Goal: Task Accomplishment & Management: Use online tool/utility

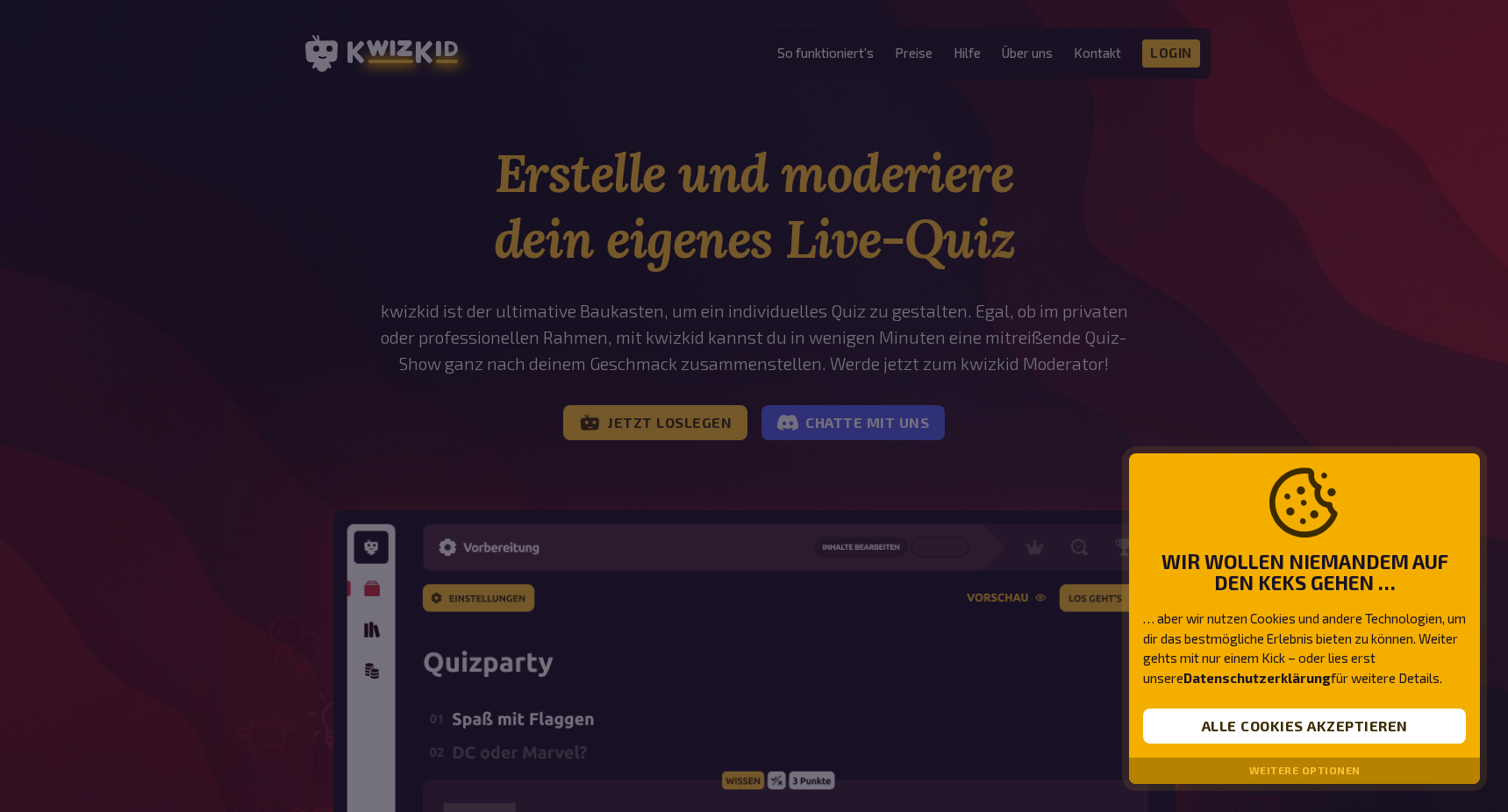
drag, startPoint x: 1265, startPoint y: 737, endPoint x: 1054, endPoint y: 560, distance: 275.4
click at [1265, 737] on button "Alle Cookies akzeptieren" at bounding box center [1304, 726] width 323 height 35
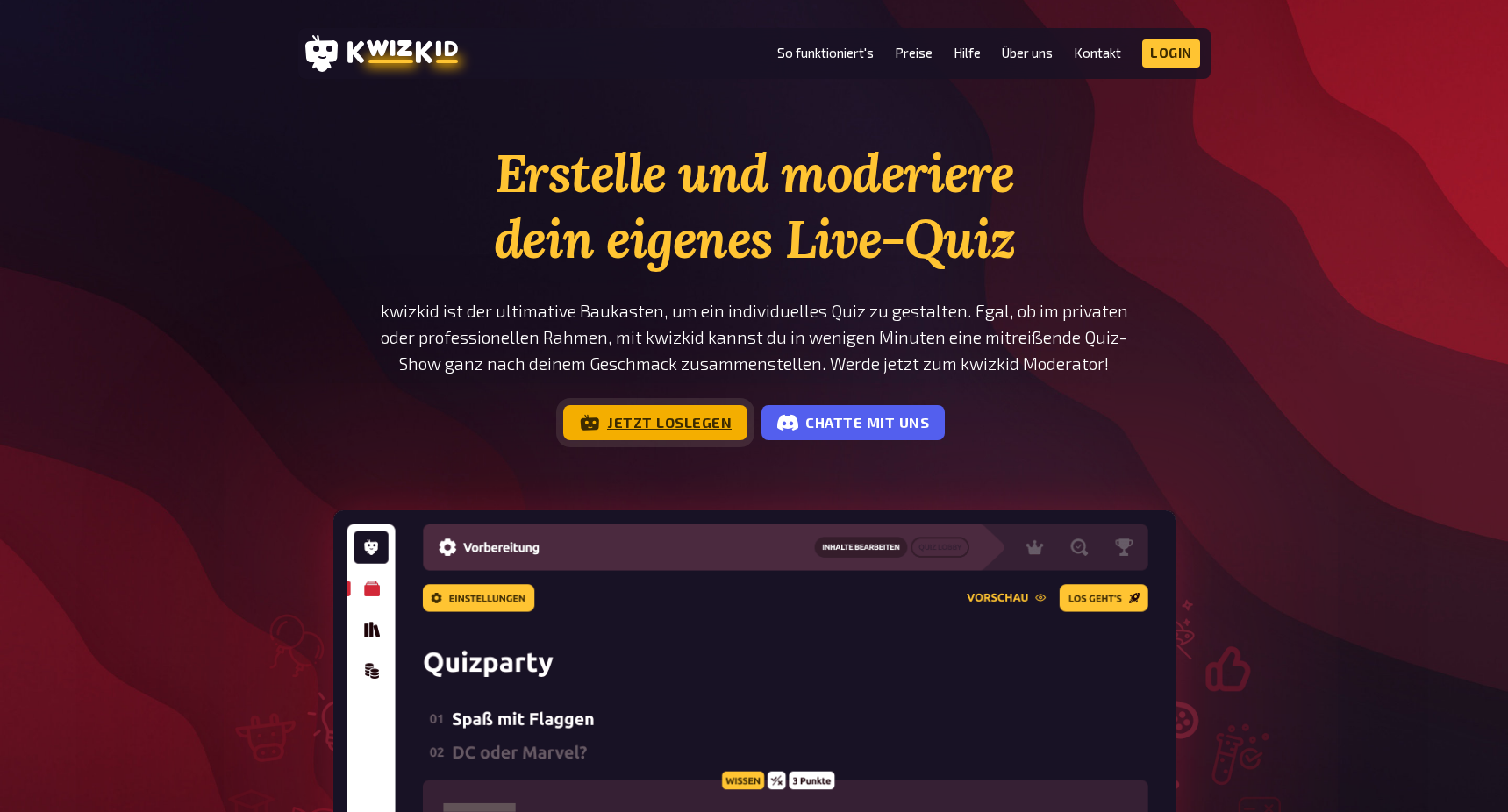
drag, startPoint x: 634, startPoint y: 400, endPoint x: 640, endPoint y: 421, distance: 21.8
click at [634, 400] on div "Erstelle und moderiere dein eigenes Live-Quiz kwizkid ist der ultimative Baukas…" at bounding box center [754, 290] width 842 height 300
click at [640, 422] on link "Jetzt loslegen" at bounding box center [655, 423] width 184 height 35
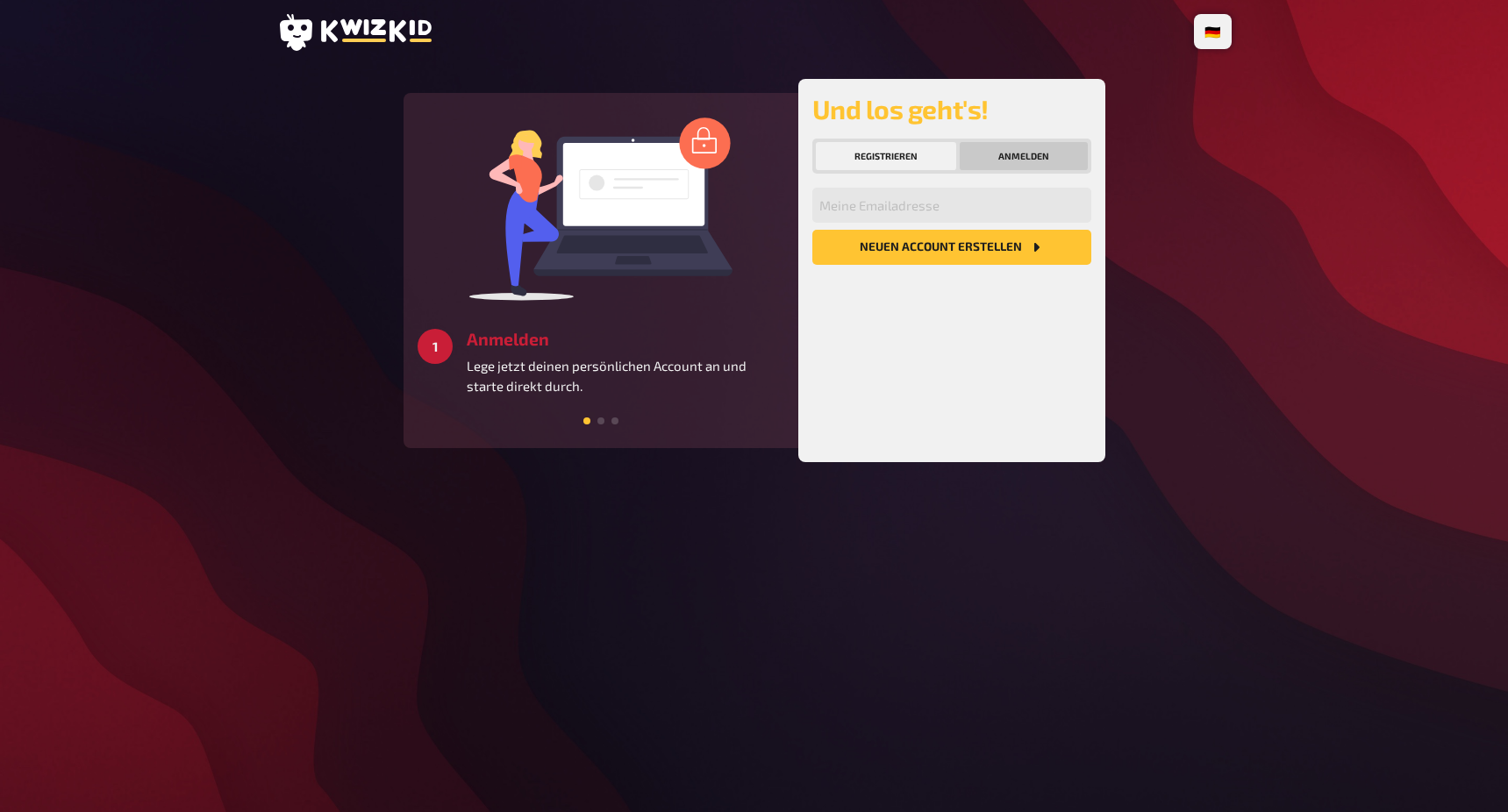
click at [1038, 160] on button "Anmelden" at bounding box center [1023, 156] width 128 height 28
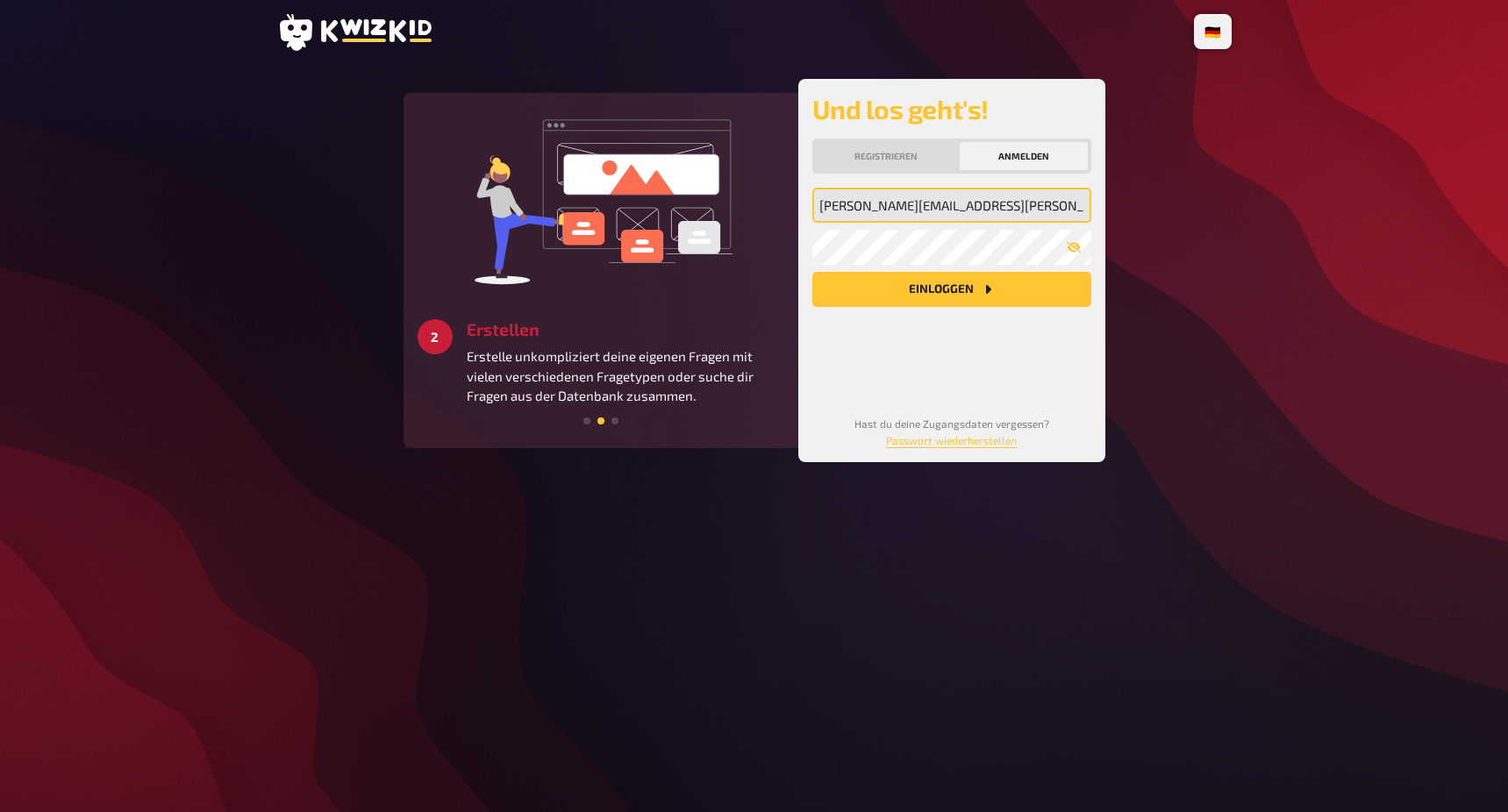
type input "david.schoknecht@gmx.de"
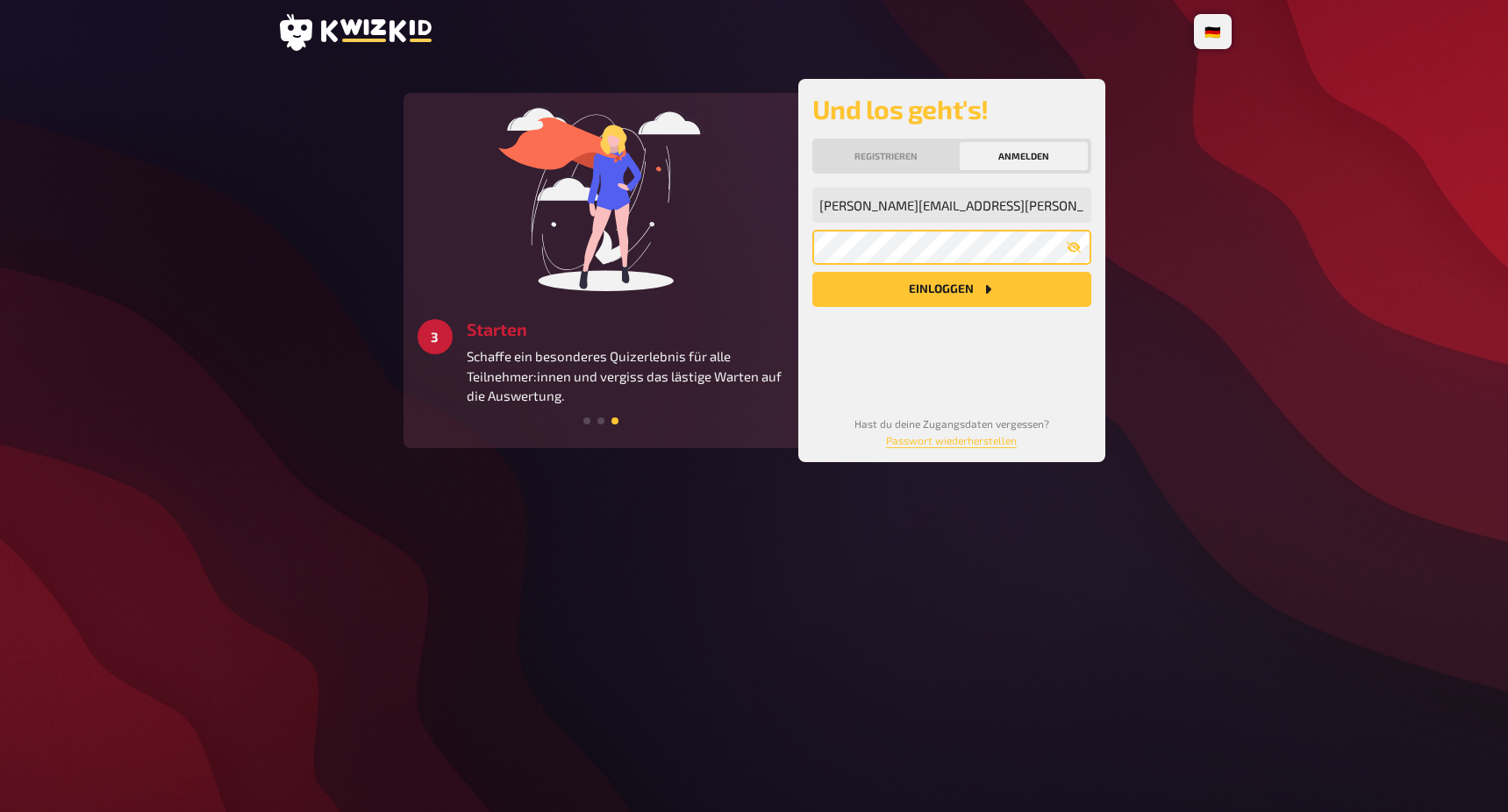
click at [951, 292] on button "Einloggen" at bounding box center [951, 289] width 278 height 35
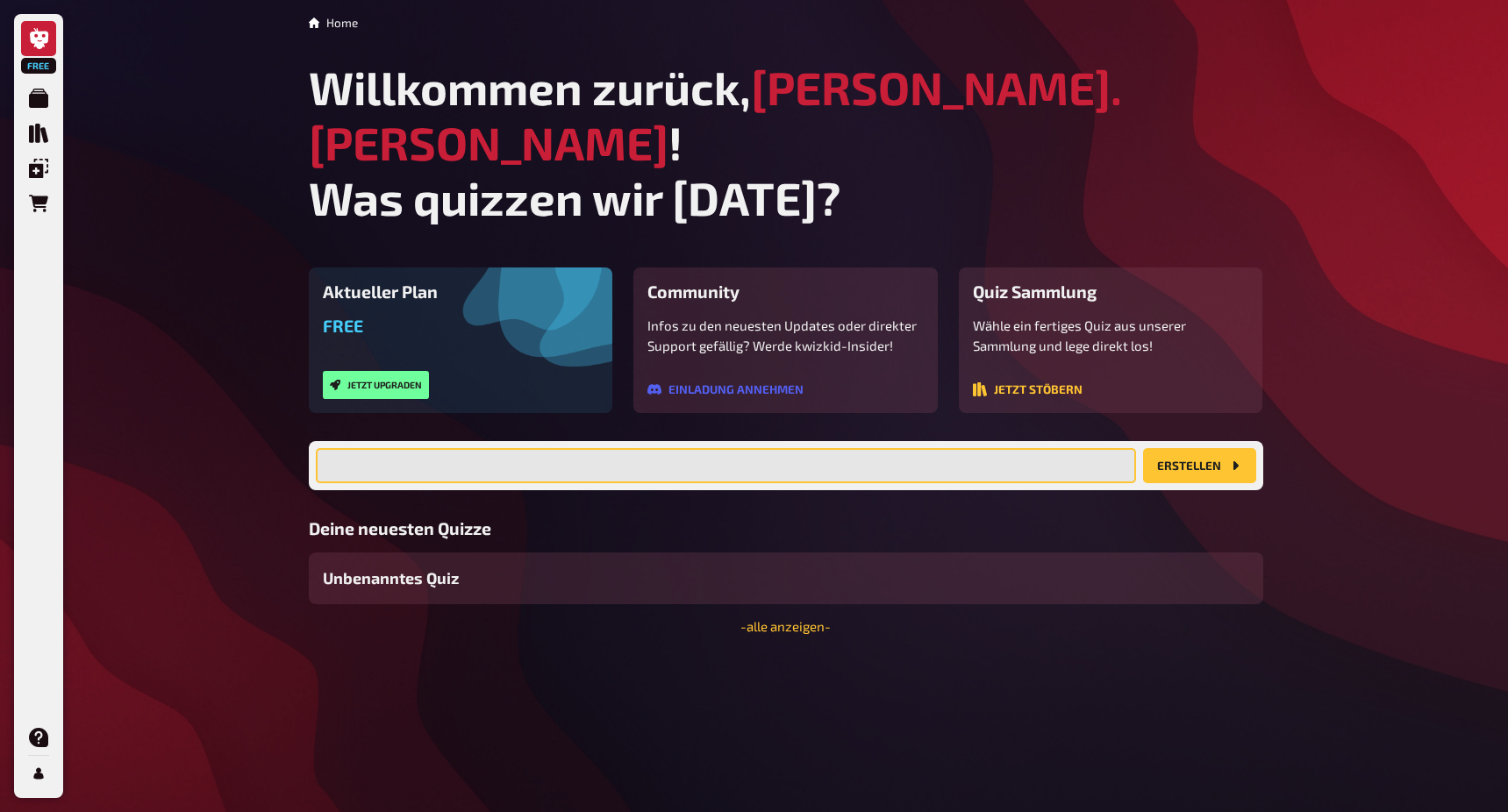
click at [695, 448] on input "text" at bounding box center [725, 465] width 820 height 35
type input "J"
type input "Teamquiz 2025"
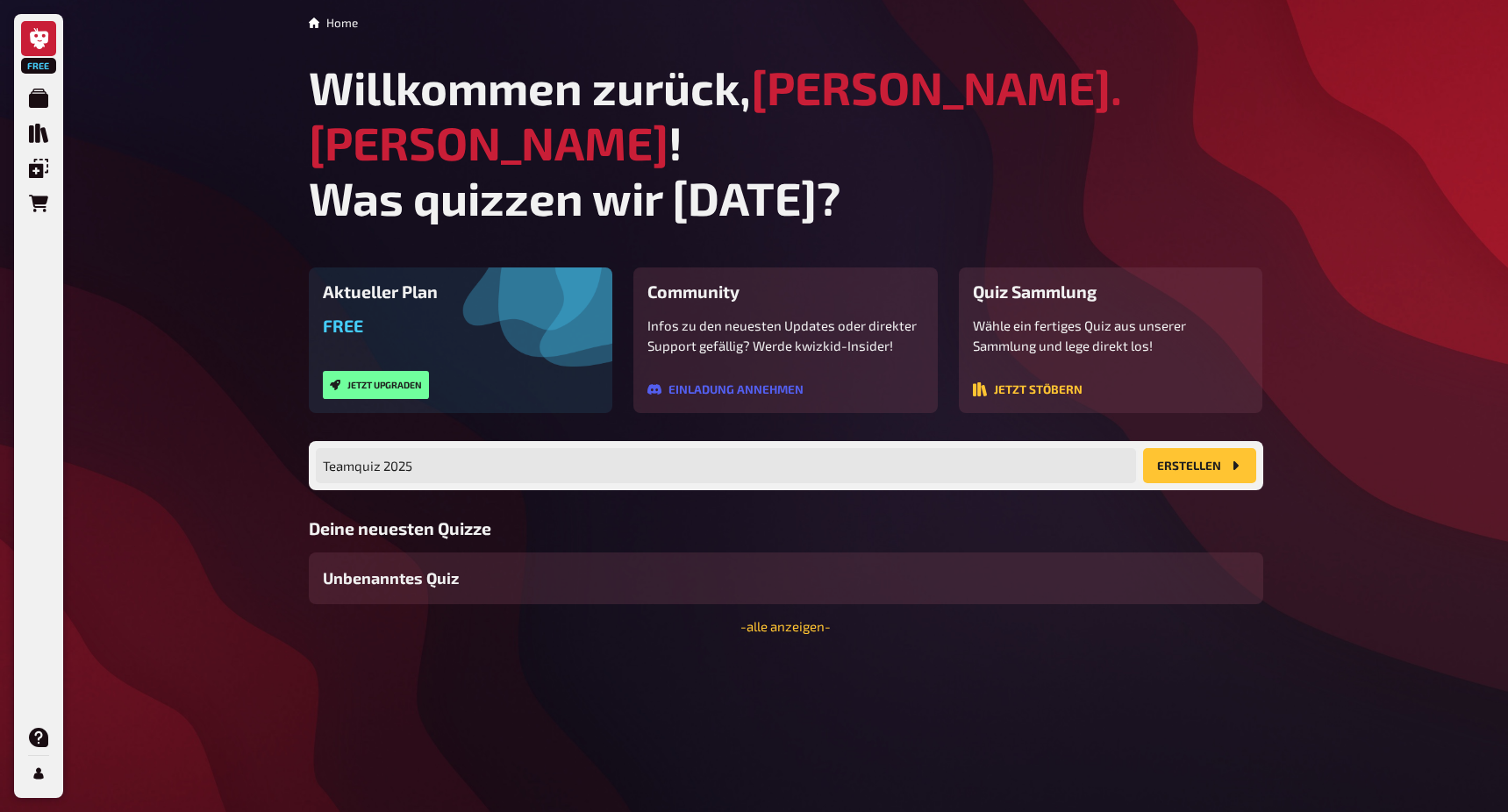
click at [1201, 448] on button "Erstellen" at bounding box center [1199, 465] width 113 height 35
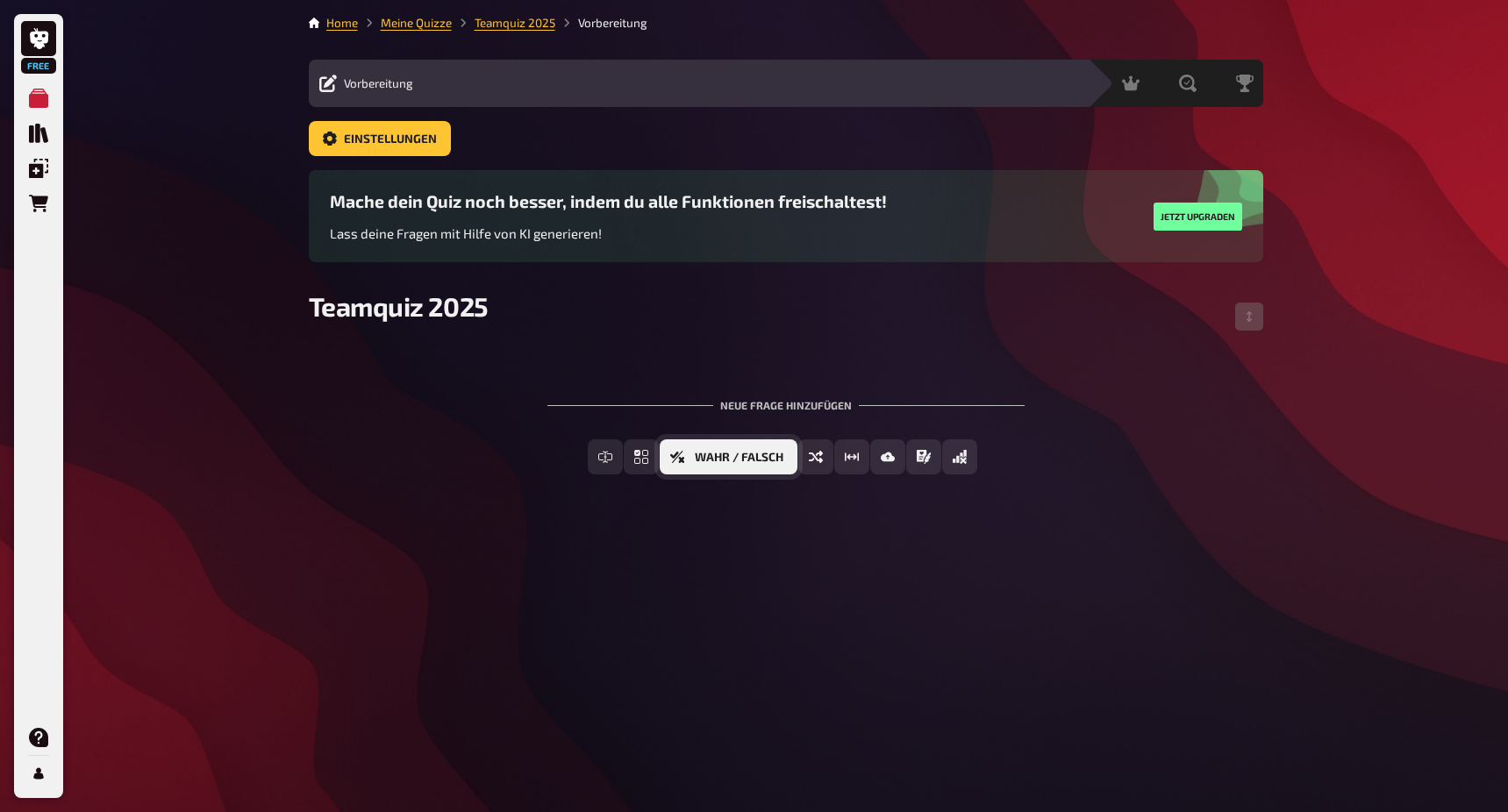
scroll to position [11, 1]
click at [751, 451] on span "Wahr / Falsch" at bounding box center [739, 457] width 89 height 12
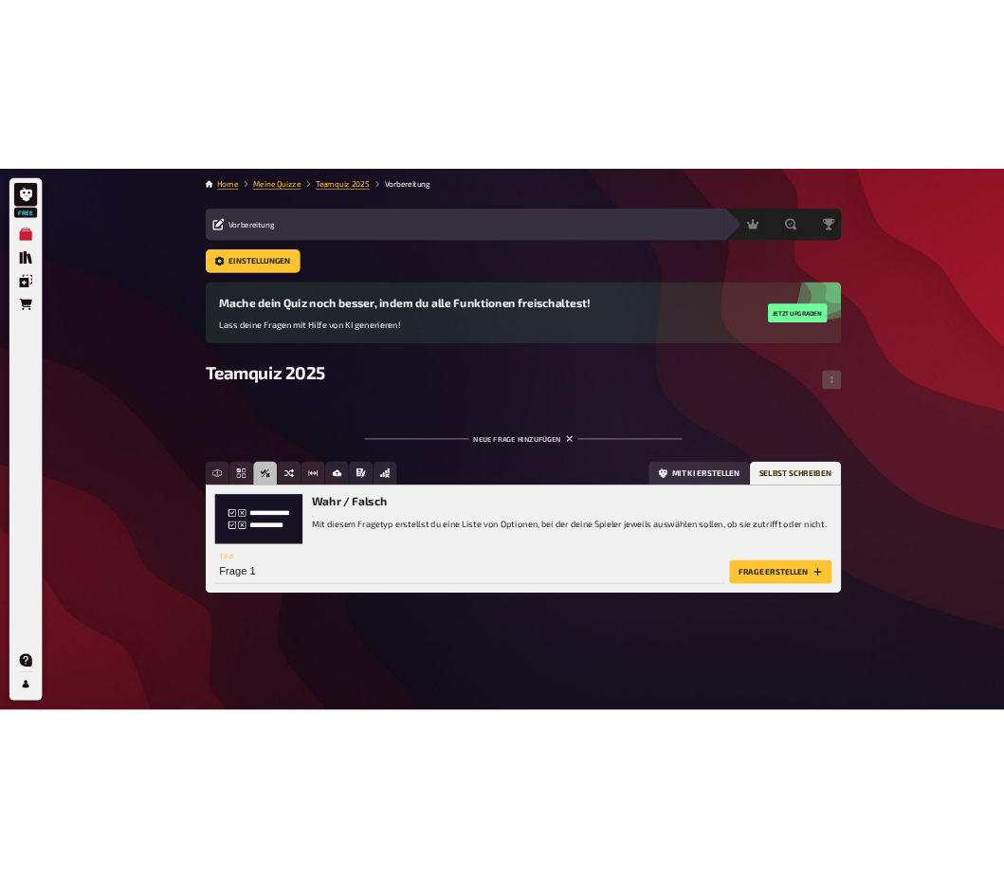
scroll to position [60, 0]
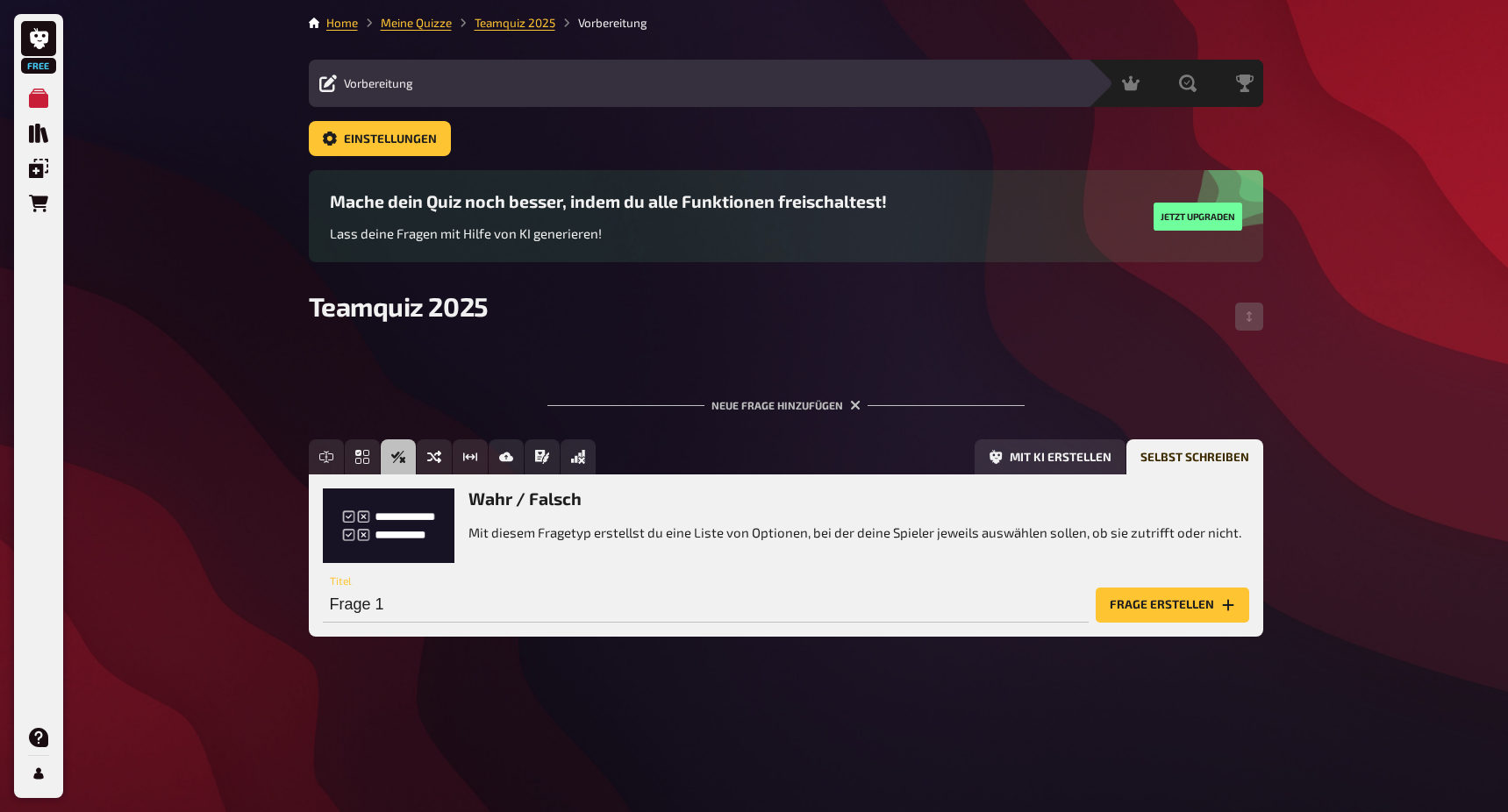
click at [656, 523] on p "Mit diesem Fragetyp erstellst du eine Liste von Optionen, bei der deine Spieler…" at bounding box center [854, 533] width 773 height 20
click at [642, 523] on p "Mit diesem Fragetyp erstellst du eine Liste von Optionen, bei der deine Spieler…" at bounding box center [854, 533] width 773 height 20
click at [575, 523] on p "Mit diesem Fragetyp erstellst du eine Liste von Optionen, bei der deine Spieler…" at bounding box center [854, 533] width 773 height 20
click at [451, 587] on input "Frage 1" at bounding box center [706, 605] width 766 height 35
drag, startPoint x: 446, startPoint y: 545, endPoint x: 183, endPoint y: 541, distance: 263.0
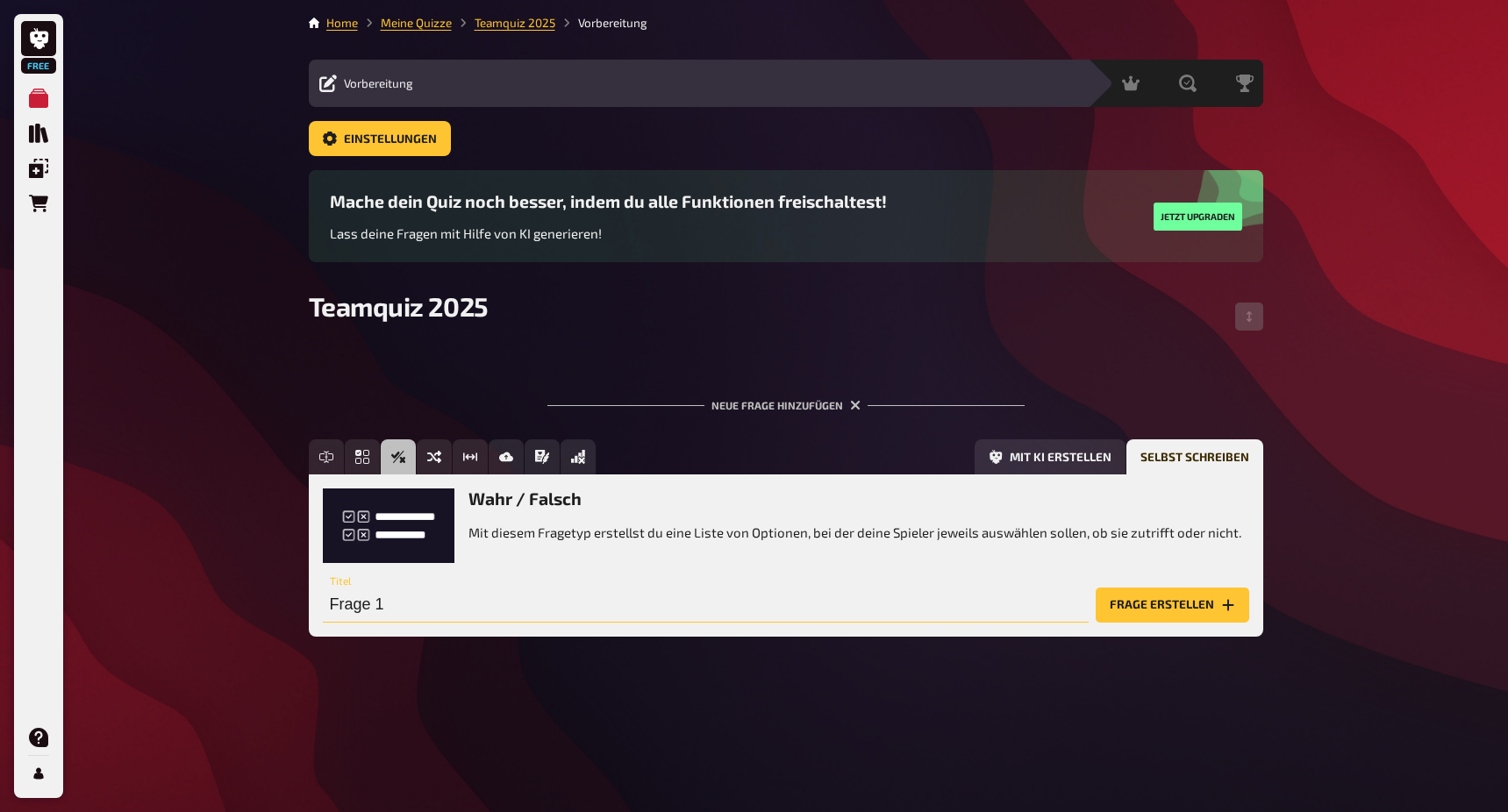
click at [183, 541] on div "Free Meine Quizze Quiz Sammlung Einblendungen Bestellungen Hilfe Profil Home Me…" at bounding box center [754, 406] width 1508 height 812
type input "I"
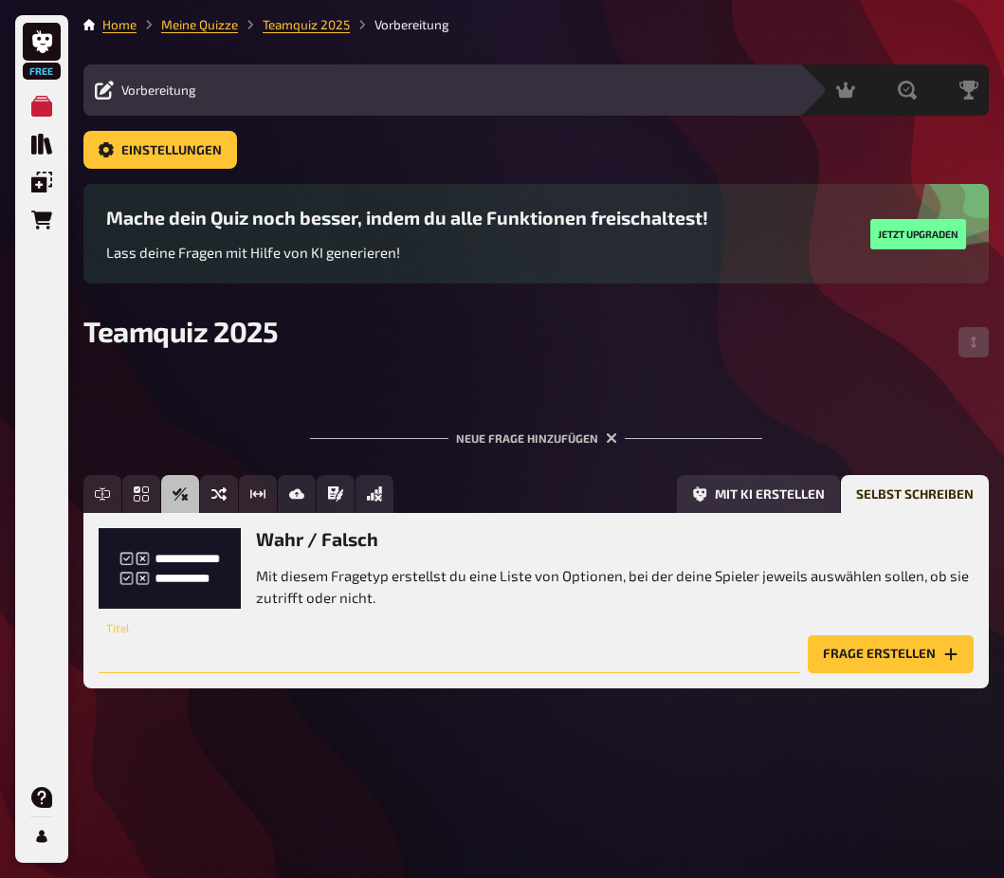
click at [268, 635] on input "text" at bounding box center [450, 654] width 702 height 38
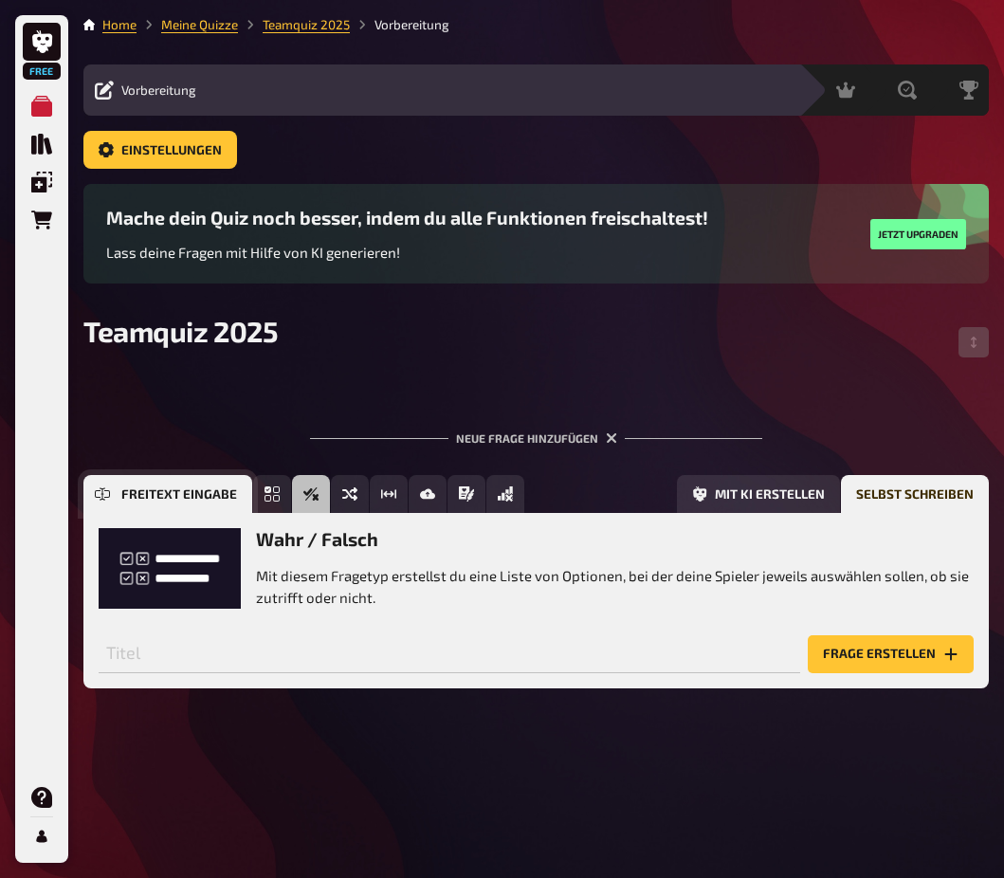
click at [112, 475] on button "Freitext Eingabe" at bounding box center [167, 494] width 169 height 38
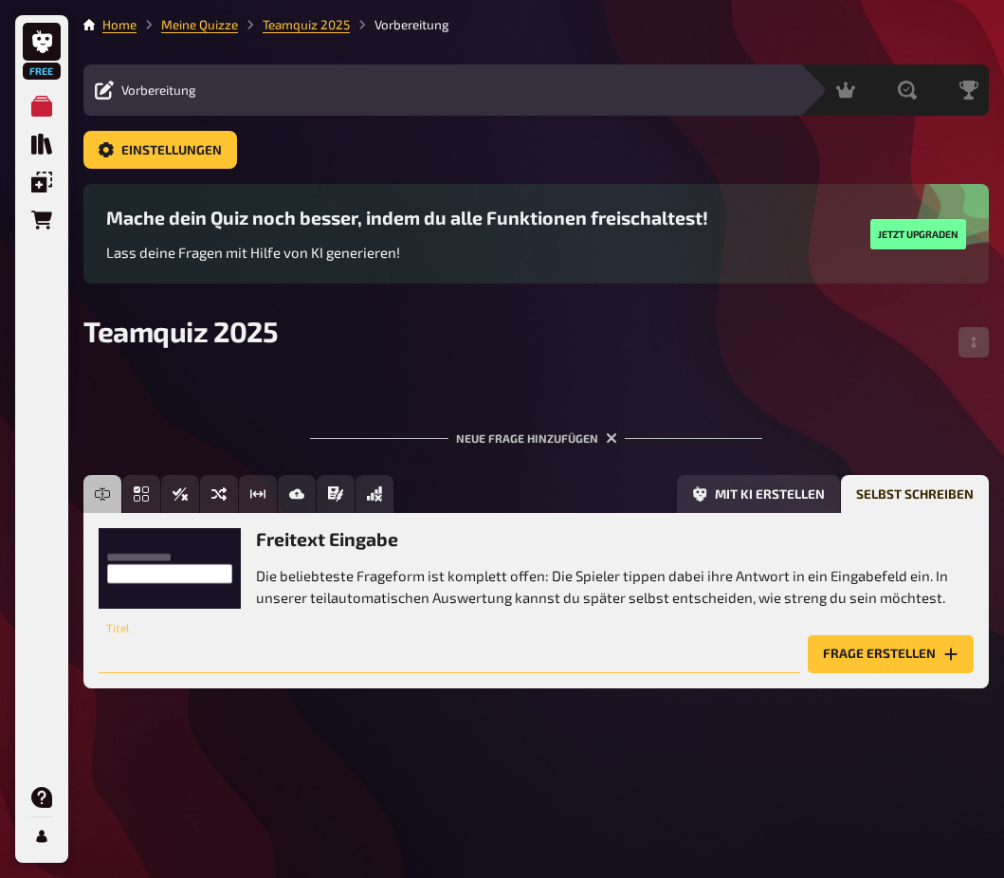
click at [218, 635] on input "text" at bounding box center [450, 654] width 702 height 38
type input "In welchem Jahr wurde die Friedensschule gegründet?"
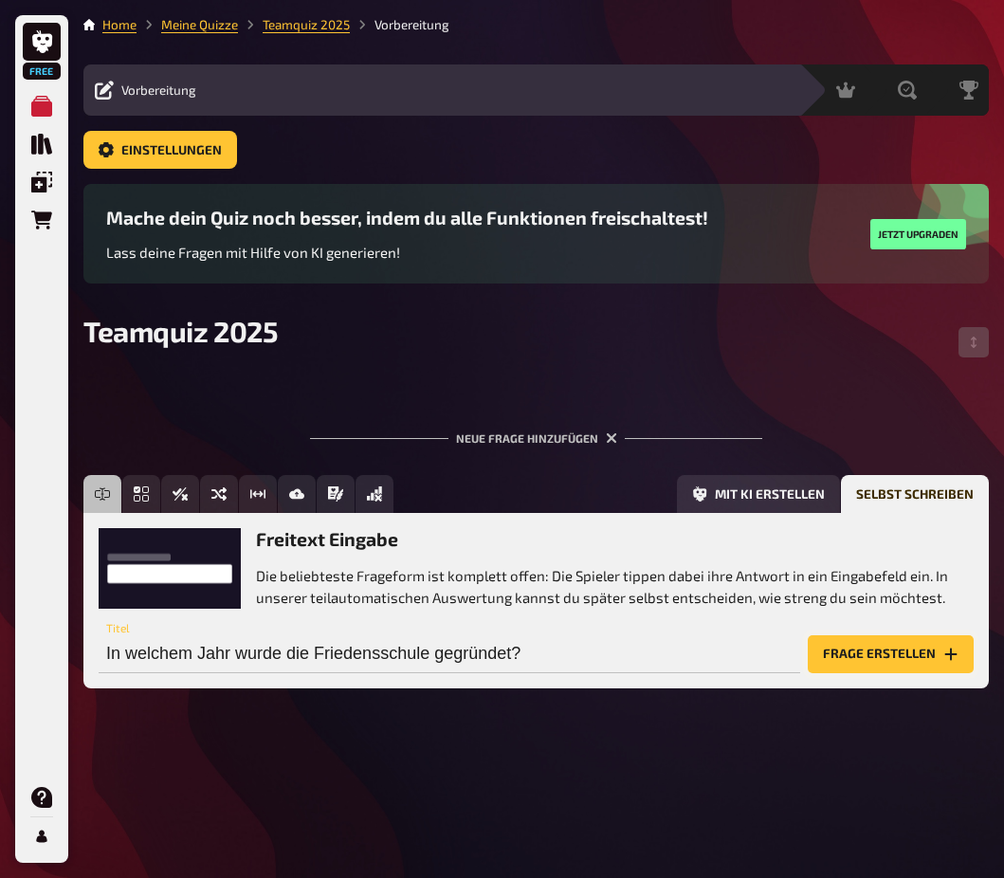
click at [883, 635] on button "Frage erstellen" at bounding box center [891, 654] width 166 height 38
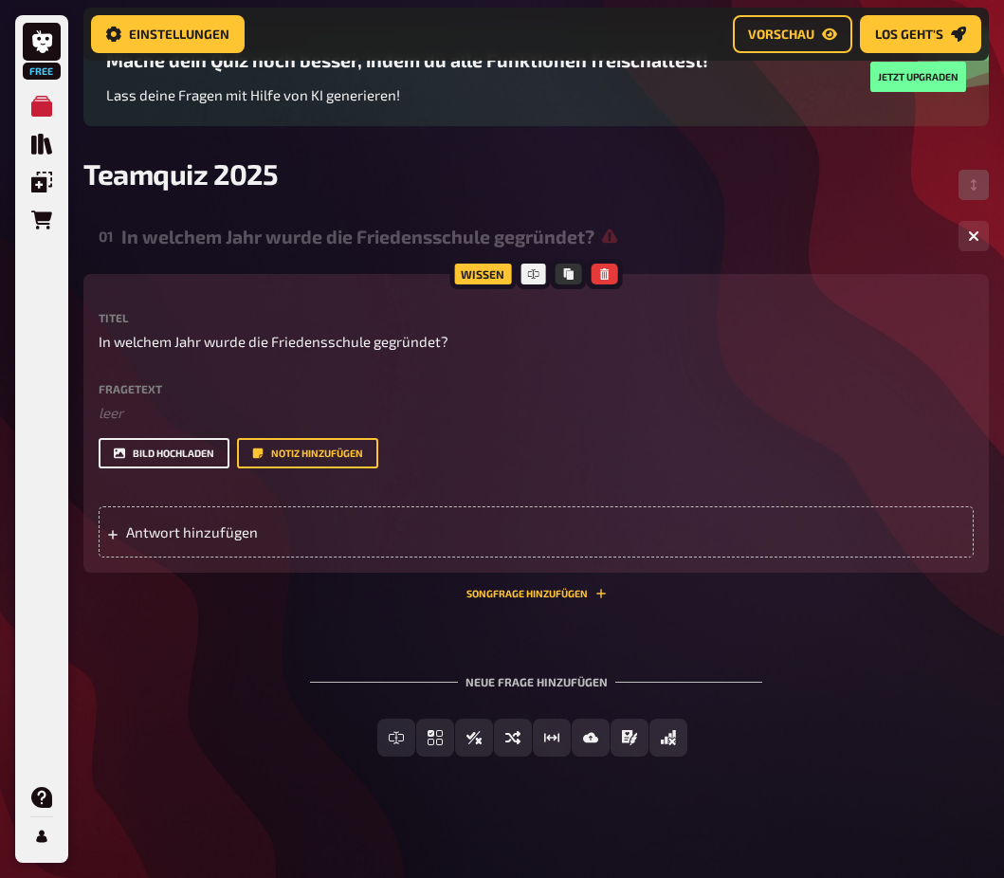
scroll to position [174, 0]
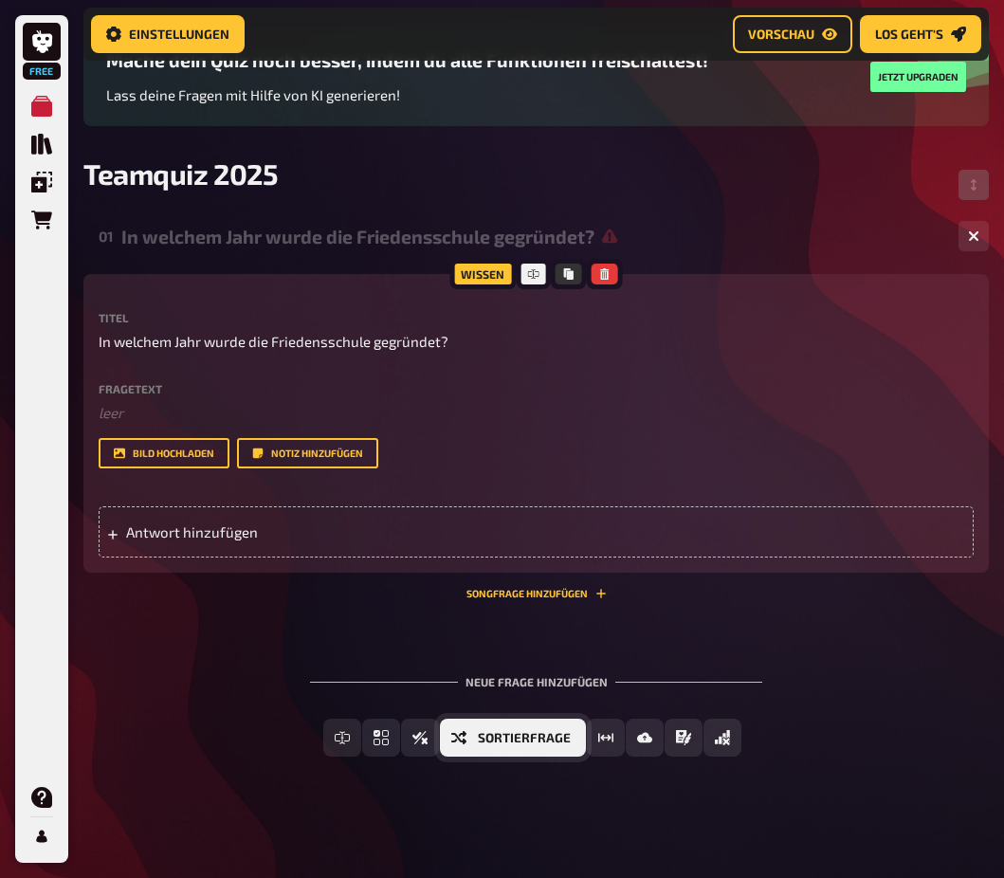
click at [556, 736] on span "Sortierfrage" at bounding box center [524, 738] width 93 height 13
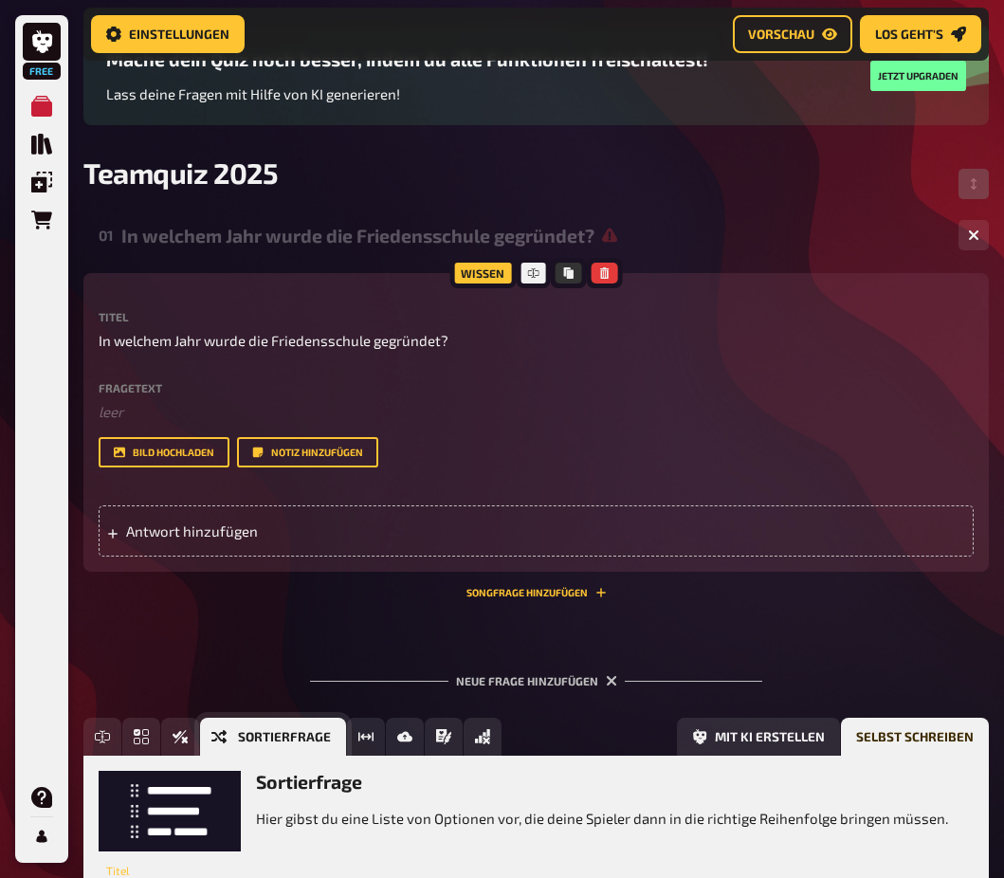
scroll to position [327, 0]
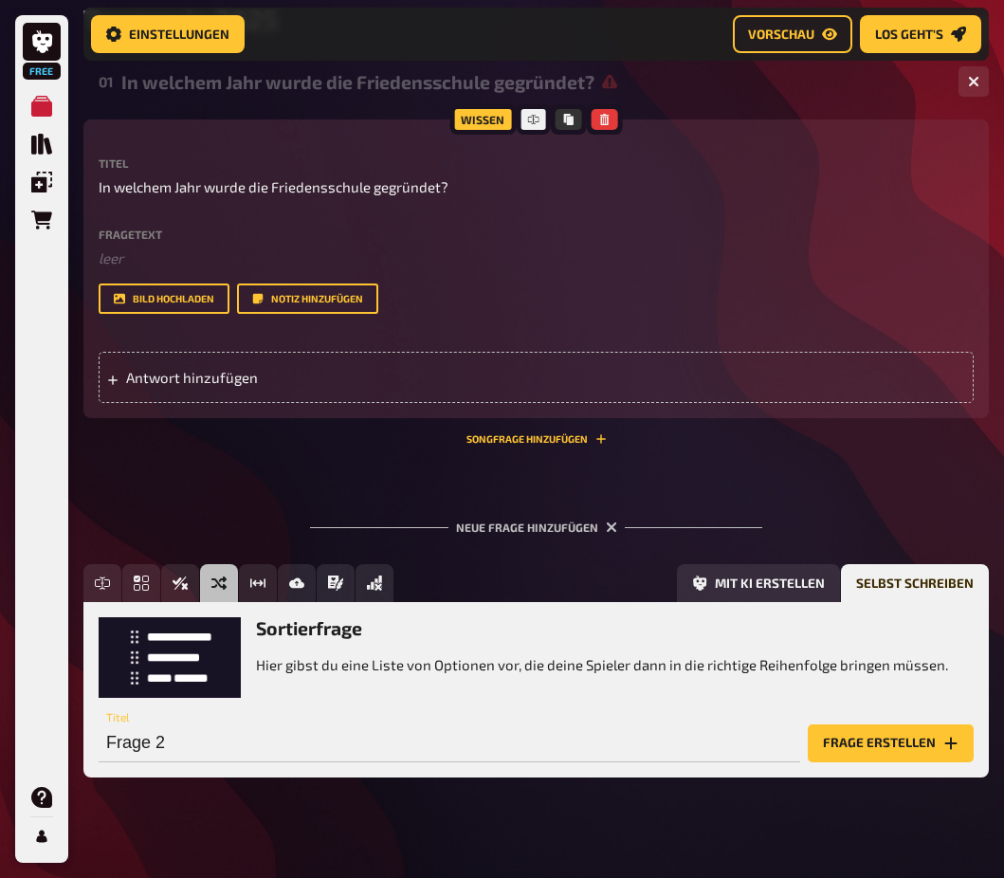
click at [384, 667] on p "Hier gibst du eine Liste von Optionen vor, die deine Spieler dann in die richti…" at bounding box center [602, 665] width 692 height 22
drag, startPoint x: 944, startPoint y: 662, endPoint x: 452, endPoint y: 677, distance: 492.3
click at [452, 677] on div "Sortierfrage Hier gibst du eine Liste von Optionen vor, die deine Spieler dann …" at bounding box center [536, 657] width 875 height 80
click at [206, 752] on input "Frage 2" at bounding box center [450, 743] width 702 height 38
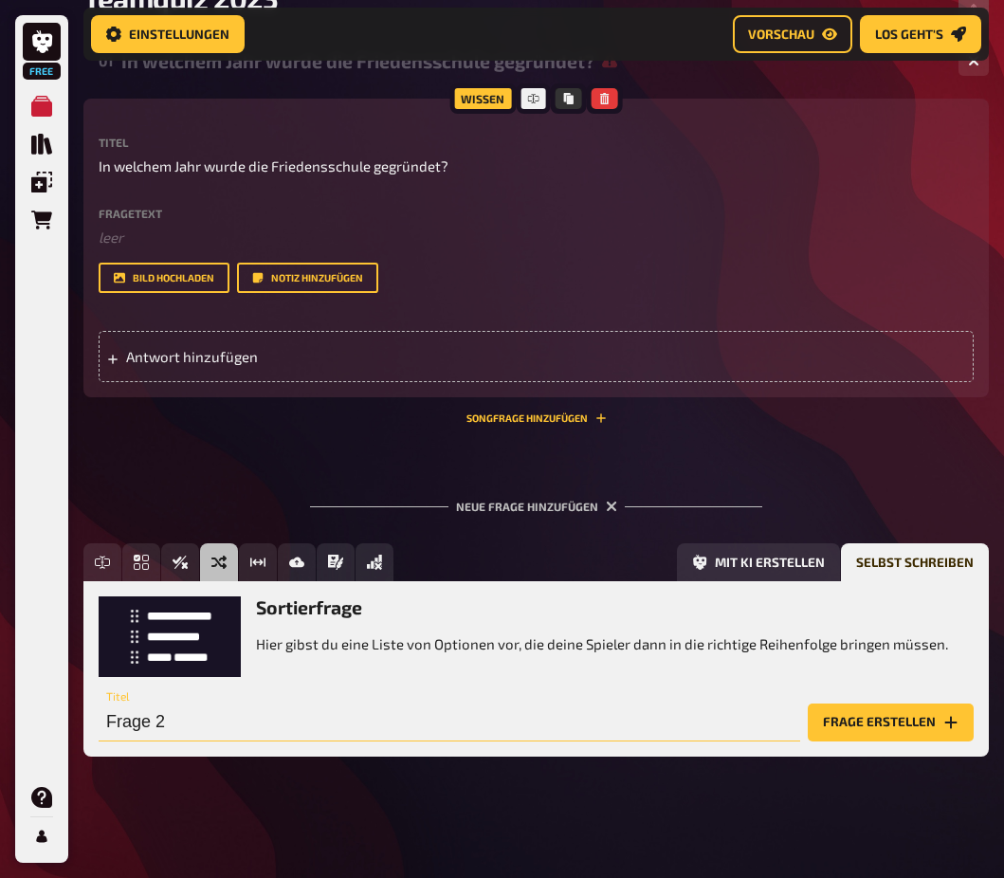
scroll to position [348, 0]
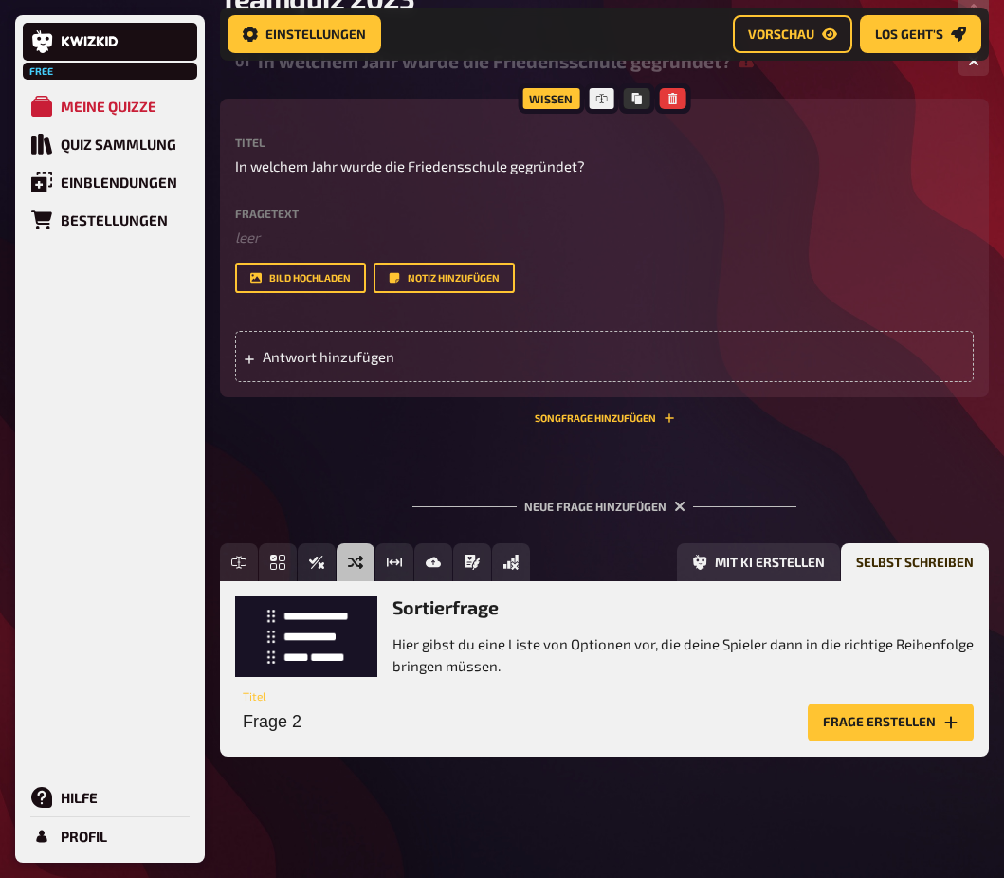
drag, startPoint x: 206, startPoint y: 721, endPoint x: 63, endPoint y: 717, distance: 143.2
click at [29, 731] on div "Free Meine Quizze Quiz Sammlung Einblendungen Bestellungen Hilfe Profil Home Me…" at bounding box center [502, 265] width 1004 height 1226
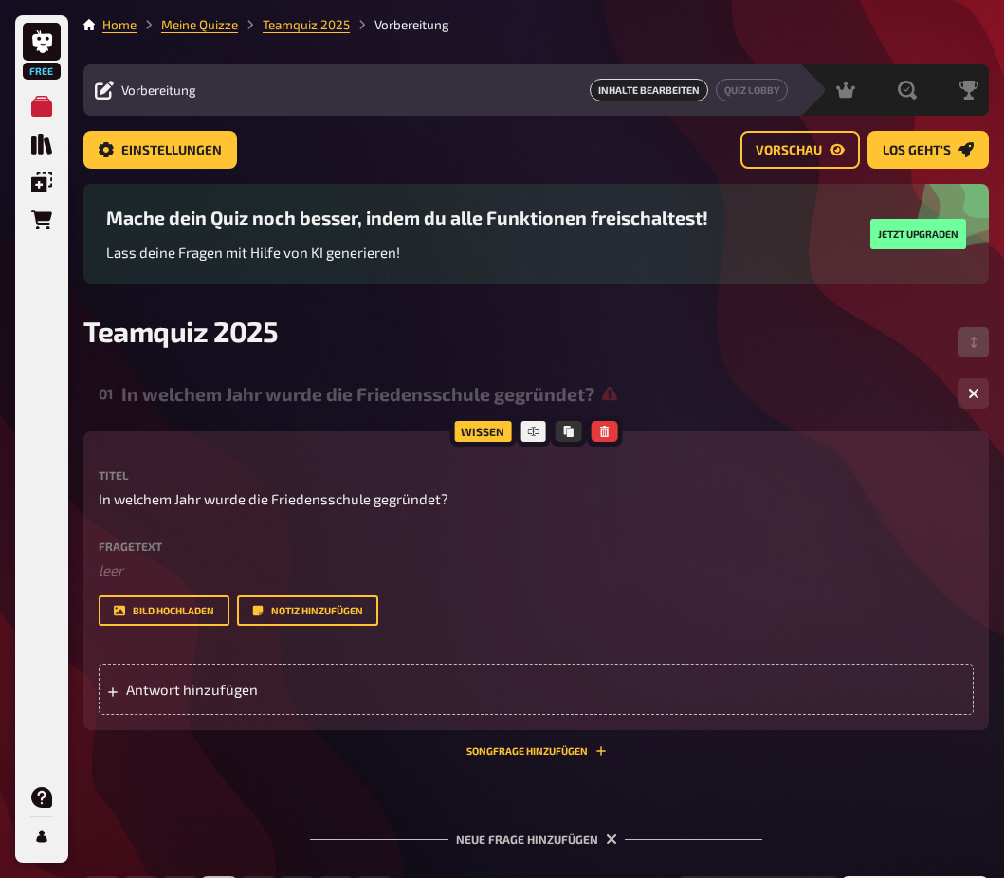
scroll to position [0, 0]
type input "Bringe die"
click at [777, 148] on span "Vorschau" at bounding box center [789, 150] width 66 height 13
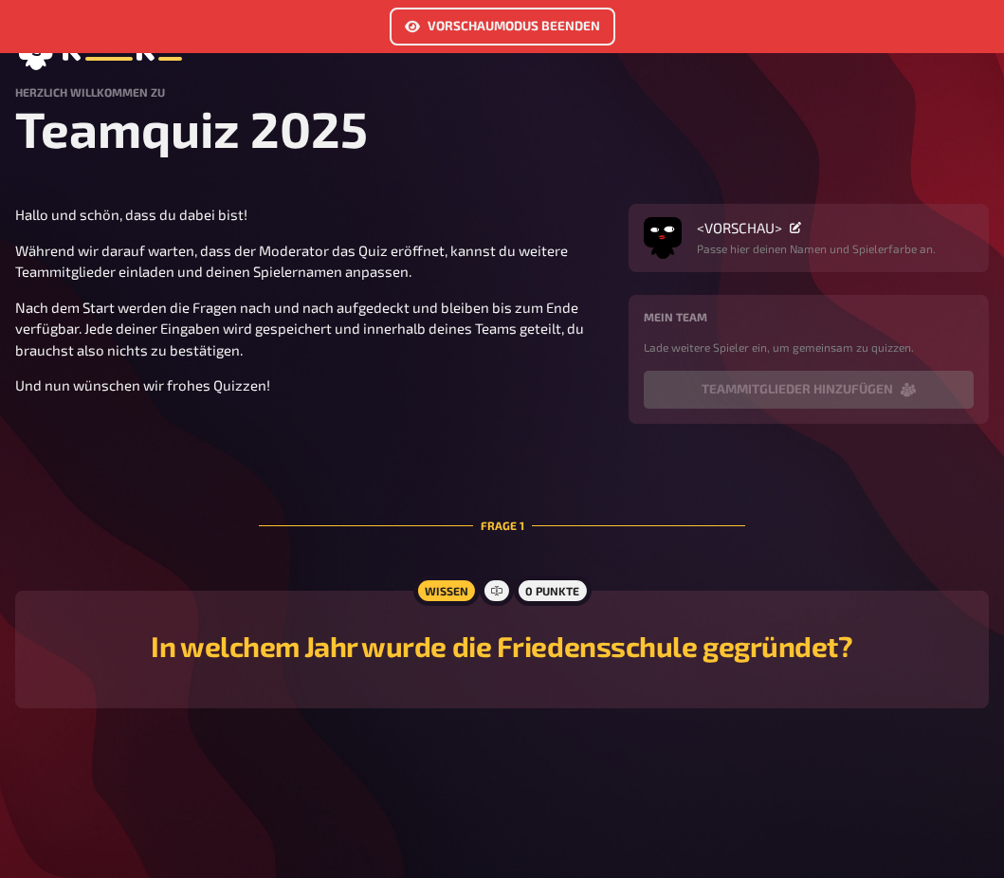
scroll to position [136, 0]
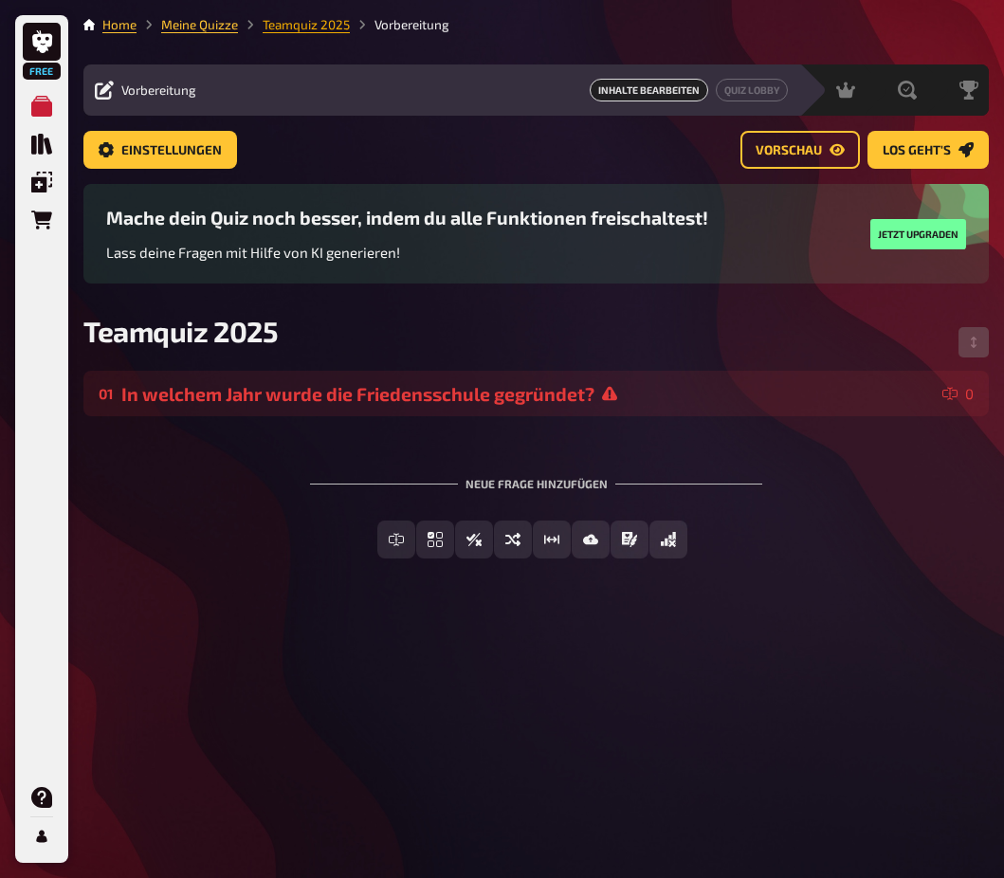
click at [316, 26] on link "Teamquiz 2025" at bounding box center [306, 24] width 87 height 15
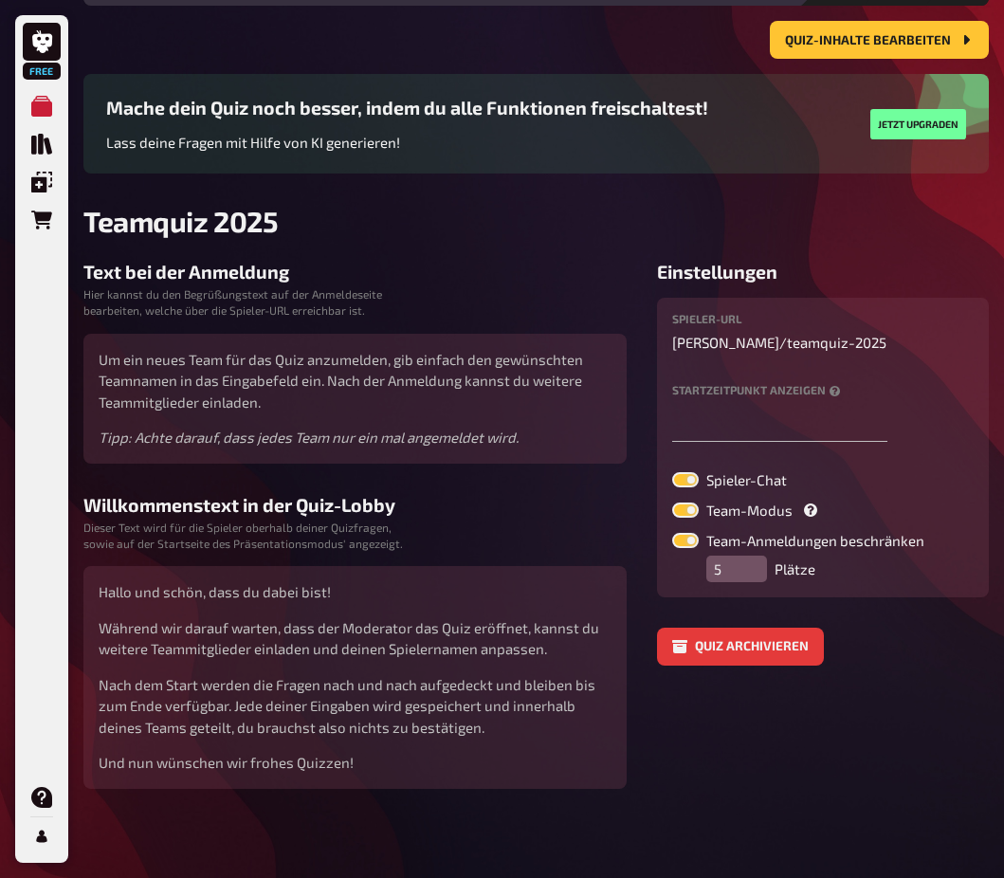
scroll to position [109, 0]
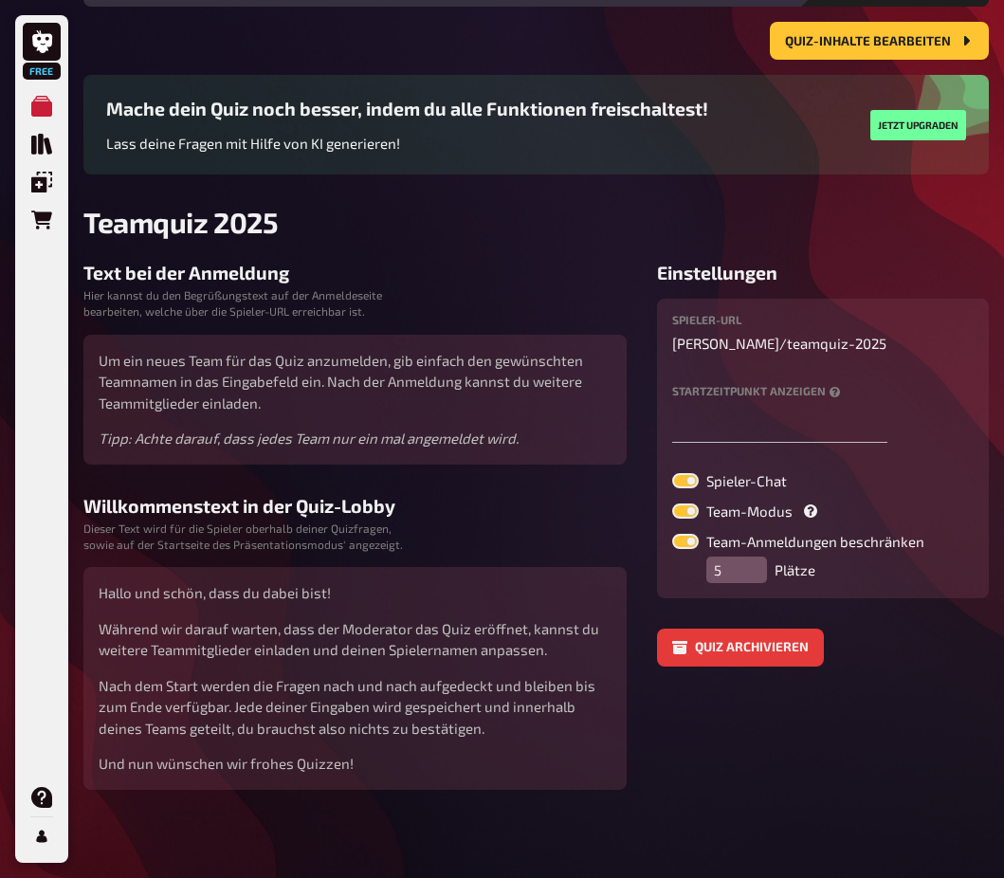
click at [693, 480] on label at bounding box center [685, 480] width 27 height 15
click at [672, 473] on input "Spieler-Chat" at bounding box center [671, 472] width 1 height 1
click at [691, 483] on label at bounding box center [685, 480] width 27 height 15
click at [672, 473] on input "Spieler-Chat" at bounding box center [671, 472] width 1 height 1
checkbox input "true"
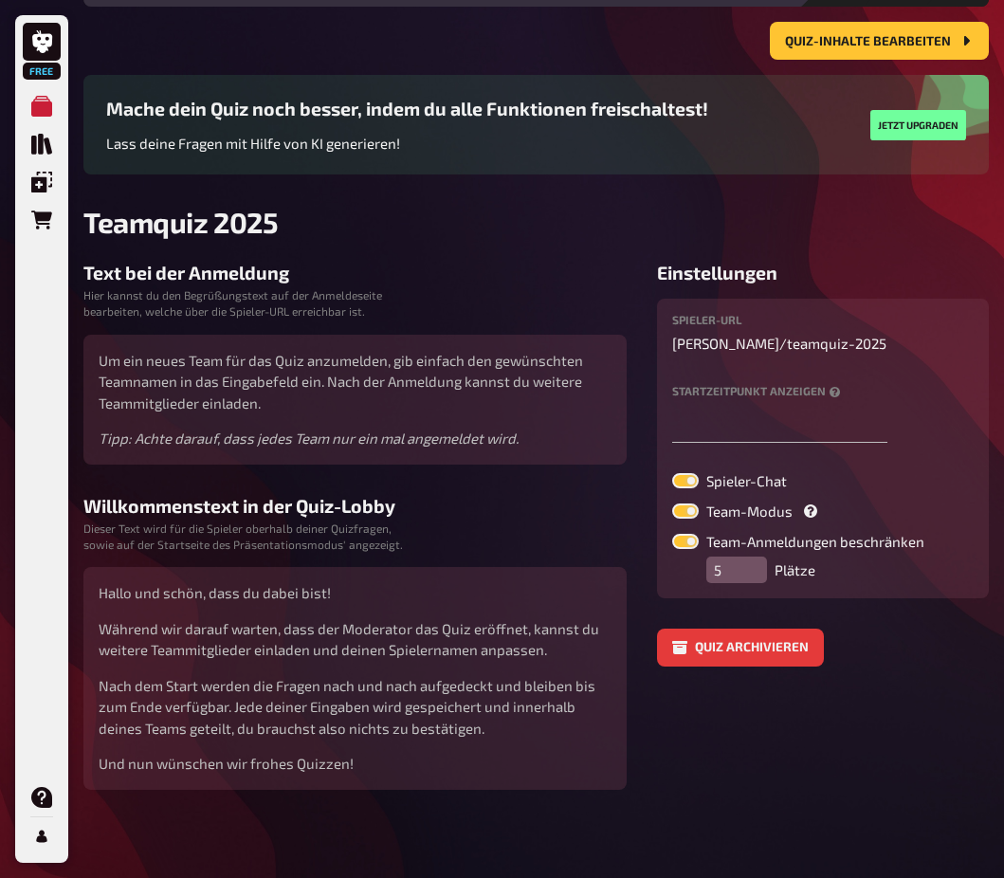
click at [0, 0] on icon "button" at bounding box center [0, 0] width 0 height 0
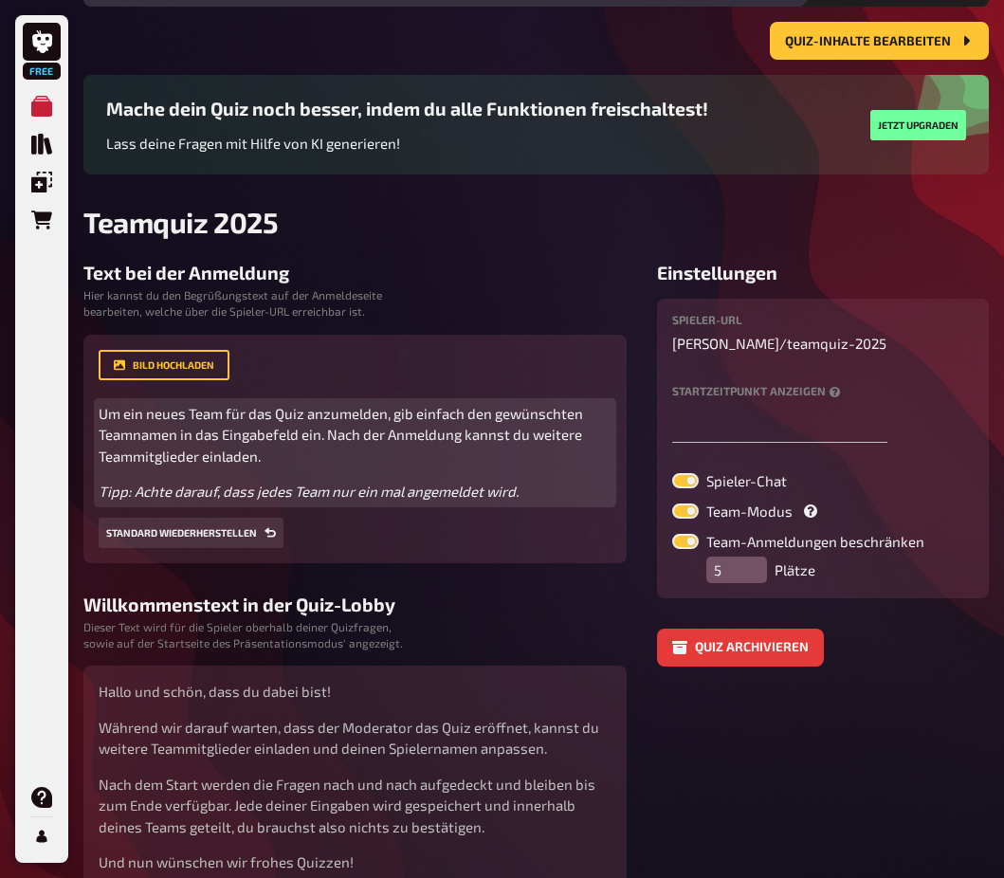
click at [356, 453] on p "Um ein neues Team für das Quiz anzumelden, gib einfach den gewünschten Teamname…" at bounding box center [355, 435] width 513 height 64
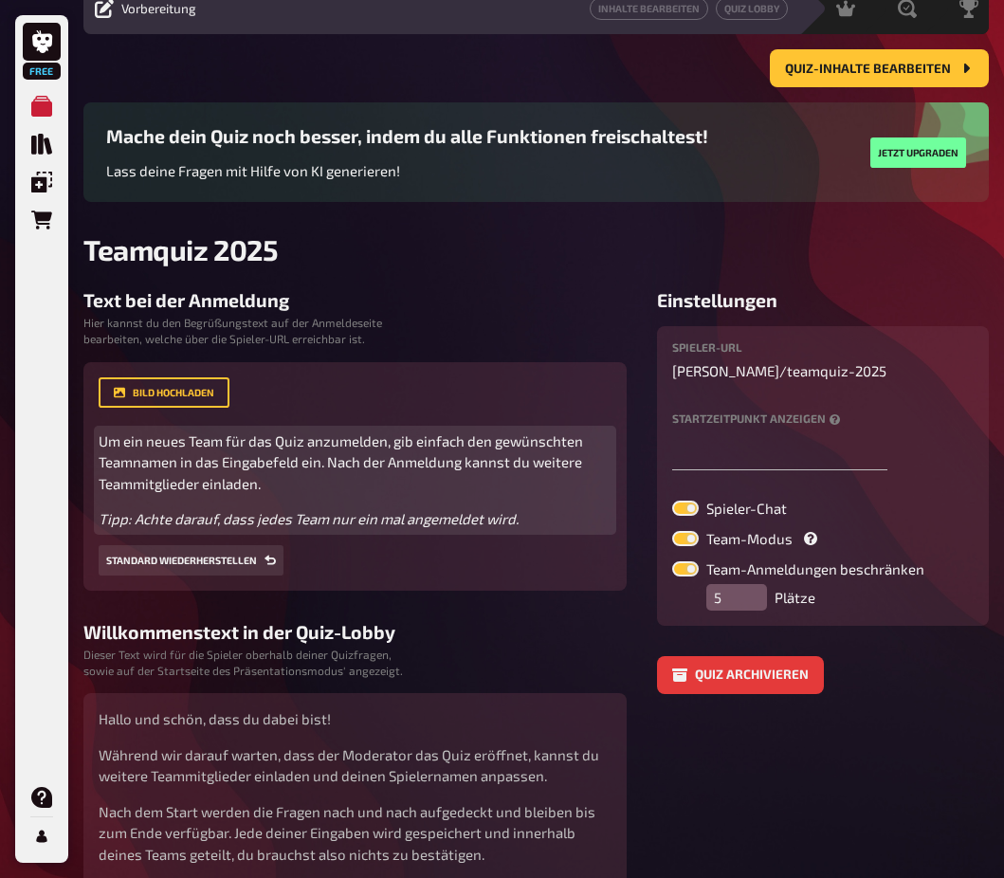
scroll to position [20, 0]
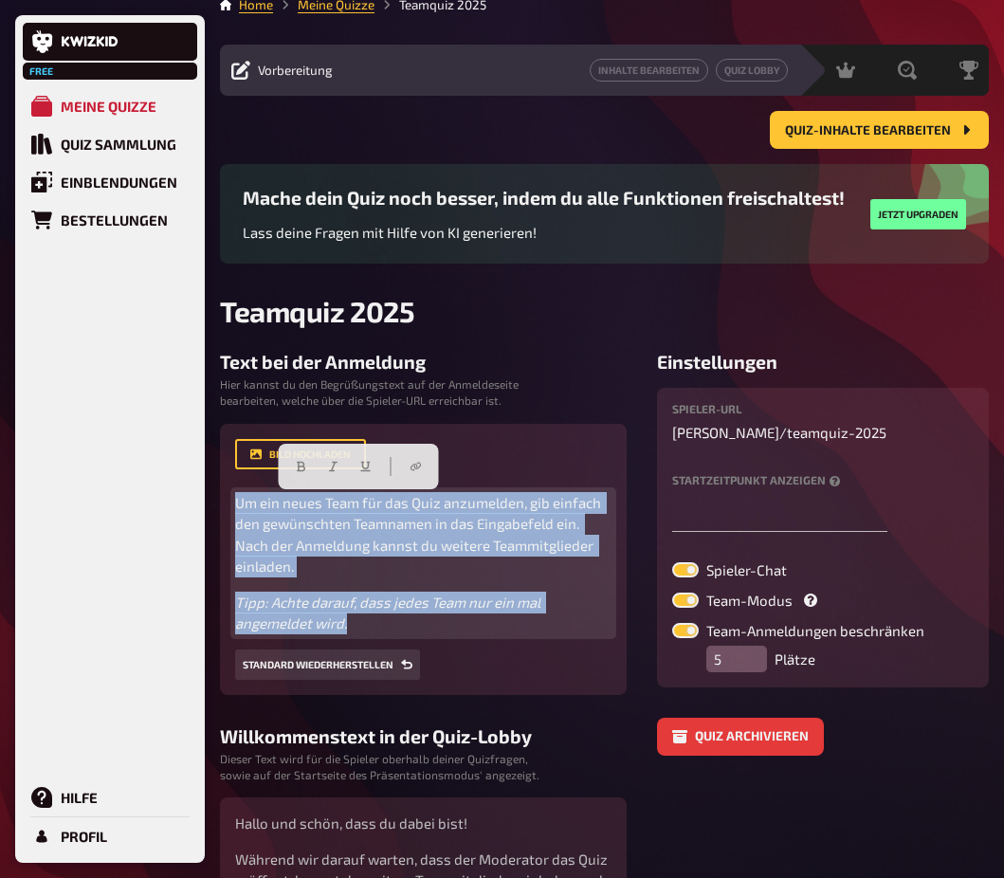
drag, startPoint x: 521, startPoint y: 586, endPoint x: 93, endPoint y: 516, distance: 434.2
click at [0, 488] on html "Free Meine Quizze Quiz Sammlung Einblendungen Bestellungen Hilfe Profil Home Me…" at bounding box center [502, 567] width 1004 height 1174
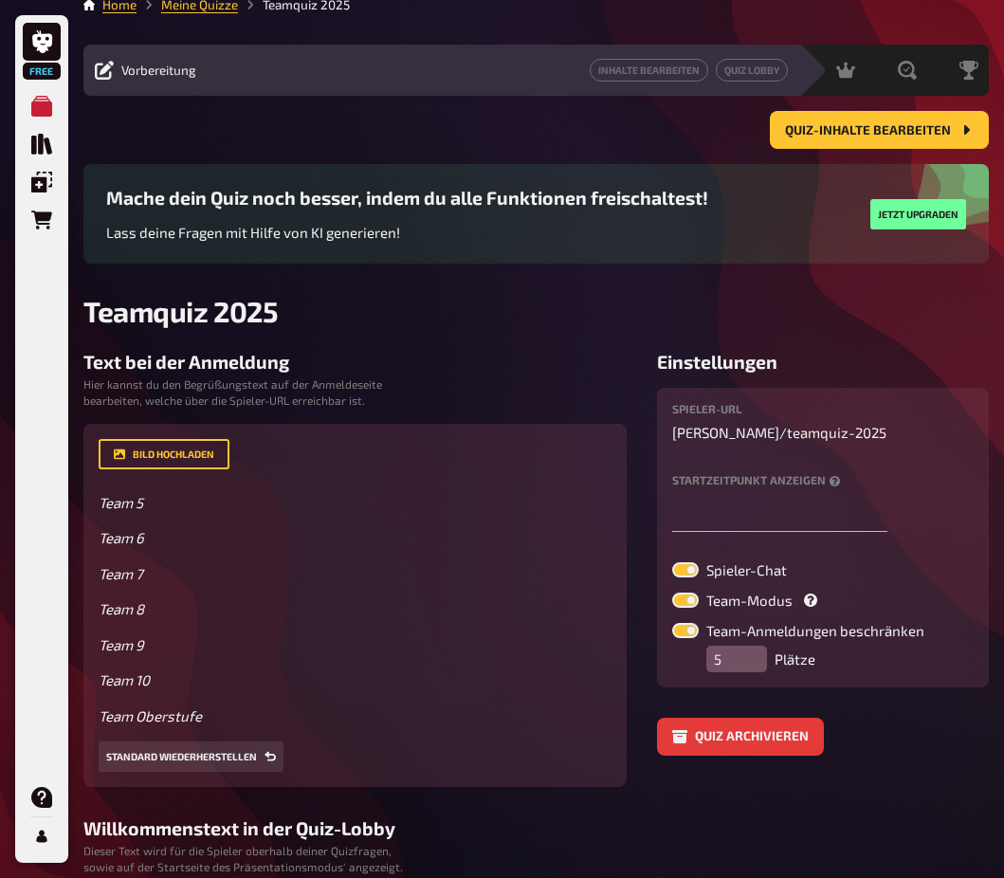
click at [507, 825] on h3 "Willkommenstext in der Quiz-Lobby" at bounding box center [354, 828] width 543 height 22
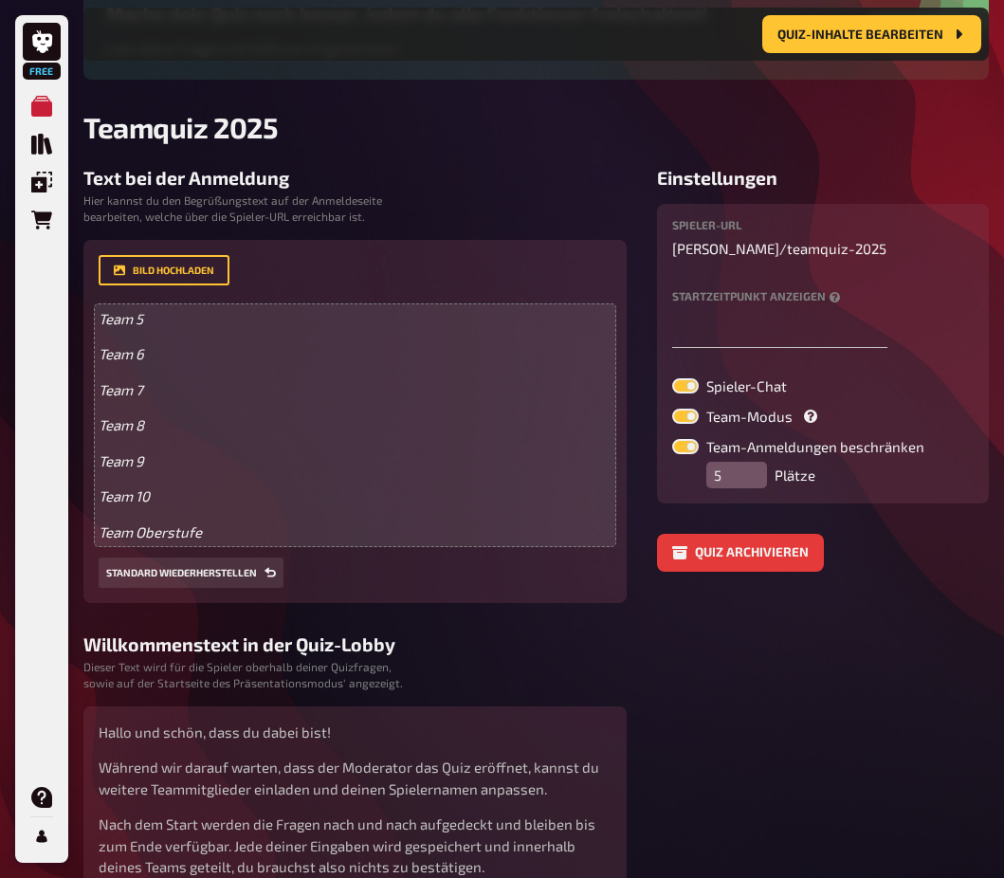
scroll to position [19, 0]
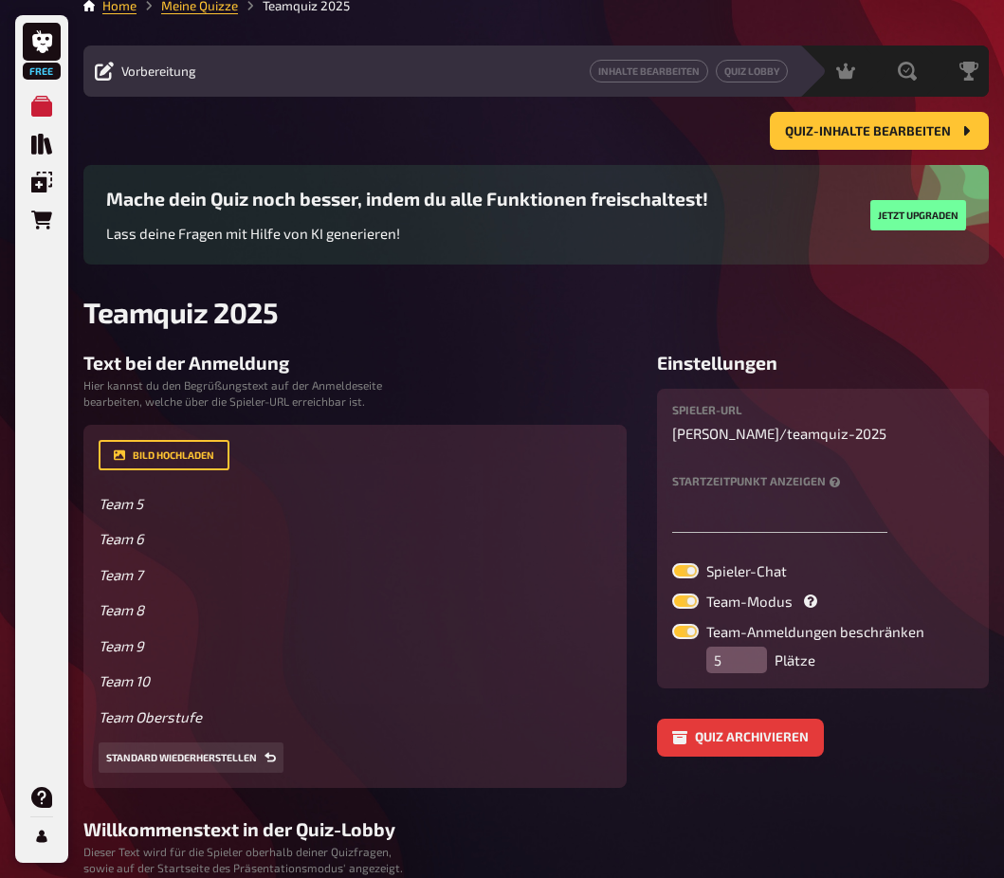
click at [239, 379] on div "Text bei der Anmeldung Hier kannst du den Begrüßungstext auf der Anmeldeseite b…" at bounding box center [354, 570] width 543 height 436
click at [239, 393] on small "Hier kannst du den Begrüßungstext auf der Anmeldeseite bearbeiten, welche über …" at bounding box center [249, 393] width 332 height 32
drag, startPoint x: 311, startPoint y: 402, endPoint x: 185, endPoint y: 384, distance: 127.4
click at [185, 384] on small "Hier kannst du den Begrüßungstext auf der Anmeldeseite bearbeiten, welche über …" at bounding box center [249, 393] width 332 height 32
click at [248, 404] on small "Hier kannst du den Begrüßungstext auf der Anmeldeseite bearbeiten, welche über …" at bounding box center [249, 393] width 332 height 32
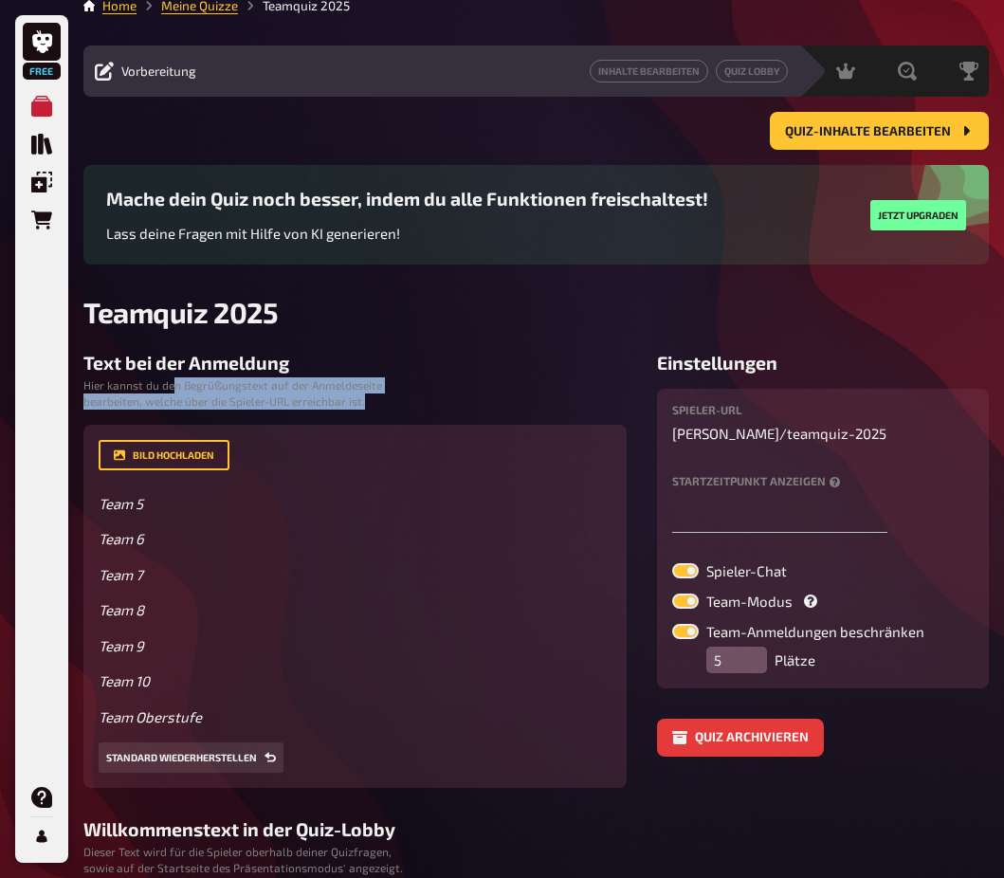
drag, startPoint x: 394, startPoint y: 399, endPoint x: 175, endPoint y: 391, distance: 219.2
click at [175, 391] on small "Hier kannst du den Begrüßungstext auf der Anmeldeseite bearbeiten, welche über …" at bounding box center [249, 393] width 332 height 32
click at [416, 383] on div "Text bei der Anmeldung Hier kannst du den Begrüßungstext auf der Anmeldeseite b…" at bounding box center [354, 570] width 543 height 436
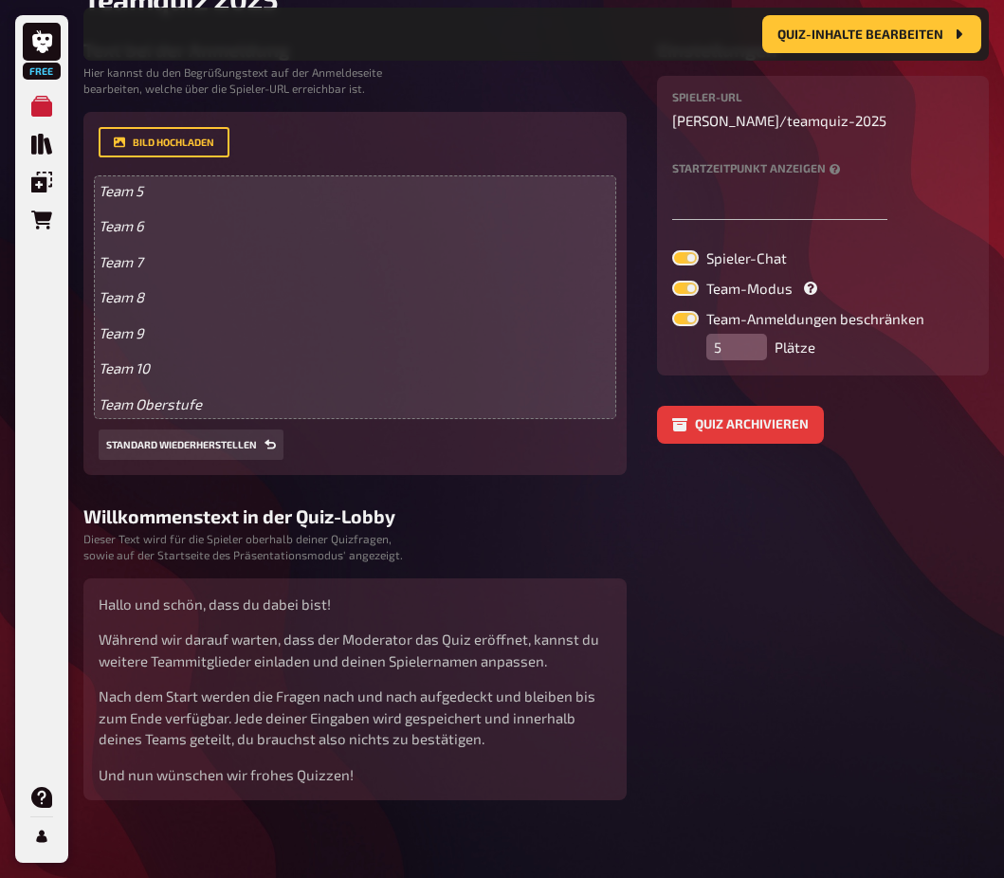
scroll to position [349, 0]
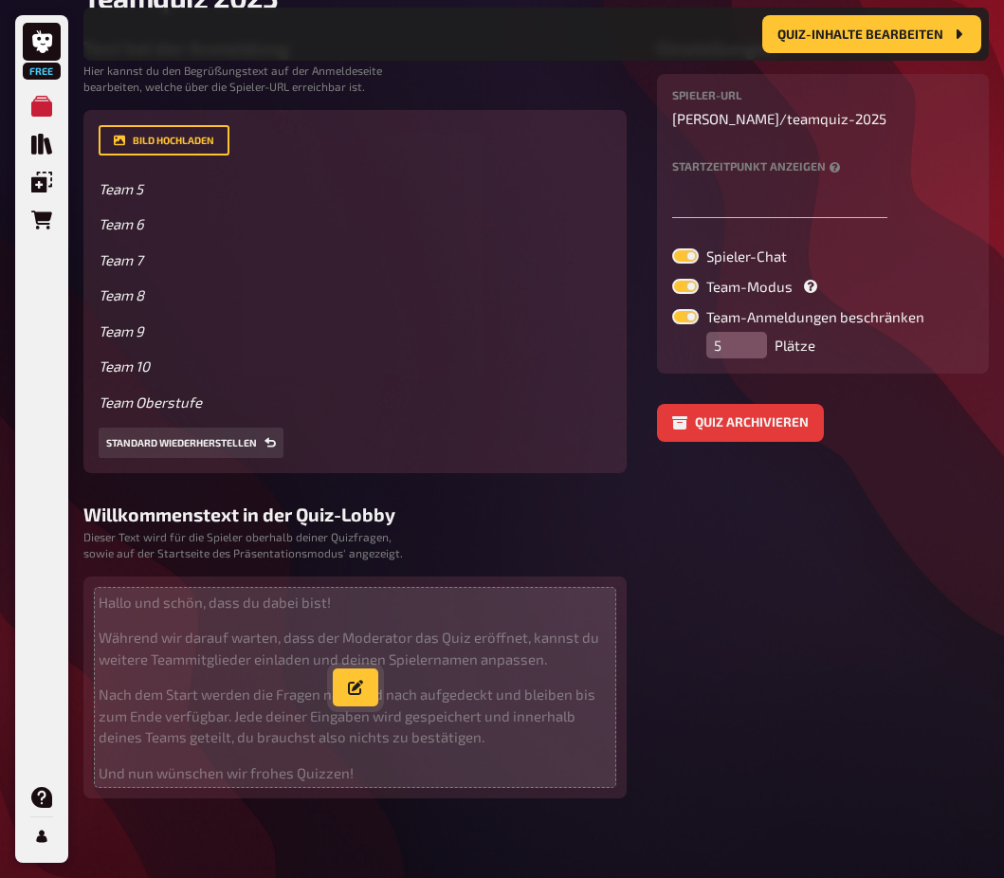
click at [365, 682] on button "button" at bounding box center [356, 687] width 46 height 38
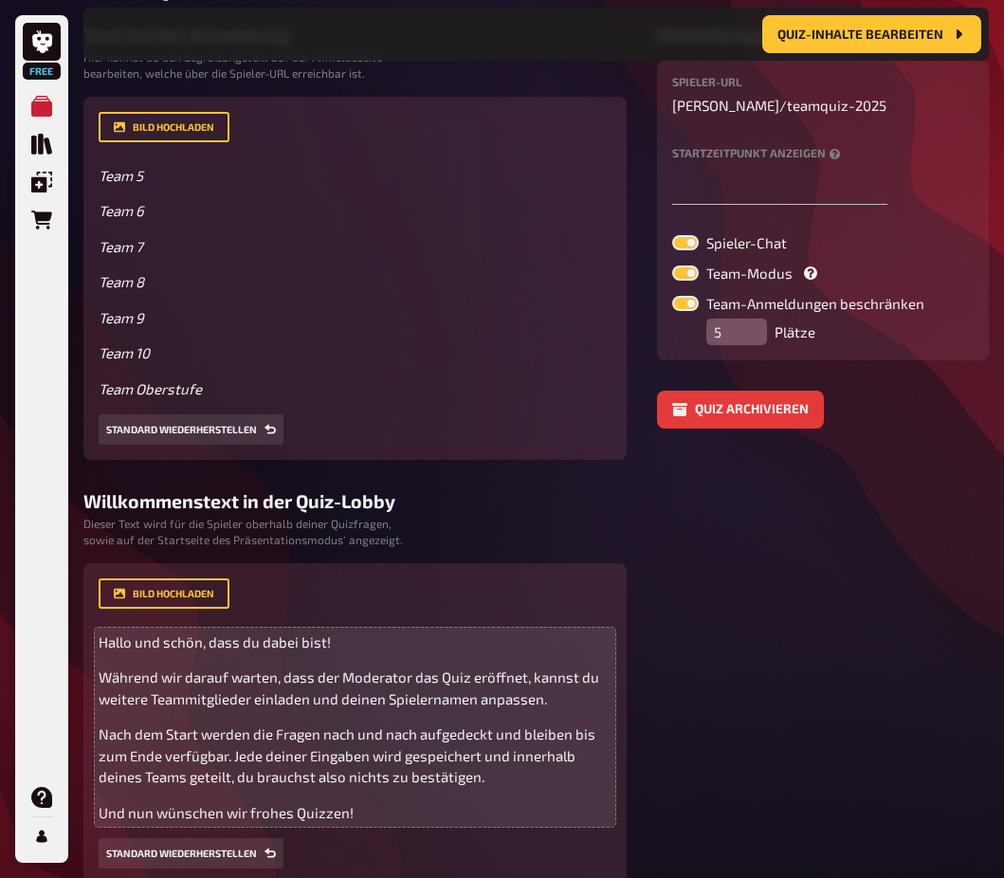
scroll to position [224, 0]
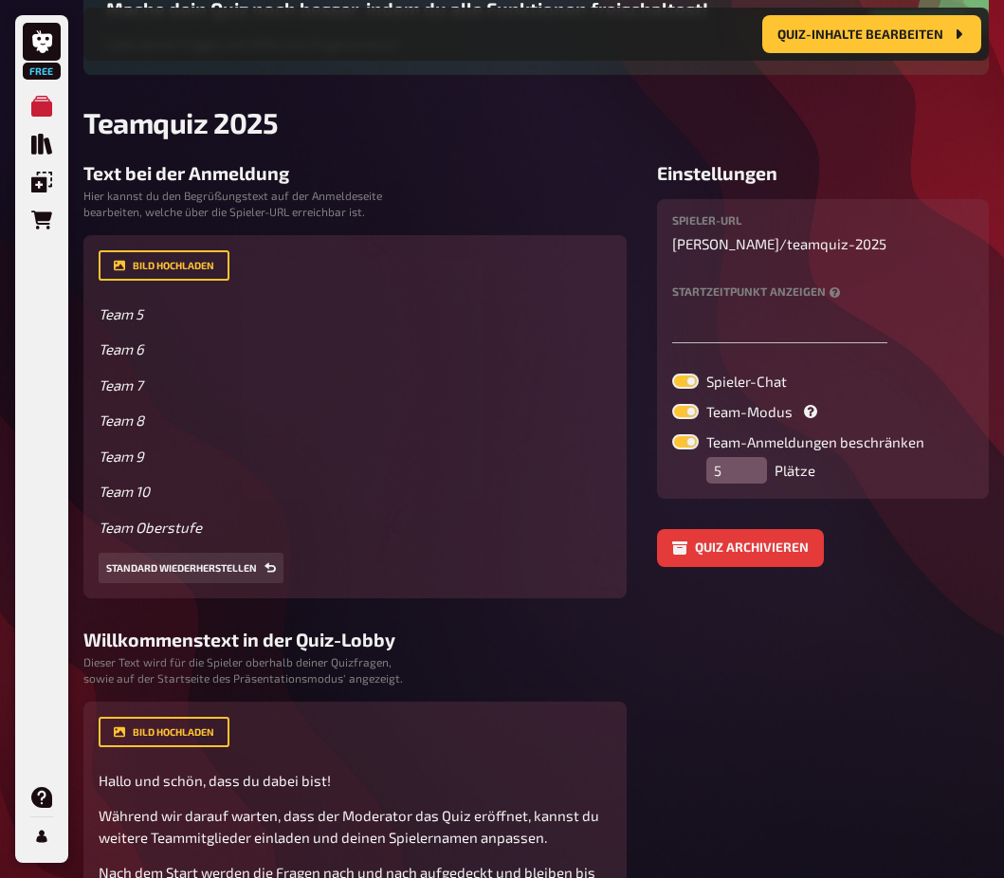
click at [685, 675] on aside "Einstellungen Spieler-URL david-schoknecht / teamquiz-2025 Startzeitpunkt anzei…" at bounding box center [823, 592] width 332 height 860
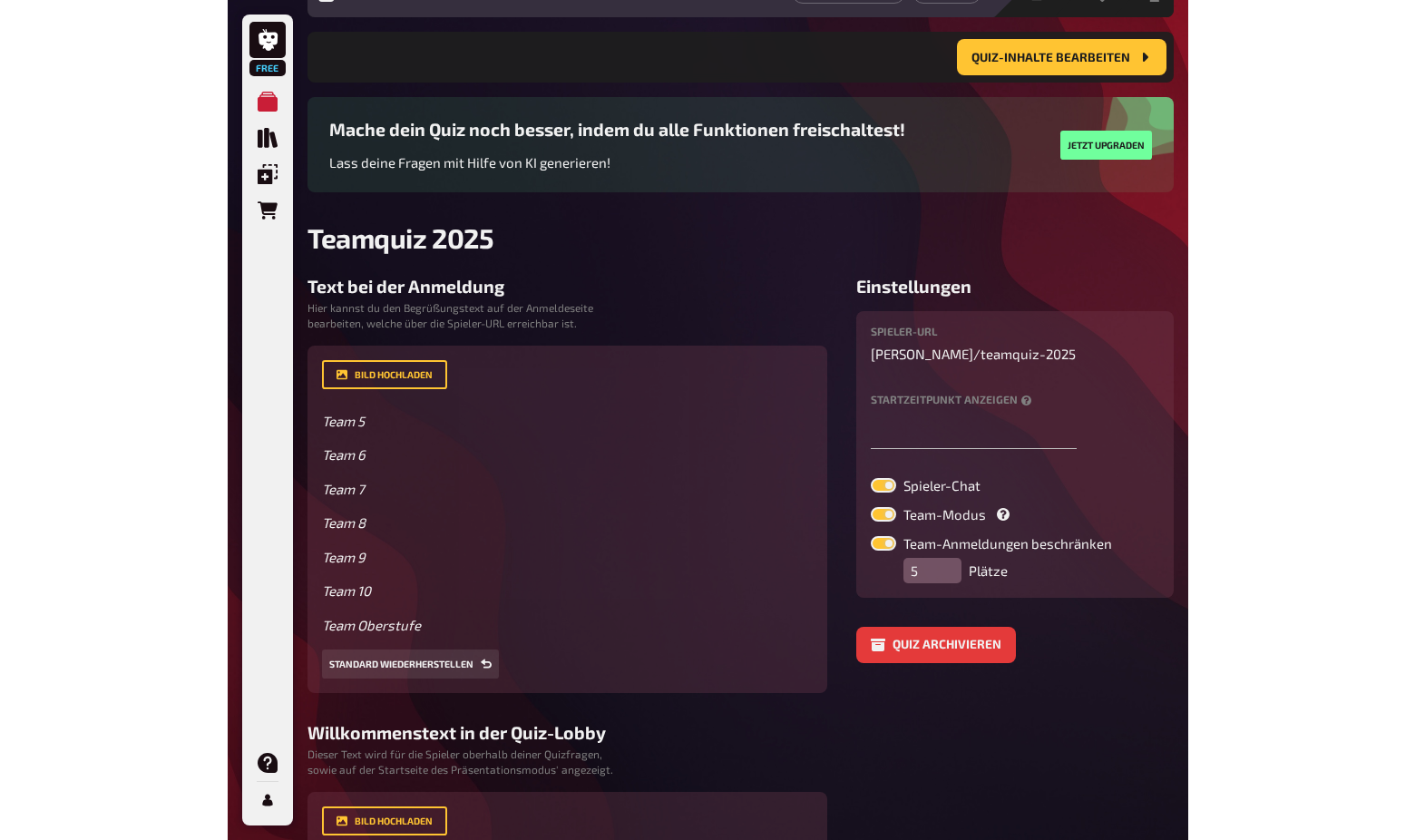
scroll to position [61, 0]
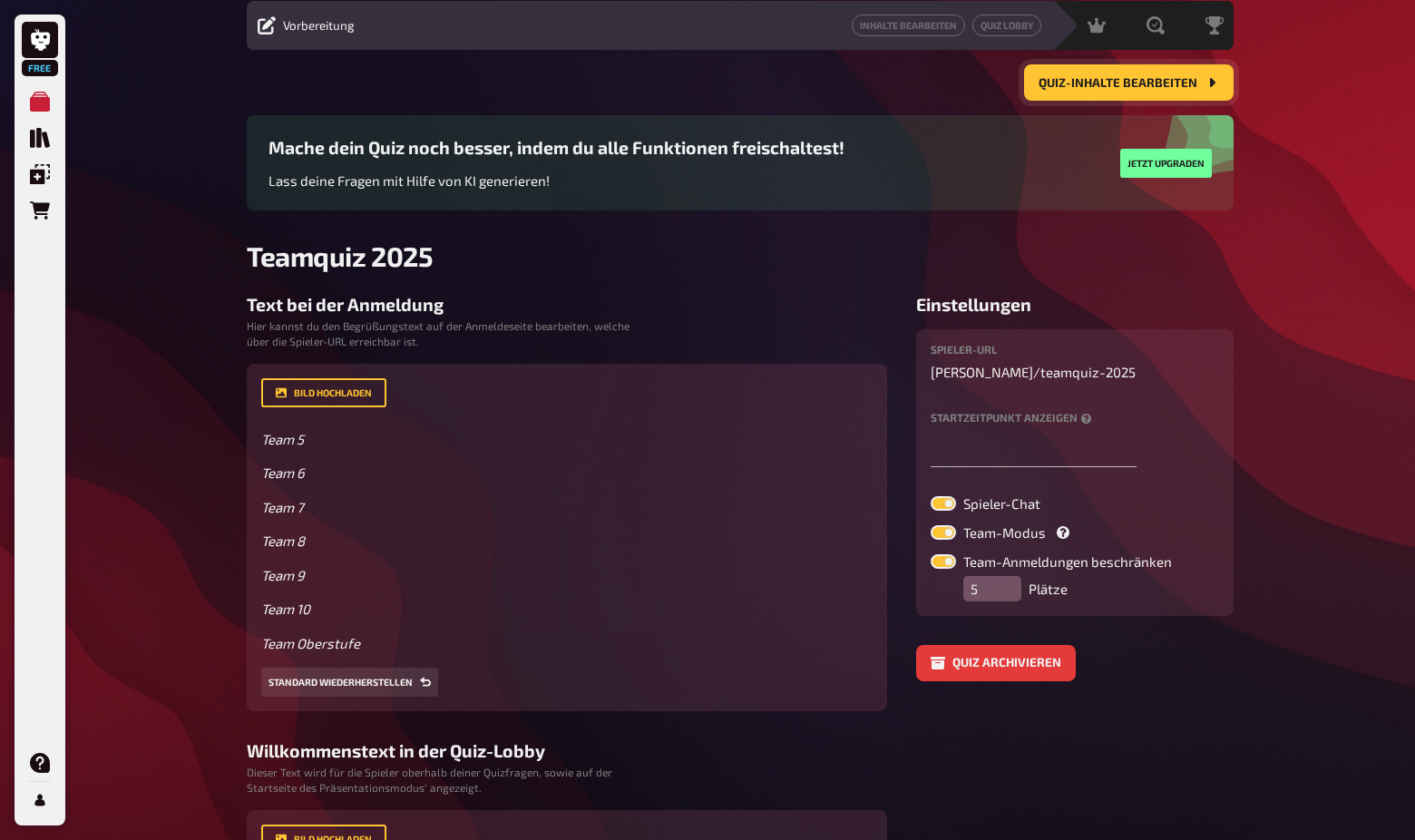
click at [1098, 85] on span "Quiz-Inhalte bearbeiten" at bounding box center [1118, 83] width 159 height 12
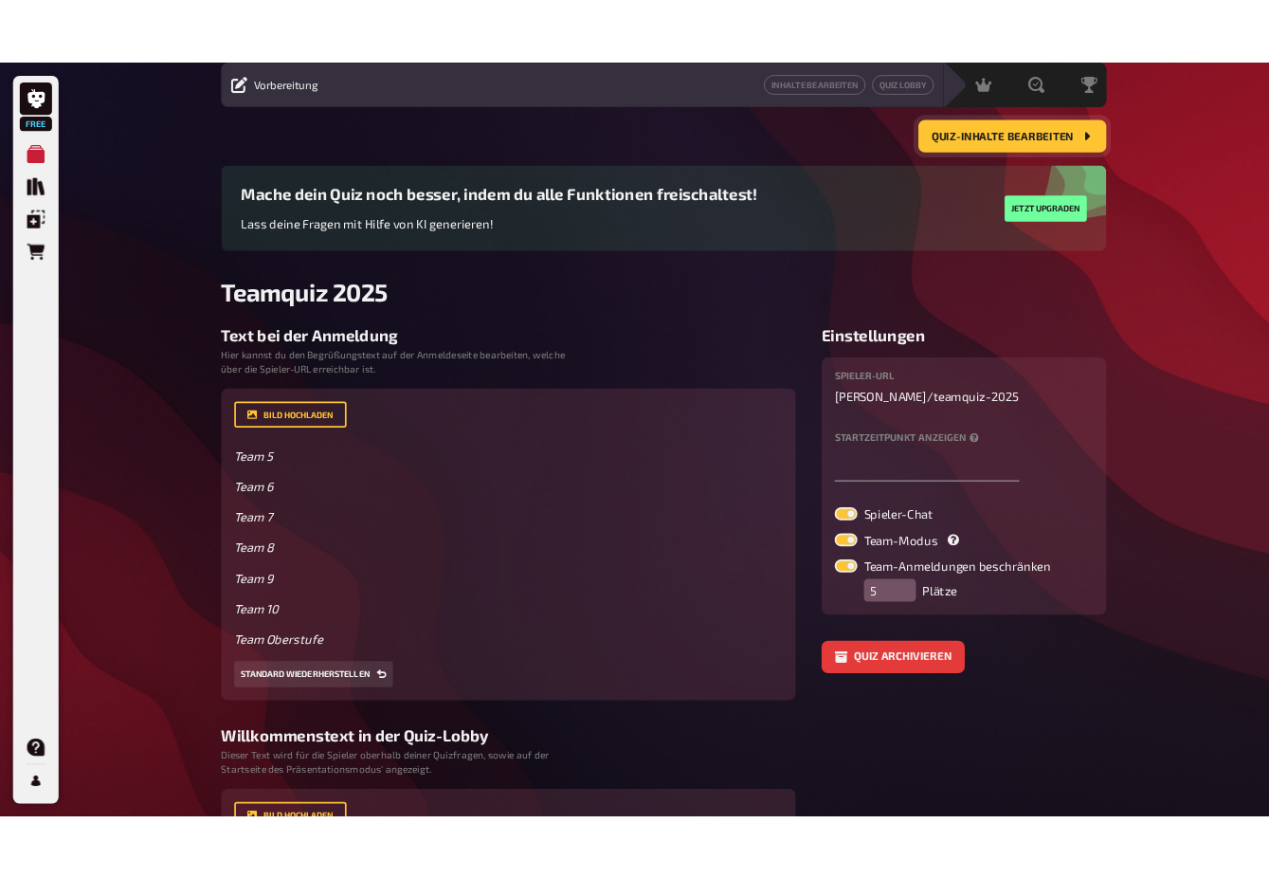
scroll to position [60, 0]
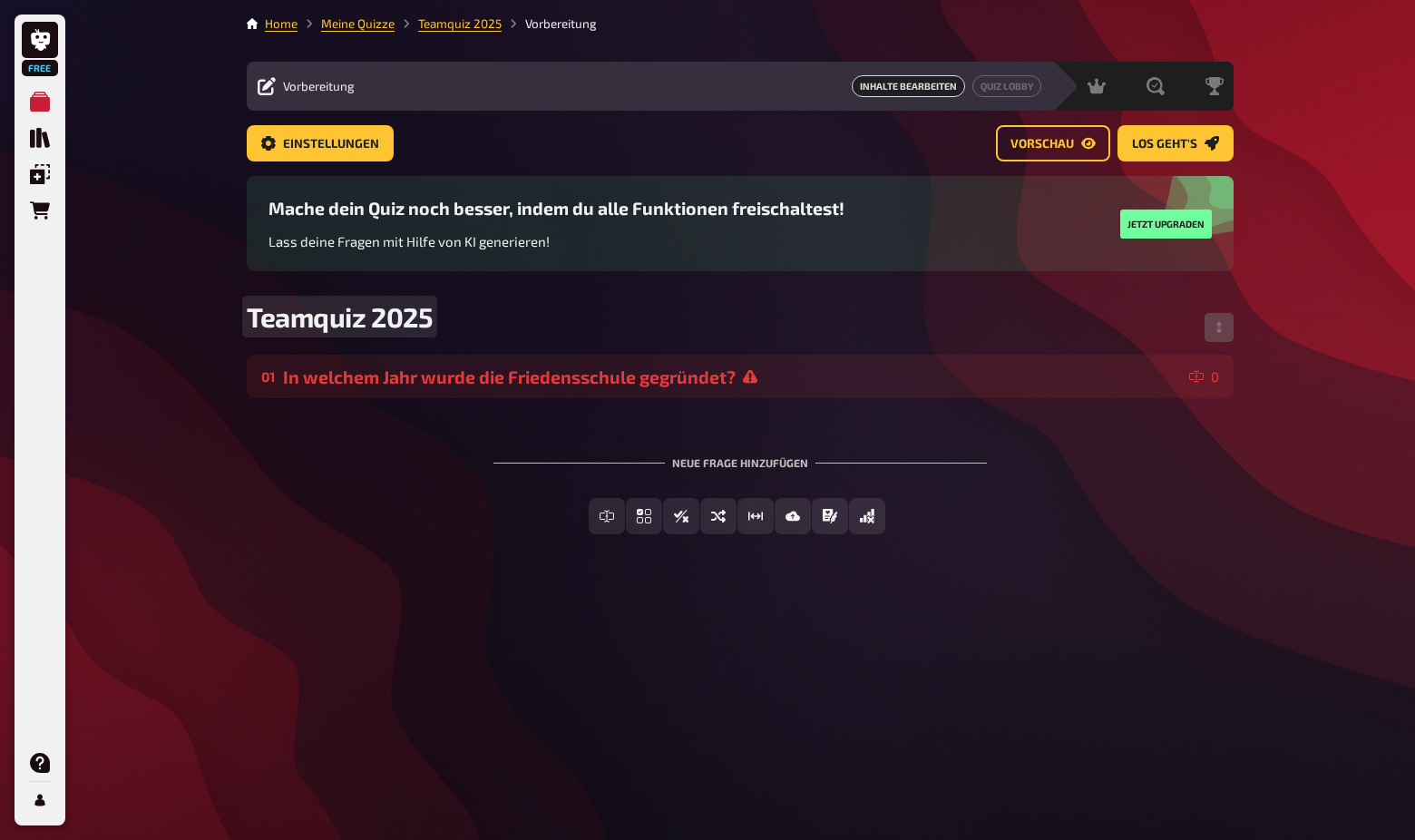
click at [352, 300] on span "Teamquiz 2025" at bounding box center [340, 317] width 186 height 33
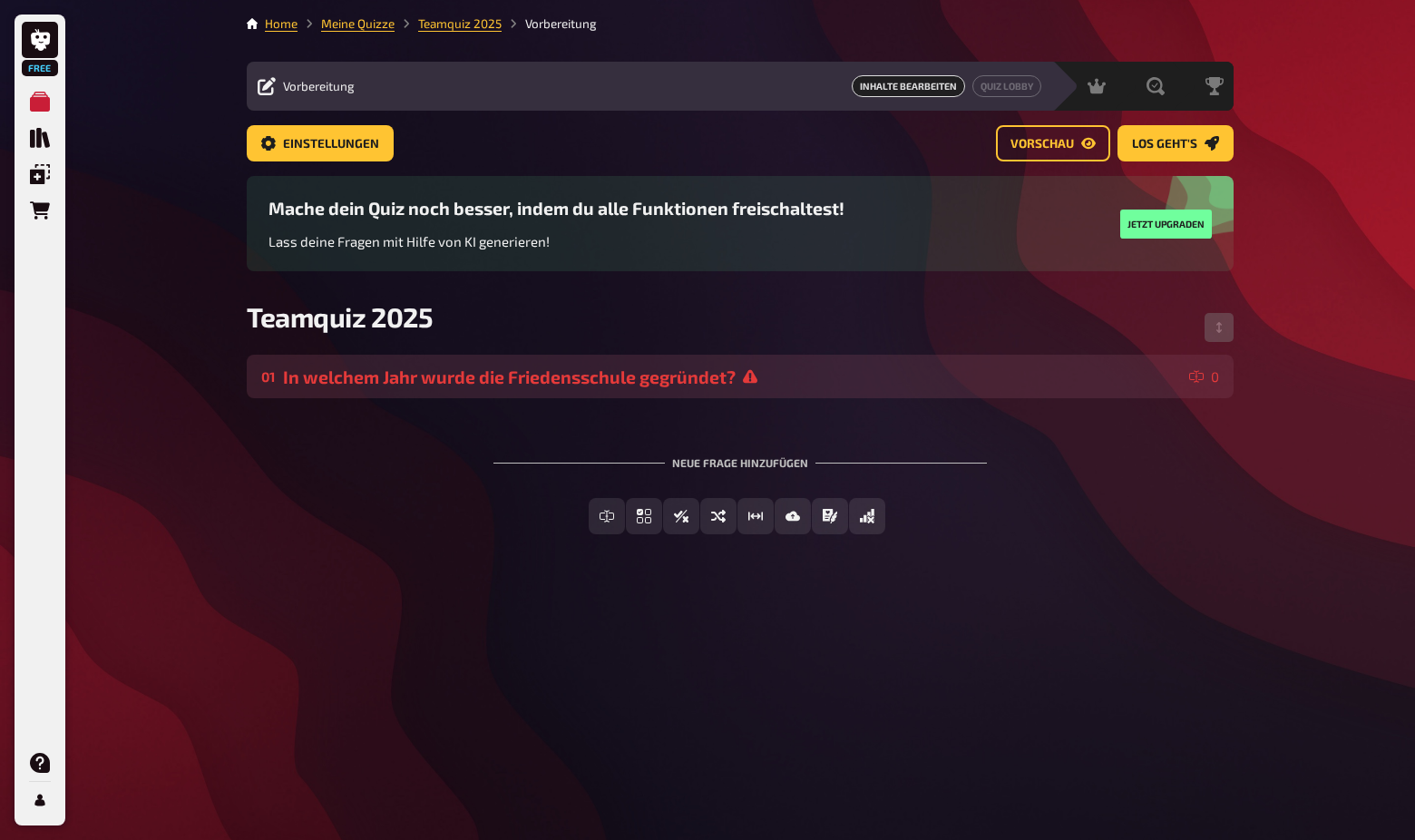
click at [430, 366] on div "In welchem Jahr wurde die Friedensschule gegründet?" at bounding box center [733, 377] width 899 height 21
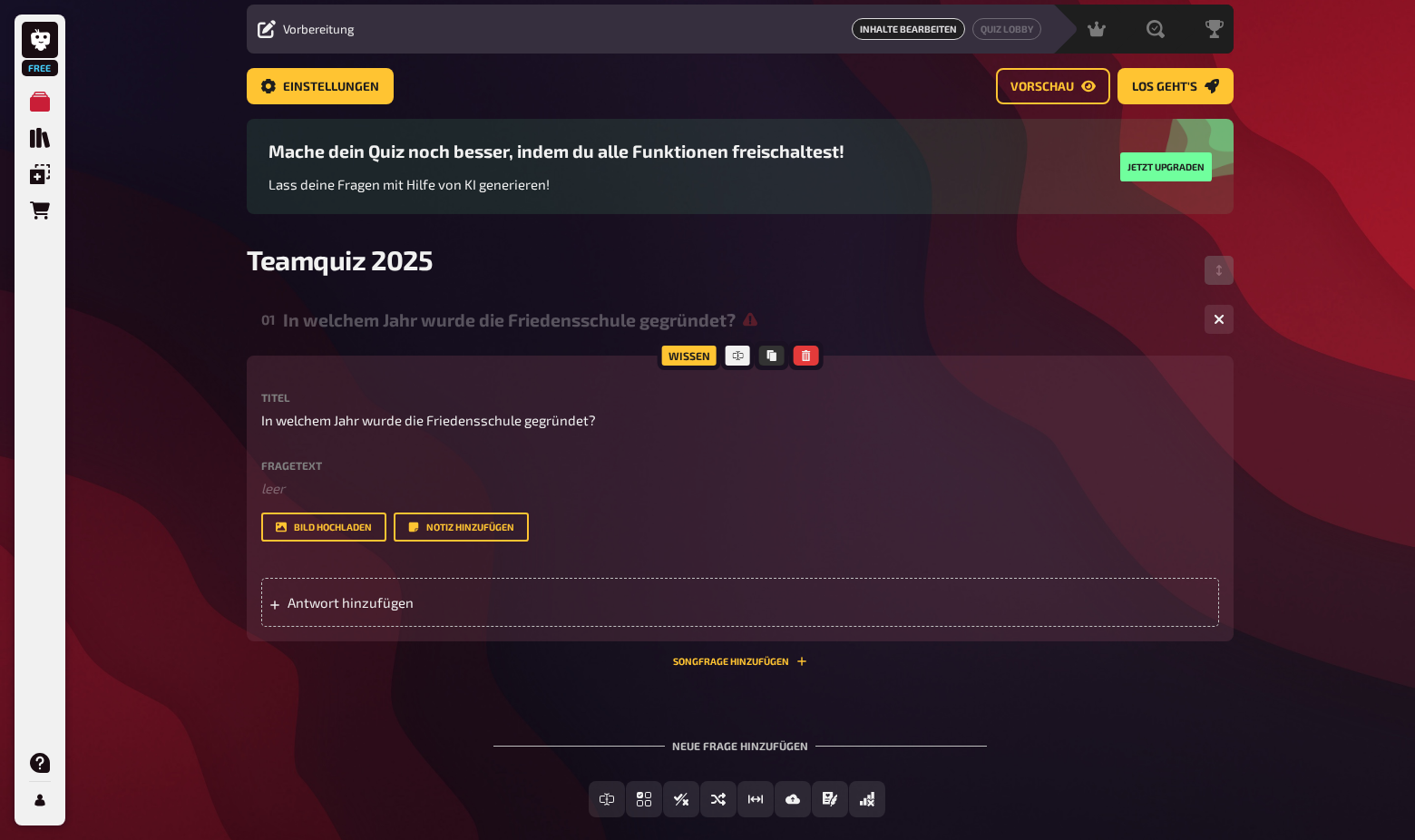
click at [430, 321] on div "In welchem Jahr wurde die Friedensschule gegründet?" at bounding box center [737, 320] width 907 height 21
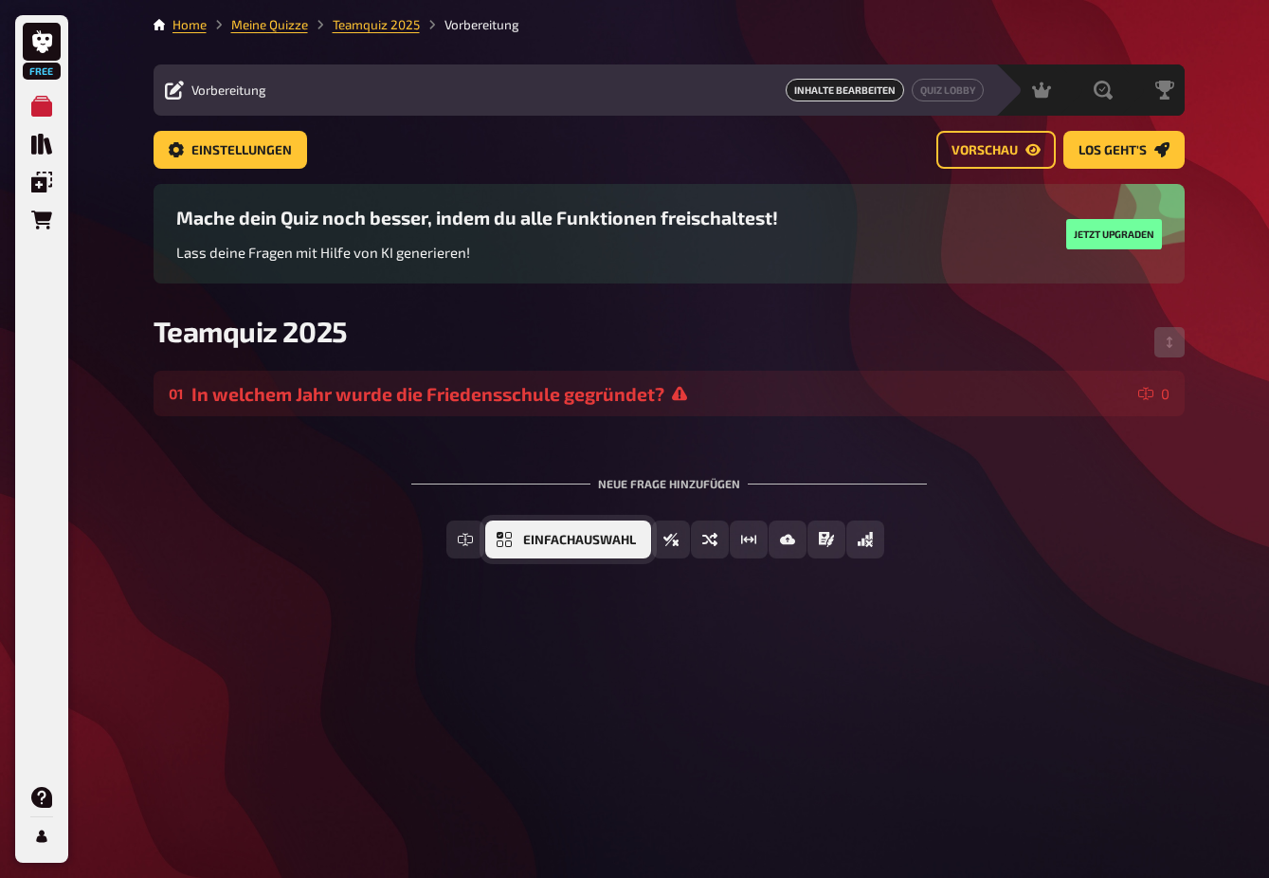
click at [520, 521] on button "Einfachauswahl" at bounding box center [568, 540] width 166 height 38
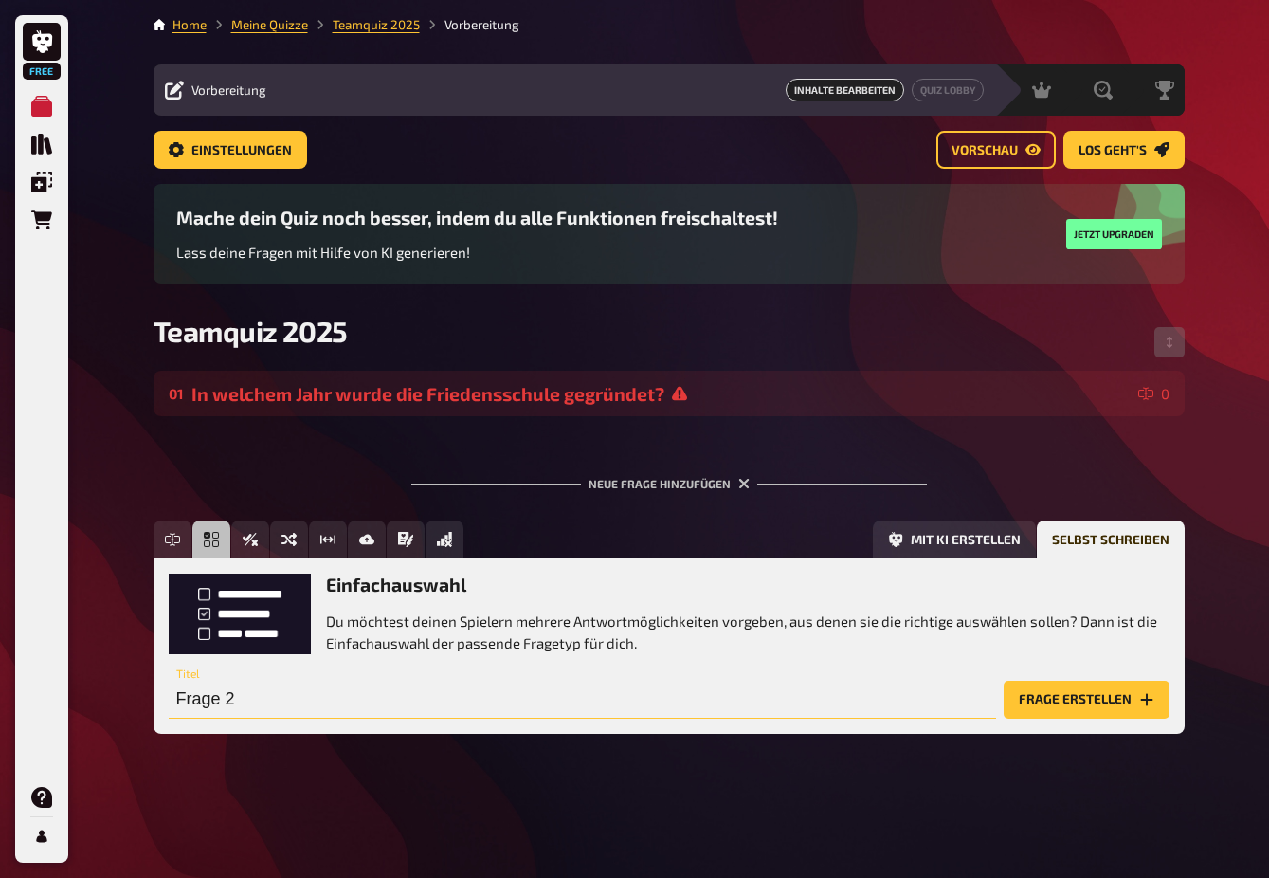
click at [436, 681] on input "Frage 2" at bounding box center [583, 700] width 828 height 38
drag, startPoint x: 429, startPoint y: 645, endPoint x: 155, endPoint y: 621, distance: 275.0
click at [140, 625] on div "Home Meine Quizze Teamquiz 2025 Vorbereitung Vorbereitung Inhalte Bearbeiten Qu…" at bounding box center [669, 439] width 1062 height 878
type input "Welches Siegel hat die Friedensschule noch nicht erhalten?"
click at [1108, 681] on button "Frage erstellen" at bounding box center [1087, 700] width 166 height 38
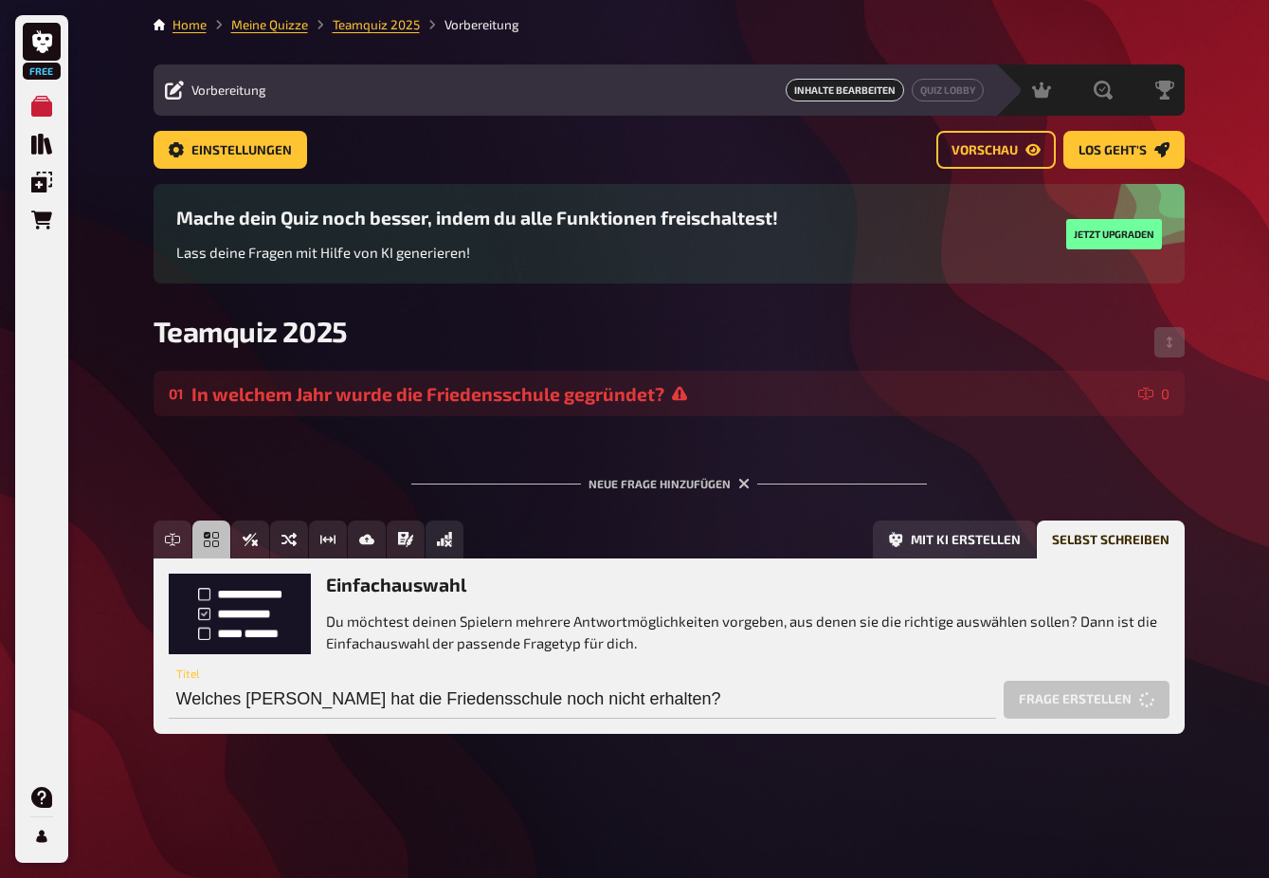
scroll to position [61, 0]
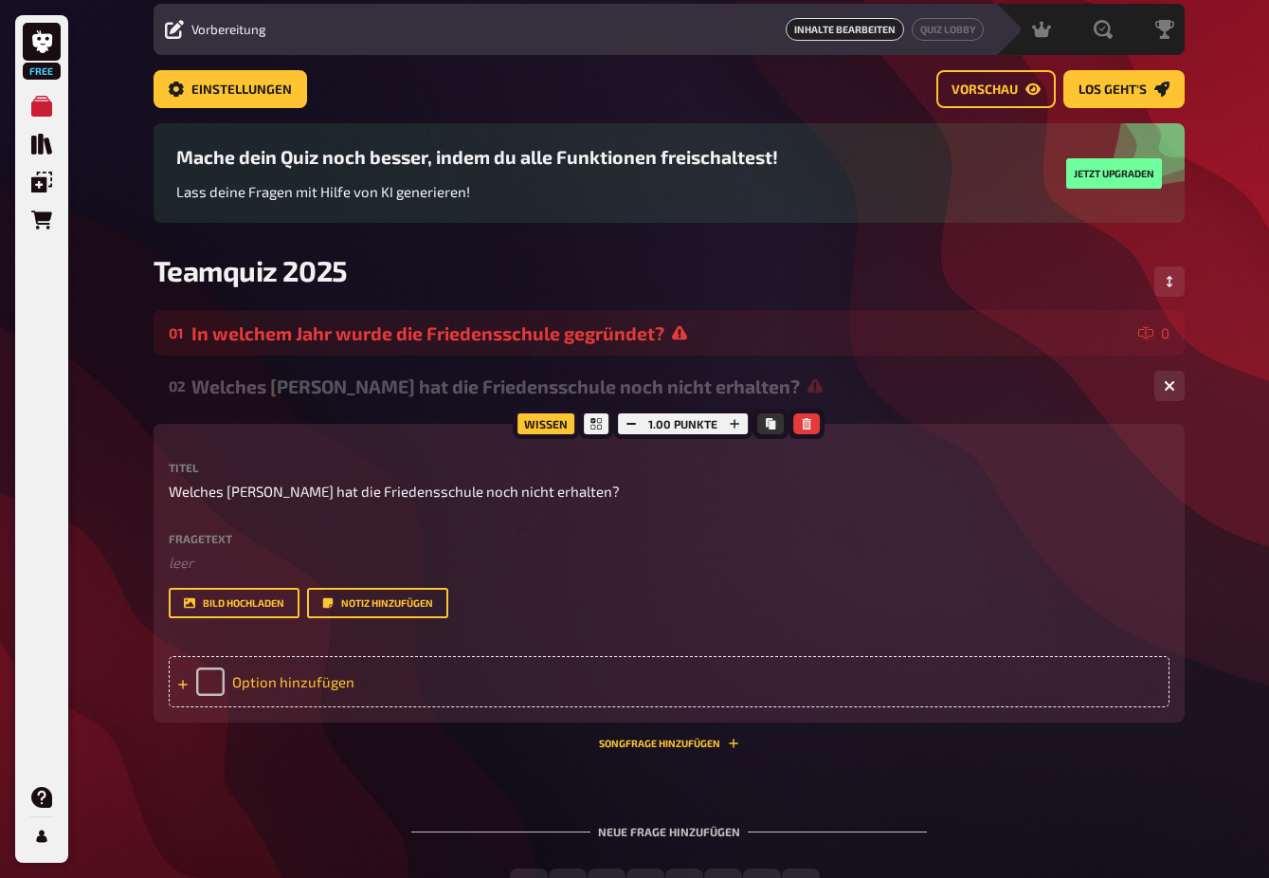
click at [274, 683] on div "Option hinzufügen" at bounding box center [669, 681] width 1001 height 51
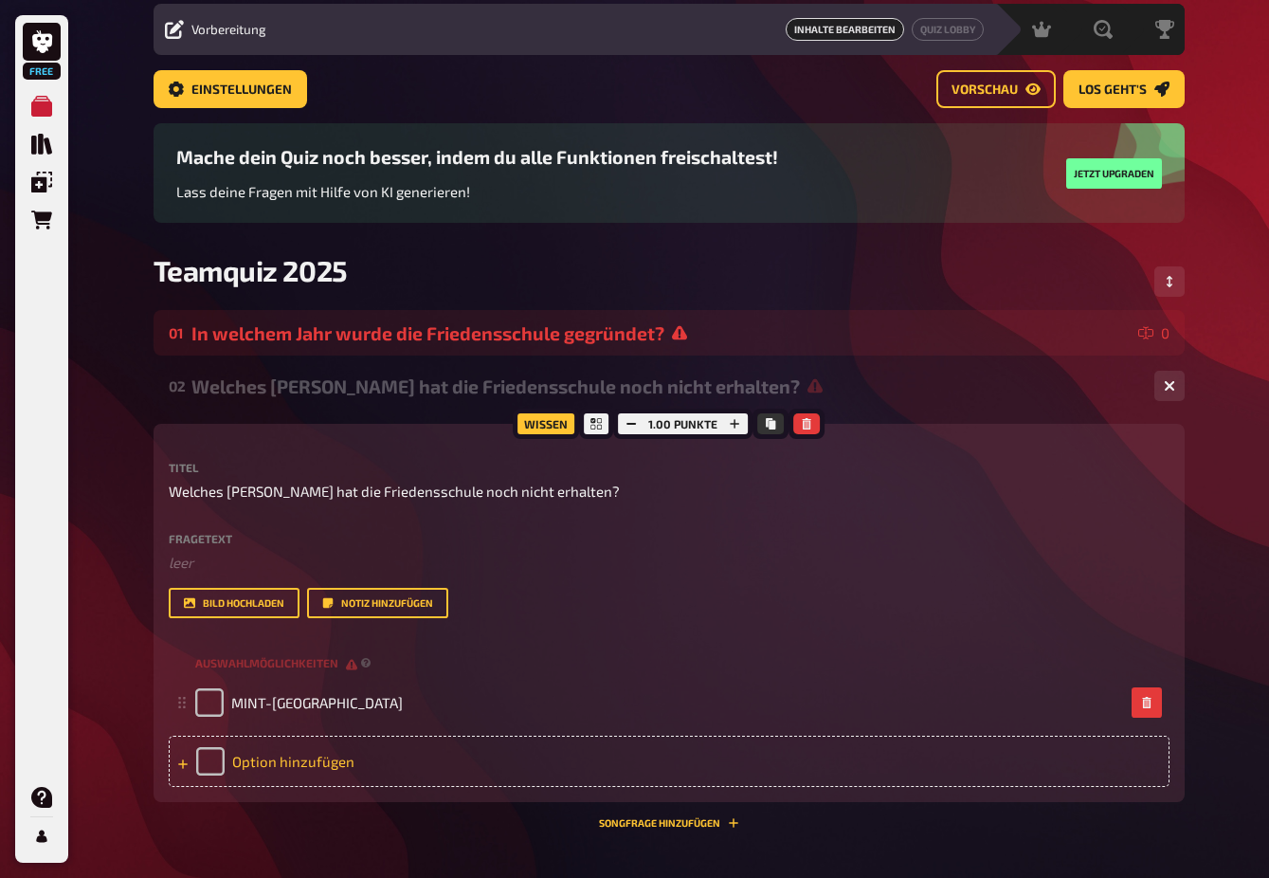
click at [338, 763] on div "Option hinzufügen" at bounding box center [669, 761] width 1001 height 51
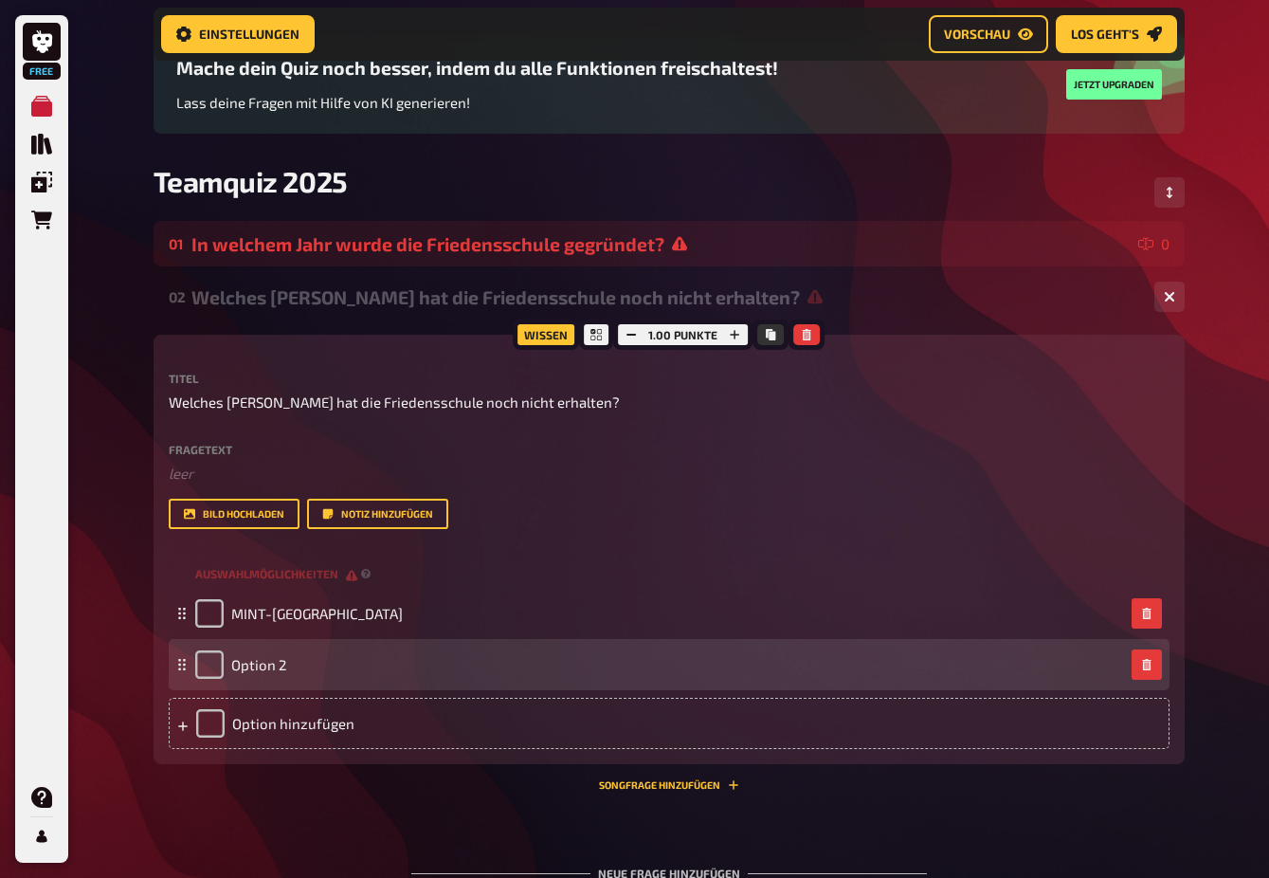
scroll to position [165, 0]
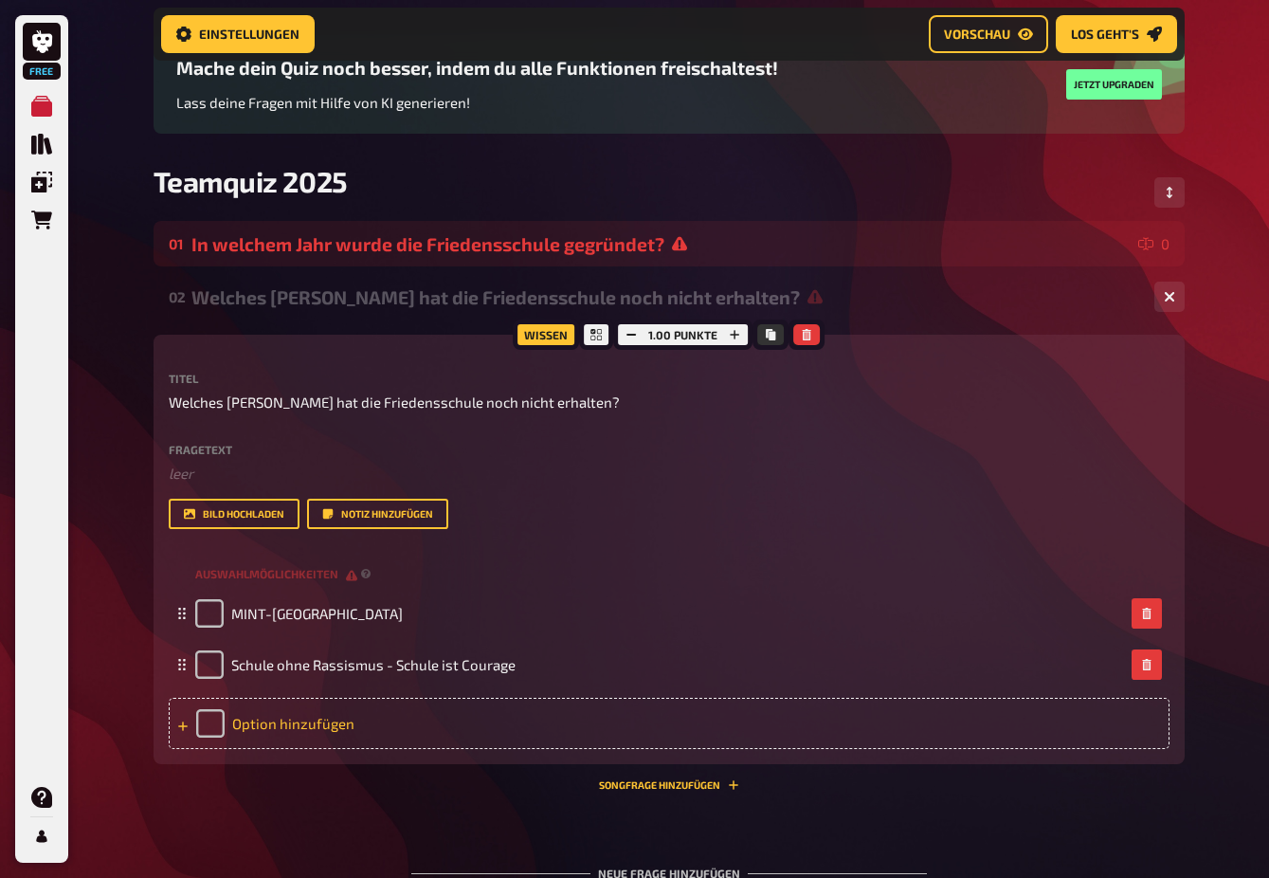
click at [321, 721] on div "Option hinzufügen" at bounding box center [669, 723] width 1001 height 51
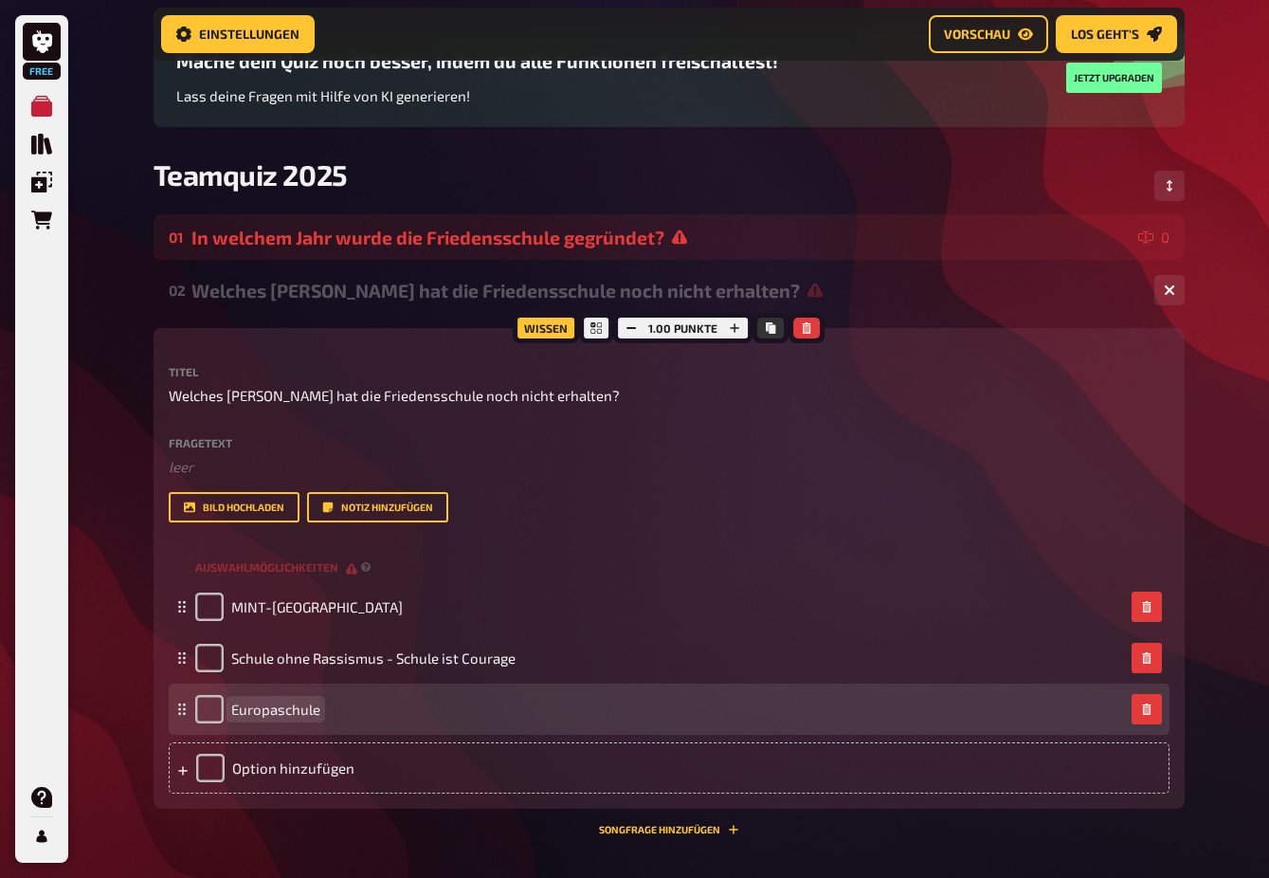
scroll to position [173, 0]
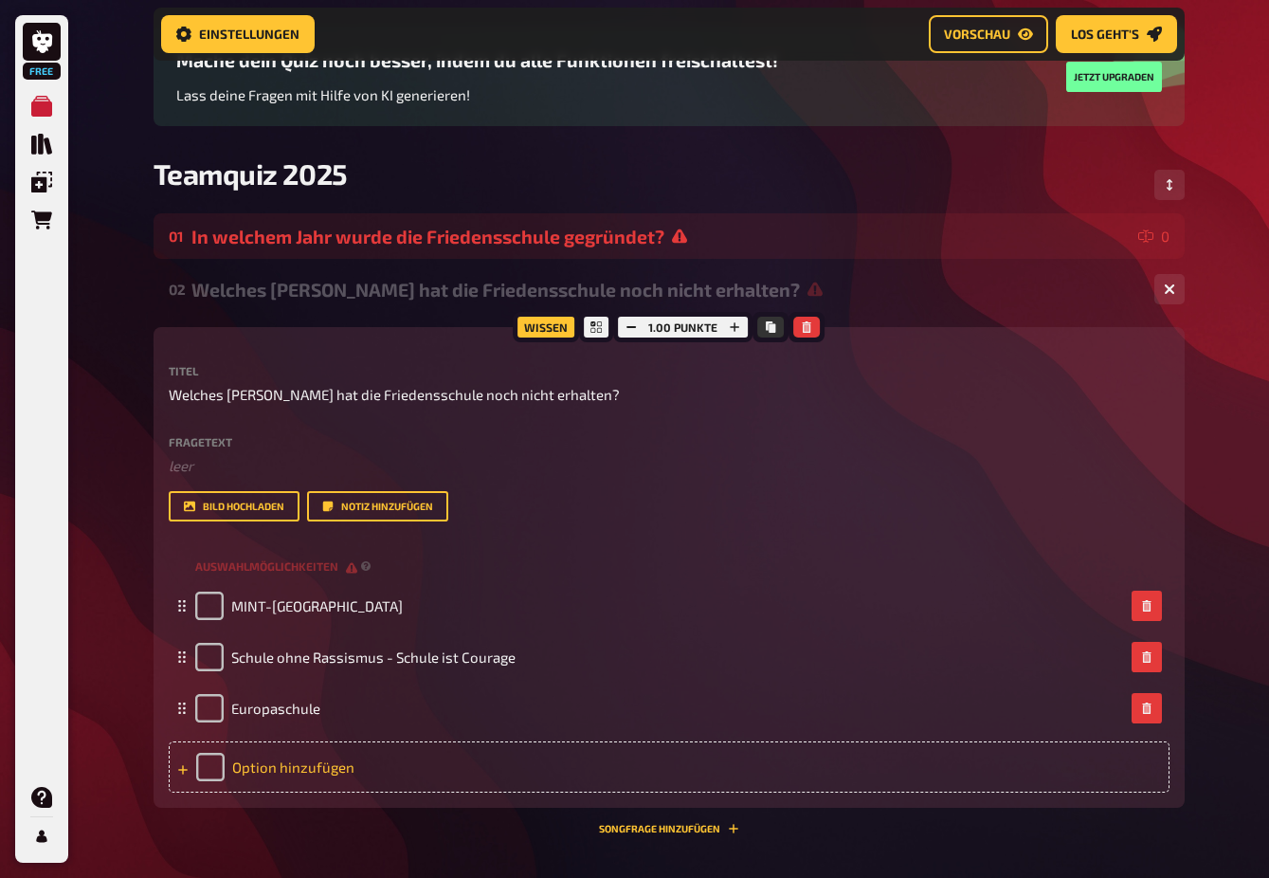
click at [337, 770] on div "Option hinzufügen" at bounding box center [669, 766] width 1001 height 51
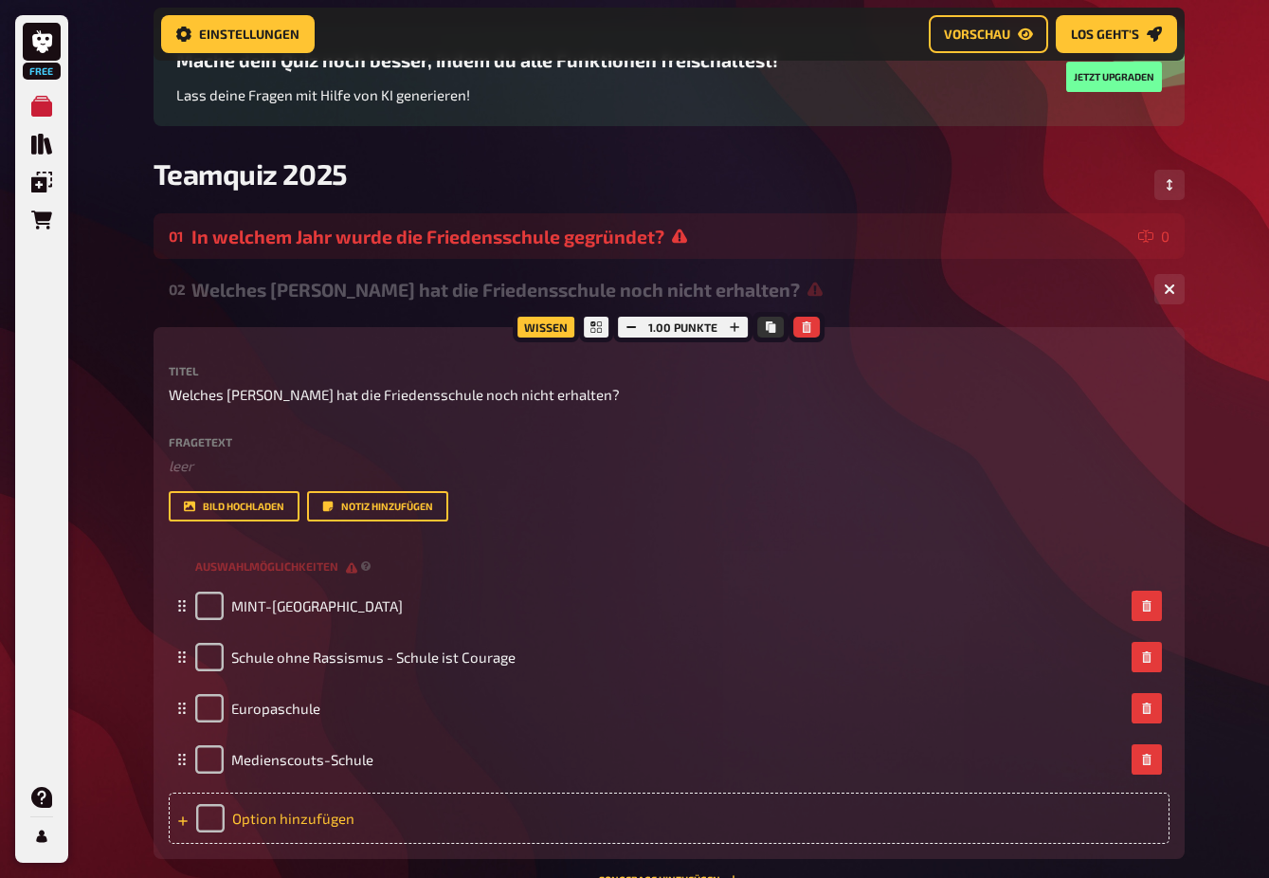
click at [296, 831] on div "Option hinzufügen" at bounding box center [669, 818] width 1001 height 51
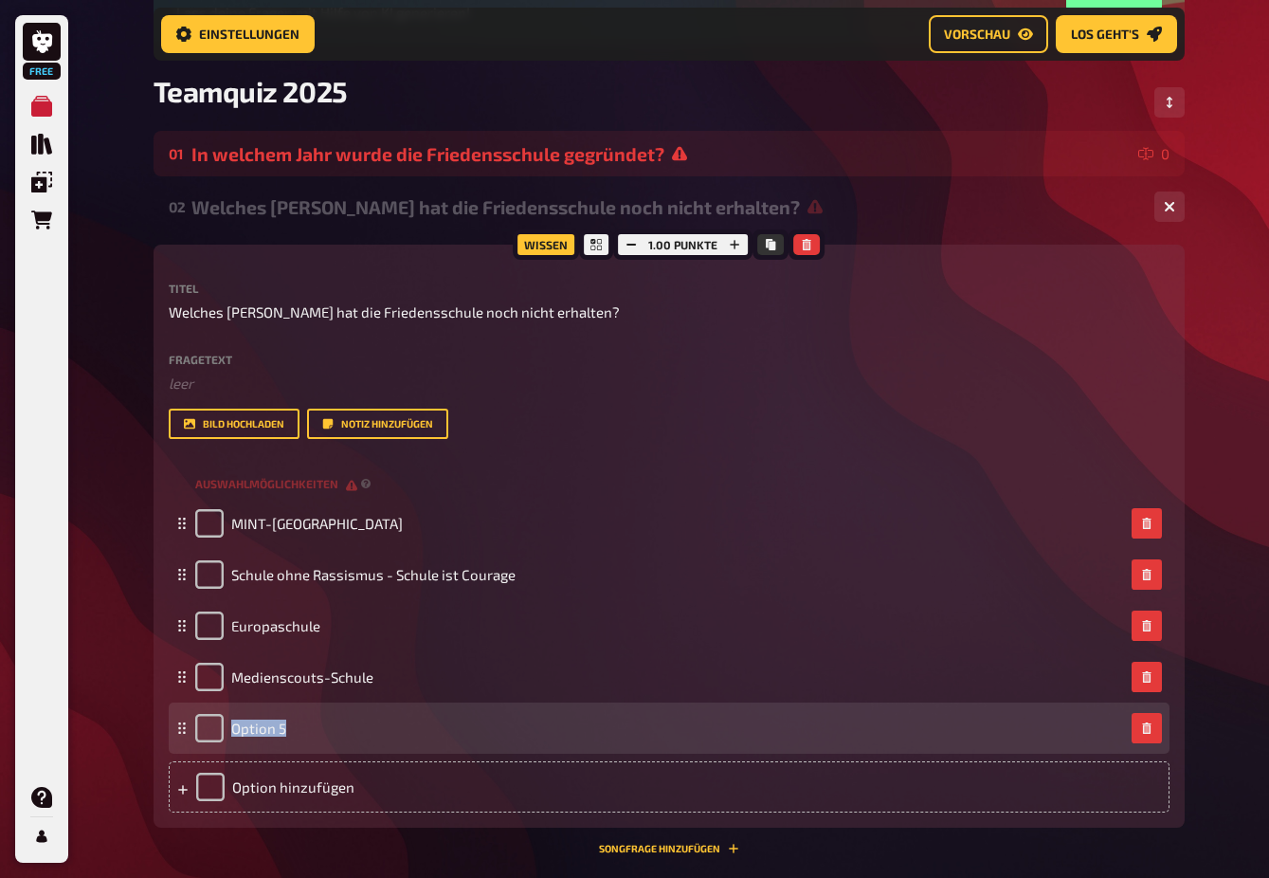
scroll to position [325, 0]
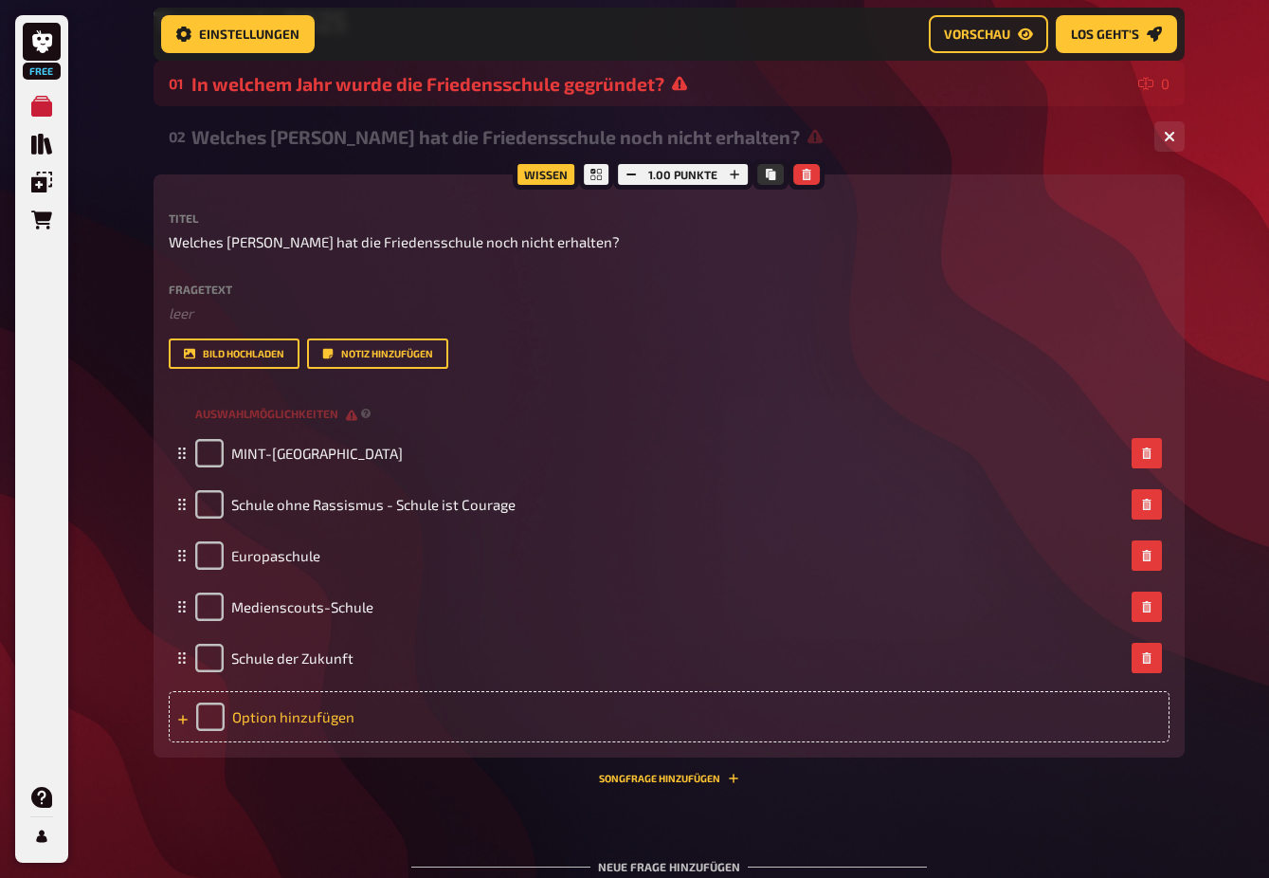
click at [333, 725] on div "Option hinzufügen" at bounding box center [669, 716] width 1001 height 51
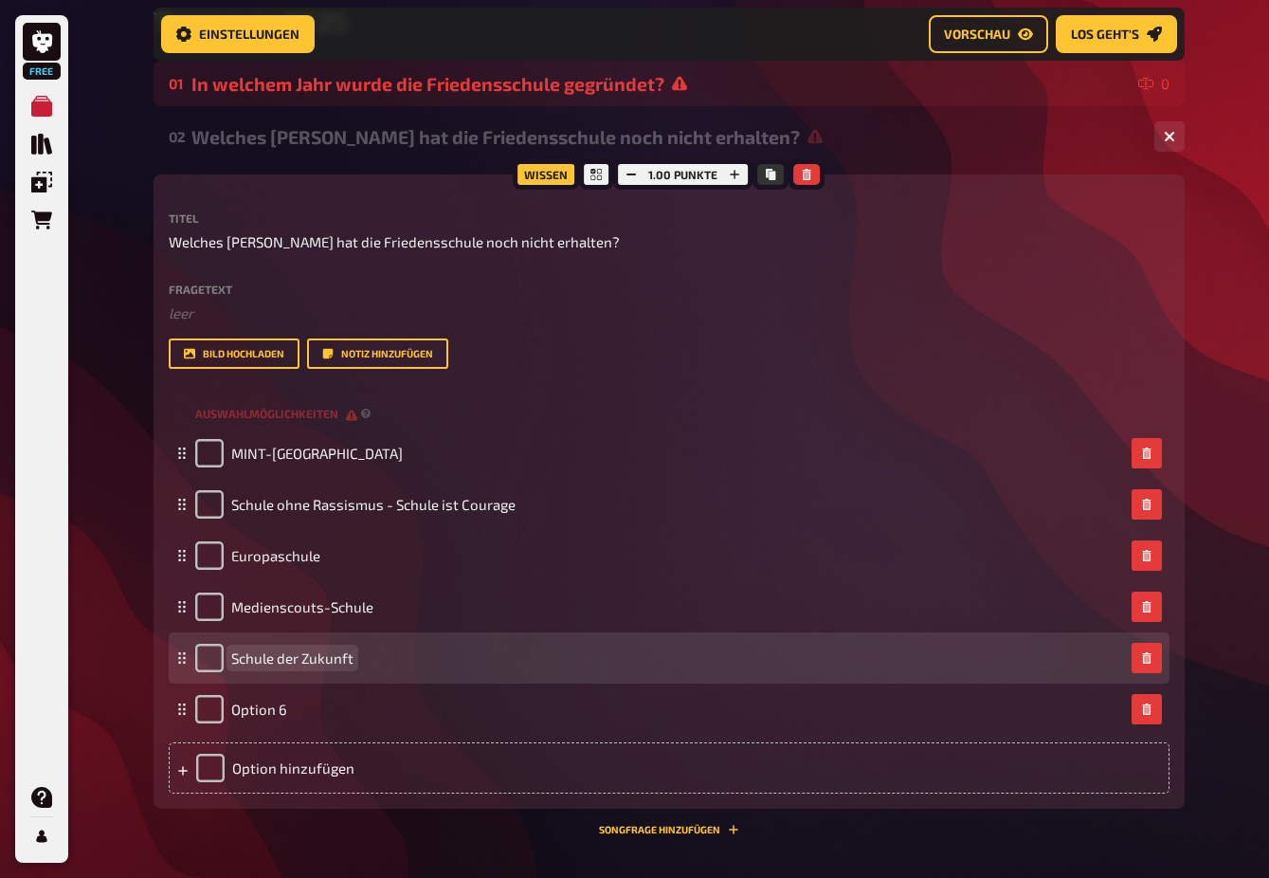
click at [350, 662] on span "Schule der Zukunft" at bounding box center [292, 657] width 122 height 17
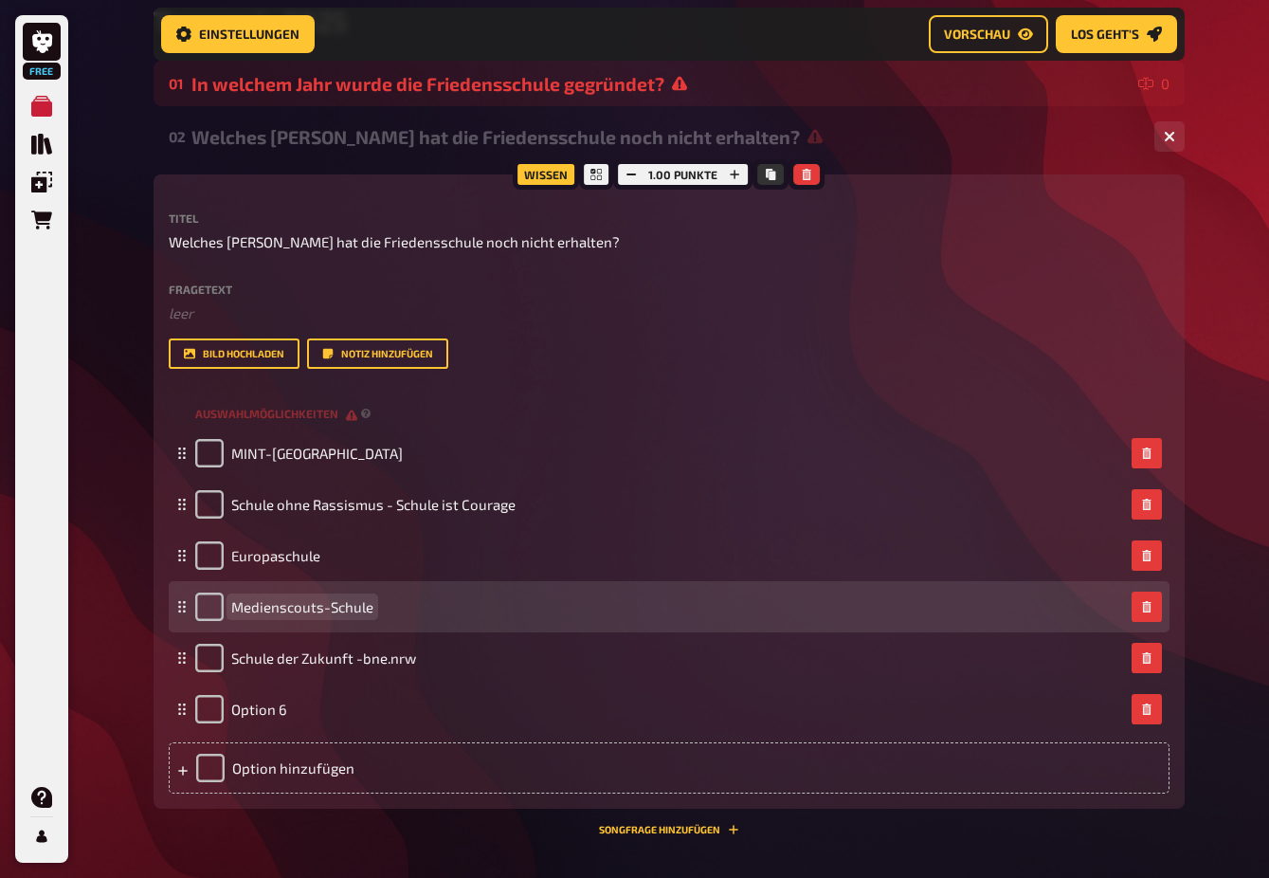
click at [365, 611] on span "Medienscouts-Schule" at bounding box center [302, 606] width 142 height 17
click at [331, 609] on span "Medienscouts-Schule" at bounding box center [302, 606] width 142 height 17
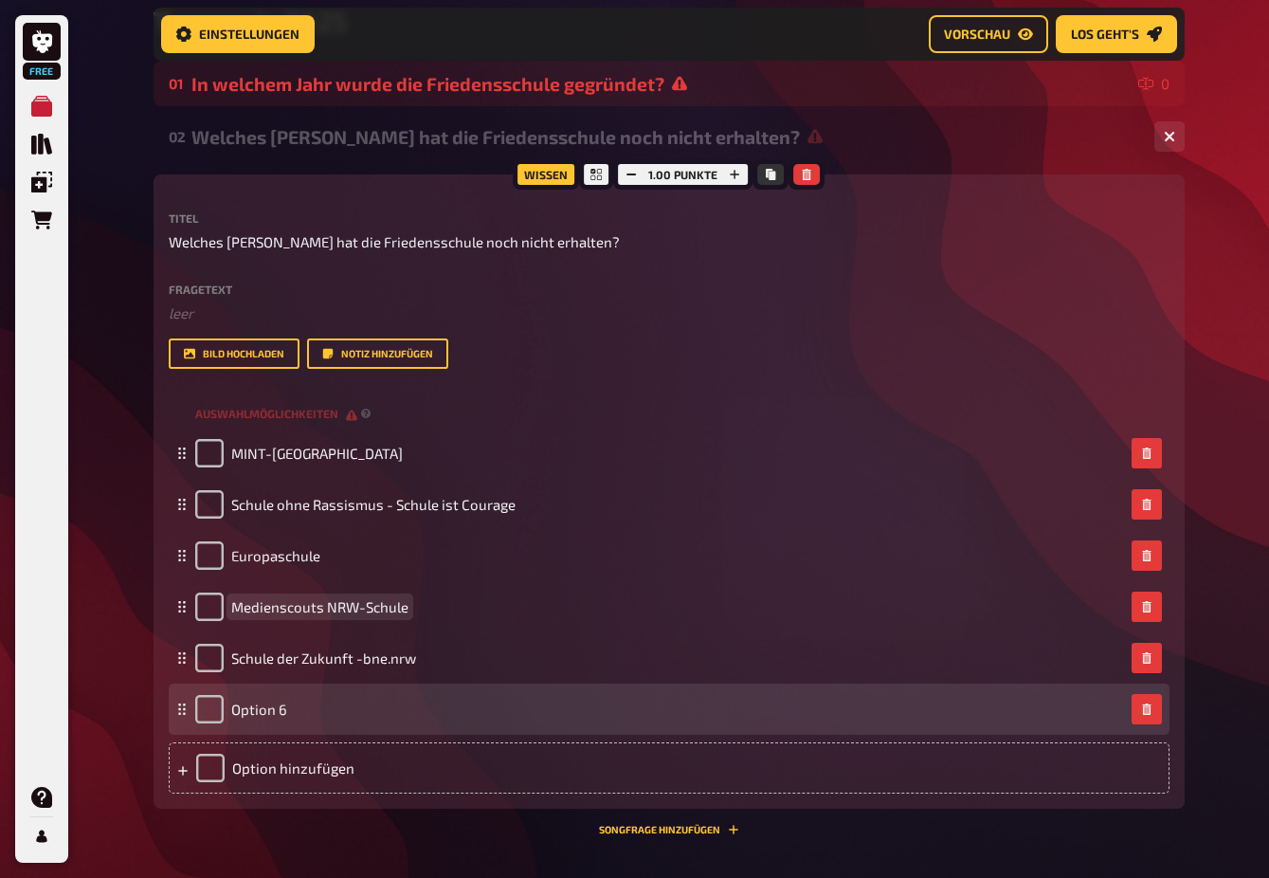
scroll to position [329, 0]
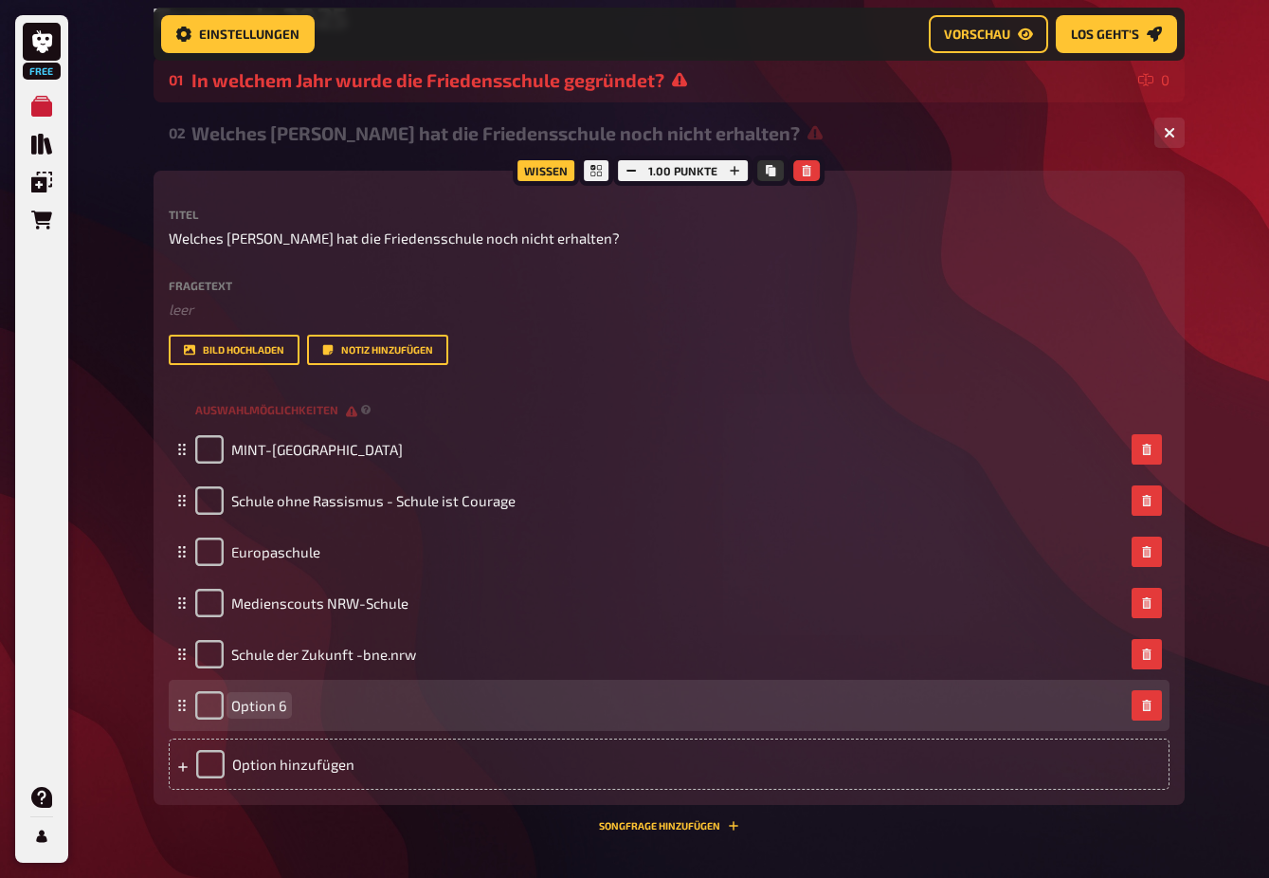
click at [294, 705] on div "Option 6" at bounding box center [659, 705] width 929 height 28
drag, startPoint x: 290, startPoint y: 707, endPoint x: 200, endPoint y: 700, distance: 90.4
click at [200, 700] on div "Option 6" at bounding box center [659, 705] width 929 height 28
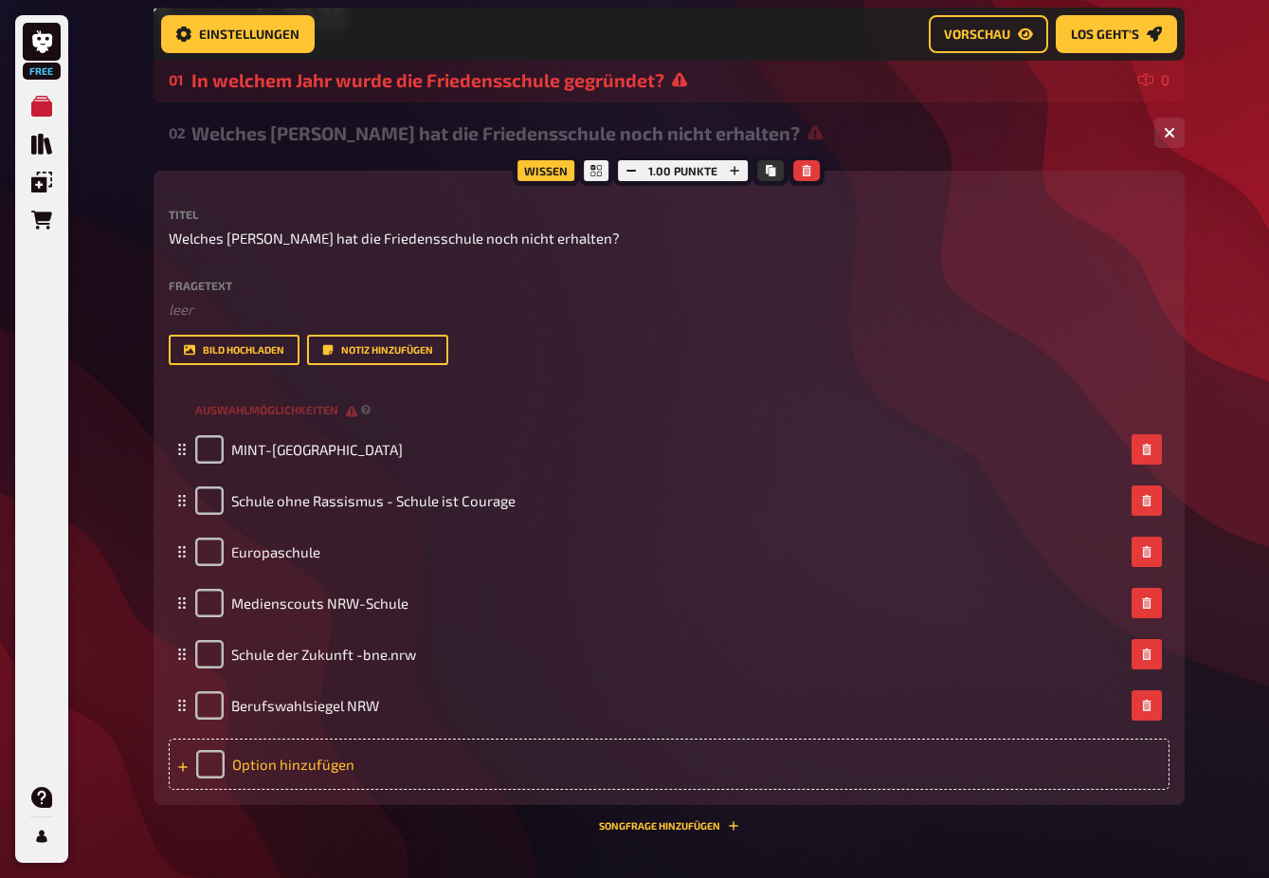
click at [419, 768] on div "Option hinzufügen" at bounding box center [669, 764] width 1001 height 51
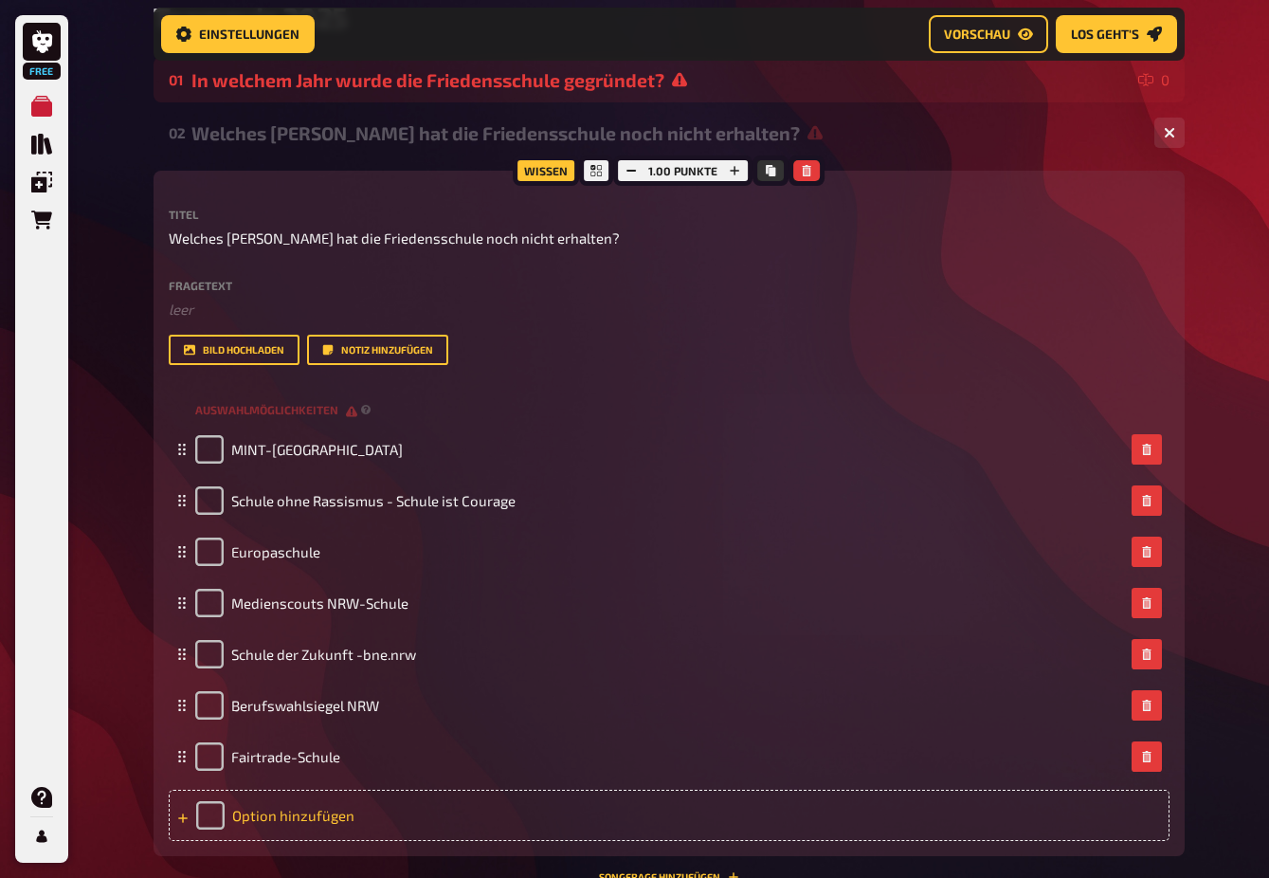
click at [440, 828] on div "Option hinzufügen" at bounding box center [669, 815] width 1001 height 51
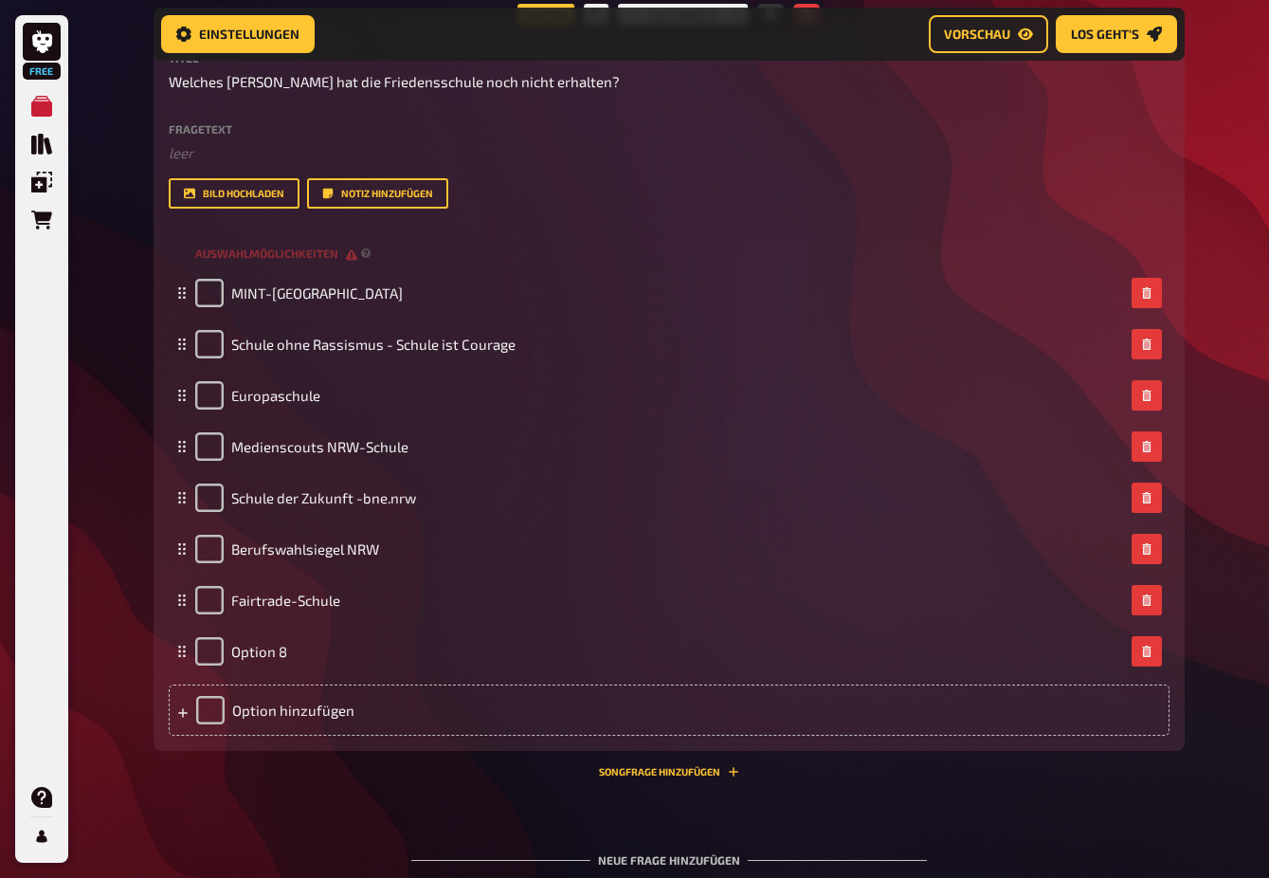
scroll to position [486, 0]
click at [270, 771] on div "Wissen 1.00 Punkte Titel Welches Siegel hat die Friedensschule noch nicht erhal…" at bounding box center [670, 394] width 1032 height 763
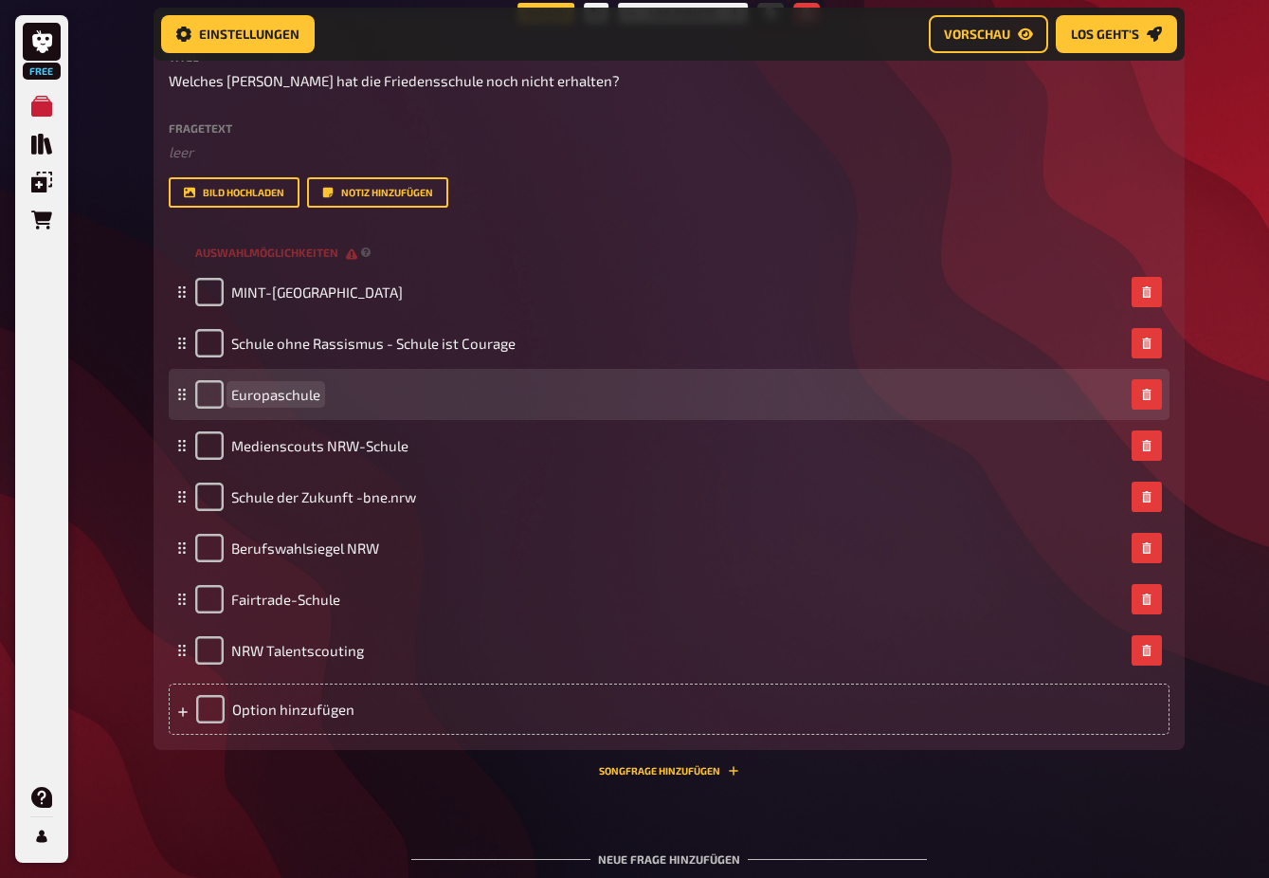
click at [284, 401] on span "Europaschule" at bounding box center [275, 394] width 89 height 17
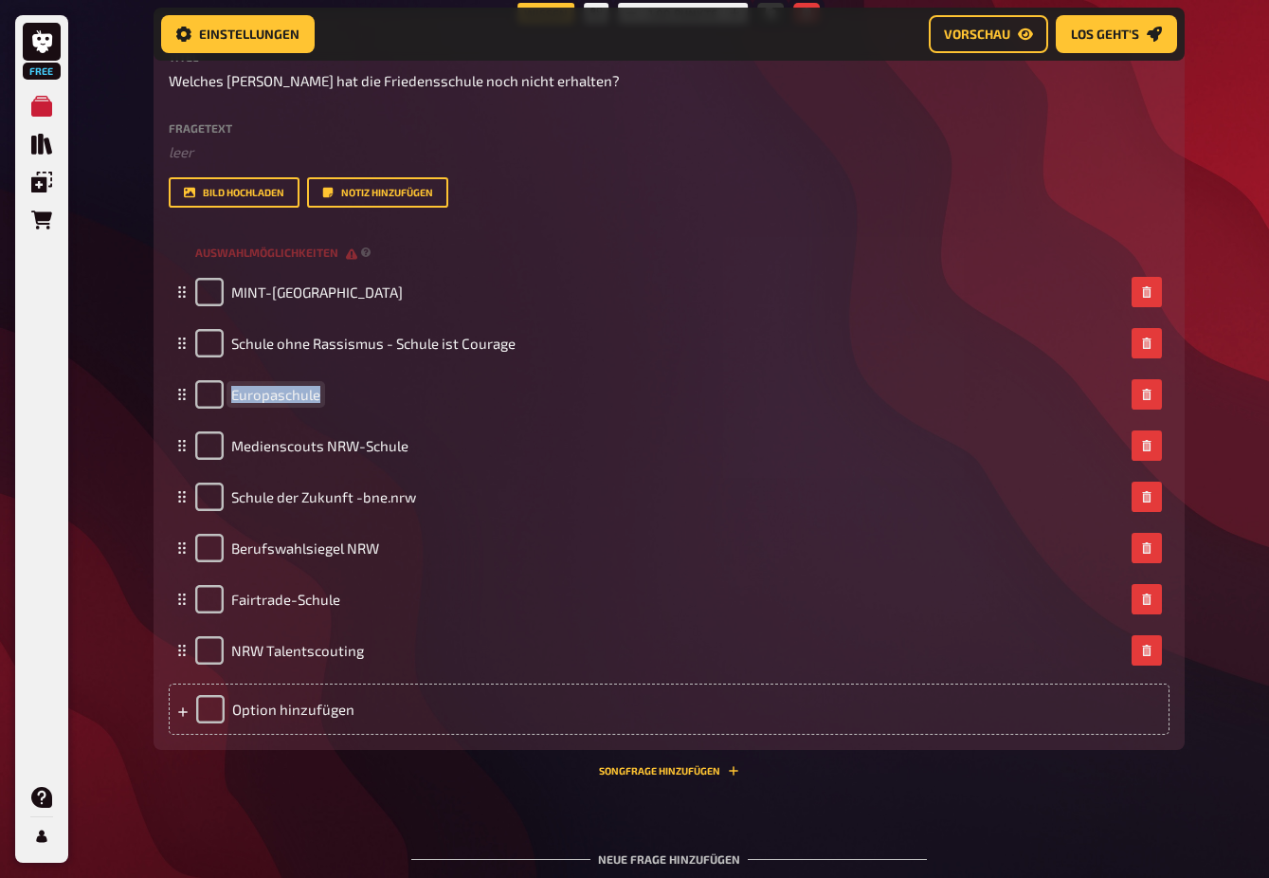
drag, startPoint x: 318, startPoint y: 395, endPoint x: 145, endPoint y: 387, distance: 172.8
click at [145, 387] on div "Home Meine Quizze Teamquiz 2025 Vorbereitung Vorbereitung Inhalte Bearbeiten Qu…" at bounding box center [669, 285] width 1062 height 1542
click at [479, 781] on div "02 Welches Siegel hat die Friedensschule noch nicht erhalten? 8 Wissen 1.00 Pun…" at bounding box center [670, 372] width 1032 height 839
click at [384, 703] on div "Option hinzufügen" at bounding box center [669, 709] width 1001 height 51
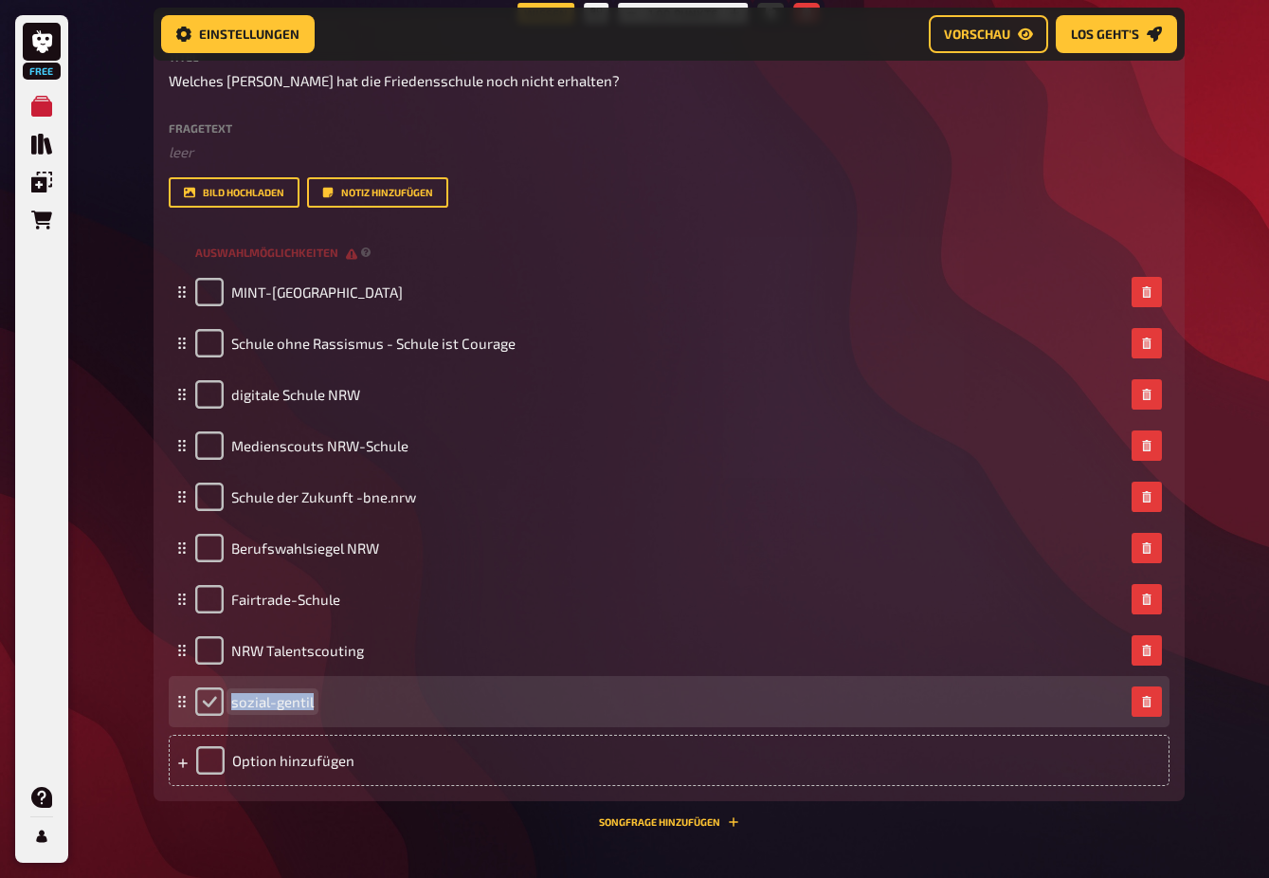
drag, startPoint x: 313, startPoint y: 701, endPoint x: 210, endPoint y: 698, distance: 102.4
click at [210, 698] on div "sozial-gentil" at bounding box center [254, 701] width 119 height 28
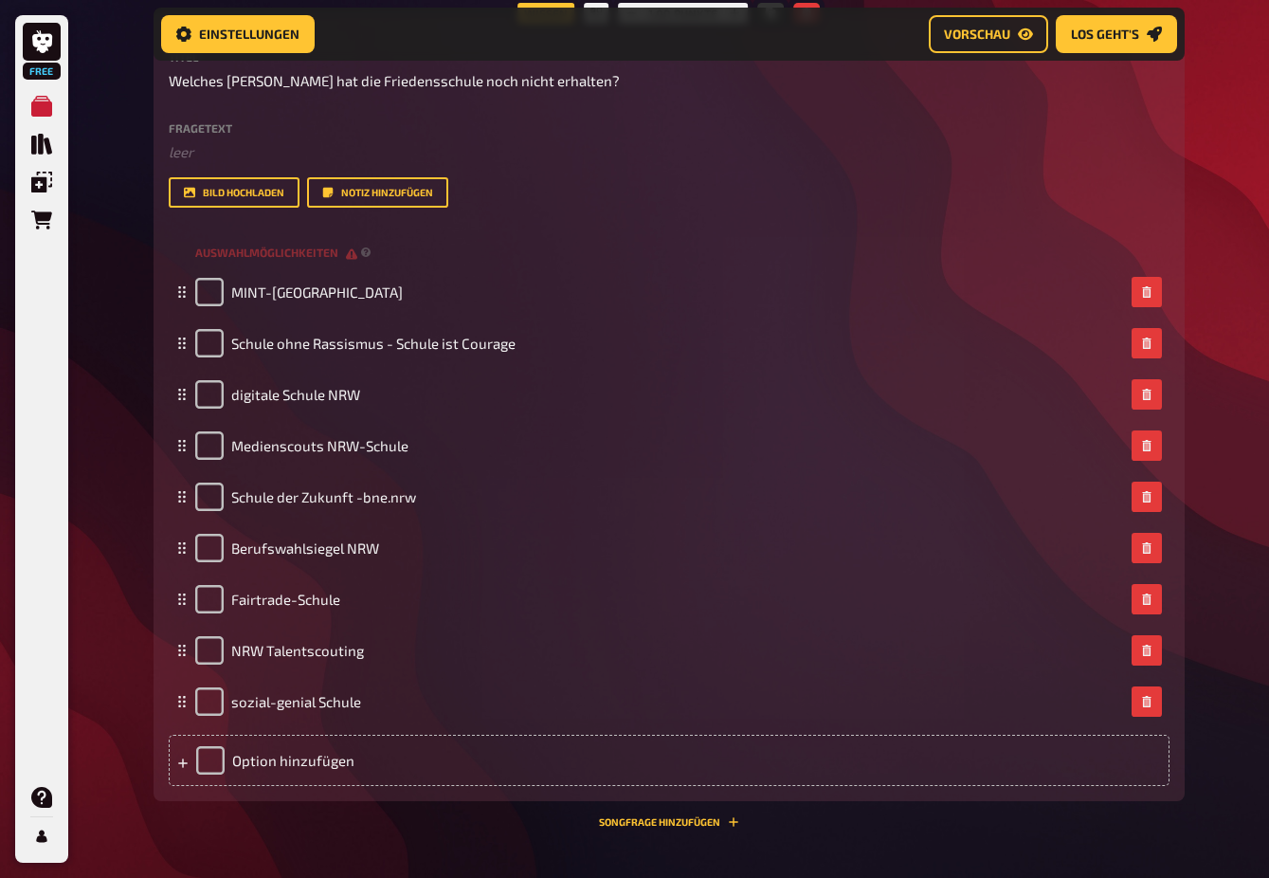
click at [461, 815] on div "Wissen 1.00 Punkte Titel Welches Siegel hat die Friedensschule noch nicht erhal…" at bounding box center [670, 420] width 1032 height 814
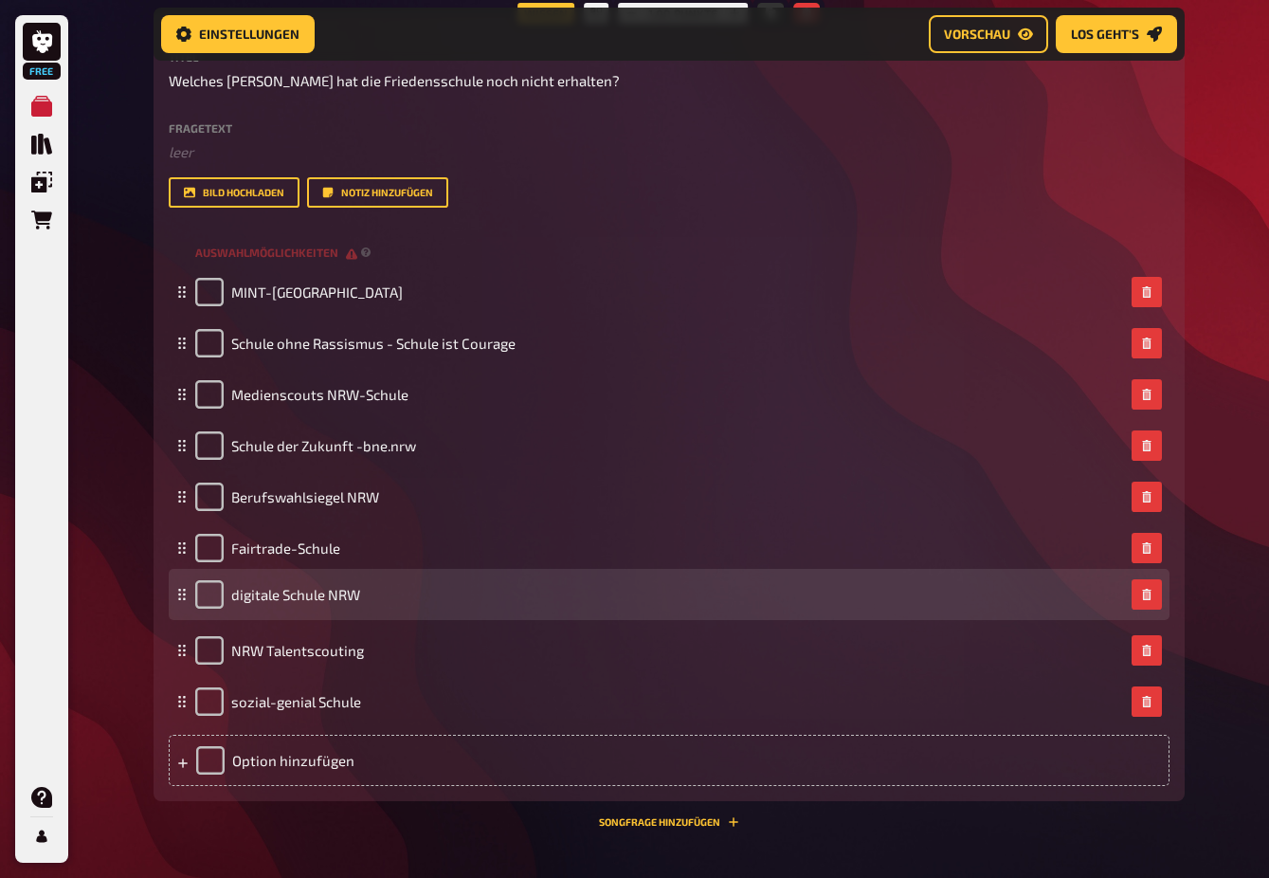
drag, startPoint x: 185, startPoint y: 394, endPoint x: 190, endPoint y: 594, distance: 200.1
click at [190, 594] on div "digitale Schule NRW" at bounding box center [669, 594] width 1001 height 51
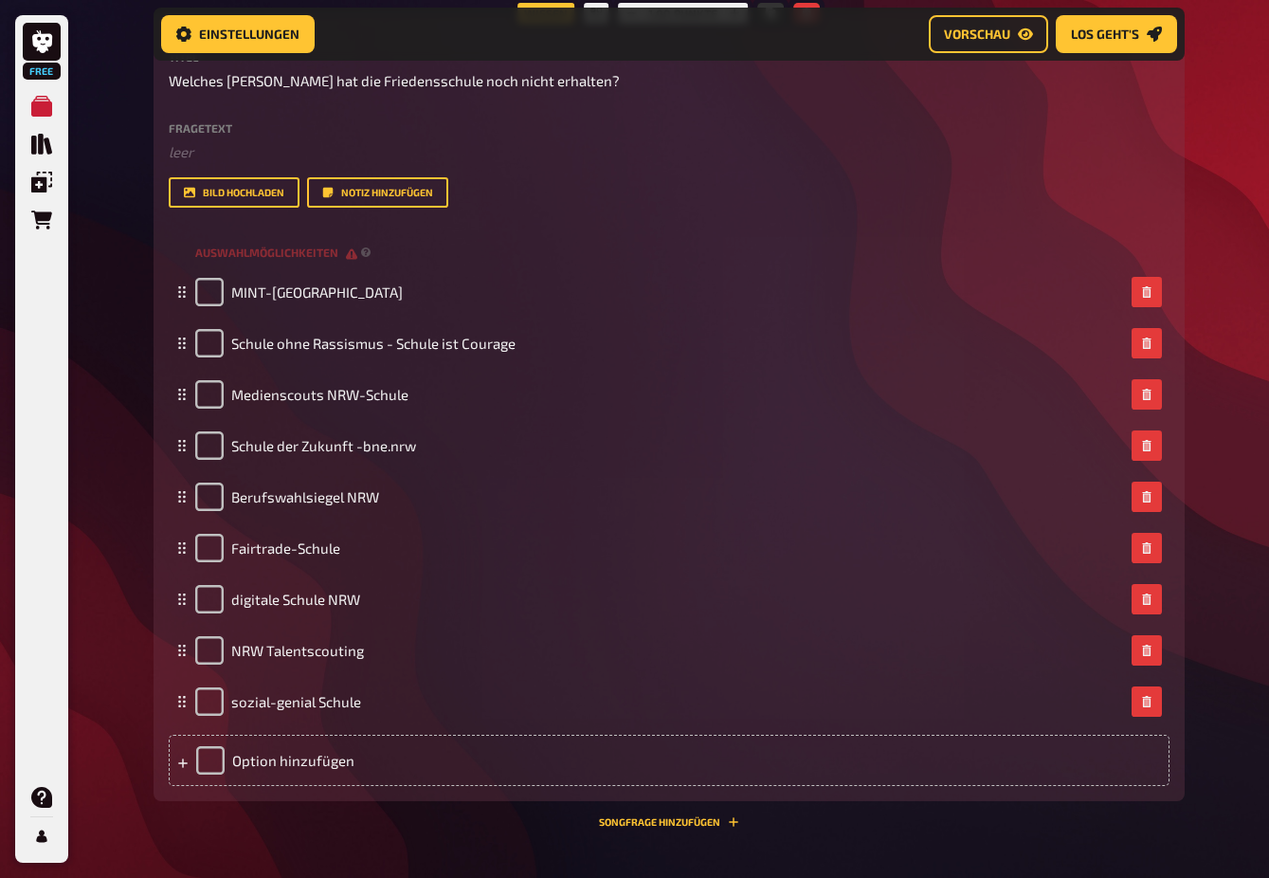
click at [442, 818] on div "Wissen 1.00 Punkte Titel Welches Siegel hat die Friedensschule noch nicht erhal…" at bounding box center [670, 420] width 1032 height 814
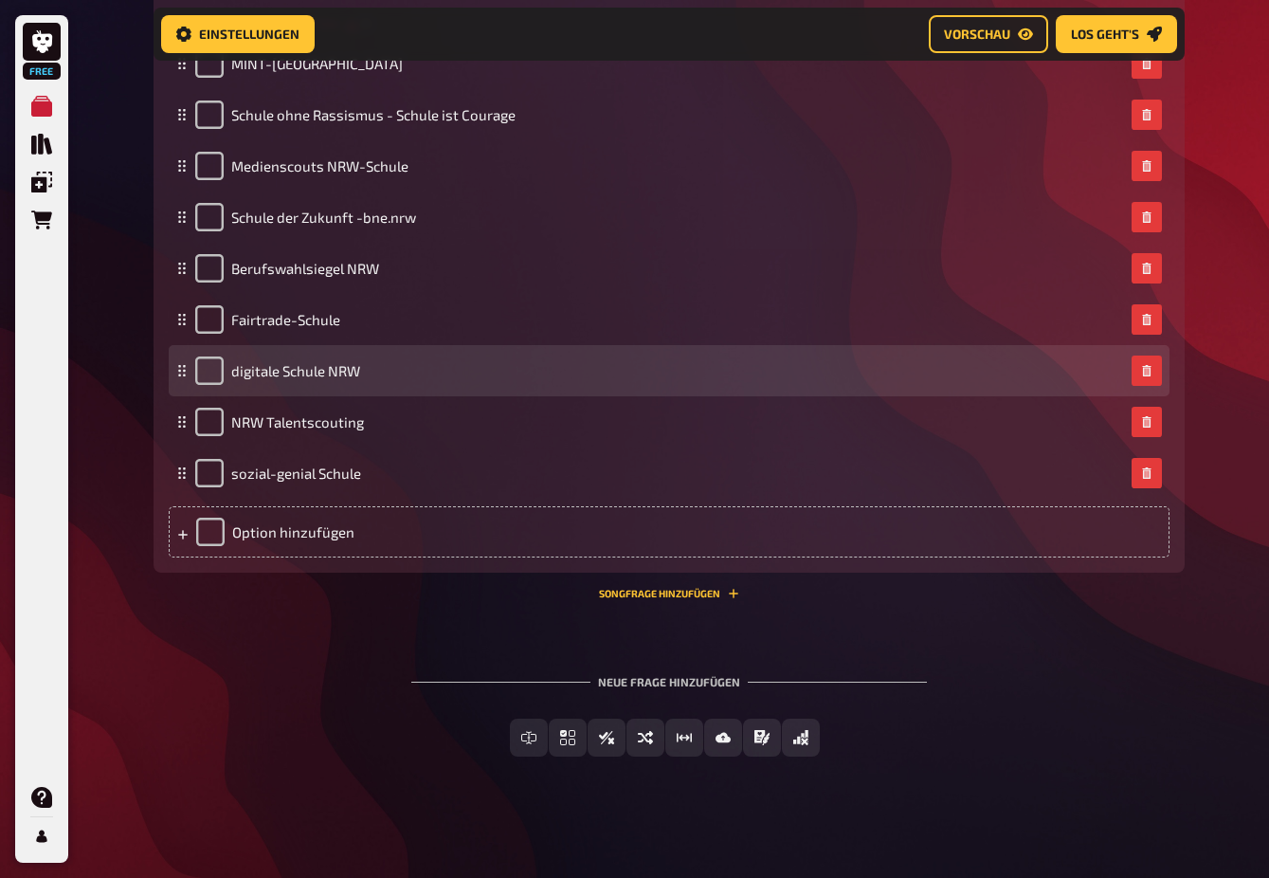
scroll to position [551, 0]
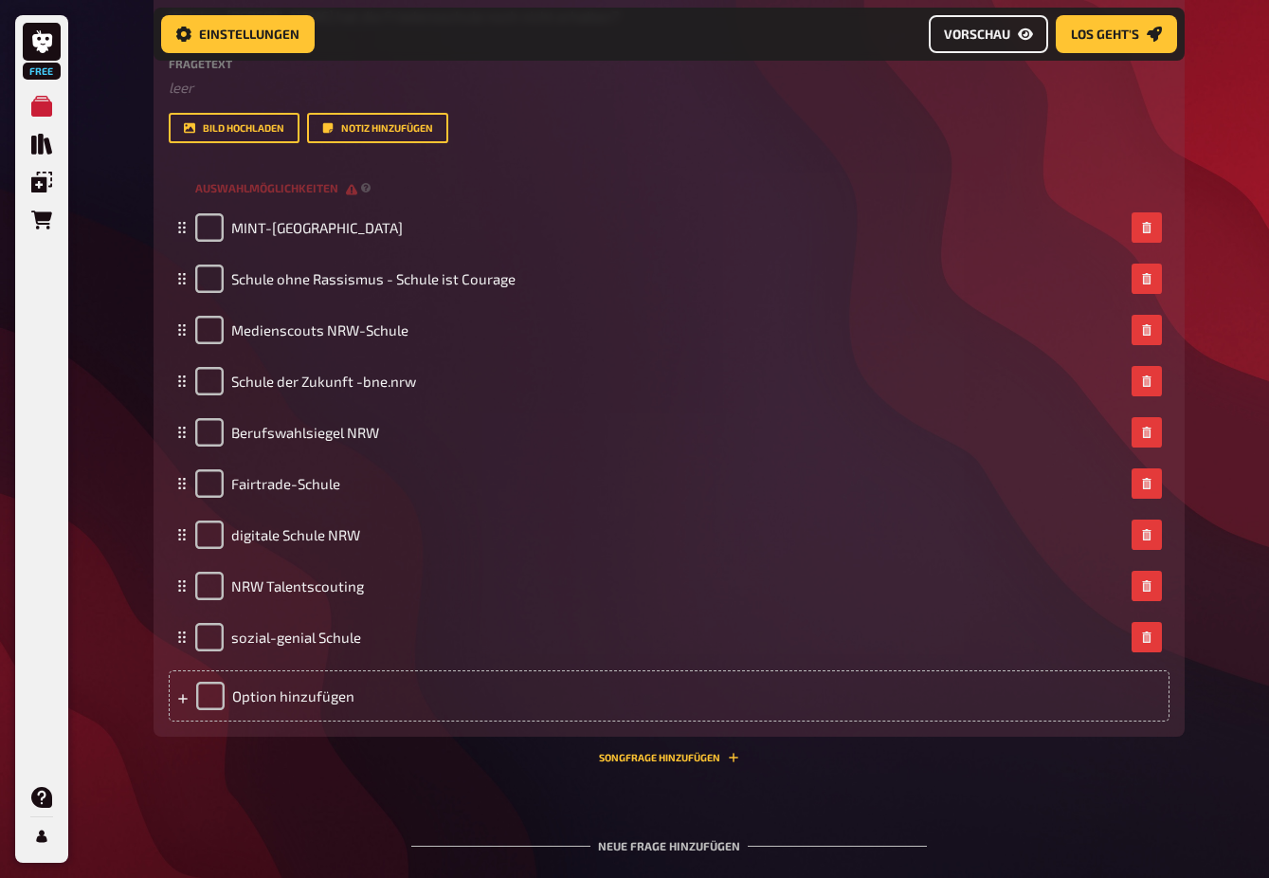
click at [961, 38] on span "Vorschau" at bounding box center [977, 33] width 66 height 13
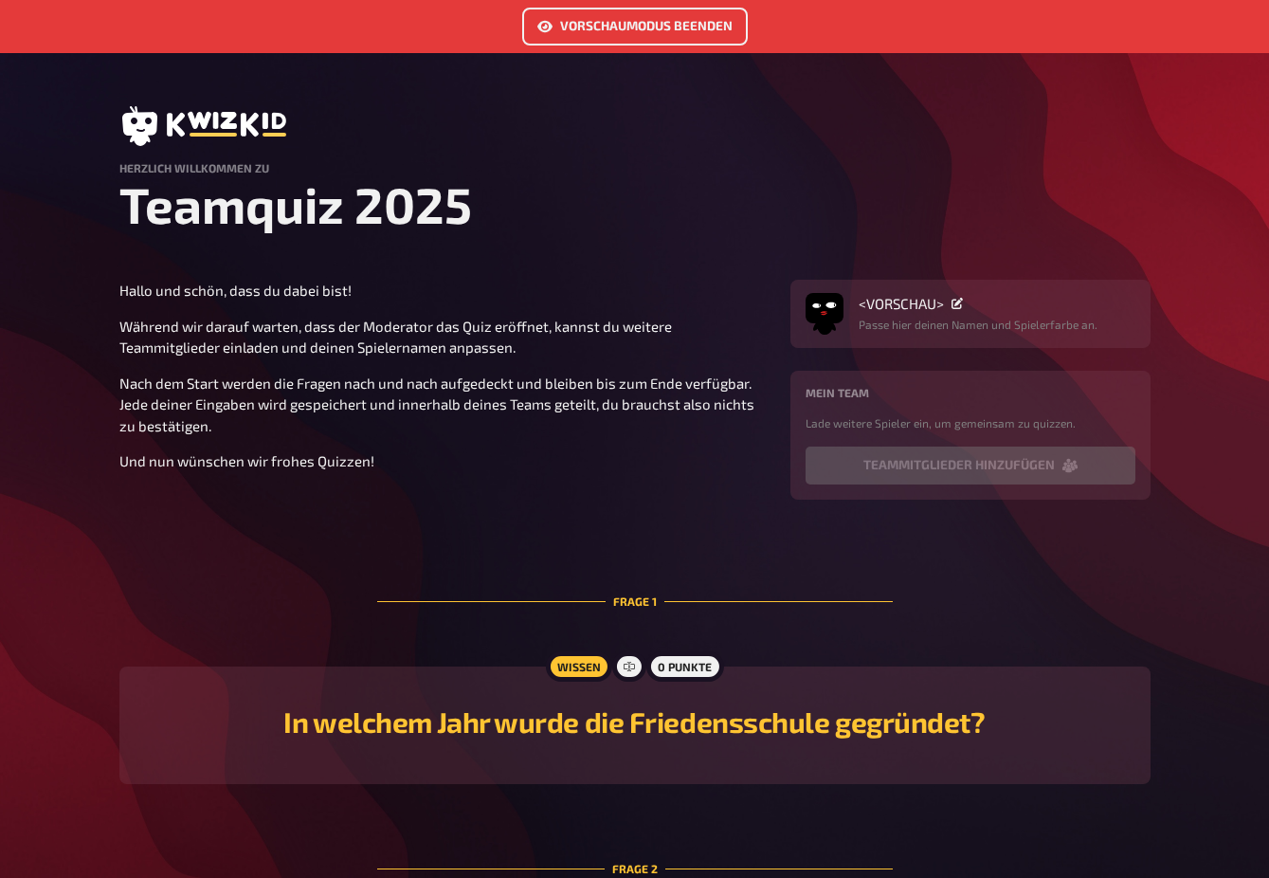
click at [666, 30] on button "Vorschaumodus beenden" at bounding box center [635, 27] width 226 height 38
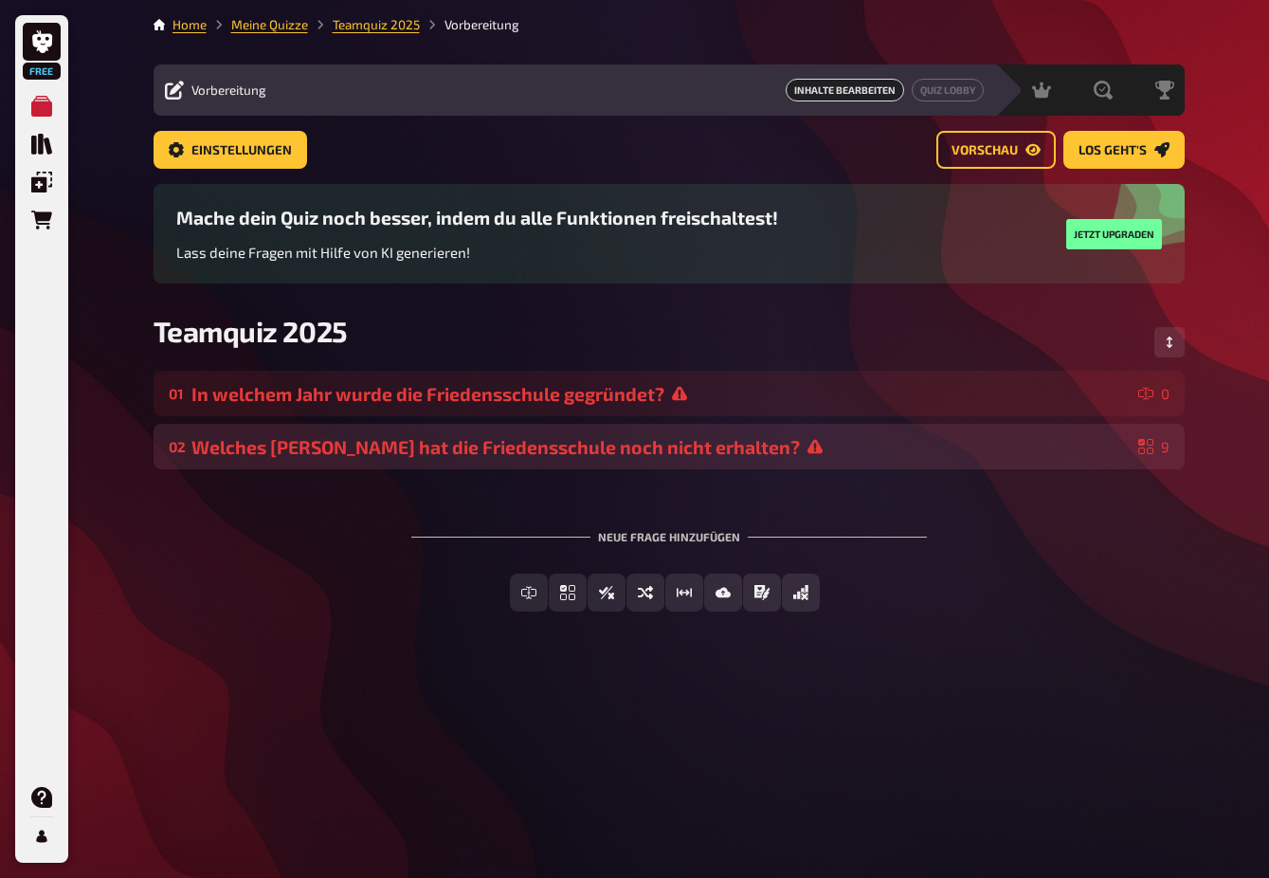
click at [496, 445] on div "Welches Siegel hat die Friedensschule noch nicht erhalten?" at bounding box center [662, 447] width 940 height 22
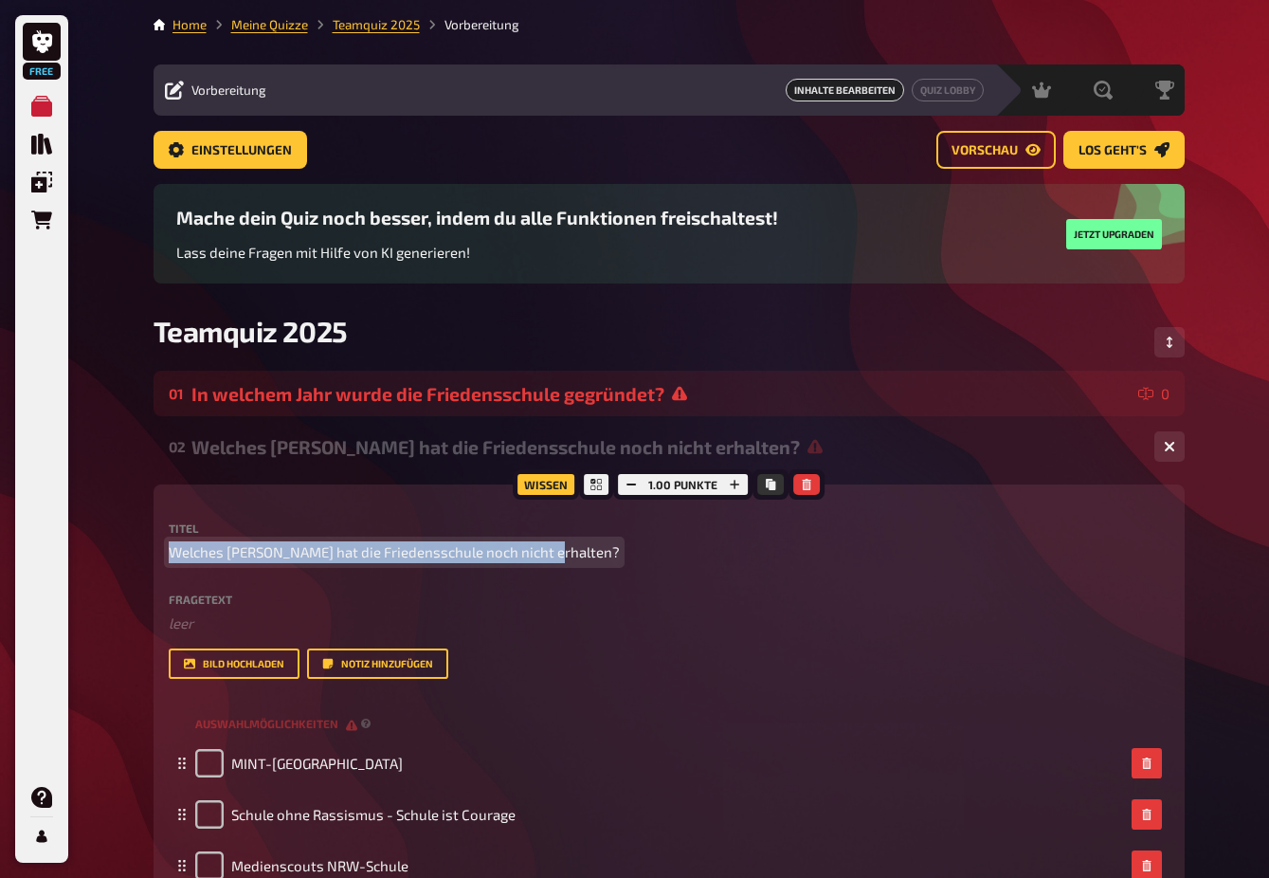
drag, startPoint x: 544, startPoint y: 552, endPoint x: 136, endPoint y: 557, distance: 408.7
click at [136, 557] on div "Free Meine Quizze Quiz Sammlung Einblendungen Bestellungen Hilfe Profil Home Me…" at bounding box center [634, 789] width 1269 height 1578
copy span "Welches Siegel hat die Friedensschule noch nicht erhalten"
click at [547, 555] on span "Welches Siegel hat die Friedensschule noch nicht erhalten?" at bounding box center [394, 552] width 451 height 22
drag, startPoint x: 548, startPoint y: 555, endPoint x: 411, endPoint y: 537, distance: 137.7
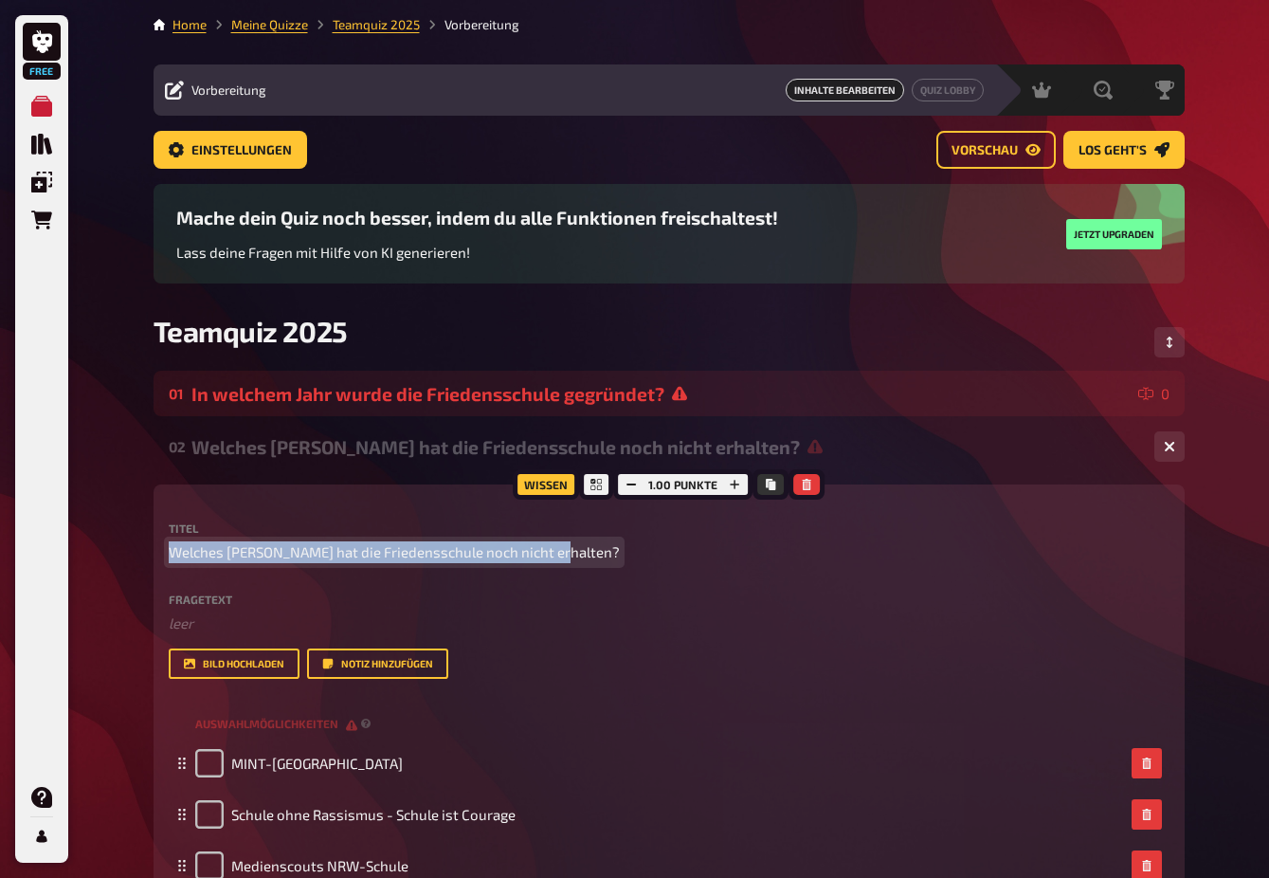
click at [104, 560] on div "Free Meine Quizze Quiz Sammlung Einblendungen Bestellungen Hilfe Profil Home Me…" at bounding box center [634, 789] width 1269 height 1578
paste span
drag, startPoint x: 398, startPoint y: 550, endPoint x: 315, endPoint y: 552, distance: 83.5
click at [313, 555] on span "Welches Siegel wurde der Friedensschule bislang nicht verliehen?" at bounding box center [387, 552] width 436 height 22
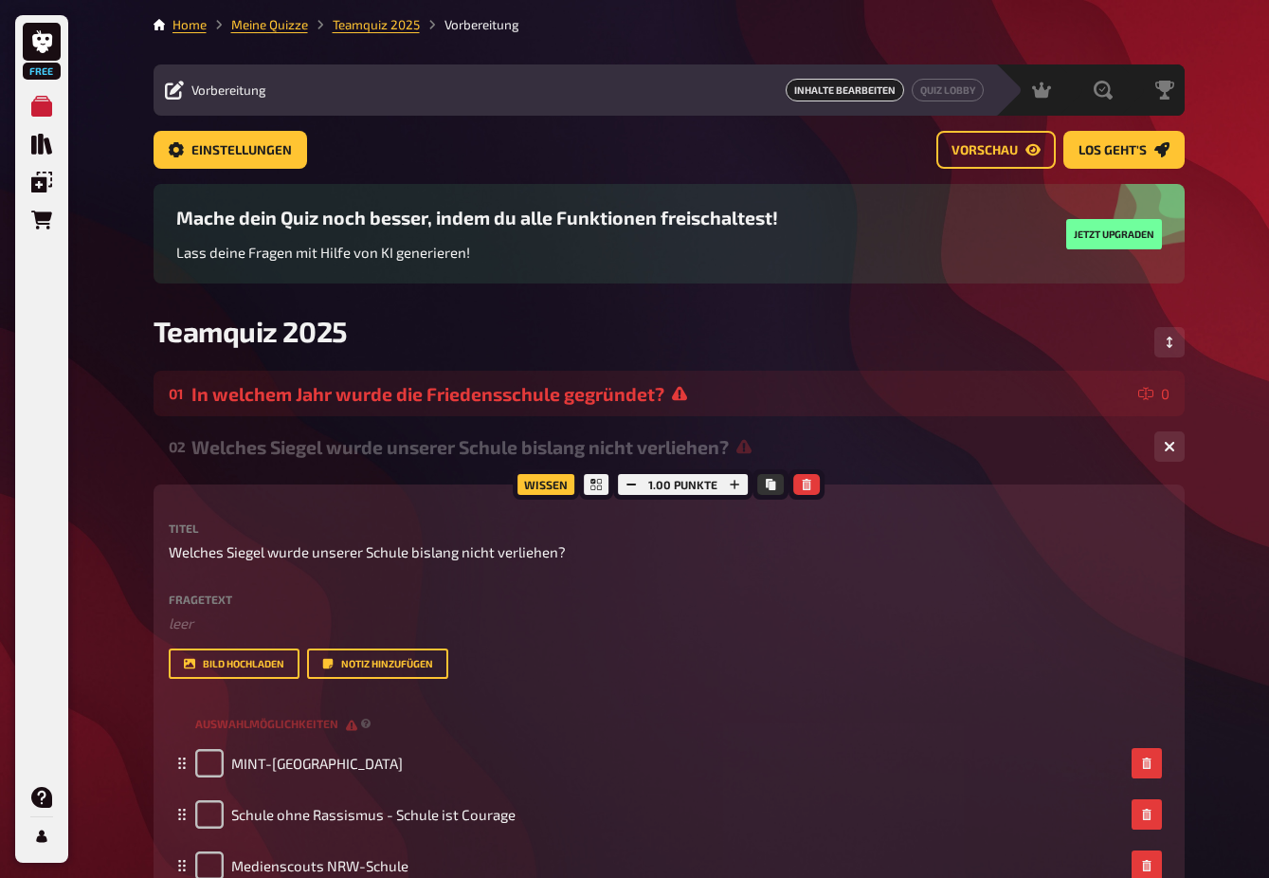
click at [708, 576] on div "Titel Welches Siegel wurde unserer Schule bislang nicht verliehen? Fragetext ﻿ …" at bounding box center [669, 600] width 1001 height 156
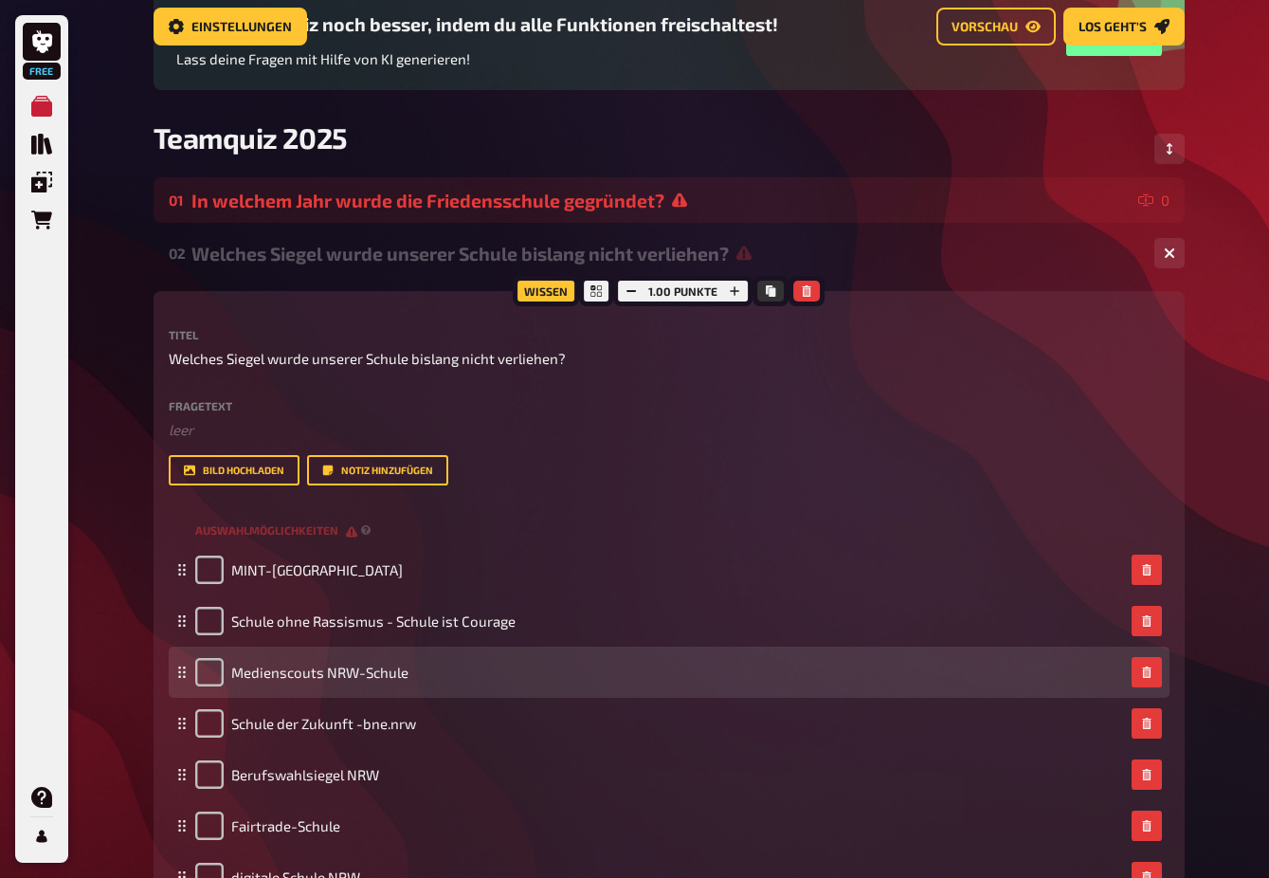
scroll to position [115, 0]
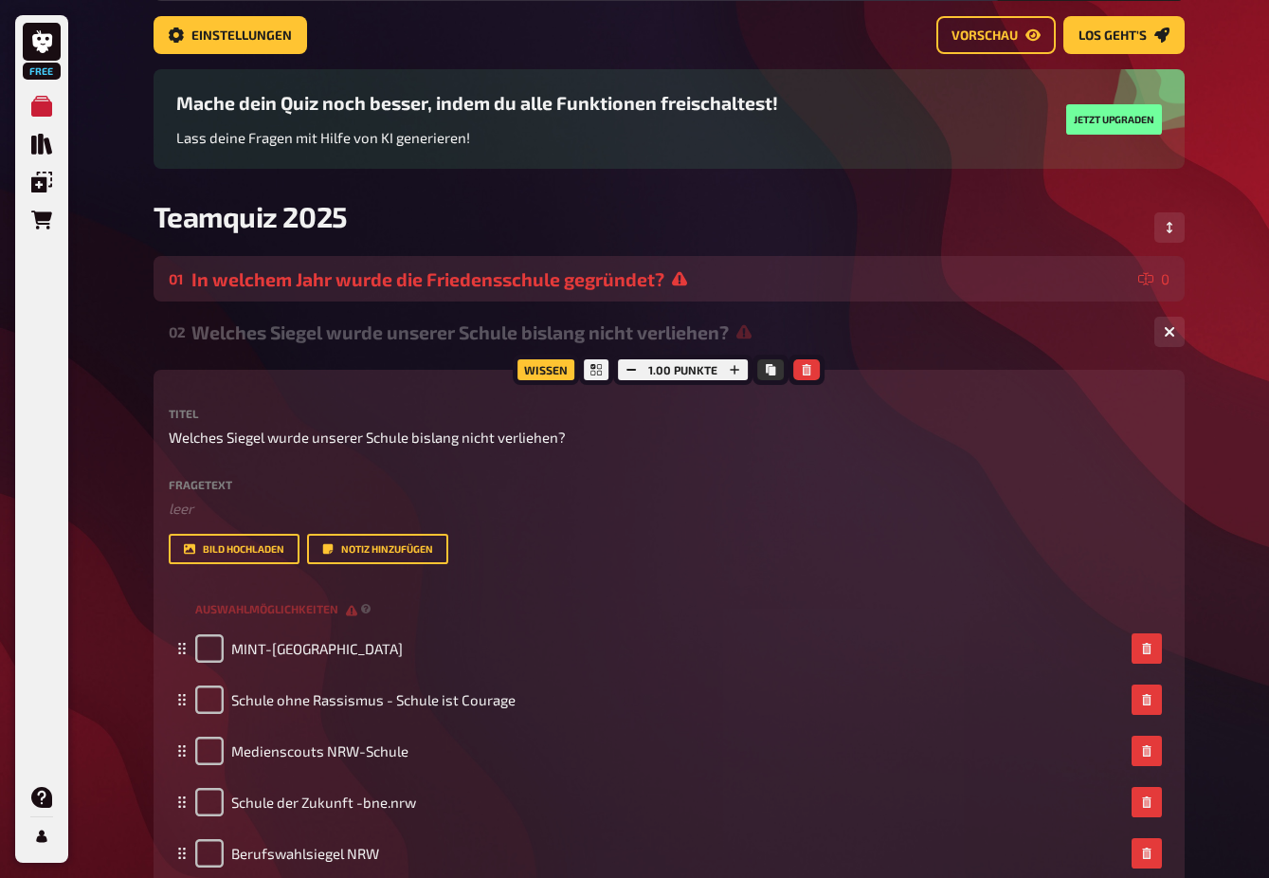
click at [562, 283] on div "In welchem Jahr wurde die Friedensschule gegründet?" at bounding box center [662, 279] width 940 height 22
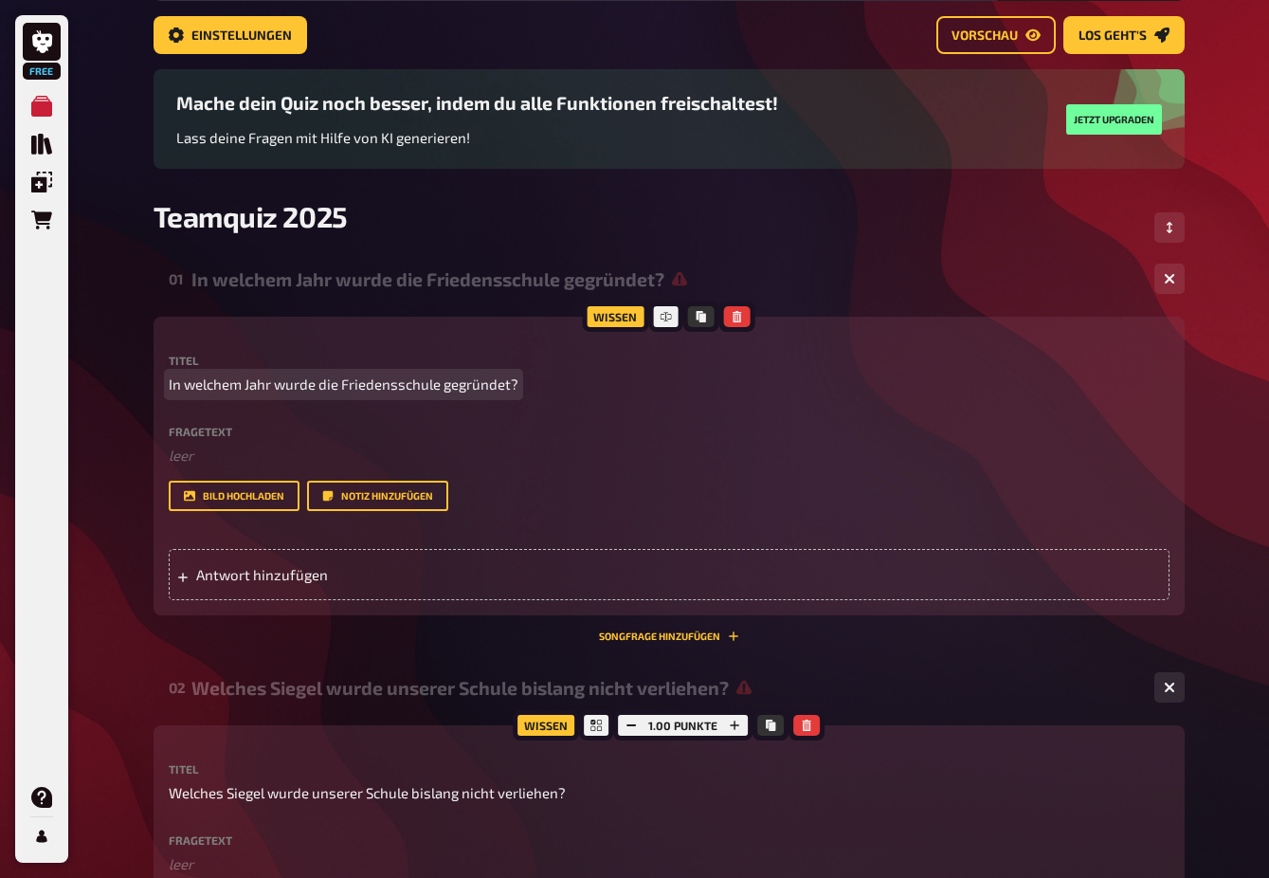
drag, startPoint x: 397, startPoint y: 390, endPoint x: 472, endPoint y: 379, distance: 75.6
click at [397, 390] on span "In welchem Jahr wurde die Friedensschule gegründet?" at bounding box center [344, 385] width 350 height 22
drag, startPoint x: 442, startPoint y: 386, endPoint x: 324, endPoint y: 385, distance: 117.6
click at [323, 386] on span "In welchem Jahr wurde die Friedensschule gegründet?" at bounding box center [344, 385] width 350 height 22
click at [1086, 261] on div "01 In welchem Jahr wurde unsere Friedensschule gegründet? 0" at bounding box center [670, 279] width 1032 height 46
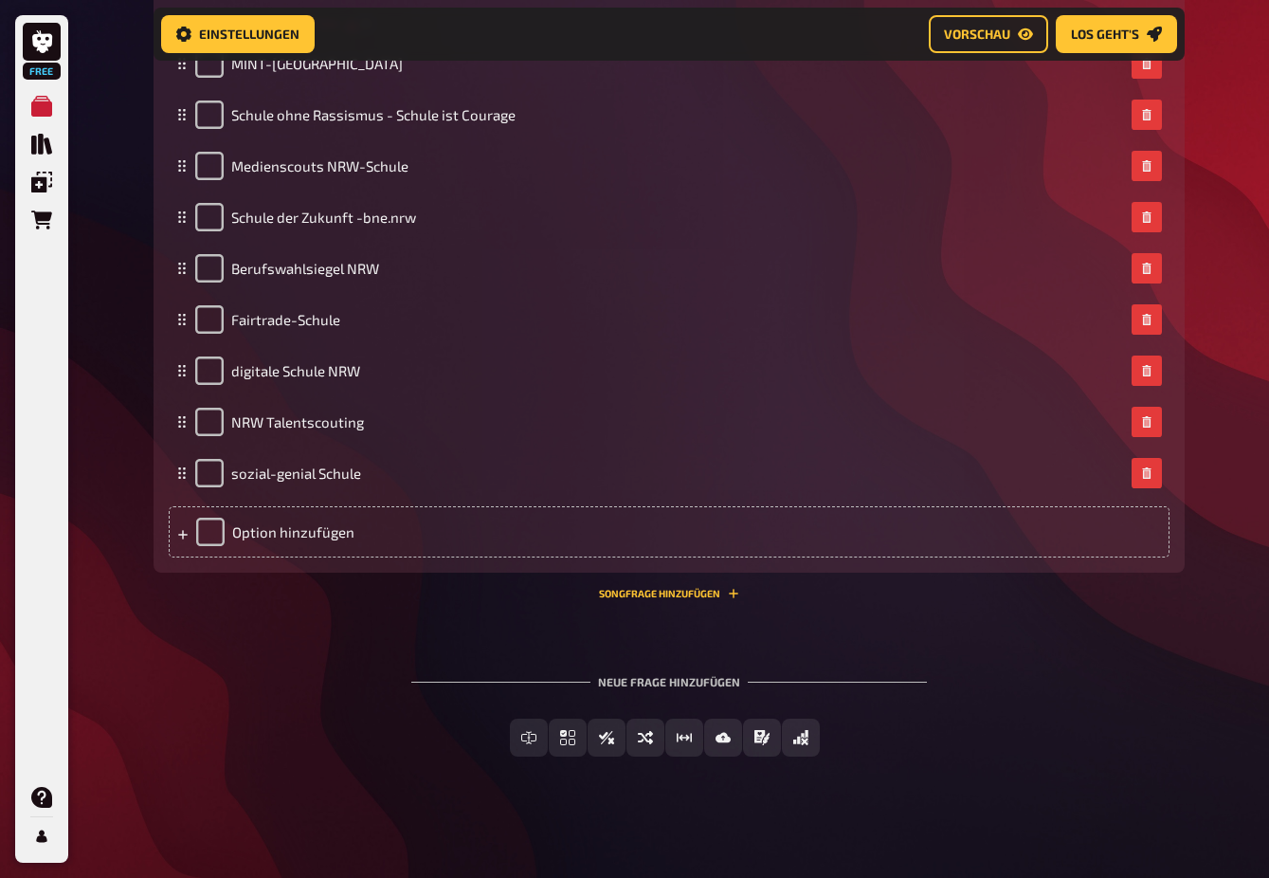
scroll to position [716, 0]
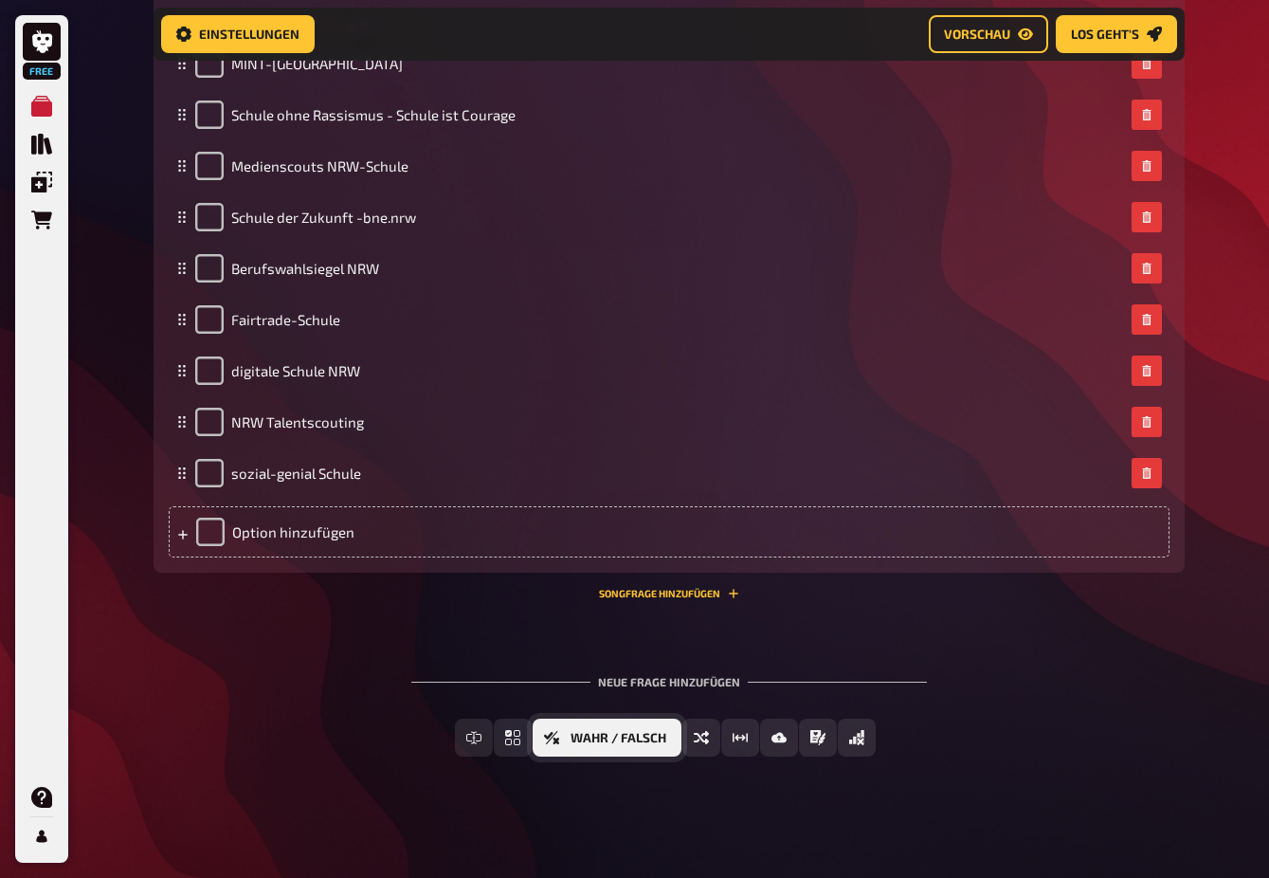
click at [577, 732] on span "Wahr / Falsch" at bounding box center [619, 738] width 96 height 13
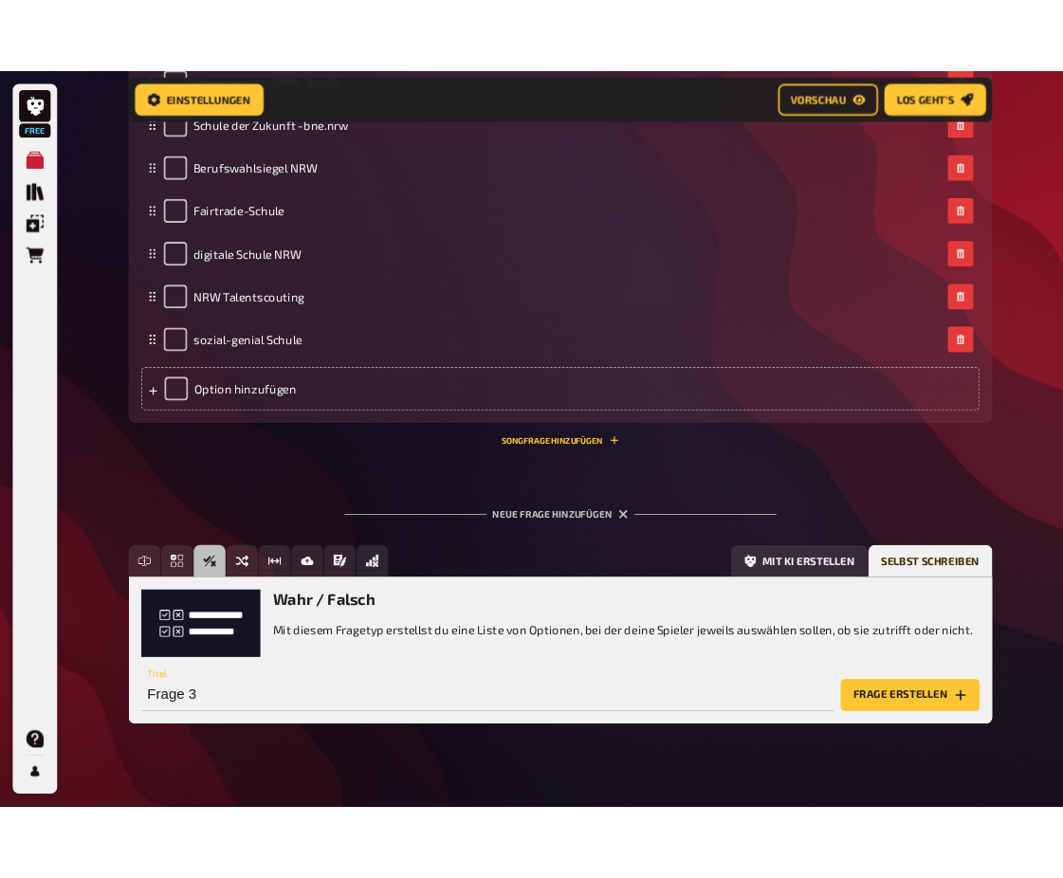
scroll to position [890, 0]
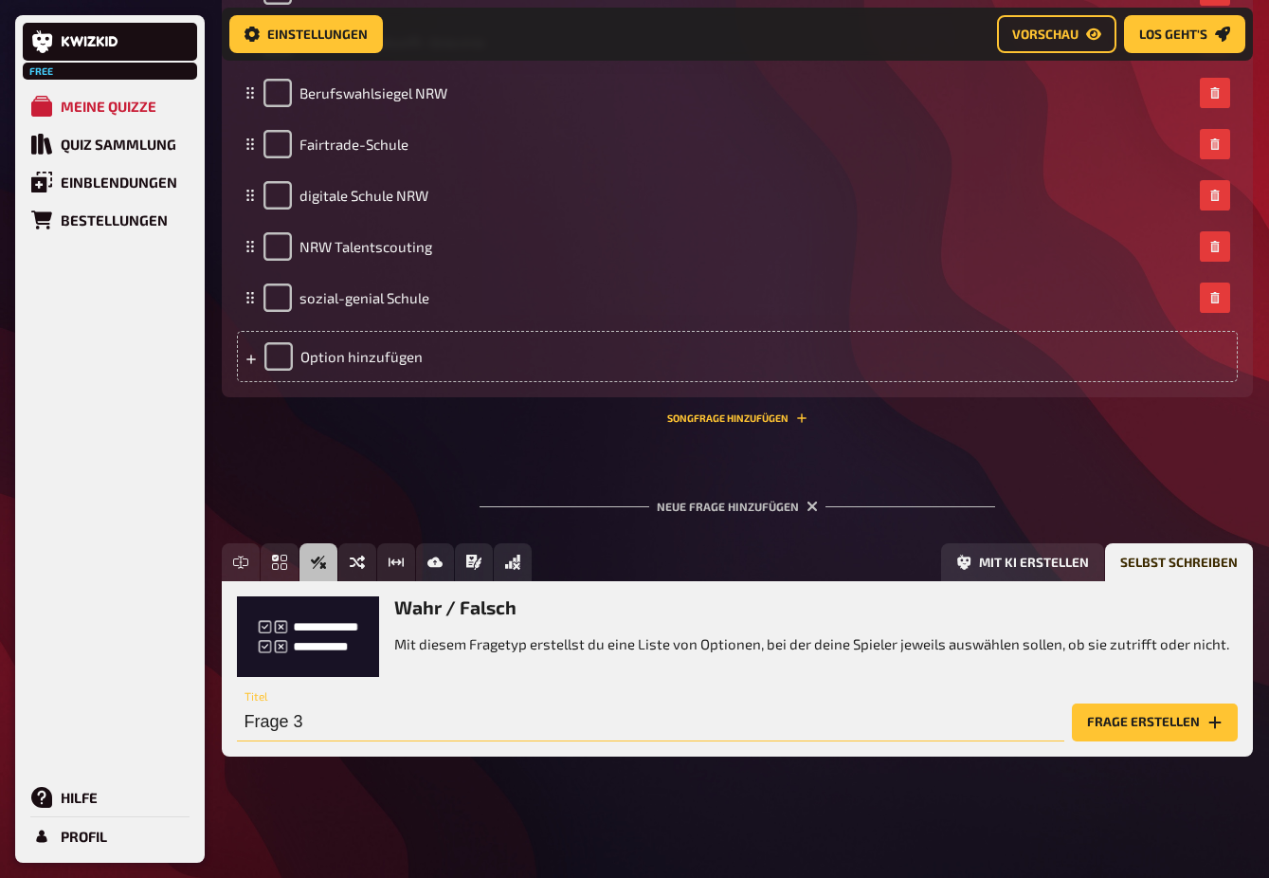
drag, startPoint x: 341, startPoint y: 725, endPoint x: 67, endPoint y: 721, distance: 274.0
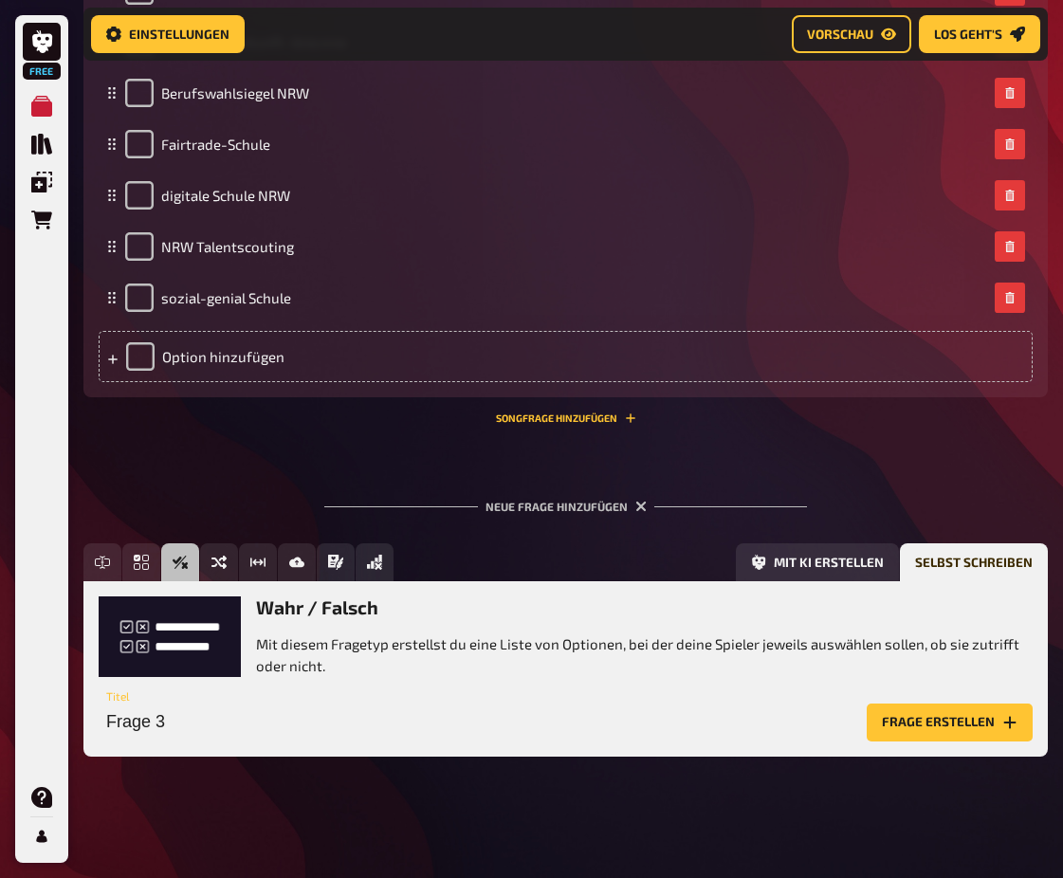
drag, startPoint x: 276, startPoint y: 11, endPoint x: 459, endPoint y: 705, distance: 717.7
click at [459, 705] on input "Frage 3" at bounding box center [479, 722] width 760 height 38
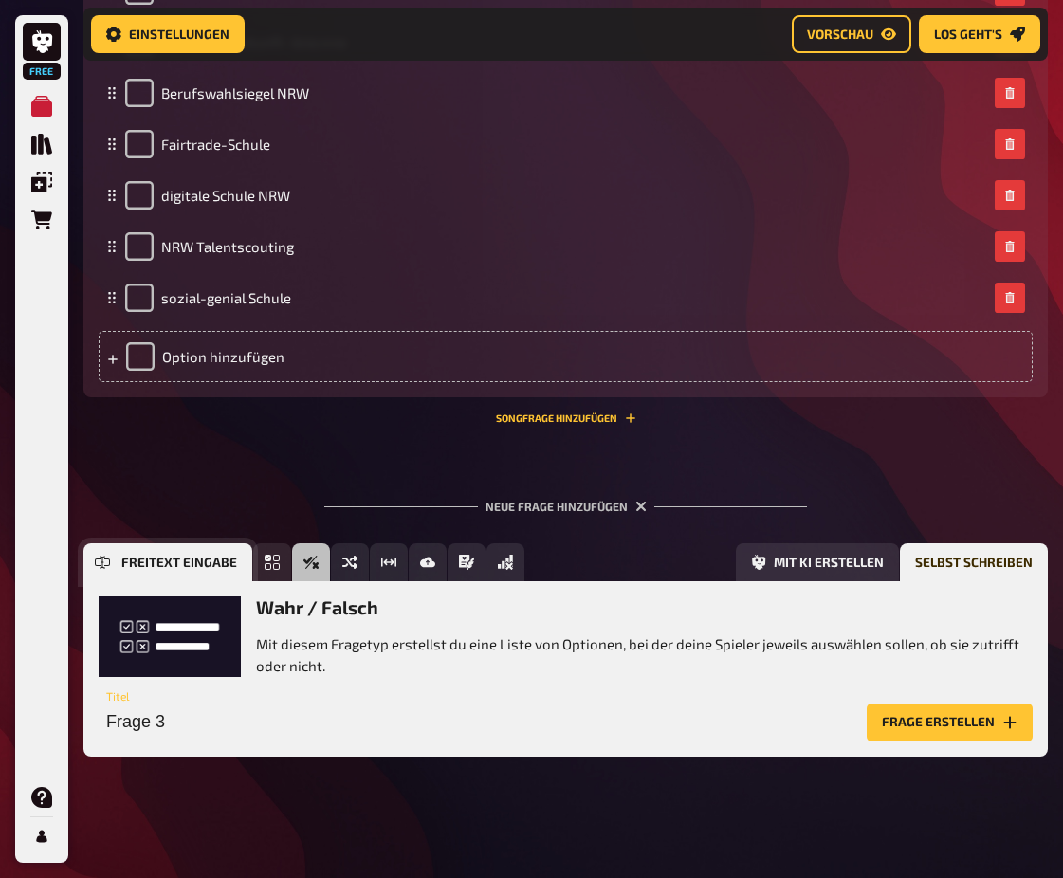
click at [165, 556] on button "Freitext Eingabe" at bounding box center [167, 562] width 169 height 38
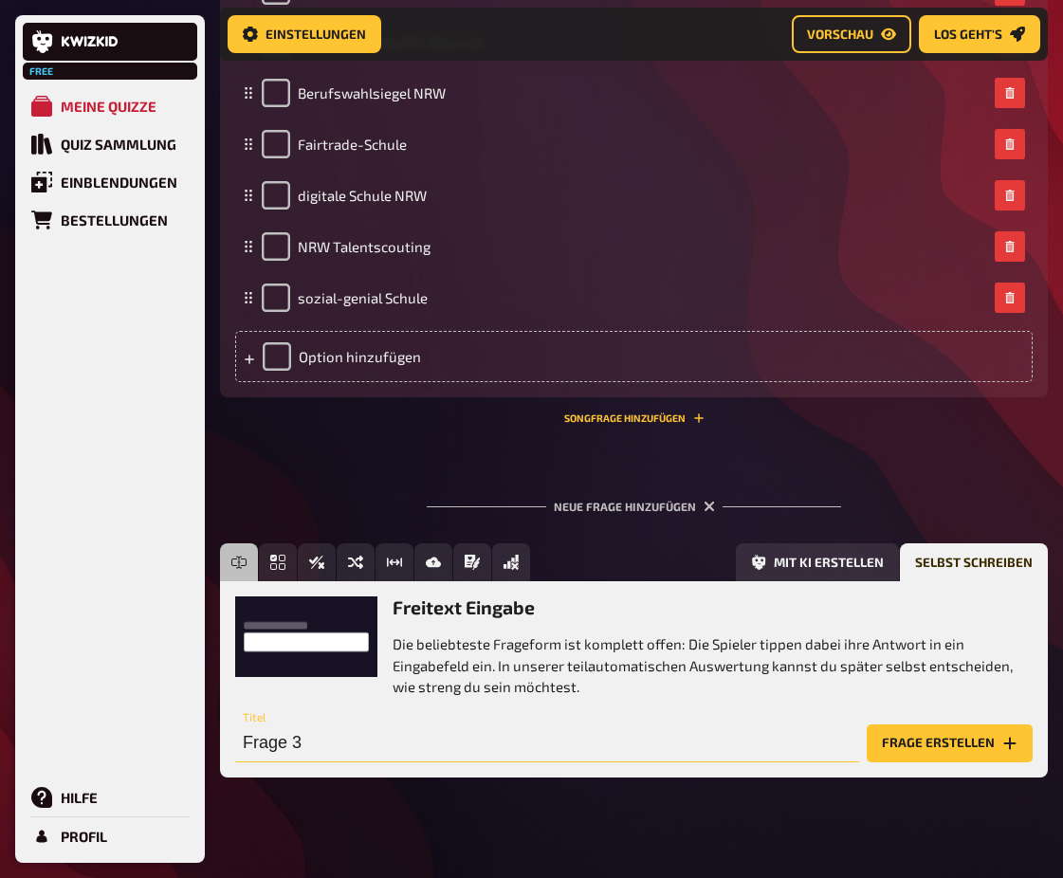
click at [37, 735] on div "Free Meine Quizze Quiz Sammlung Einblendungen Bestellungen Hilfe Profil Home Me…" at bounding box center [531, 4] width 1063 height 1789
drag, startPoint x: 419, startPoint y: 718, endPoint x: 47, endPoint y: 712, distance: 371.7
click at [47, 712] on div "Free Meine Quizze Quiz Sammlung Einblendungen Bestellungen Hilfe Profil Home Me…" at bounding box center [531, 4] width 1063 height 1789
drag, startPoint x: 719, startPoint y: 740, endPoint x: 733, endPoint y: 724, distance: 21.5
click at [720, 740] on input "Zu welchem Zeitpunkt folgte durch einen neuen Beschluss die Änderung unserer Er…" at bounding box center [547, 743] width 624 height 38
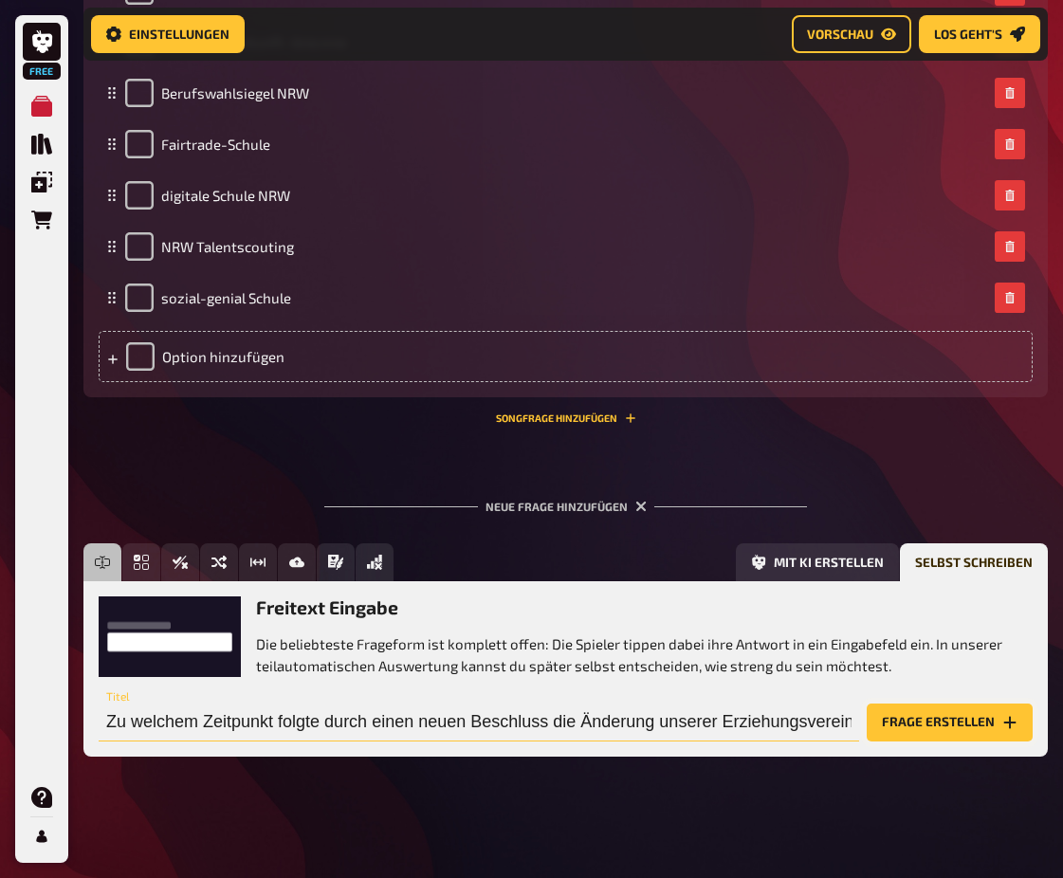
type input "Zu welchem Zeitpunkt folgte durch einen neuen Beschluss die Änderung unserer Er…"
click at [958, 716] on button "Frage erstellen" at bounding box center [950, 722] width 166 height 38
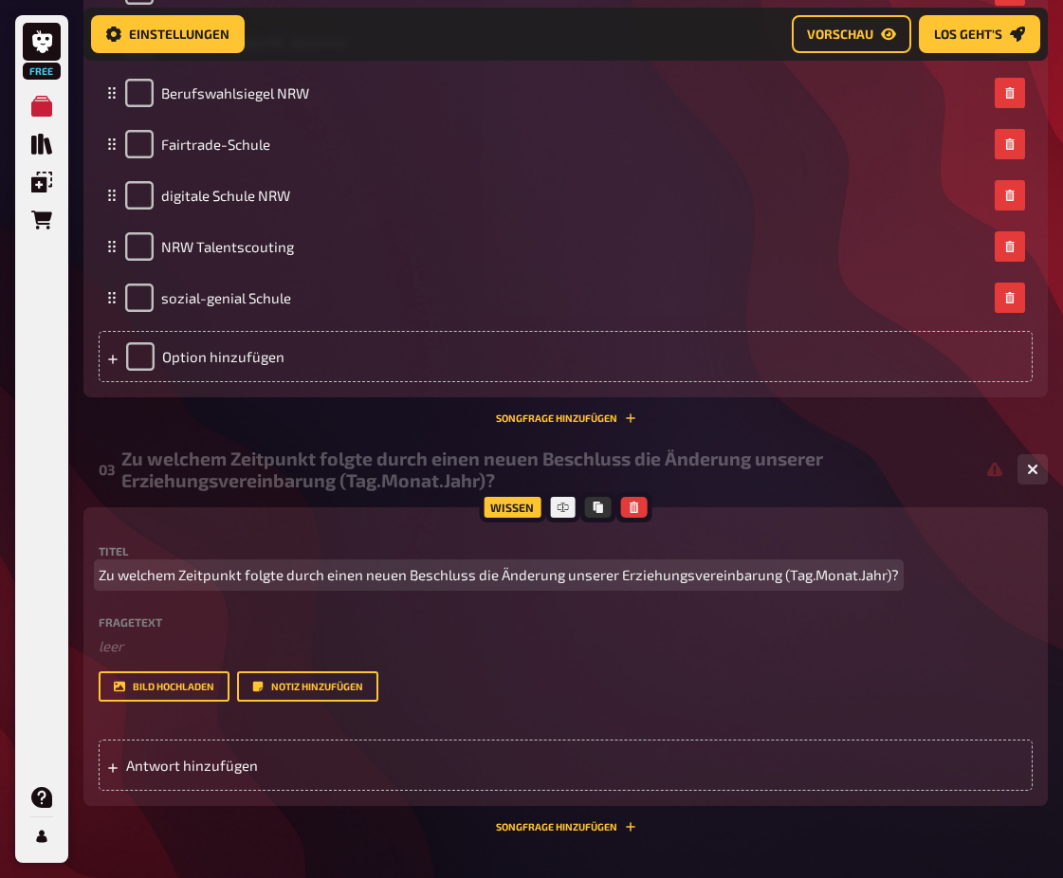
click at [519, 570] on span "Zu welchem Zeitpunkt folgte durch einen neuen Beschluss die Änderung unserer Er…" at bounding box center [499, 575] width 800 height 22
click at [392, 580] on span "Zu welchem Zeitpunkt folgte durch einen neuen Beschluss die Änderung unserer Er…" at bounding box center [499, 575] width 800 height 22
drag, startPoint x: 414, startPoint y: 576, endPoint x: 452, endPoint y: 550, distance: 46.3
click at [414, 576] on span "Zu welchem Zeitpunkt folgte durch einen neuen Beschluss die Änderung unserer Er…" at bounding box center [499, 575] width 800 height 22
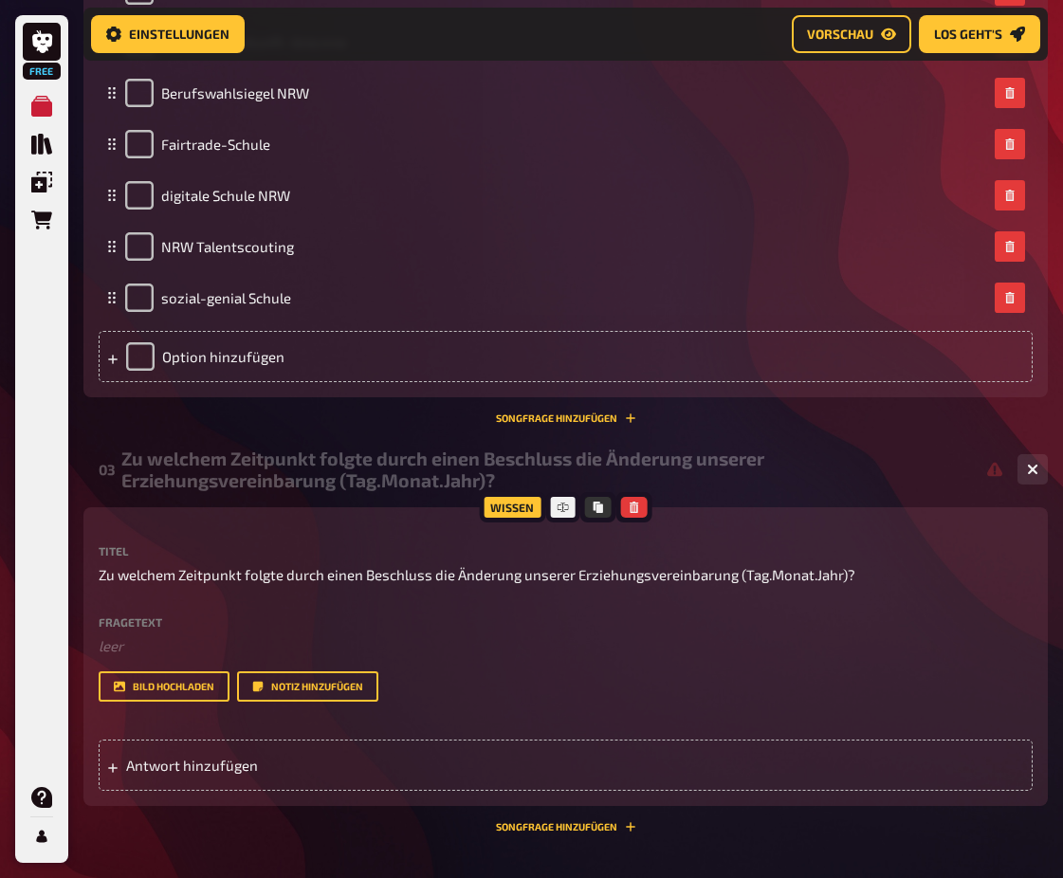
click at [886, 821] on div "Wissen Titel Zu welchem Zeitpunkt folgte durch einen Beschluss die Änderung uns…" at bounding box center [565, 669] width 964 height 325
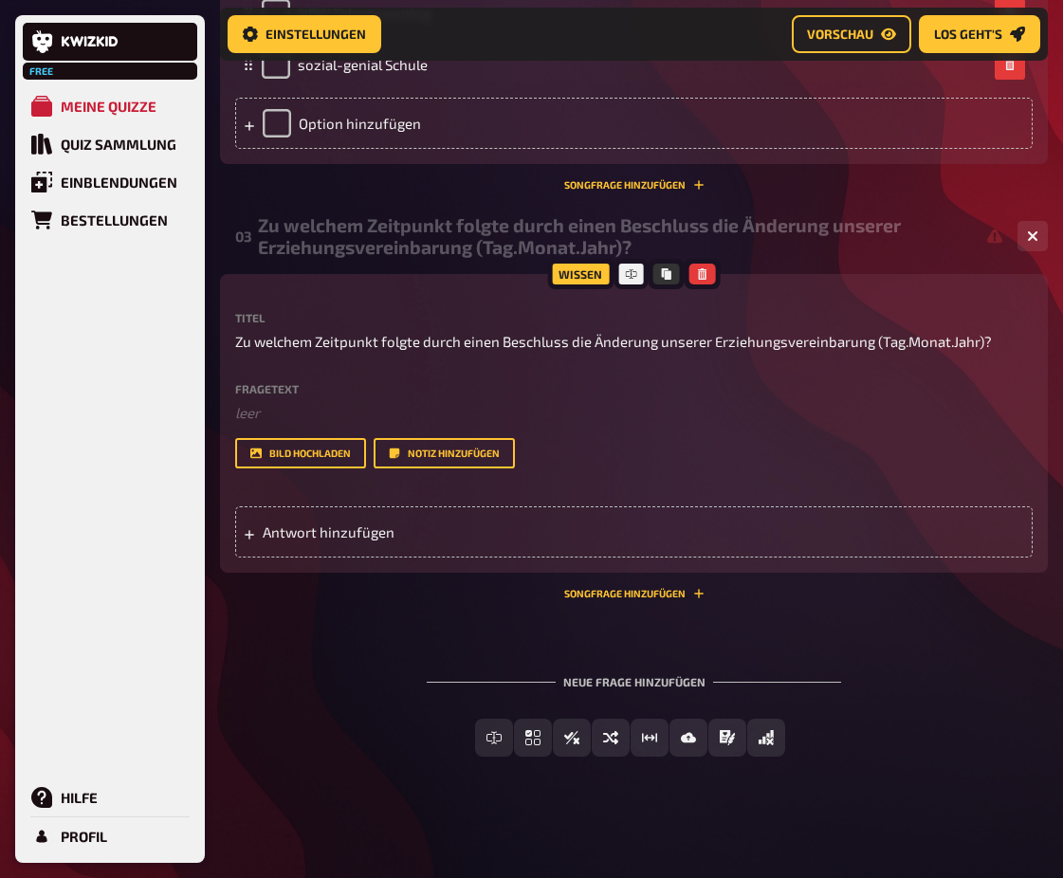
scroll to position [1123, 0]
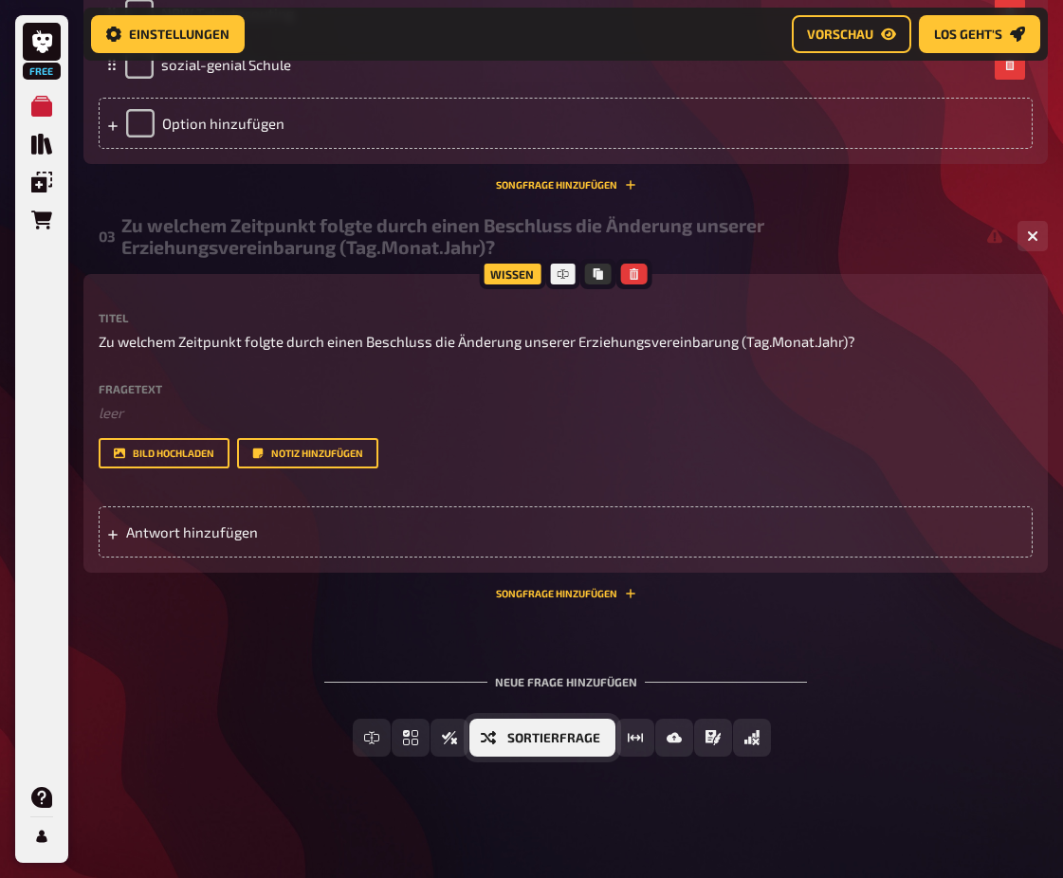
click at [577, 735] on span "Sortierfrage" at bounding box center [553, 738] width 93 height 13
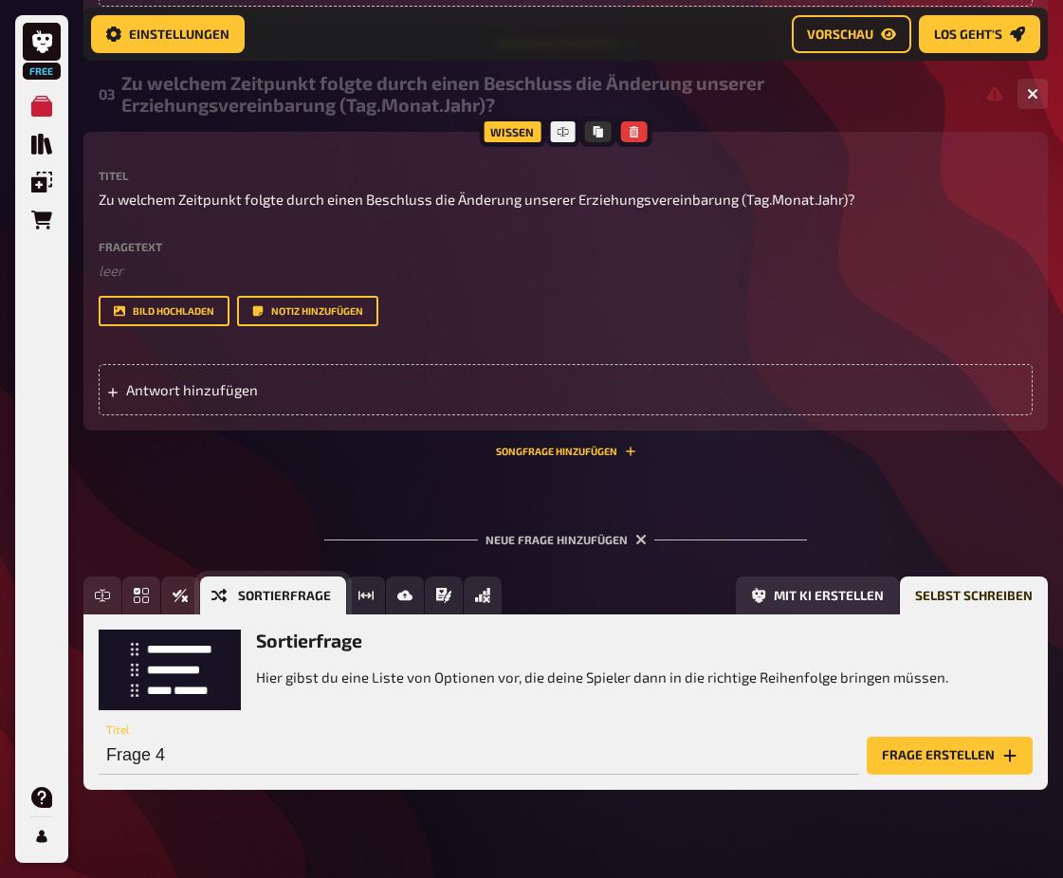
scroll to position [1298, 0]
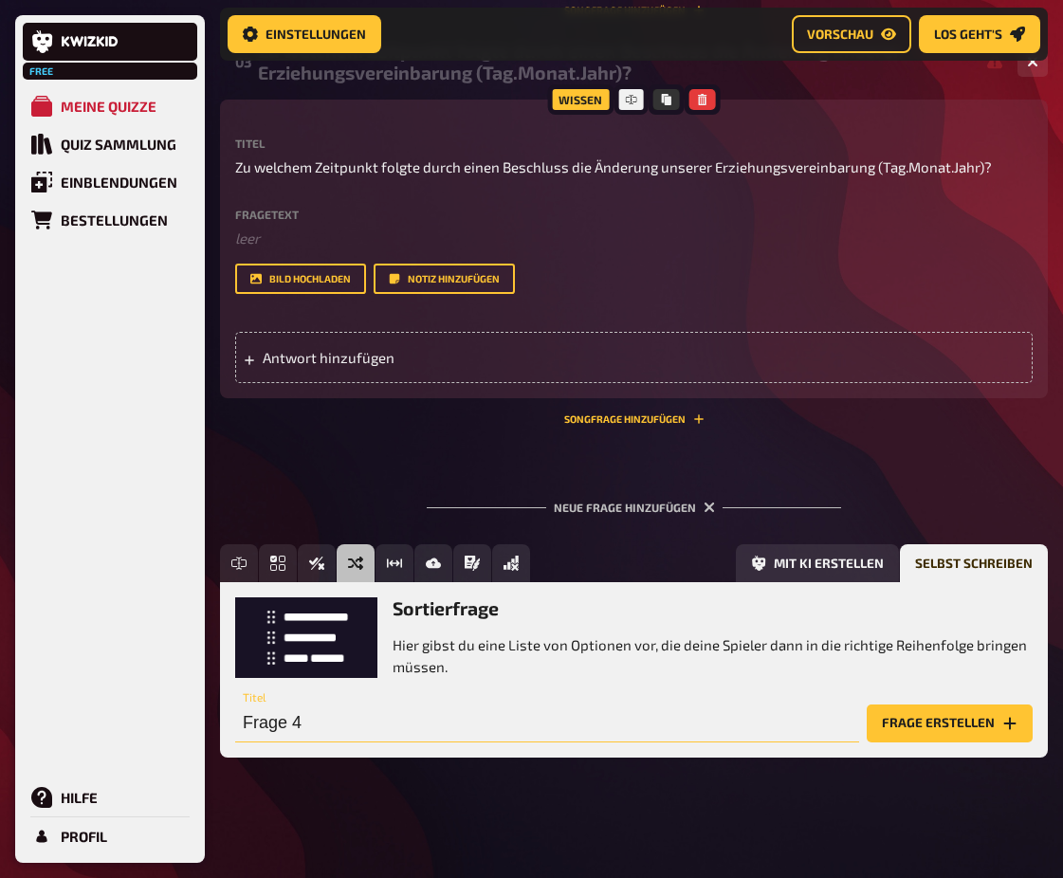
drag, startPoint x: 58, startPoint y: 740, endPoint x: -92, endPoint y: 751, distance: 150.2
drag, startPoint x: 346, startPoint y: 714, endPoint x: 214, endPoint y: 713, distance: 131.8
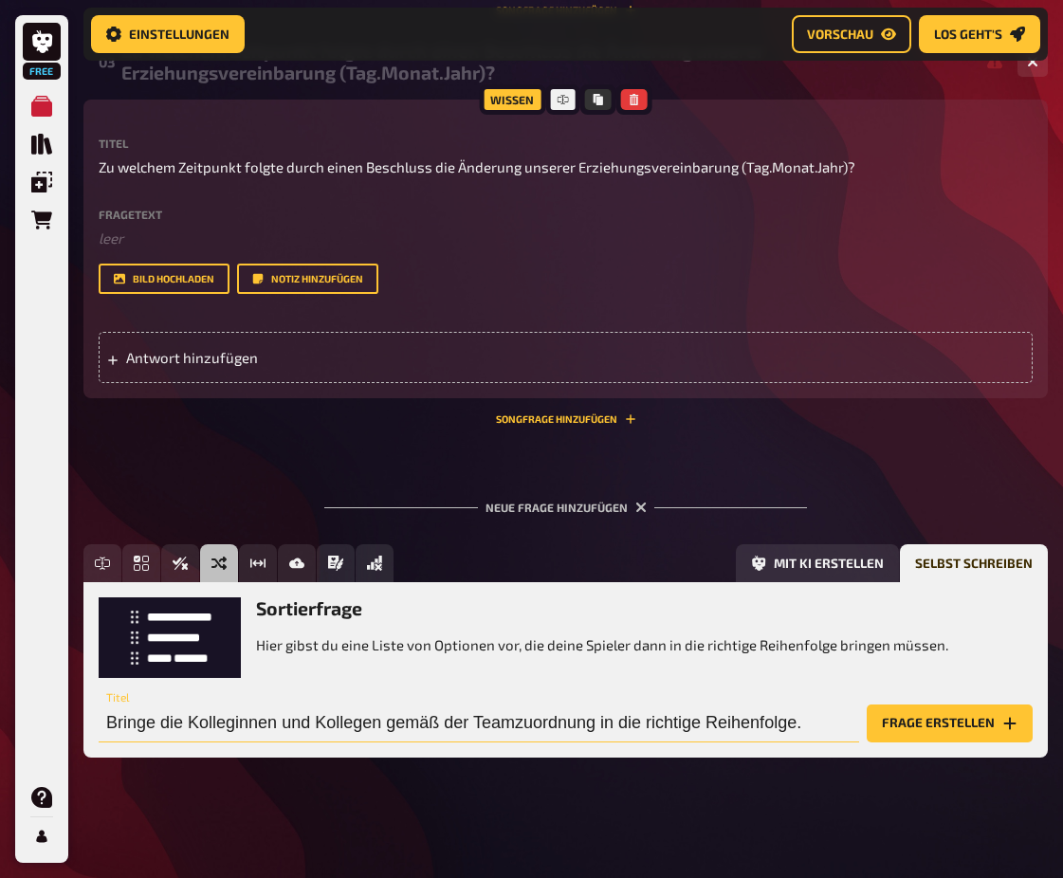
click at [600, 720] on input "Bringe die Kolleginnen und Kollegen gemäß der Teamzuordnung in die richtige Rei…" at bounding box center [479, 723] width 760 height 38
type input "Bringe die Kolleginnen und Kollegen gemäß der Teamzuordnung (Team 5-OS) in die …"
click at [900, 727] on button "Frage erstellen" at bounding box center [950, 723] width 166 height 38
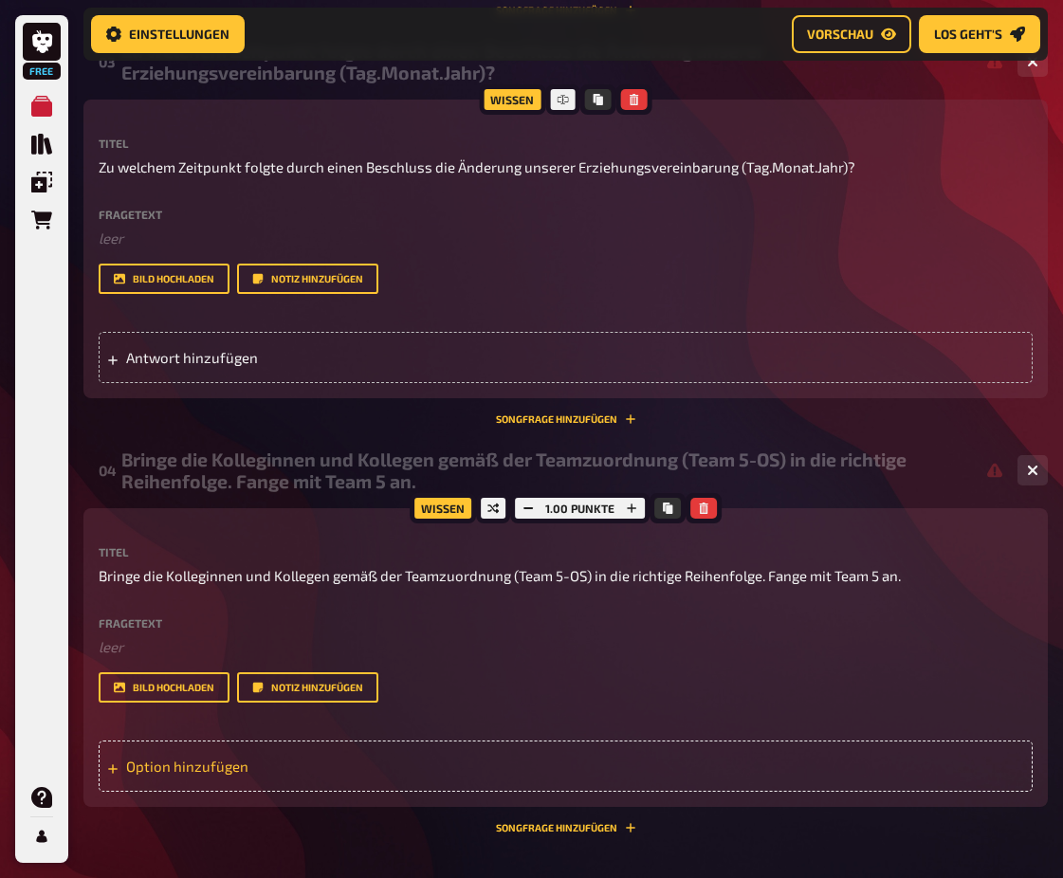
click at [188, 765] on div "Option hinzufügen" at bounding box center [566, 765] width 934 height 51
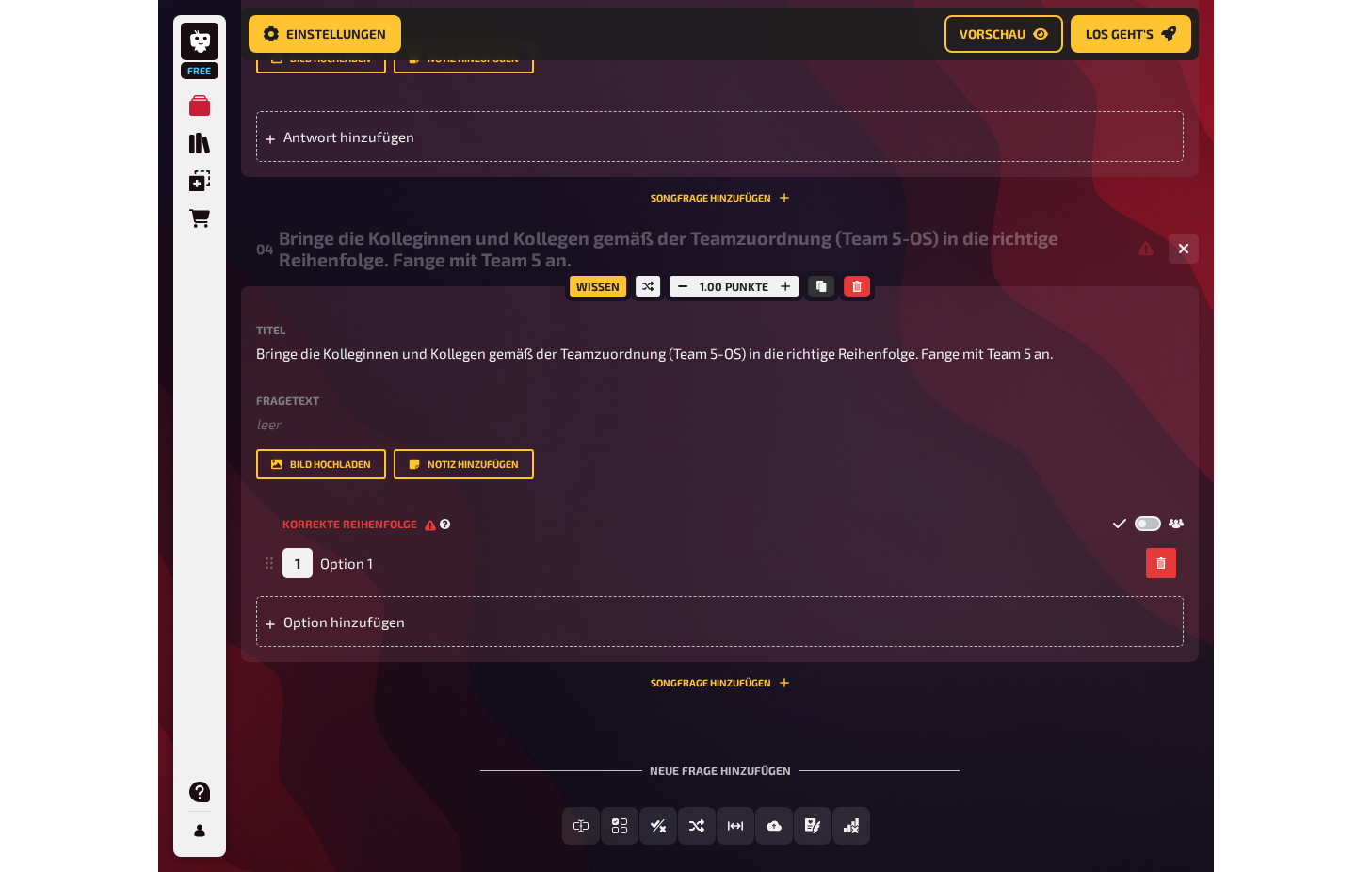
scroll to position [1600, 0]
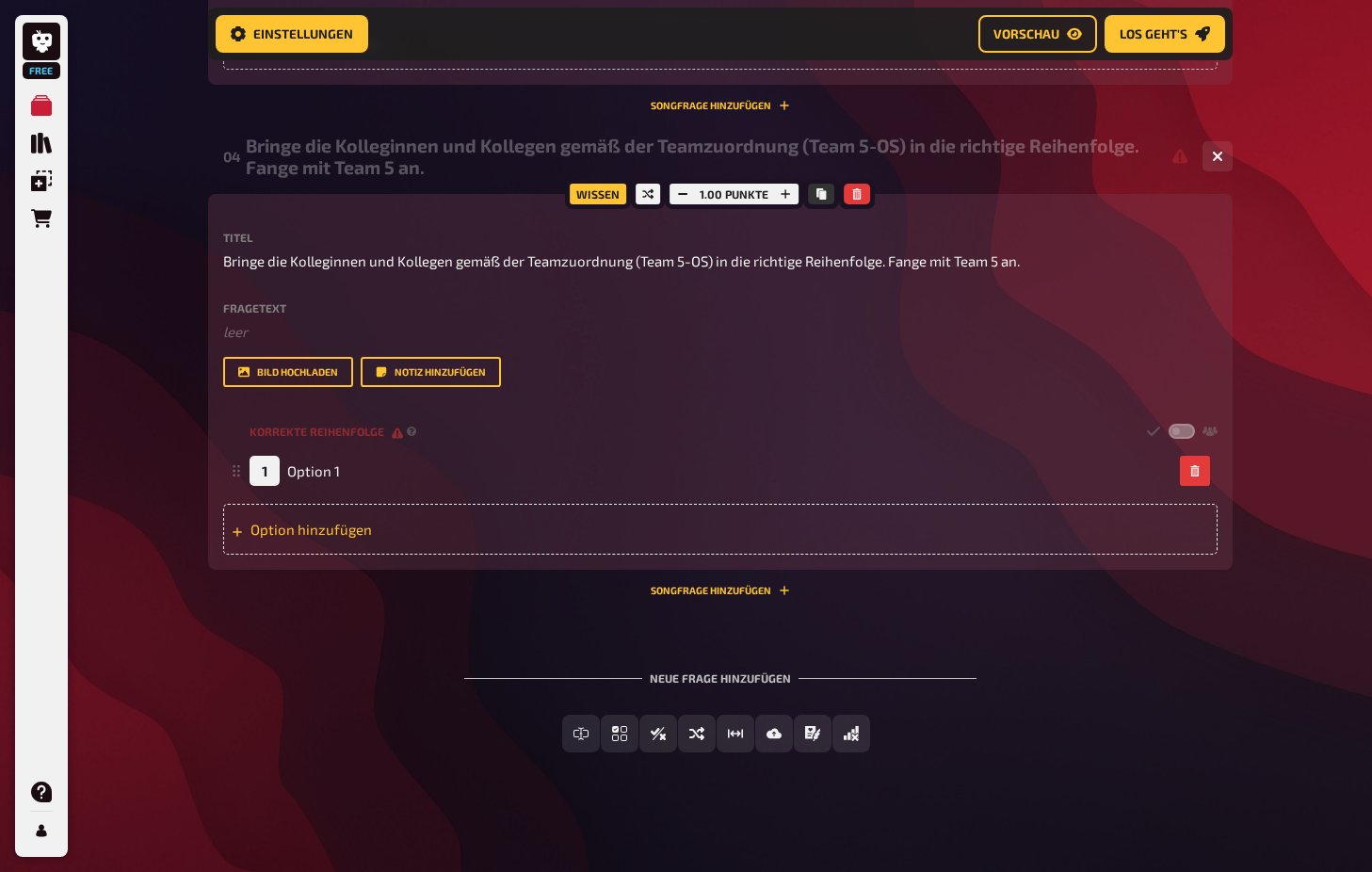
click at [358, 518] on div "Option hinzufügen" at bounding box center [720, 528] width 994 height 51
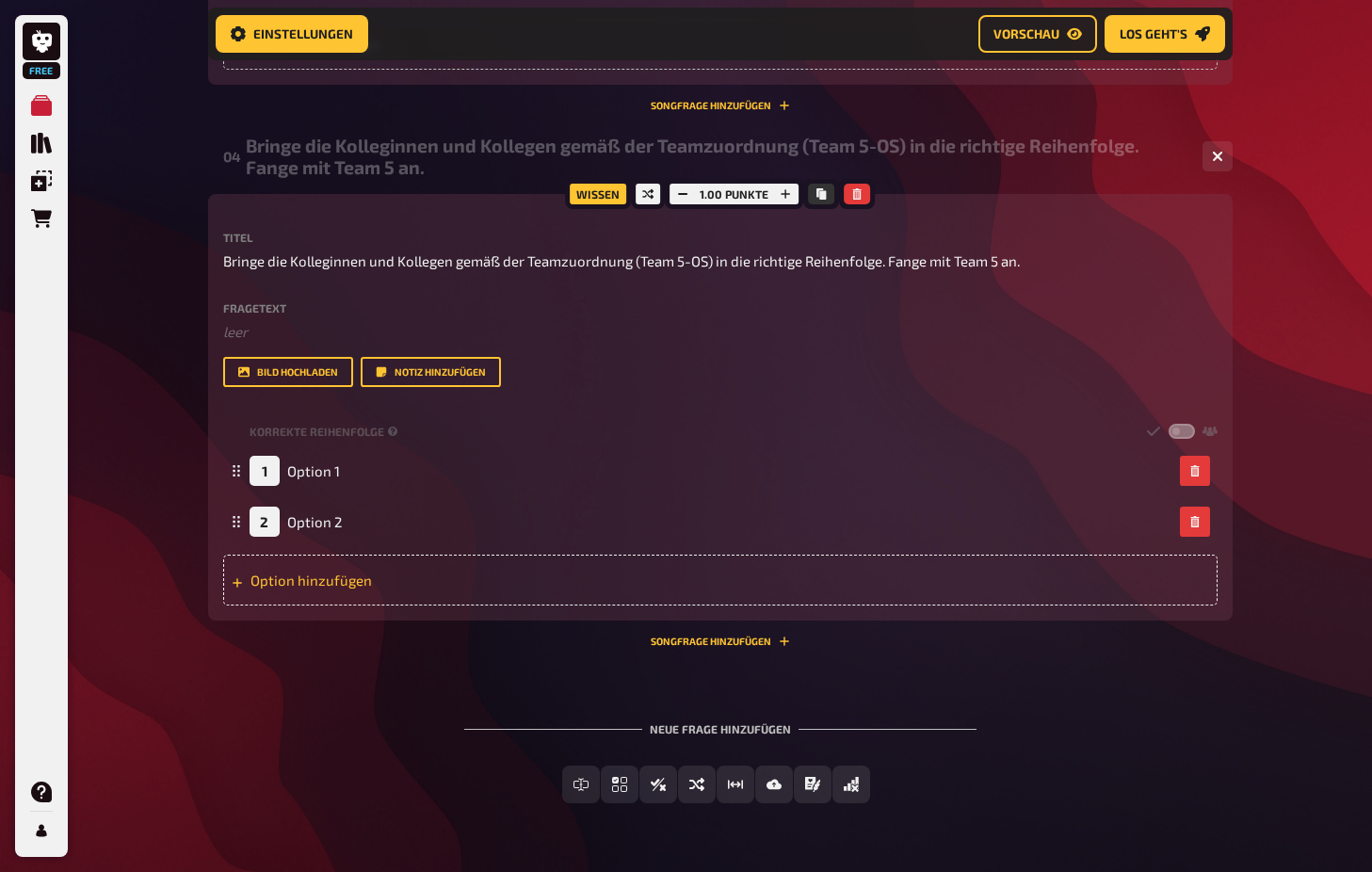
click at [336, 577] on div "Option hinzufügen" at bounding box center [720, 579] width 994 height 51
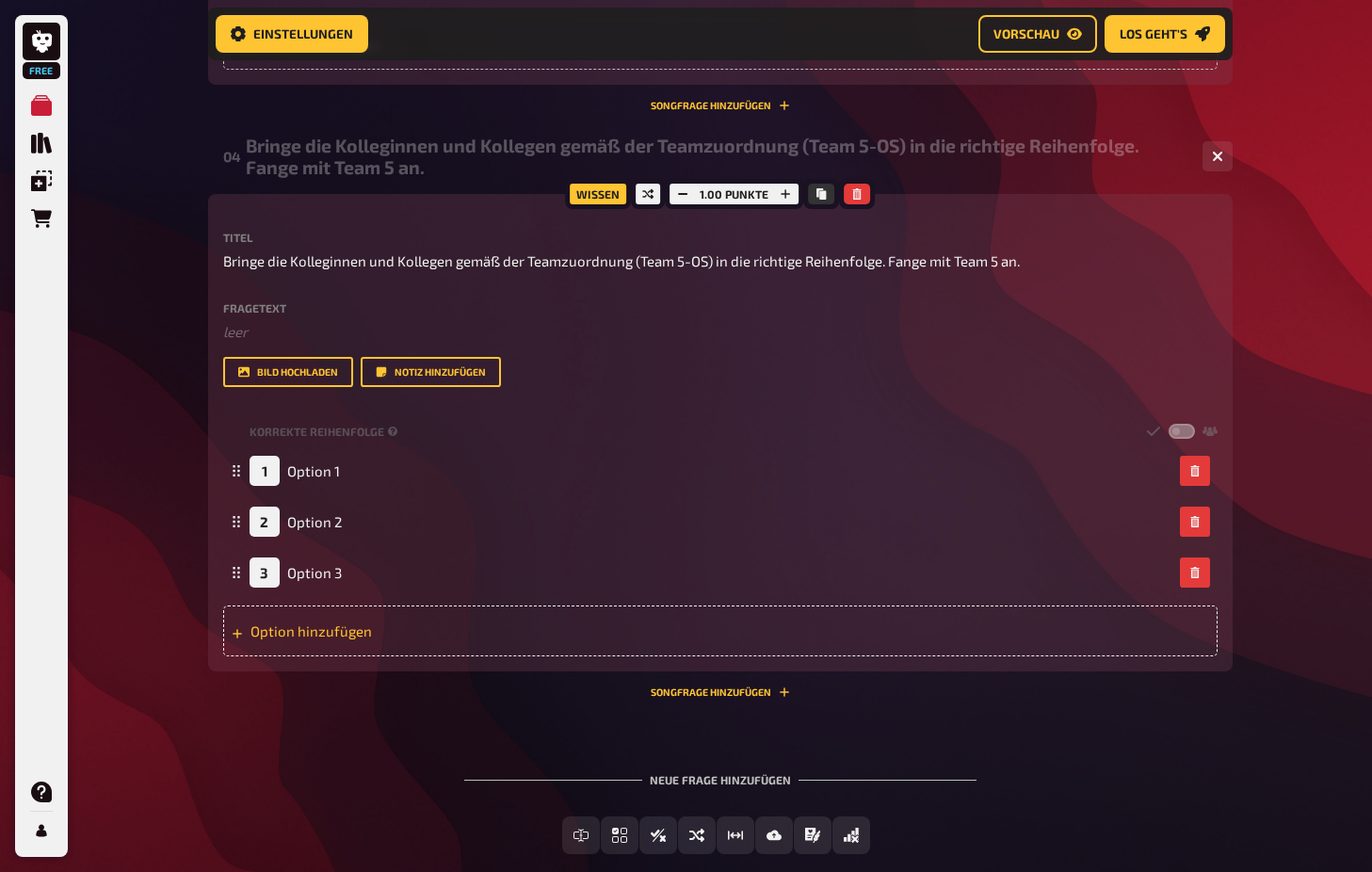
click at [364, 632] on div "Option hinzufügen" at bounding box center [720, 631] width 994 height 51
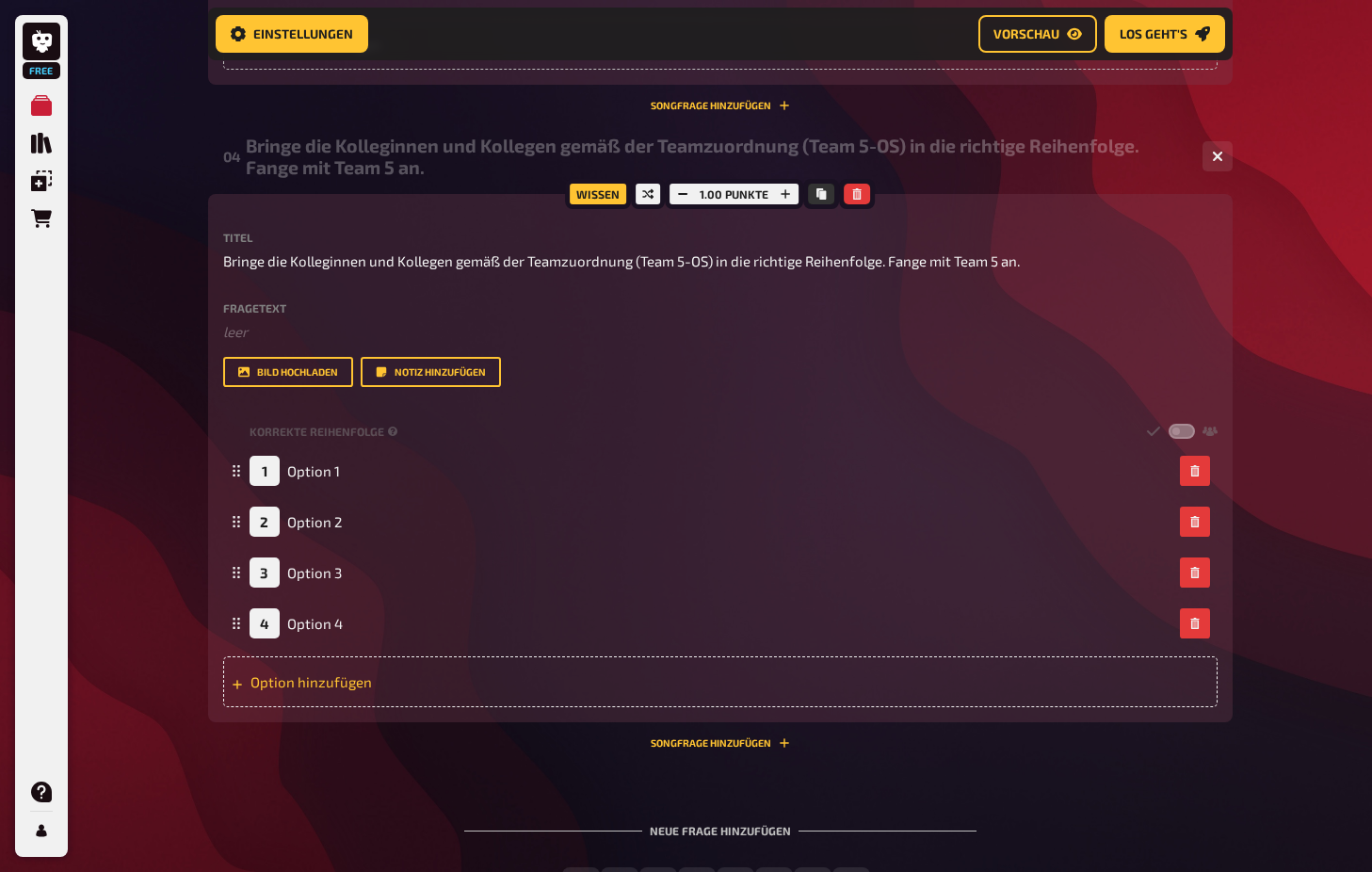
click at [369, 671] on div "Option hinzufügen" at bounding box center [720, 681] width 994 height 51
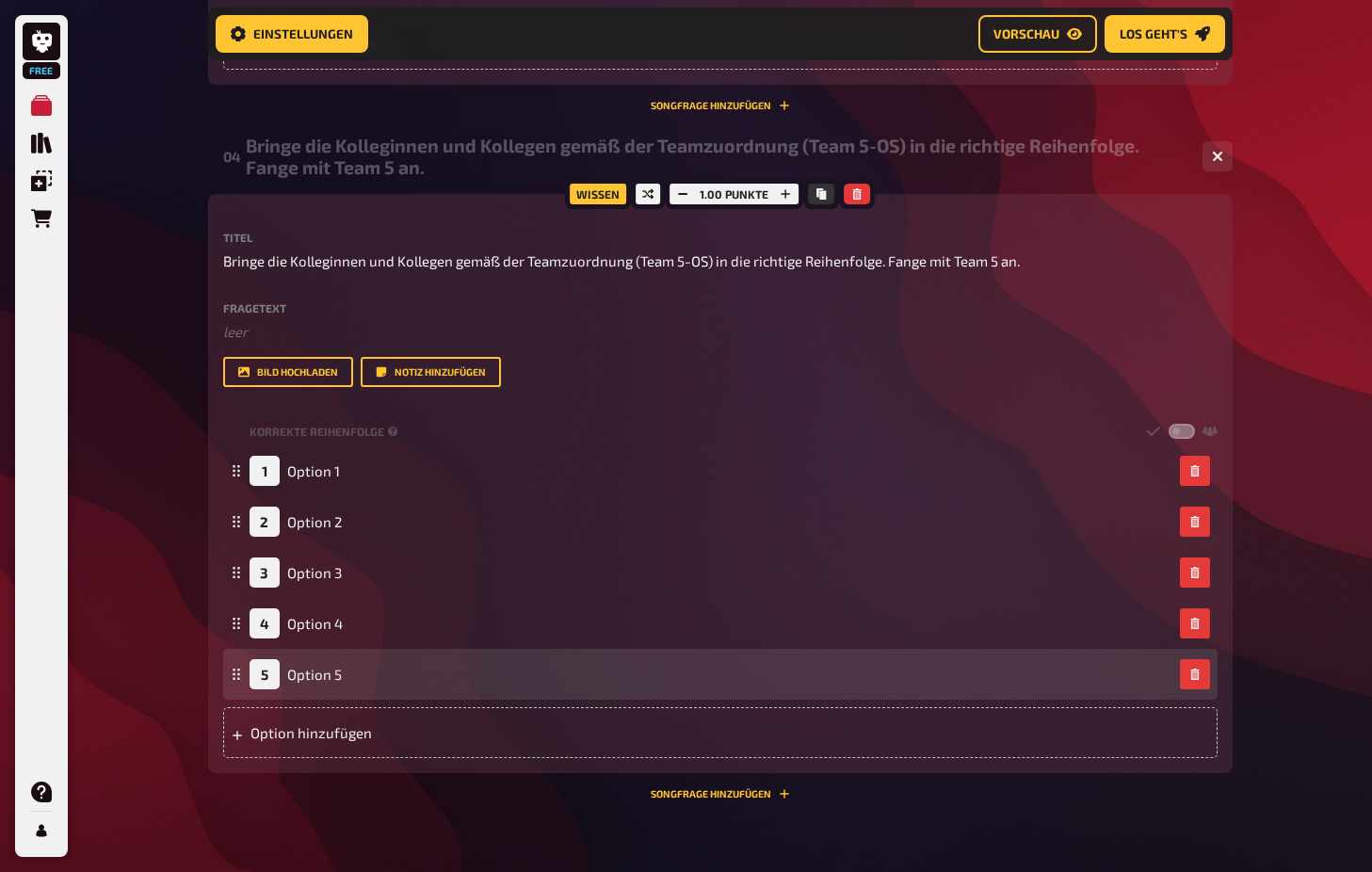
click at [372, 726] on div "Option hinzufügen" at bounding box center [720, 732] width 994 height 51
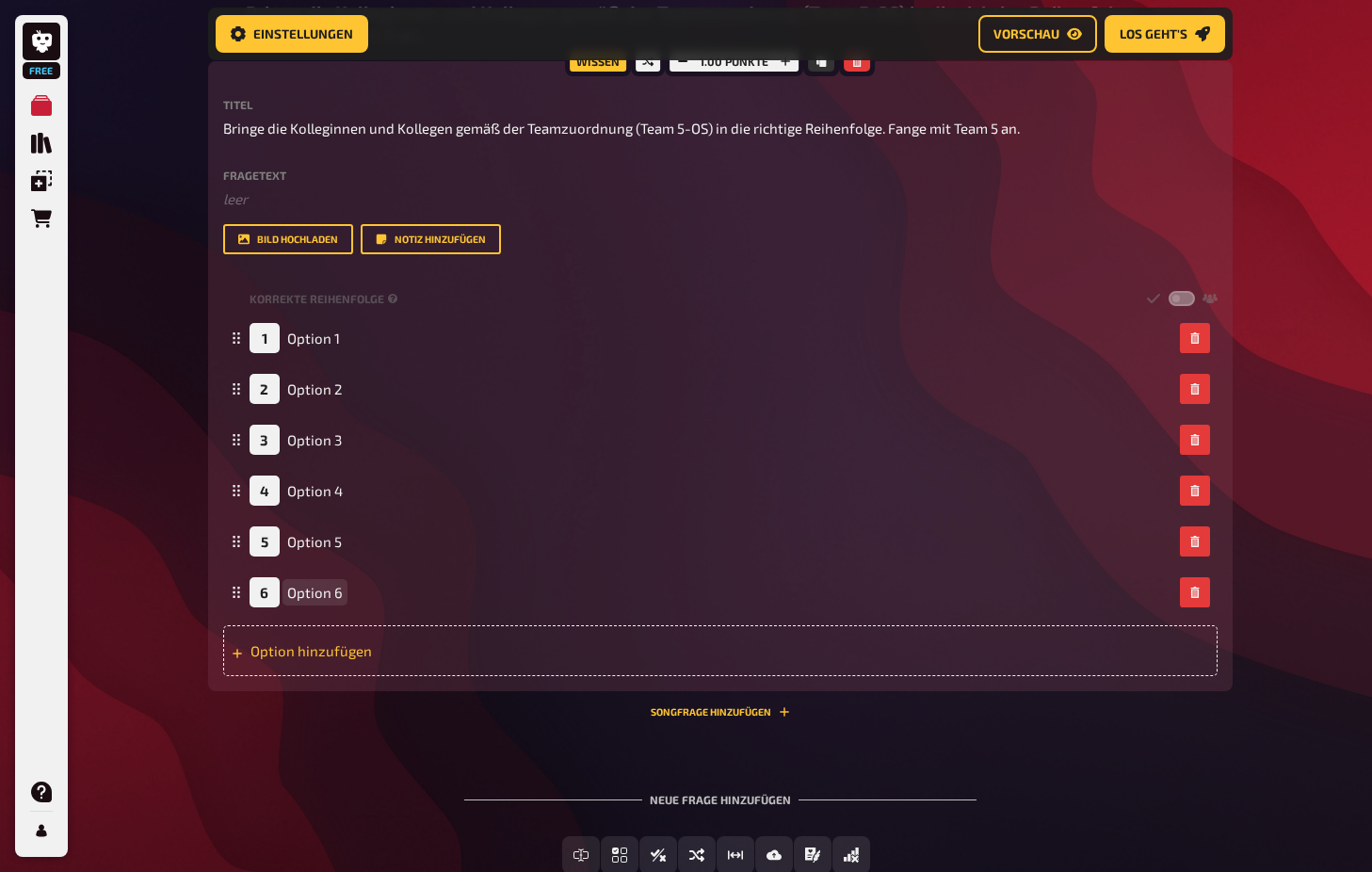
scroll to position [1736, 0]
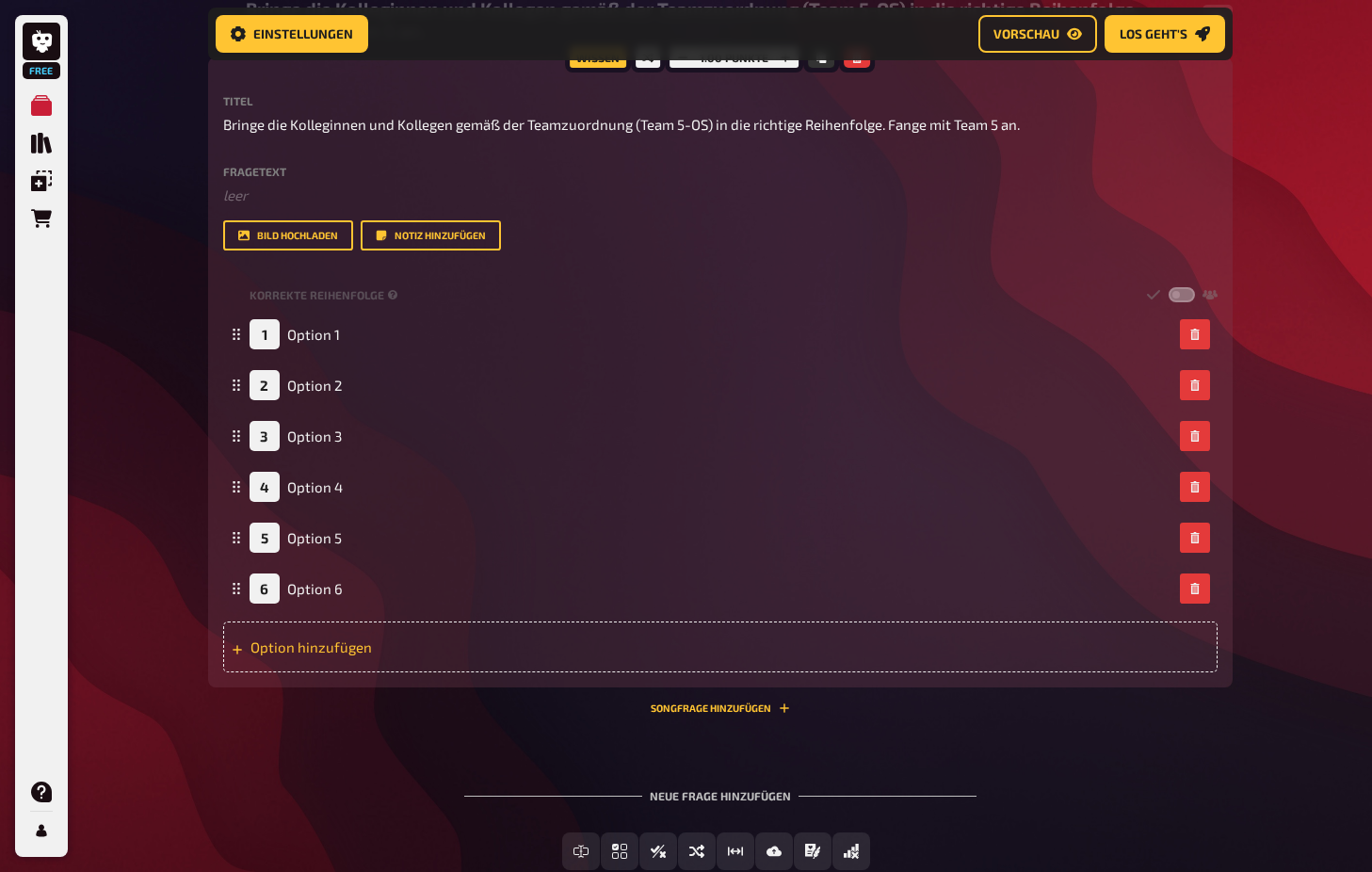
click at [384, 652] on div "Option hinzufügen" at bounding box center [720, 647] width 994 height 51
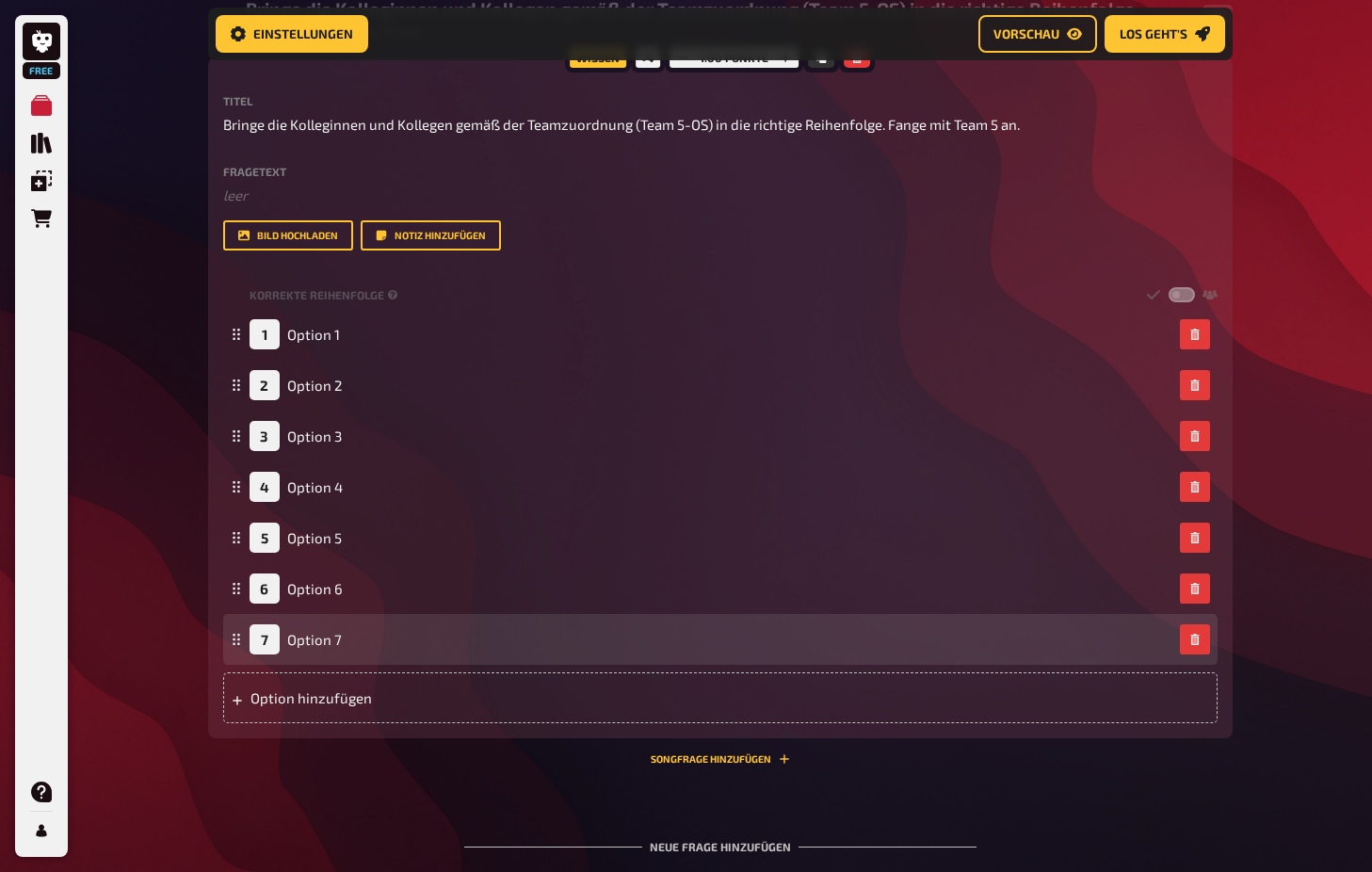
click at [381, 690] on div "Option hinzufügen" at bounding box center [720, 697] width 994 height 51
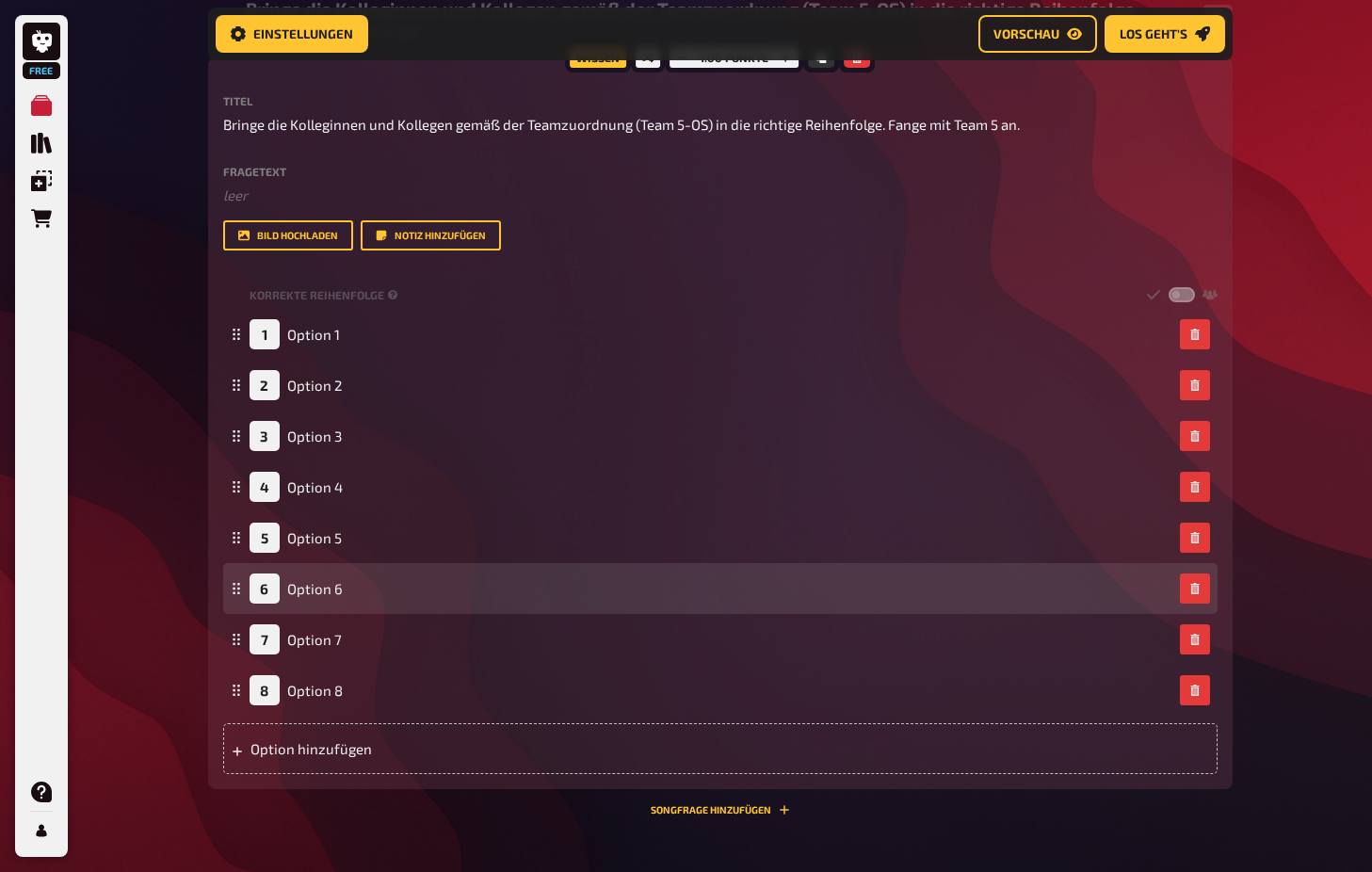
click at [374, 749] on div "Option hinzufügen" at bounding box center [720, 748] width 994 height 51
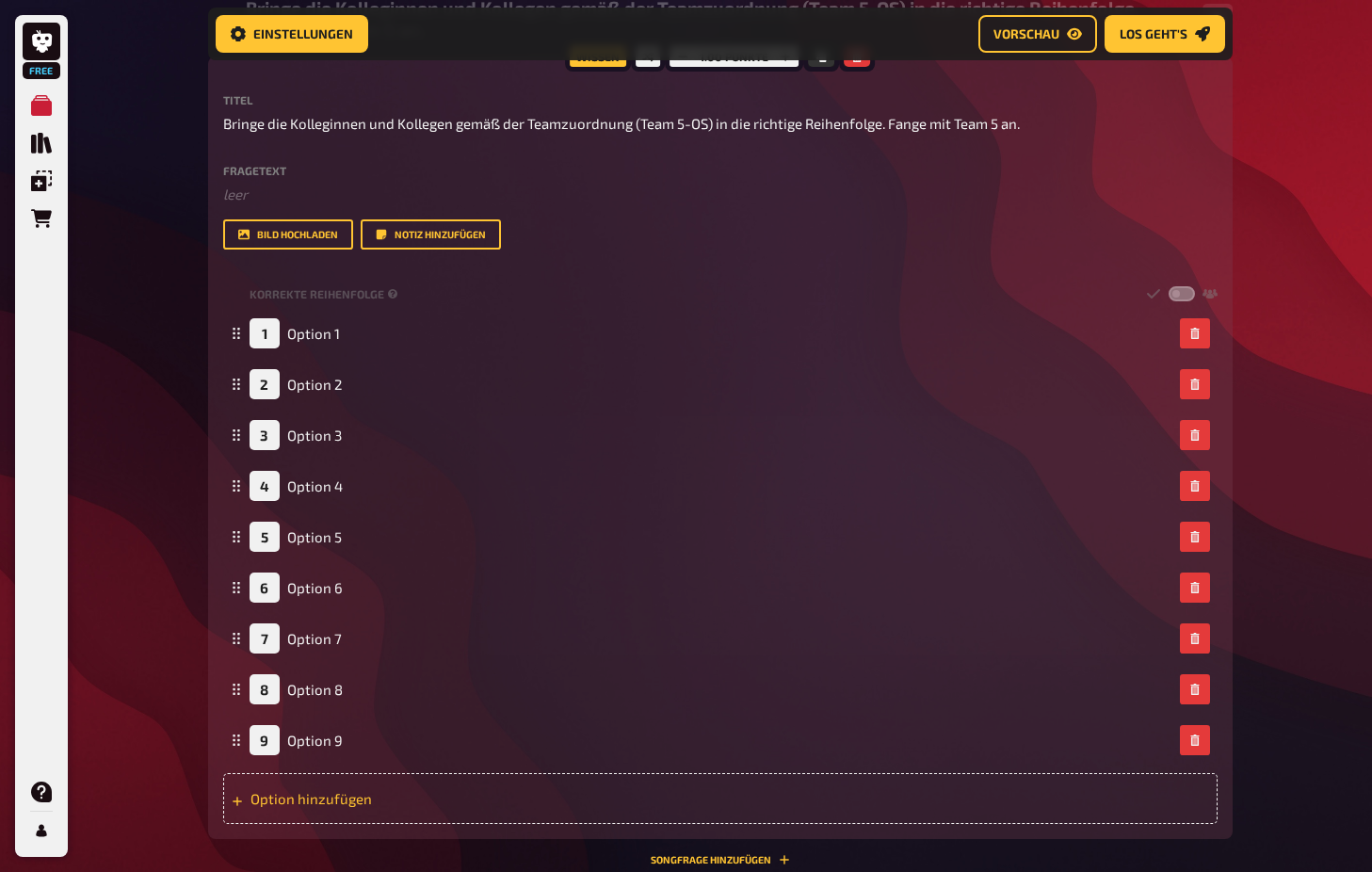
click at [378, 810] on div "Option hinzufügen" at bounding box center [720, 798] width 994 height 51
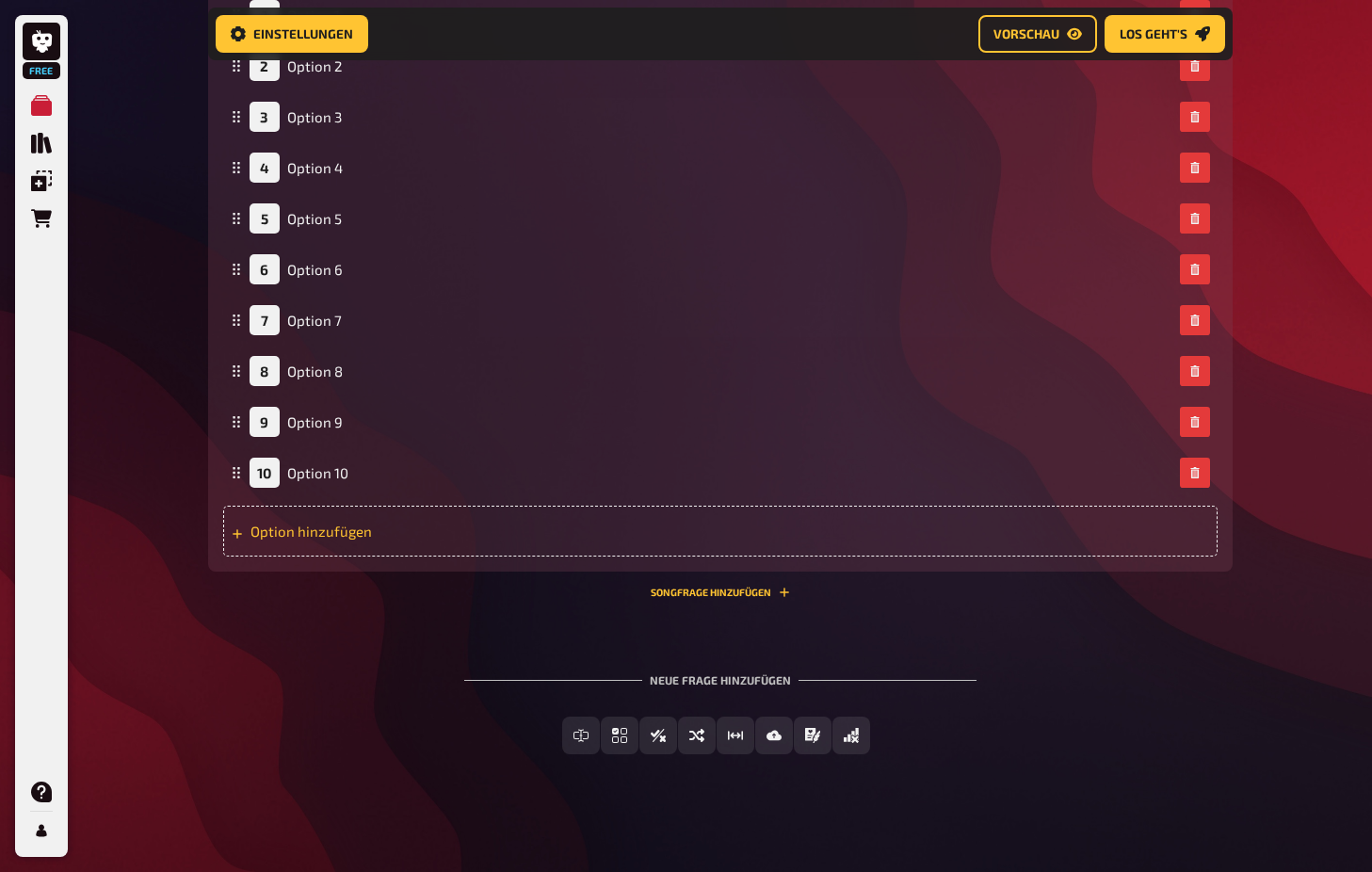
scroll to position [1881, 0]
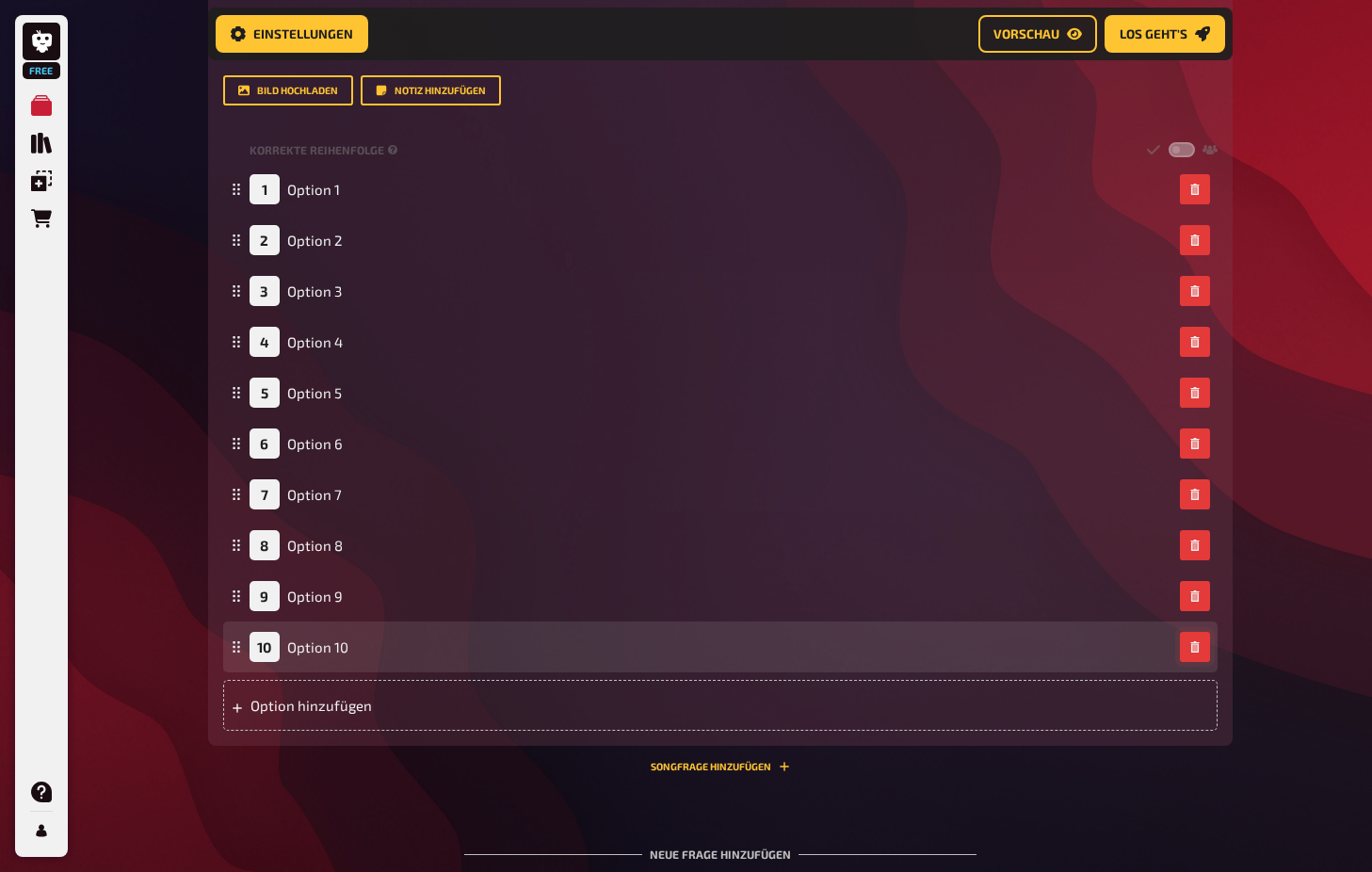
click at [1202, 644] on button "button" at bounding box center [1195, 647] width 30 height 30
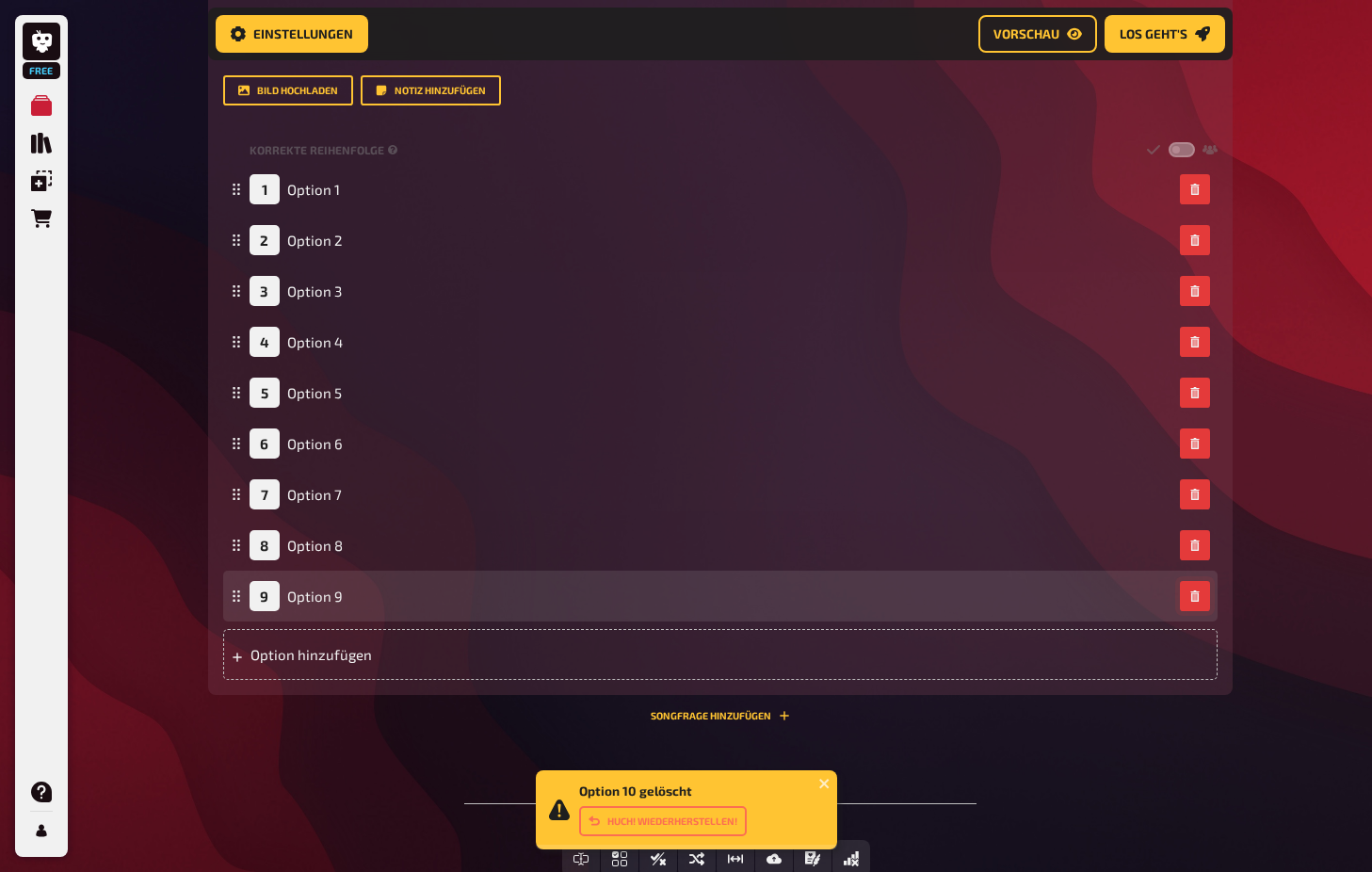
click at [1198, 605] on button "button" at bounding box center [1195, 596] width 30 height 30
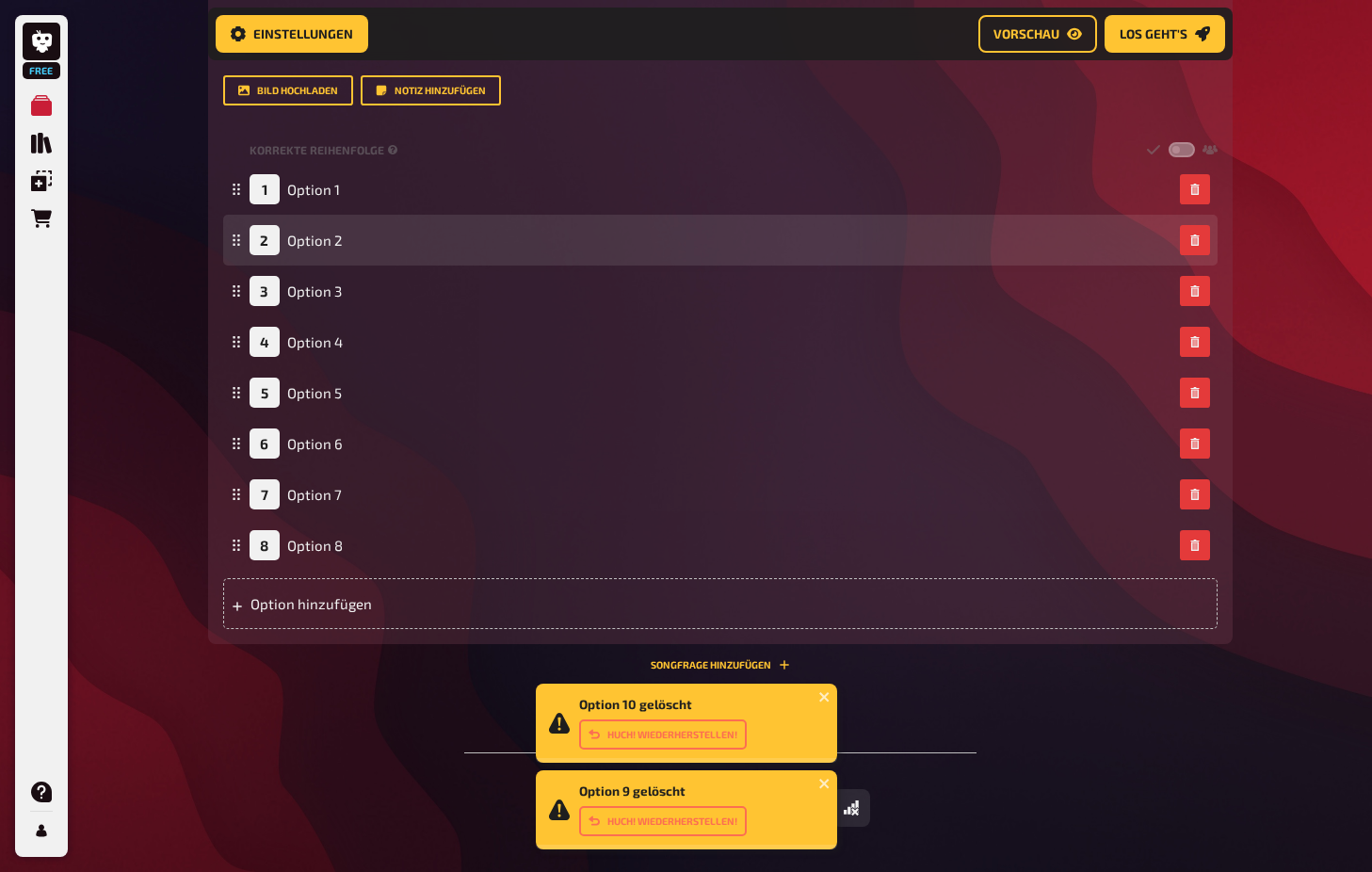
drag, startPoint x: 1198, startPoint y: 550, endPoint x: 808, endPoint y: 299, distance: 463.8
click at [1198, 550] on button "button" at bounding box center [1195, 545] width 30 height 30
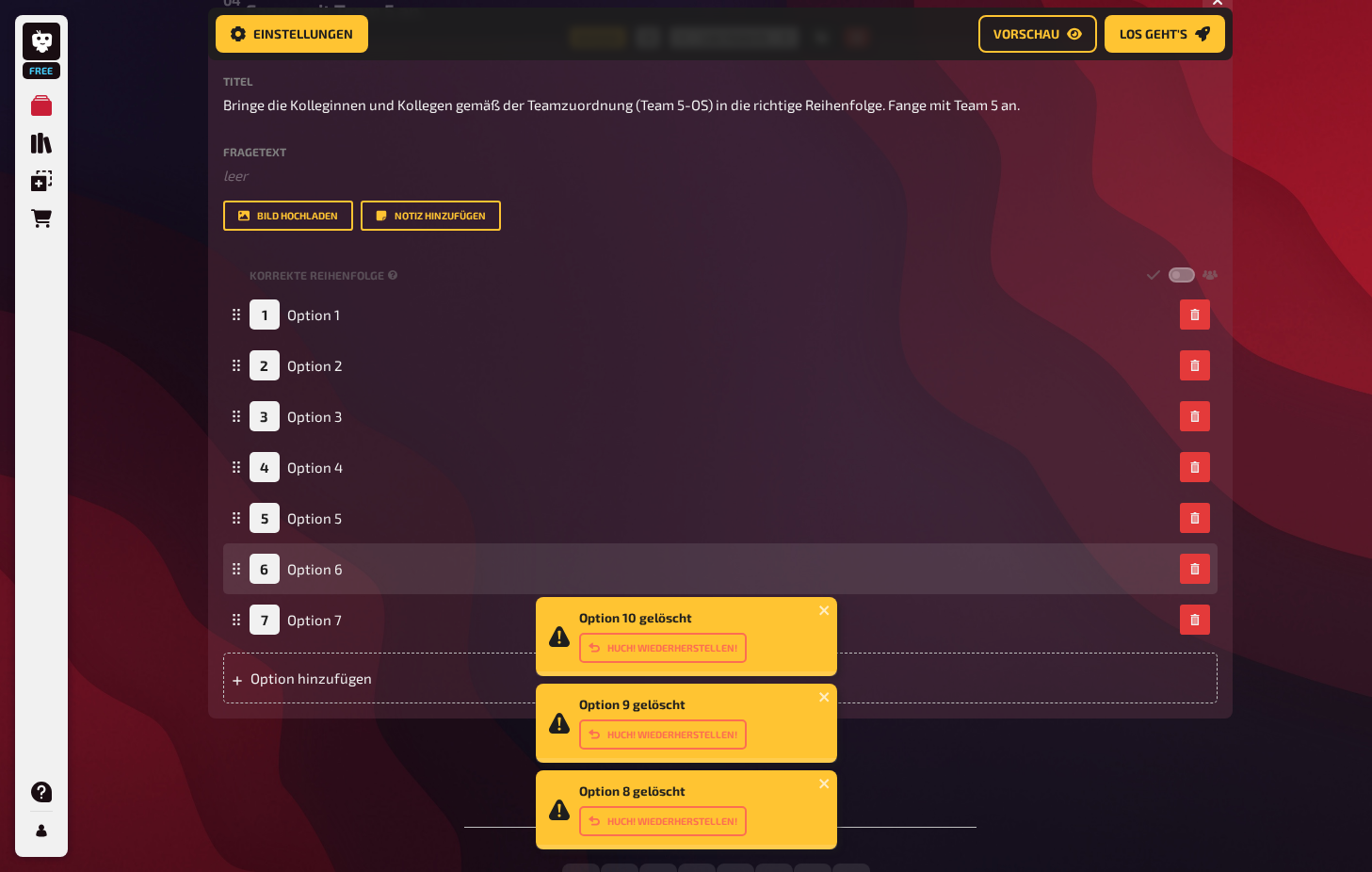
scroll to position [1755, 0]
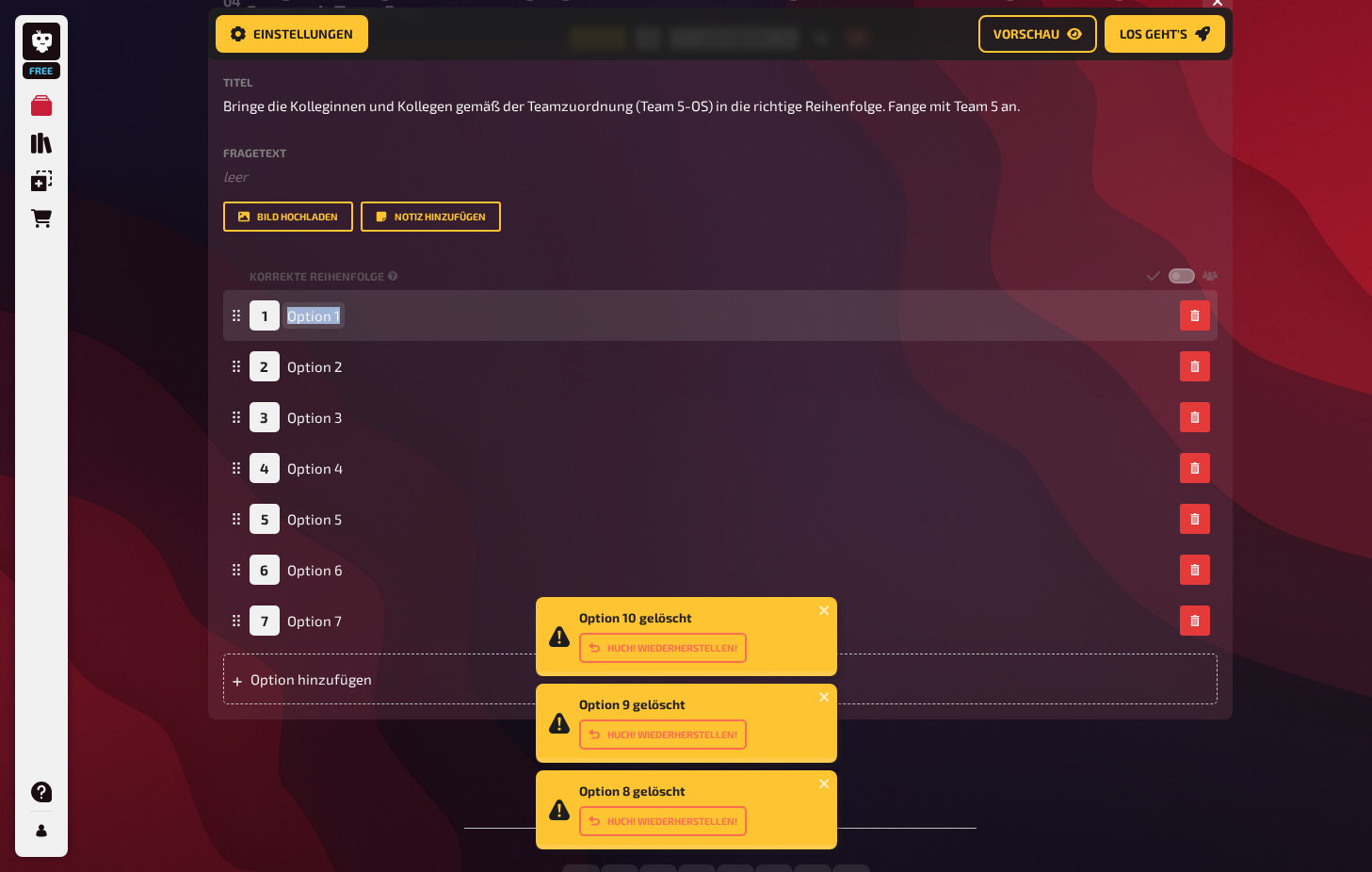
click at [323, 314] on span "Option 1" at bounding box center [313, 315] width 53 height 17
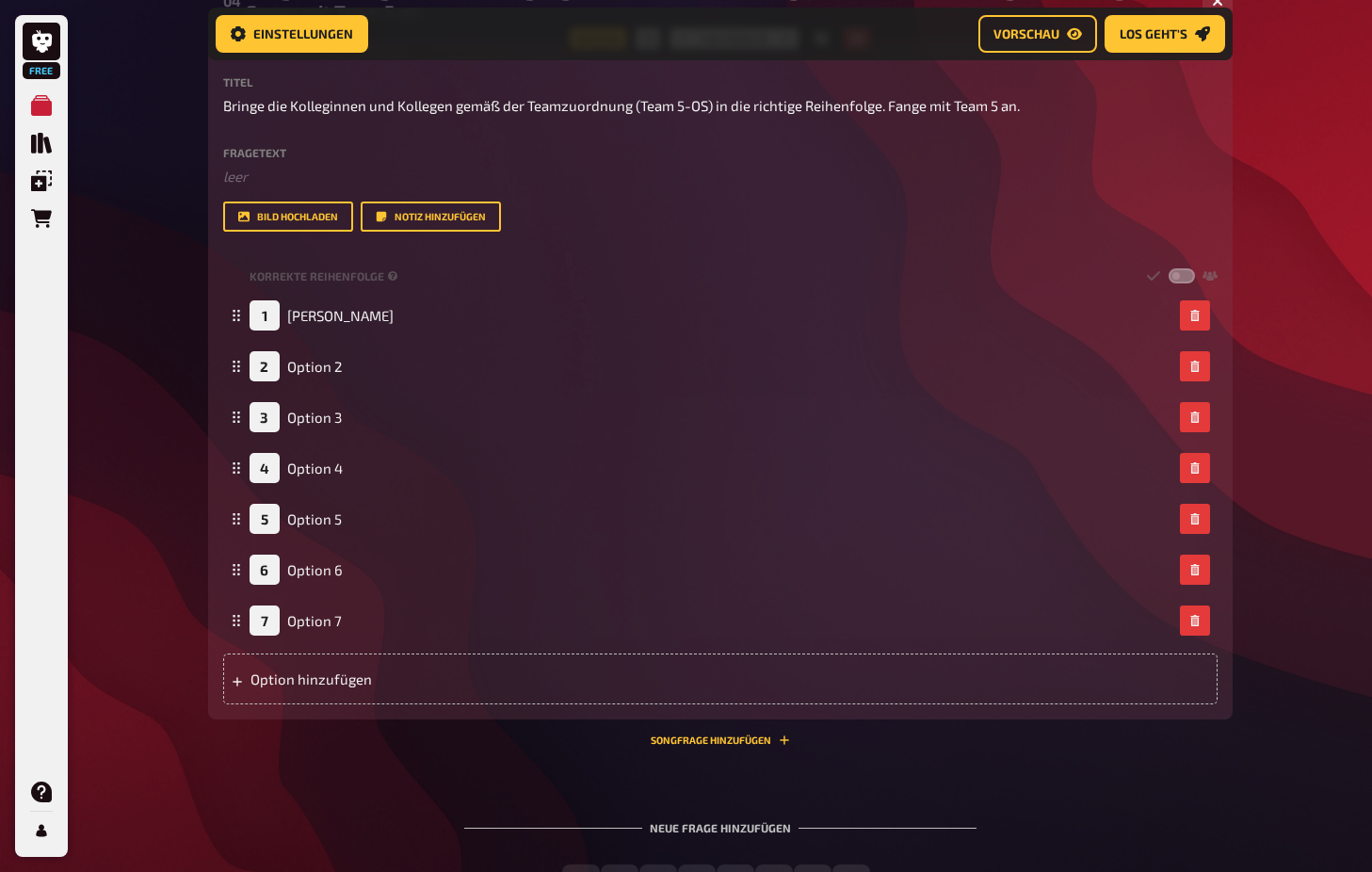
click at [345, 733] on div "Wissen 1.00 Punkte Titel Bringe die Kolleginnen und Kollegen gemäß der Teamzuor…" at bounding box center [721, 392] width 1025 height 707
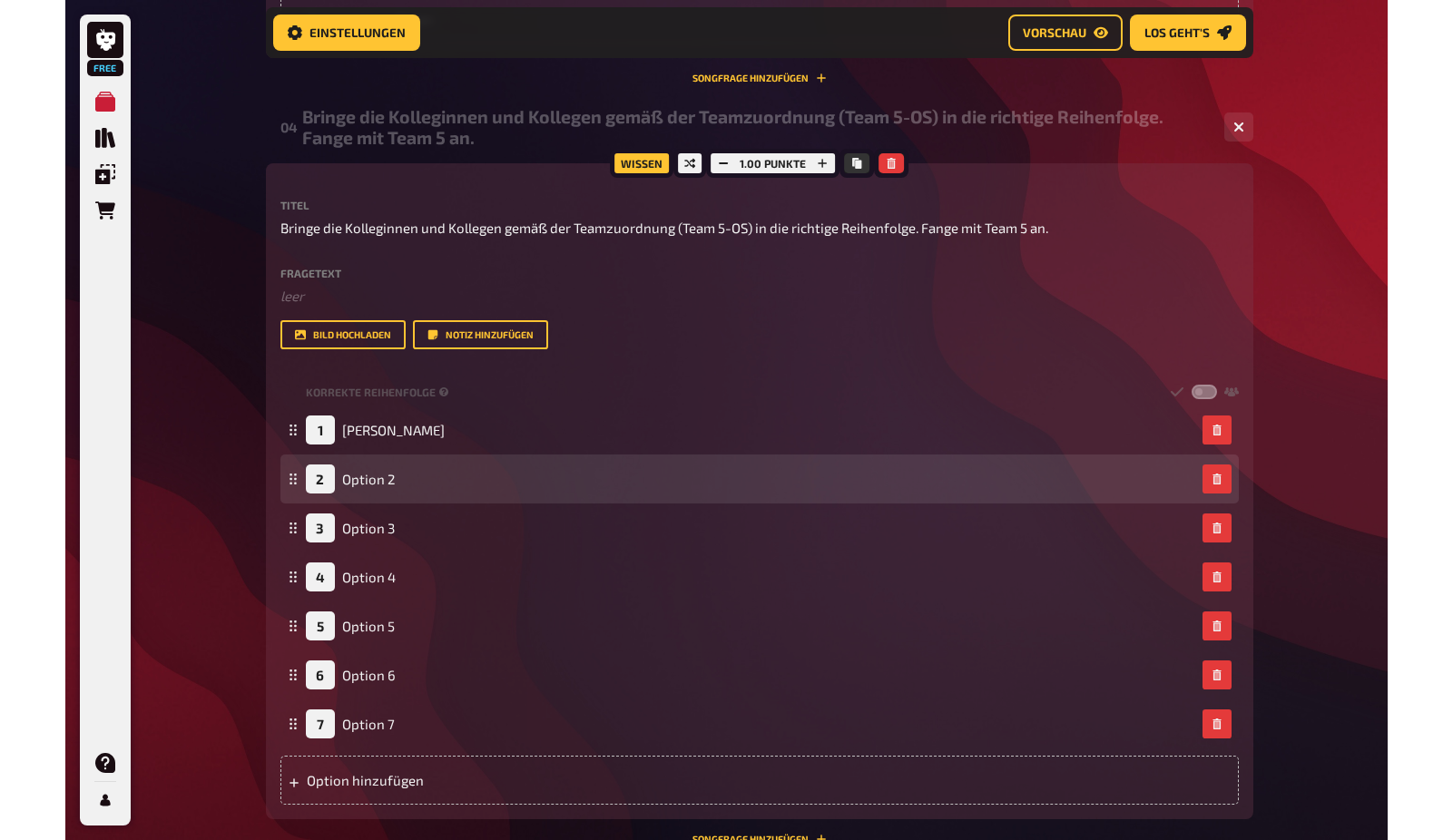
scroll to position [1561, 0]
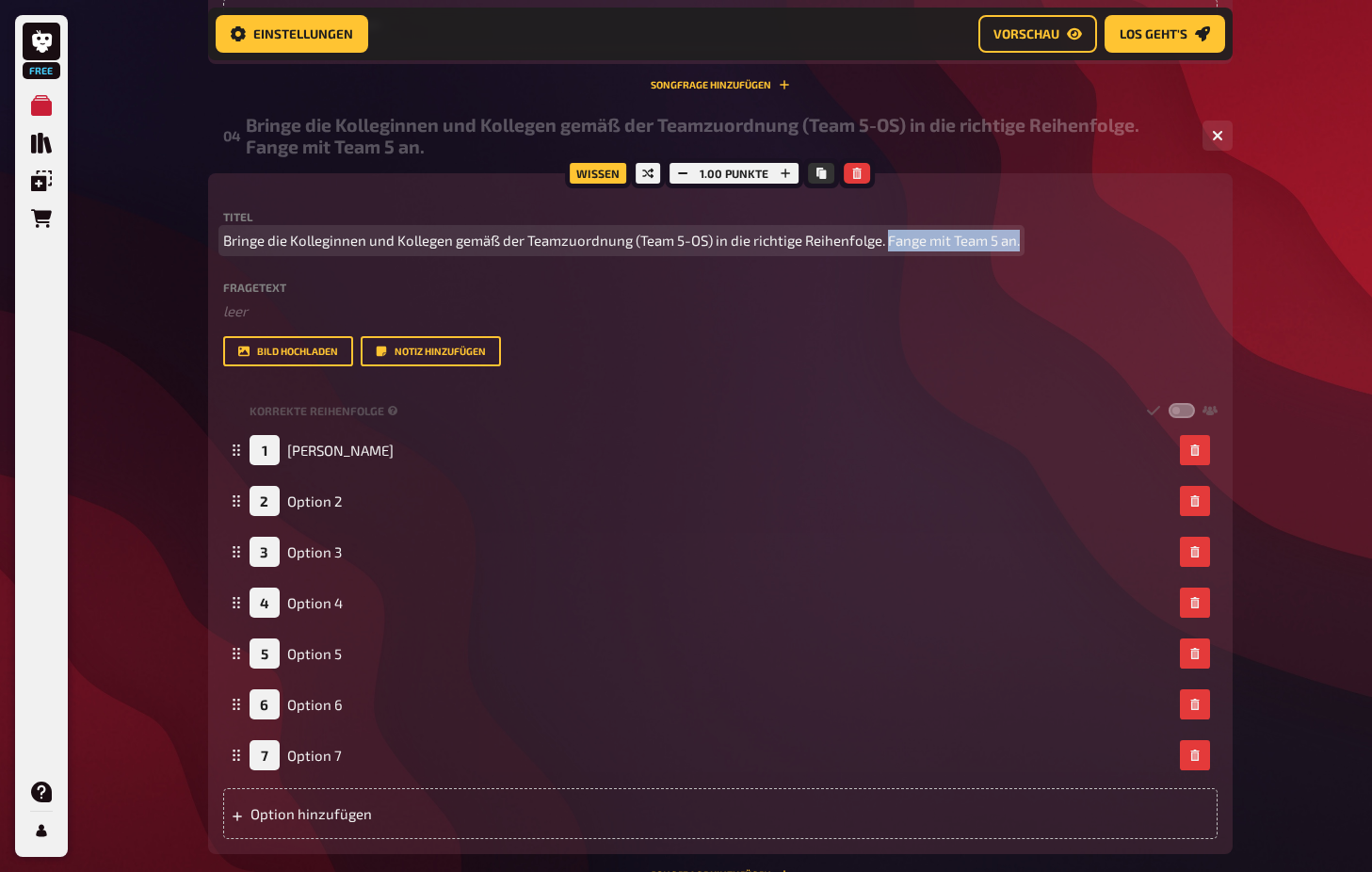
drag, startPoint x: 1020, startPoint y: 238, endPoint x: 890, endPoint y: 244, distance: 130.1
click at [890, 244] on span "Bringe die Kolleginnen und Kollegen gemäß der Teamzuordnung (Team 5-OS) in die …" at bounding box center [622, 240] width 797 height 22
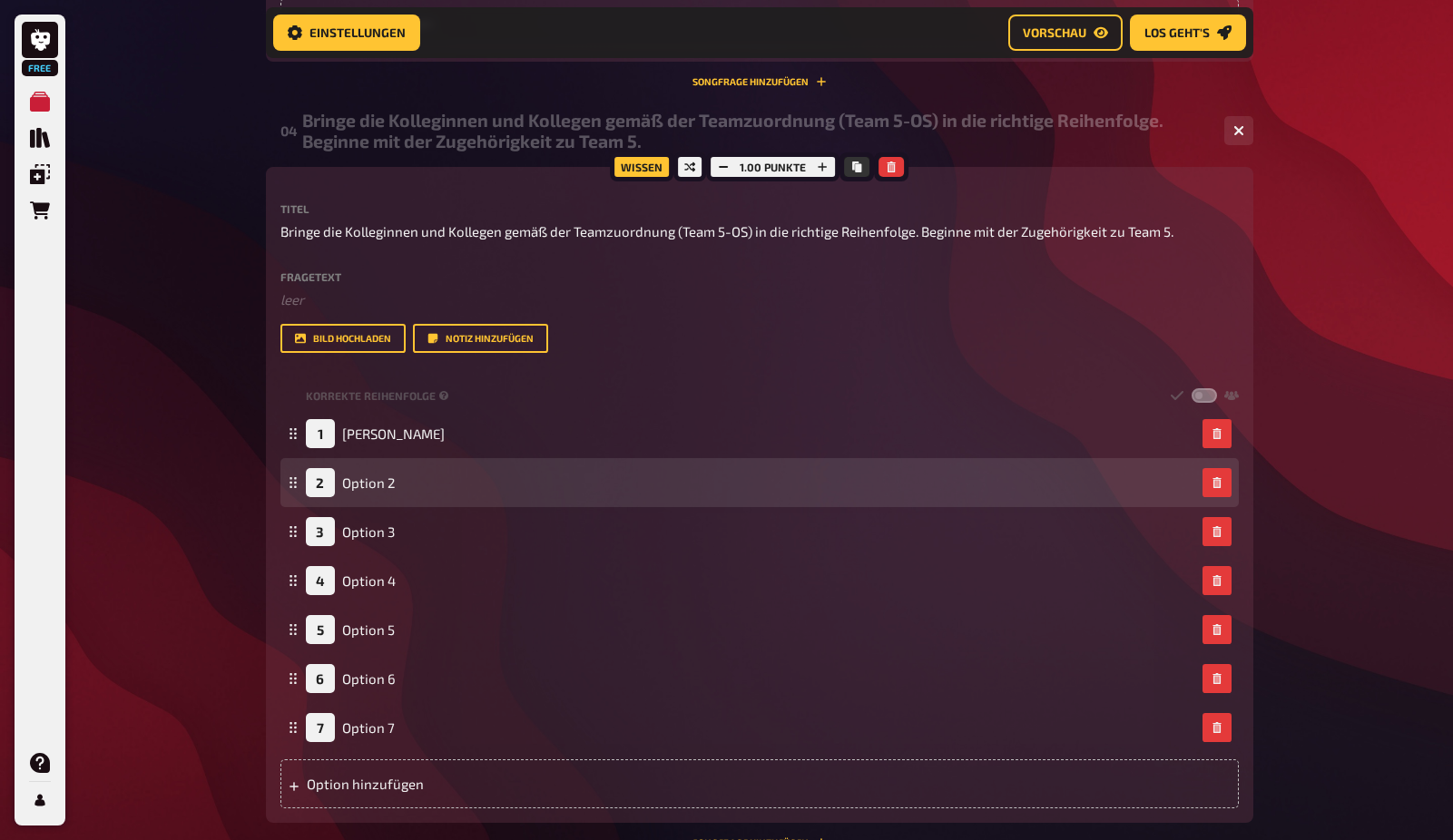
click at [376, 473] on div "2 Option 2" at bounding box center [350, 482] width 89 height 29
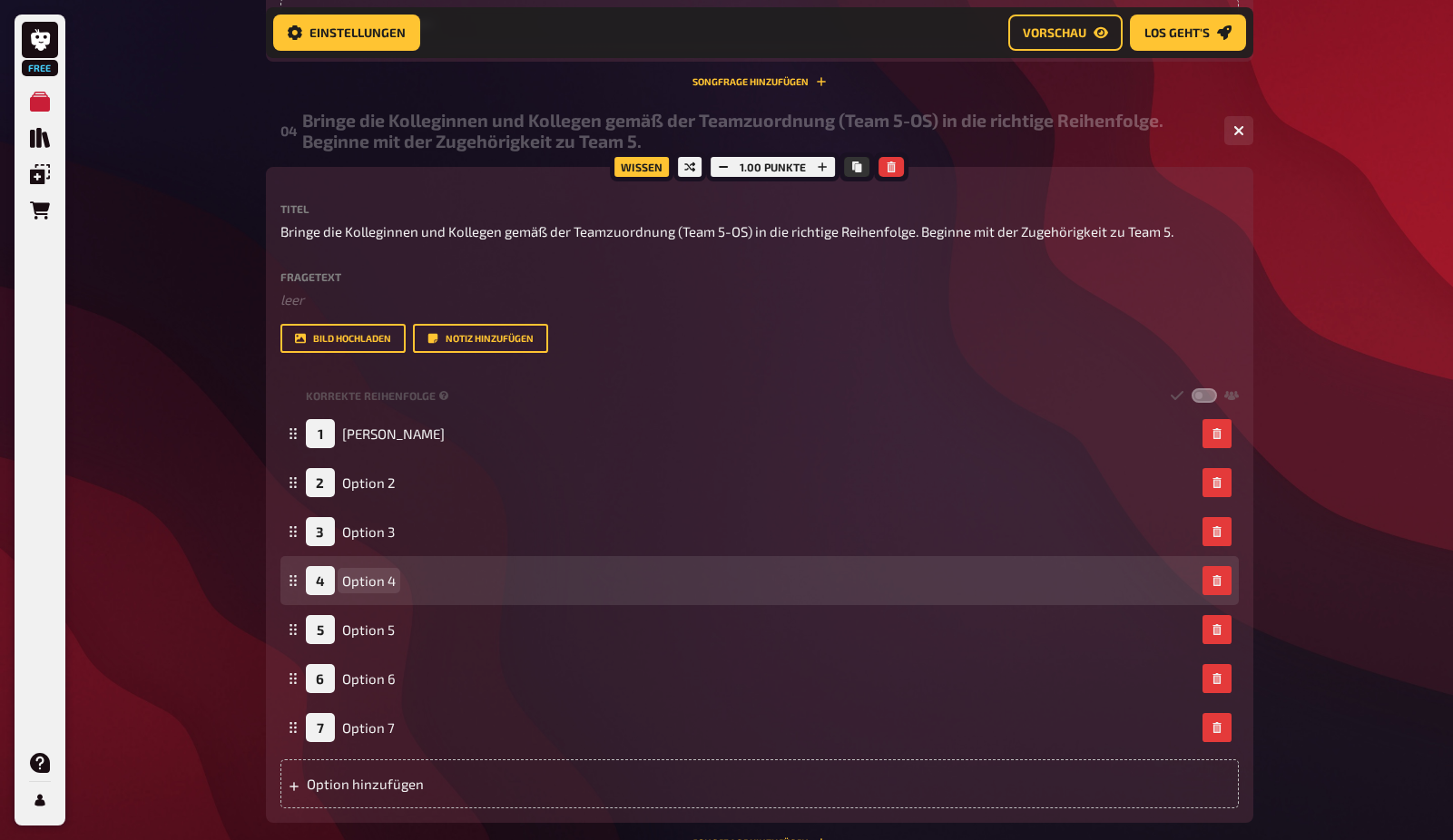
click at [393, 580] on span "Option 4" at bounding box center [369, 580] width 54 height 16
drag, startPoint x: 393, startPoint y: 581, endPoint x: 341, endPoint y: 576, distance: 52.2
click at [341, 576] on div "4 Option 4" at bounding box center [351, 581] width 90 height 29
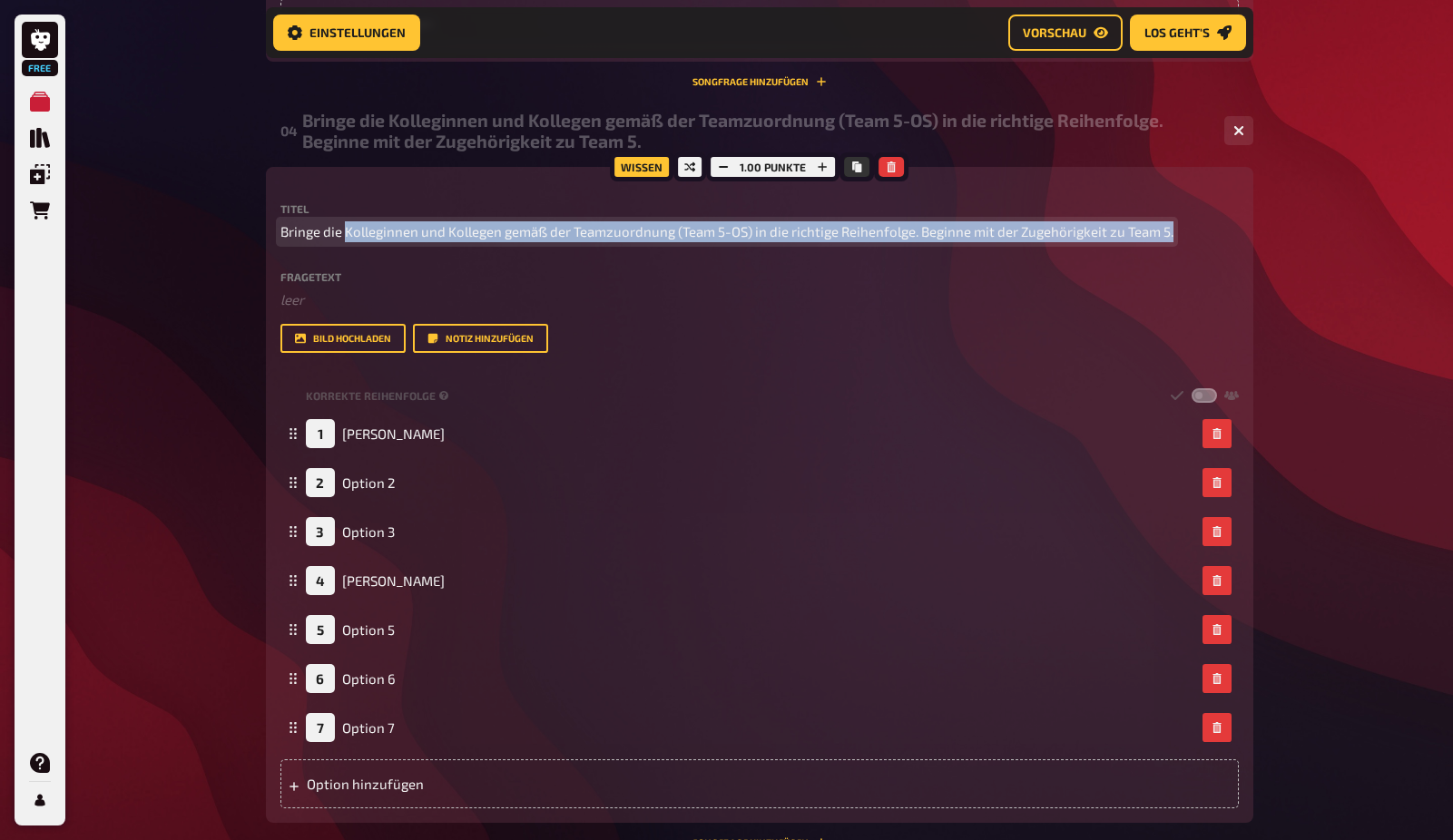
drag, startPoint x: 1174, startPoint y: 232, endPoint x: 348, endPoint y: 223, distance: 826.0
click at [346, 226] on span "Bringe die Kolleginnen und Kollegen gemäß der Teamzuordnung (Team 5-OS) in die …" at bounding box center [726, 232] width 893 height 21
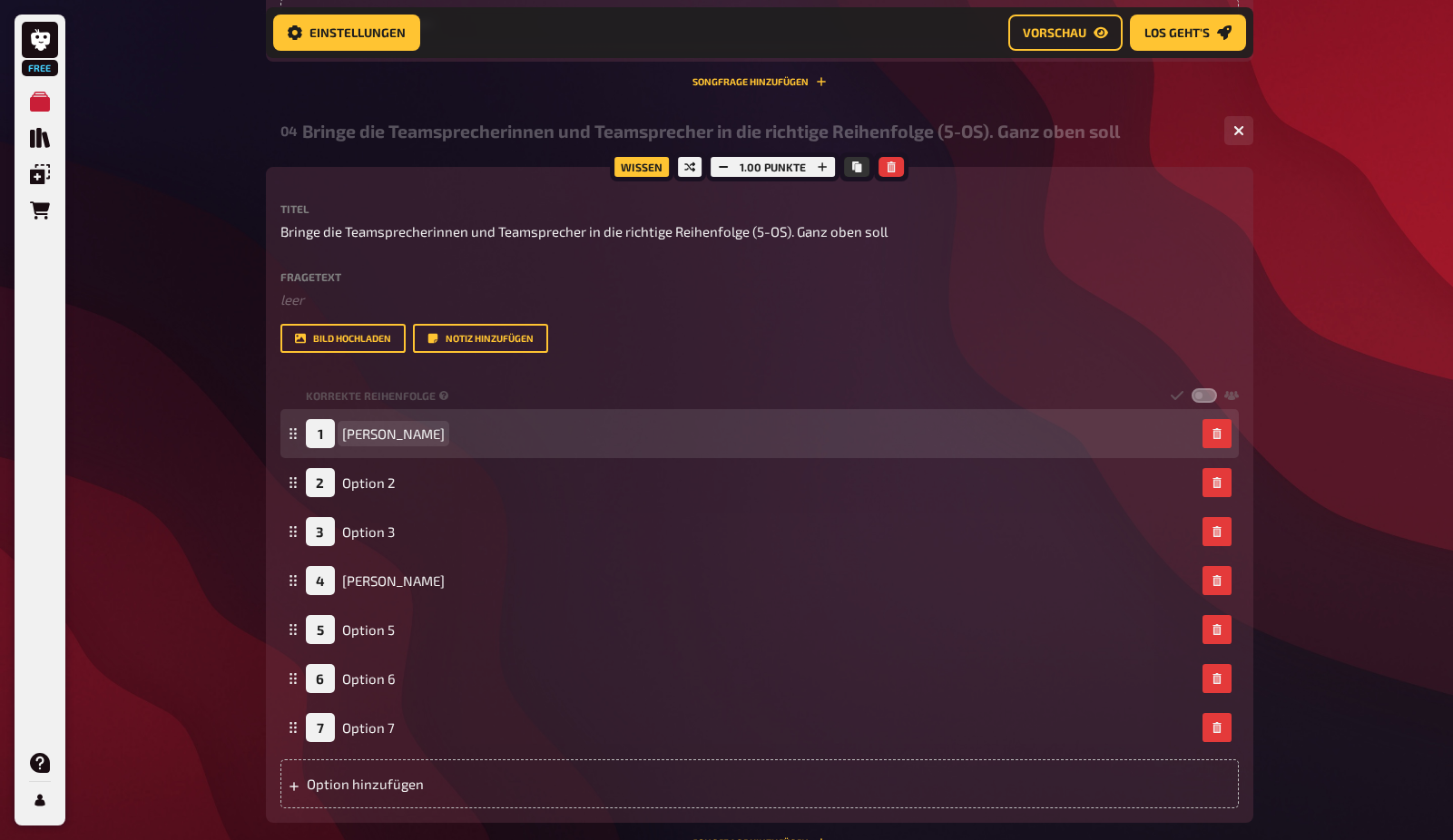
click at [406, 439] on span "Julian Mann" at bounding box center [392, 433] width 102 height 16
drag, startPoint x: 413, startPoint y: 434, endPoint x: 334, endPoint y: 436, distance: 79.0
click at [334, 436] on div "1 Julian Mann" at bounding box center [375, 433] width 139 height 29
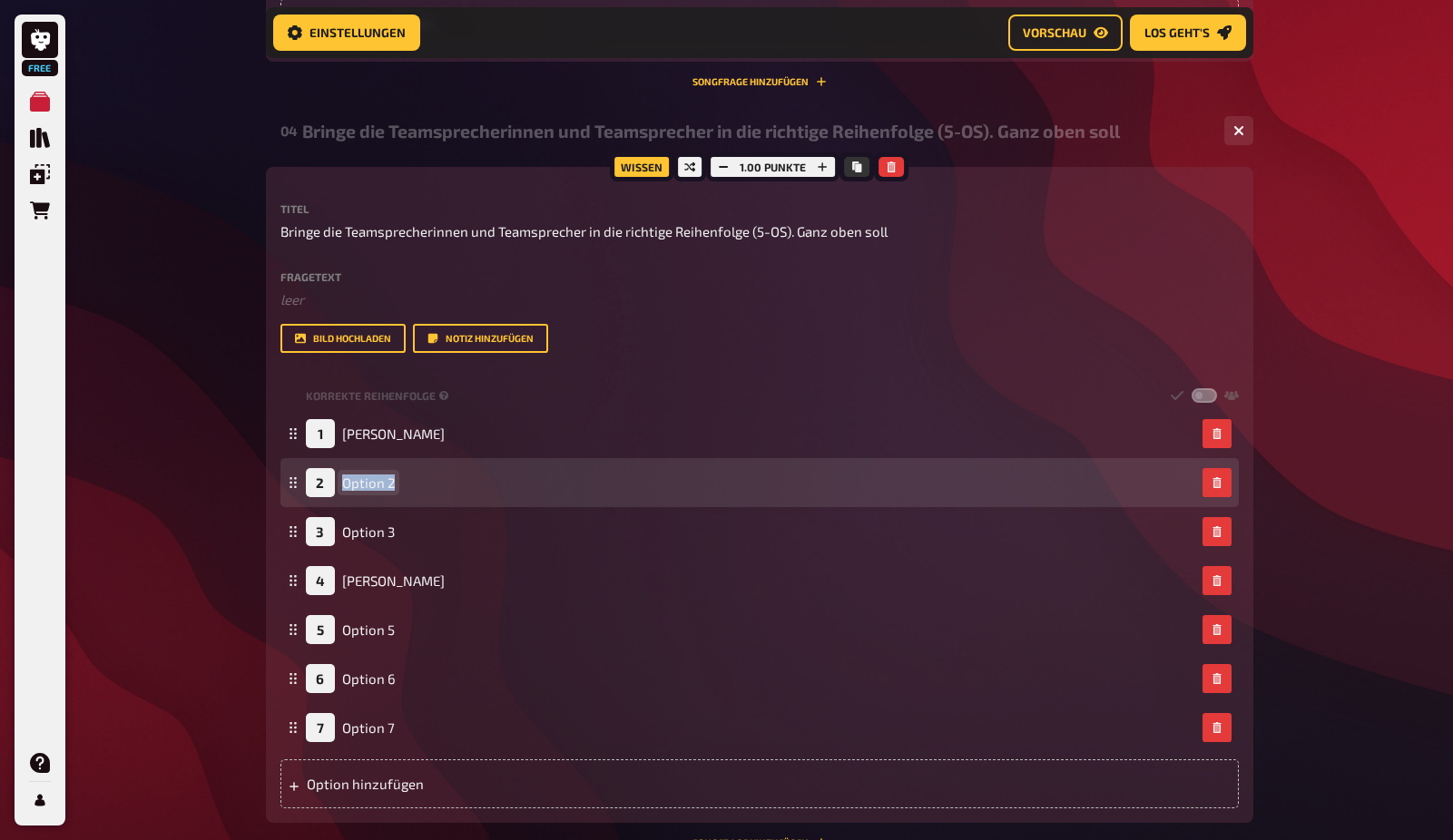
click at [377, 479] on span "Option 2" at bounding box center [368, 482] width 53 height 16
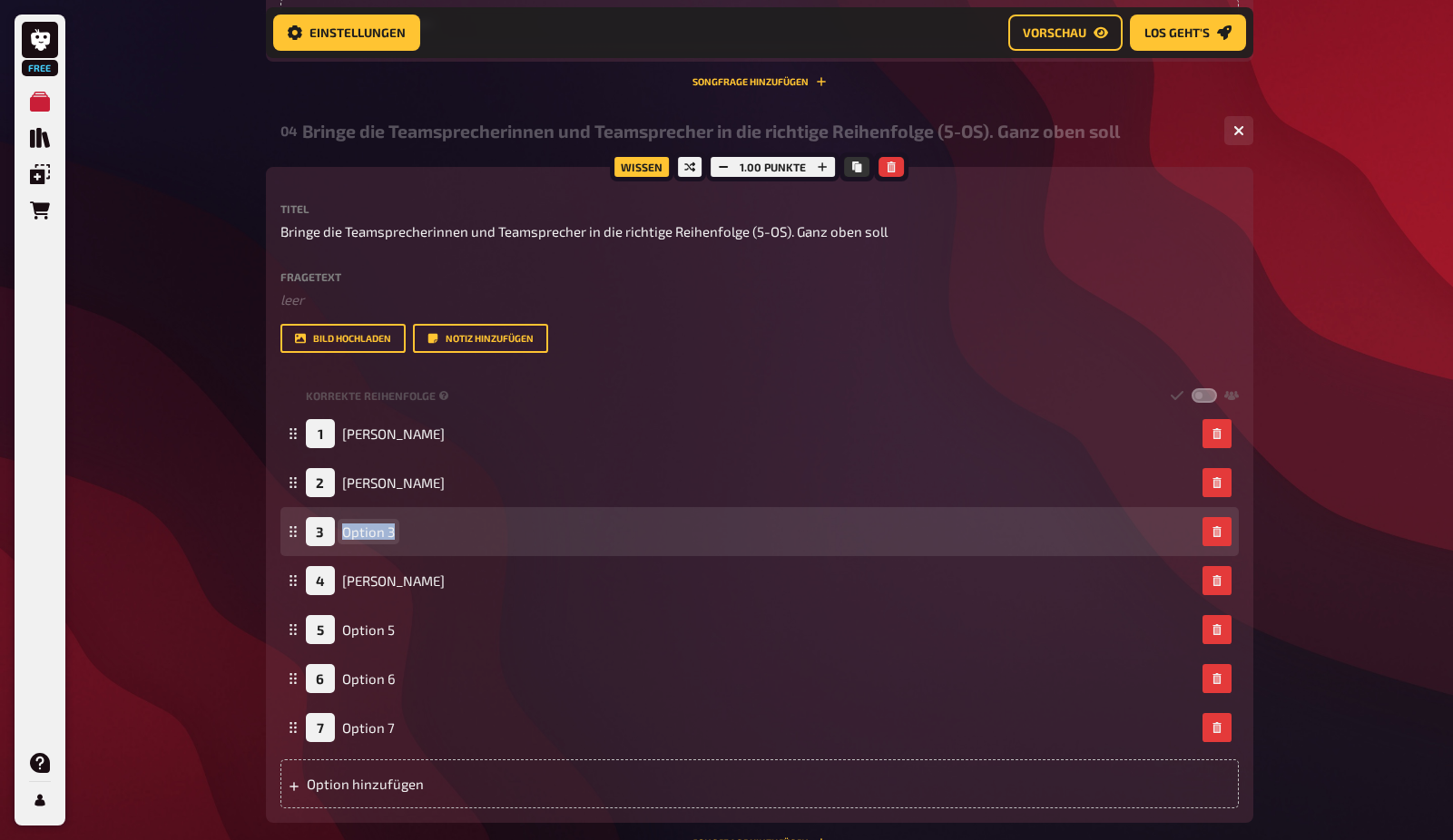
click at [389, 530] on span "Option 3" at bounding box center [368, 531] width 53 height 16
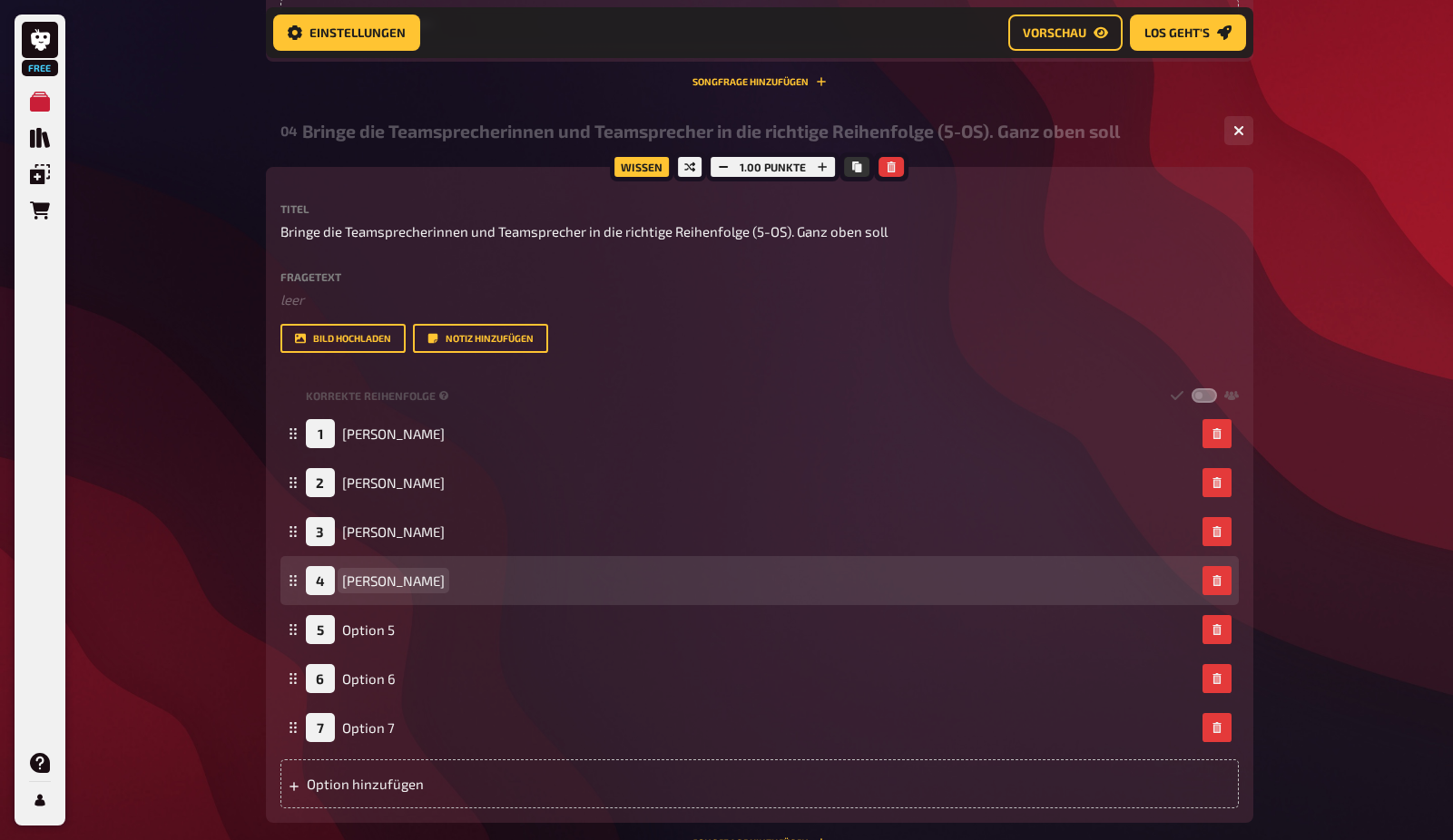
drag, startPoint x: 355, startPoint y: 658, endPoint x: 400, endPoint y: 577, distance: 92.7
click at [400, 577] on span "Andreas Bullert" at bounding box center [392, 580] width 102 height 16
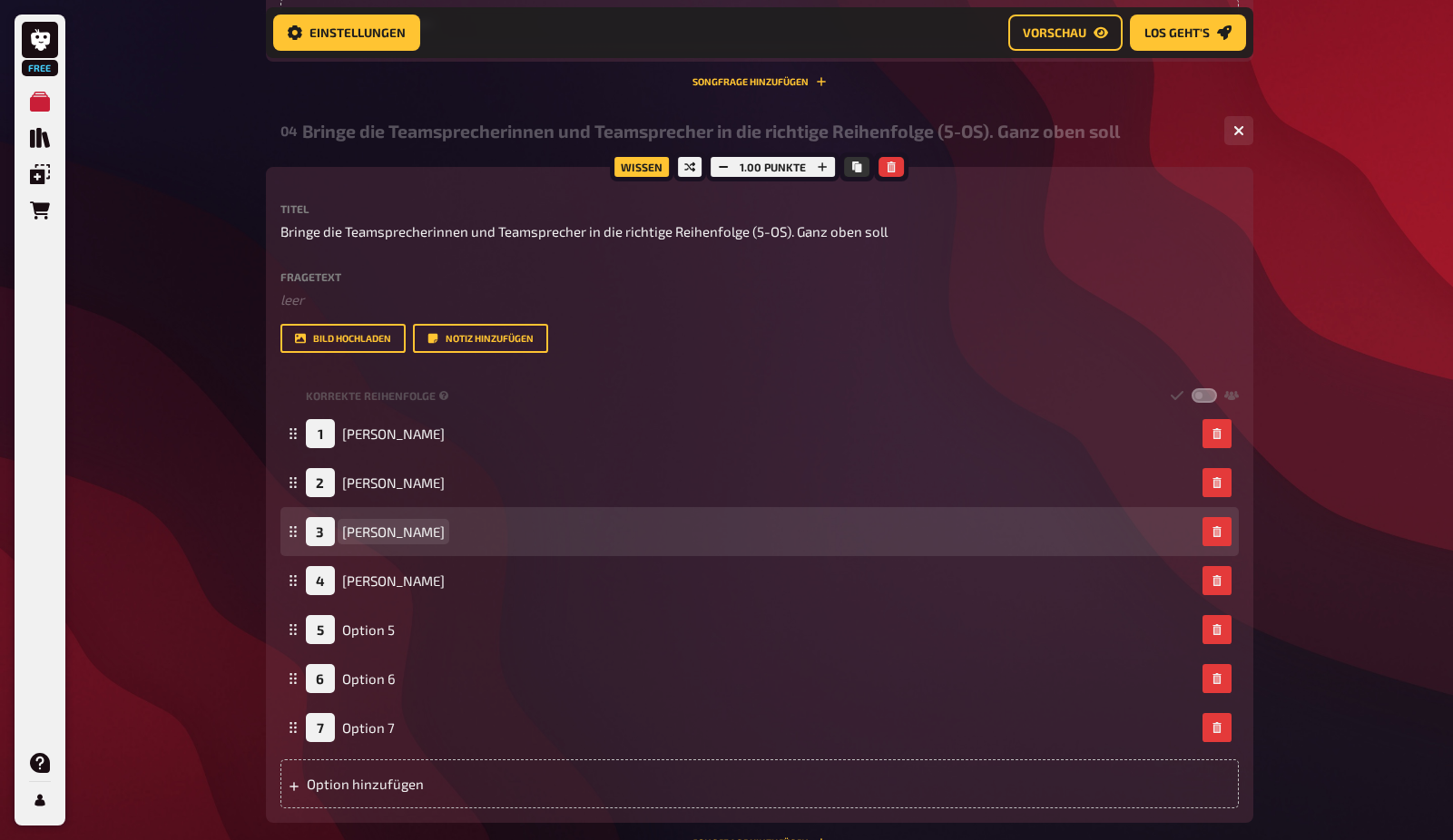
click at [439, 530] on span "Elisabeth Altstadt" at bounding box center [392, 531] width 102 height 16
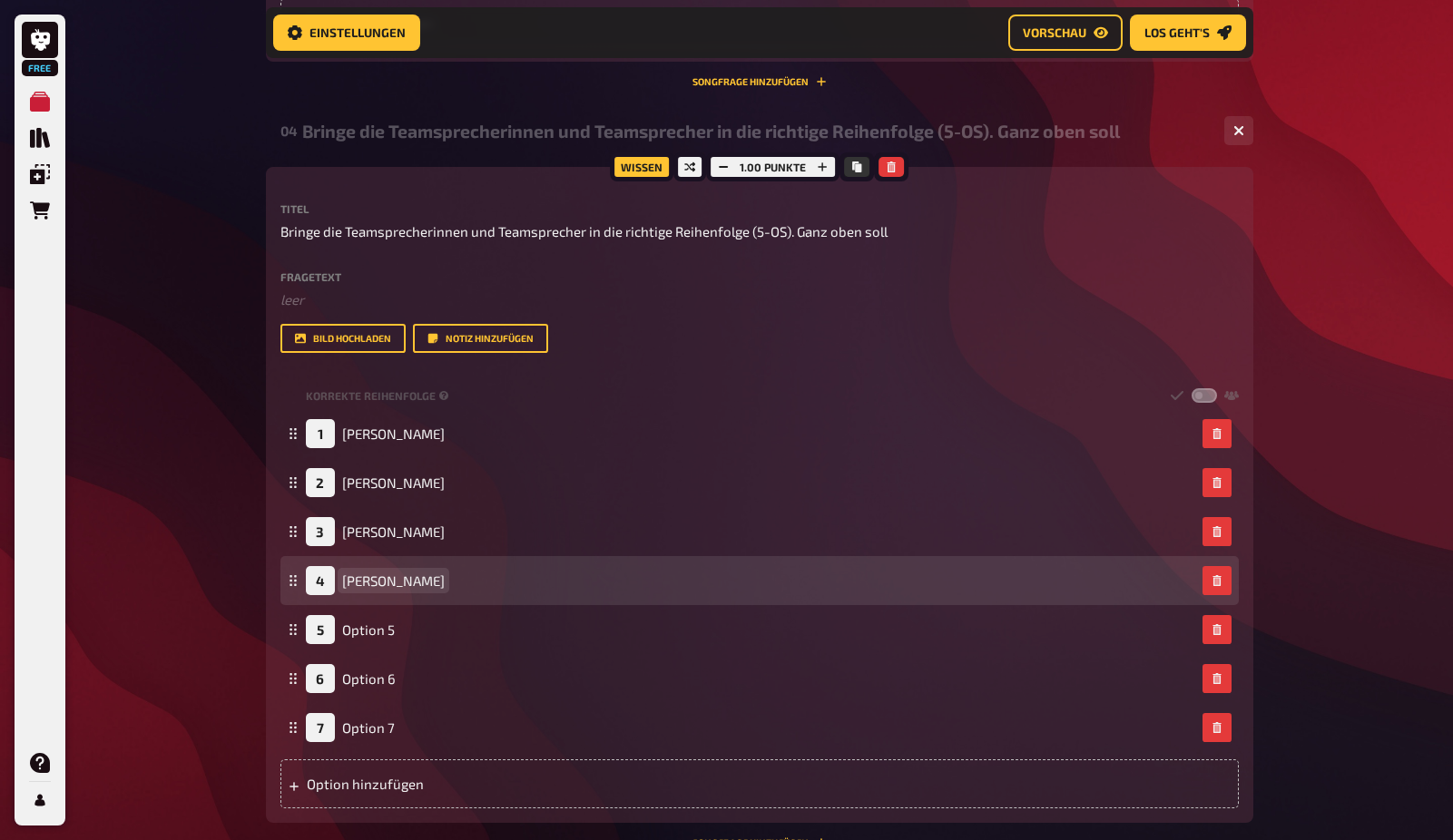
click at [424, 578] on span "Andreas Bullert" at bounding box center [392, 580] width 102 height 16
drag, startPoint x: 393, startPoint y: 576, endPoint x: 325, endPoint y: 574, distance: 68.0
click at [324, 577] on div "4 Andreas Bullert" at bounding box center [375, 581] width 139 height 29
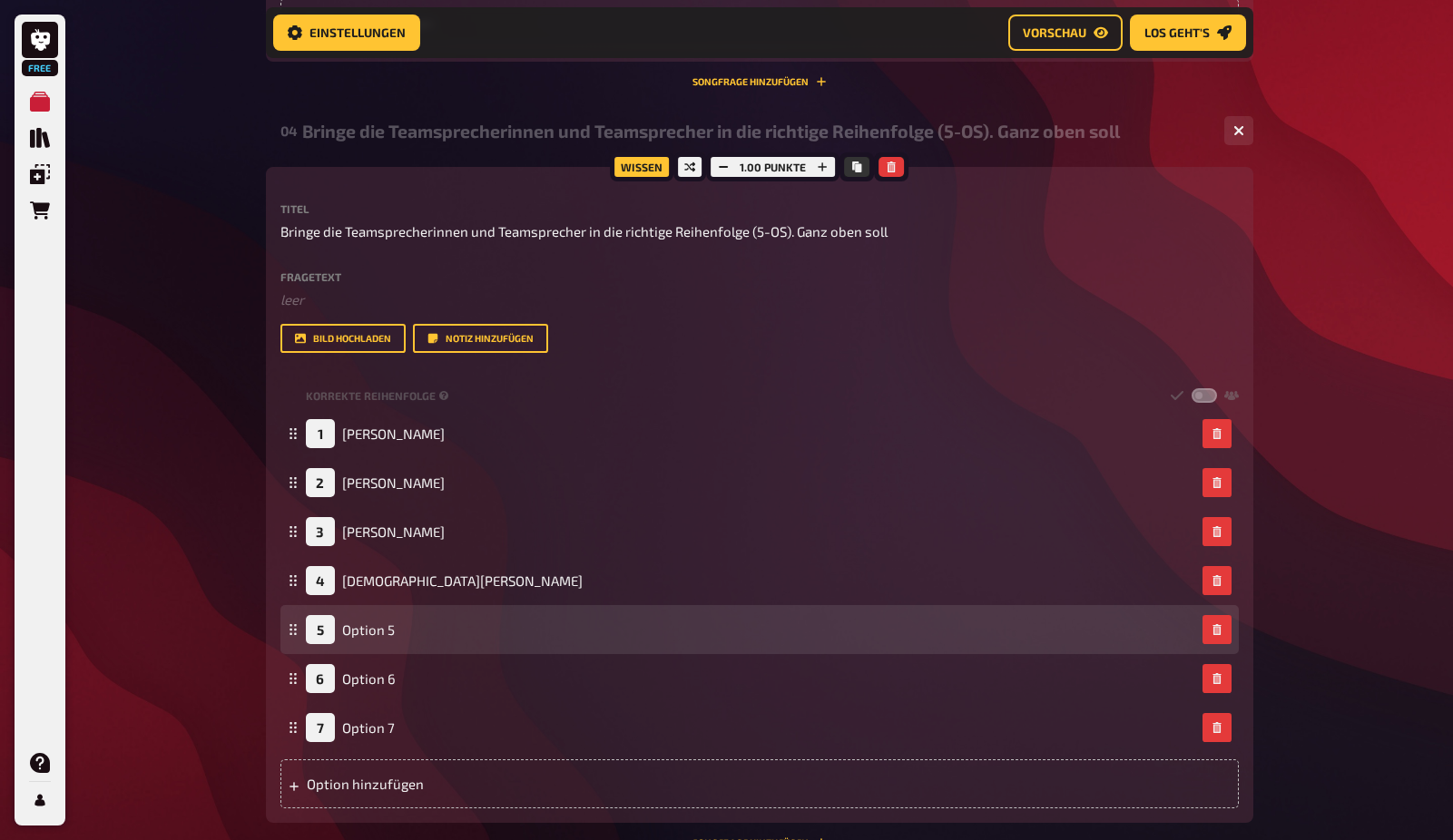
click at [370, 620] on div "5 Option 5" at bounding box center [350, 630] width 89 height 29
click at [376, 628] on span "Option 5" at bounding box center [368, 629] width 53 height 16
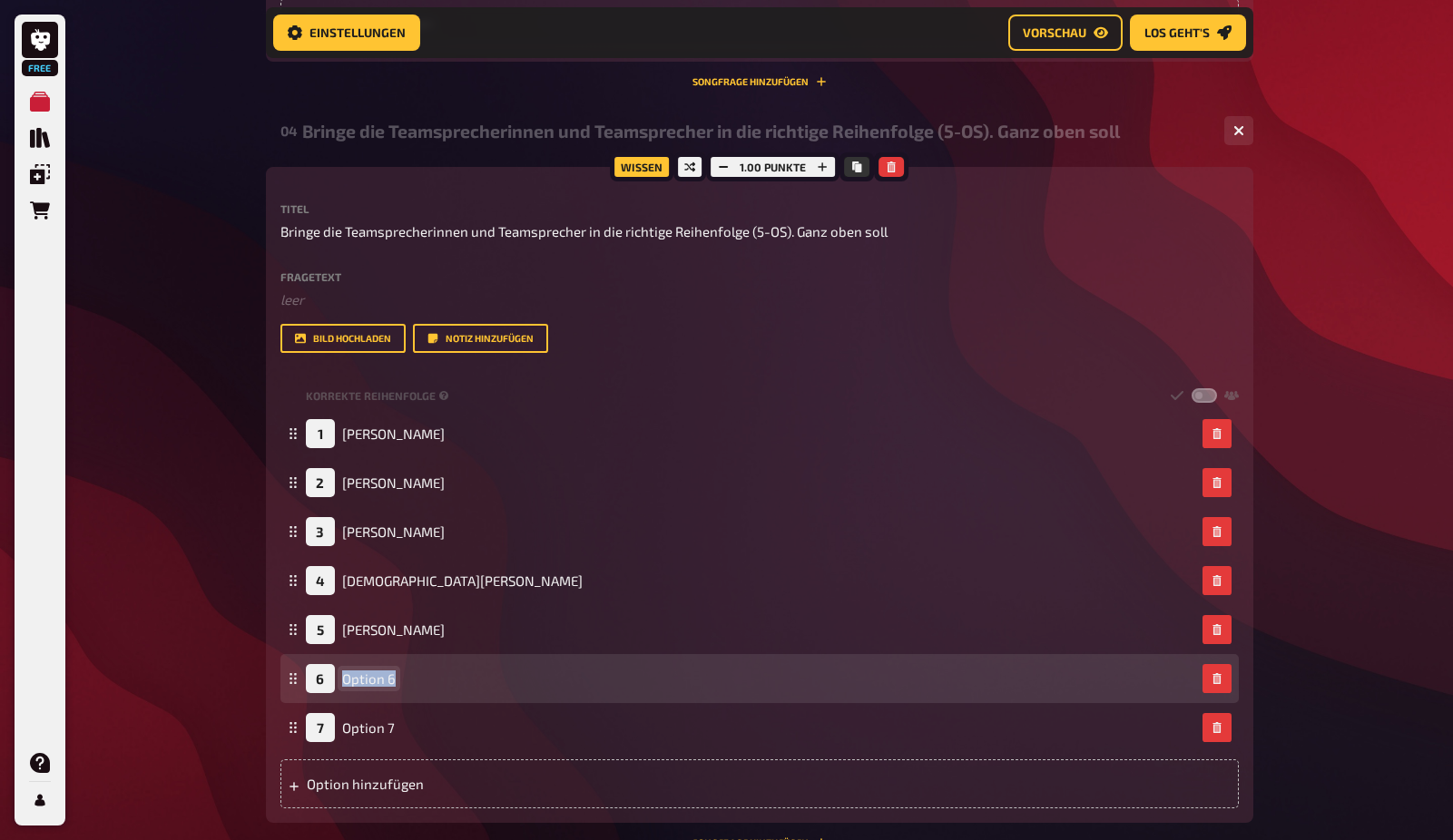
click at [394, 680] on div "6 Option 6" at bounding box center [750, 678] width 889 height 29
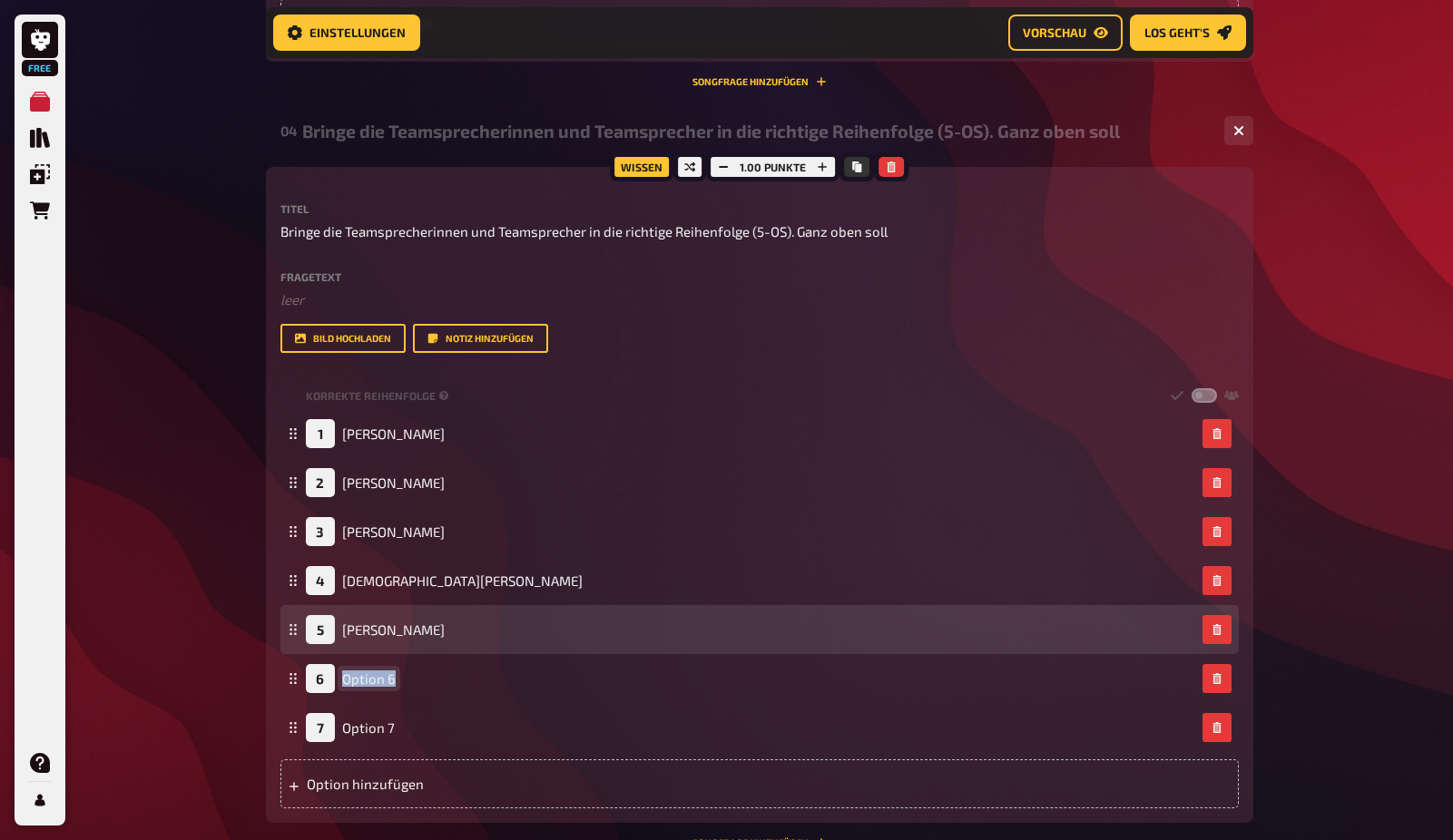
scroll to position [1562, 0]
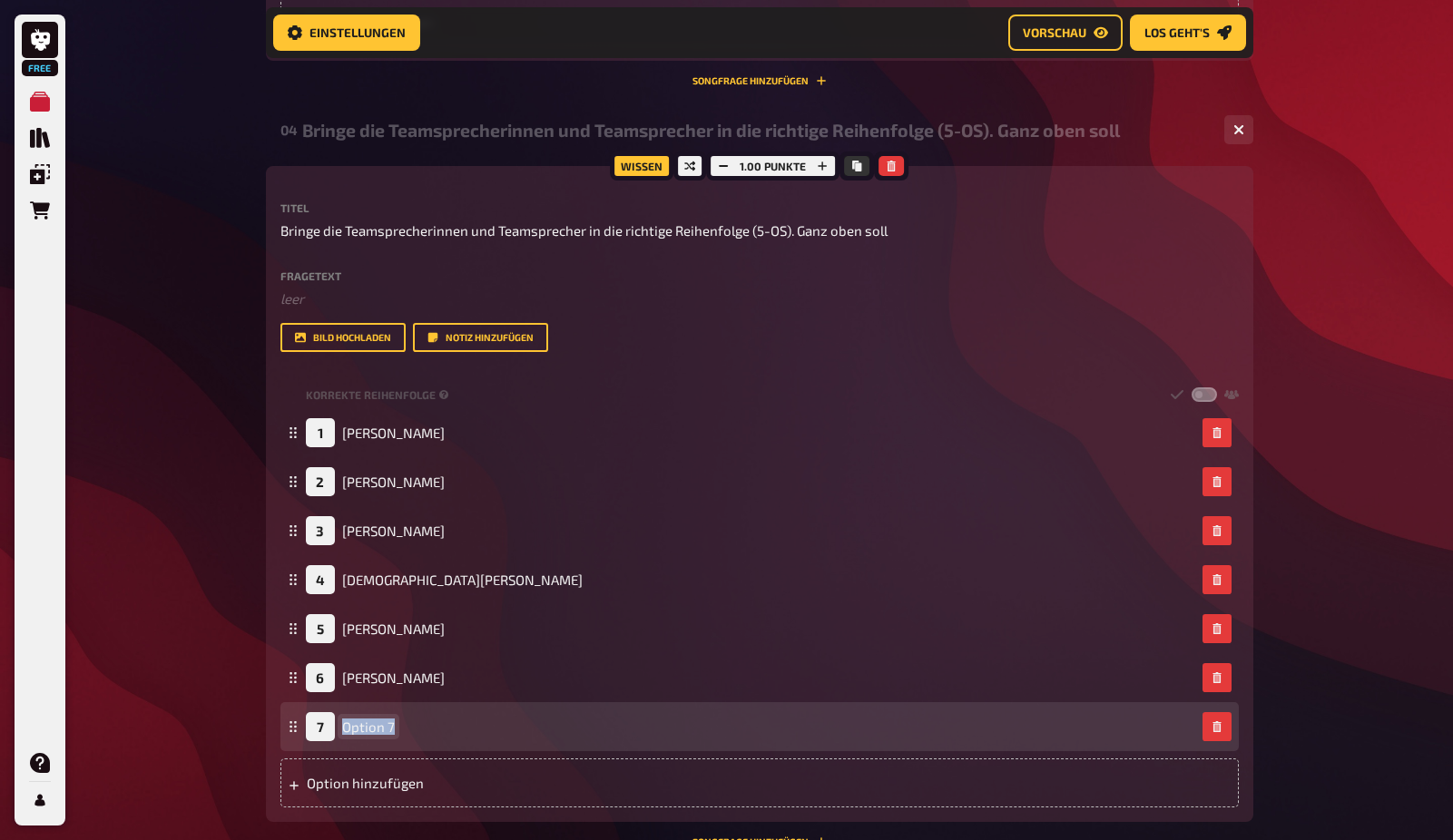
click at [372, 731] on span "Option 7" at bounding box center [368, 726] width 53 height 16
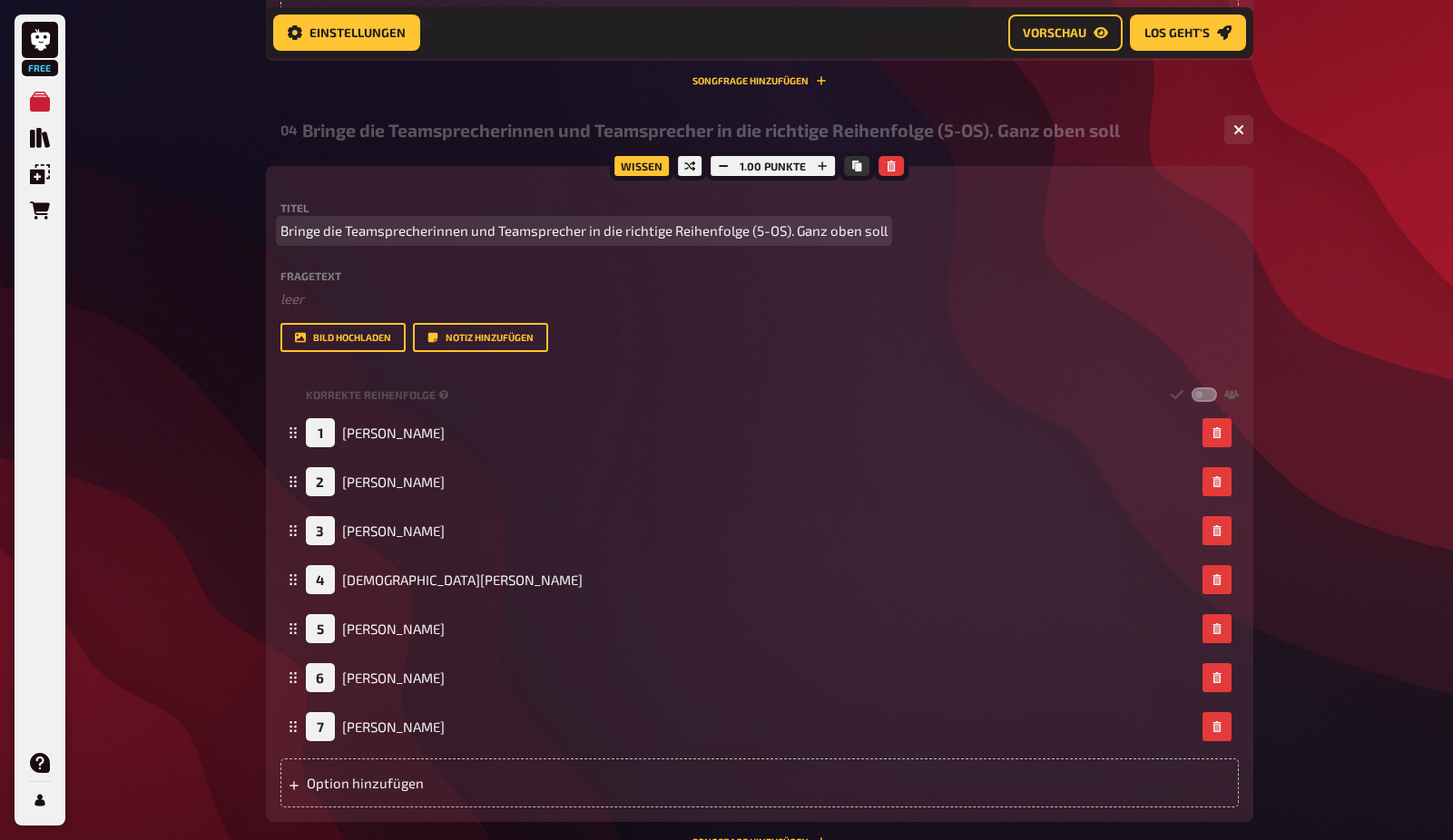
click at [878, 232] on span "Bringe die Teamsprecherinnen und Teamsprecher in die richtige Reihenfolge (5-OS…" at bounding box center [584, 231] width 607 height 21
drag, startPoint x: 885, startPoint y: 232, endPoint x: 800, endPoint y: 221, distance: 85.7
click at [799, 231] on span "Bringe die Teamsprecherinnen und Teamsprecher in die richtige Reihenfolge (5-OS…" at bounding box center [584, 231] width 607 height 21
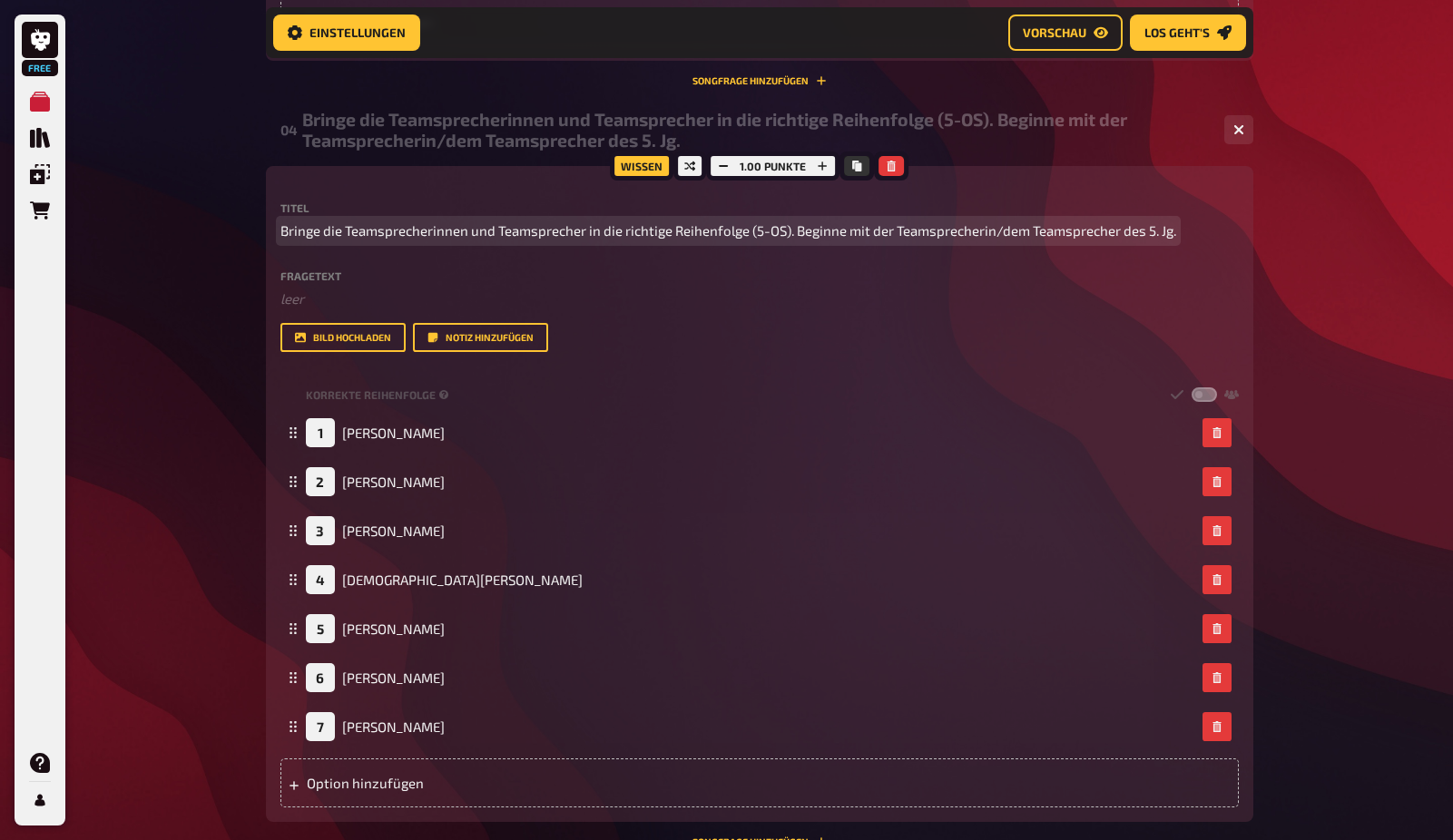
click at [759, 229] on span "Bringe die Teamsprecherinnen und Teamsprecher in die richtige Reihenfolge (5-OS…" at bounding box center [728, 231] width 896 height 21
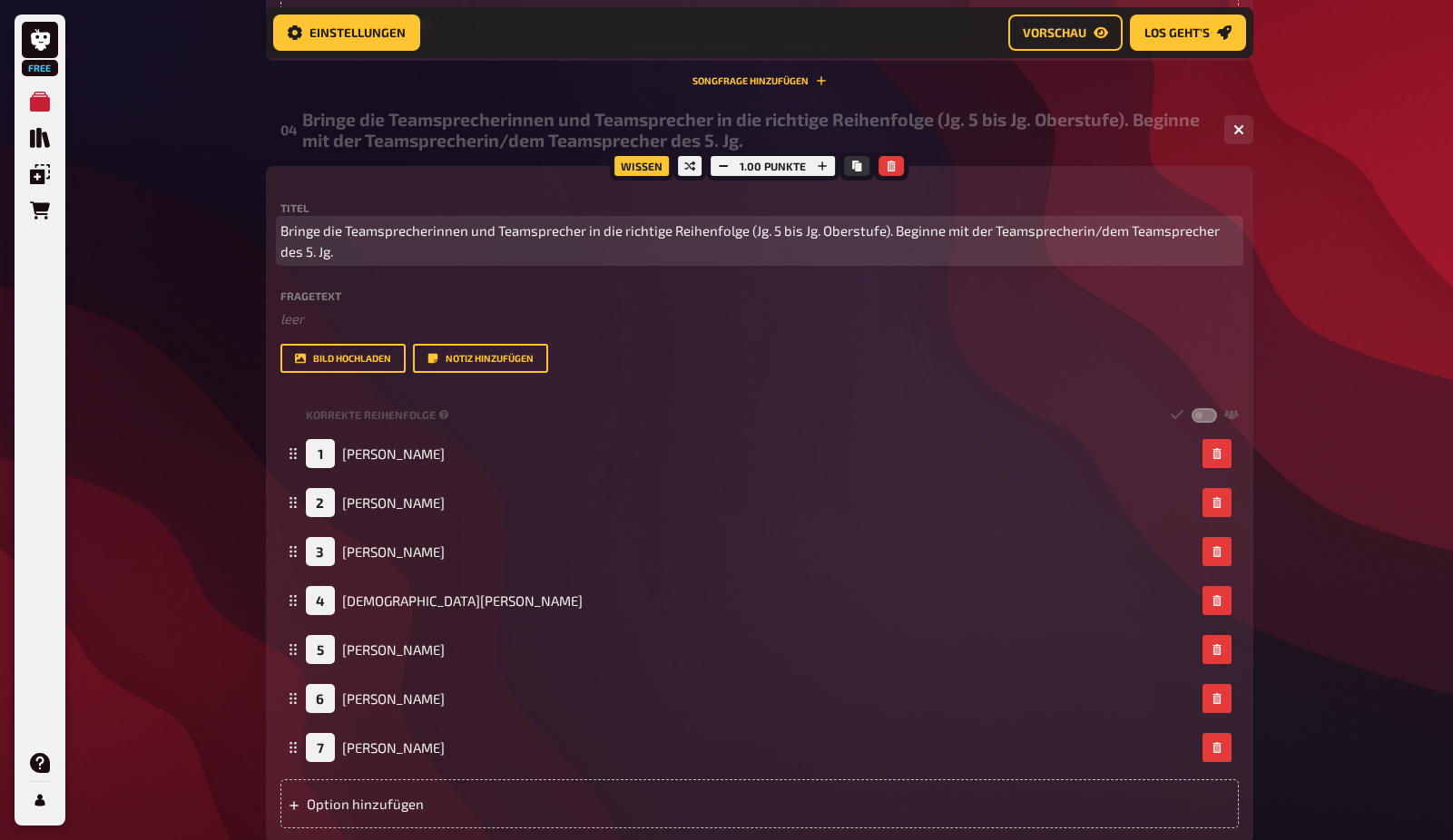
click at [824, 229] on span "Bringe die Teamsprecherinnen und Teamsprecher in die richtige Reihenfolge (Jg. …" at bounding box center [759, 240] width 958 height 41
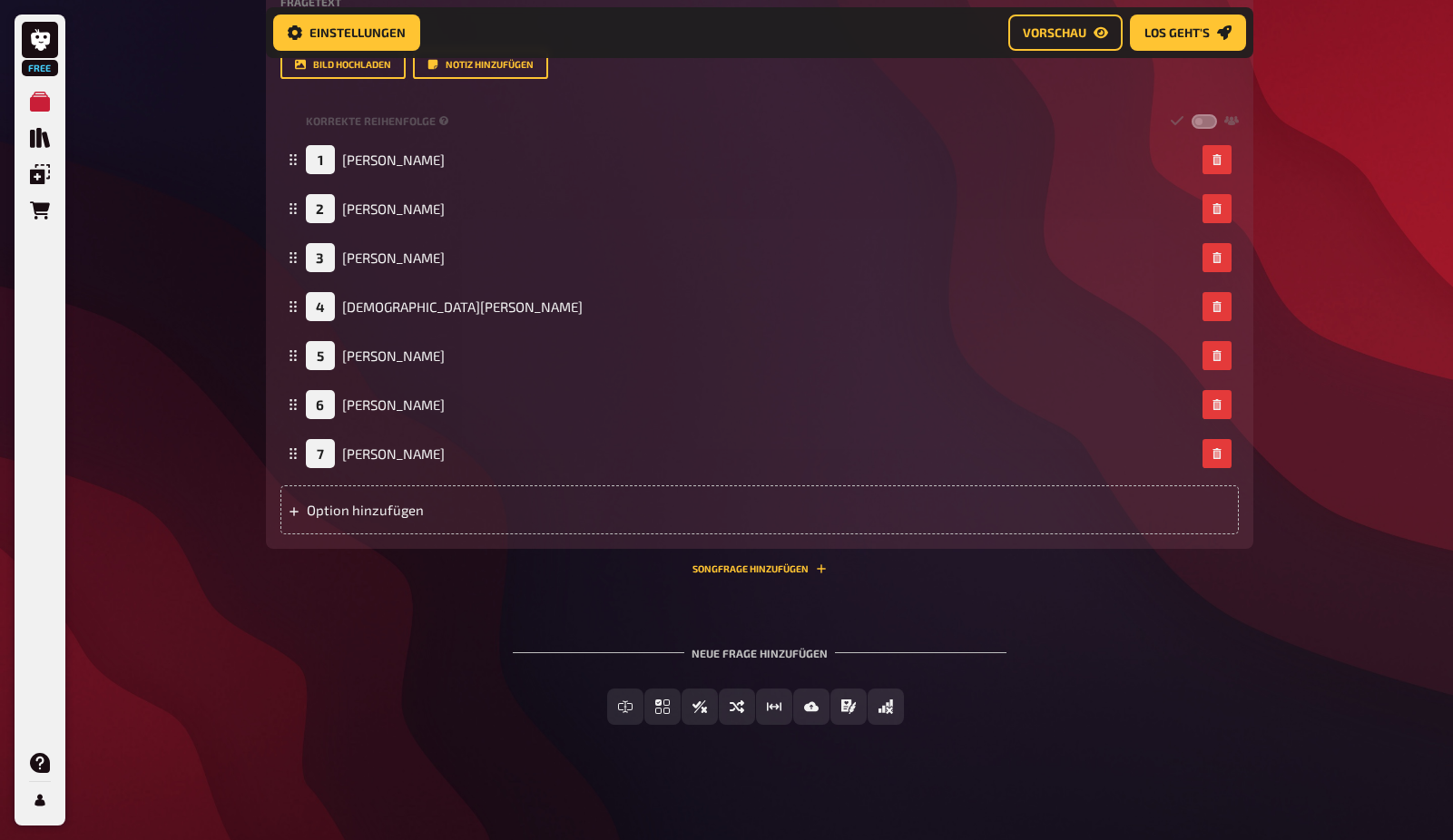
scroll to position [1855, 0]
click at [738, 701] on button "Schätzfrage" at bounding box center [774, 708] width 134 height 36
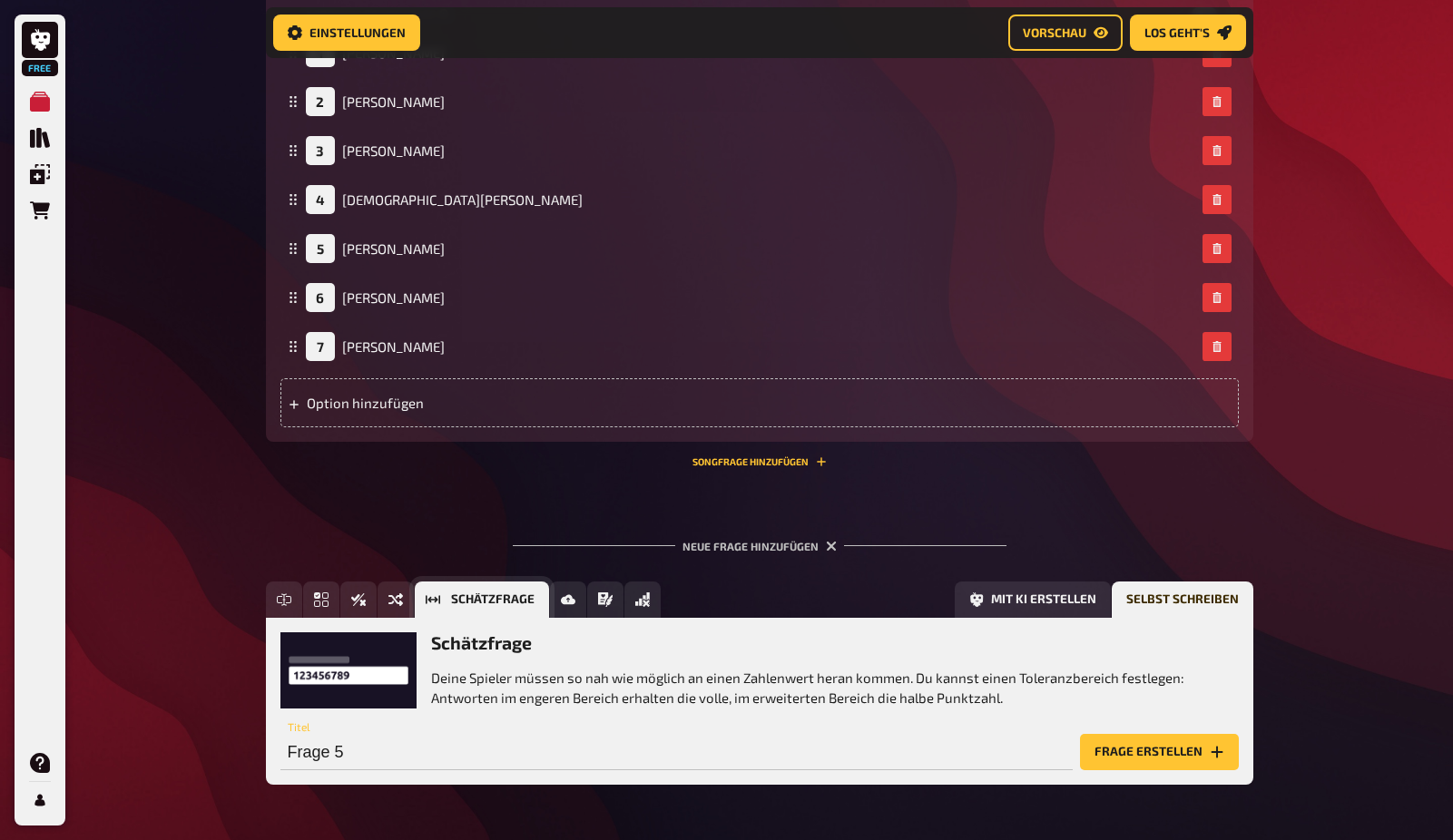
scroll to position [2022, 0]
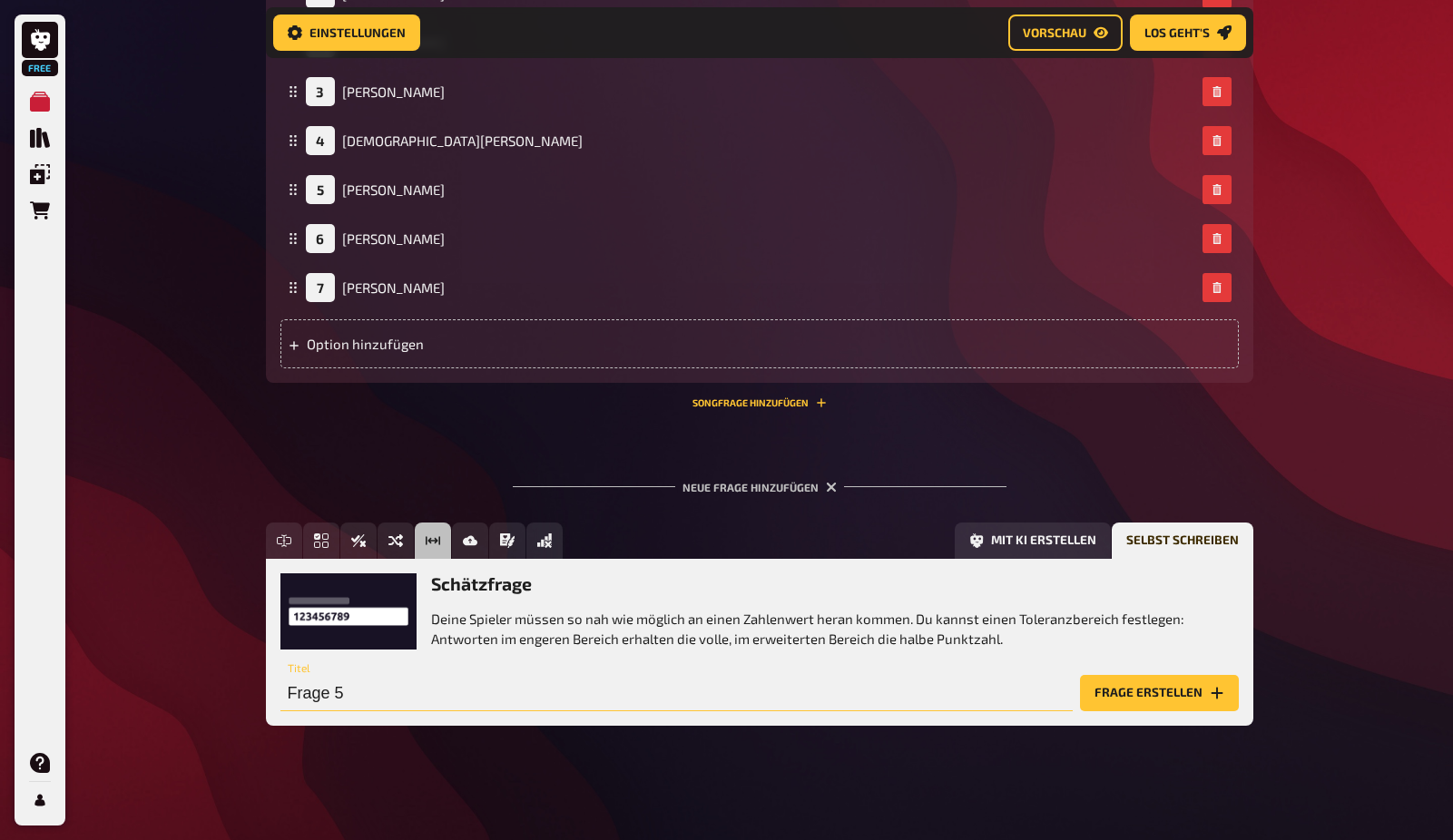
drag, startPoint x: 204, startPoint y: 696, endPoint x: 154, endPoint y: 695, distance: 50.0
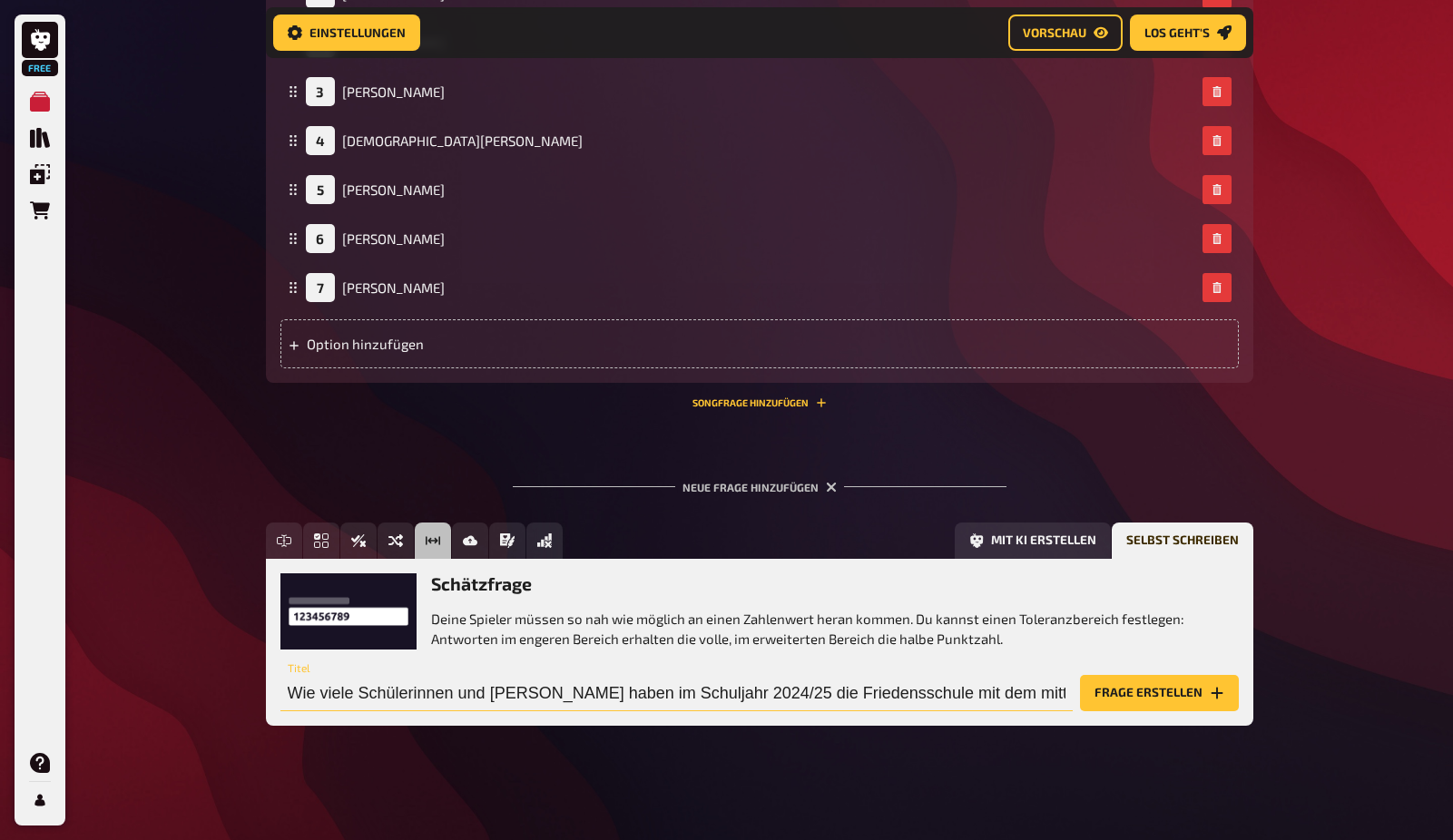
drag, startPoint x: 593, startPoint y: 690, endPoint x: 794, endPoint y: 695, distance: 201.1
click at [794, 695] on input "Wie viele Schülerinnen und Schüler haben im Schuljahr 2024/25 die Friedensschul…" at bounding box center [677, 693] width 793 height 36
drag, startPoint x: 1056, startPoint y: 692, endPoint x: 991, endPoint y: 691, distance: 65.0
click at [989, 693] on input "Wie viele Schülerinnen und Schüler haben im Schuljahr 2024/25 den mittleren Sch…" at bounding box center [677, 693] width 793 height 36
type input "Wie viele Schülerinnen und Schüler haben im Schuljahr 2024/25 den mittleren Sch…"
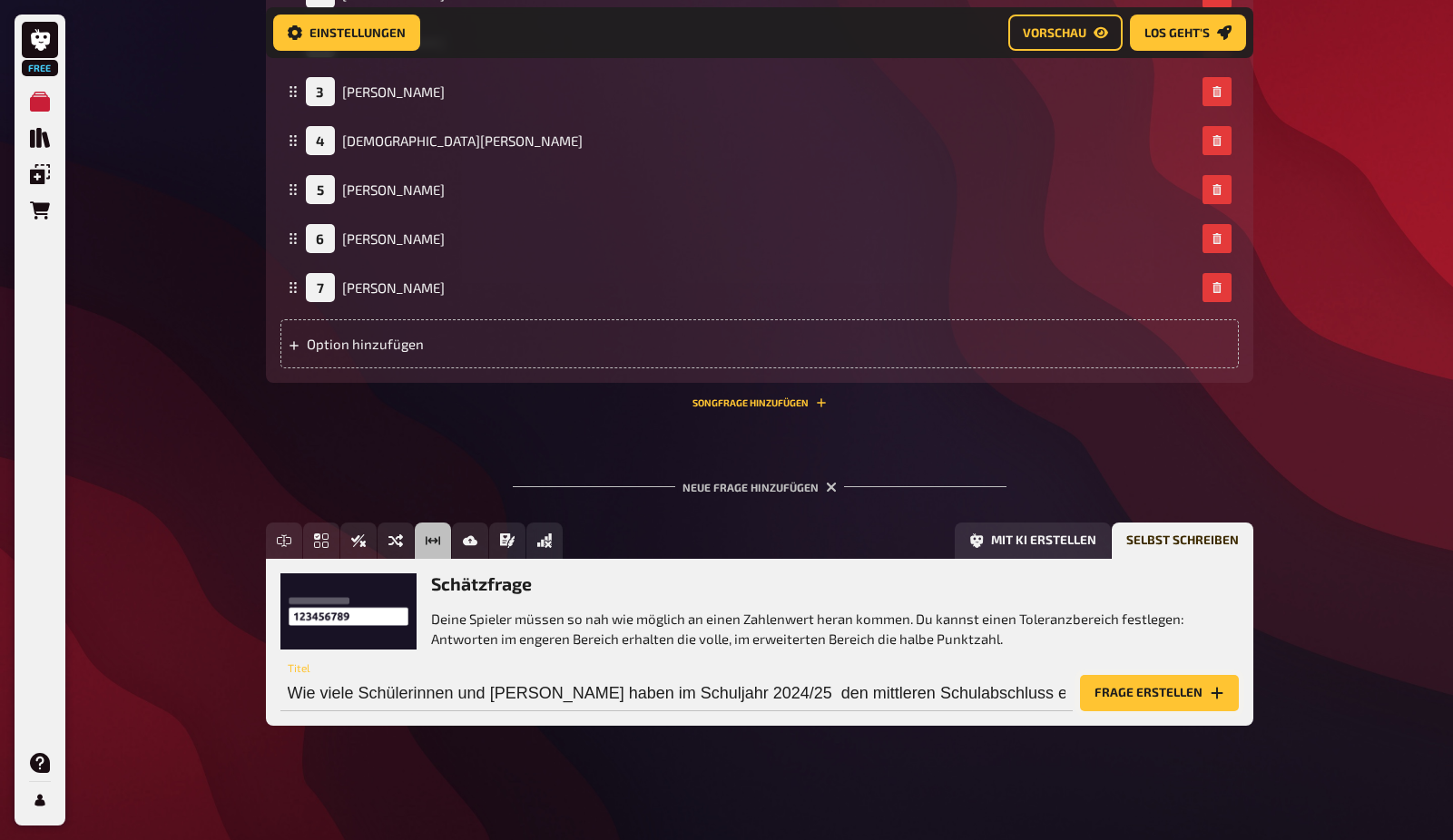
click at [1169, 690] on button "Frage erstellen" at bounding box center [1159, 693] width 159 height 36
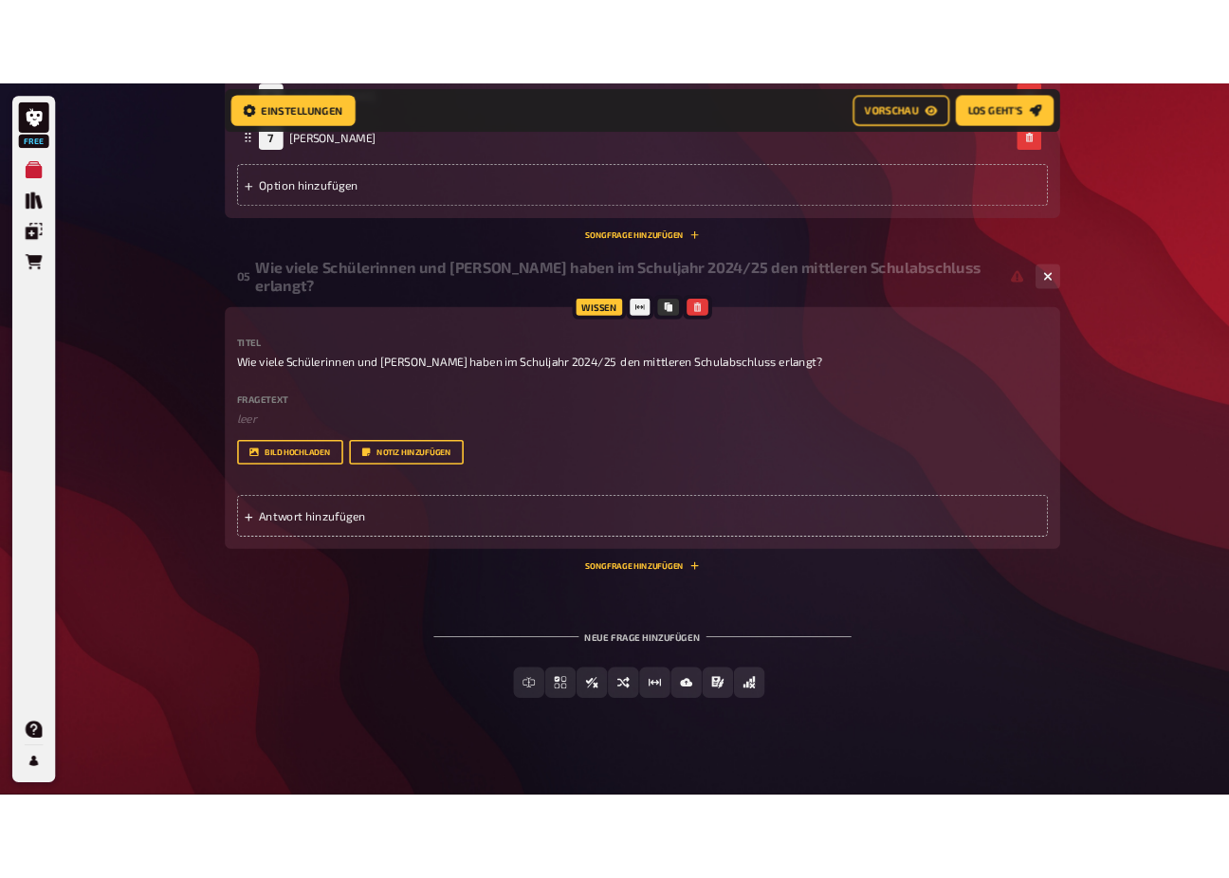
scroll to position [2347, 0]
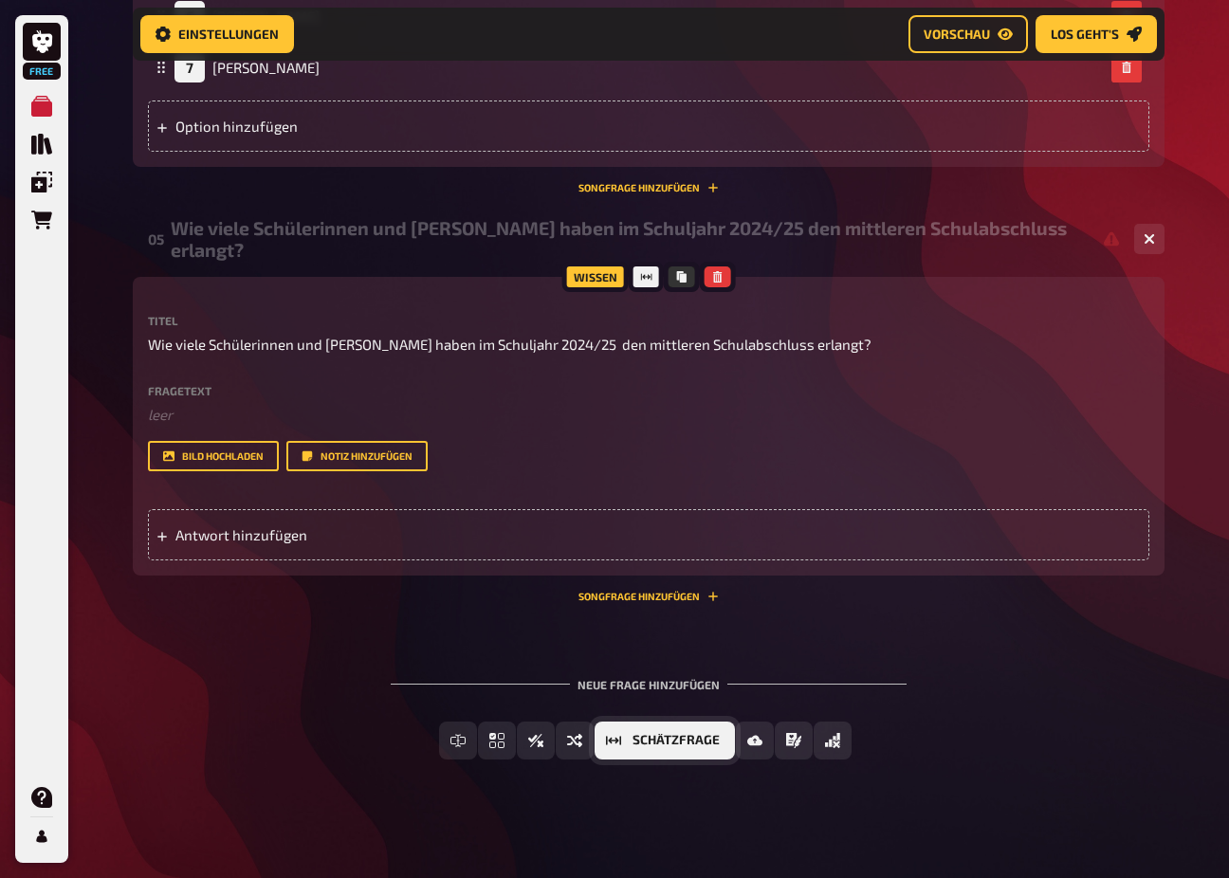
click at [712, 735] on span "Schätzfrage" at bounding box center [675, 740] width 87 height 13
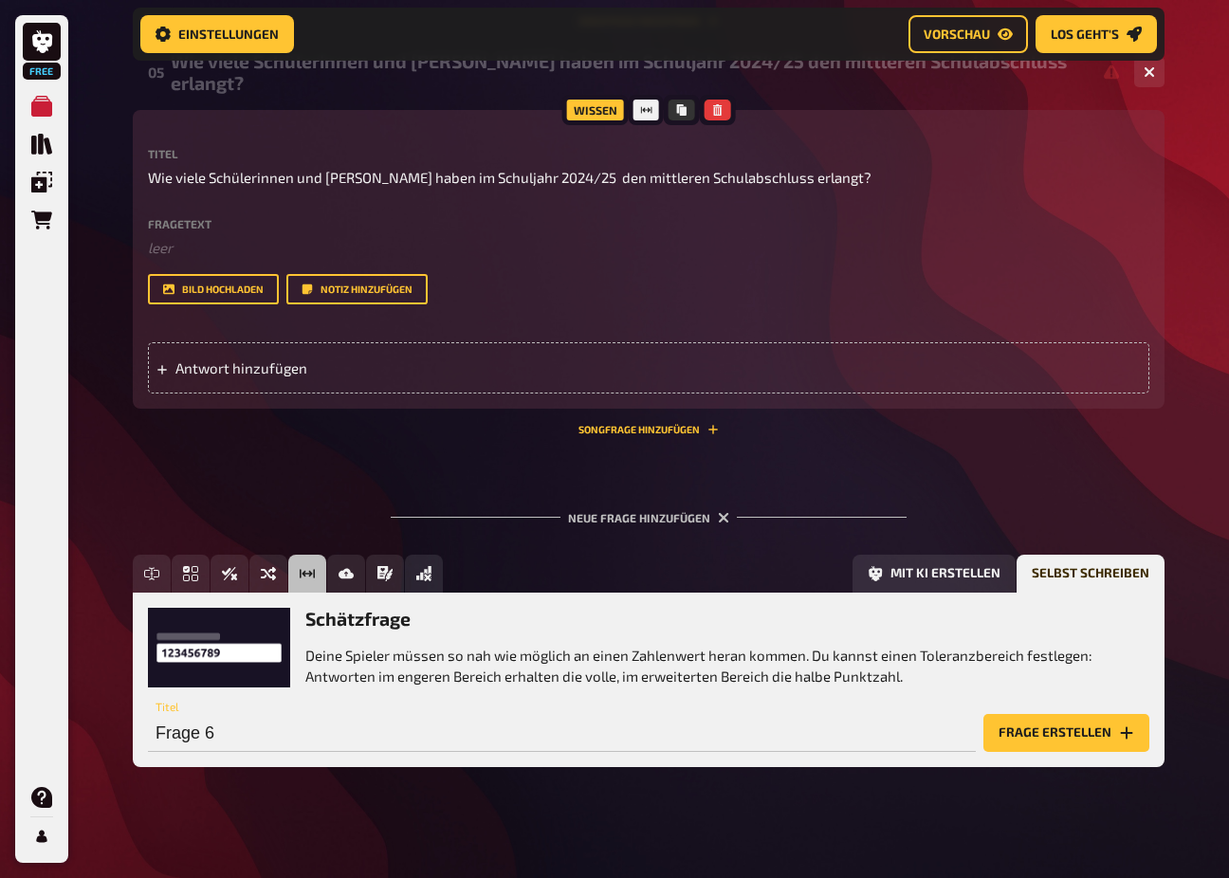
scroll to position [2521, 0]
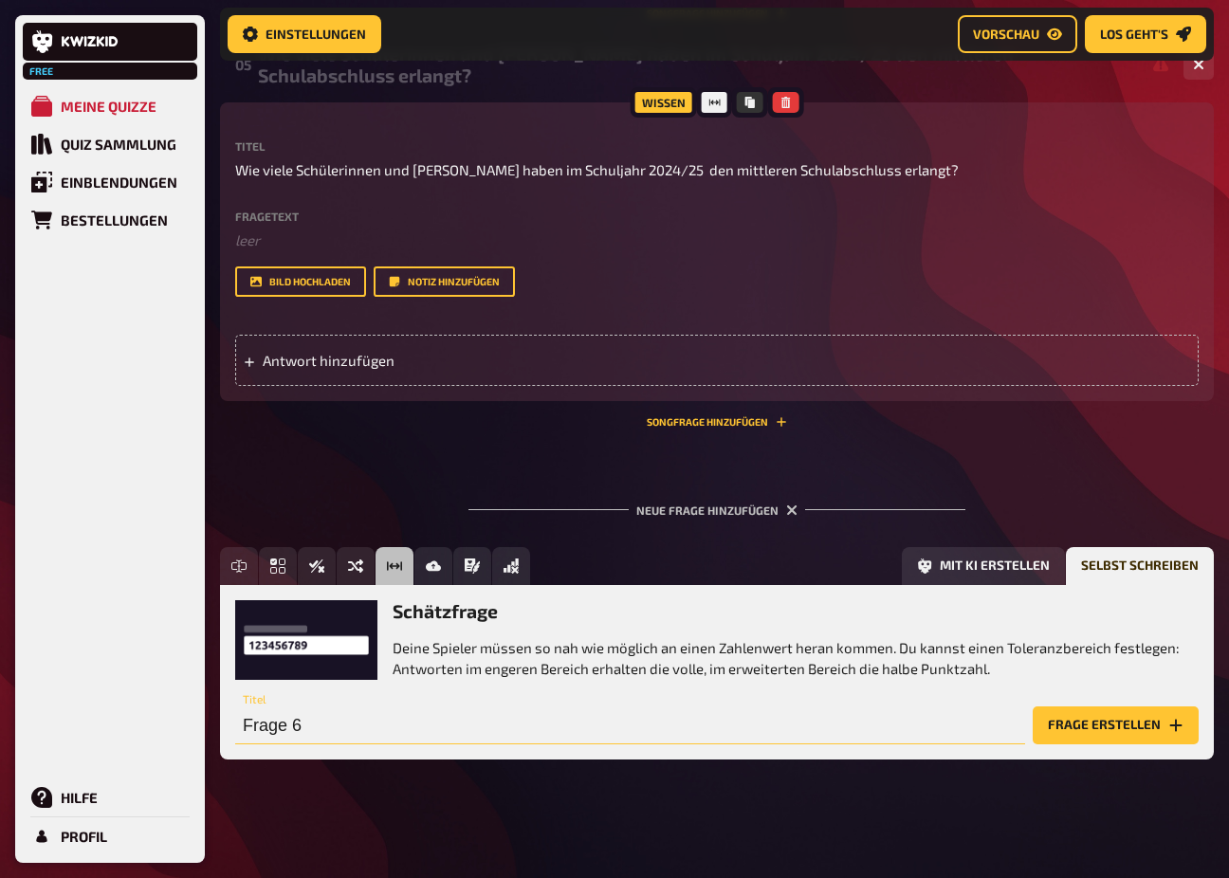
drag, startPoint x: 256, startPoint y: 723, endPoint x: 18, endPoint y: 685, distance: 241.0
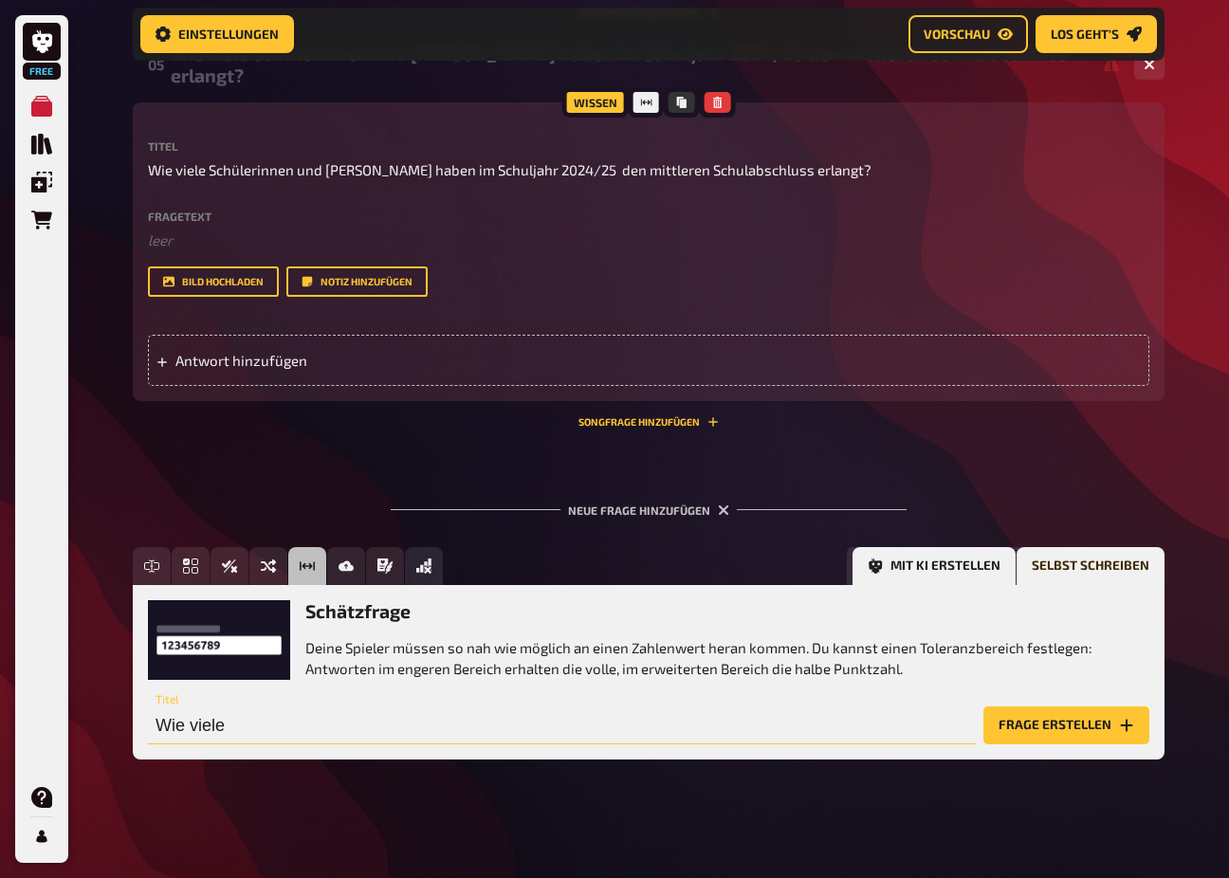
type input "Wie viele"
click at [978, 560] on button "Mit KI erstellen" at bounding box center [933, 566] width 163 height 38
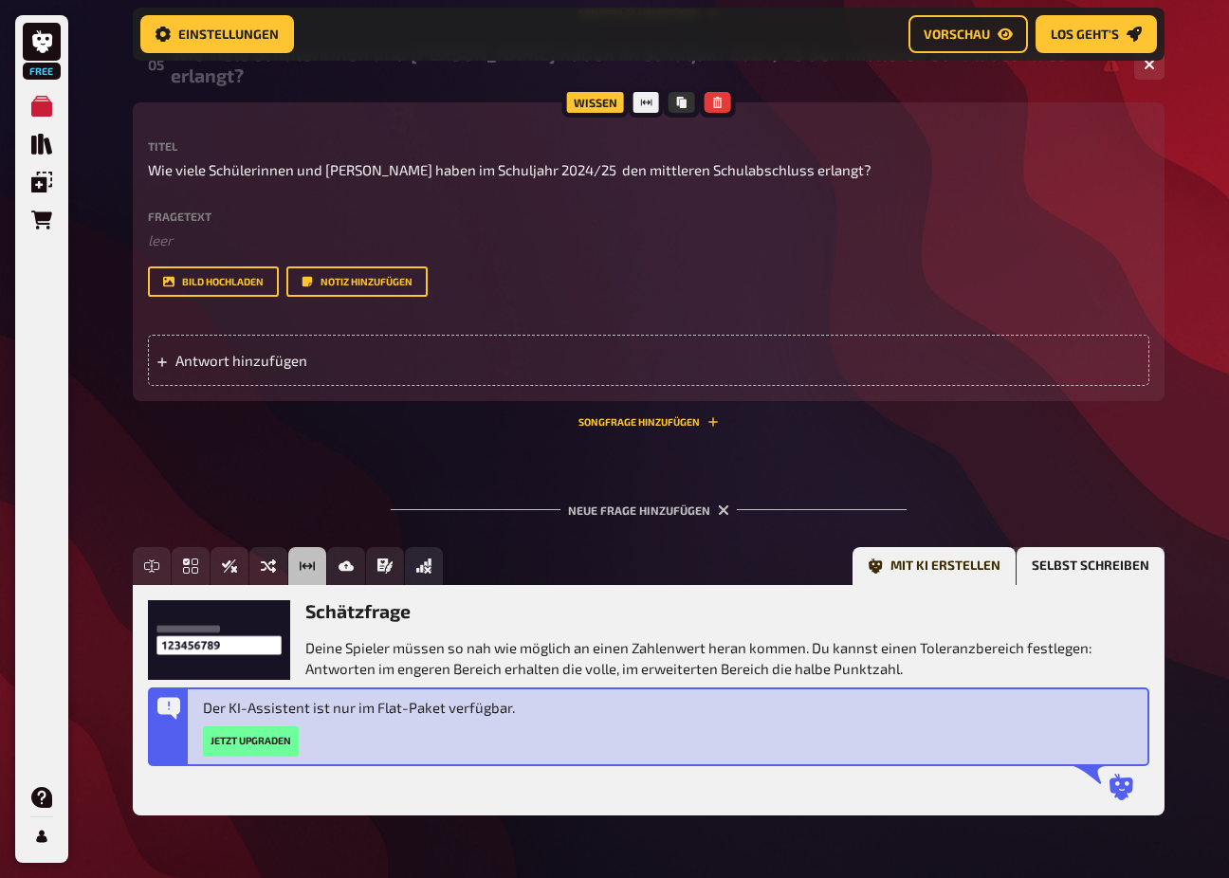
click at [1079, 557] on button "Selbst schreiben" at bounding box center [1090, 566] width 148 height 38
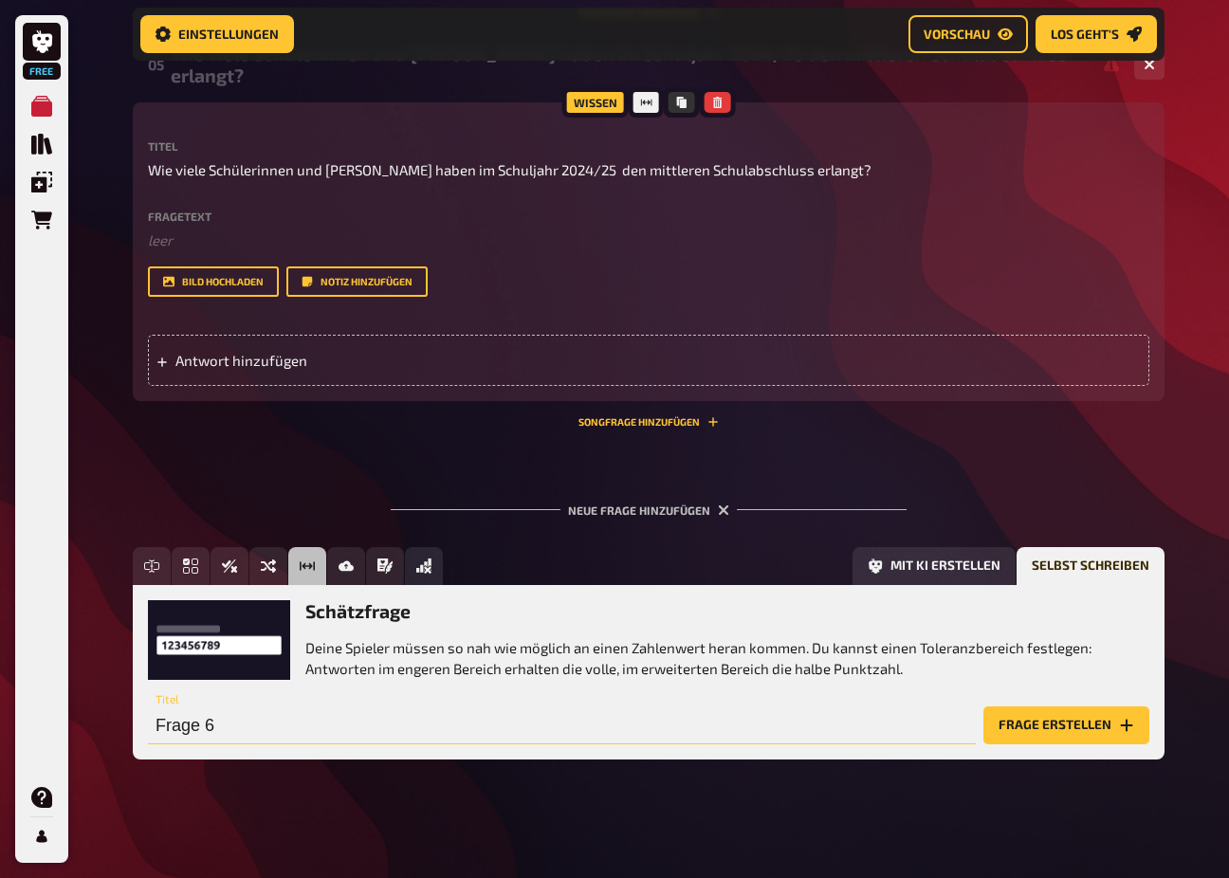
click at [271, 726] on input "Frage 6" at bounding box center [562, 725] width 828 height 38
drag, startPoint x: 270, startPoint y: 724, endPoint x: 139, endPoint y: 719, distance: 131.0
click at [139, 719] on div "Schätzfrage Deine Spieler müssen so nah wie möglich an einen Zahlenwert heran k…" at bounding box center [649, 672] width 1032 height 174
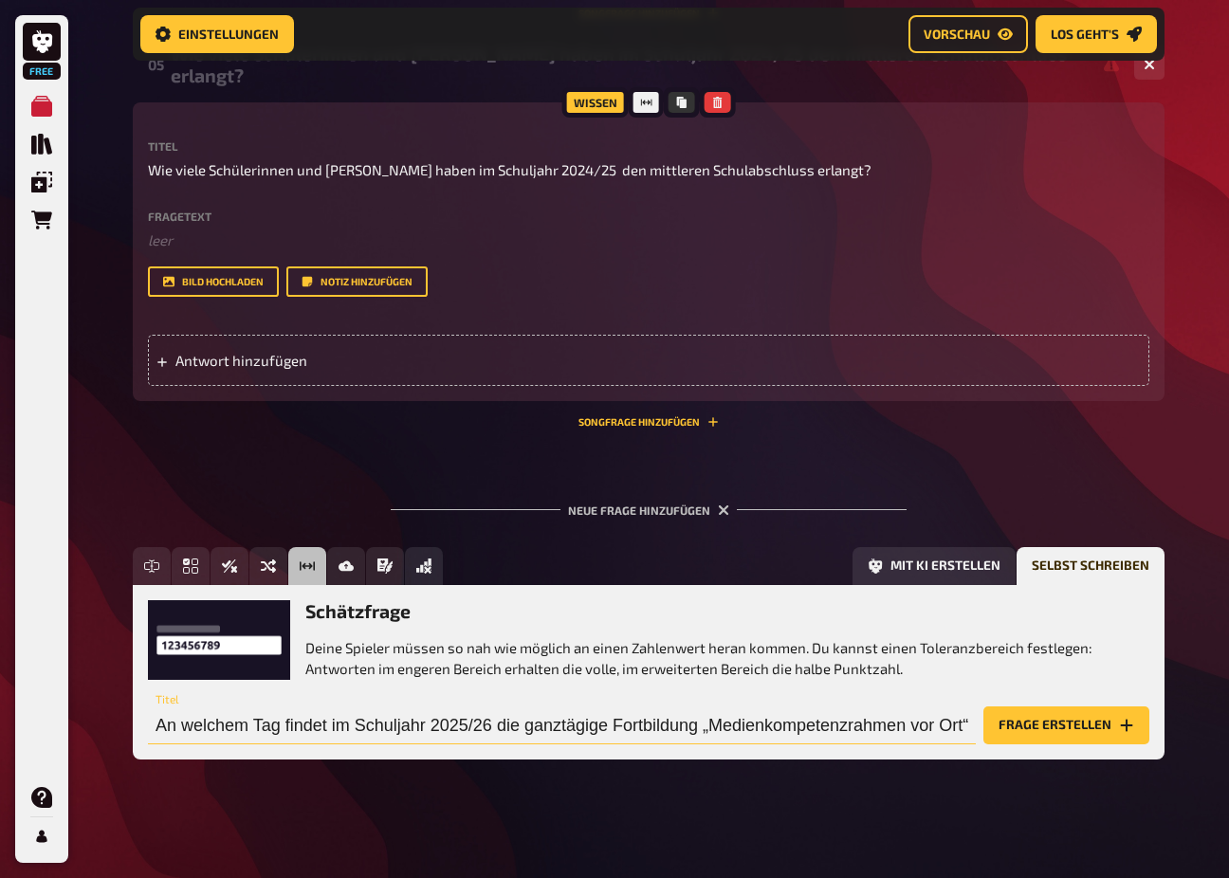
drag, startPoint x: 959, startPoint y: 720, endPoint x: 834, endPoint y: 721, distance: 125.2
click at [834, 721] on input "An welchem Tag findet im Schuljahr 2025/26 die ganztägige Fortbildung „Medienko…" at bounding box center [562, 725] width 828 height 38
type input "An welchem Tag findet im Schuljahr 2025/26 die ganztägige Fortbildung „Medienko…"
click at [1011, 724] on button "Frage erstellen" at bounding box center [1066, 725] width 166 height 38
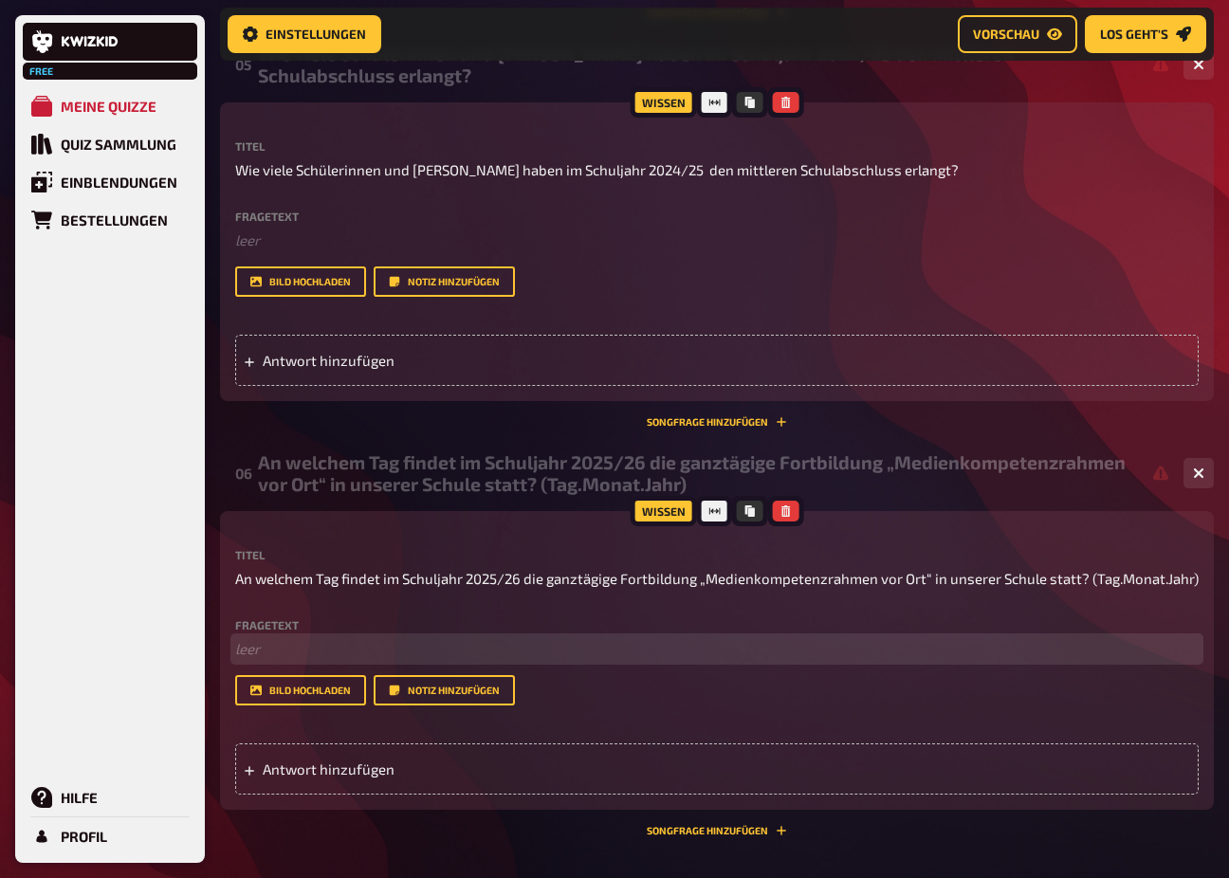
click at [312, 646] on p "﻿ leer" at bounding box center [716, 649] width 963 height 22
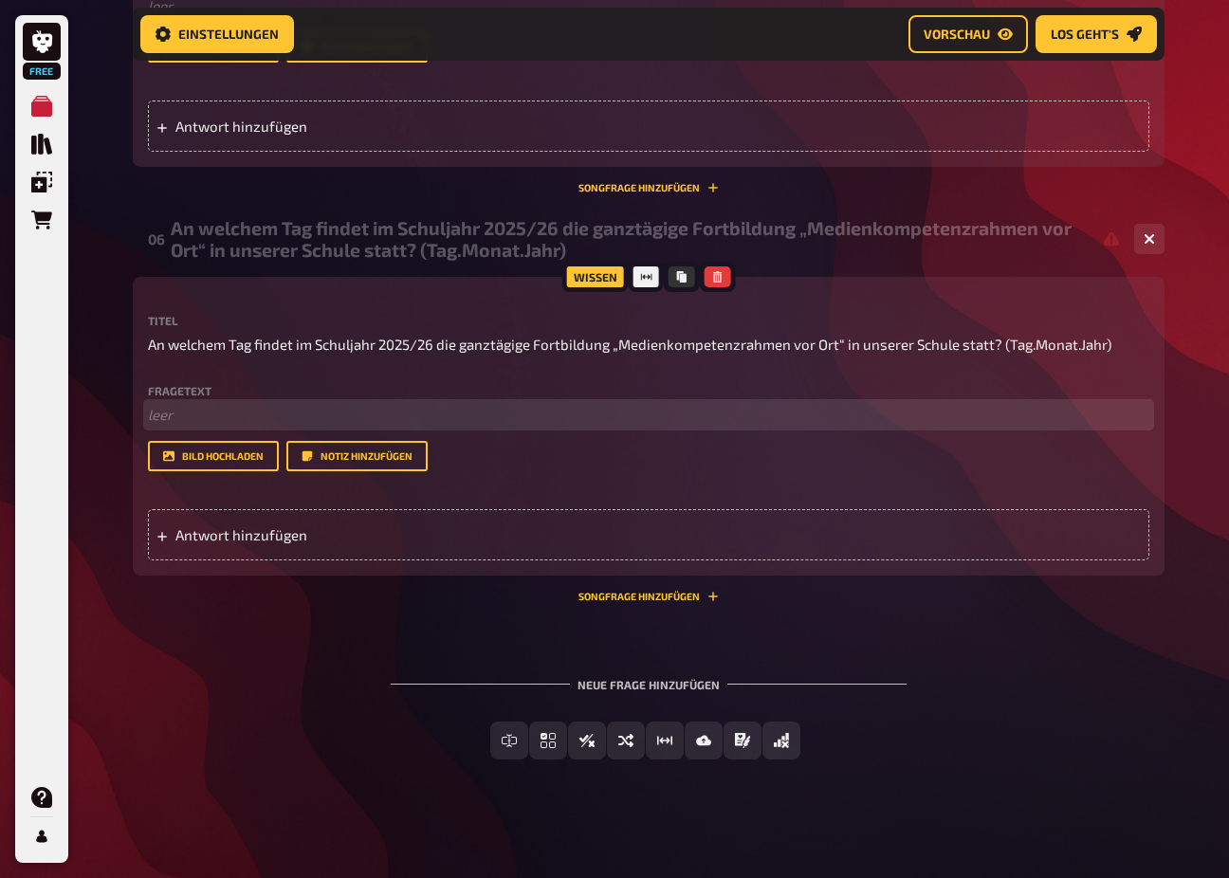
scroll to position [2754, 0]
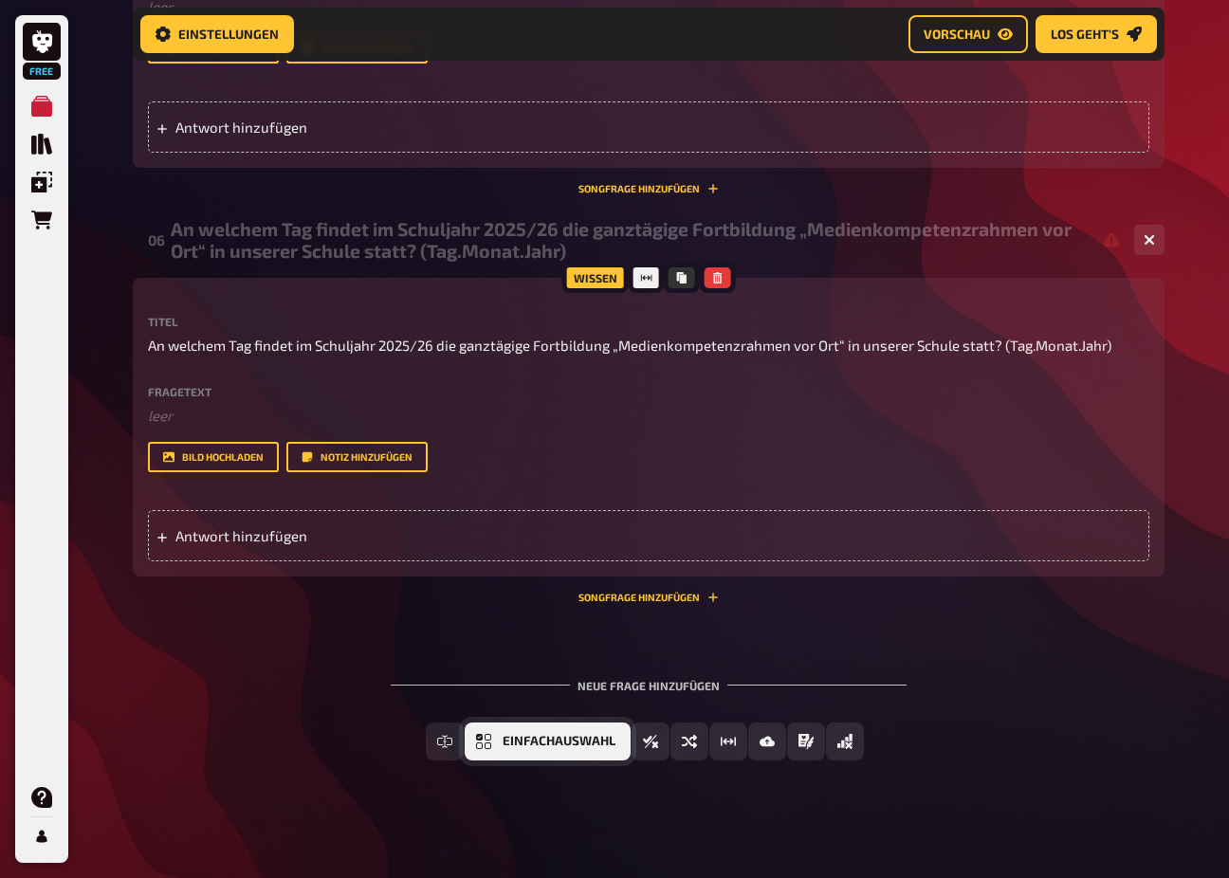
click at [531, 727] on button "Einfachauswahl" at bounding box center [548, 741] width 166 height 38
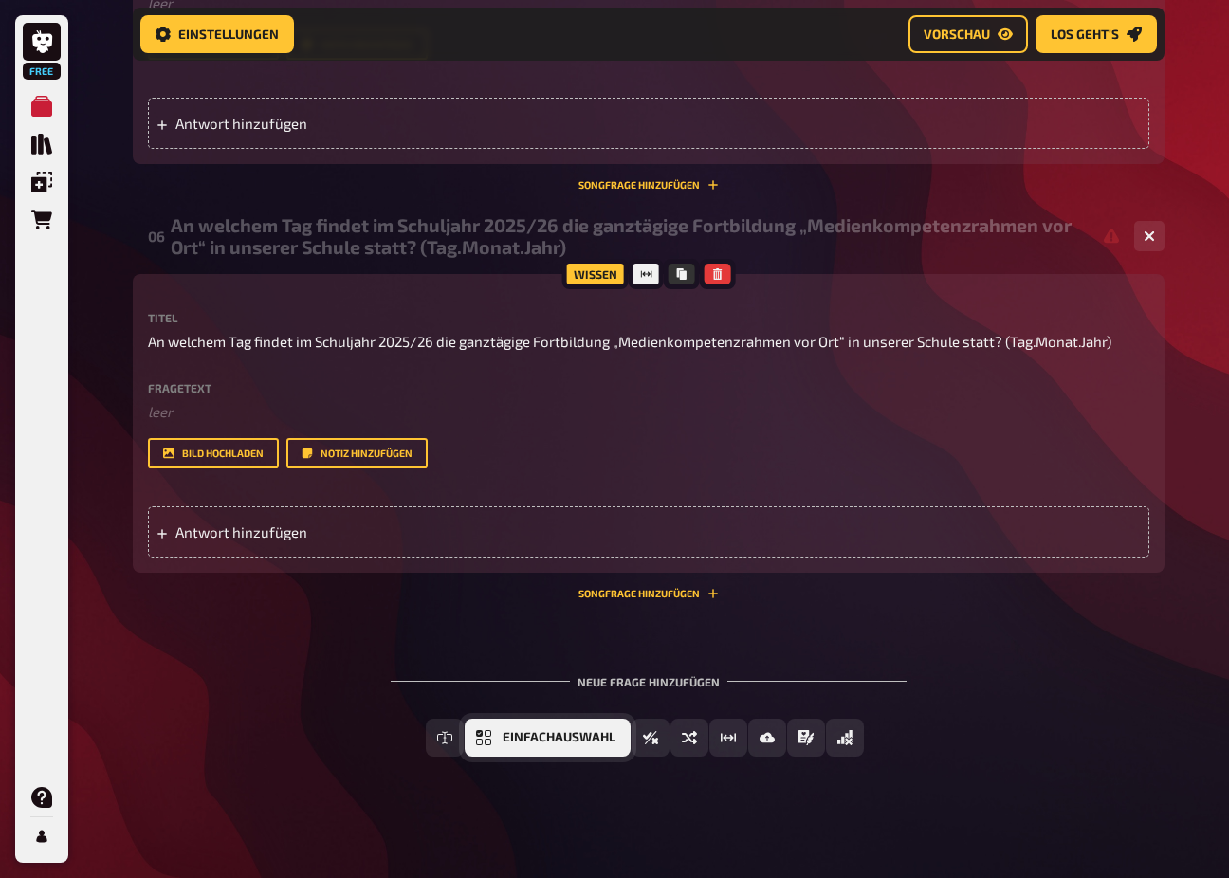
scroll to position [2929, 0]
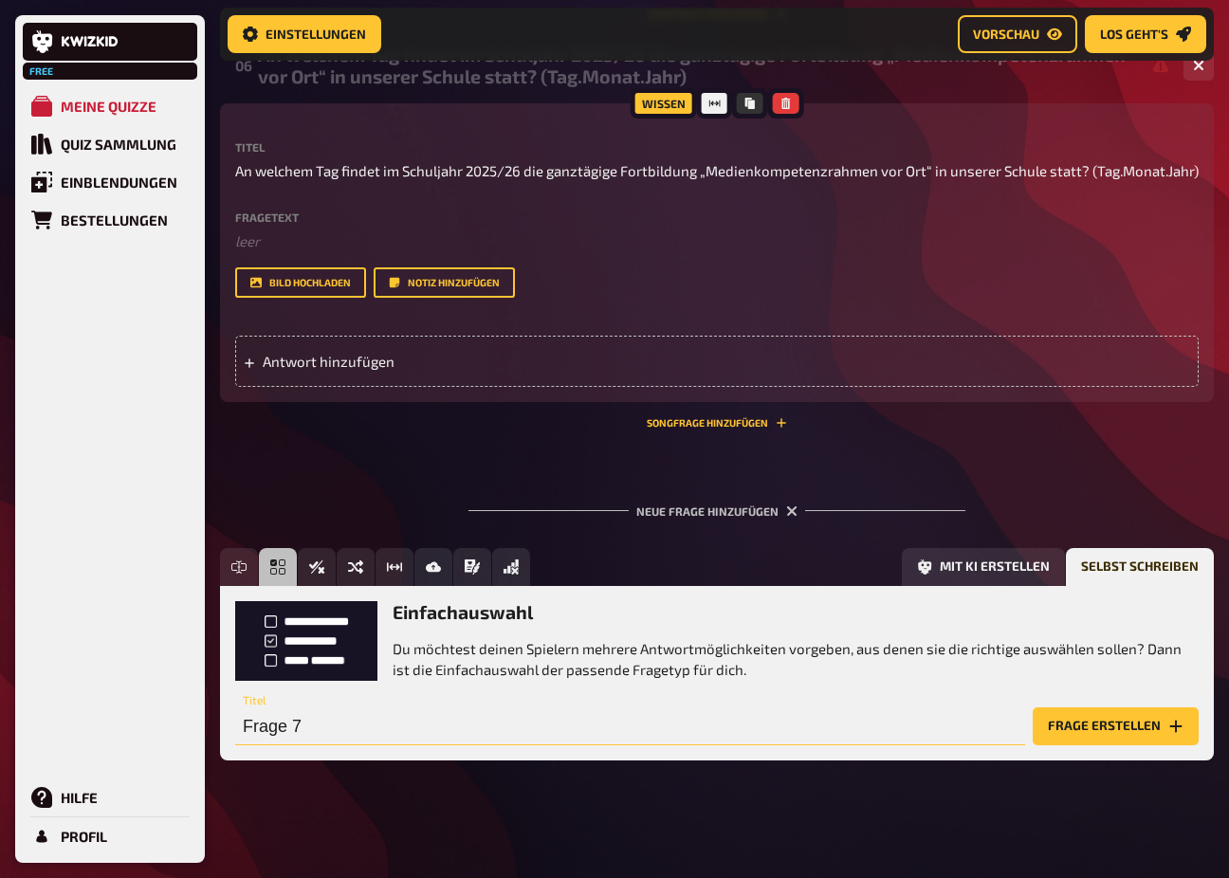
drag, startPoint x: 324, startPoint y: 721, endPoint x: 64, endPoint y: 724, distance: 260.8
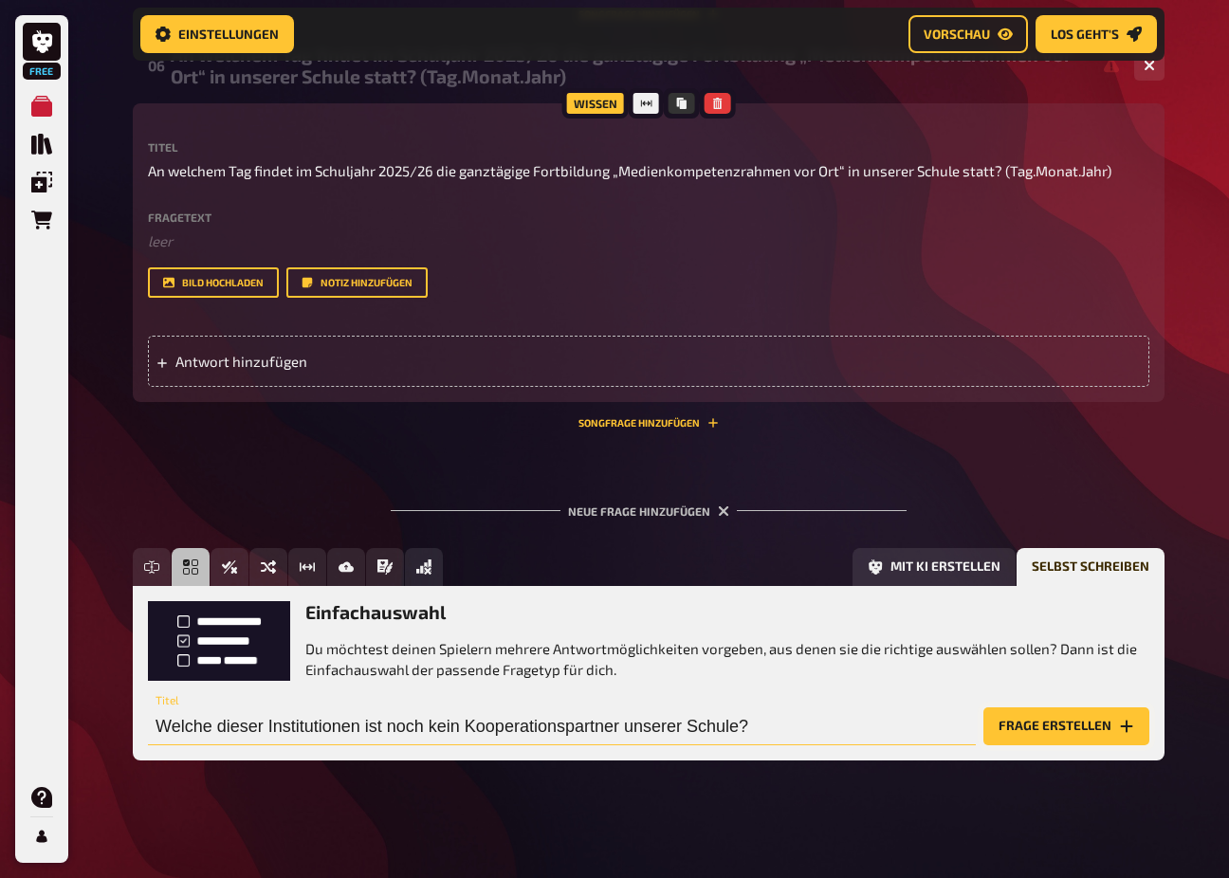
type input "Welche dieser Institutionen ist noch kein Kooperationspartner unserer Schule?"
click at [1021, 732] on button "Frage erstellen" at bounding box center [1066, 726] width 166 height 38
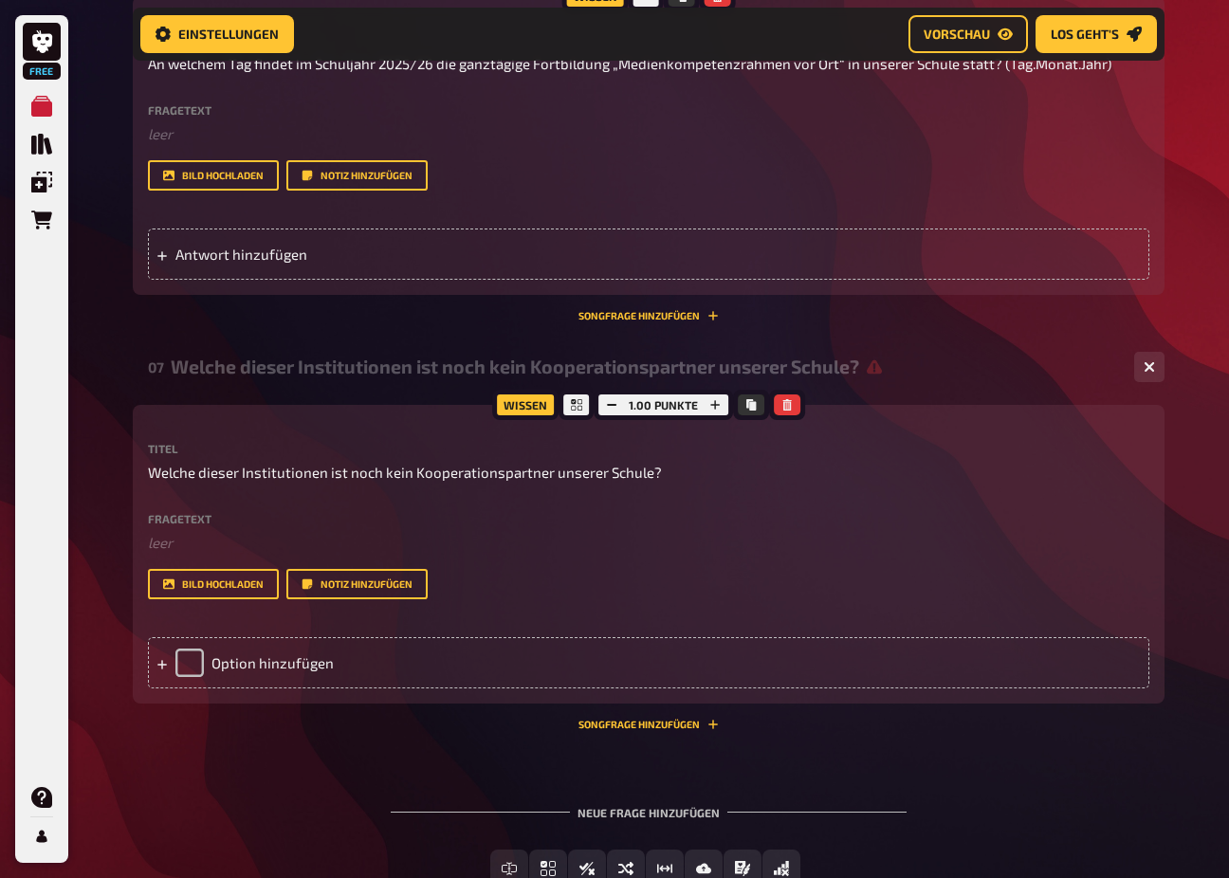
scroll to position [3050, 0]
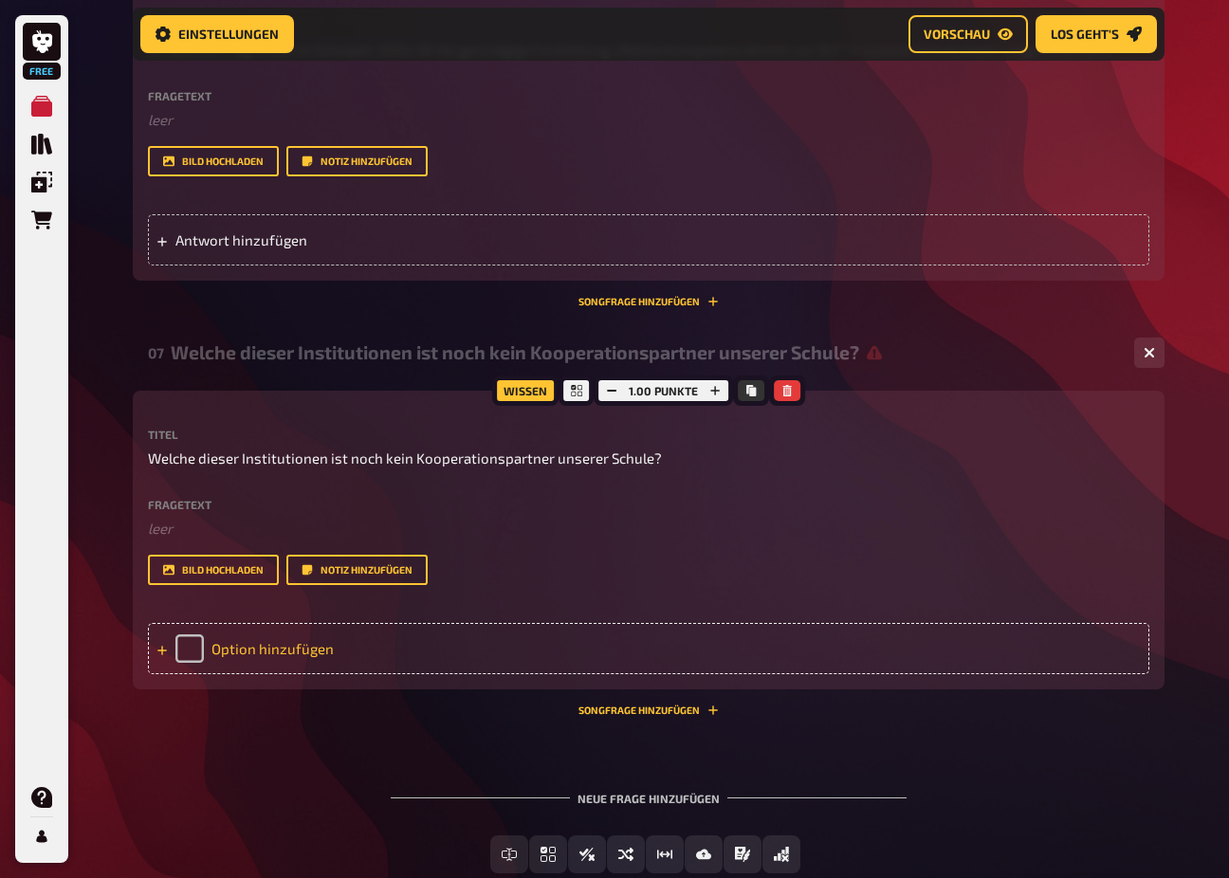
click at [299, 644] on div "Option hinzufügen" at bounding box center [648, 648] width 1001 height 51
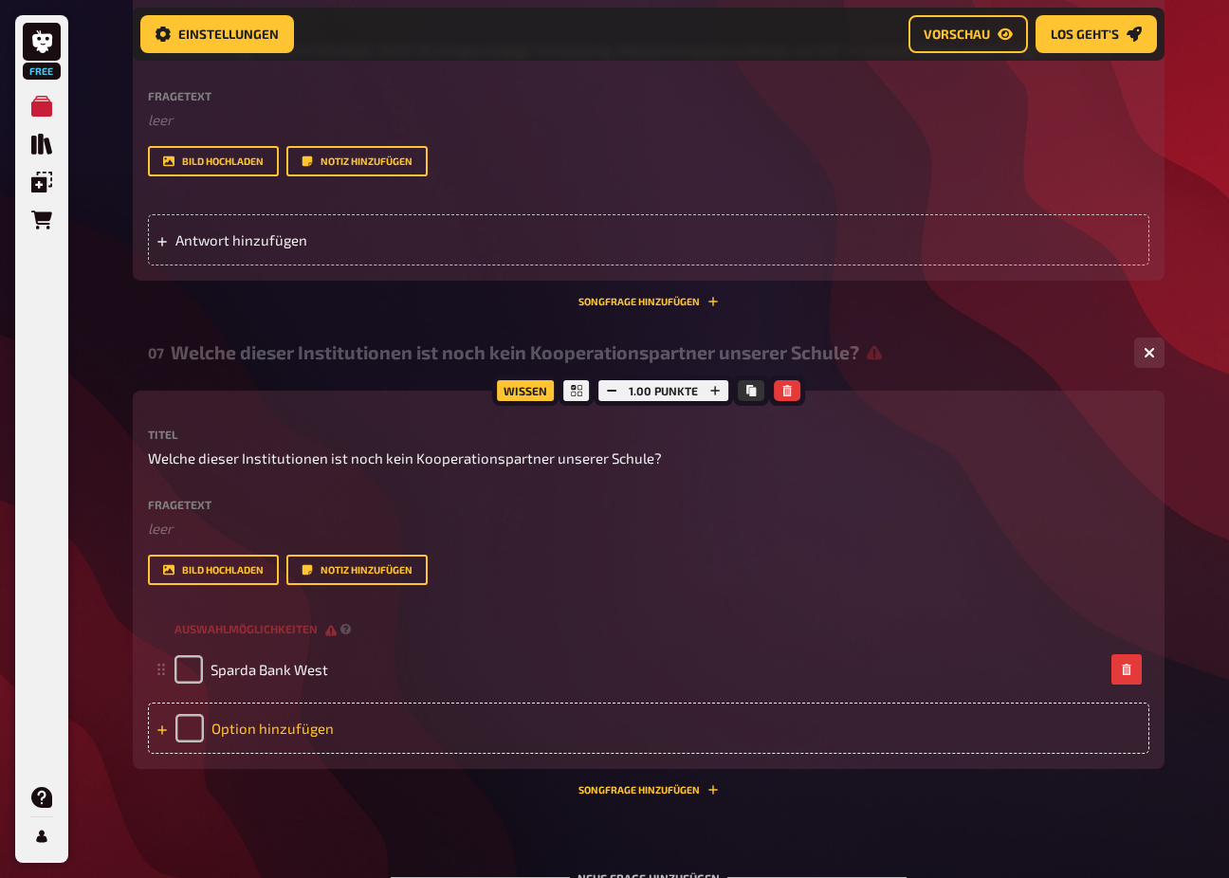
click at [338, 721] on div "Option hinzufügen" at bounding box center [648, 728] width 1001 height 51
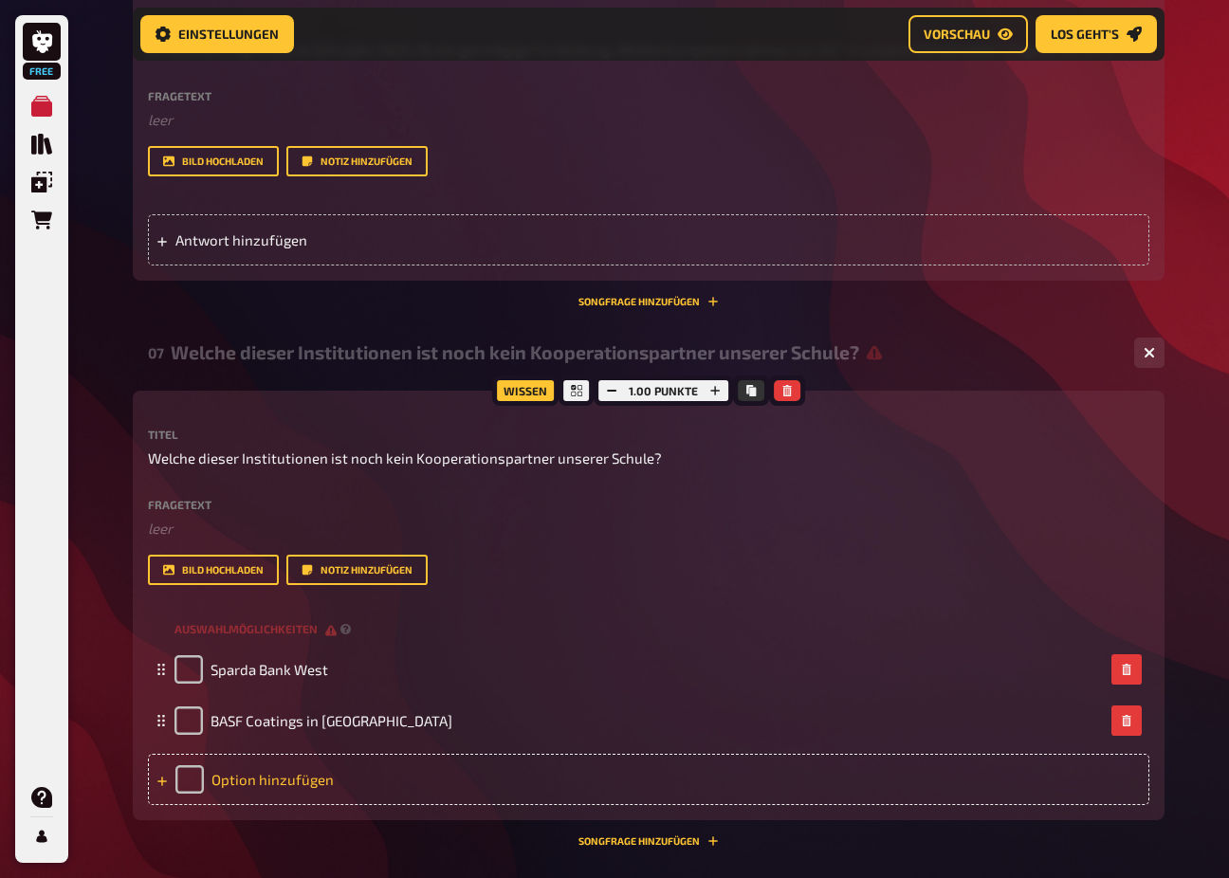
click at [313, 765] on div "Option hinzufügen" at bounding box center [648, 779] width 1001 height 51
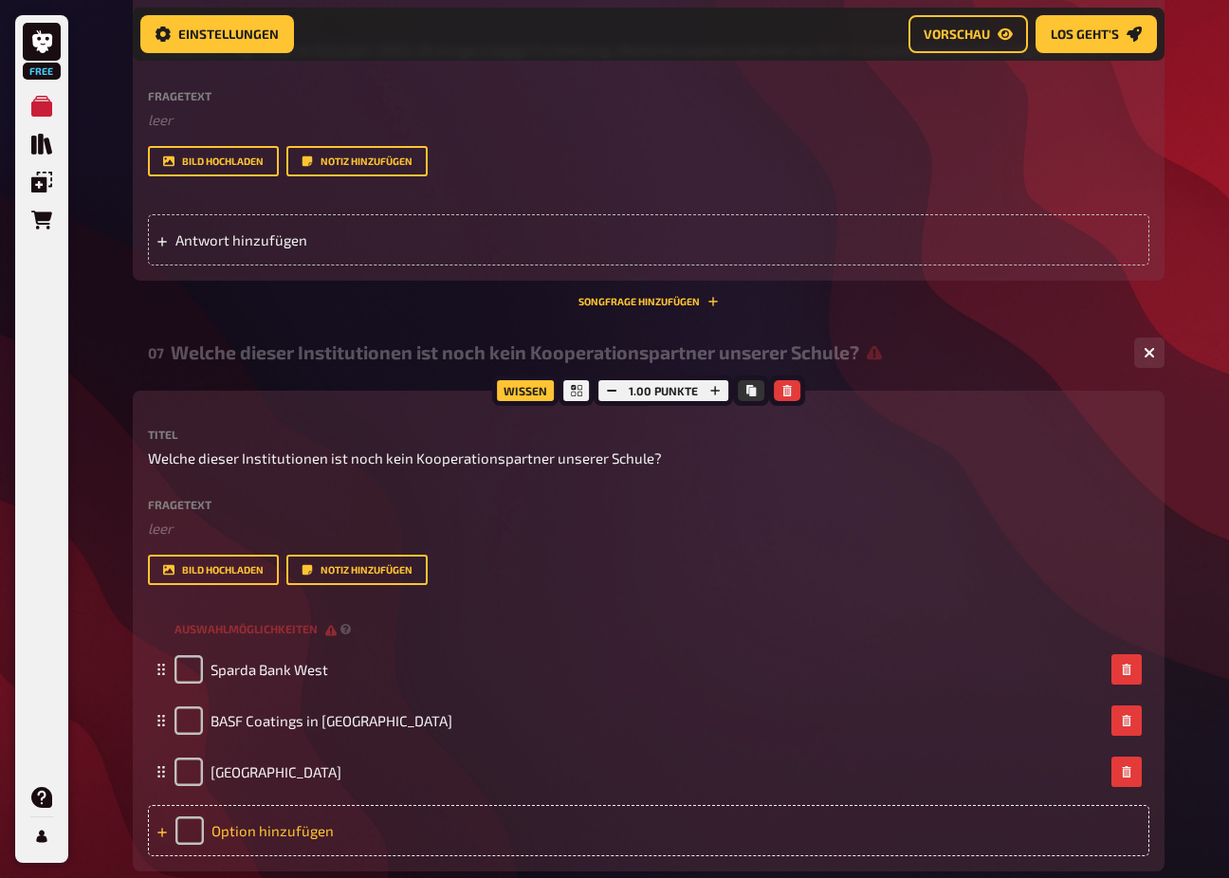
click at [458, 825] on div "Option hinzufügen" at bounding box center [648, 830] width 1001 height 51
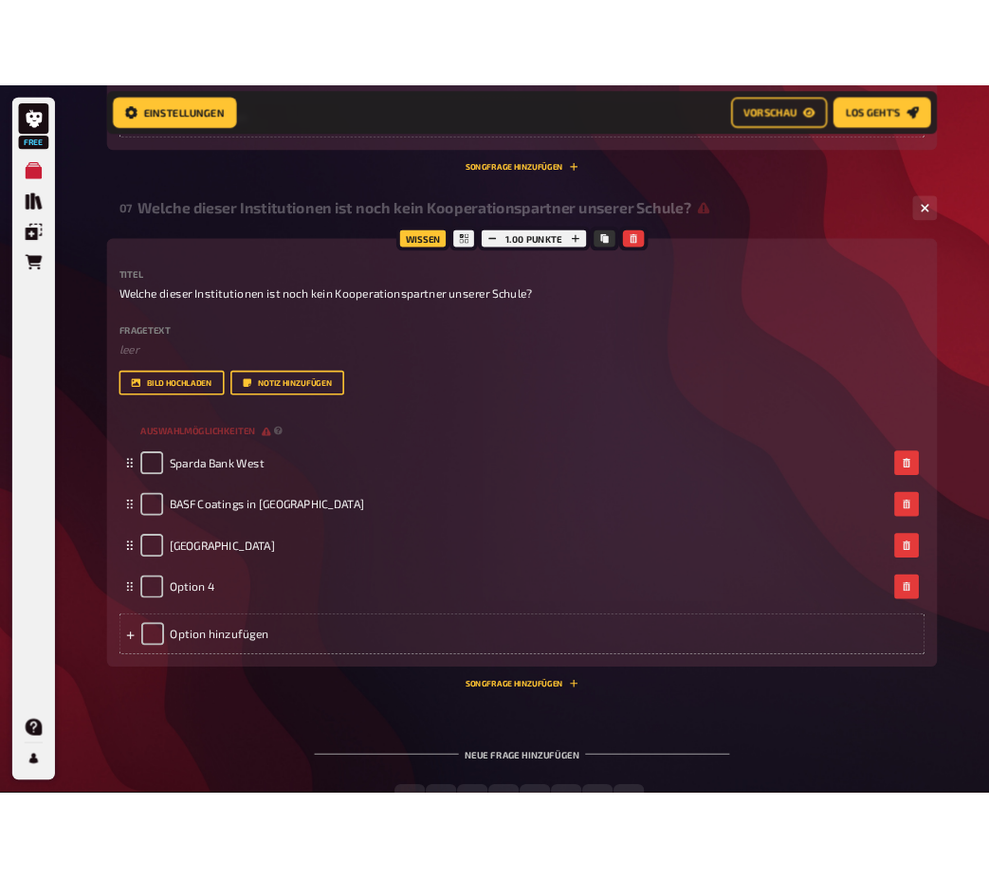
scroll to position [3393, 0]
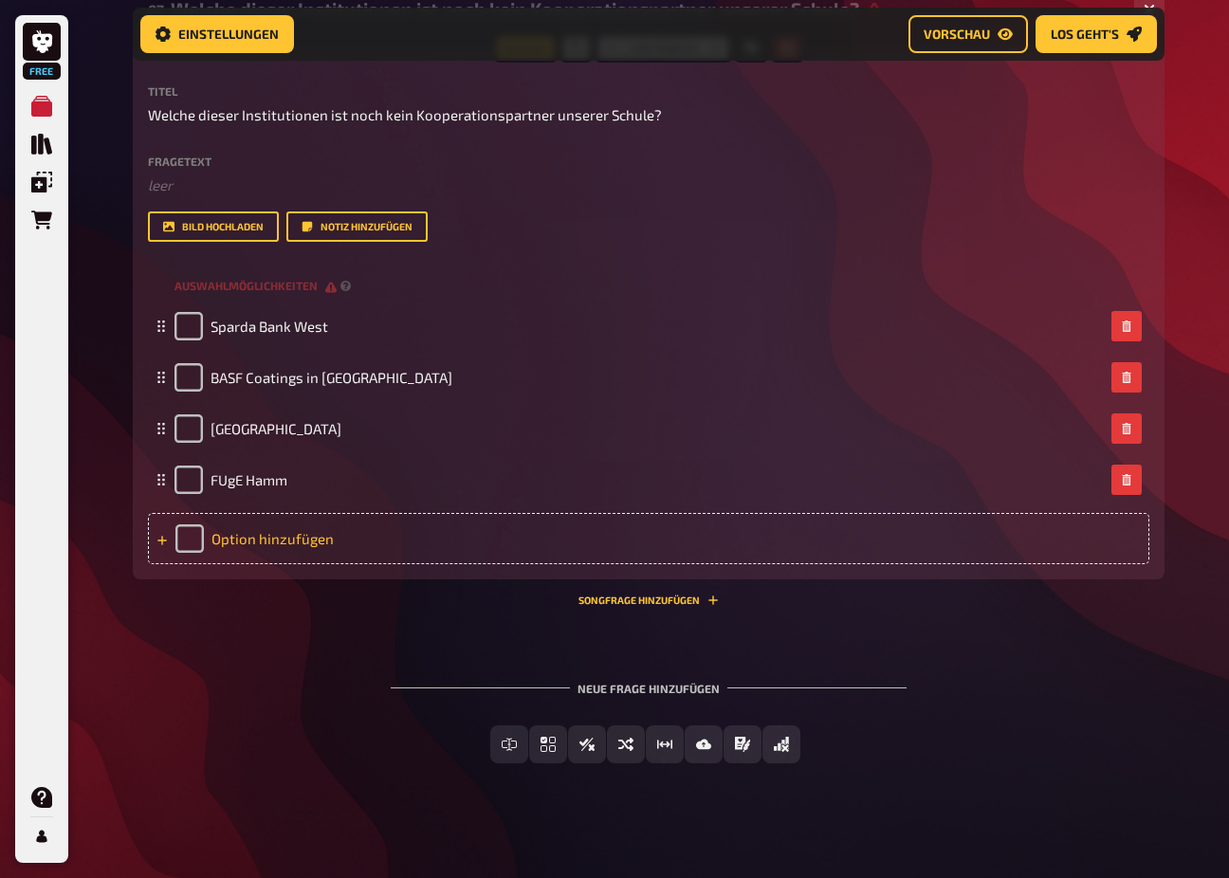
click at [353, 533] on div "Option hinzufügen" at bounding box center [648, 538] width 1001 height 51
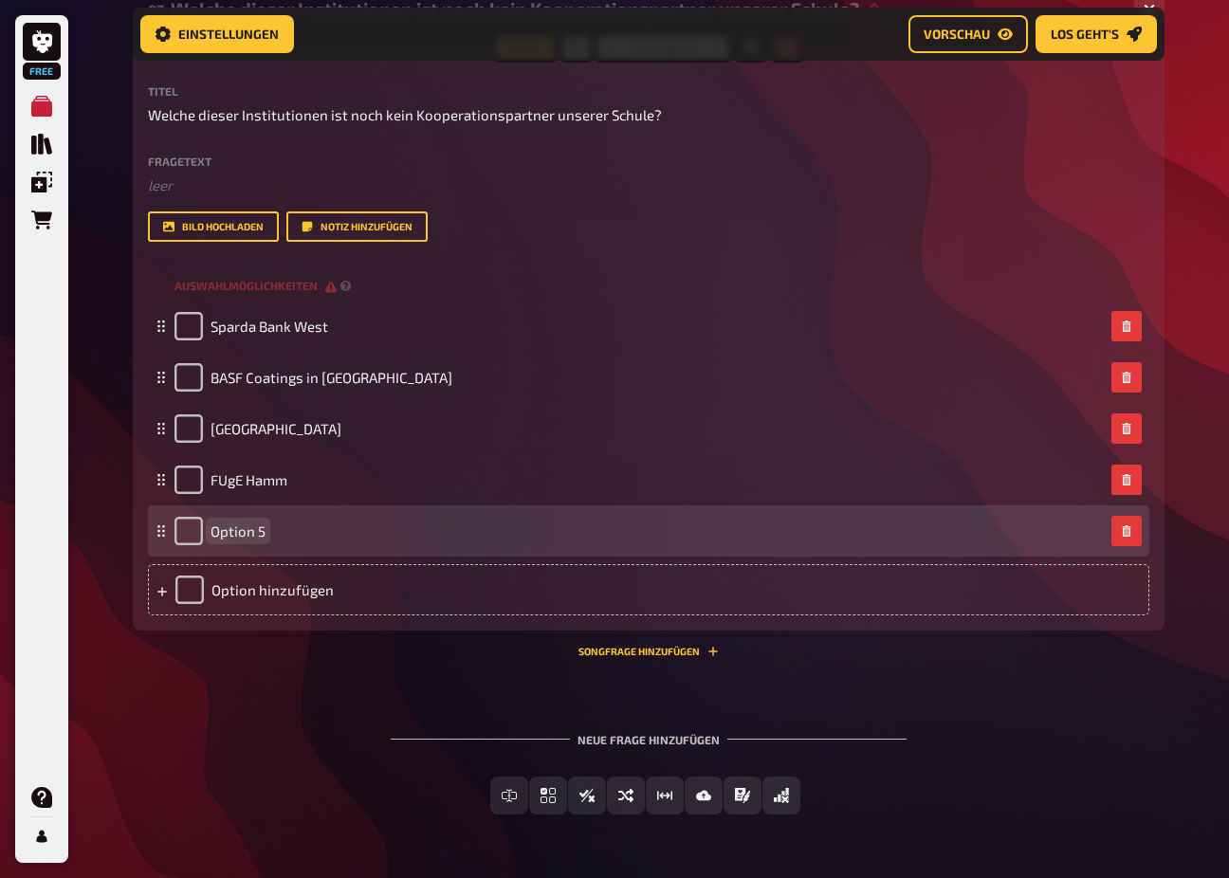
paste span
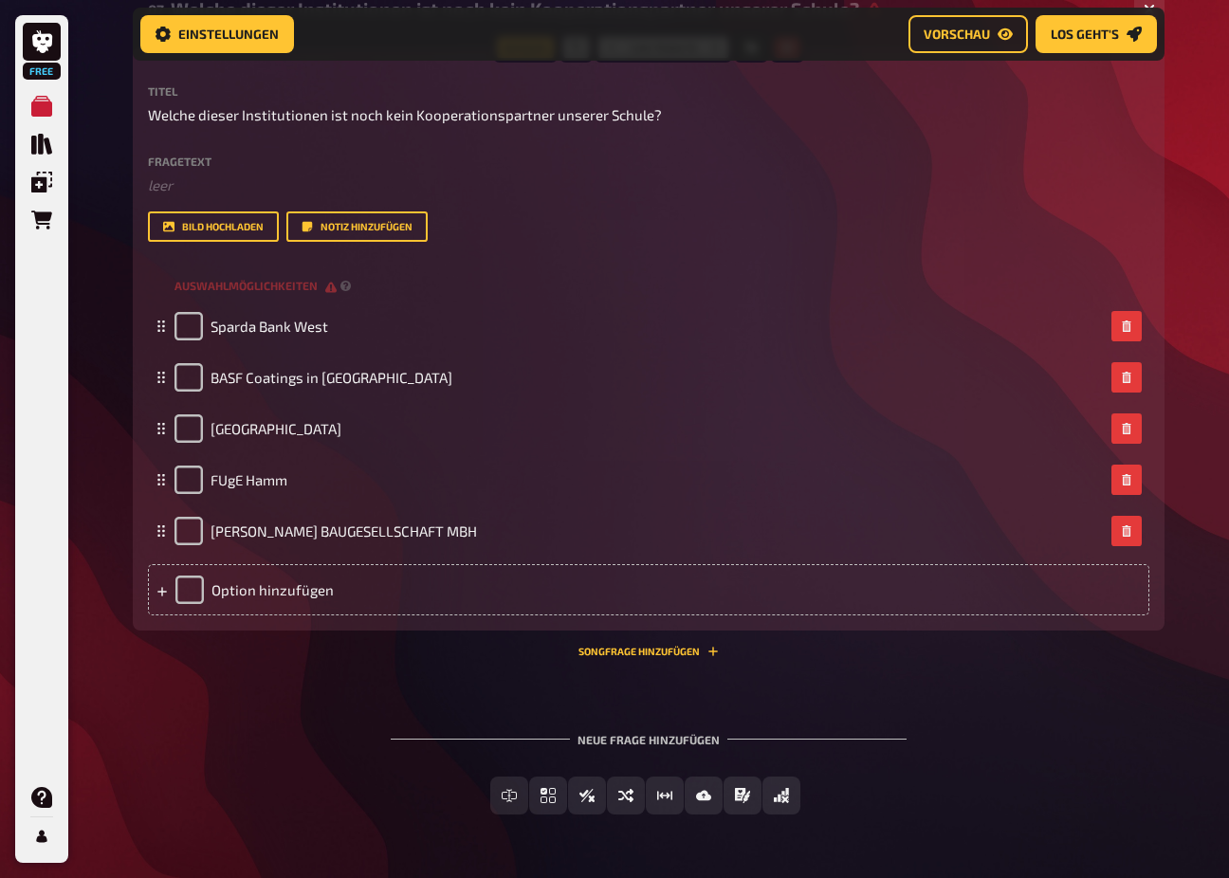
click at [159, 731] on div "Neue Frage hinzufügen Freitext Eingabe Einfachauswahl Wahr / Falsch Sortierfrag…" at bounding box center [649, 774] width 1032 height 142
drag, startPoint x: 241, startPoint y: 110, endPoint x: 202, endPoint y: 111, distance: 38.9
click at [202, 111] on span "Welche dieser Institutionen ist noch kein Kooperationspartner unserer Schule?" at bounding box center [405, 115] width 514 height 22
click at [282, 107] on span "Welche Institutionen ist noch kein Kooperationspartner unserer Schule?" at bounding box center [383, 115] width 470 height 22
click at [267, 586] on div "Option hinzufügen" at bounding box center [648, 589] width 1001 height 51
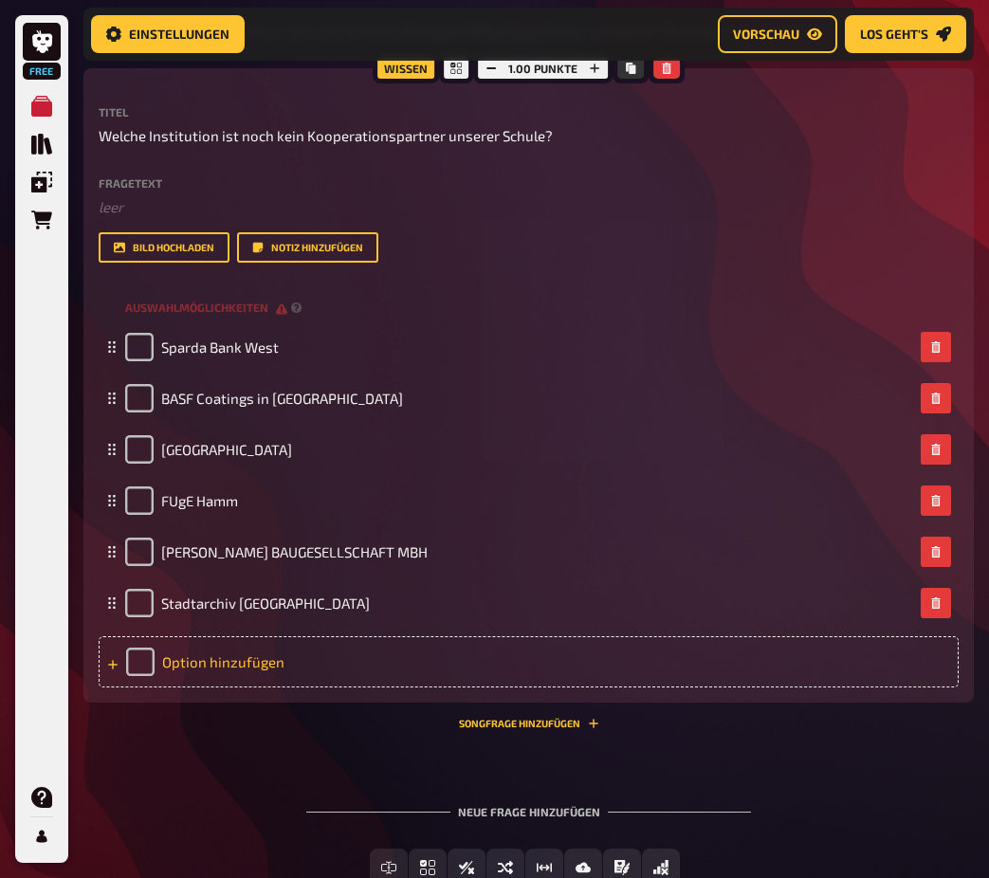
click at [302, 661] on div "Option hinzufügen" at bounding box center [529, 661] width 860 height 51
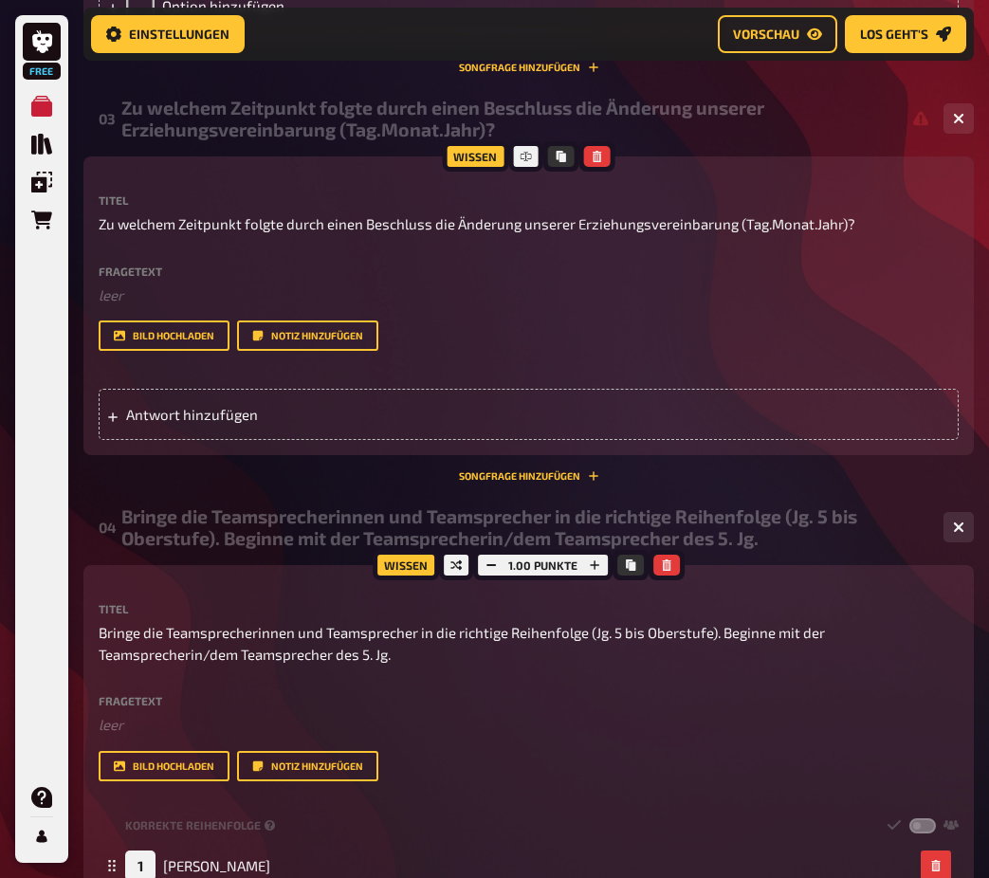
scroll to position [1244, 0]
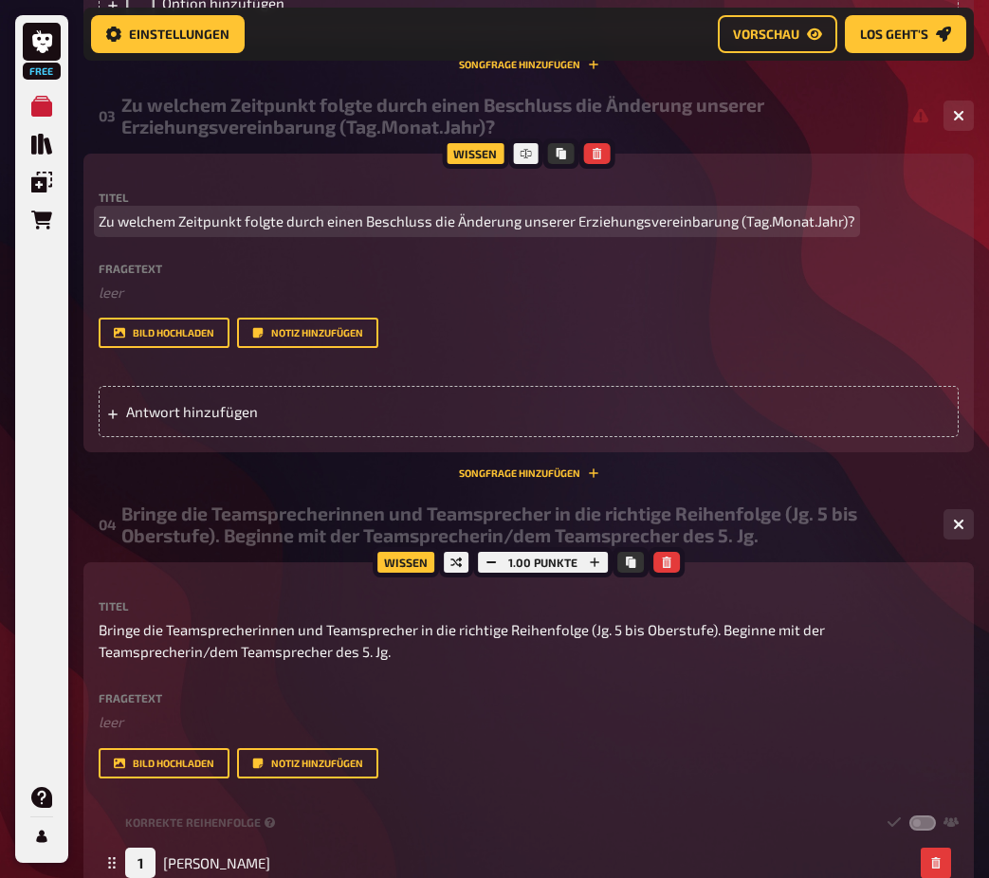
click at [576, 216] on span "Zu welchem Zeitpunkt folgte durch einen Beschluss die Änderung unserer Erziehun…" at bounding box center [477, 221] width 757 height 22
click at [576, 220] on span "Zu welchem Zeitpunkt folgte durch einen Beschluss die Änderung unserer Erziehun…" at bounding box center [477, 221] width 757 height 22
click at [523, 223] on span "Zu welchem Zeitpunkt folgte durch einen Beschluss die Änderung unserer Erziehun…" at bounding box center [477, 221] width 757 height 22
drag, startPoint x: 457, startPoint y: 221, endPoint x: 474, endPoint y: 204, distance: 24.1
click at [457, 220] on span "Zu welchem Zeitpunkt folgte durch einen Beschluss die Änderung unserer Erziehun…" at bounding box center [477, 221] width 757 height 22
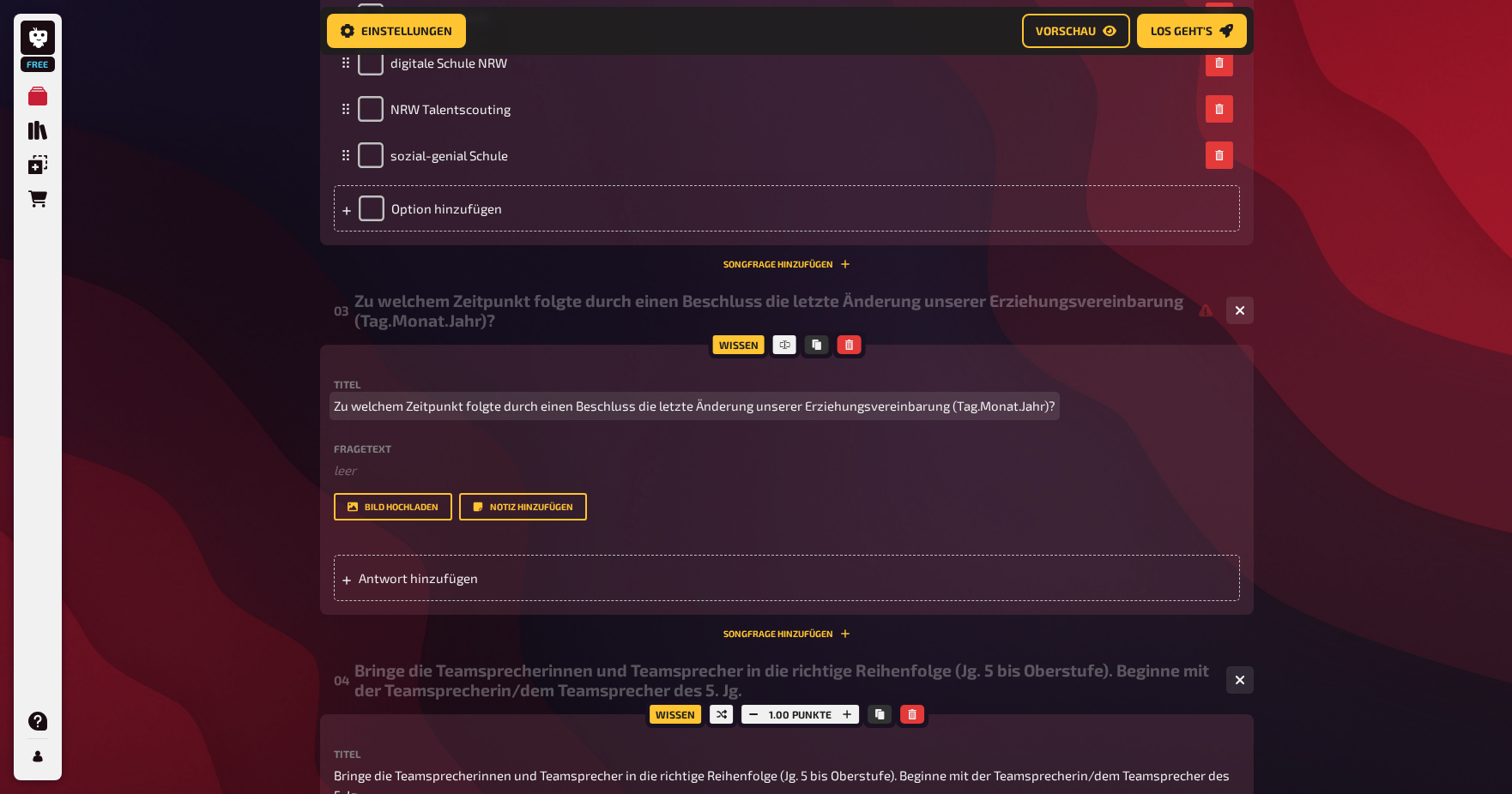
scroll to position [786, 0]
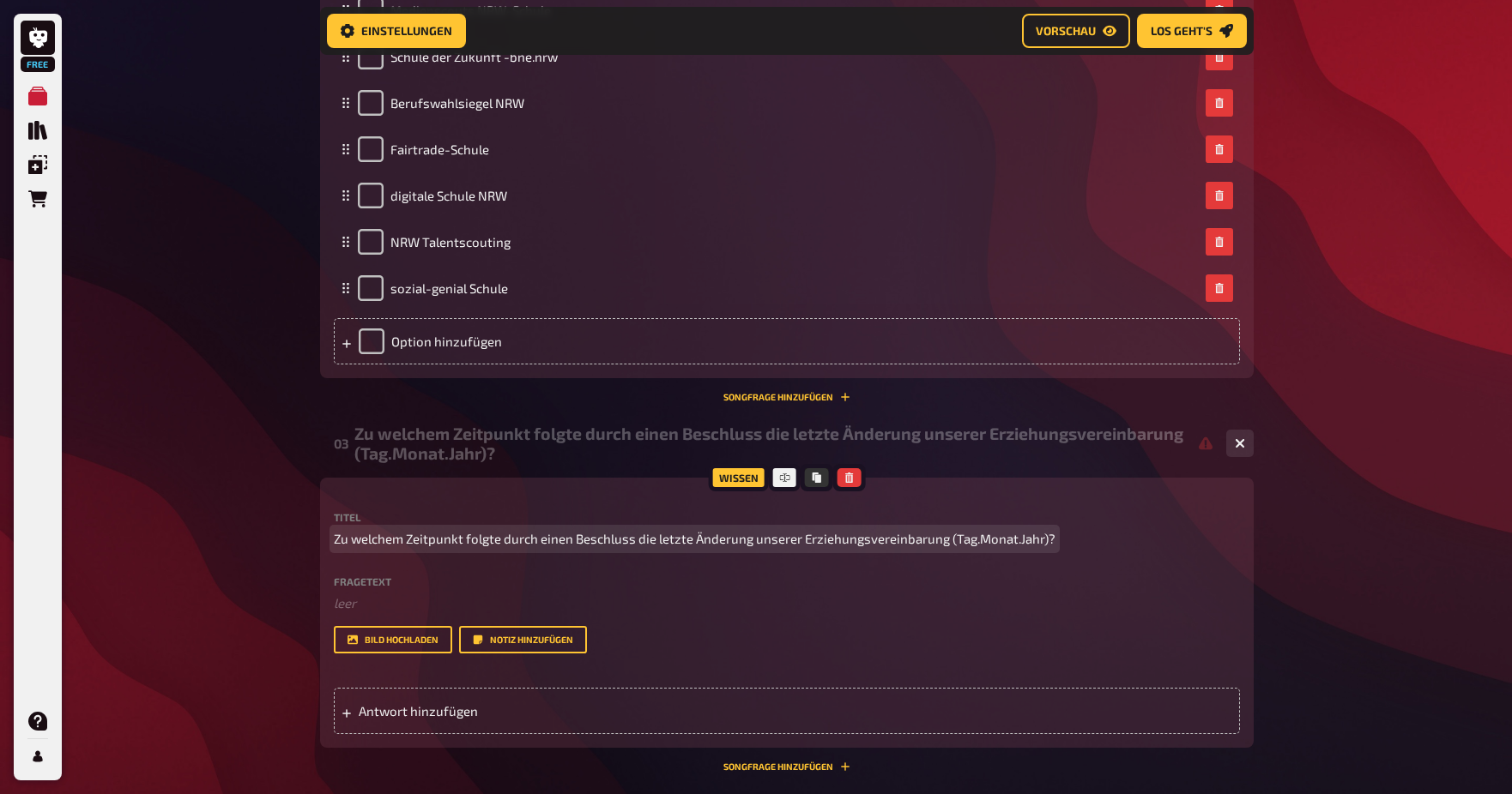
click at [952, 540] on span "Zu welchem Zeitpunkt folgte durch einen Beschluss die letzte Änderung unserer E…" at bounding box center [694, 539] width 721 height 20
drag, startPoint x: 501, startPoint y: 537, endPoint x: 514, endPoint y: 534, distance: 13.3
click at [501, 537] on span "Zu welchem Zeitpunkt folgte durch einen Beschluss die letzte Änderung unserer E…" at bounding box center [694, 539] width 721 height 20
drag, startPoint x: 648, startPoint y: 537, endPoint x: 667, endPoint y: 523, distance: 23.6
click at [648, 536] on span "Zu welchem Zeitpunkt folgte gemäß Knowledge-Base durch einen Beschluss die letz…" at bounding box center [767, 539] width 867 height 20
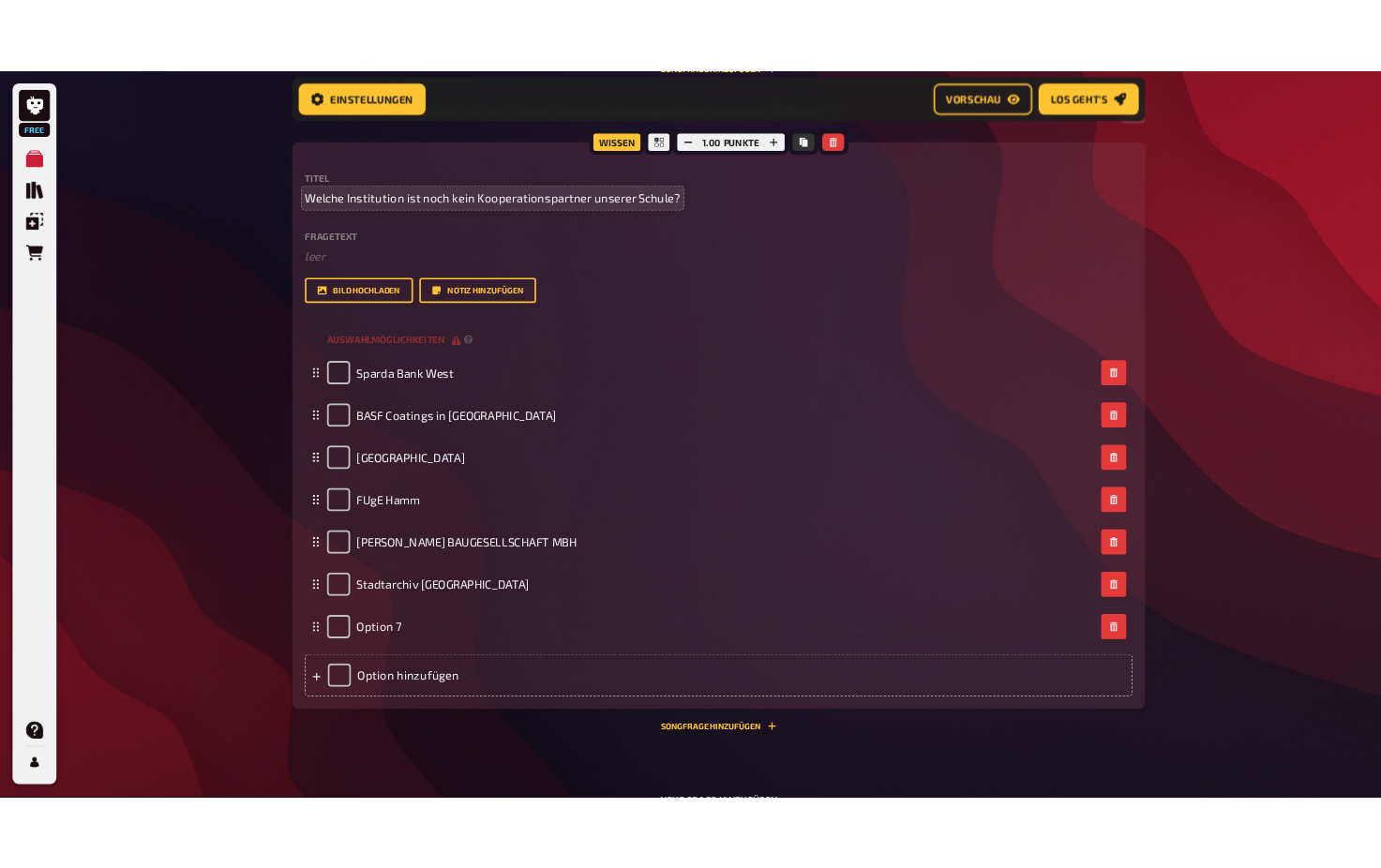
scroll to position [3319, 0]
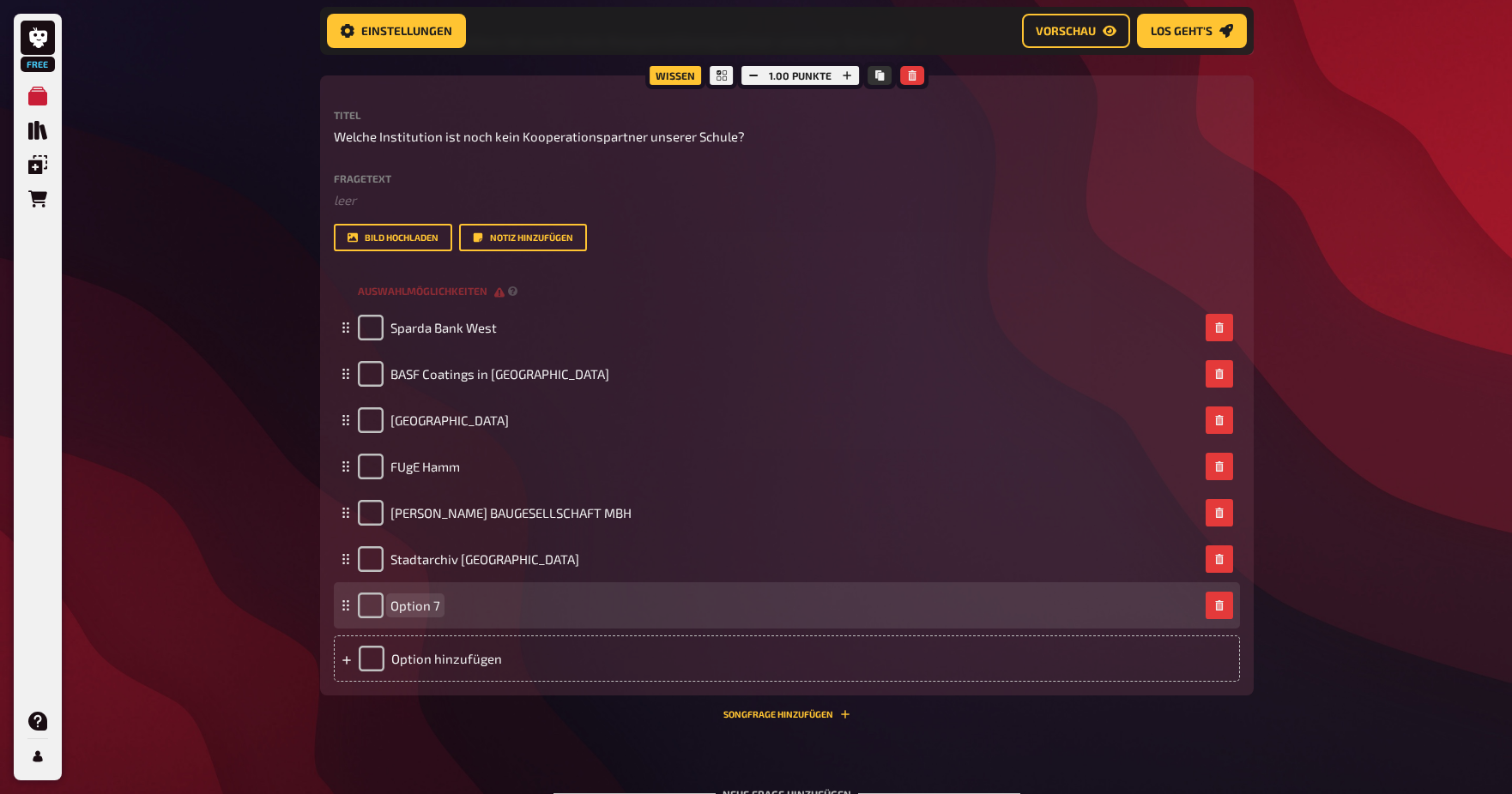
click at [445, 603] on div "Option 7" at bounding box center [777, 605] width 841 height 25
drag, startPoint x: 438, startPoint y: 599, endPoint x: 381, endPoint y: 600, distance: 57.0
click at [381, 600] on div "Option 7" at bounding box center [398, 605] width 82 height 25
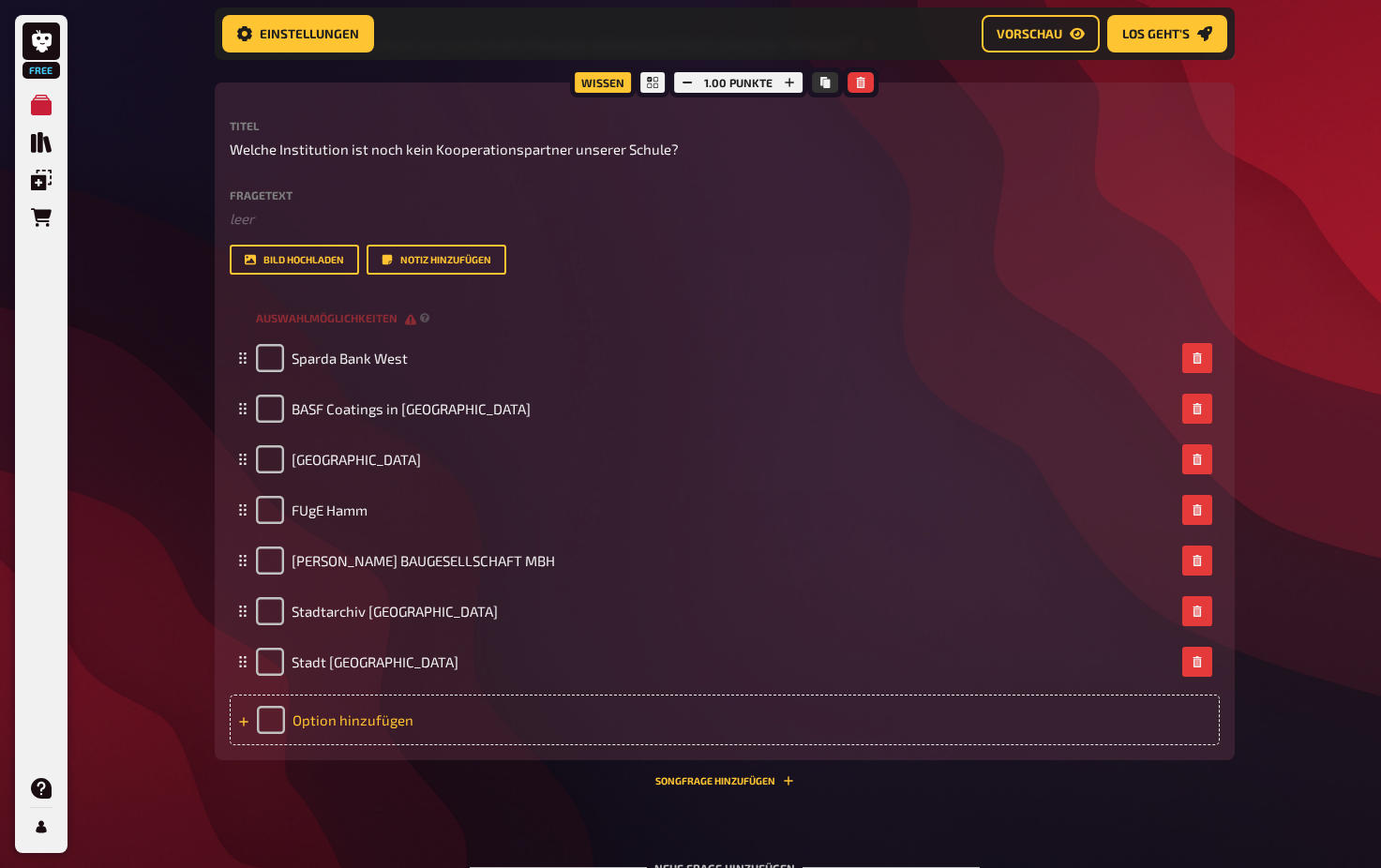
click at [374, 721] on div "Option hinzufügen" at bounding box center [724, 720] width 990 height 50
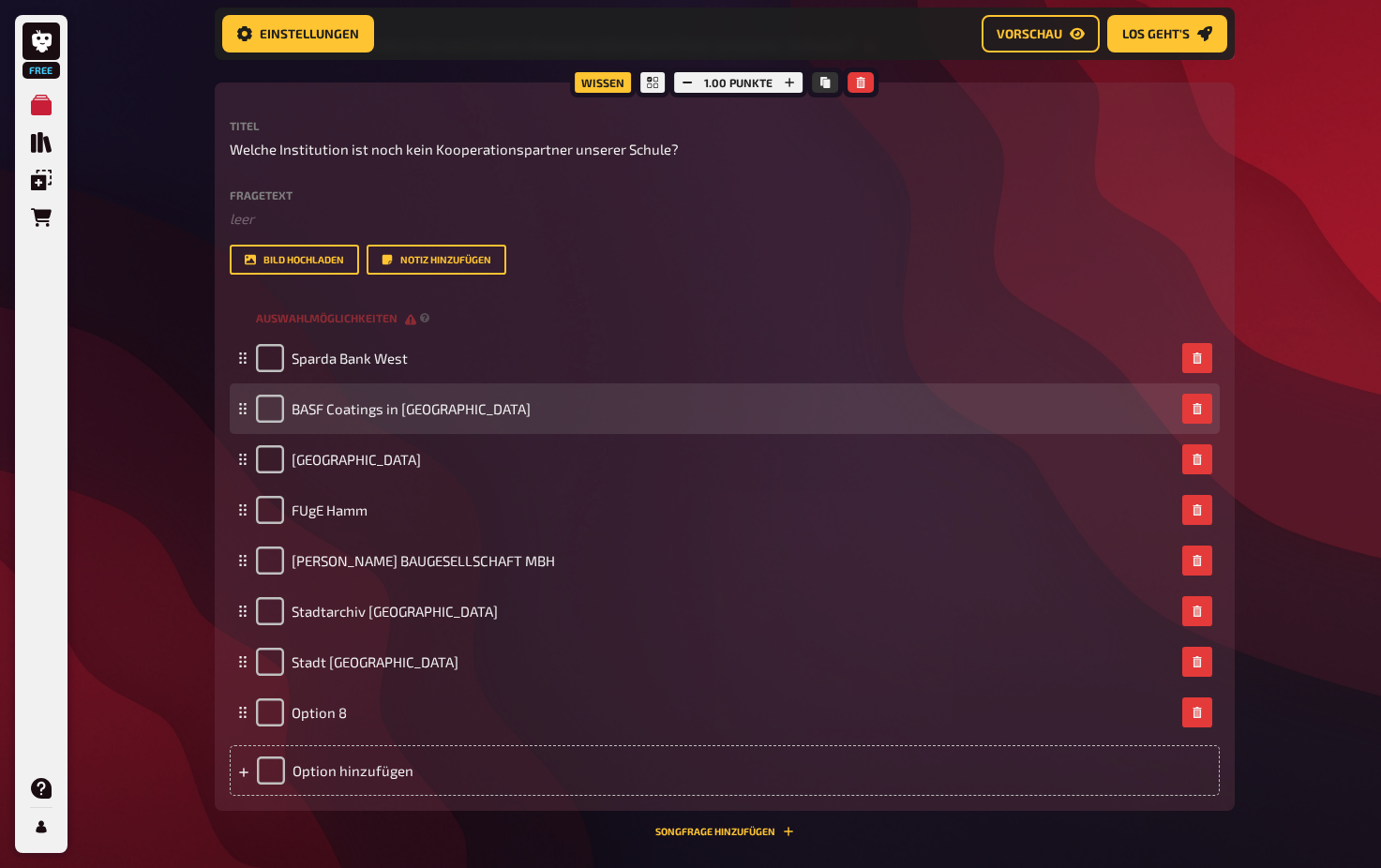
scroll to position [3324, 0]
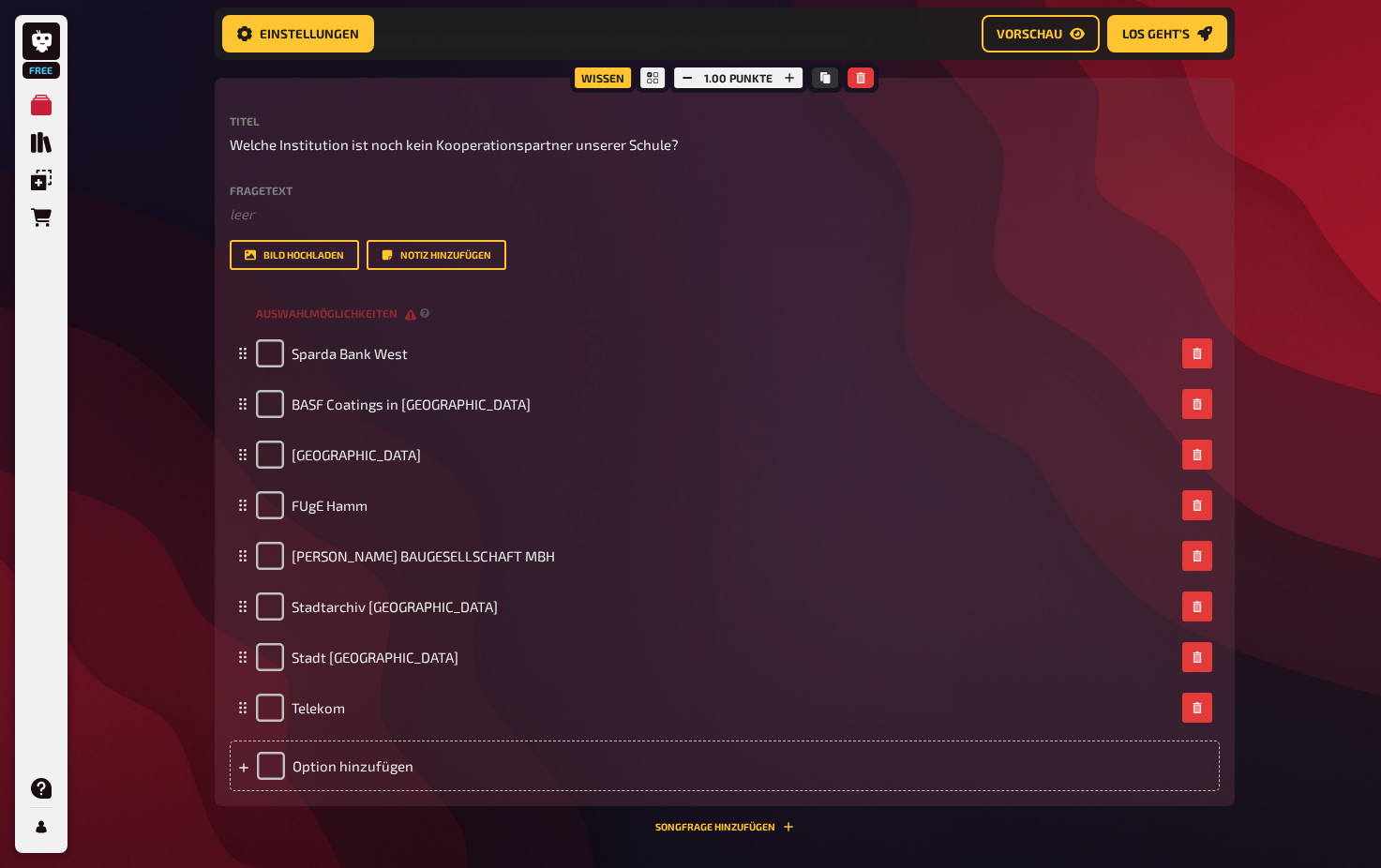
click at [419, 830] on div "07 Welche Institution ist noch kein Kooperationspartner unserer Schule? 8 Wisse…" at bounding box center [725, 432] width 1020 height 829
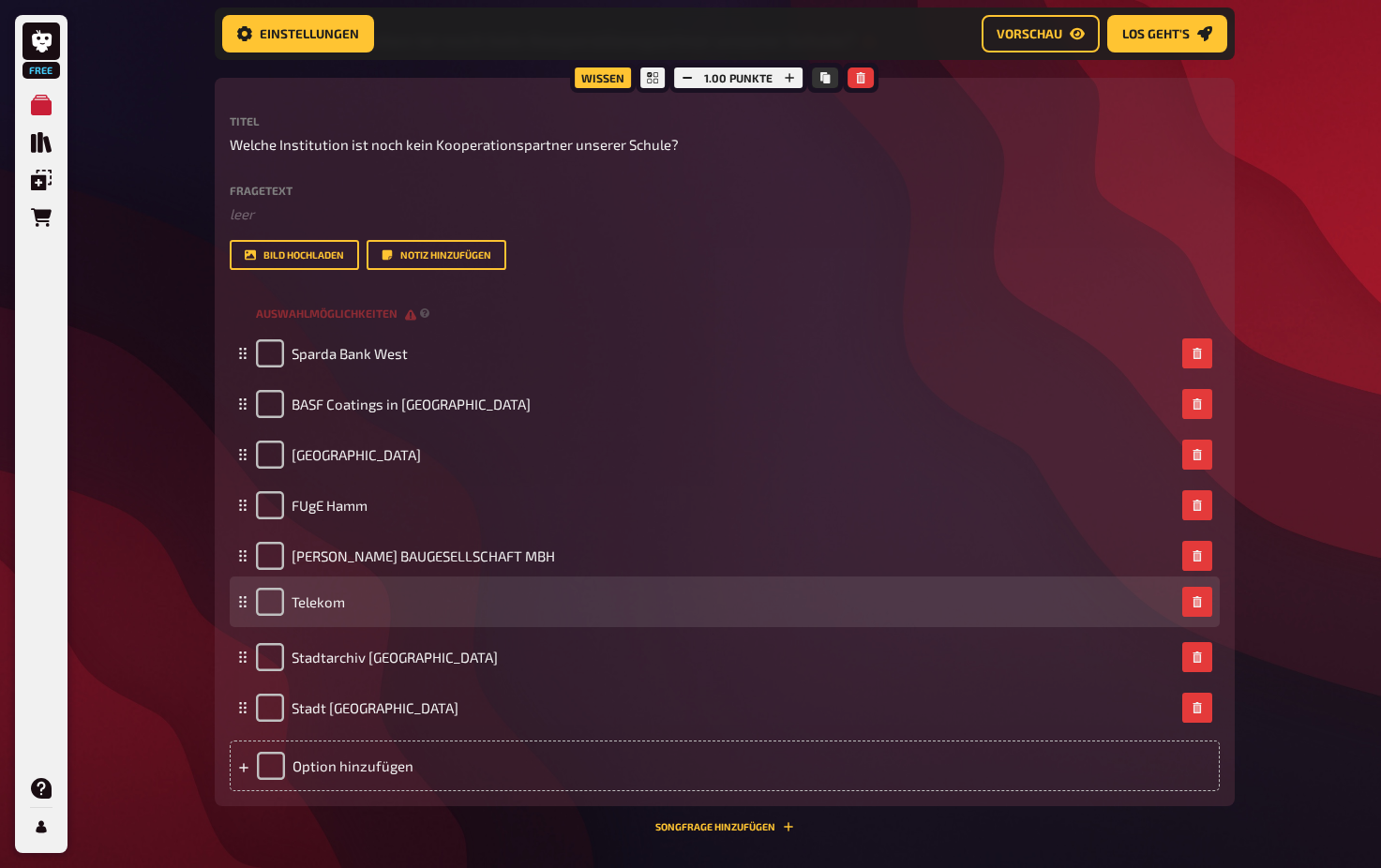
drag, startPoint x: 244, startPoint y: 702, endPoint x: 242, endPoint y: 588, distance: 114.0
click at [242, 596] on icon at bounding box center [242, 601] width 11 height 11
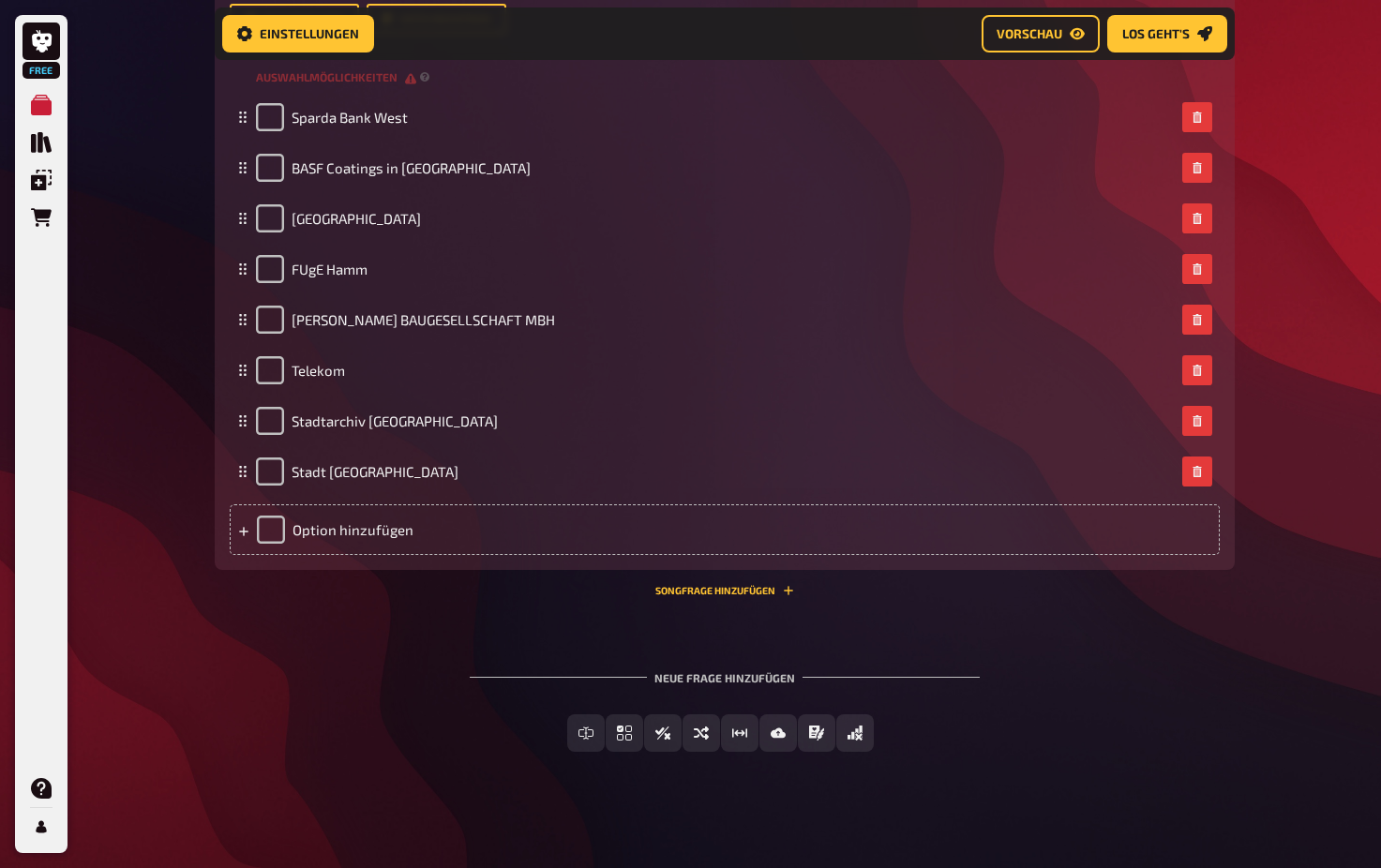
scroll to position [3559, 0]
click at [660, 730] on button "Sortierfrage" at bounding box center [701, 734] width 144 height 38
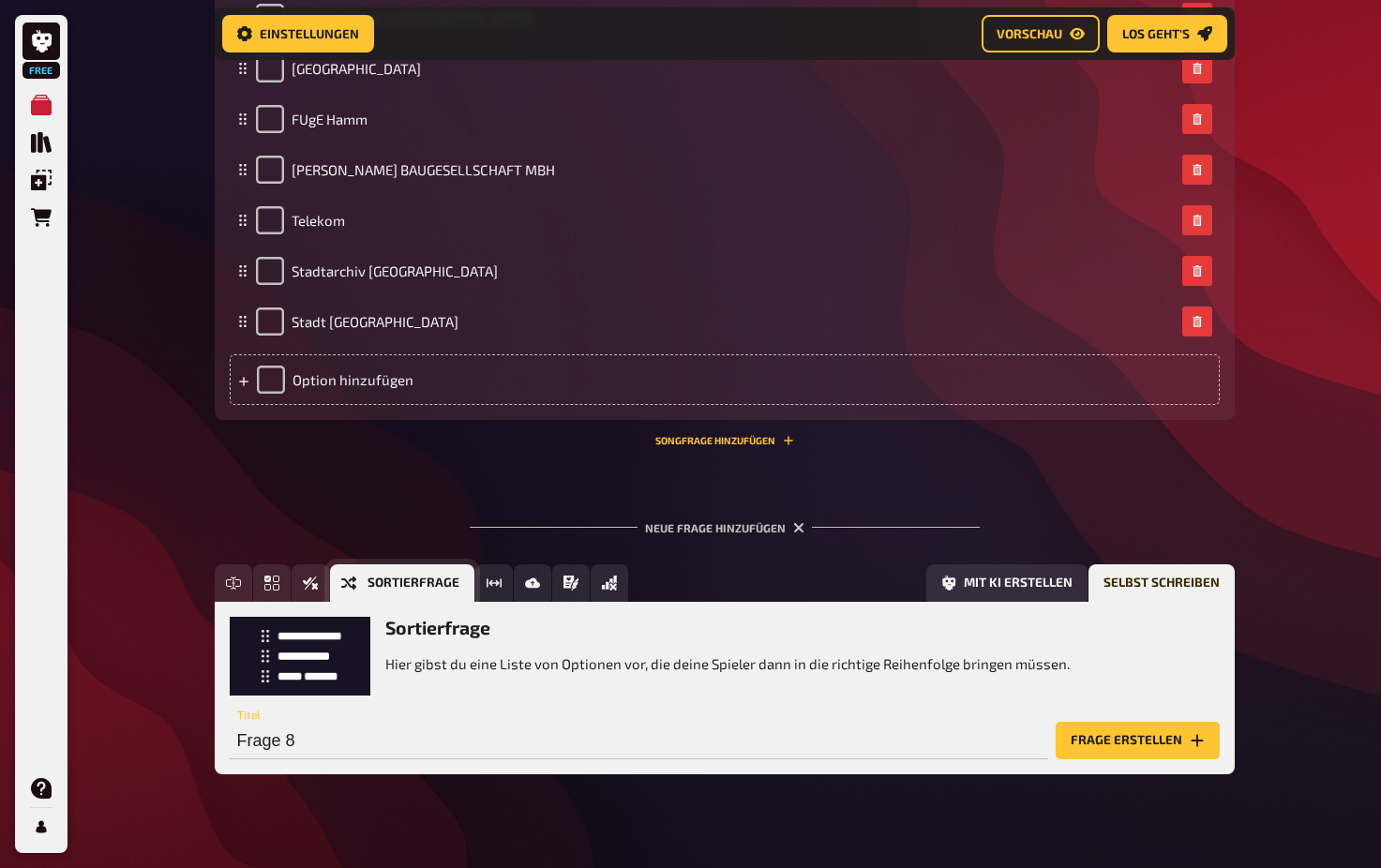
scroll to position [3731, 0]
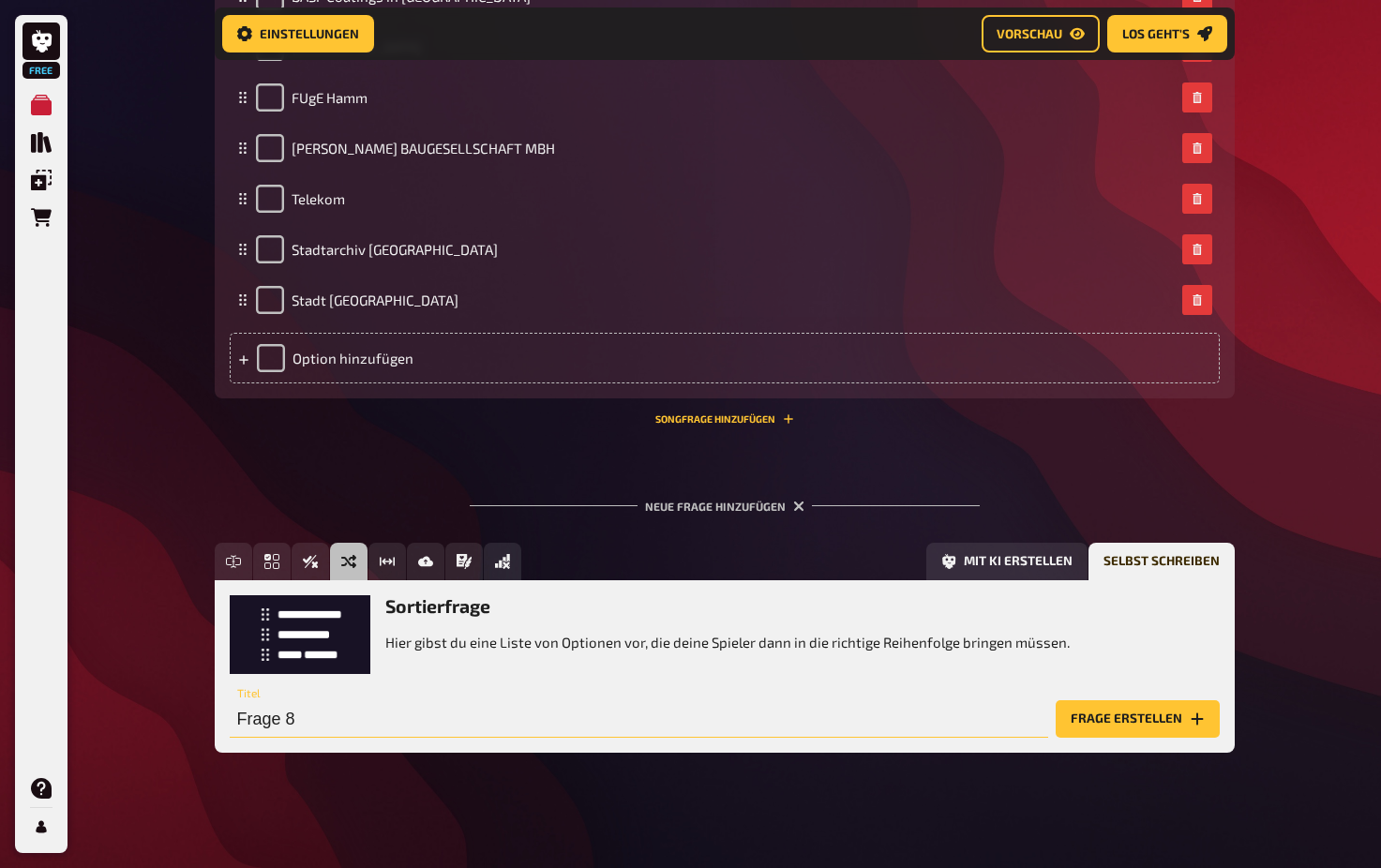
drag, startPoint x: 279, startPoint y: 711, endPoint x: 230, endPoint y: 692, distance: 52.6
click at [223, 710] on div "Sortierfrage Hier gibst du eine Liste von Optionen vor, die deine Spieler dann …" at bounding box center [725, 666] width 1020 height 172
drag, startPoint x: 894, startPoint y: 715, endPoint x: 206, endPoint y: 714, distance: 688.0
paste input "Sortiere die Schulveranstaltungen so, wie sie im Laufe des Jahres stattfinden –…"
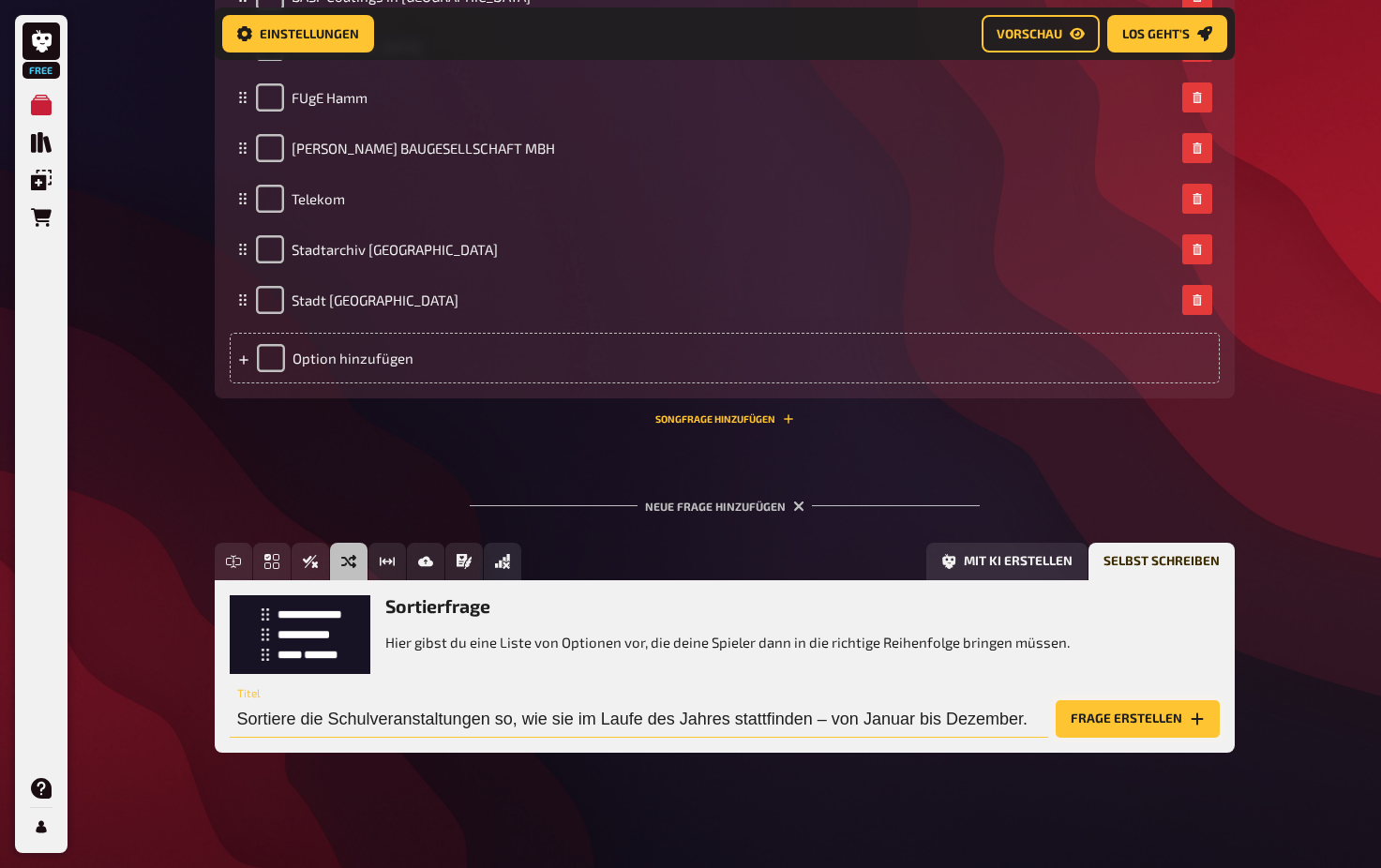
type input "Sortiere die Schulveranstaltungen so, wie sie im Laufe des Jahres stattfinden –…"
click at [1131, 712] on button "Frage erstellen" at bounding box center [1138, 719] width 164 height 38
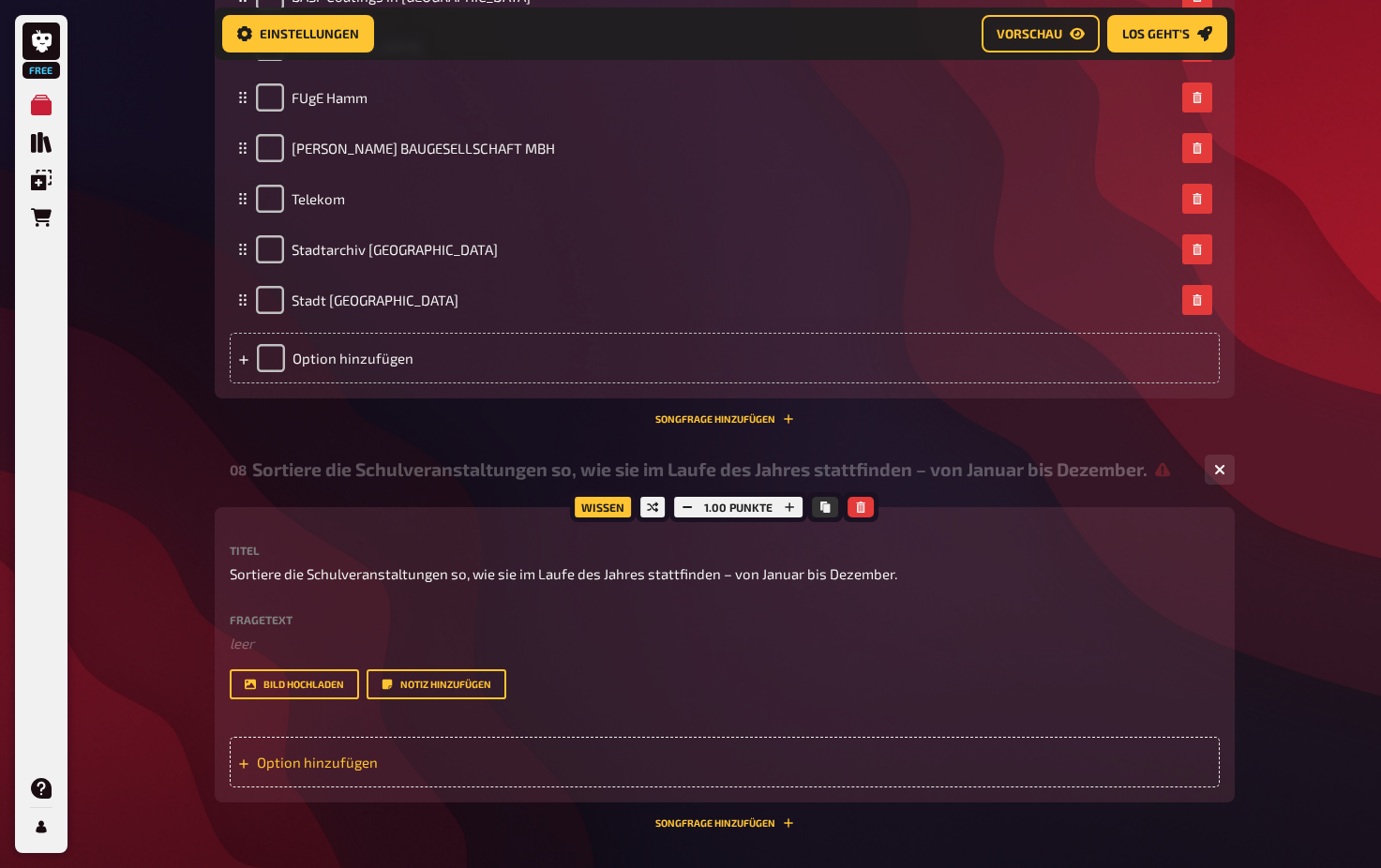
click at [420, 762] on div "Option hinzufügen" at bounding box center [724, 761] width 990 height 50
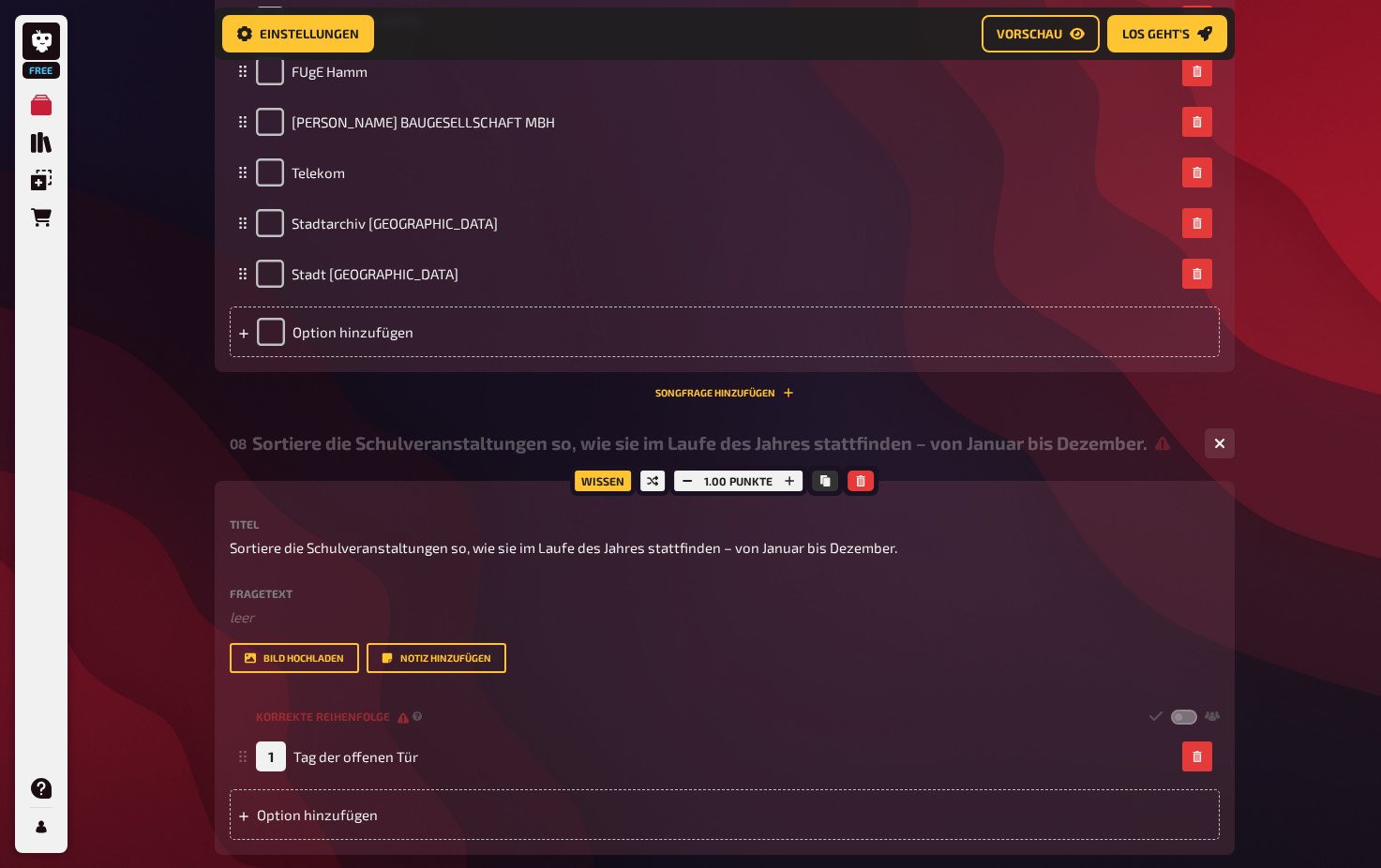
scroll to position [4023, 0]
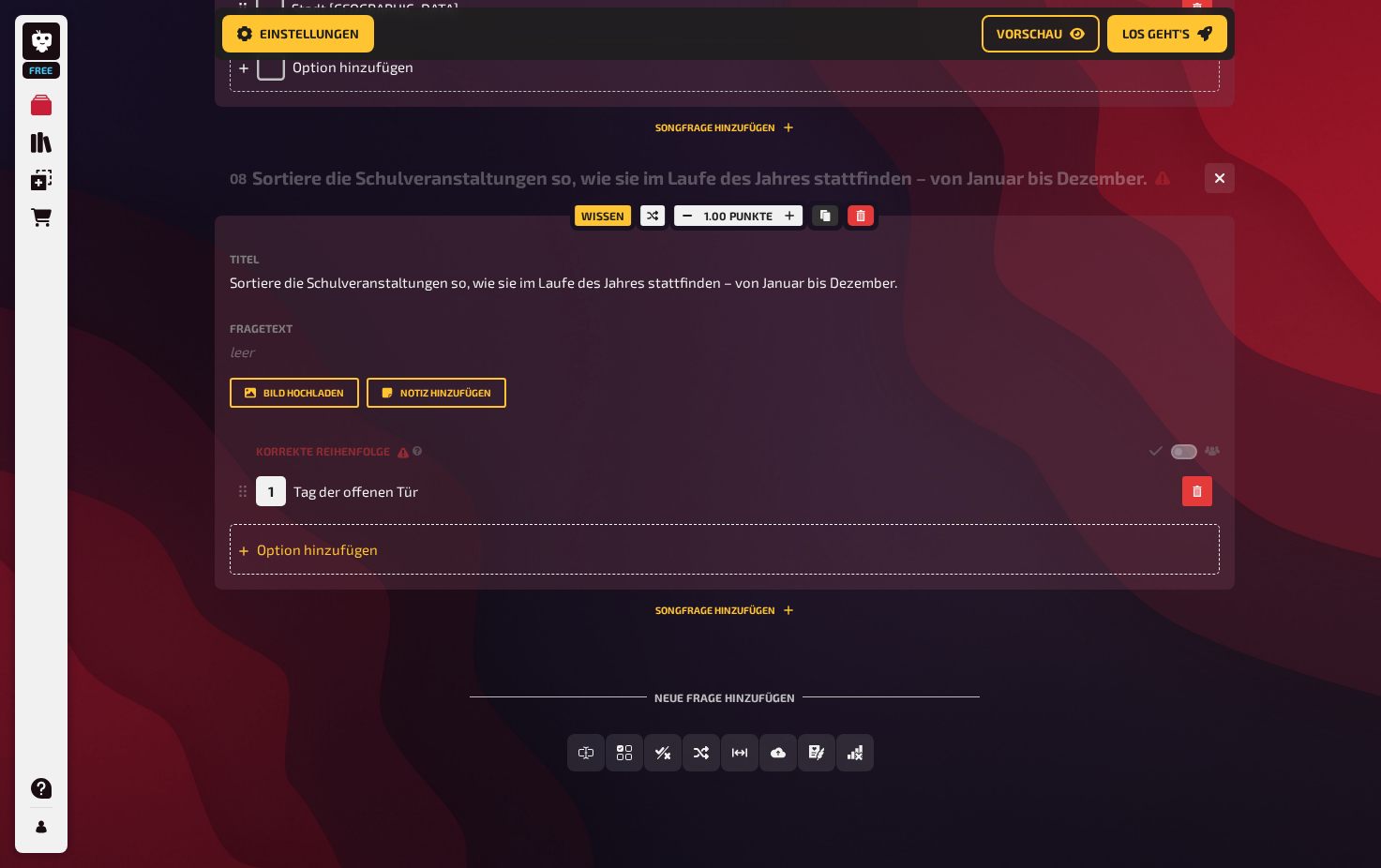
click at [448, 541] on div "Option hinzufügen" at bounding box center [724, 549] width 990 height 50
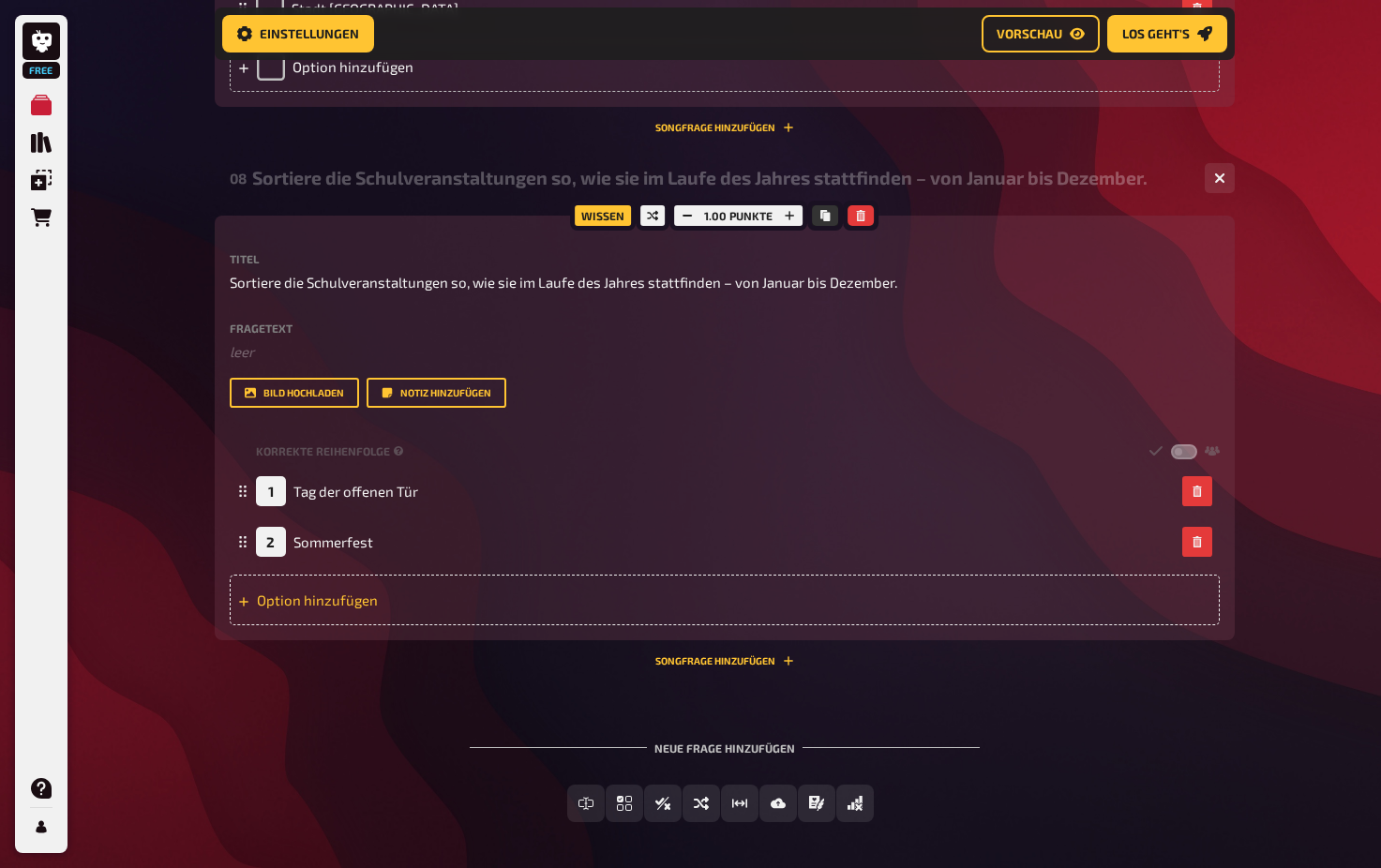
click at [386, 596] on div "Option hinzufügen" at bounding box center [724, 599] width 990 height 50
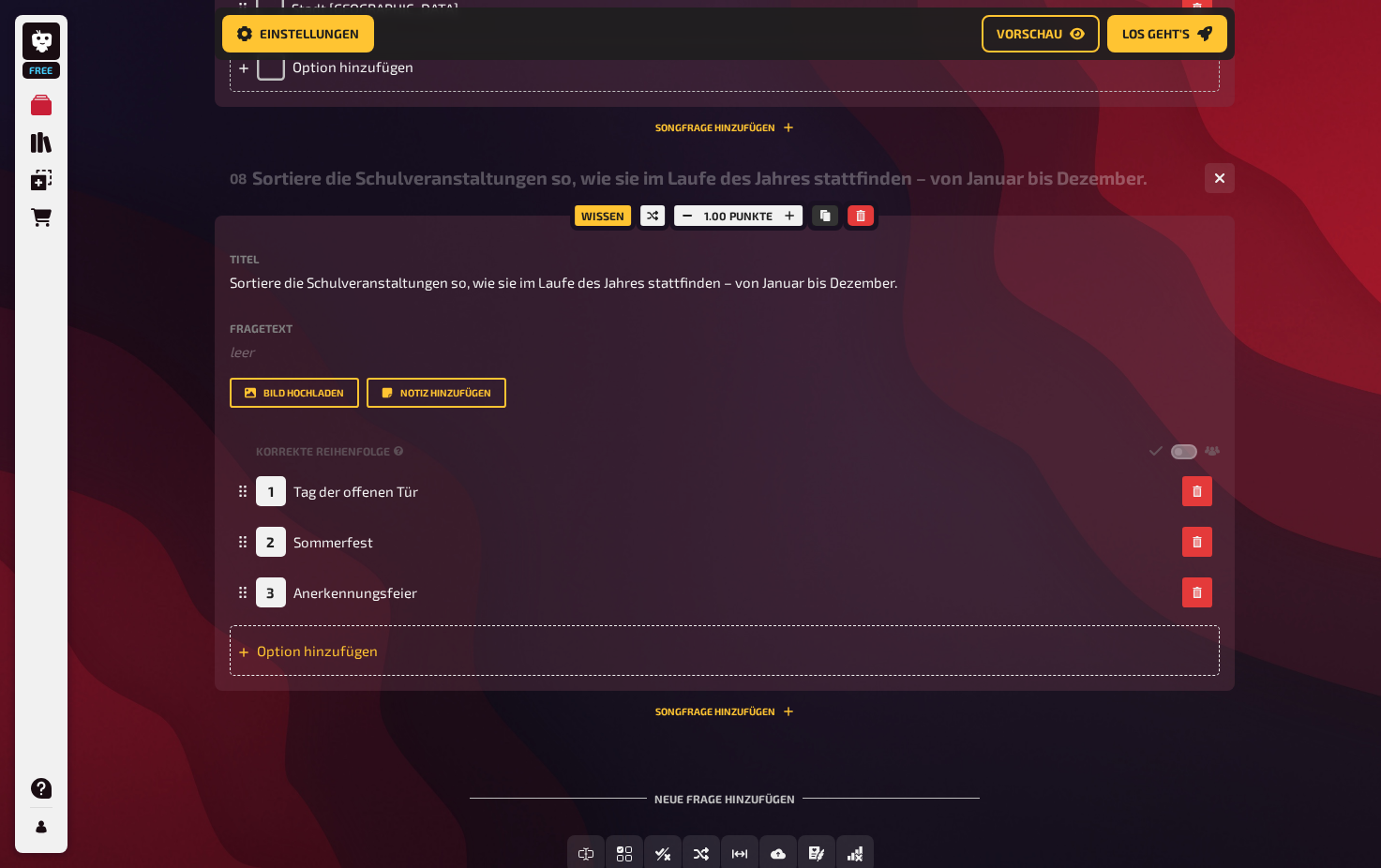
scroll to position [4020, 1]
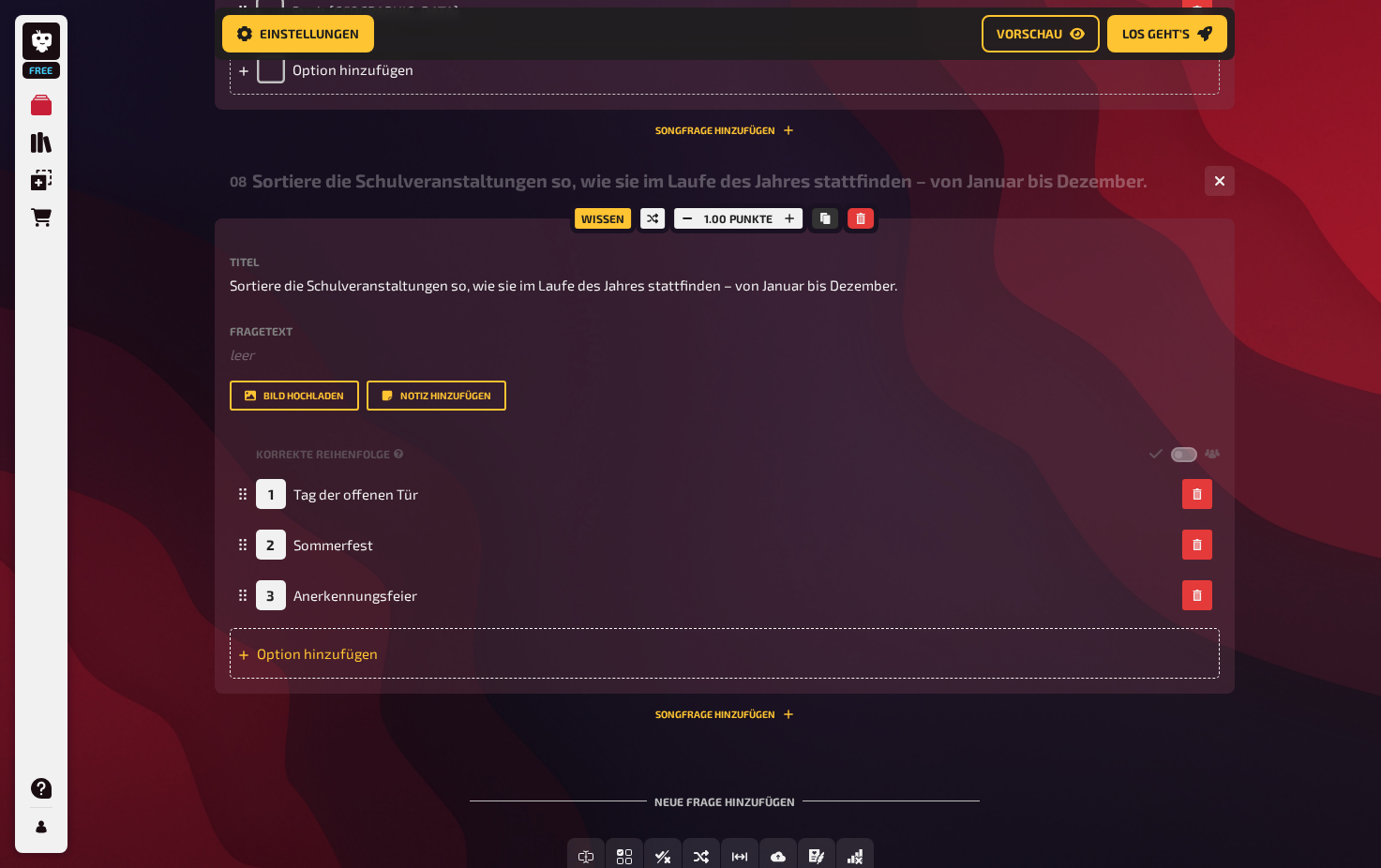
click at [413, 655] on div "Option hinzufügen" at bounding box center [724, 652] width 990 height 50
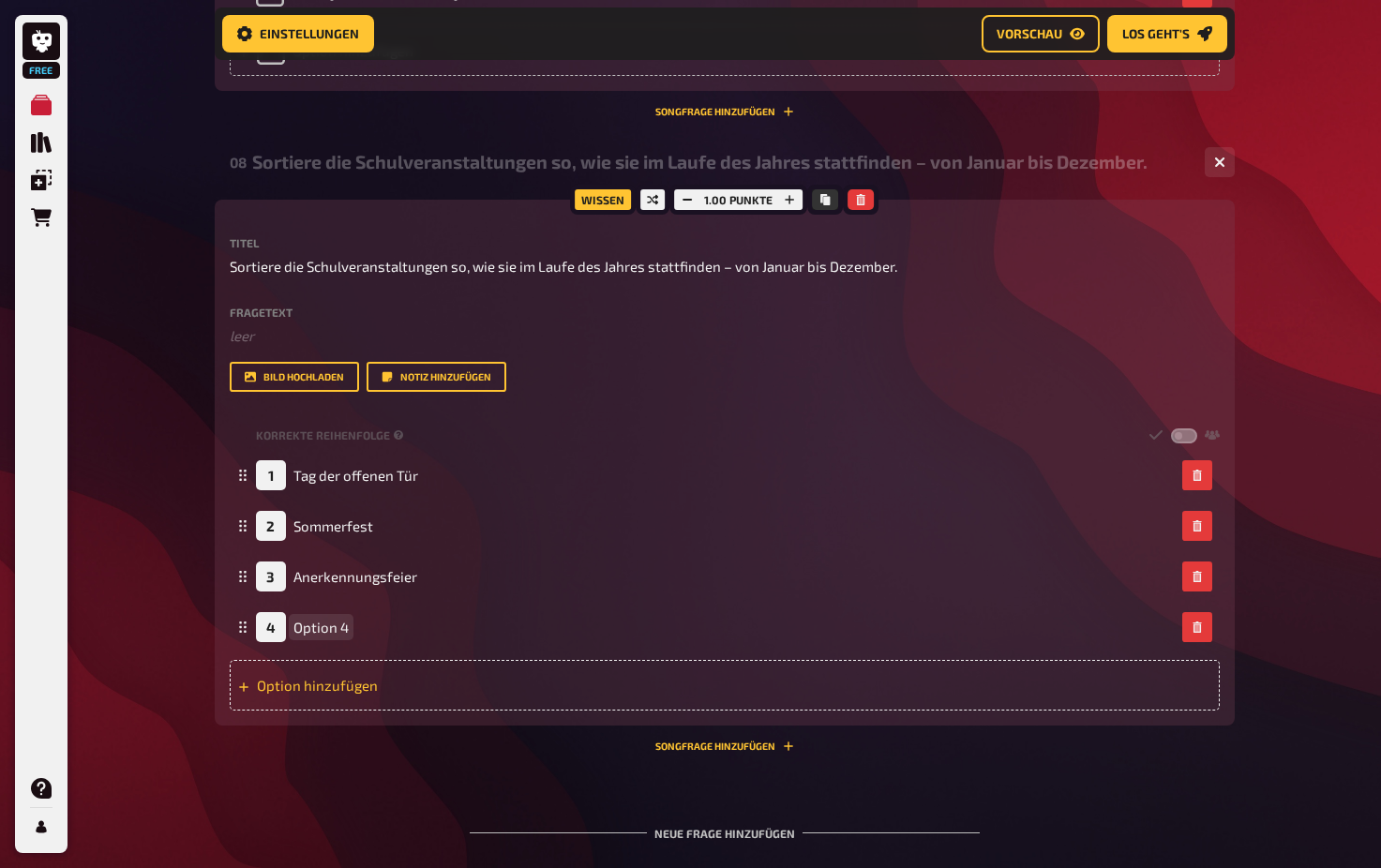
scroll to position [4039, 0]
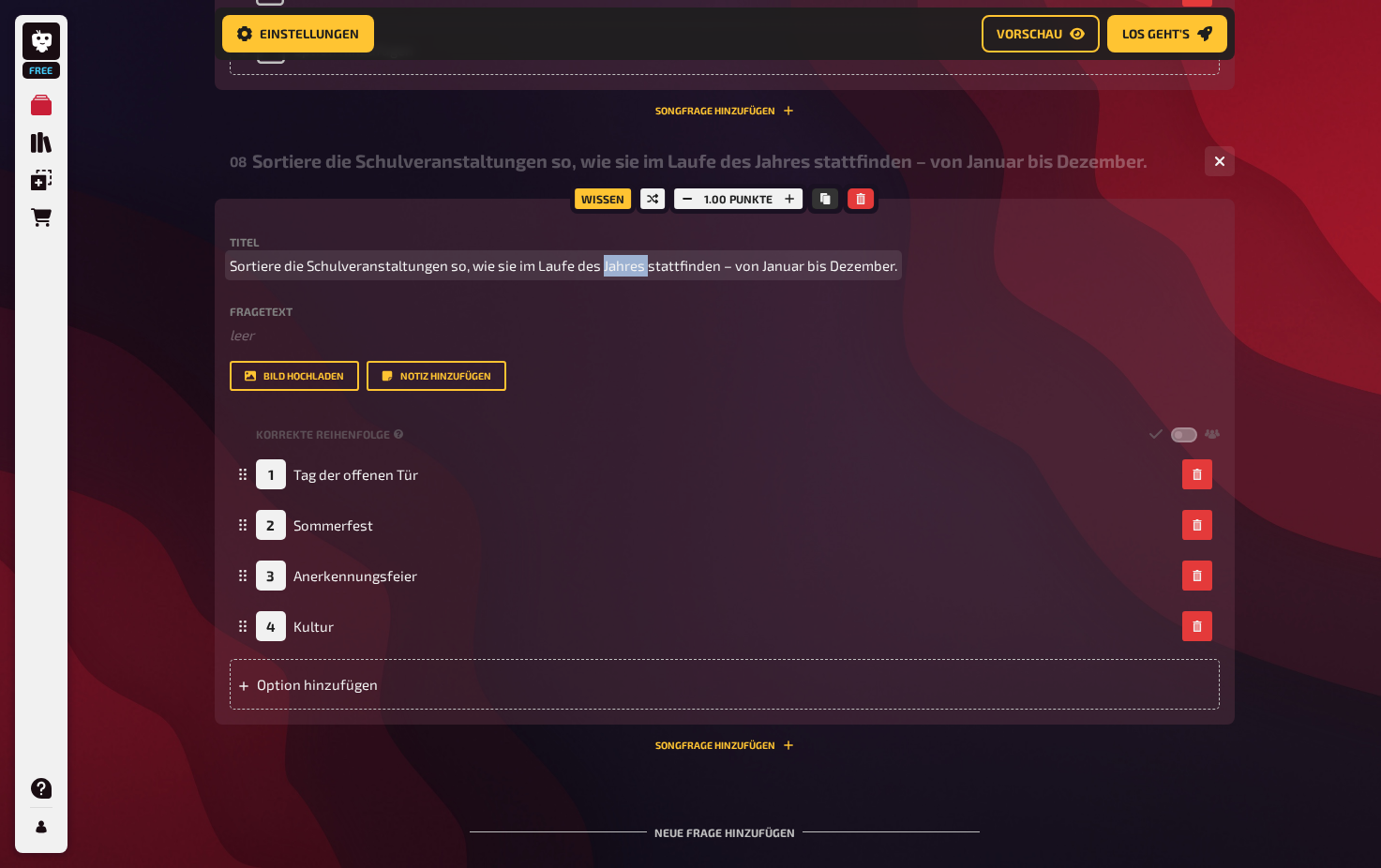
drag, startPoint x: 646, startPoint y: 261, endPoint x: 608, endPoint y: 253, distance: 38.8
click at [604, 257] on span "Sortiere die Schulveranstaltungen so, wie sie im Laufe des Jahres stattfinden –…" at bounding box center [562, 266] width 667 height 22
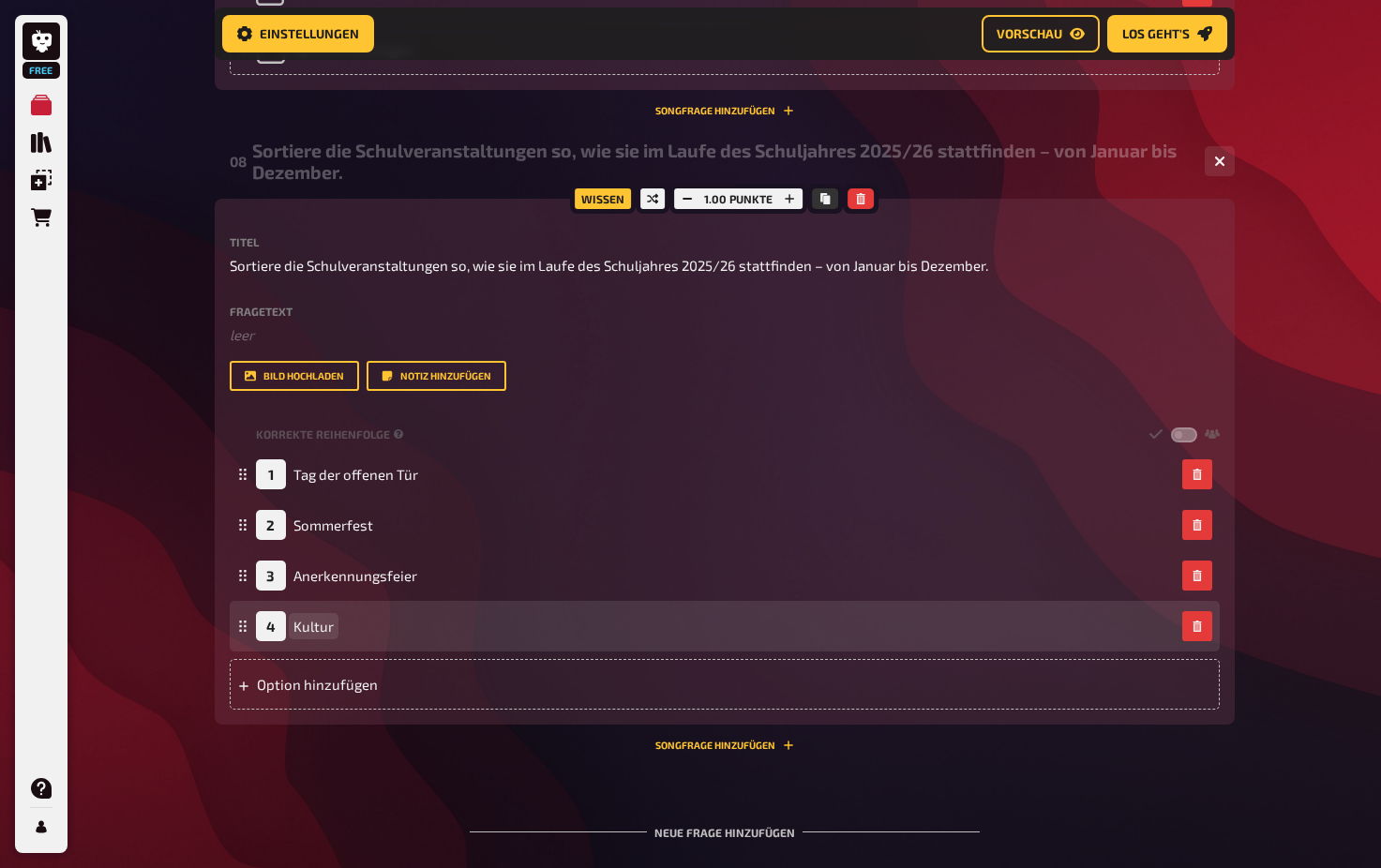
click at [324, 623] on span "Kultur" at bounding box center [313, 626] width 41 height 17
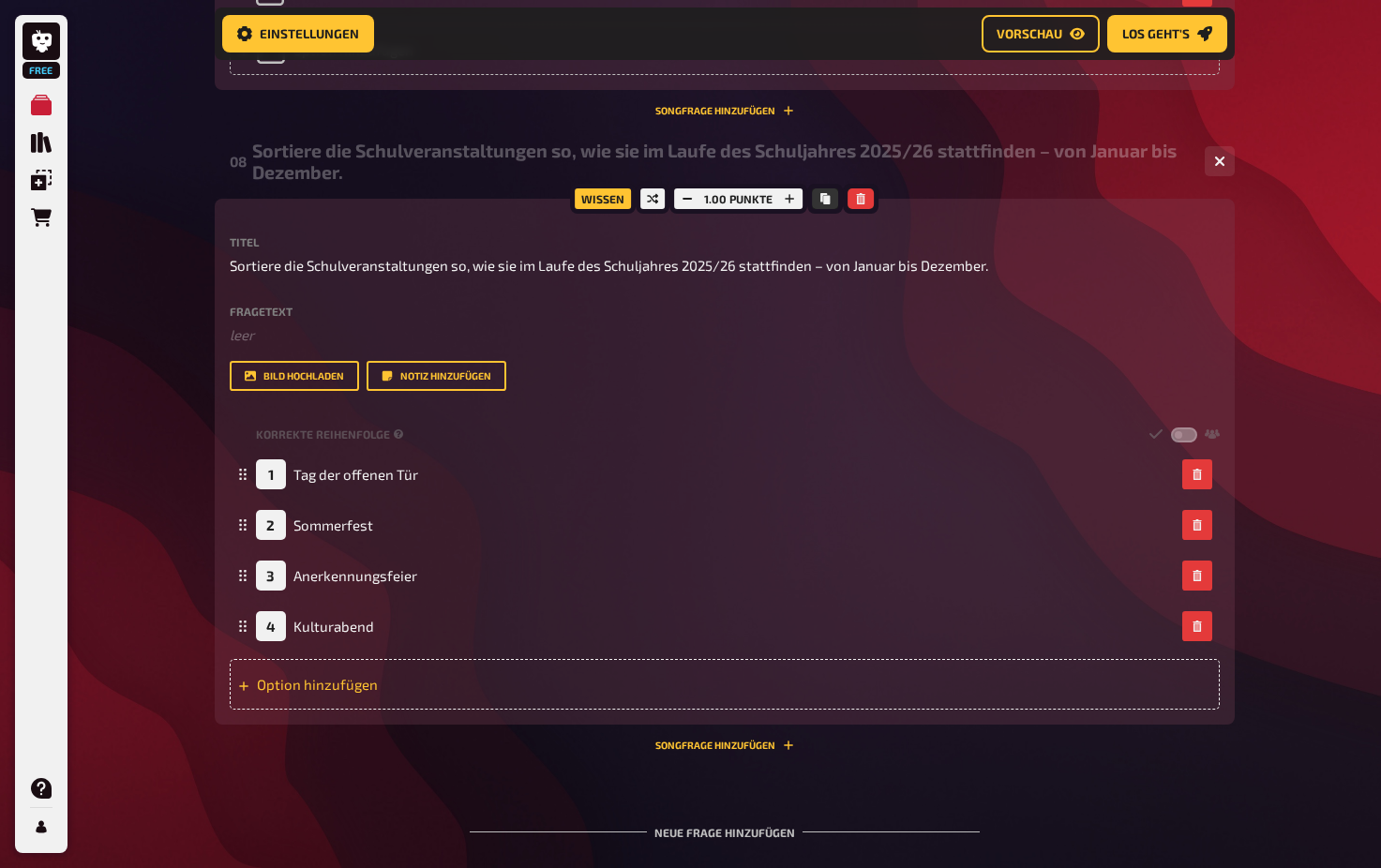
click at [374, 683] on div "Option hinzufügen" at bounding box center [724, 684] width 990 height 50
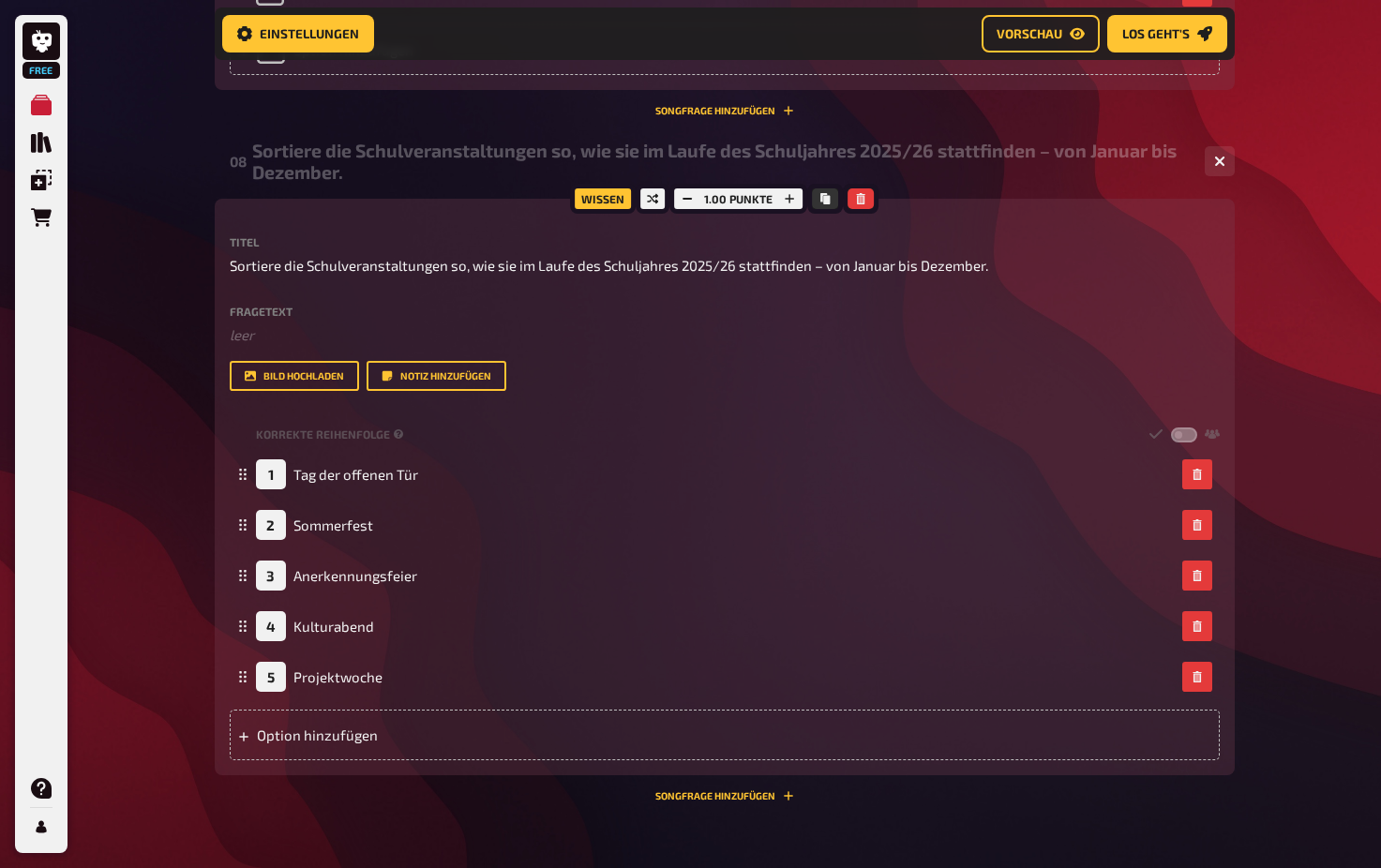
click at [413, 778] on div "Wissen 1.00 Punkte Titel Sortiere die Schulveranstaltungen so, wie sie im Laufe…" at bounding box center [725, 500] width 1020 height 603
click at [370, 737] on div "Option hinzufügen" at bounding box center [724, 735] width 990 height 50
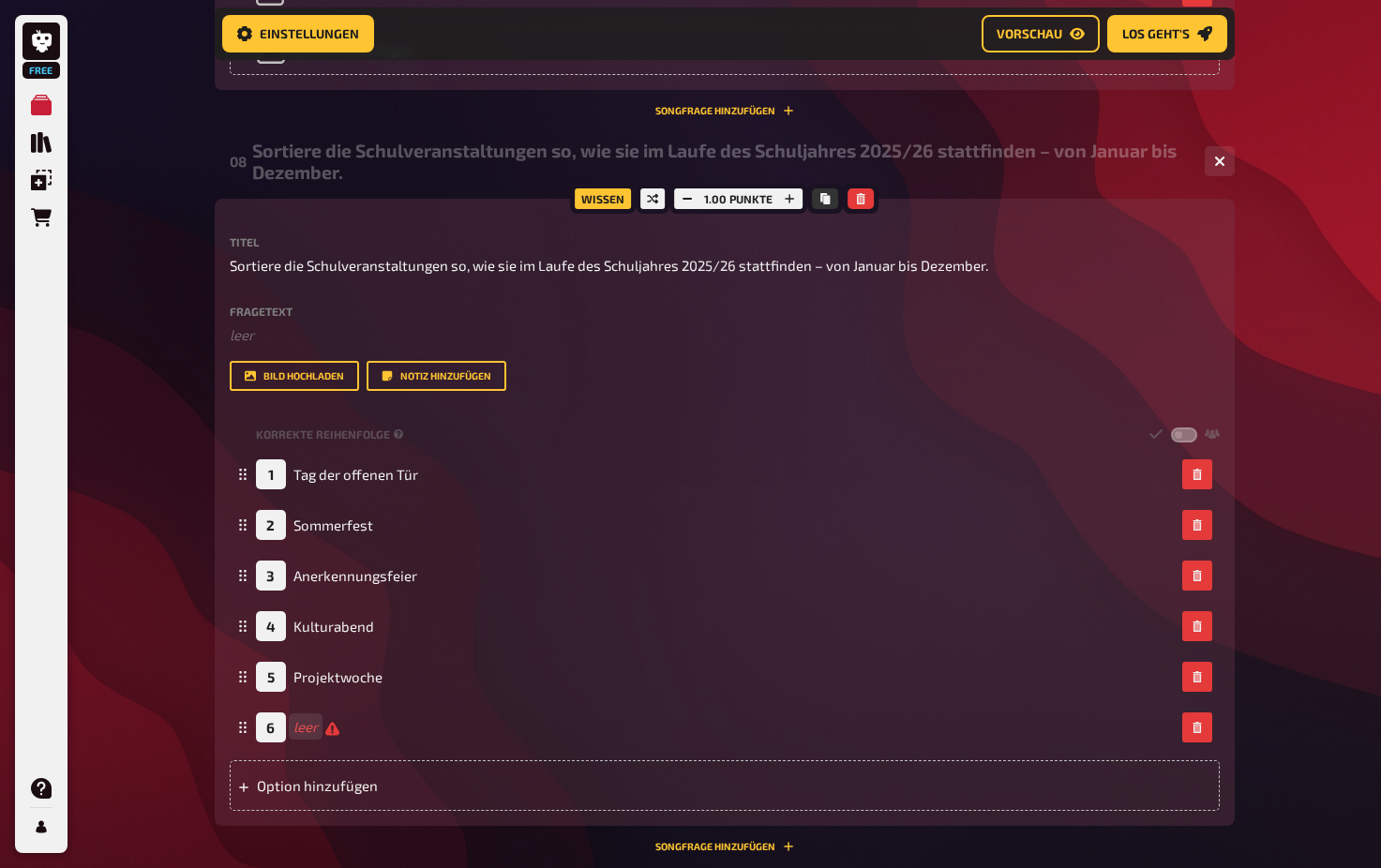
click at [382, 822] on div "Wissen 1.00 Punkte Titel Sortiere die Schulveranstaltungen so, wie sie im Laufe…" at bounding box center [725, 525] width 1020 height 653
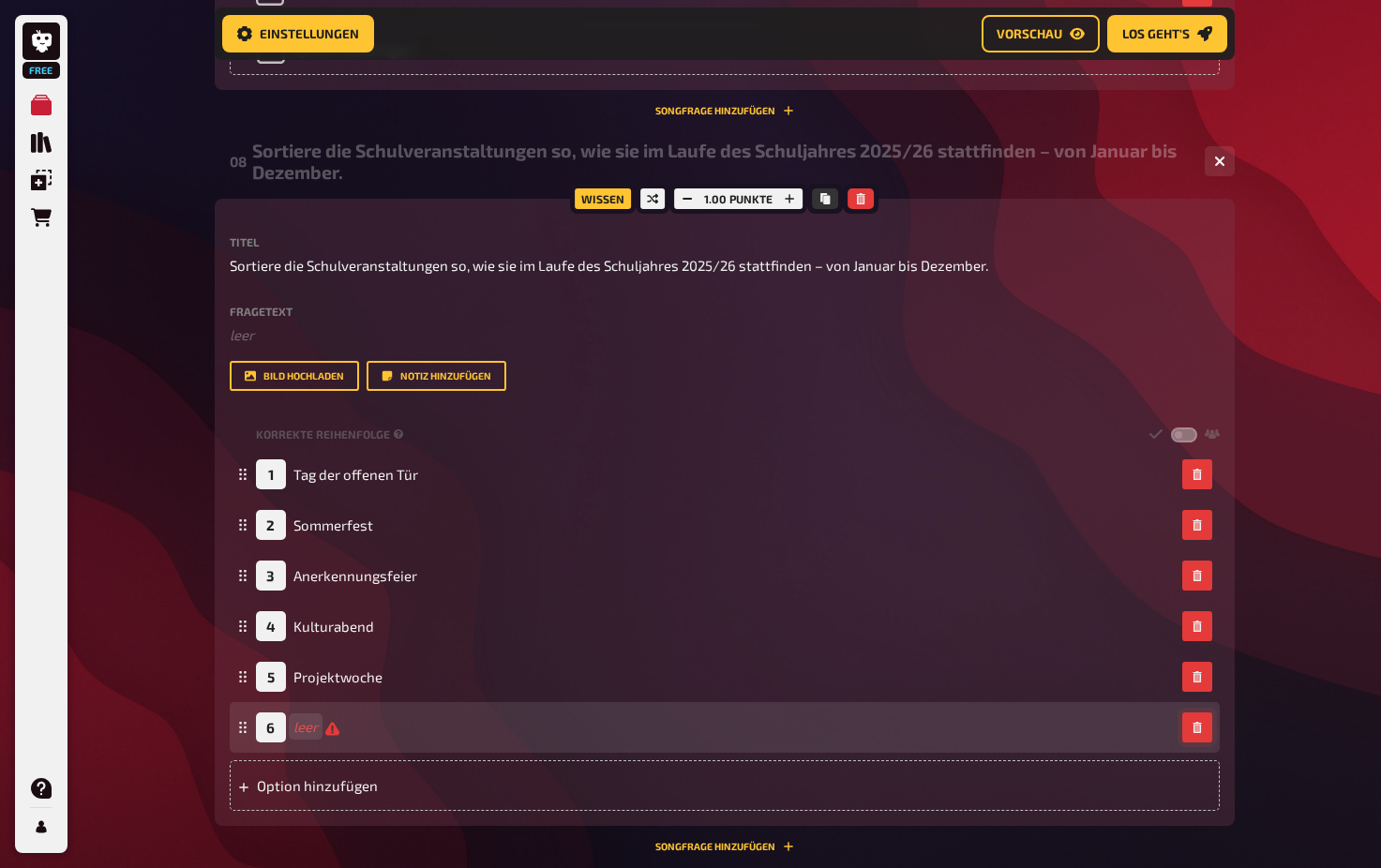
click at [1206, 725] on button "button" at bounding box center [1197, 728] width 30 height 30
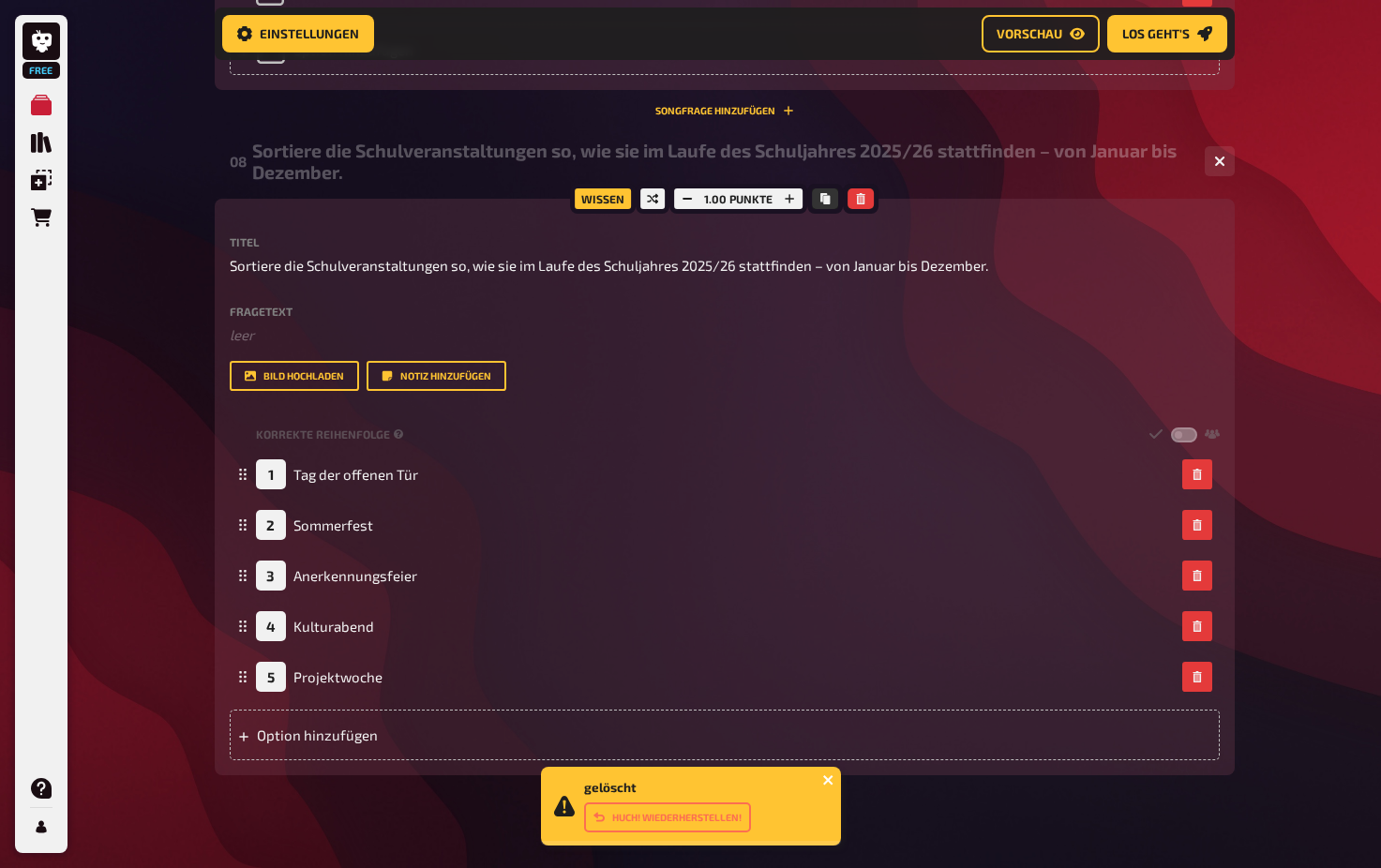
click at [831, 773] on icon "close" at bounding box center [827, 779] width 13 height 15
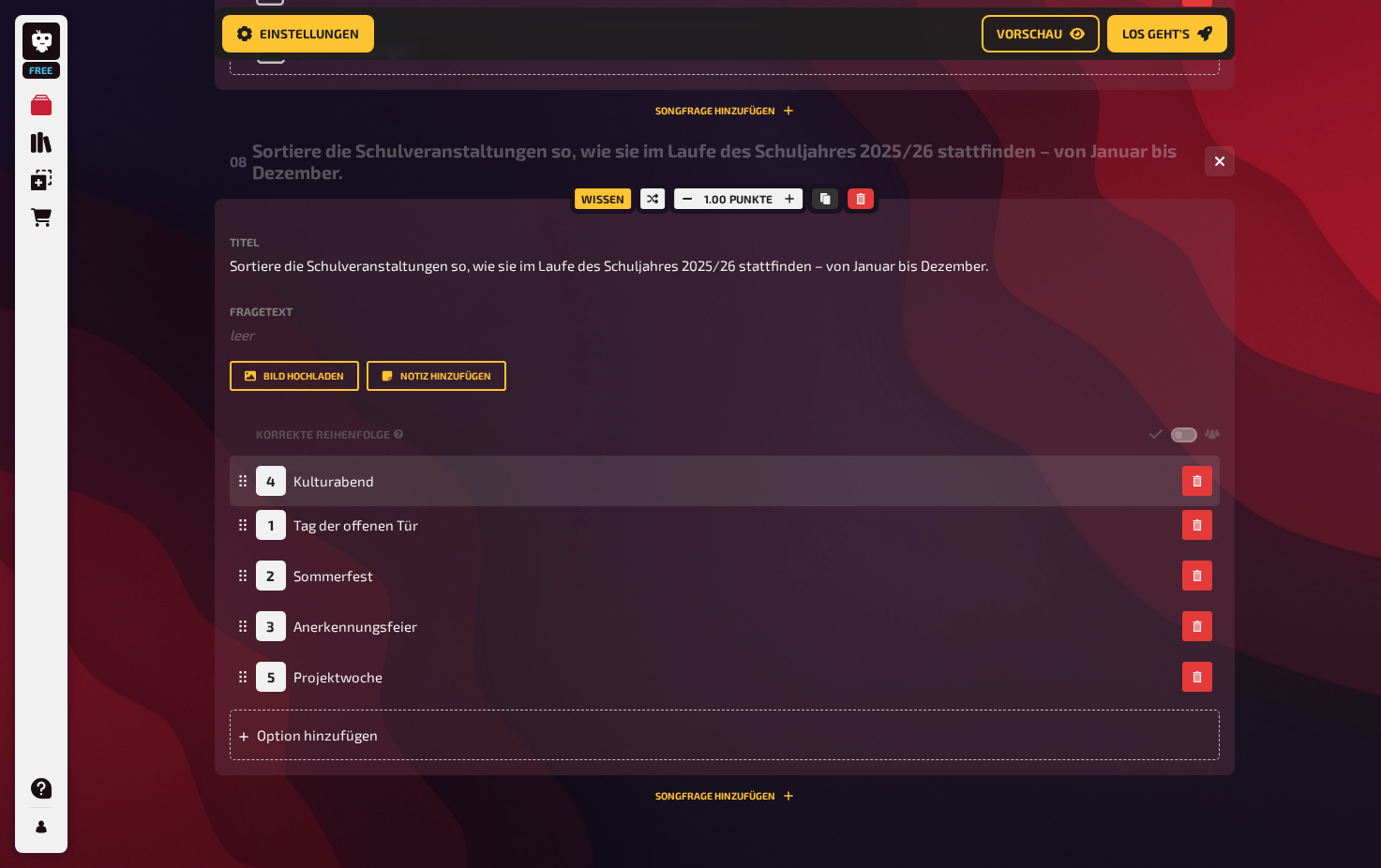
drag, startPoint x: 245, startPoint y: 623, endPoint x: 247, endPoint y: 478, distance: 145.0
click at [247, 478] on icon at bounding box center [242, 480] width 11 height 11
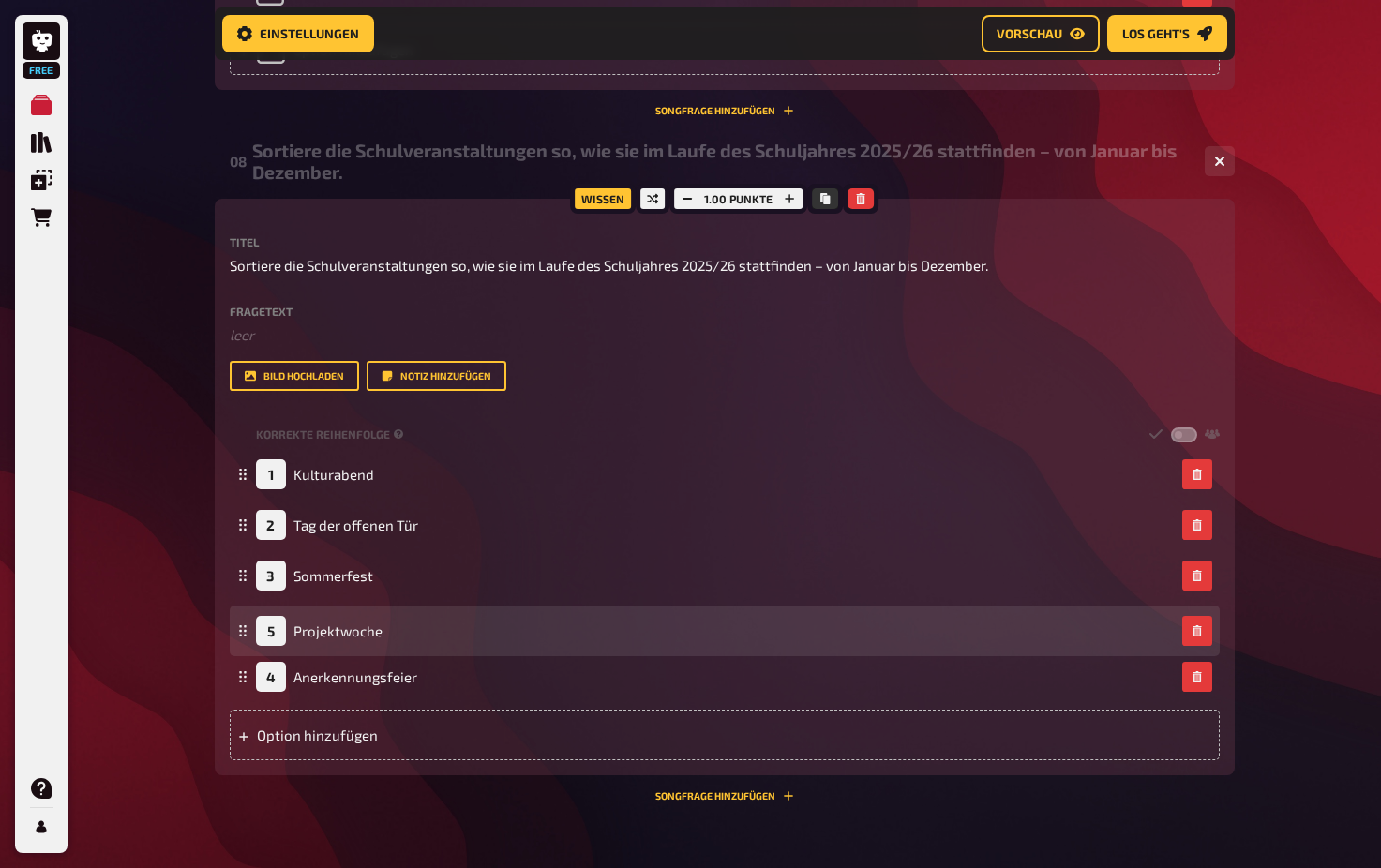
drag, startPoint x: 245, startPoint y: 659, endPoint x: 246, endPoint y: 629, distance: 30.0
click at [246, 629] on icon at bounding box center [242, 630] width 11 height 11
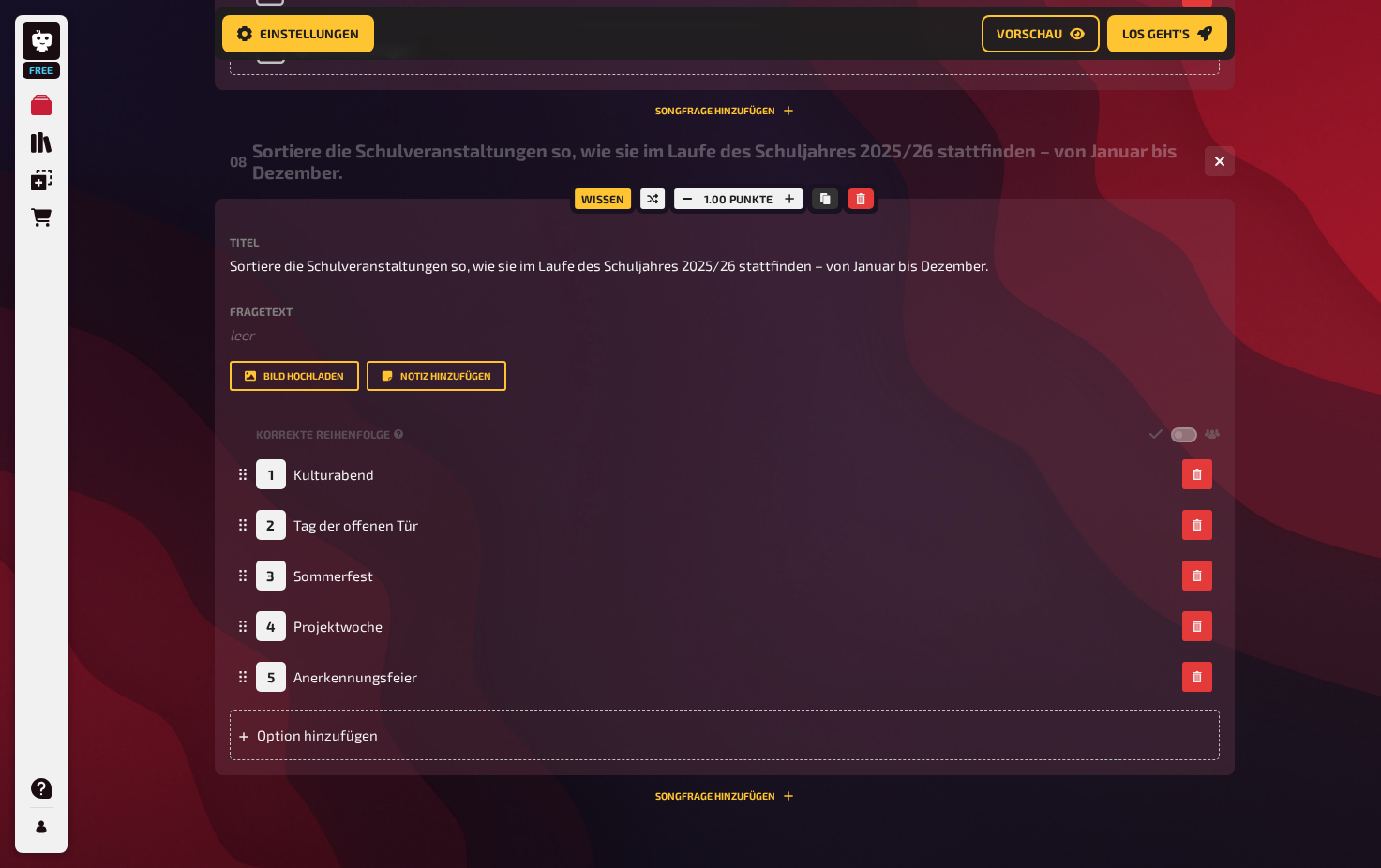
click at [533, 803] on div "08 Sortiere die Schulveranstaltungen so, wie sie im Laufe des Schuljahres 2025/…" at bounding box center [725, 477] width 1020 height 677
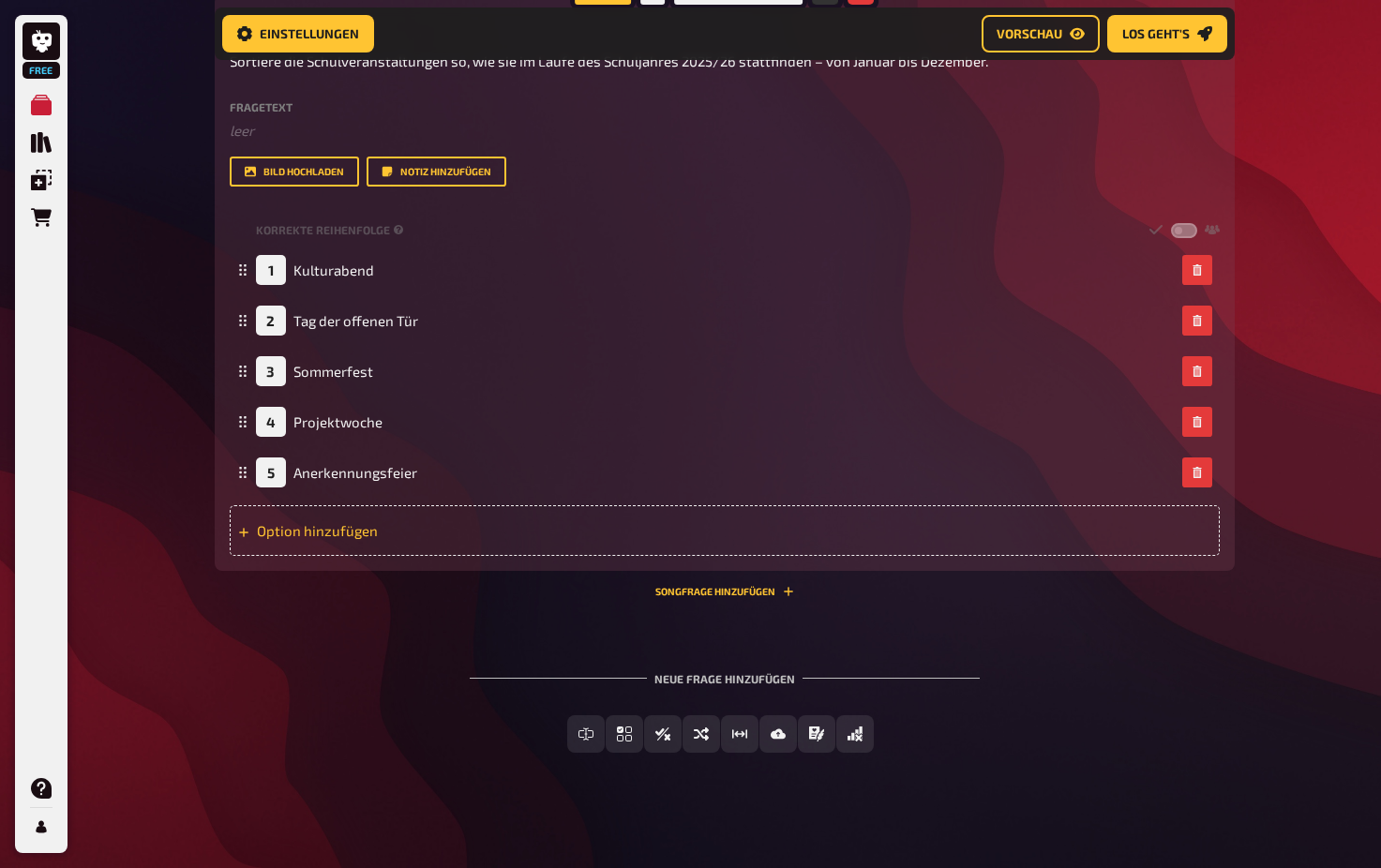
scroll to position [4243, 0]
click at [369, 524] on div "Option hinzufügen" at bounding box center [724, 531] width 990 height 50
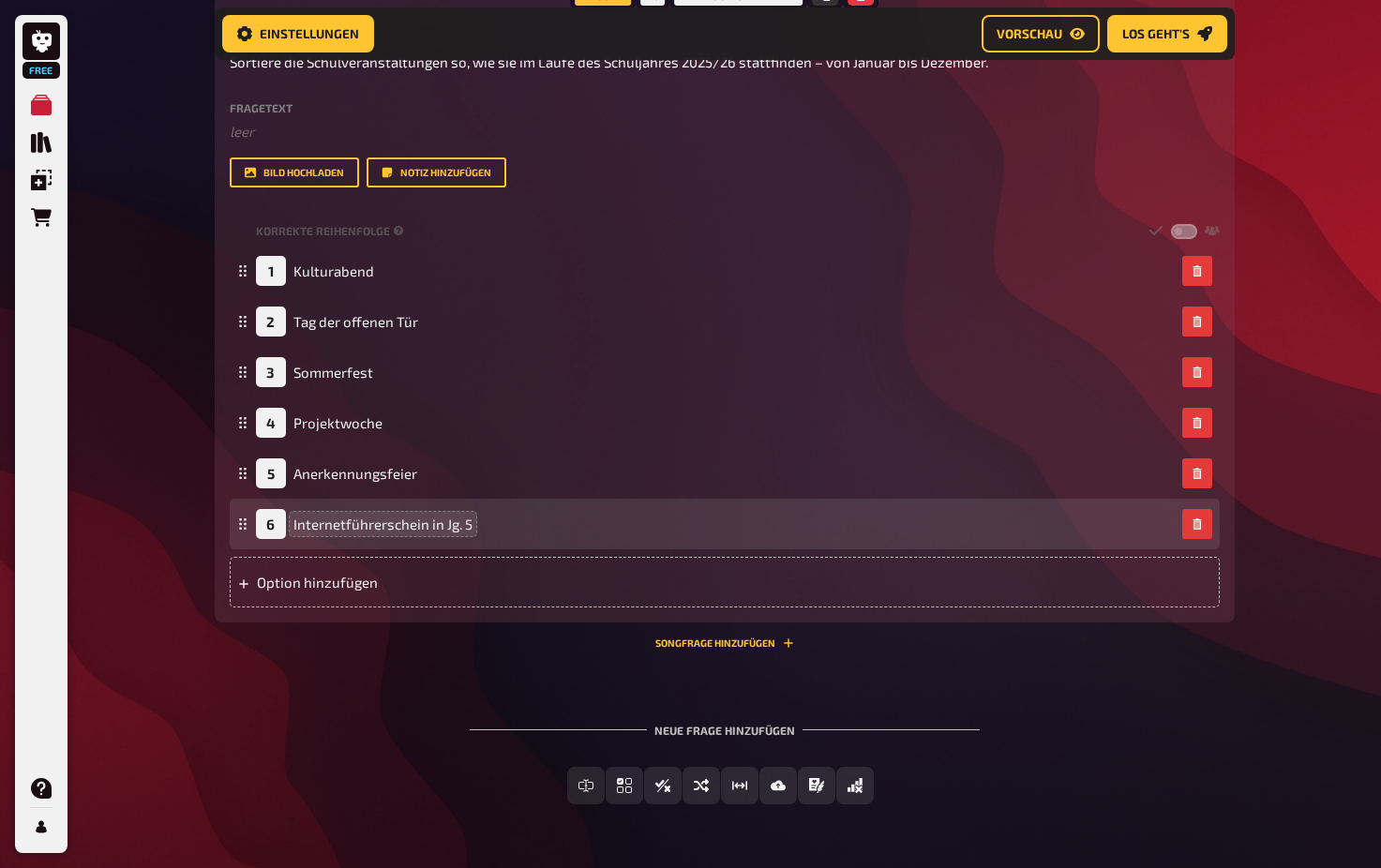
click at [295, 515] on span "Internetführerschein in Jg. 5" at bounding box center [383, 523] width 179 height 17
click at [596, 518] on span "Prüfung zum Erlangen des Internetführerschein in Jg. 5" at bounding box center [469, 523] width 351 height 17
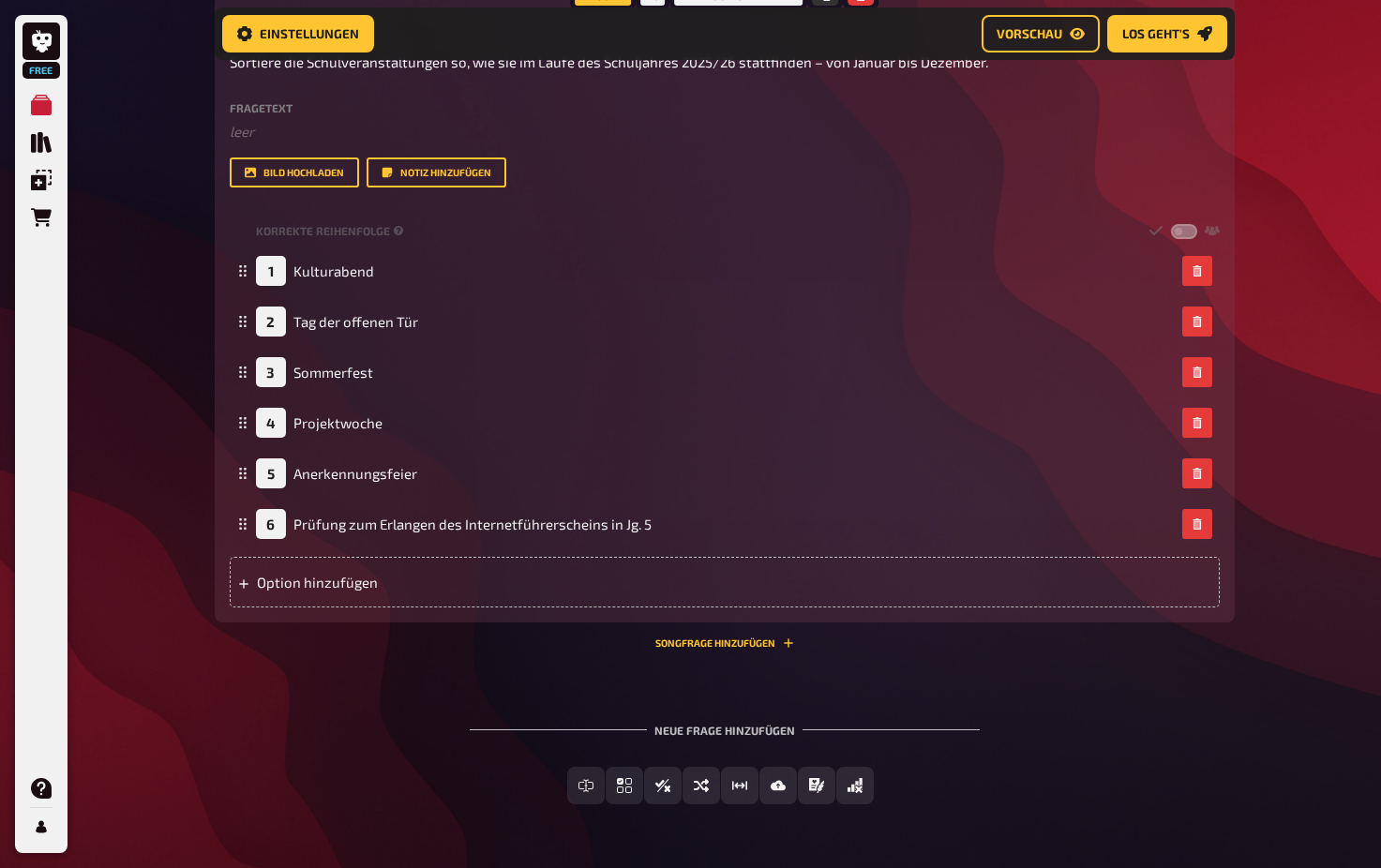
click at [434, 651] on div "08 Sortiere die Schulveranstaltungen so, wie sie im Laufe des Schuljahres 2025/…" at bounding box center [725, 300] width 1020 height 729
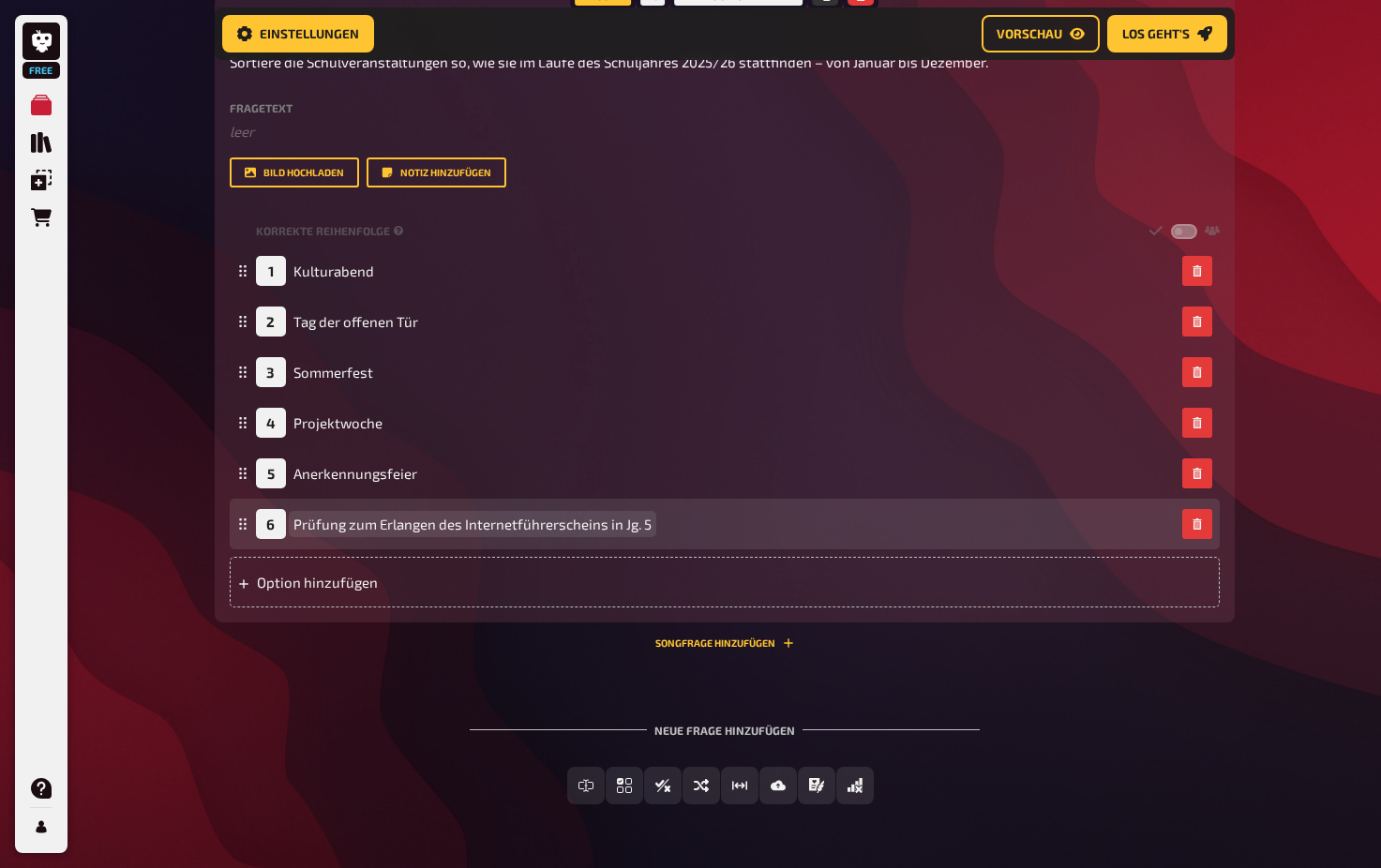
click at [644, 520] on span "Prüfung zum Erlangen des Internetführerscheins in Jg. 5" at bounding box center [473, 523] width 358 height 17
drag, startPoint x: 647, startPoint y: 518, endPoint x: 295, endPoint y: 518, distance: 352.0
click at [295, 518] on span "Prüfung zum Erlangen des Internetführerscheins in Jg. 5" at bounding box center [473, 523] width 358 height 17
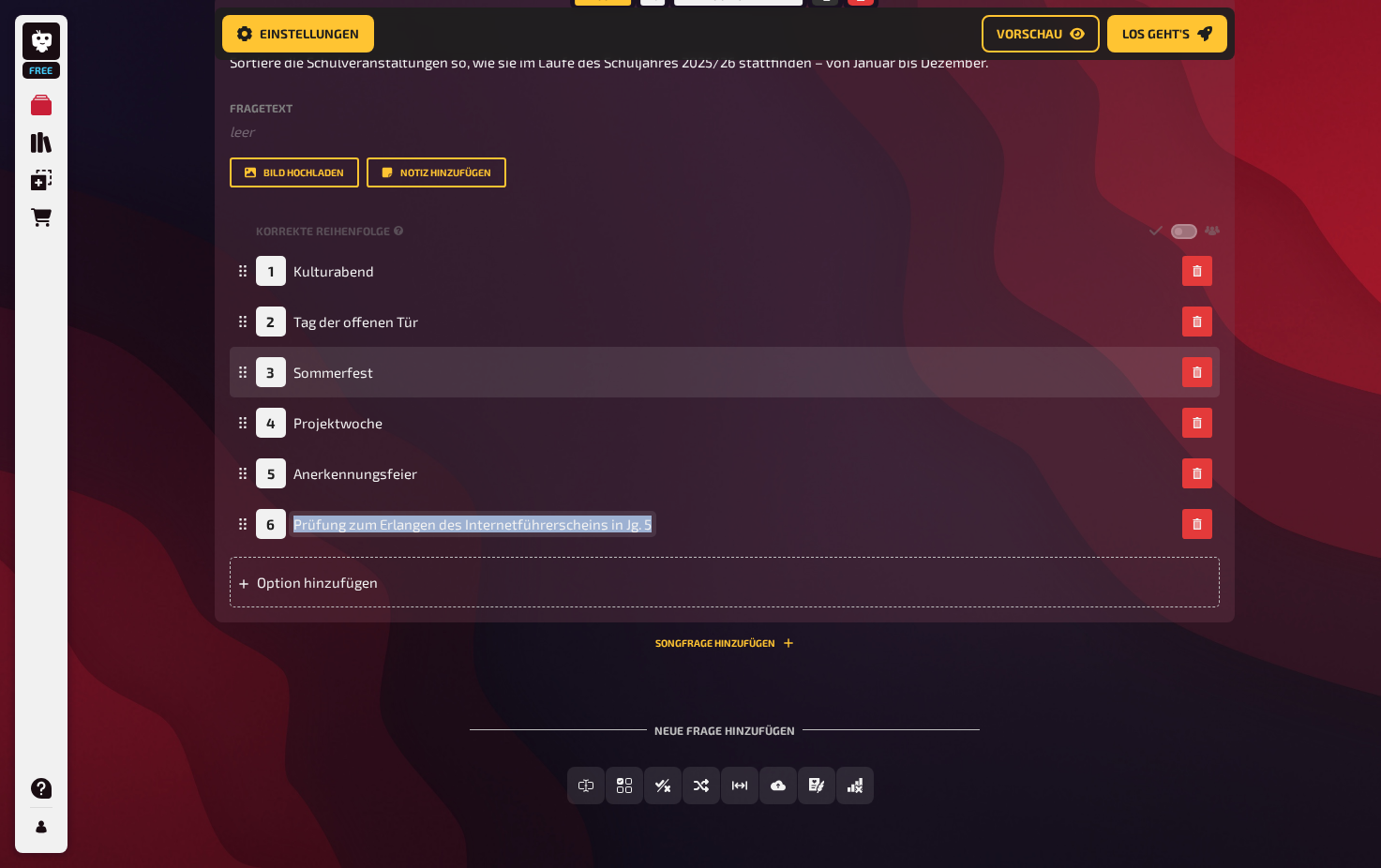
copy span "Prüfung zum Erlangen des Internetführerscheins in Jg. 5"
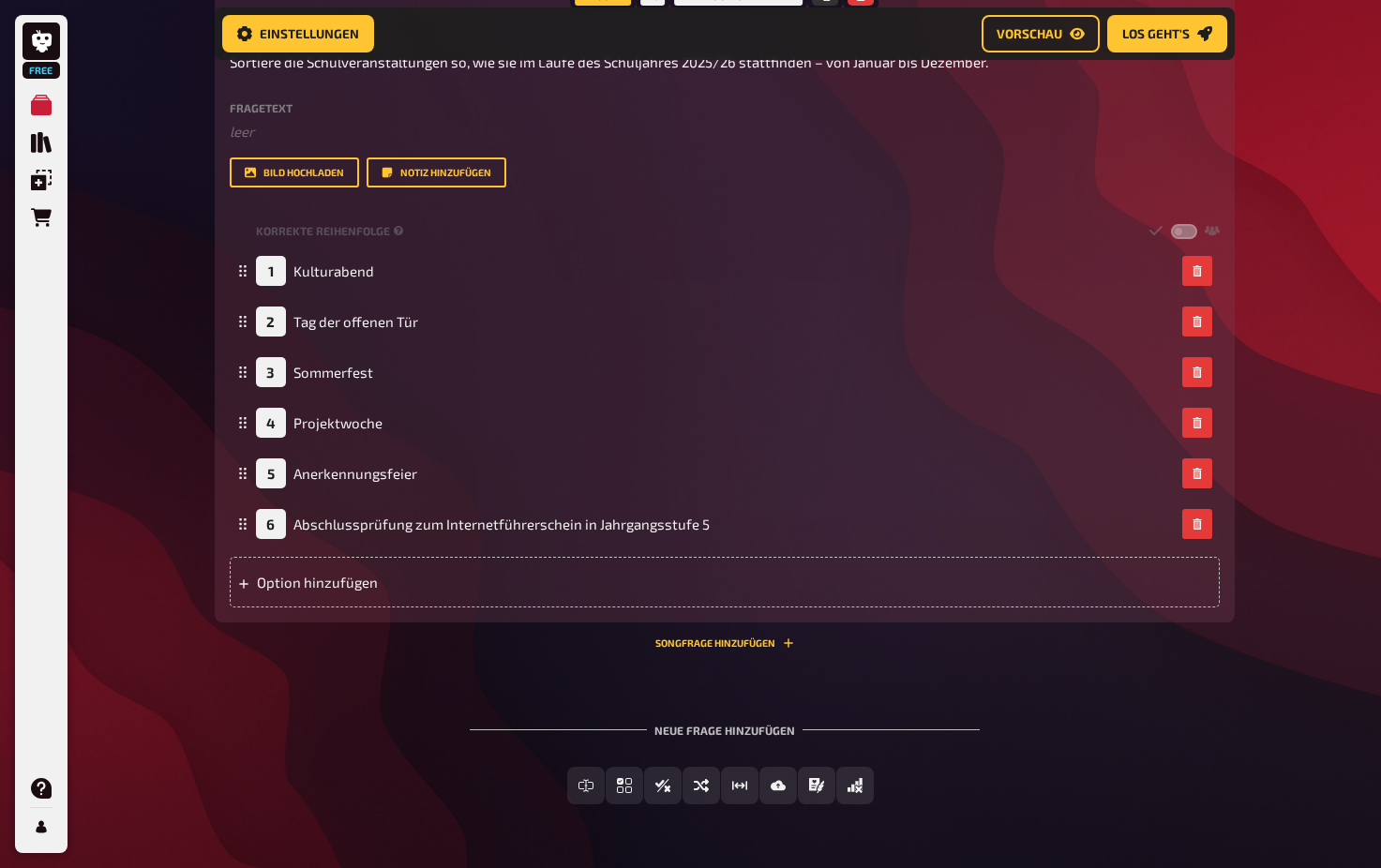
click at [305, 767] on div "Freitext Eingabe Einfachauswahl Wahr / Falsch Sortierfrage Schätzfrage Bild-Ant…" at bounding box center [725, 786] width 1020 height 38
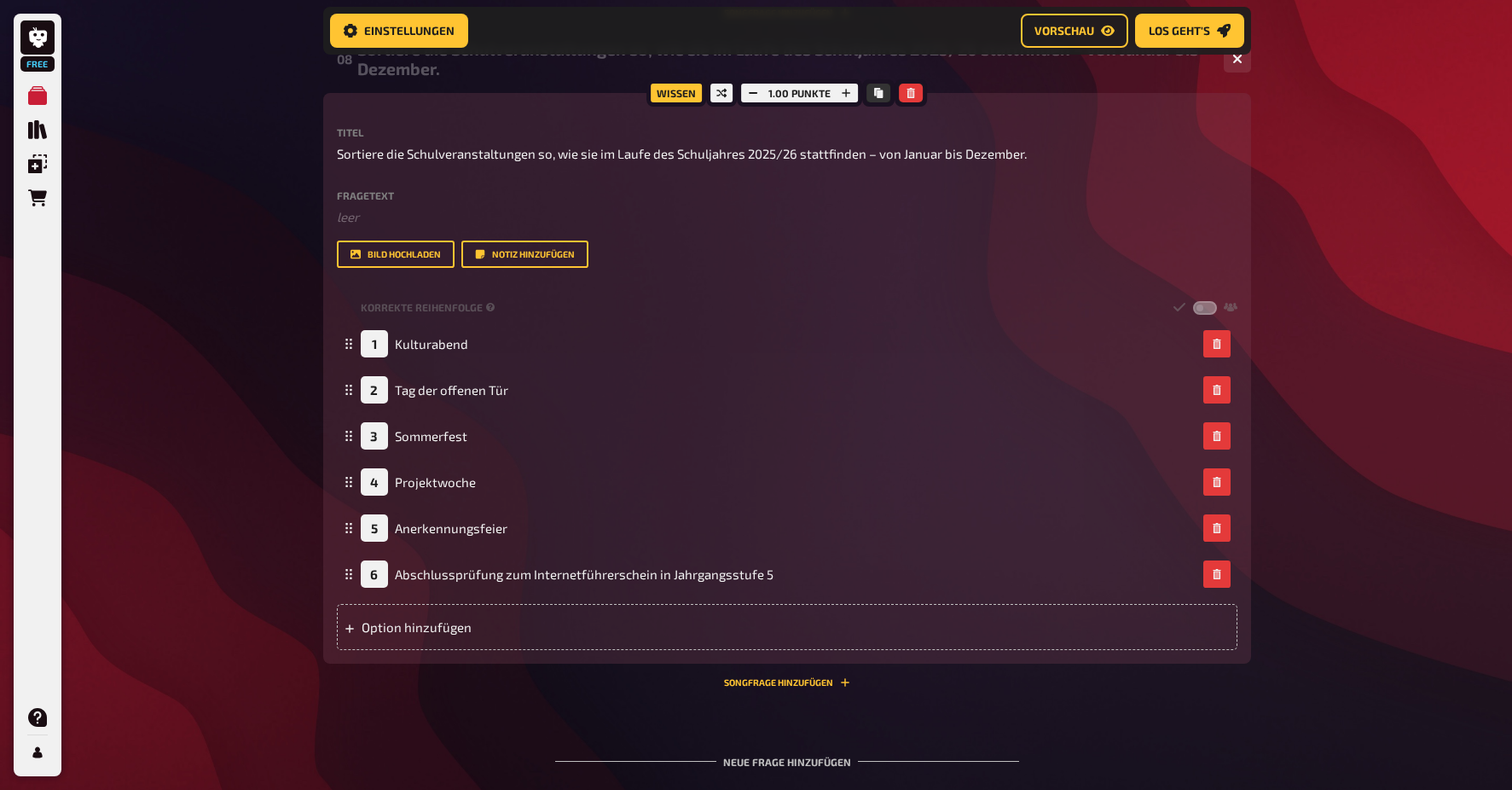
scroll to position [3765, 0]
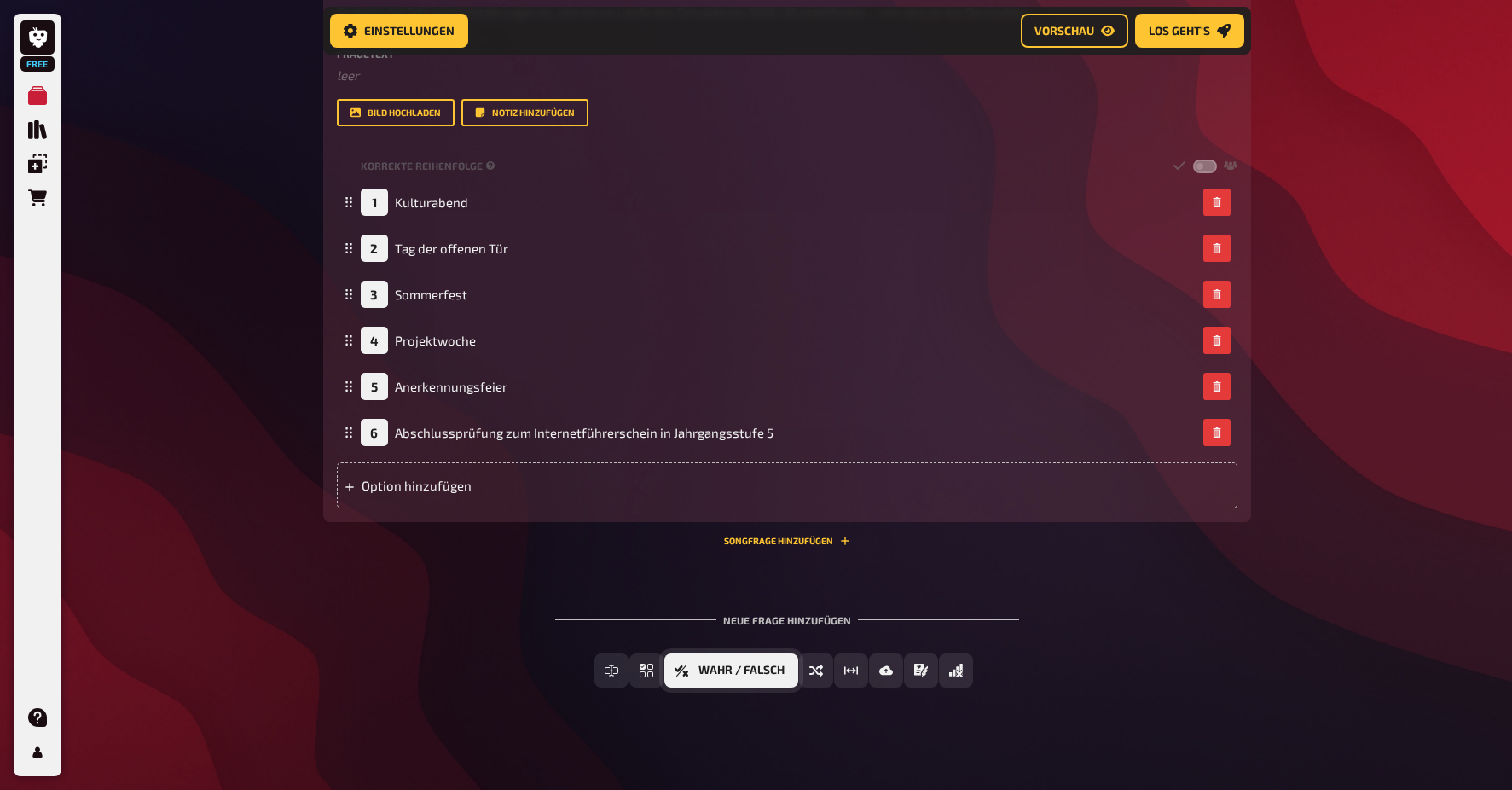
scroll to position [3906, 0]
click at [743, 665] on span "Wahr / Falsch" at bounding box center [741, 670] width 86 height 12
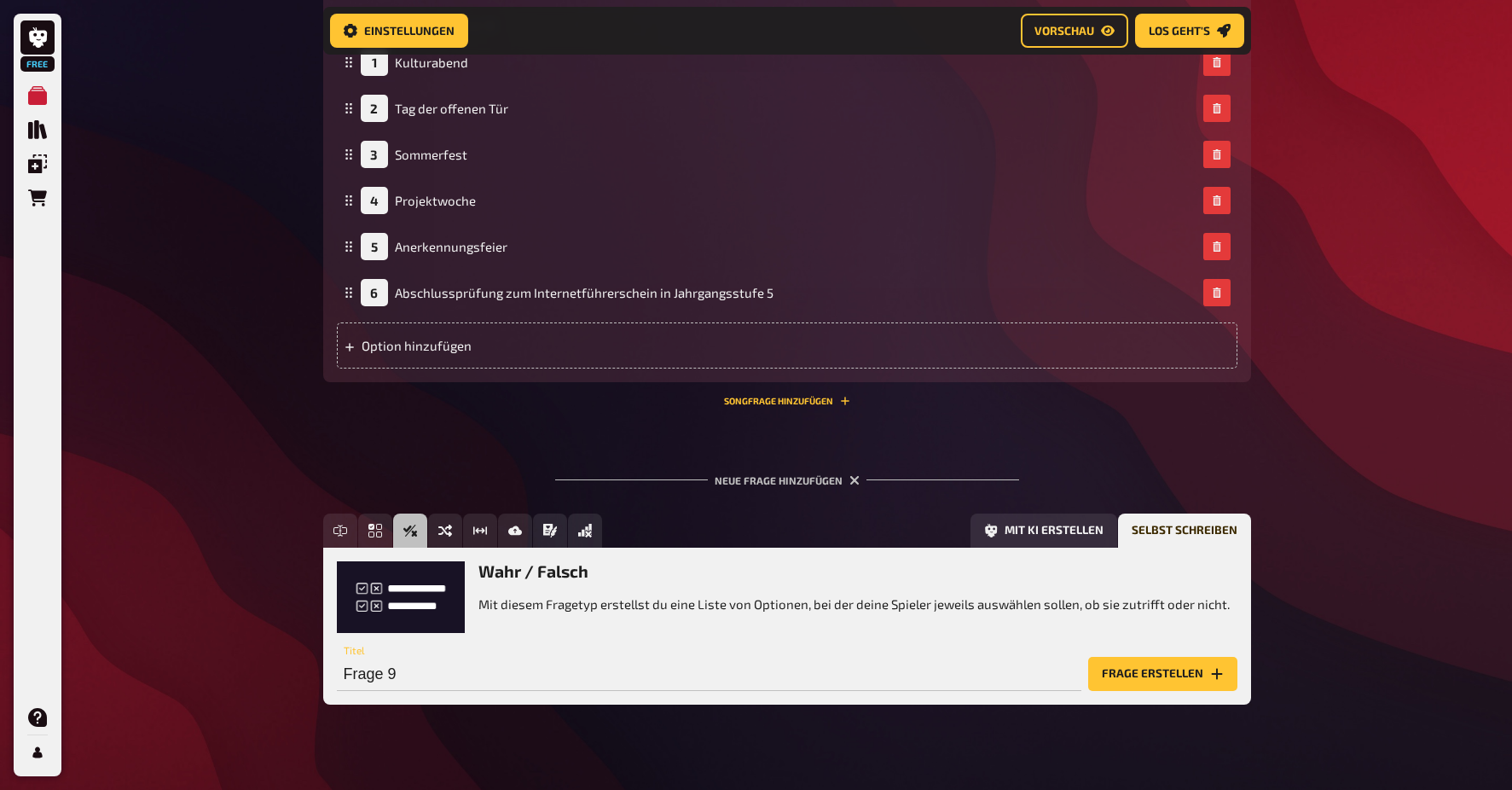
scroll to position [4047, 1]
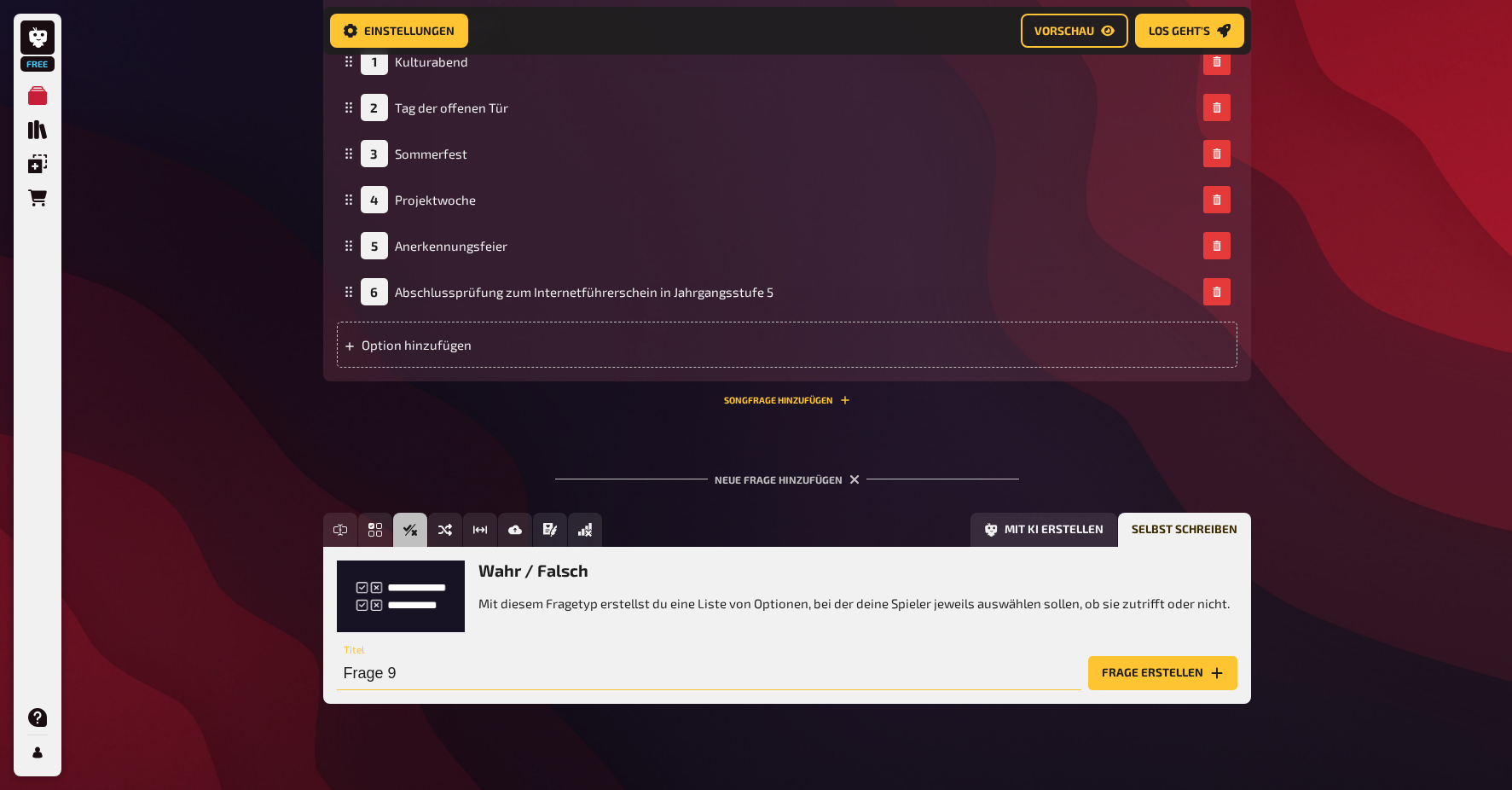
click at [470, 659] on input "Frage 9" at bounding box center [709, 673] width 745 height 34
drag, startPoint x: 436, startPoint y: 663, endPoint x: 282, endPoint y: 663, distance: 154.0
click at [448, 664] on input "Darf an einem tag neben einer Klassenarbeit" at bounding box center [709, 673] width 745 height 34
click at [668, 668] on input "Darf an einem Tag neben einer Klassenarbeit" at bounding box center [709, 673] width 745 height 34
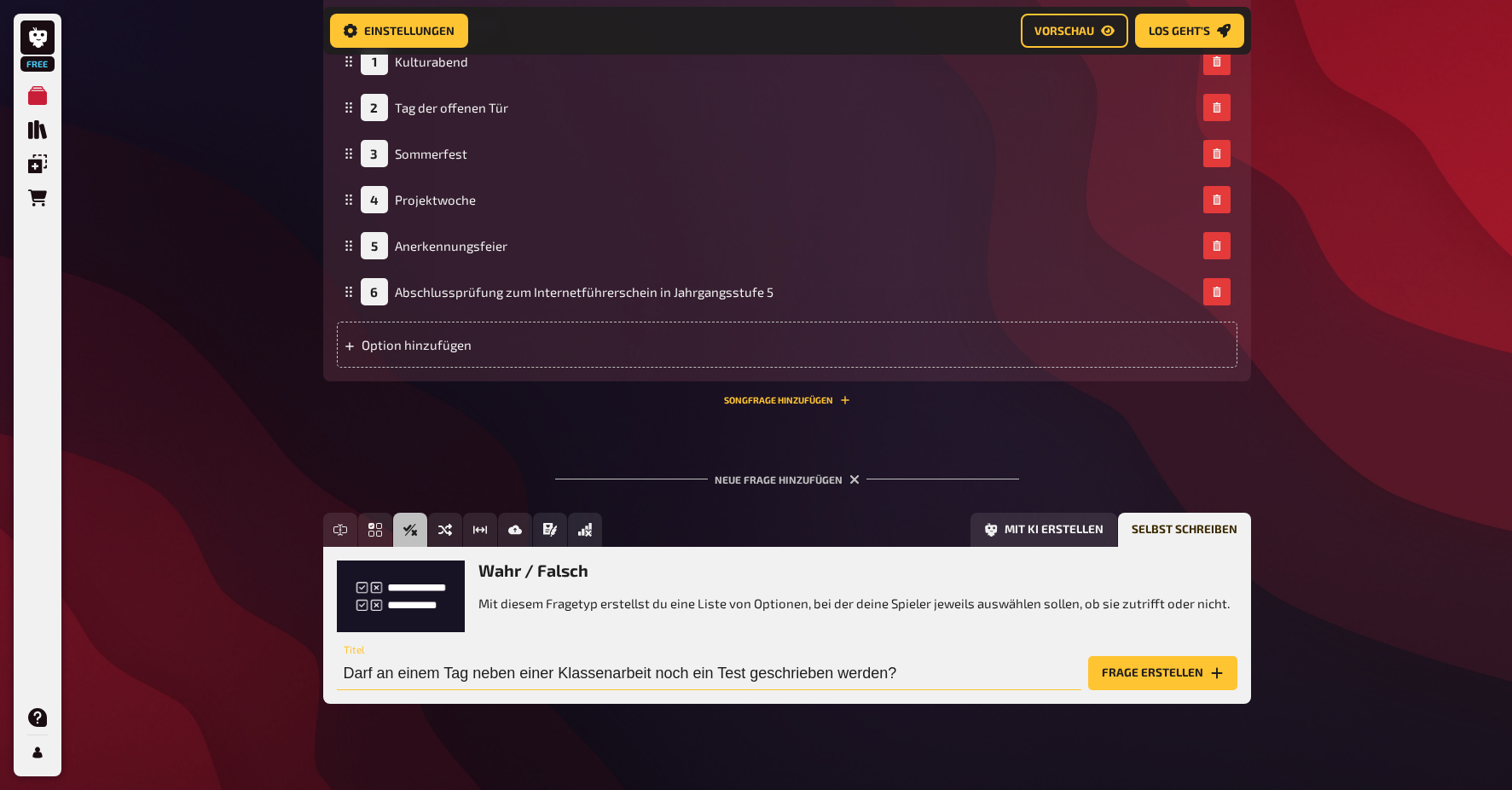
click at [653, 664] on input "Darf an einem Tag neben einer Klassenarbeit noch ein Test geschrieben werden?" at bounding box center [709, 673] width 745 height 34
type input "Darf an einem Tag neben einer Klassenarbeit auch noch ein Test geschrieben werd…"
click at [1168, 667] on button "Frage erstellen" at bounding box center [1163, 673] width 149 height 34
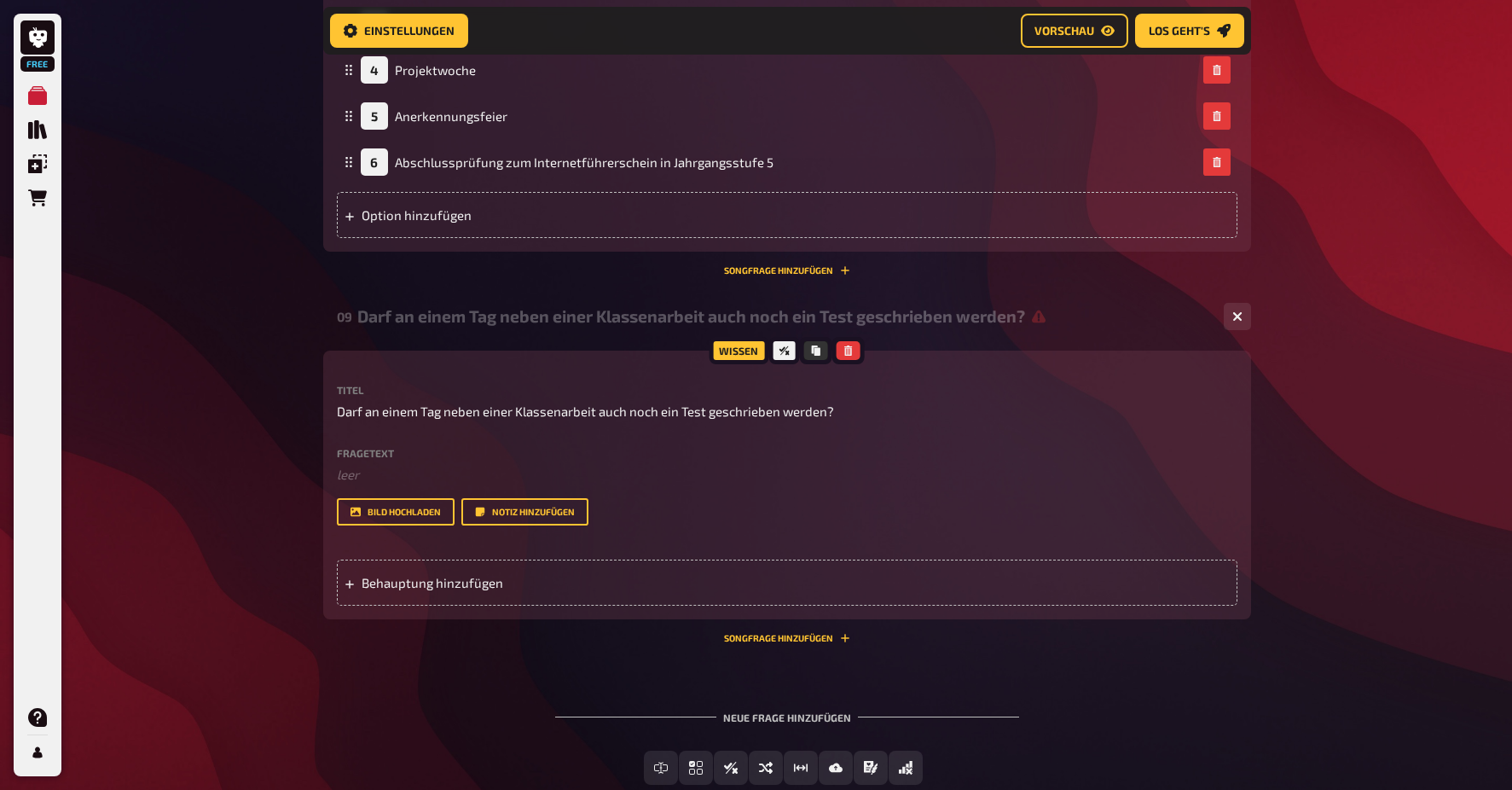
scroll to position [4264, 0]
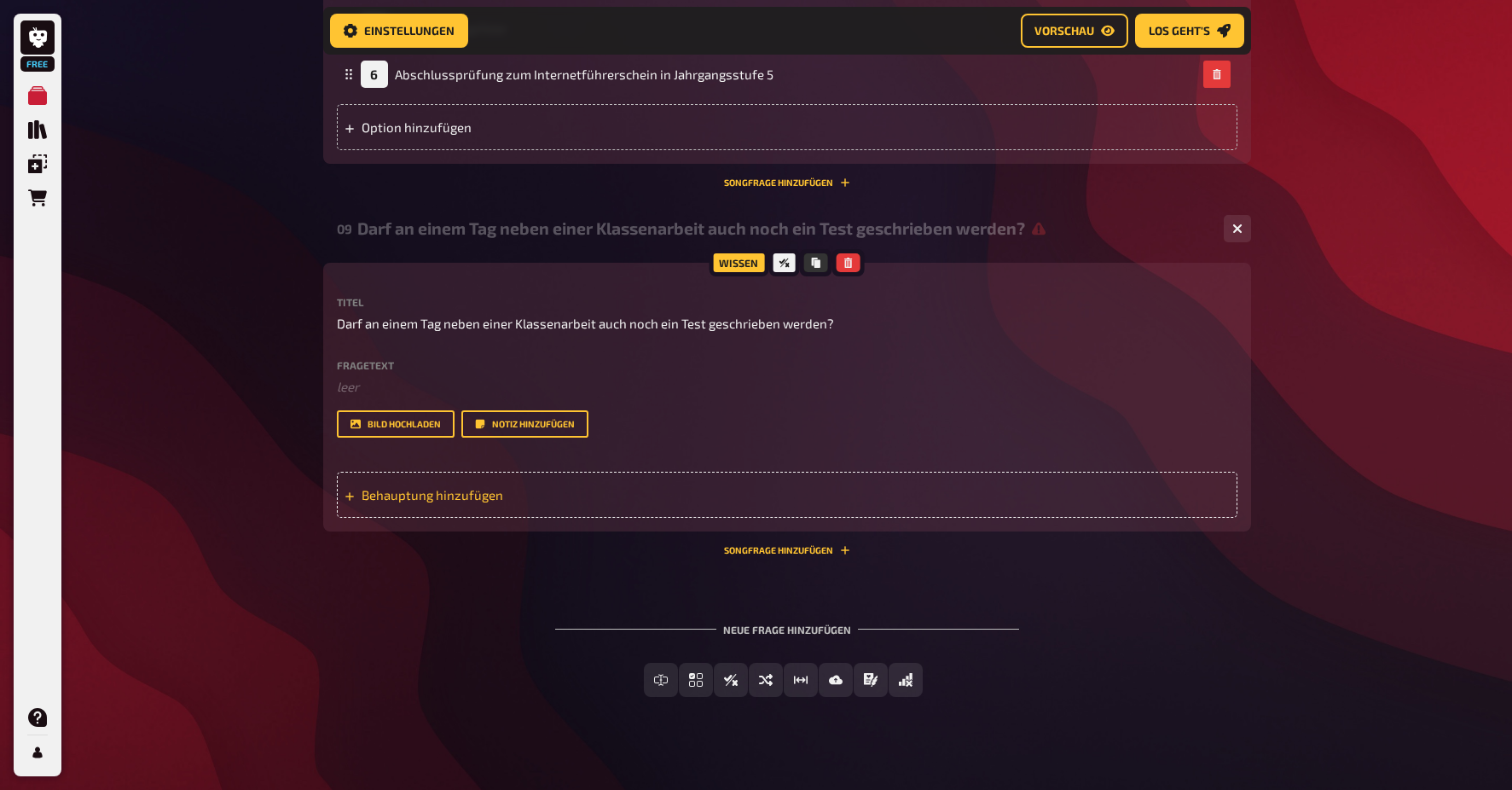
click at [534, 493] on span "Behauptung hinzufügen" at bounding box center [494, 494] width 265 height 15
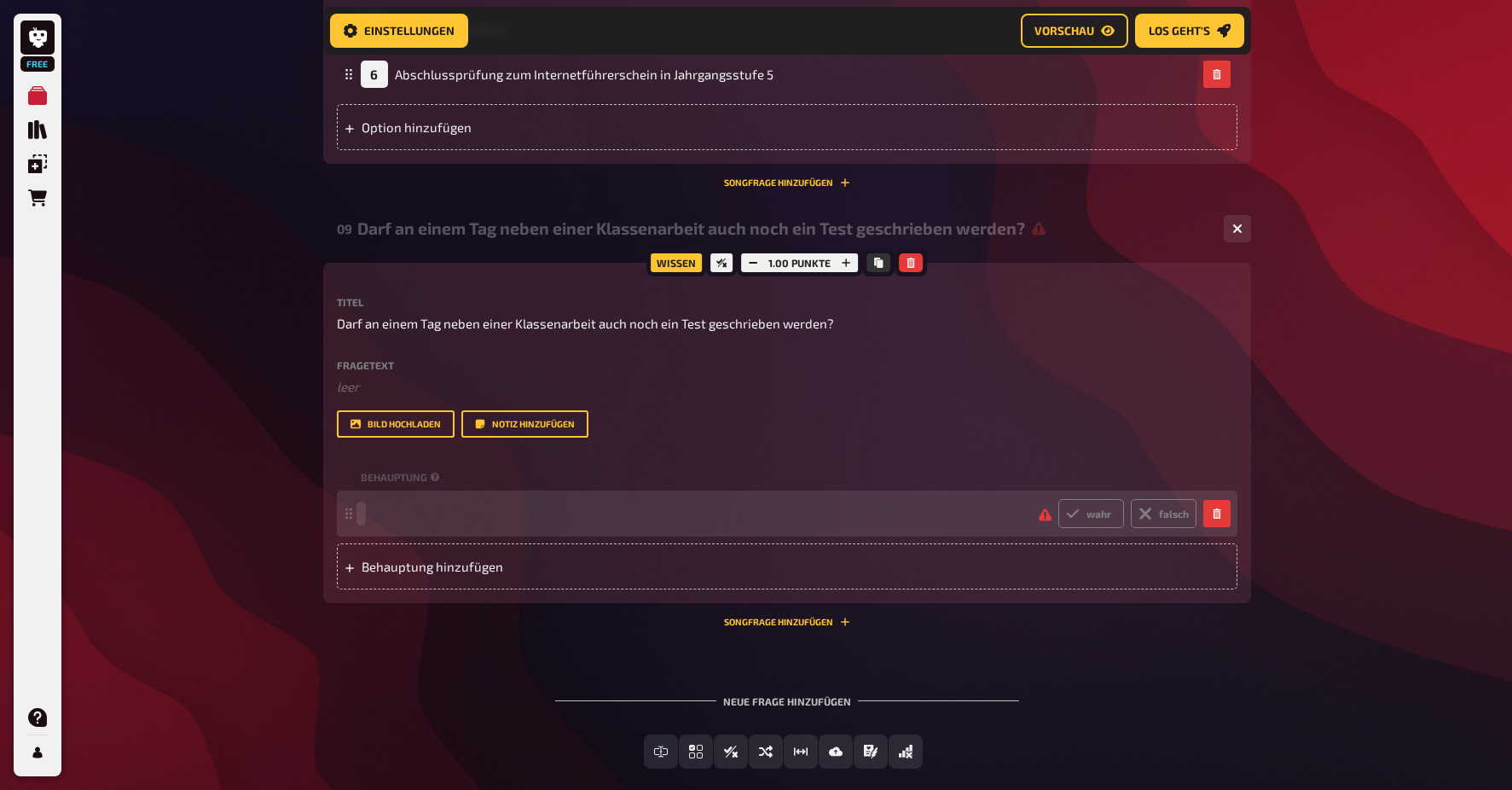
paste span
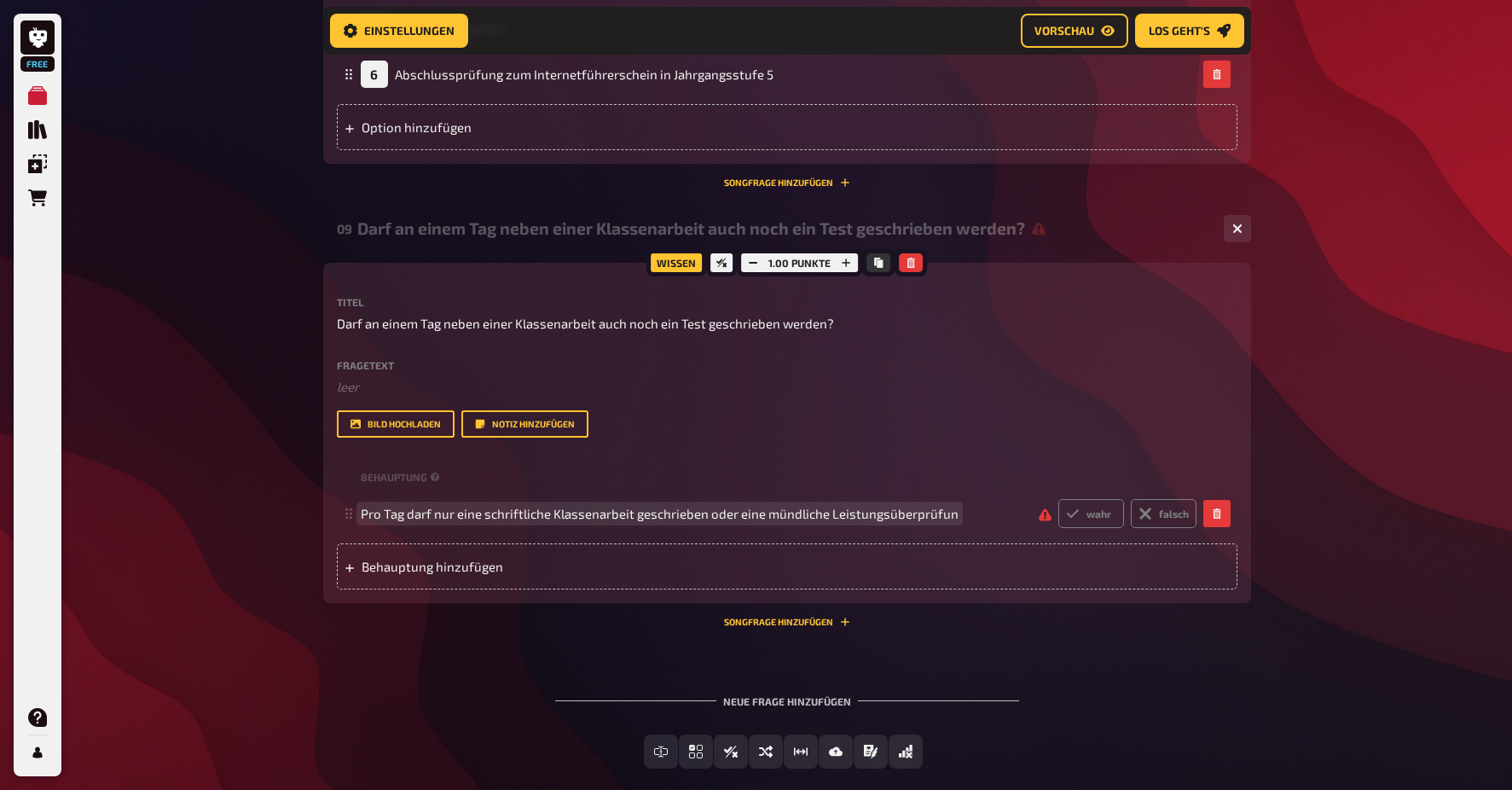
click at [604, 510] on span "Pro Tag darf nur eine schriftliche Klassenarbeit geschrieben oder eine mündlich…" at bounding box center [659, 513] width 598 height 15
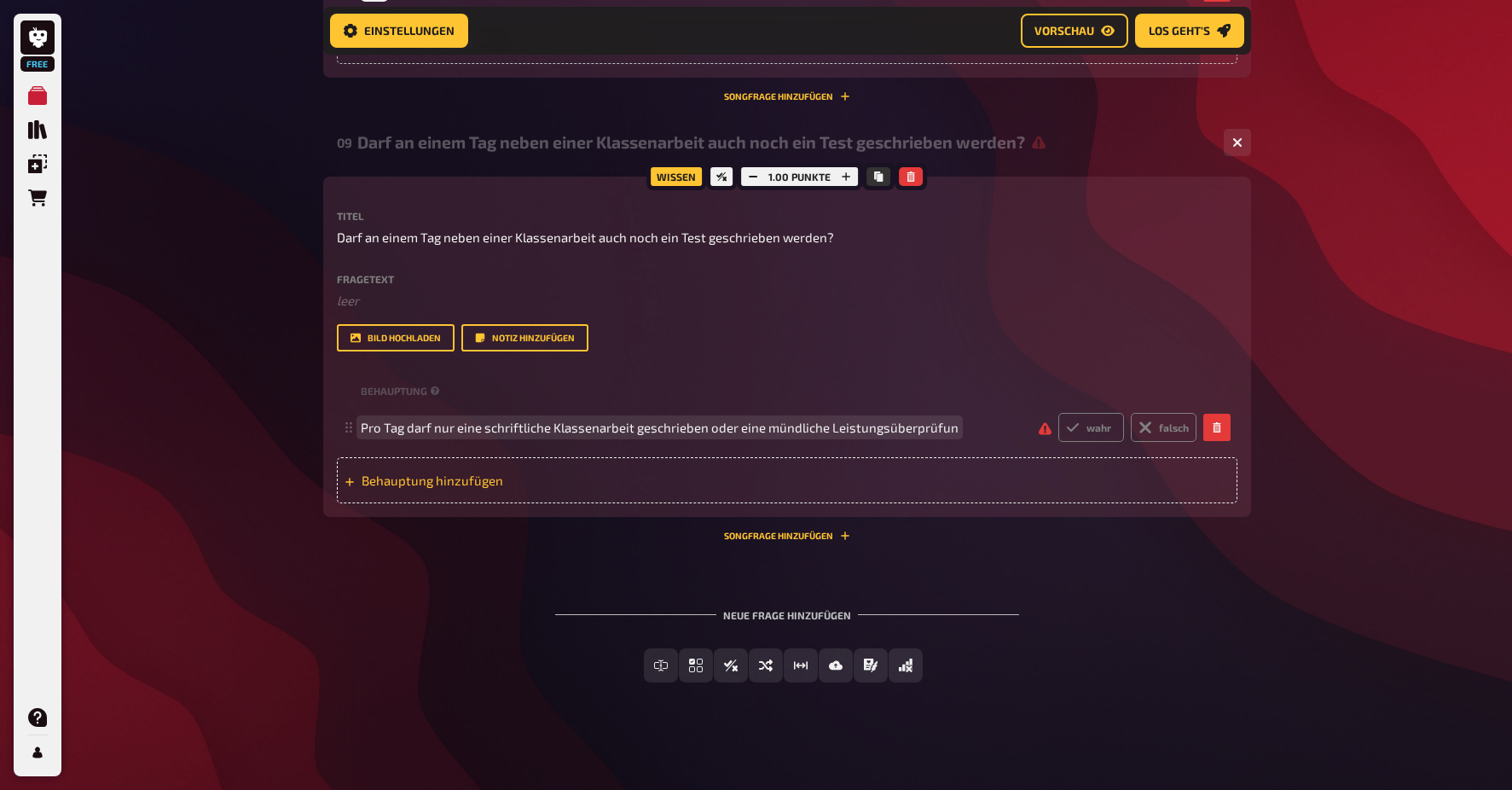
scroll to position [4347, 0]
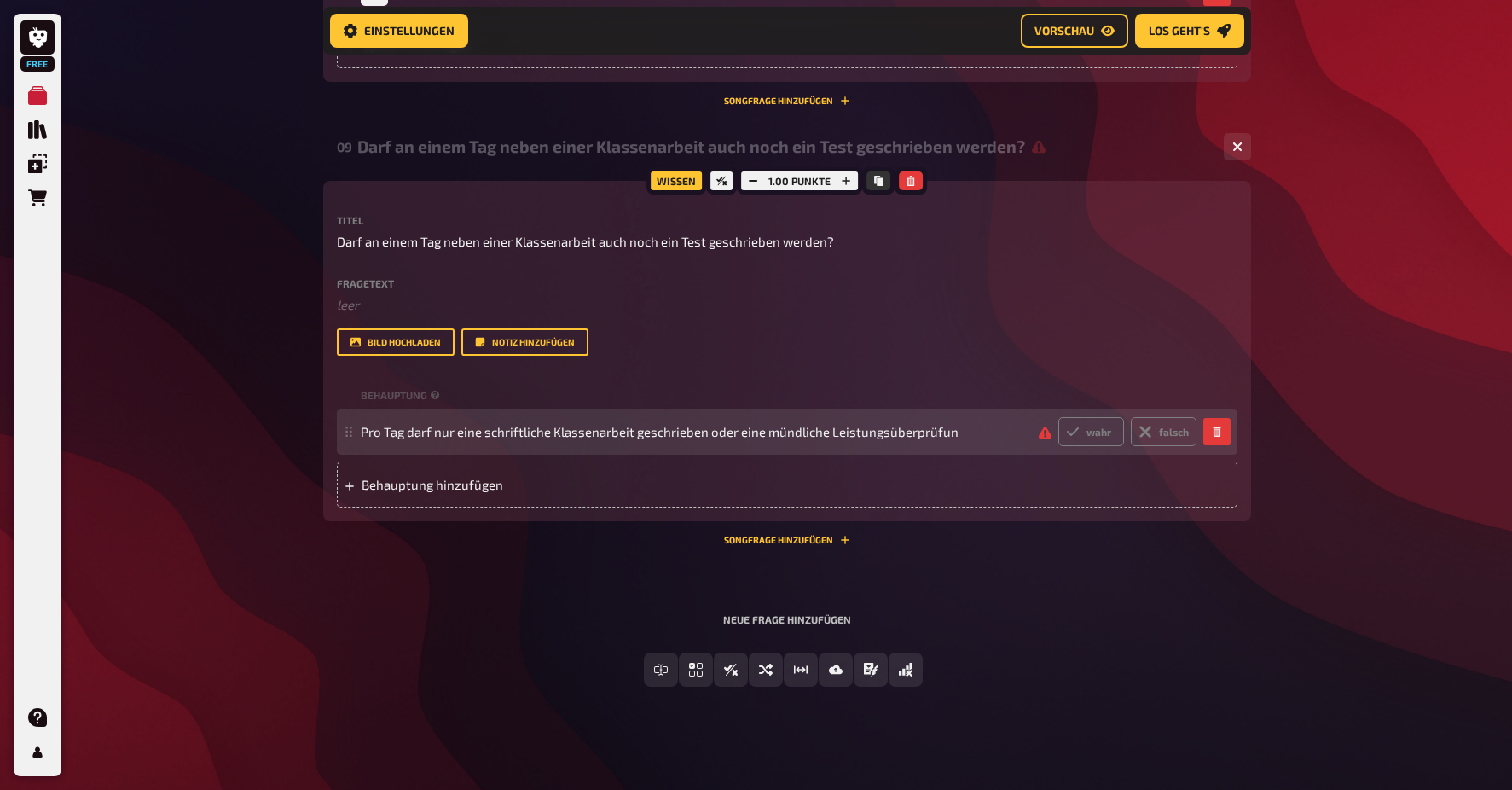
click at [956, 417] on div "Pro Tag darf nur eine schriftliche Klassenarbeit geschrieben oder eine mündlich…" at bounding box center [778, 432] width 836 height 29
click at [947, 425] on span "Pro Tag darf nur eine schriftliche Klassenarbeit geschrieben oder eine mündlich…" at bounding box center [659, 431] width 598 height 15
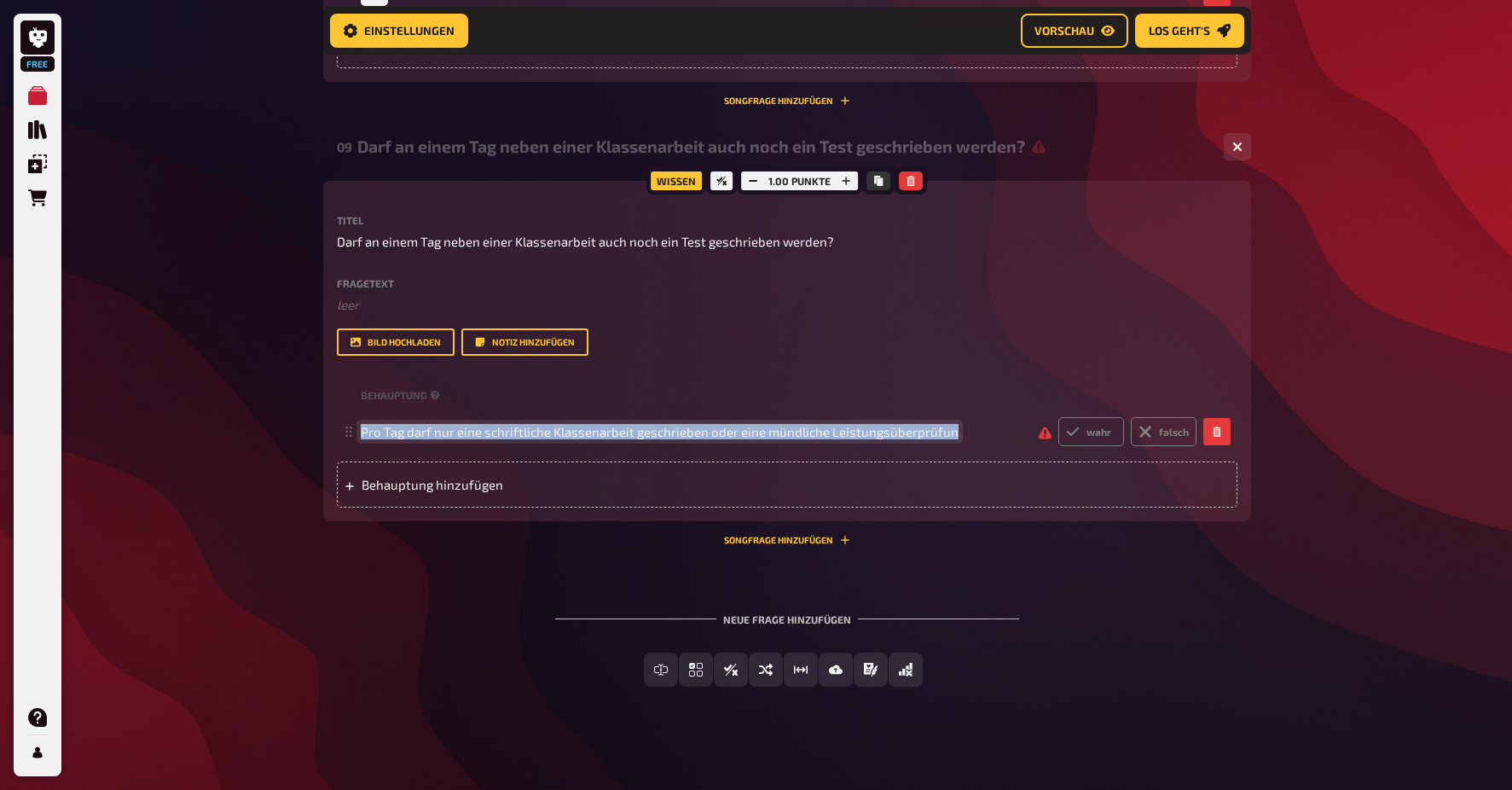
drag, startPoint x: 947, startPoint y: 425, endPoint x: 334, endPoint y: 405, distance: 613.3
click at [334, 405] on div "Wissen 1.00 Punkte Titel Darf an einem Tag neben einer Klassenarbeit auch noch …" at bounding box center [787, 351] width 928 height 340
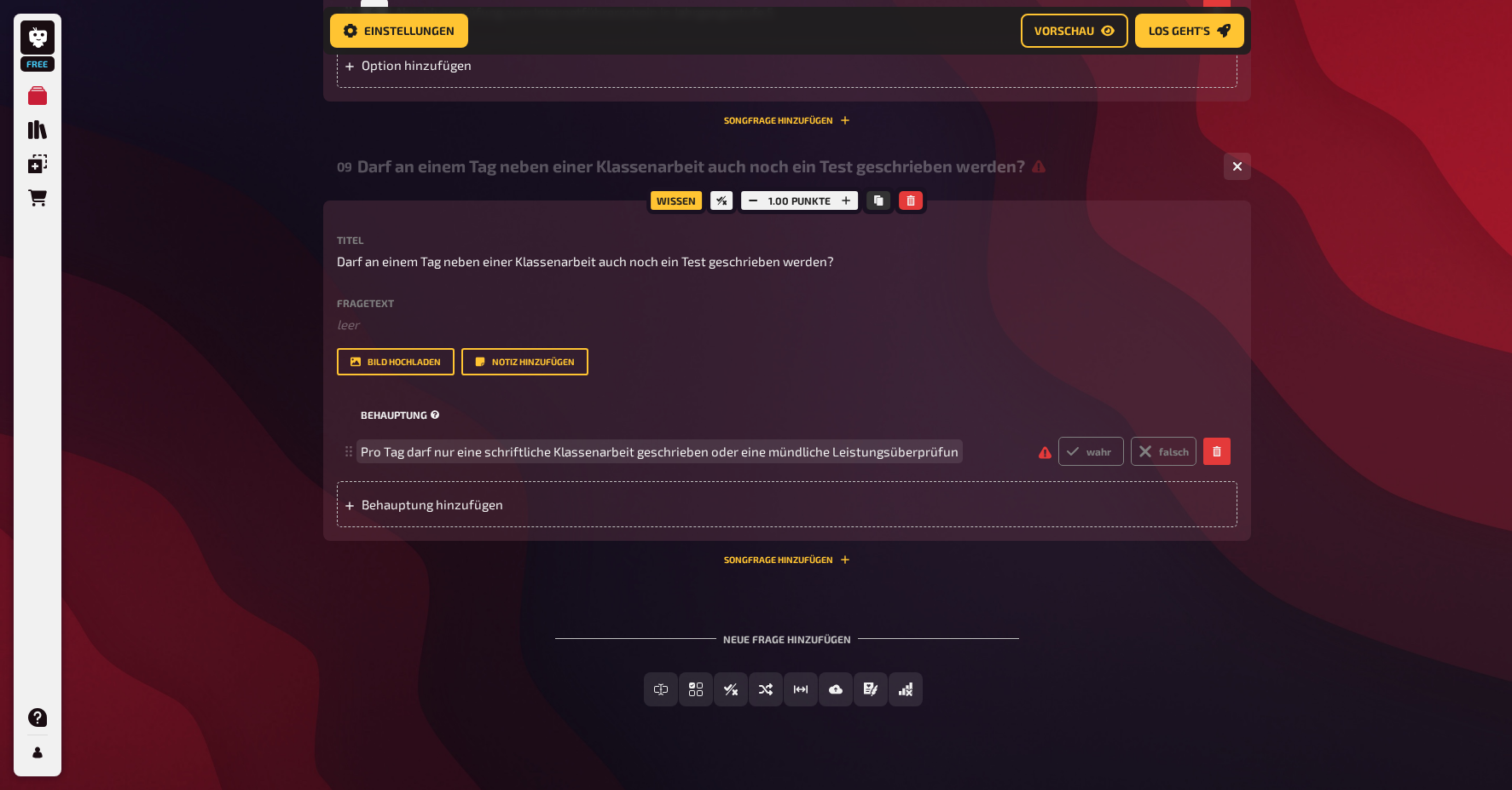
scroll to position [4332, 0]
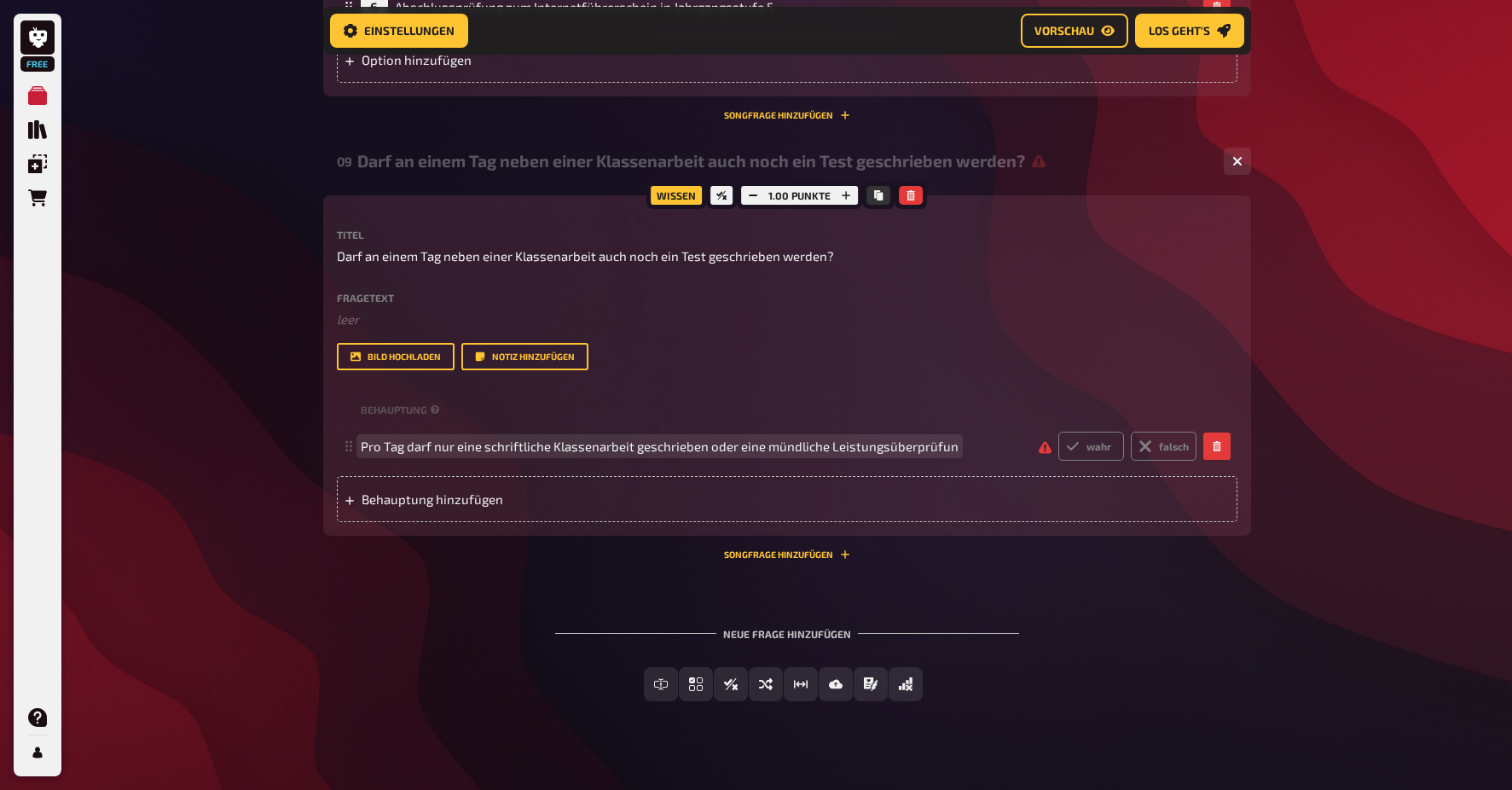
click at [361, 438] on span "Pro Tag darf nur eine schriftliche Klassenarbeit geschrieben oder eine mündlich…" at bounding box center [659, 445] width 598 height 15
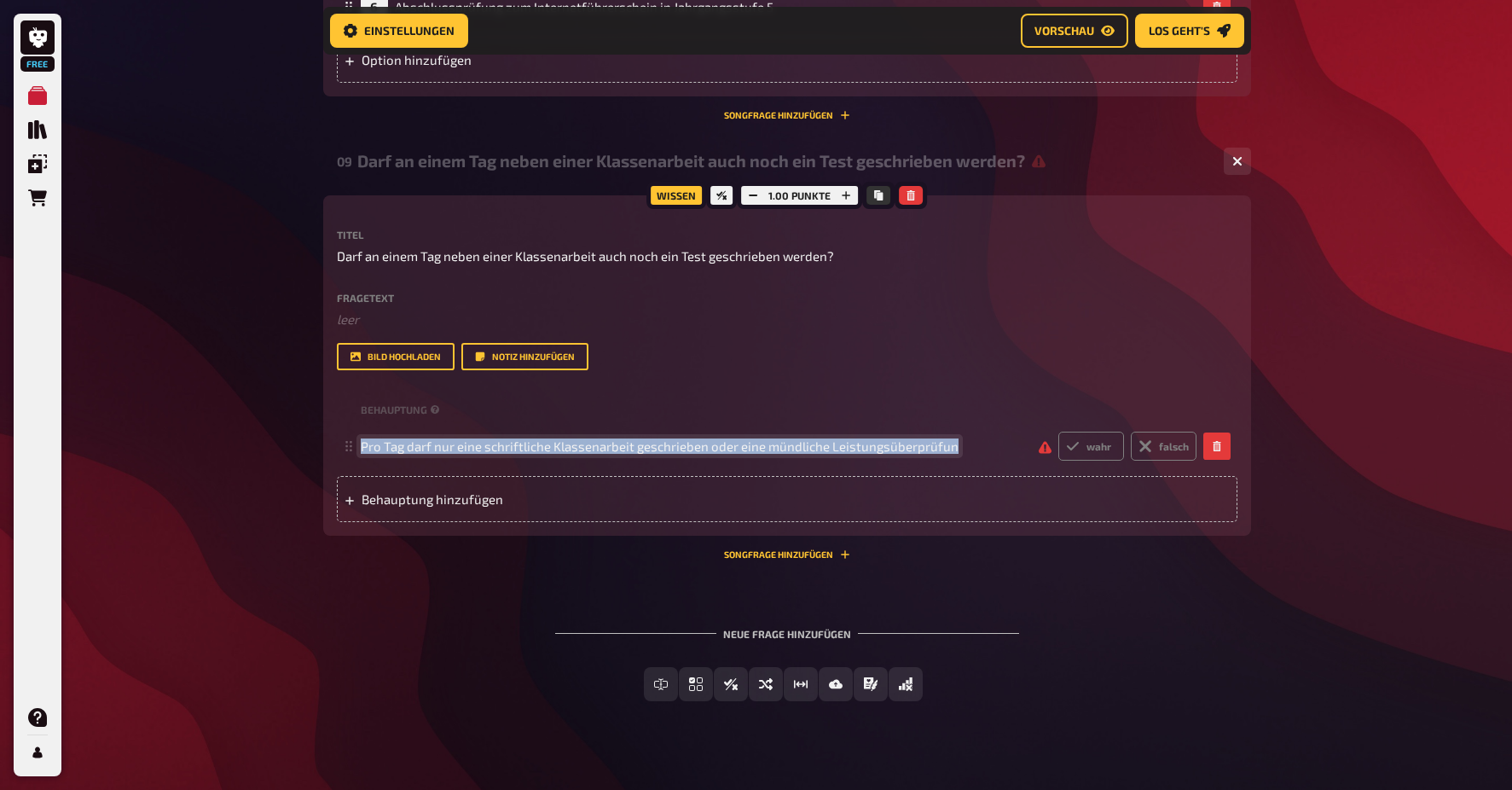
drag, startPoint x: 362, startPoint y: 435, endPoint x: 1002, endPoint y: 440, distance: 640.0
click at [1002, 440] on span "Pro Tag darf nur eine schriftliche Klassenarbeit geschrieben oder eine mündlich…" at bounding box center [693, 445] width 665 height 15
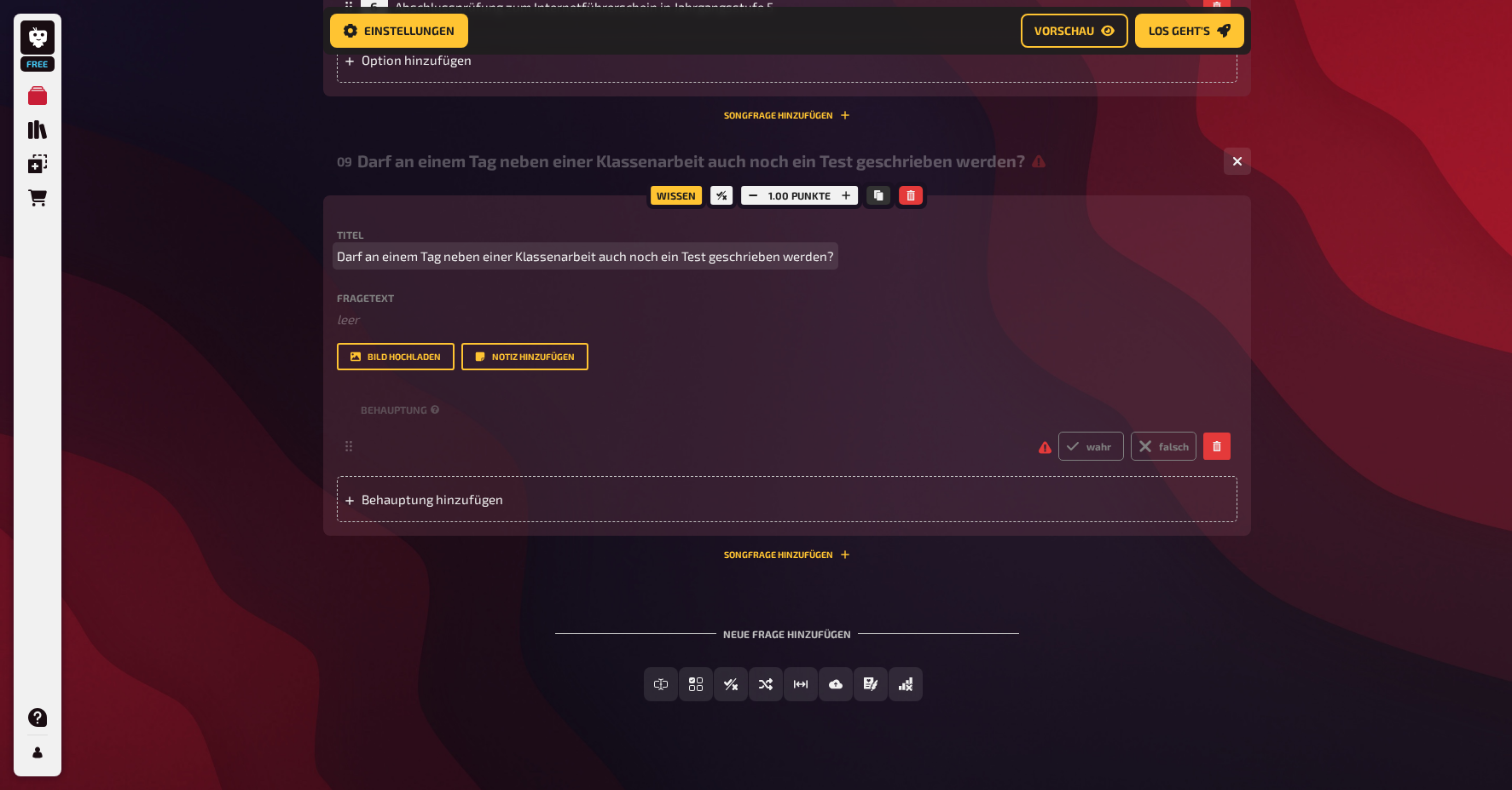
click at [767, 247] on span "Darf an einem Tag neben einer Klassenarbeit auch noch ein Test geschrieben werd…" at bounding box center [585, 256] width 497 height 20
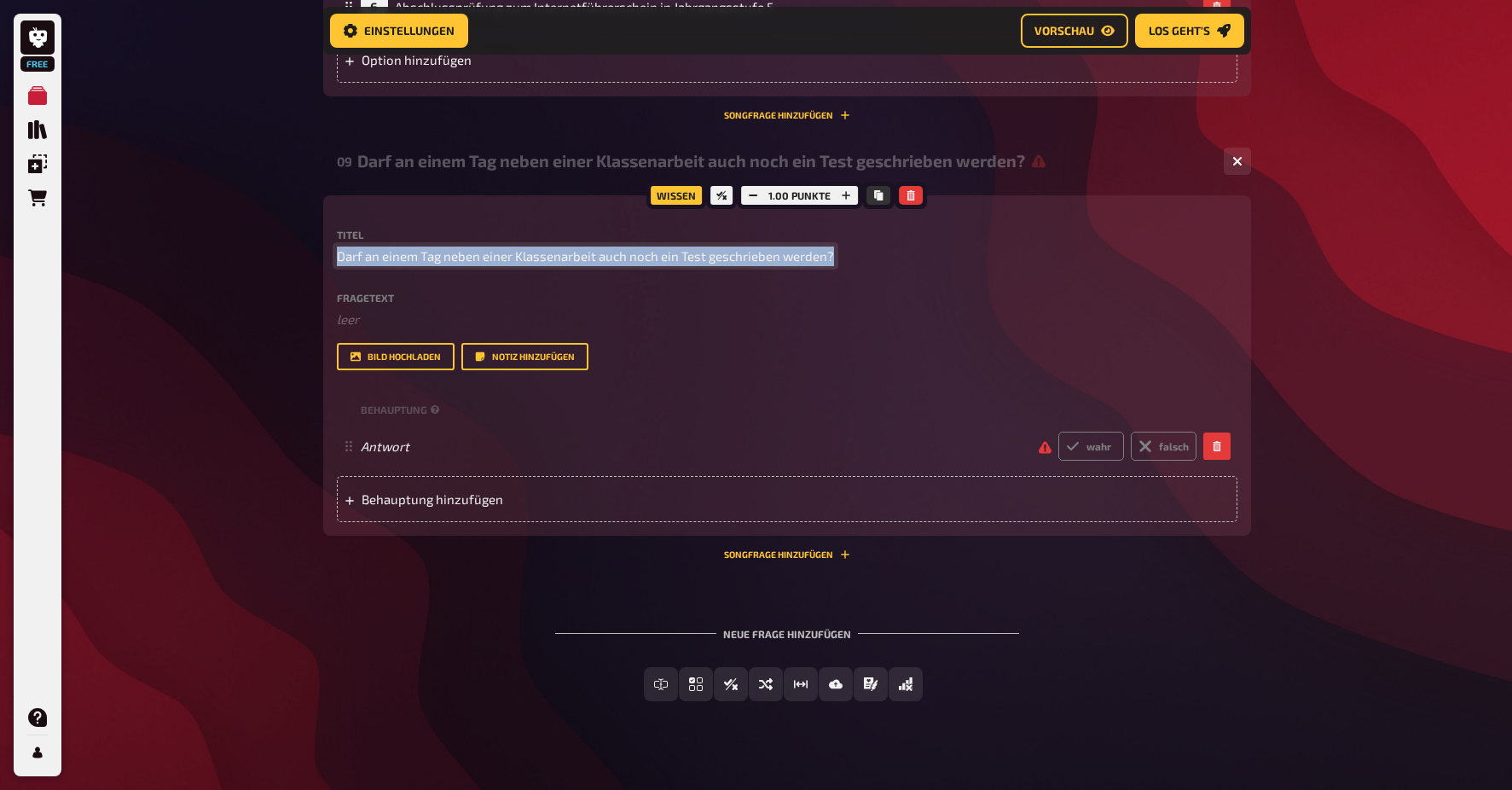
drag, startPoint x: 830, startPoint y: 252, endPoint x: 371, endPoint y: 229, distance: 459.6
click at [371, 229] on div "Titel Darf an einem Tag neben einer Klassenarbeit auch noch ein Test geschriebe…" at bounding box center [786, 247] width 900 height 37
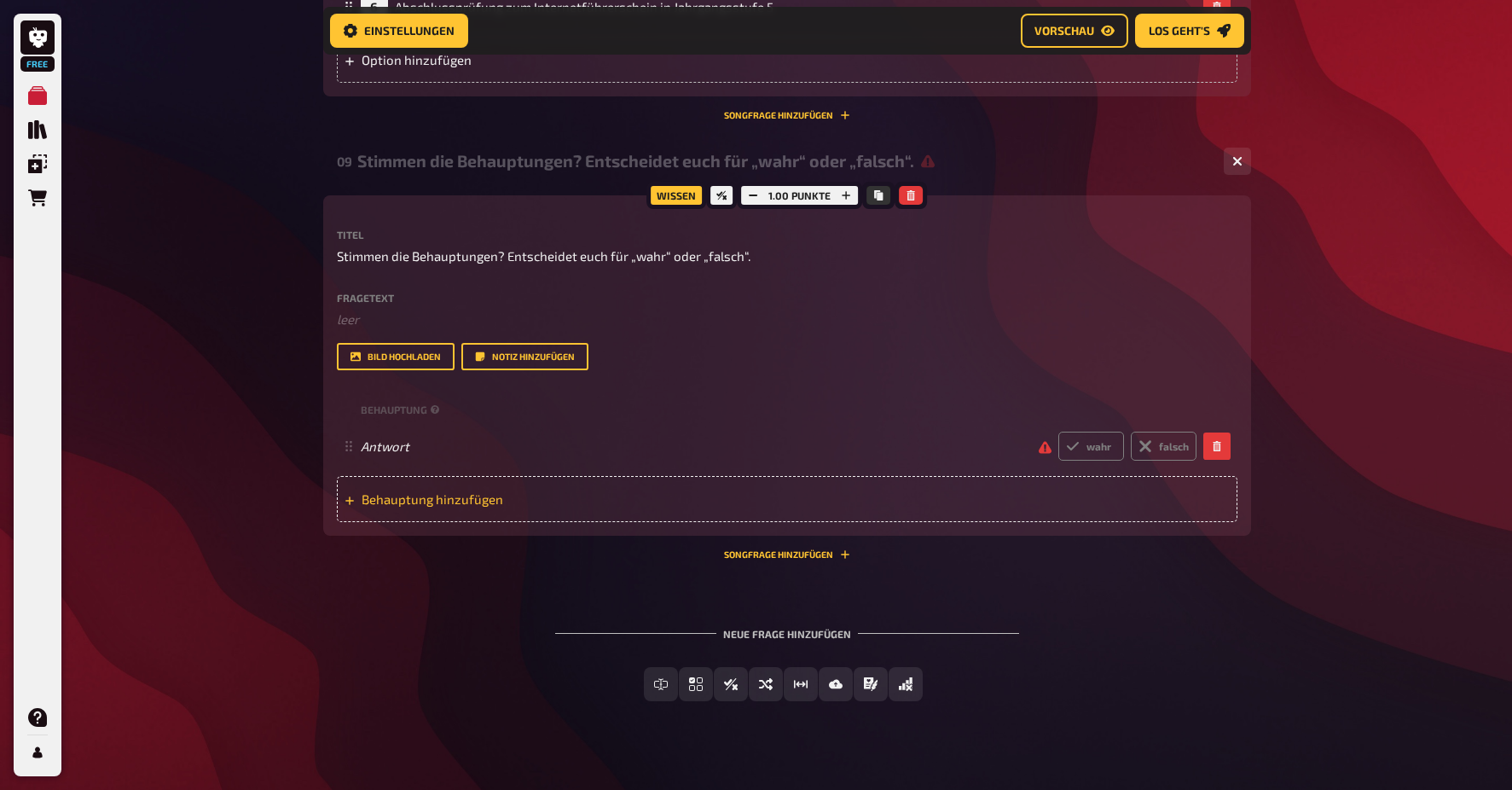
click at [443, 491] on span "Behauptung hinzufügen" at bounding box center [494, 498] width 265 height 15
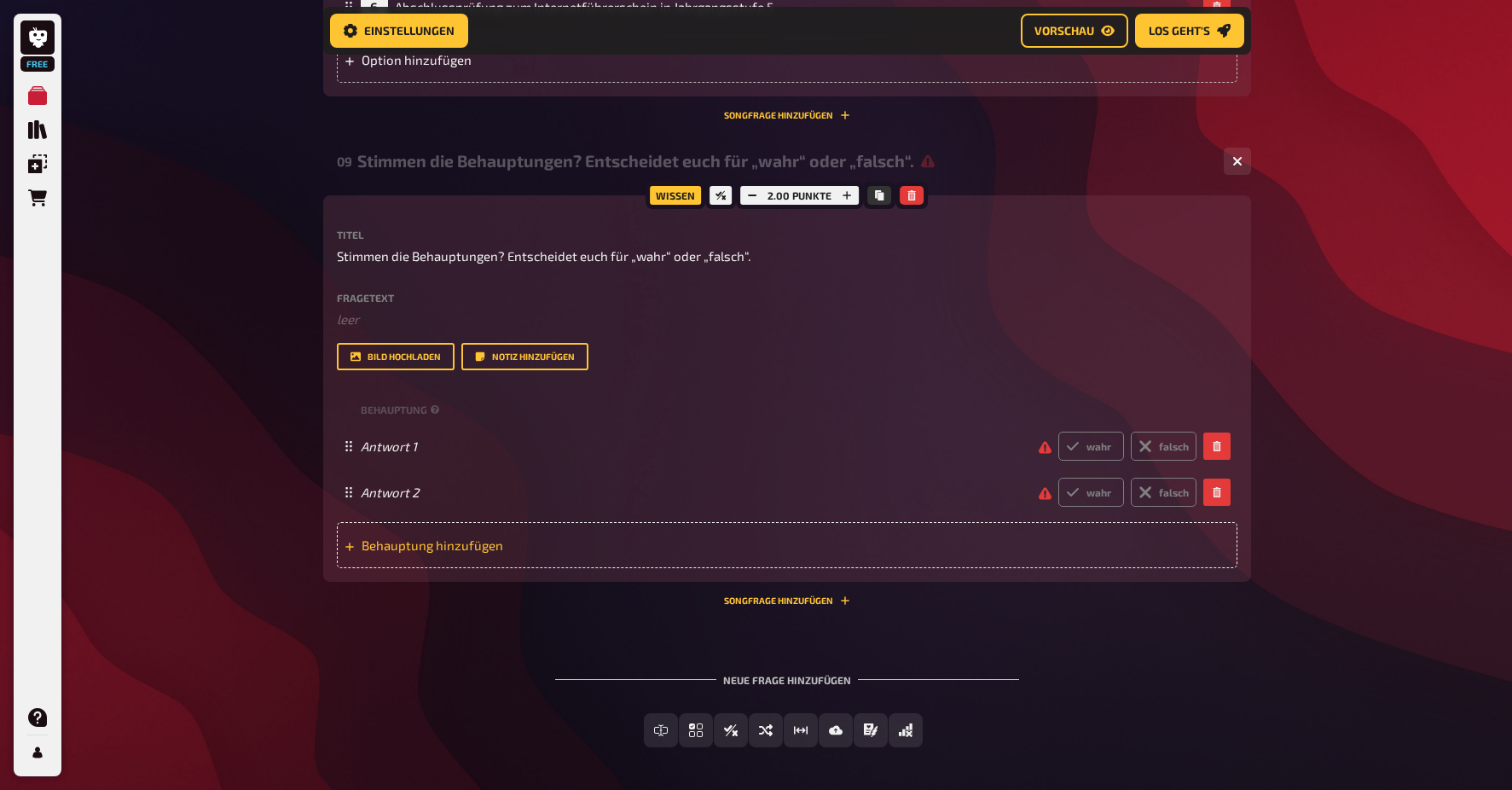
click at [416, 544] on span "Behauptung hinzufügen" at bounding box center [494, 544] width 265 height 15
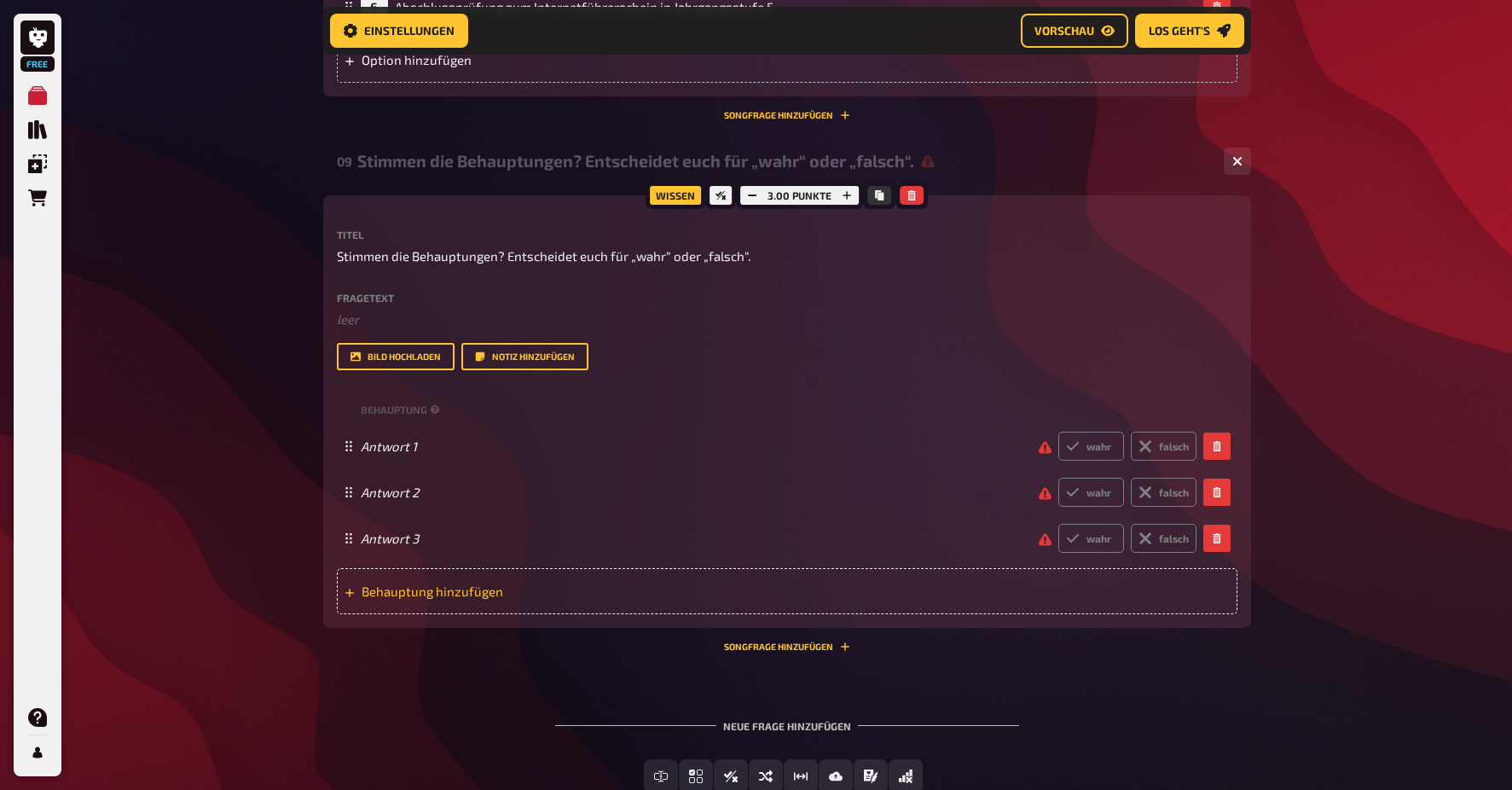
click at [425, 596] on div "Behauptung hinzufügen" at bounding box center [786, 590] width 900 height 46
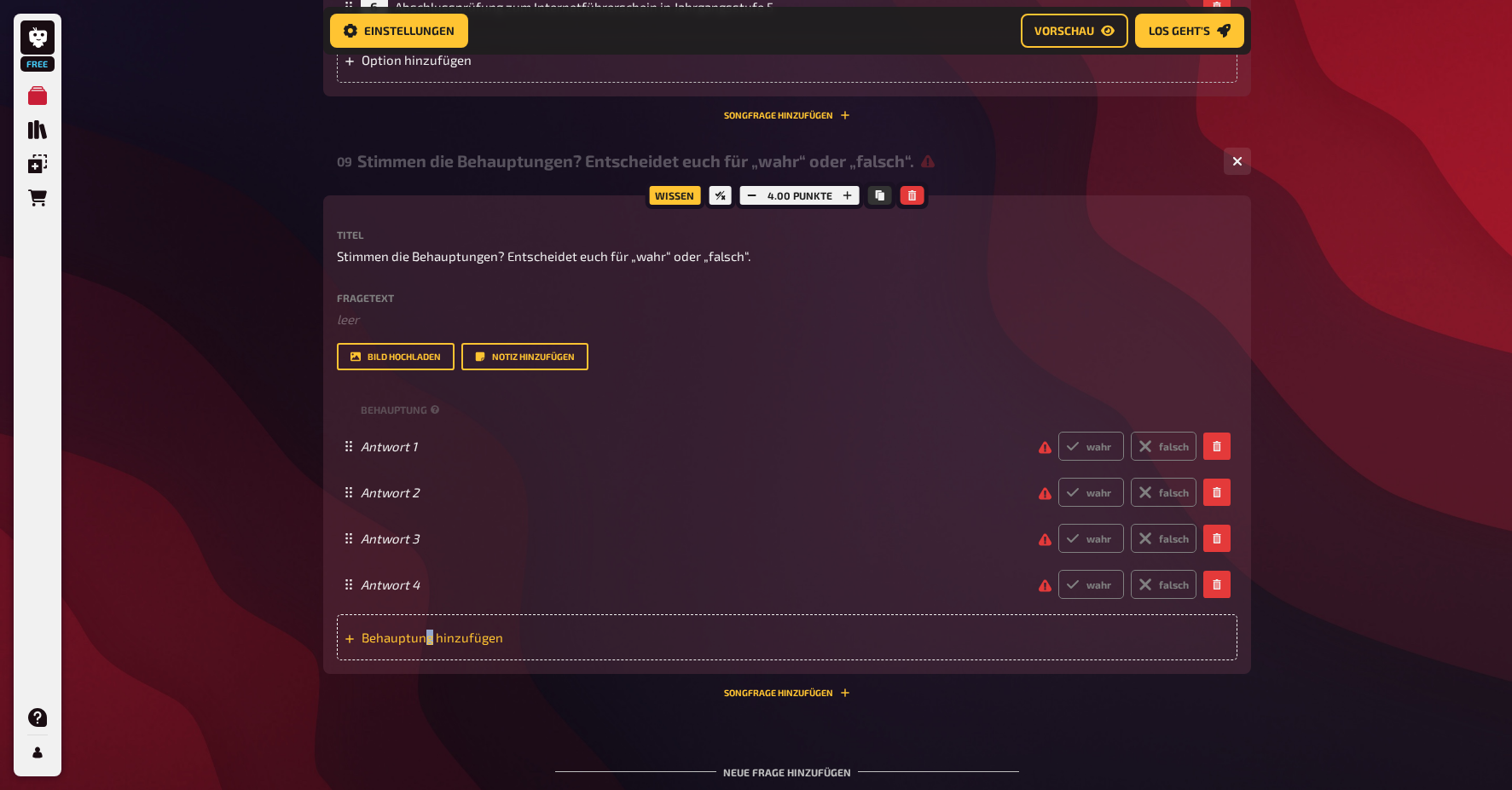
click at [429, 630] on span "Behauptung hinzufügen" at bounding box center [494, 637] width 265 height 15
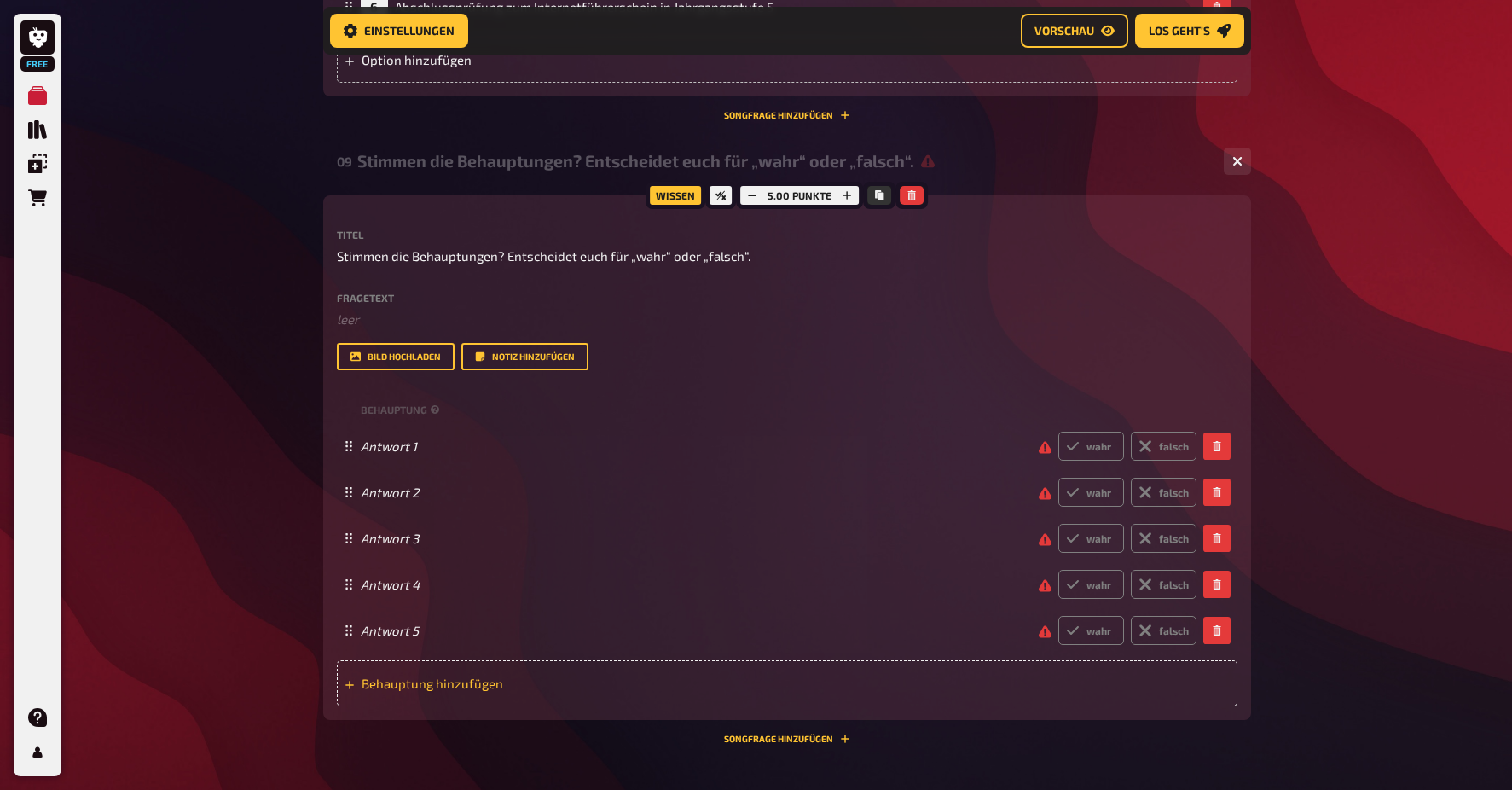
click at [421, 676] on span "Behauptung hinzufügen" at bounding box center [494, 683] width 265 height 15
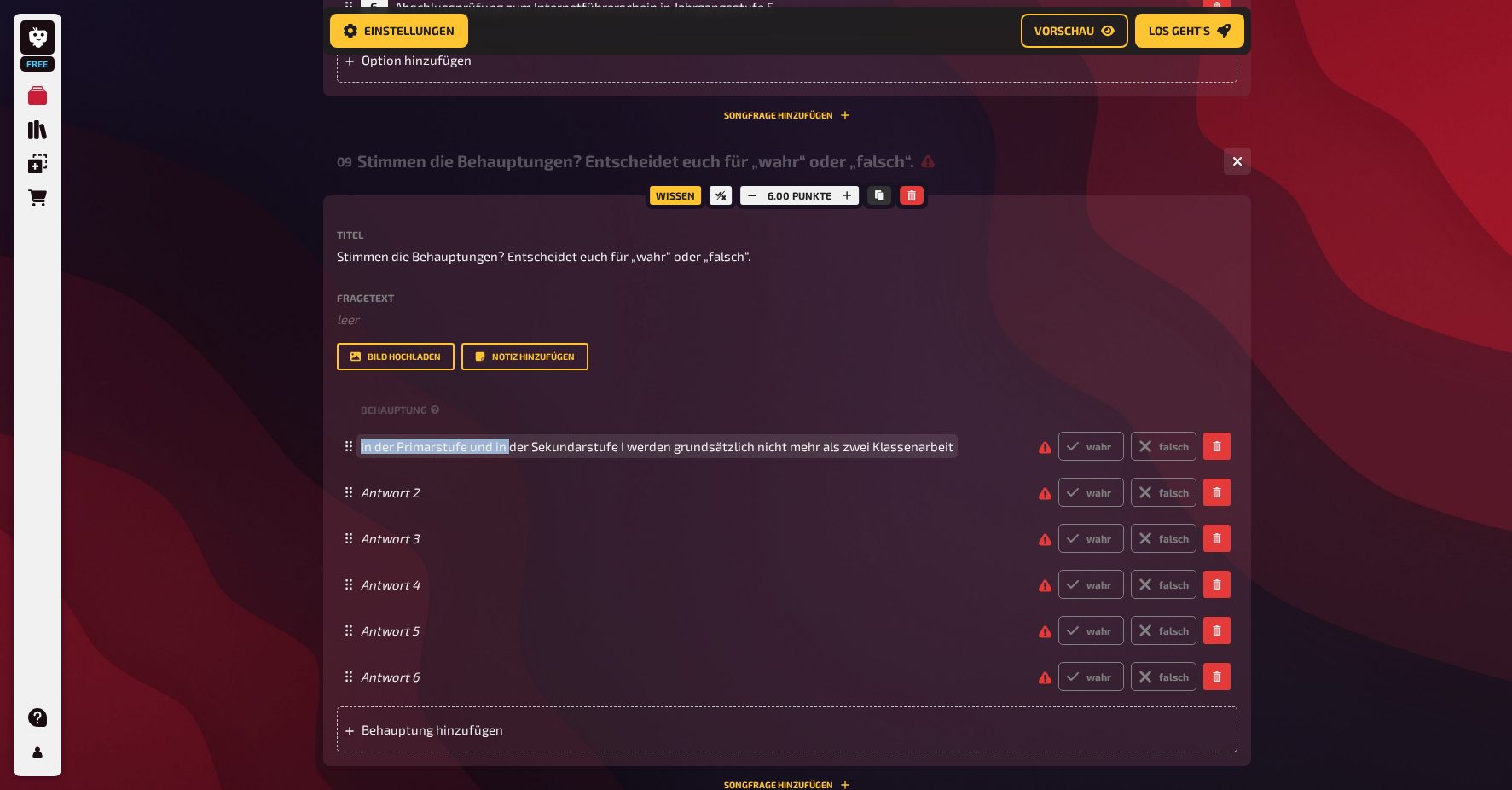
drag, startPoint x: 507, startPoint y: 438, endPoint x: 318, endPoint y: 429, distance: 189.2
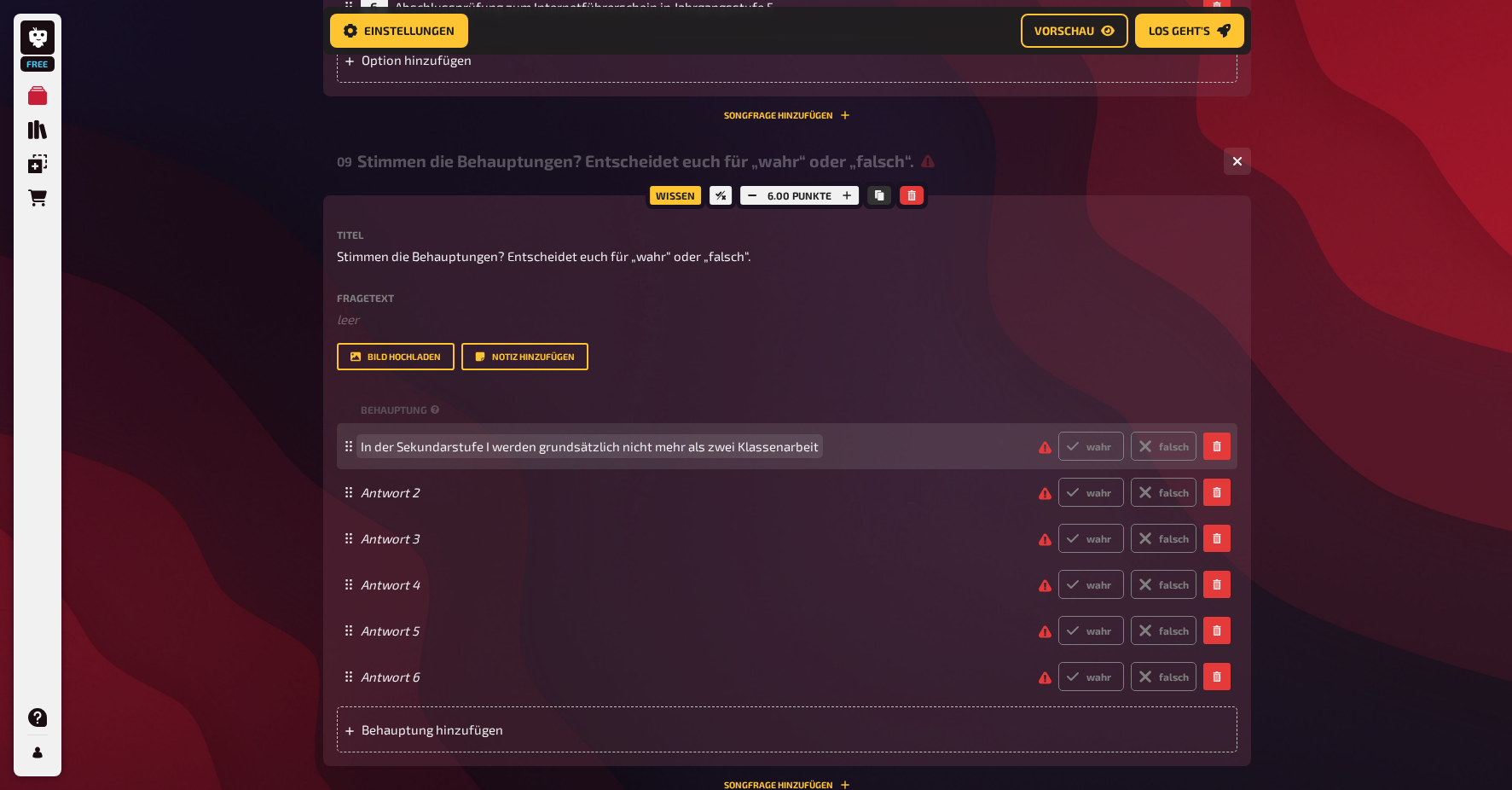
click at [816, 438] on span "In der Sekundarstufe I werden grundsätzlich nicht mehr als zwei Klassenarbeit" at bounding box center [693, 445] width 665 height 15
click at [480, 438] on span "In der Sekundarstufe I werden grundsätzlich nicht mehr als zwei Klassenarbeiten…" at bounding box center [659, 445] width 598 height 15
click at [895, 439] on span "In der Sek. I werden grundsätzlich nicht mehr als zwei Klassenarbeiten in einer…" at bounding box center [693, 445] width 665 height 15
click at [864, 438] on span "In der Sek. I werden grundsätzlich nicht mehr als zwei Klassenarbeiten in einer…" at bounding box center [644, 445] width 567 height 15
click at [1104, 439] on label "wahr" at bounding box center [1091, 446] width 66 height 29
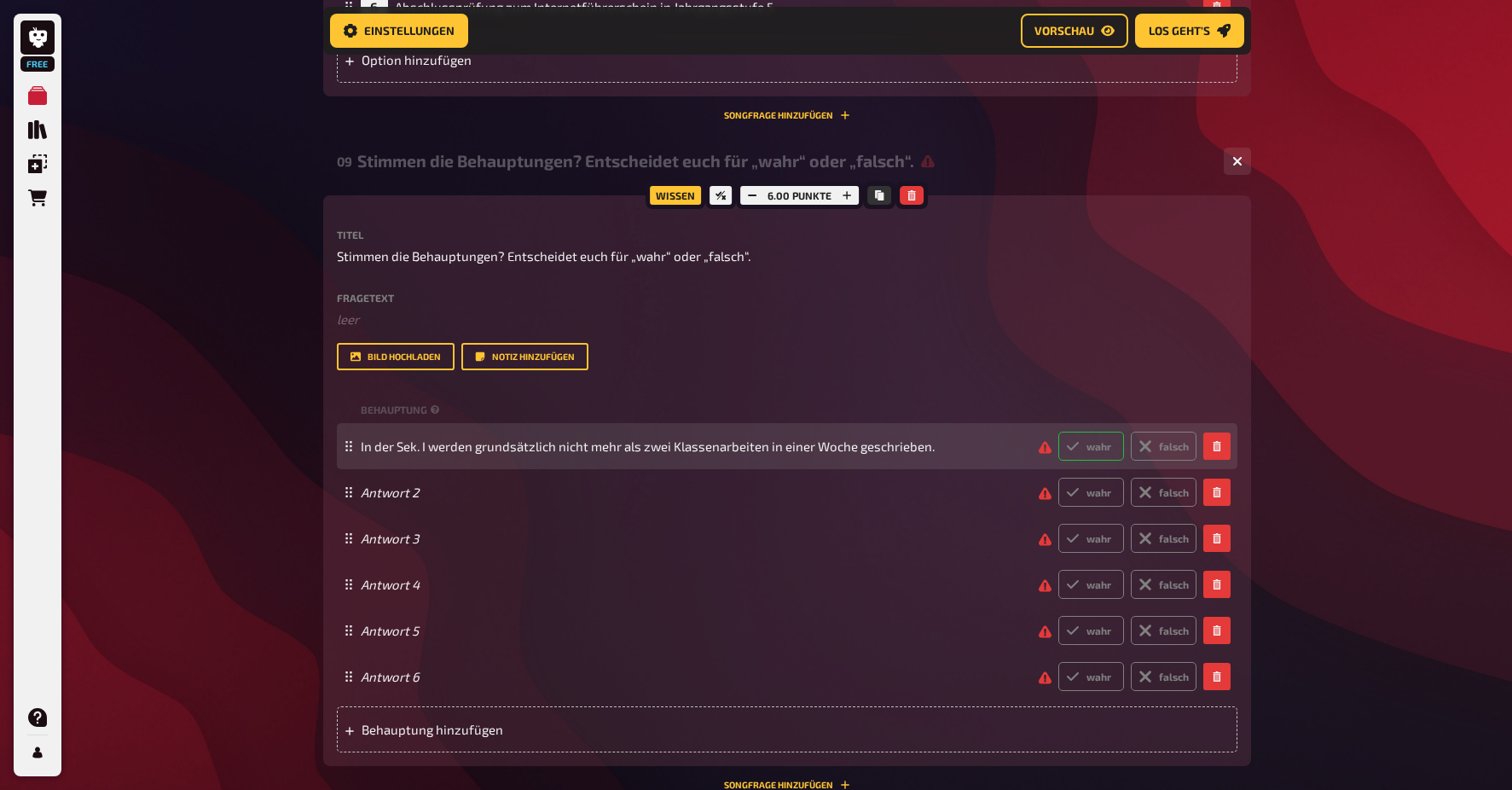
click at [1059, 432] on input "wahr" at bounding box center [1058, 431] width 1 height 1
radio input "true"
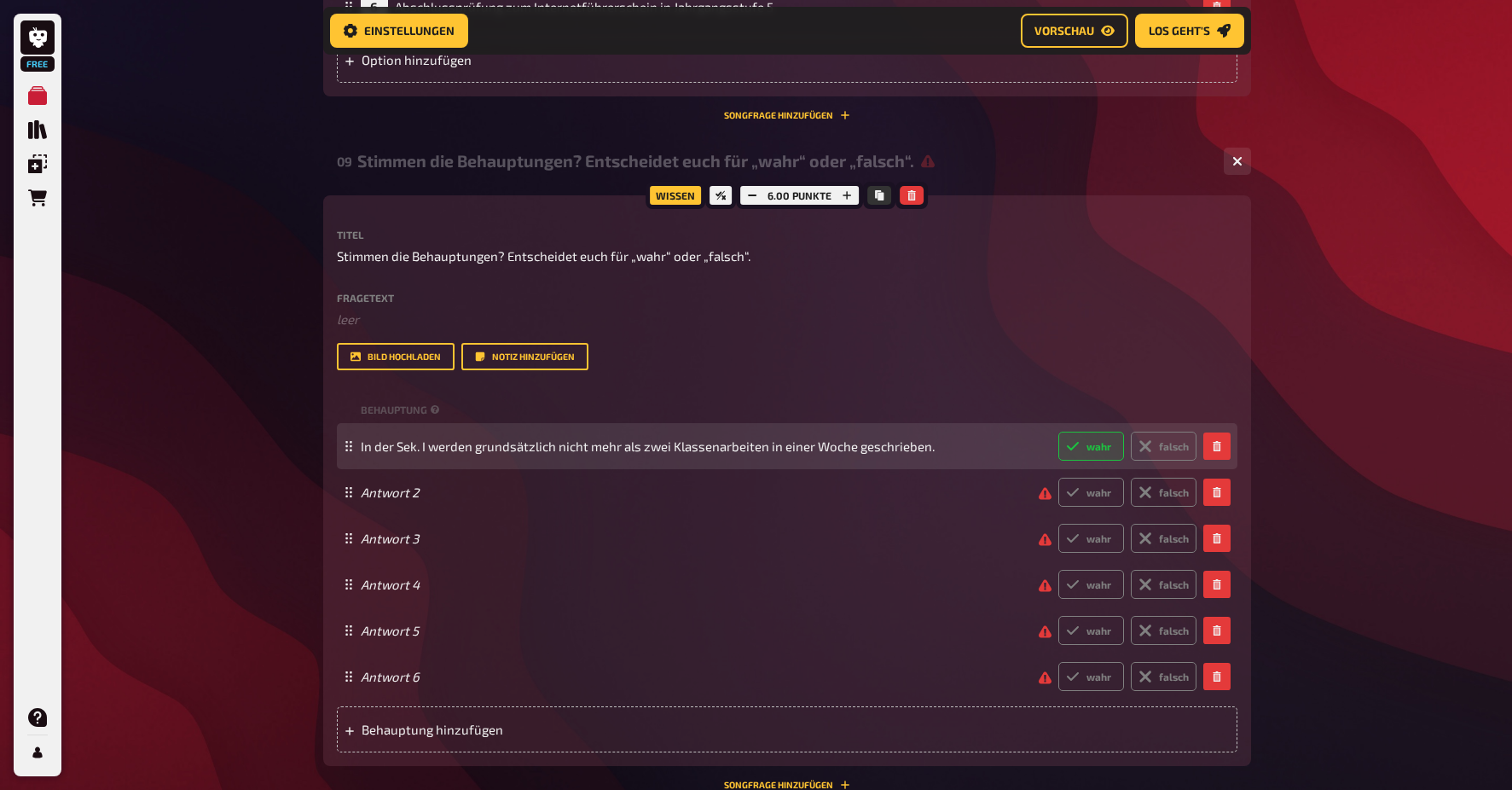
click at [1075, 439] on icon at bounding box center [1072, 445] width 13 height 13
click at [1059, 432] on input "wahr" at bounding box center [1058, 431] width 1 height 1
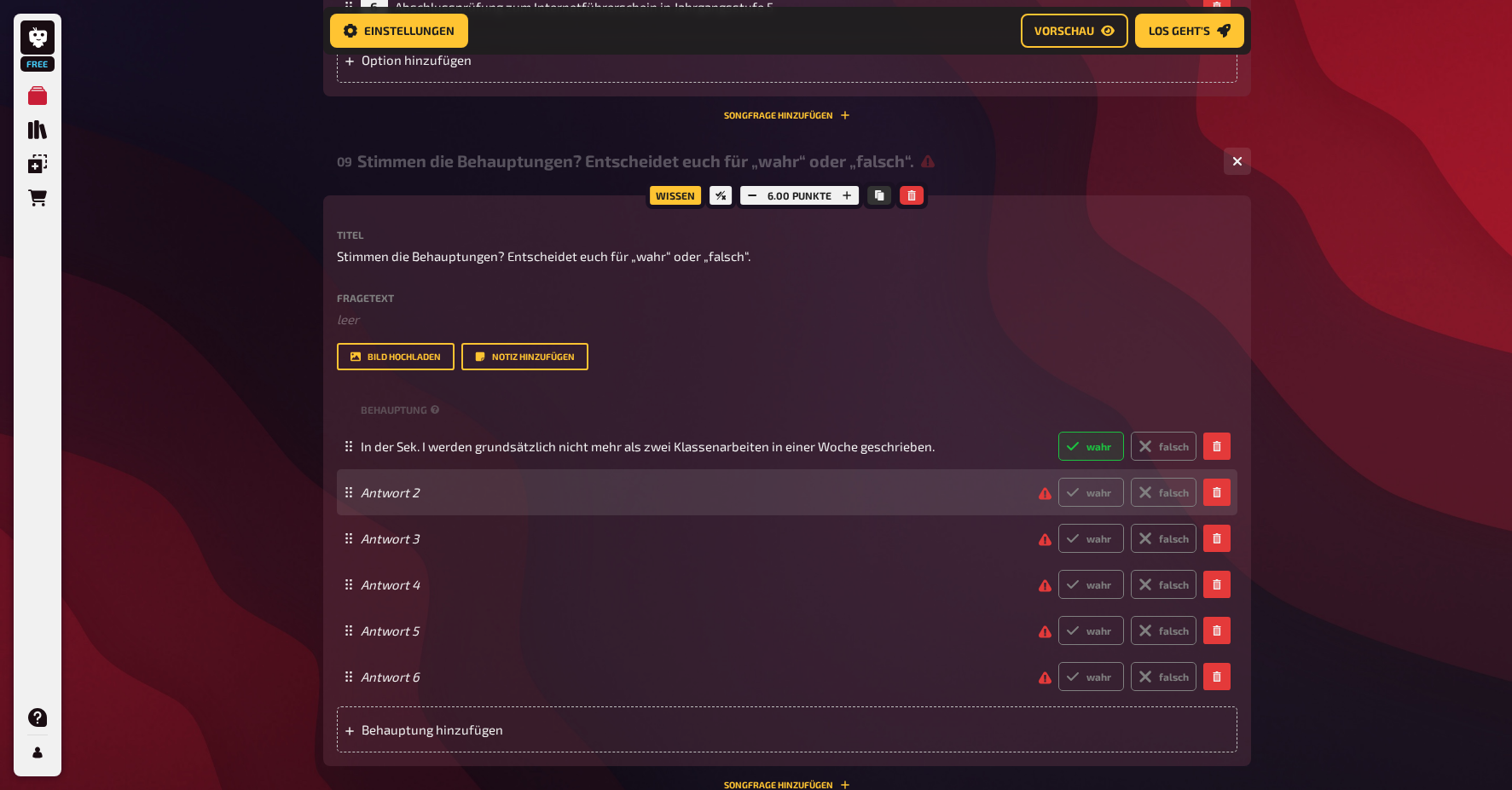
click at [1046, 487] on span at bounding box center [1042, 492] width 20 height 16
click at [1044, 489] on span at bounding box center [1042, 492] width 20 height 16
paste span
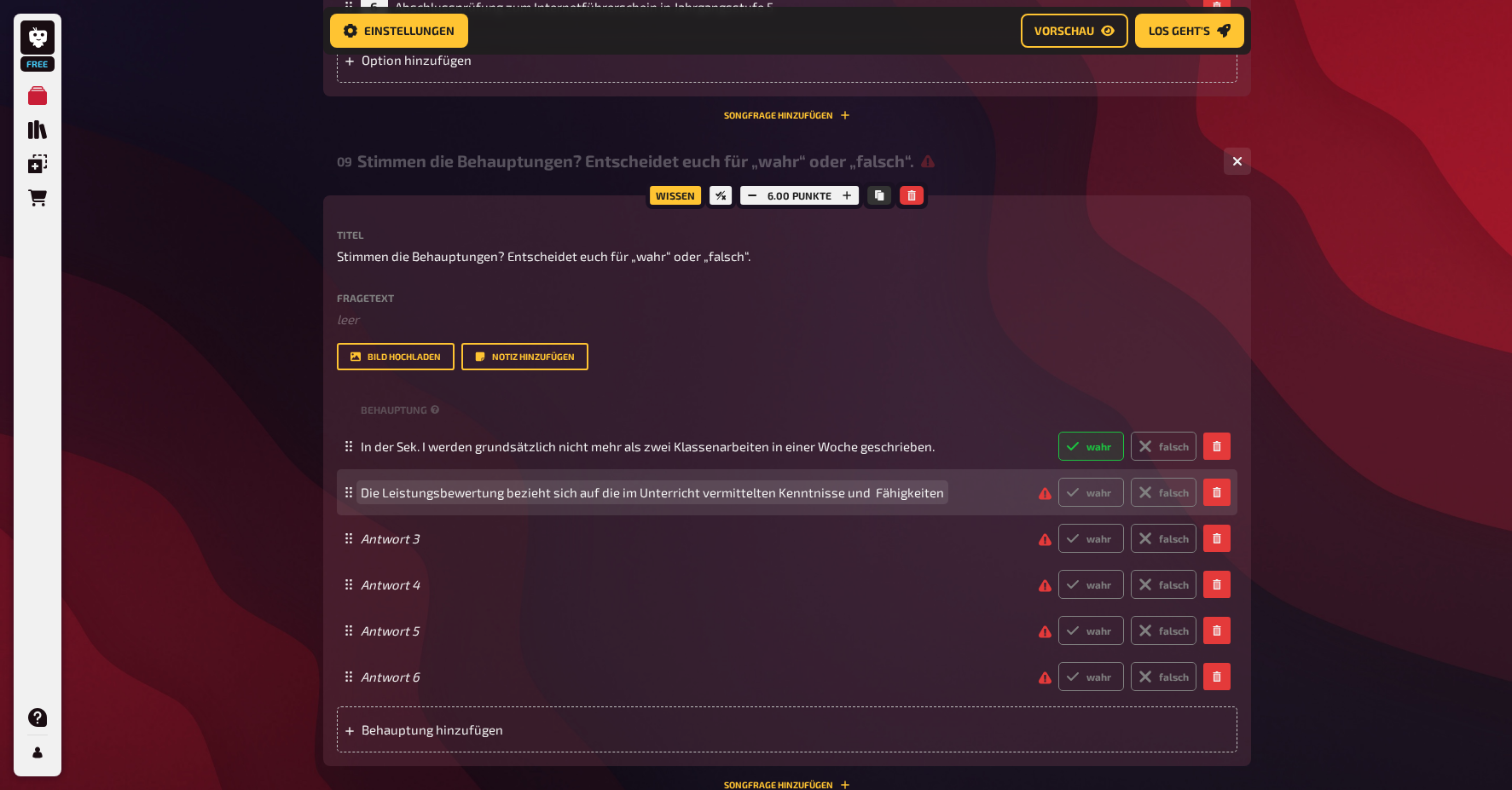
click at [578, 485] on span "Die Leistungsbewertung bezieht sich auf die im Unterricht vermittelten Kenntnis…" at bounding box center [652, 492] width 583 height 15
click at [935, 488] on span "Die Leistungsbewertung bezieht sich auf die im Unterricht vermittelten Kenntnis…" at bounding box center [652, 492] width 583 height 15
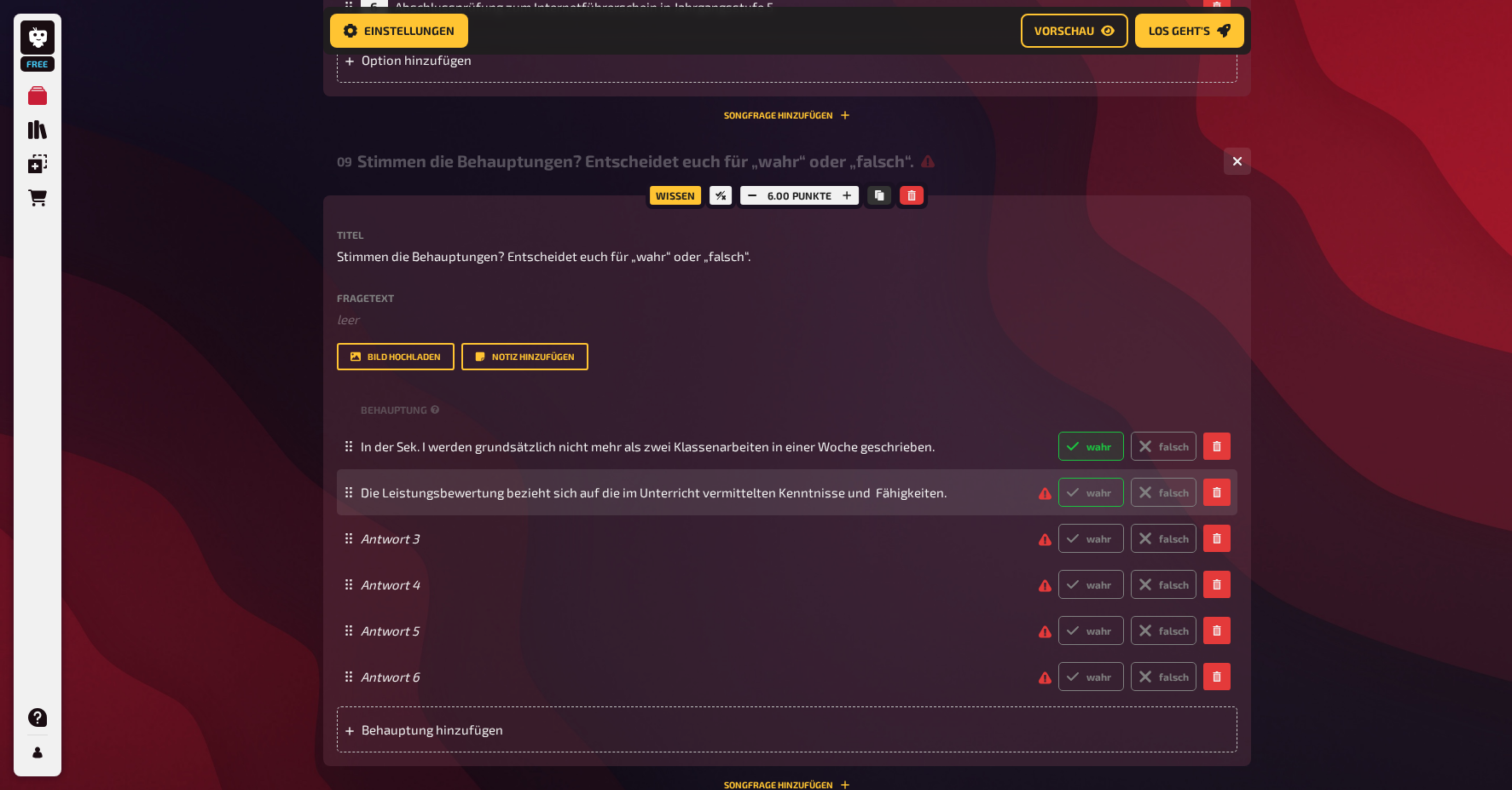
click at [1083, 492] on label "wahr" at bounding box center [1091, 492] width 66 height 29
click at [1059, 478] on input "wahr" at bounding box center [1058, 477] width 1 height 1
radio input "true"
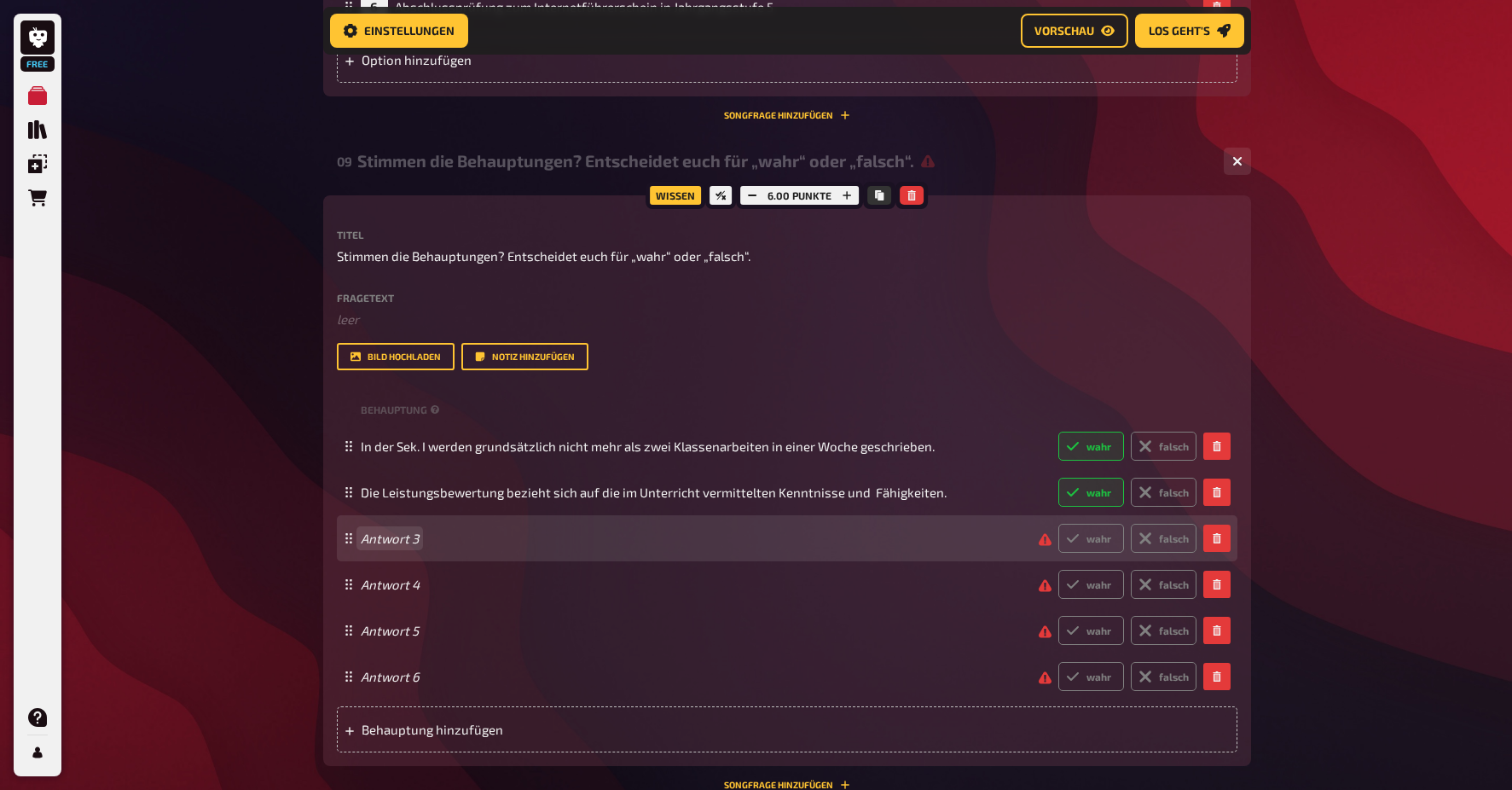
click at [425, 531] on span "Antwort 3" at bounding box center [693, 538] width 665 height 15
paste span
drag, startPoint x: 506, startPoint y: 531, endPoint x: 366, endPoint y: 519, distance: 140.5
click at [364, 524] on div "• Der Lehrer / die Lehrerin ist verpflichtet, sich um eine Mitarbeit stiller un…" at bounding box center [778, 538] width 836 height 29
drag, startPoint x: 819, startPoint y: 530, endPoint x: 701, endPoint y: 532, distance: 118.0
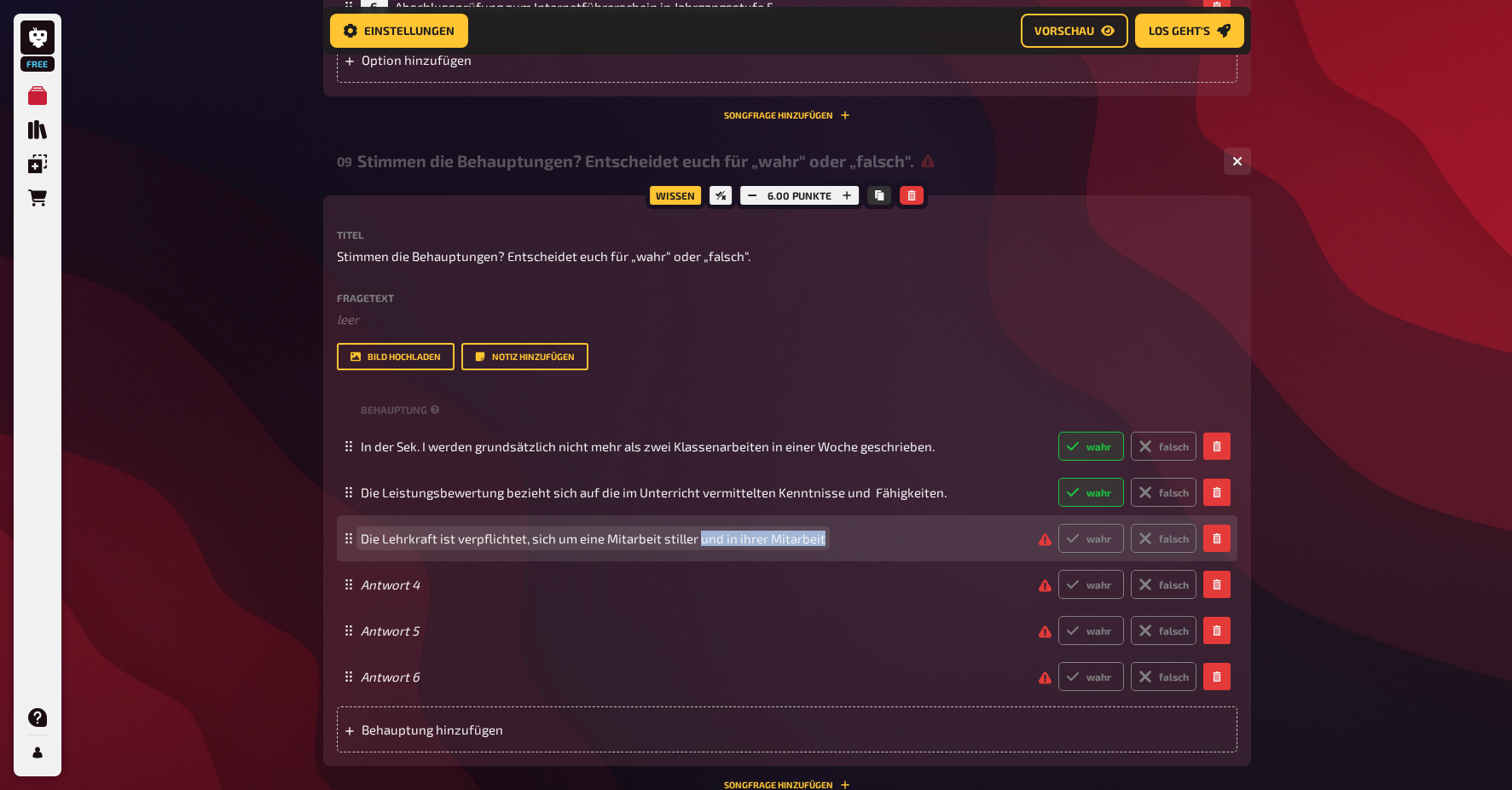
click at [701, 532] on span "Die Lehrkraft ist verpflichtet, sich um eine Mitarbeit stiller und in ihrer Mit…" at bounding box center [593, 538] width 465 height 15
click at [1093, 534] on label "wahr" at bounding box center [1091, 537] width 66 height 29
click at [1059, 523] on input "wahr" at bounding box center [1058, 522] width 1 height 1
radio input "true"
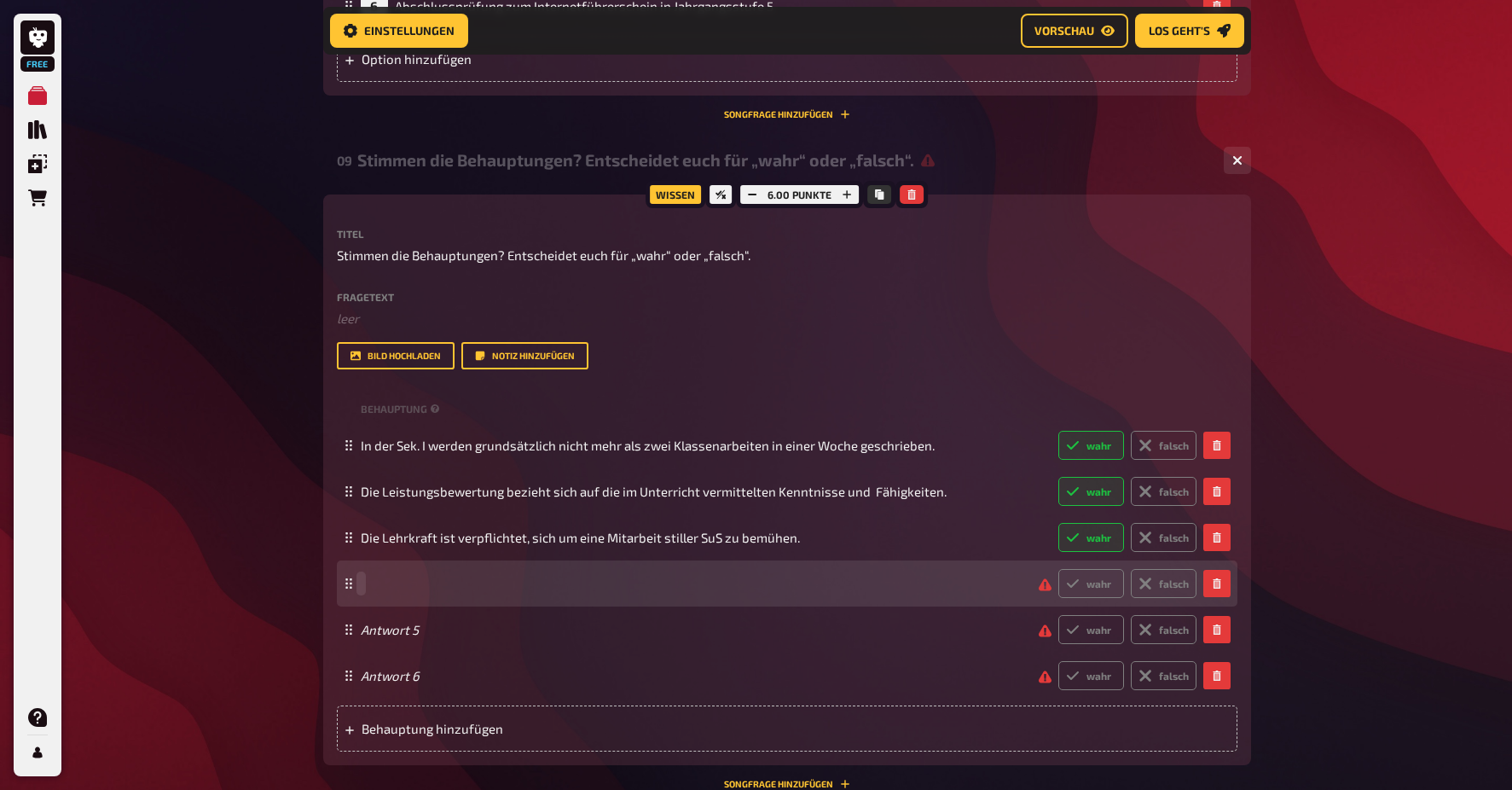
paste span
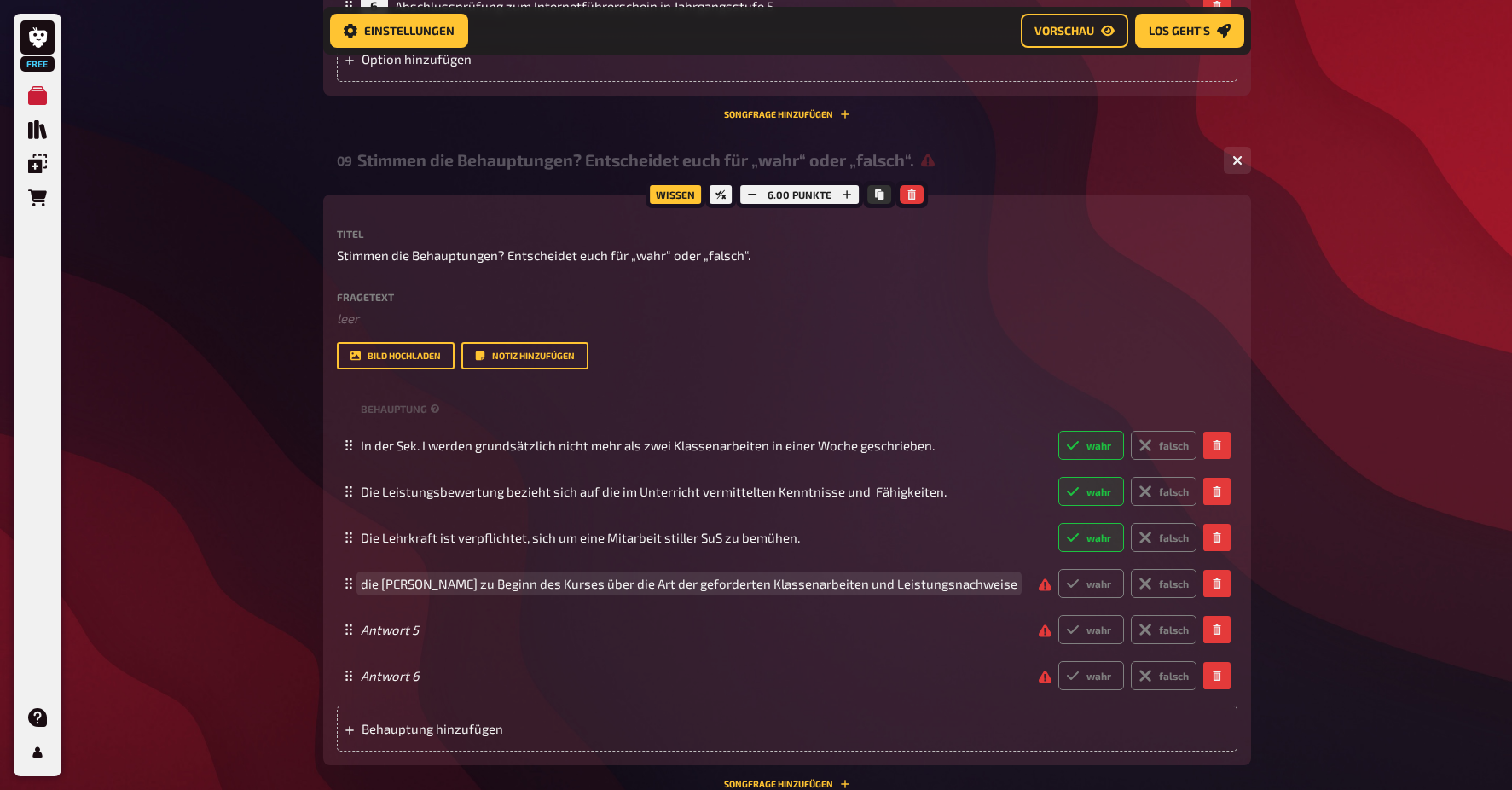
click at [466, 579] on span "die Schüler zu Beginn des Kurses über die Art der geforderten Klassenarbeiten u…" at bounding box center [689, 583] width 657 height 15
drag, startPoint x: 371, startPoint y: 578, endPoint x: 408, endPoint y: 570, distance: 37.9
click at [371, 578] on span "die Schüler zu Beginn des Kurses über die Art der geforderten Klassenarbeiten u…" at bounding box center [689, 583] width 657 height 15
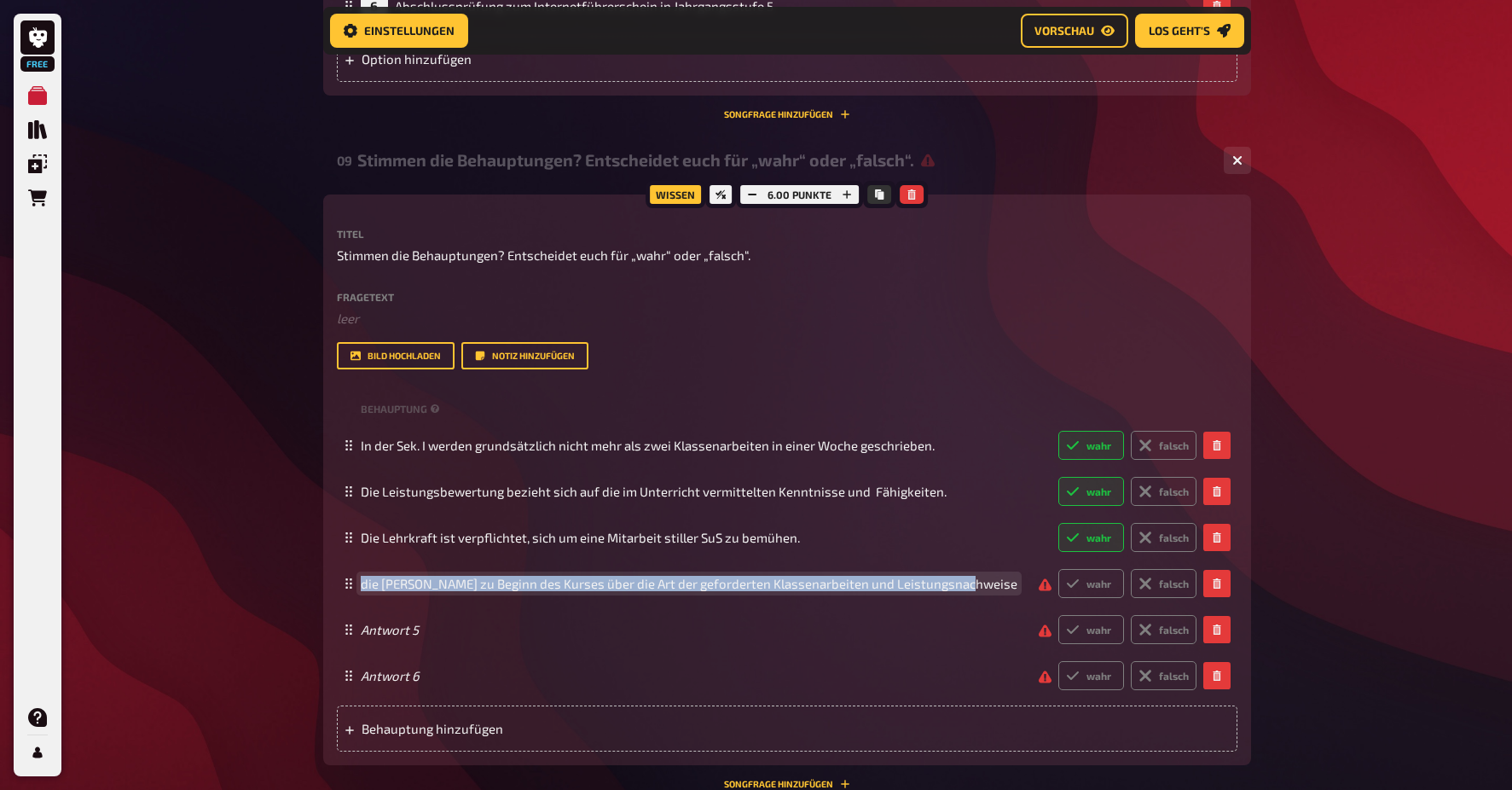
drag, startPoint x: 956, startPoint y: 578, endPoint x: 318, endPoint y: 577, distance: 638.0
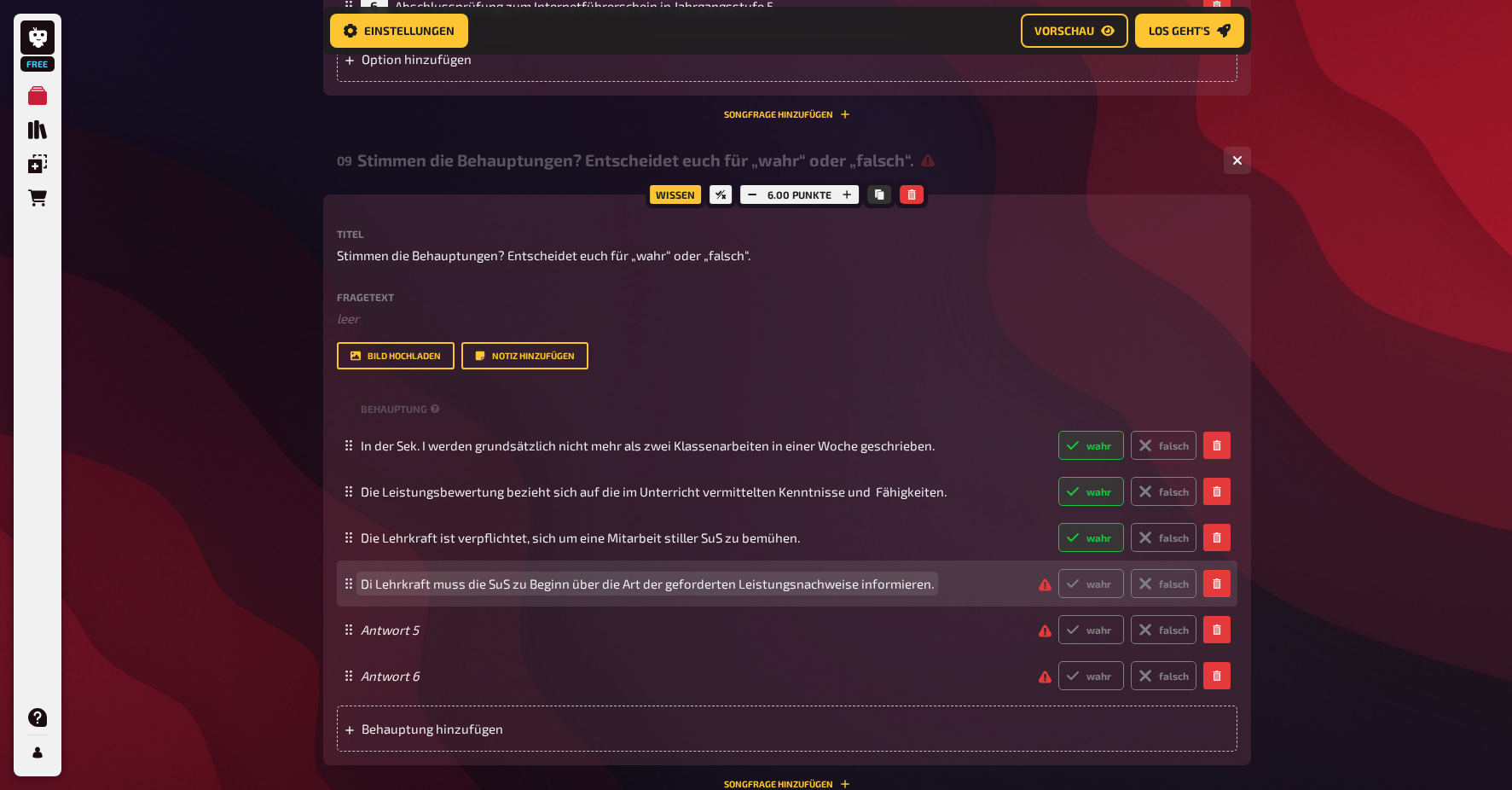
click at [856, 576] on span "Di Lehrkraft muss die SuS zu Beginn über die Art der geforderten Leistungsnachw…" at bounding box center [647, 583] width 573 height 15
drag, startPoint x: 873, startPoint y: 577, endPoint x: 854, endPoint y: 578, distance: 19.0
click at [854, 578] on span "Di Lehrkraft muss die SuS zu Beginn über die Art der geforderten Leistungsnachw…" at bounding box center [656, 583] width 590 height 15
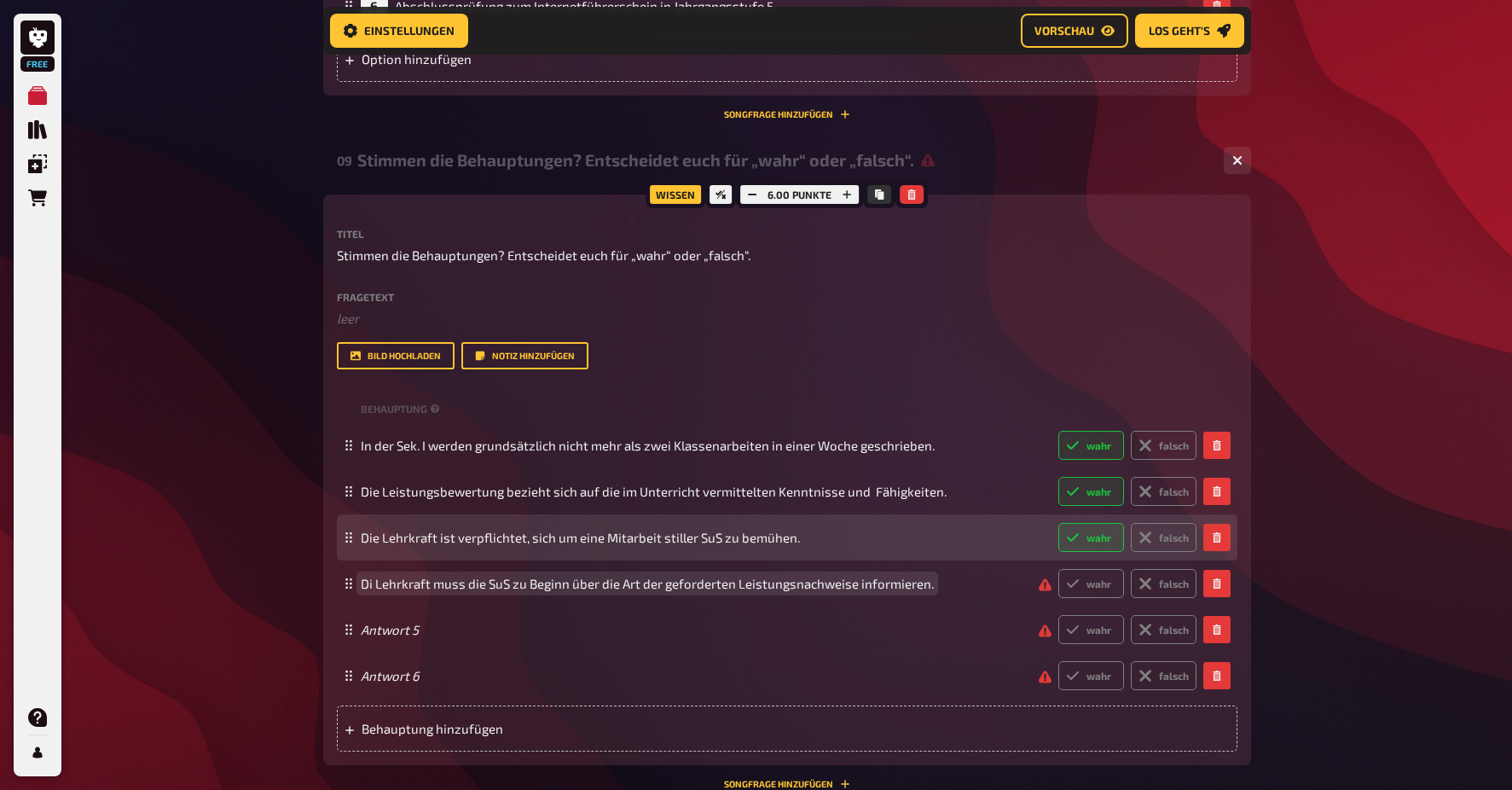
drag, startPoint x: 371, startPoint y: 576, endPoint x: 399, endPoint y: 547, distance: 40.3
click at [373, 576] on span "Di Lehrkraft muss die SuS zu Beginn über die Art der geforderten Leistungsnachw…" at bounding box center [647, 583] width 573 height 15
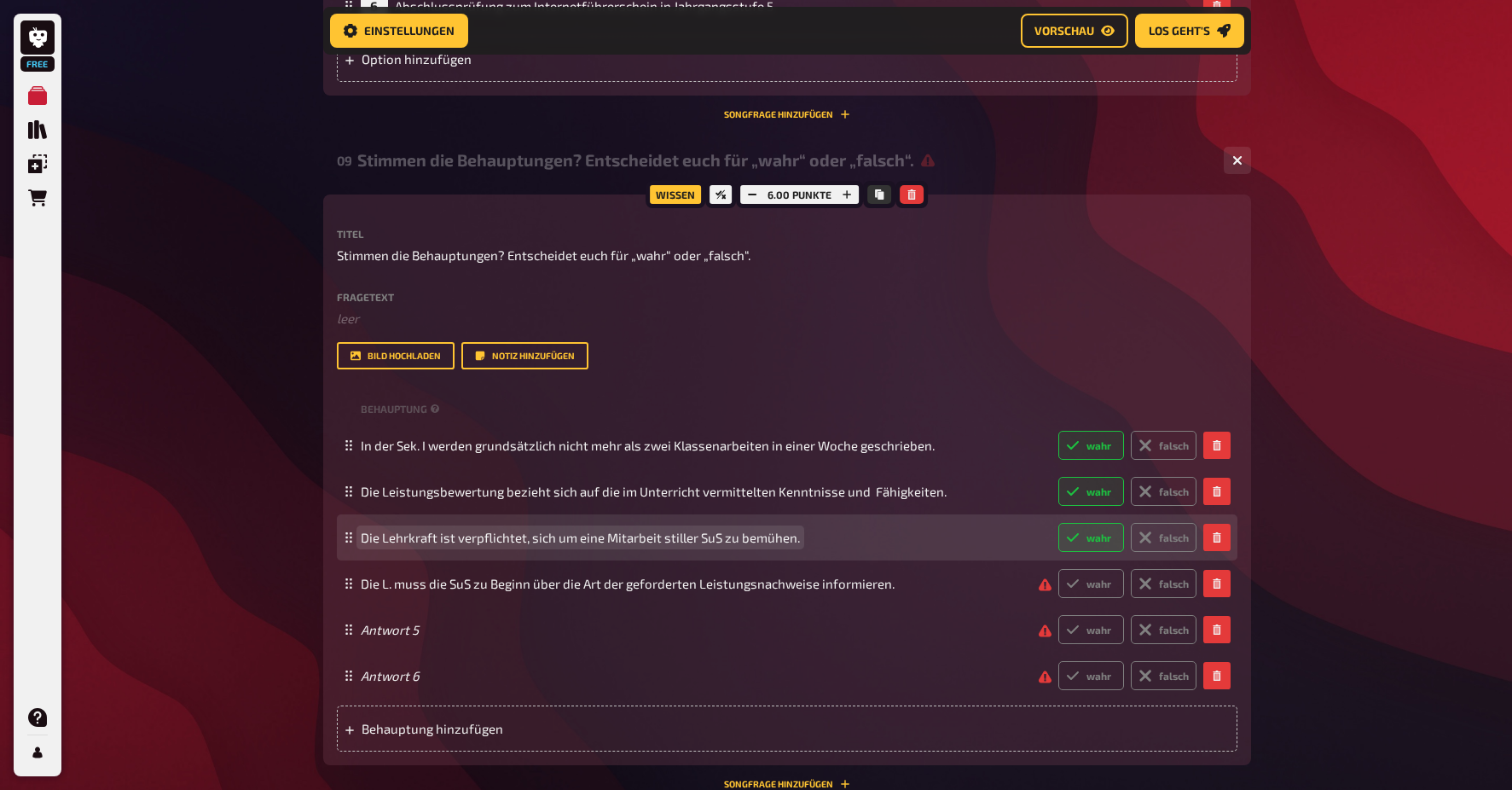
click at [437, 533] on span "Die Lehrkraft ist verpflichtet, sich um eine Mitarbeit stiller SuS zu bemühen." at bounding box center [580, 537] width 439 height 15
click at [747, 530] on span "Die L. ist verpflichtet, sich um eine Mitarbeit stiller SuS zu bemühen." at bounding box center [557, 537] width 393 height 15
drag, startPoint x: 900, startPoint y: 533, endPoint x: 757, endPoint y: 522, distance: 143.4
click at [755, 530] on span "Die L. ist verpflichtet, sich um eine Mitarbeit stiller SuS zu bemühen und alte…" at bounding box center [632, 537] width 544 height 15
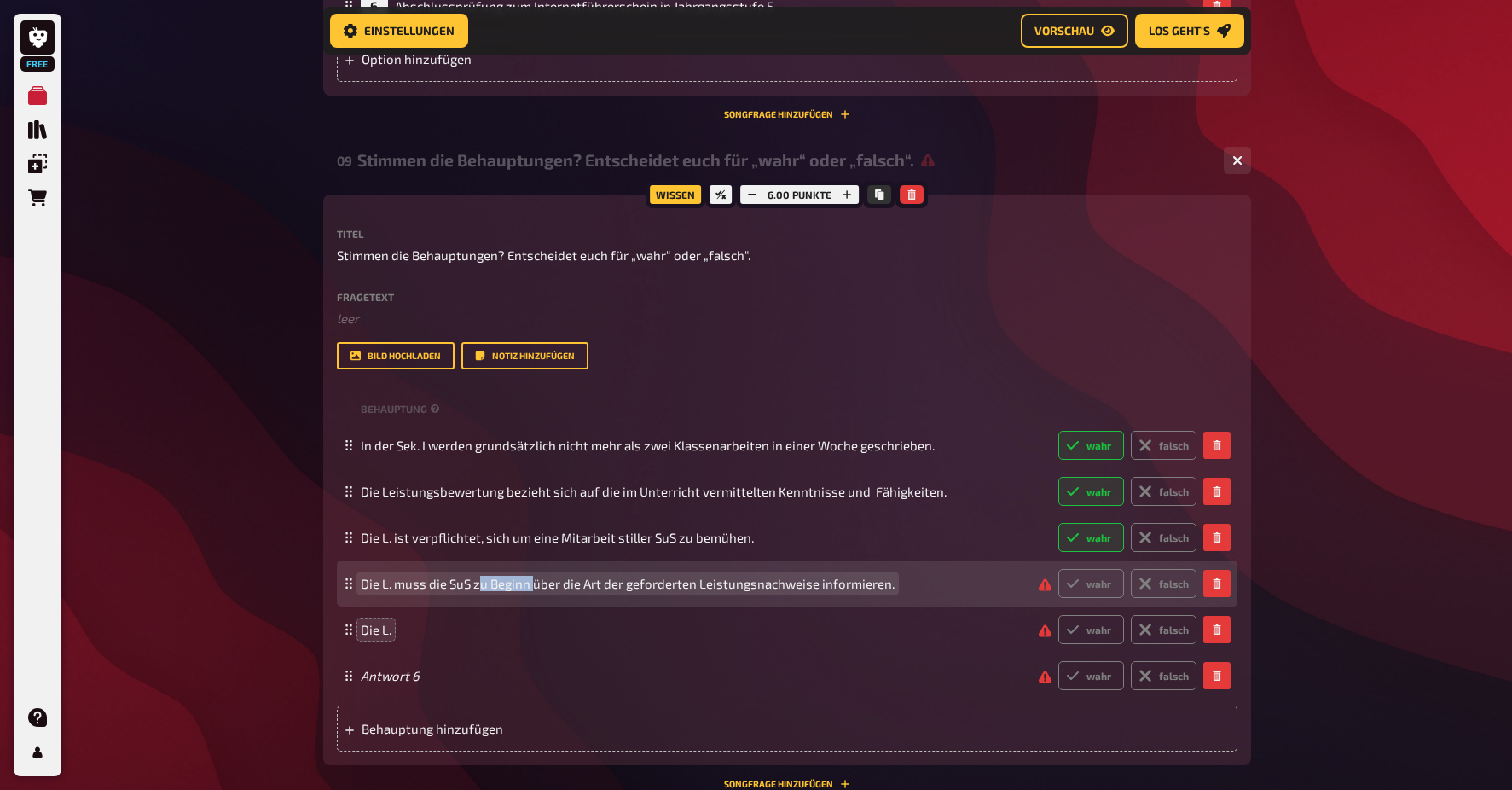
drag, startPoint x: 532, startPoint y: 575, endPoint x: 472, endPoint y: 564, distance: 61.0
click at [477, 578] on span "Die L. muss die SuS zu Beginn über die Art der geforderten Leistungsnachweise i…" at bounding box center [628, 583] width 534 height 15
click at [756, 576] on span "Die L. muss die SuS über die Art der geforderten Leistungsnachweise informieren." at bounding box center [597, 583] width 474 height 15
click at [1088, 579] on label "wahr" at bounding box center [1091, 583] width 66 height 29
click at [1059, 569] on input "wahr" at bounding box center [1058, 568] width 1 height 1
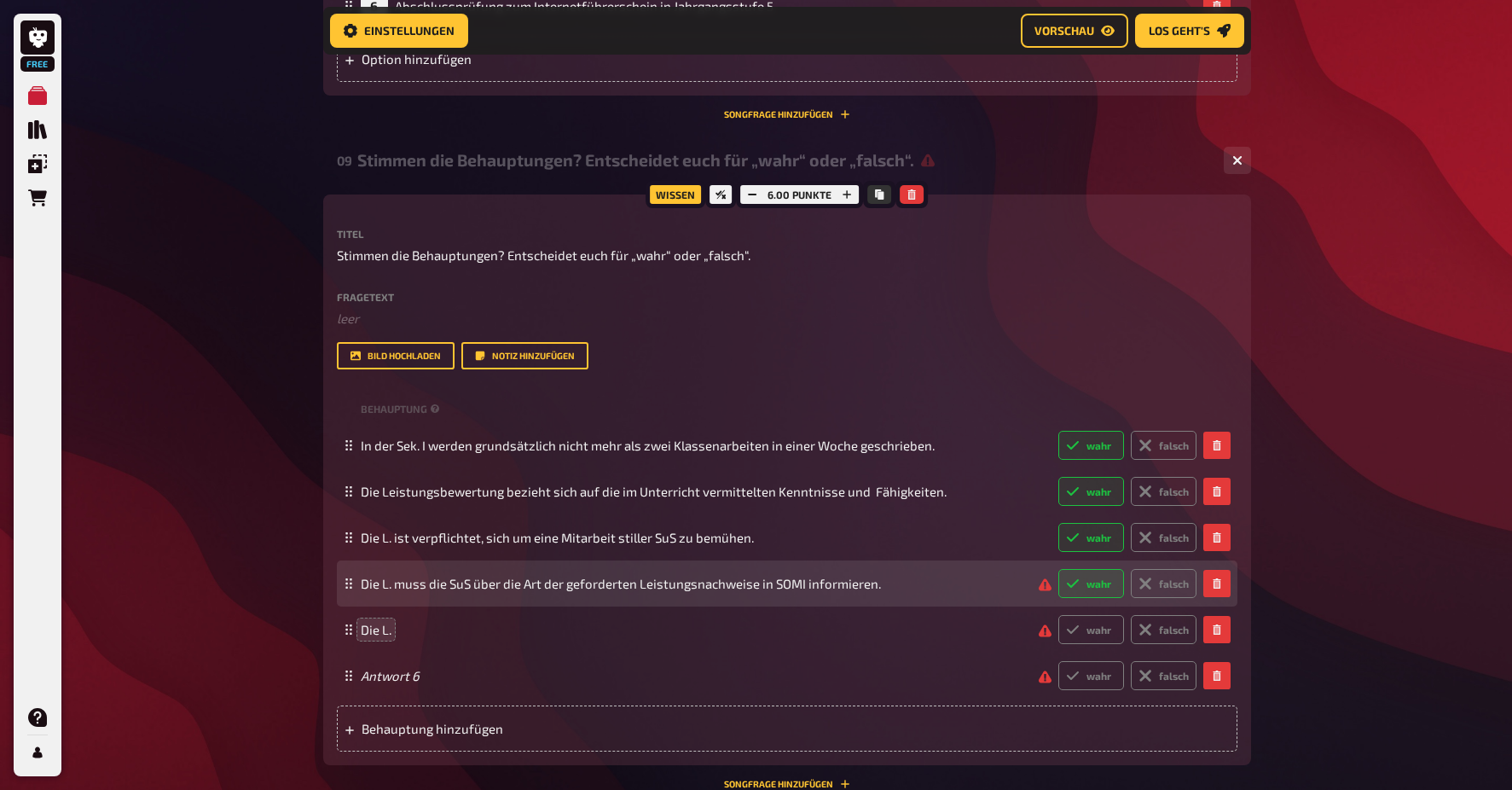
radio input "true"
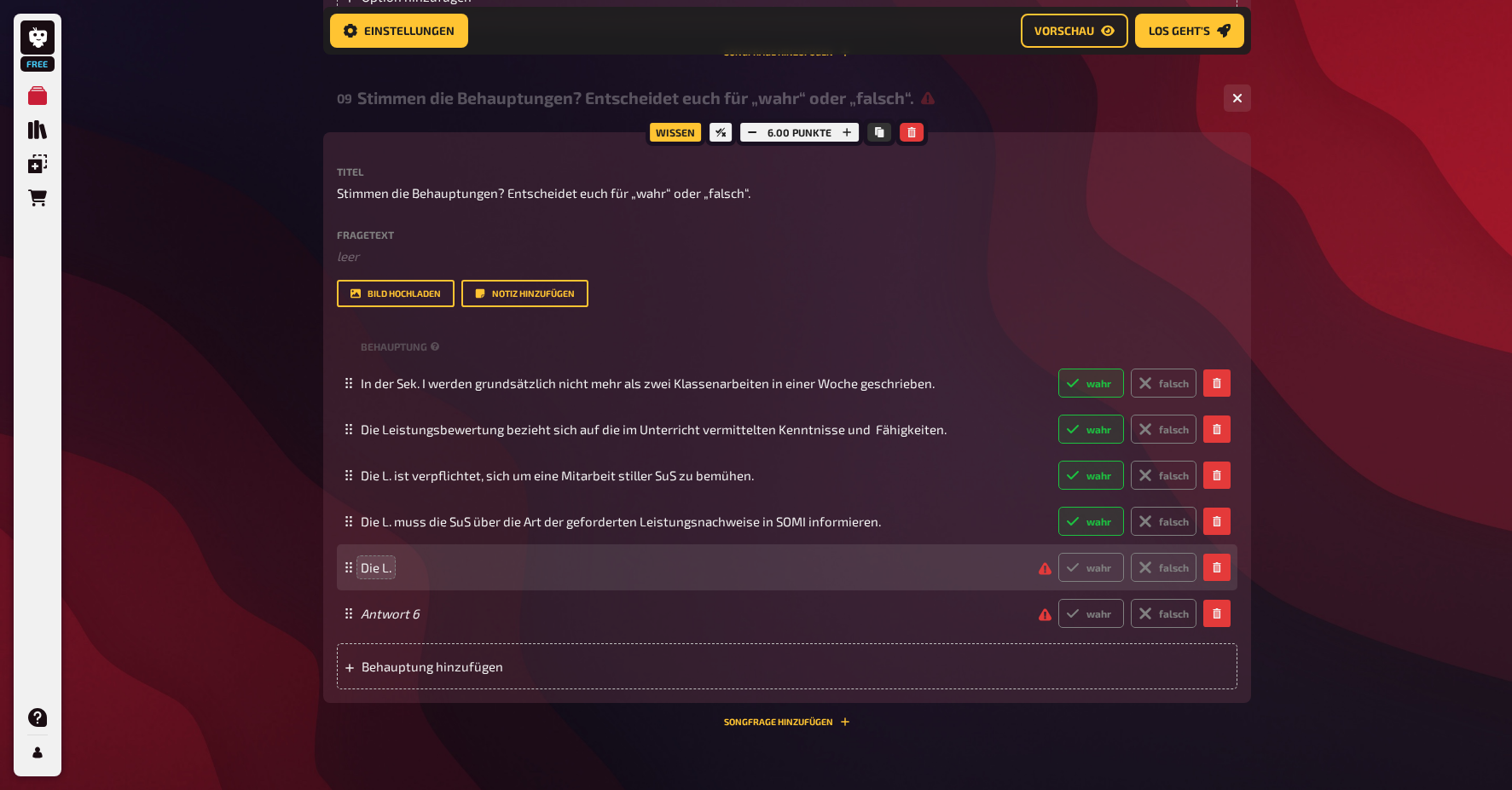
scroll to position [4395, 0]
click at [398, 560] on span "Die L." at bounding box center [693, 567] width 665 height 15
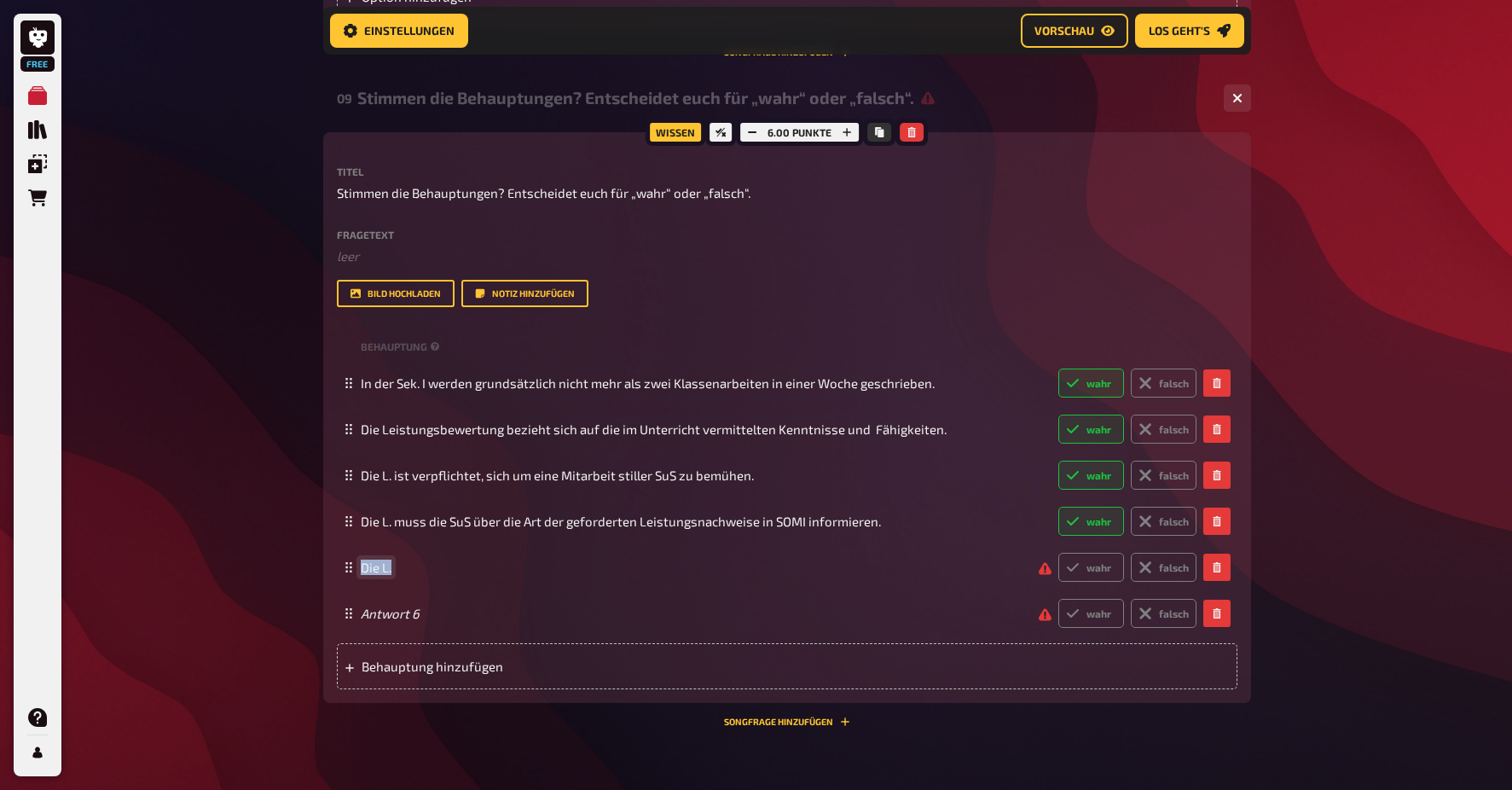
drag, startPoint x: 392, startPoint y: 561, endPoint x: 361, endPoint y: 556, distance: 31.4
click at [361, 560] on span "Die L." at bounding box center [693, 567] width 665 height 15
drag, startPoint x: 704, startPoint y: 559, endPoint x: 640, endPoint y: 558, distance: 64.0
click at [640, 560] on span "Unerwünschte Verhaltensweisen dürfen bei der Bewertung berücksichtigt werden." at bounding box center [602, 567] width 482 height 15
click at [1158, 562] on label "falsch" at bounding box center [1163, 567] width 66 height 29
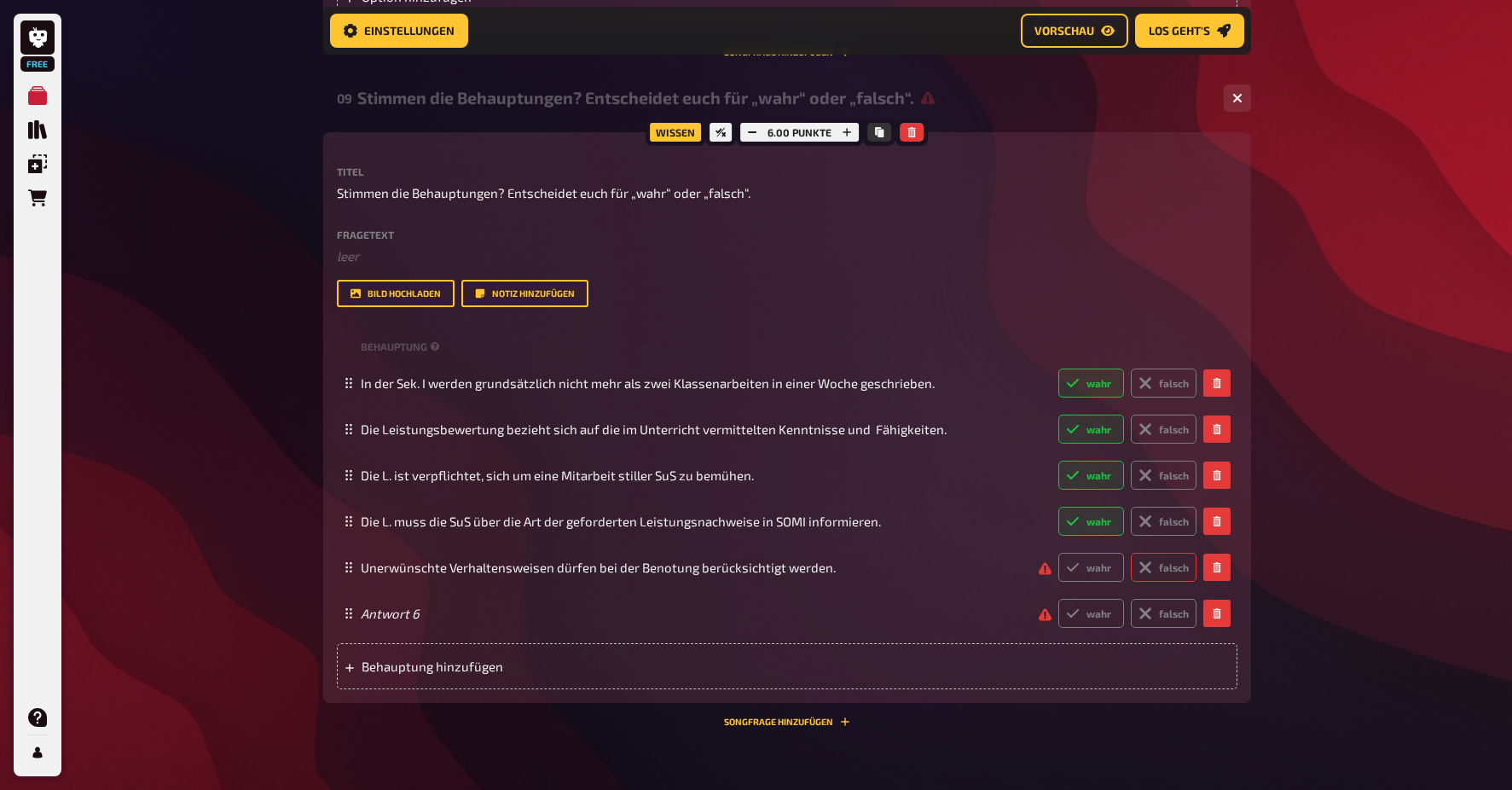
click at [1059, 552] on input "falsch" at bounding box center [1058, 552] width 1 height 1
radio input "true"
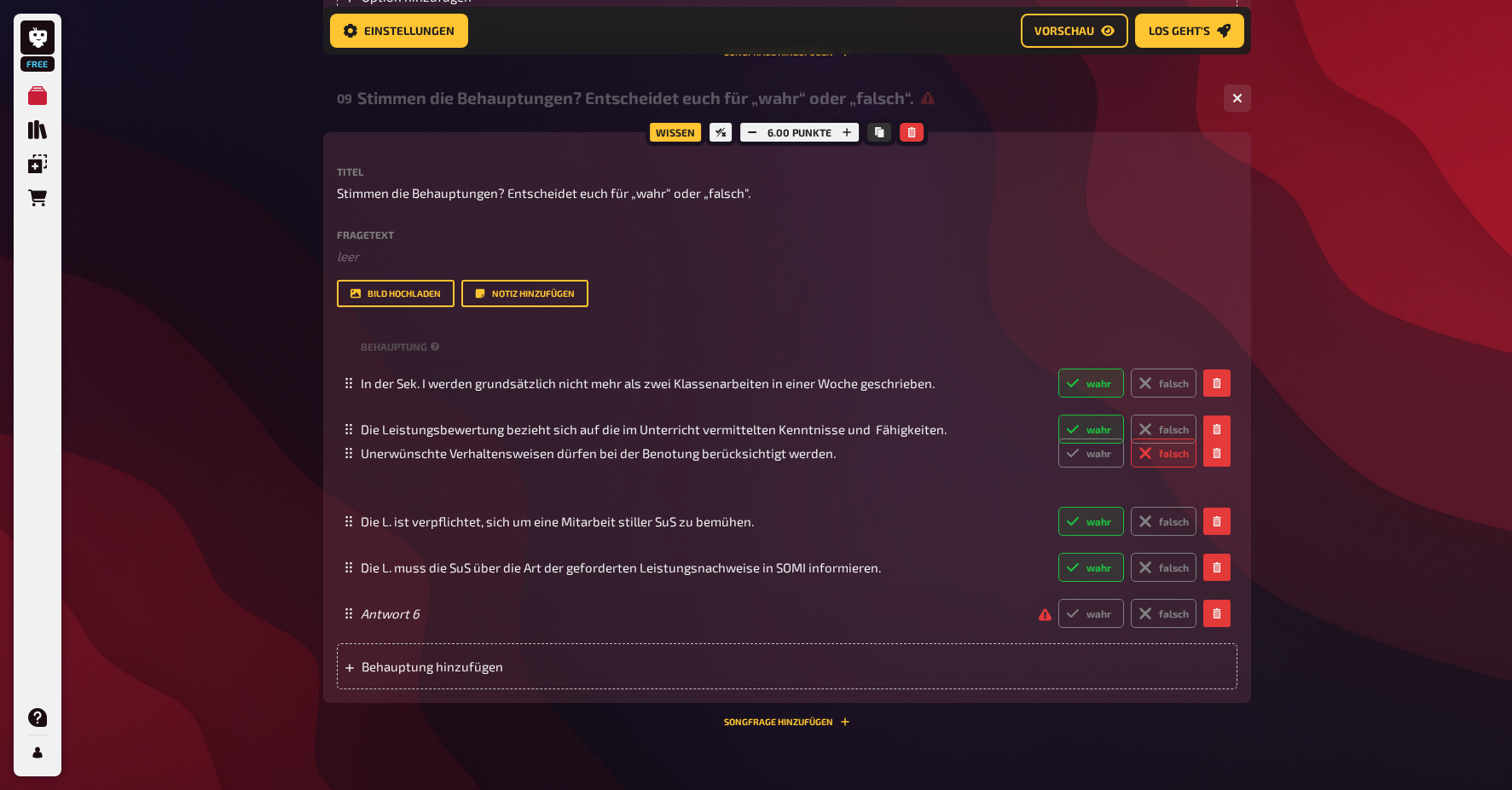
drag, startPoint x: 346, startPoint y: 565, endPoint x: 344, endPoint y: 451, distance: 114.0
click at [344, 451] on icon at bounding box center [348, 453] width 10 height 10
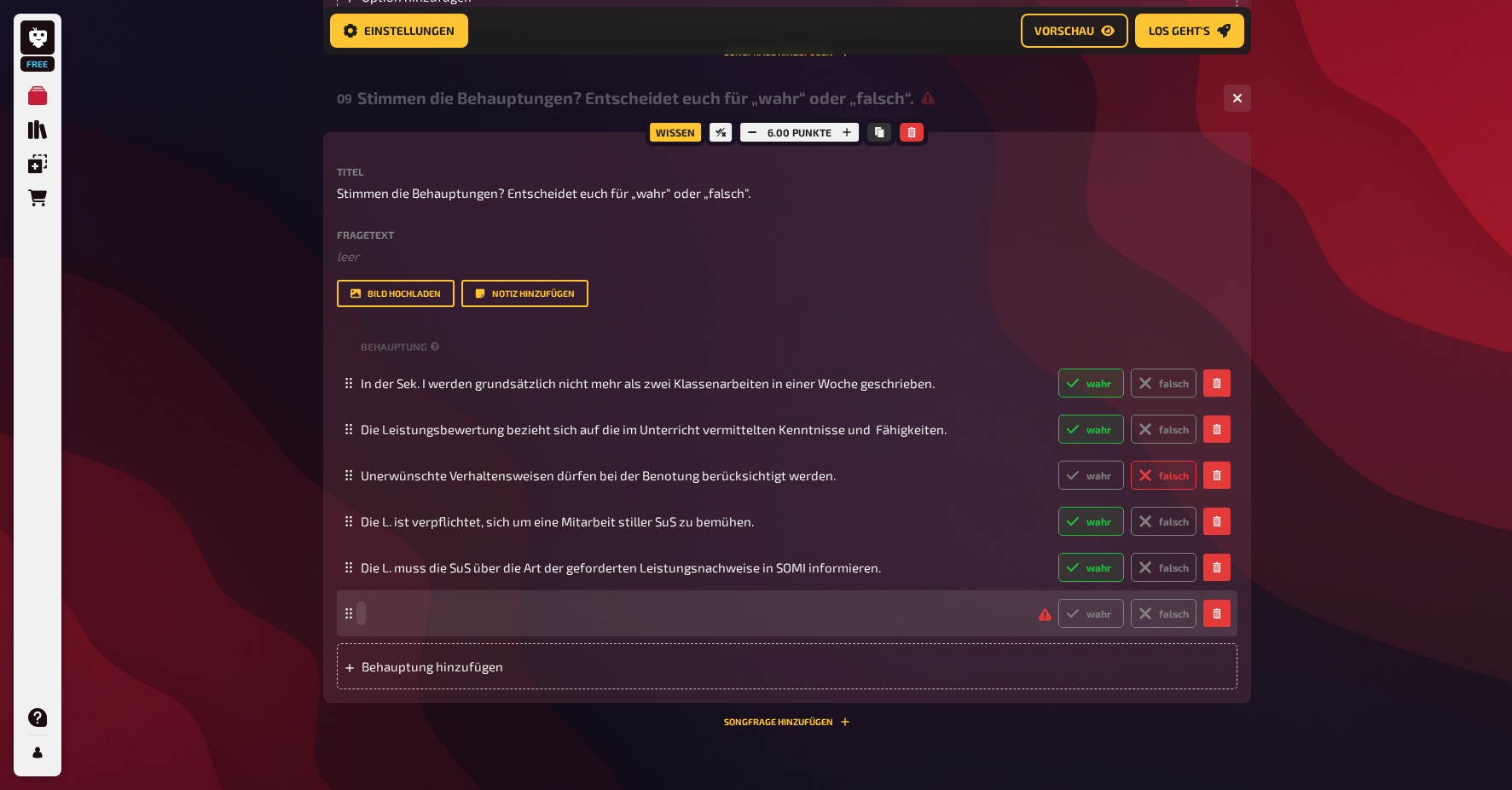
click at [458, 606] on span at bounding box center [693, 613] width 665 height 15
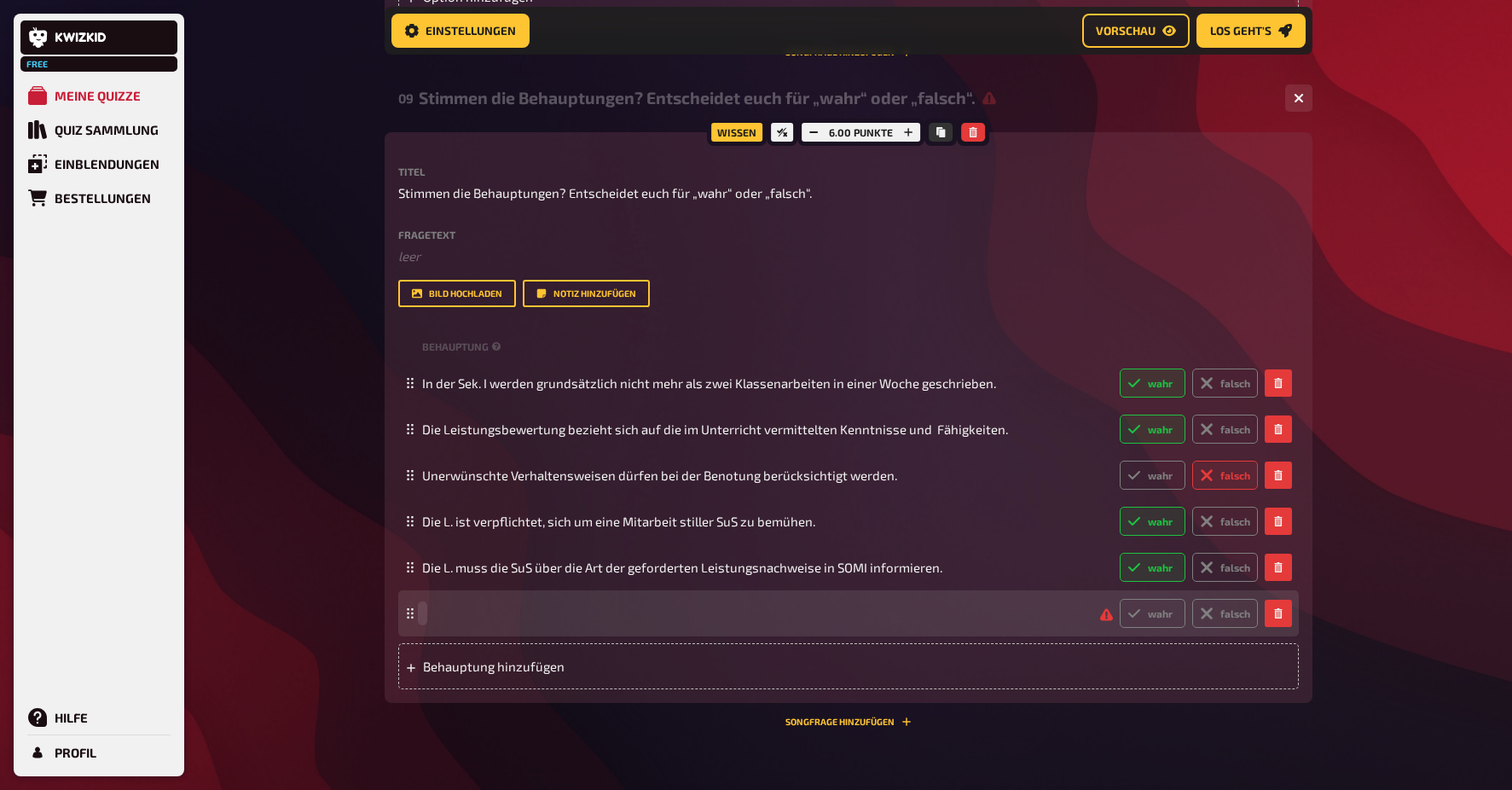
click at [483, 606] on span at bounding box center [754, 613] width 665 height 15
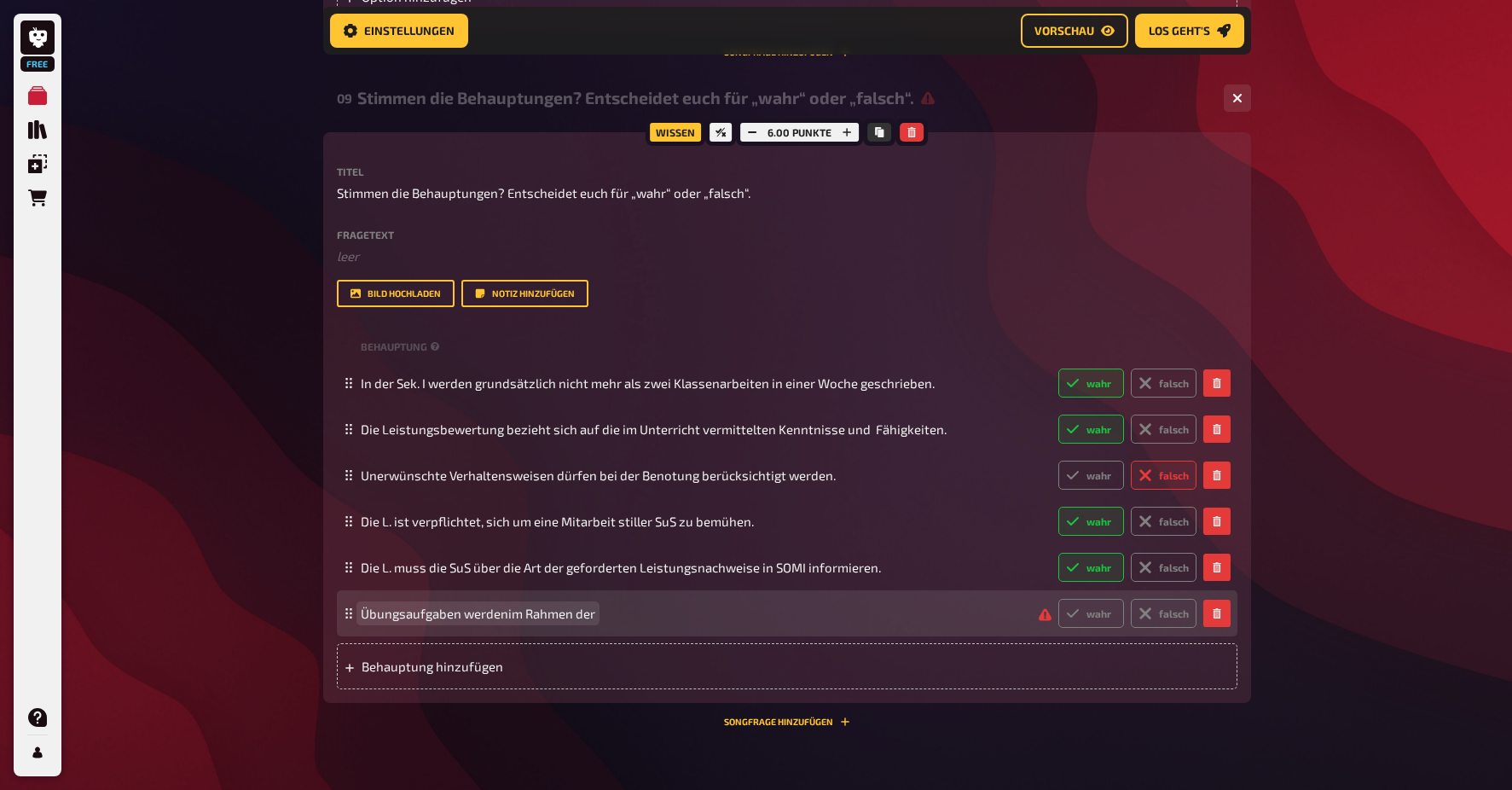
click at [505, 606] on span "Übungsaufgaben werdenim Rahmen der" at bounding box center [478, 613] width 235 height 15
click at [598, 607] on span "Übungsaufgaben werden im Rahmen der" at bounding box center [479, 613] width 237 height 15
drag, startPoint x: 505, startPoint y: 607, endPoint x: 465, endPoint y: 605, distance: 40.0
click at [465, 606] on span "Übungsaufgaben werden im Rahmen der sonstigen Mitarbeit" at bounding box center [538, 613] width 355 height 15
drag, startPoint x: 711, startPoint y: 608, endPoint x: 726, endPoint y: 596, distance: 19.2
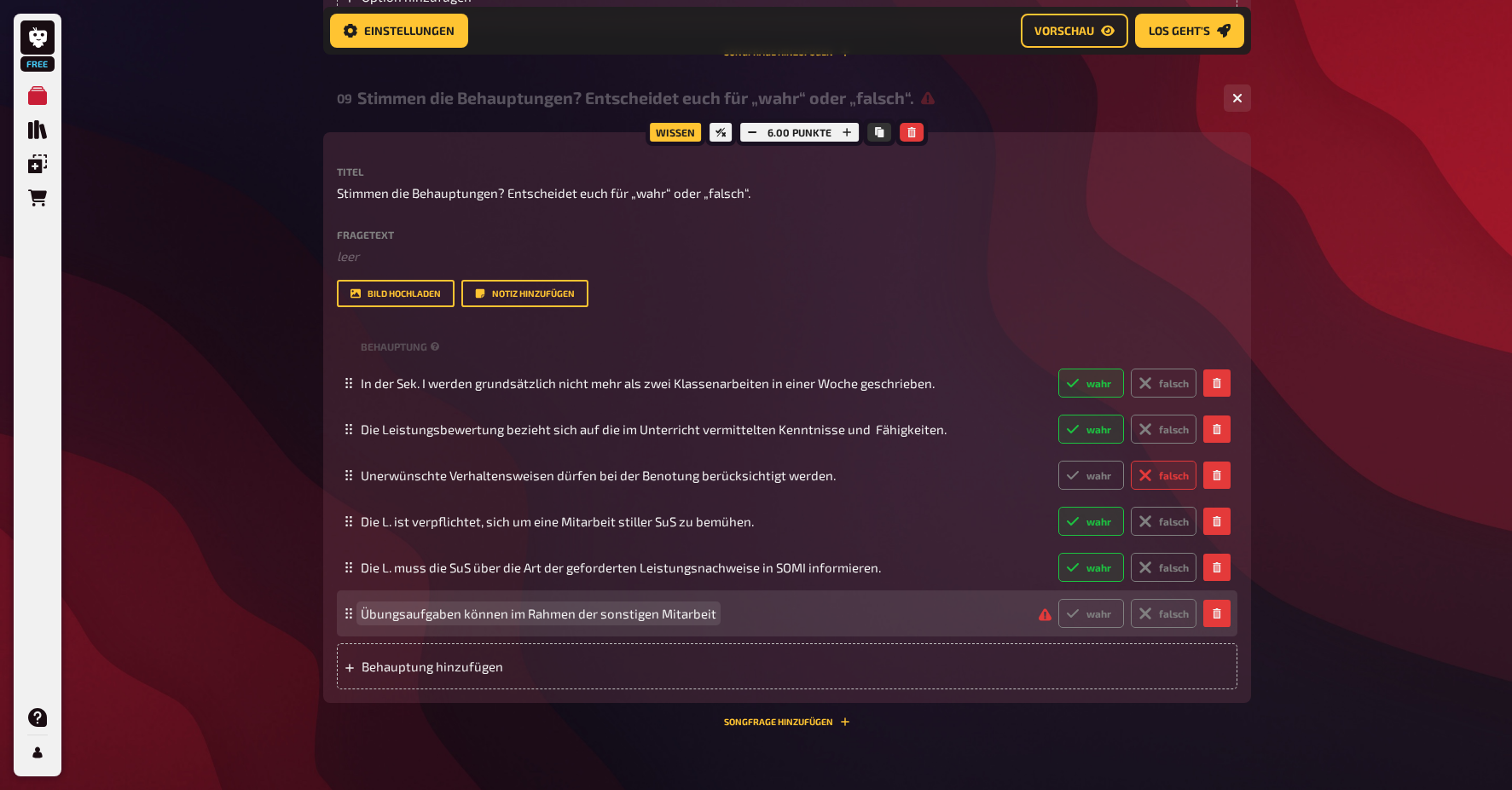
click at [711, 608] on span "Übungsaufgaben können im Rahmen der sonstigen Mitarbeit" at bounding box center [538, 613] width 355 height 15
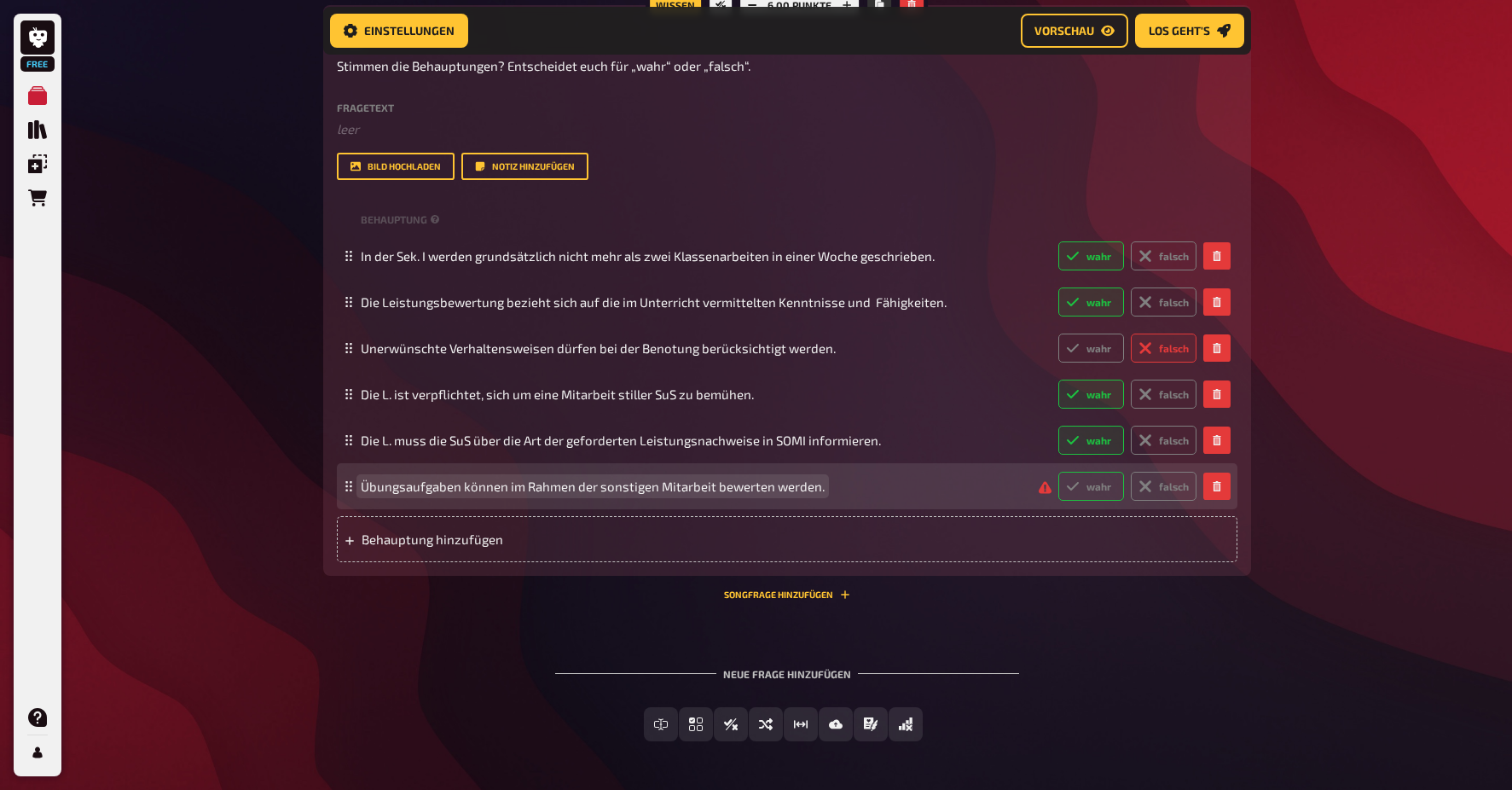
scroll to position [4522, 0]
click at [1161, 479] on label "falsch" at bounding box center [1163, 486] width 66 height 29
click at [1059, 471] on input "falsch" at bounding box center [1058, 471] width 1 height 1
radio input "true"
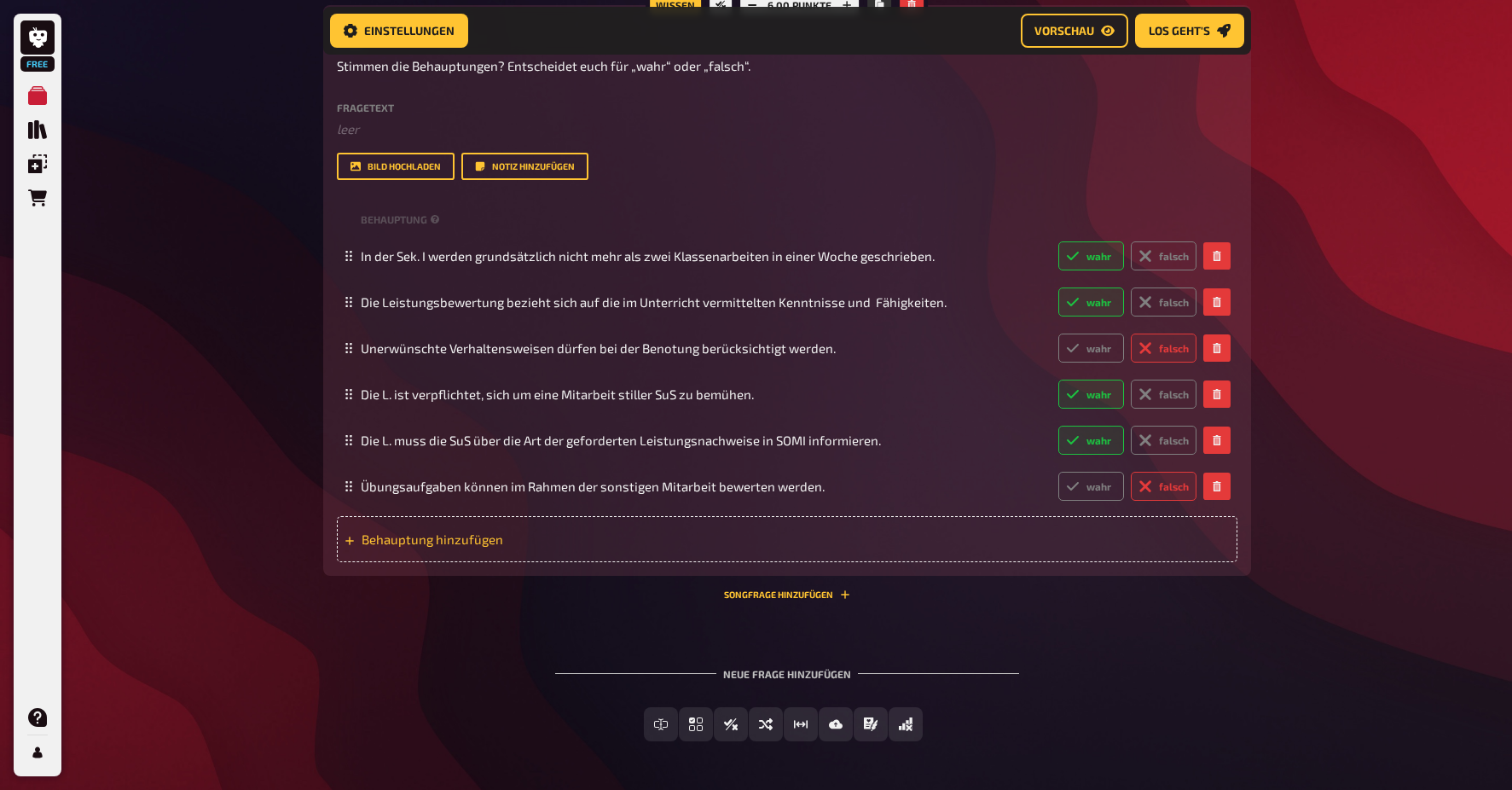
click at [477, 532] on span "Behauptung hinzufügen" at bounding box center [494, 539] width 265 height 15
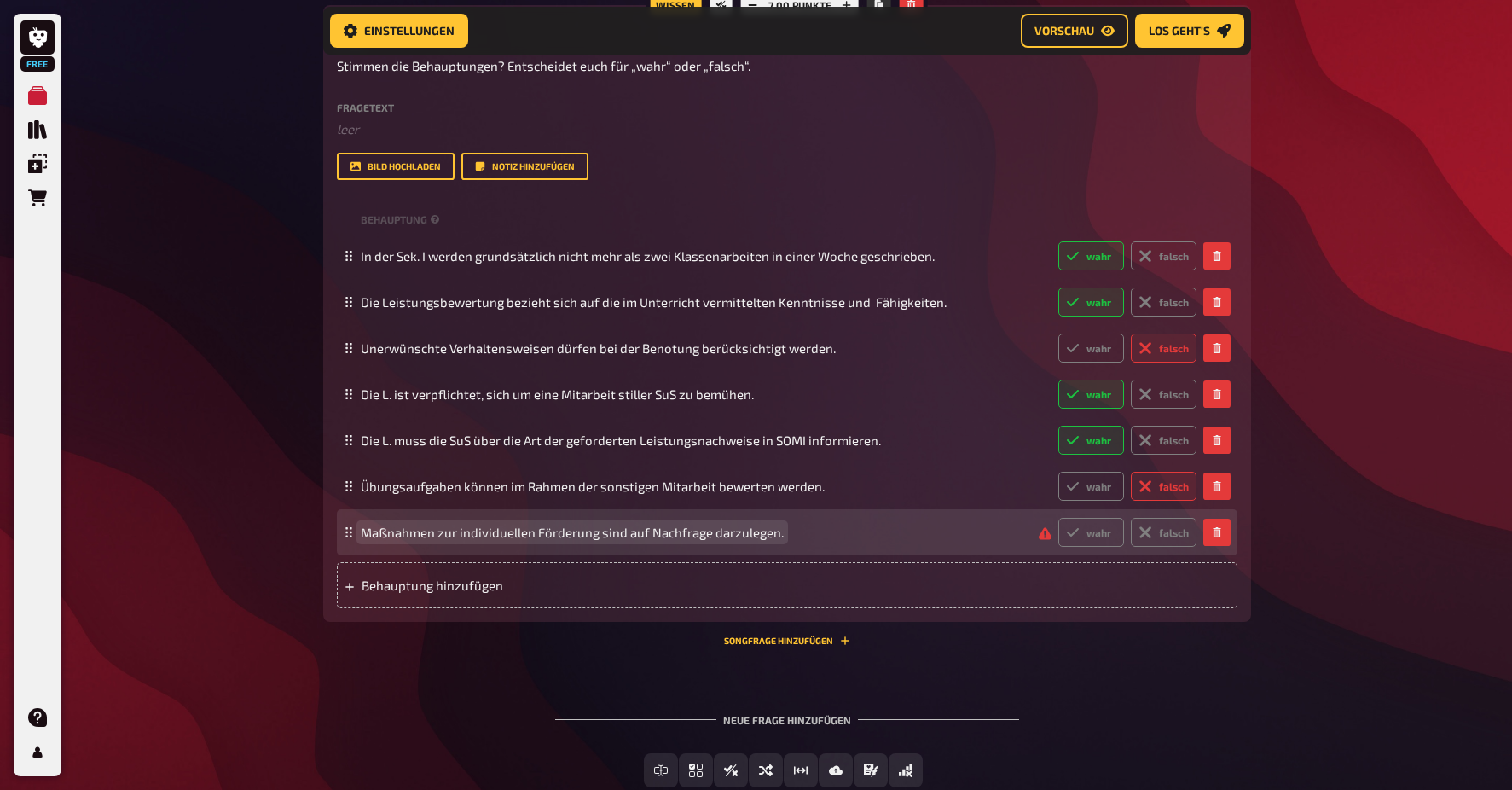
click at [601, 525] on span "Maßnahmen zur individuellen Förderung sind auf Nachfrage darzulegen." at bounding box center [572, 532] width 423 height 15
click at [1097, 522] on label "wahr" at bounding box center [1091, 532] width 66 height 29
click at [1059, 517] on input "wahr" at bounding box center [1058, 517] width 1 height 1
radio input "true"
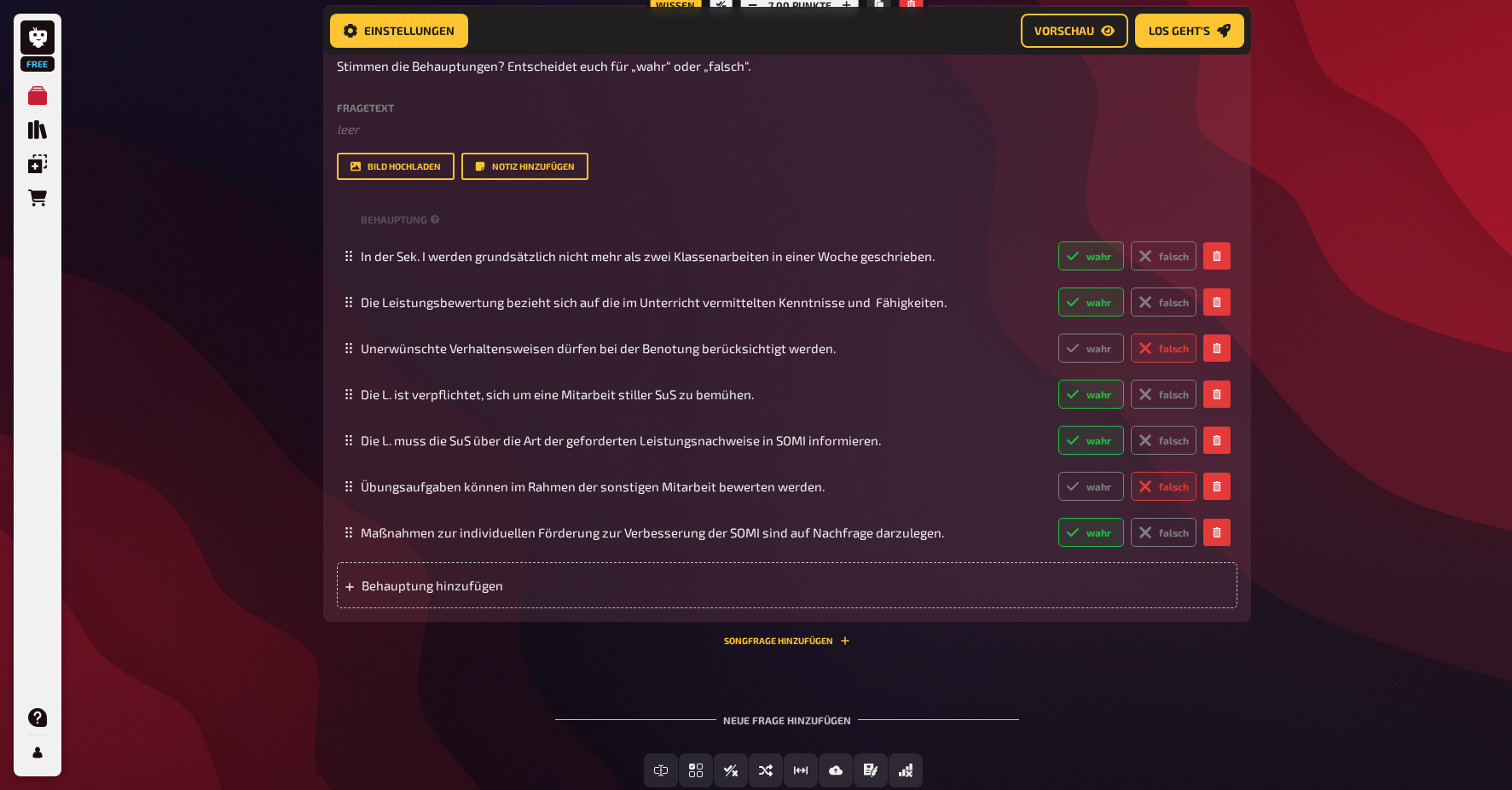
scroll to position [4522, 2]
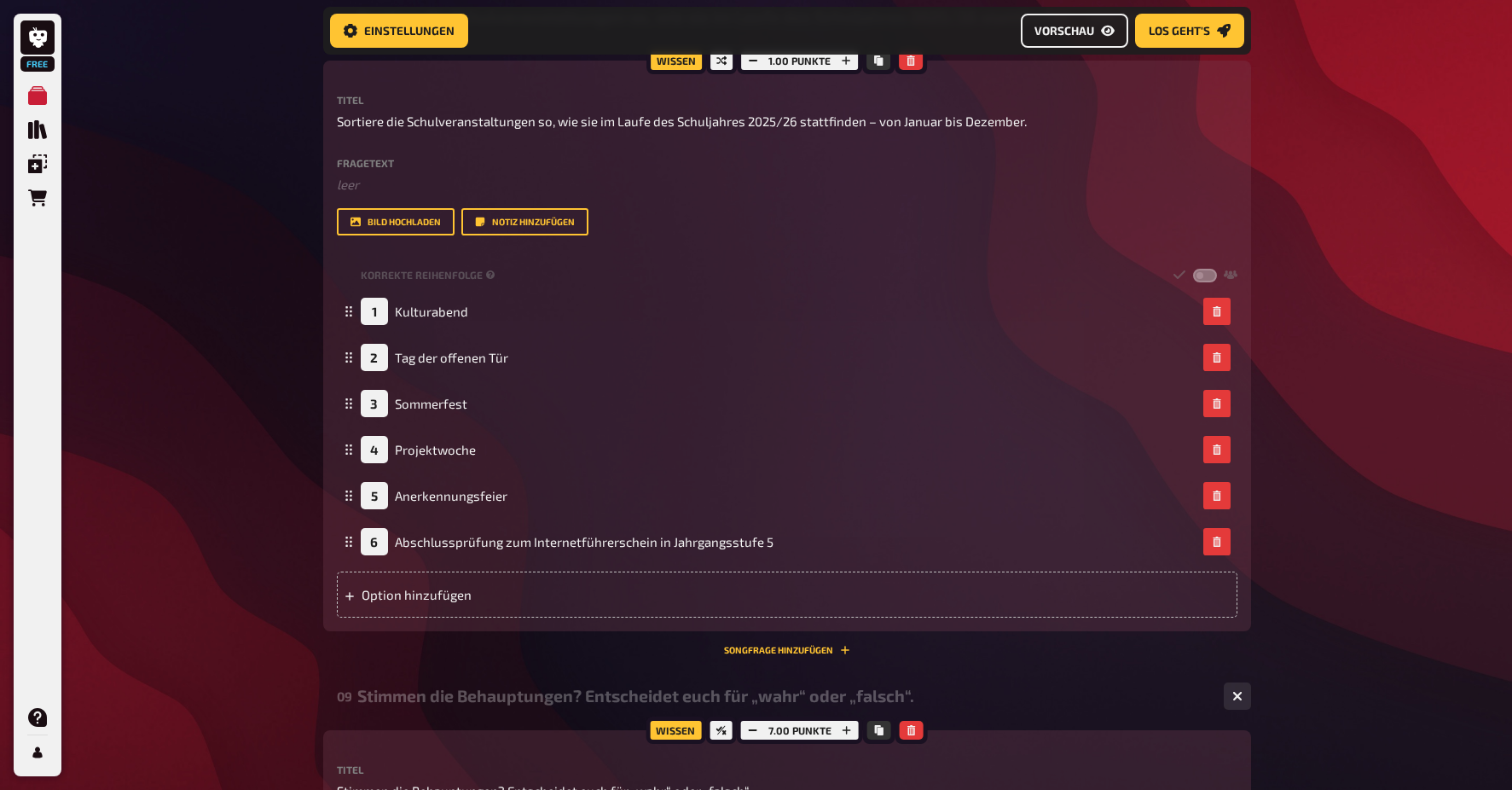
click at [1069, 34] on span "Vorschau" at bounding box center [1064, 30] width 59 height 12
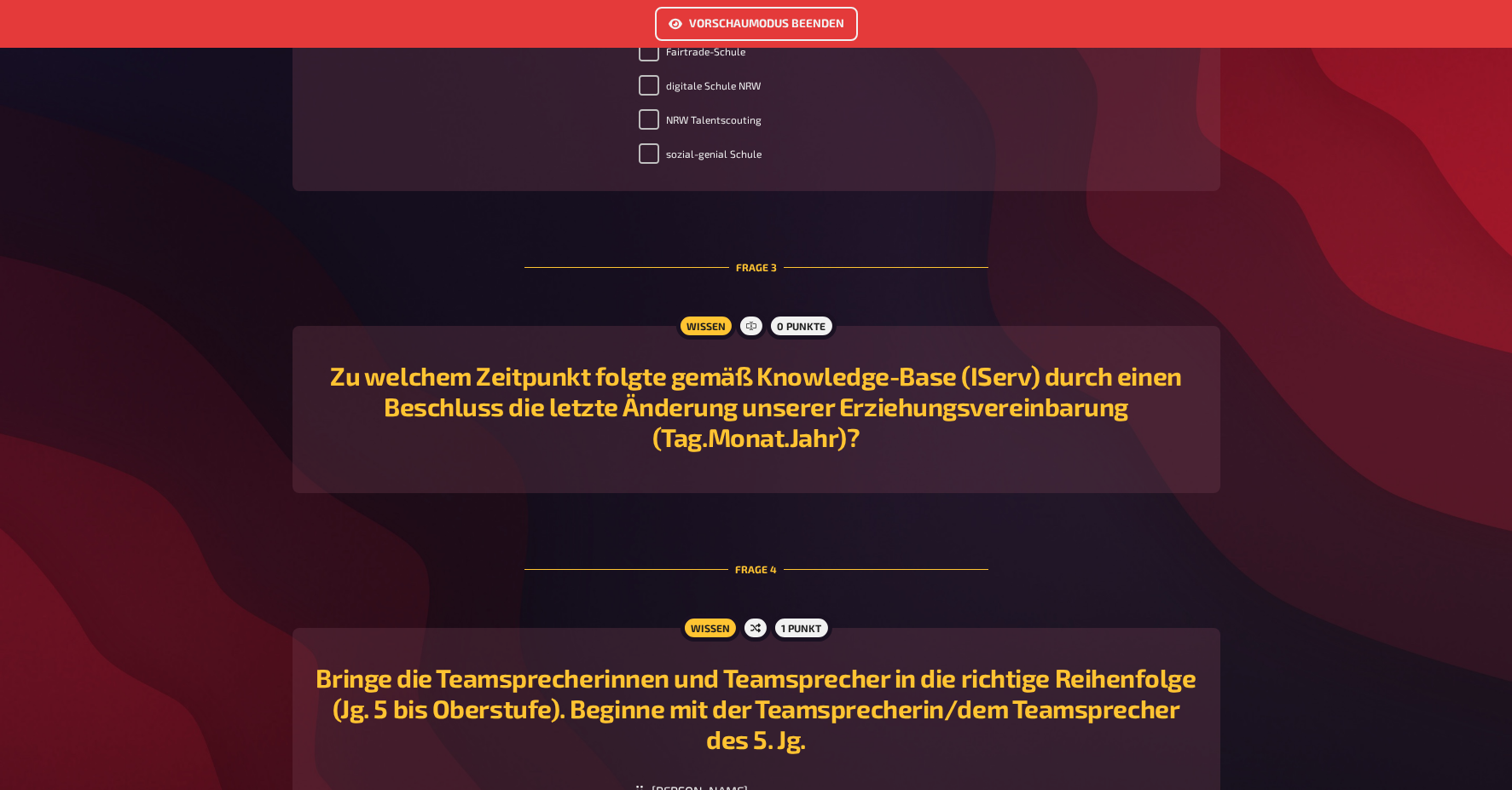
scroll to position [1241, 0]
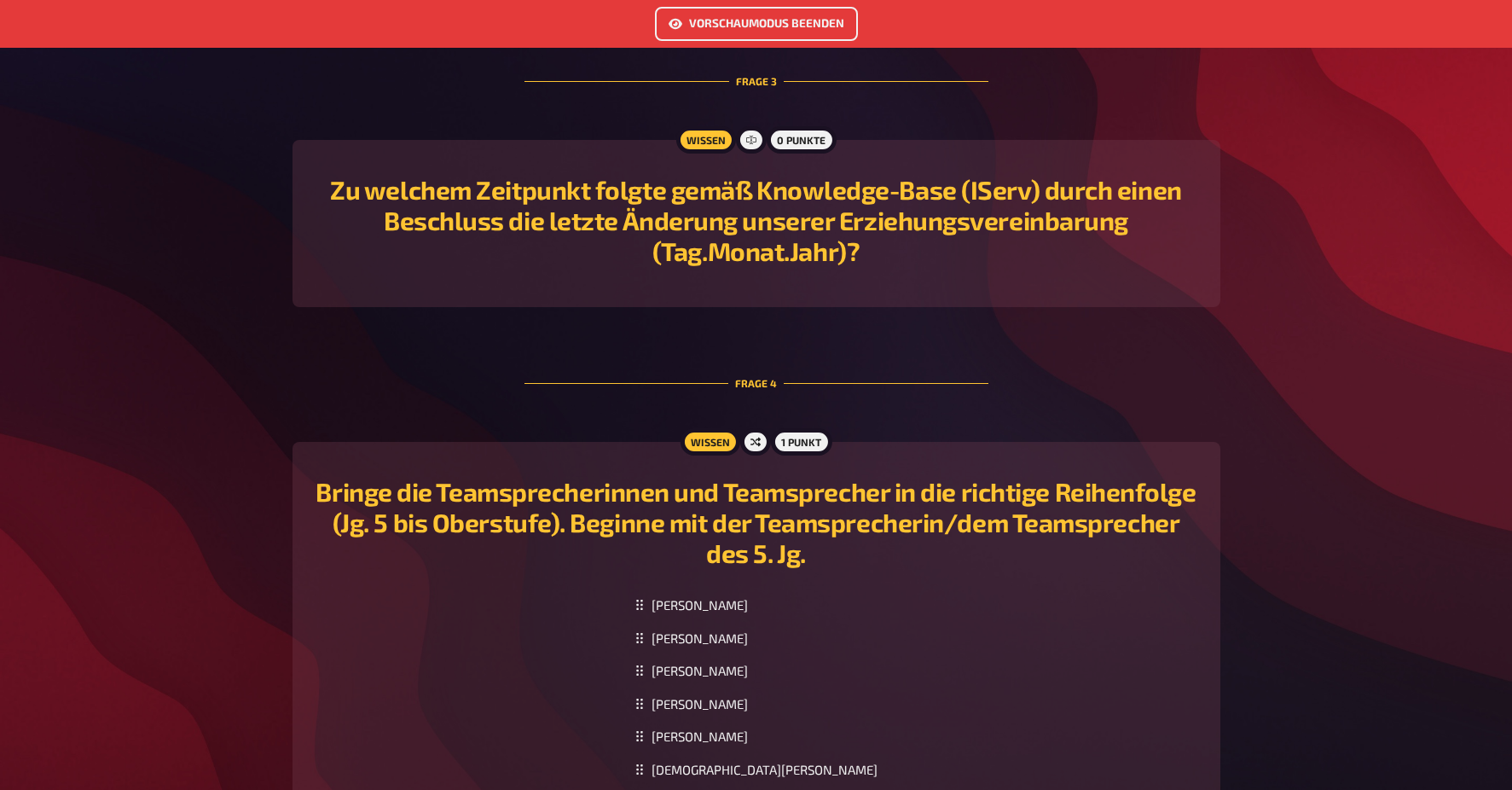
click at [687, 250] on h2 "Zu welchem Zeitpunkt folgte gemäß Knowledge-Base (IServ) durch einen Beschluss …" at bounding box center [756, 220] width 887 height 92
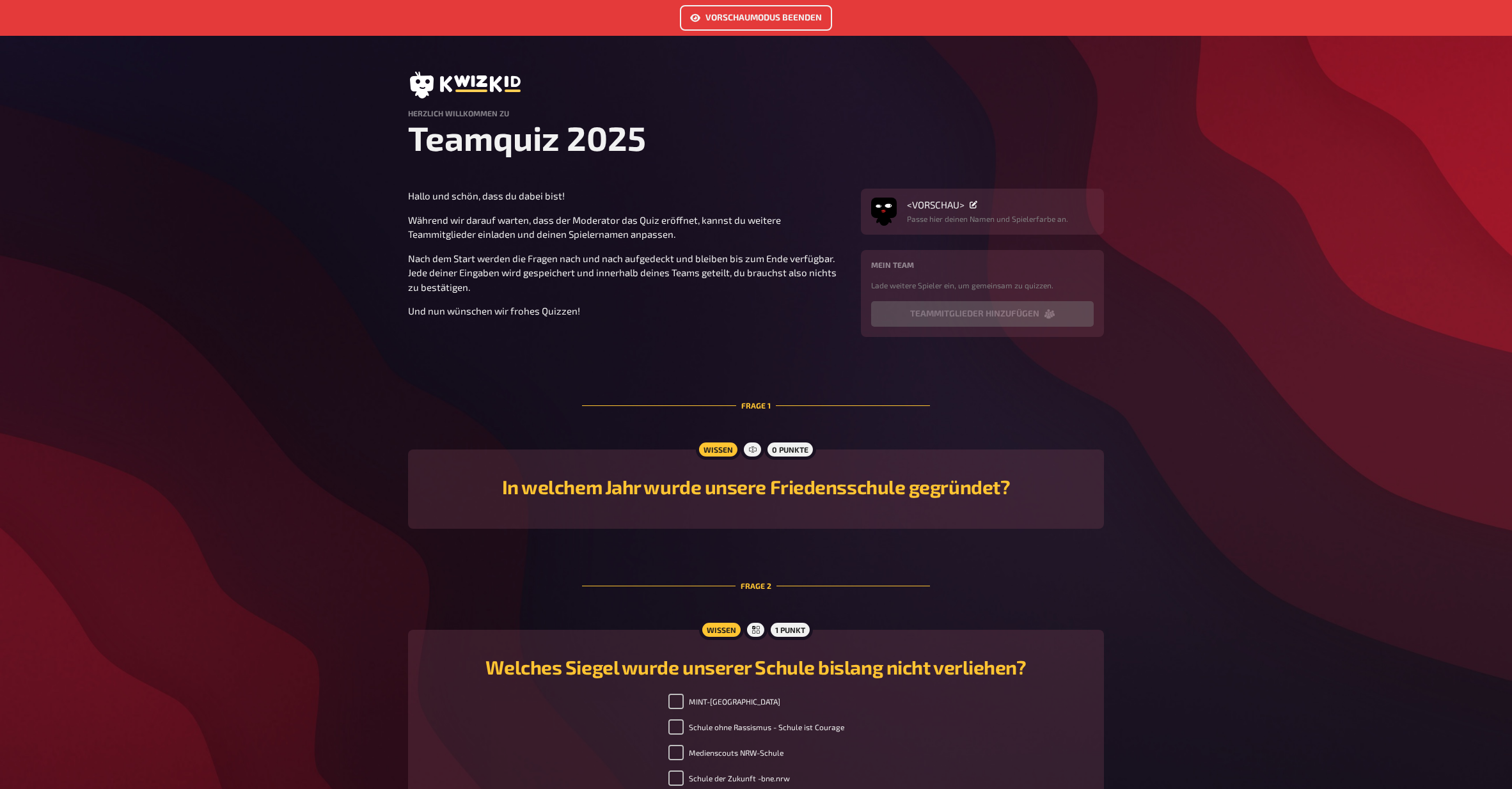
scroll to position [0, 0]
click at [744, 16] on button "Vorschaumodus beenden" at bounding box center [756, 18] width 152 height 26
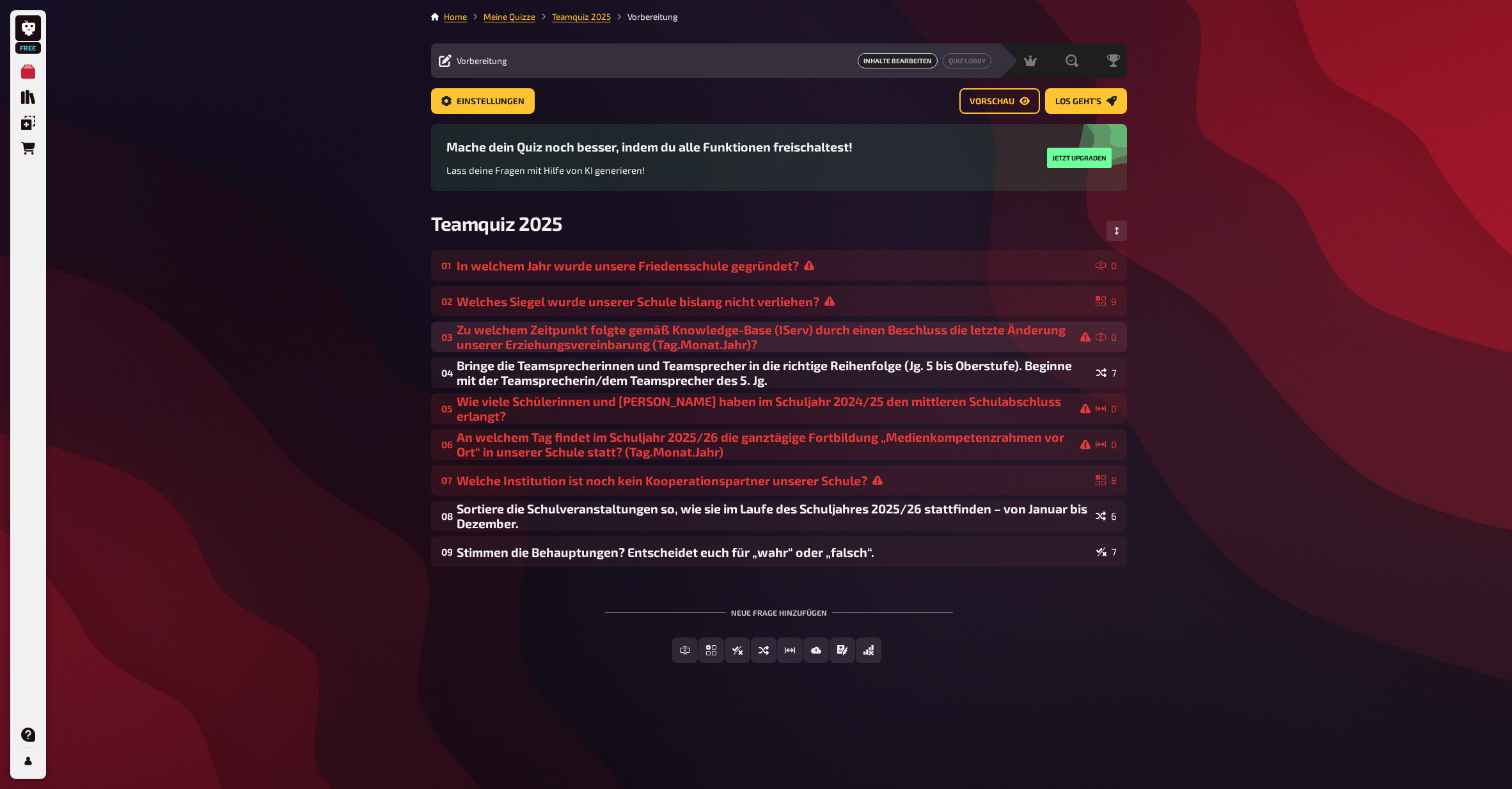
click at [1084, 339] on icon at bounding box center [1085, 337] width 10 height 9
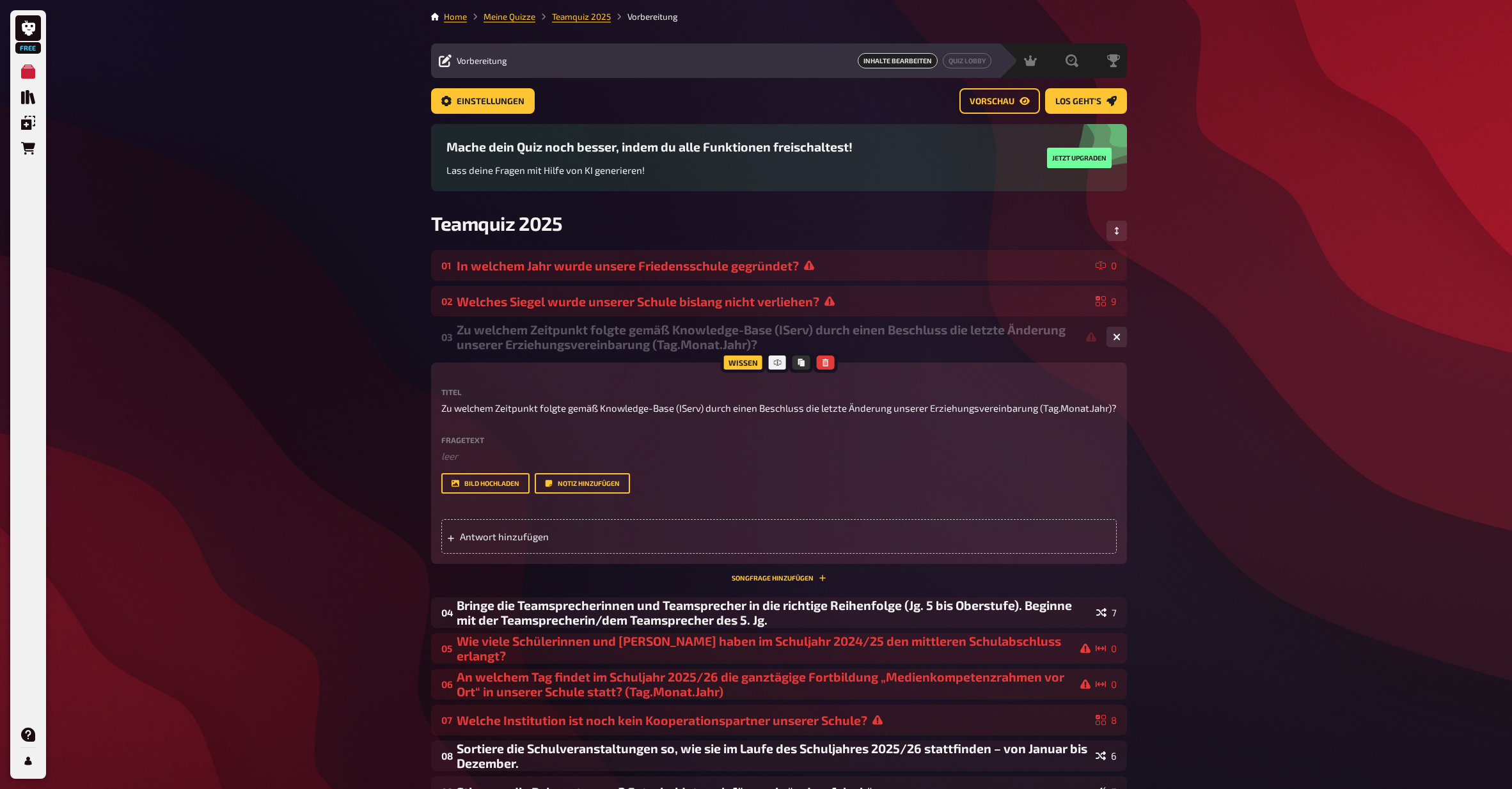
click at [1099, 361] on div "Free Meine Quizze Quiz Sammlung Einblendungen Bestellungen Hilfe Profil Home Me…" at bounding box center [756, 492] width 1512 height 985
click at [1099, 346] on div "Free Meine Quizze Quiz Sammlung Einblendungen Bestellungen Hilfe Profil Home Me…" at bounding box center [756, 492] width 1512 height 985
click at [1099, 388] on div "Free Meine Quizze Quiz Sammlung Einblendungen Bestellungen Hilfe Profil Home Me…" at bounding box center [756, 492] width 1512 height 985
drag, startPoint x: 1183, startPoint y: 548, endPoint x: 1163, endPoint y: 551, distance: 20.2
click at [1099, 548] on div "Free Meine Quizze Quiz Sammlung Einblendungen Bestellungen Hilfe Profil Home Me…" at bounding box center [756, 492] width 1512 height 985
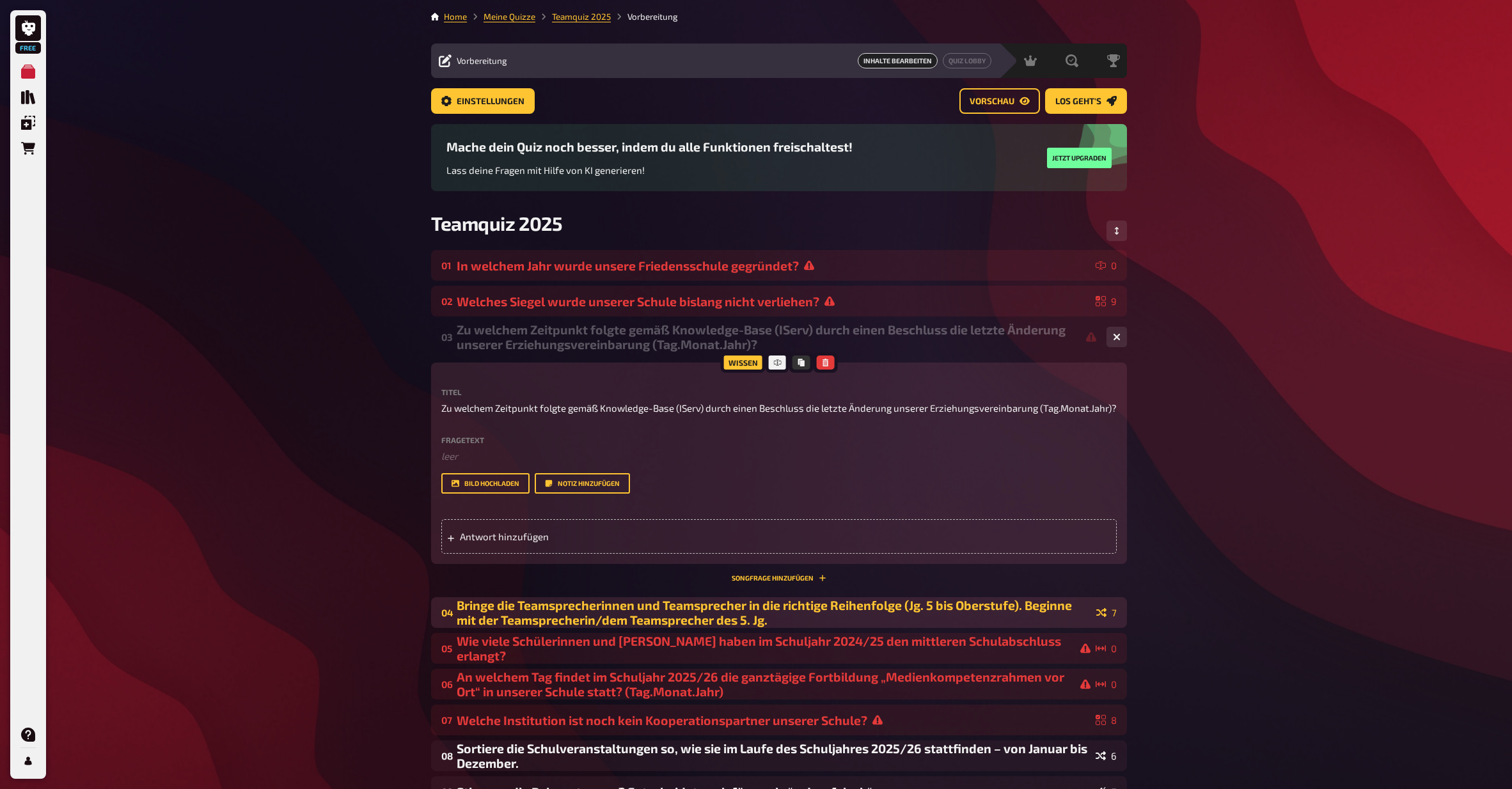
click at [891, 591] on div "Bringe die Teamsprecherinnen und Teamsprecher in die richtige Reihenfolge (Jg. …" at bounding box center [774, 612] width 635 height 30
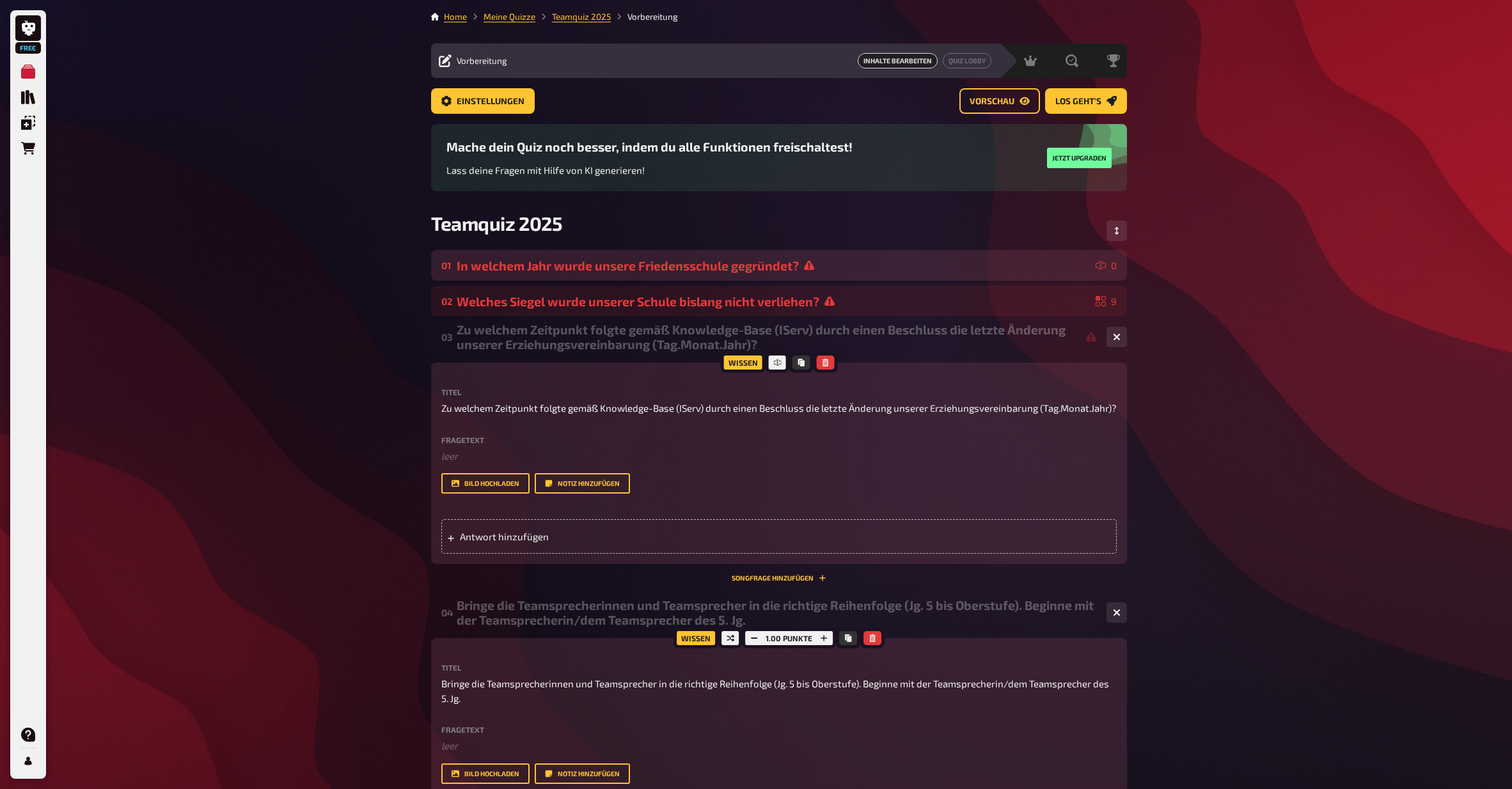
click at [835, 266] on div "In welchem Jahr wurde unsere Friedensschule gegründet?" at bounding box center [774, 266] width 634 height 15
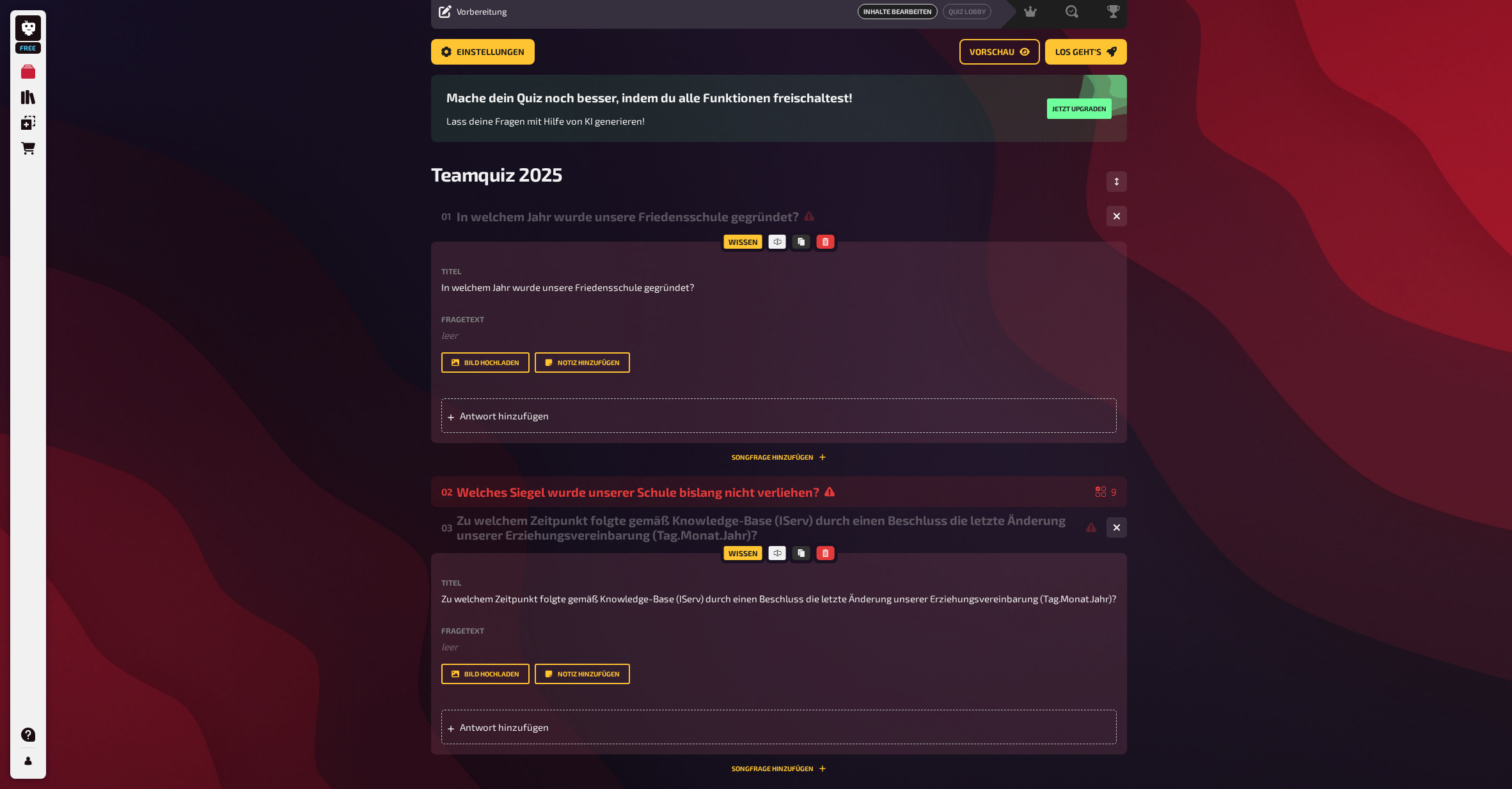
scroll to position [57, 0]
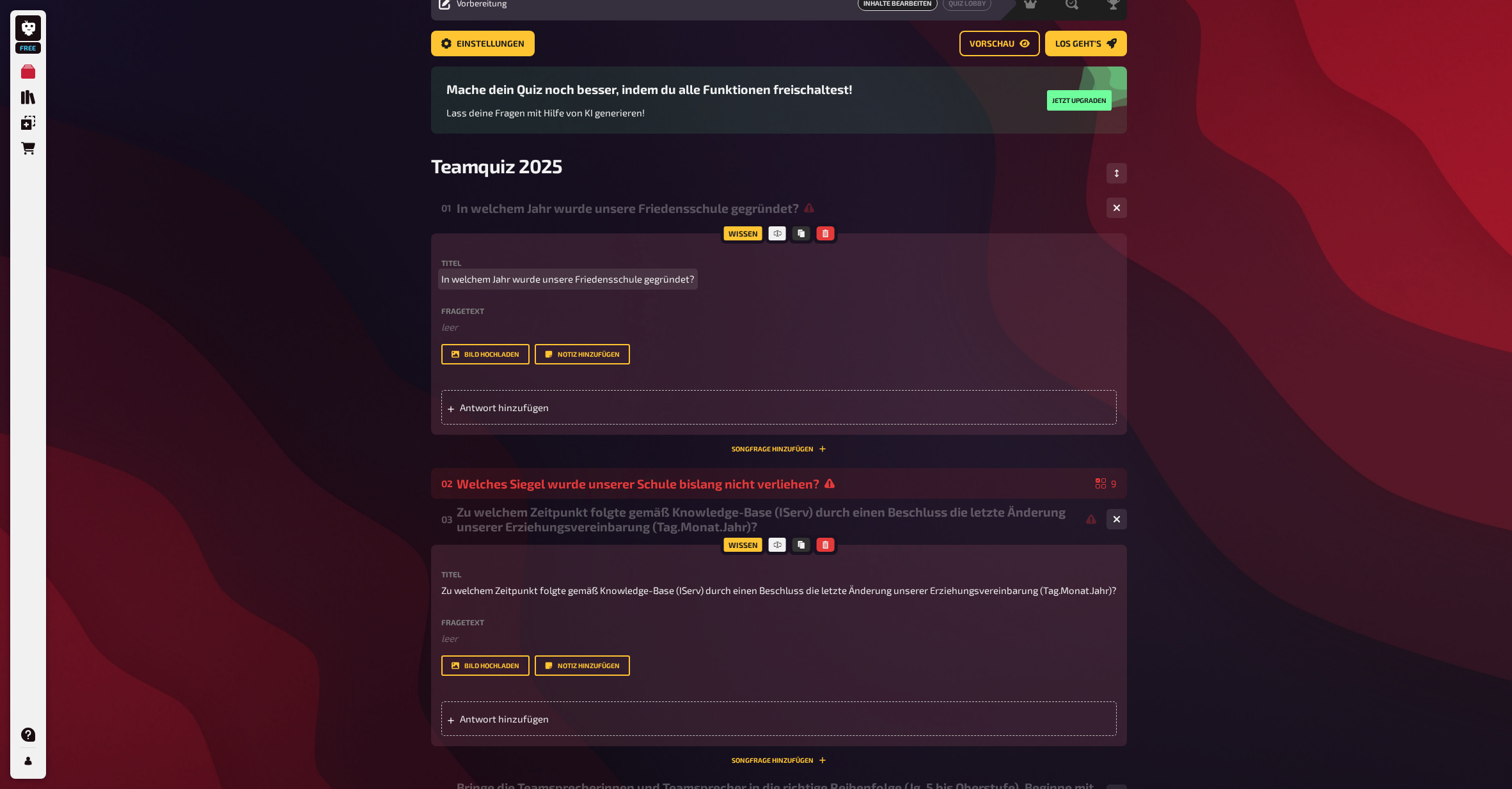
click at [702, 277] on p "In welchem Jahr wurde unsere Friedensschule gegründet?" at bounding box center [779, 279] width 675 height 15
drag, startPoint x: 605, startPoint y: 277, endPoint x: 410, endPoint y: 277, distance: 195.0
copy span "In welchem Jahr wurde unsere Friedensschule gegründet?"
click at [561, 328] on p "﻿ leer" at bounding box center [779, 327] width 675 height 15
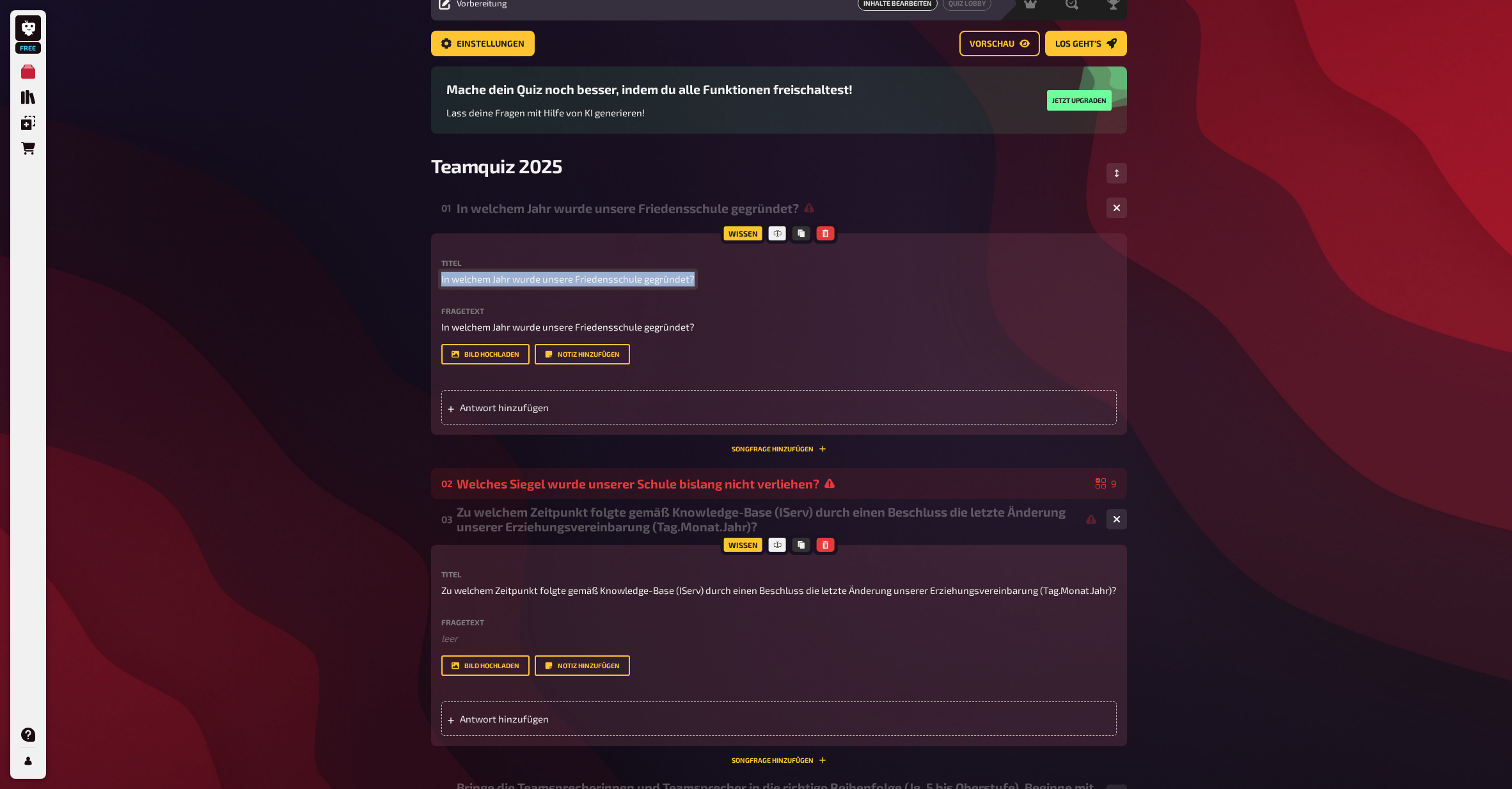
drag, startPoint x: 582, startPoint y: 272, endPoint x: 418, endPoint y: 274, distance: 164.0
click at [1099, 208] on icon "button" at bounding box center [1117, 207] width 7 height 7
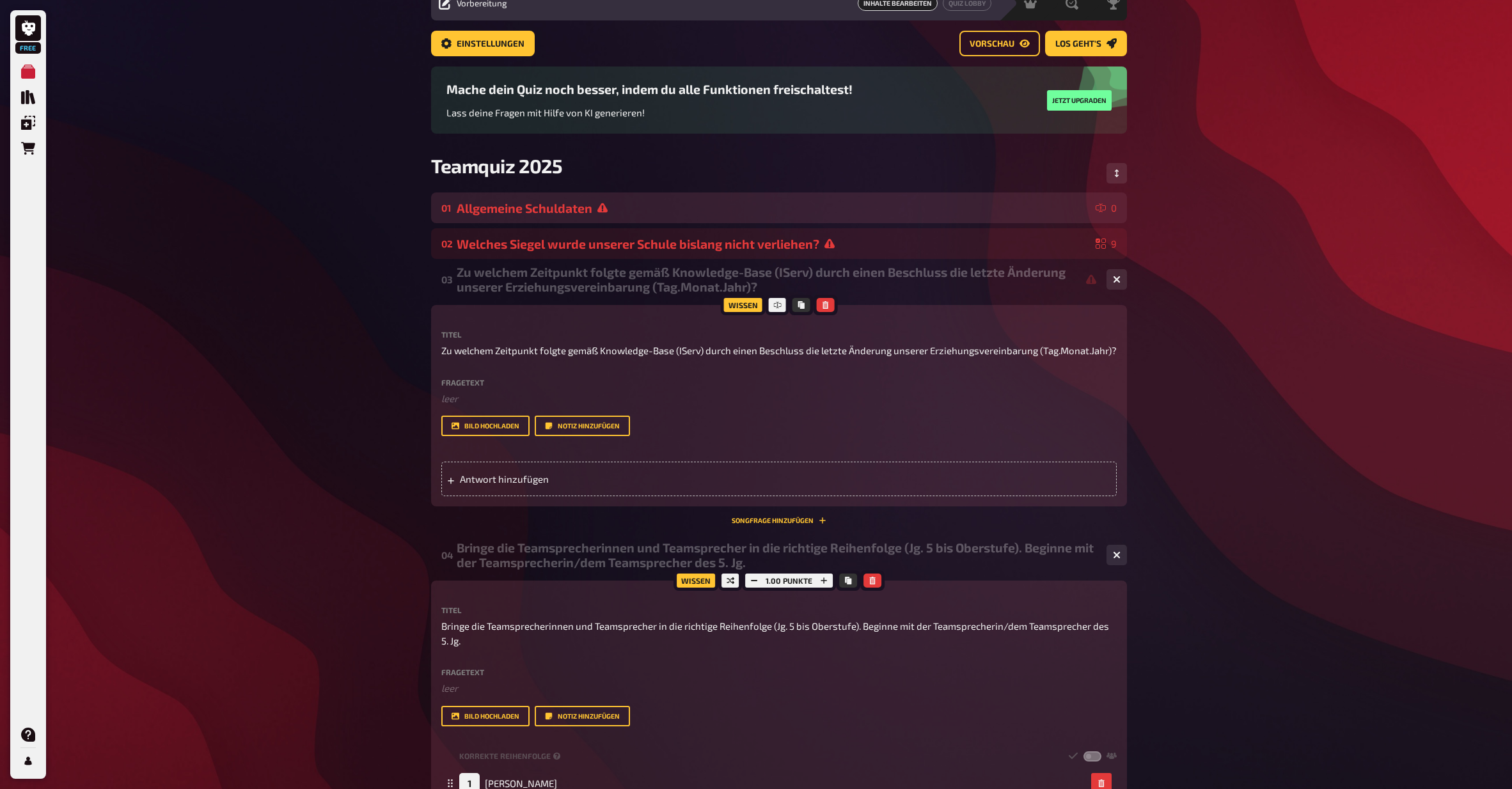
click at [700, 208] on div "Allgemeine Schuldaten" at bounding box center [774, 208] width 634 height 15
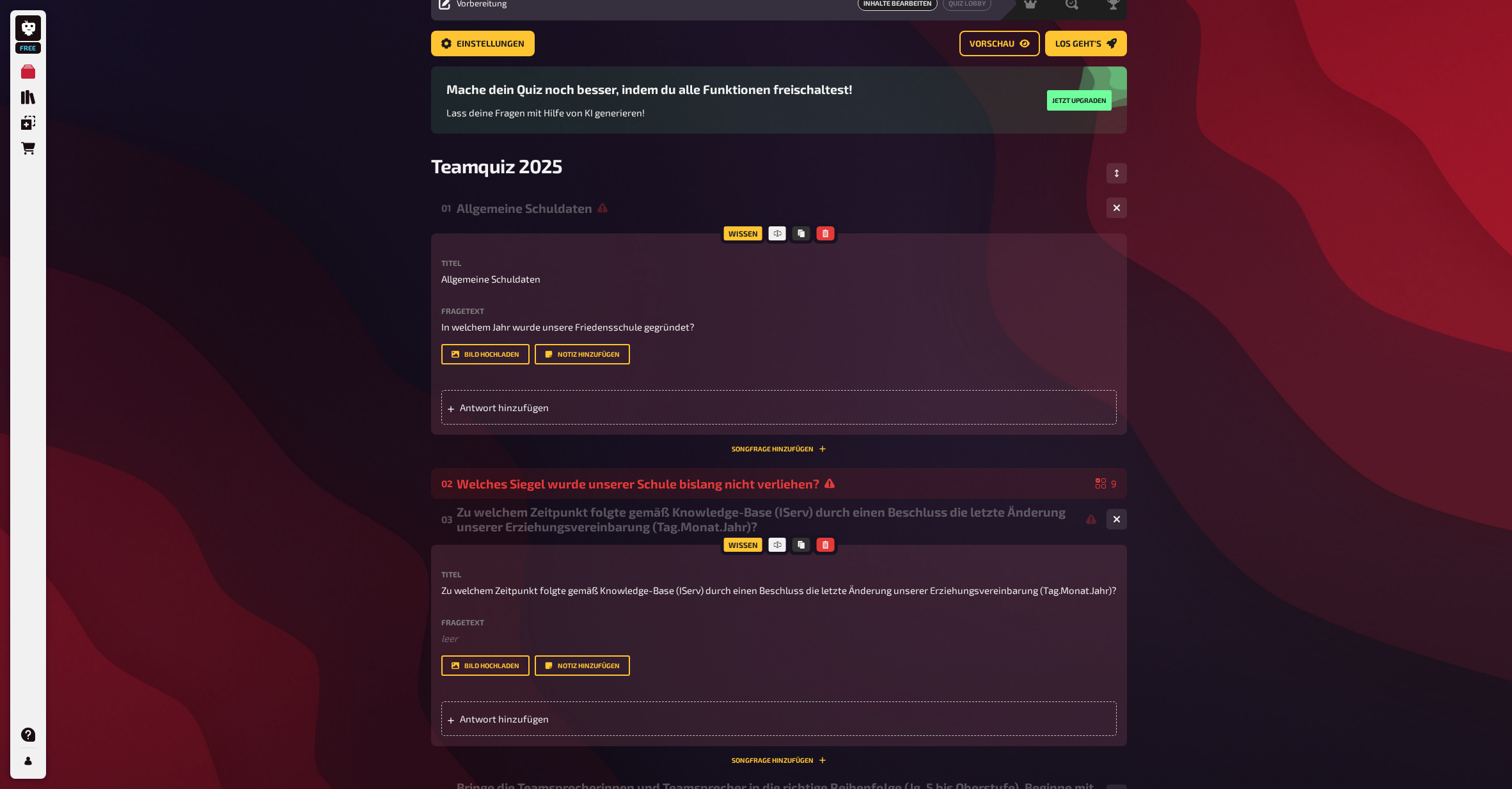
click at [549, 218] on div "01 Allgemeine Schuldaten 0" at bounding box center [779, 208] width 696 height 31
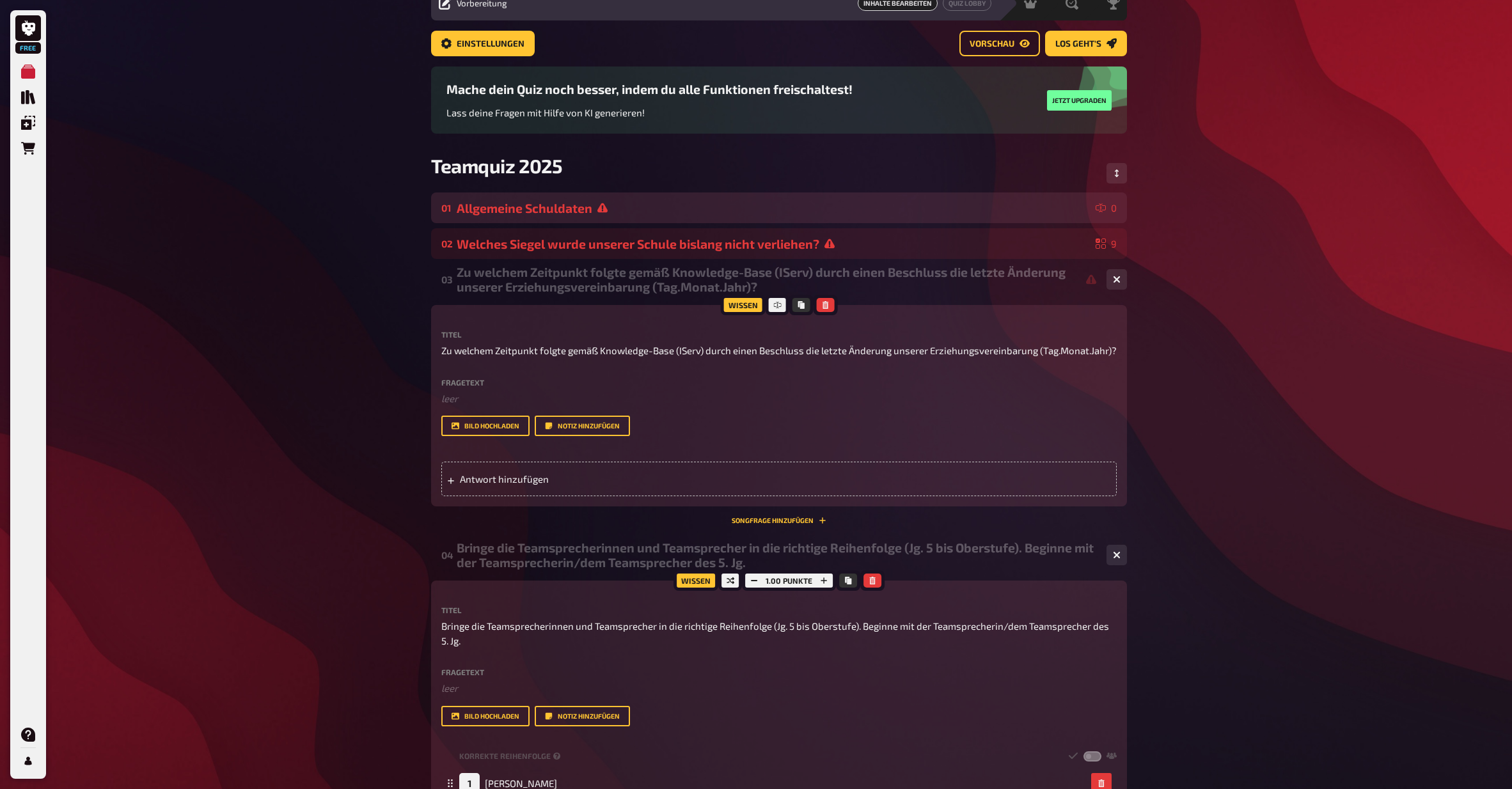
click at [549, 209] on div "Allgemeine Schuldaten" at bounding box center [774, 208] width 634 height 15
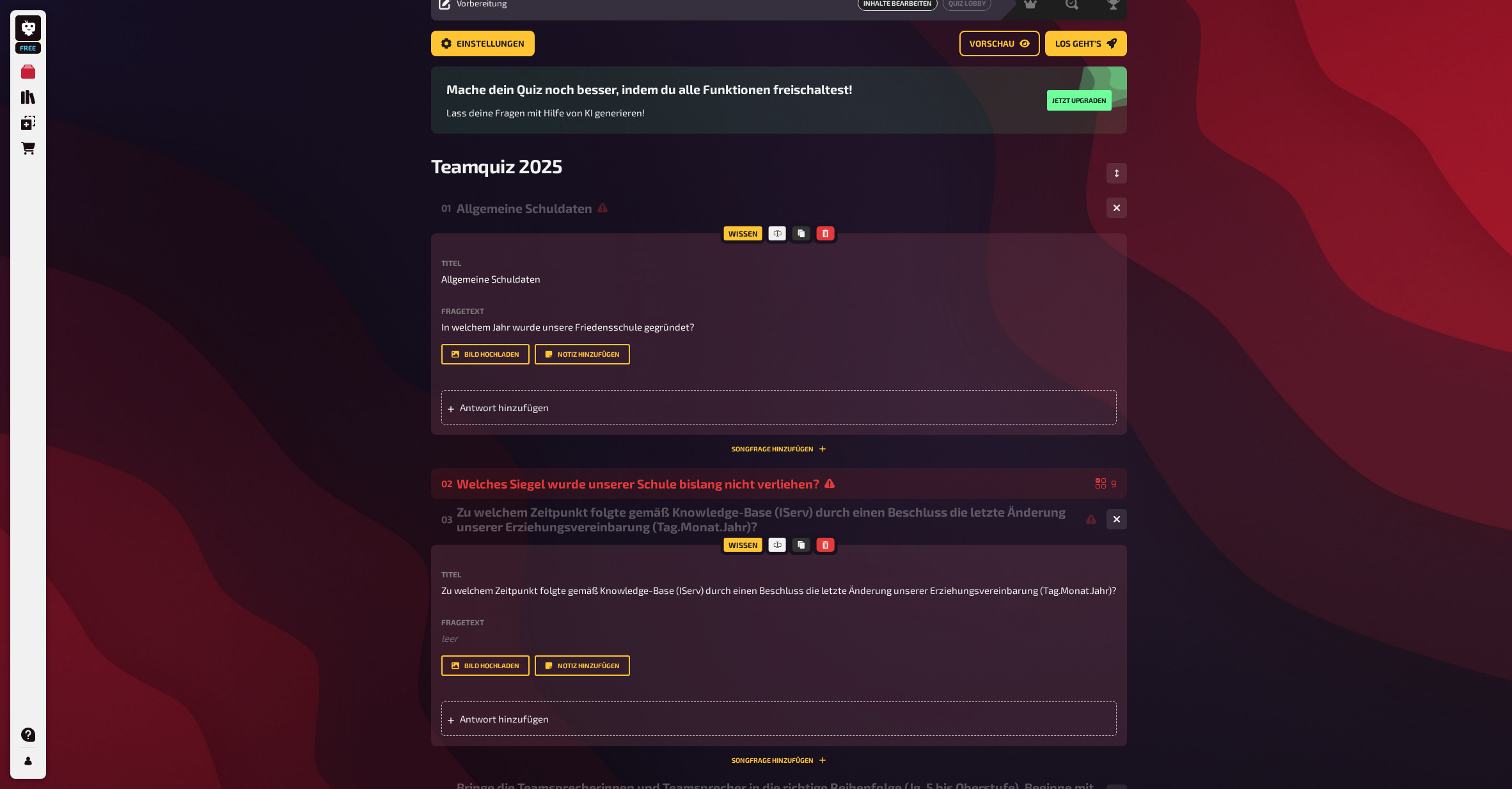
click at [551, 287] on div "Titel Allgemeine Schuldaten Fragetext In welchem Jahr wurde unsere Friedensschu…" at bounding box center [779, 312] width 675 height 105
drag, startPoint x: 472, startPoint y: 277, endPoint x: 422, endPoint y: 277, distance: 50.0
click at [782, 487] on div "Welches Siegel wurde unserer Schule bislang nicht verliehen?" at bounding box center [774, 484] width 634 height 15
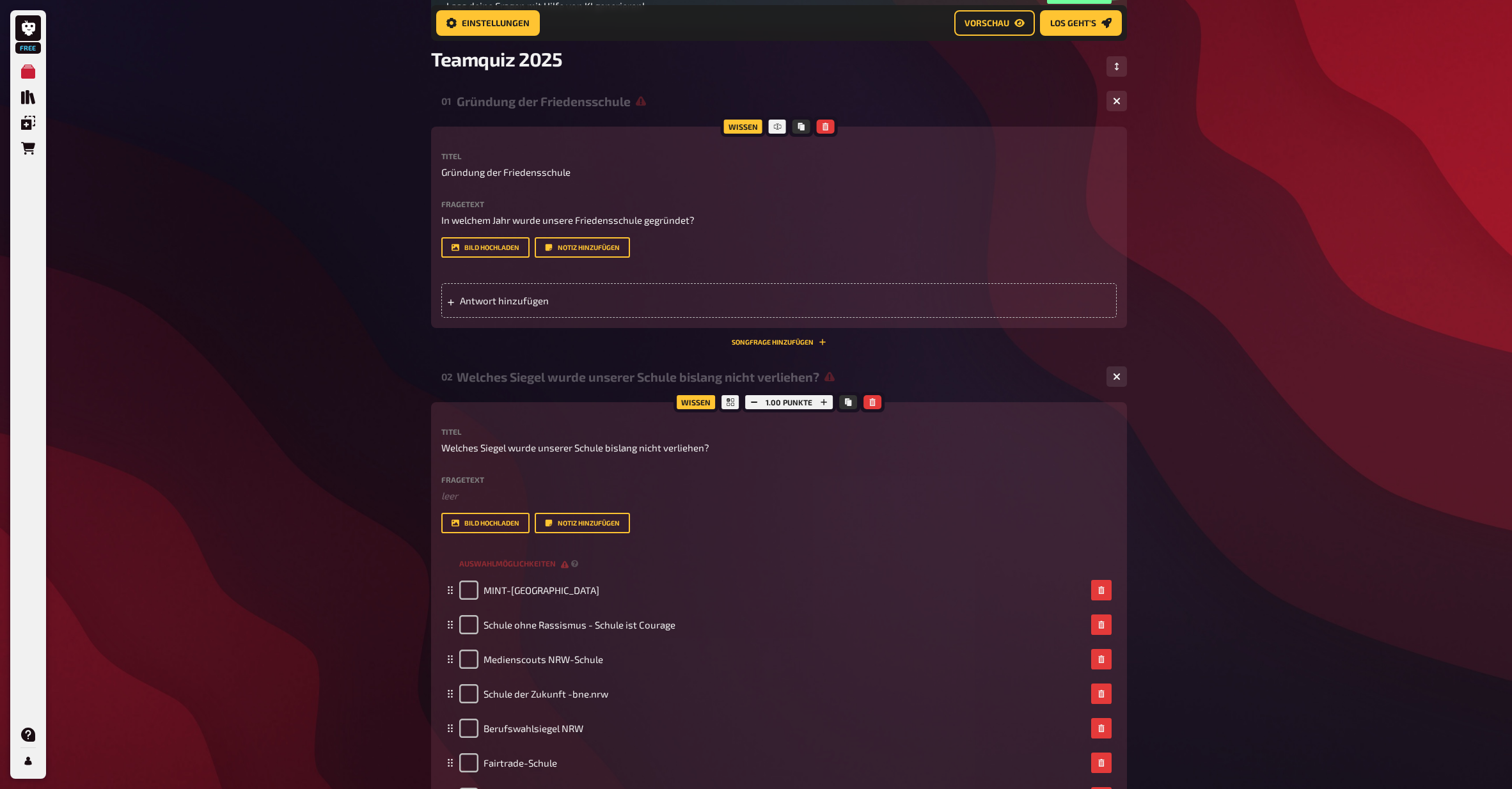
scroll to position [175, 0]
drag, startPoint x: 720, startPoint y: 449, endPoint x: 414, endPoint y: 451, distance: 306.0
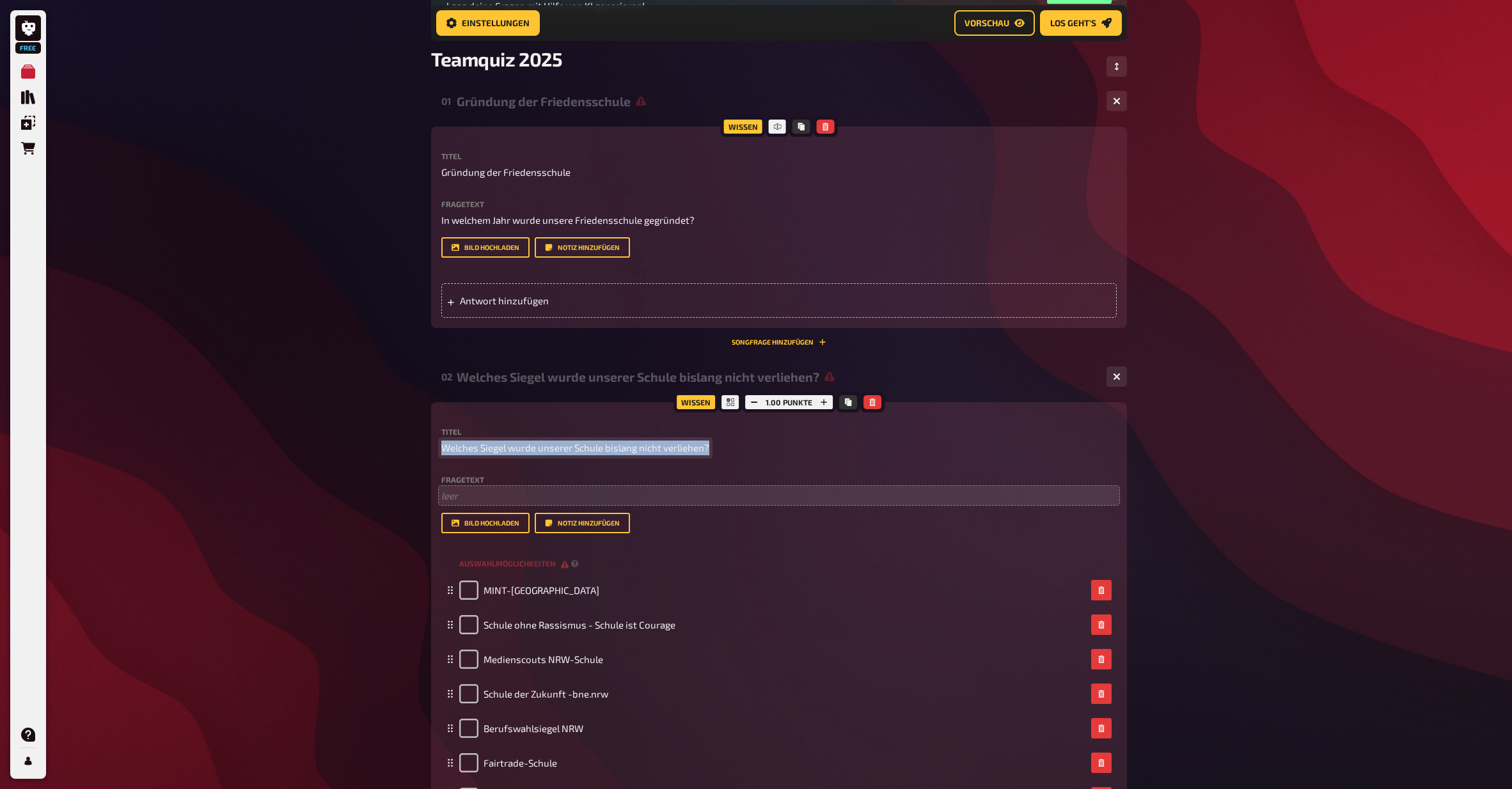
copy span "Welches Siegel wurde unserer Schule bislang nicht verliehen?"
click at [563, 497] on p "﻿ leer" at bounding box center [779, 496] width 675 height 15
drag, startPoint x: 706, startPoint y: 446, endPoint x: 415, endPoint y: 444, distance: 291.0
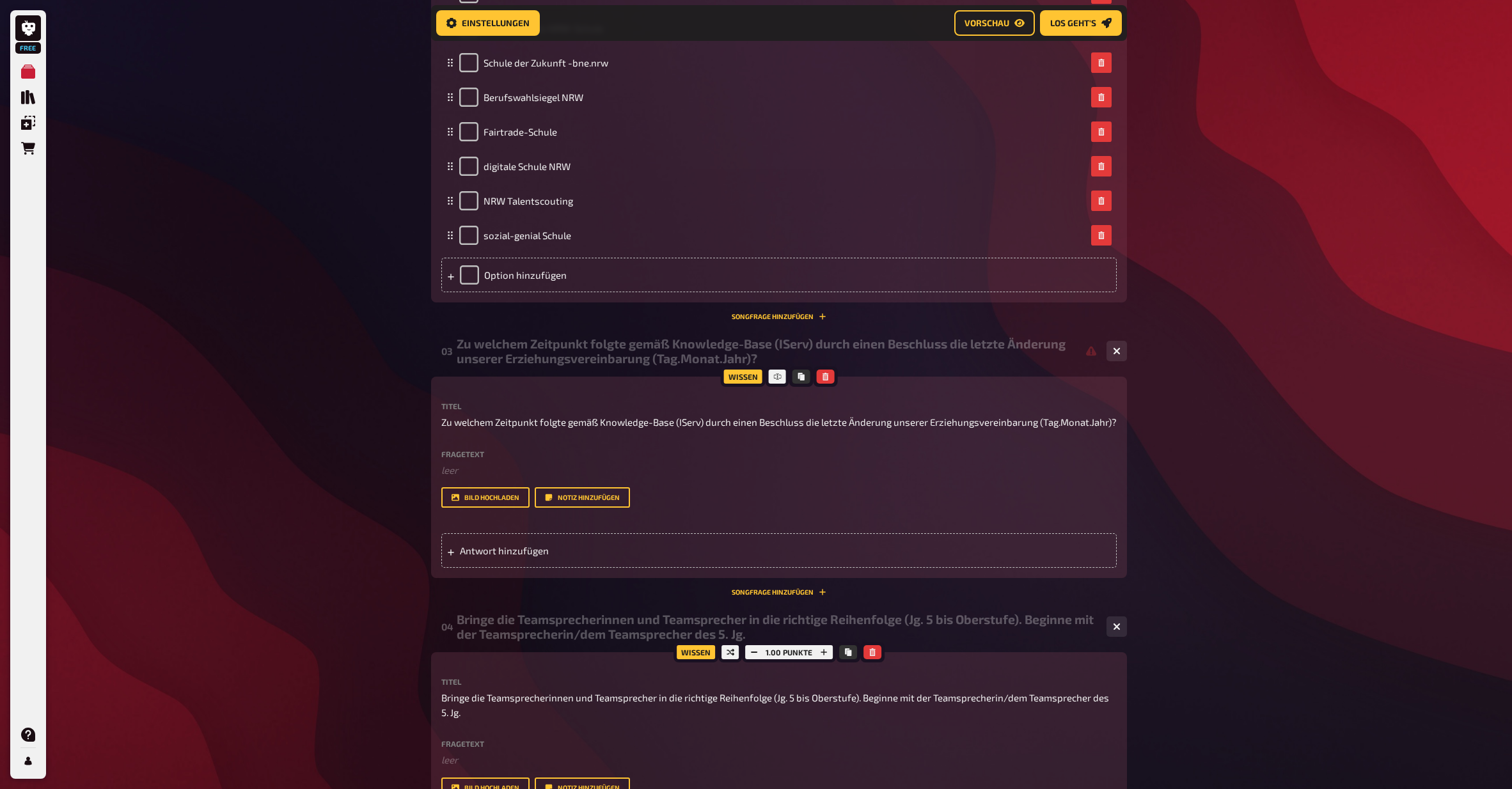
scroll to position [846, 0]
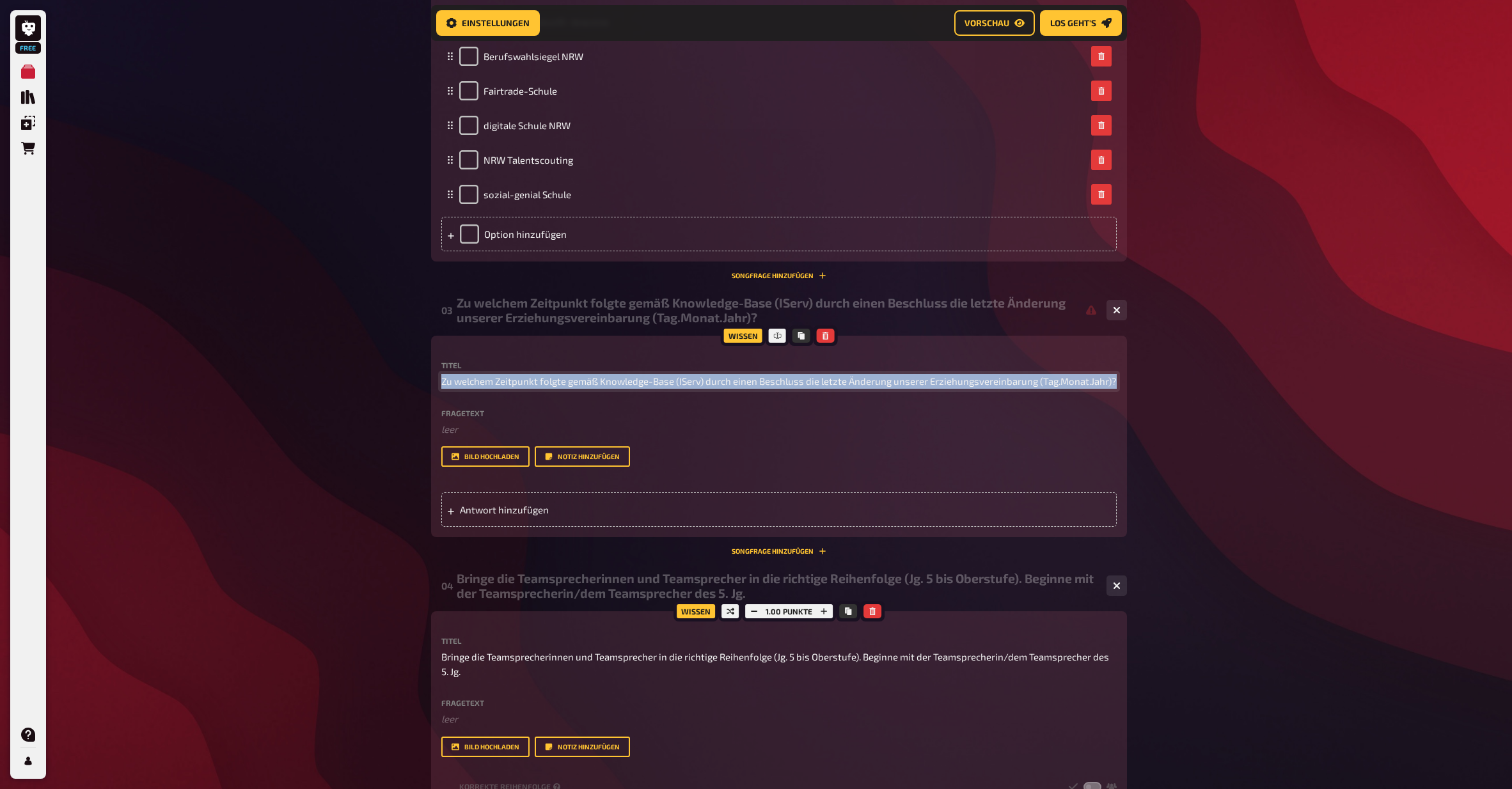
drag, startPoint x: 1104, startPoint y: 382, endPoint x: 428, endPoint y: 380, distance: 676.0
click at [425, 380] on div "Home Meine Quizze Teamquiz 2025 Vorbereitung Vorbereitung Inhalte Bearbeiten Qu…" at bounding box center [779, 314] width 717 height 2320
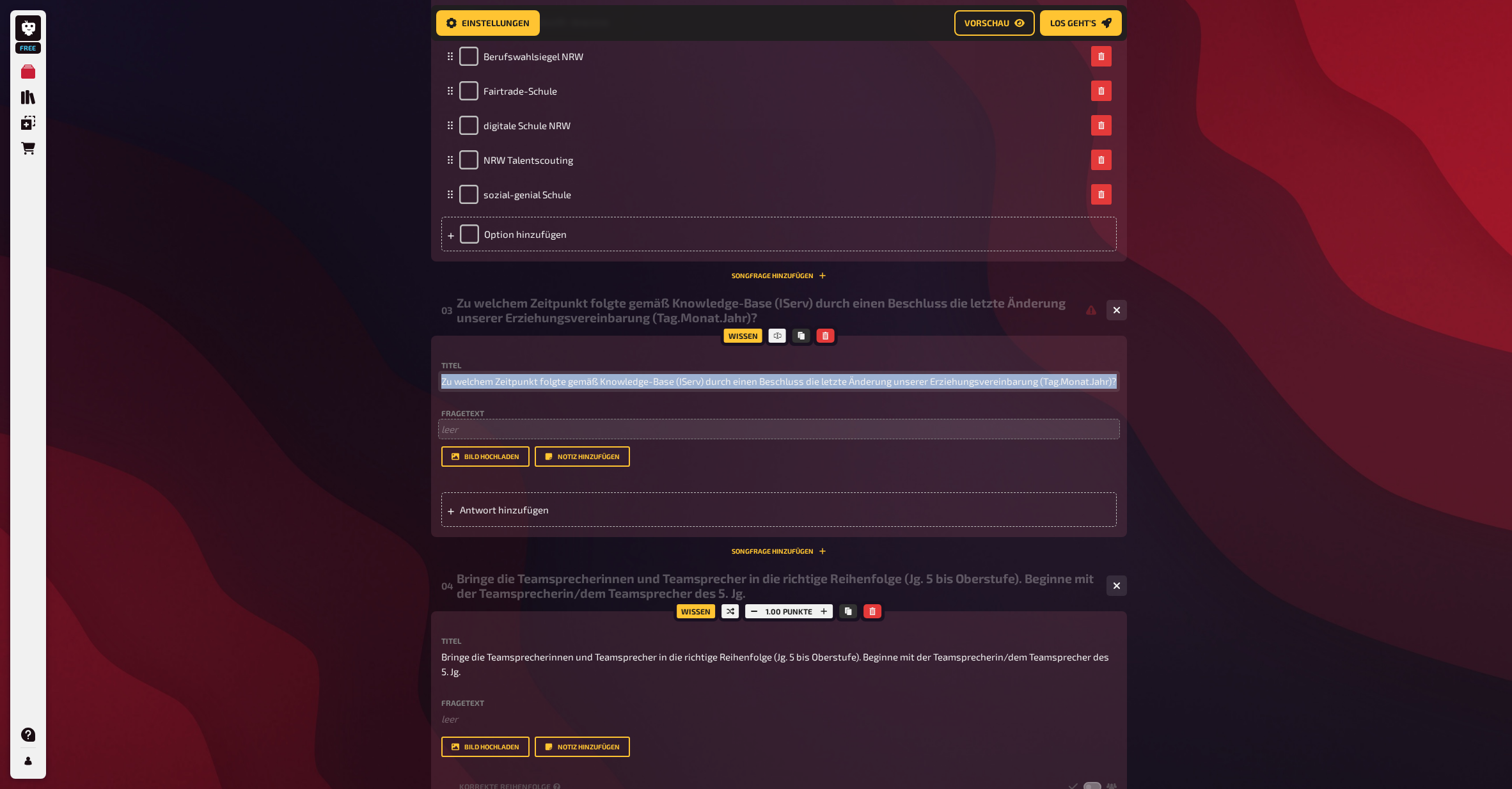
copy span "Zu welchem Zeitpunkt folgte gemäß Knowledge-Base (IServ) durch einen Beschluss …"
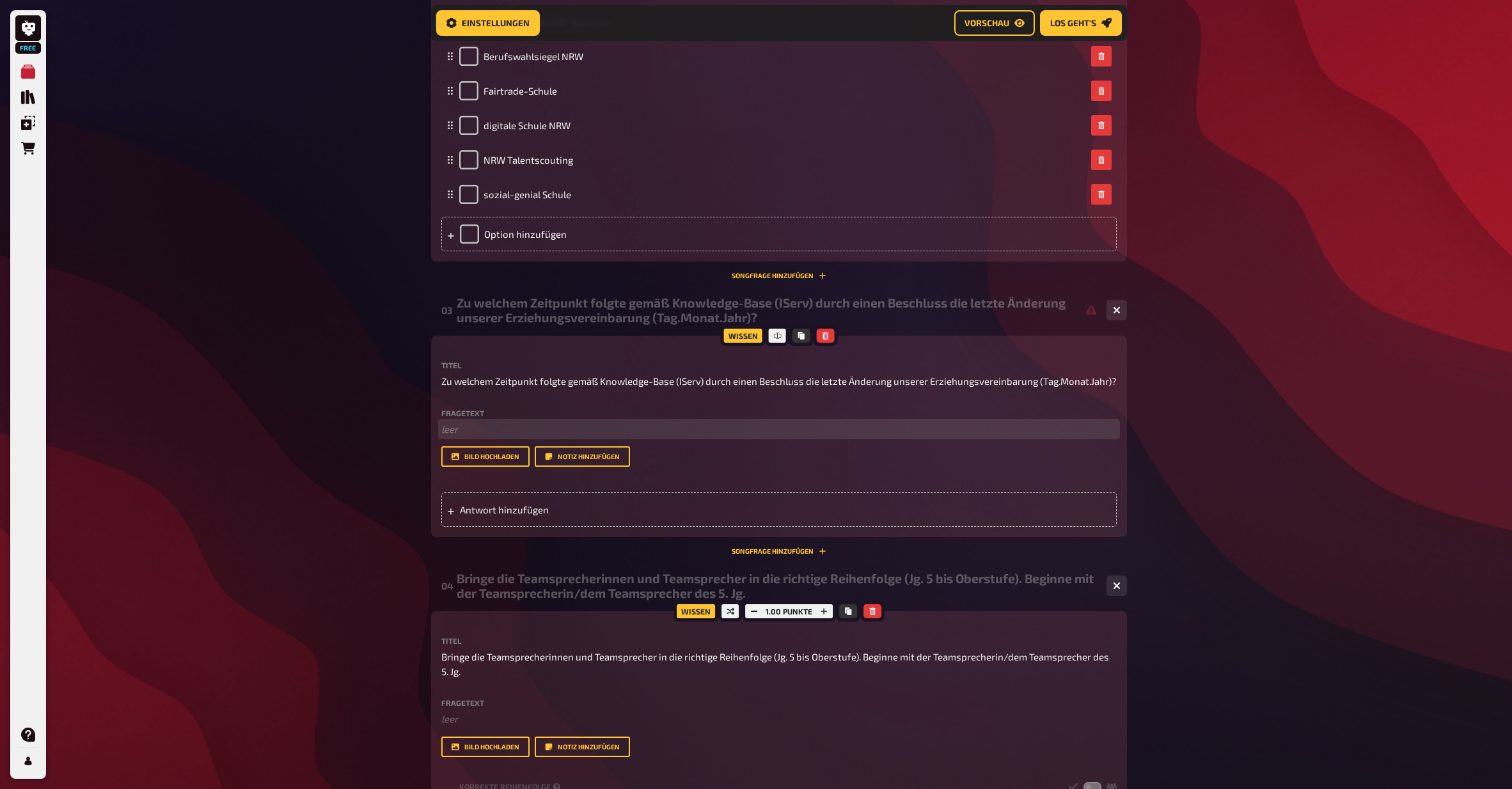
click at [515, 430] on p "﻿ leer" at bounding box center [779, 430] width 675 height 15
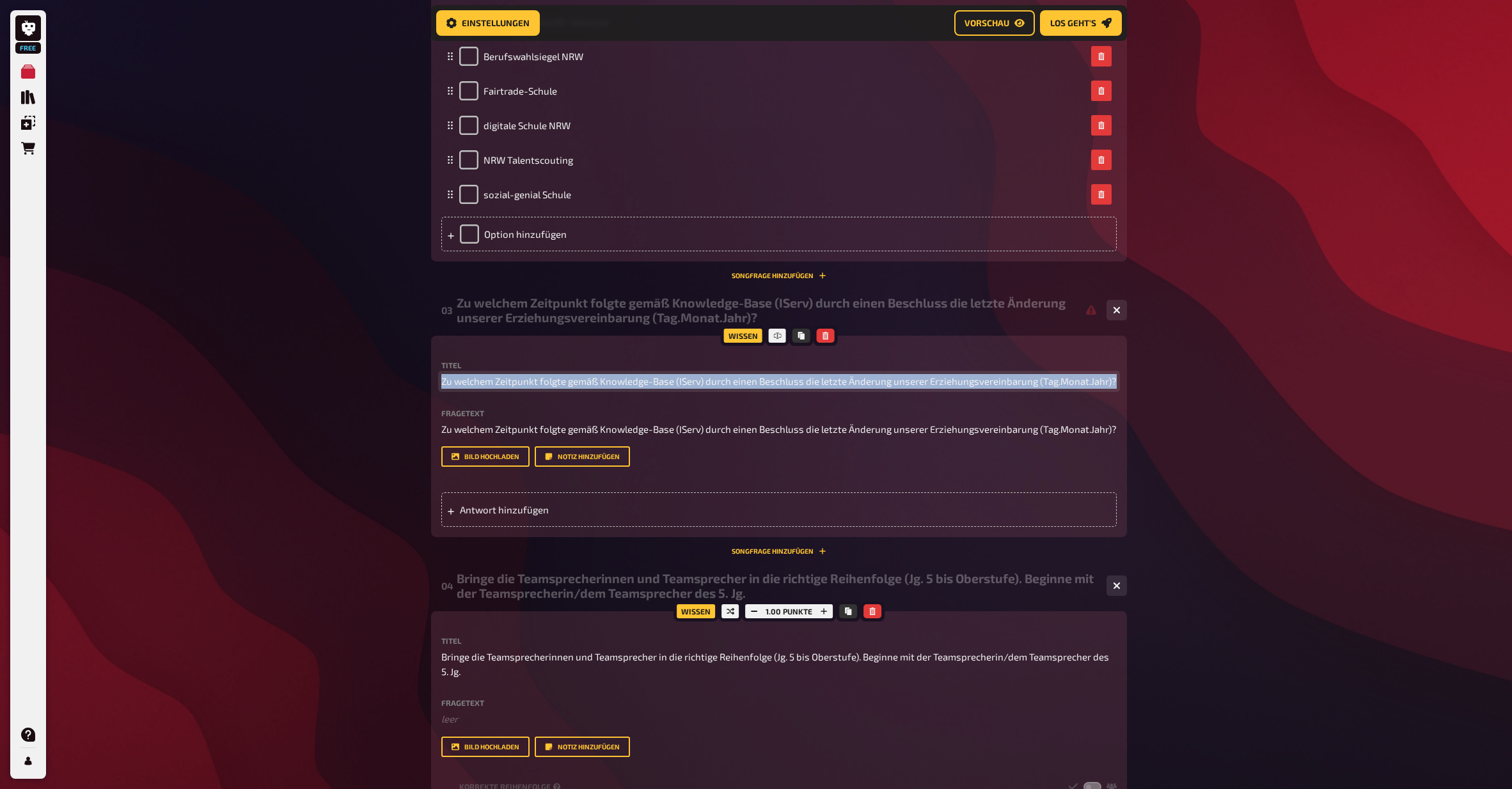
drag, startPoint x: 1101, startPoint y: 378, endPoint x: 420, endPoint y: 374, distance: 681.0
click at [421, 374] on div "Home Meine Quizze Teamquiz 2025 Vorbereitung Vorbereitung Inhalte Bearbeiten Qu…" at bounding box center [779, 314] width 717 height 2320
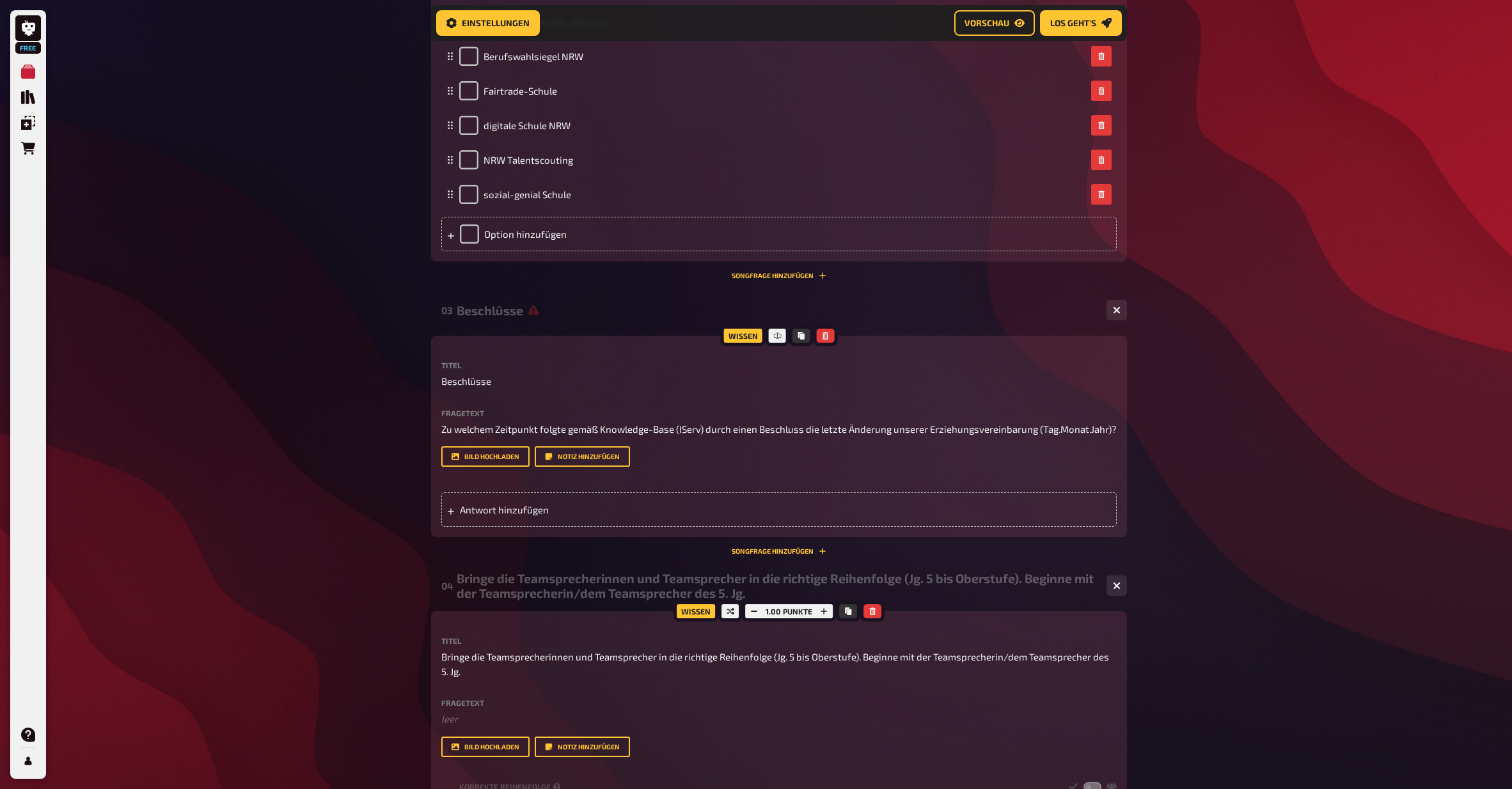
click at [1099, 430] on div "Free Meine Quizze Quiz Sammlung Einblendungen Bestellungen Hilfe Profil Home Me…" at bounding box center [756, 314] width 1512 height 2320
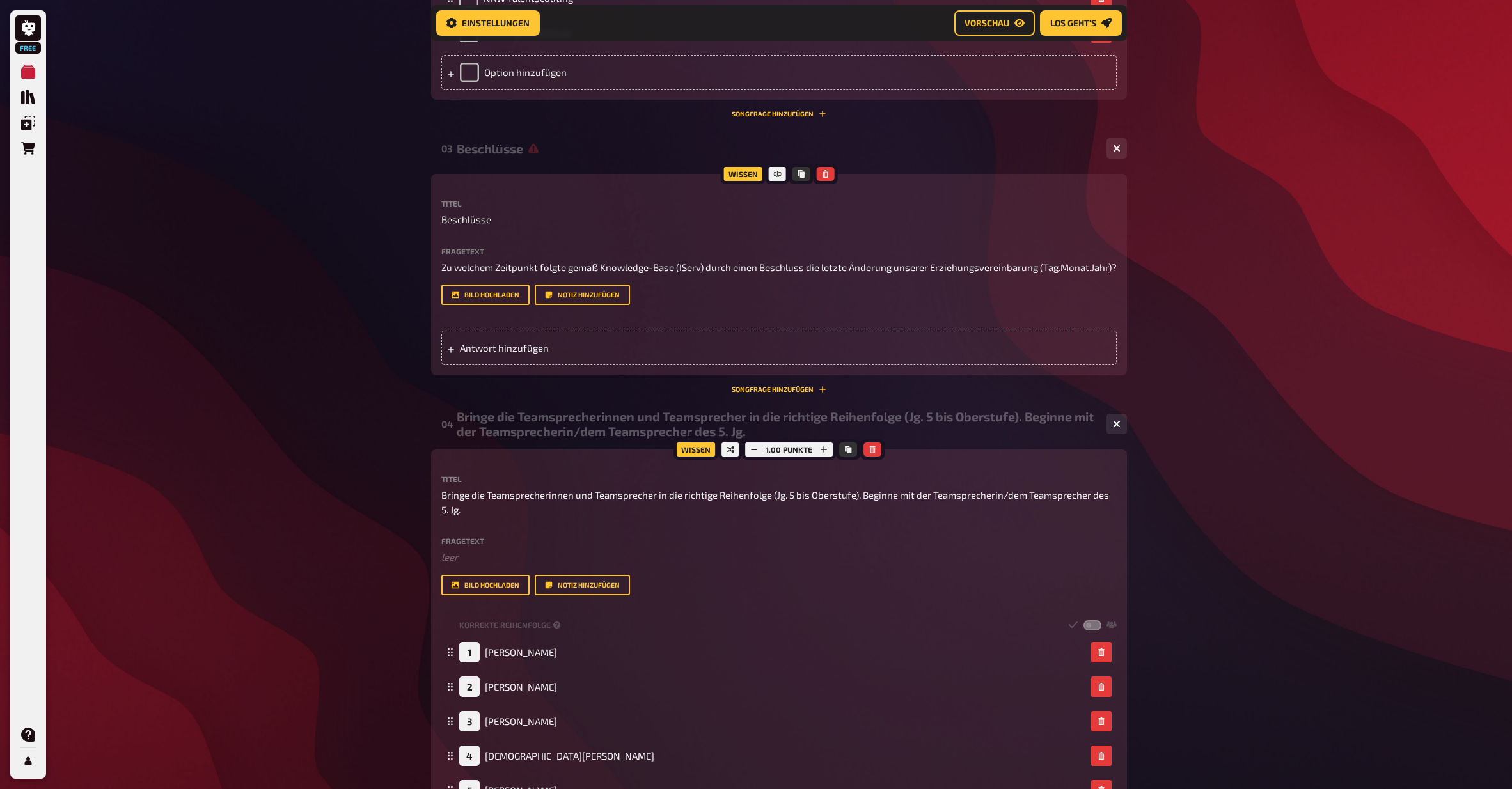
scroll to position [1185, 0]
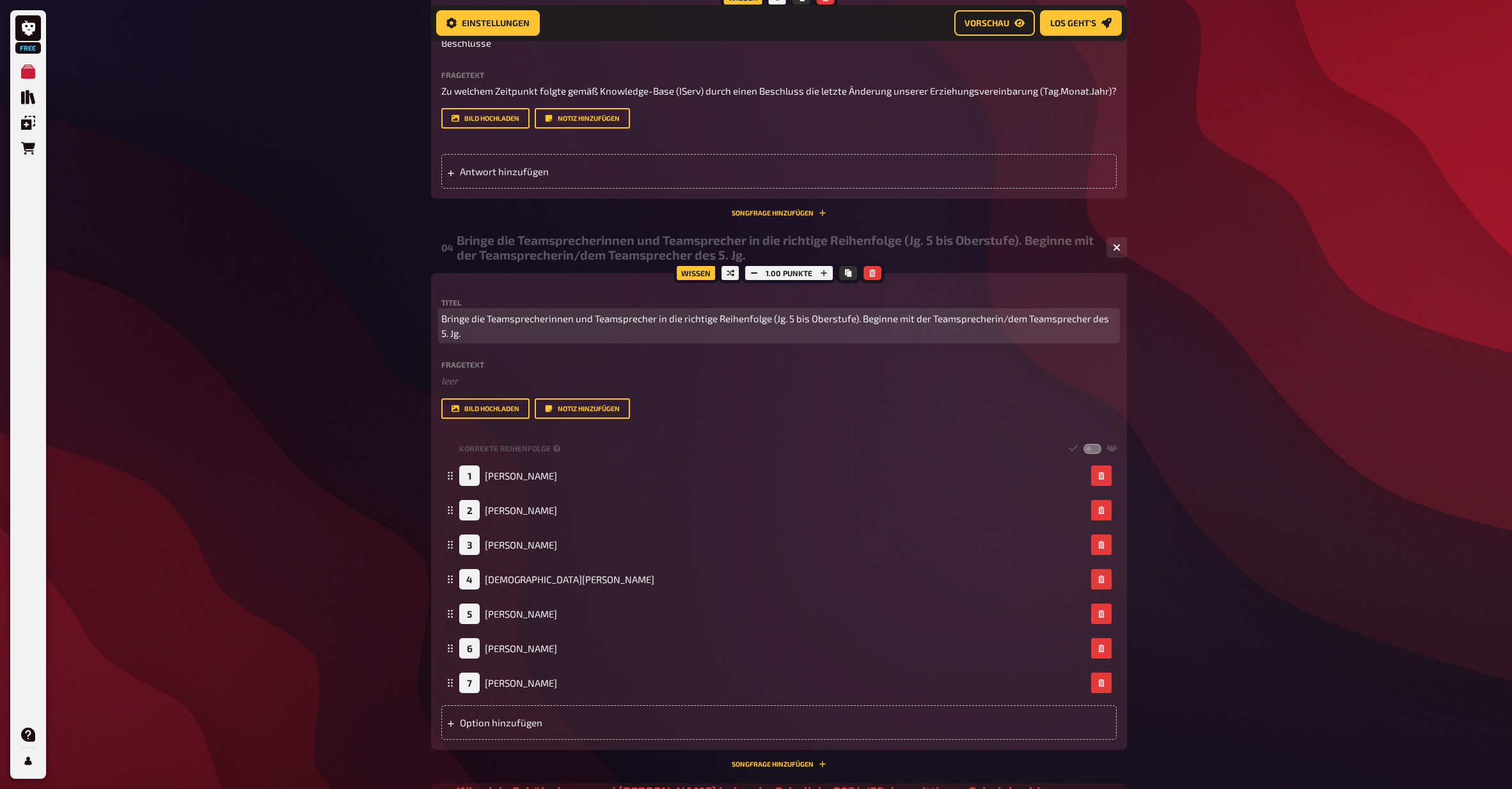
drag, startPoint x: 1115, startPoint y: 314, endPoint x: 428, endPoint y: 313, distance: 687.0
copy span "Bringe die Teamsprecherinnen und Teamsprecher in die richtige Reihenfolge (Jg. …"
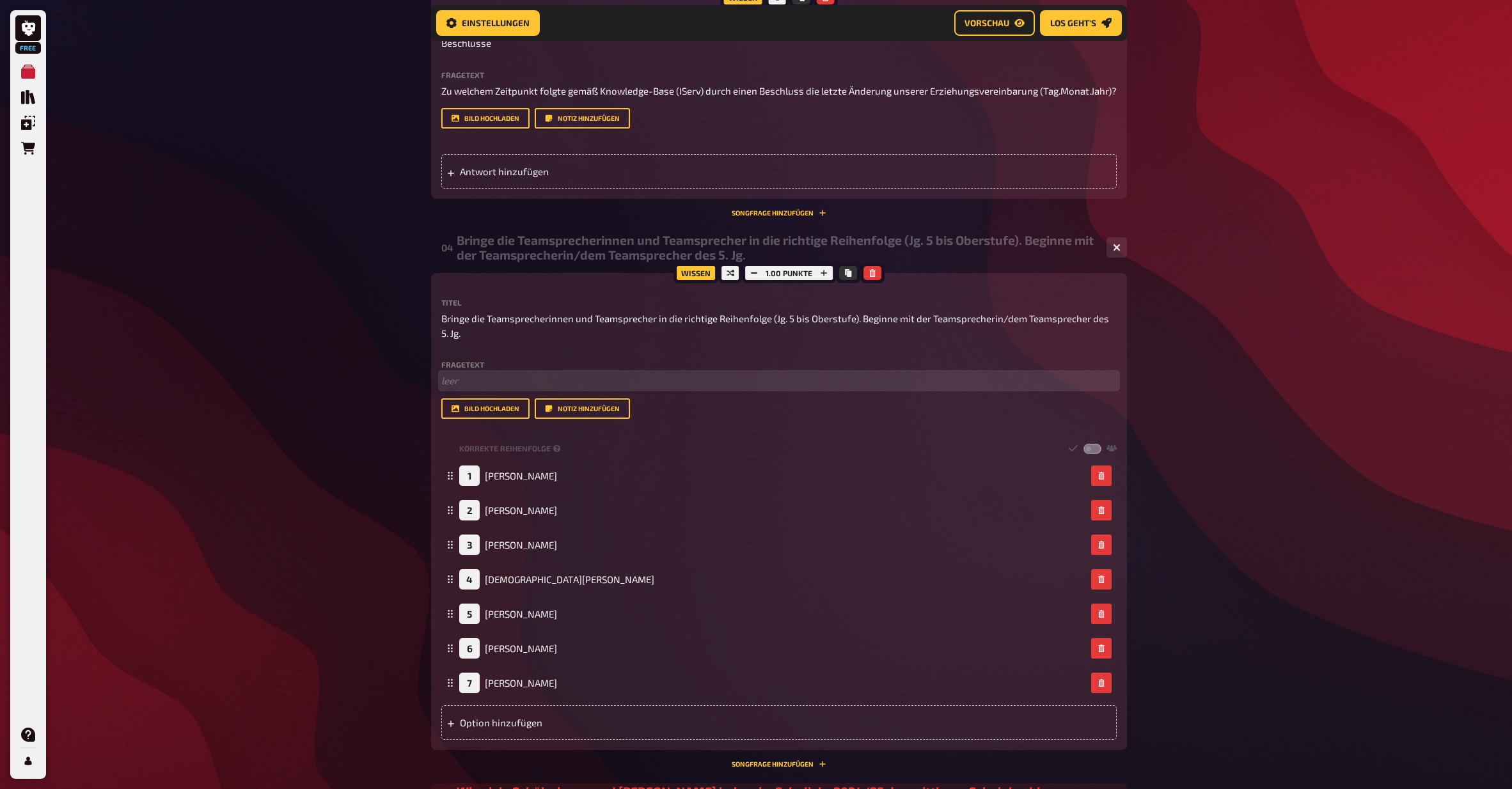
click at [501, 374] on p "﻿ leer" at bounding box center [779, 381] width 675 height 15
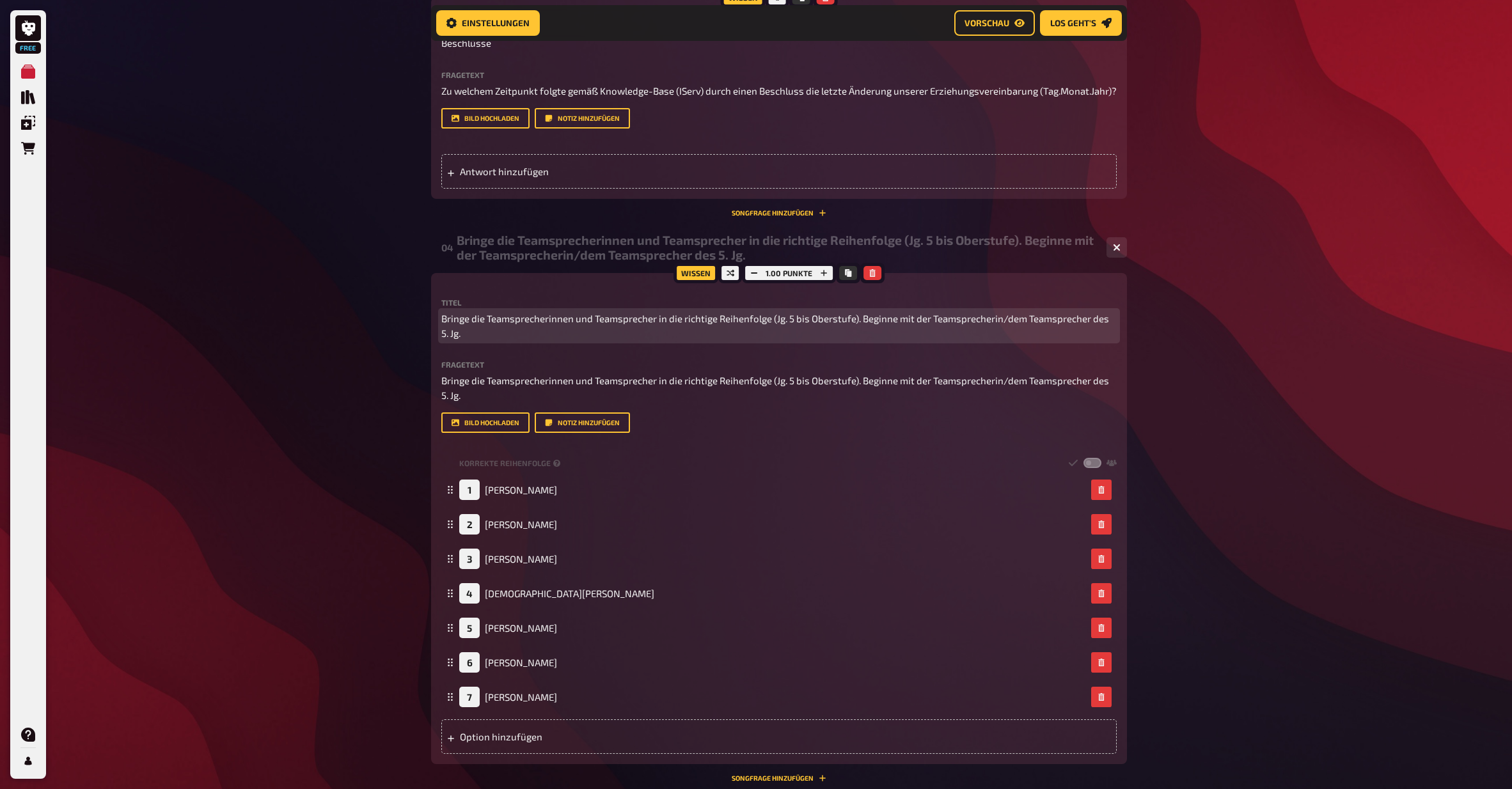
drag, startPoint x: 445, startPoint y: 313, endPoint x: 1133, endPoint y: 315, distance: 688.0
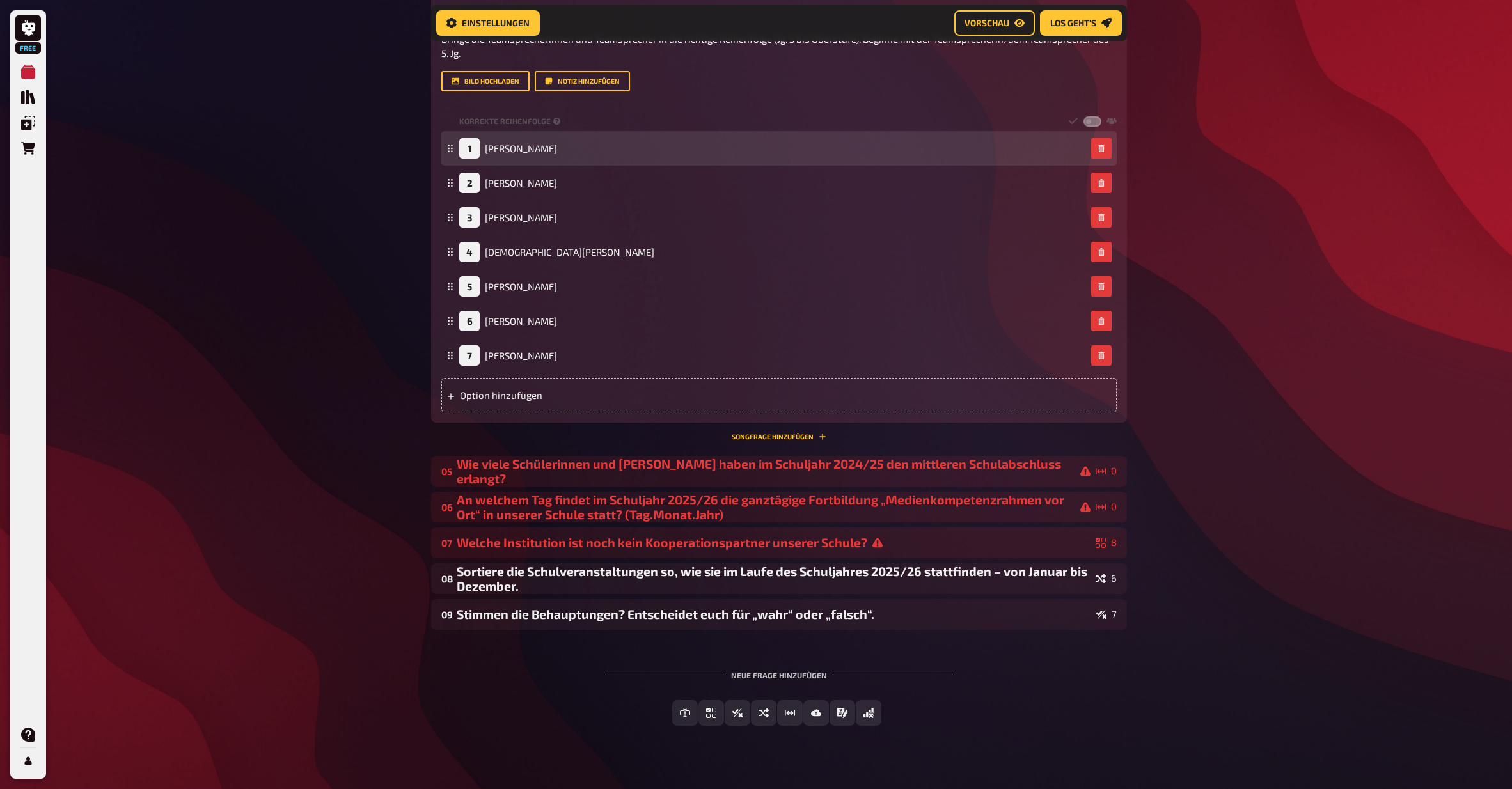
scroll to position [1511, 0]
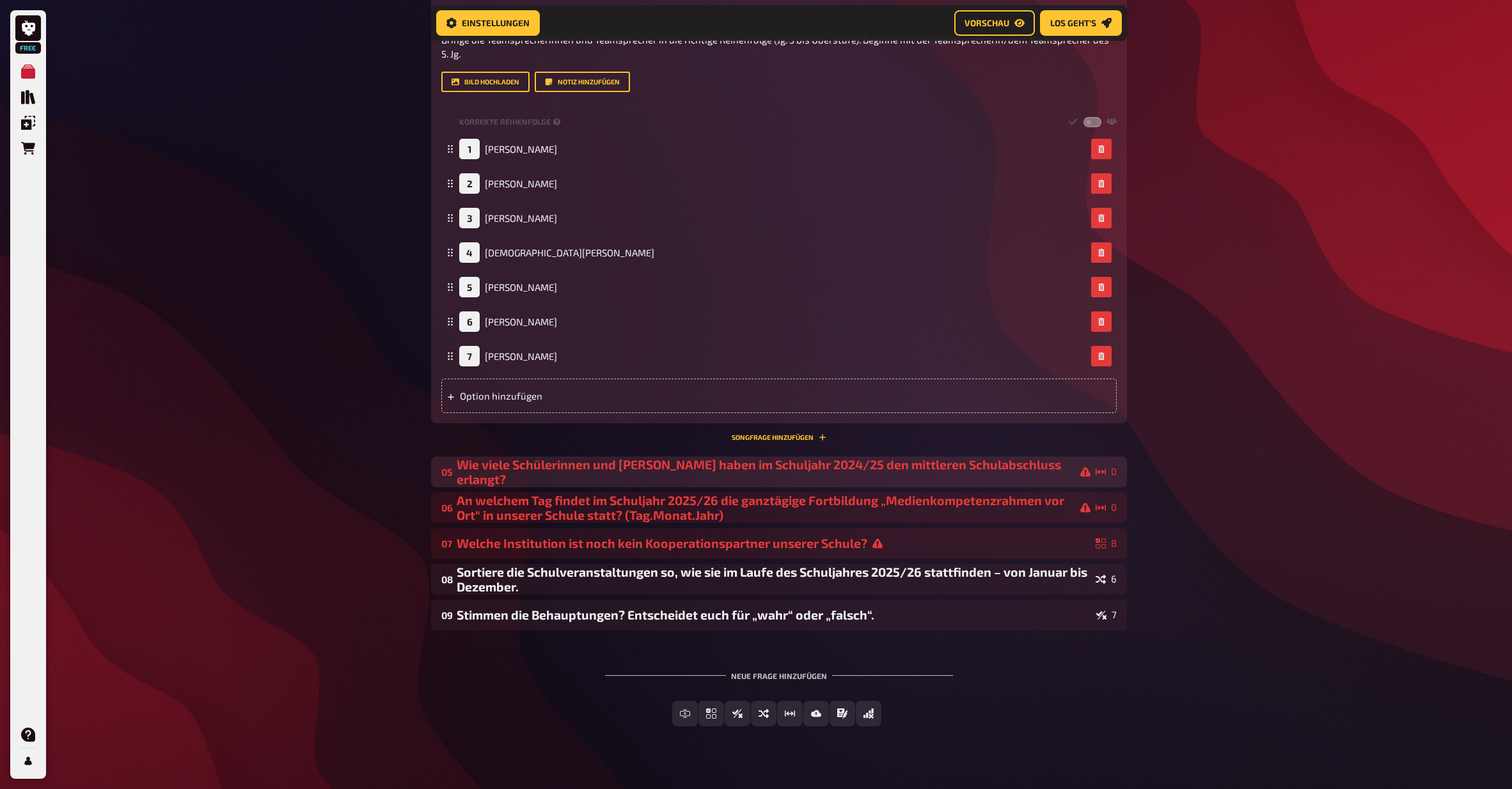
click at [883, 457] on div "Wie viele Schülerinnen und Schüler haben im Schuljahr 2024/25 den mittleren Sch…" at bounding box center [774, 472] width 634 height 30
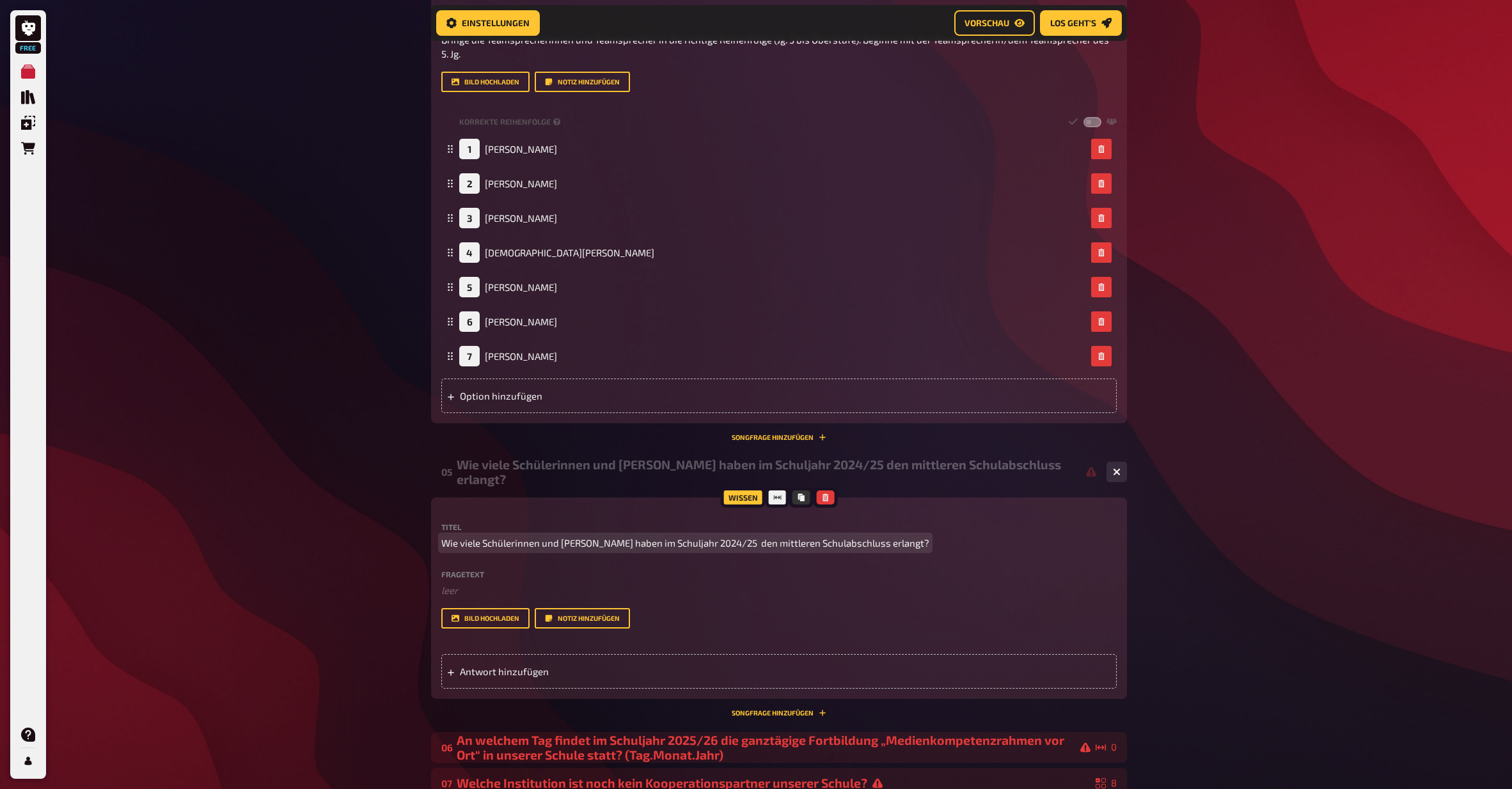
click at [885, 535] on p "Wie viele Schülerinnen und Schüler haben im Schuljahr 2024/25 den mittleren Sch…" at bounding box center [779, 543] width 675 height 15
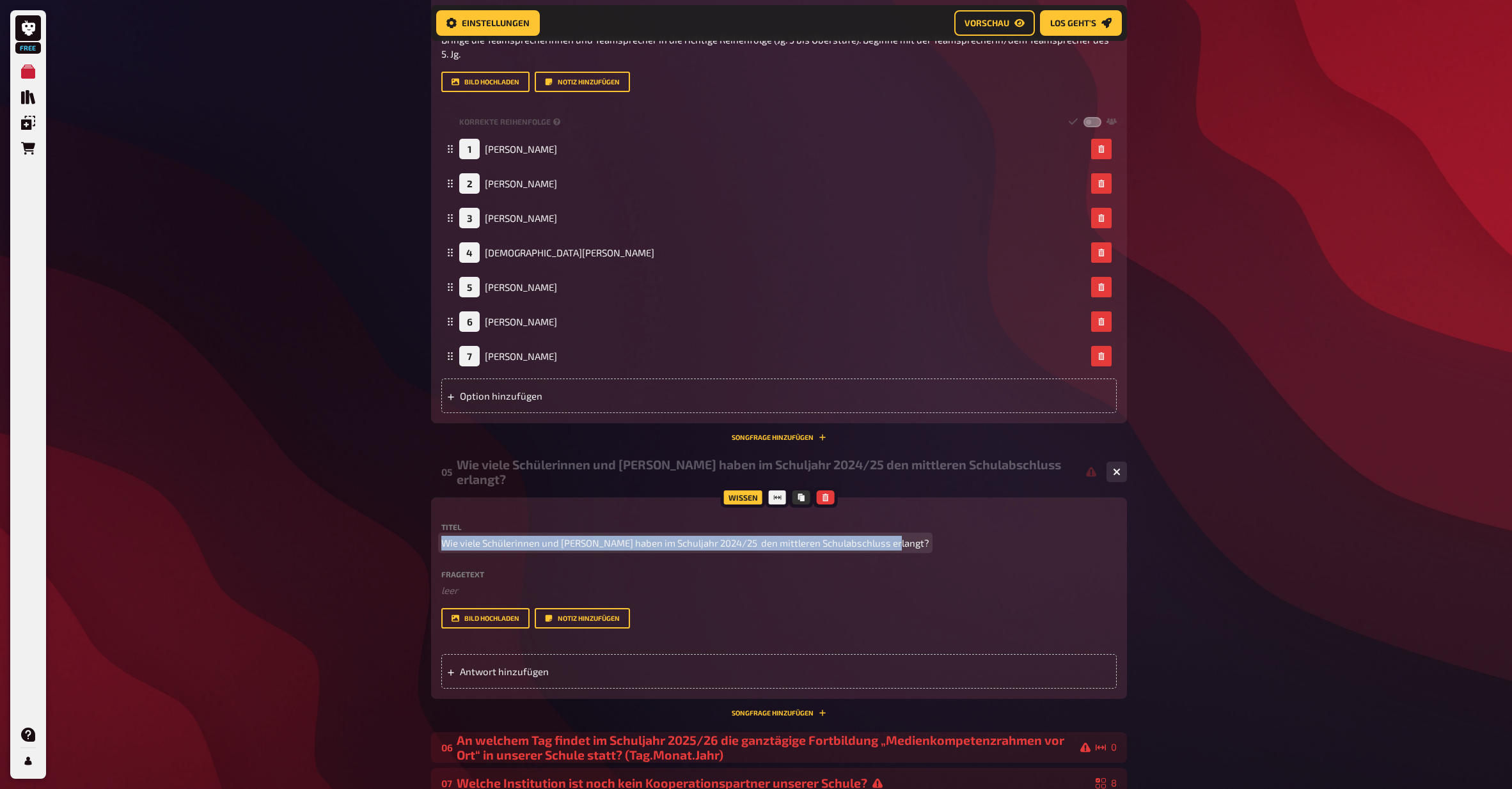
drag, startPoint x: 881, startPoint y: 523, endPoint x: 353, endPoint y: 517, distance: 528.0
copy span "Wie viele Schülerinnen und Schüler haben im Schuljahr 2024/25 den mittleren Sch…"
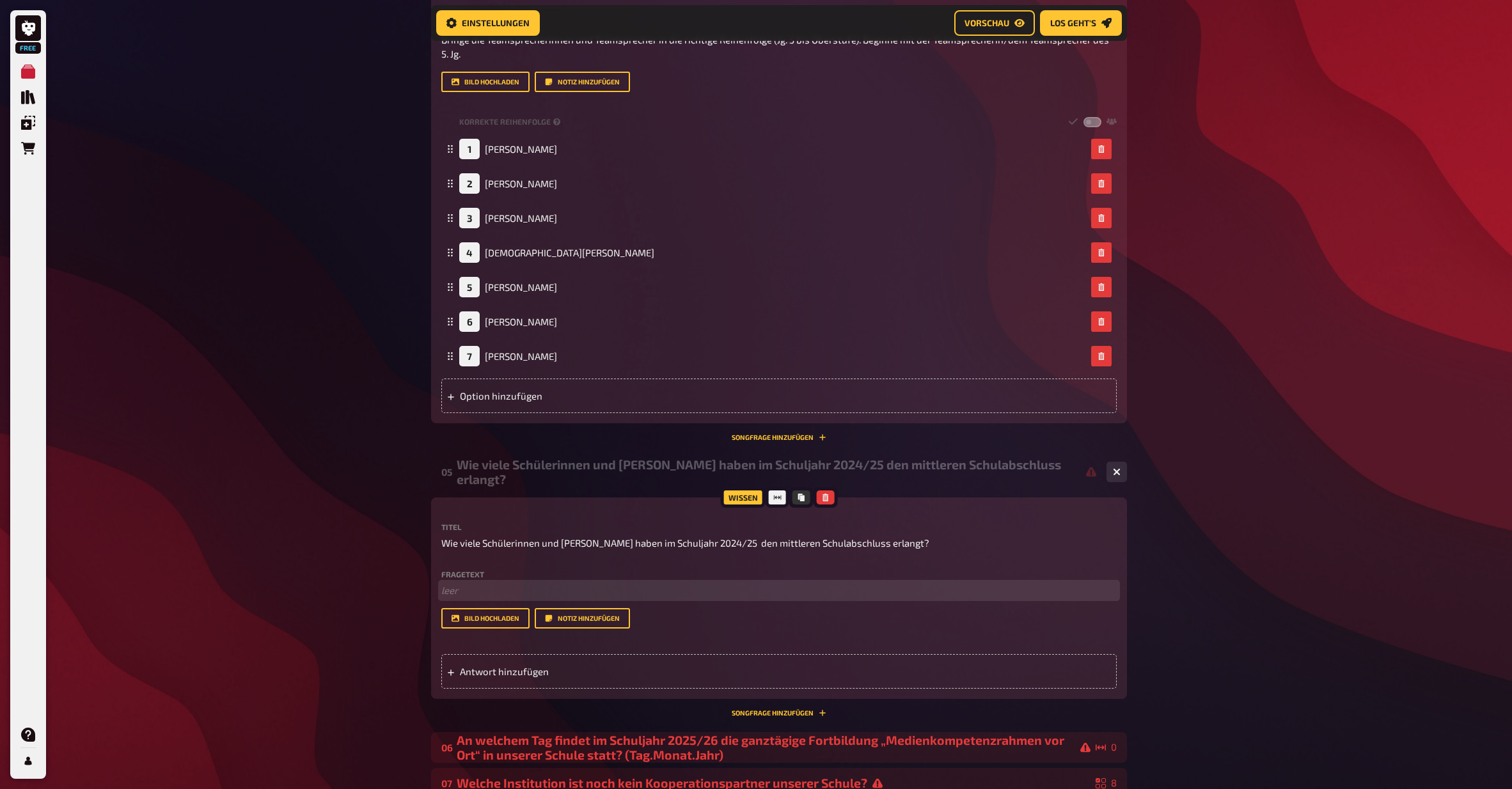
click at [504, 583] on p "﻿ leer" at bounding box center [779, 591] width 675 height 15
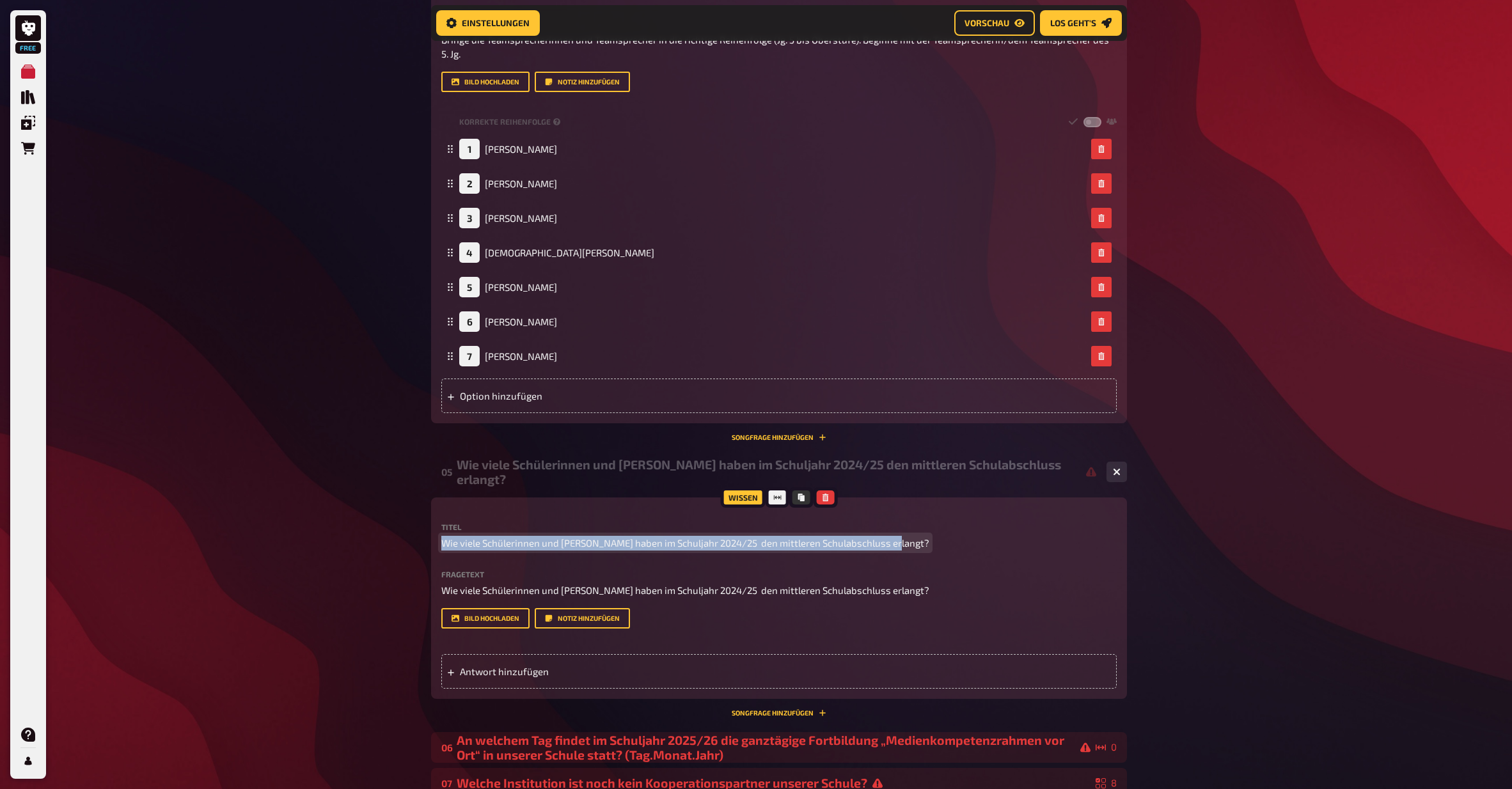
drag, startPoint x: 443, startPoint y: 523, endPoint x: 990, endPoint y: 510, distance: 547.2
click at [983, 535] on p "Wie viele Schülerinnen und Schüler haben im Schuljahr 2024/25 den mittleren Sch…" at bounding box center [779, 543] width 675 height 15
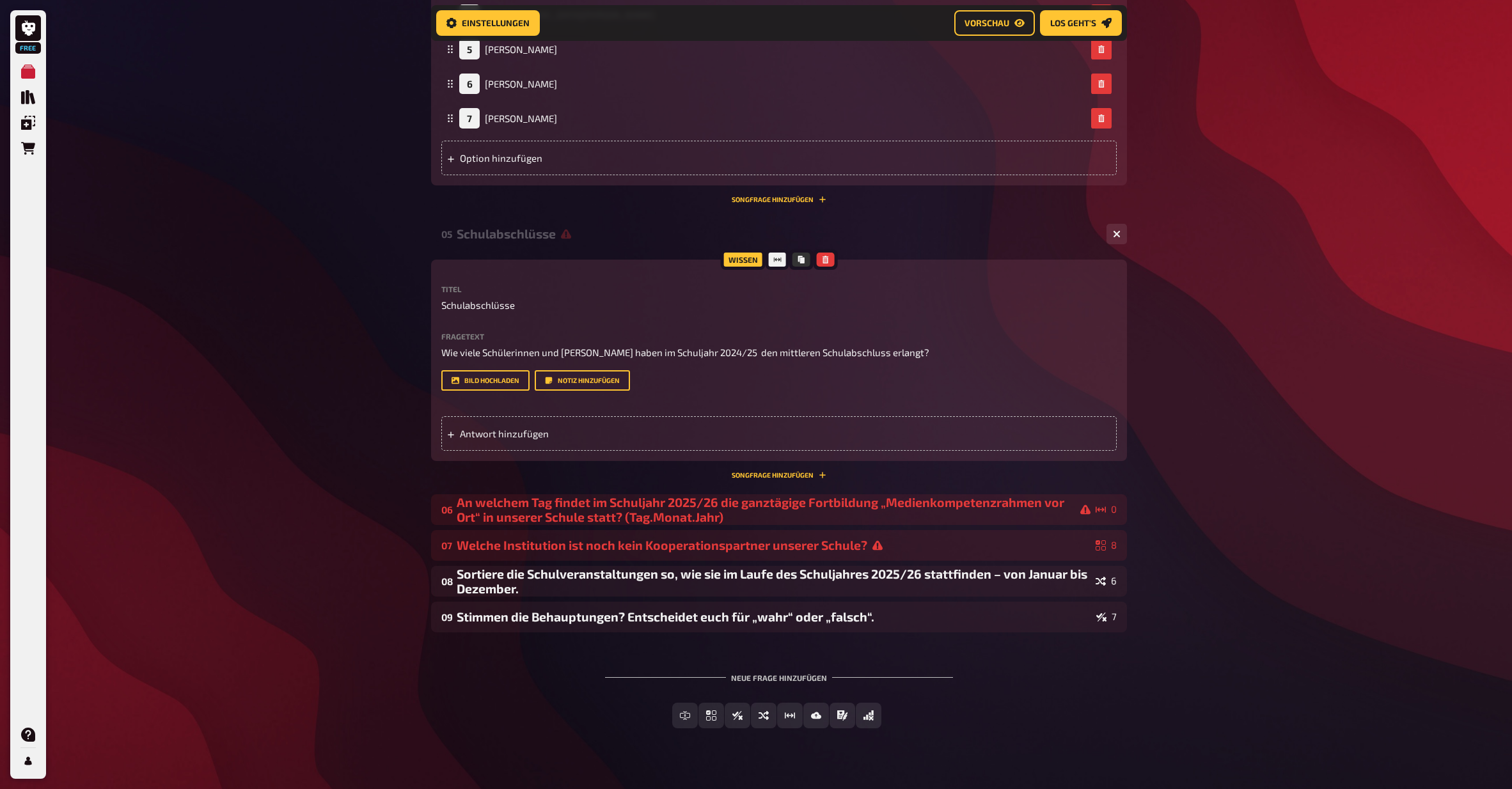
scroll to position [1749, 1]
click at [843, 495] on div "An welchem Tag findet im Schuljahr 2025/26 die ganztägige Fortbildung „Medienko…" at bounding box center [774, 510] width 634 height 30
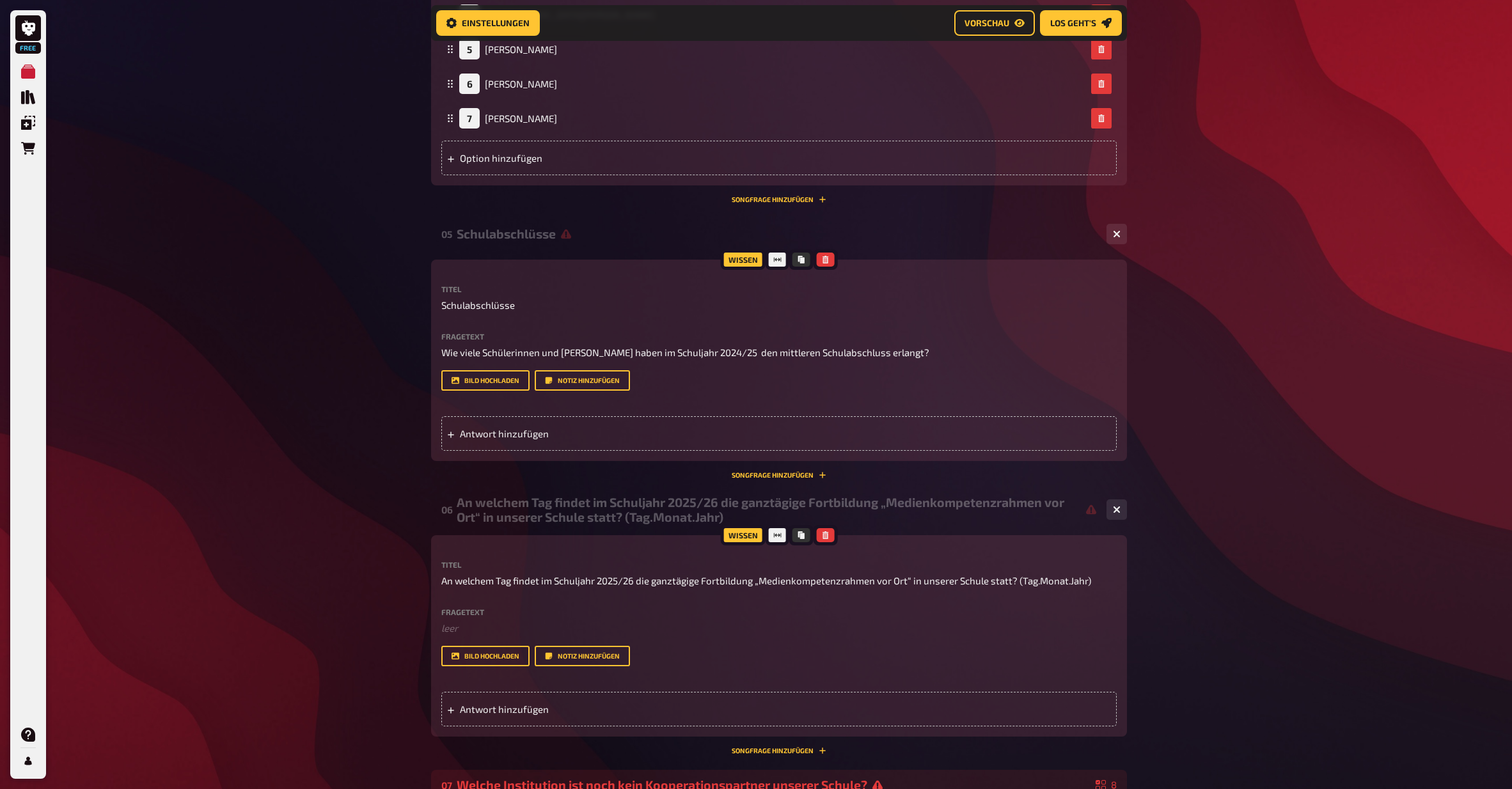
scroll to position [1885, 0]
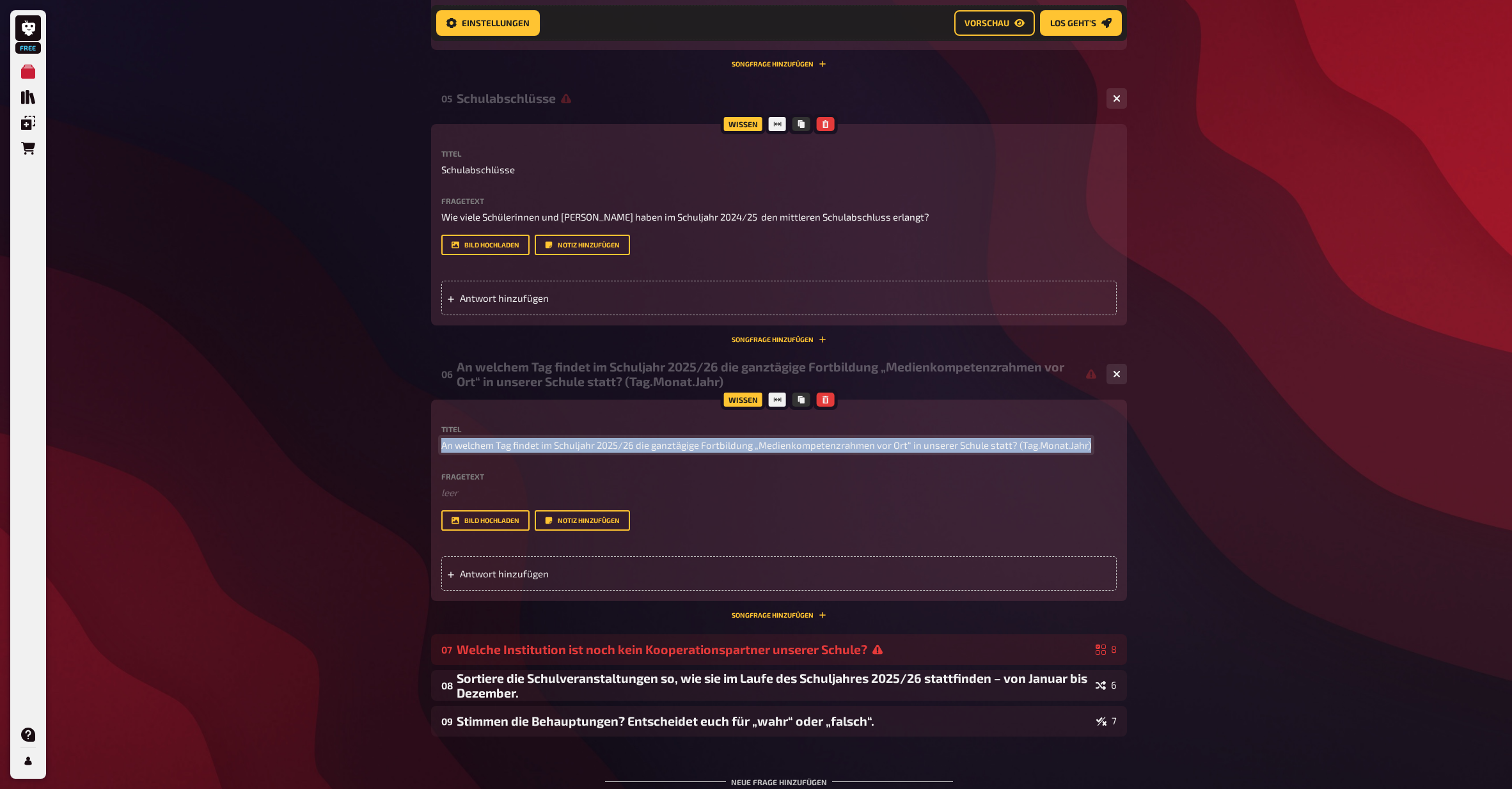
drag, startPoint x: 1075, startPoint y: 425, endPoint x: 432, endPoint y: 421, distance: 643.0
click at [432, 421] on div "Wissen Titel An welchem Tag findet im Schuljahr 2025/26 die ganztägige Fortbild…" at bounding box center [779, 500] width 696 height 202
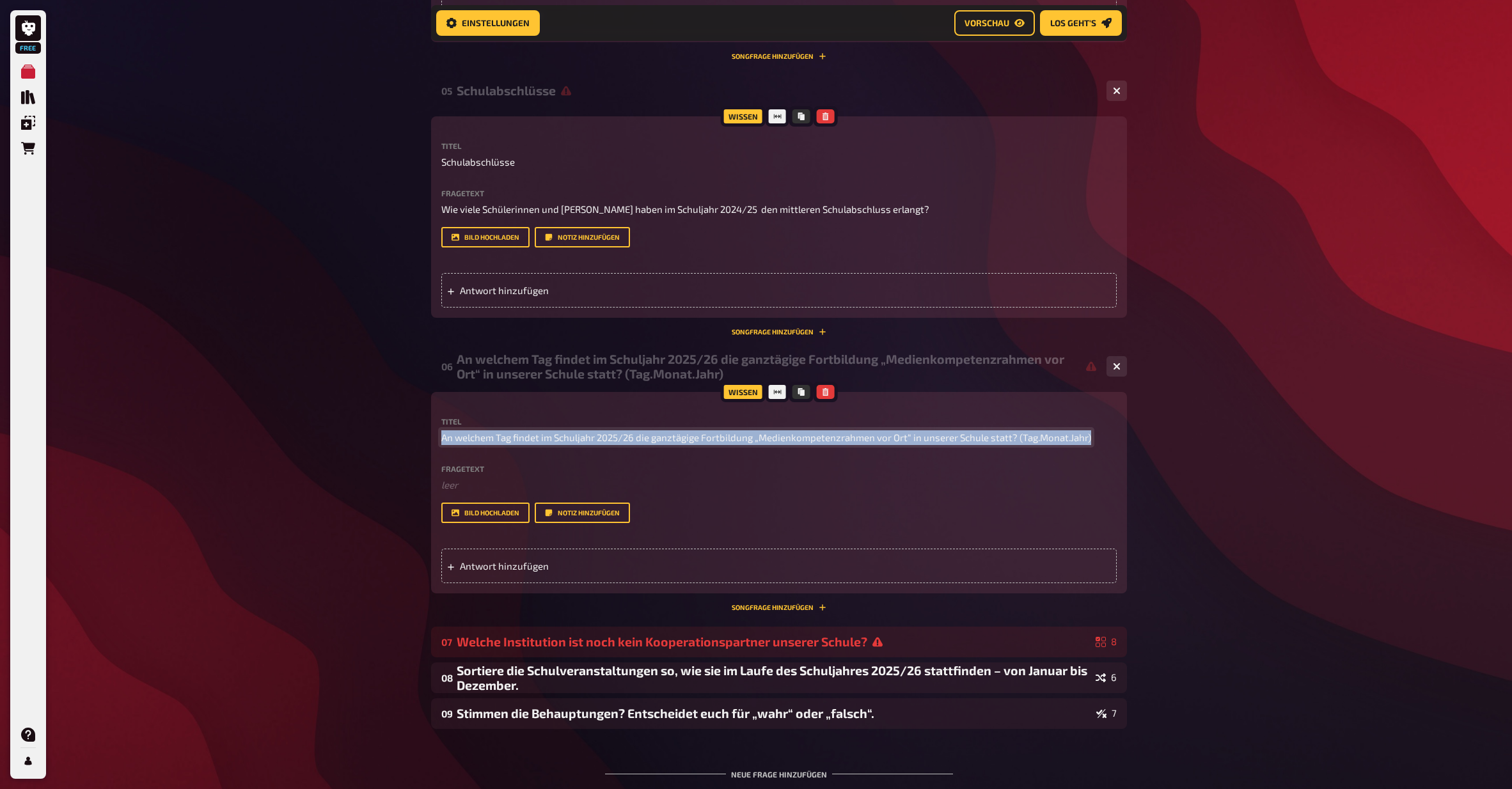
copy span "An welchem Tag findet im Schuljahr 2025/26 die ganztägige Fortbildung „Medienko…"
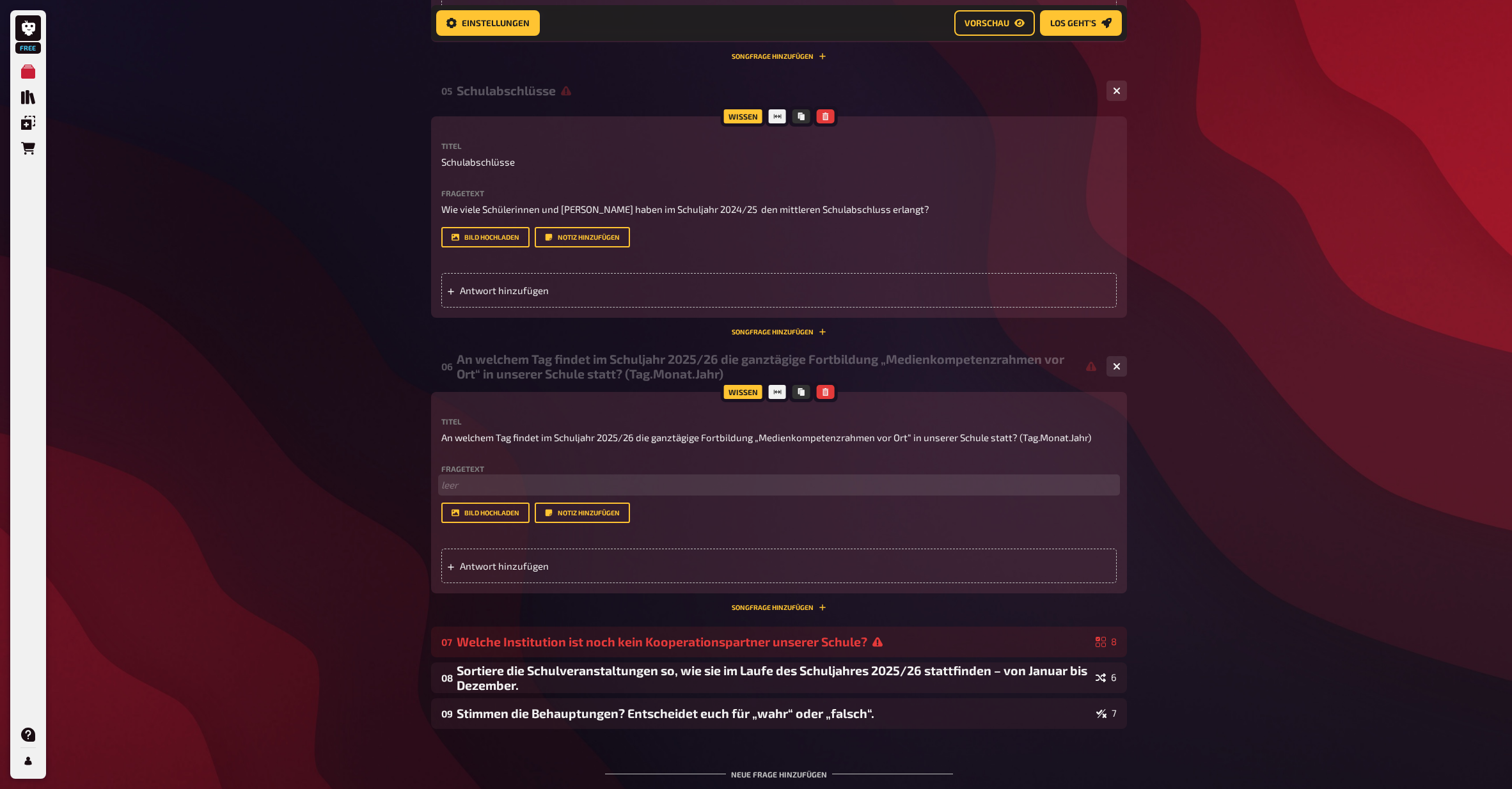
click at [503, 477] on p "﻿ leer" at bounding box center [779, 485] width 675 height 15
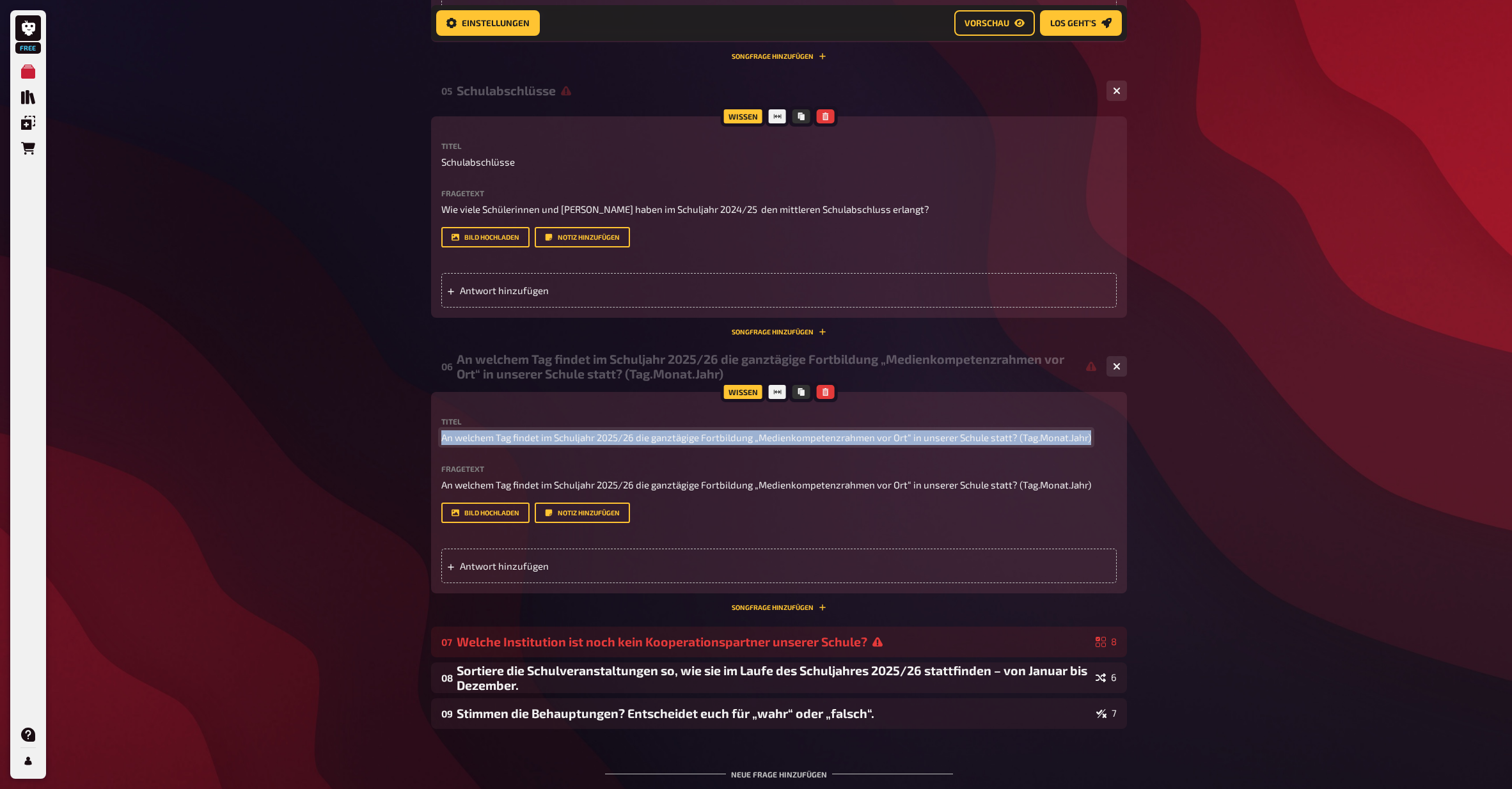
drag, startPoint x: 441, startPoint y: 417, endPoint x: 1145, endPoint y: 420, distance: 704.0
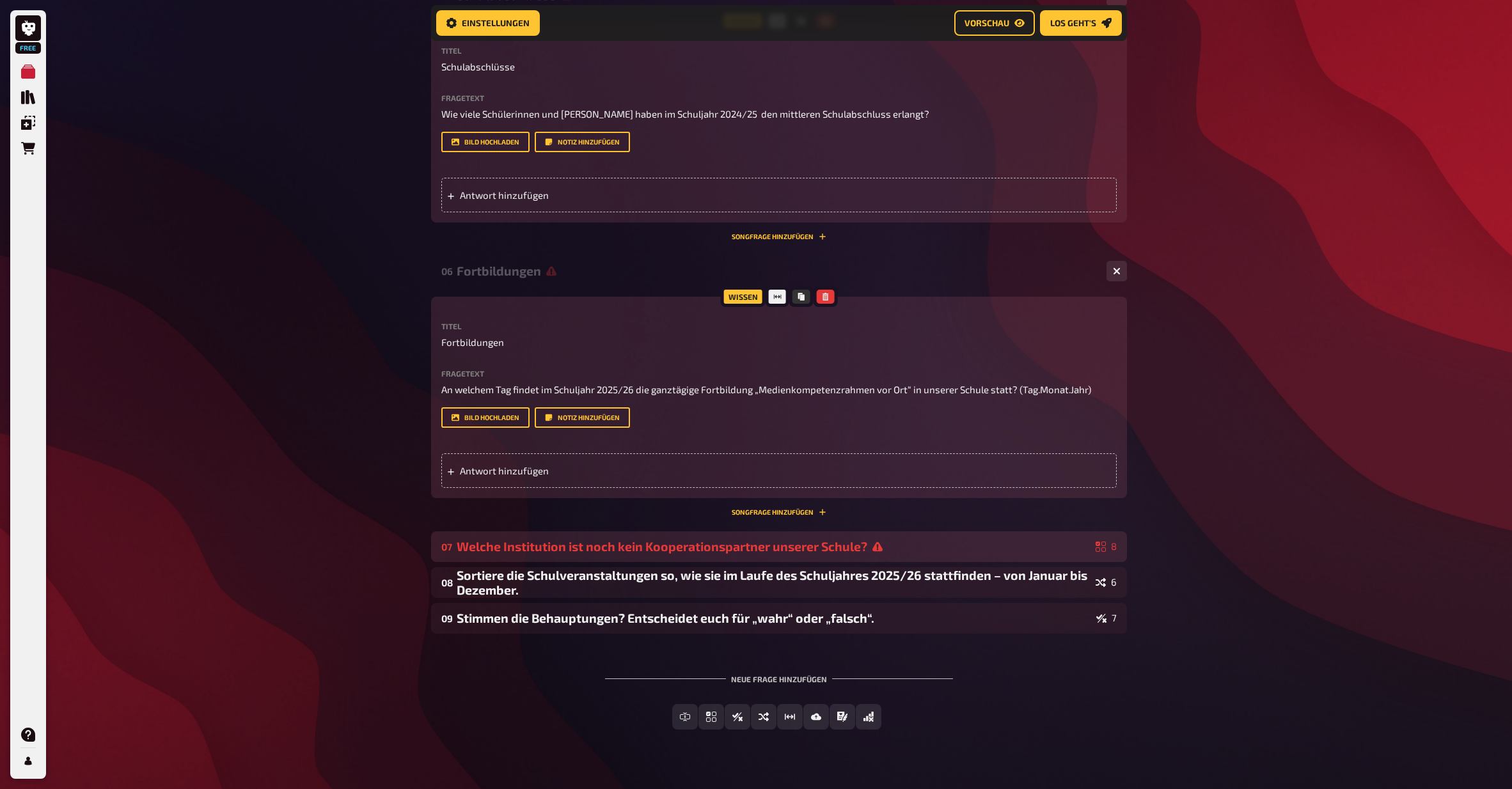
click at [799, 539] on div "Welche Institution ist noch kein Kooperationspartner unserer Schule?" at bounding box center [774, 546] width 634 height 15
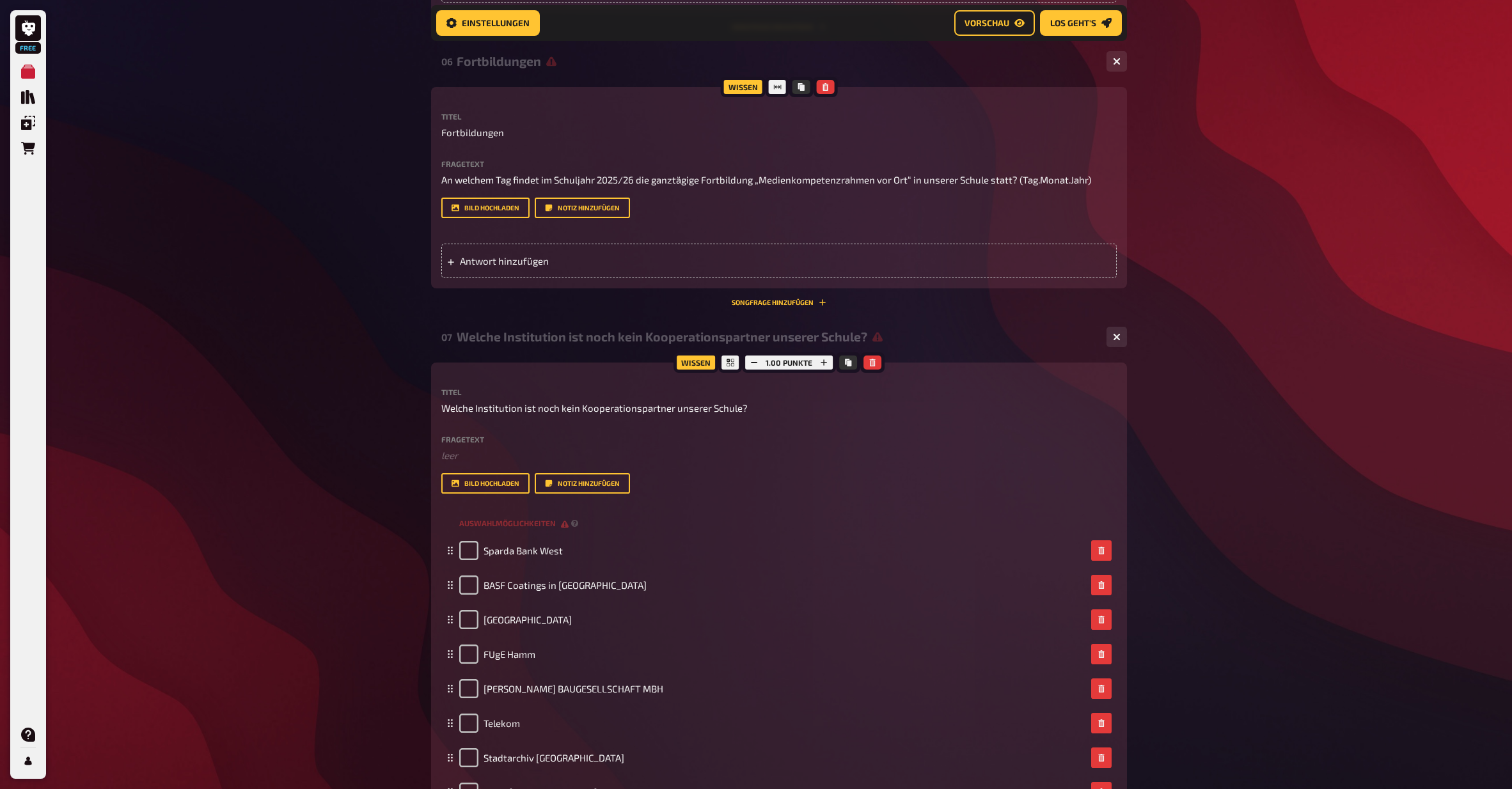
scroll to position [2279, 0]
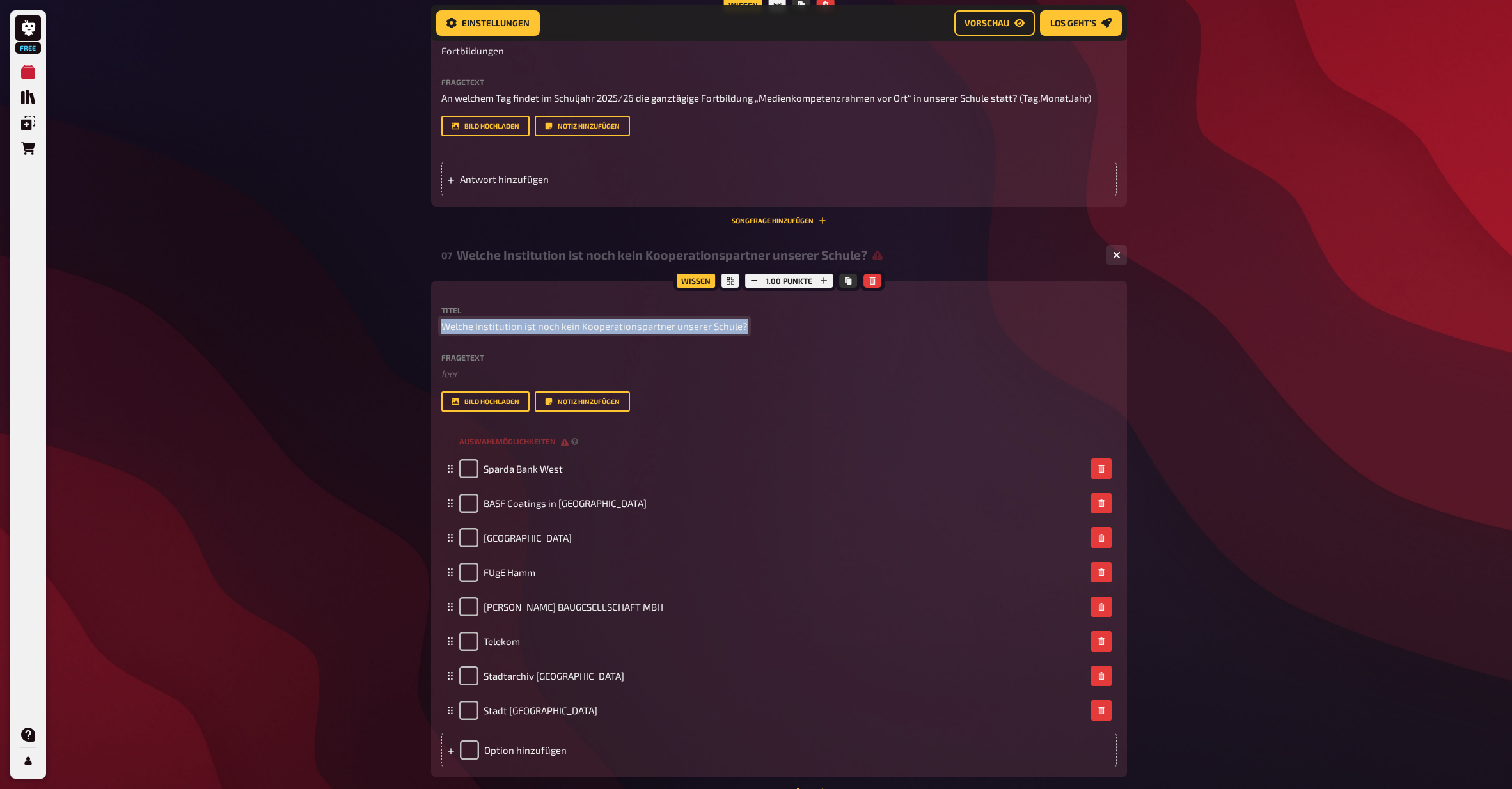
drag, startPoint x: 610, startPoint y: 296, endPoint x: 428, endPoint y: 295, distance: 182.0
copy span "Welche Institution ist noch kein Kooperationspartner unserer Schule?"
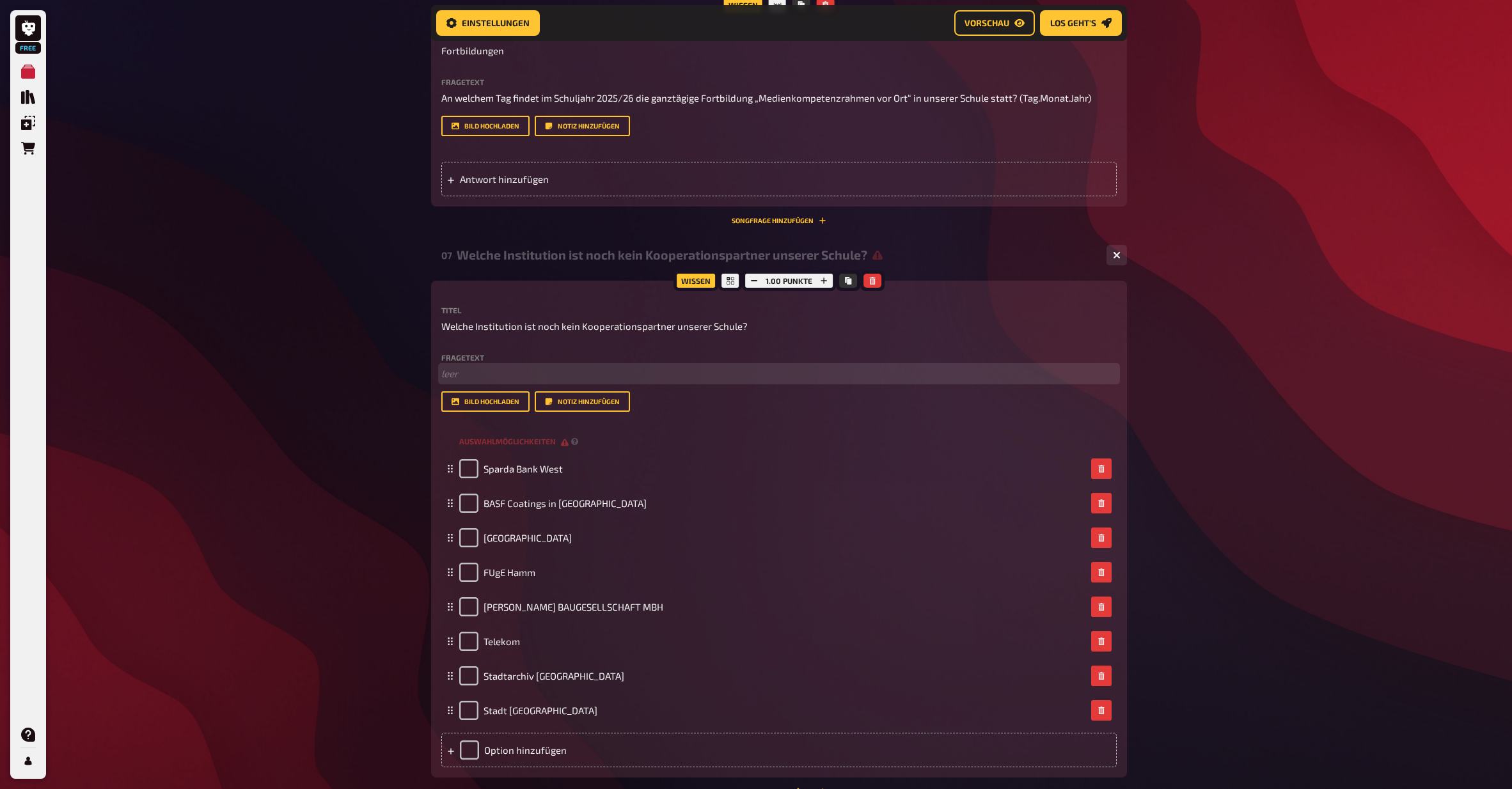
click at [569, 366] on p "﻿ leer" at bounding box center [779, 374] width 675 height 15
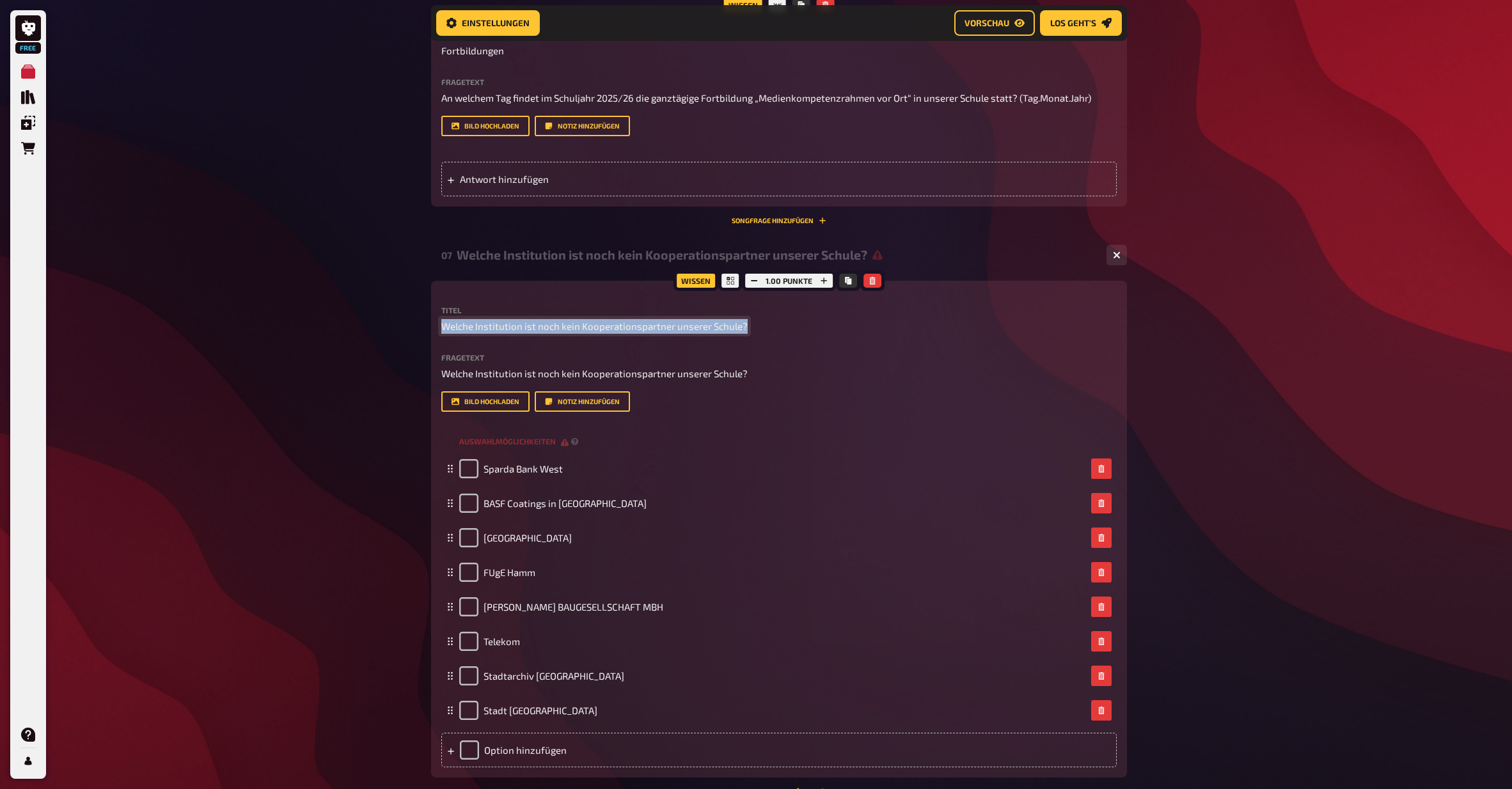
drag, startPoint x: 745, startPoint y: 302, endPoint x: 377, endPoint y: 305, distance: 368.0
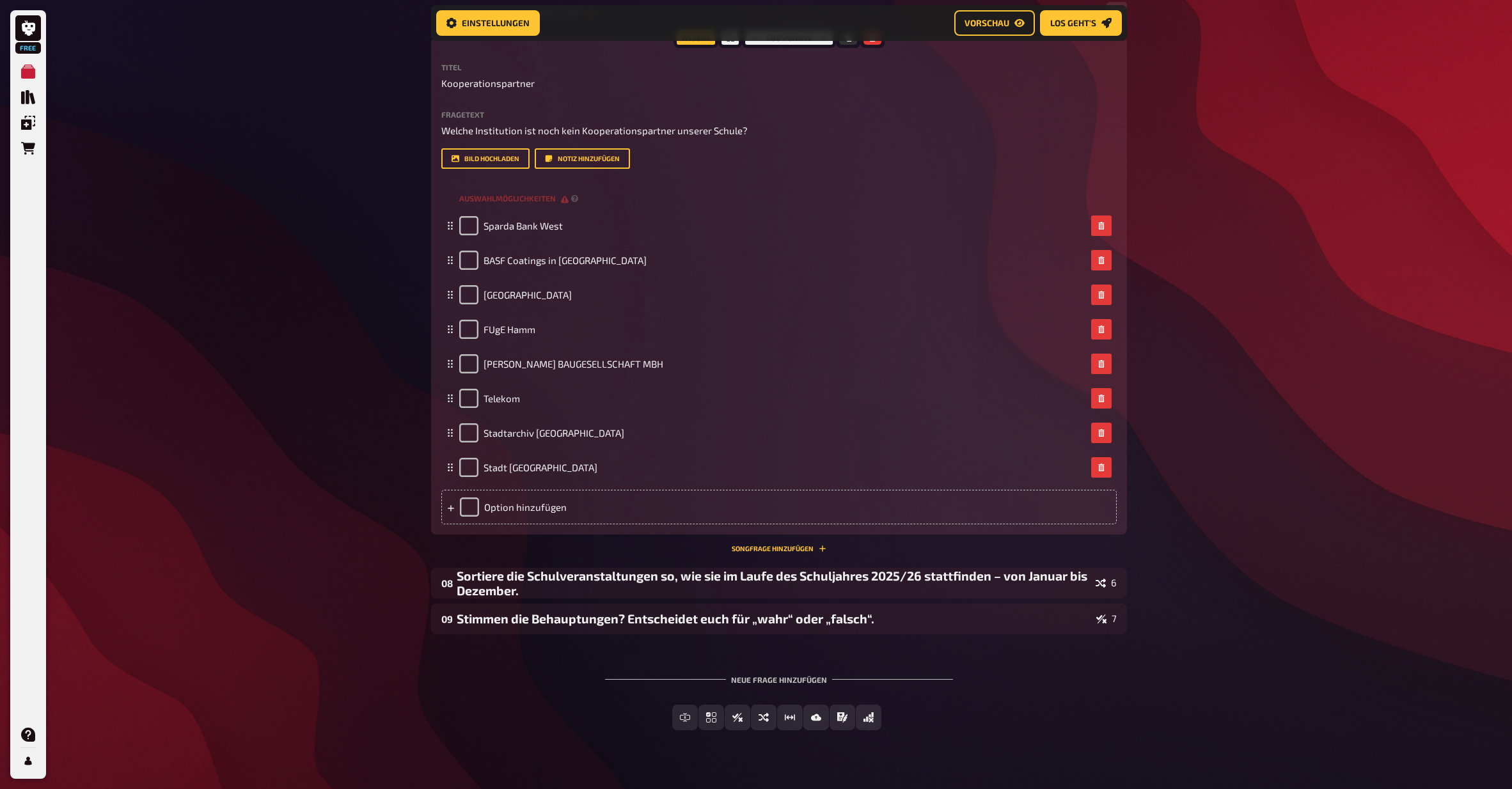
scroll to position [2521, 0]
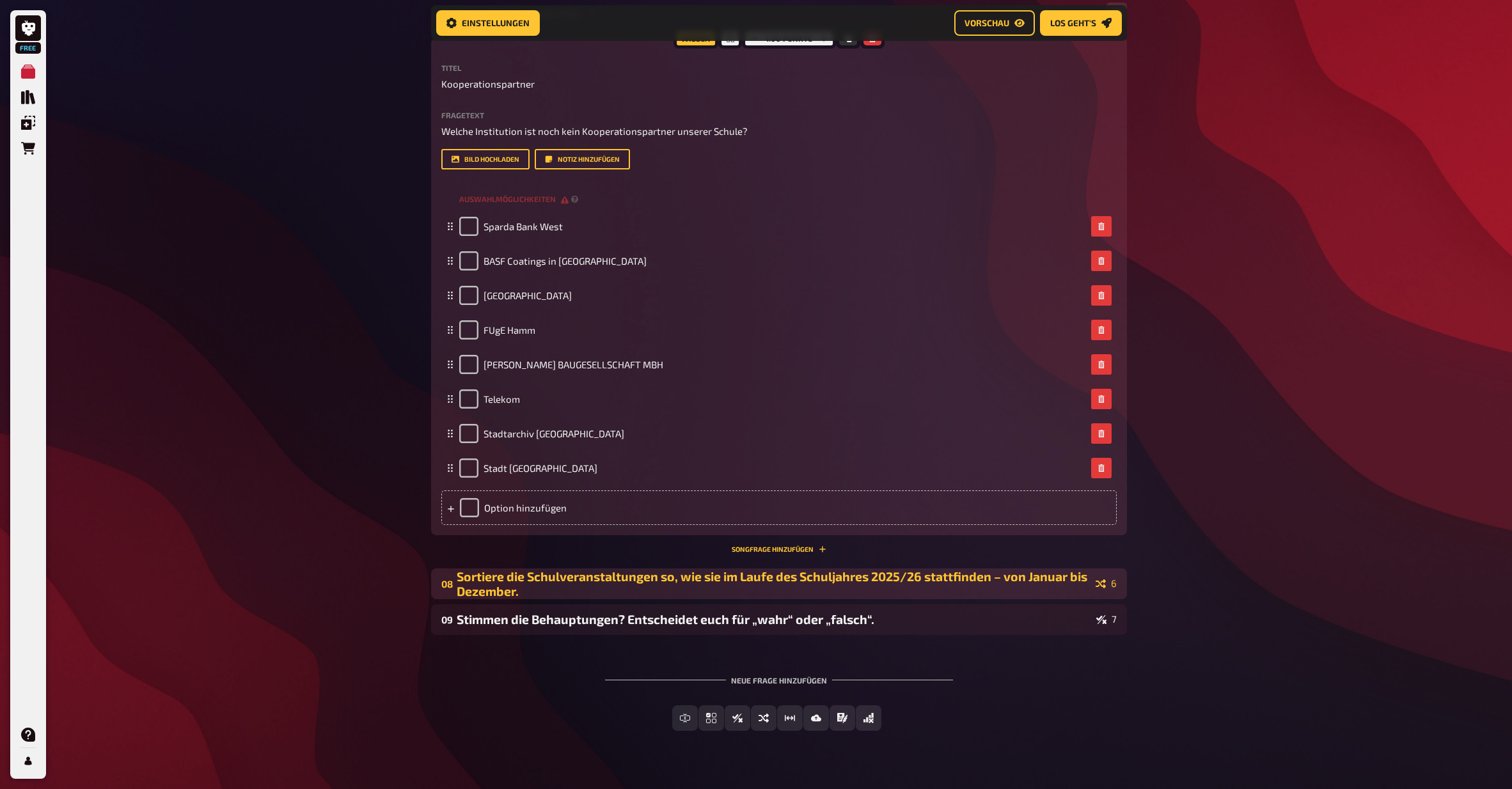
click at [824, 569] on div "Sortiere die Schulveranstaltungen so, wie sie im Laufe des Schuljahres 2025/26 …" at bounding box center [774, 584] width 634 height 30
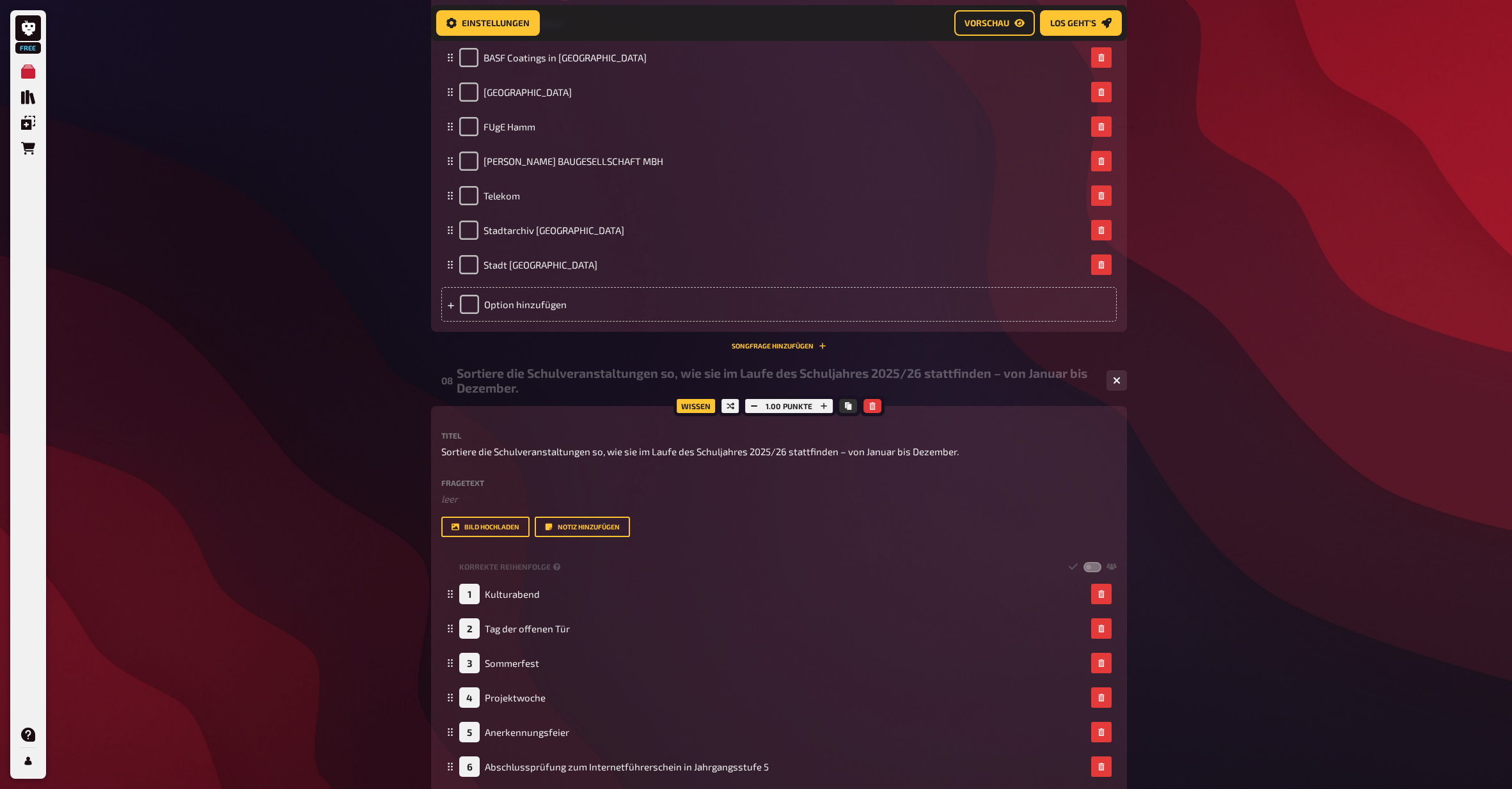
scroll to position [2727, 0]
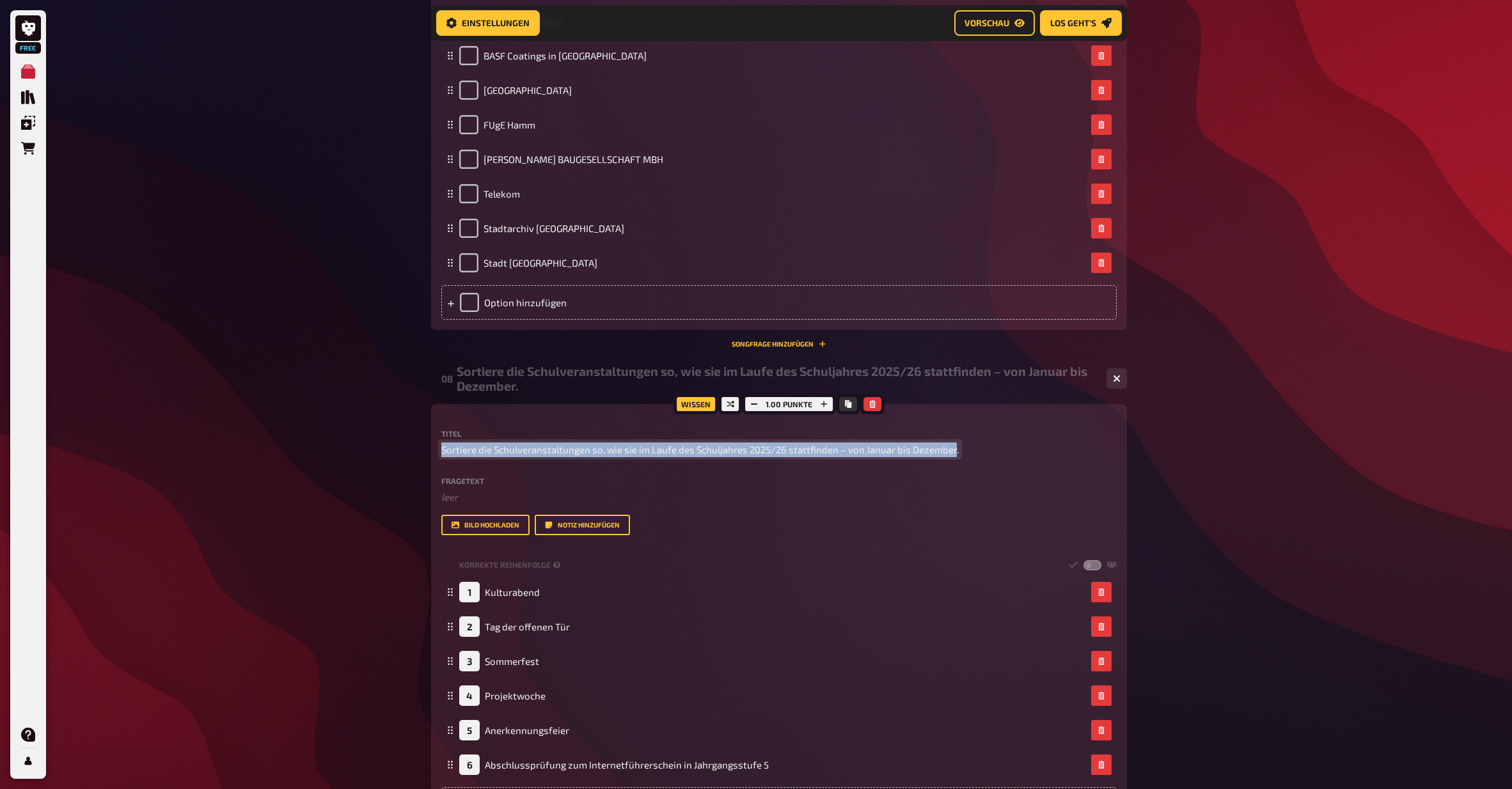
drag, startPoint x: 944, startPoint y: 424, endPoint x: 382, endPoint y: 421, distance: 562.0
copy span "Sortiere die Schulveranstaltungen so, wie sie im Laufe des Schuljahres 2025/26 …"
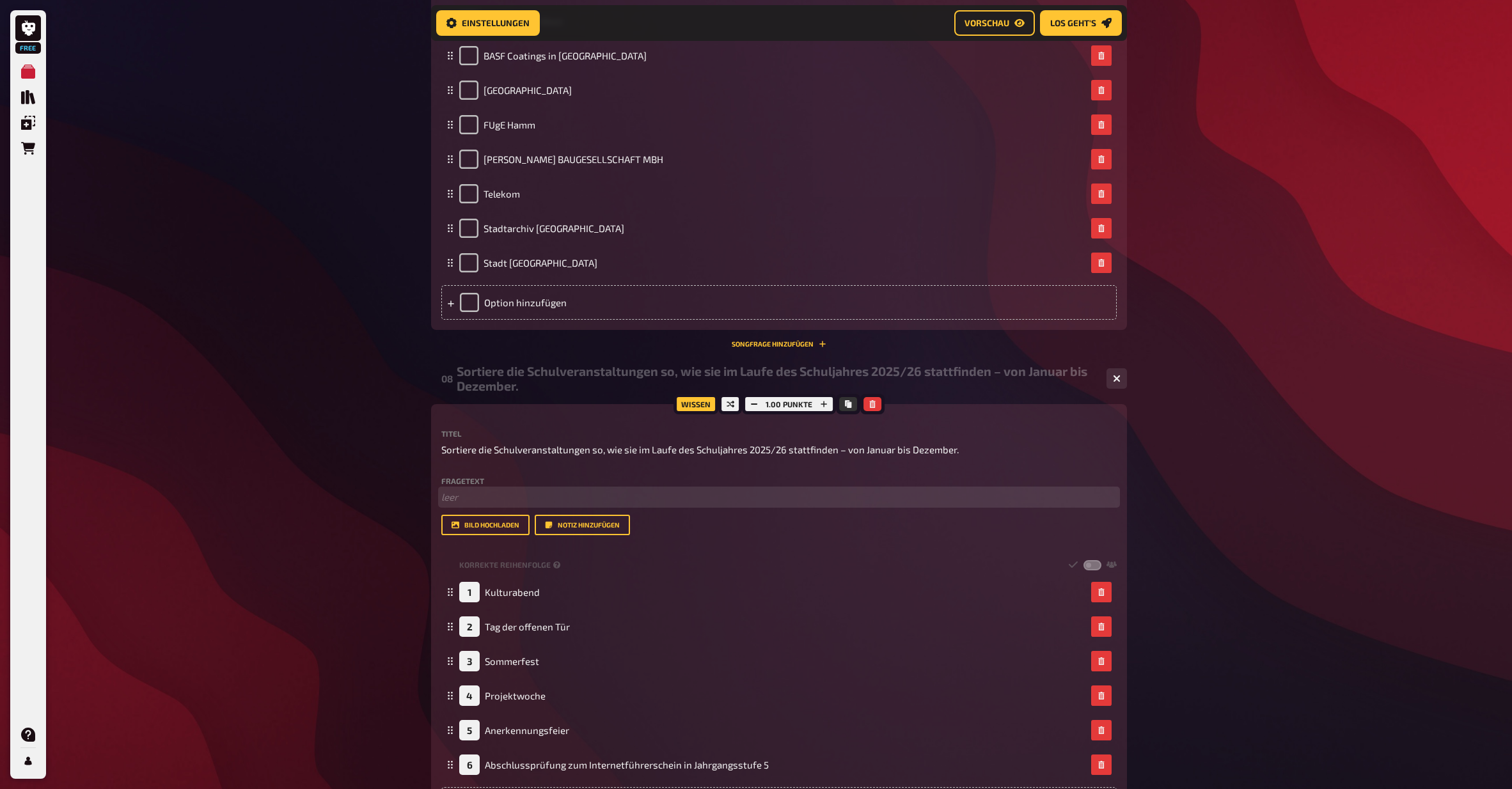
click at [573, 490] on p "﻿ leer" at bounding box center [779, 497] width 675 height 15
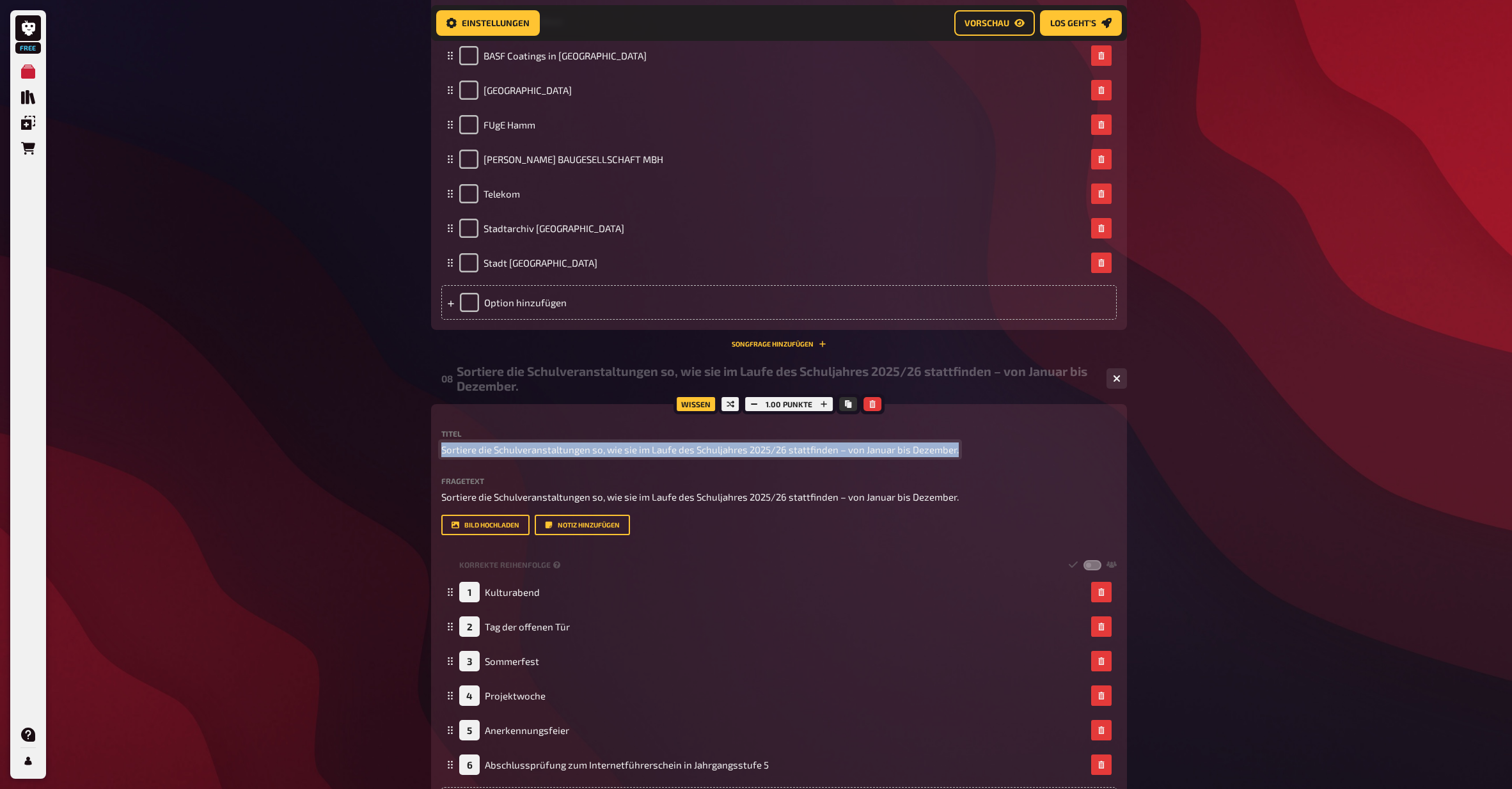
drag, startPoint x: 441, startPoint y: 425, endPoint x: 1016, endPoint y: 420, distance: 575.0
click at [1016, 442] on p "Sortiere die Schulveranstaltungen so, wie sie im Laufe des Schuljahres 2025/26 …" at bounding box center [779, 450] width 675 height 15
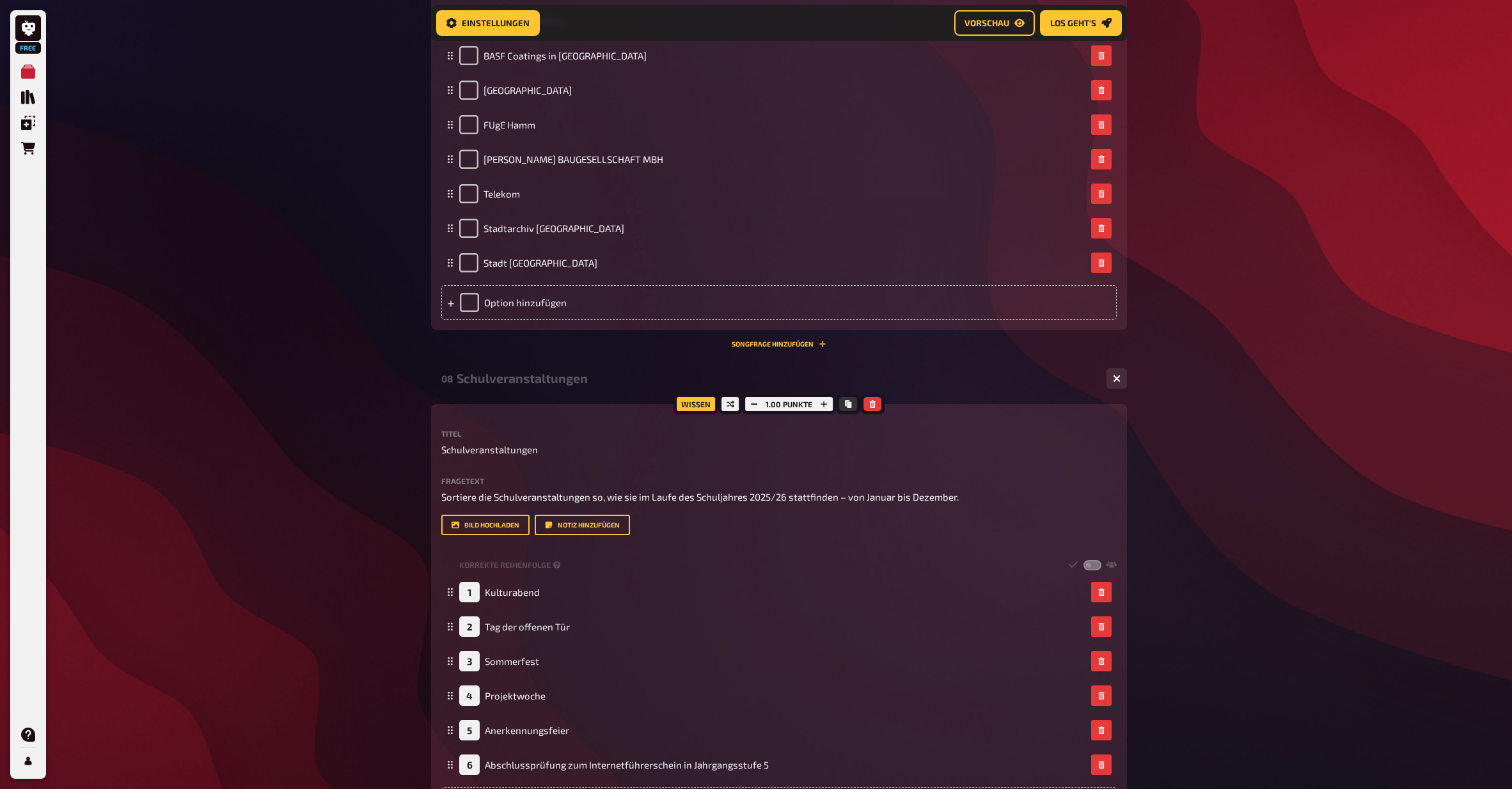
drag, startPoint x: 1316, startPoint y: 494, endPoint x: 1009, endPoint y: 487, distance: 307.1
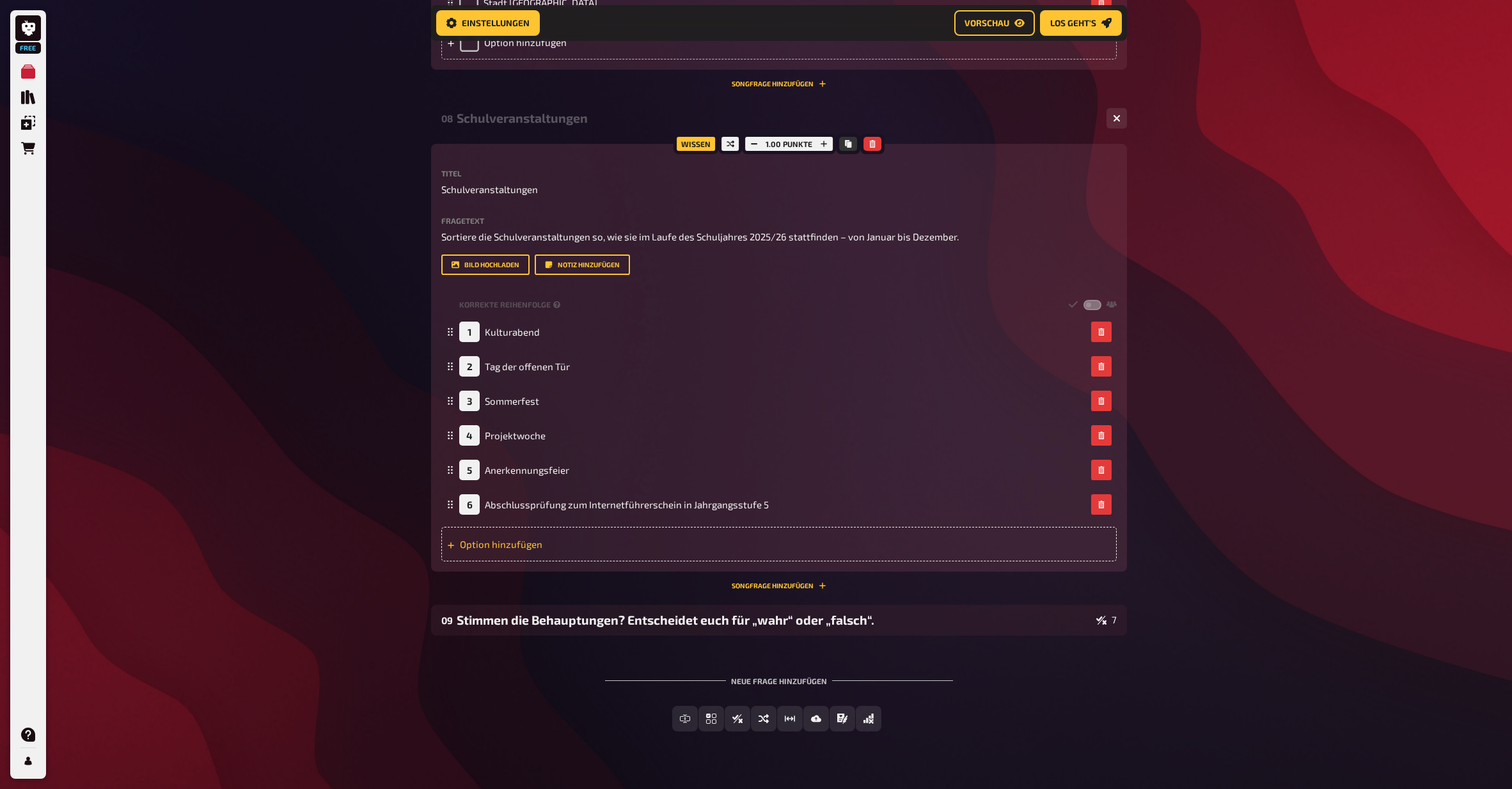
scroll to position [2986, 0]
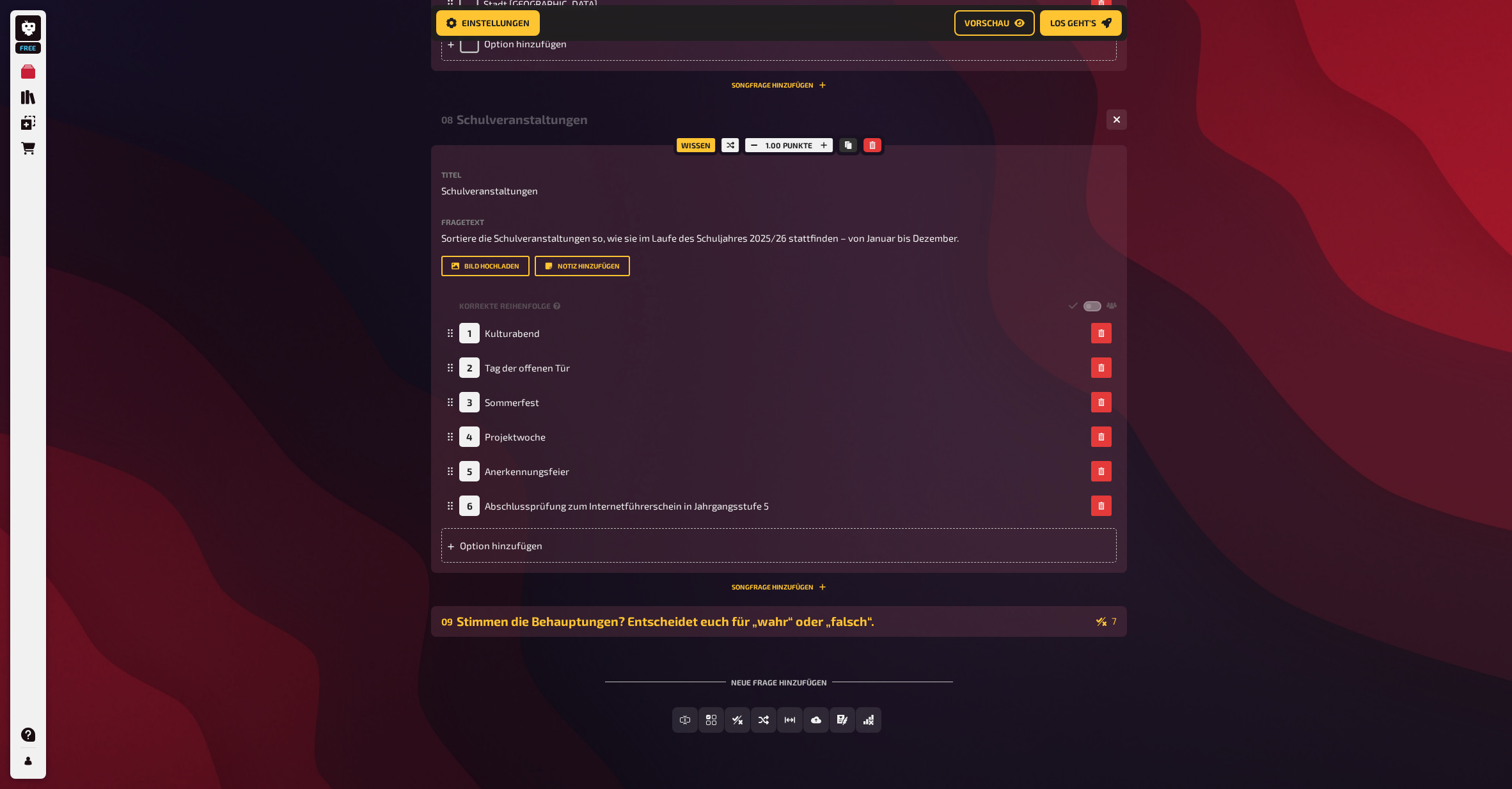
click at [783, 591] on div "Stimmen die Behauptungen? Entscheidet euch für „wahr“ oder „falsch“." at bounding box center [774, 621] width 635 height 15
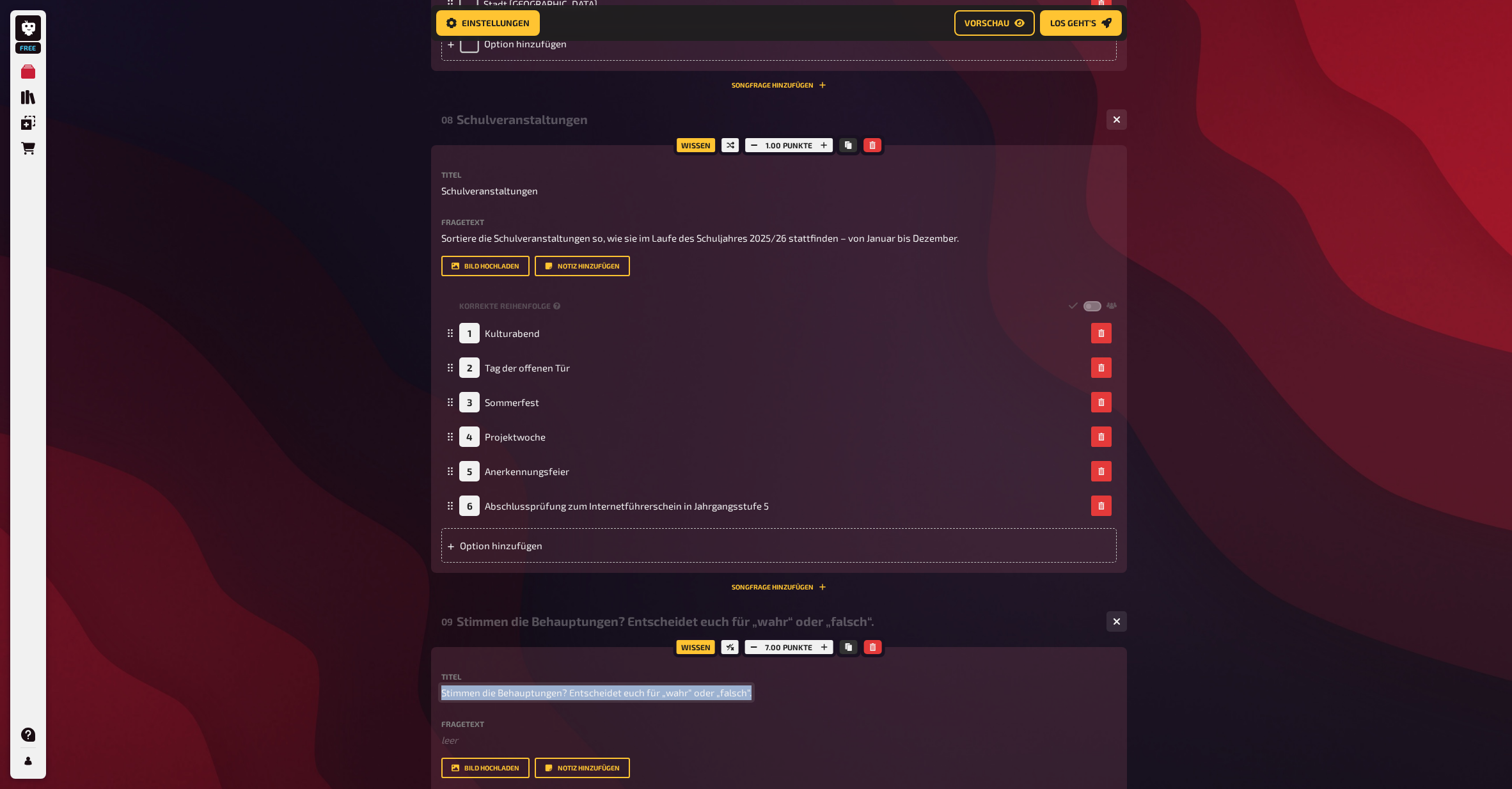
drag, startPoint x: 735, startPoint y: 673, endPoint x: 284, endPoint y: 667, distance: 451.0
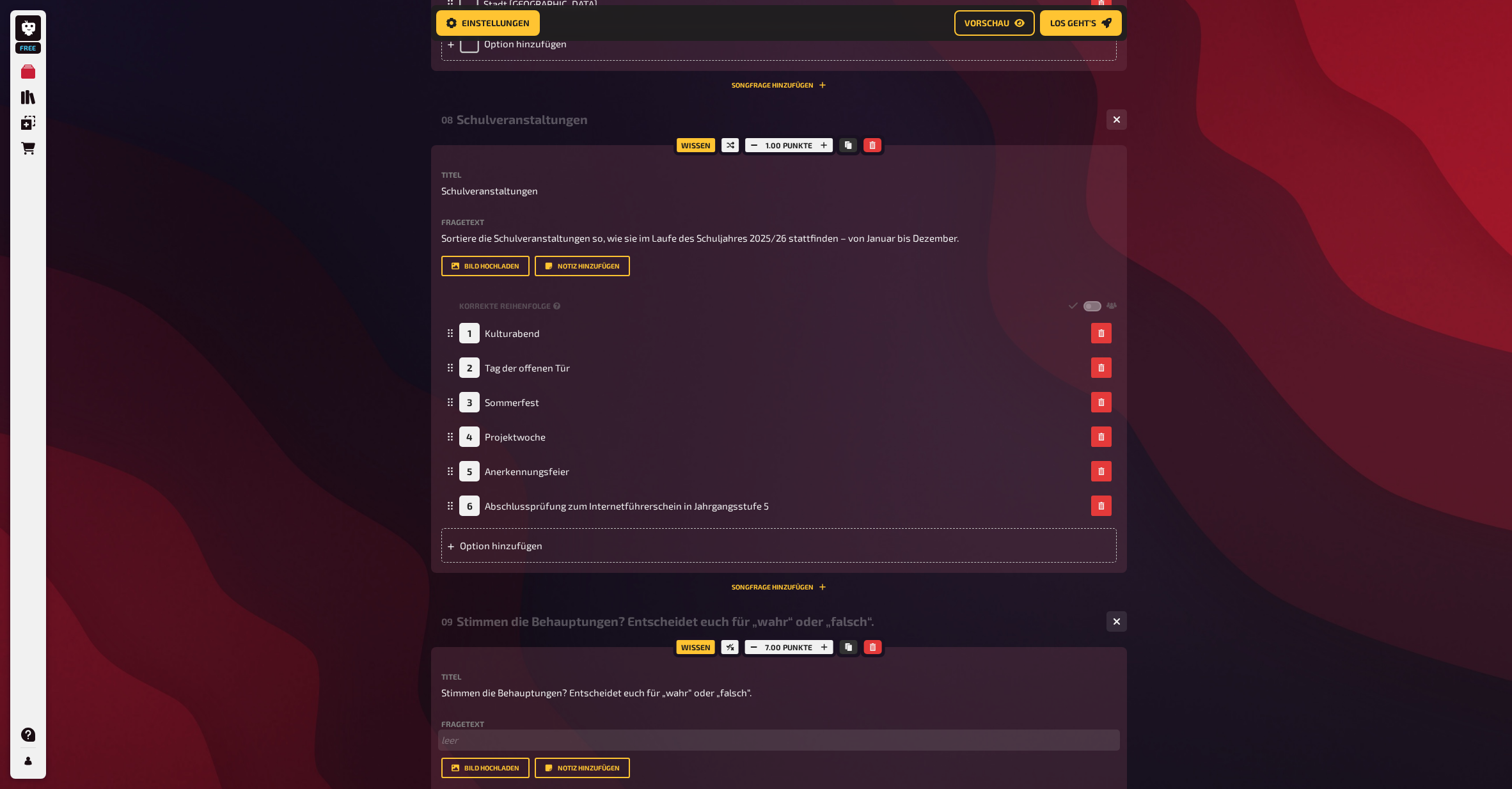
click at [546, 591] on p "﻿ leer" at bounding box center [779, 740] width 675 height 15
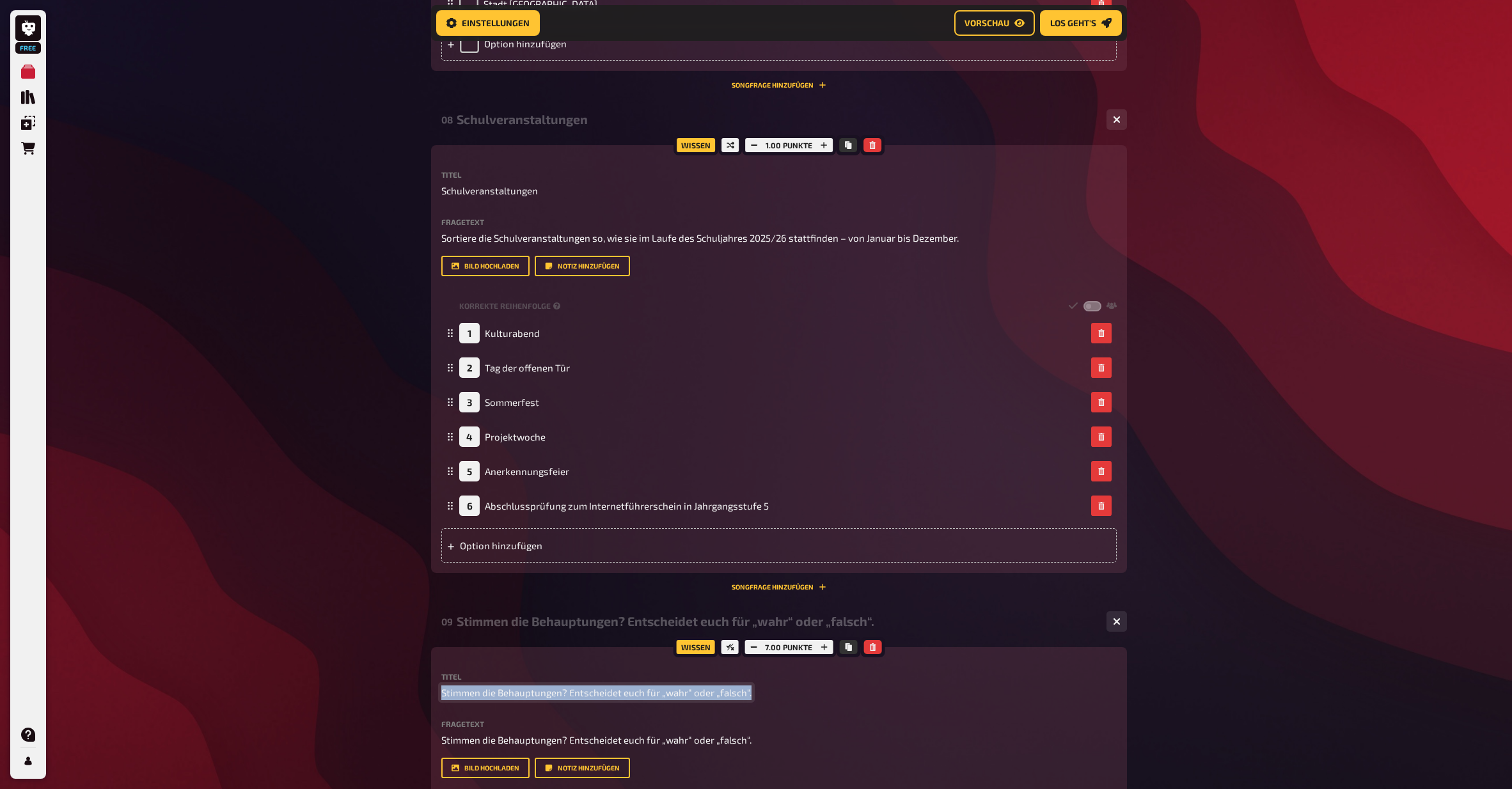
drag, startPoint x: 513, startPoint y: 666, endPoint x: 421, endPoint y: 664, distance: 92.0
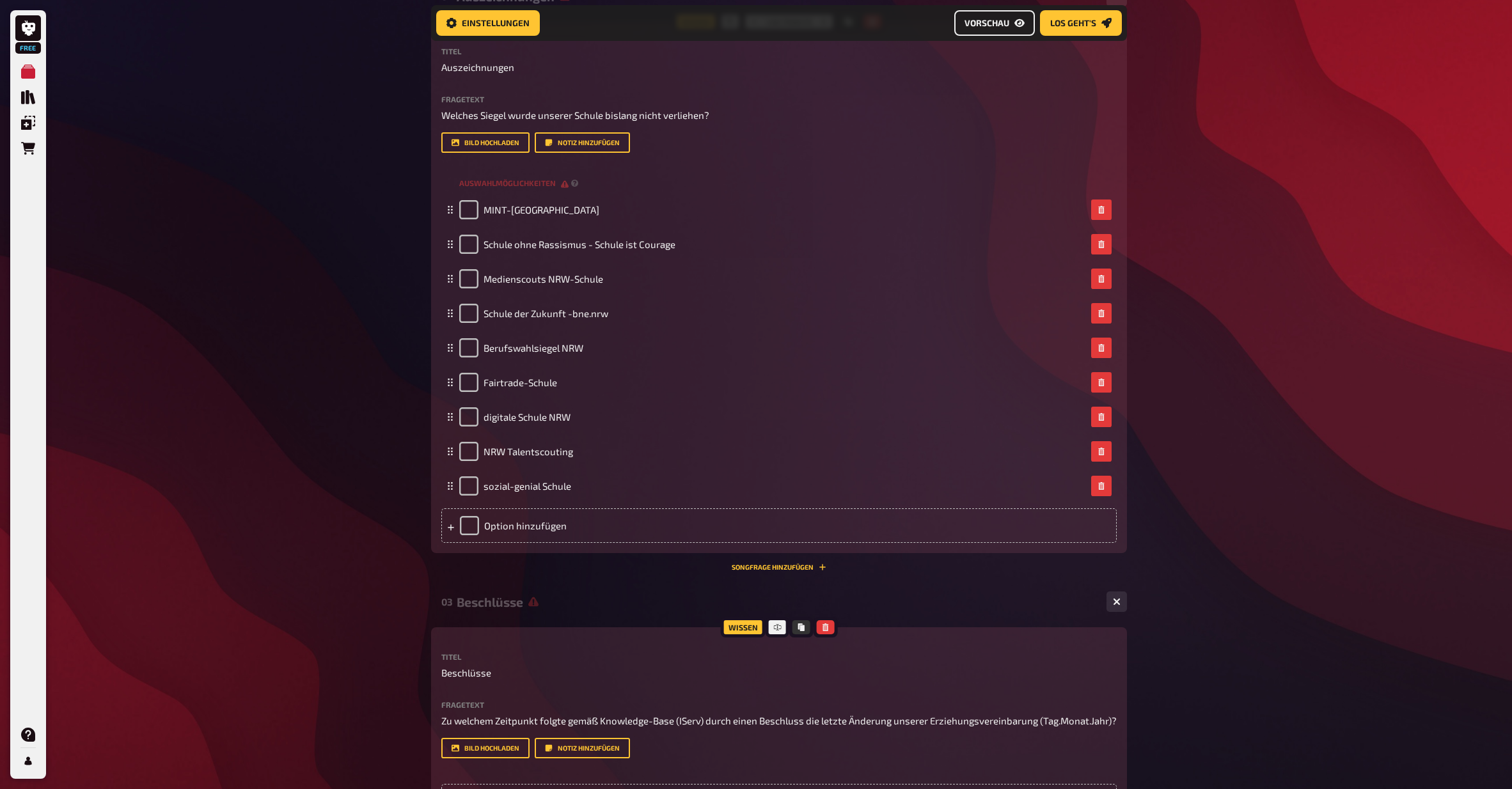
click at [1001, 20] on span "Vorschau" at bounding box center [987, 22] width 45 height 9
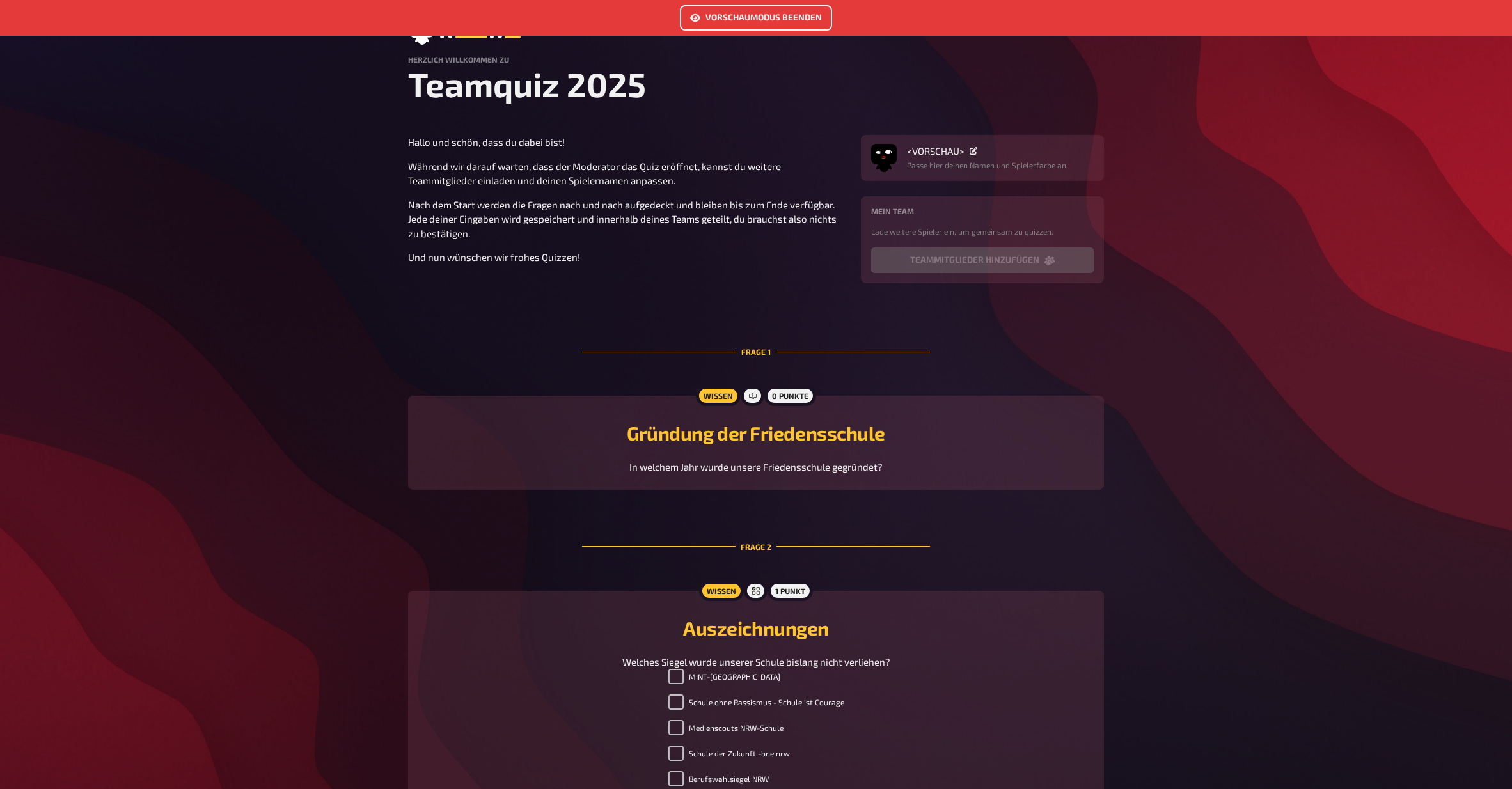
scroll to position [152, 0]
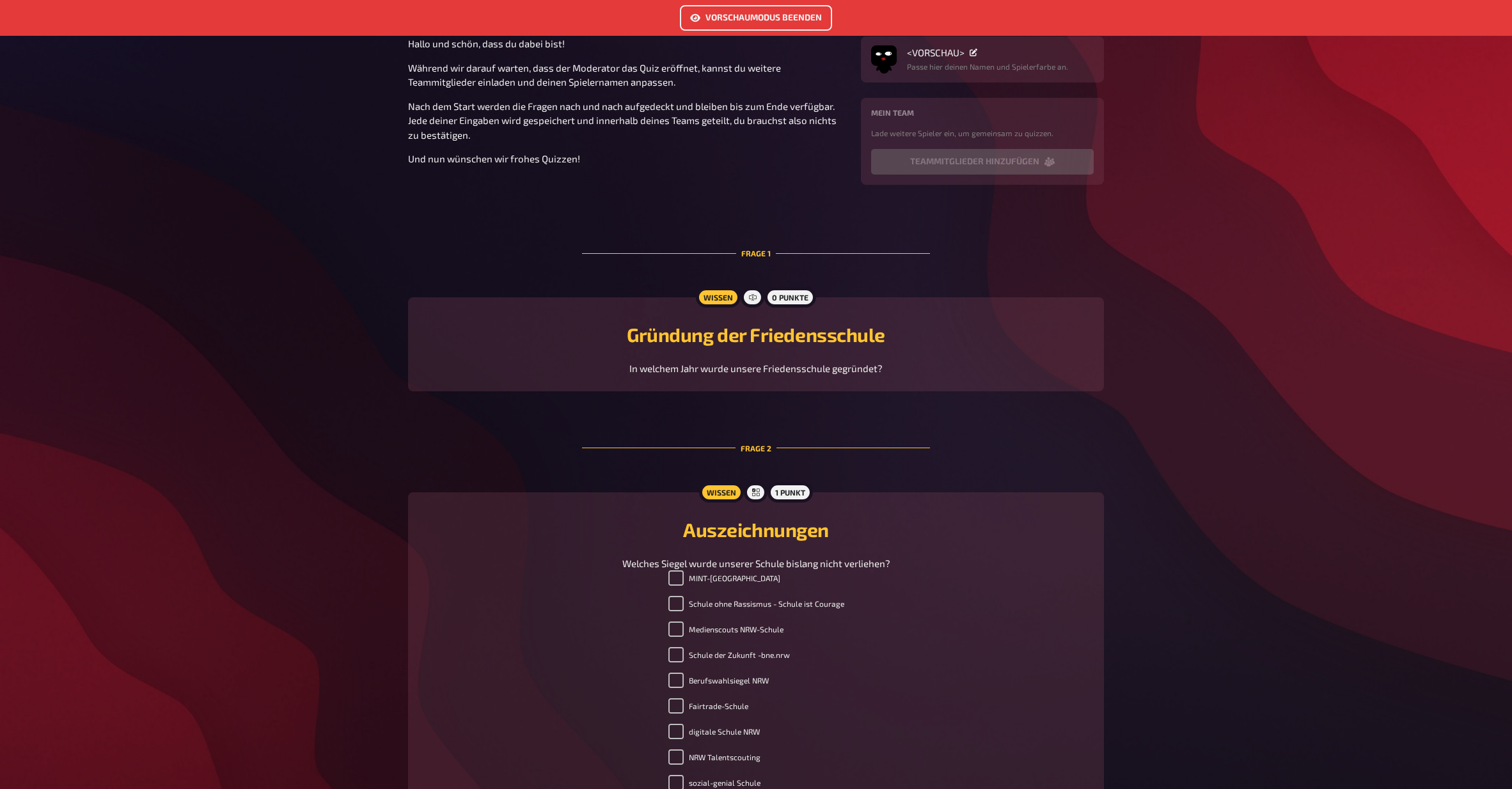
click at [776, 376] on p "In welchem Jahr wurde unsere Friedensschule gegründet?" at bounding box center [756, 369] width 253 height 15
click at [775, 374] on span "In welchem Jahr wurde unsere Friedensschule gegründet?" at bounding box center [756, 368] width 253 height 11
click at [756, 462] on div "Frage 2" at bounding box center [756, 448] width 348 height 73
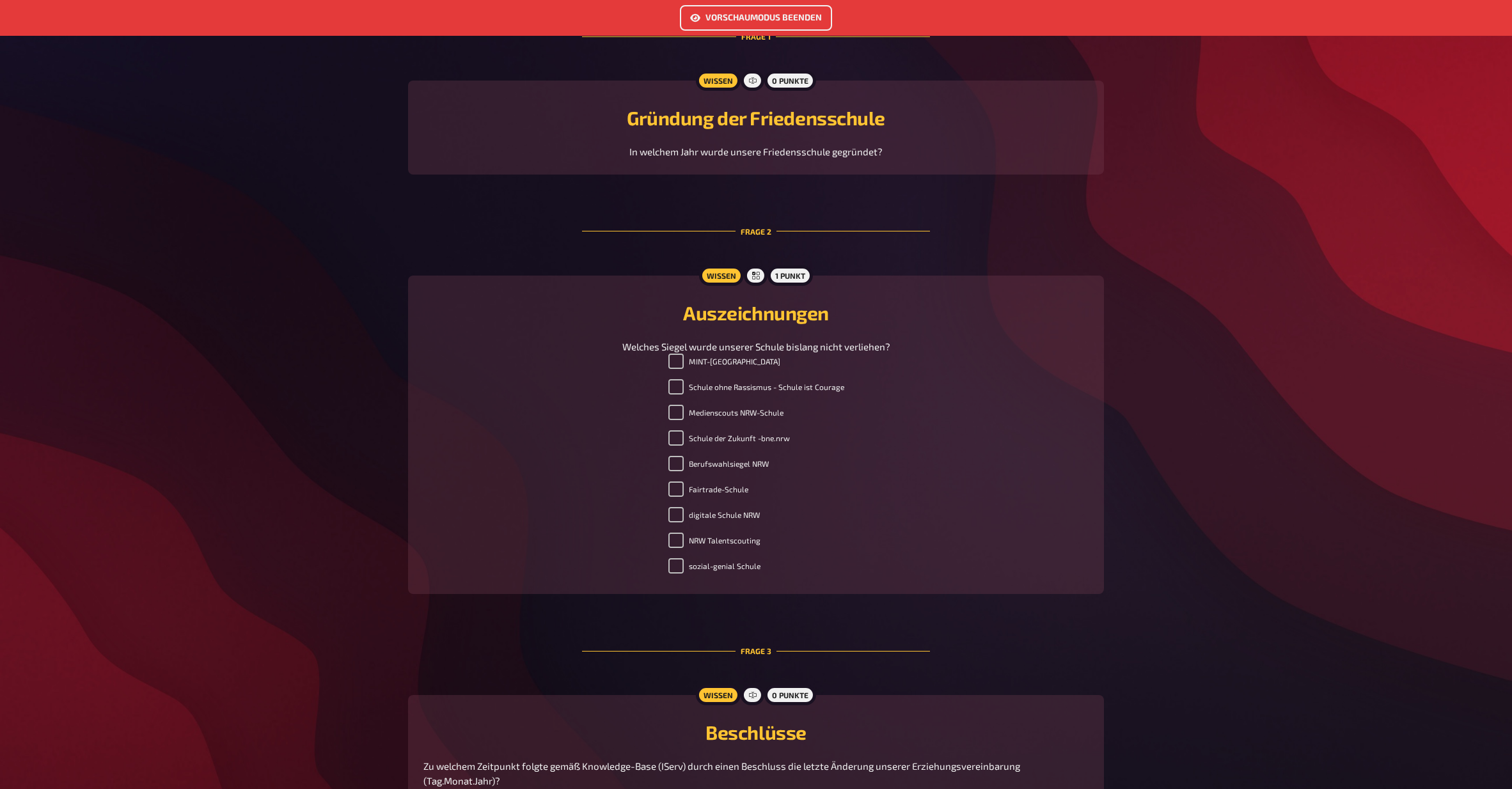
click at [708, 115] on div "Wissen 0 Punkte Gründung der Friedensschule In welchem Jahr wurde unsere Friede…" at bounding box center [756, 127] width 696 height 94
click at [707, 129] on h2 "Gründung der Friedensschule" at bounding box center [756, 117] width 665 height 23
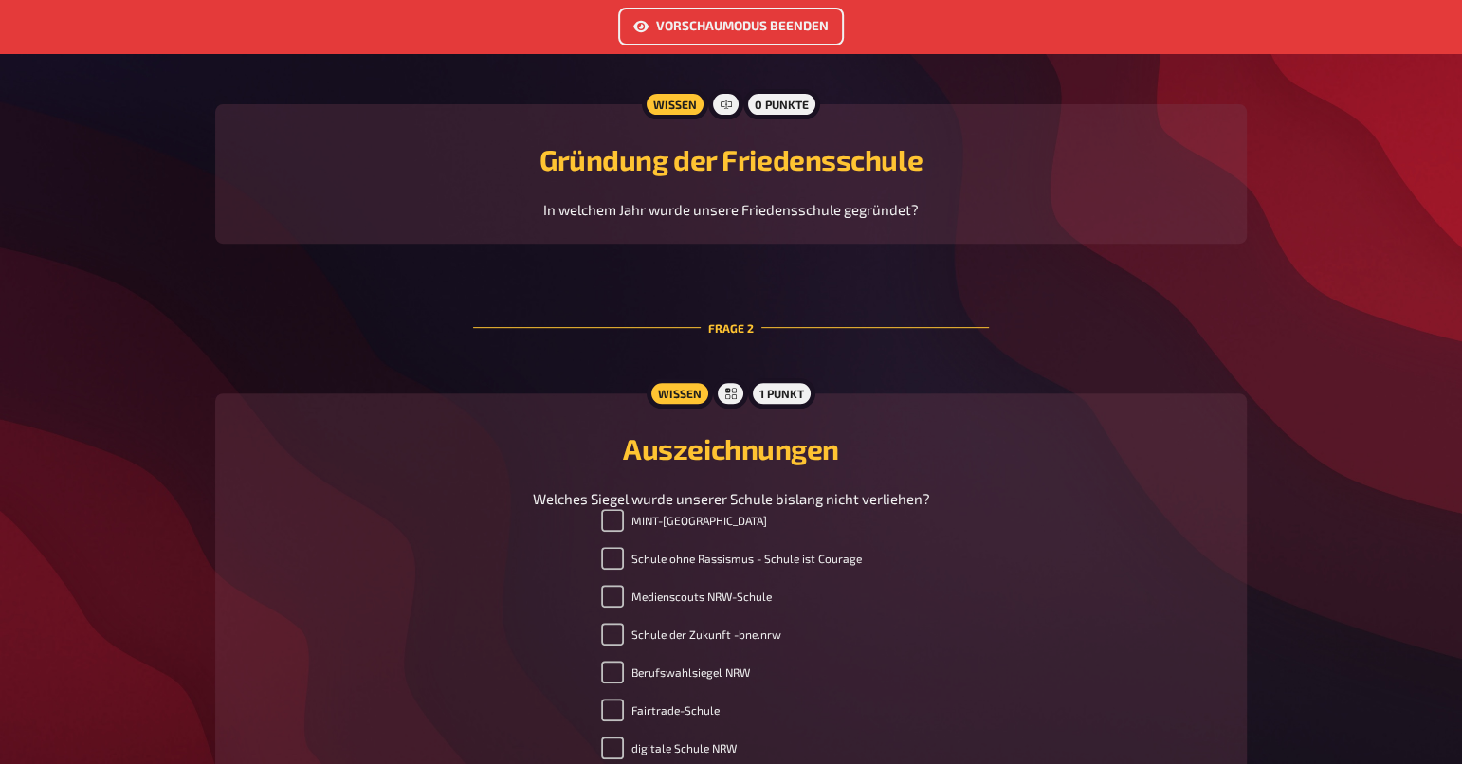
scroll to position [945, 0]
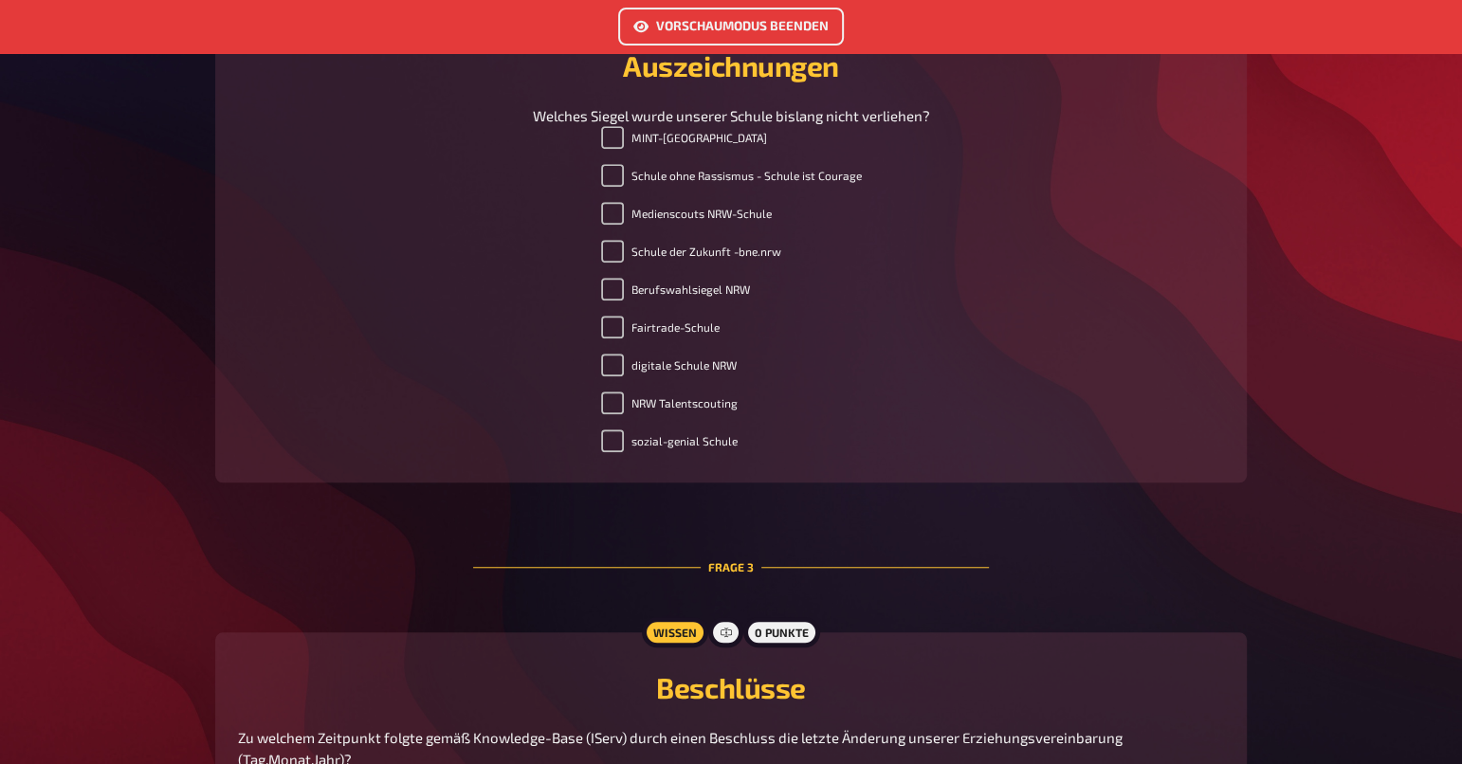
click at [661, 29] on button "Vorschaumodus beenden" at bounding box center [731, 27] width 226 height 38
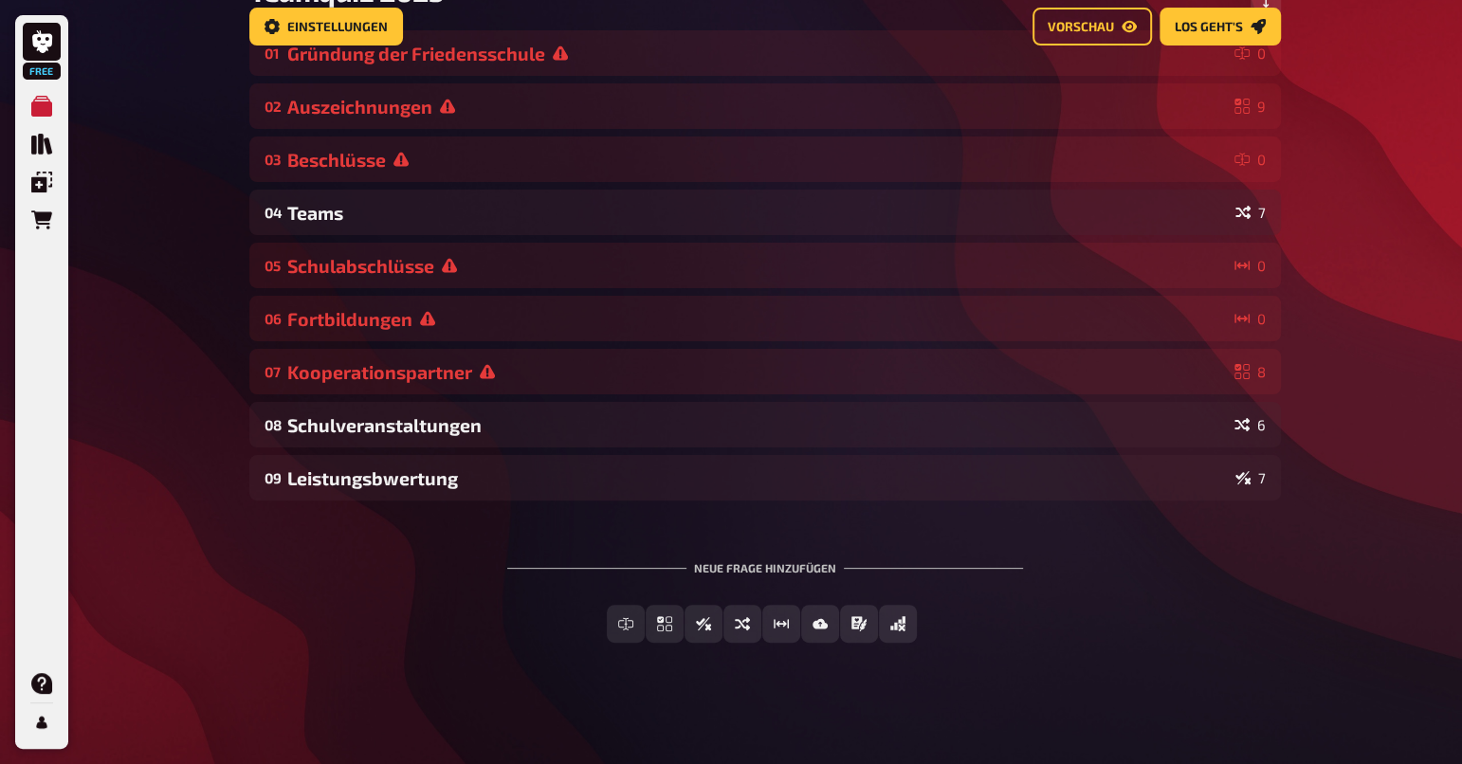
scroll to position [51, 0]
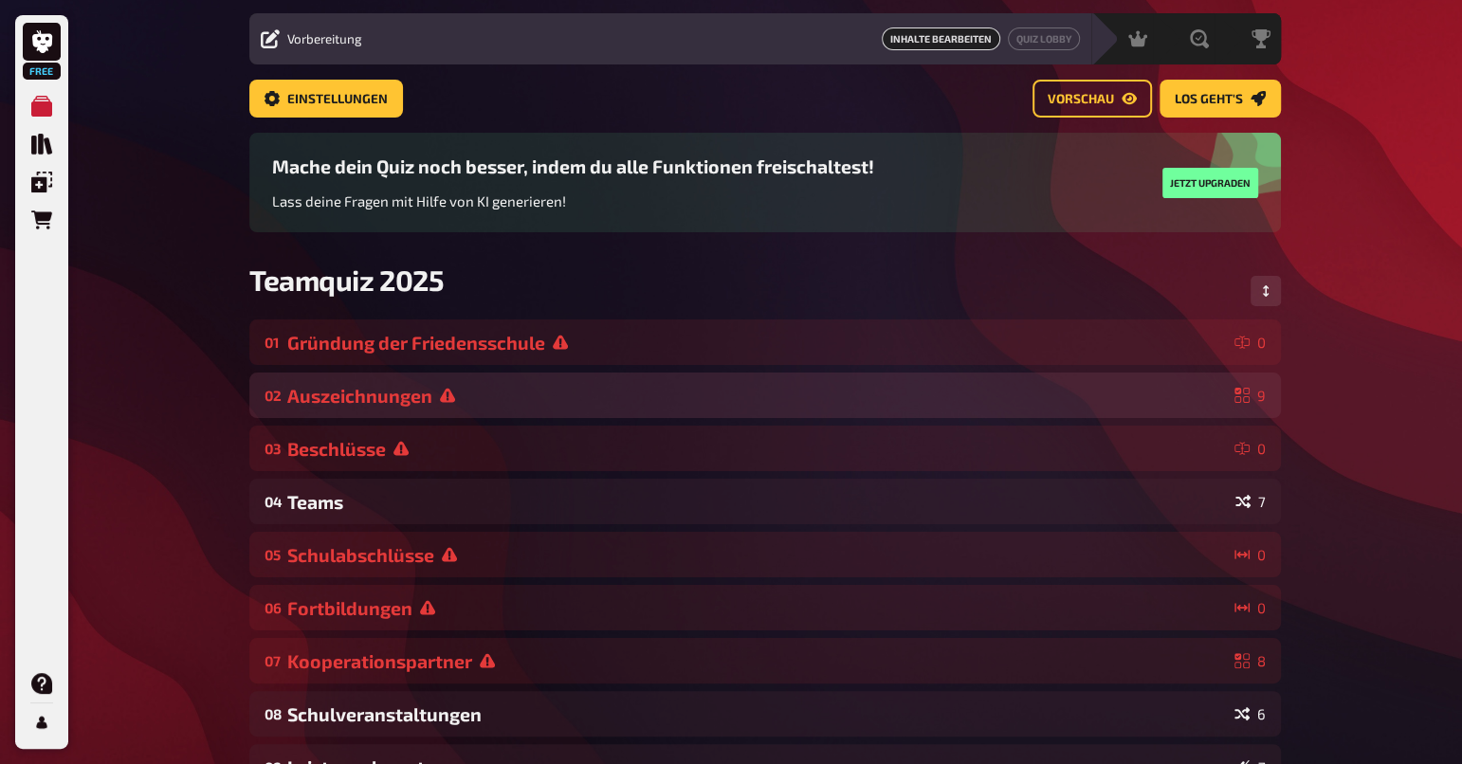
click at [519, 388] on div "Auszeichnungen" at bounding box center [757, 396] width 940 height 22
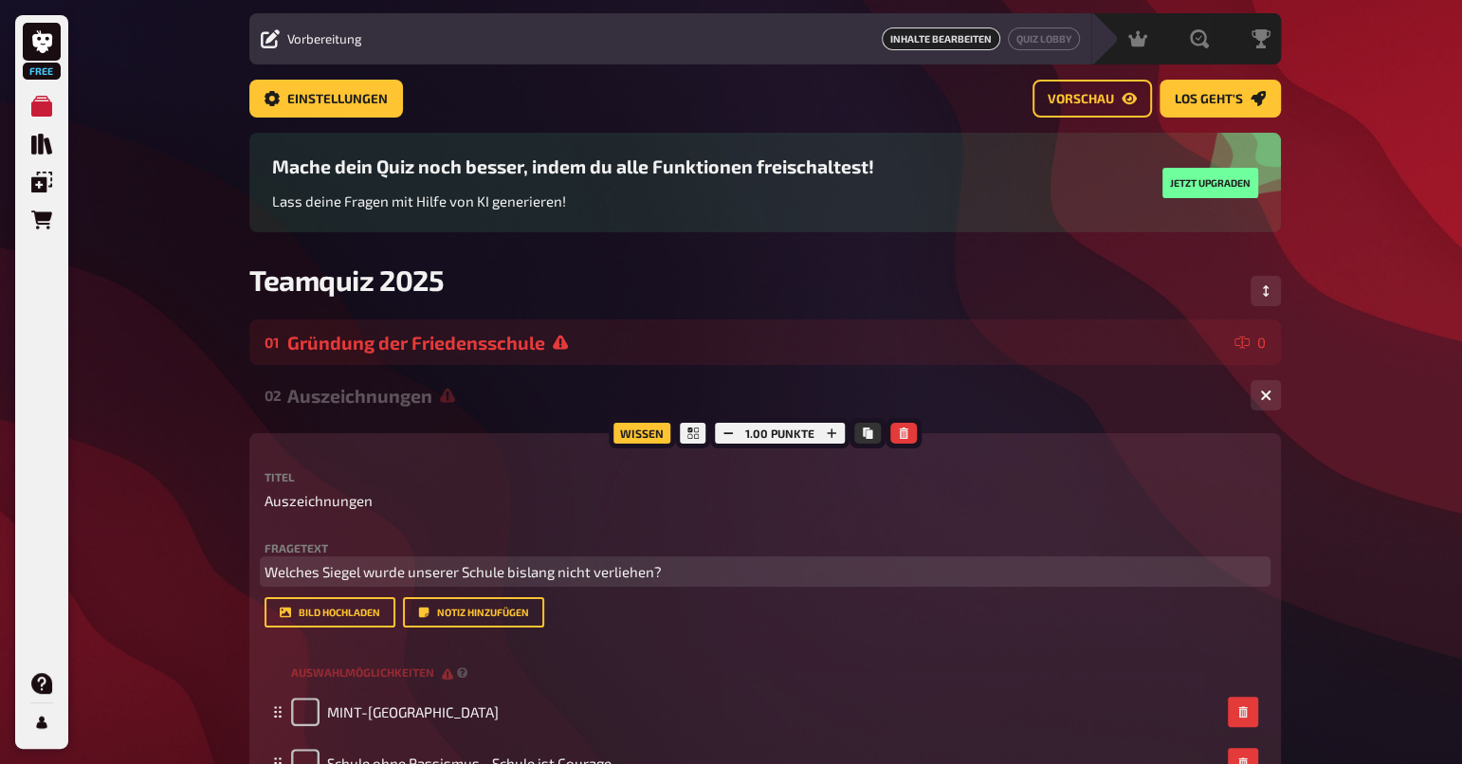
click at [404, 567] on span "Welches Siegel wurde unserer Schule bislang nicht verliehen?" at bounding box center [463, 571] width 397 height 17
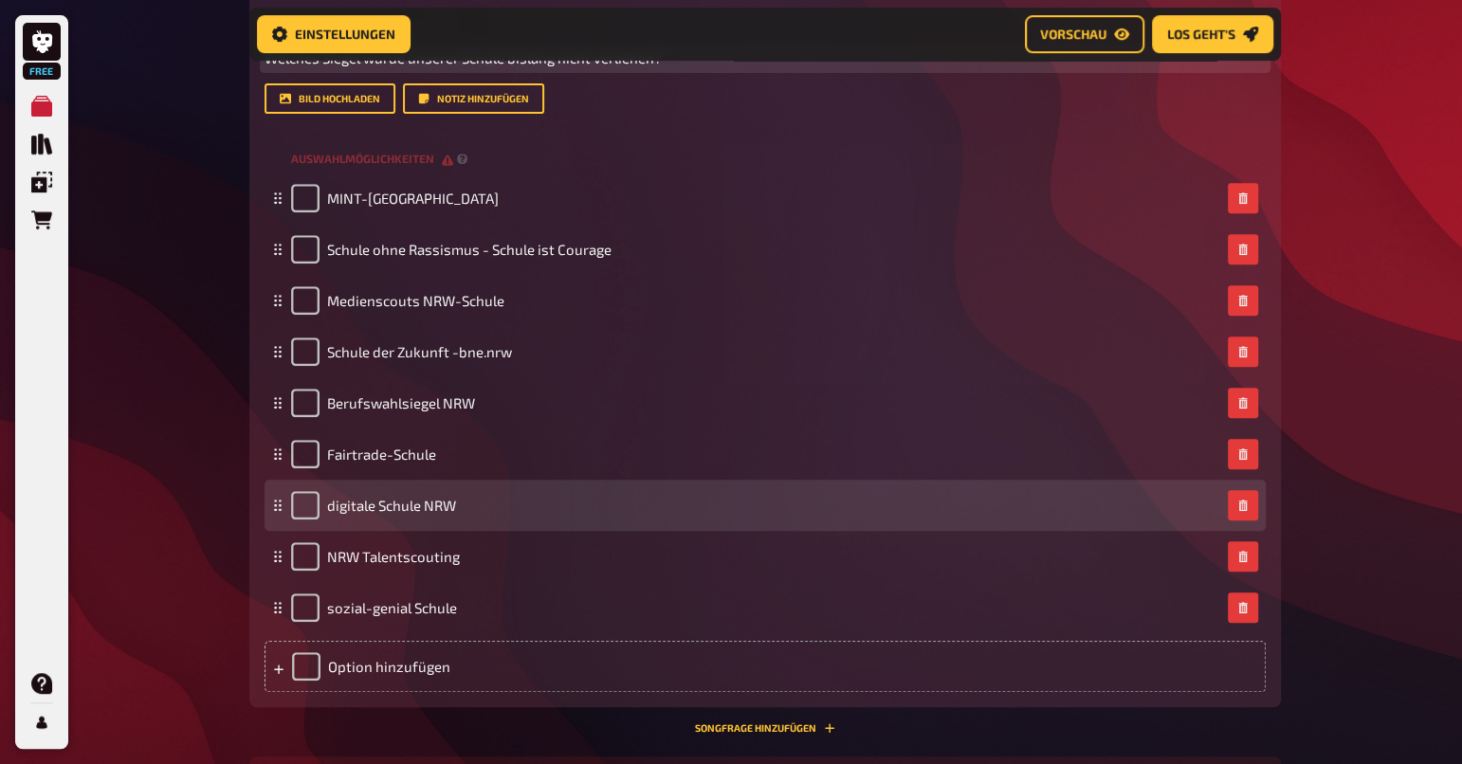
scroll to position [637, 0]
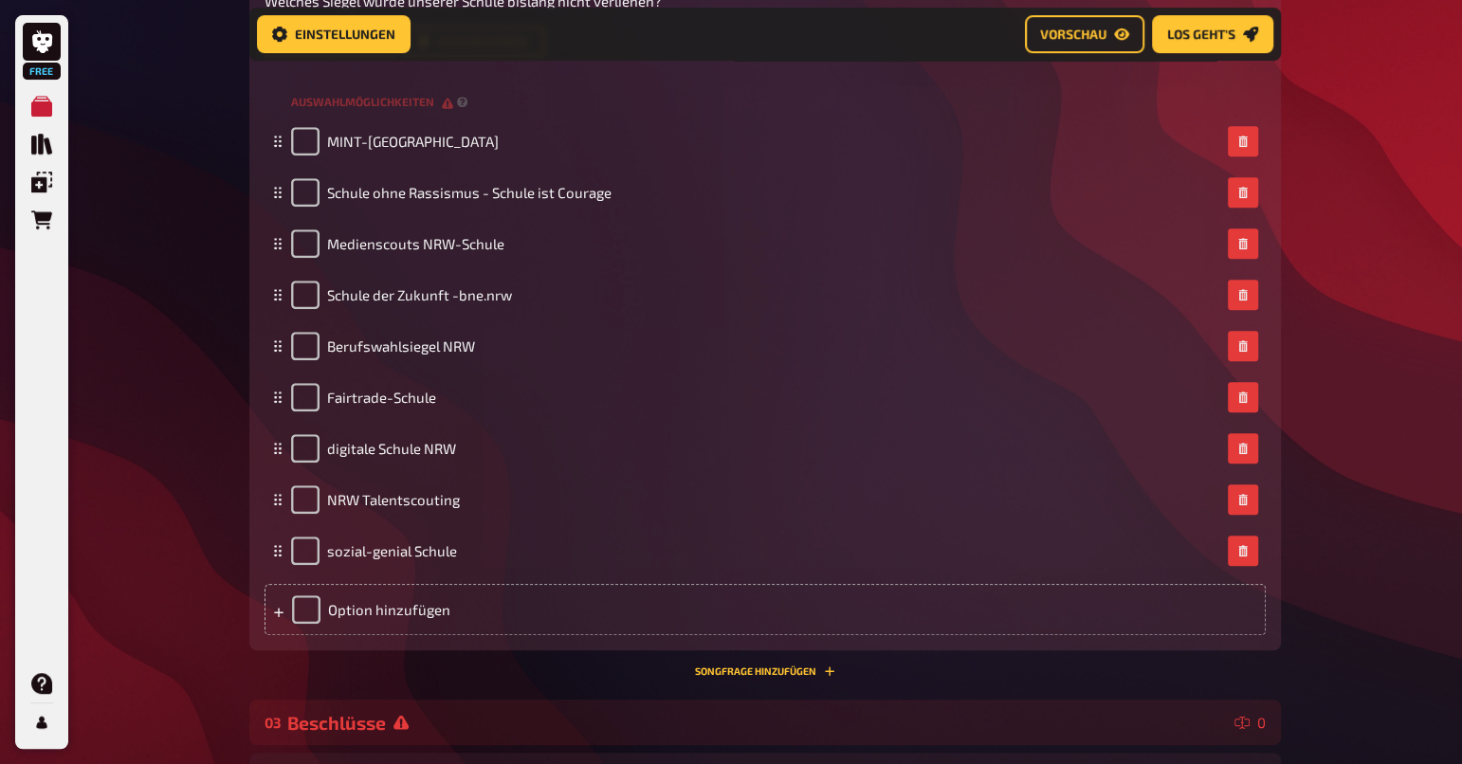
click at [1405, 499] on div "Free Meine Quizze Quiz Sammlung Einblendungen Bestellungen Hilfe Profil Home Me…" at bounding box center [731, 345] width 1462 height 1964
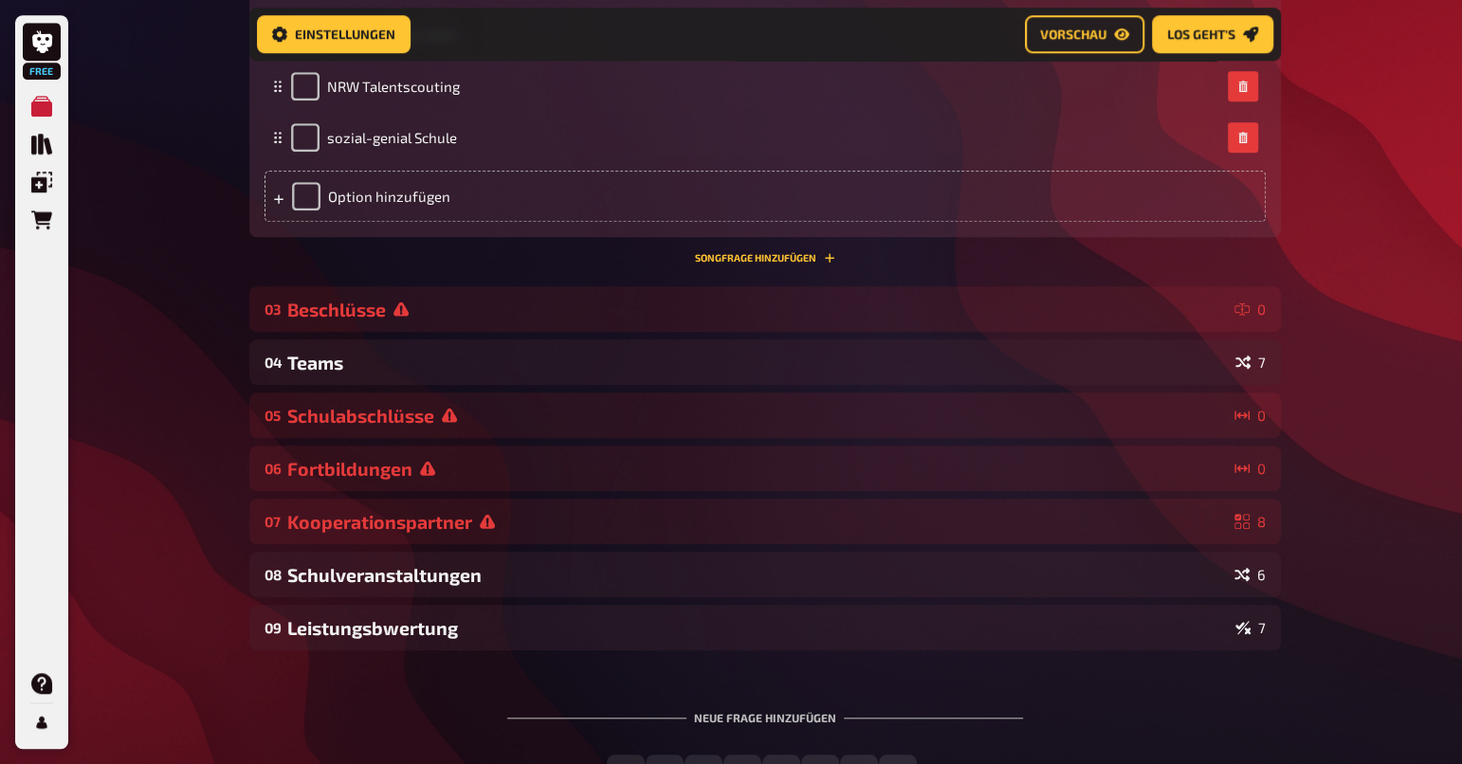
scroll to position [1093, 0]
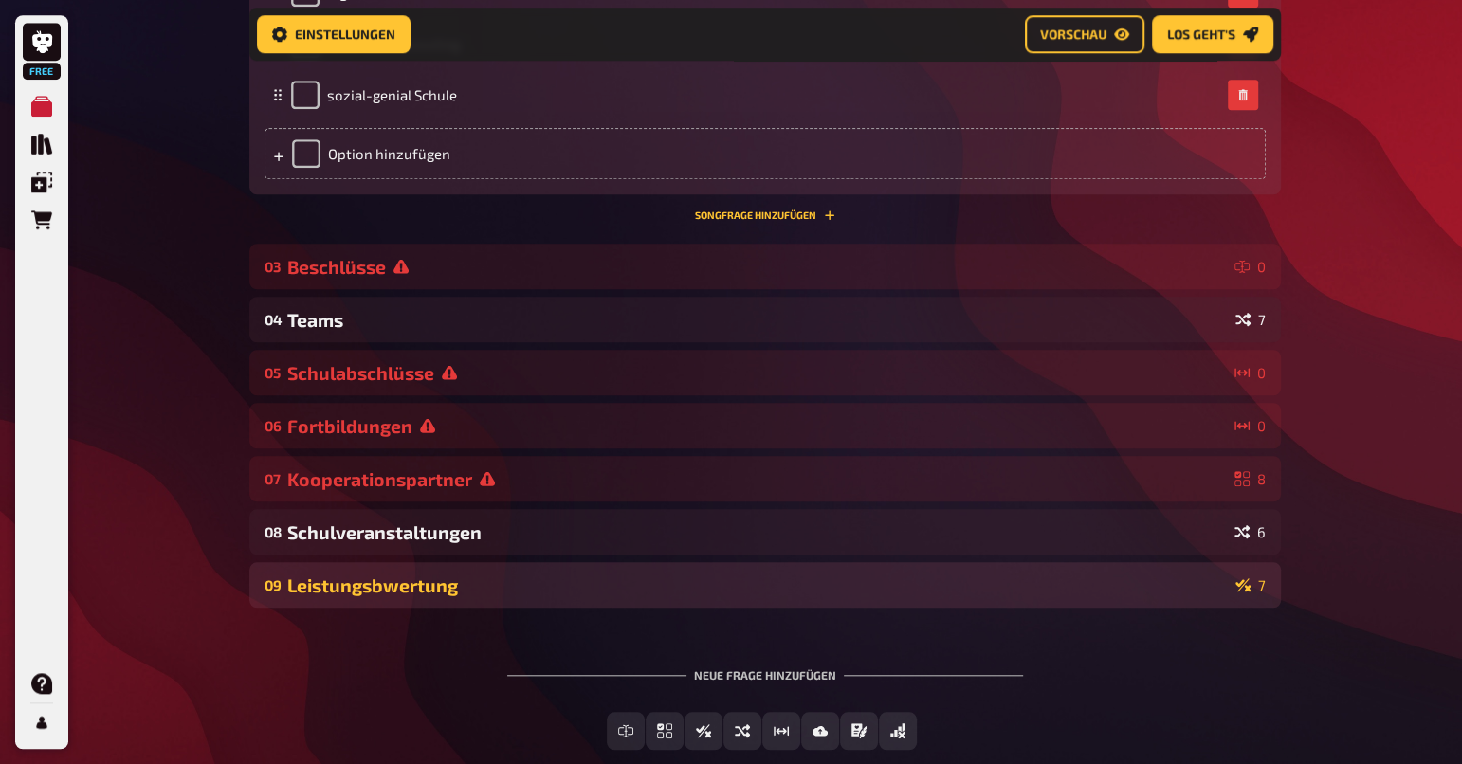
click at [409, 587] on div "Leistungsbwertung" at bounding box center [757, 586] width 941 height 22
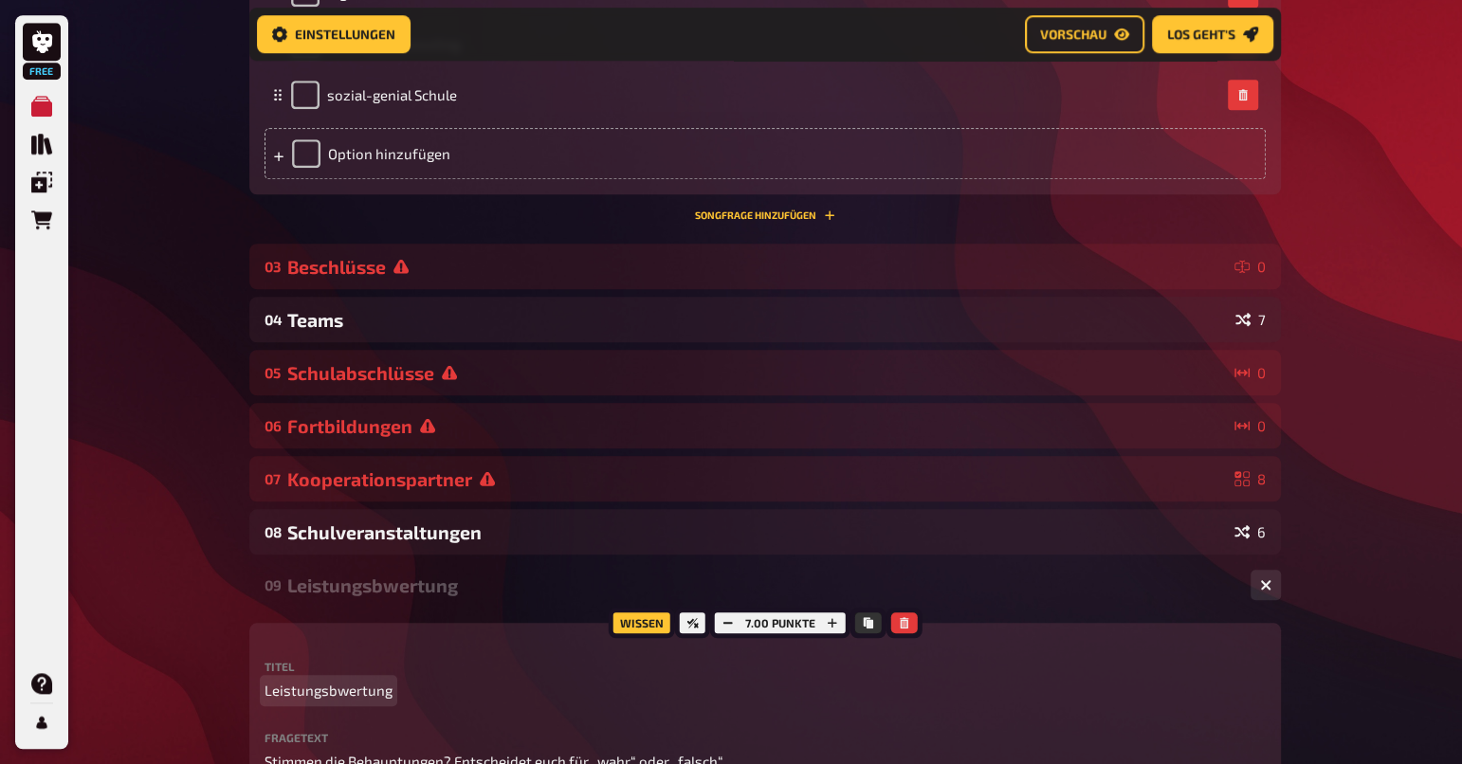
click at [337, 686] on span "Leistungsbwertung" at bounding box center [329, 691] width 128 height 22
click at [1390, 539] on div "Free Meine Quizze Quiz Sammlung Einblendungen Bestellungen Hilfe Profil Home Me…" at bounding box center [731, 260] width 1462 height 2707
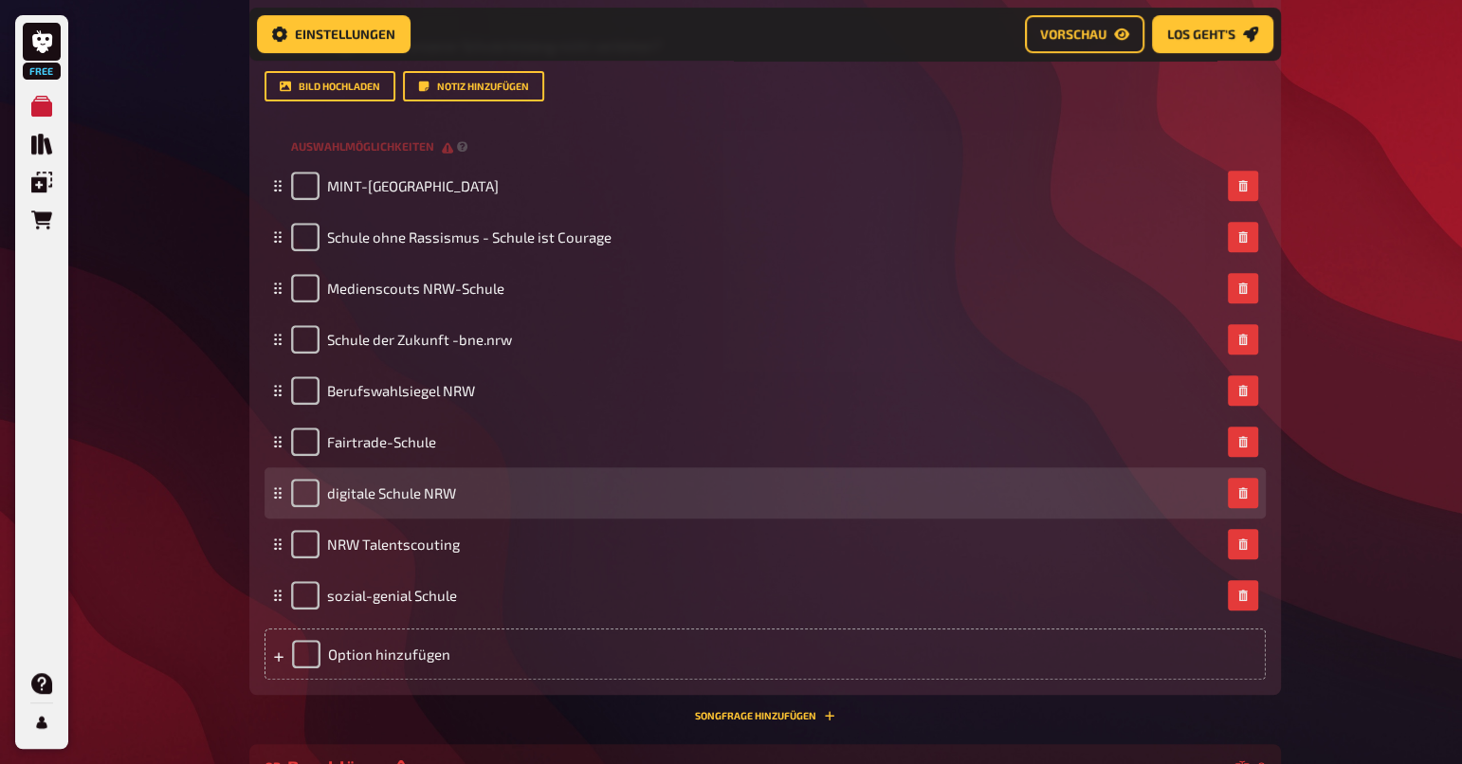
scroll to position [569, 0]
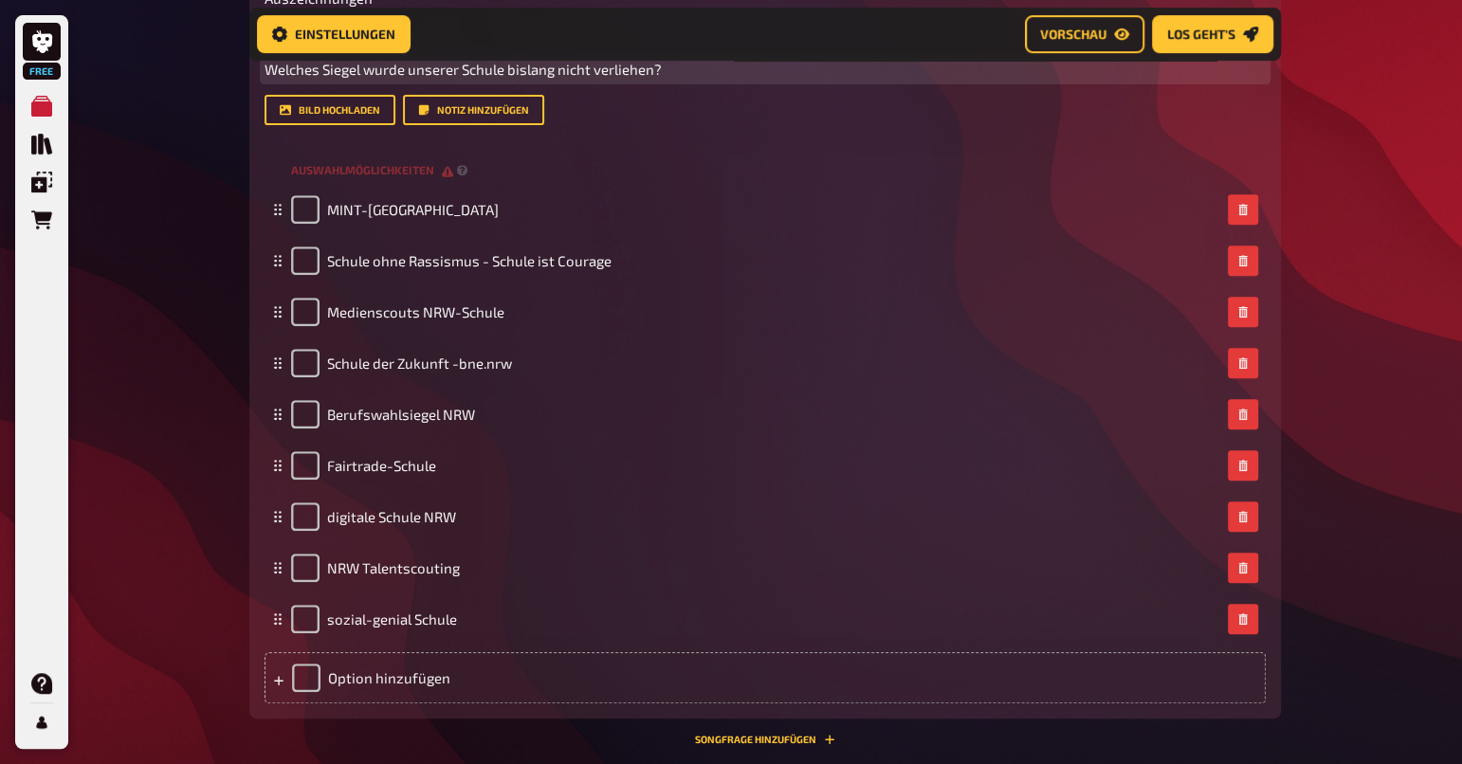
click at [320, 64] on span "Welches Siegel wurde unserer Schule bislang nicht verliehen?" at bounding box center [463, 69] width 397 height 17
drag, startPoint x: 393, startPoint y: 69, endPoint x: 405, endPoint y: 65, distance: 12.0
click at [394, 69] on span "Welche Siegel wurde unserer Schule bislang nicht verliehen?" at bounding box center [469, 69] width 409 height 17
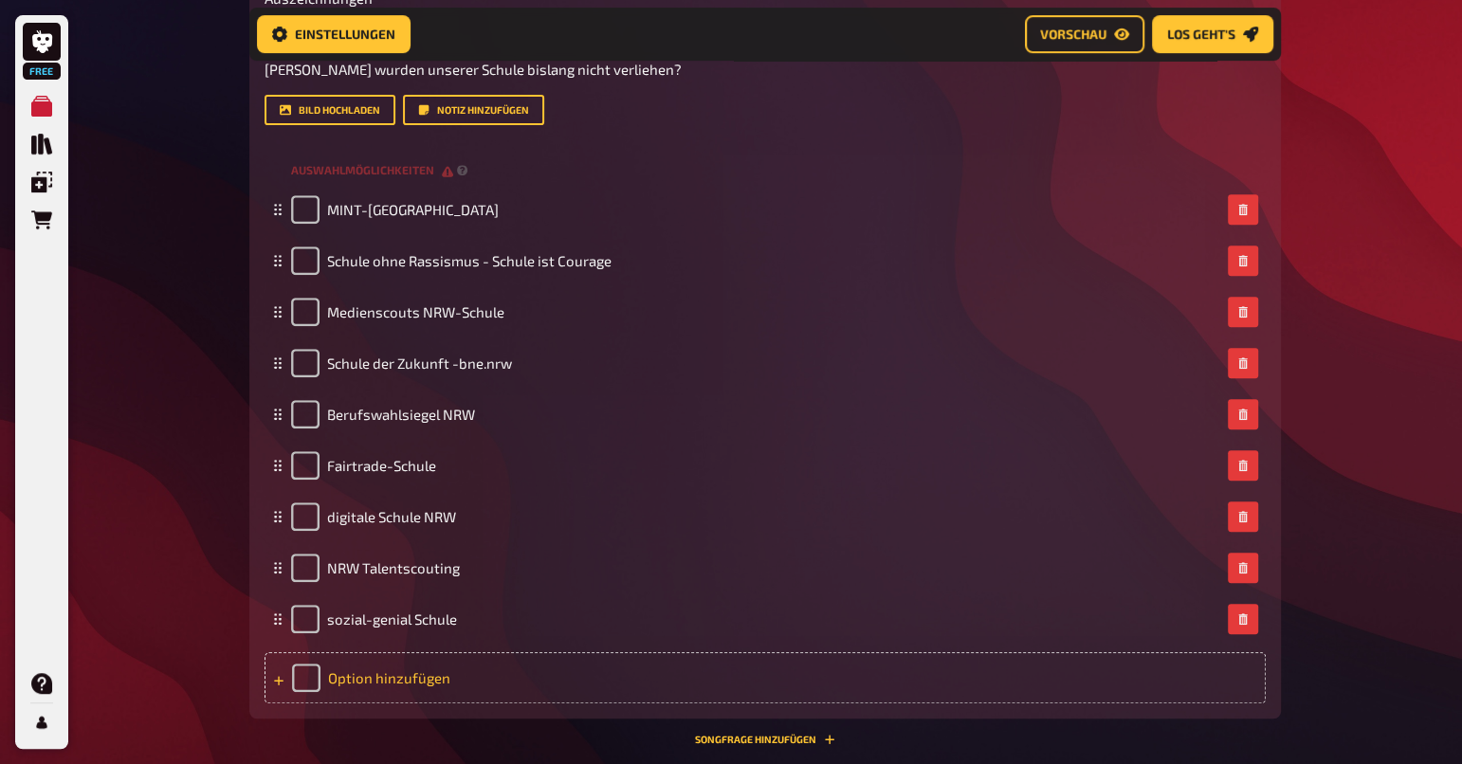
click at [405, 680] on div "Option hinzufügen" at bounding box center [765, 677] width 1001 height 51
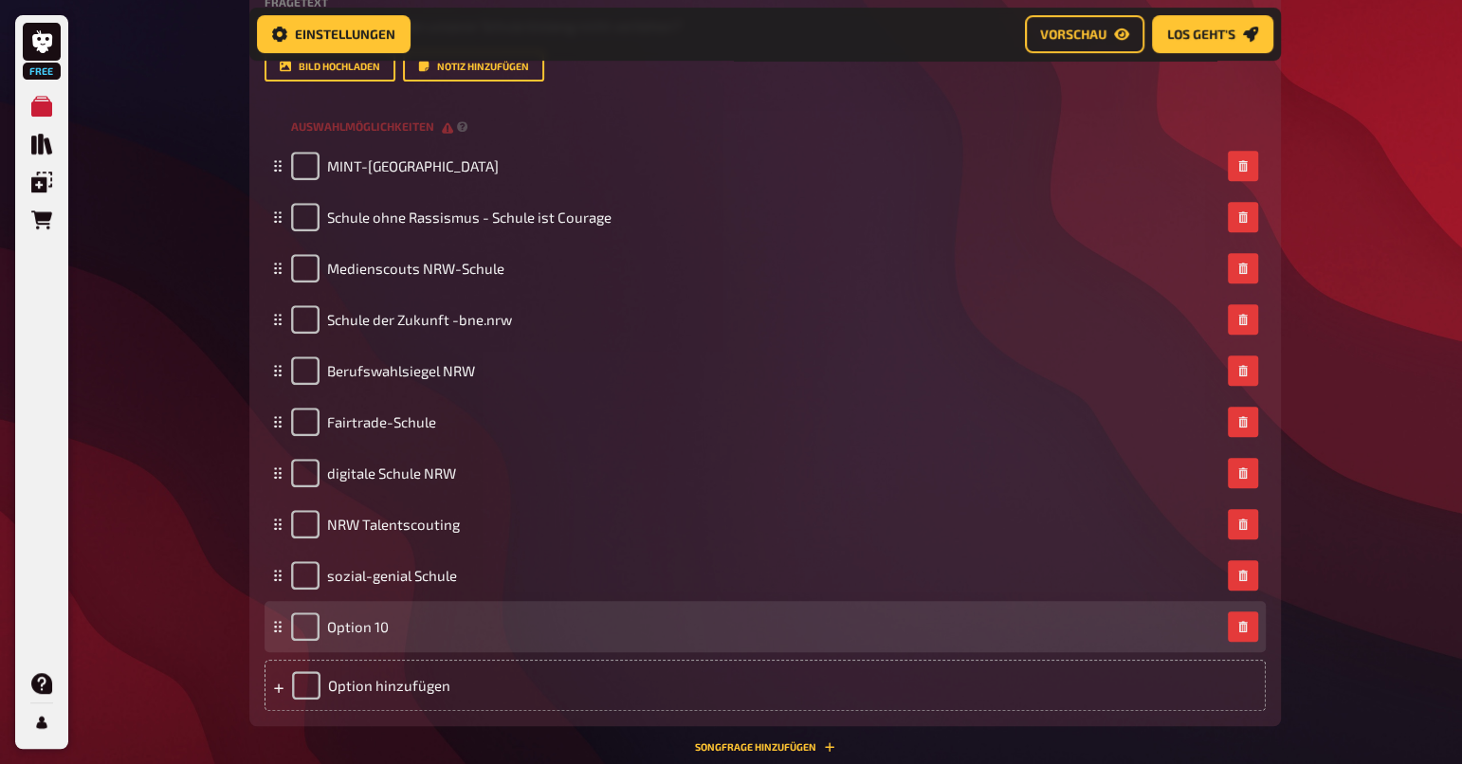
scroll to position [614, 0]
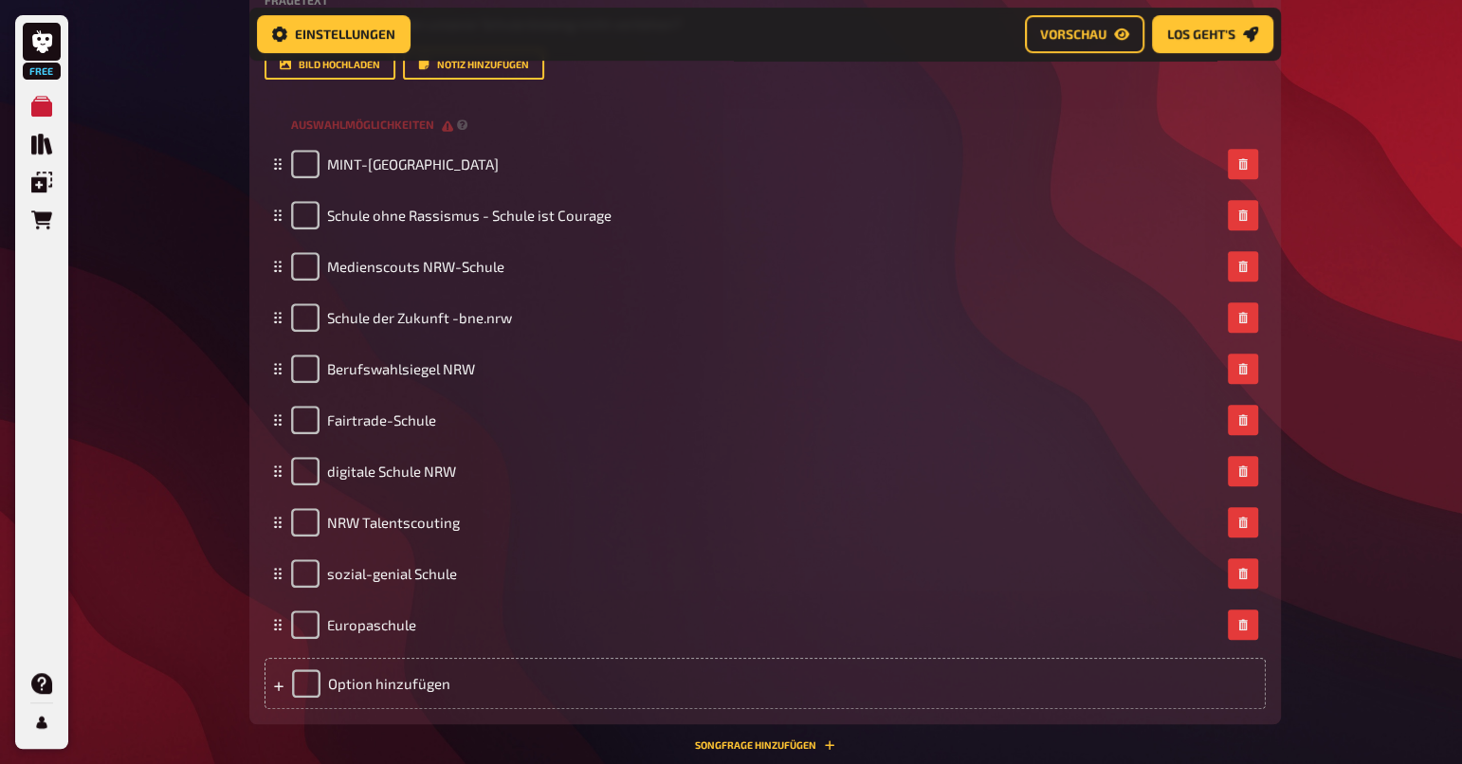
click at [1365, 391] on div "Free Meine Quizze Quiz Sammlung Einblendungen Bestellungen Hilfe Profil Home Me…" at bounding box center [731, 765] width 1462 height 2758
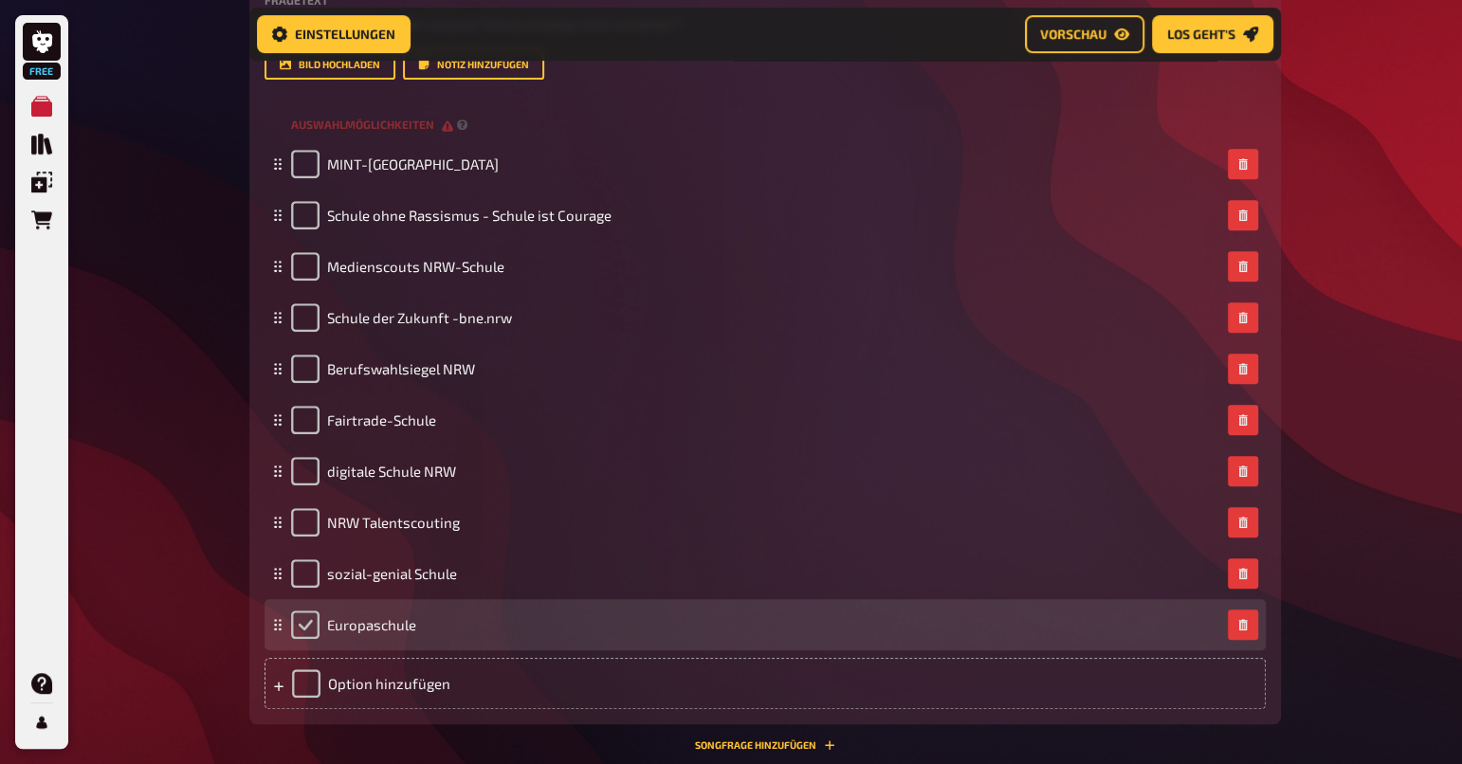
click at [307, 618] on input "checkbox" at bounding box center [305, 625] width 28 height 28
checkbox input "true"
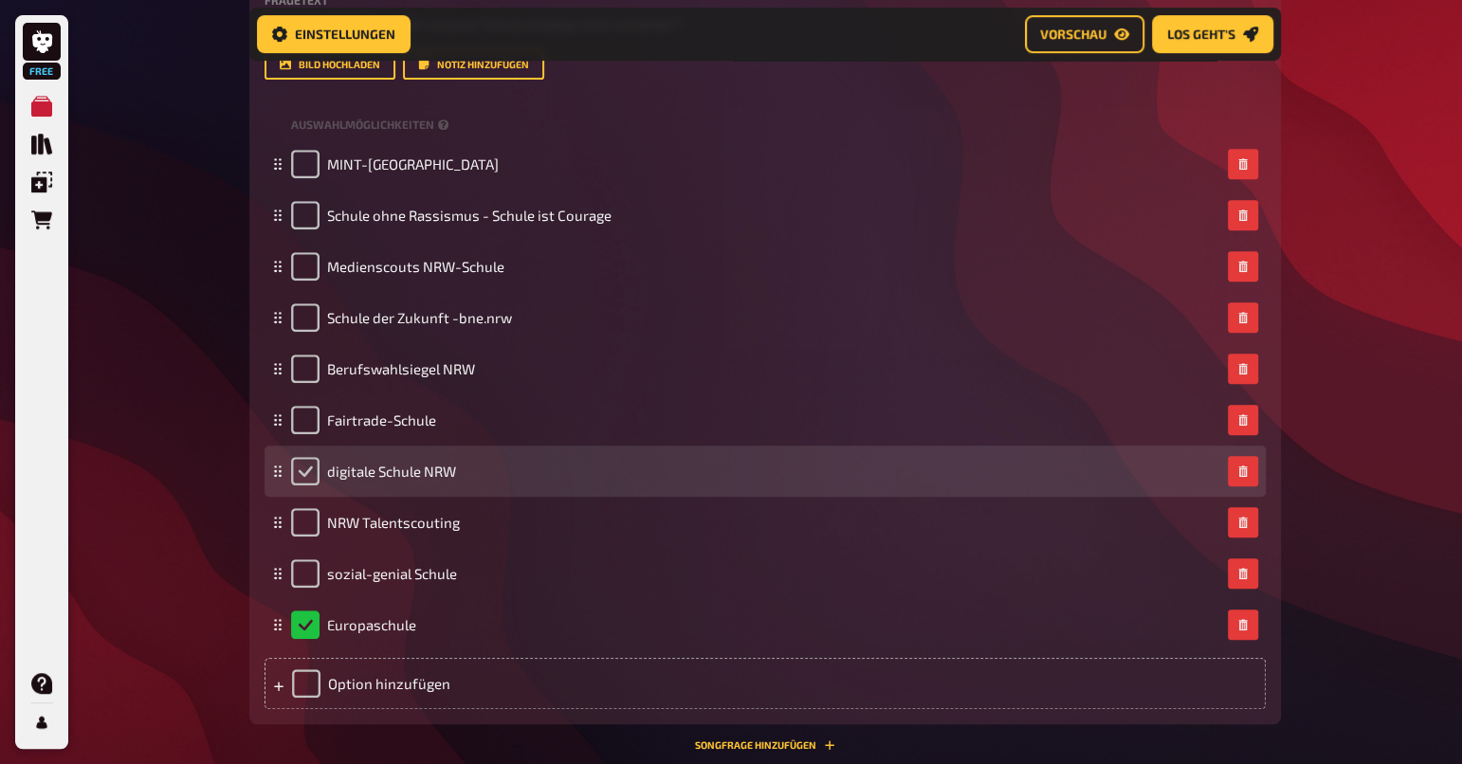
click at [309, 467] on input "checkbox" at bounding box center [305, 471] width 28 height 28
checkbox input "true"
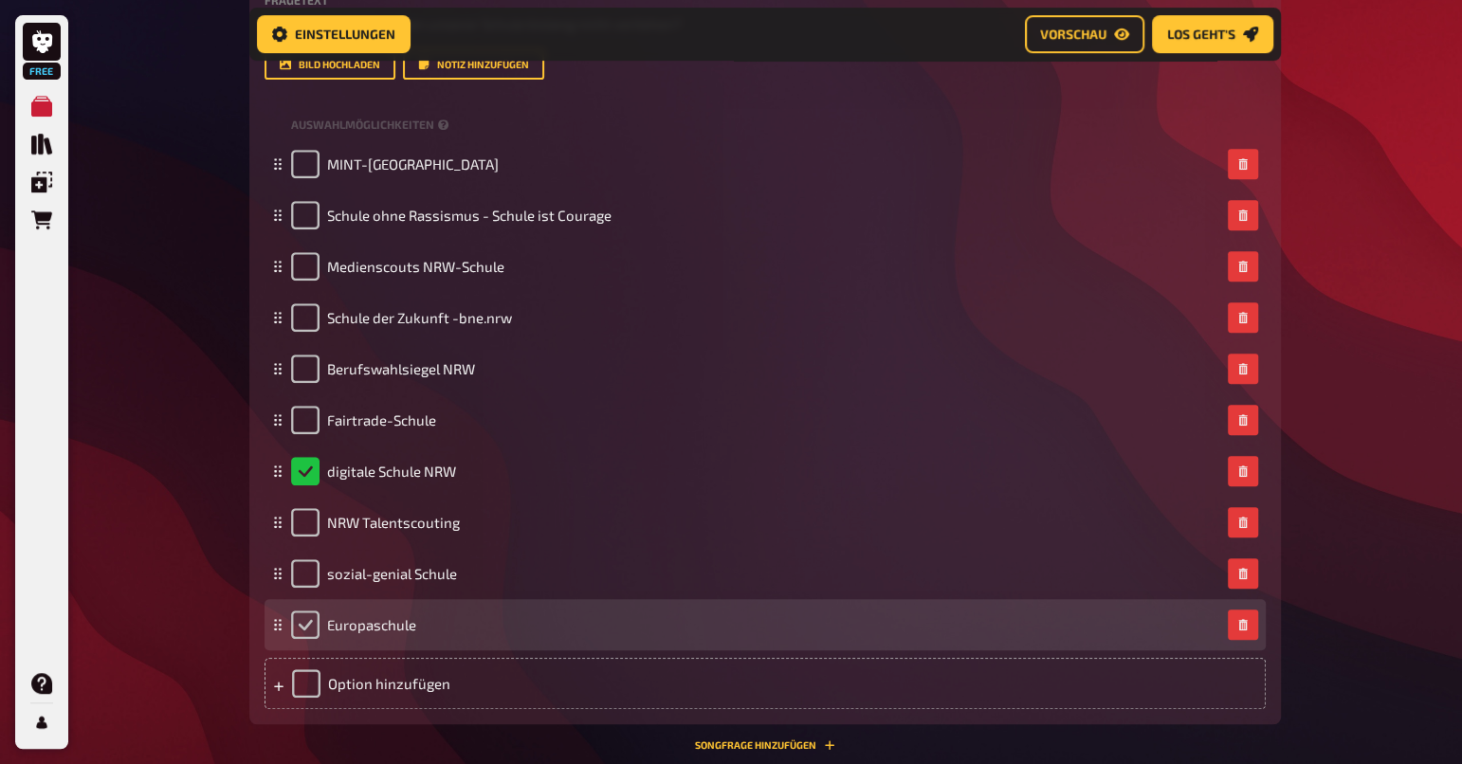
click at [308, 621] on input "checkbox" at bounding box center [305, 625] width 28 height 28
checkbox input "true"
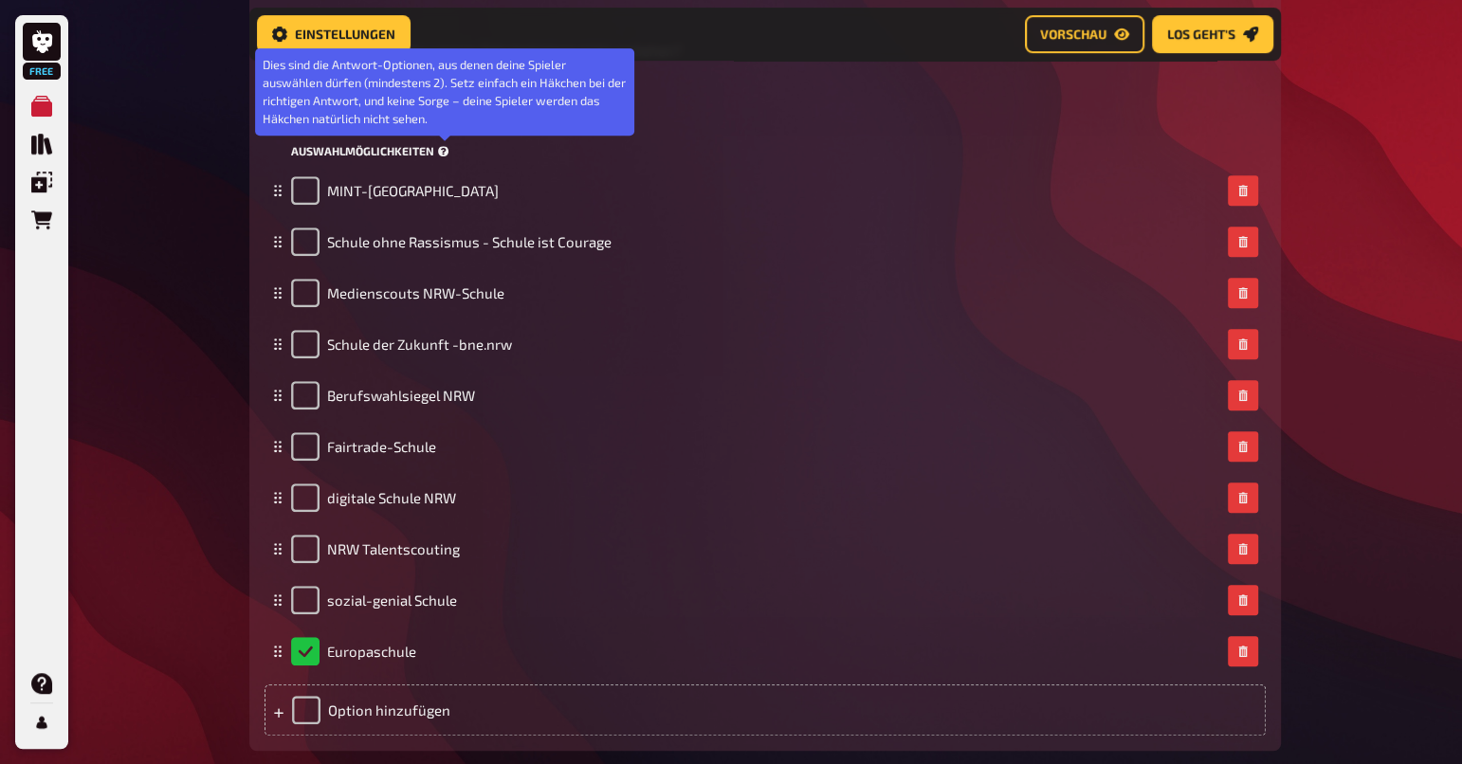
scroll to position [588, 0]
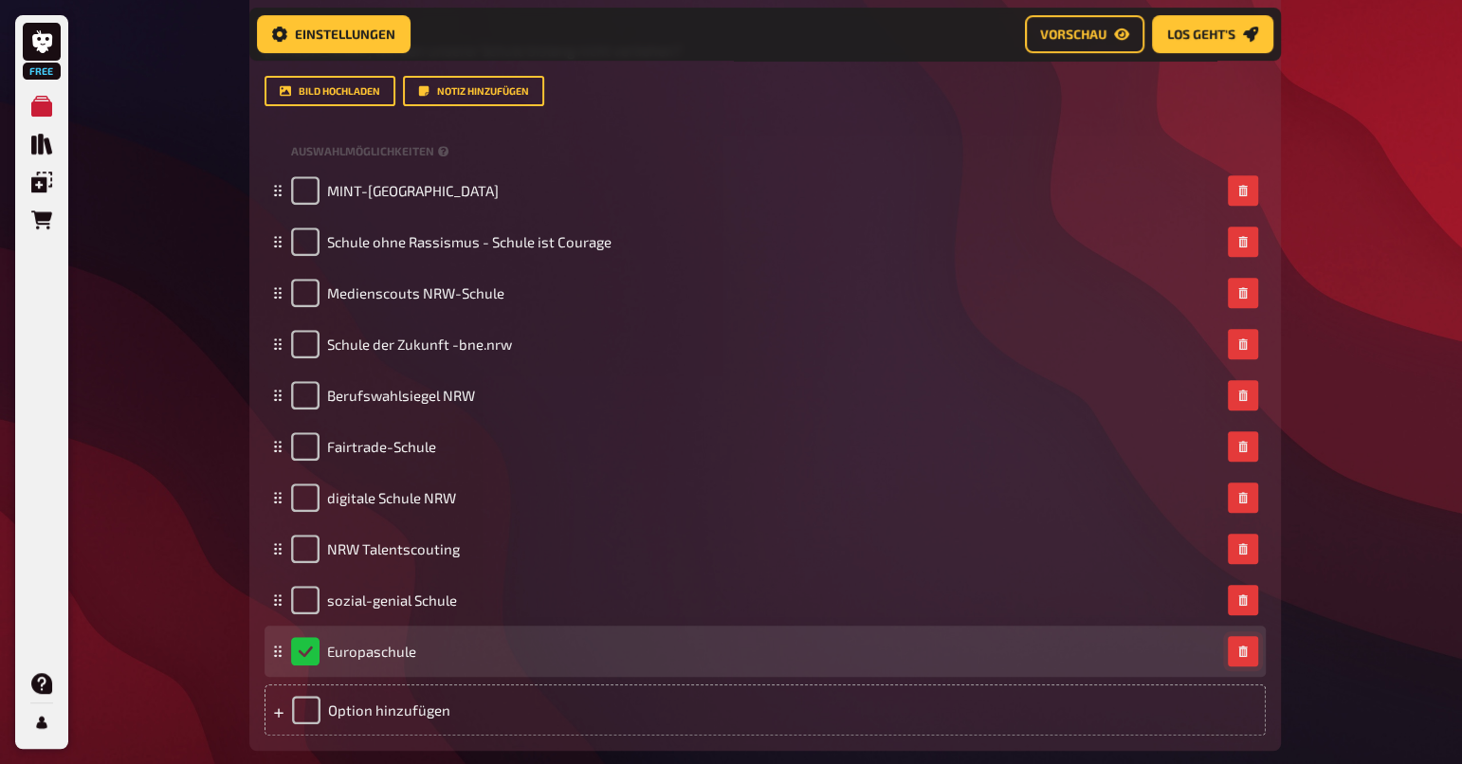
click at [1249, 648] on button "button" at bounding box center [1243, 651] width 30 height 30
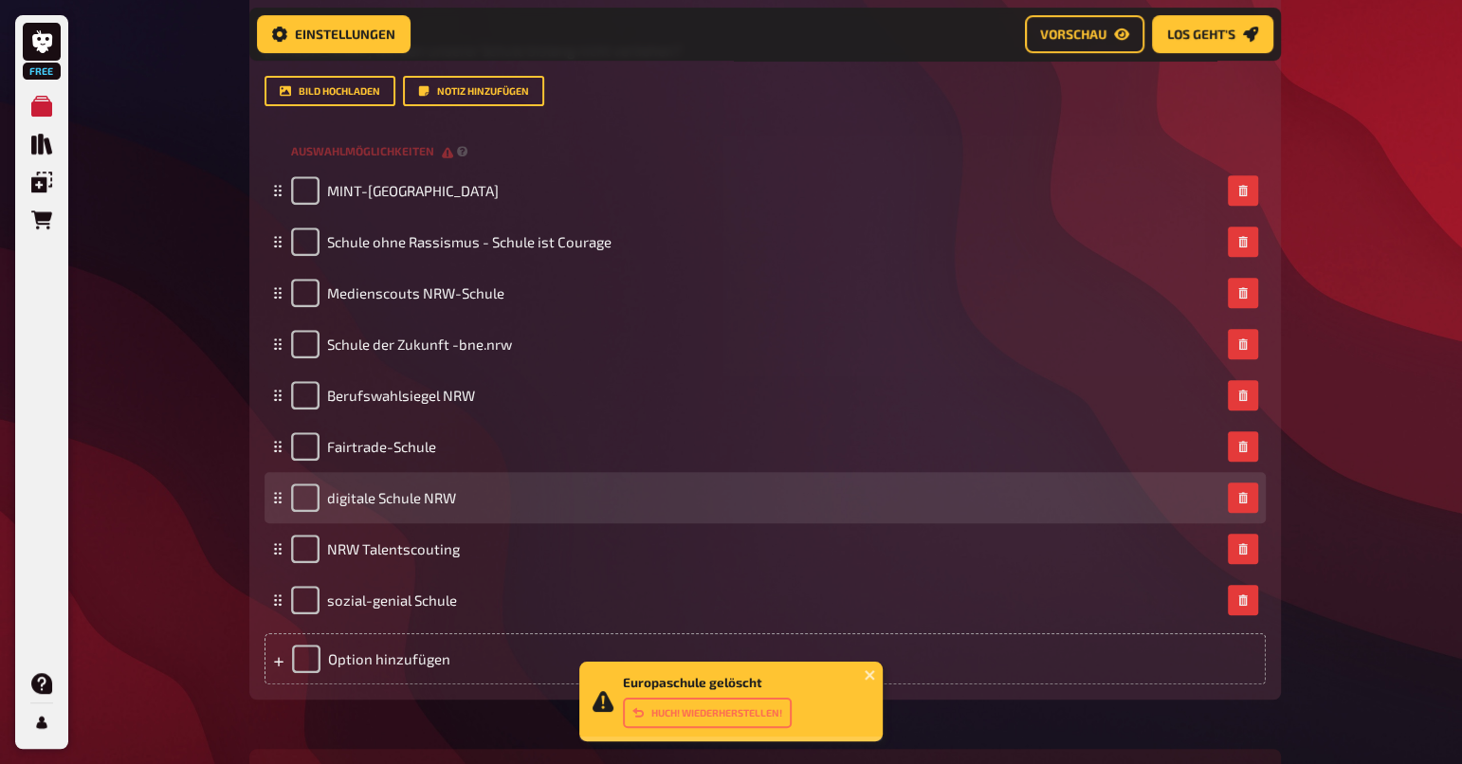
click at [299, 499] on input "checkbox" at bounding box center [305, 498] width 28 height 28
checkbox input "true"
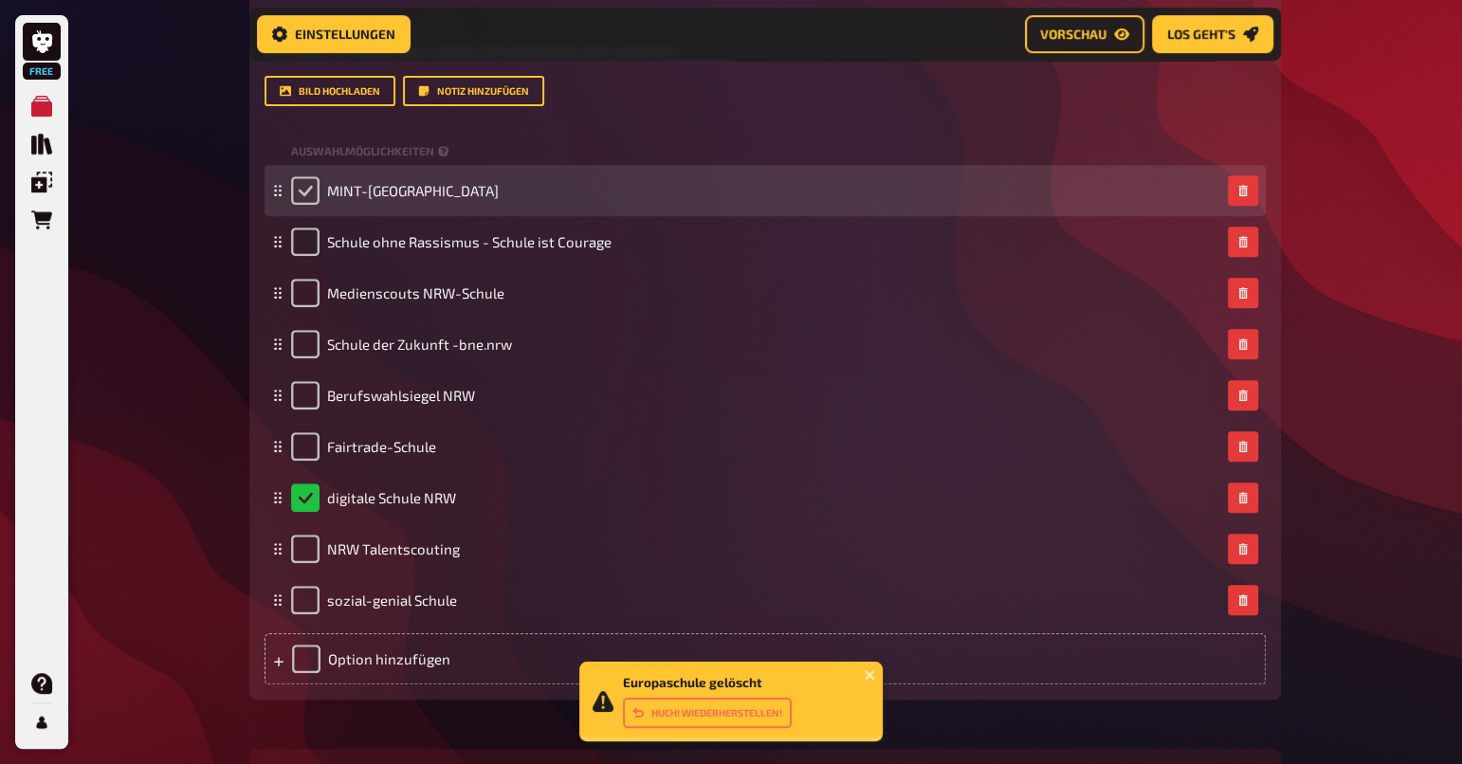
click at [308, 192] on input "checkbox" at bounding box center [305, 190] width 28 height 28
checkbox input "true"
checkbox input "false"
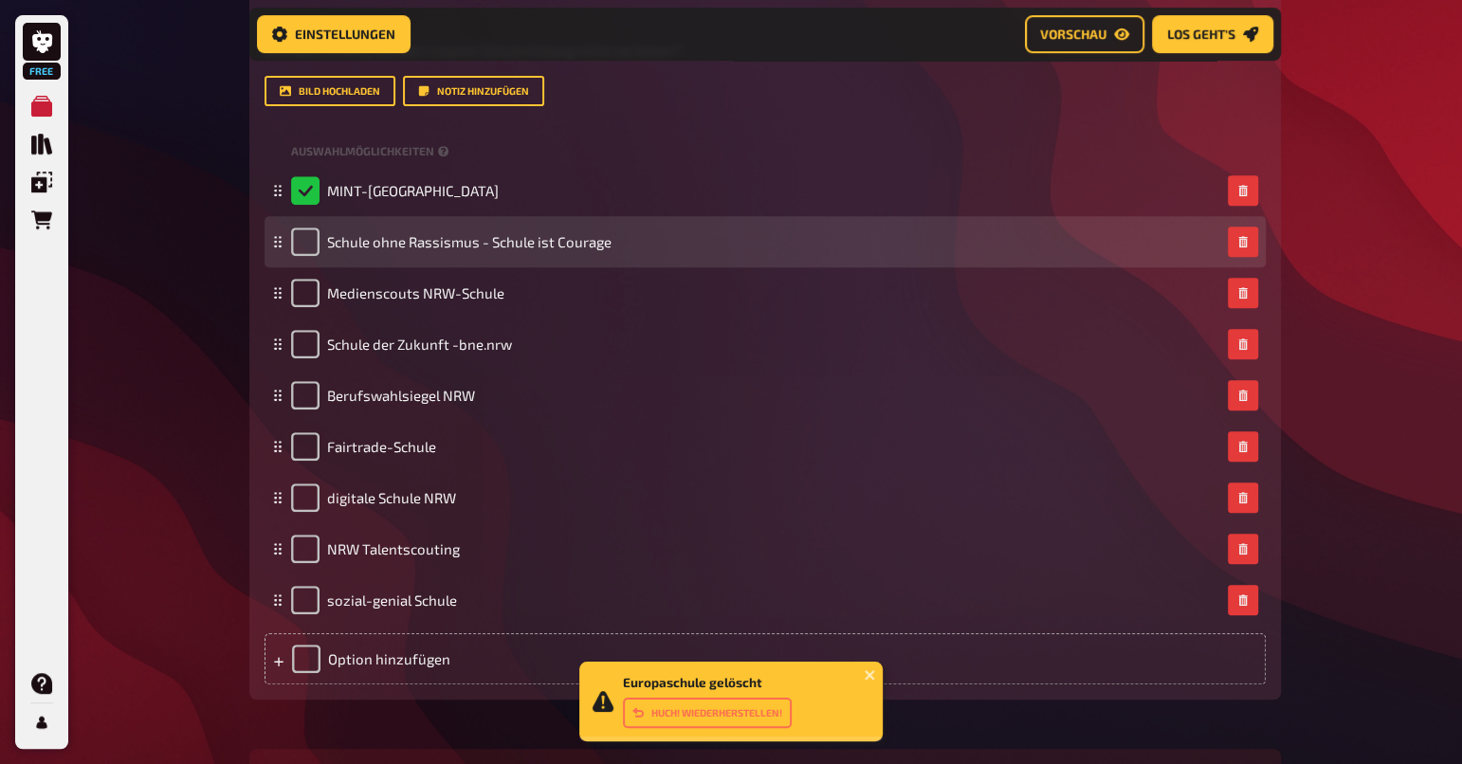
drag, startPoint x: 302, startPoint y: 241, endPoint x: 305, endPoint y: 258, distance: 17.3
click at [303, 241] on input "checkbox" at bounding box center [305, 242] width 28 height 28
checkbox input "true"
checkbox input "false"
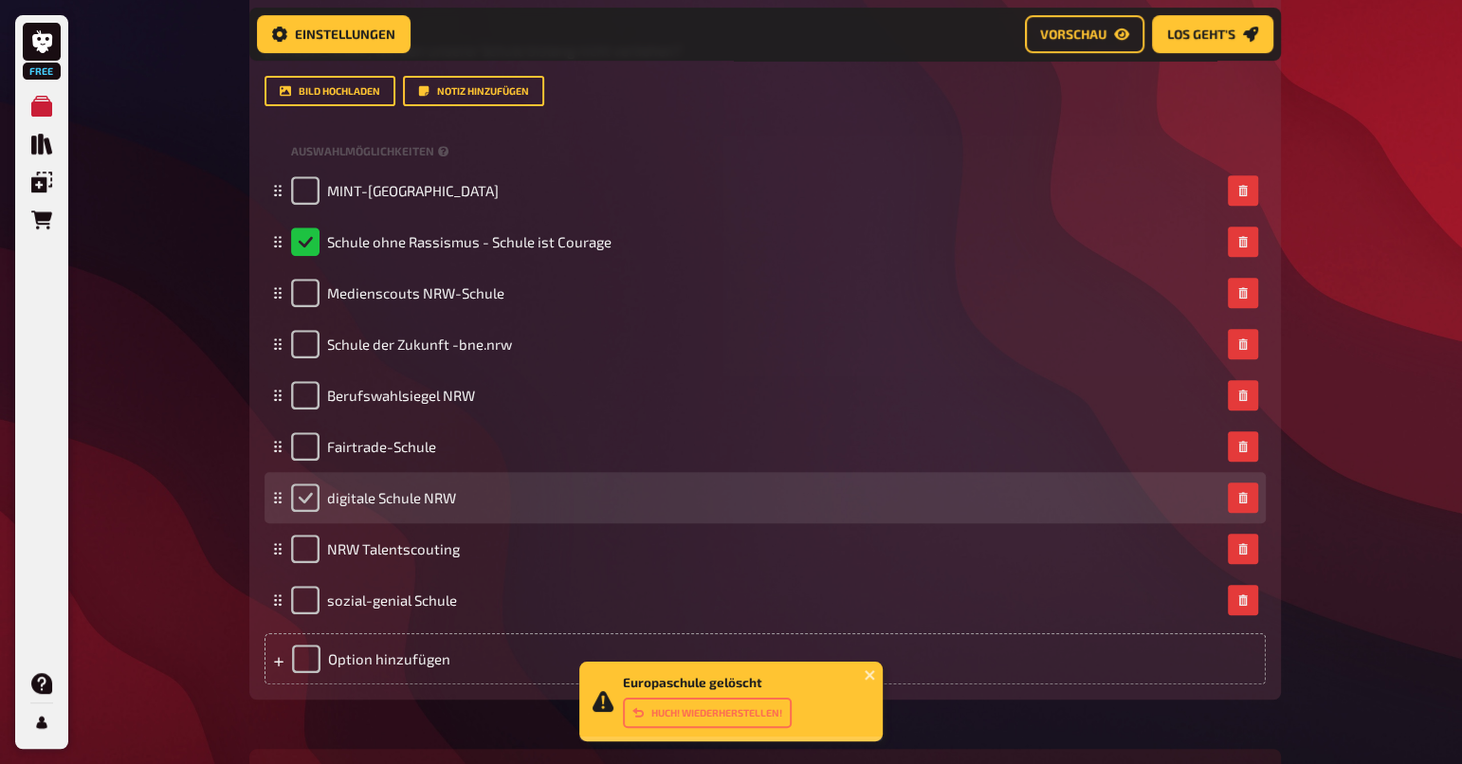
click at [303, 499] on input "checkbox" at bounding box center [305, 498] width 28 height 28
checkbox input "true"
checkbox input "false"
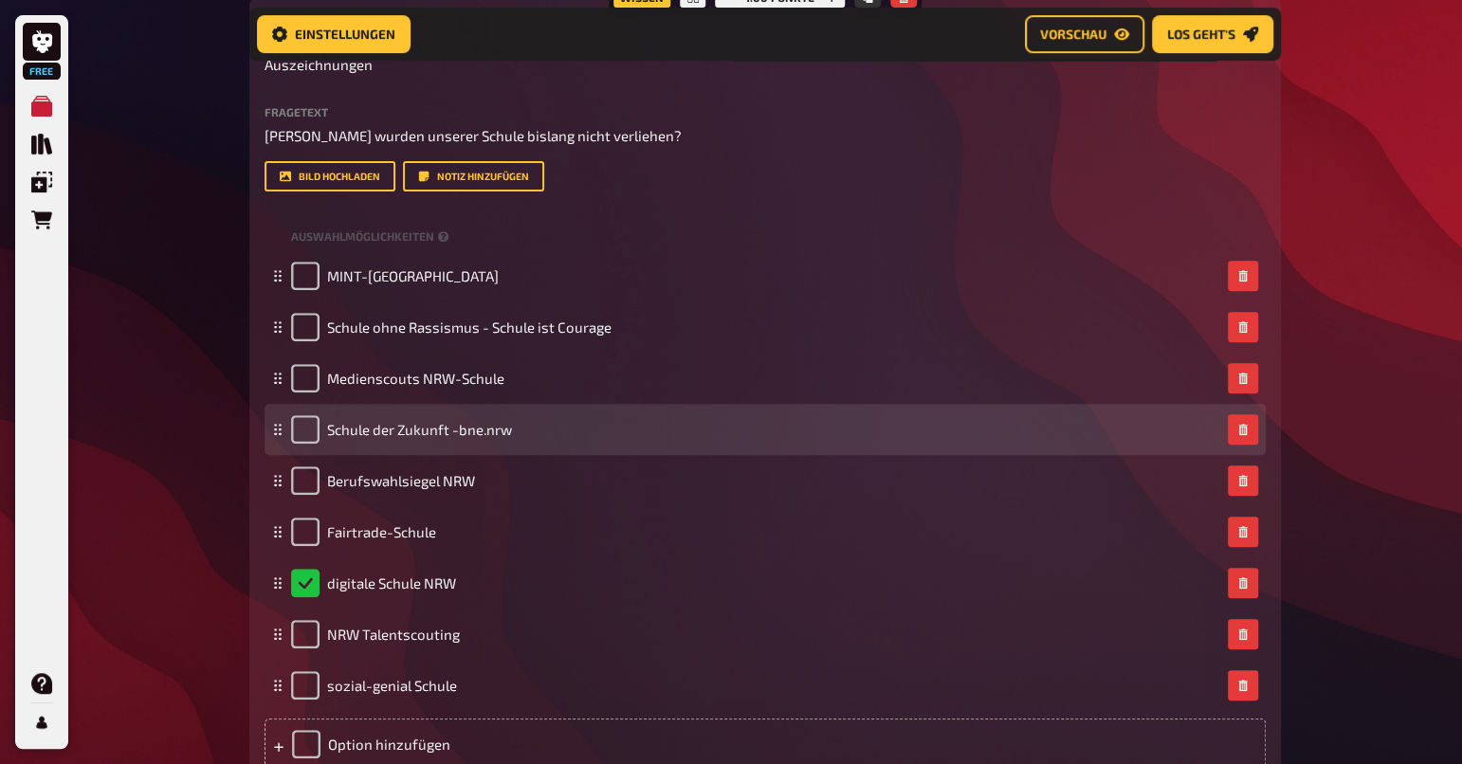
scroll to position [499, 0]
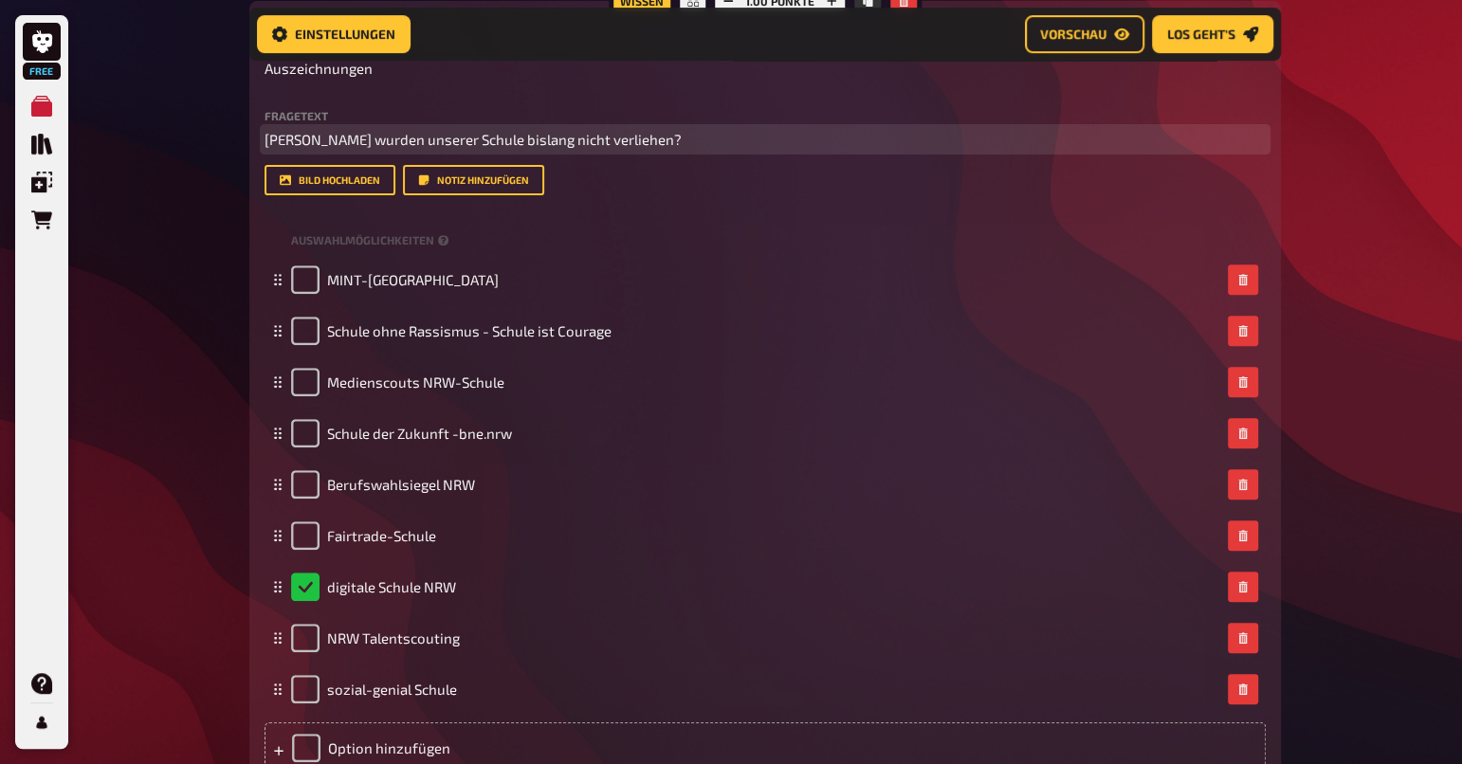
click at [310, 137] on span "Welche Siegel wurden unserer Schule bislang nicht verliehen?" at bounding box center [473, 139] width 417 height 17
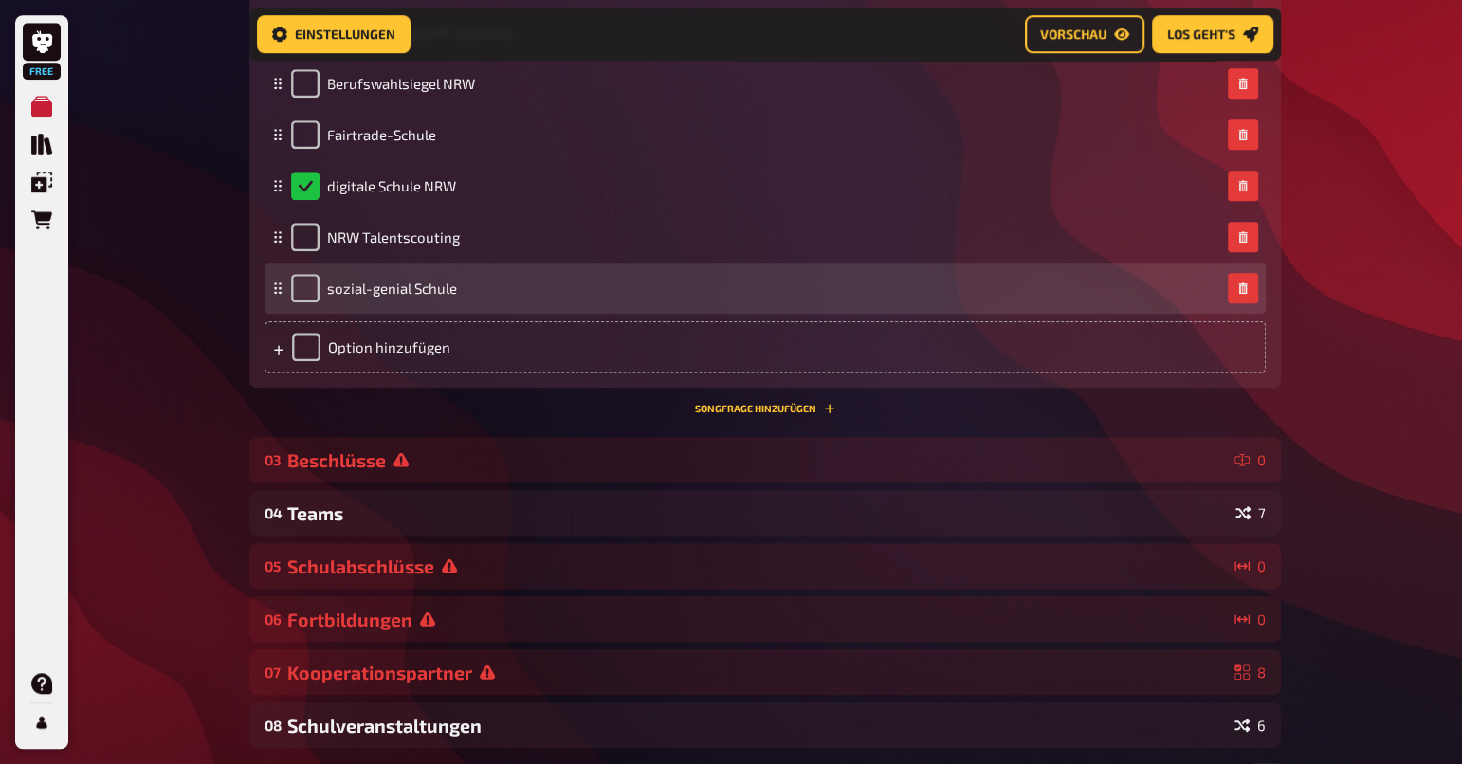
scroll to position [915, 0]
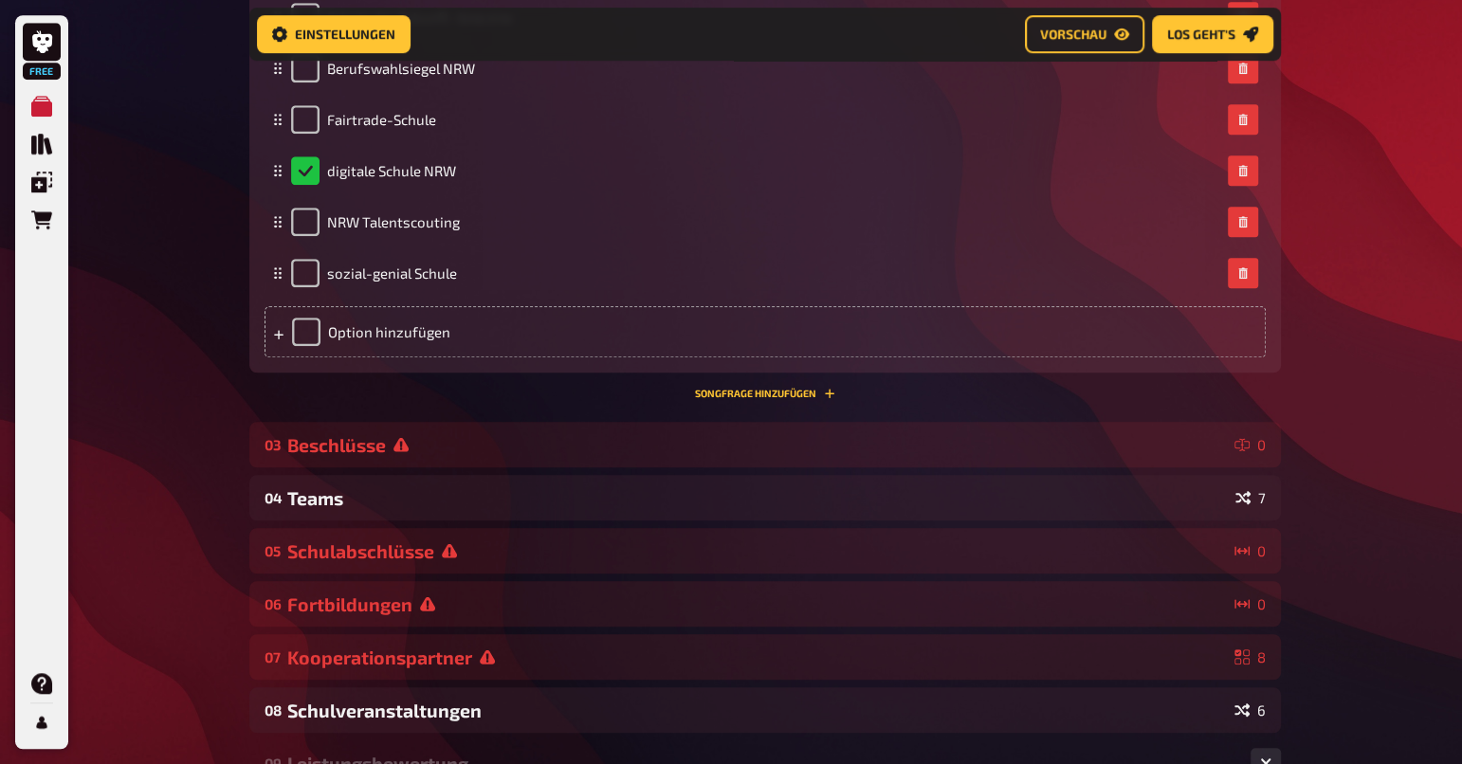
click at [1315, 383] on div "Free Meine Quizze Quiz Sammlung Einblendungen Bestellungen Hilfe Profil Home Me…" at bounding box center [731, 438] width 1462 height 2707
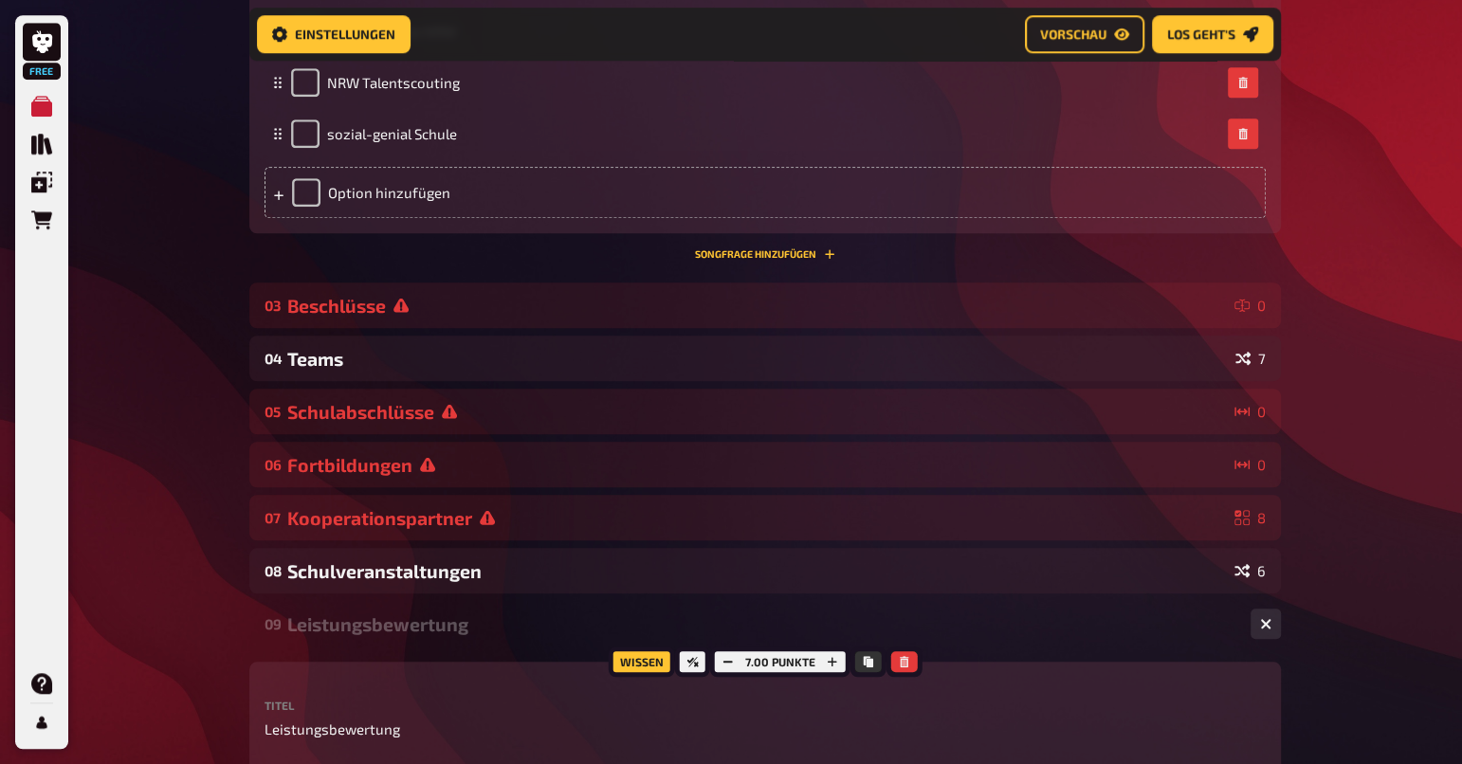
scroll to position [1117, 0]
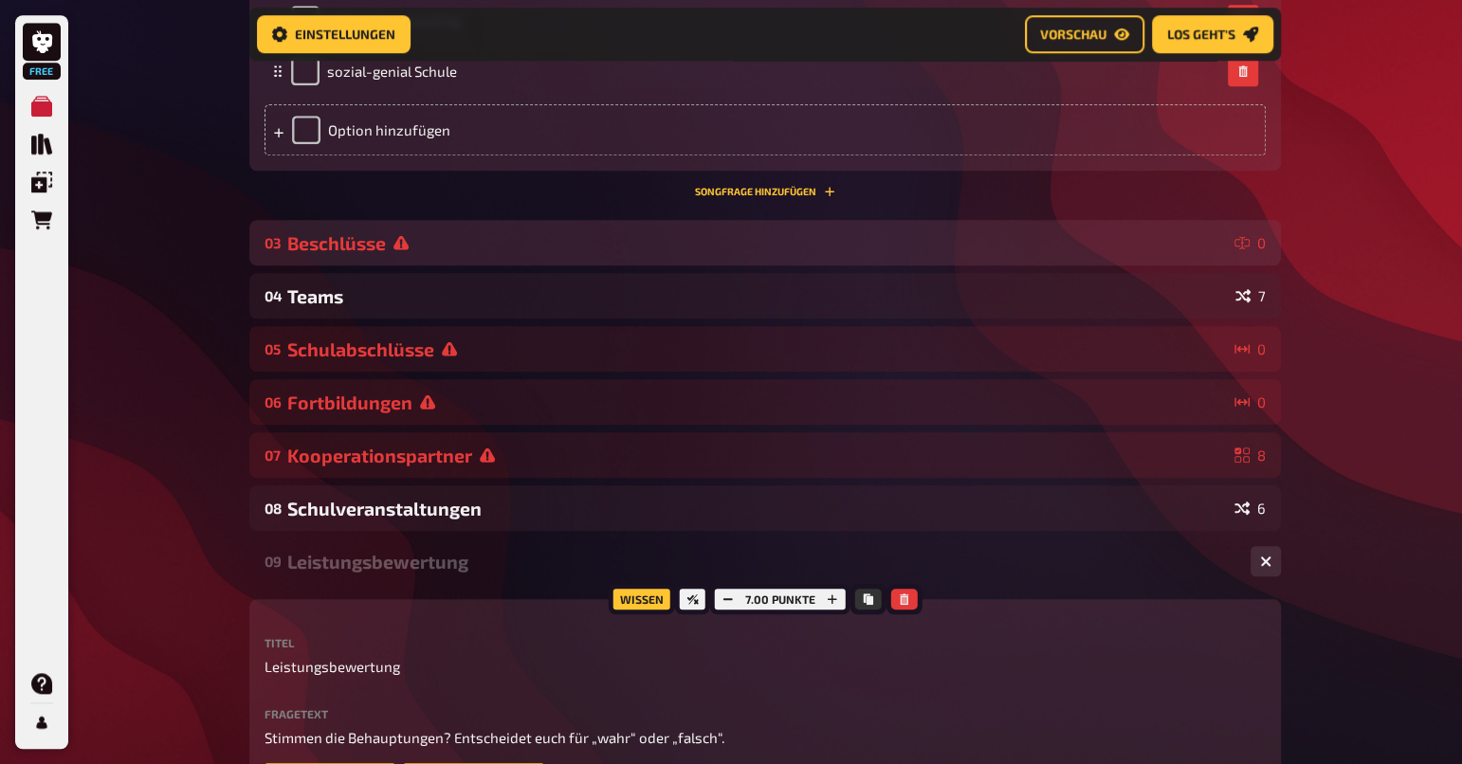
click at [398, 244] on icon at bounding box center [400, 243] width 15 height 14
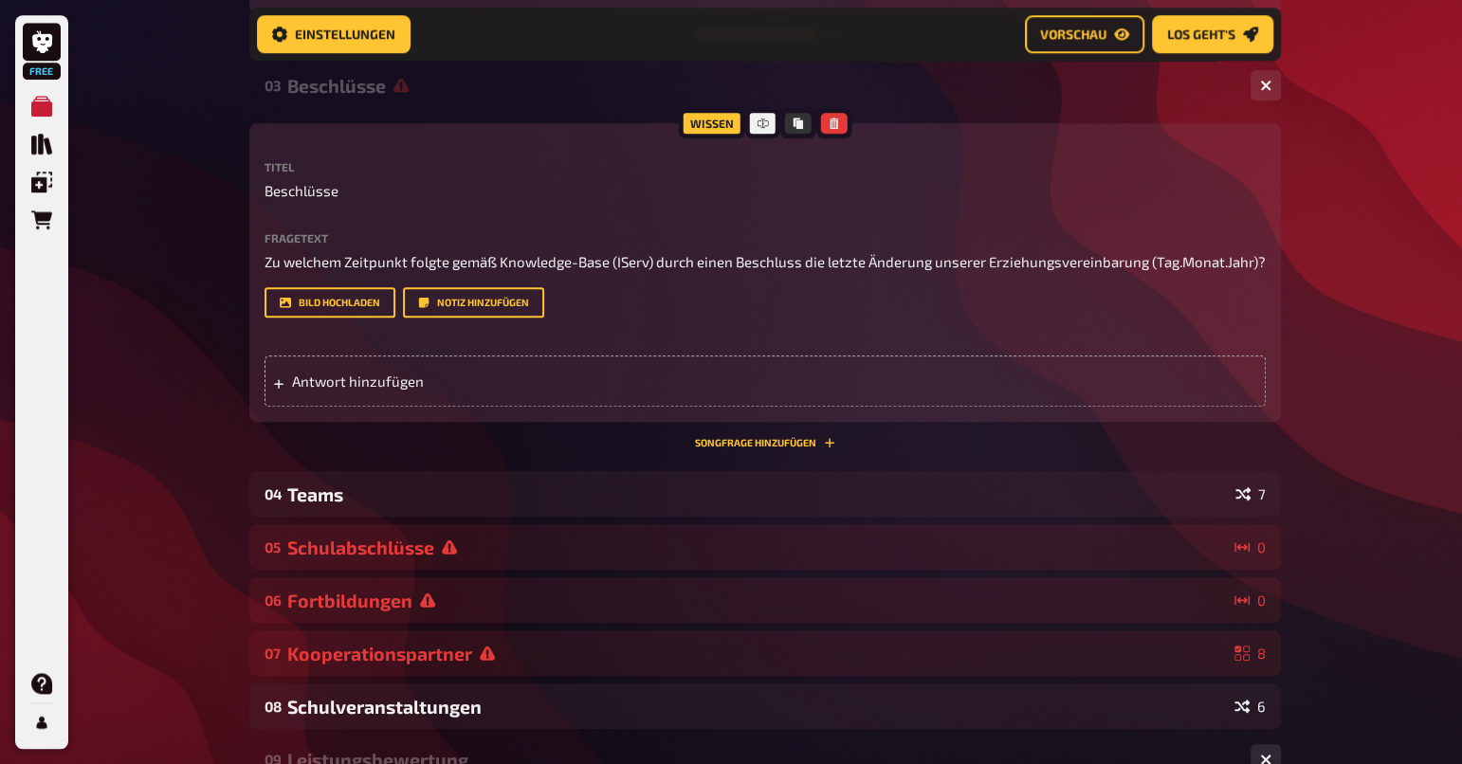
scroll to position [1280, 0]
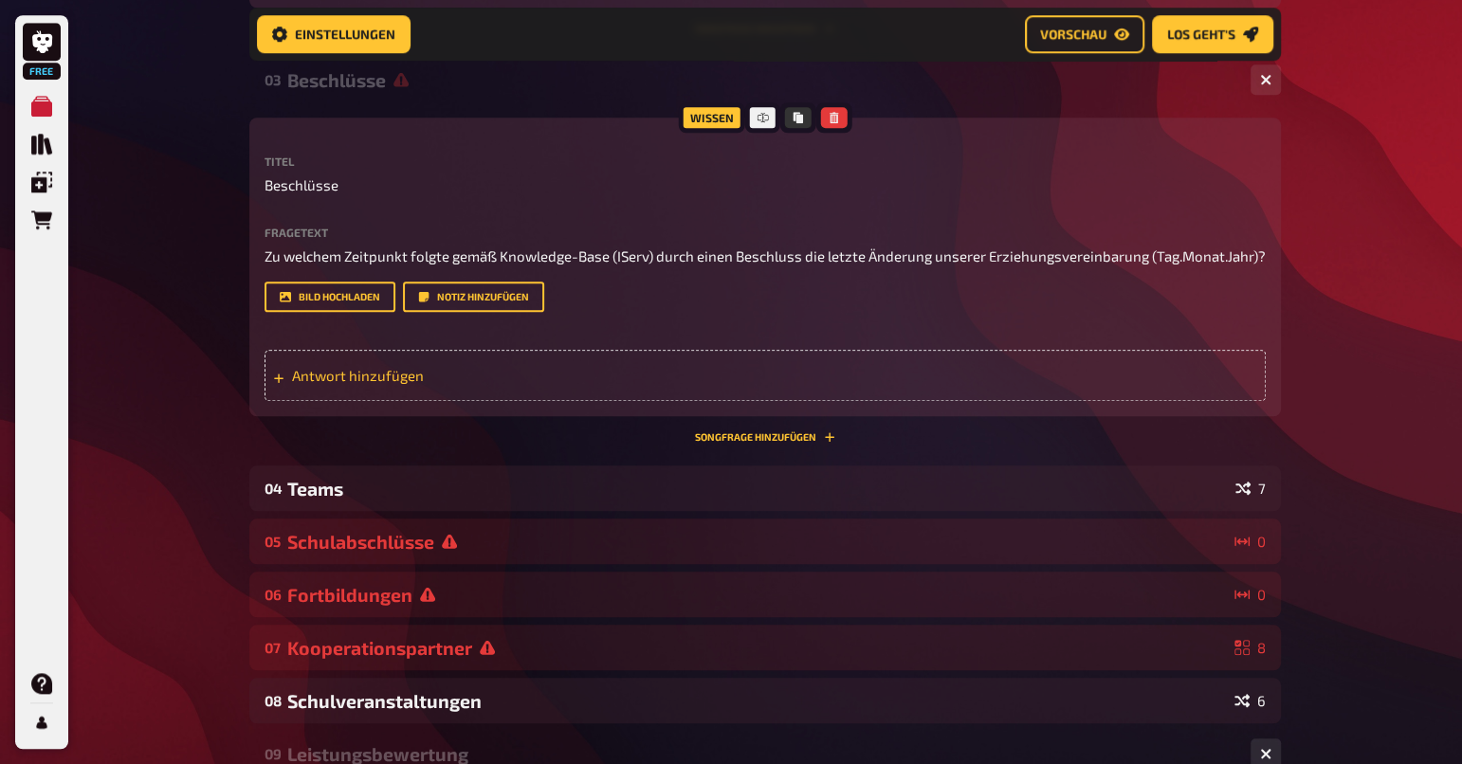
click at [424, 372] on span "Antwort hinzufügen" at bounding box center [439, 375] width 295 height 17
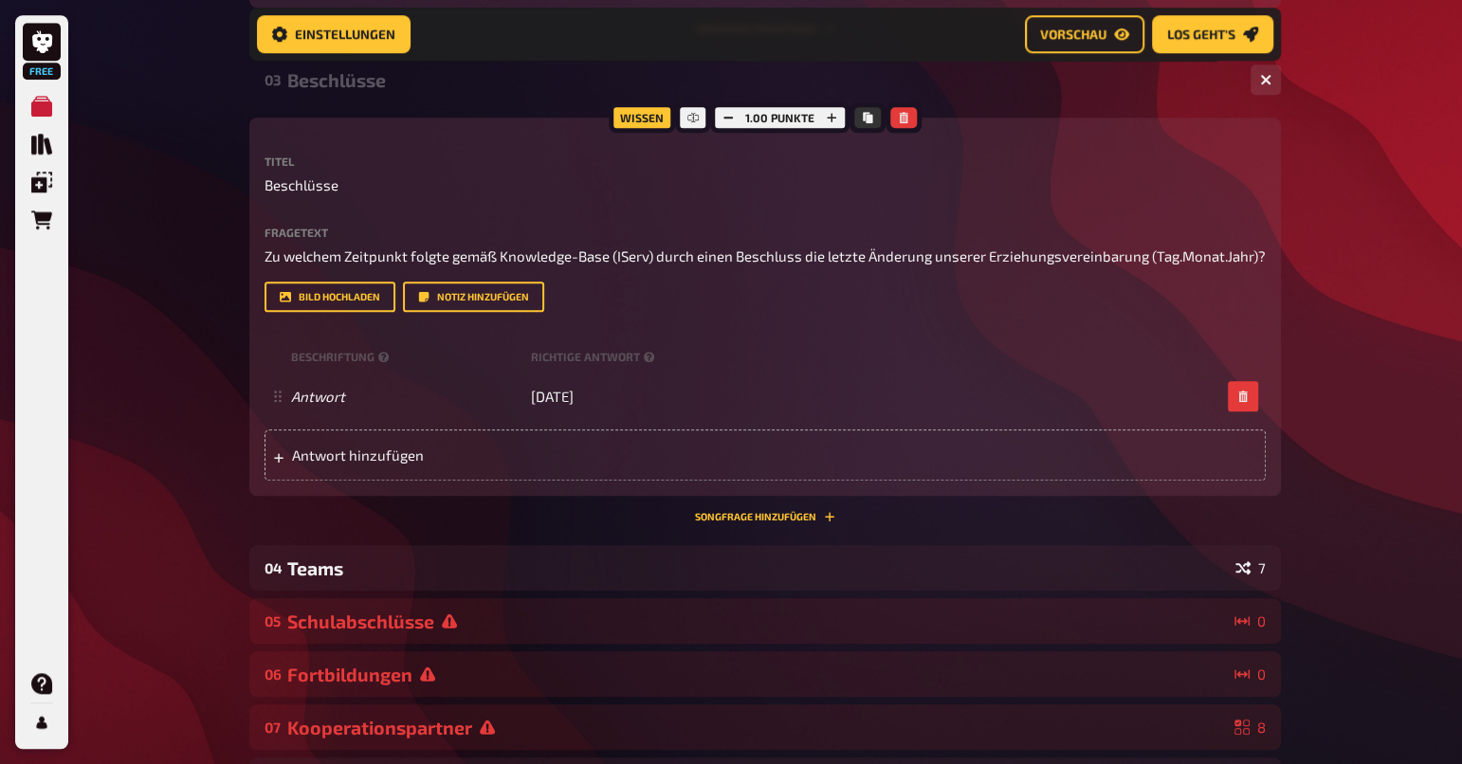
click at [1342, 398] on div "Free Meine Quizze Quiz Sammlung Einblendungen Bestellungen Hilfe Profil Home Me…" at bounding box center [731, 291] width 1462 height 3142
click at [1359, 397] on div "Free Meine Quizze Quiz Sammlung Einblendungen Bestellungen Hilfe Profil Home Me…" at bounding box center [731, 291] width 1462 height 3142
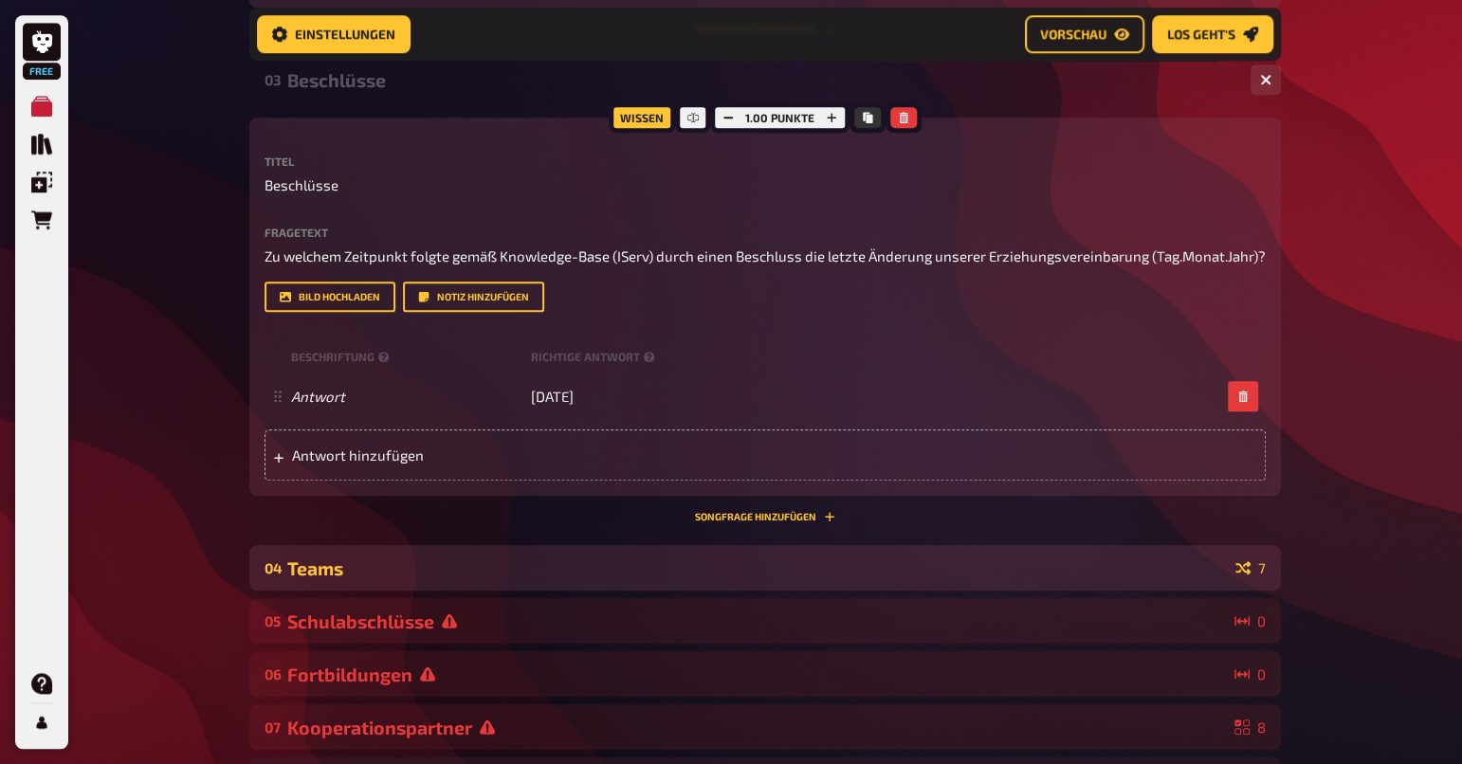
click at [496, 575] on div "Teams" at bounding box center [757, 568] width 941 height 22
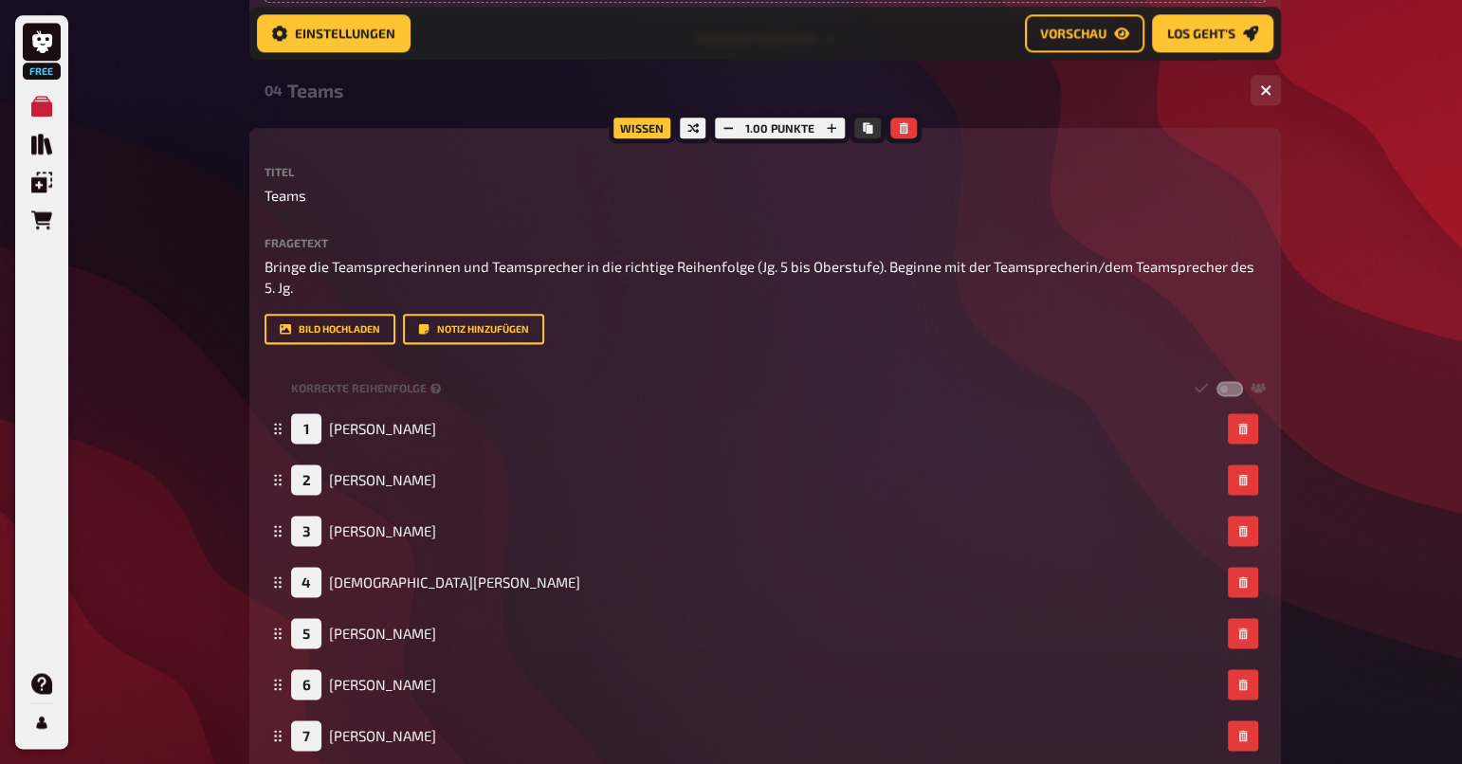
scroll to position [1760, 0]
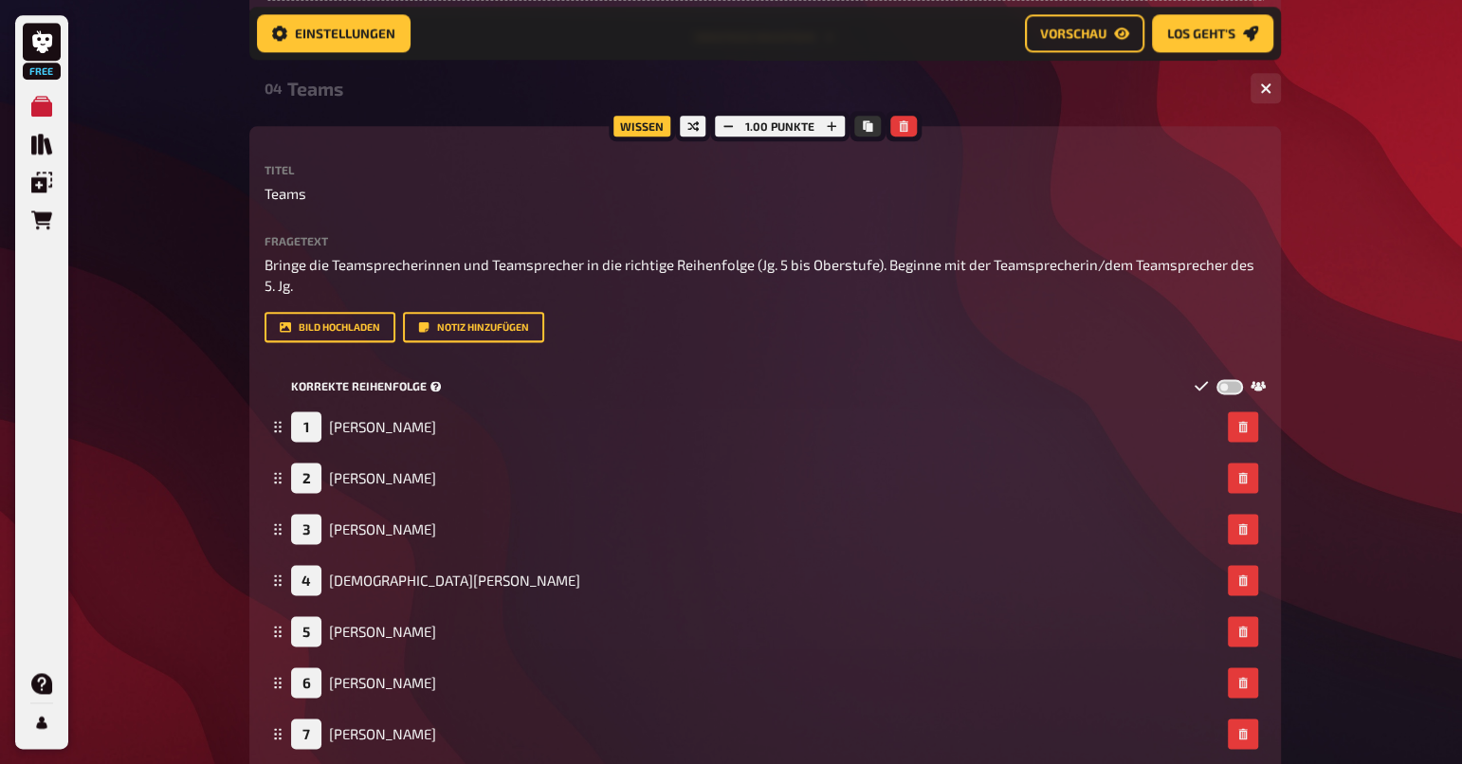
click at [1227, 384] on label at bounding box center [1229, 386] width 27 height 16
click at [1216, 378] on input "checkbox" at bounding box center [1215, 377] width 1 height 1
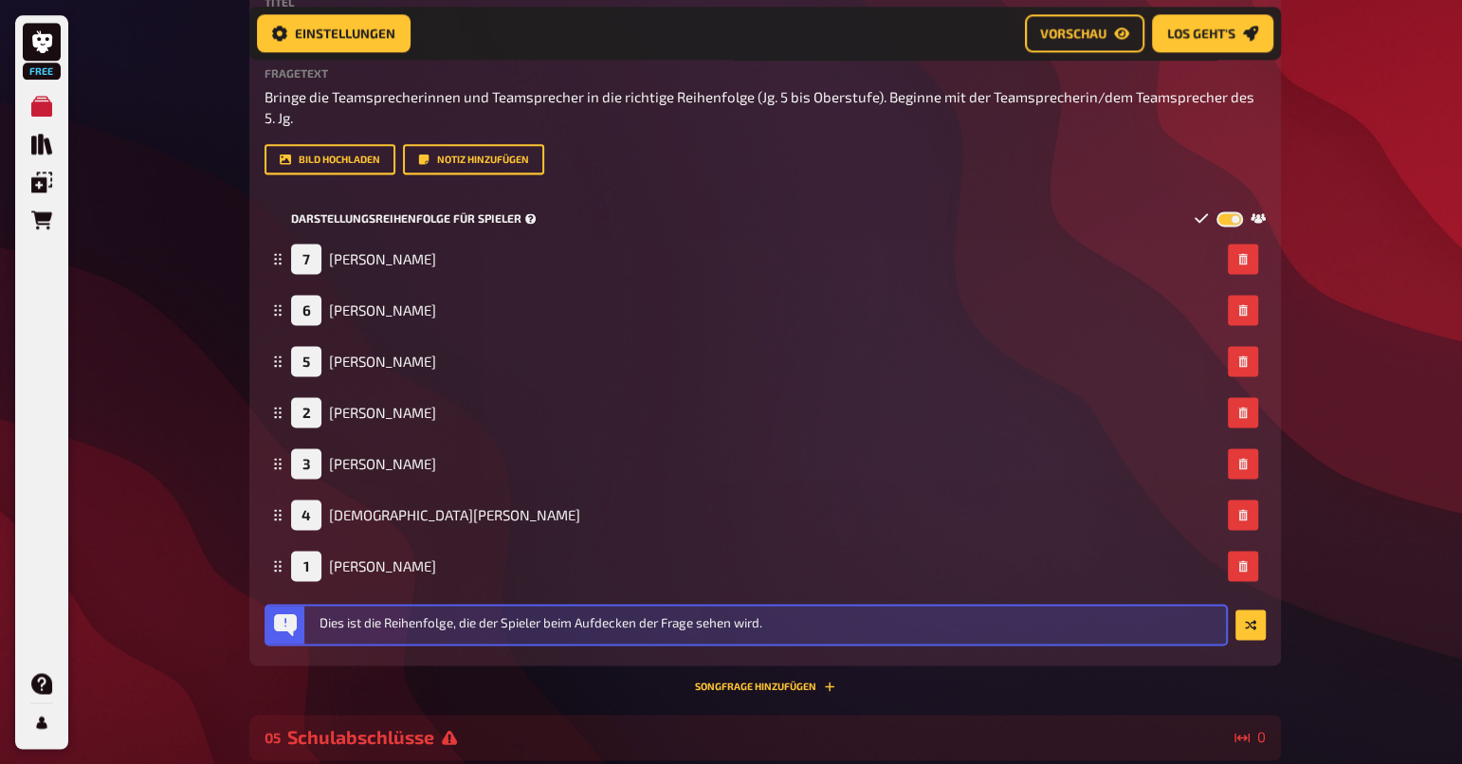
scroll to position [1929, 0]
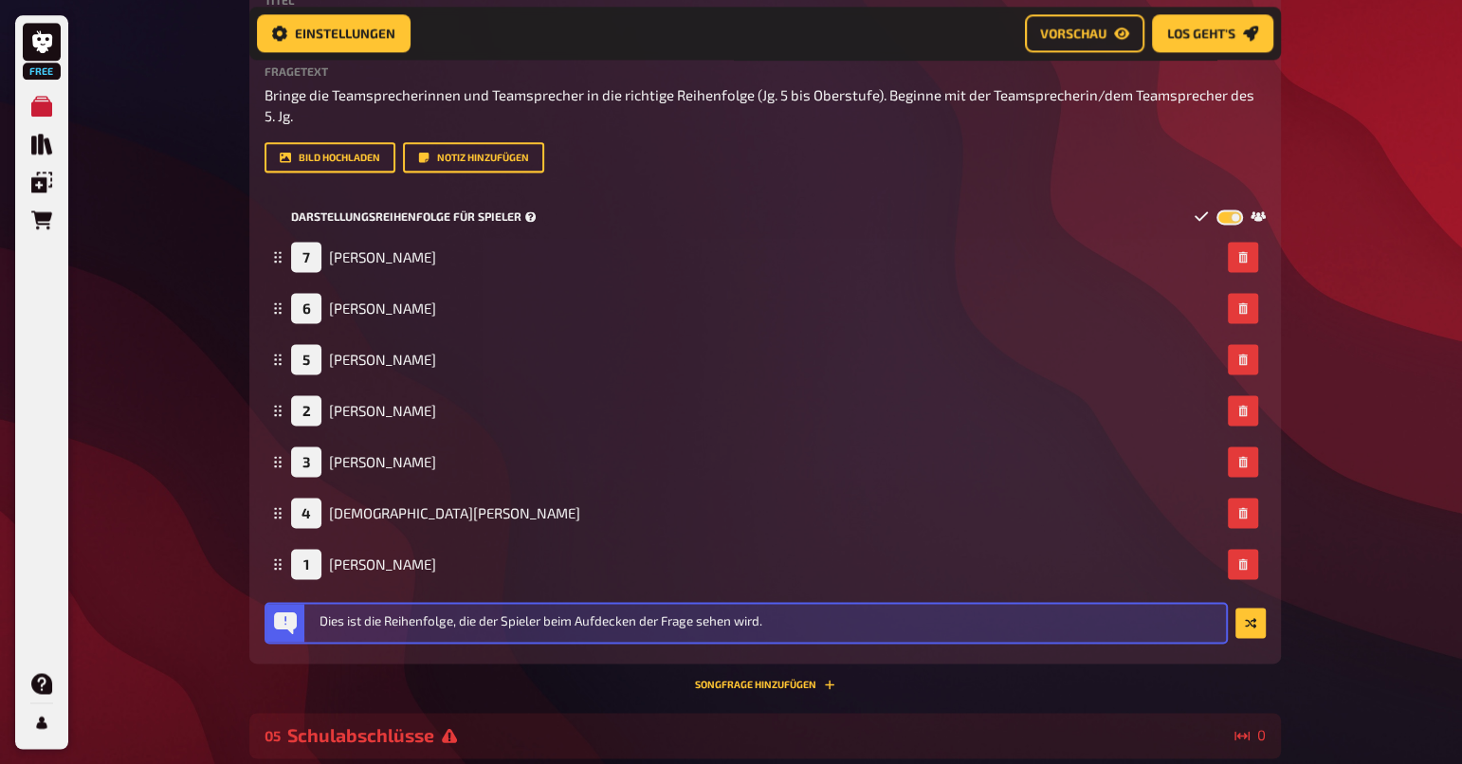
click at [1233, 209] on label at bounding box center [1229, 217] width 27 height 16
click at [1216, 209] on input "checkbox" at bounding box center [1215, 208] width 1 height 1
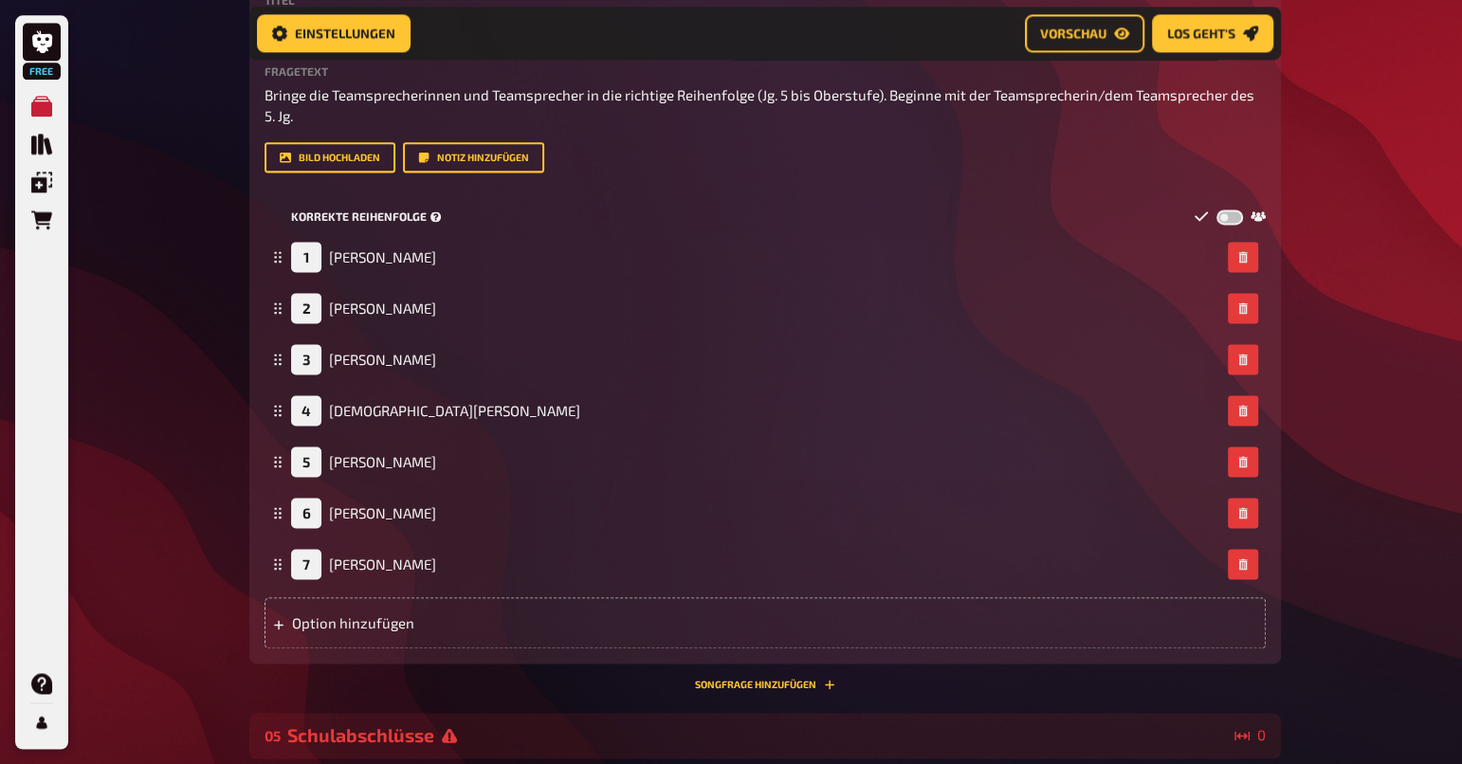
click at [1233, 209] on label at bounding box center [1229, 217] width 27 height 16
click at [1216, 209] on input "checkbox" at bounding box center [1215, 208] width 1 height 1
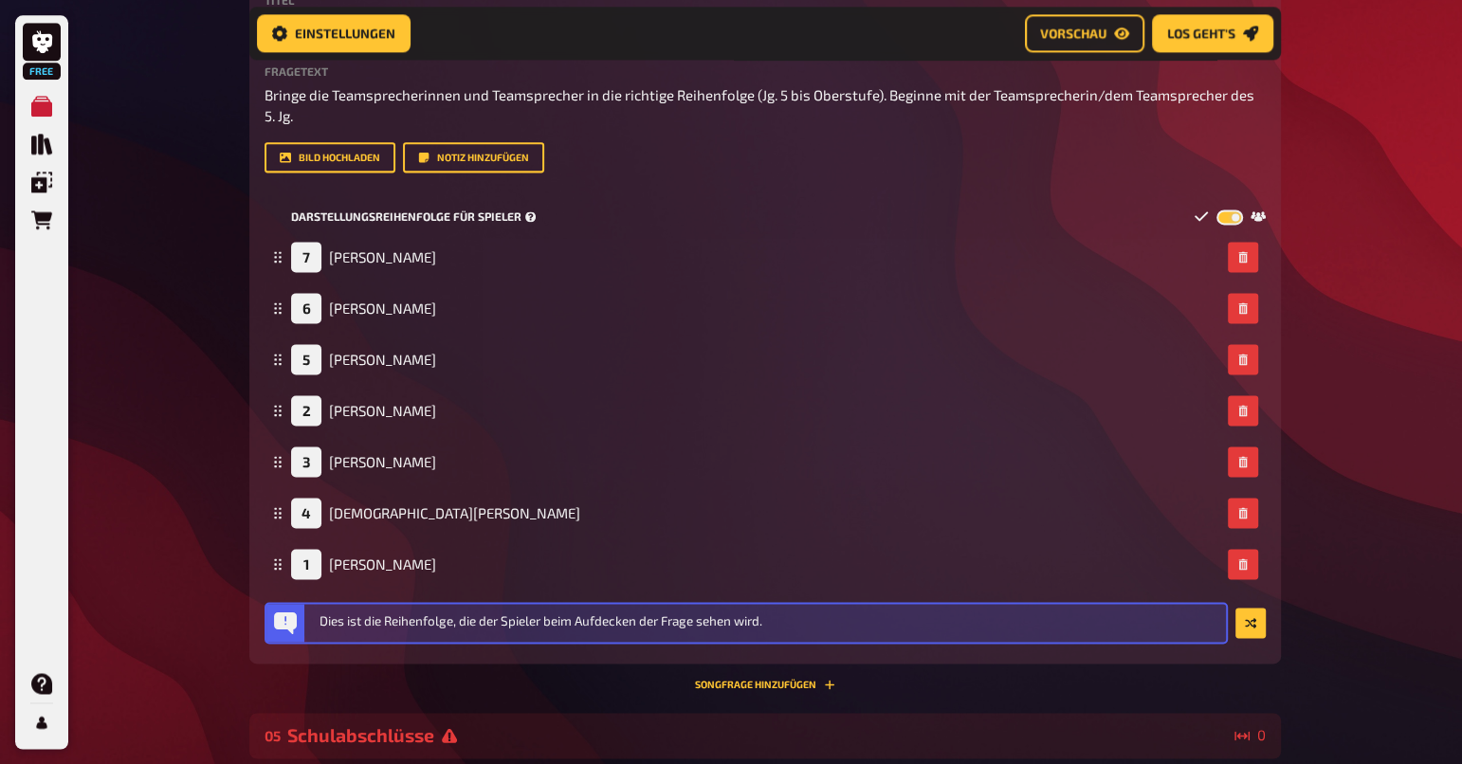
click at [1233, 209] on label at bounding box center [1229, 217] width 27 height 16
click at [1216, 209] on input "checkbox" at bounding box center [1215, 208] width 1 height 1
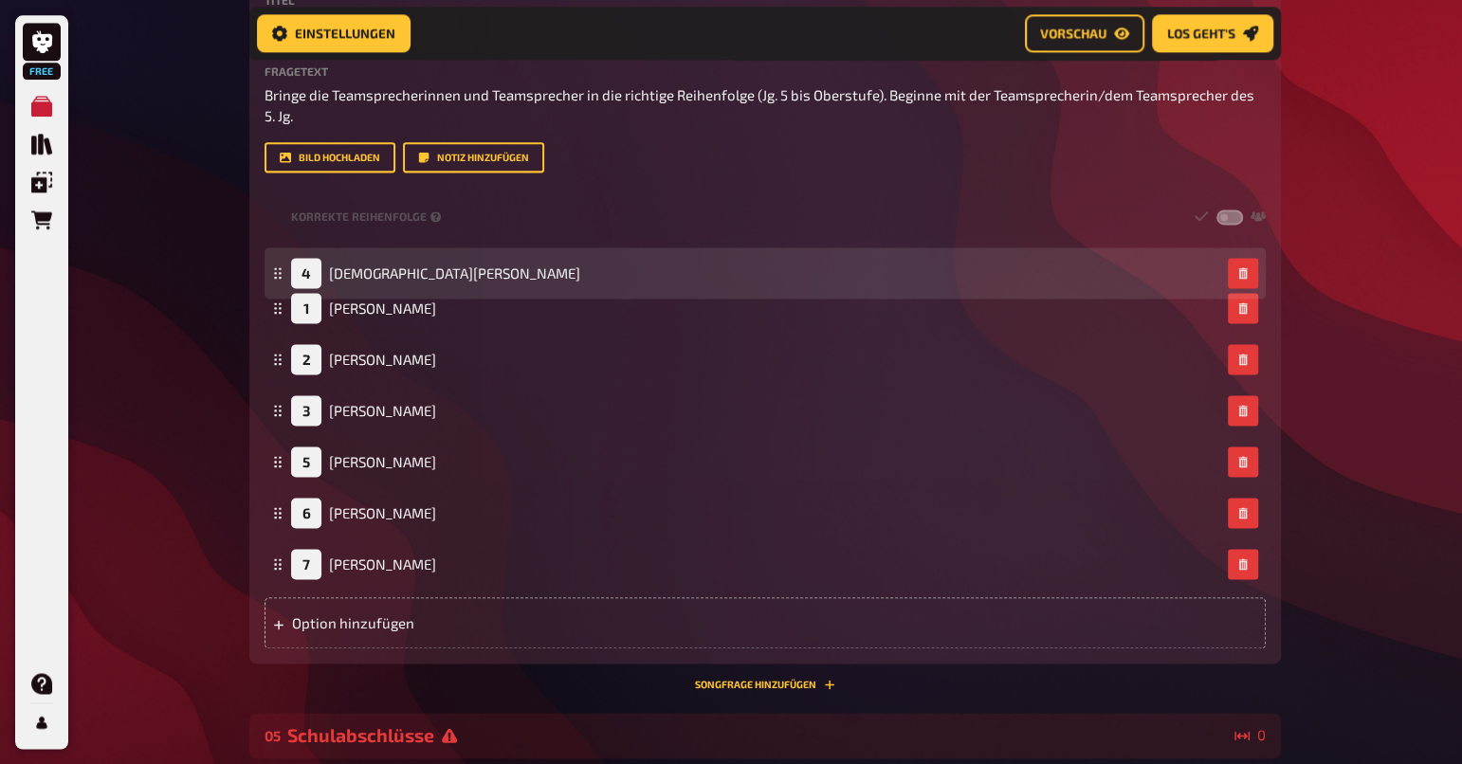
drag, startPoint x: 275, startPoint y: 406, endPoint x: 275, endPoint y: 269, distance: 136.5
click at [275, 269] on icon at bounding box center [277, 272] width 11 height 11
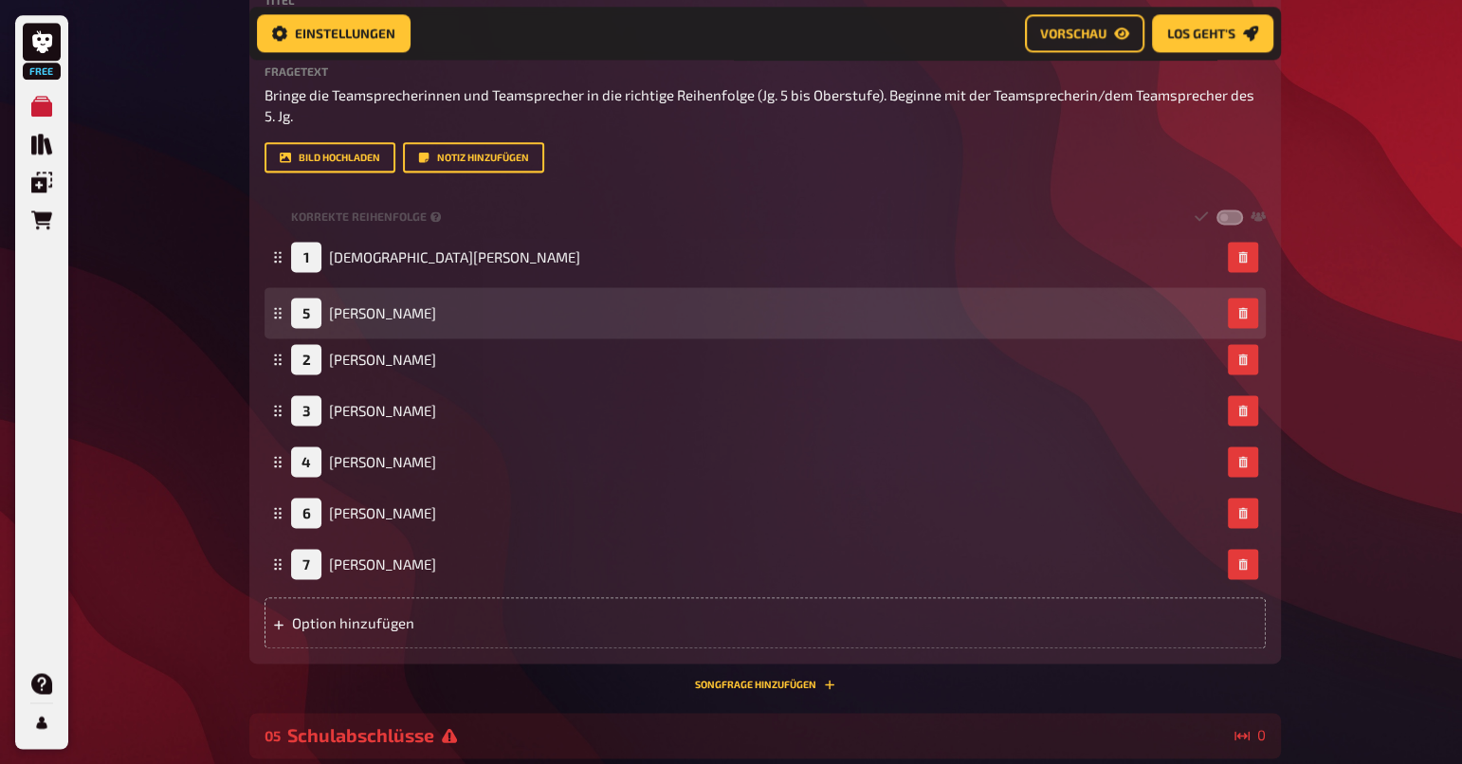
drag, startPoint x: 278, startPoint y: 457, endPoint x: 278, endPoint y: 309, distance: 147.9
click at [278, 309] on icon at bounding box center [277, 312] width 11 height 11
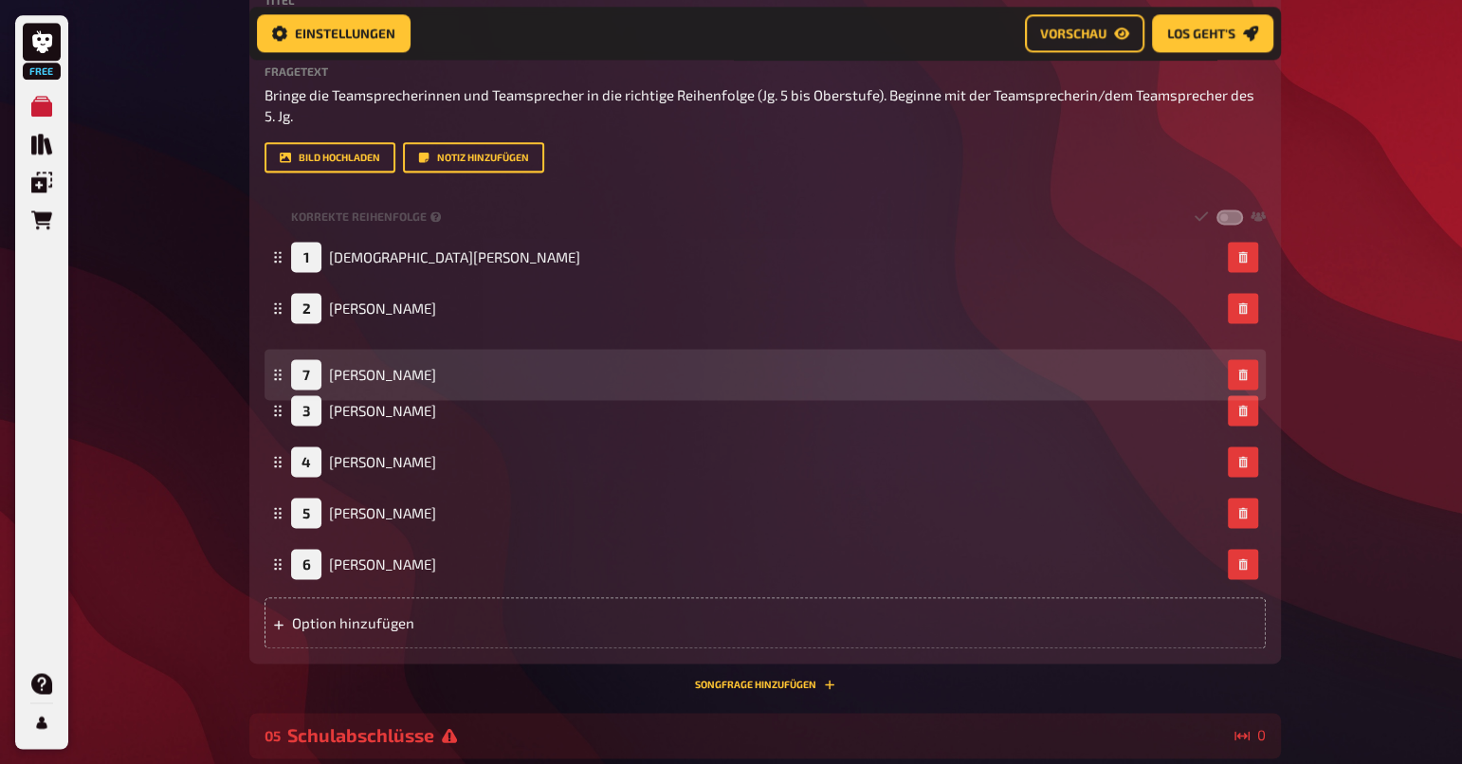
drag, startPoint x: 277, startPoint y: 543, endPoint x: 277, endPoint y: 373, distance: 170.7
click at [277, 373] on icon at bounding box center [277, 374] width 11 height 11
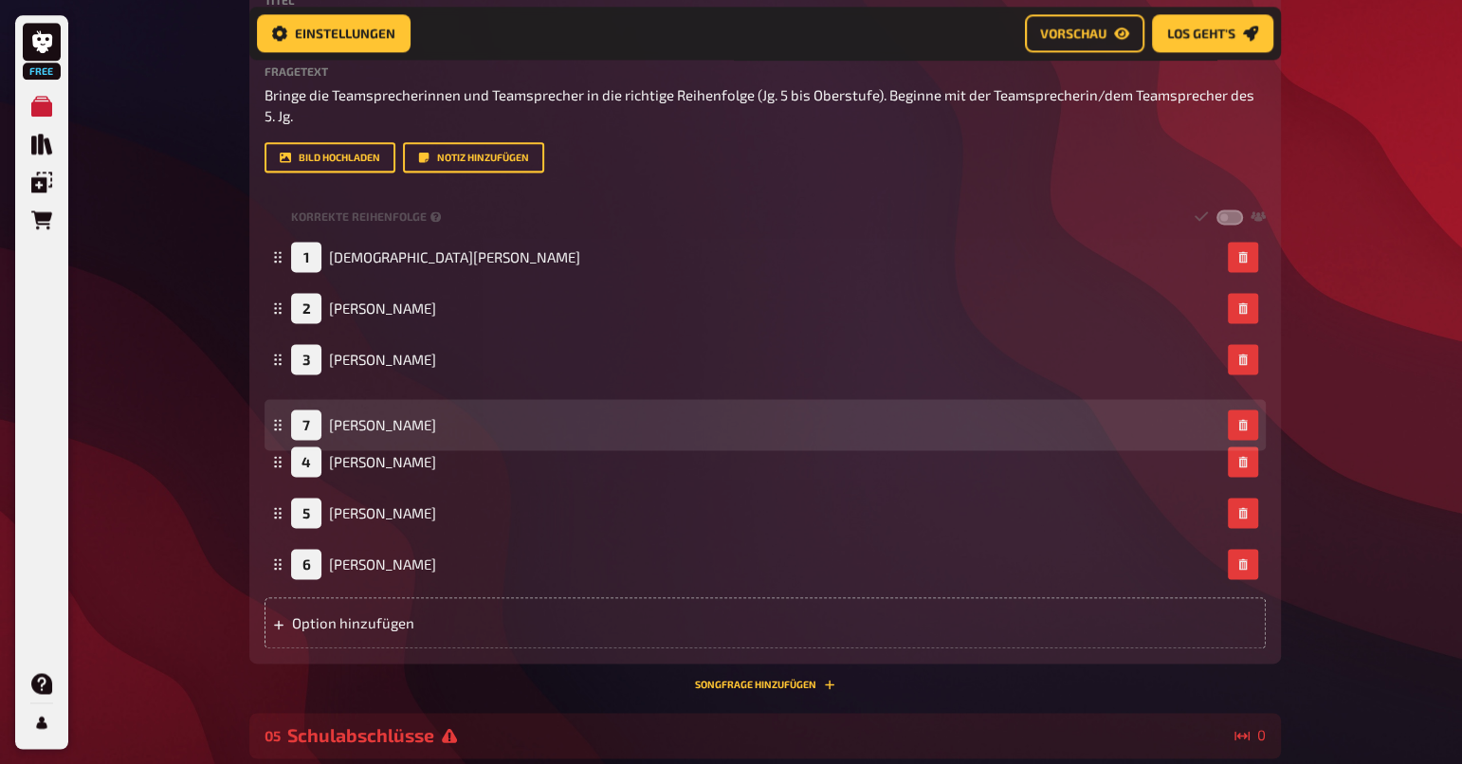
drag, startPoint x: 278, startPoint y: 562, endPoint x: 274, endPoint y: 423, distance: 139.4
click at [274, 423] on icon at bounding box center [277, 424] width 11 height 11
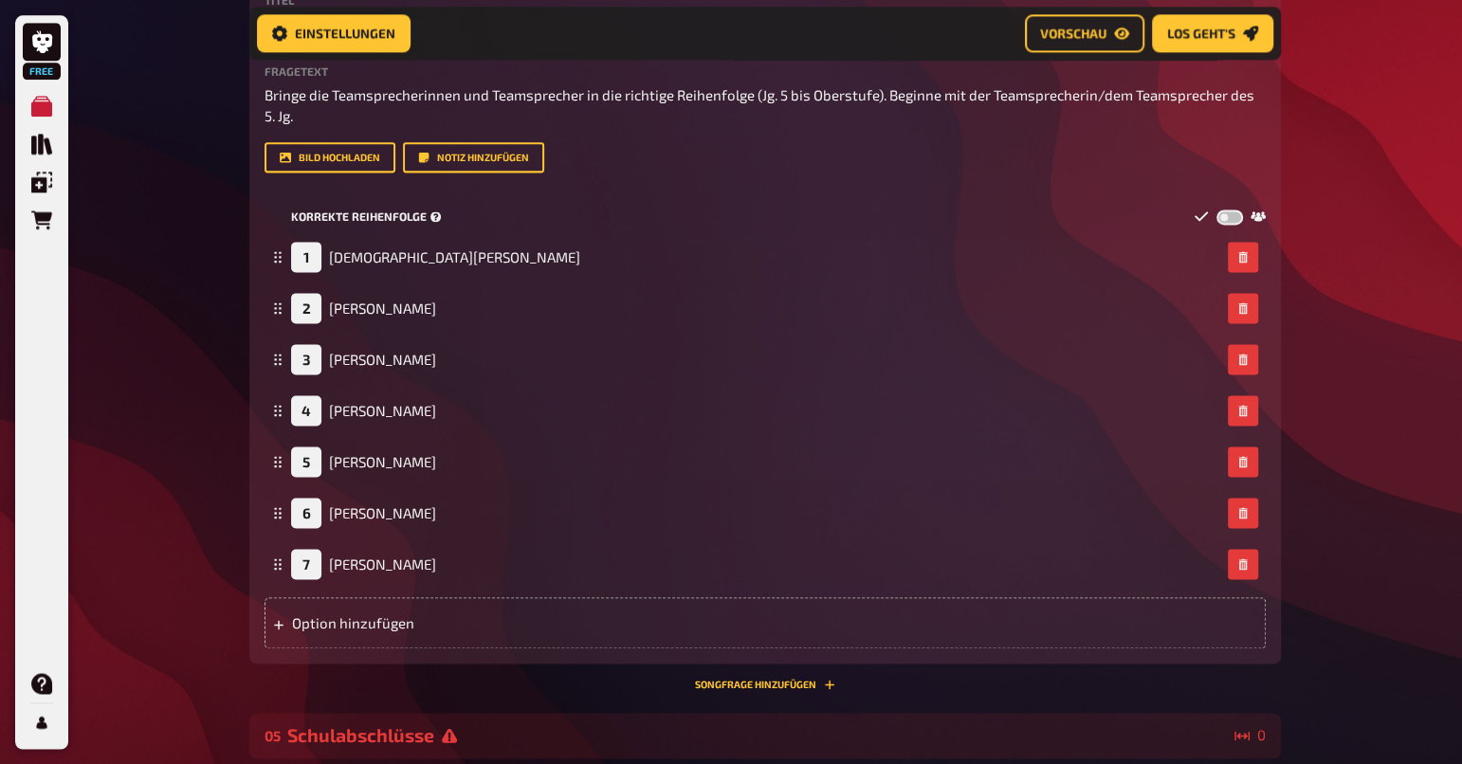
click at [1226, 213] on label at bounding box center [1229, 217] width 27 height 16
click at [1216, 209] on input "checkbox" at bounding box center [1215, 208] width 1 height 1
checkbox input "true"
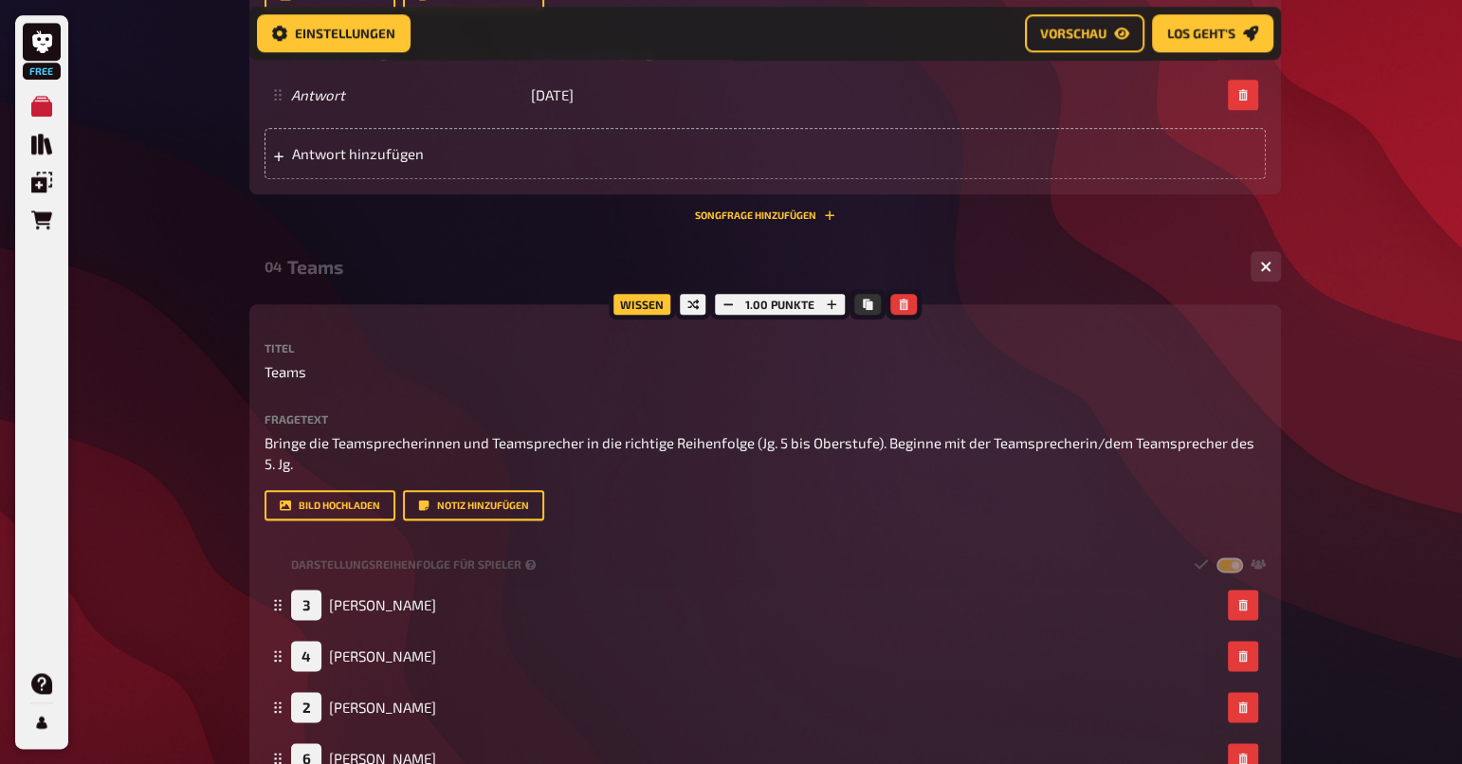
scroll to position [1536, 0]
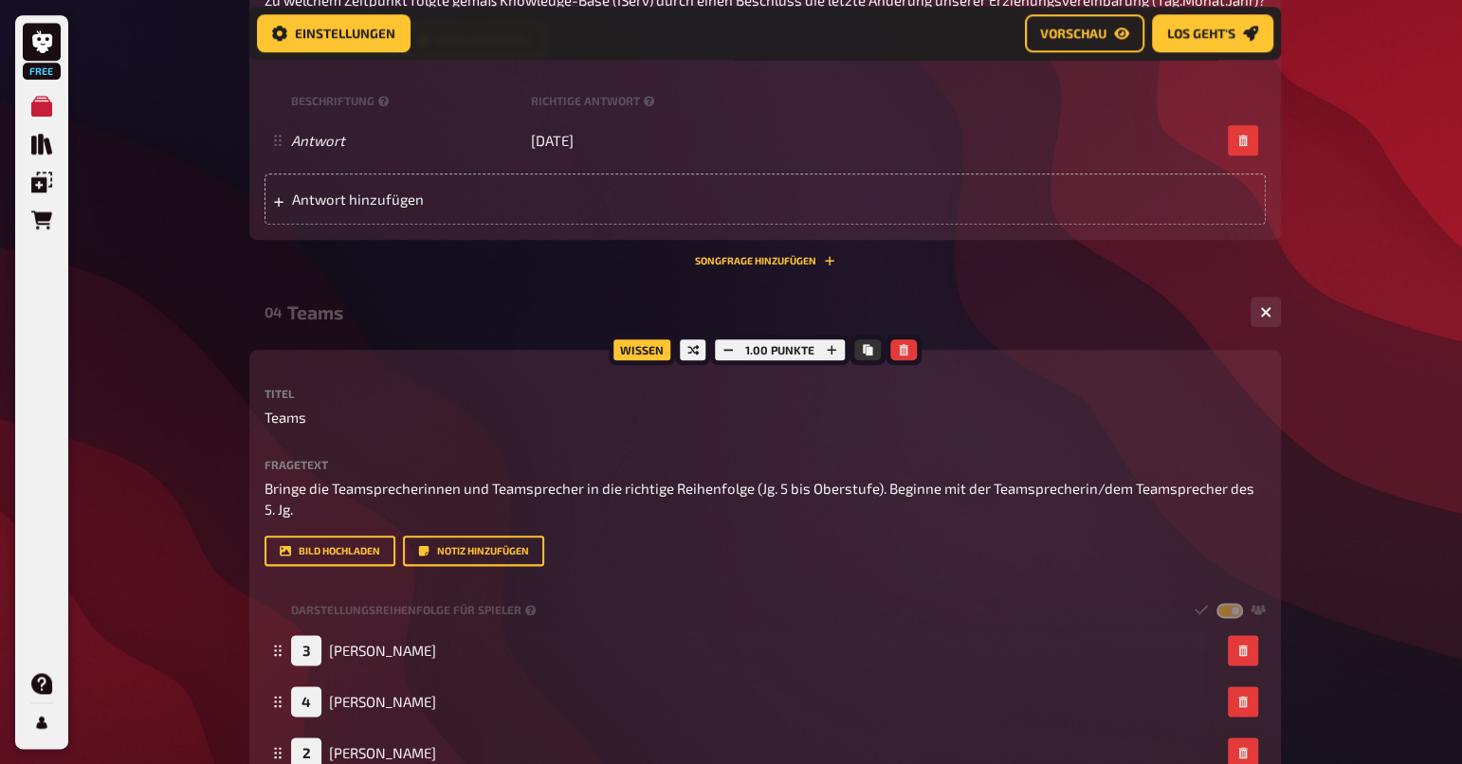
click at [1384, 335] on div "Free Meine Quizze Quiz Sammlung Einblendungen Bestellungen Hilfe Profil Home Me…" at bounding box center [731, 417] width 1462 height 3906
click at [1254, 312] on button "button" at bounding box center [1266, 312] width 30 height 30
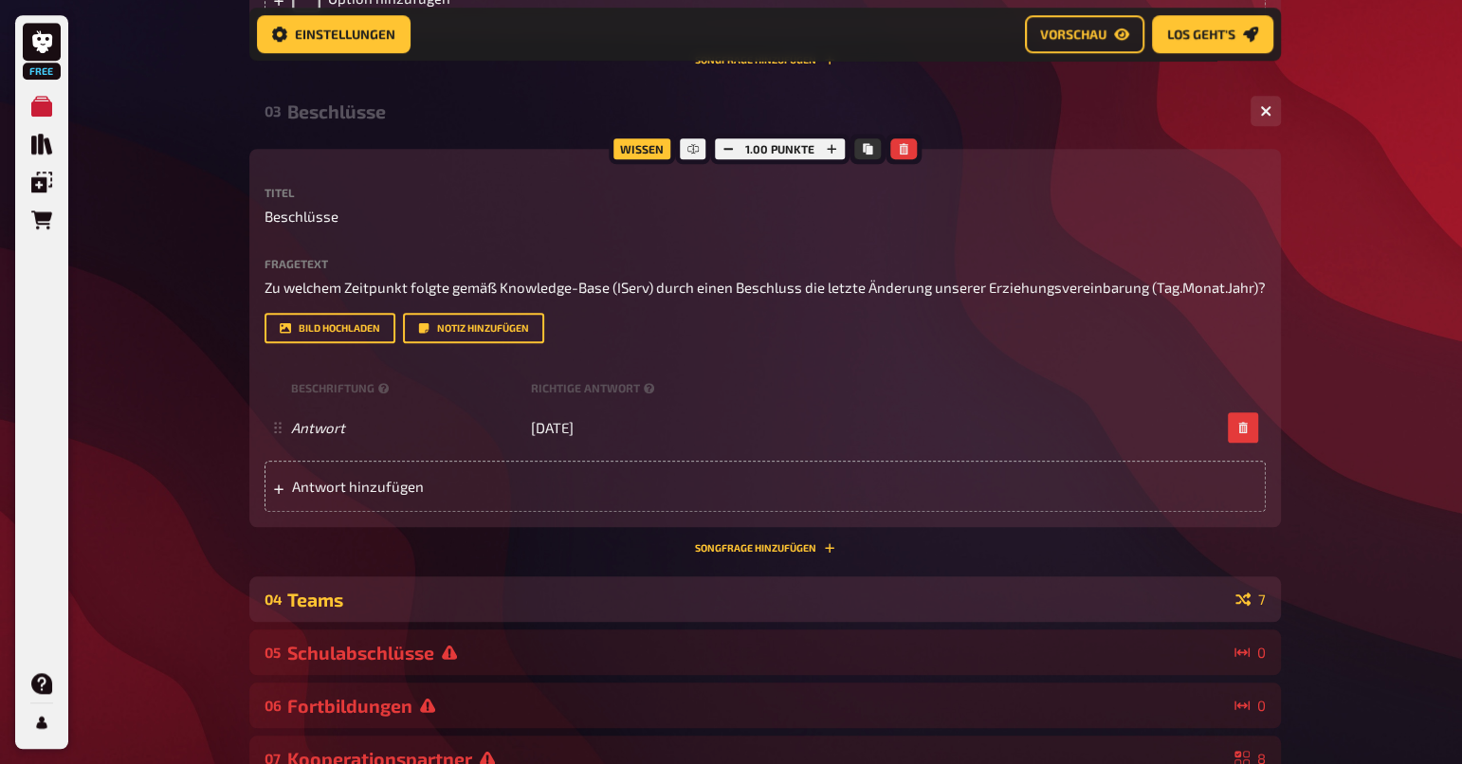
scroll to position [1181, 0]
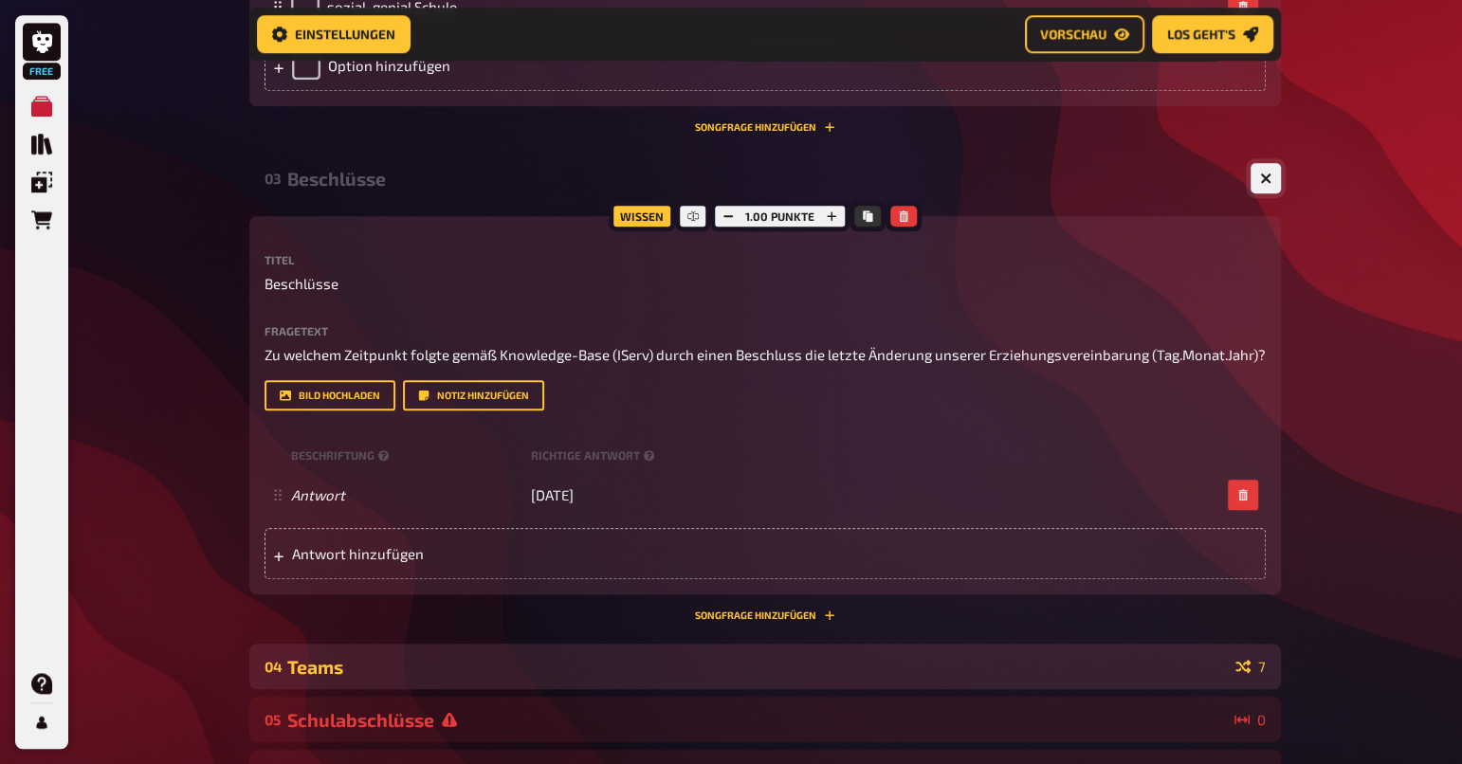
click at [1264, 181] on icon "button" at bounding box center [1265, 178] width 11 height 11
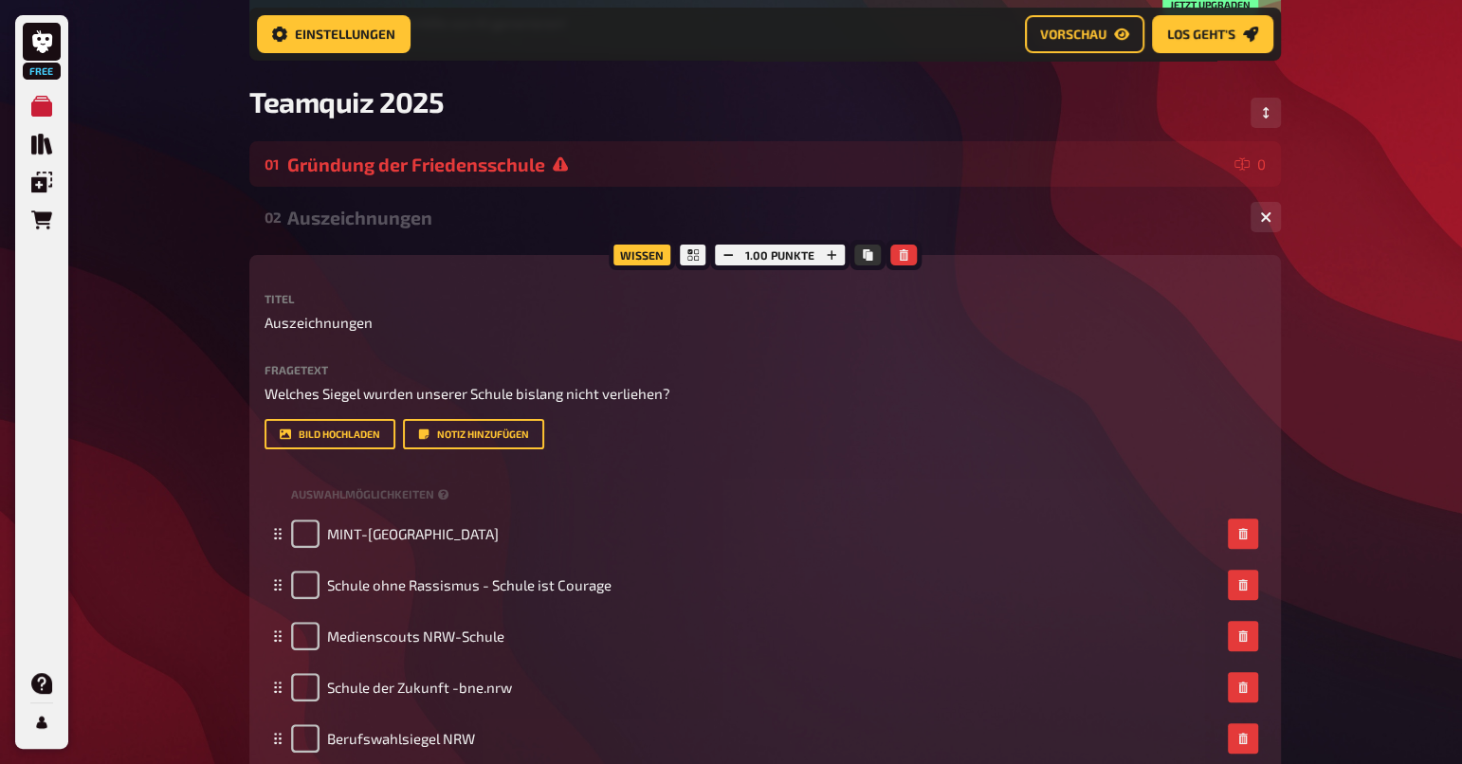
scroll to position [206, 0]
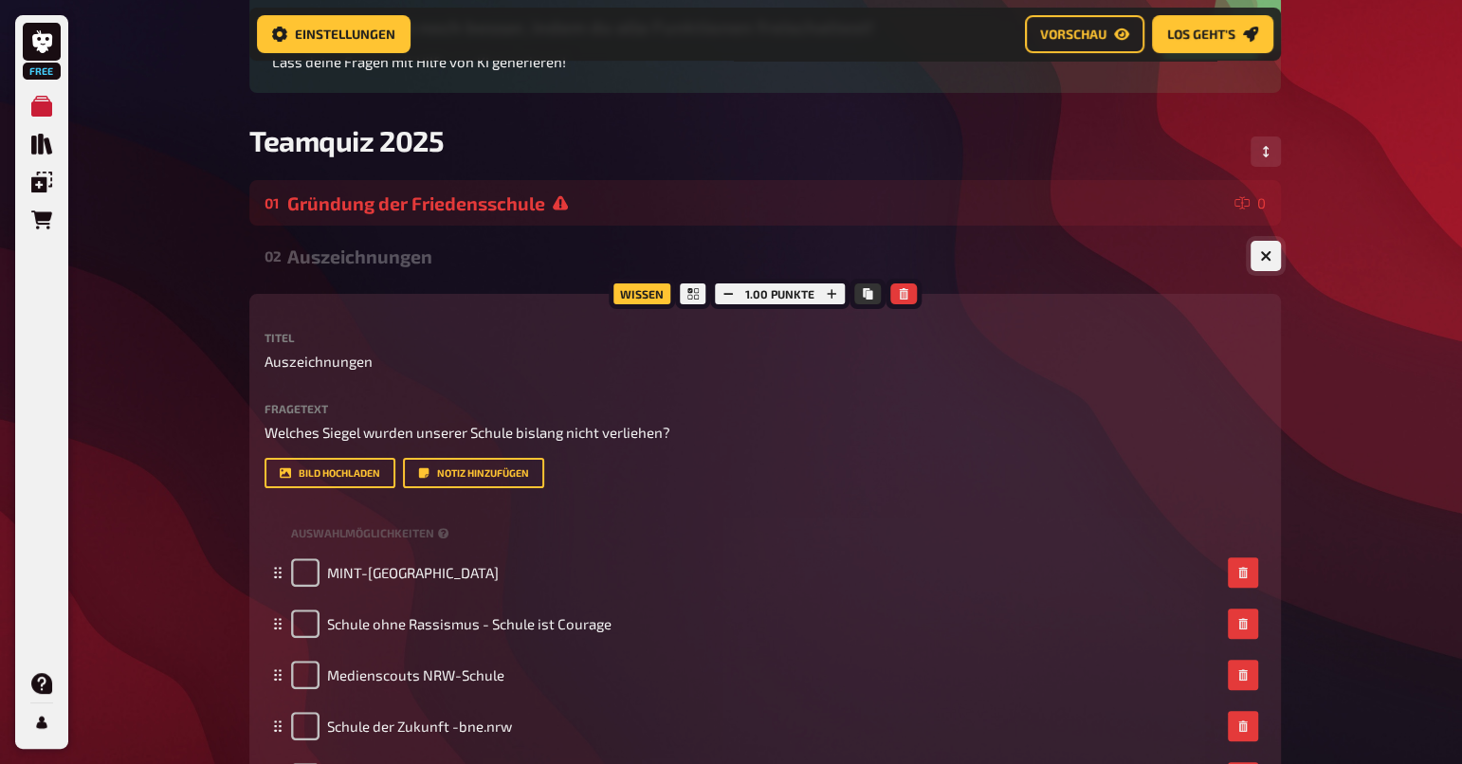
click at [1260, 250] on icon "button" at bounding box center [1265, 255] width 11 height 11
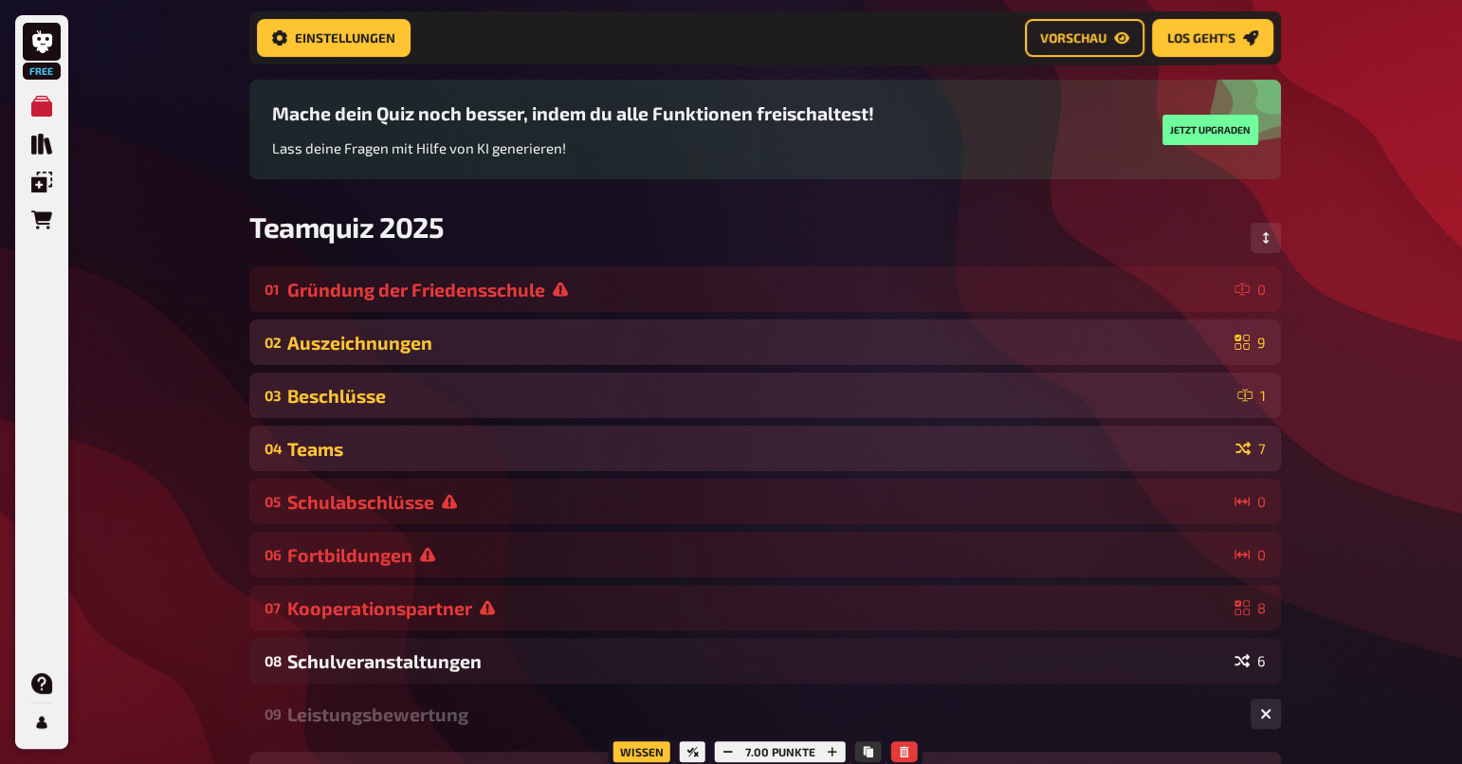
scroll to position [44, 0]
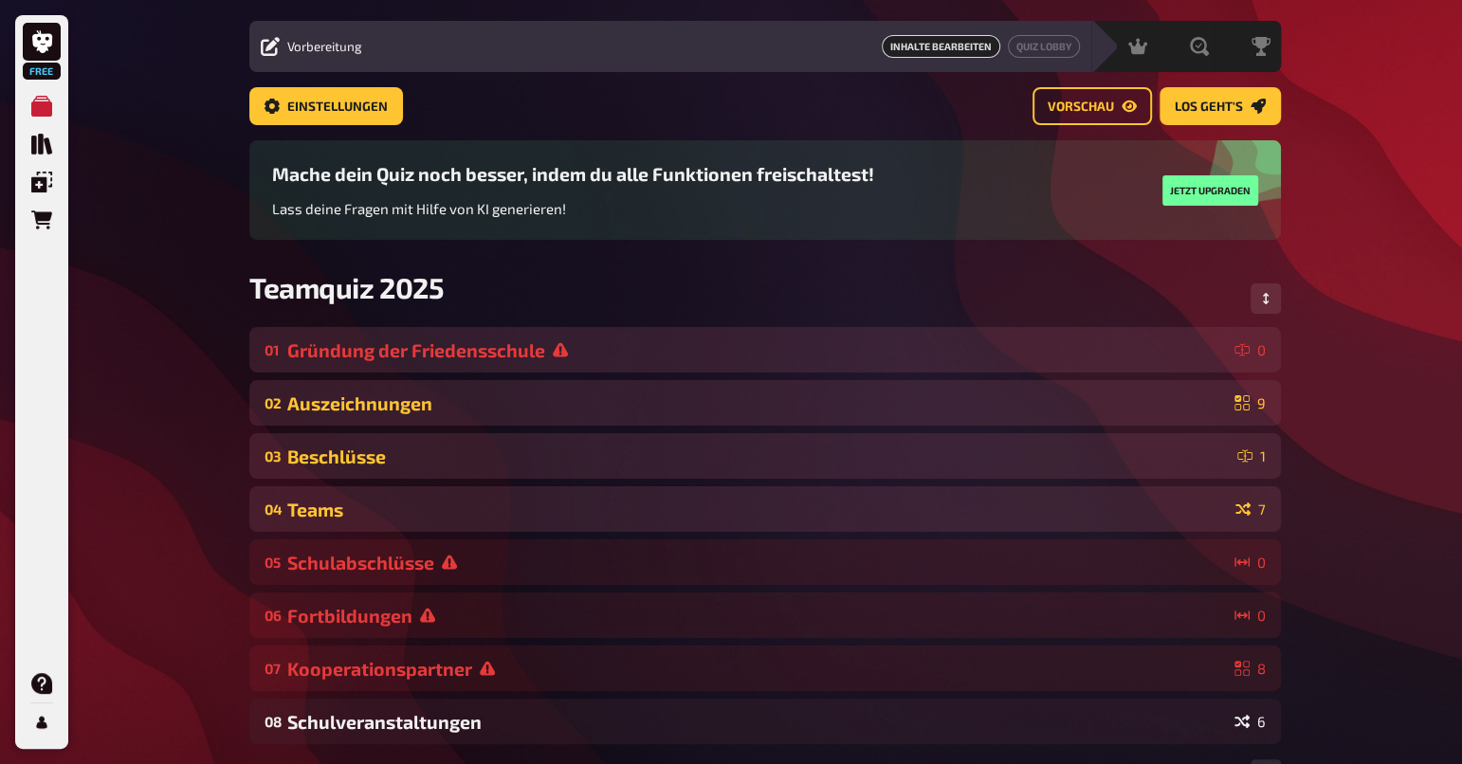
click at [593, 352] on div "Gründung der Friedensschule" at bounding box center [757, 350] width 940 height 22
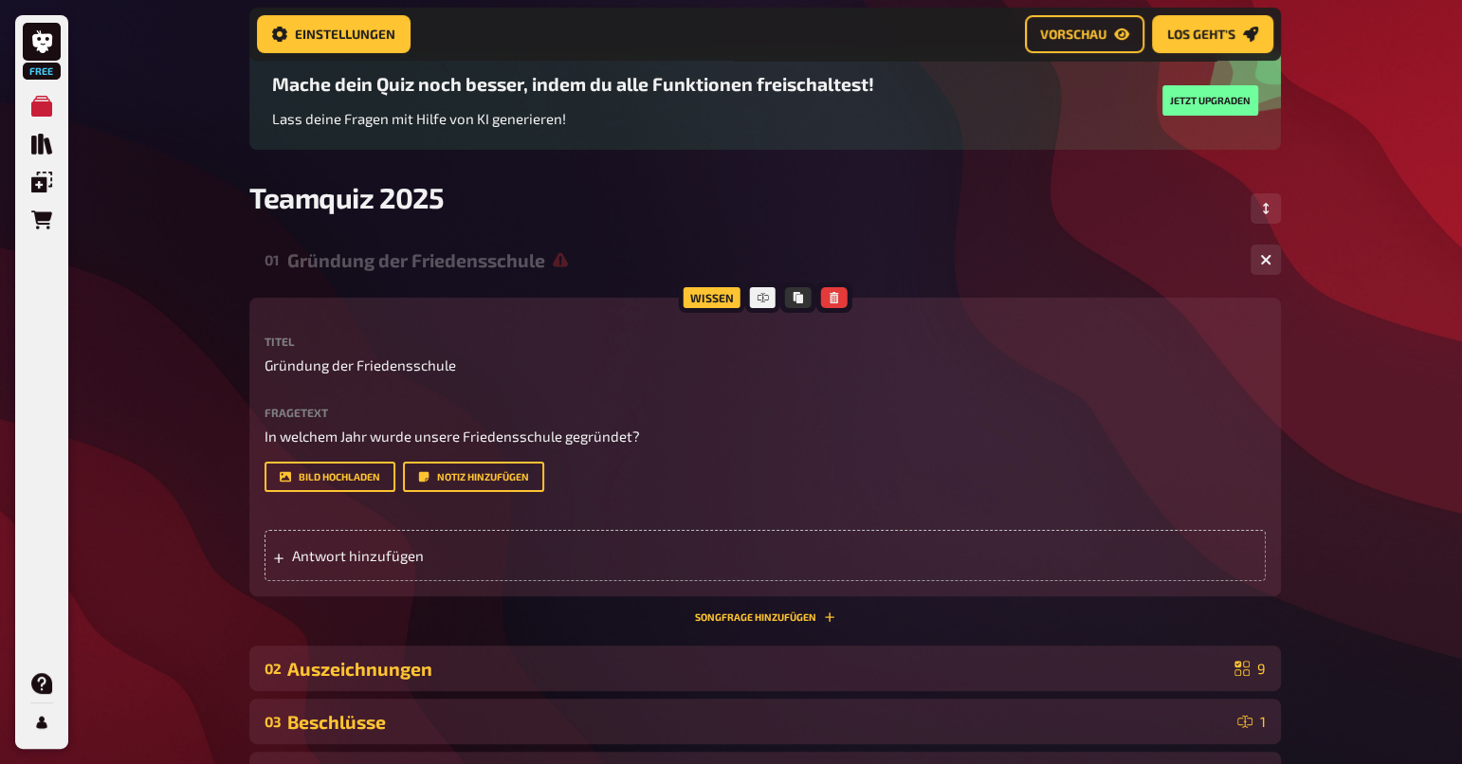
scroll to position [174, 0]
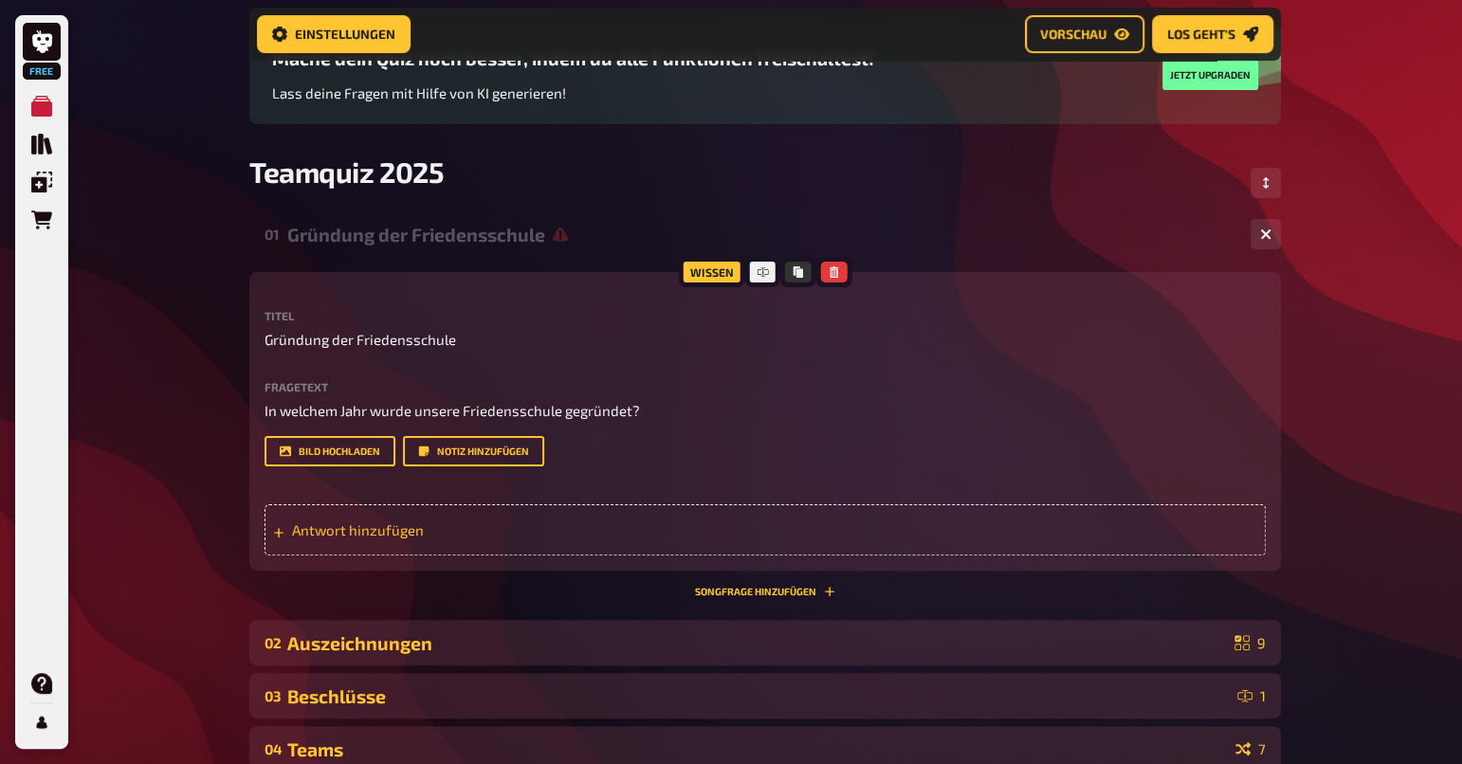
click at [425, 534] on span "Antwort hinzufügen" at bounding box center [439, 529] width 295 height 17
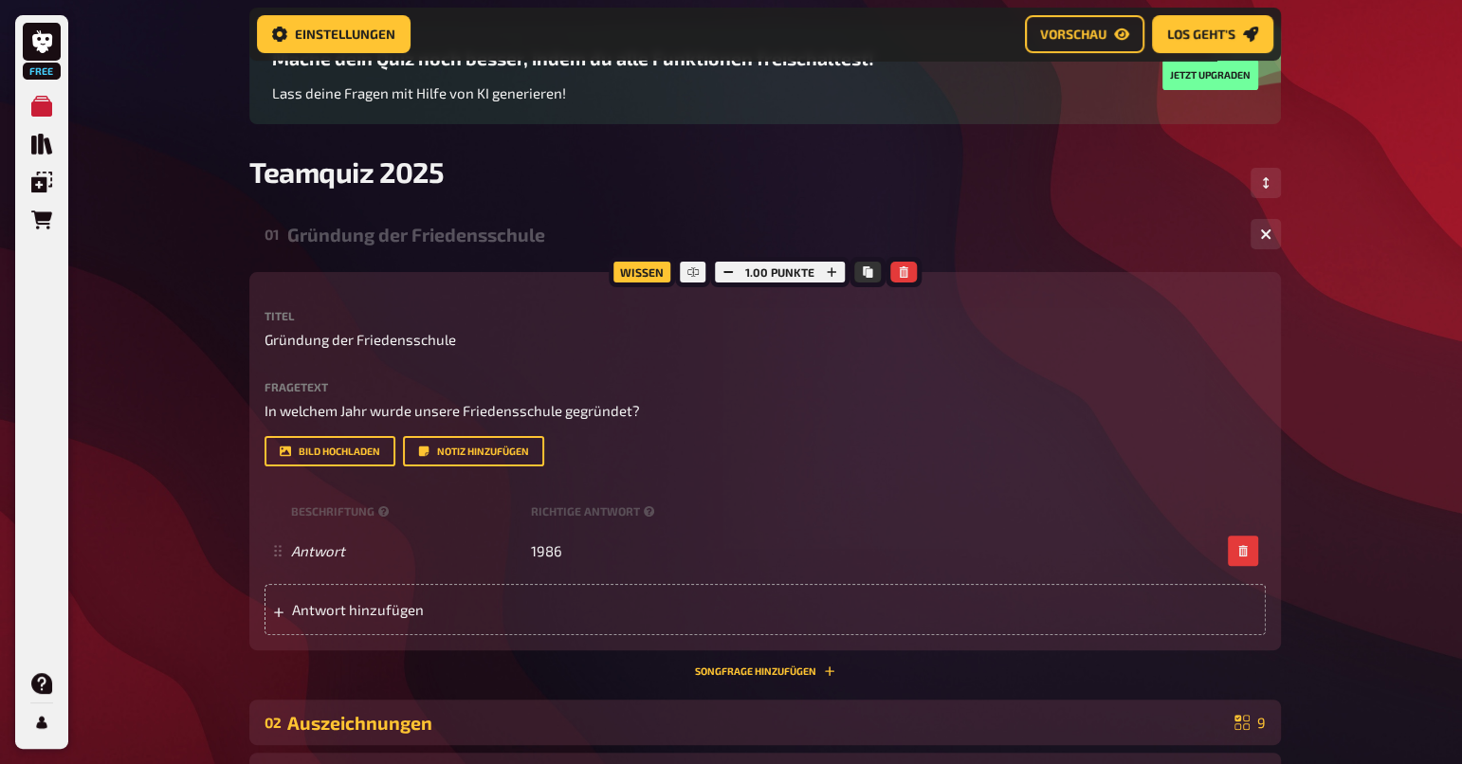
click at [1257, 235] on button "button" at bounding box center [1266, 234] width 30 height 30
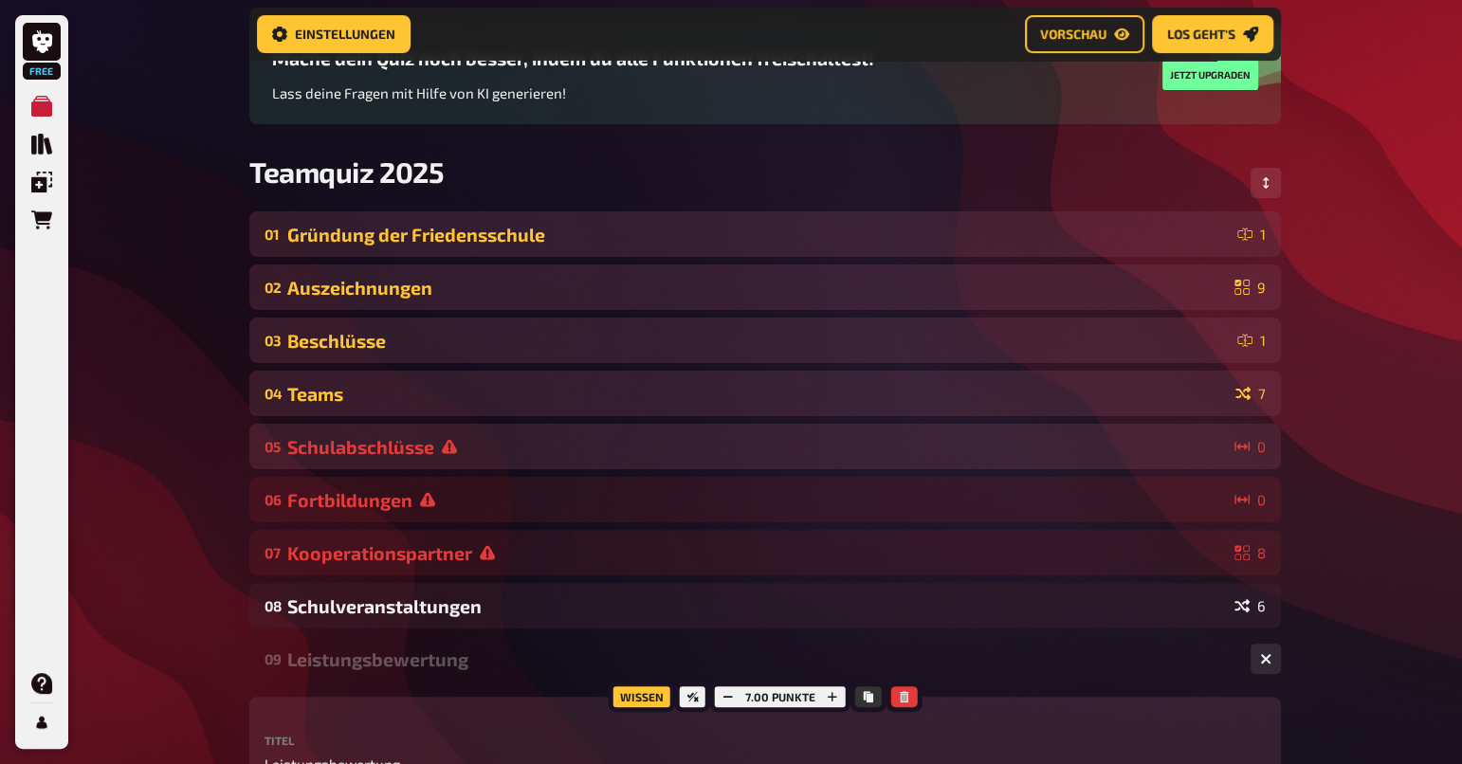
click at [959, 454] on div "Schulabschlüsse" at bounding box center [757, 447] width 940 height 22
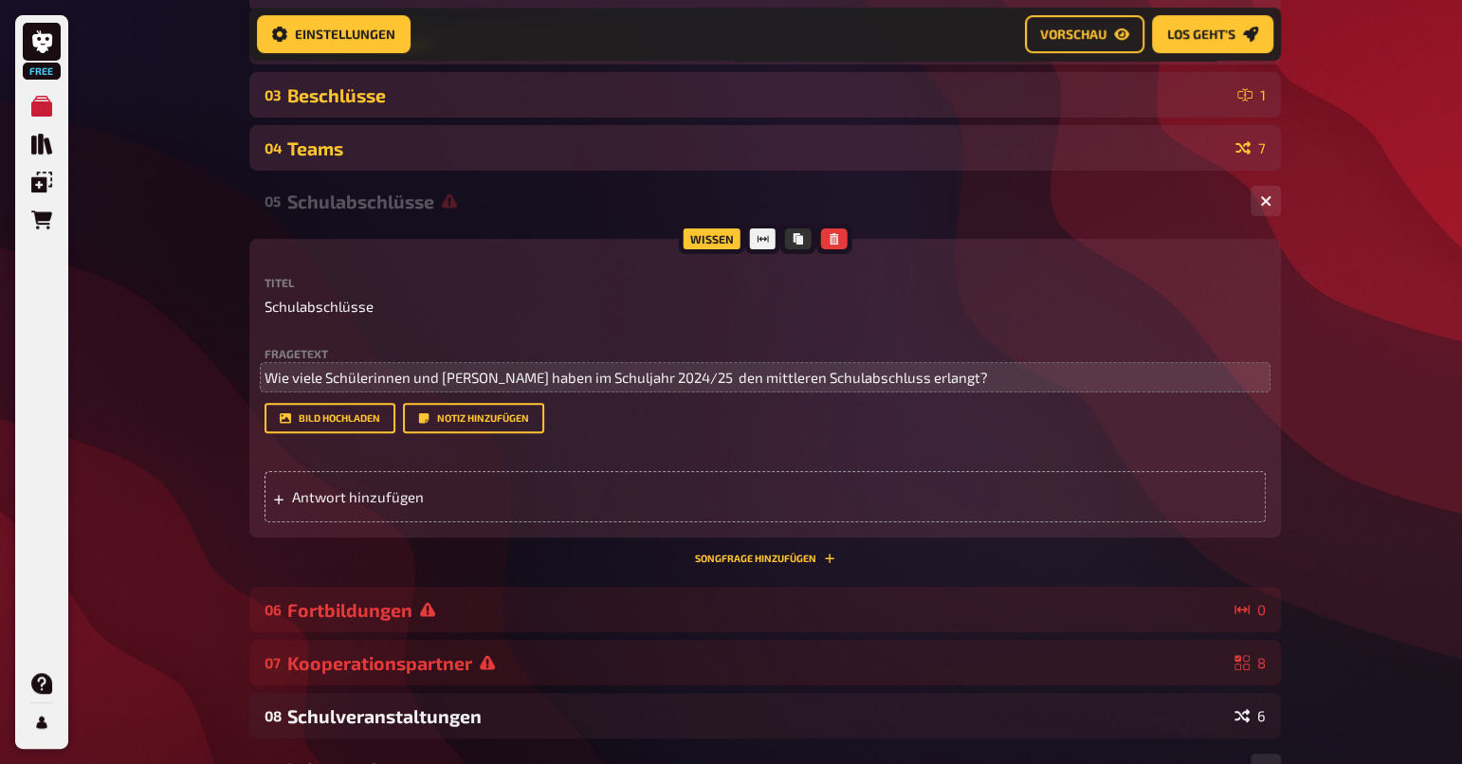
scroll to position [581, 0]
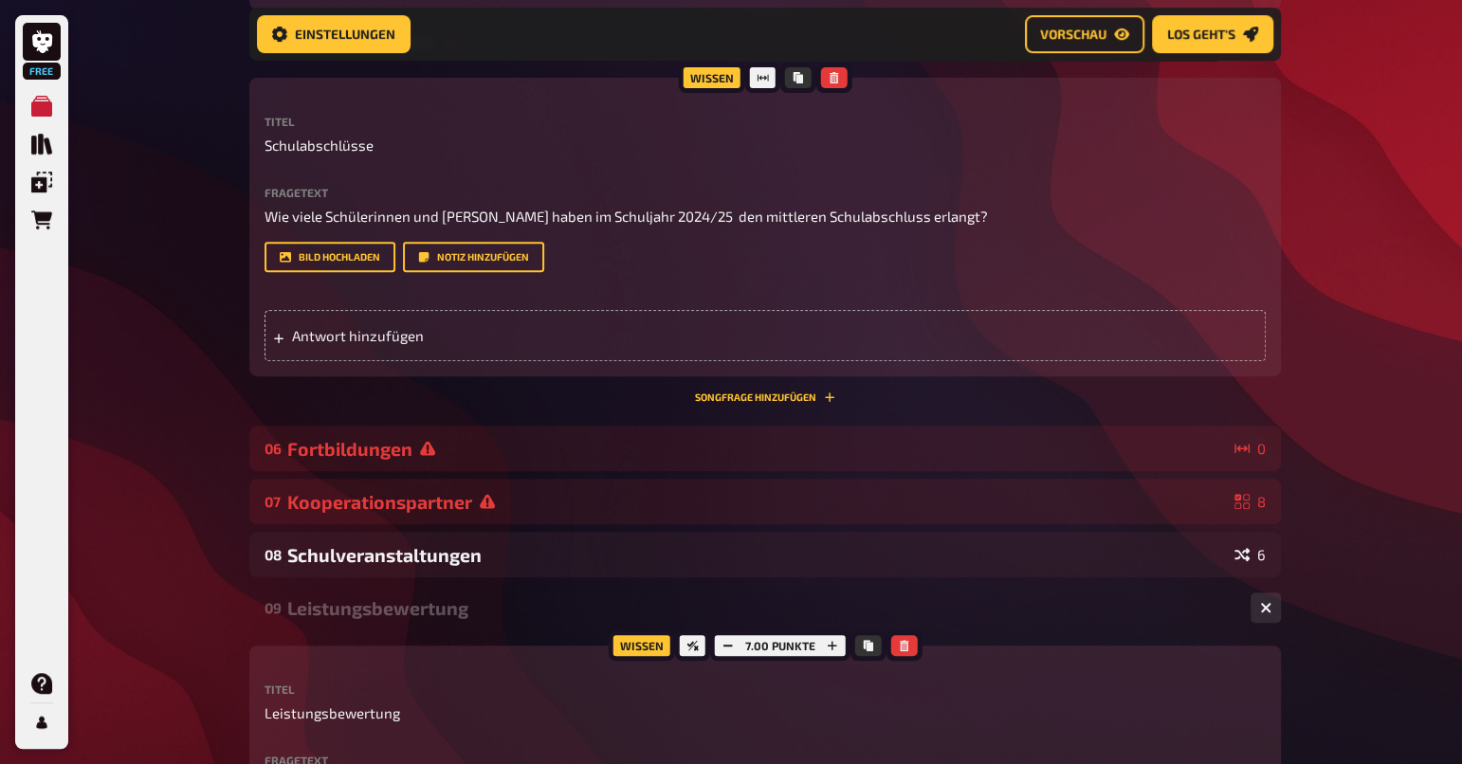
click at [1355, 385] on div "Free Meine Quizze Quiz Sammlung Einblendungen Bestellungen Hilfe Profil Home Me…" at bounding box center [731, 528] width 1462 height 2218
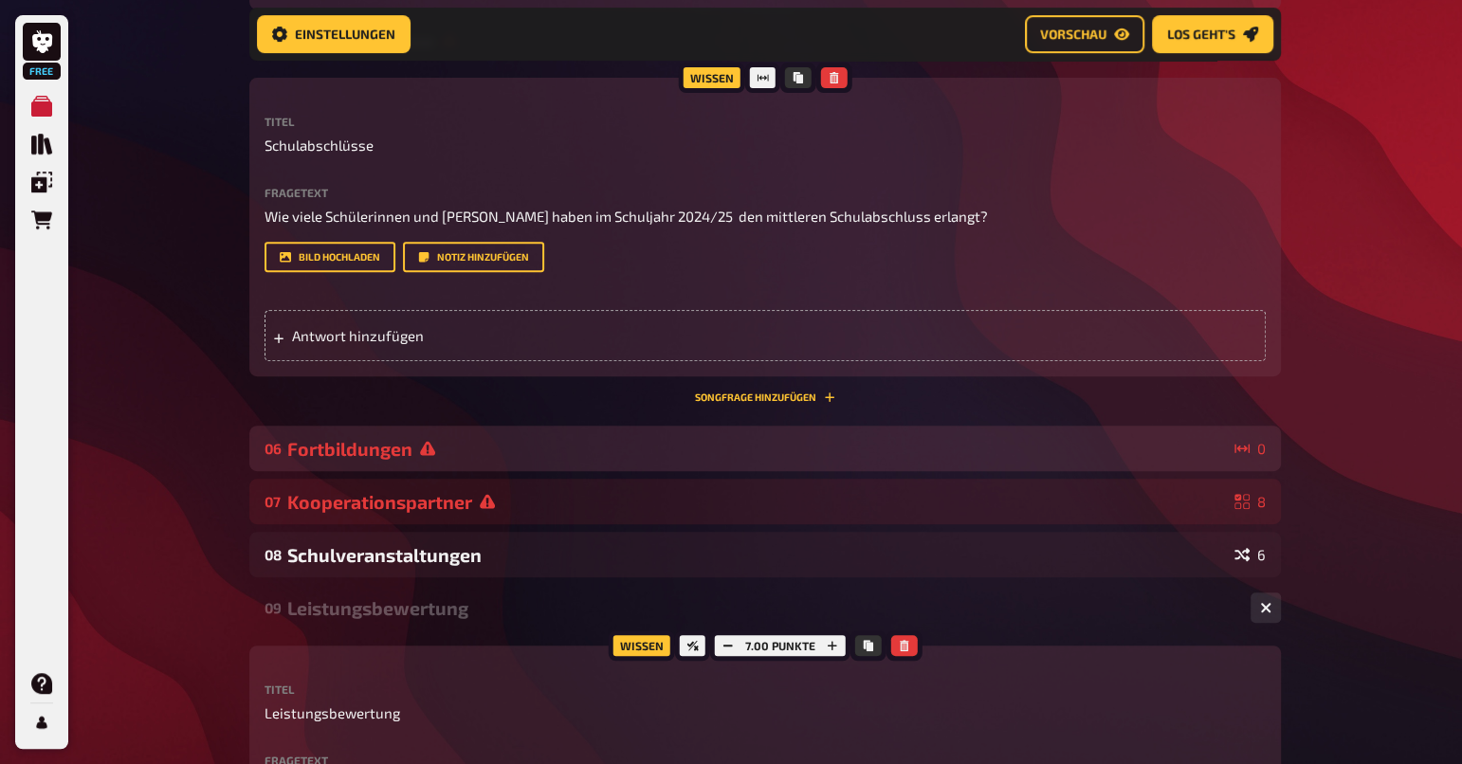
click at [1123, 450] on div "Fortbildungen" at bounding box center [757, 449] width 940 height 22
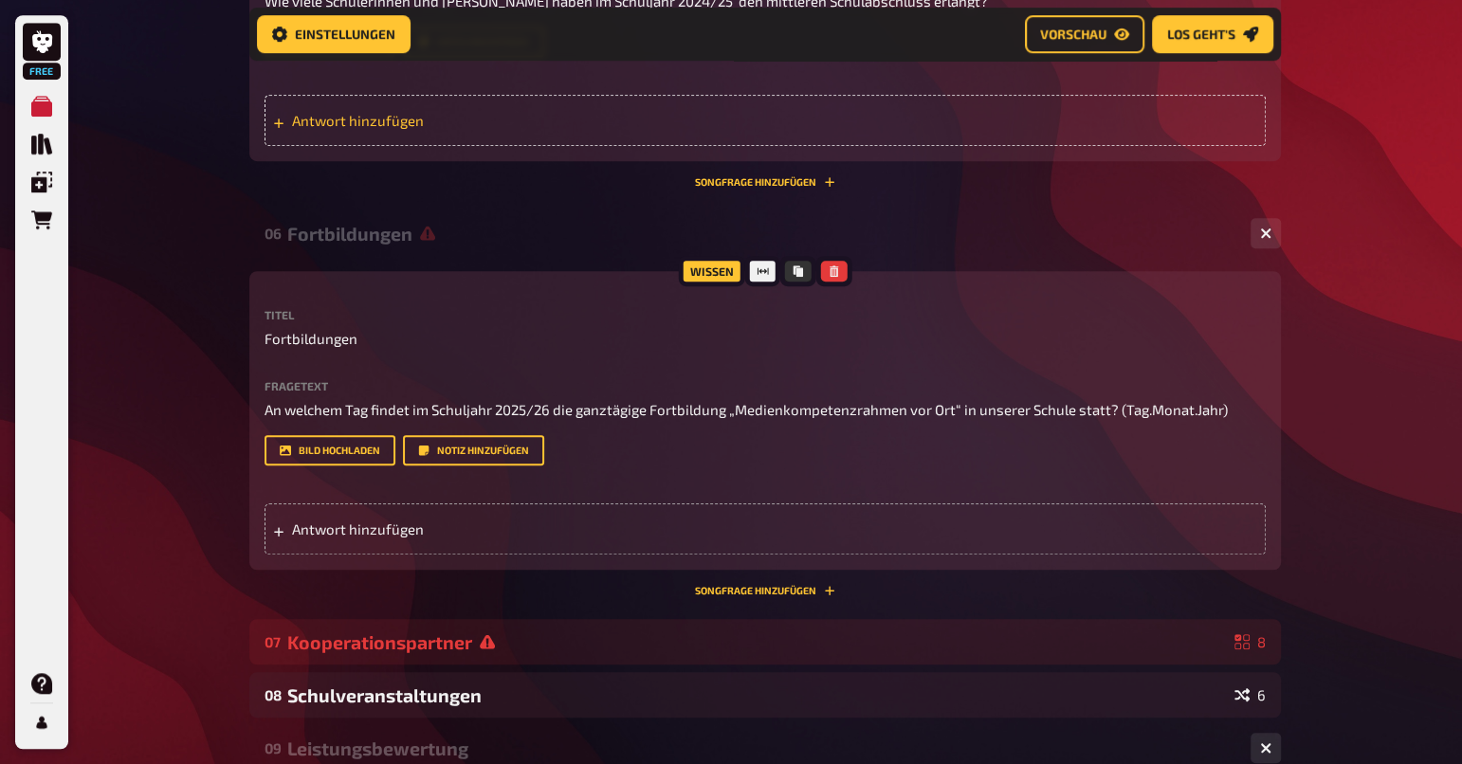
scroll to position [836, 0]
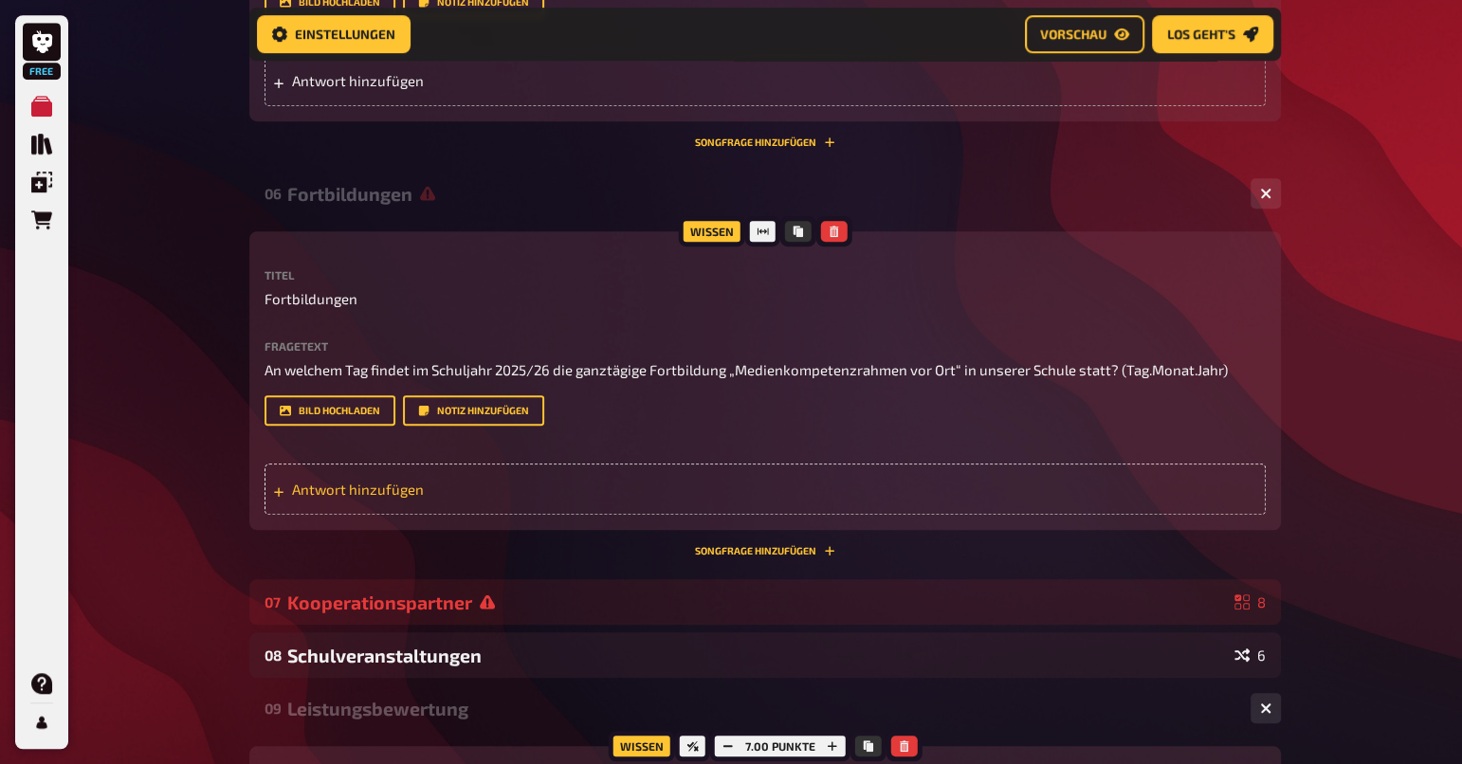
click at [404, 482] on span "Antwort hinzufügen" at bounding box center [439, 489] width 295 height 17
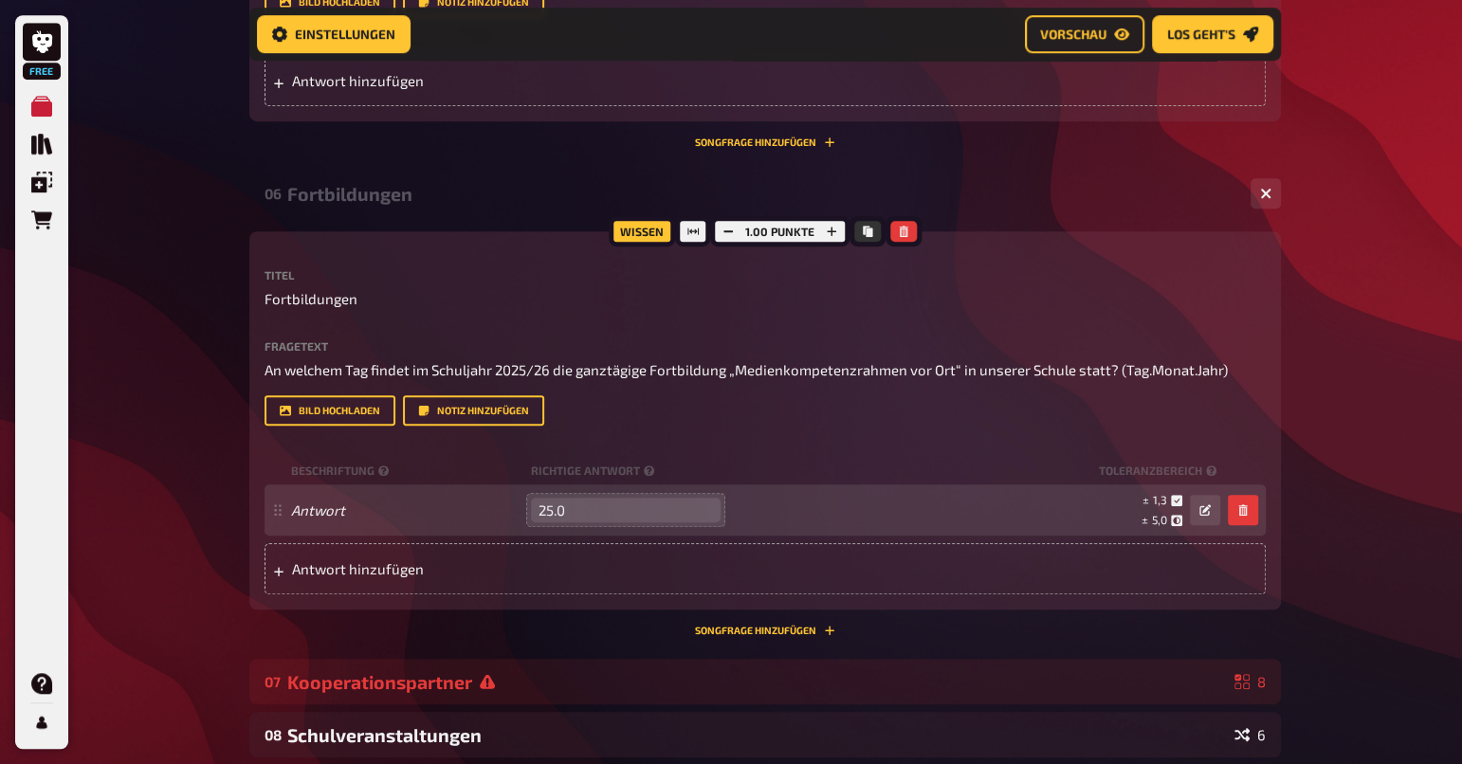
type input "25.02"
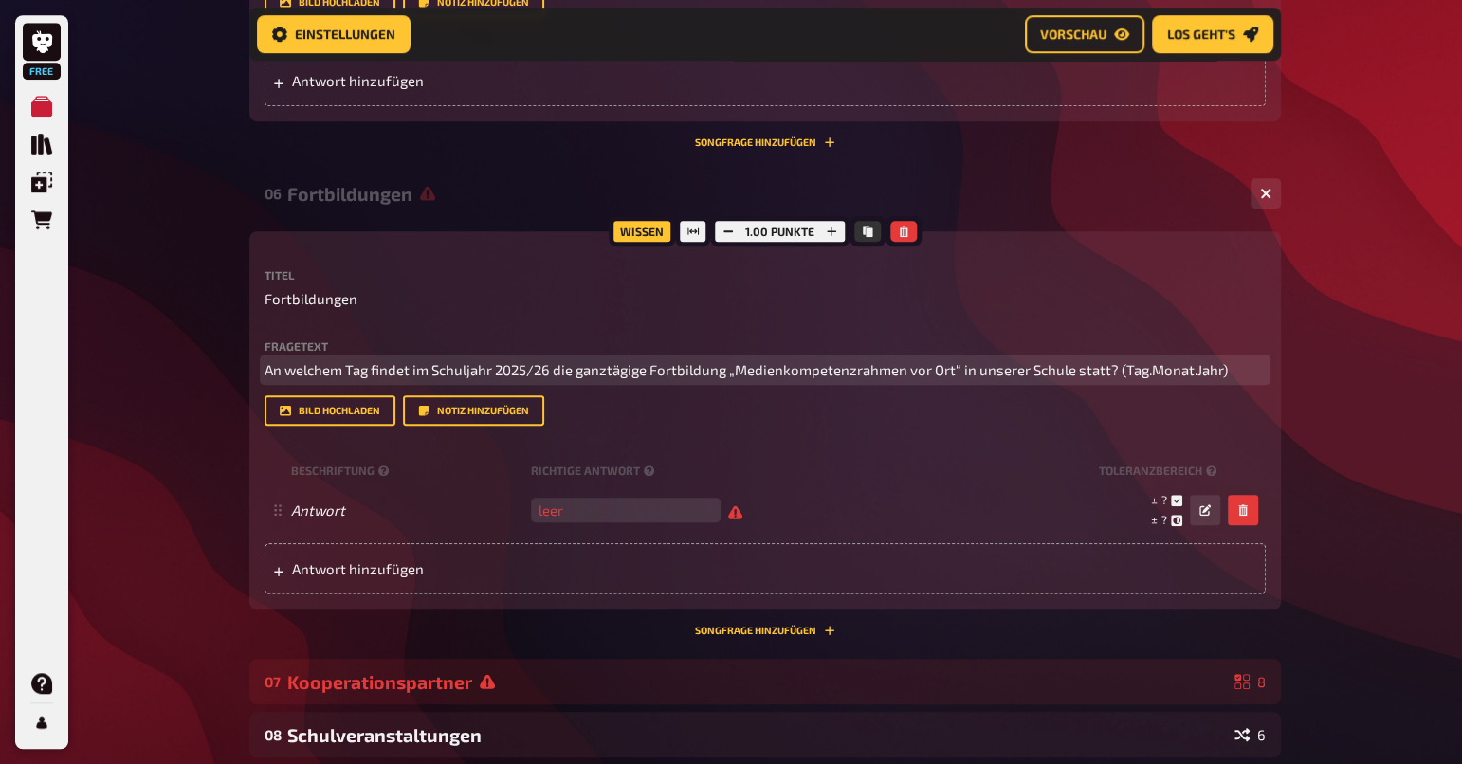
click at [1133, 372] on span "An welchem Tag findet im Schuljahr 2025/26 die ganztägige Fortbildung „Medienko…" at bounding box center [746, 369] width 963 height 17
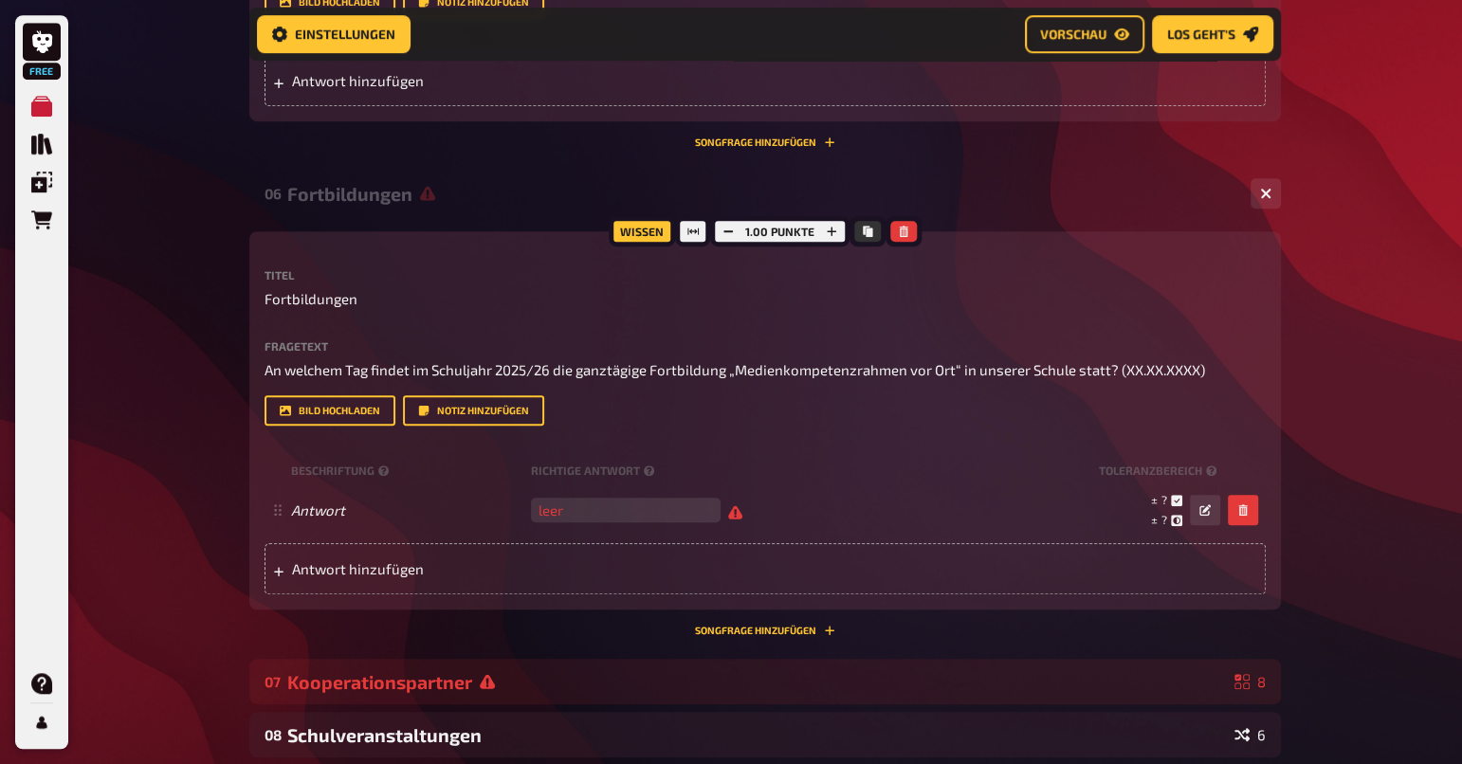
click at [1403, 429] on div "Free Meine Quizze Quiz Sammlung Einblendungen Bestellungen Hilfe Profil Home Me…" at bounding box center [731, 490] width 1462 height 2653
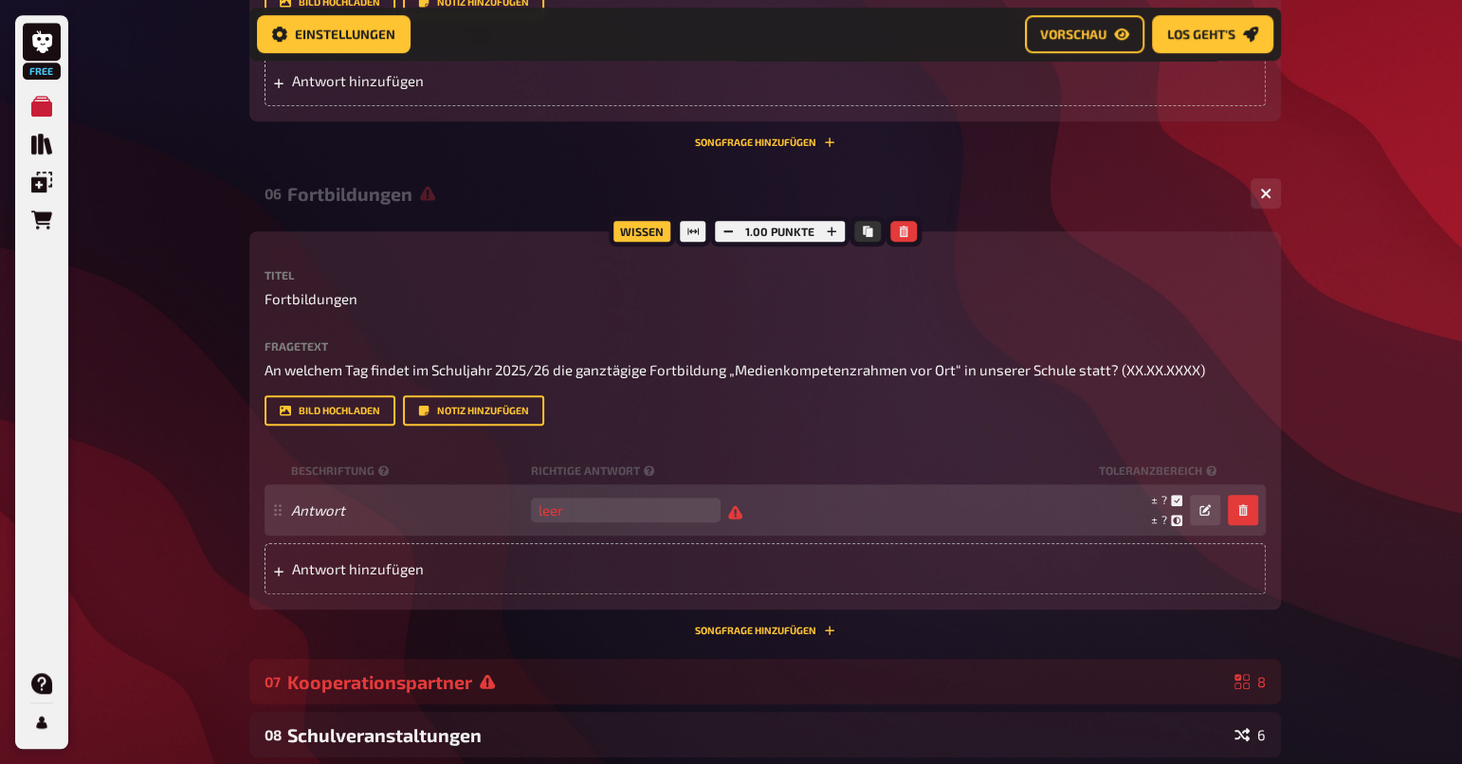
click at [740, 509] on span "leer" at bounding box center [636, 510] width 211 height 17
click at [1178, 501] on icon at bounding box center [1176, 500] width 11 height 11
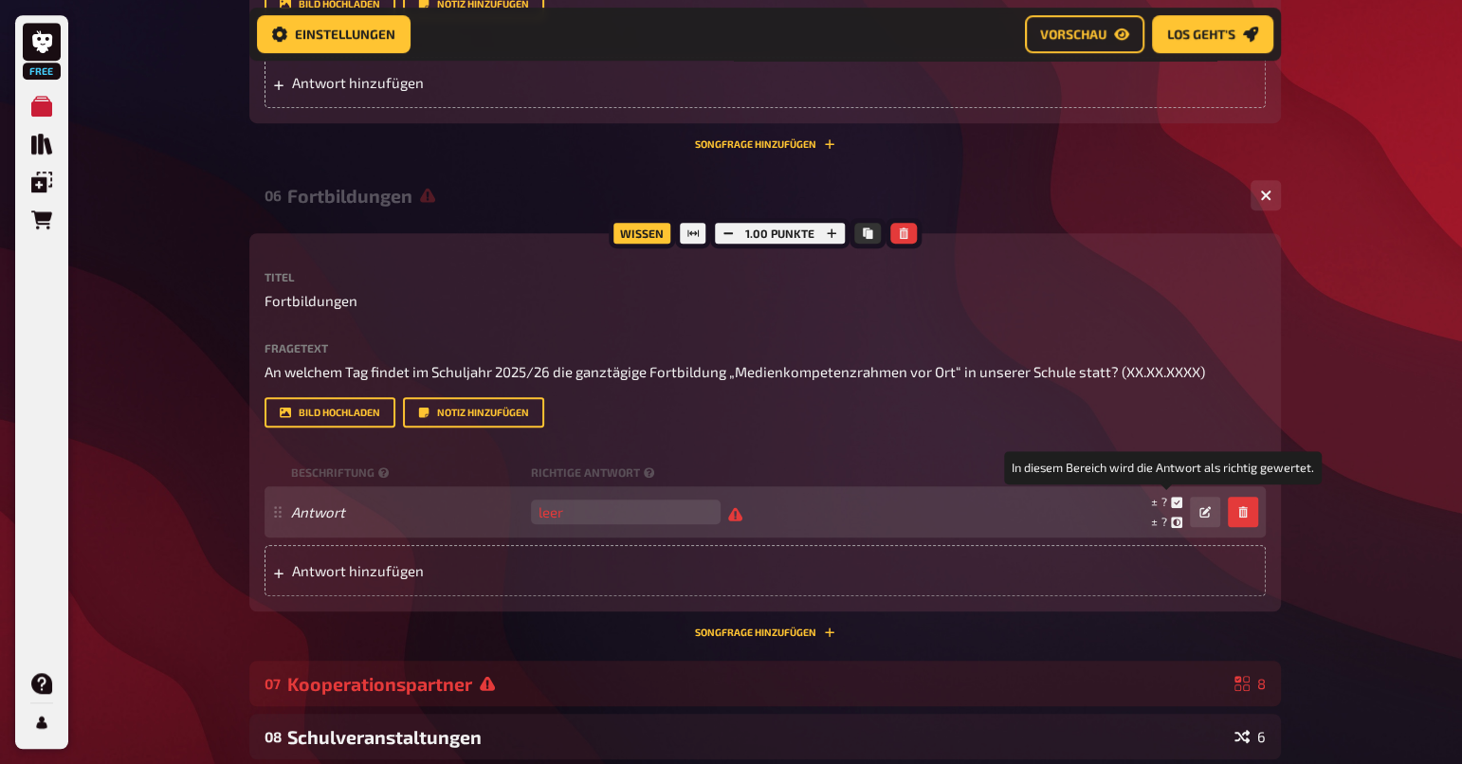
click at [1154, 501] on small "± ?" at bounding box center [1166, 502] width 31 height 16
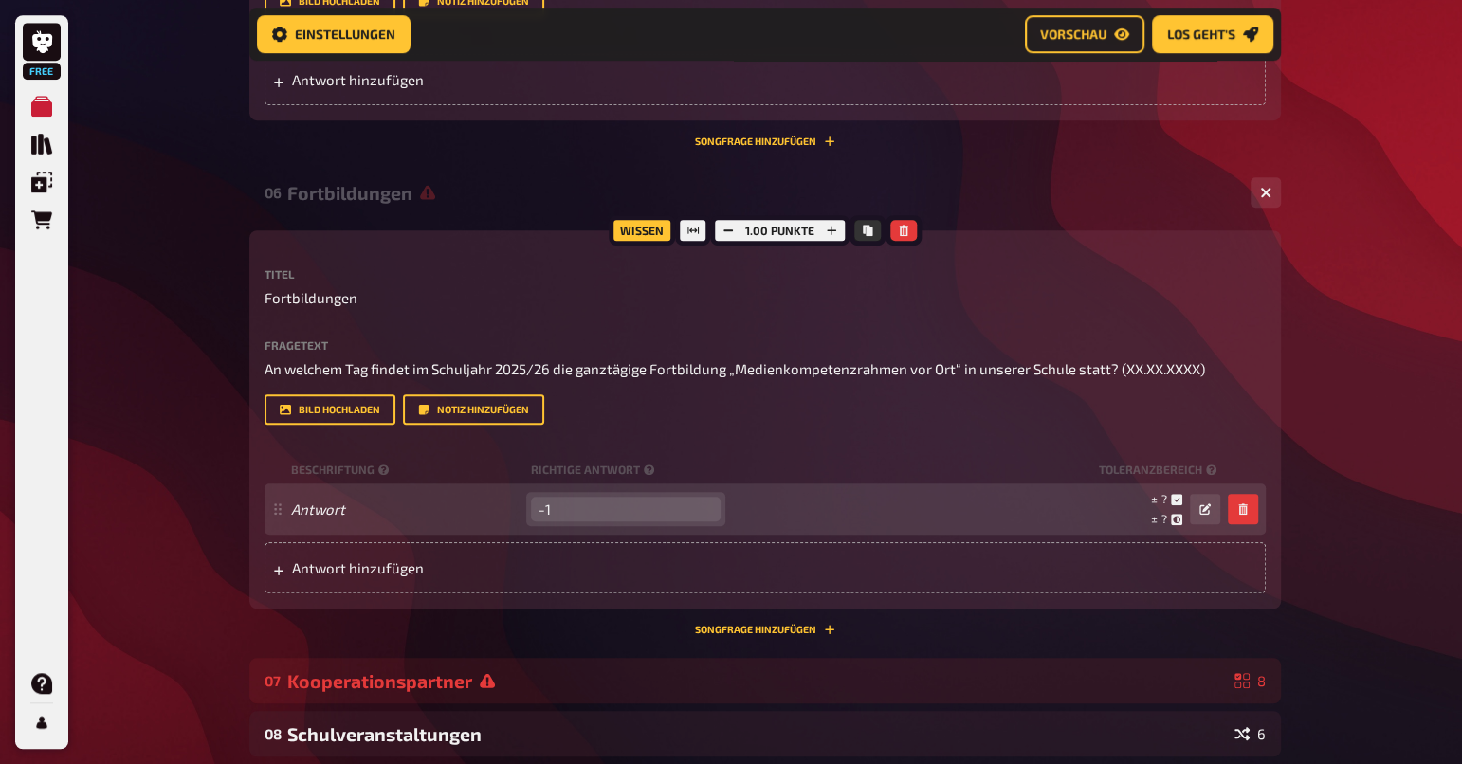
click at [708, 514] on input "-1" at bounding box center [626, 509] width 190 height 25
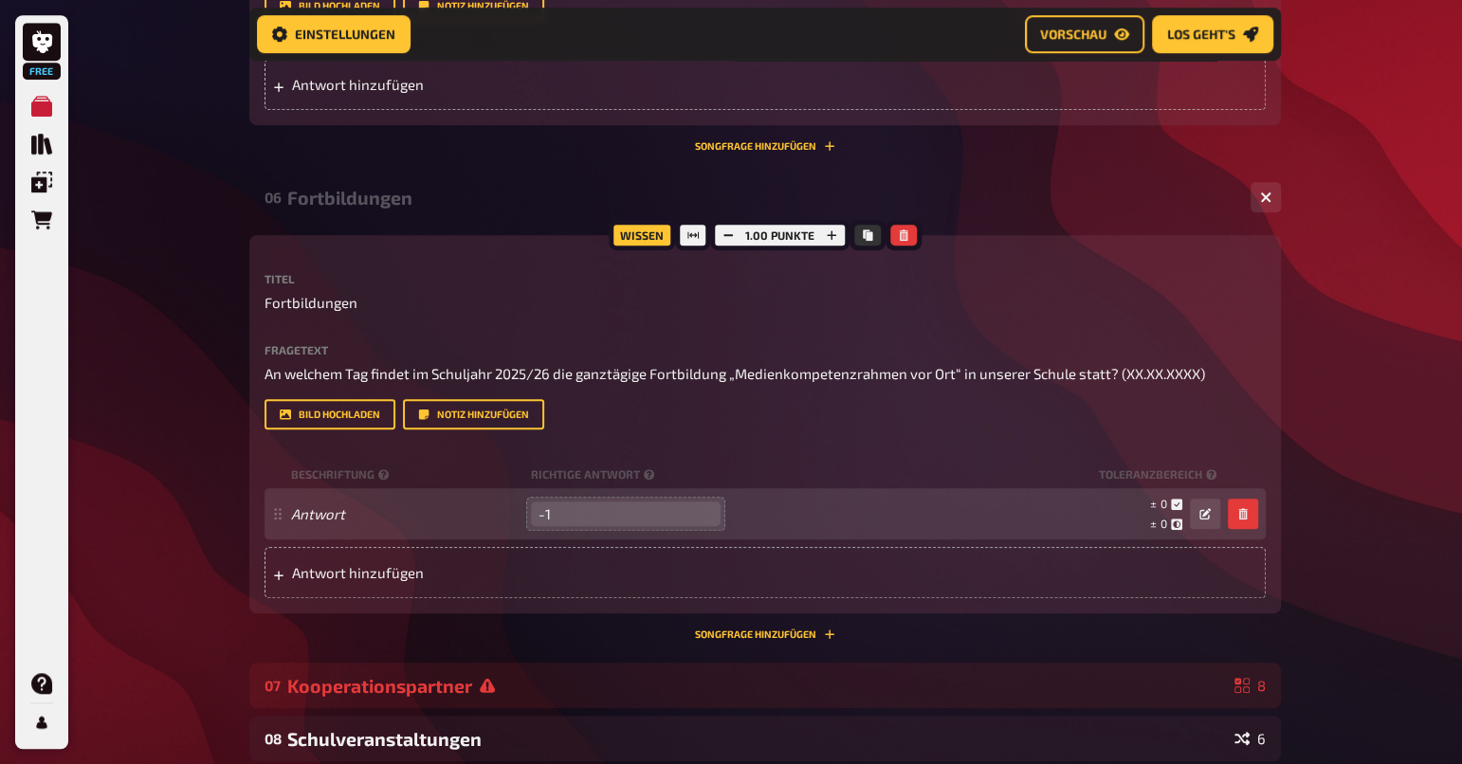
click at [709, 496] on div "Antwort -1 leer ± 0 ± 0 ± 1" at bounding box center [755, 514] width 929 height 36
type input "0"
click at [707, 500] on input "0" at bounding box center [626, 512] width 190 height 25
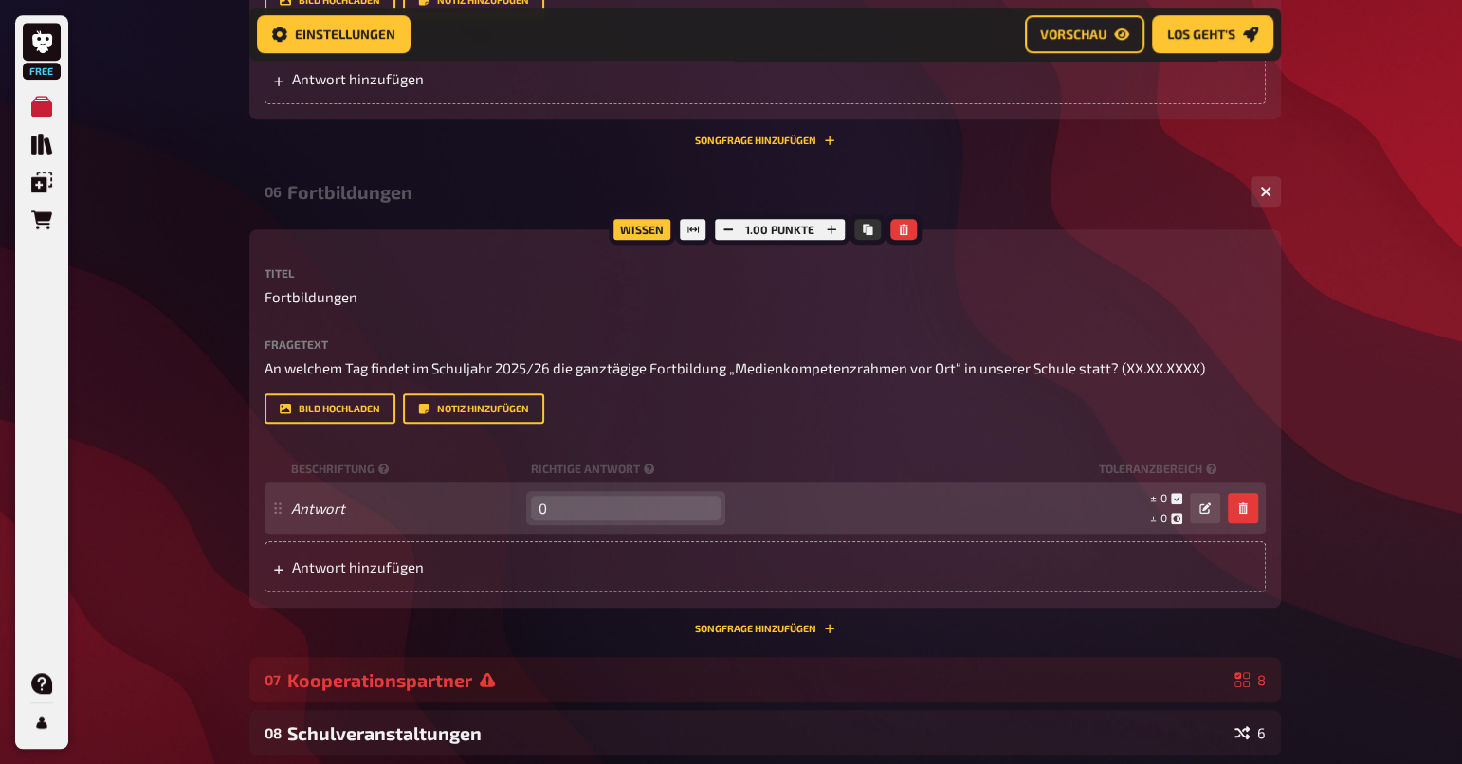
click at [667, 509] on input "0" at bounding box center [626, 508] width 190 height 25
type input "25.02"
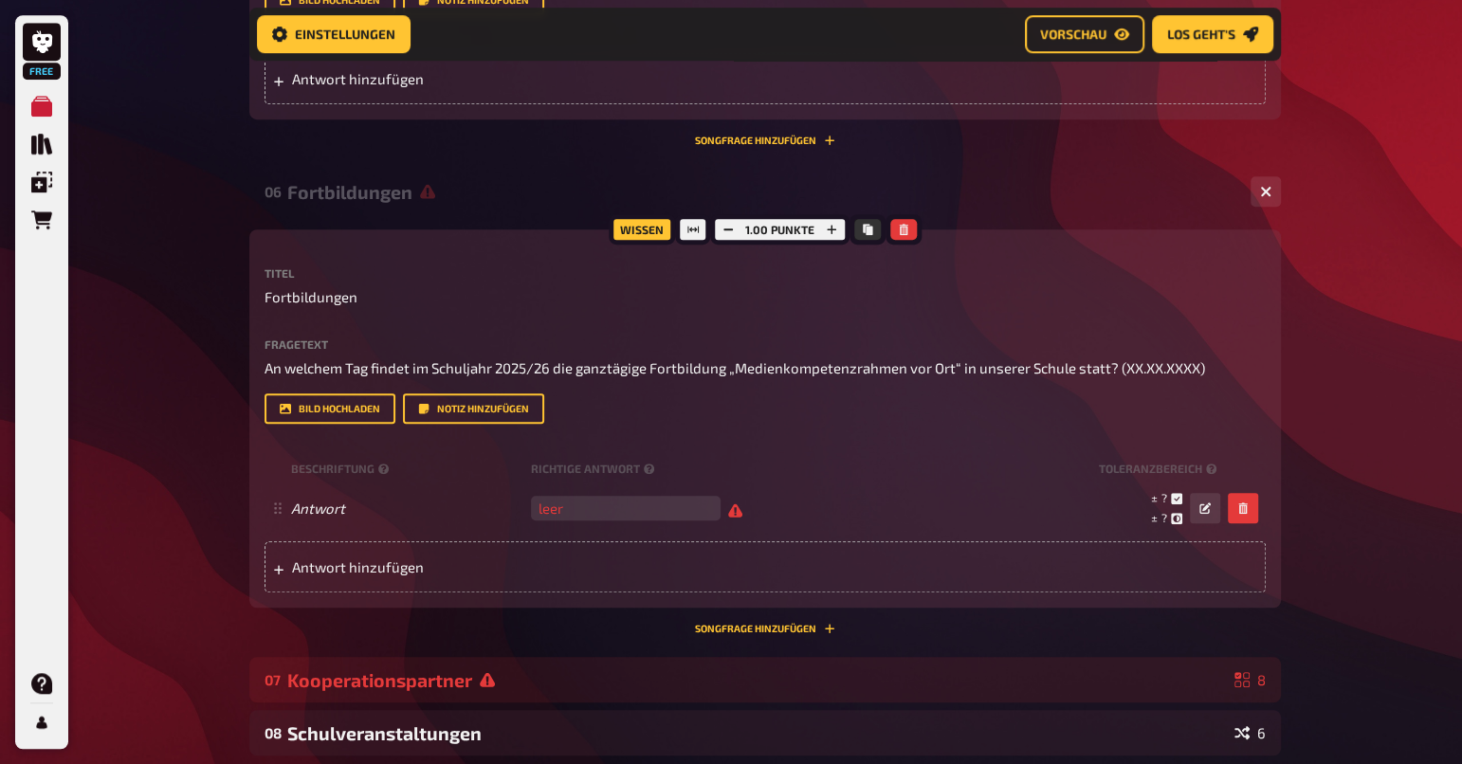
click at [1375, 370] on div "Free Meine Quizze Quiz Sammlung Einblendungen Bestellungen Hilfe Profil Home Me…" at bounding box center [731, 488] width 1462 height 2653
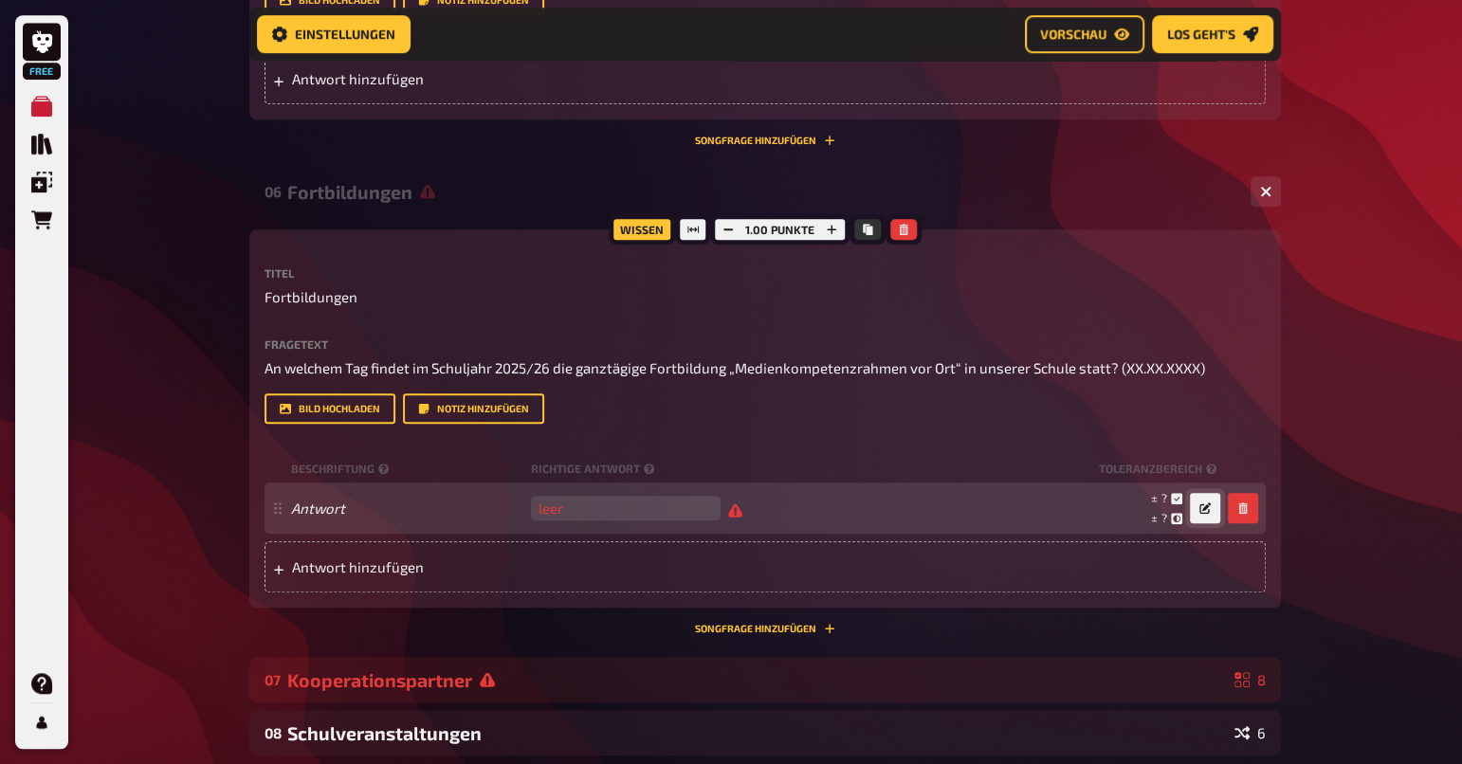
click at [1212, 502] on button "button" at bounding box center [1205, 508] width 30 height 30
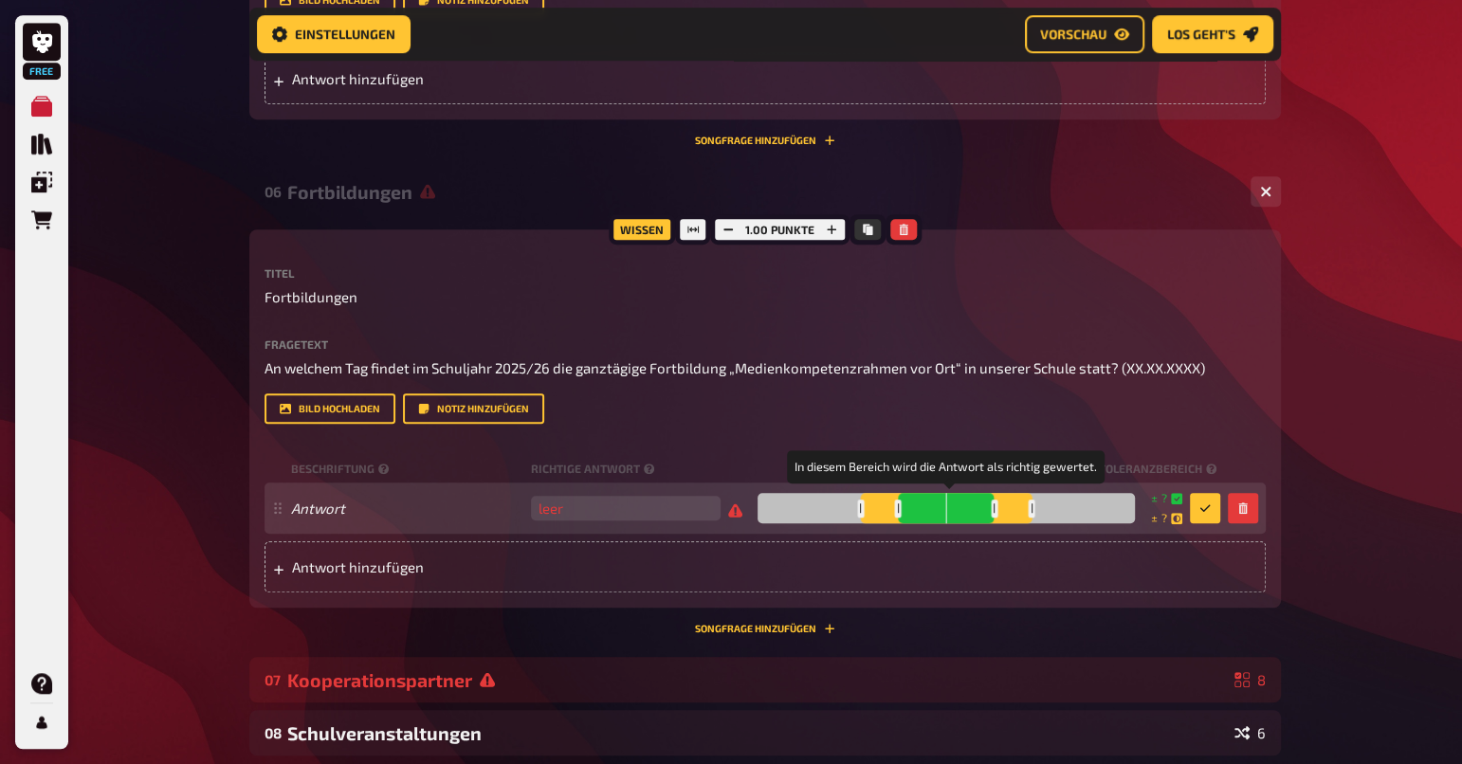
drag, startPoint x: 957, startPoint y: 505, endPoint x: 996, endPoint y: 510, distance: 40.1
click at [996, 510] on div at bounding box center [994, 509] width 7 height 18
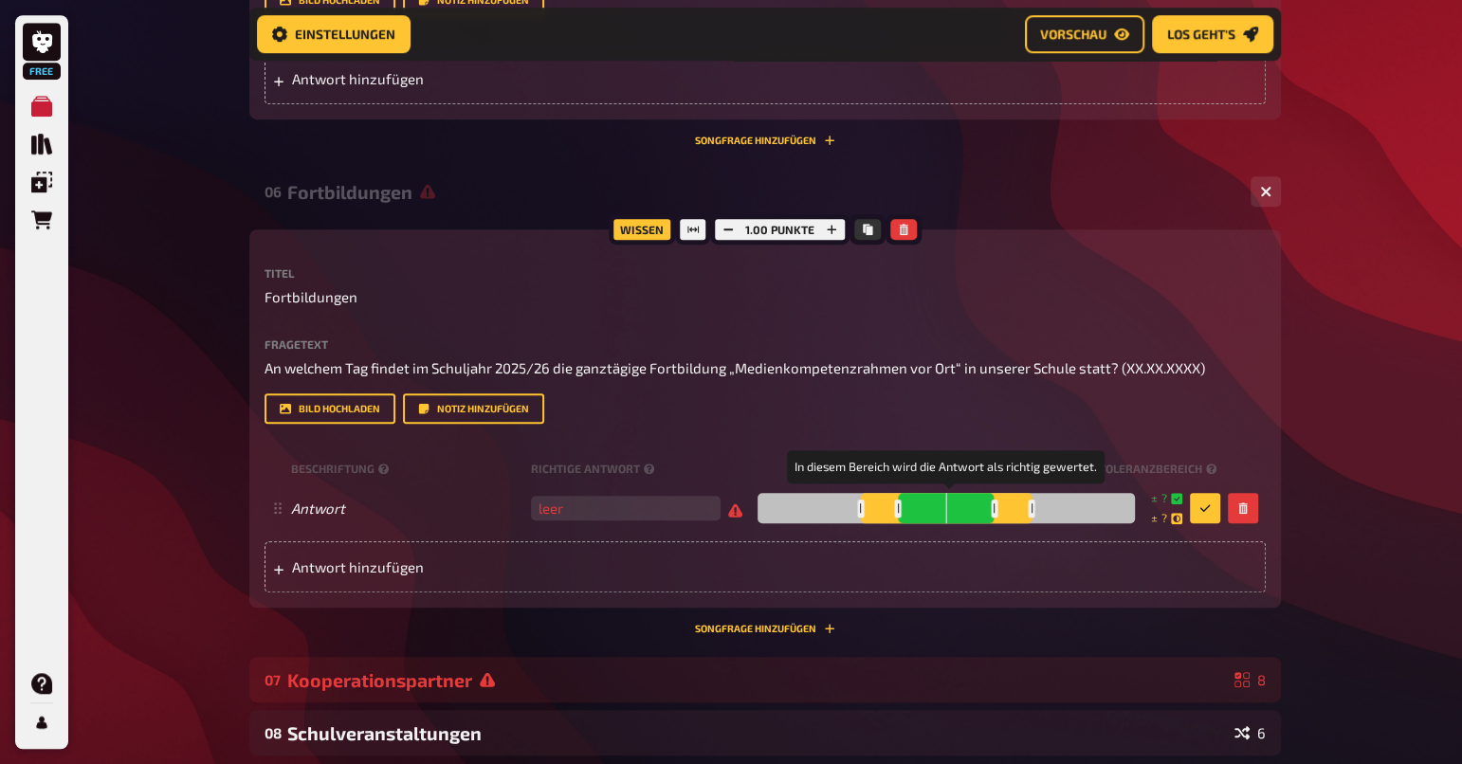
click at [1279, 453] on div "Wissen 1.00 Punkte Titel Fortbildungen Fragetext An welchem Tag findet im Schul…" at bounding box center [765, 418] width 1032 height 378
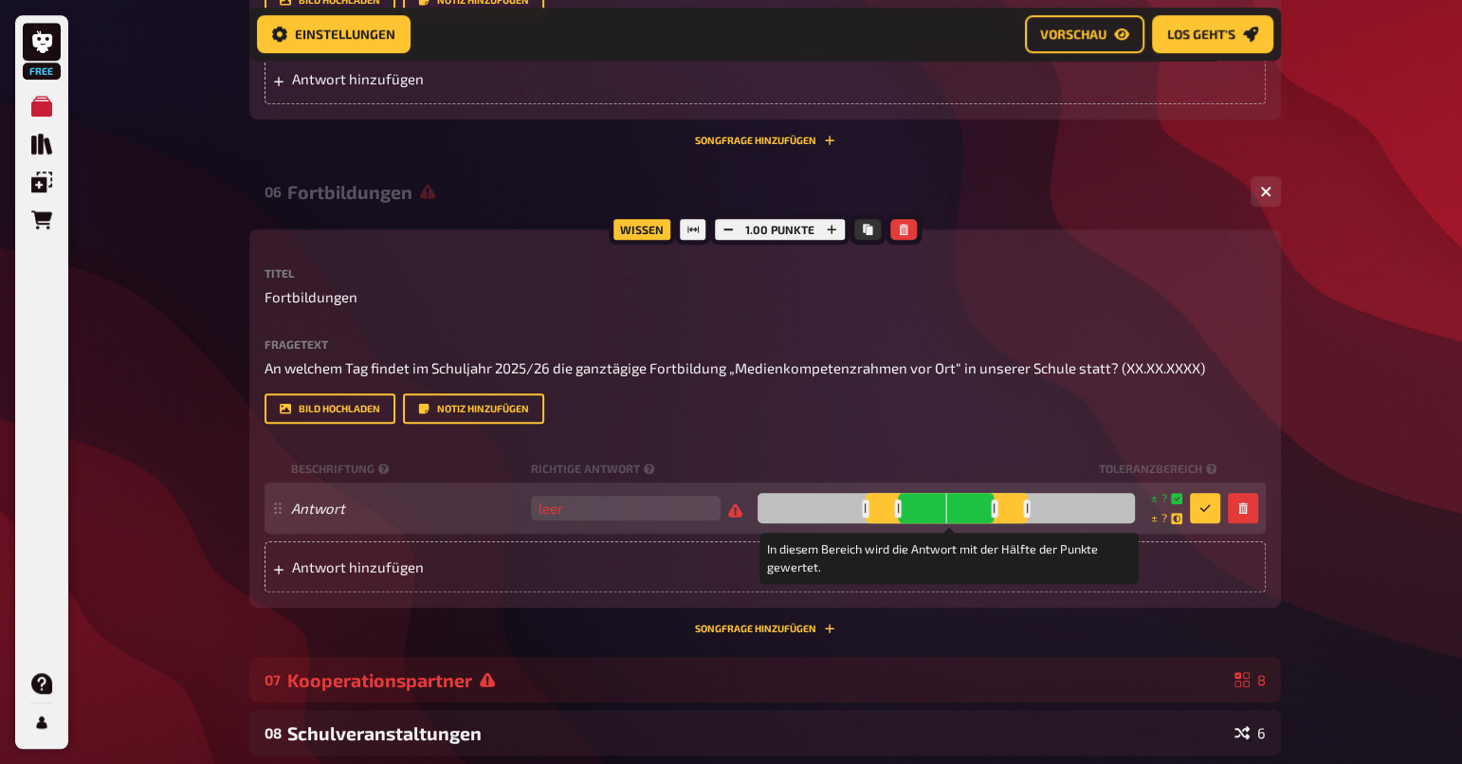
click at [1029, 509] on div at bounding box center [1027, 509] width 7 height 18
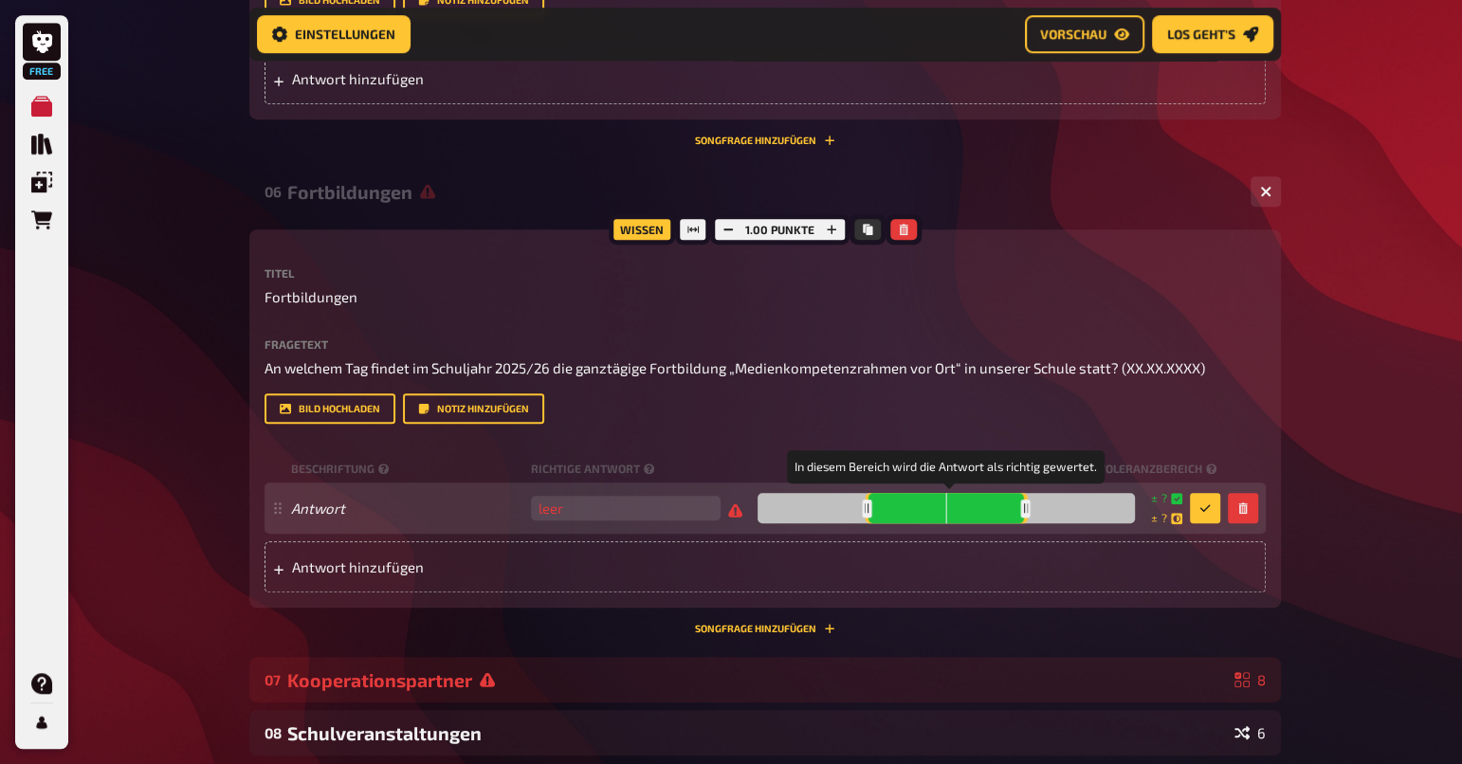
drag, startPoint x: 996, startPoint y: 503, endPoint x: 1027, endPoint y: 505, distance: 30.4
click at [1027, 505] on div at bounding box center [1024, 509] width 7 height 18
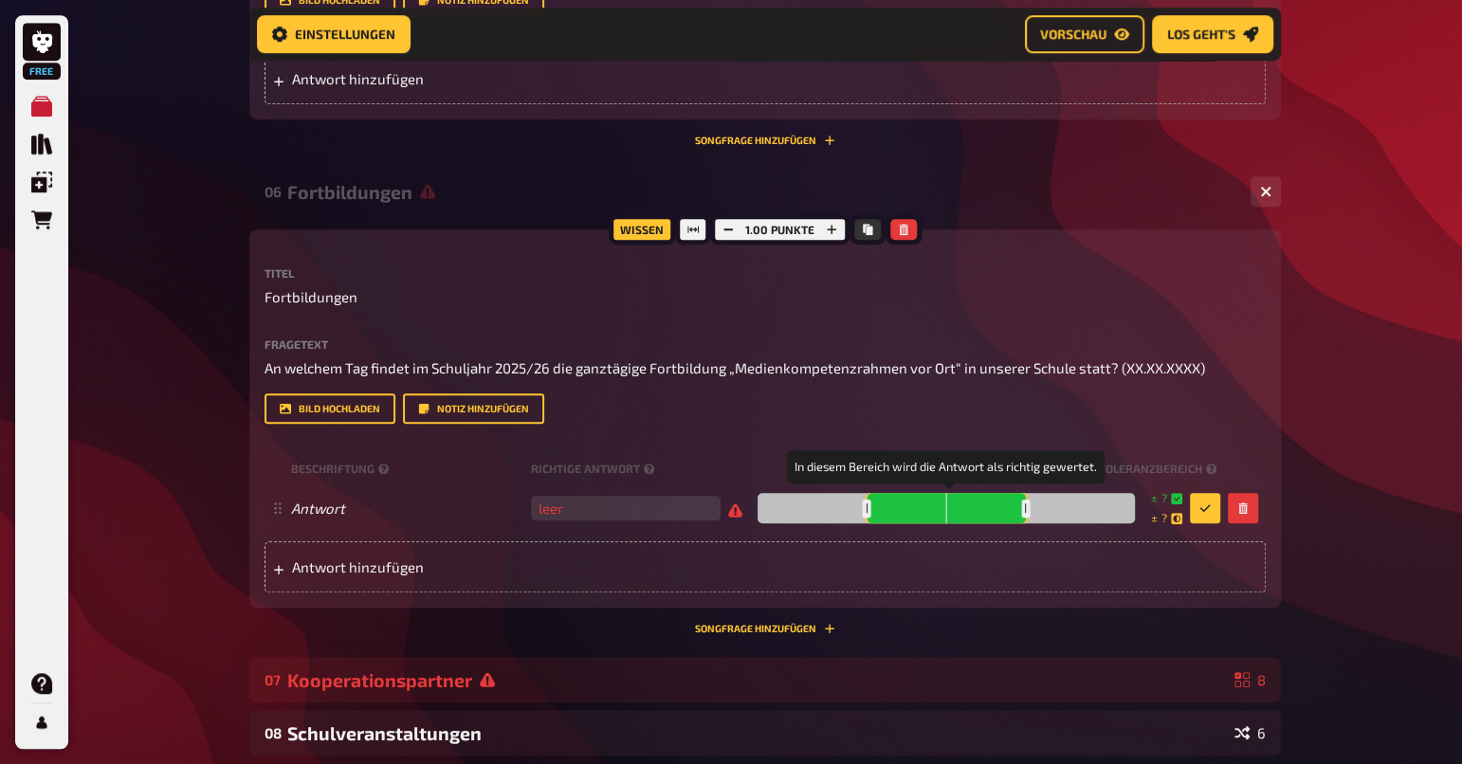
click at [1340, 422] on div "Free Meine Quizze Quiz Sammlung Einblendungen Bestellungen Hilfe Profil Home Me…" at bounding box center [731, 488] width 1462 height 2653
click at [1358, 508] on div "Free Meine Quizze Quiz Sammlung Einblendungen Bestellungen Hilfe Profil Home Me…" at bounding box center [731, 488] width 1462 height 2653
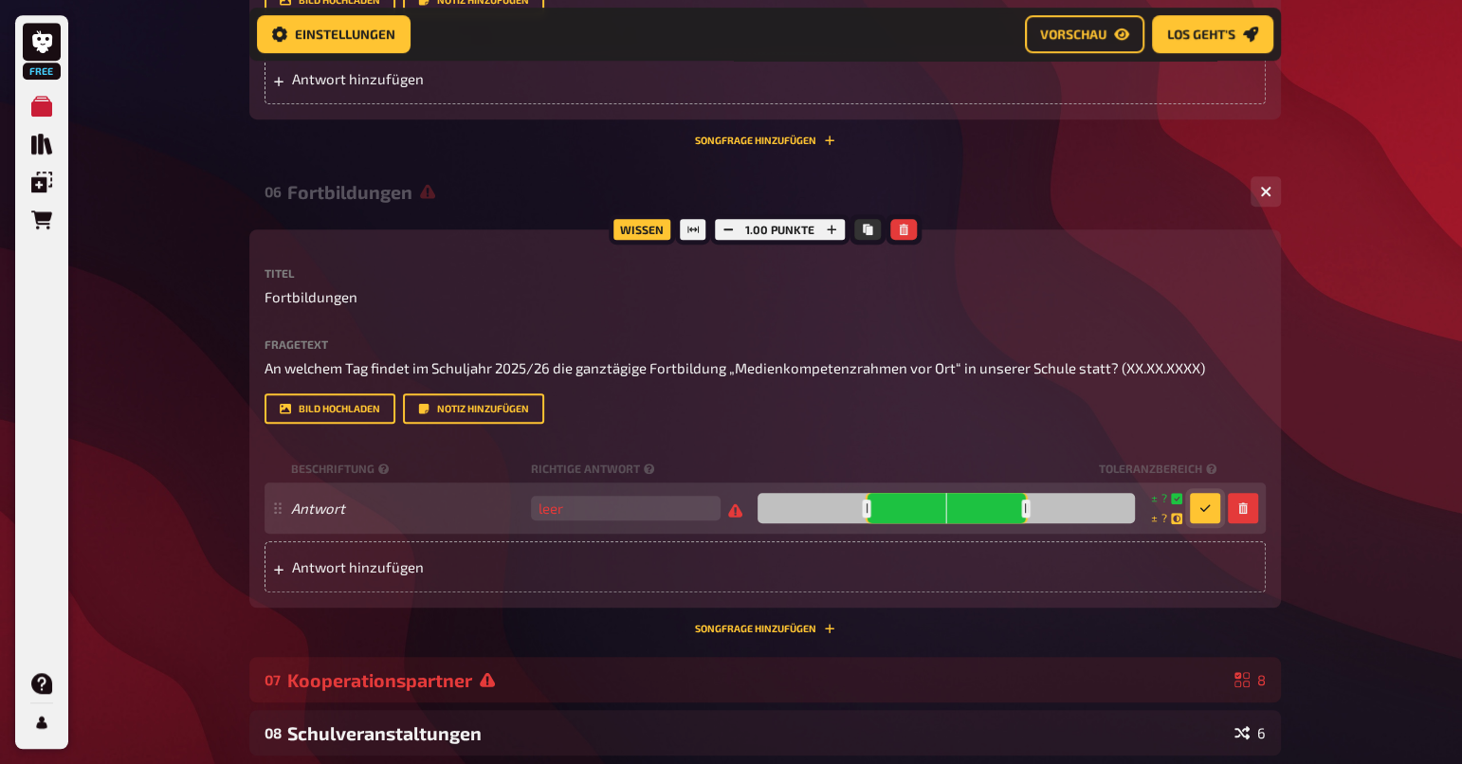
click at [1195, 504] on button "button" at bounding box center [1205, 508] width 30 height 30
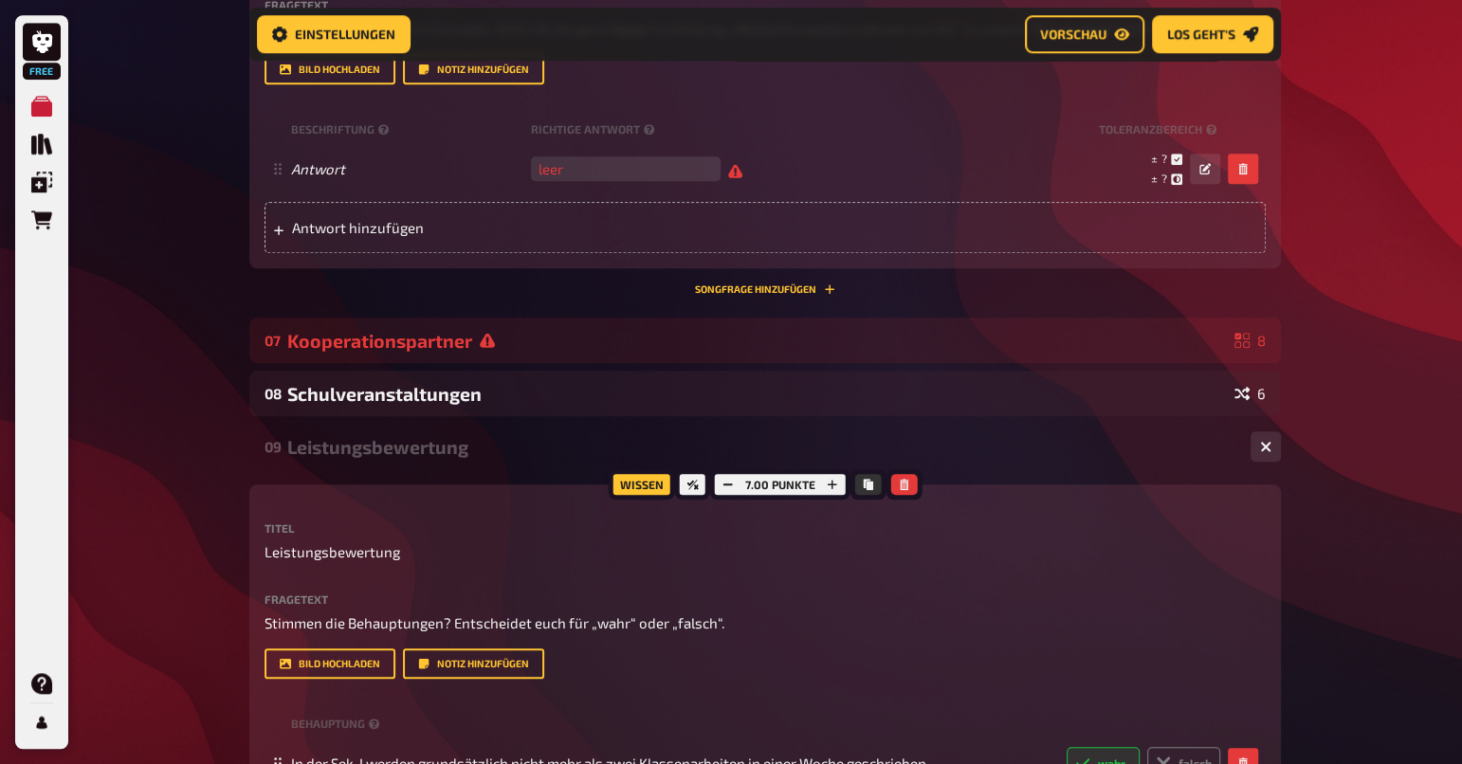
scroll to position [1176, 0]
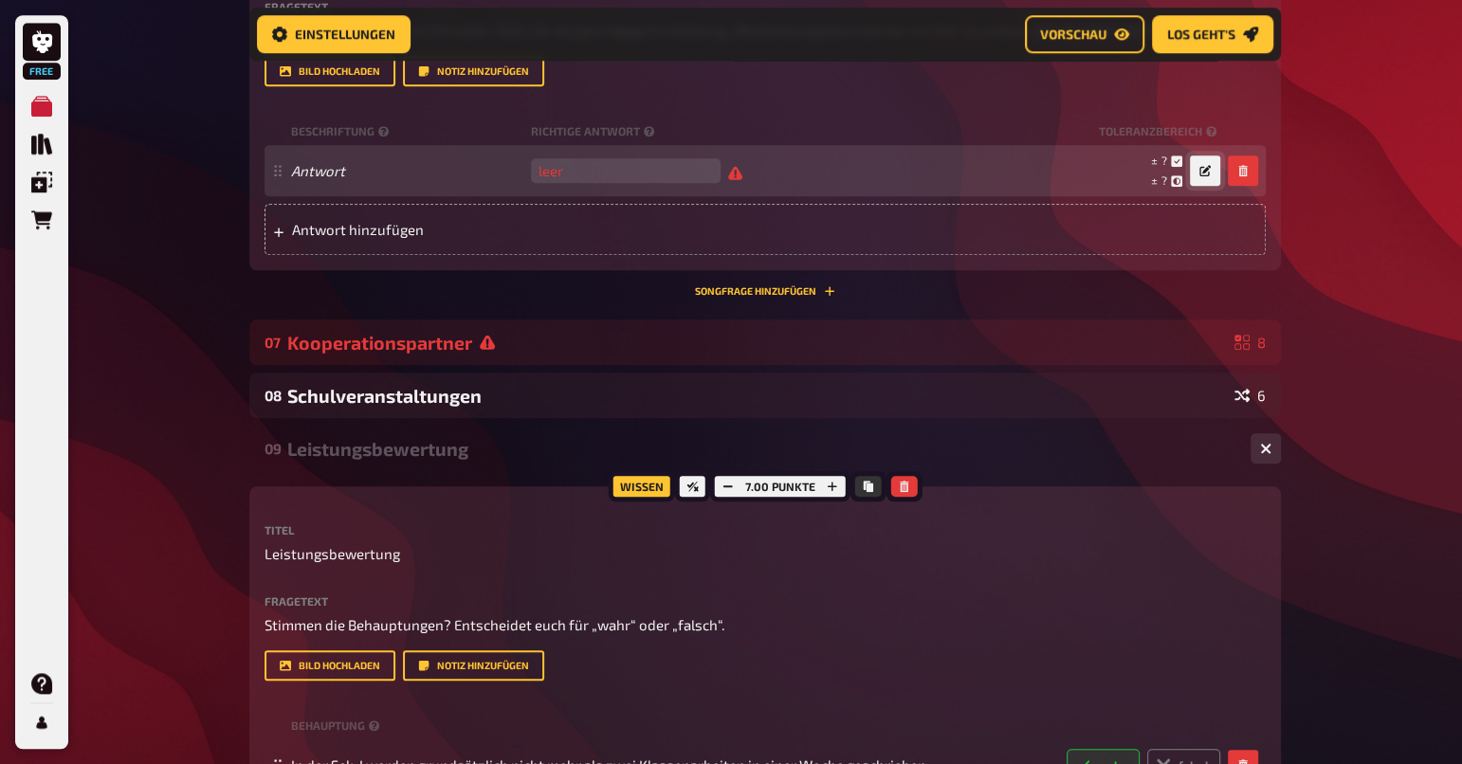
click at [1206, 170] on icon "button" at bounding box center [1204, 170] width 11 height 11
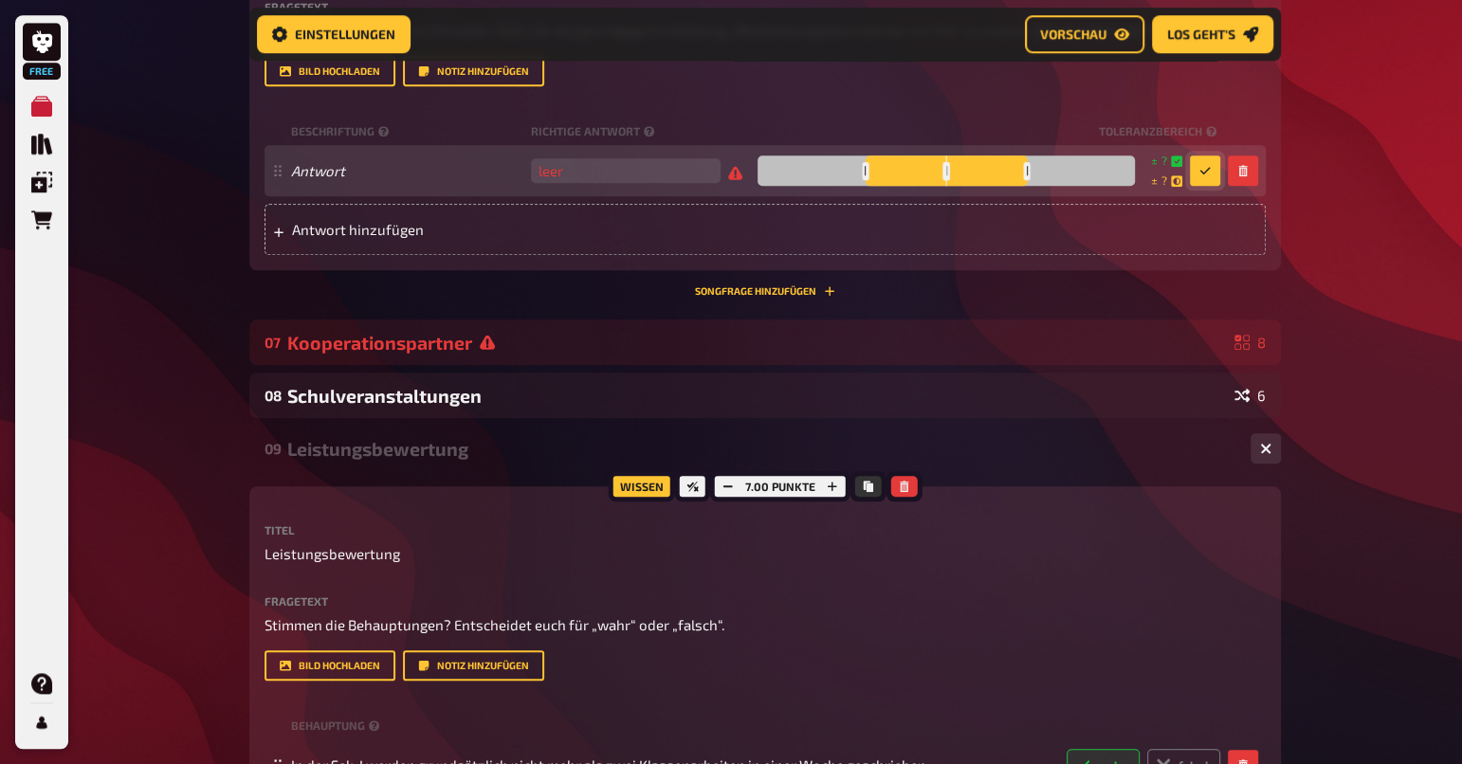
drag, startPoint x: 1027, startPoint y: 165, endPoint x: 922, endPoint y: 163, distance: 105.3
click at [921, 163] on div at bounding box center [946, 170] width 377 height 30
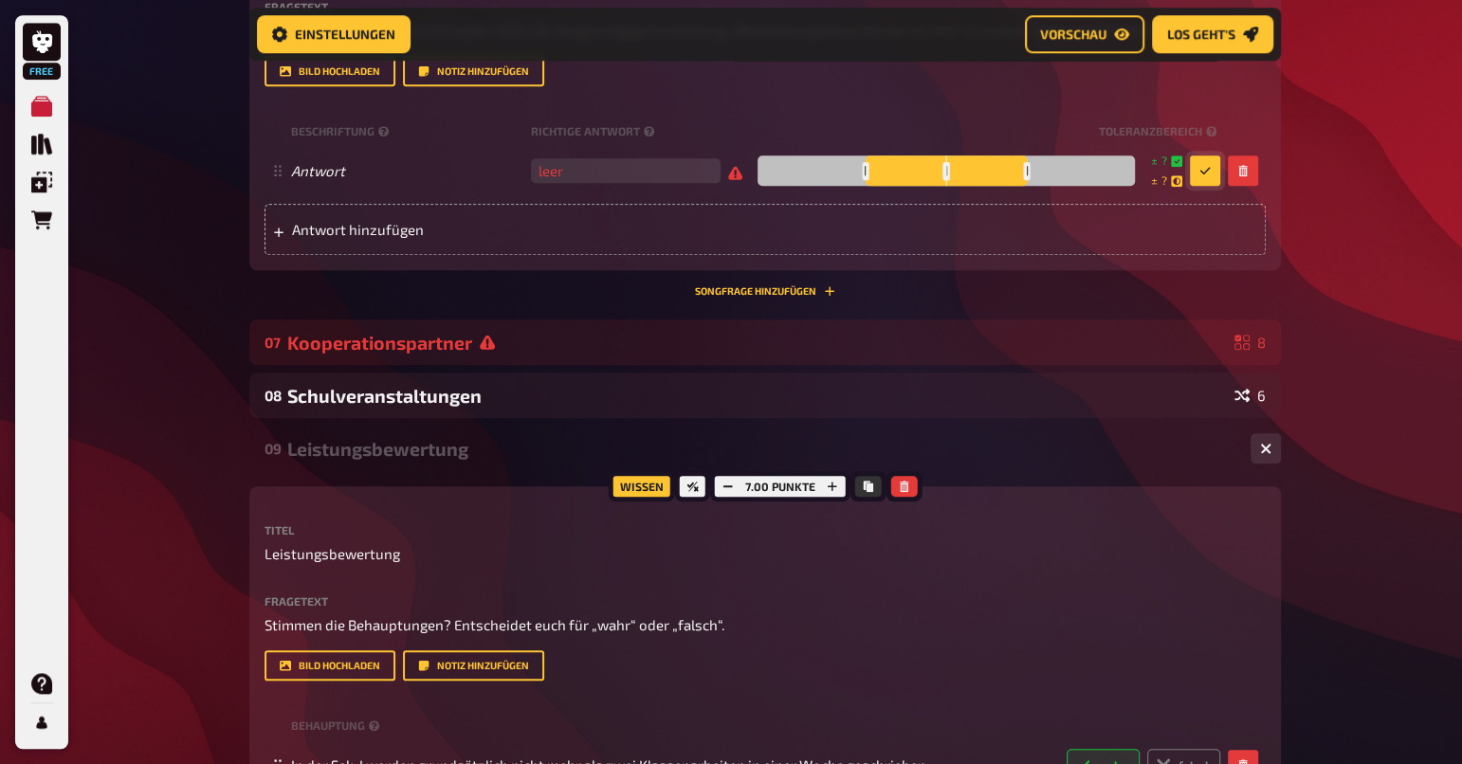
click at [1215, 161] on button "button" at bounding box center [1205, 170] width 30 height 30
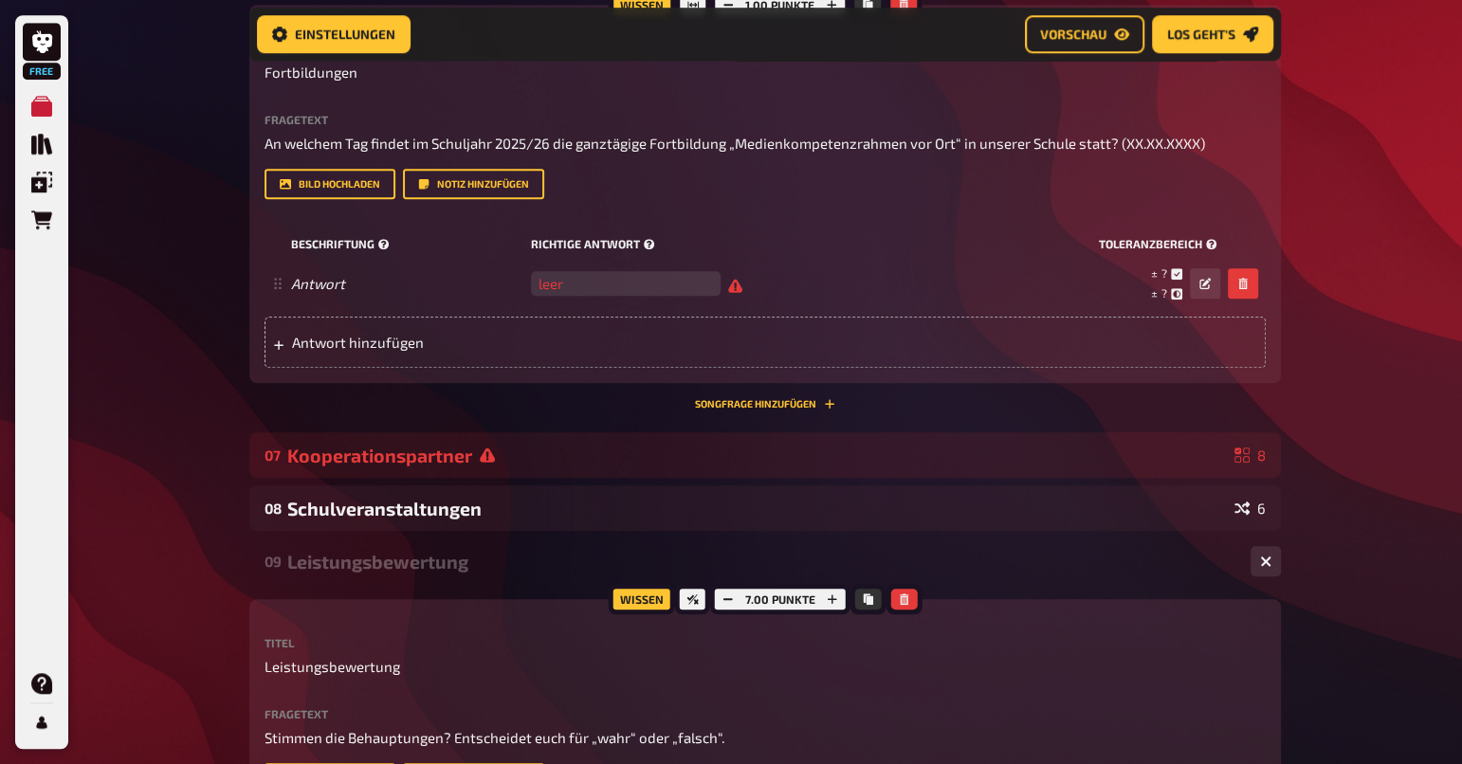
scroll to position [1120, 0]
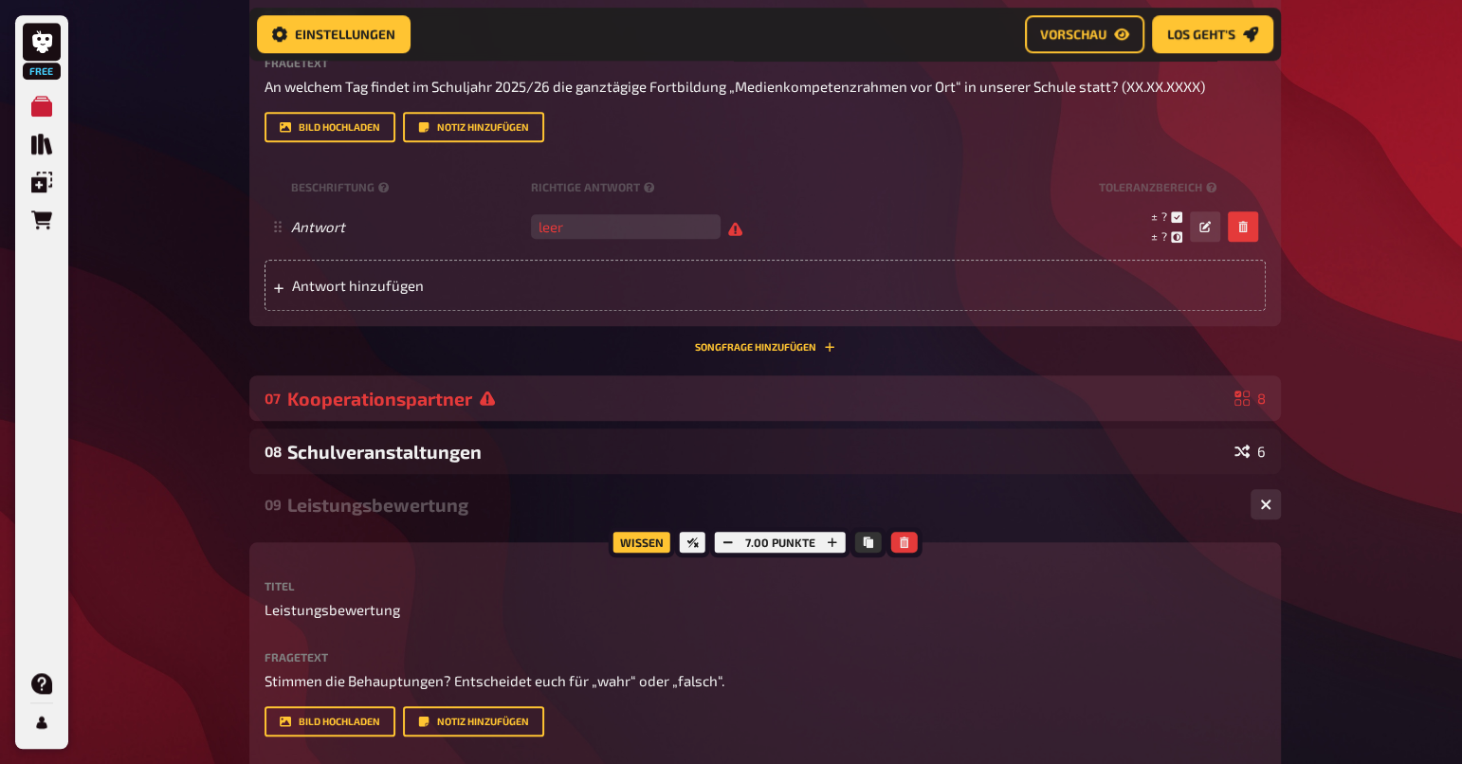
click at [858, 400] on div "Kooperationspartner" at bounding box center [757, 399] width 940 height 22
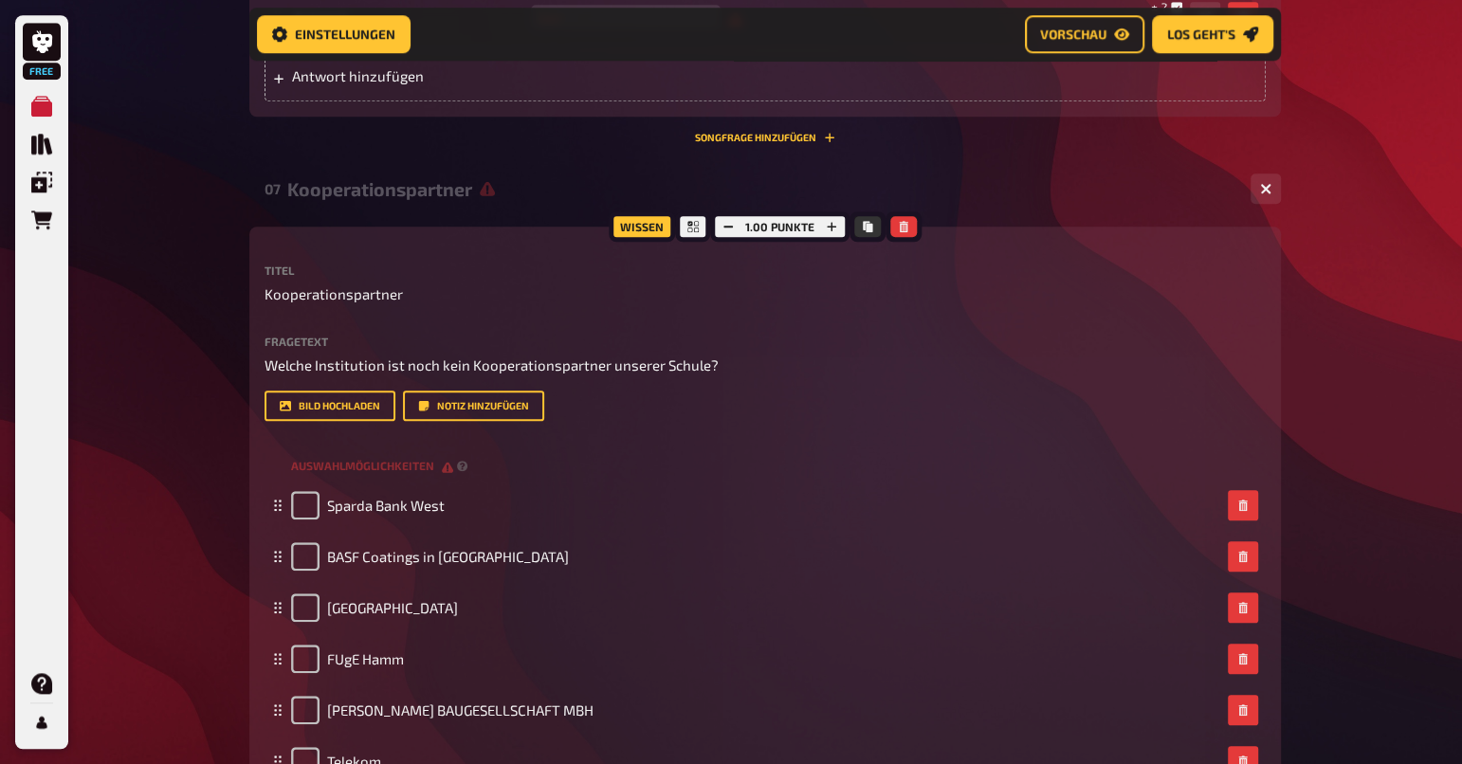
scroll to position [1731, 0]
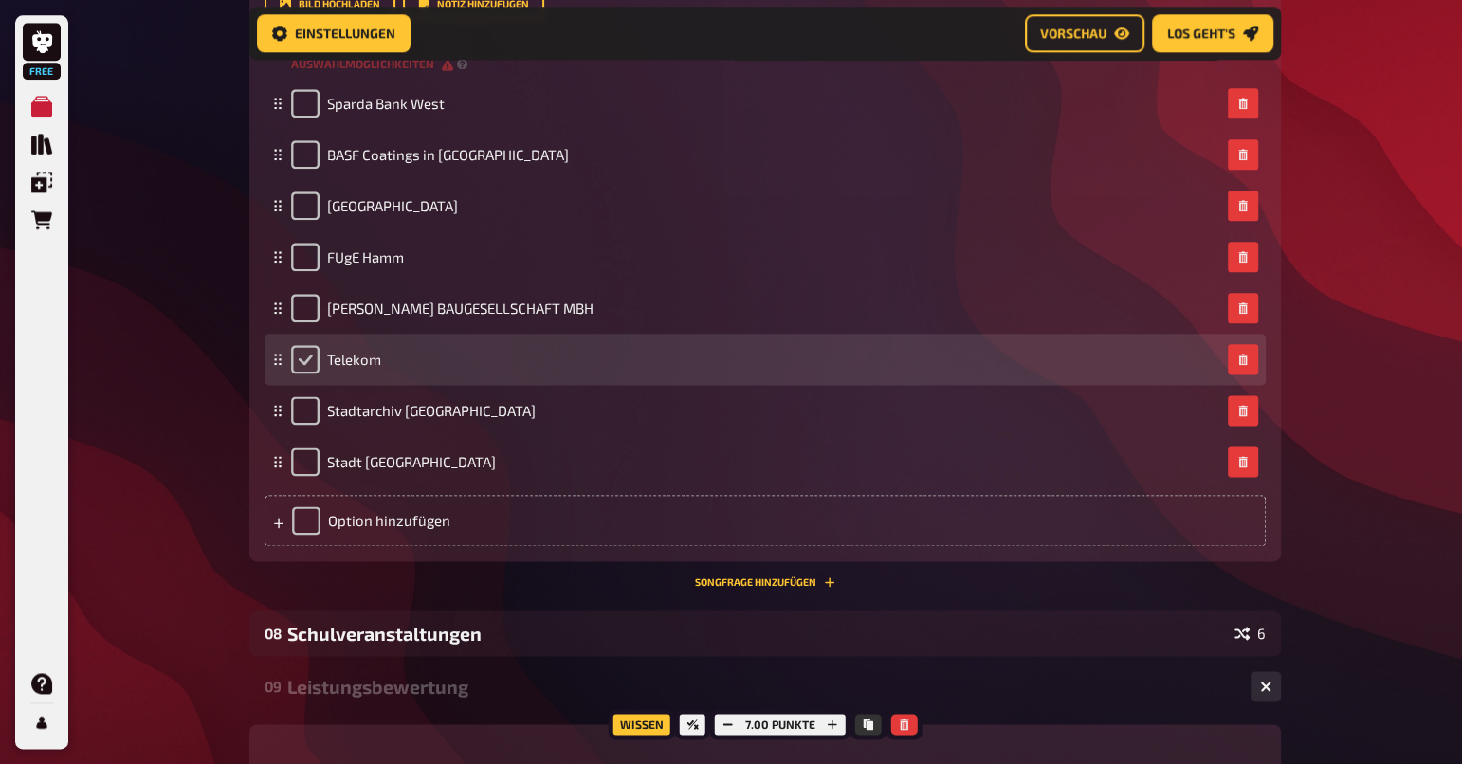
click at [299, 362] on input "checkbox" at bounding box center [305, 359] width 28 height 28
checkbox input "true"
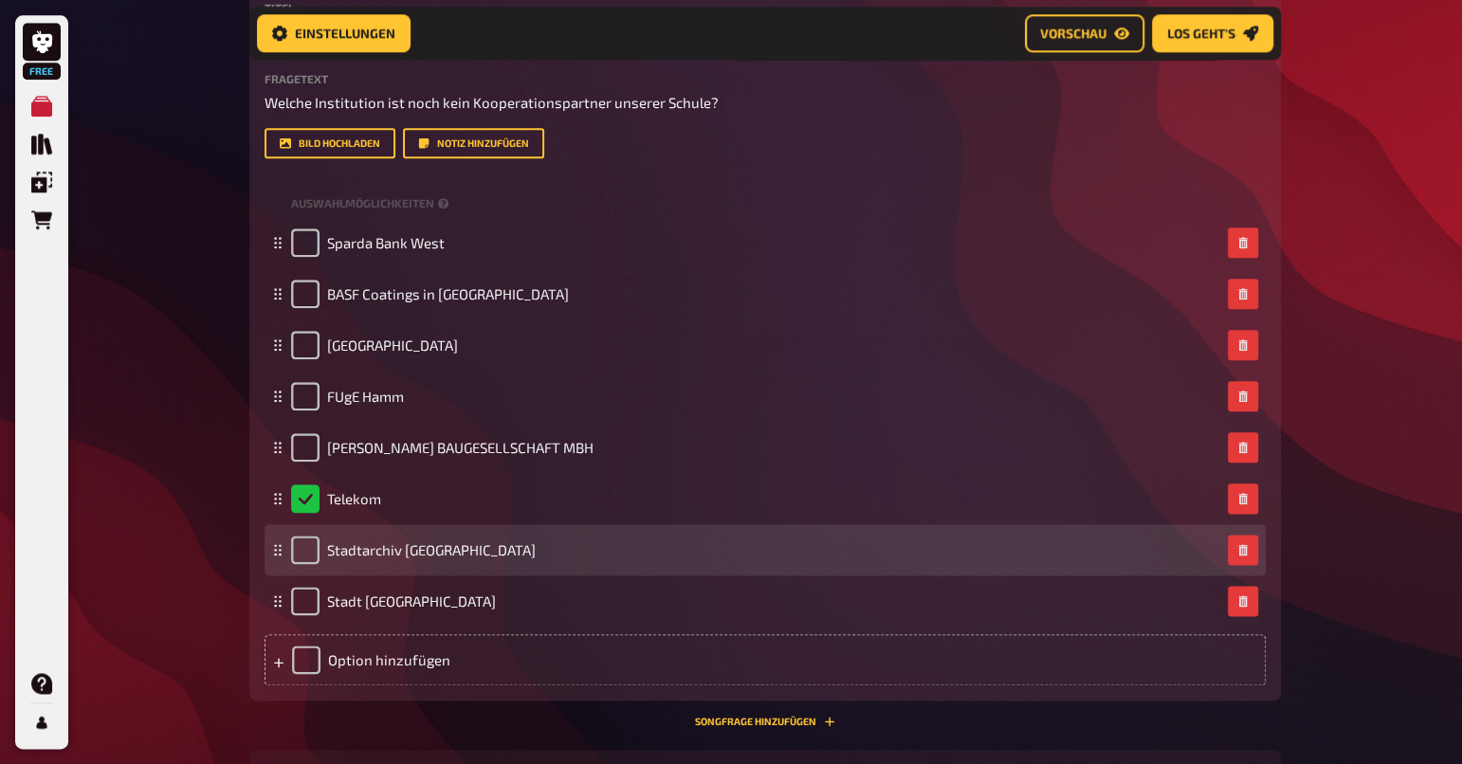
scroll to position [1586, 0]
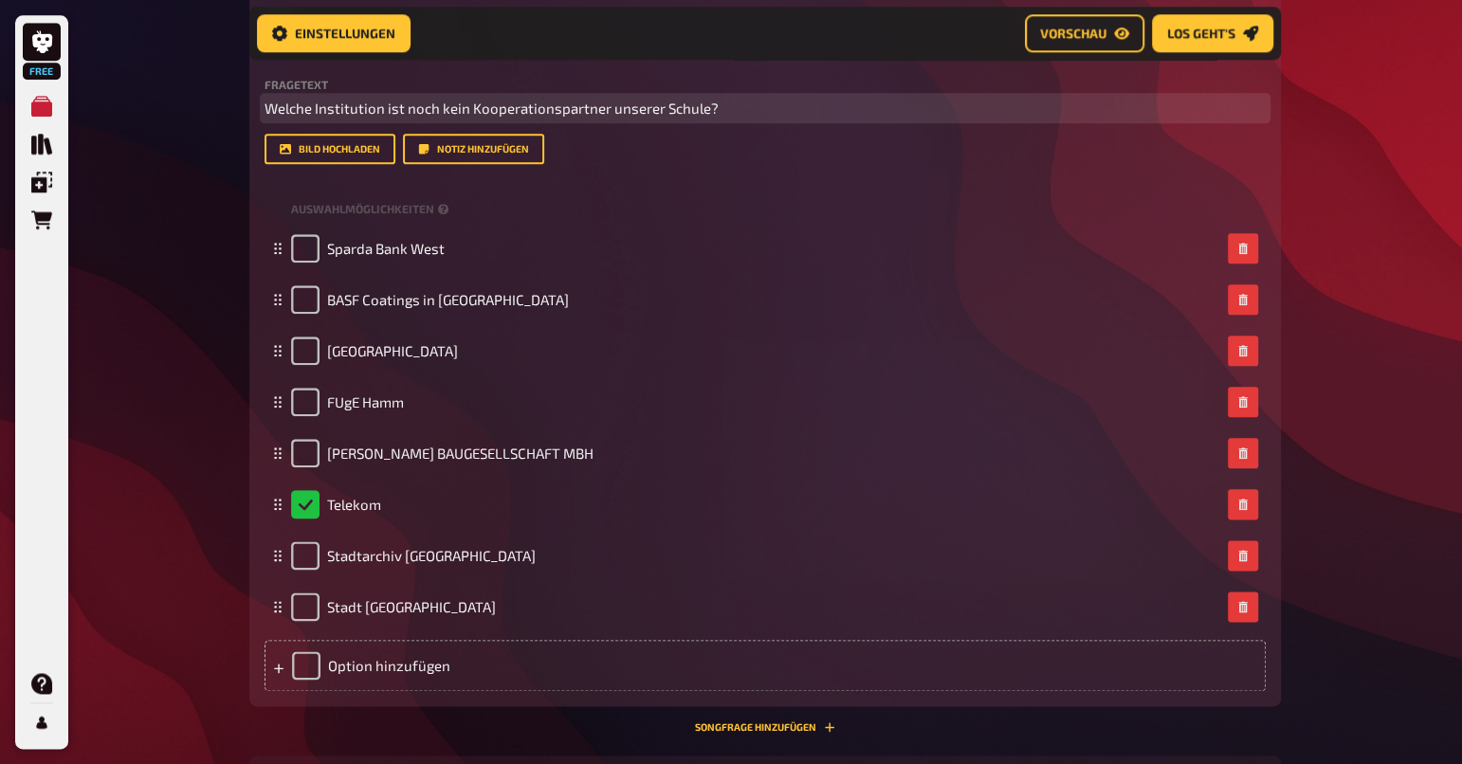
click at [434, 108] on span "Welche Institution ist noch kein Kooperationspartner unserer Schule?" at bounding box center [492, 108] width 454 height 17
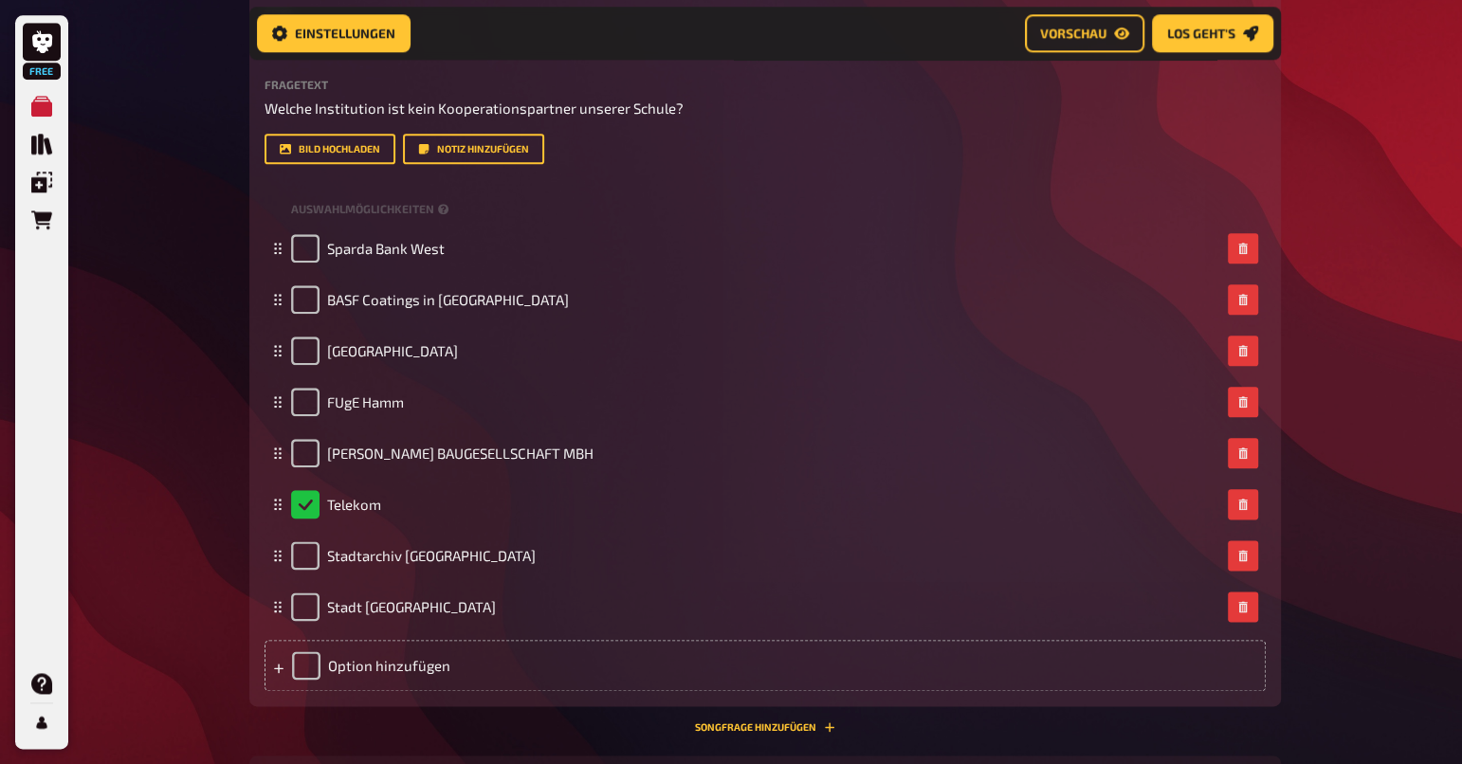
click at [1362, 236] on div "Free Meine Quizze Quiz Sammlung Einblendungen Bestellungen Hilfe Profil Home Me…" at bounding box center [731, 137] width 1462 height 3446
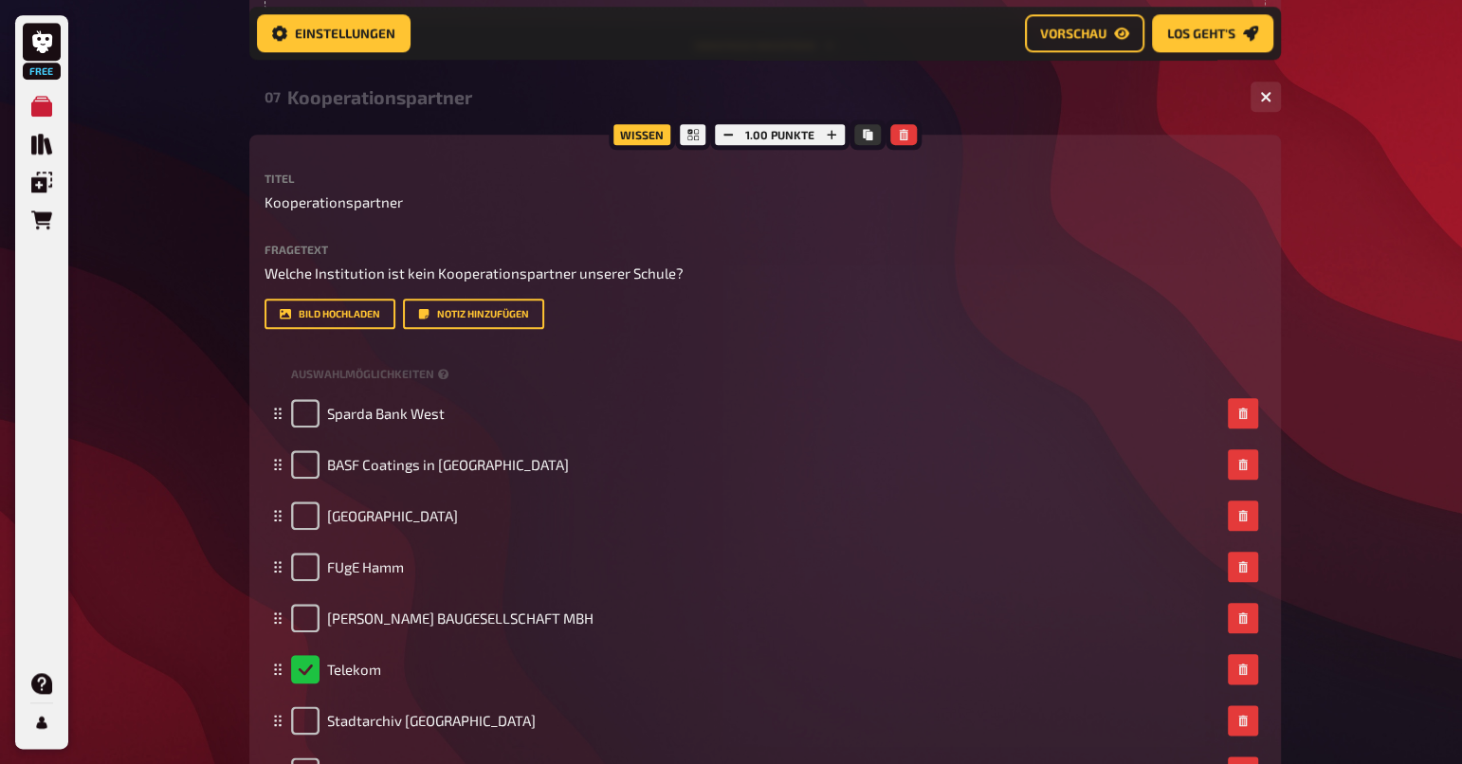
scroll to position [1420, 0]
click at [1269, 95] on icon "button" at bounding box center [1265, 97] width 11 height 11
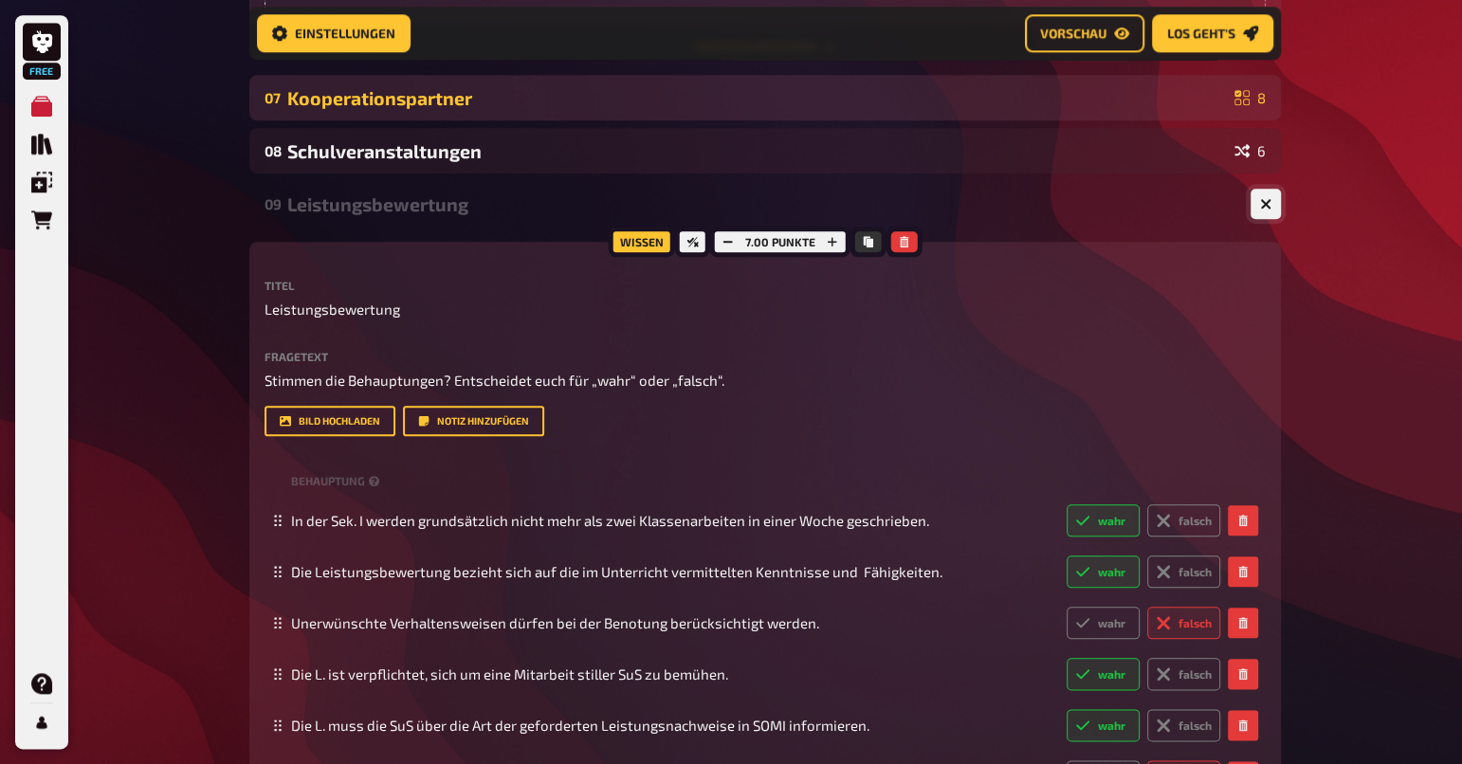
click at [1270, 202] on button "button" at bounding box center [1266, 204] width 30 height 30
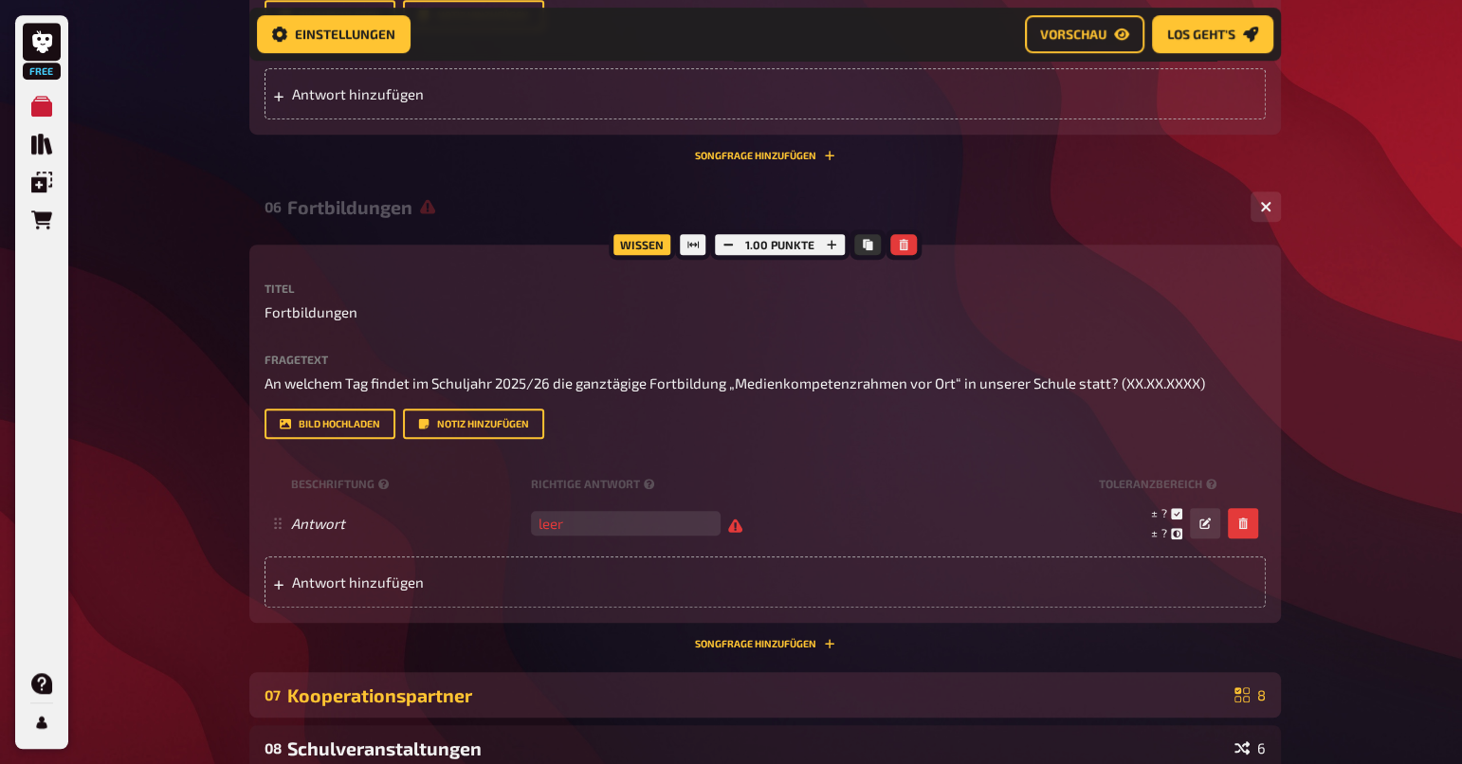
scroll to position [868, 0]
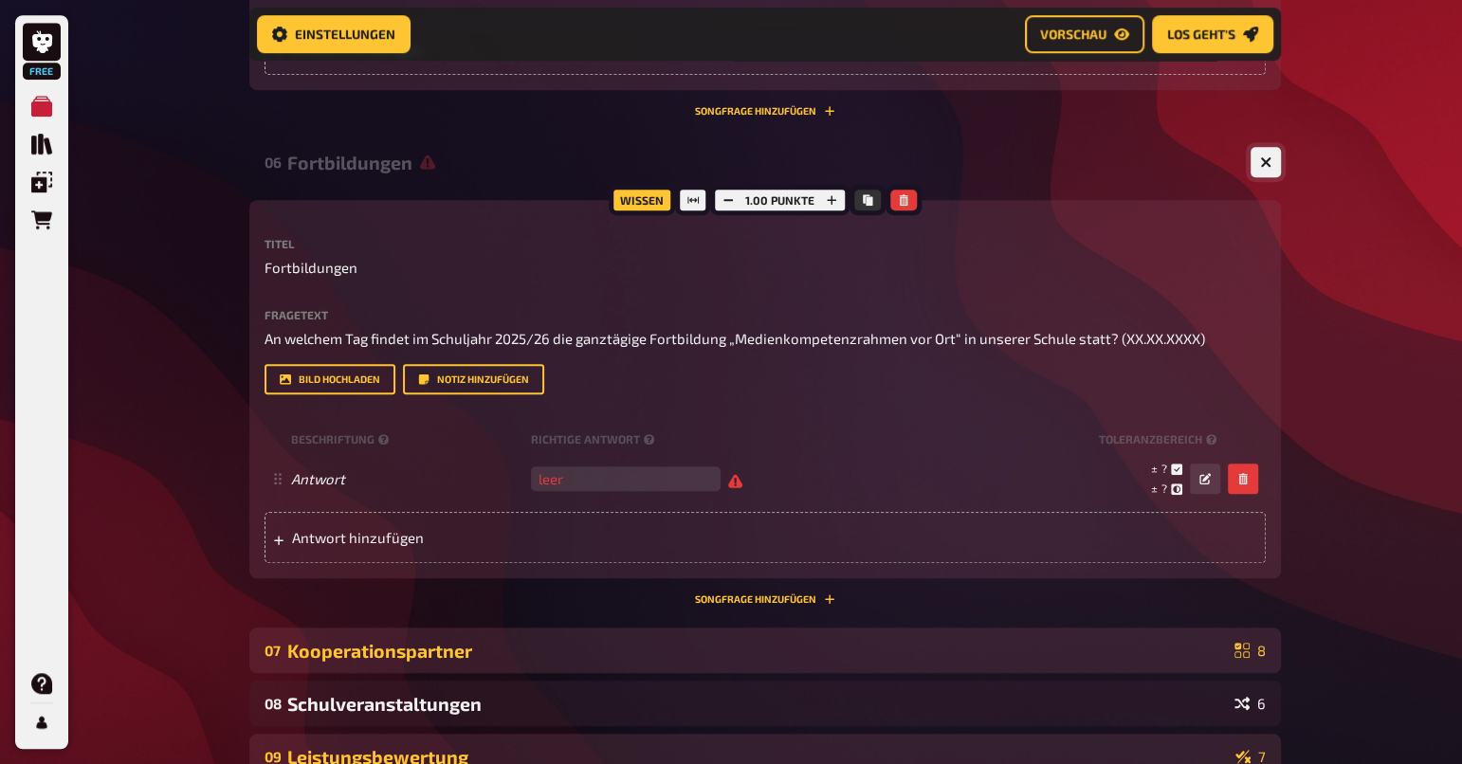
click at [1260, 166] on button "button" at bounding box center [1266, 162] width 30 height 30
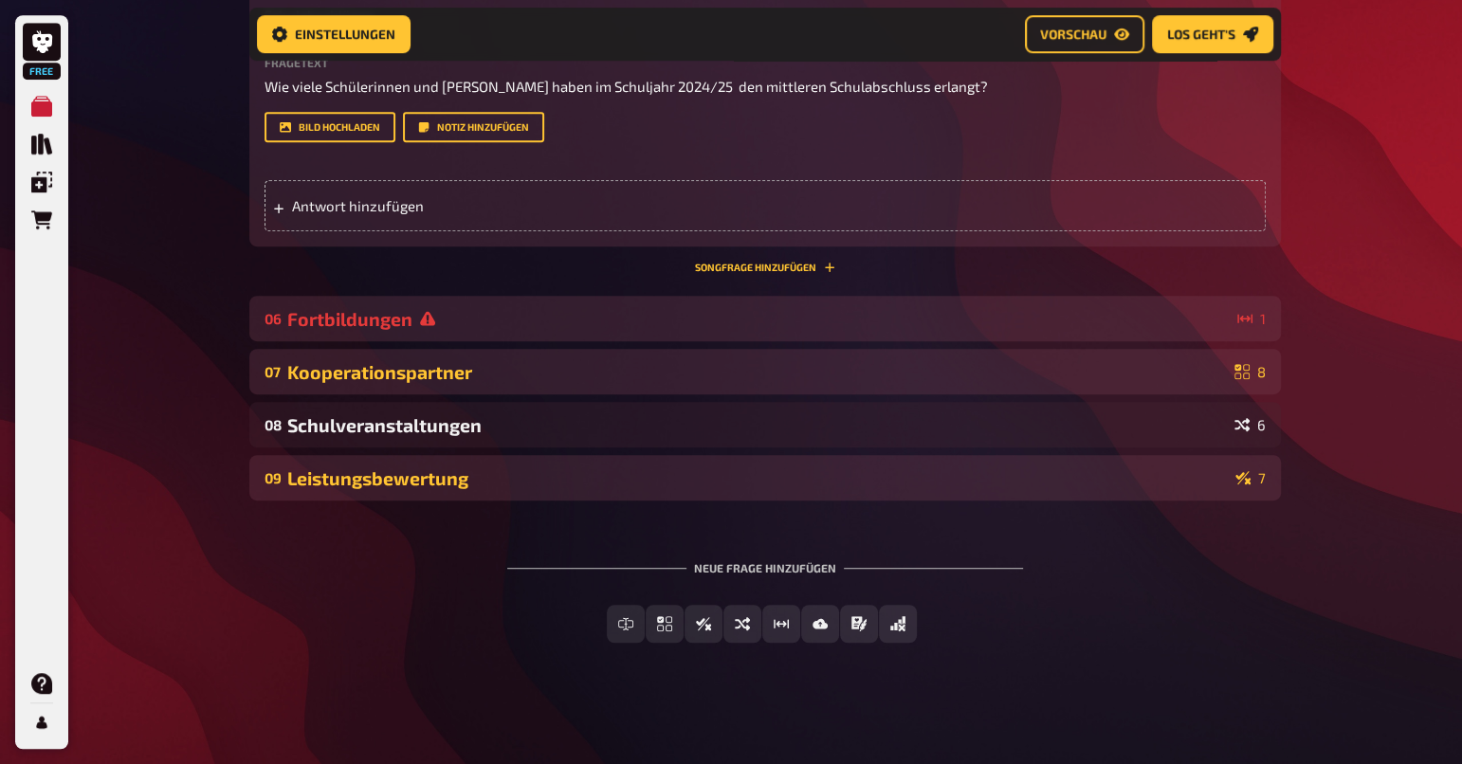
scroll to position [502, 0]
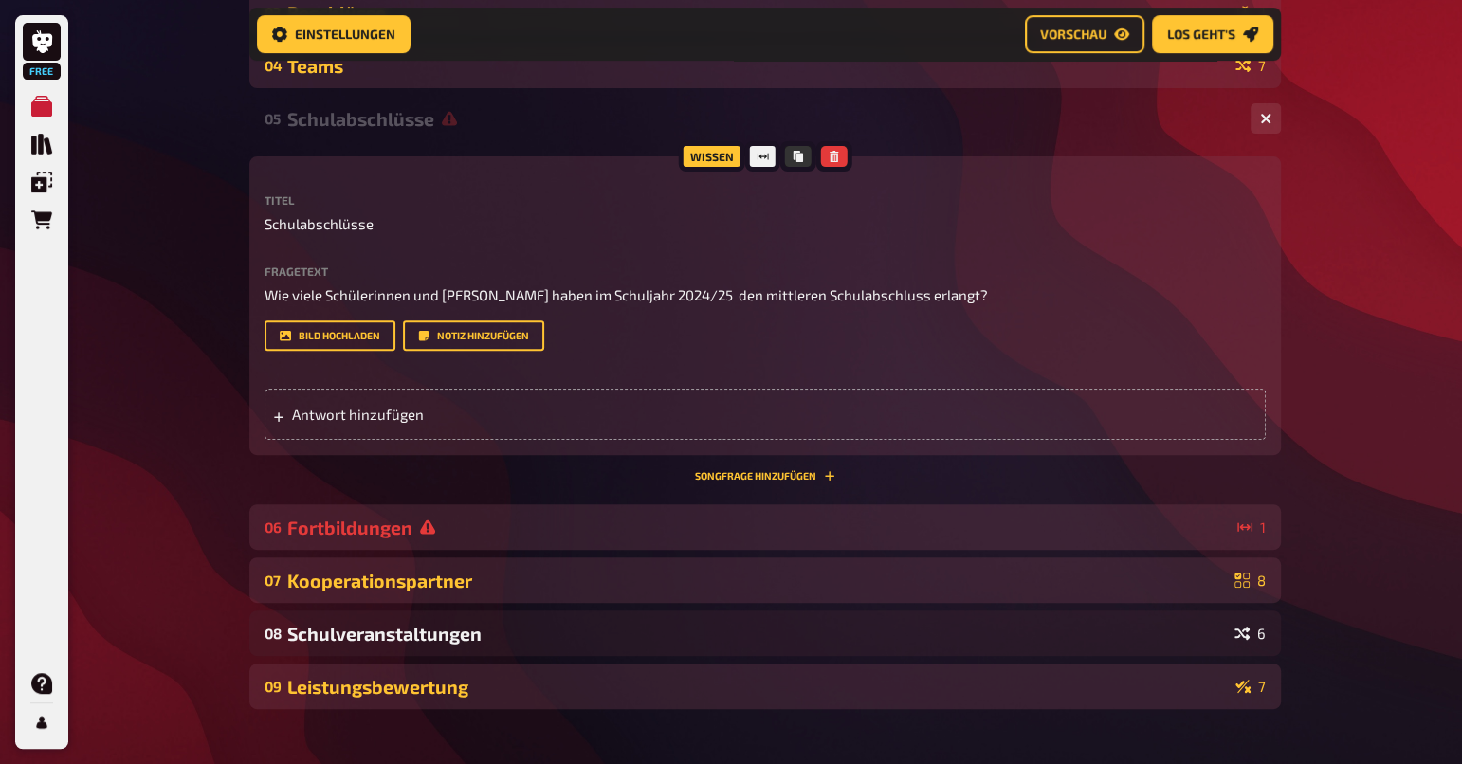
click at [992, 517] on div "Fortbildungen" at bounding box center [758, 528] width 942 height 22
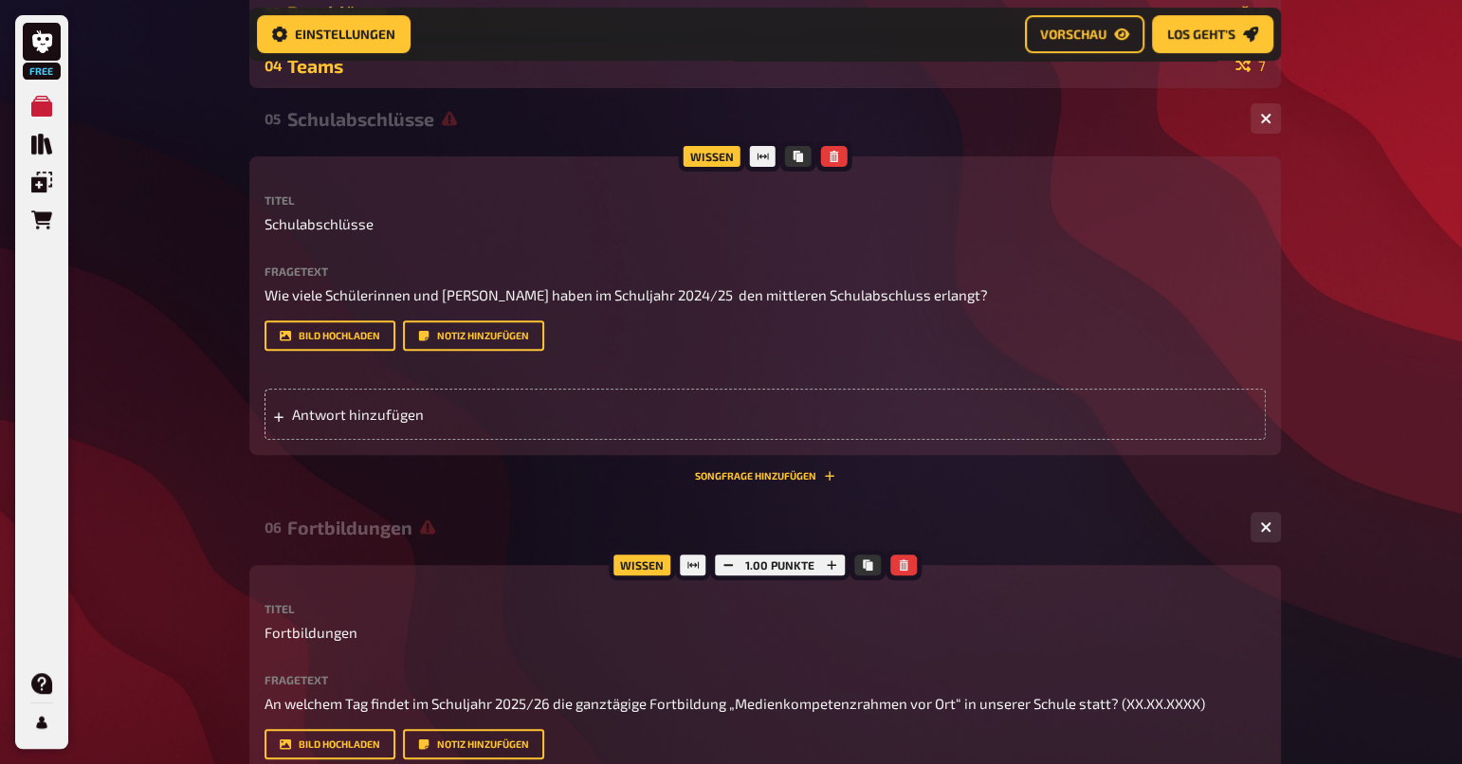
scroll to position [678, 0]
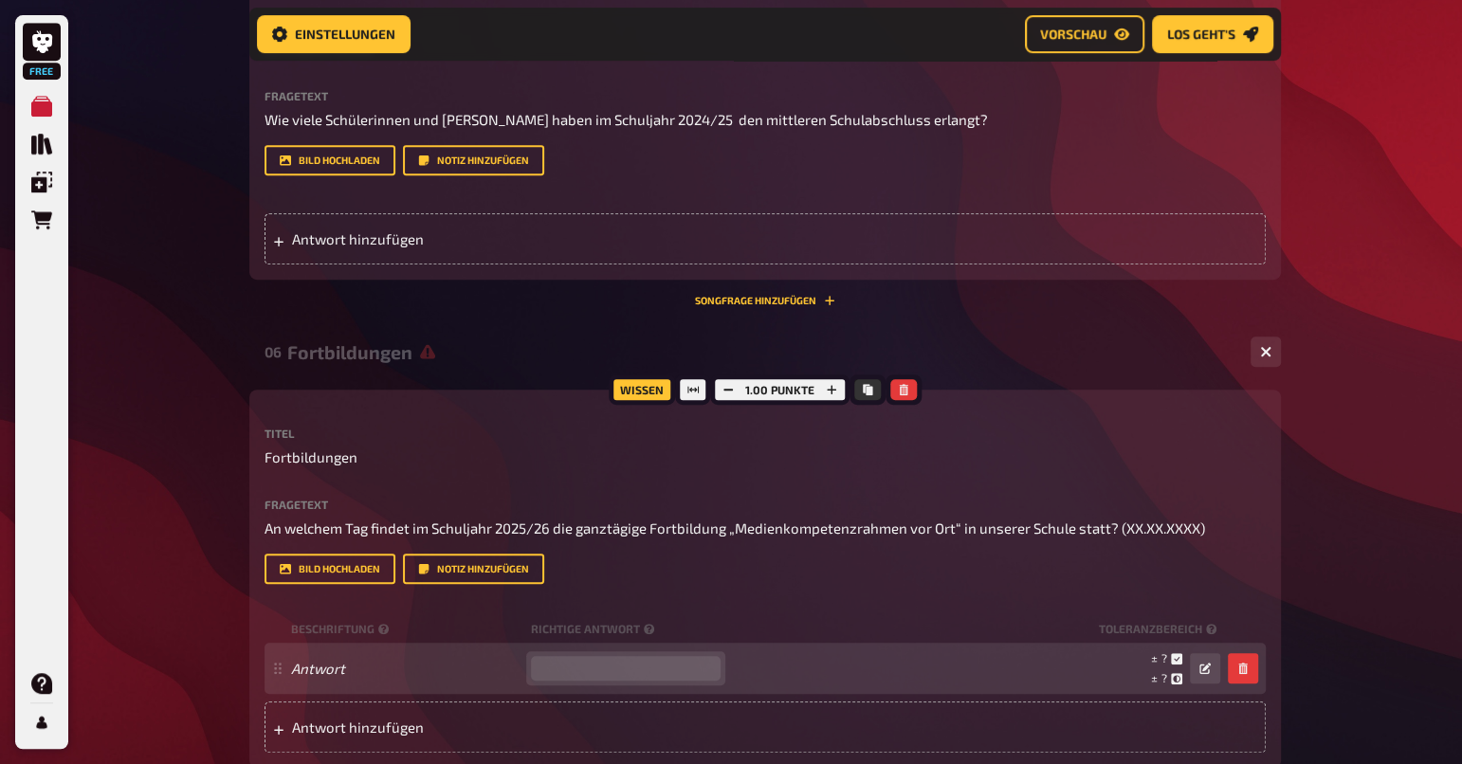
click at [667, 672] on input "number" at bounding box center [626, 668] width 190 height 25
type input "25.02"
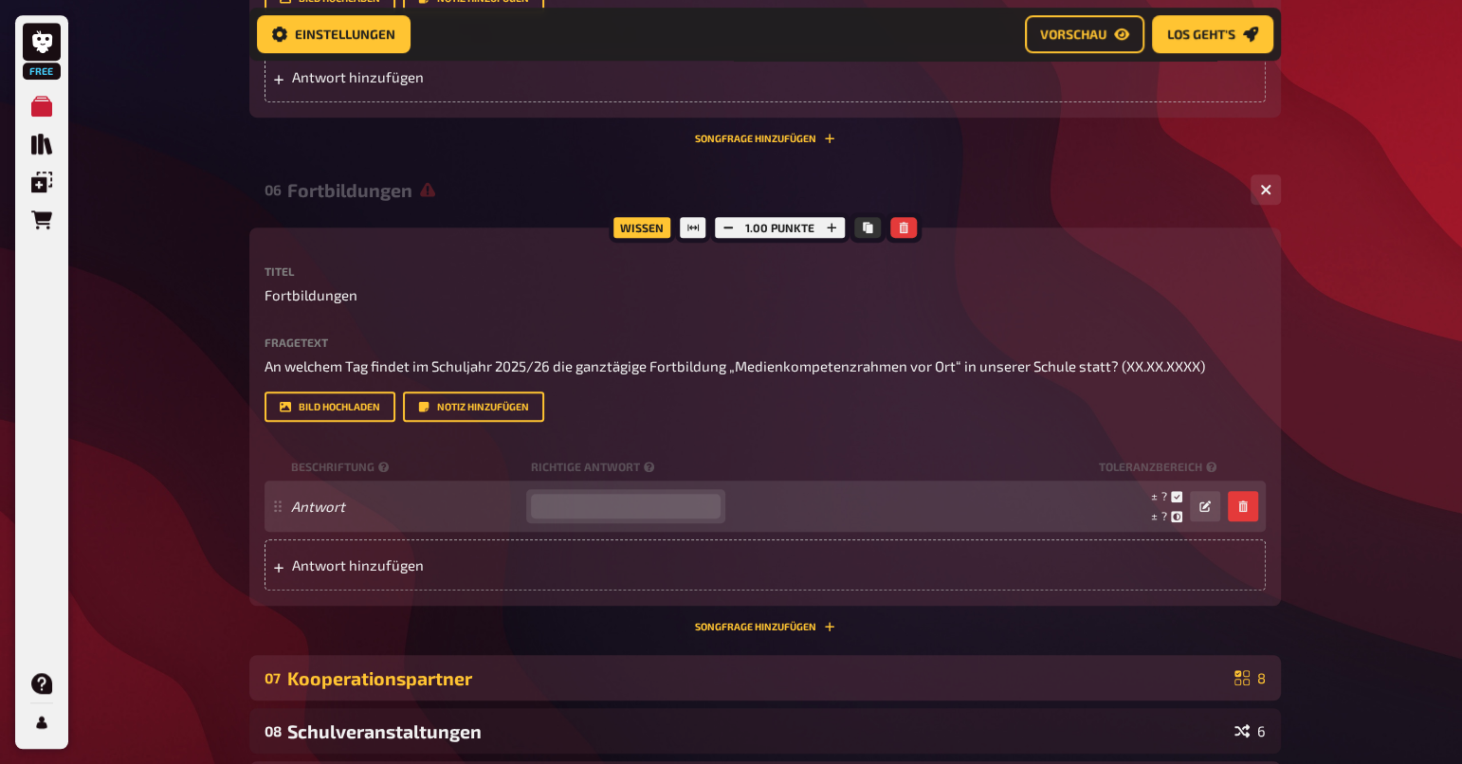
scroll to position [931, 0]
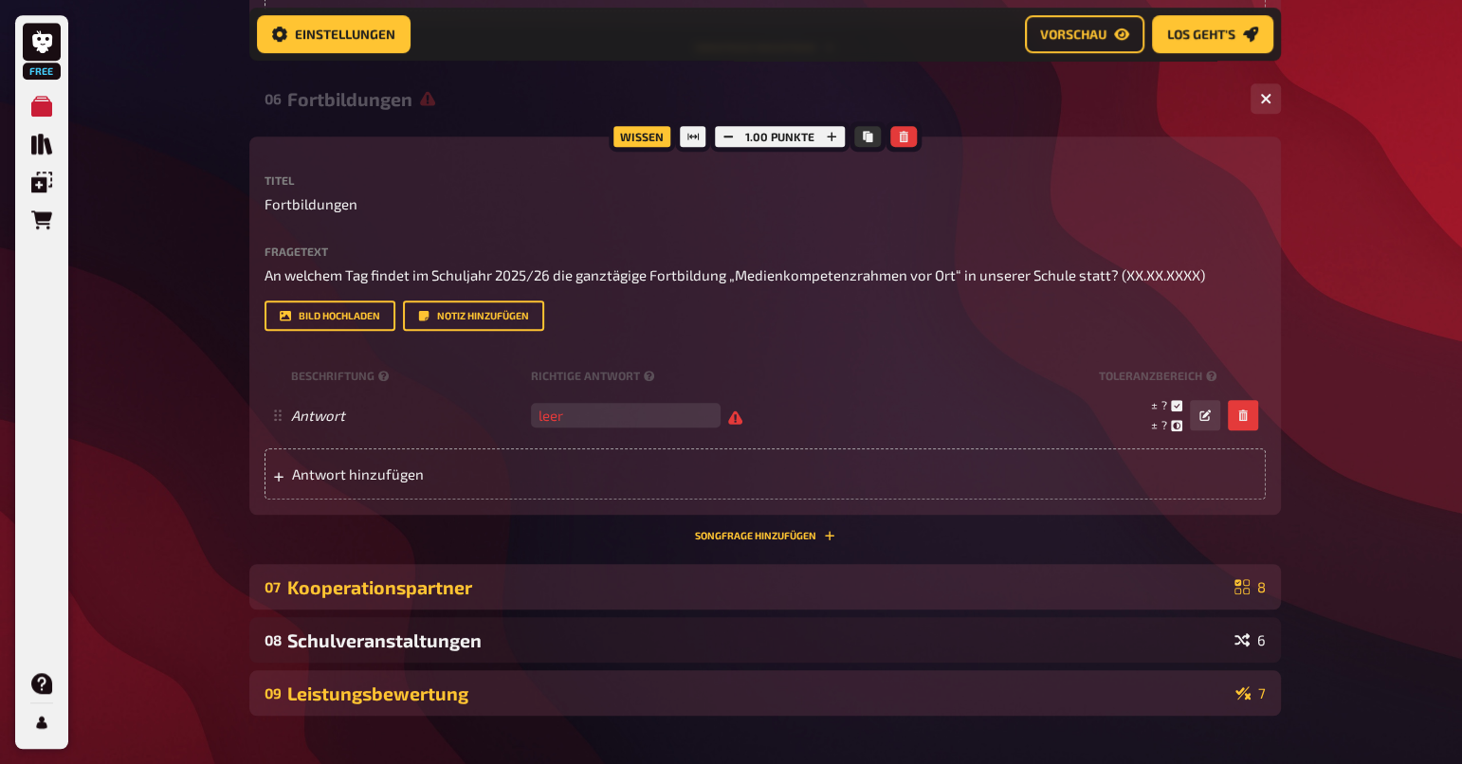
click at [1362, 272] on div "Free Meine Quizze Quiz Sammlung Einblendungen Bestellungen Hilfe Profil Home Me…" at bounding box center [731, 24] width 1462 height 1910
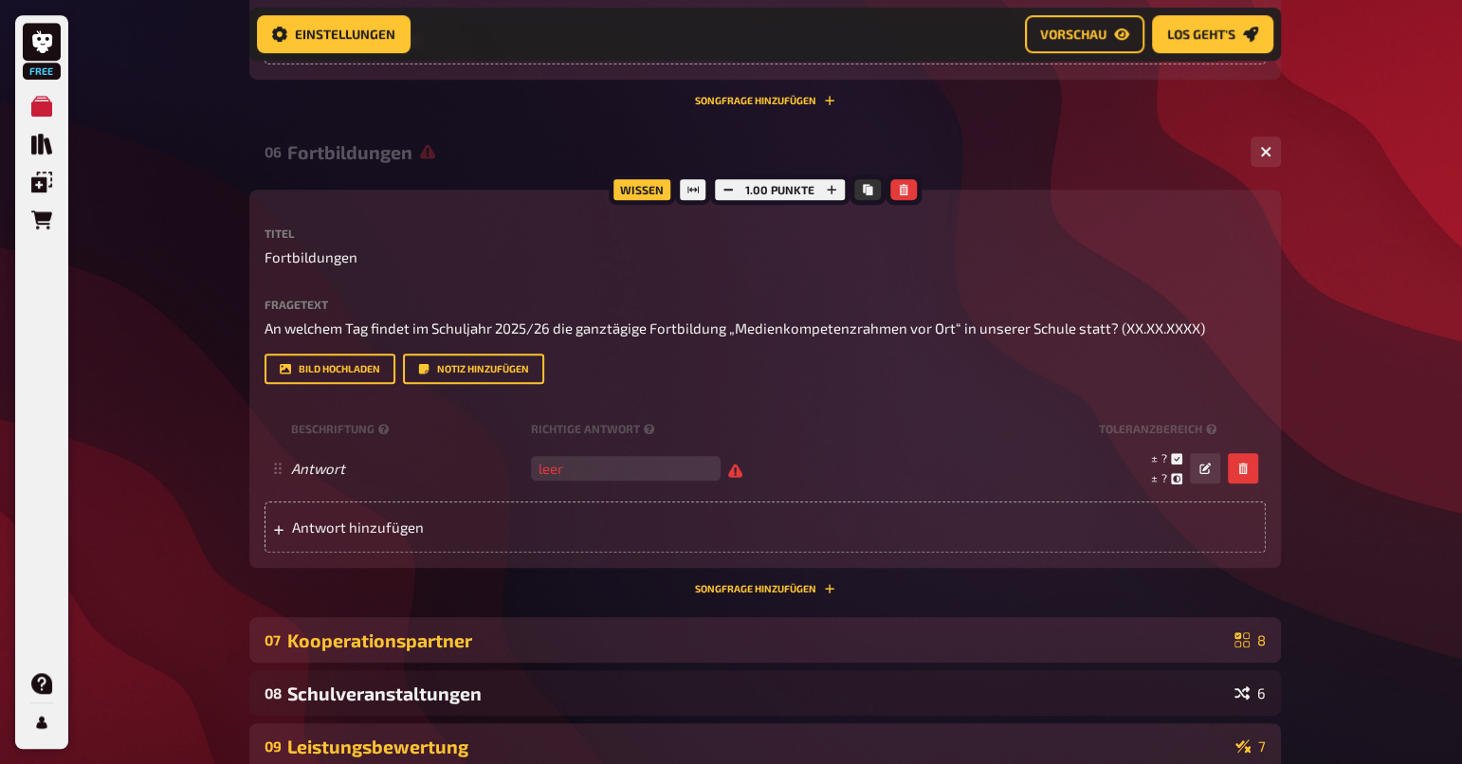
click at [1270, 153] on button "button" at bounding box center [1266, 152] width 30 height 30
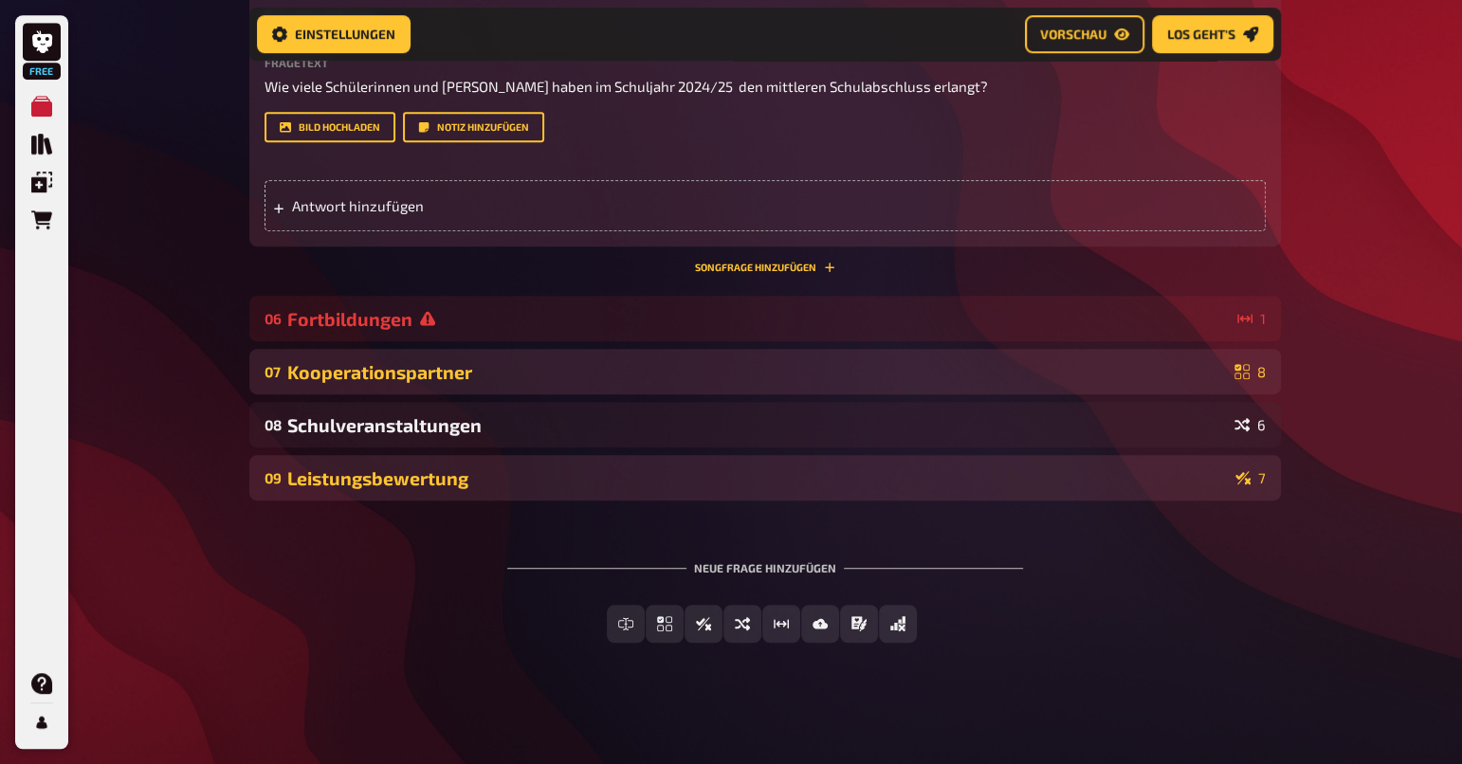
scroll to position [711, 0]
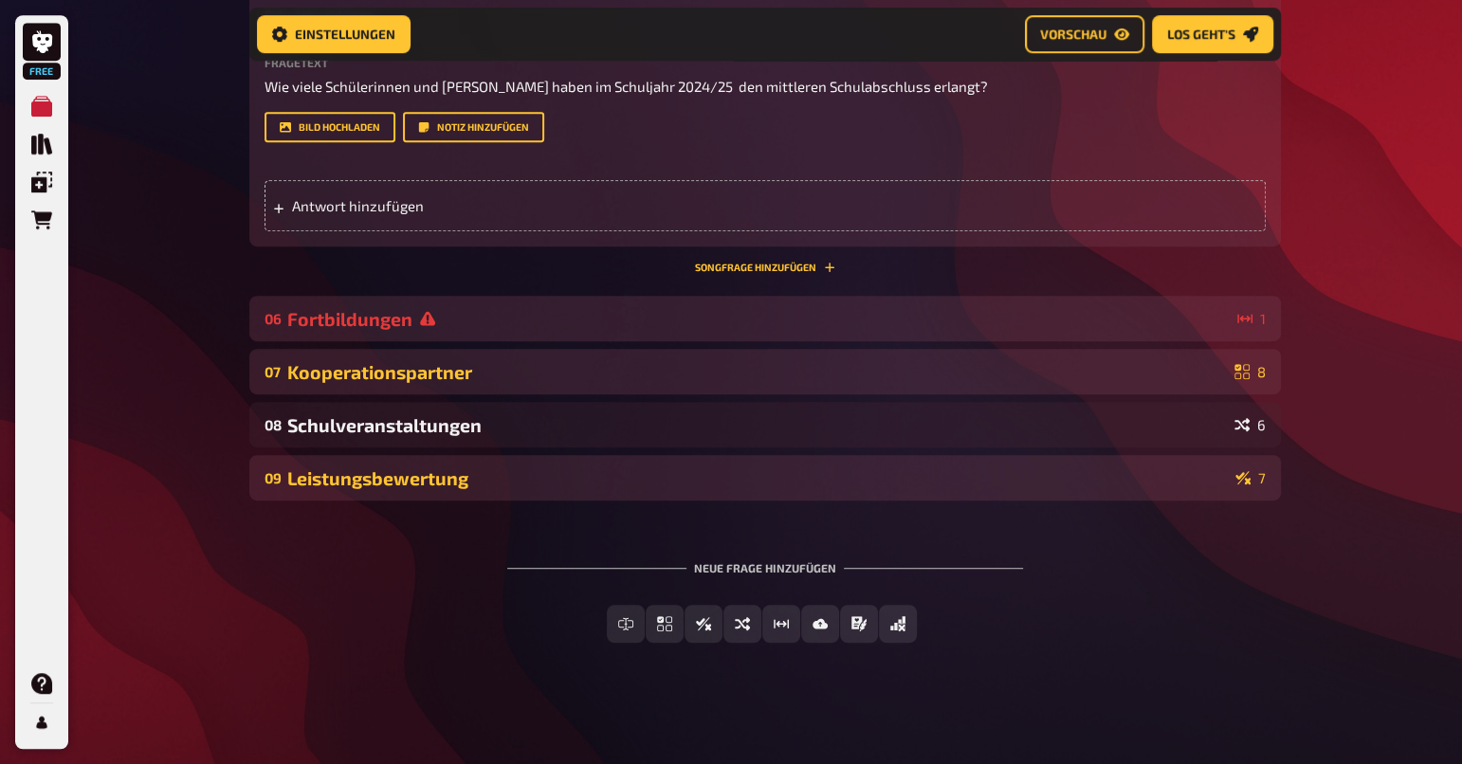
click at [666, 331] on div "06 Fortbildungen 1" at bounding box center [765, 319] width 1032 height 46
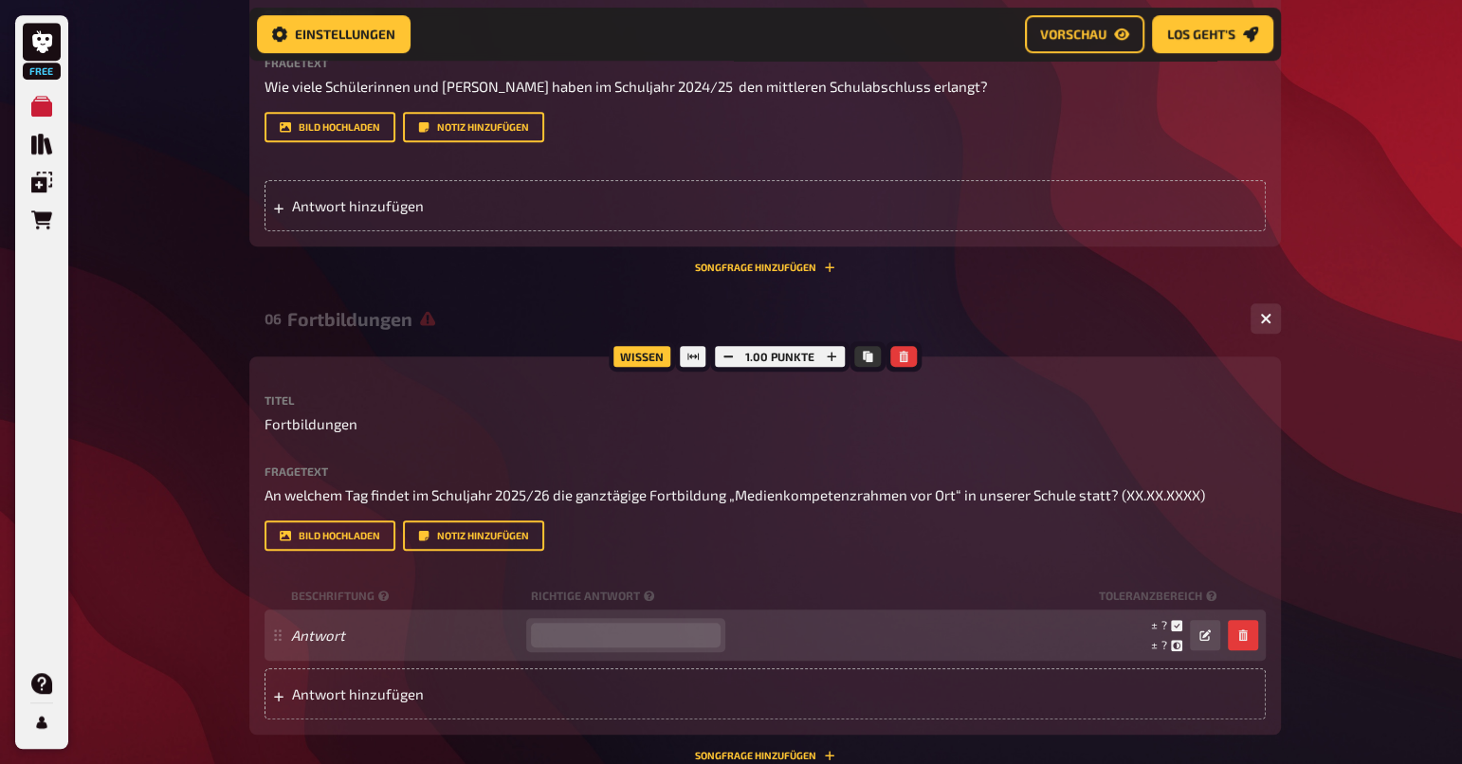
click at [645, 639] on input "number" at bounding box center [626, 635] width 190 height 25
click at [1250, 631] on button "button" at bounding box center [1243, 635] width 30 height 30
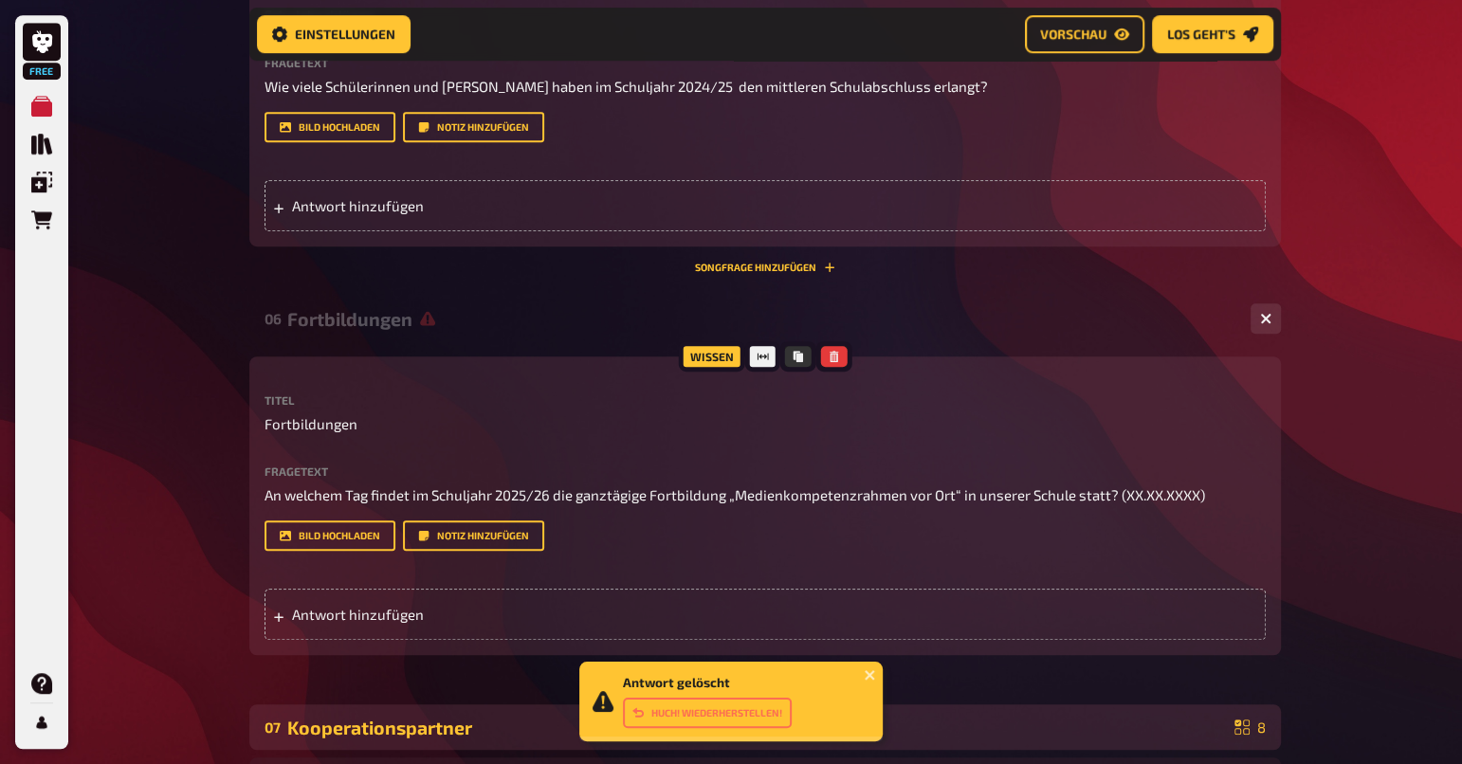
click at [862, 674] on div "Antwort gelöscht Huch! Wiederherstellen!" at bounding box center [730, 702] width 303 height 80
click at [868, 669] on icon "close" at bounding box center [870, 674] width 13 height 15
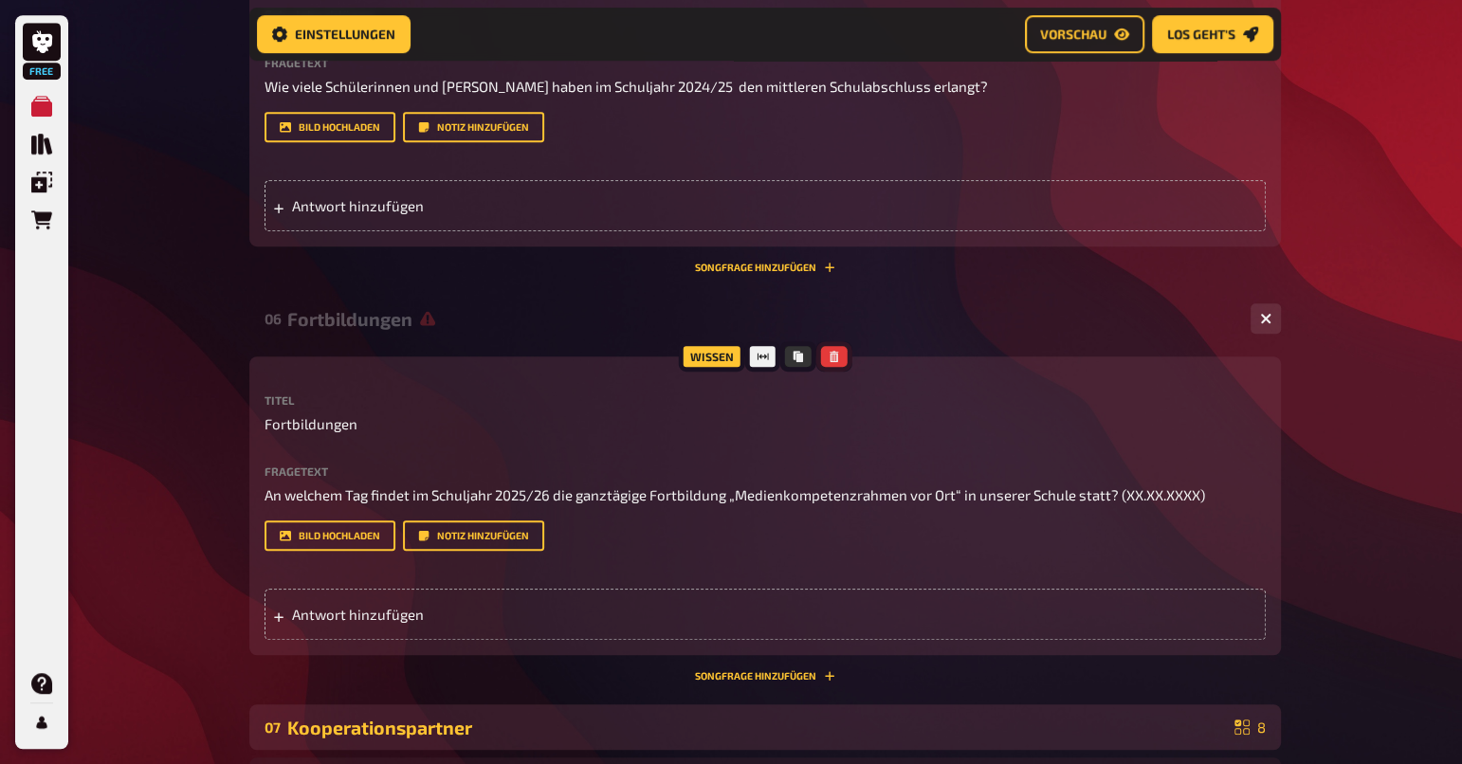
click at [833, 353] on icon "button" at bounding box center [834, 356] width 9 height 11
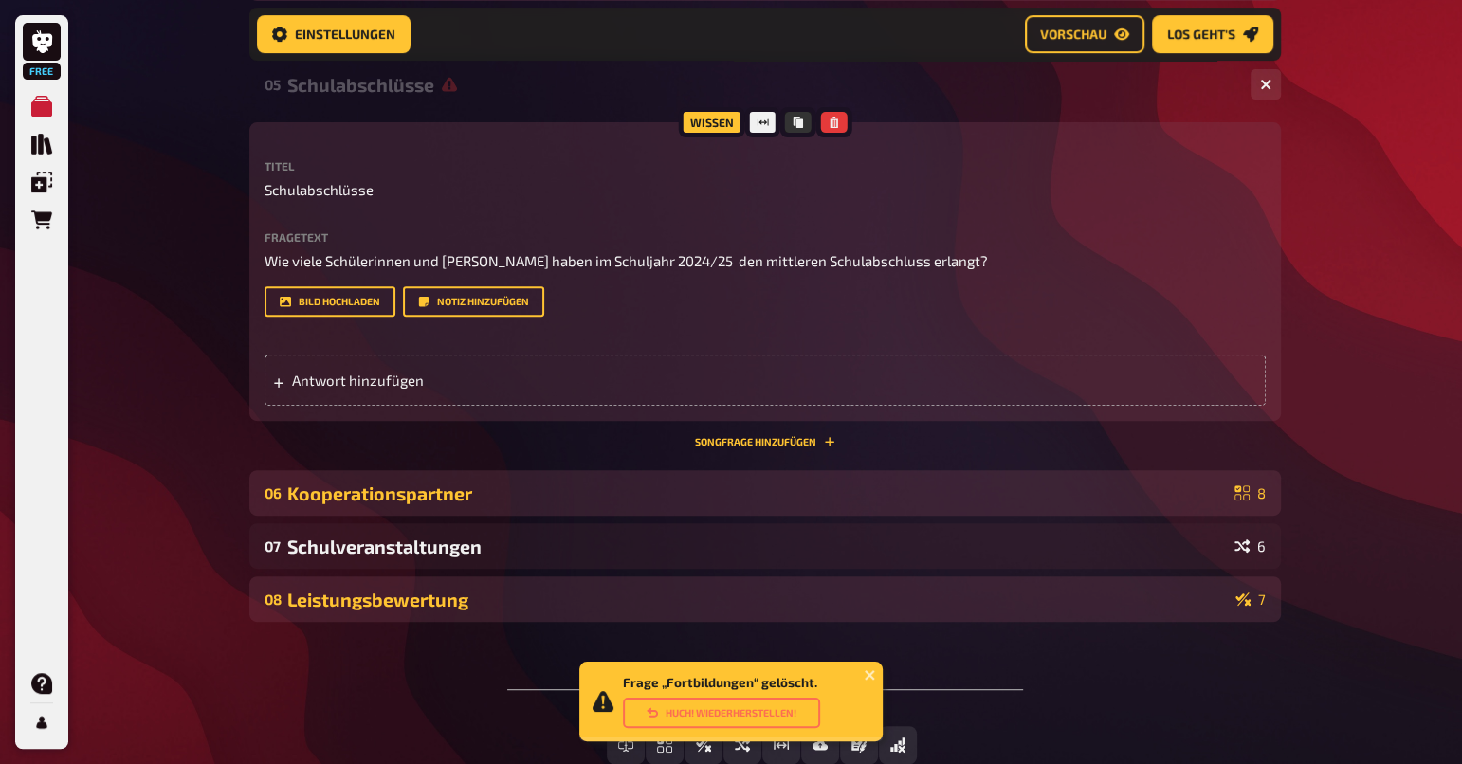
scroll to position [367, 0]
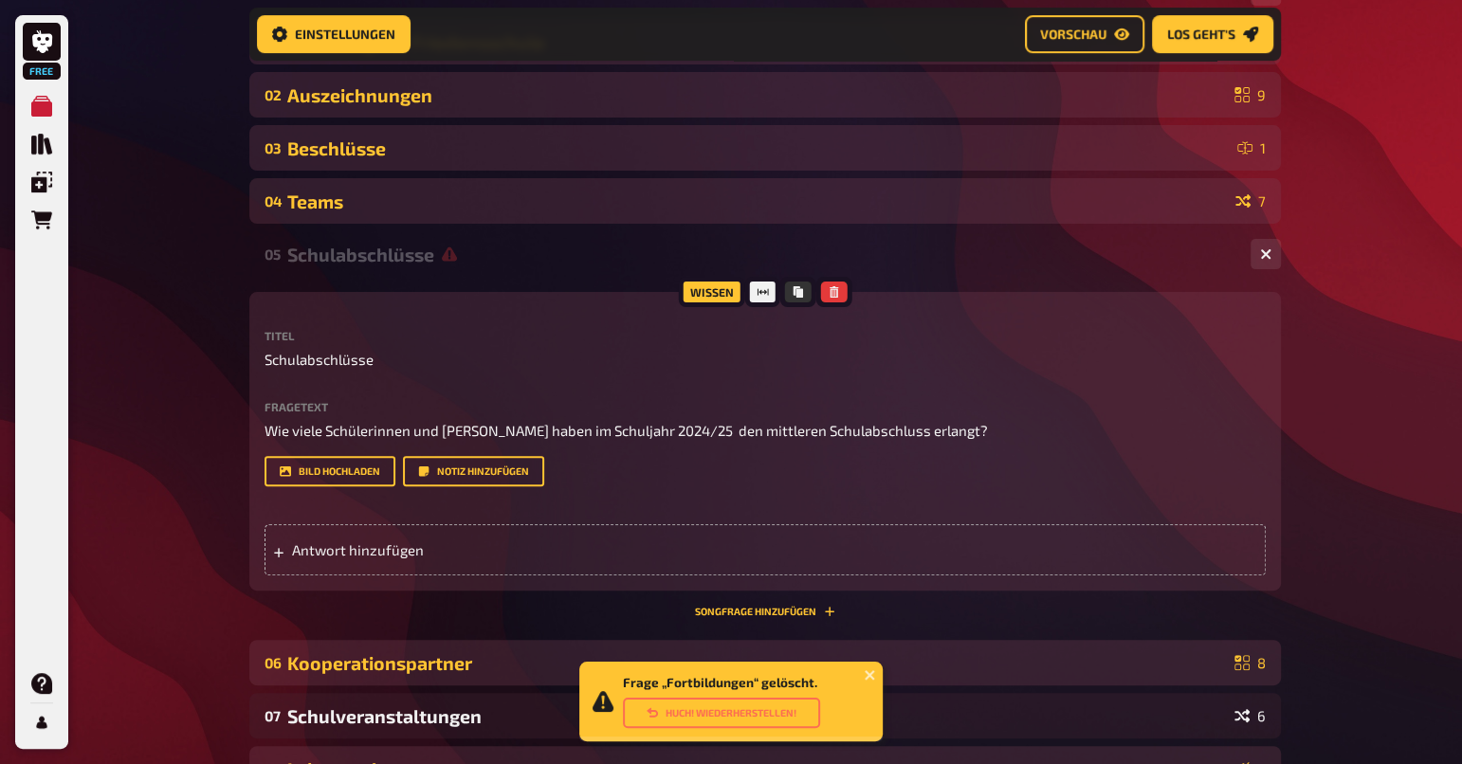
click at [1321, 416] on div "Frage „Fortbildungen“ gelöscht. Huch! Wiederherstellen! Free Meine Quizze Quiz …" at bounding box center [731, 344] width 1462 height 1422
click at [1265, 249] on icon "button" at bounding box center [1265, 253] width 11 height 11
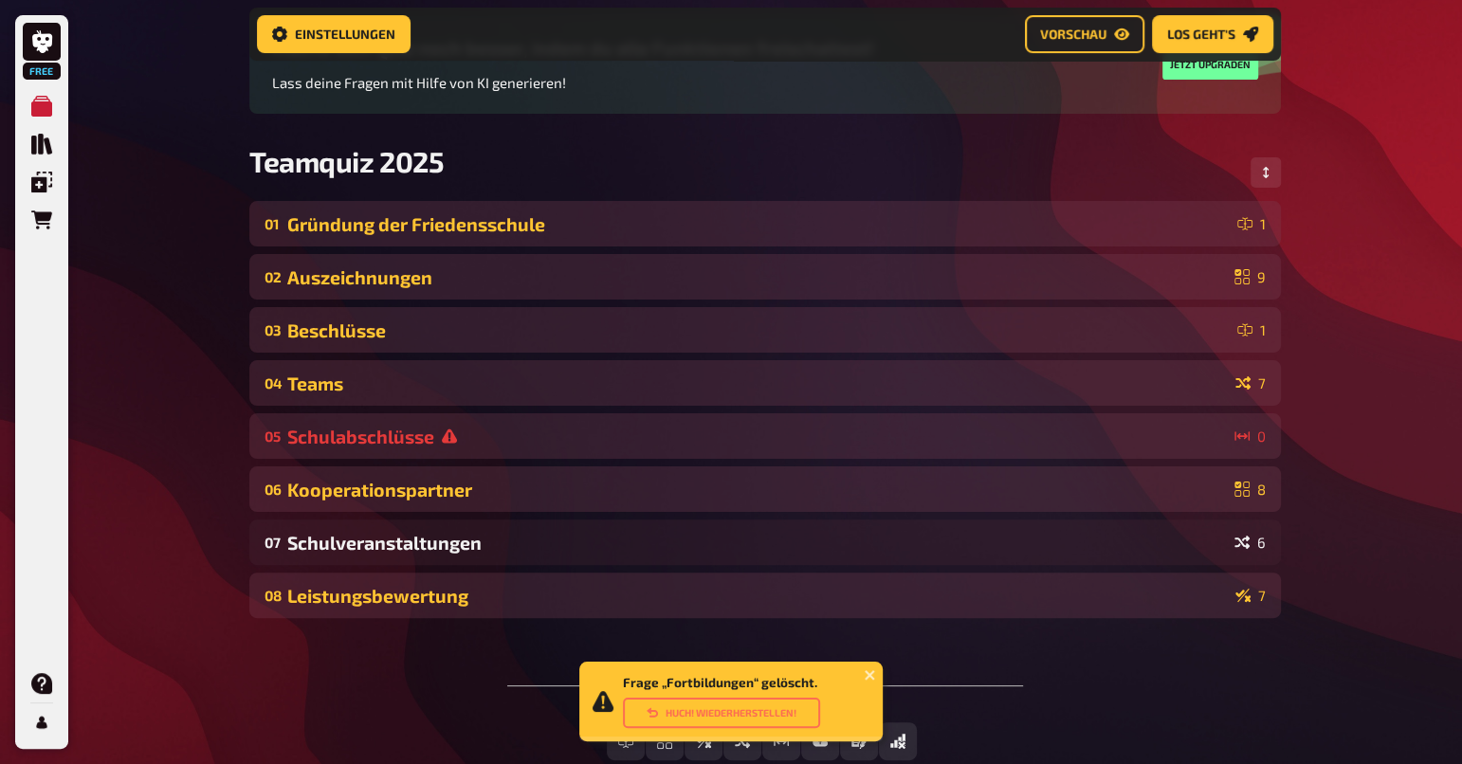
scroll to position [128, 0]
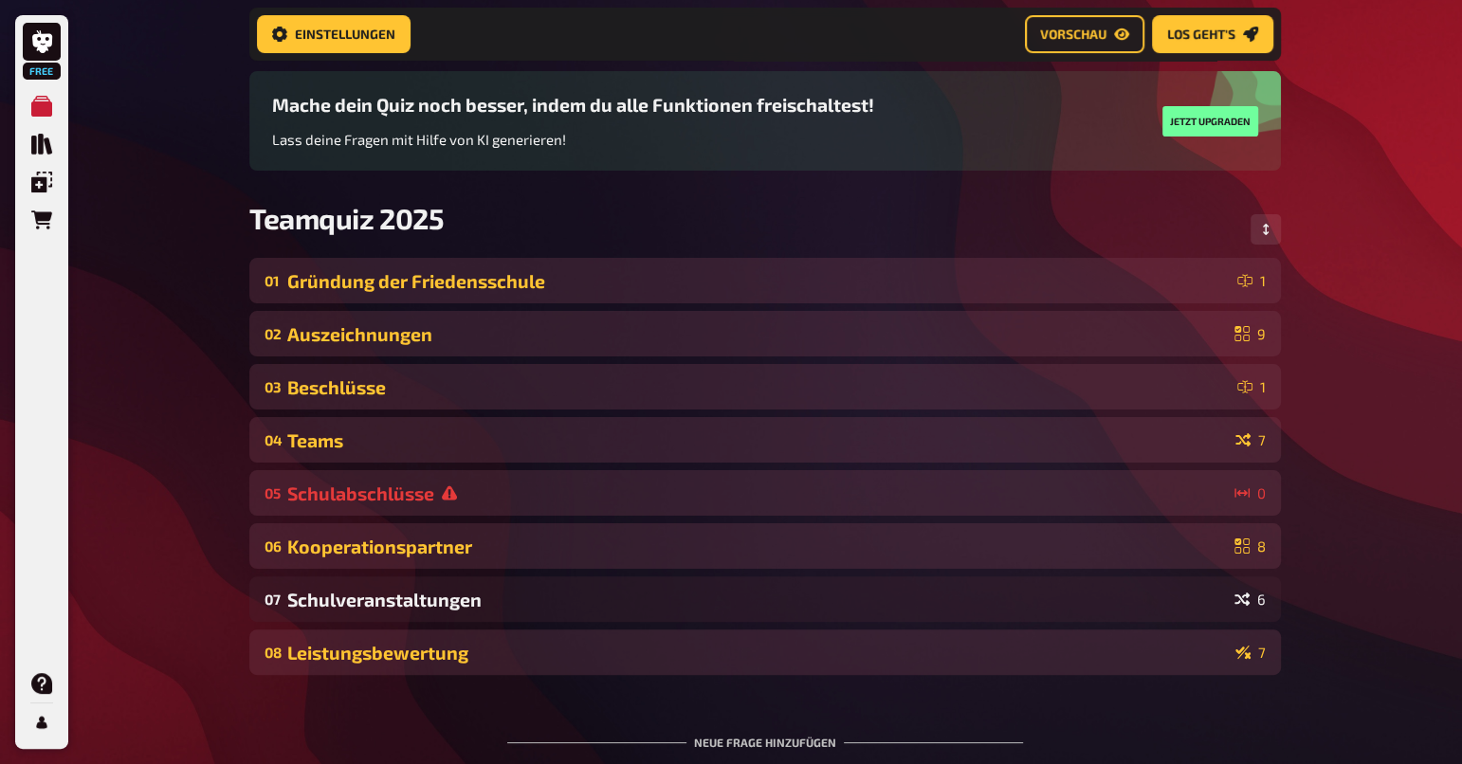
click at [516, 276] on div "Gründung der Friedensschule" at bounding box center [758, 281] width 942 height 22
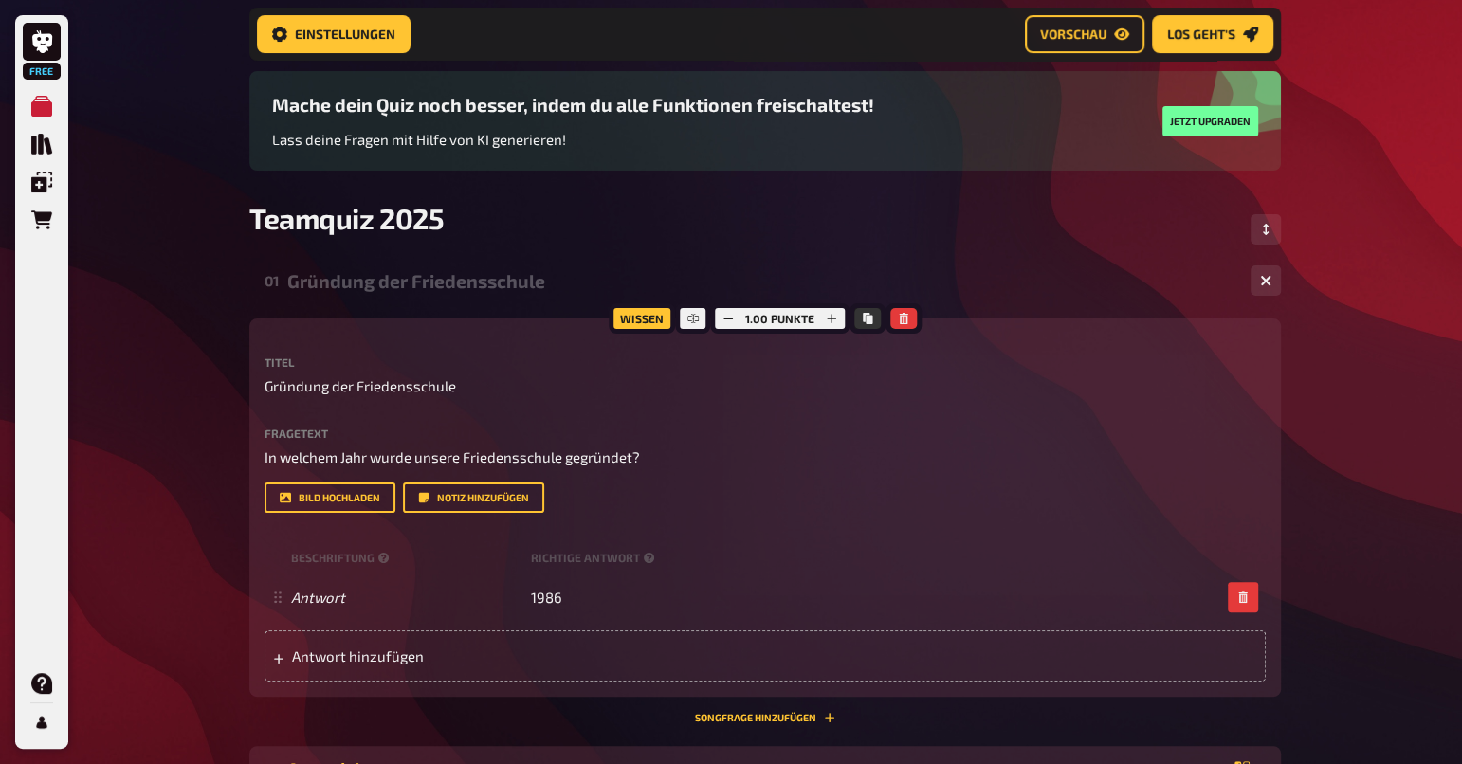
click at [1377, 478] on div "Free Meine Quizze Quiz Sammlung Einblendungen Bestellungen Hilfe Profil Home Me…" at bounding box center [731, 623] width 1462 height 1502
click at [1249, 283] on div "01 Gründung der Friedensschule 1" at bounding box center [765, 281] width 1032 height 46
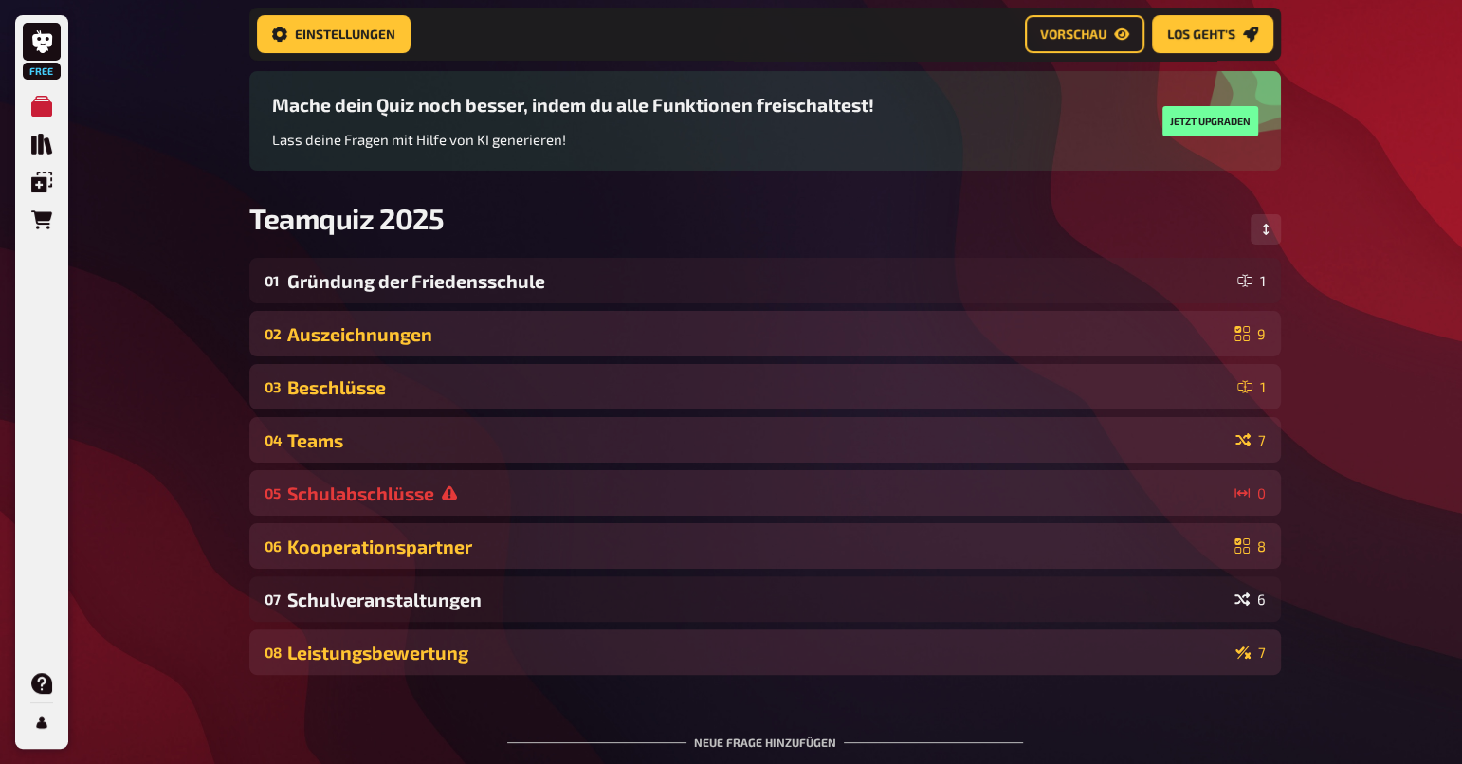
click at [347, 502] on div "Schulabschlüsse" at bounding box center [757, 494] width 940 height 22
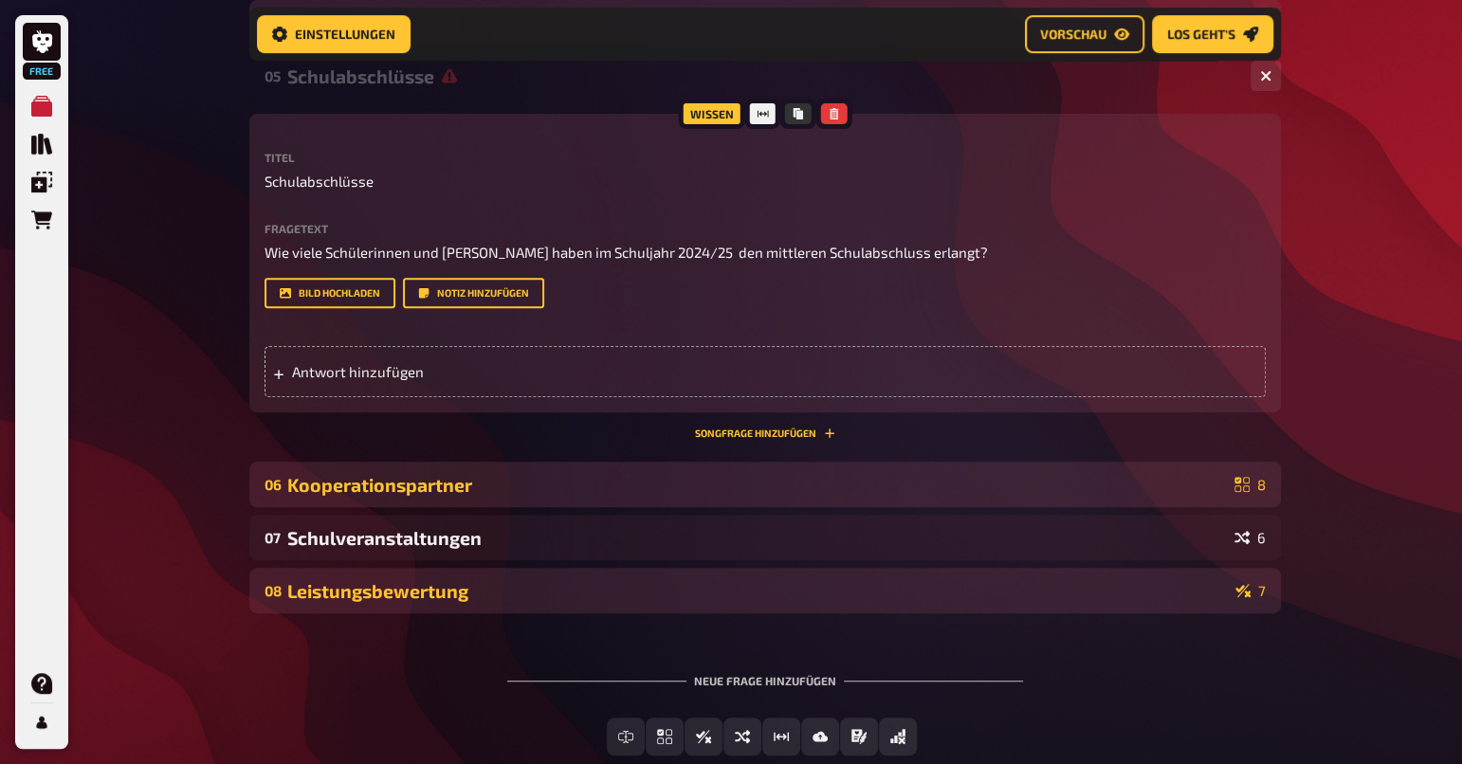
scroll to position [554, 0]
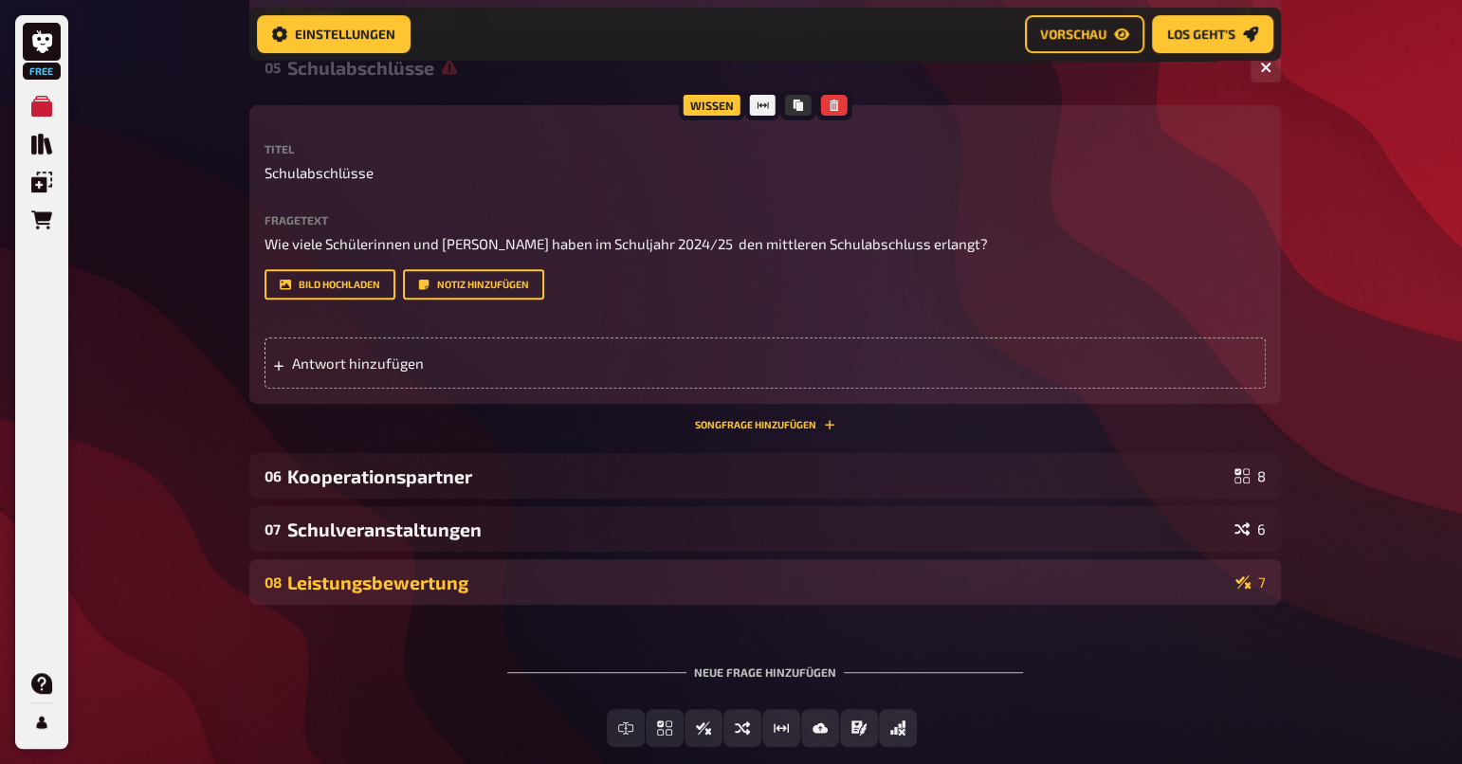
click at [588, 587] on div "Leistungsbewertung" at bounding box center [757, 583] width 941 height 22
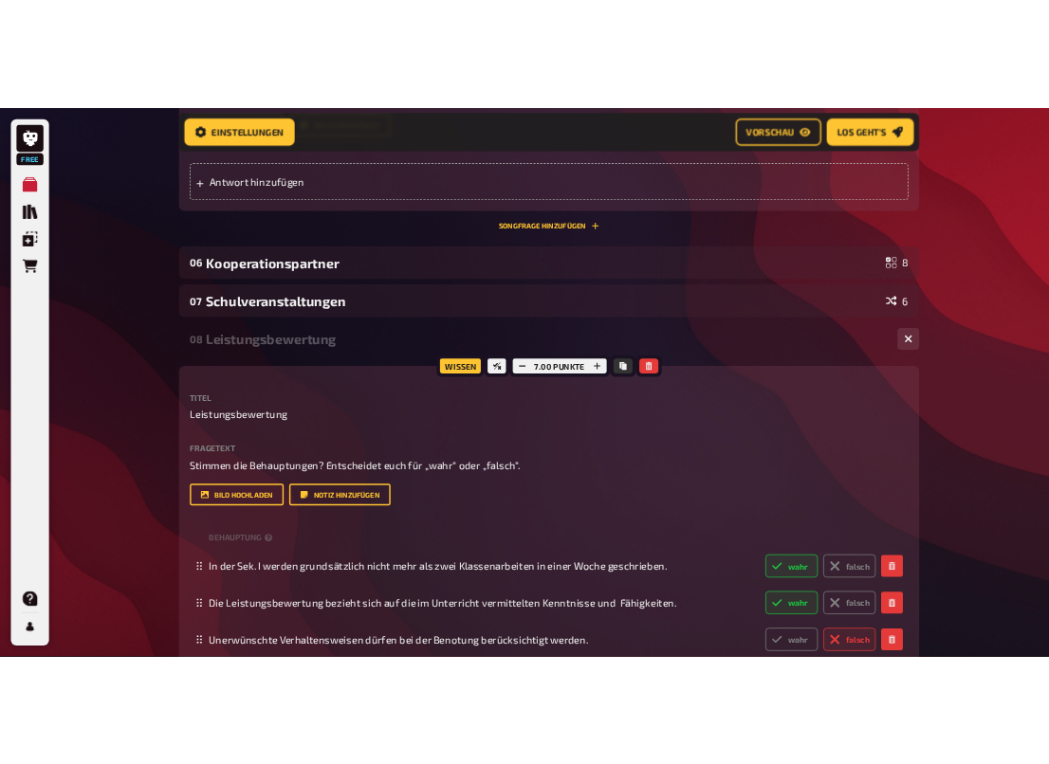
scroll to position [1248, 0]
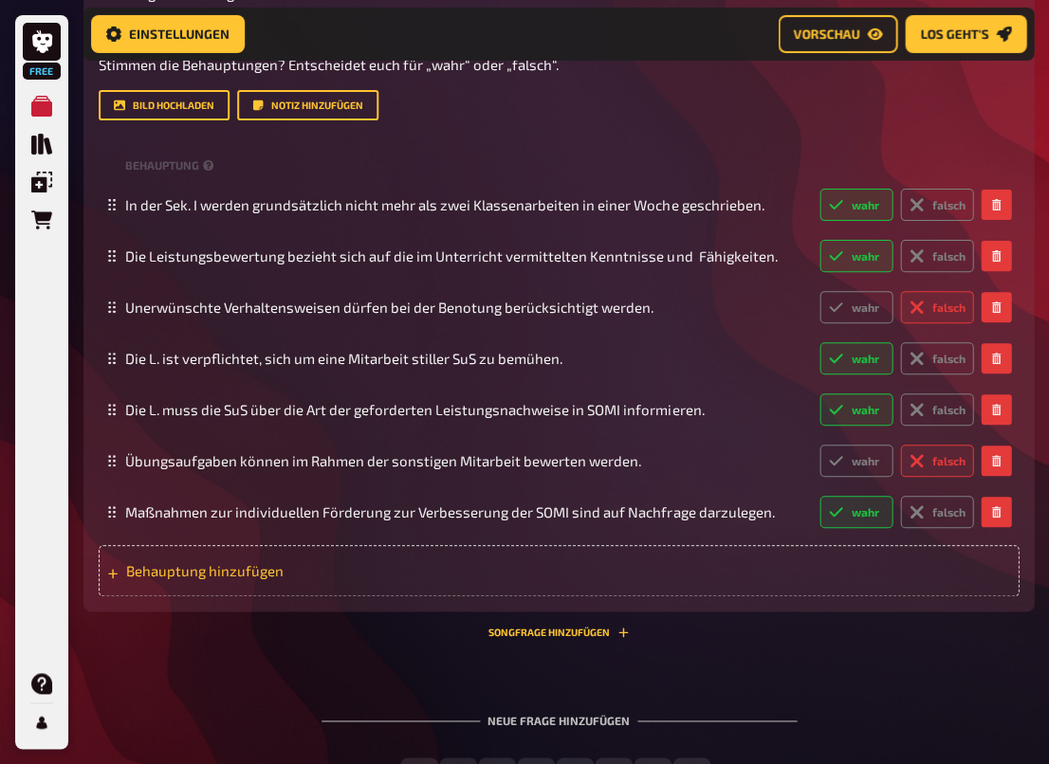
click at [271, 571] on span "Behauptung hinzufügen" at bounding box center [261, 570] width 271 height 17
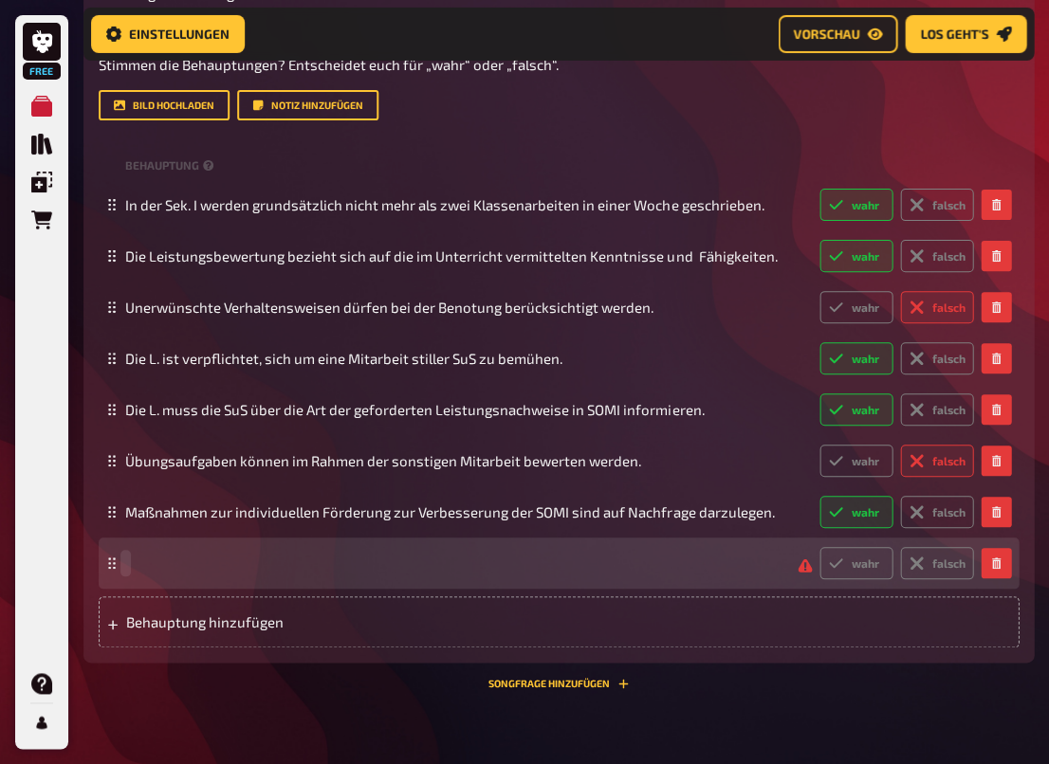
click at [196, 555] on span at bounding box center [453, 563] width 657 height 17
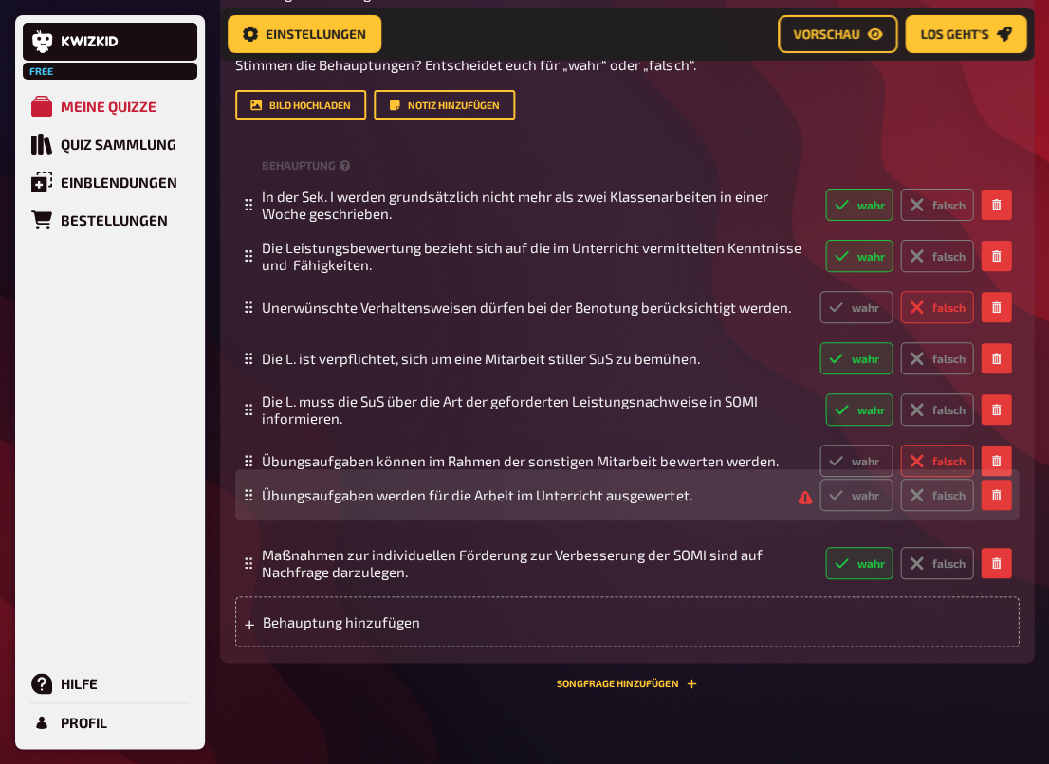
drag, startPoint x: 245, startPoint y: 566, endPoint x: 247, endPoint y: 499, distance: 67.3
click at [247, 499] on div "Übungsaufgaben werden für die Arbeit im Unterricht ausgewertet. wahr falsch" at bounding box center [626, 494] width 783 height 51
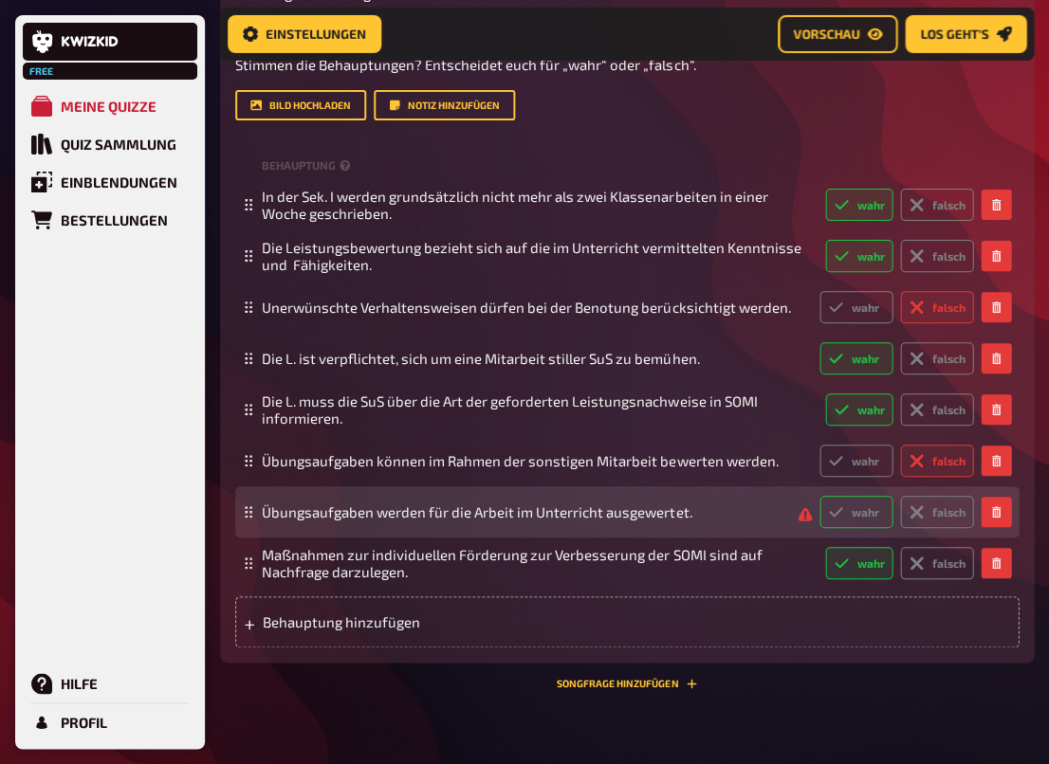
click at [872, 505] on label "wahr" at bounding box center [855, 512] width 73 height 32
click at [819, 496] on input "wahr" at bounding box center [818, 495] width 1 height 1
radio input "true"
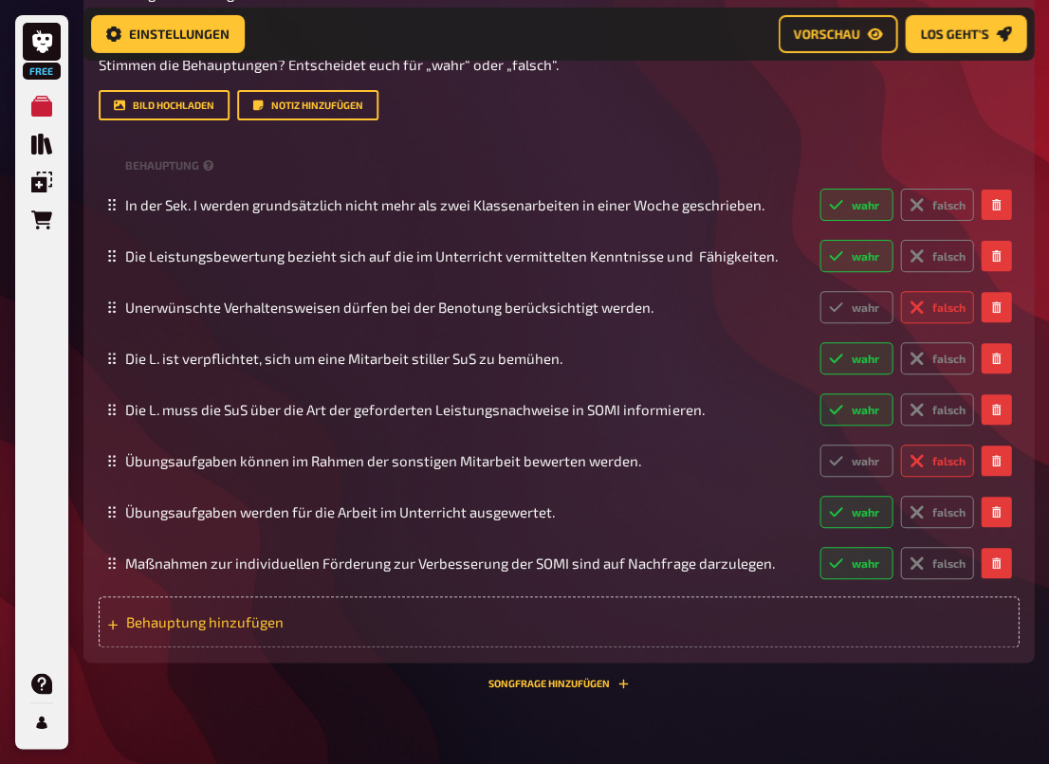
click at [270, 626] on span "Behauptung hinzufügen" at bounding box center [261, 621] width 271 height 17
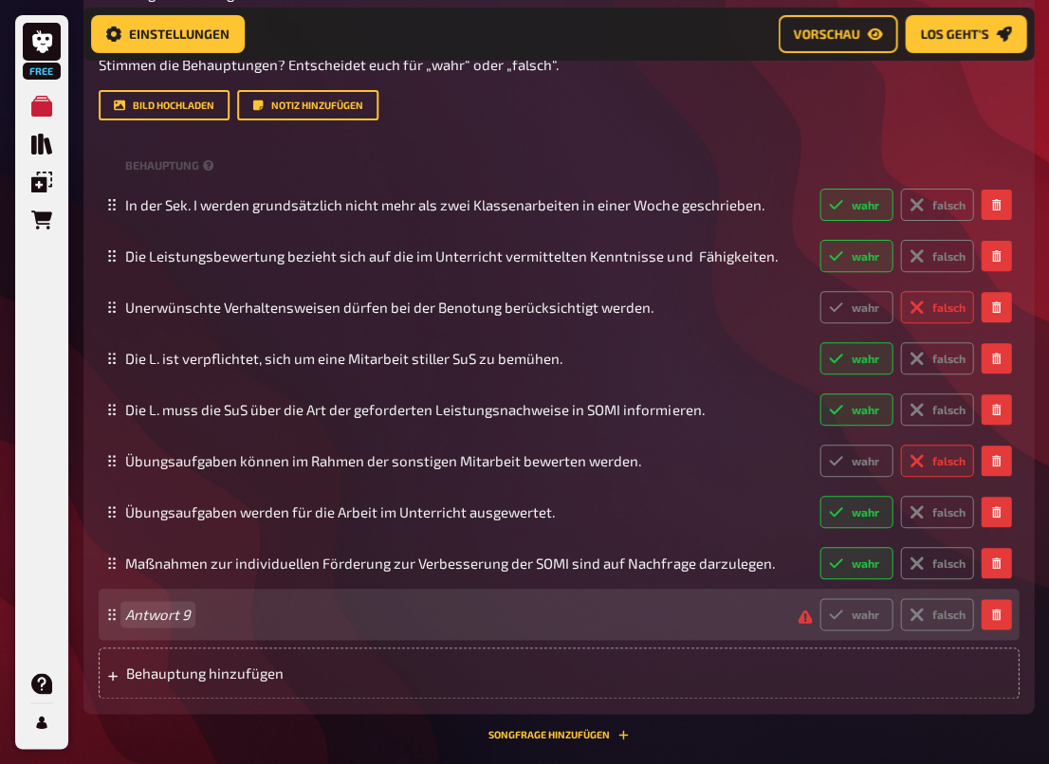
click at [215, 615] on span "Antwort 9" at bounding box center [453, 614] width 657 height 17
click at [383, 612] on span "Bei mündlichen Leistungsüberprüfungen" at bounding box center [453, 614] width 657 height 17
click at [869, 619] on label "wahr" at bounding box center [855, 614] width 73 height 32
click at [819, 598] on input "wahr" at bounding box center [818, 597] width 1 height 1
radio input "true"
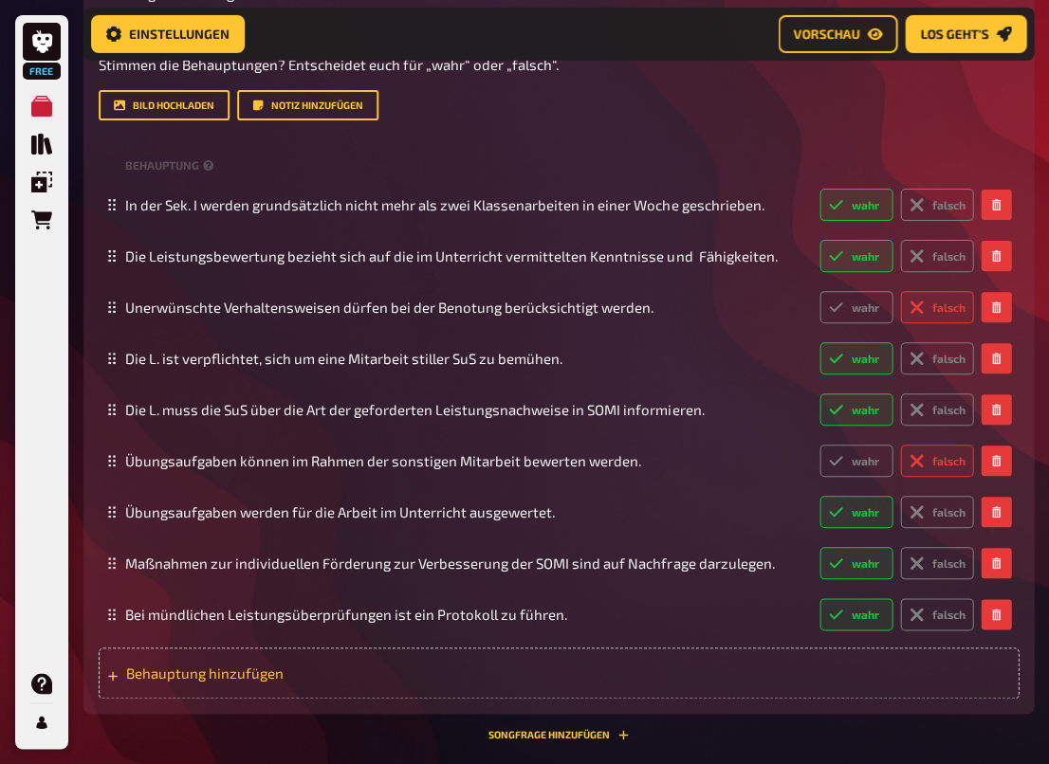
click at [380, 665] on span "Behauptung hinzufügen" at bounding box center [261, 673] width 271 height 17
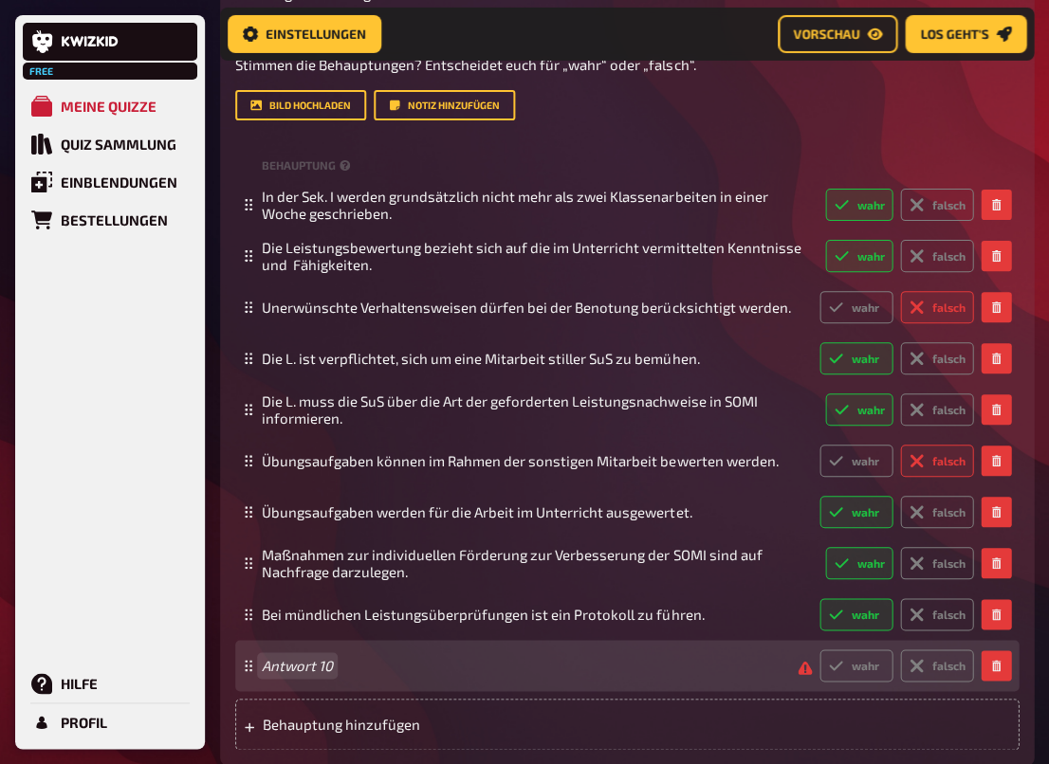
click at [347, 657] on span "Antwort 10" at bounding box center [522, 665] width 521 height 17
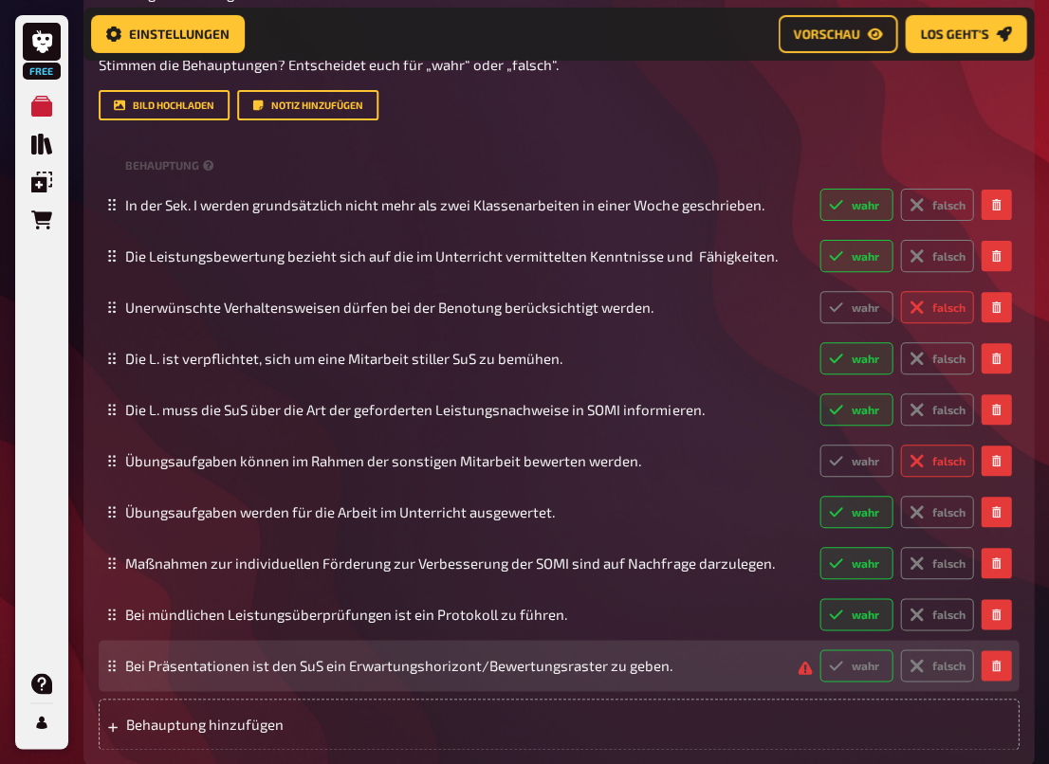
click at [849, 666] on label "wahr" at bounding box center [855, 665] width 73 height 32
click at [819, 649] on input "wahr" at bounding box center [818, 648] width 1 height 1
radio input "true"
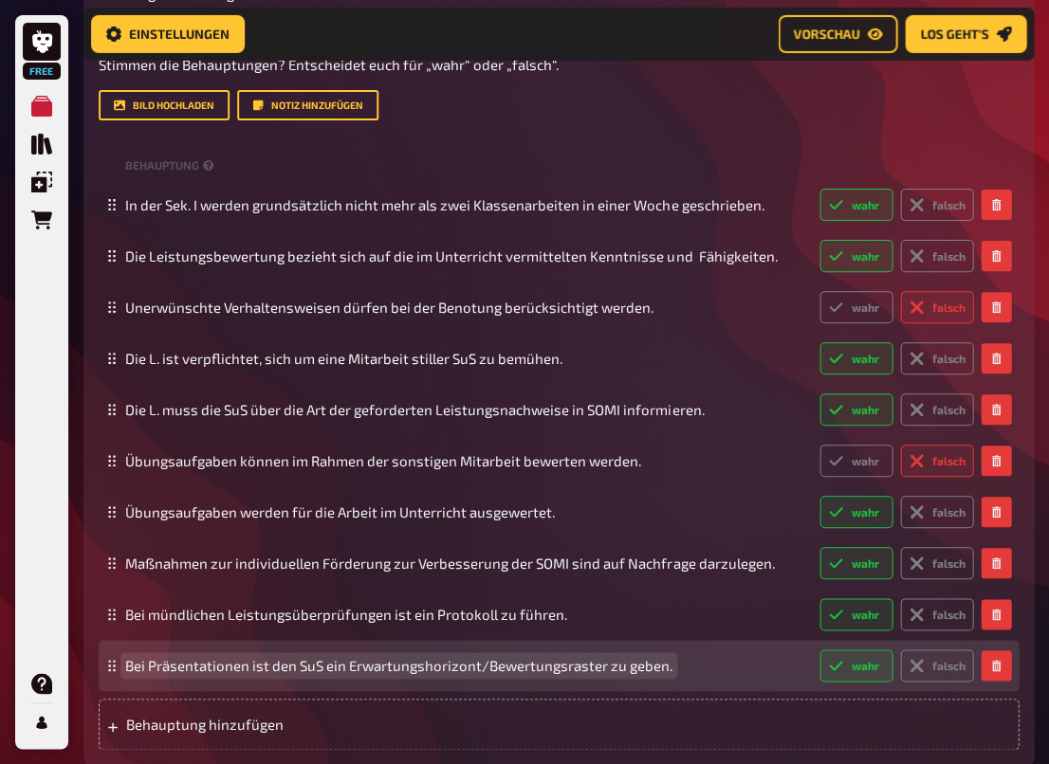
click at [147, 663] on span "Bei Präsentationen ist den SuS ein Erwartungshorizont/Bewertungsraster zu geben." at bounding box center [398, 665] width 547 height 17
click at [146, 661] on span "Bei Präsentationen ist den SuS ein Erwartungshorizont/Bewertungsraster zu geben." at bounding box center [398, 665] width 547 height 17
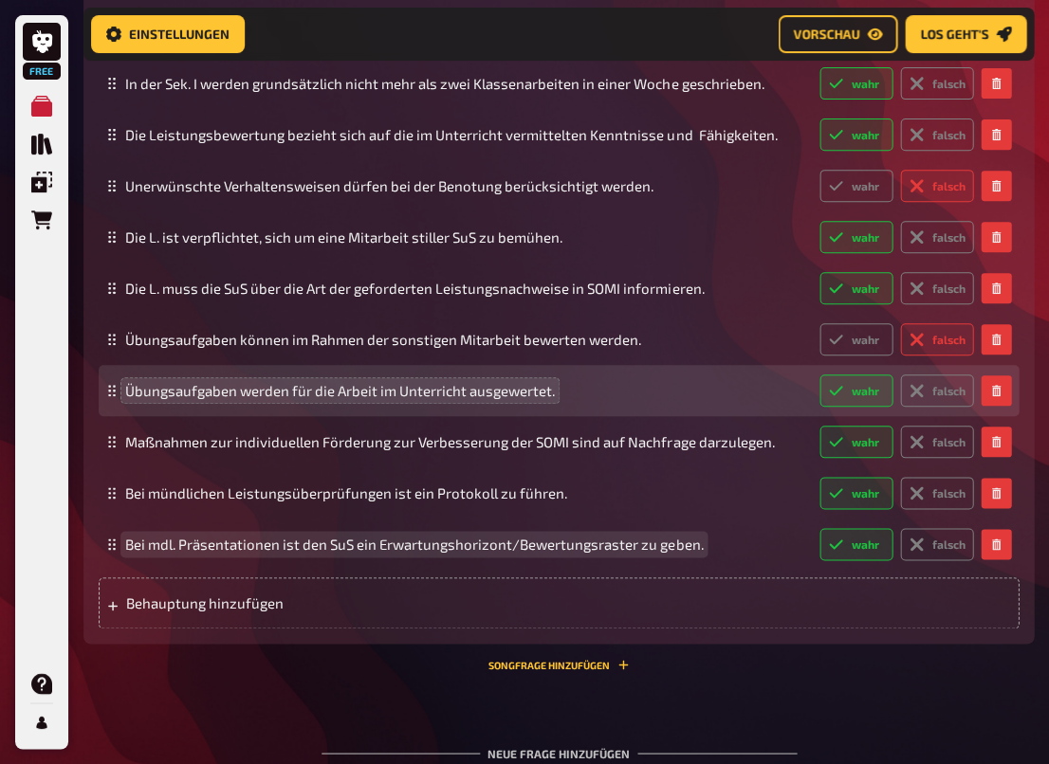
scroll to position [1373, 0]
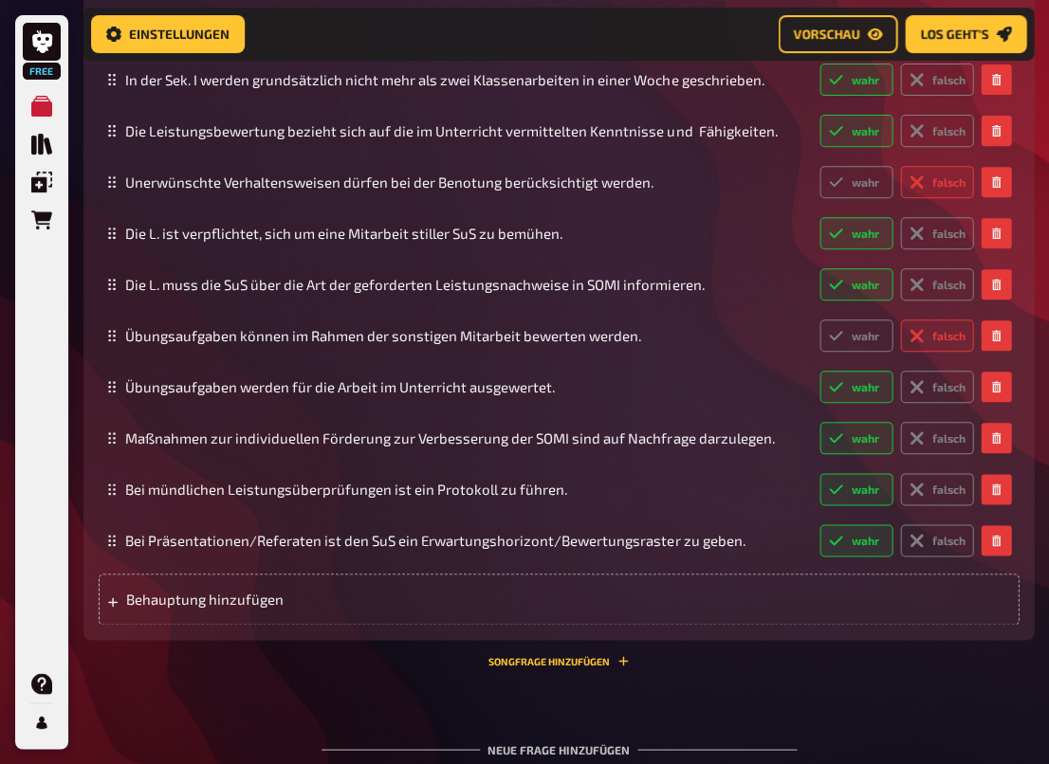
click at [320, 677] on div "08 Leistungsbewertung 10 Wissen 10.00 Punkte Titel Leistungsbewertung Fragetext…" at bounding box center [558, 210] width 950 height 941
click at [284, 591] on span "Behauptung hinzufügen" at bounding box center [261, 599] width 271 height 17
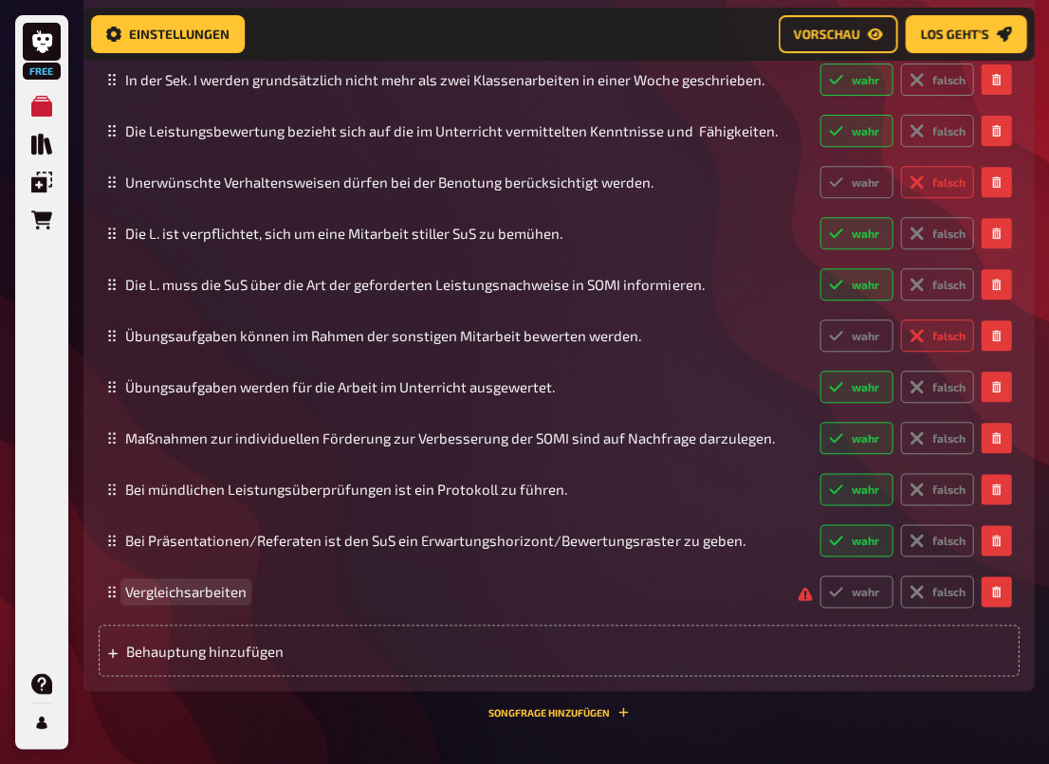
drag, startPoint x: 202, startPoint y: 587, endPoint x: 167, endPoint y: 563, distance: 42.3
click at [112, 588] on div "Vergleichsarbeiten wahr falsch" at bounding box center [559, 591] width 920 height 51
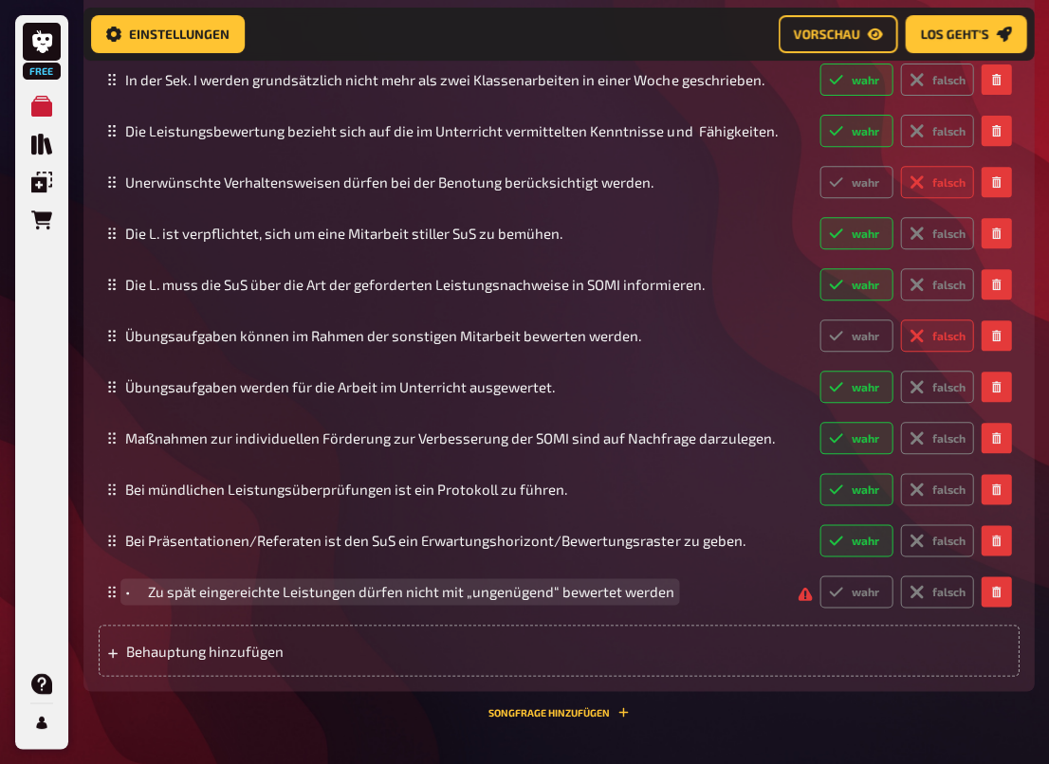
click at [136, 587] on span "• Zu spät eingereichte Leistungen dürfen nicht mit „ungenügend“ bewertet werden" at bounding box center [399, 591] width 549 height 17
drag, startPoint x: 411, startPoint y: 587, endPoint x: 377, endPoint y: 587, distance: 33.2
click at [377, 587] on span "Zu spät eingereichte Leistungen dürfen nicht mit „ungenügend“ bewertet werden" at bounding box center [388, 591] width 526 height 17
drag, startPoint x: 599, startPoint y: 590, endPoint x: 612, endPoint y: 582, distance: 15.3
click at [600, 590] on span "Zu spät eingereichte Leistungen dürfen mit „ungenügend“ bewertet werden" at bounding box center [370, 591] width 490 height 17
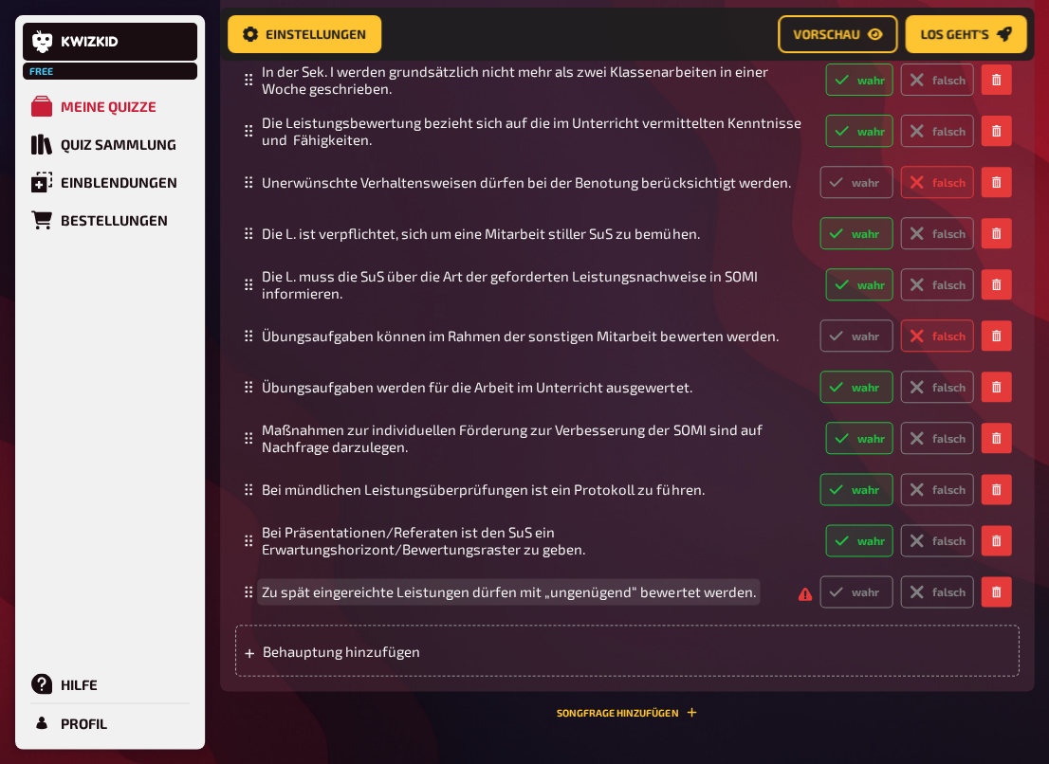
click at [631, 589] on span "Zu spät eingereichte Leistungen dürfen mit „ungenügend“ bewertet werden." at bounding box center [508, 591] width 493 height 17
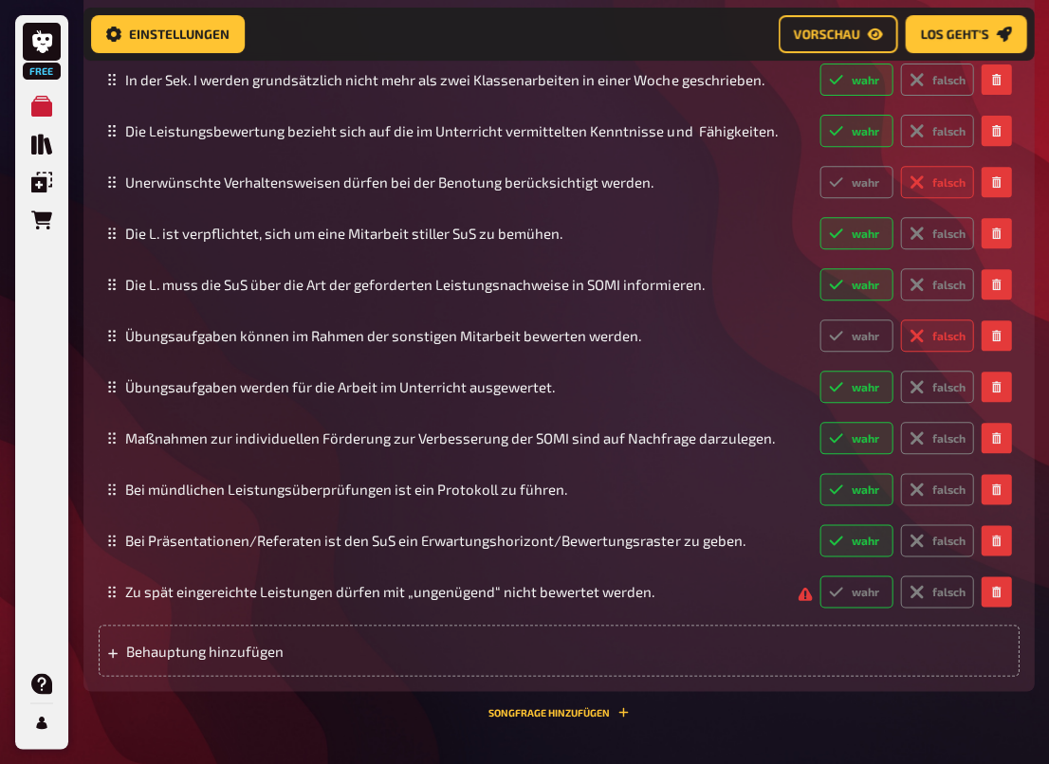
click at [853, 584] on label "wahr" at bounding box center [855, 591] width 73 height 32
click at [819, 575] on input "wahr" at bounding box center [818, 575] width 1 height 1
radio input "true"
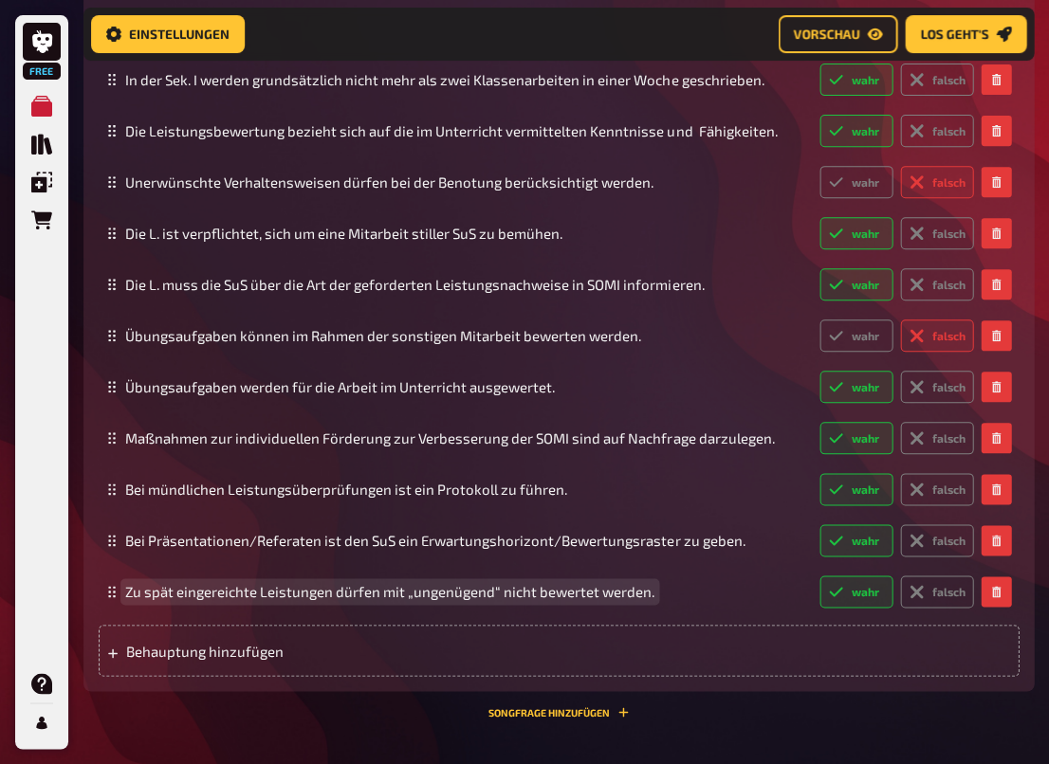
click at [527, 585] on span "Zu spät eingereichte Leistungen dürfen mit „ungenügend“ nicht bewertet werden." at bounding box center [389, 591] width 529 height 17
click at [380, 587] on span "Zu spät eingereichte Leistungen dürfen mit „ungenügend“ nicht bewertet werden." at bounding box center [389, 591] width 529 height 17
click at [566, 587] on span "Zu spät eingereichte Leistungen dürfen nicht mit „ungenügend“ nicht bewertet we…" at bounding box center [407, 591] width 565 height 17
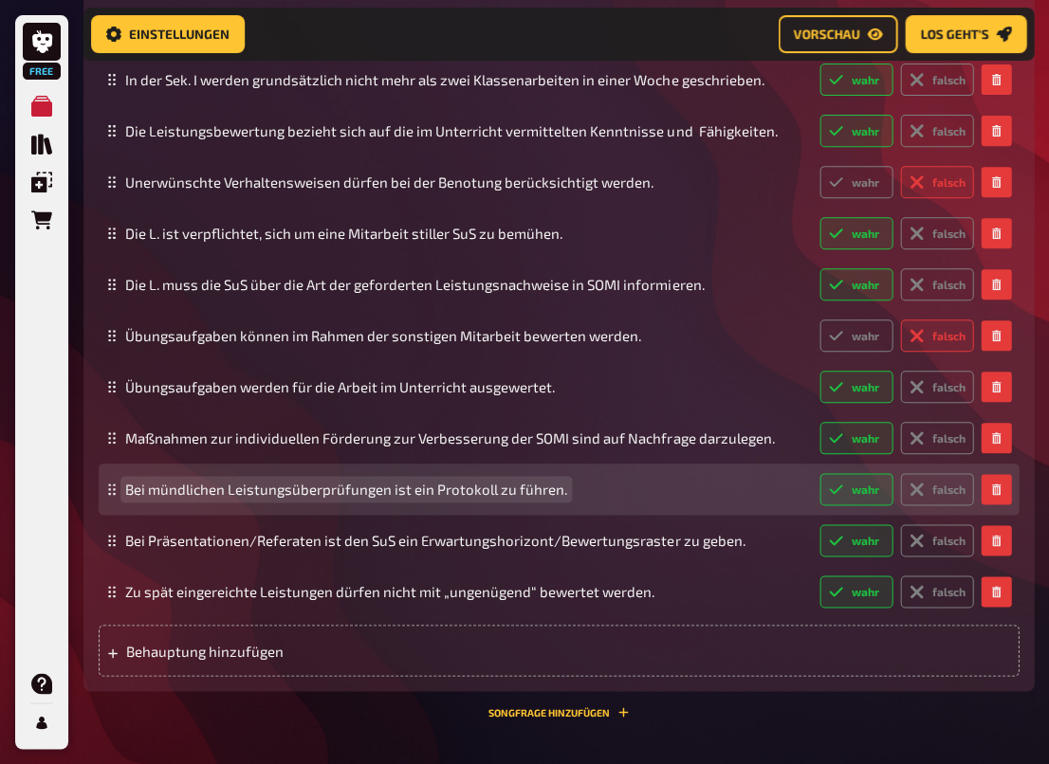
drag, startPoint x: 425, startPoint y: 484, endPoint x: 436, endPoint y: 473, distance: 15.4
click at [426, 484] on span "Bei mündlichen Leistungsüberprüfungen ist ein Protokoll zu führen." at bounding box center [346, 489] width 442 height 17
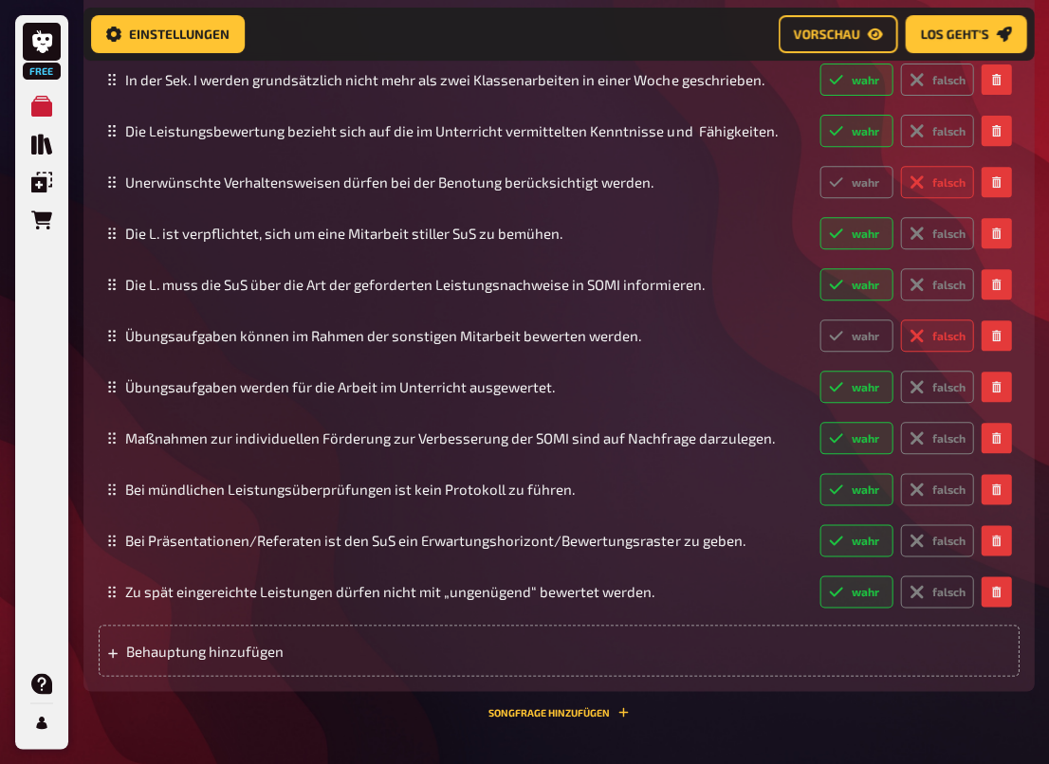
click at [713, 709] on div "Wissen 11.00 Punkte Titel Leistungsbewertung Fragetext Stimmen die Behauptungen…" at bounding box center [558, 259] width 950 height 917
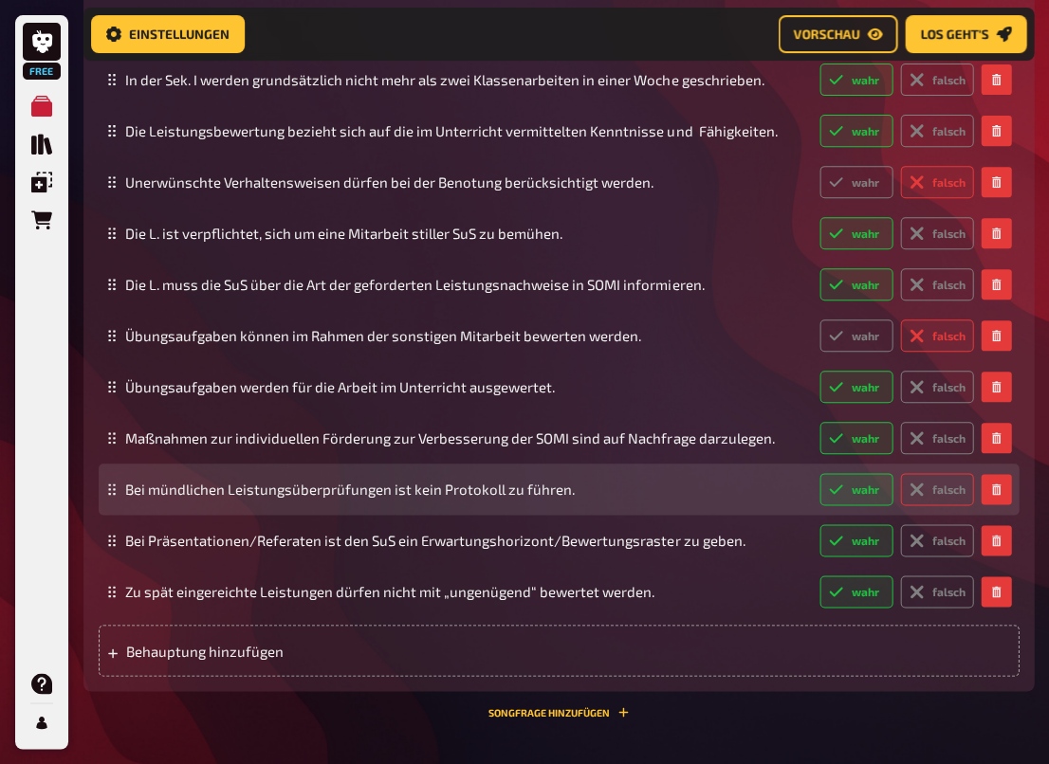
click at [934, 490] on label "falsch" at bounding box center [936, 489] width 73 height 32
click at [819, 473] on input "falsch" at bounding box center [818, 472] width 1 height 1
radio input "true"
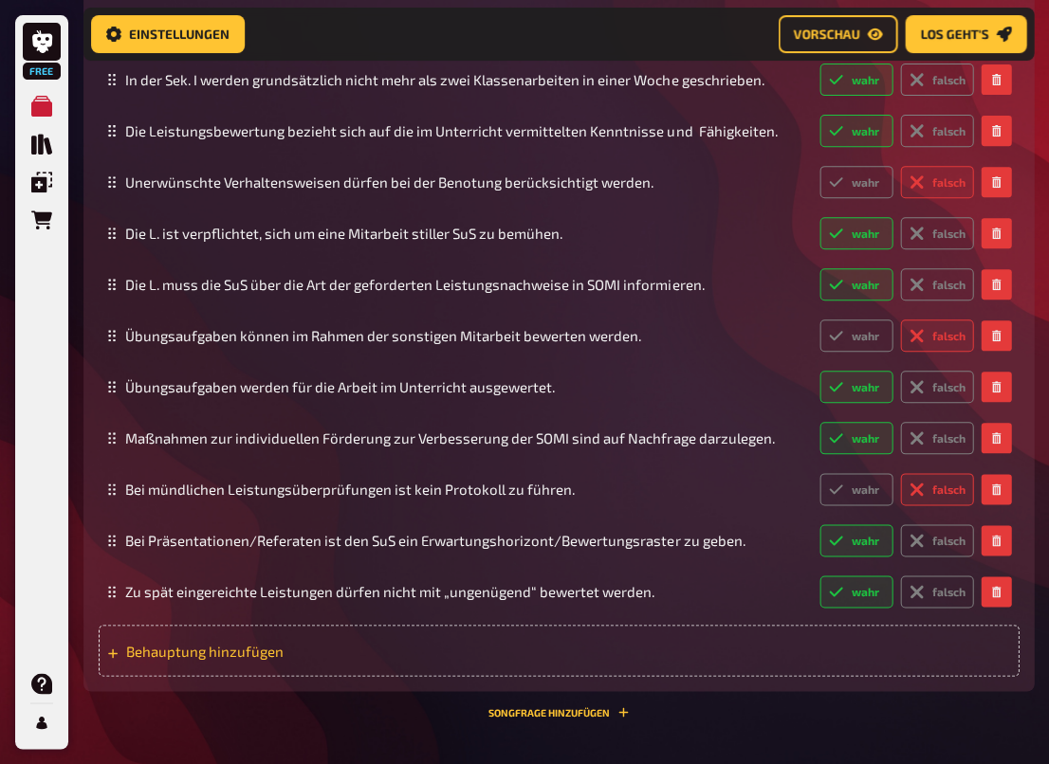
click at [269, 645] on span "Behauptung hinzufügen" at bounding box center [261, 650] width 271 height 17
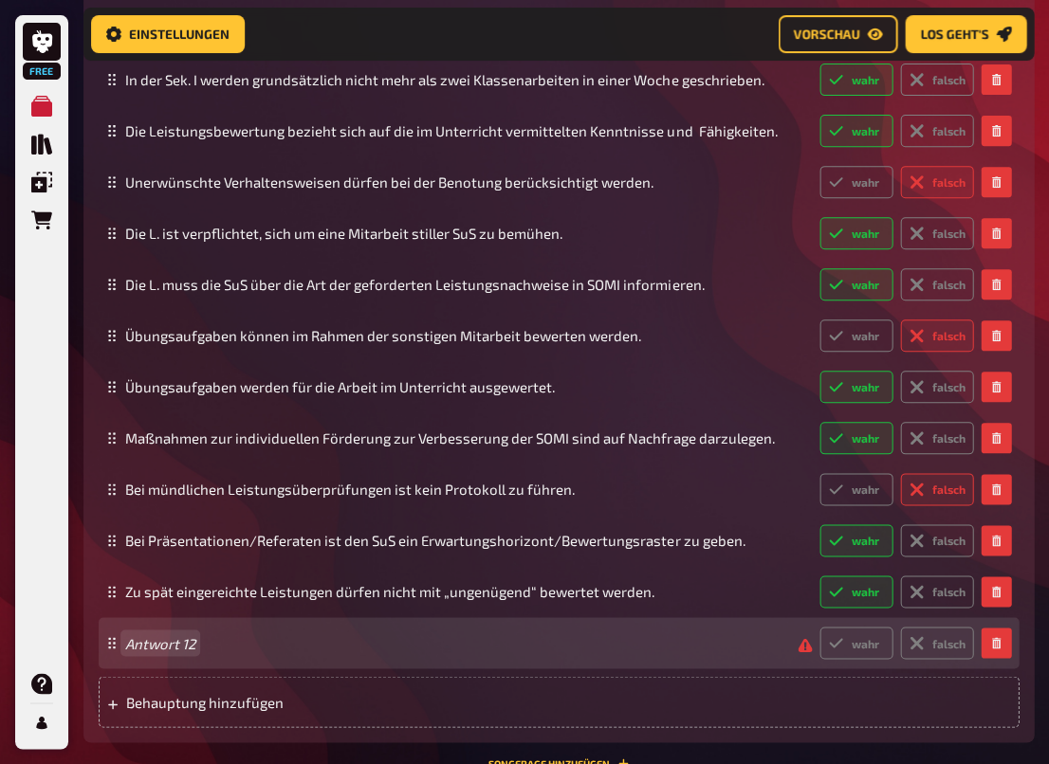
click at [241, 636] on span "Antwort 12" at bounding box center [453, 642] width 657 height 17
paste span
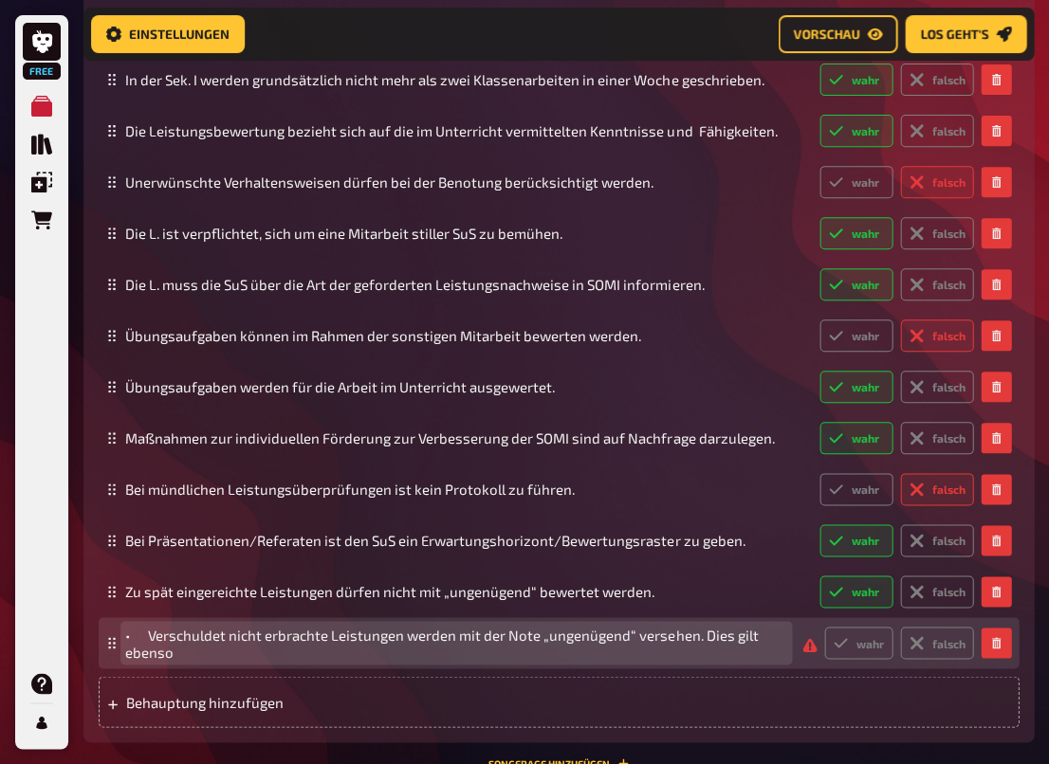
click at [134, 636] on span "• Verschuldet nicht erbrachte Leistungen werden mit der Note „ungenügend“ verse…" at bounding box center [456, 643] width 662 height 34
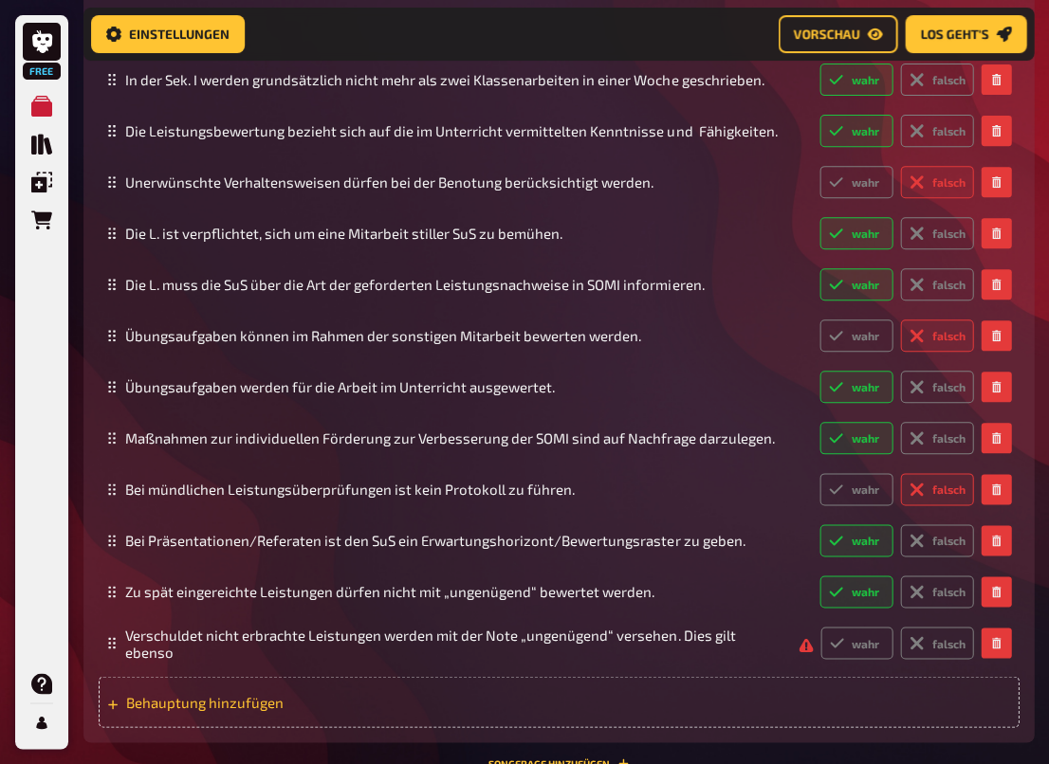
click at [305, 688] on div "Behauptung hinzufügen" at bounding box center [559, 701] width 920 height 51
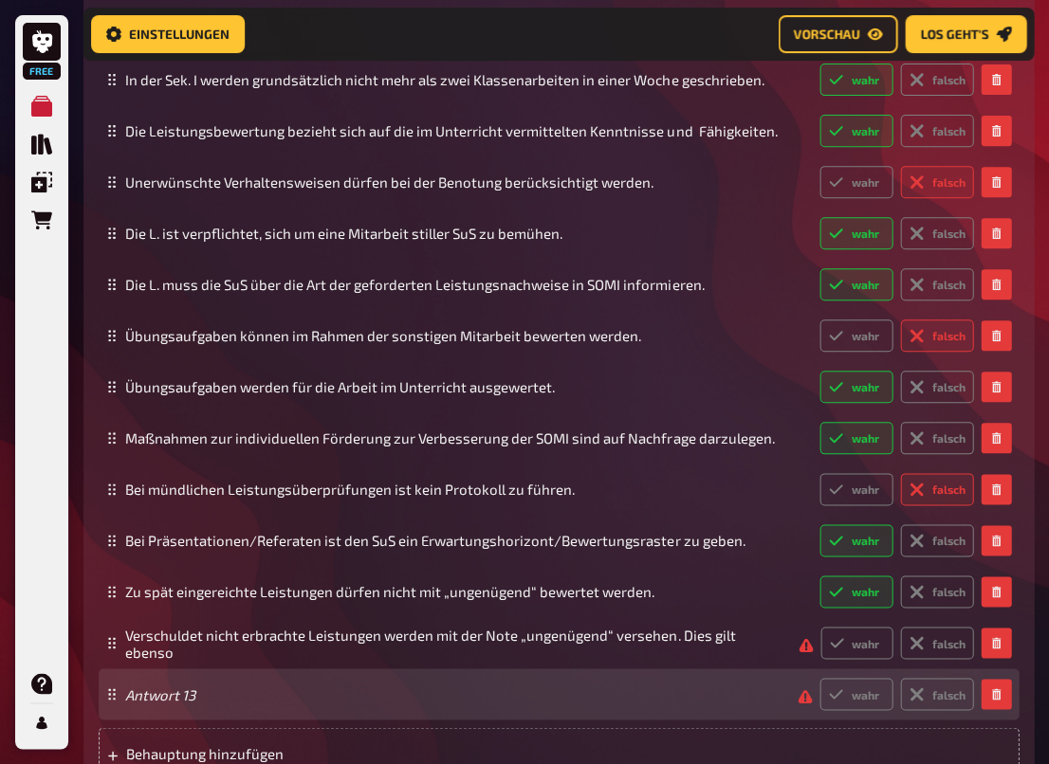
click at [174, 702] on div "Antwort 13 wahr falsch" at bounding box center [549, 694] width 848 height 32
paste span
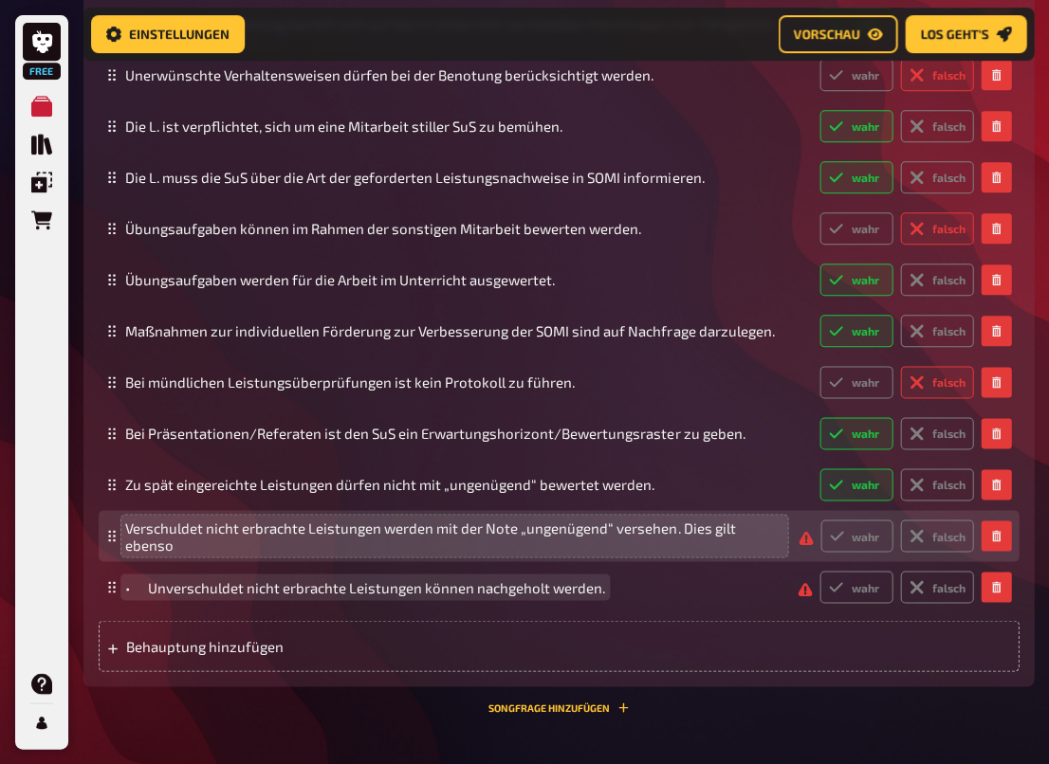
scroll to position [1480, 0]
drag, startPoint x: 669, startPoint y: 534, endPoint x: 803, endPoint y: 534, distance: 133.7
click at [803, 534] on div "Verschuldet nicht erbrachte Leistungen werden mit der Note „ungenügend“ versehe…" at bounding box center [549, 536] width 848 height 34
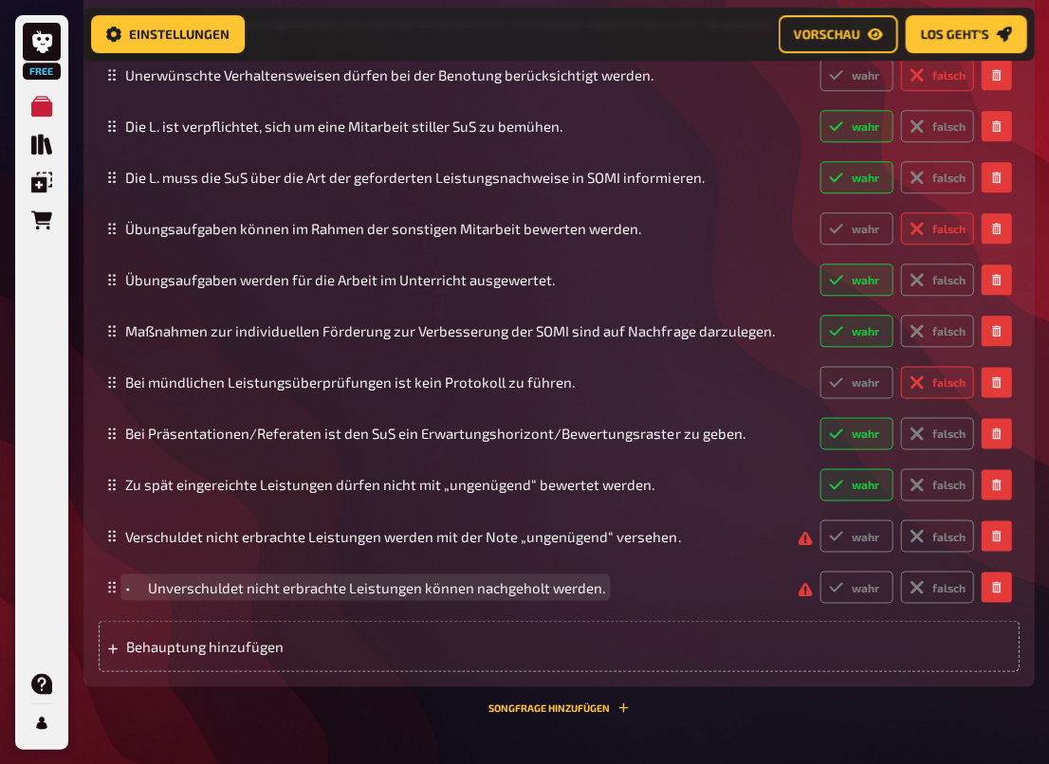
click at [135, 584] on span "• Unverschuldet nicht erbrachte Leistungen können nachgeholt werden." at bounding box center [365, 586] width 480 height 17
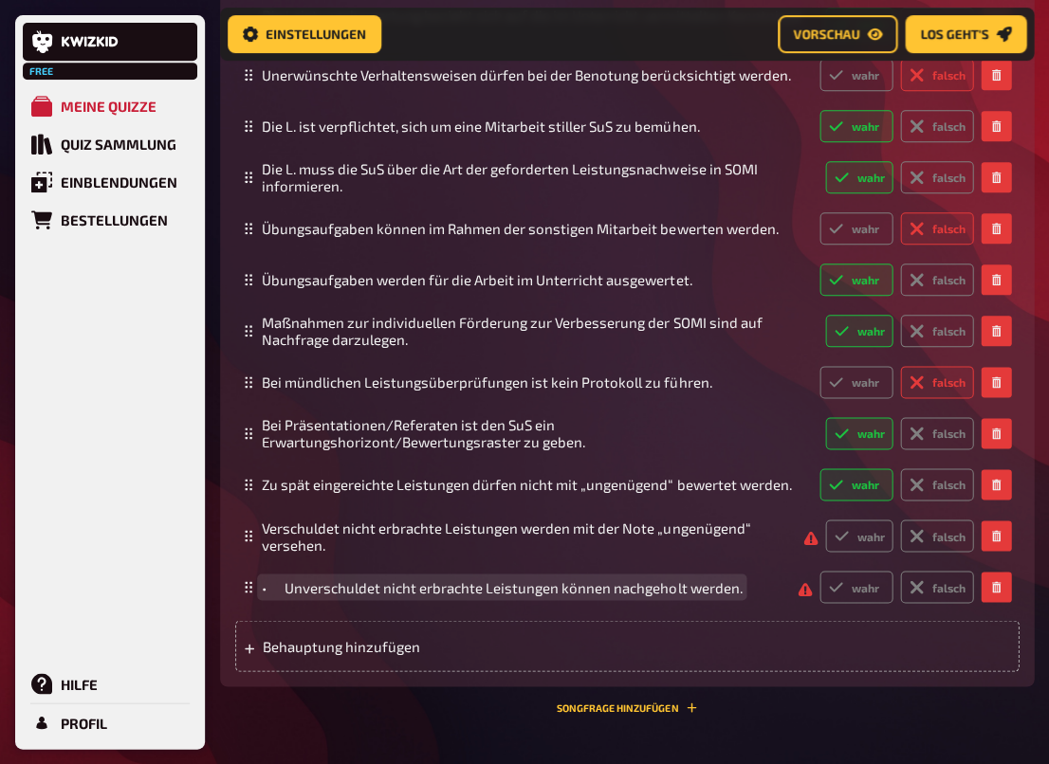
drag, startPoint x: 272, startPoint y: 582, endPoint x: 289, endPoint y: 579, distance: 17.3
click at [272, 582] on span "• Unverschuldet nicht erbrachte Leistungen können nachgeholt werden." at bounding box center [502, 586] width 480 height 17
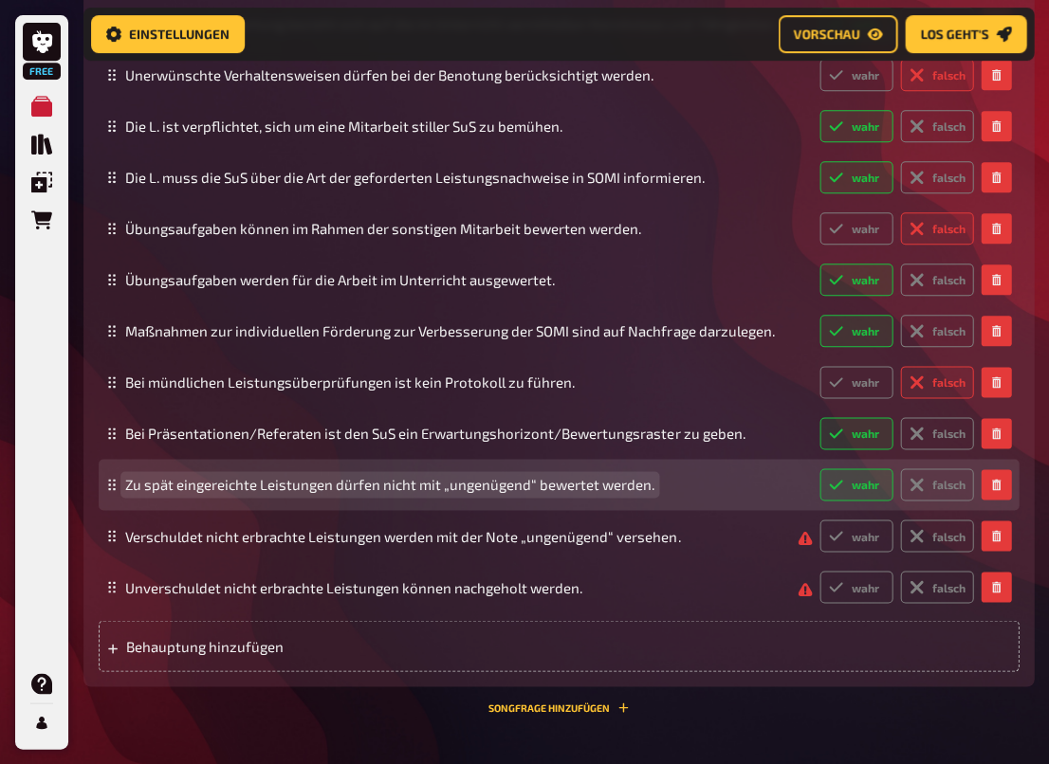
click at [637, 480] on span "Zu spät eingereichte Leistungen dürfen nicht mit „ungenügend“ bewertet werden." at bounding box center [389, 484] width 529 height 17
drag, startPoint x: 643, startPoint y: 480, endPoint x: 330, endPoint y: 476, distance: 312.9
click at [330, 476] on span "Zu spät eingereichte Leistungen dürfen nicht mit „ungenügend“ bewertet werden." at bounding box center [389, 484] width 529 height 17
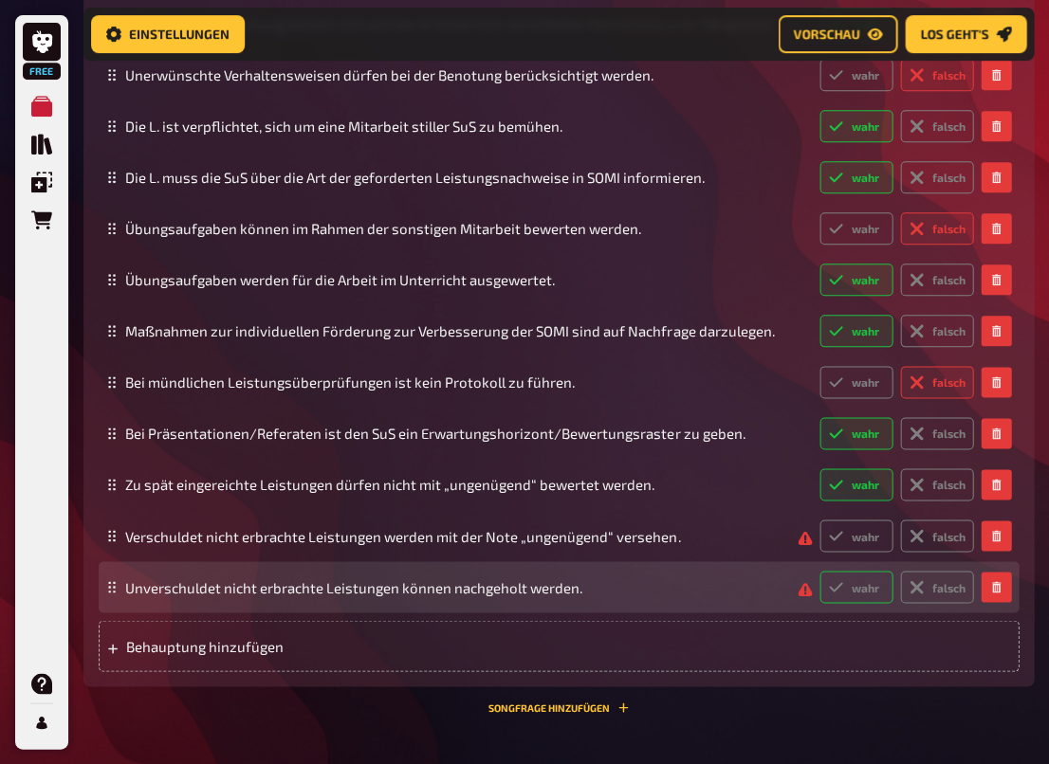
click at [848, 581] on label "wahr" at bounding box center [855, 587] width 73 height 32
click at [819, 571] on input "wahr" at bounding box center [818, 570] width 1 height 1
radio input "true"
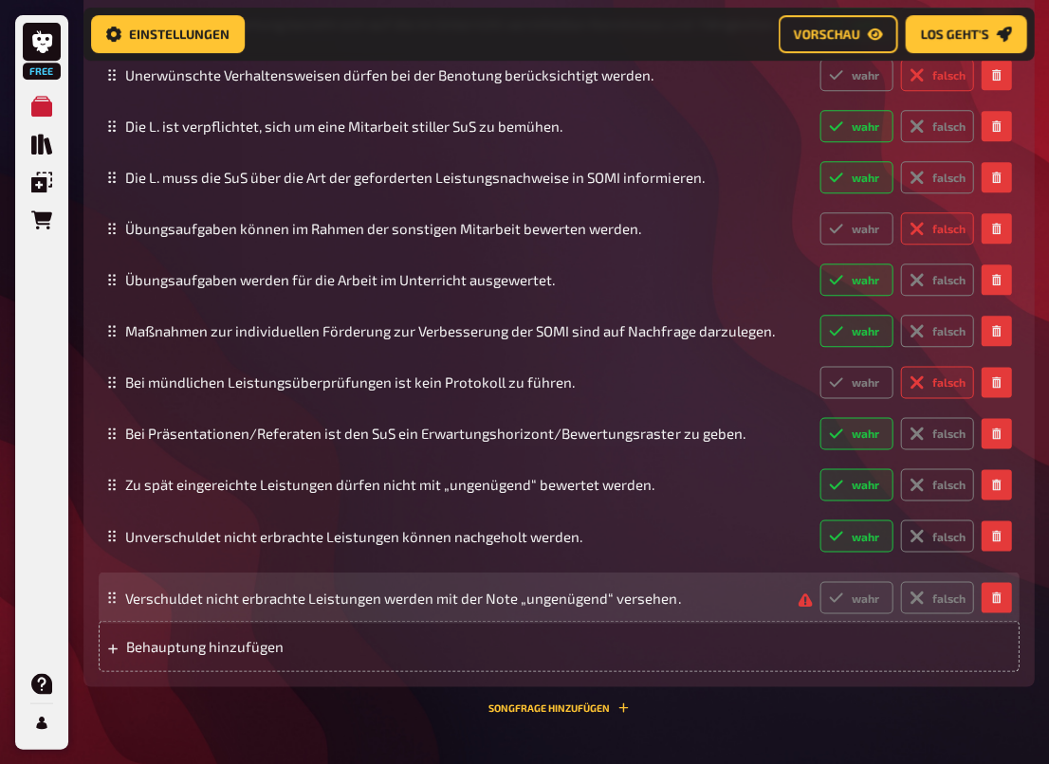
drag, startPoint x: 112, startPoint y: 530, endPoint x: 113, endPoint y: 596, distance: 66.4
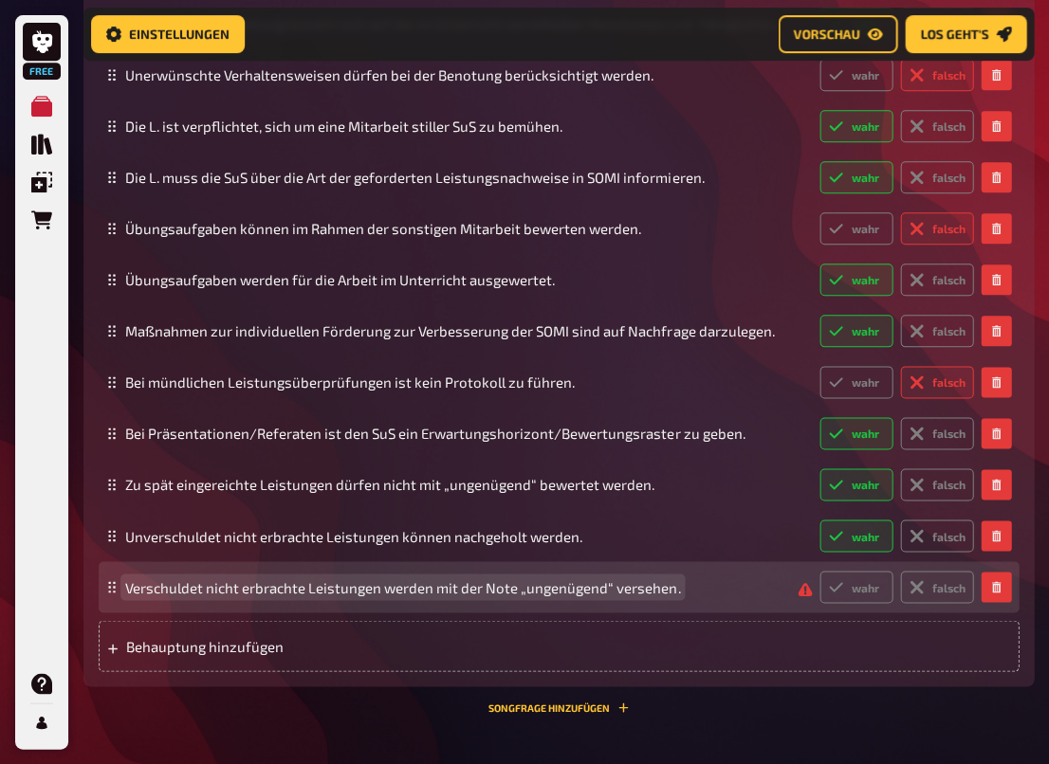
click at [128, 582] on span "Verschuldet nicht erbrachte Leistungen werden mit der Note „ungenügend“ versehe…" at bounding box center [402, 586] width 555 height 17
click at [134, 584] on span "Verschuldet nicht erbrachte Leistungen werden mit der Note „ungenügend“ versehe…" at bounding box center [402, 586] width 555 height 17
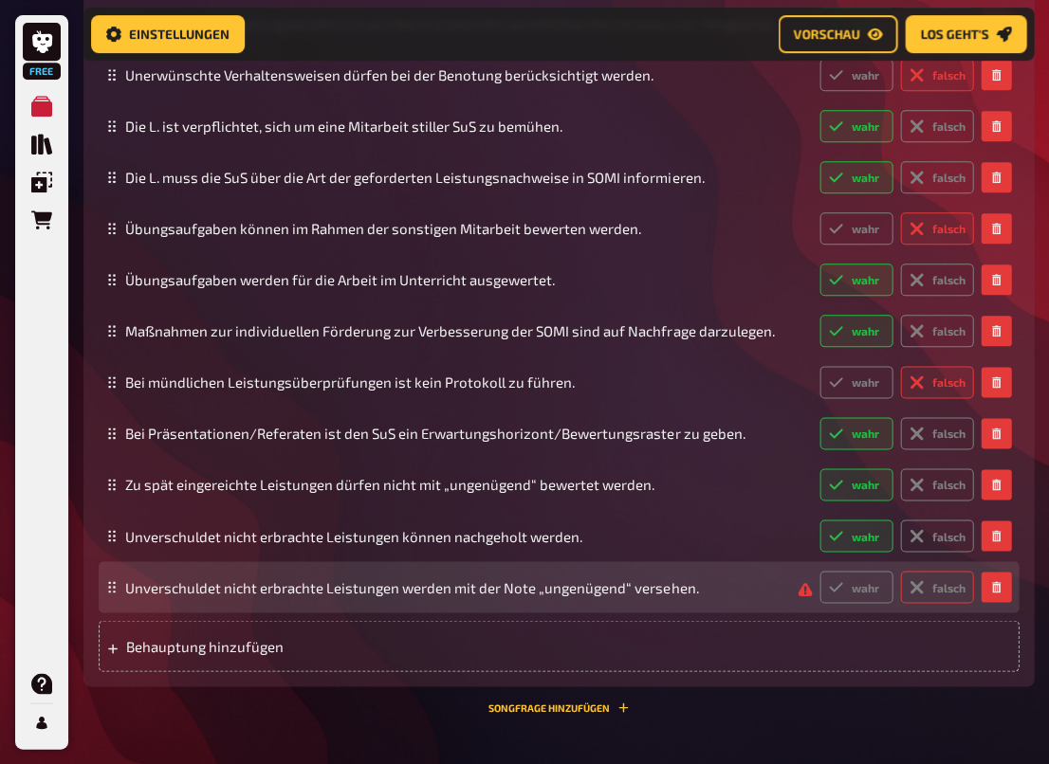
click at [918, 579] on icon at bounding box center [916, 587] width 24 height 24
click at [819, 571] on input "falsch" at bounding box center [818, 570] width 1 height 1
radio input "true"
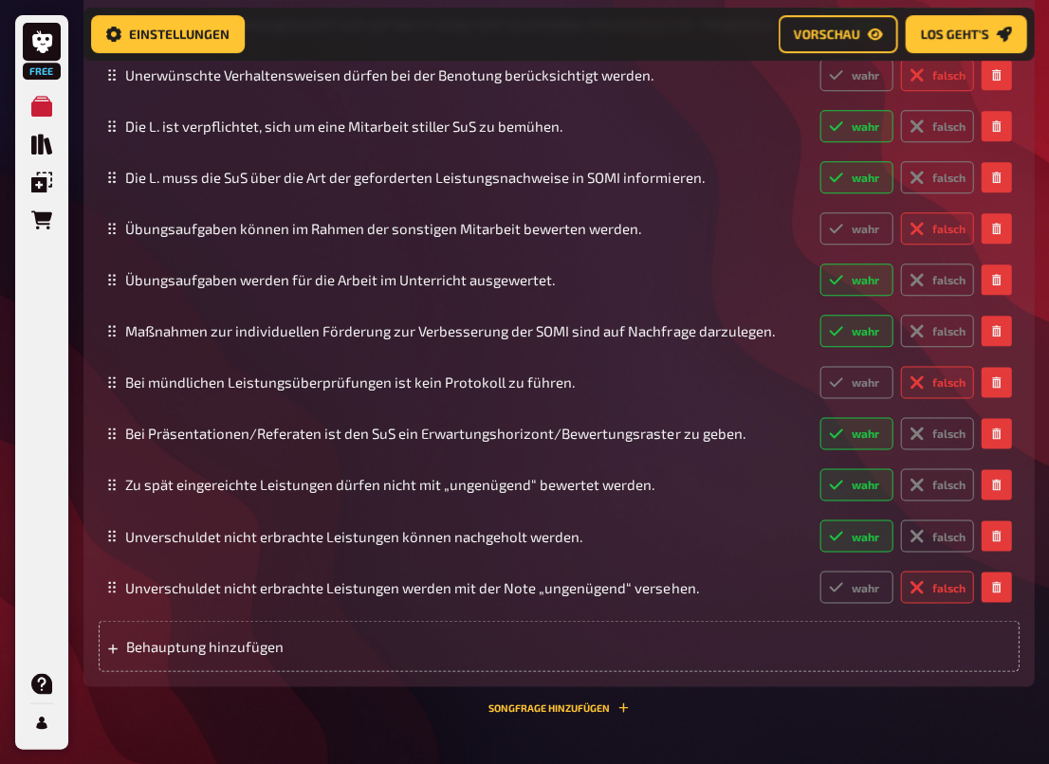
click at [729, 702] on div "Wissen 13.00 Punkte Titel Leistungsbewertung Fragetext Stimmen die Behauptungen…" at bounding box center [558, 203] width 950 height 1019
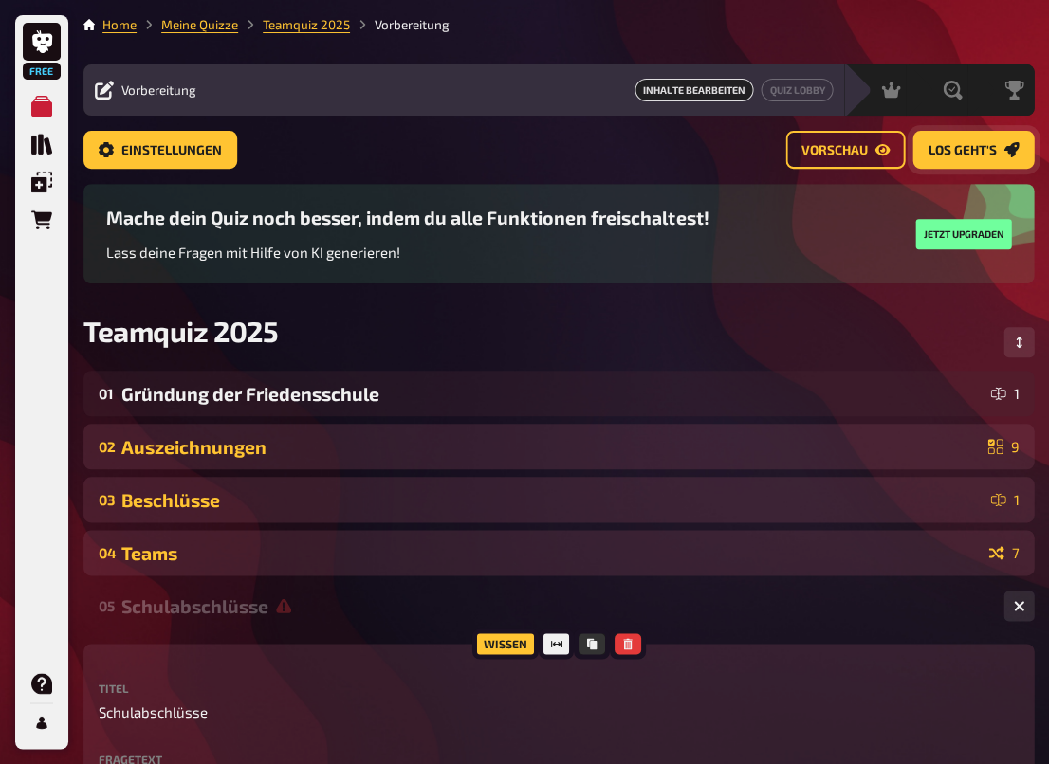
scroll to position [0, 0]
click at [841, 148] on span "Vorschau" at bounding box center [833, 150] width 66 height 13
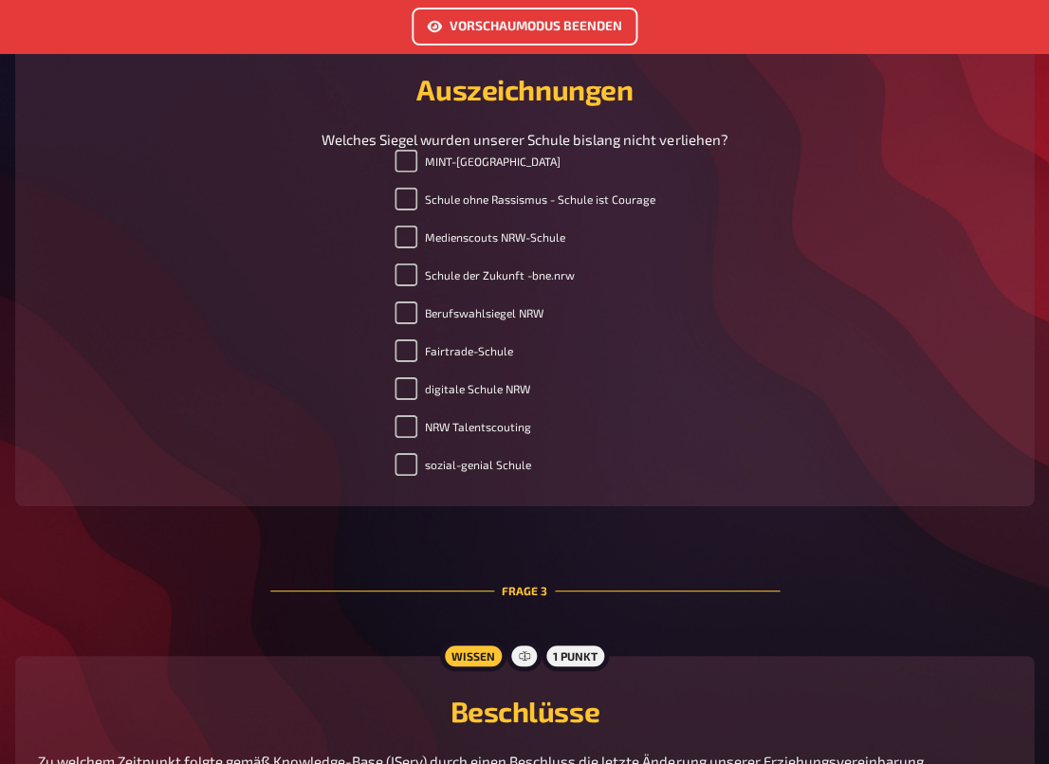
scroll to position [980, 0]
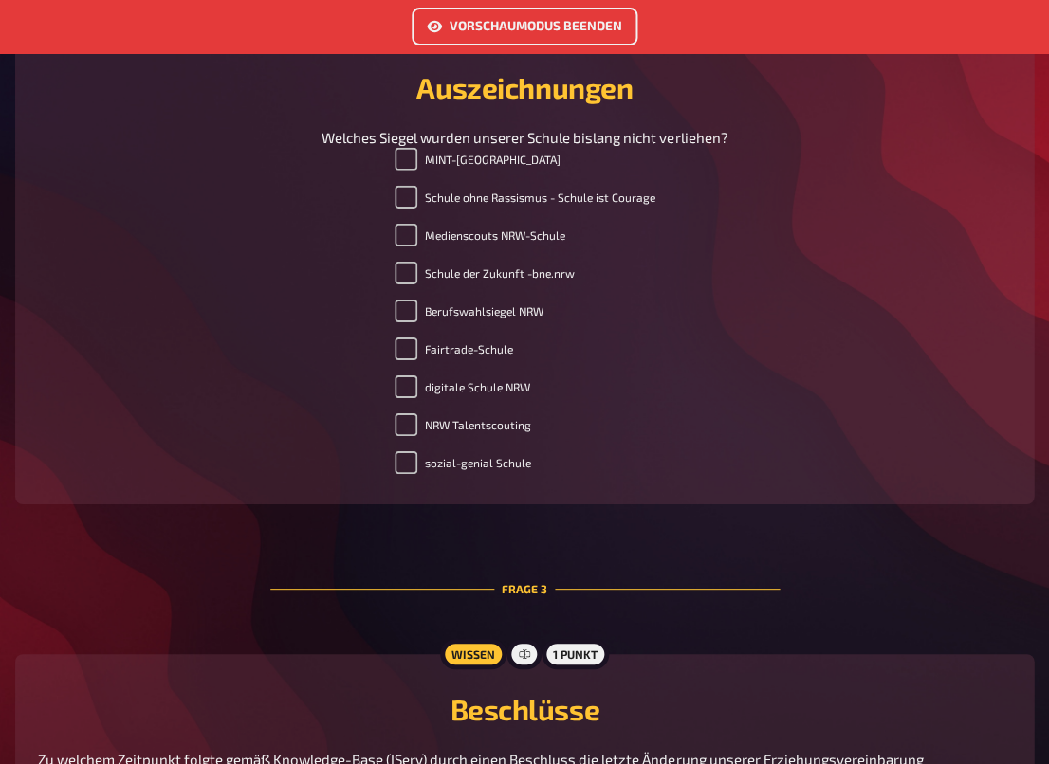
click at [521, 40] on button "Vorschaumodus beenden" at bounding box center [524, 27] width 226 height 38
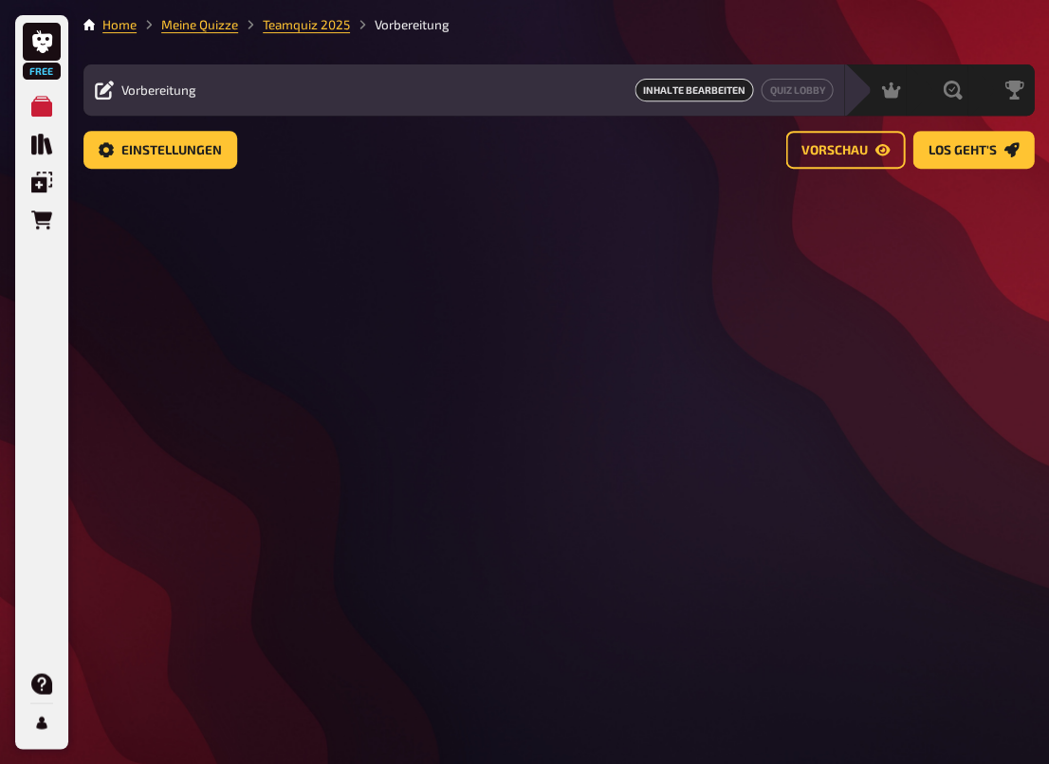
scroll to position [51, 0]
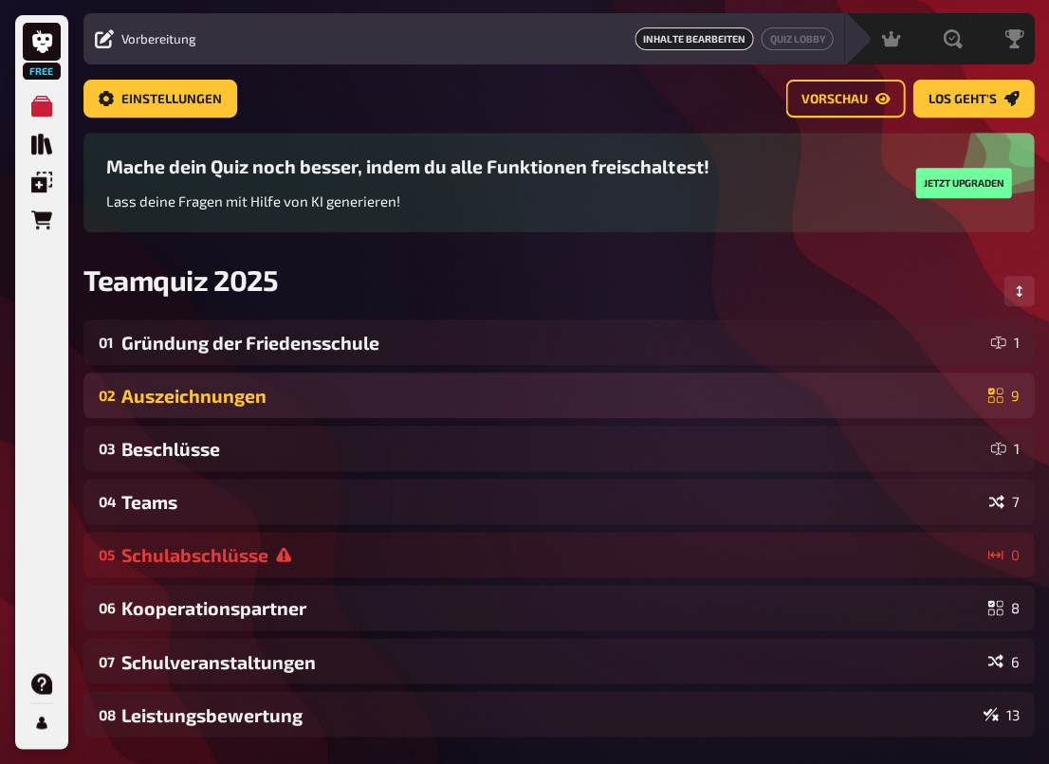
click at [239, 399] on div "Auszeichnungen" at bounding box center [550, 396] width 858 height 22
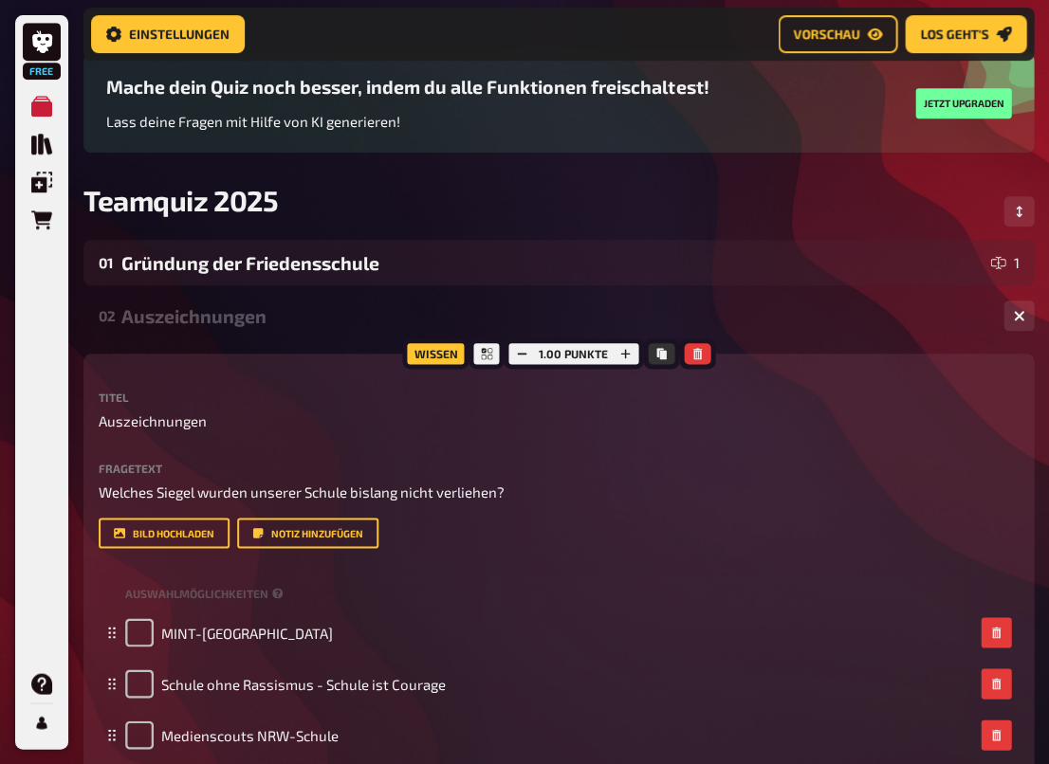
scroll to position [188, 0]
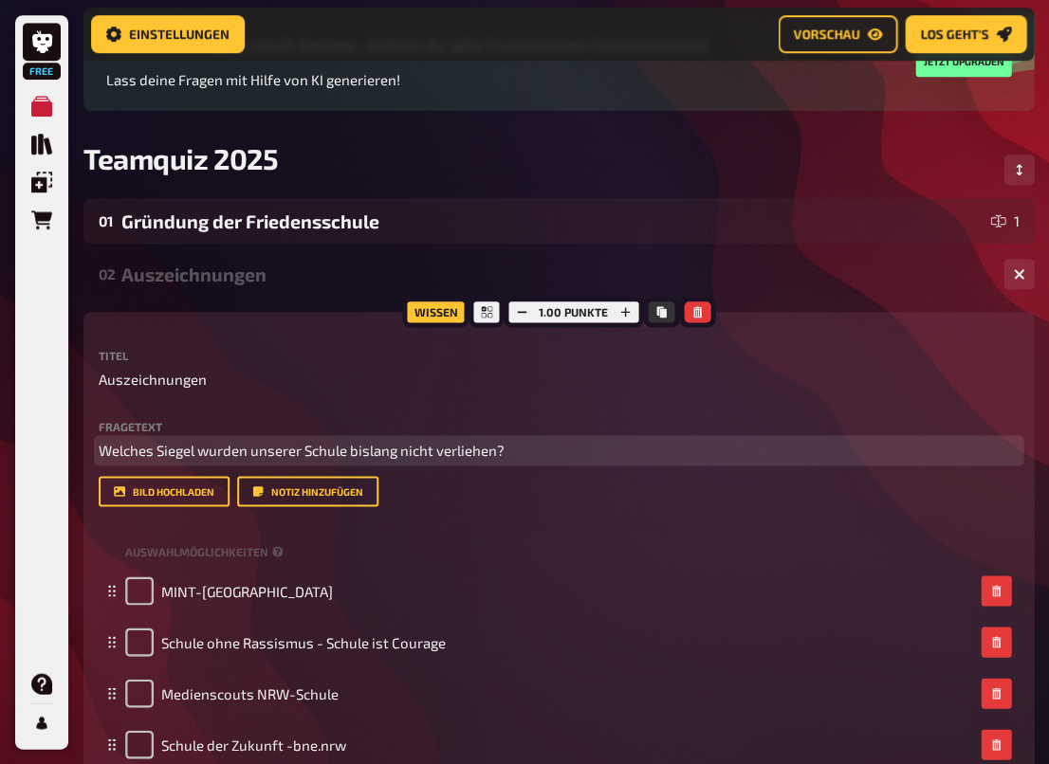
click at [241, 448] on span "Welches Siegel wurden unserer Schule bislang nicht verliehen?" at bounding box center [302, 450] width 406 height 17
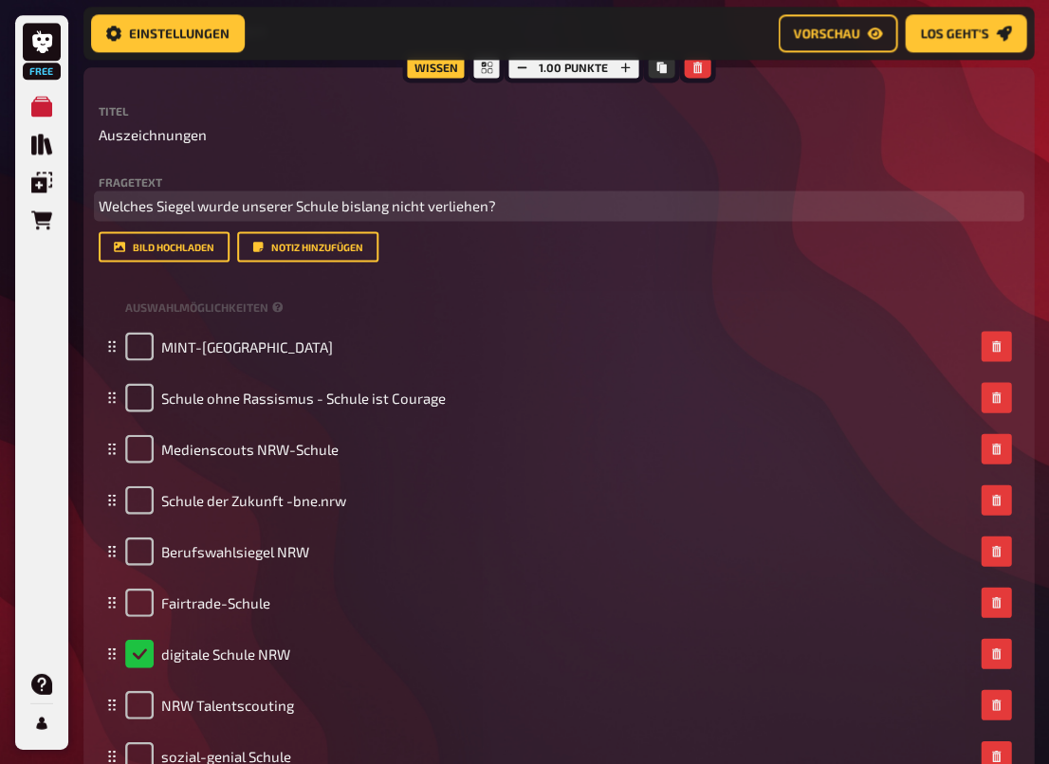
scroll to position [943, 0]
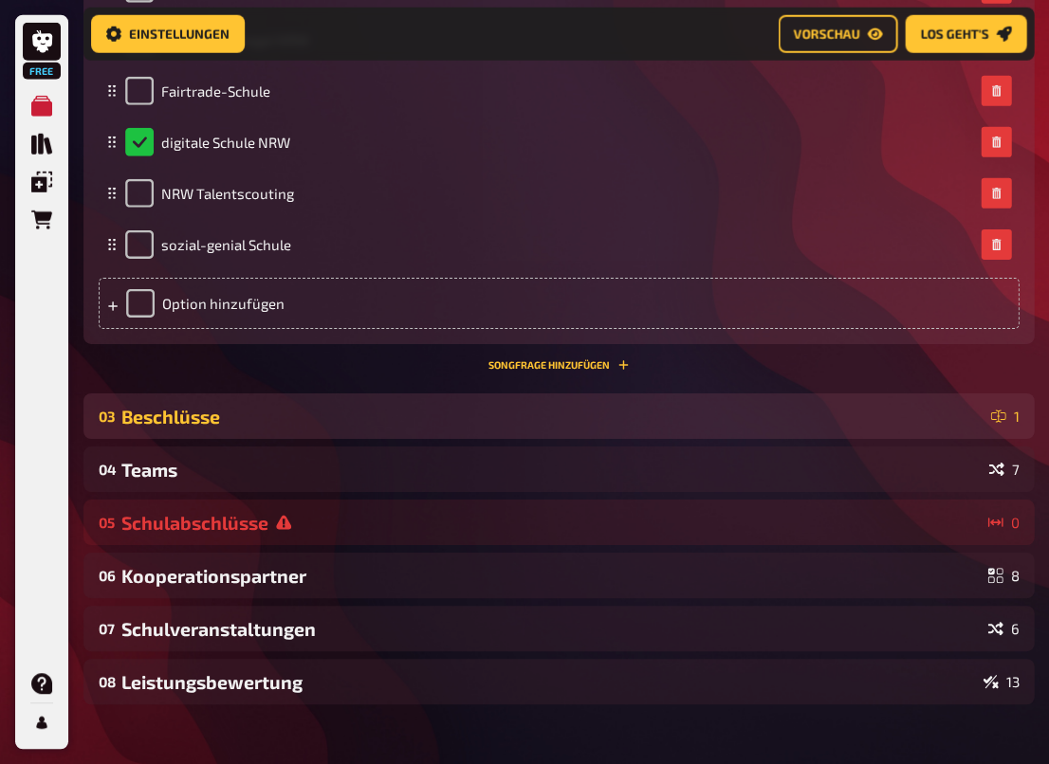
click at [603, 398] on div "03 Beschlüsse 1" at bounding box center [558, 416] width 950 height 46
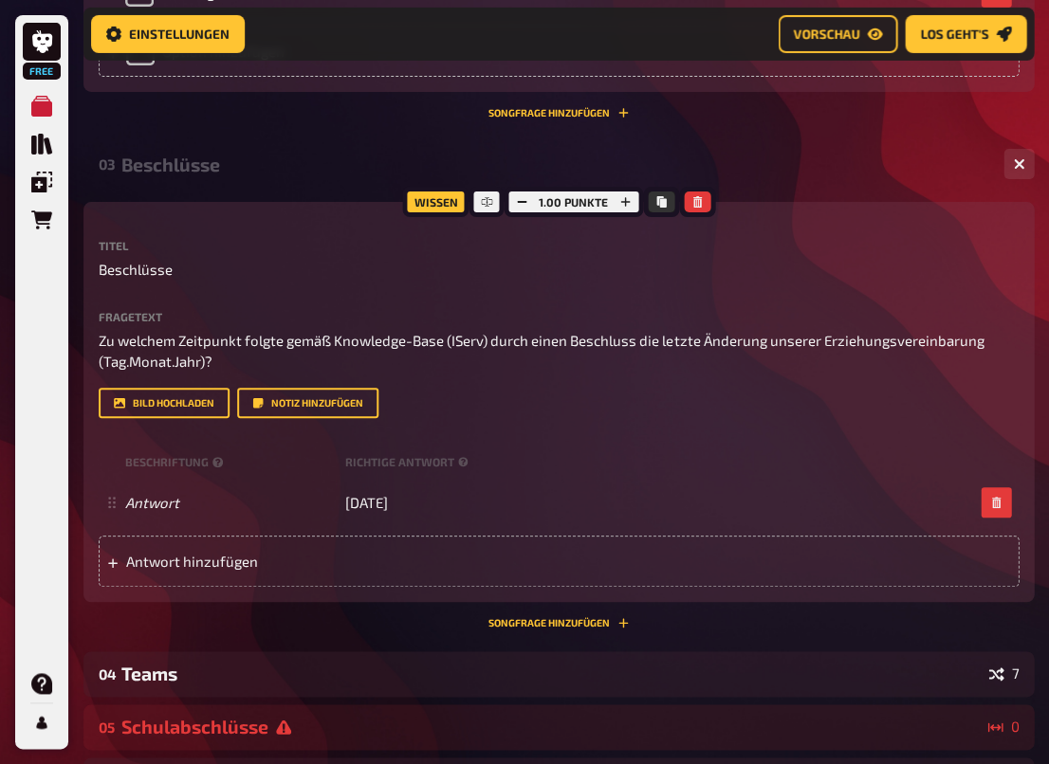
scroll to position [1197, 0]
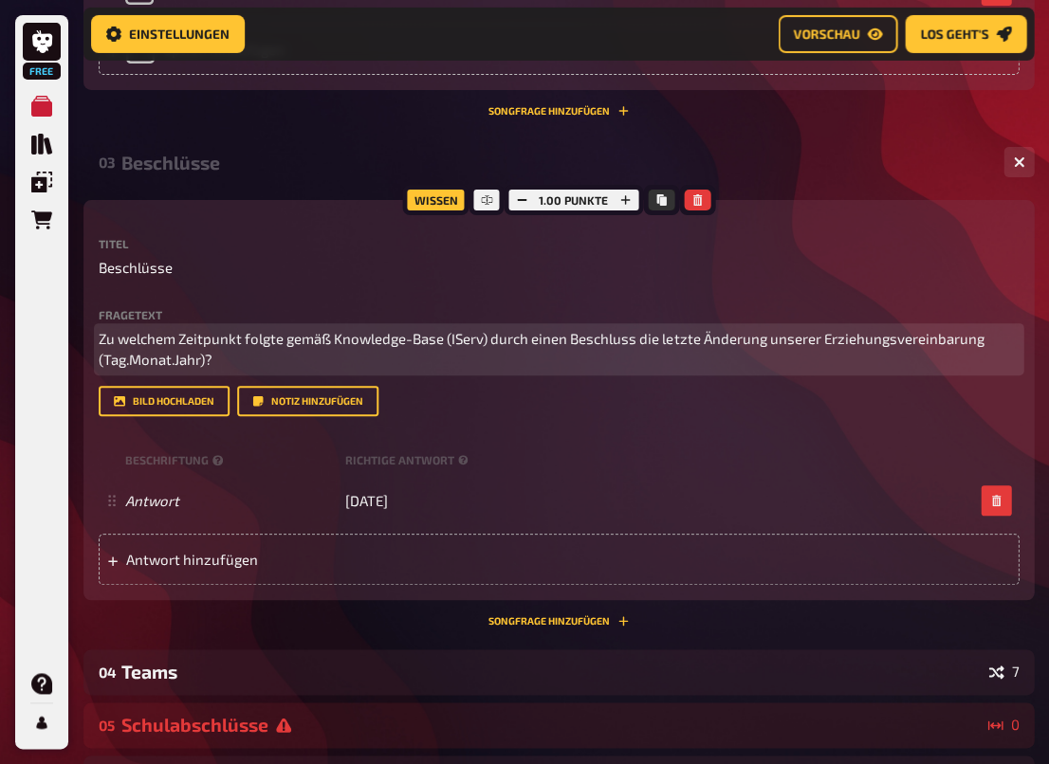
click at [126, 355] on span "Zu welchem Zeitpunkt folgte gemäß Knowledge-Base (IServ) durch einen Beschluss …" at bounding box center [542, 349] width 887 height 39
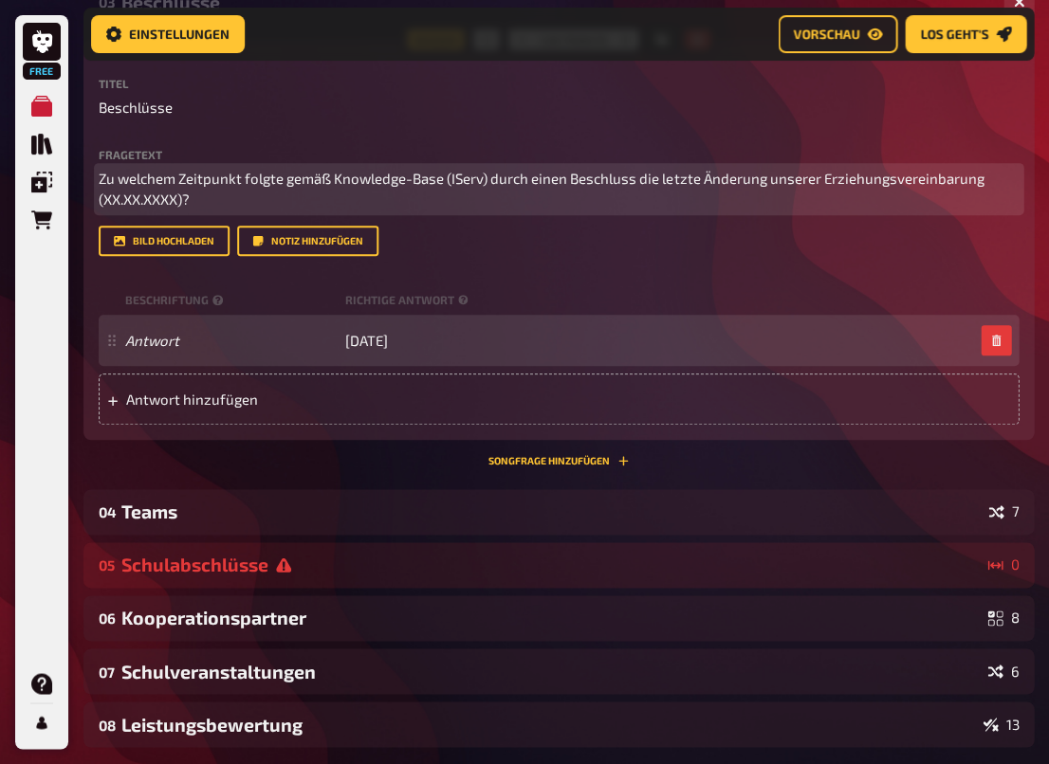
scroll to position [1524, 0]
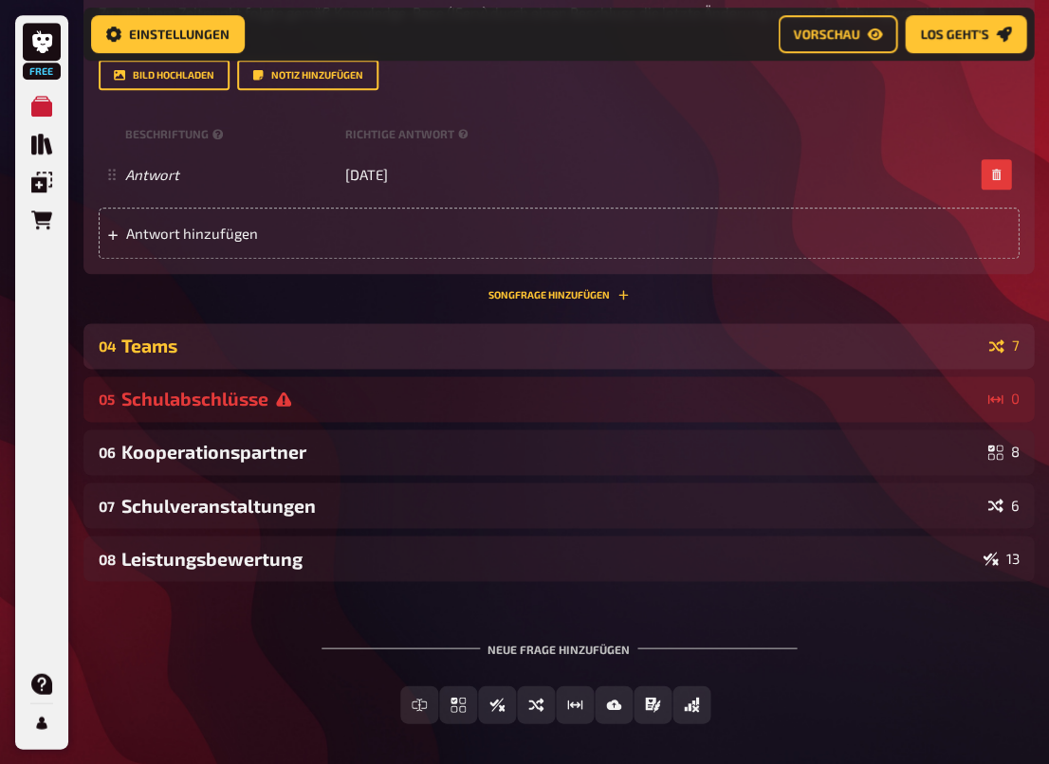
click at [493, 343] on div "Teams" at bounding box center [550, 346] width 859 height 22
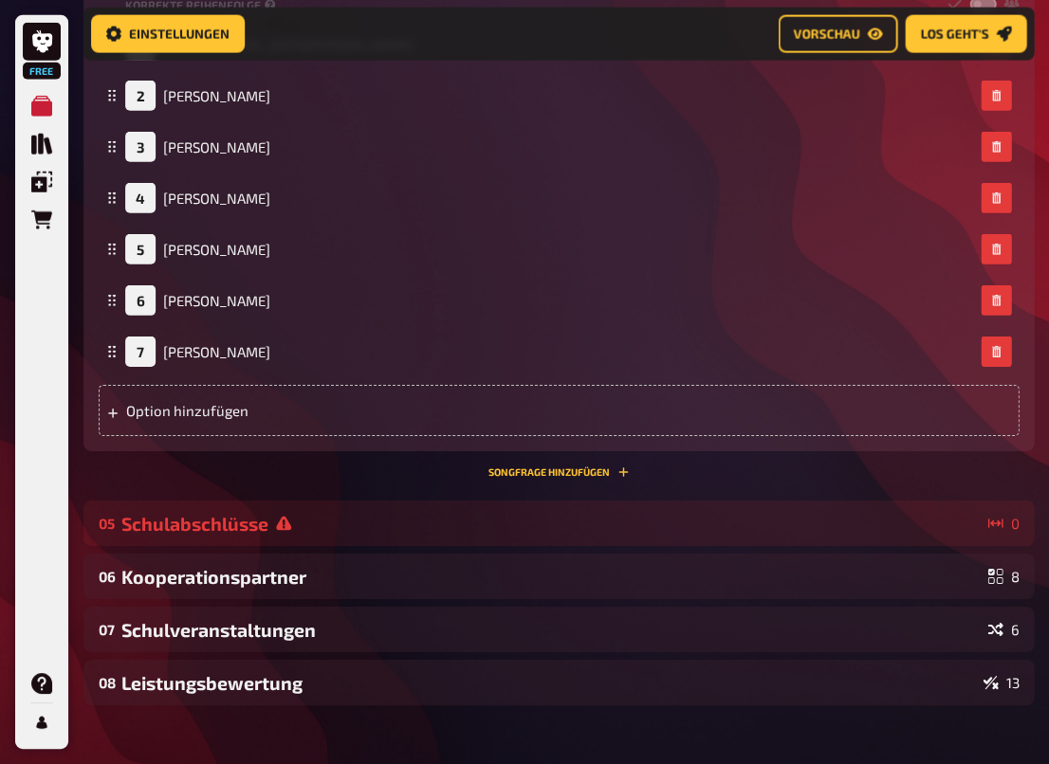
scroll to position [2205, 0]
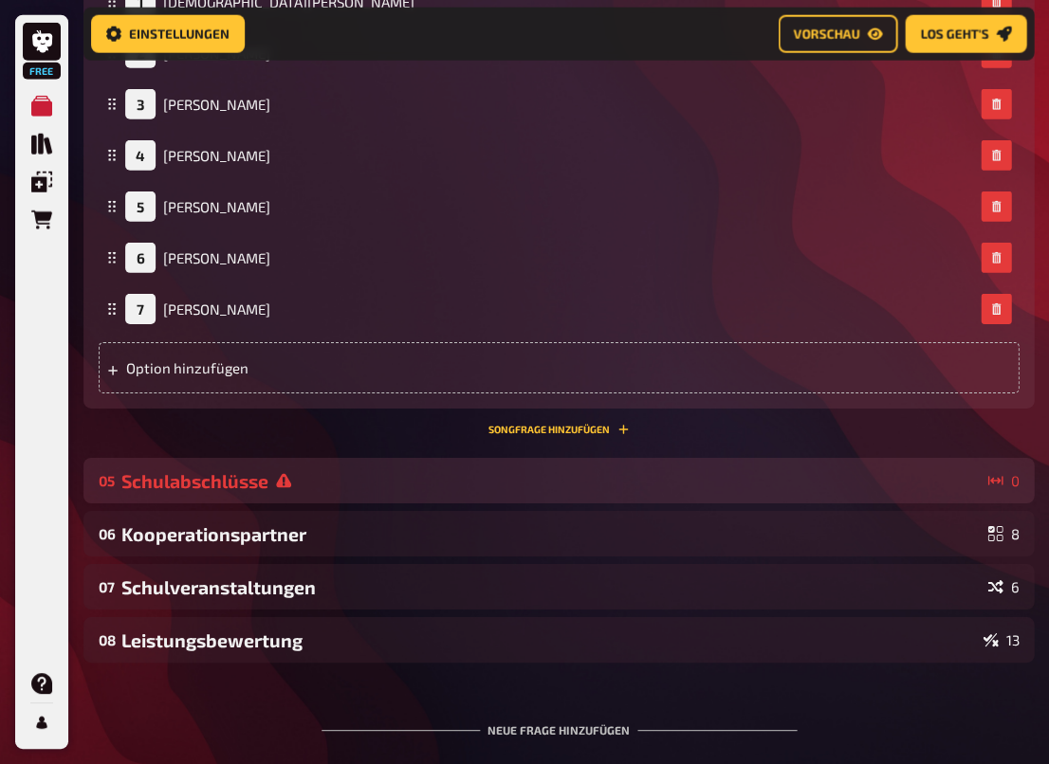
click at [487, 472] on div "Schulabschlüsse" at bounding box center [550, 481] width 858 height 22
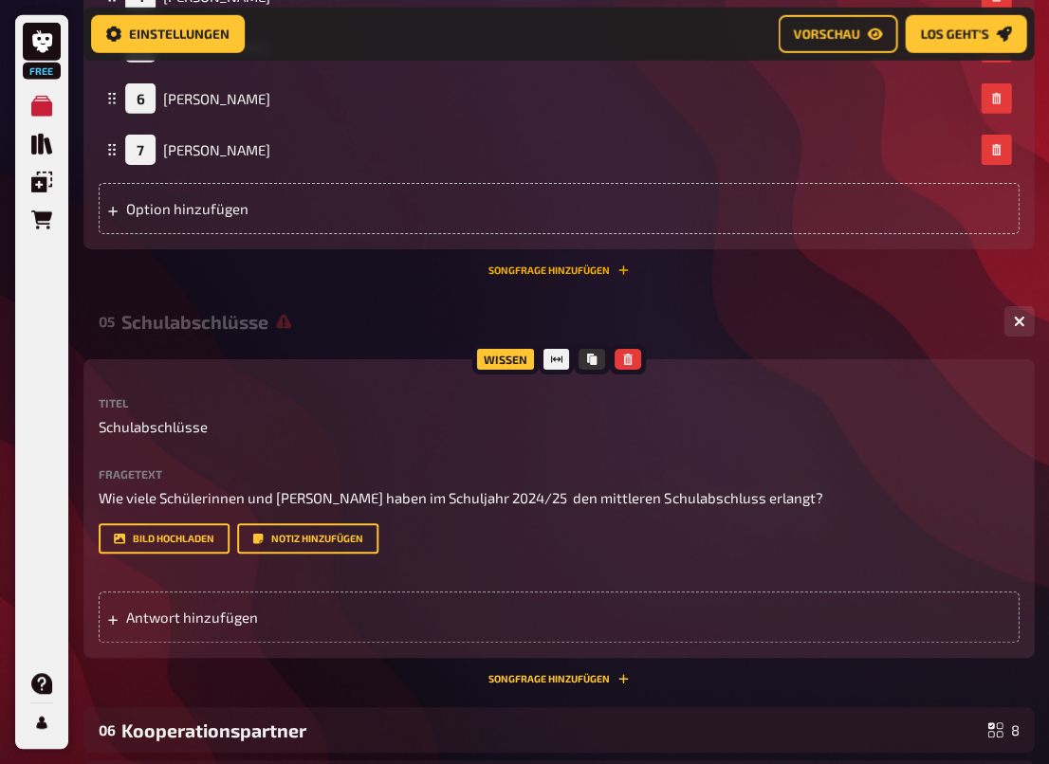
scroll to position [2407, 0]
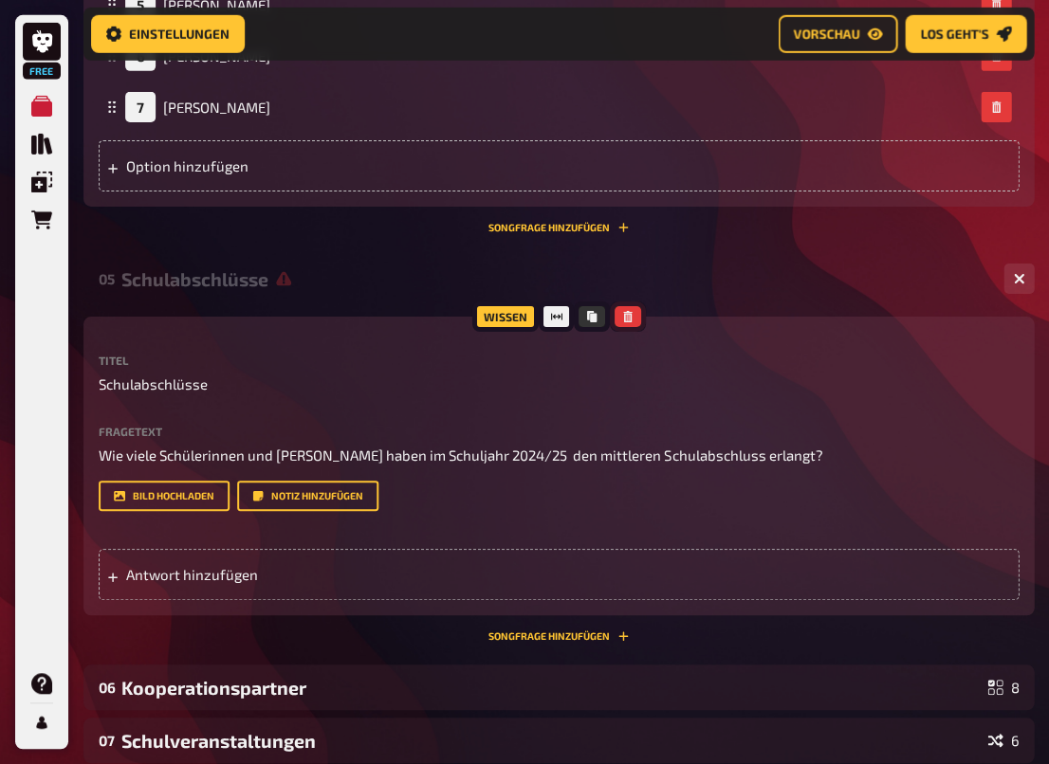
click at [628, 313] on icon "button" at bounding box center [626, 316] width 11 height 11
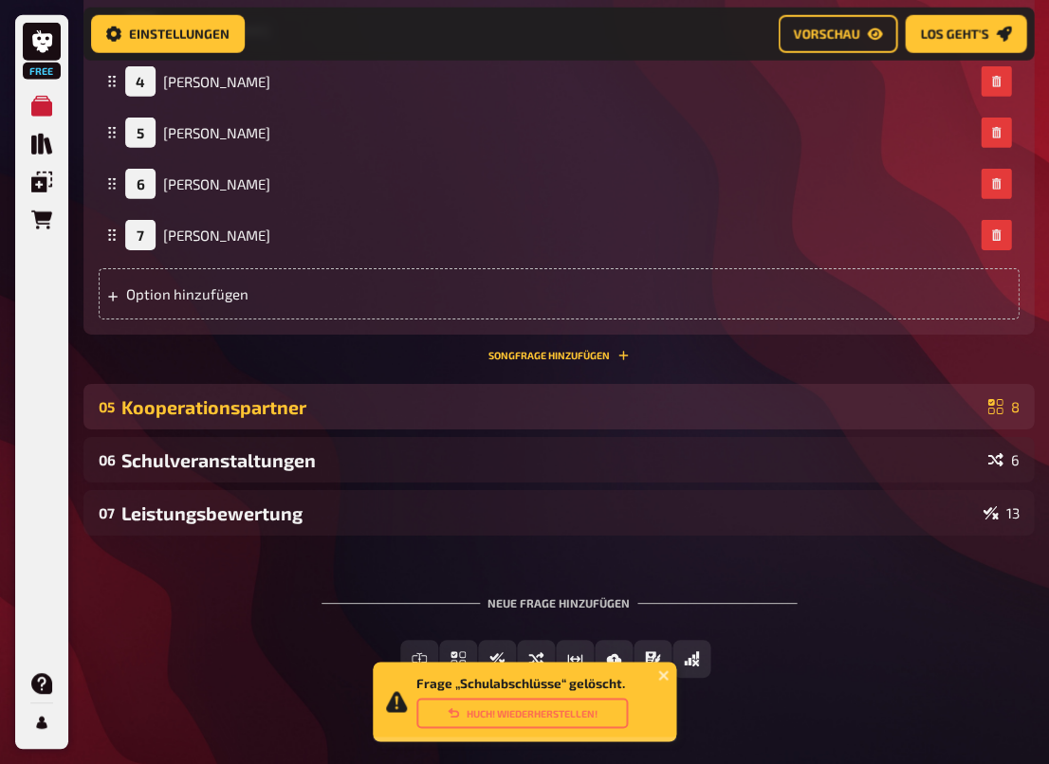
scroll to position [2283, 0]
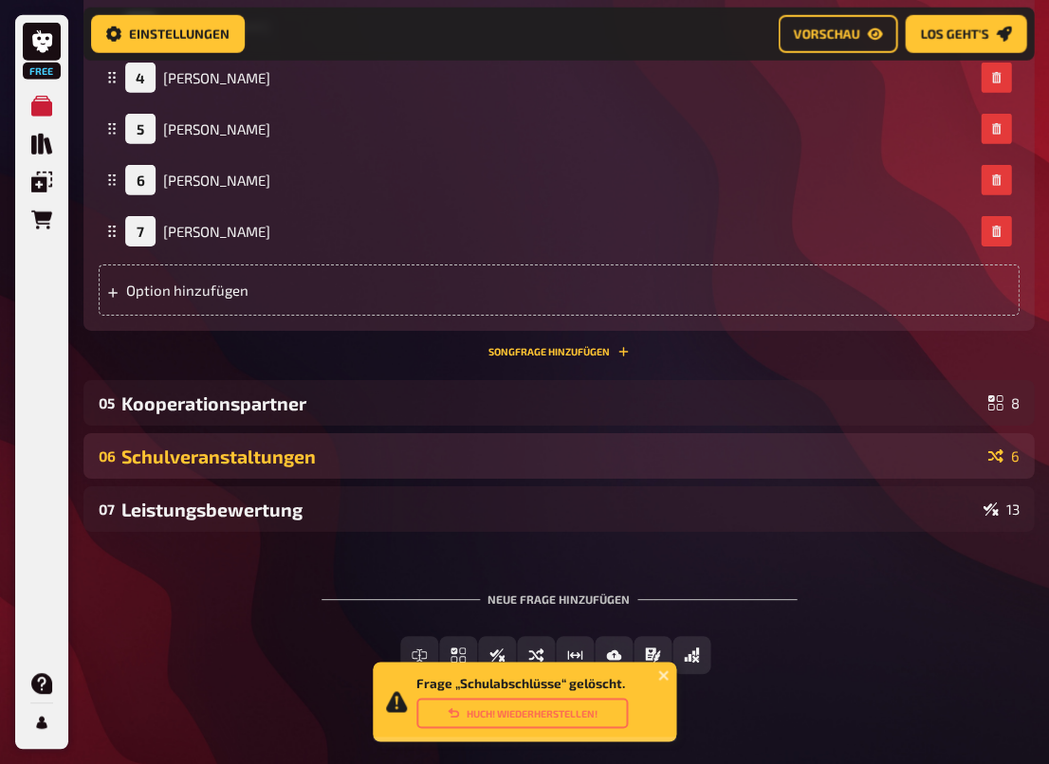
click at [427, 447] on div "Schulveranstaltungen" at bounding box center [550, 457] width 858 height 22
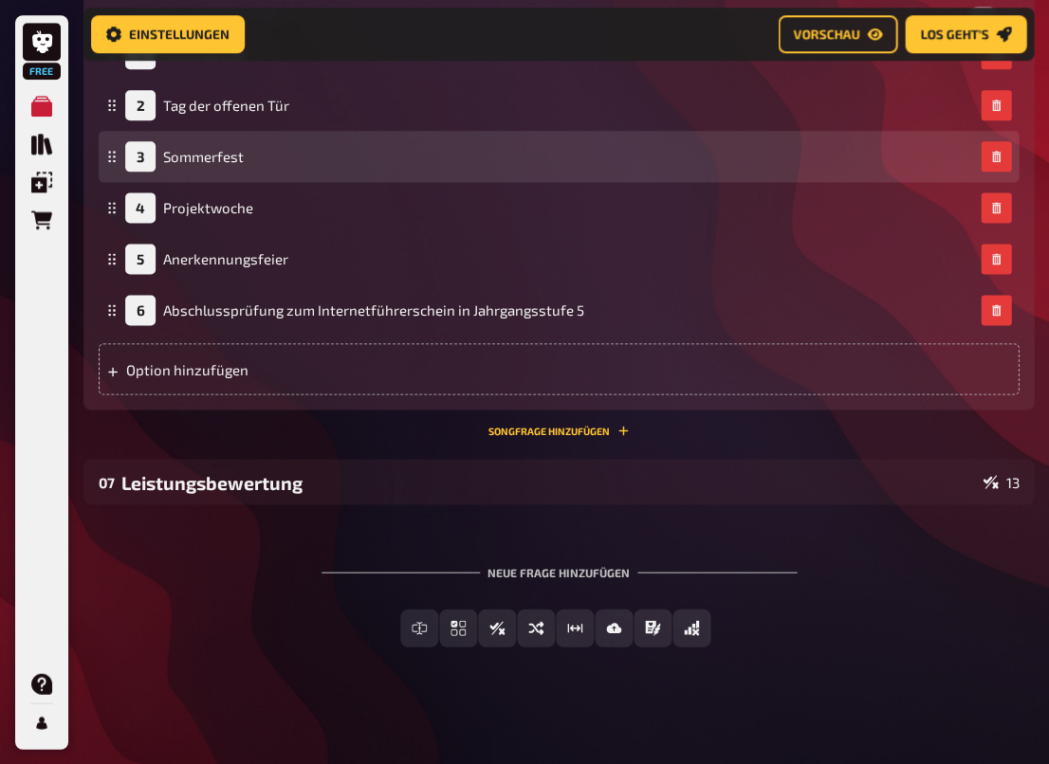
scroll to position [3002, 0]
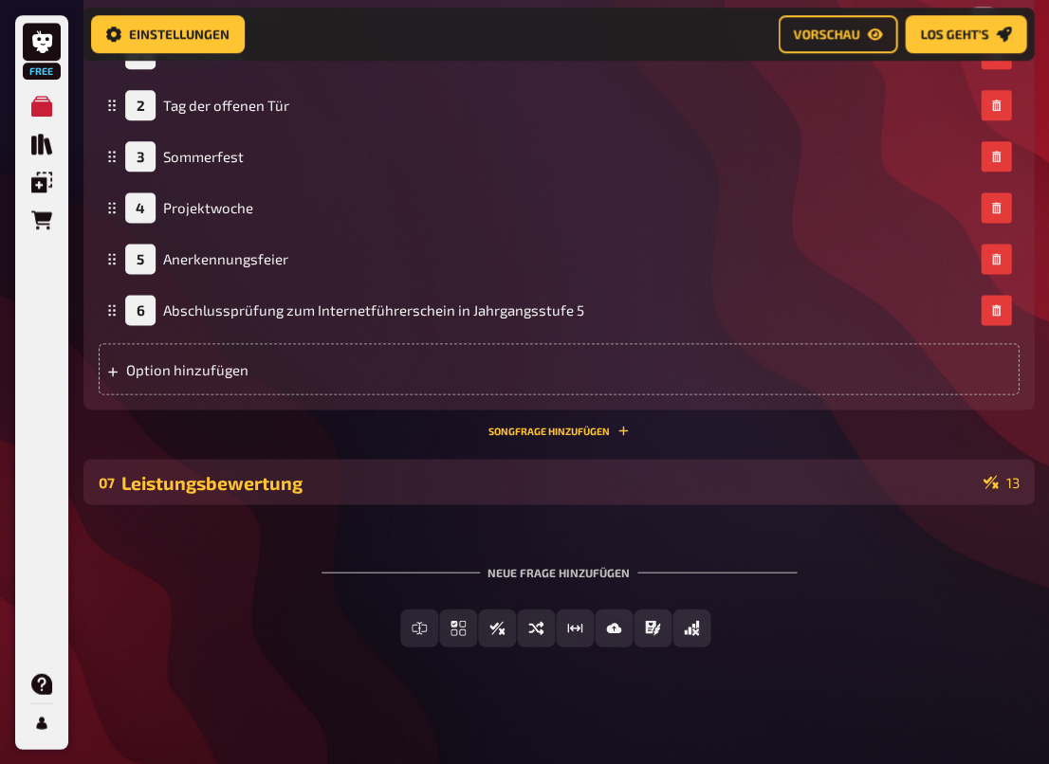
click at [531, 485] on div "Leistungsbewertung" at bounding box center [547, 482] width 853 height 22
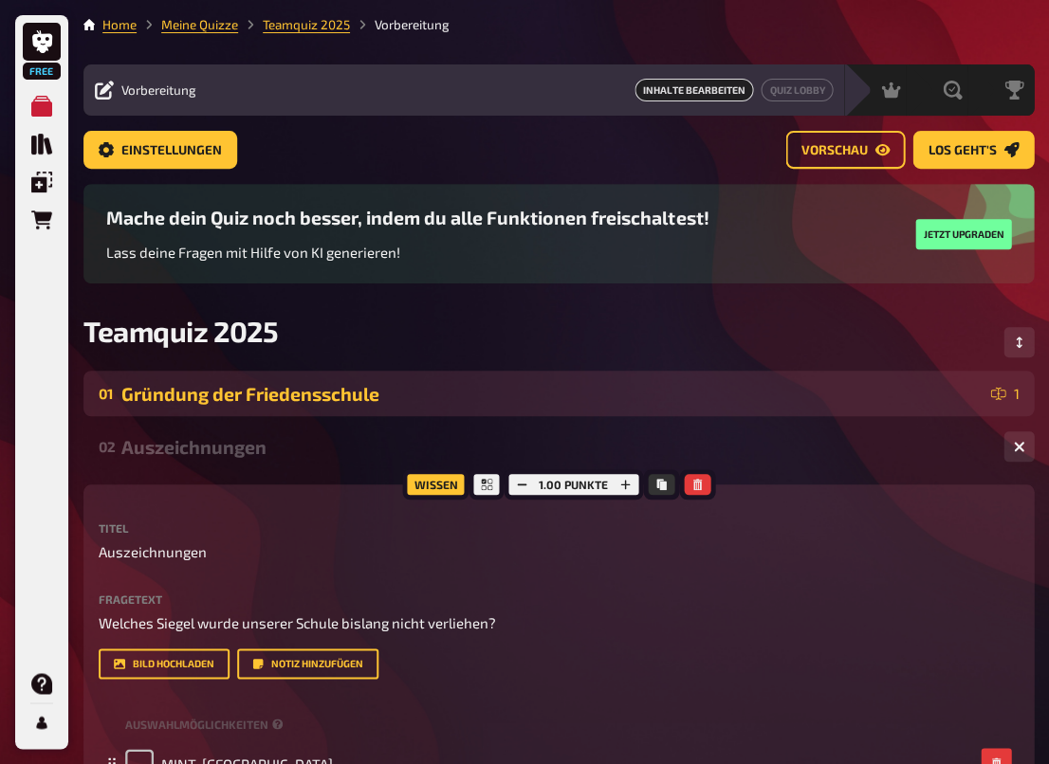
scroll to position [0, 0]
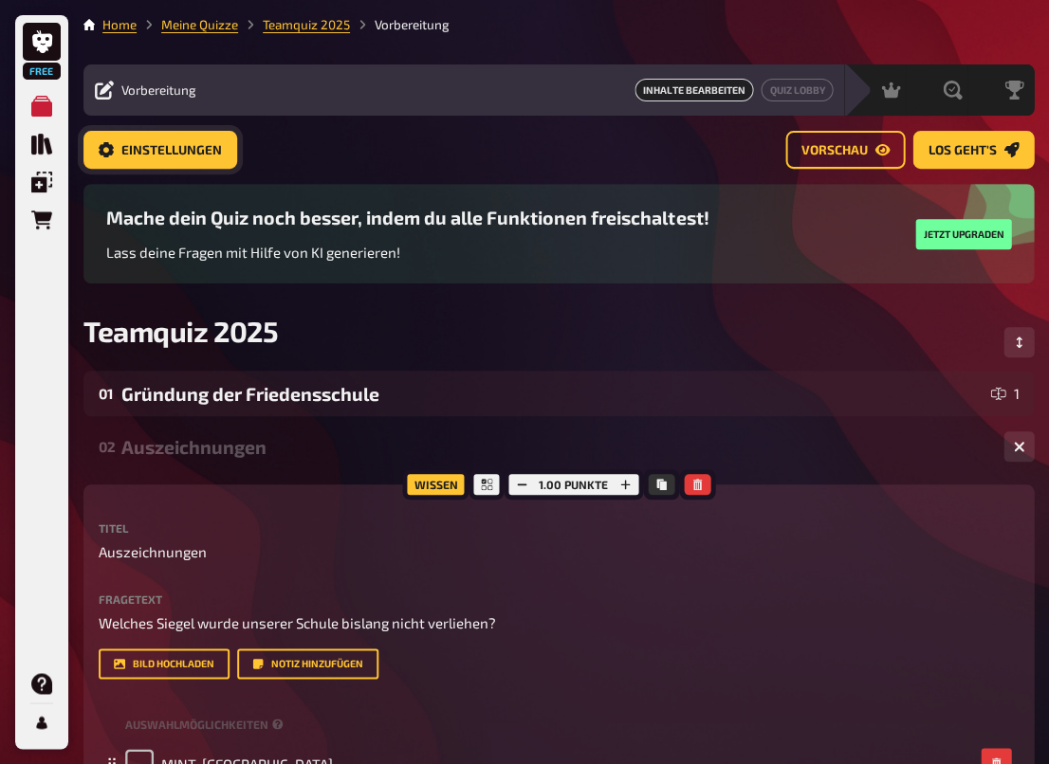
click at [204, 155] on span "Einstellungen" at bounding box center [171, 150] width 100 height 13
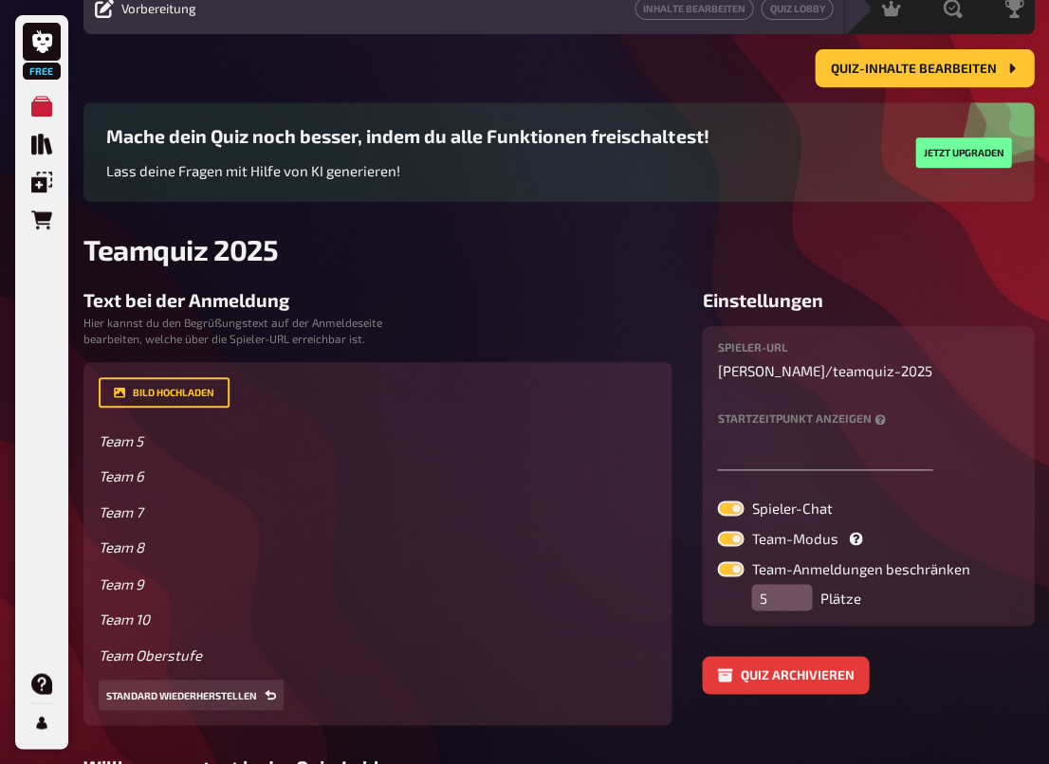
scroll to position [151, 0]
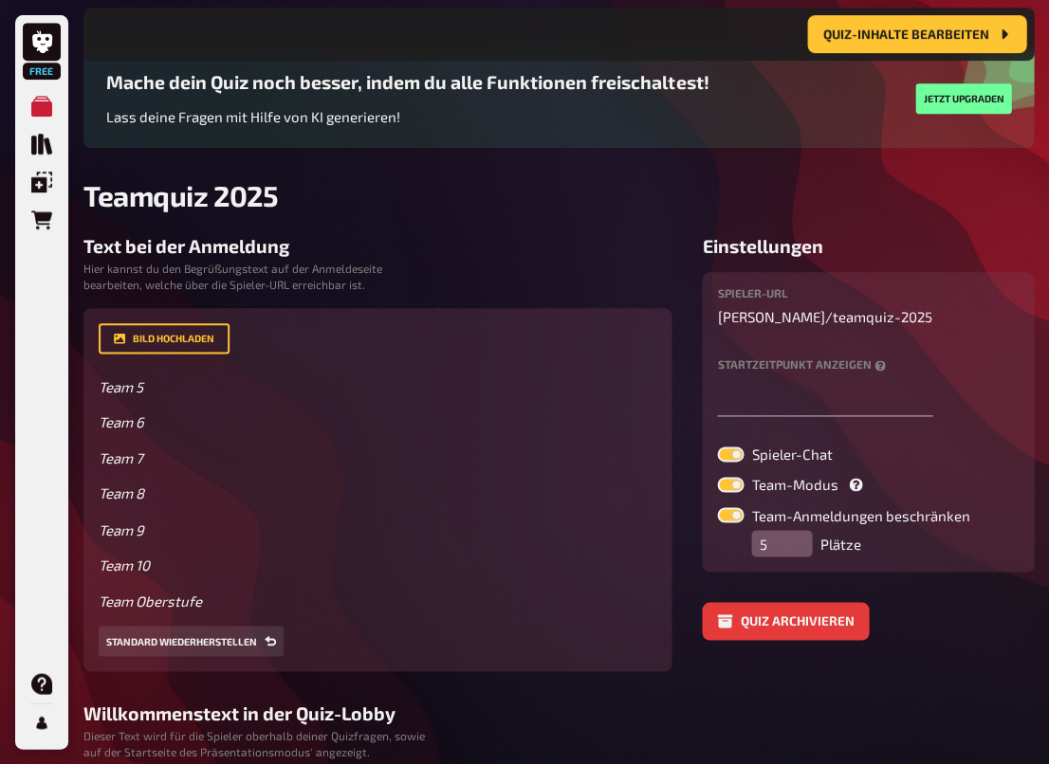
click at [335, 277] on small "Hier kannst du den Begrüßungstext auf der Anmeldeseite bearbeiten, welche über …" at bounding box center [259, 277] width 353 height 32
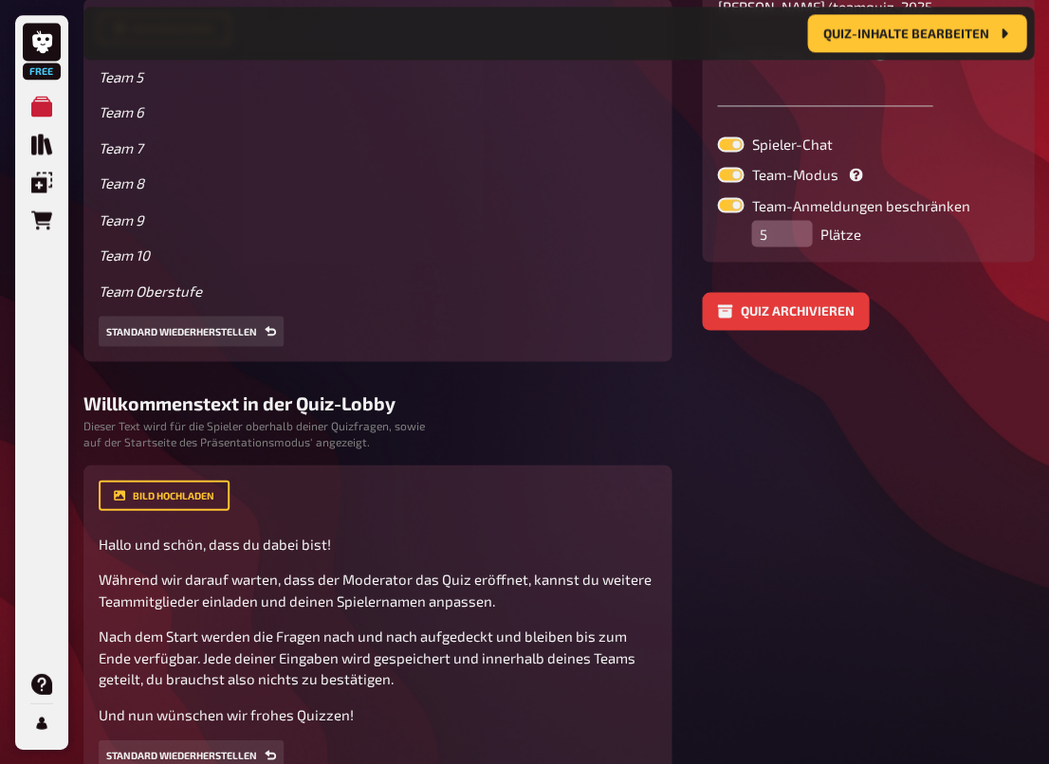
scroll to position [482, 0]
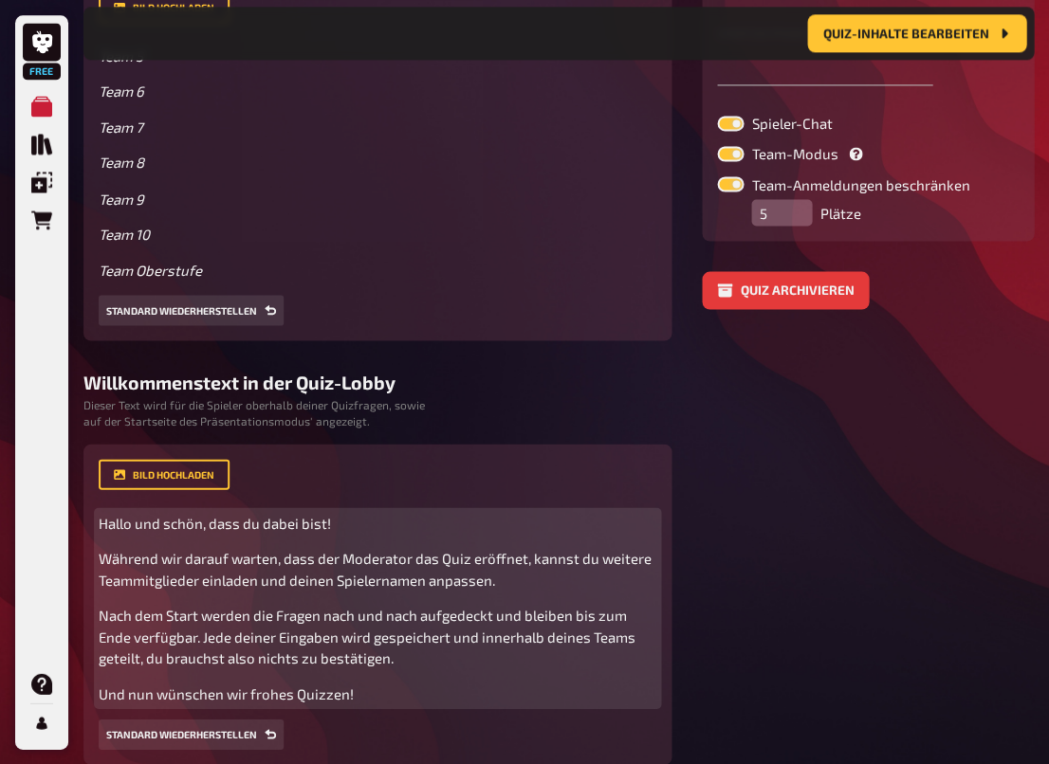
click at [331, 517] on p "Hallo und schön, dass du dabei bist!" at bounding box center [377, 523] width 557 height 22
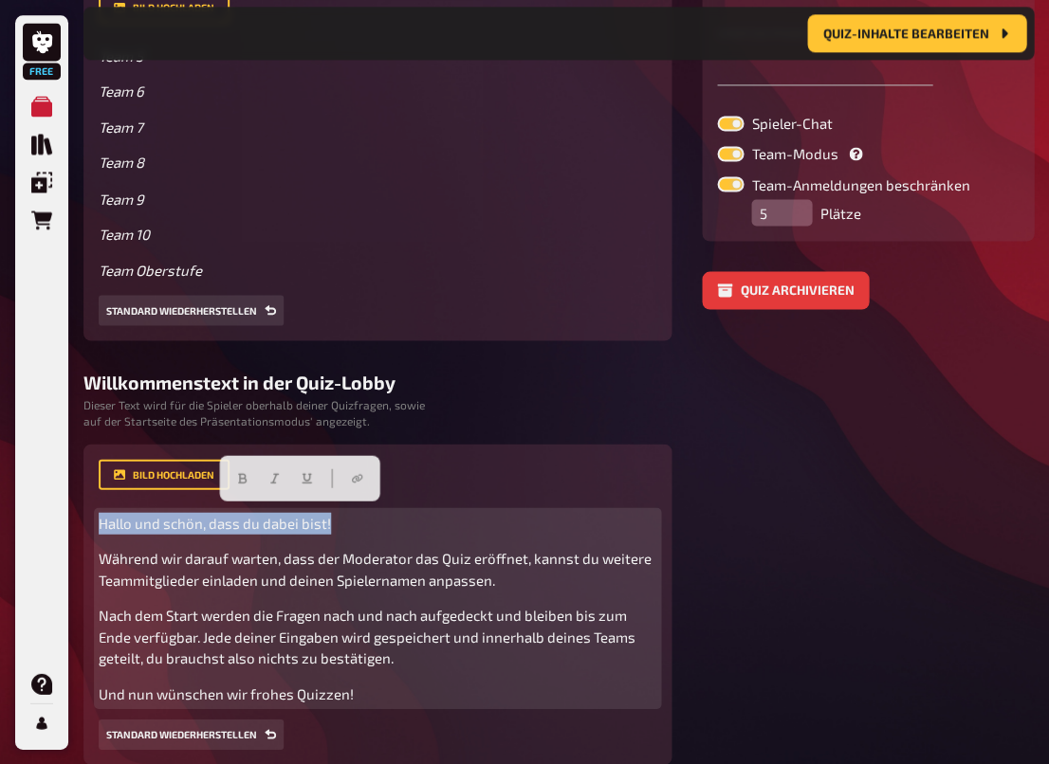
drag, startPoint x: 355, startPoint y: 517, endPoint x: 70, endPoint y: 509, distance: 284.5
click at [70, 509] on div "Home Meine Quizze Teamquiz 2025 Vorbereitung Inhalte Bearbeiten Quiz Lobby Mode…" at bounding box center [558, 186] width 980 height 1337
click at [502, 513] on p "Hallo und schön, dass du dabei bist!" at bounding box center [377, 523] width 557 height 22
drag, startPoint x: 324, startPoint y: 514, endPoint x: 99, endPoint y: 511, distance: 225.7
click at [99, 516] on p "Hallo und schön, dass du dabei bist!" at bounding box center [377, 523] width 557 height 22
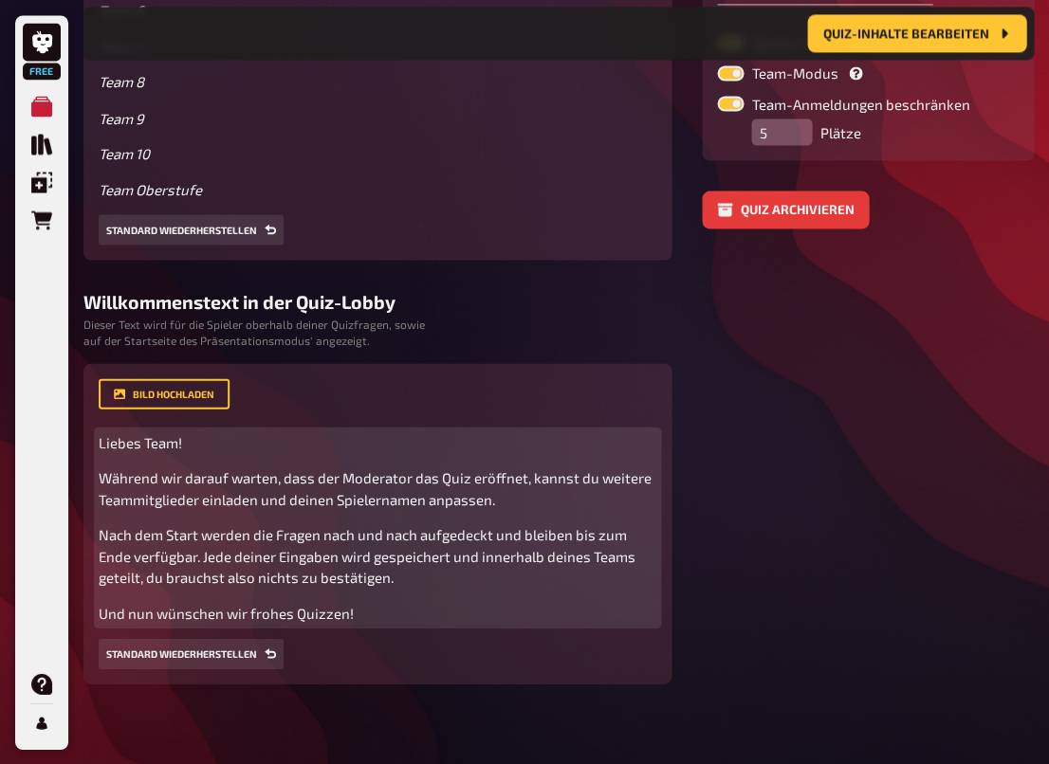
scroll to position [562, 0]
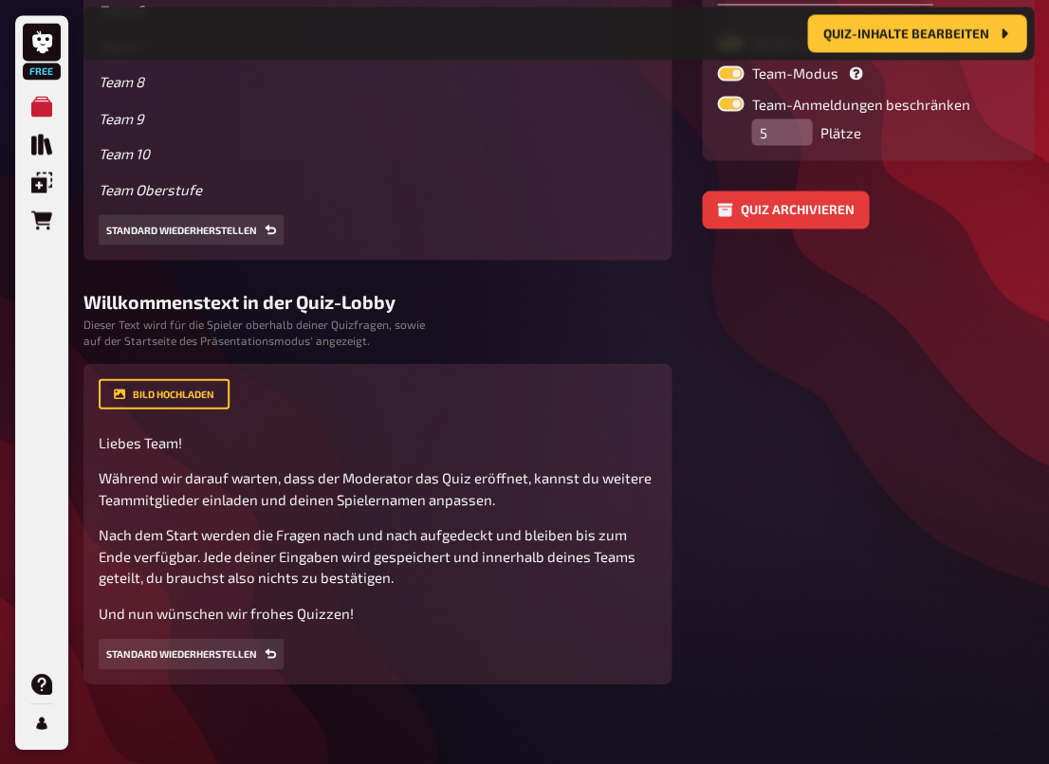
click at [736, 537] on aside "Einstellungen Spieler-URL david-schoknecht / teamquiz-2025 Startzeitpunkt anzei…" at bounding box center [868, 254] width 332 height 860
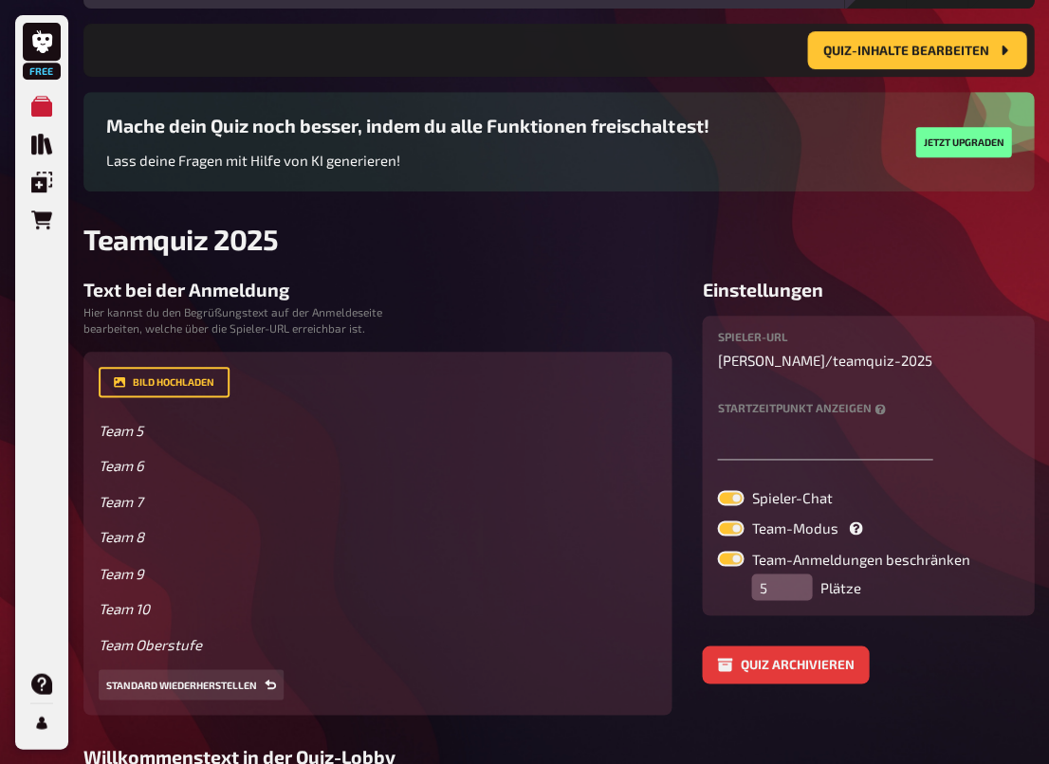
scroll to position [223, 0]
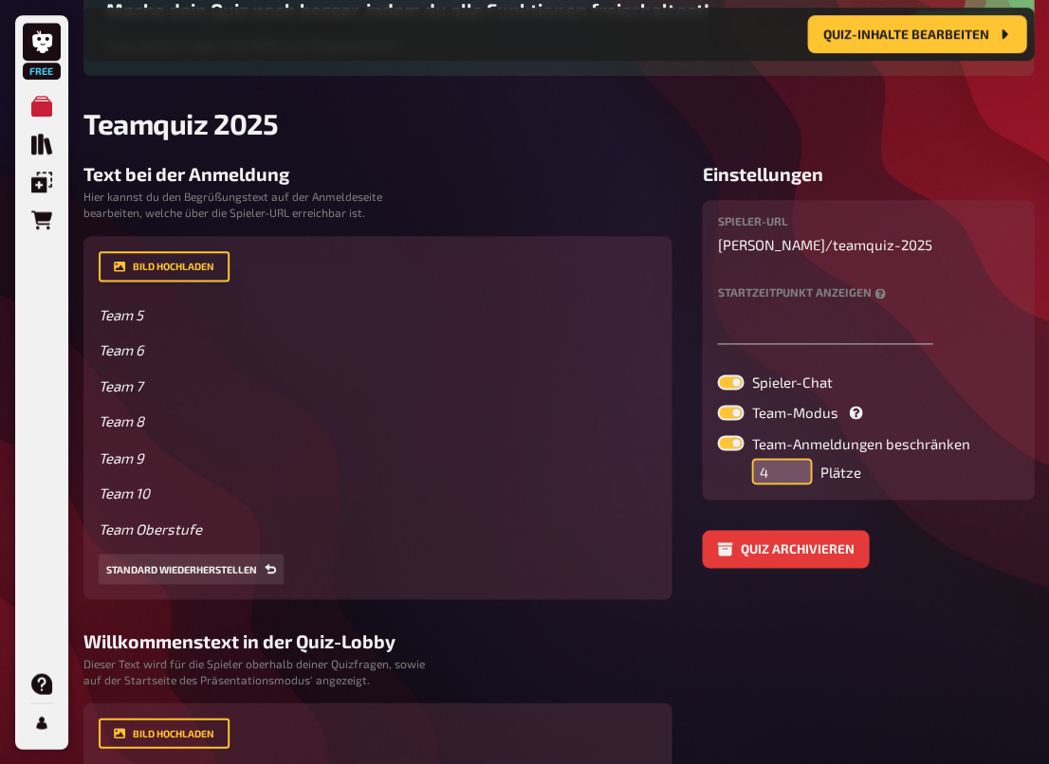
click at [799, 475] on input "4" at bounding box center [781, 471] width 61 height 27
click at [797, 476] on input "3" at bounding box center [781, 471] width 61 height 27
click at [797, 476] on input "2" at bounding box center [781, 471] width 61 height 27
click at [797, 476] on input "1" at bounding box center [781, 471] width 61 height 27
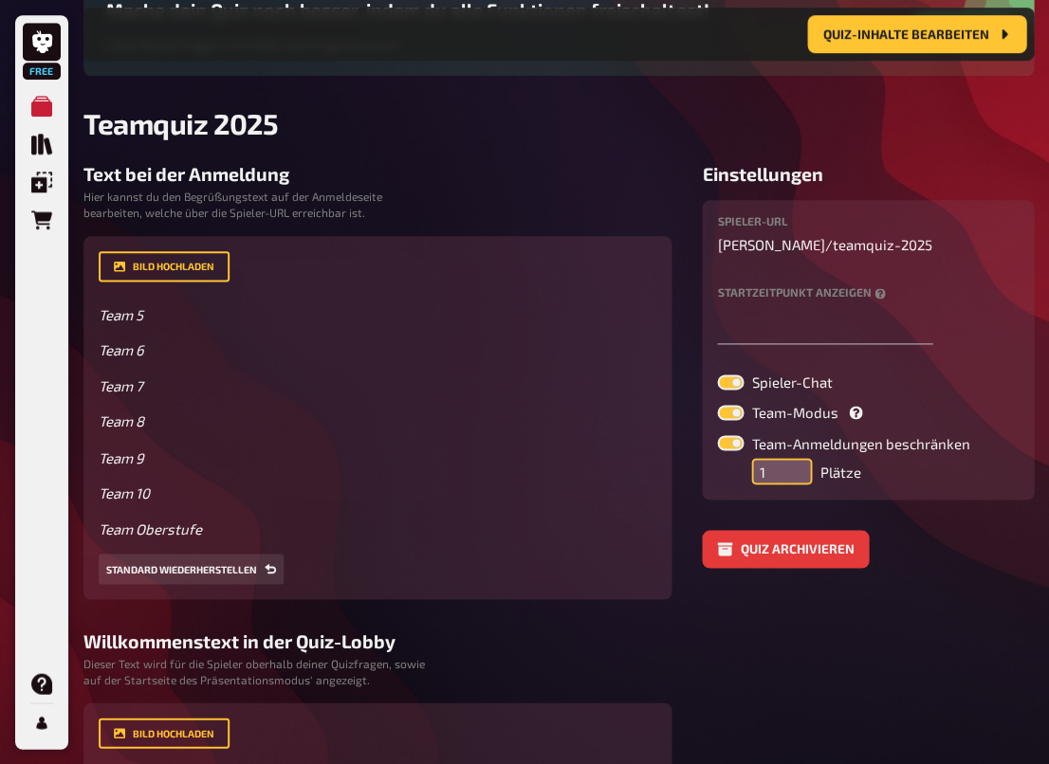
click at [797, 476] on input "1" at bounding box center [781, 471] width 61 height 27
click at [795, 461] on input "2" at bounding box center [781, 471] width 61 height 27
click at [795, 461] on input "3" at bounding box center [781, 471] width 61 height 27
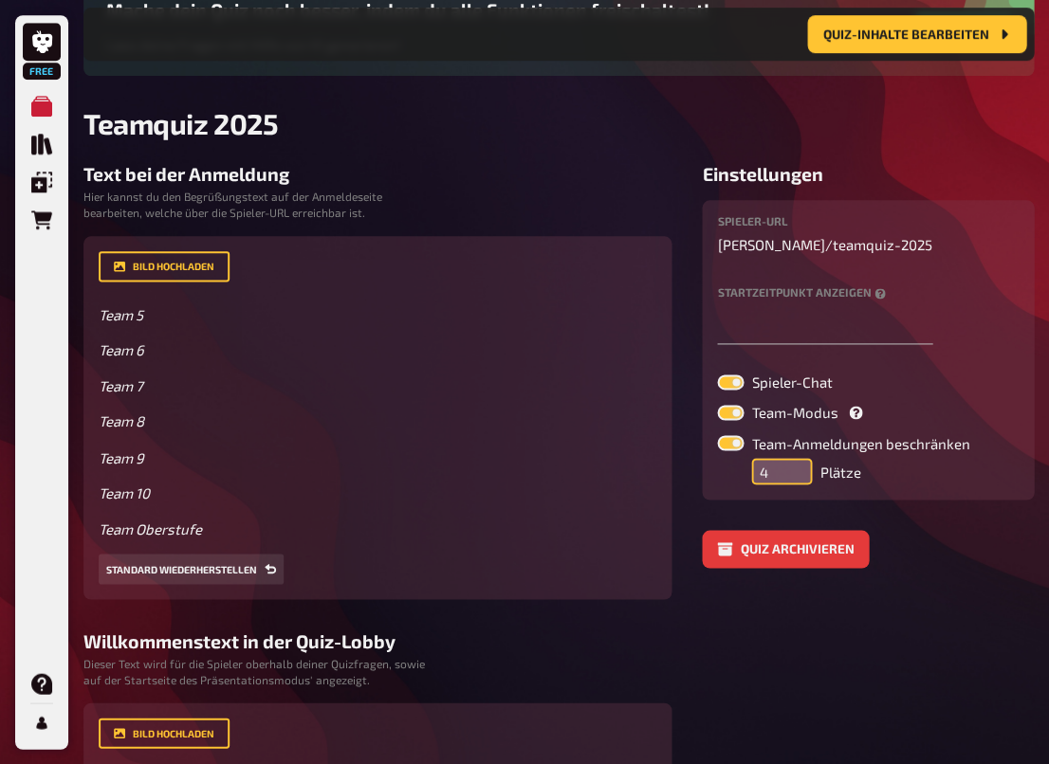
click at [795, 461] on input "4" at bounding box center [781, 471] width 61 height 27
click at [795, 461] on input "5" at bounding box center [781, 471] width 61 height 27
click at [795, 461] on input "6" at bounding box center [781, 471] width 61 height 27
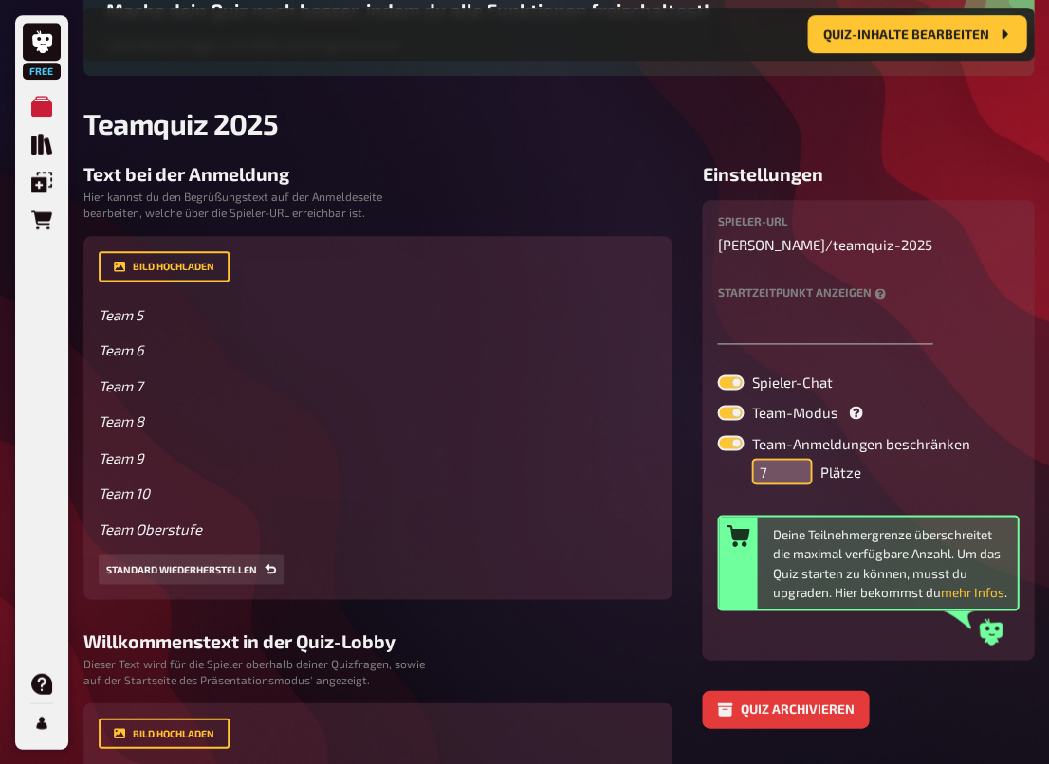
click at [795, 461] on input "7" at bounding box center [781, 471] width 61 height 27
type input "1"
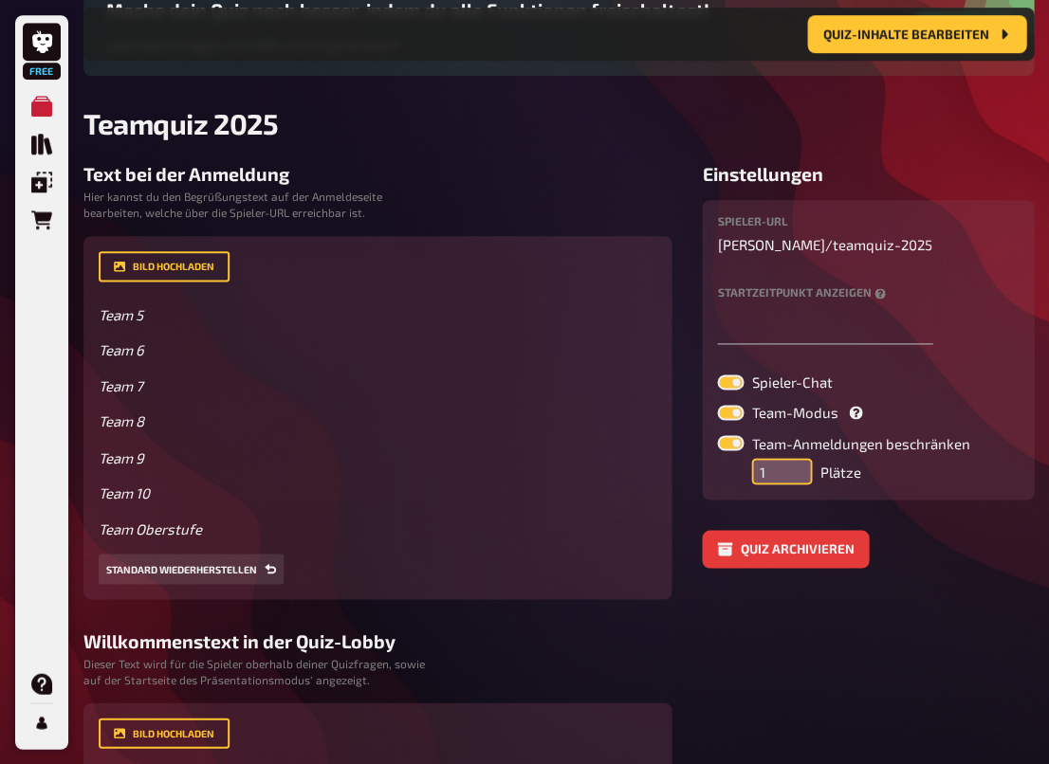
click at [794, 475] on input "1" at bounding box center [781, 471] width 61 height 27
click at [739, 438] on label at bounding box center [730, 442] width 27 height 15
click at [717, 435] on input "Team-Anmeldungen beschränken" at bounding box center [716, 434] width 1 height 1
checkbox input "false"
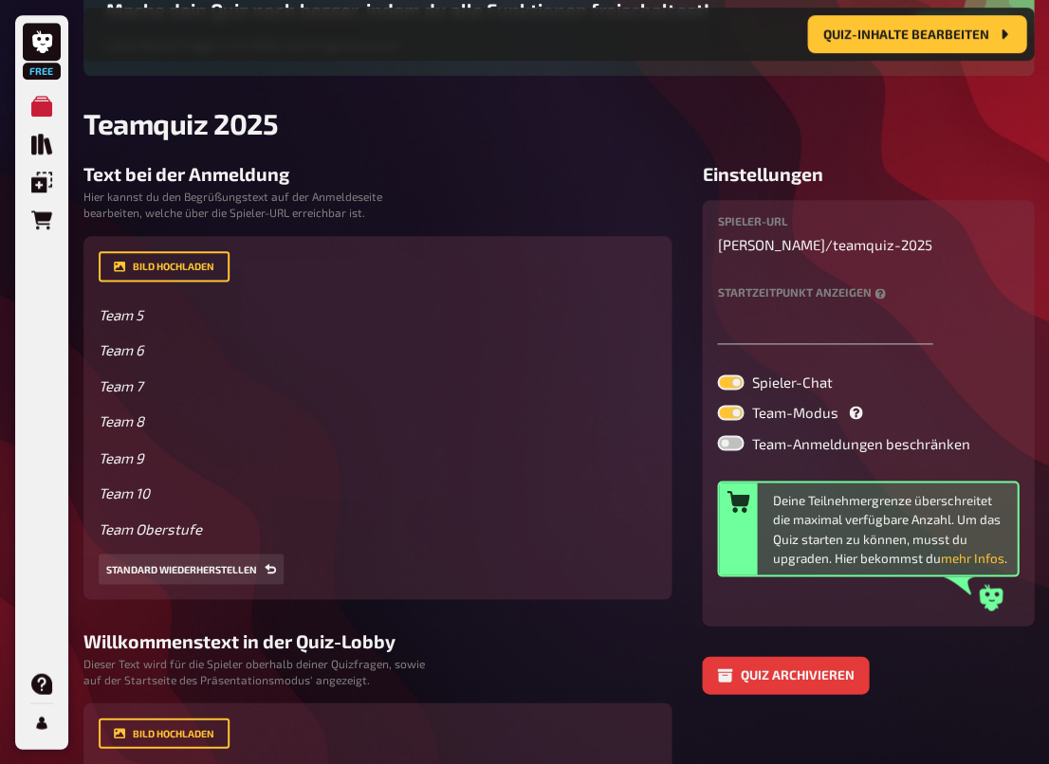
click at [735, 411] on label at bounding box center [730, 412] width 27 height 15
click at [717, 405] on input "Team-Modus" at bounding box center [716, 404] width 1 height 1
checkbox input "false"
click at [821, 290] on label "Startzeitpunkt anzeigen" at bounding box center [867, 292] width 301 height 12
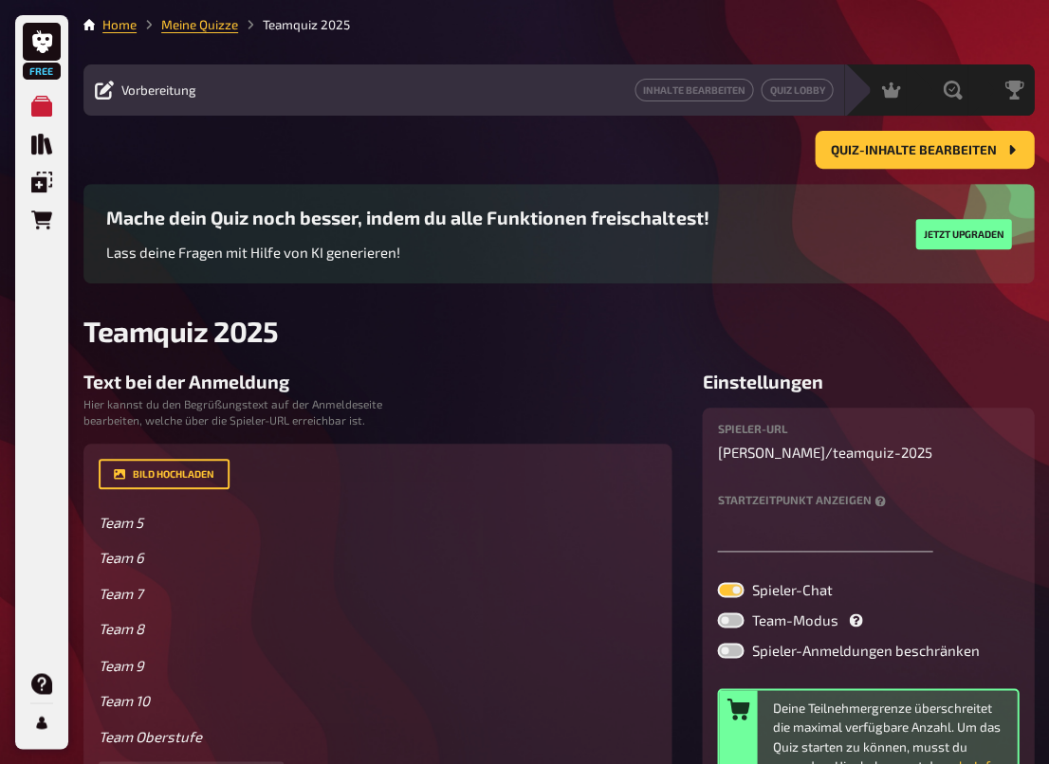
scroll to position [0, 0]
click at [892, 144] on span "Quiz-Inhalte bearbeiten" at bounding box center [913, 150] width 166 height 13
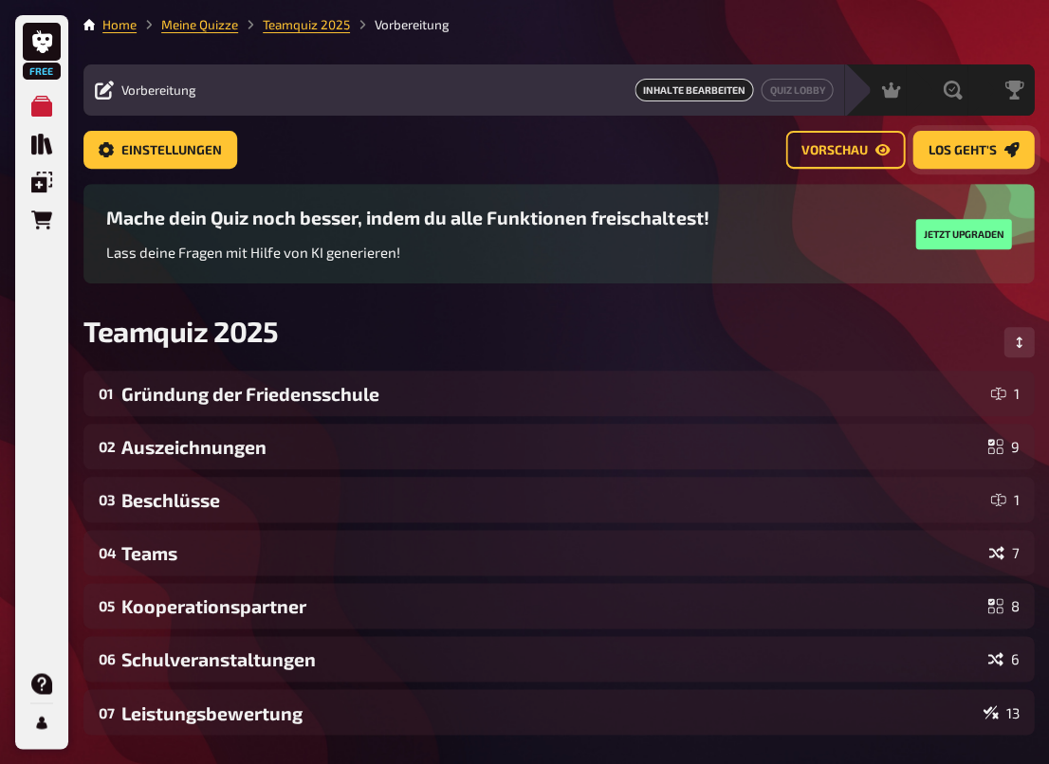
click at [978, 144] on span "Los geht's" at bounding box center [961, 150] width 68 height 13
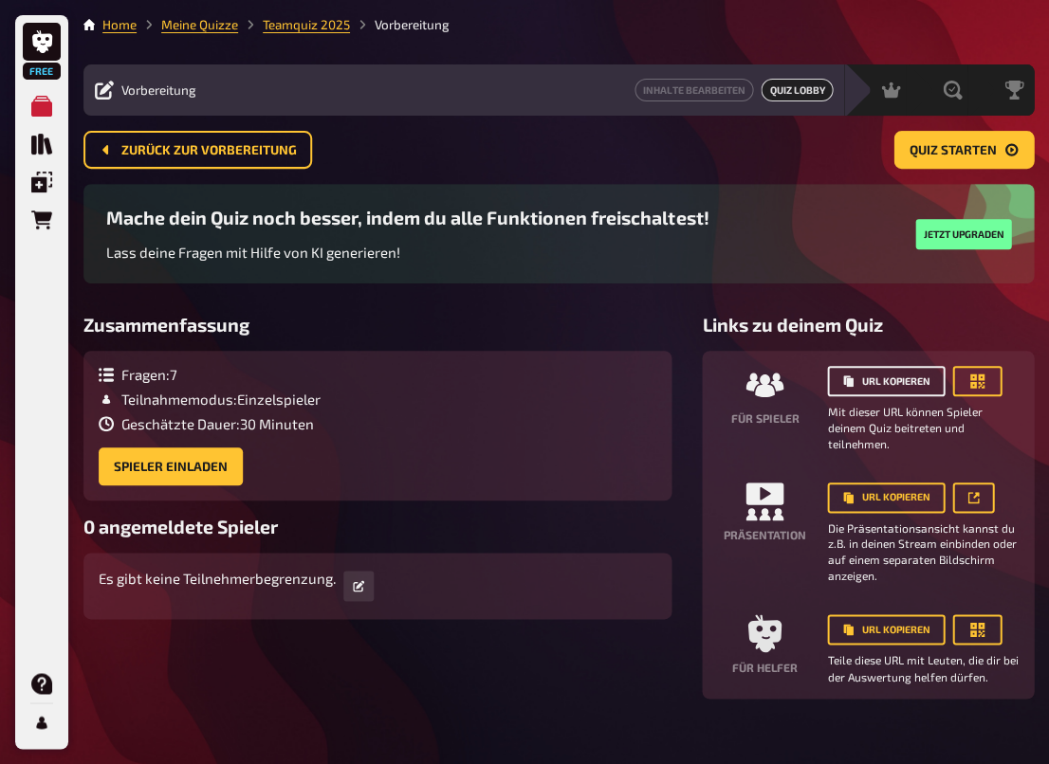
click at [910, 381] on button "URL kopieren" at bounding box center [886, 381] width 118 height 30
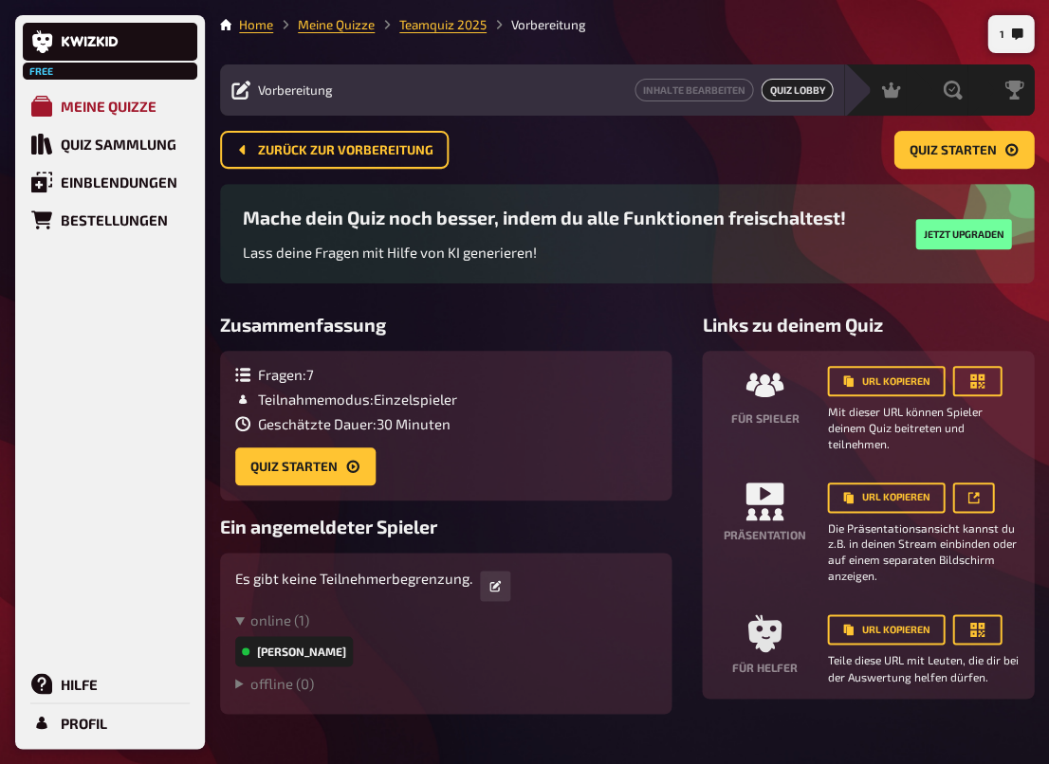
click at [103, 107] on div "Meine Quizze" at bounding box center [109, 106] width 96 height 17
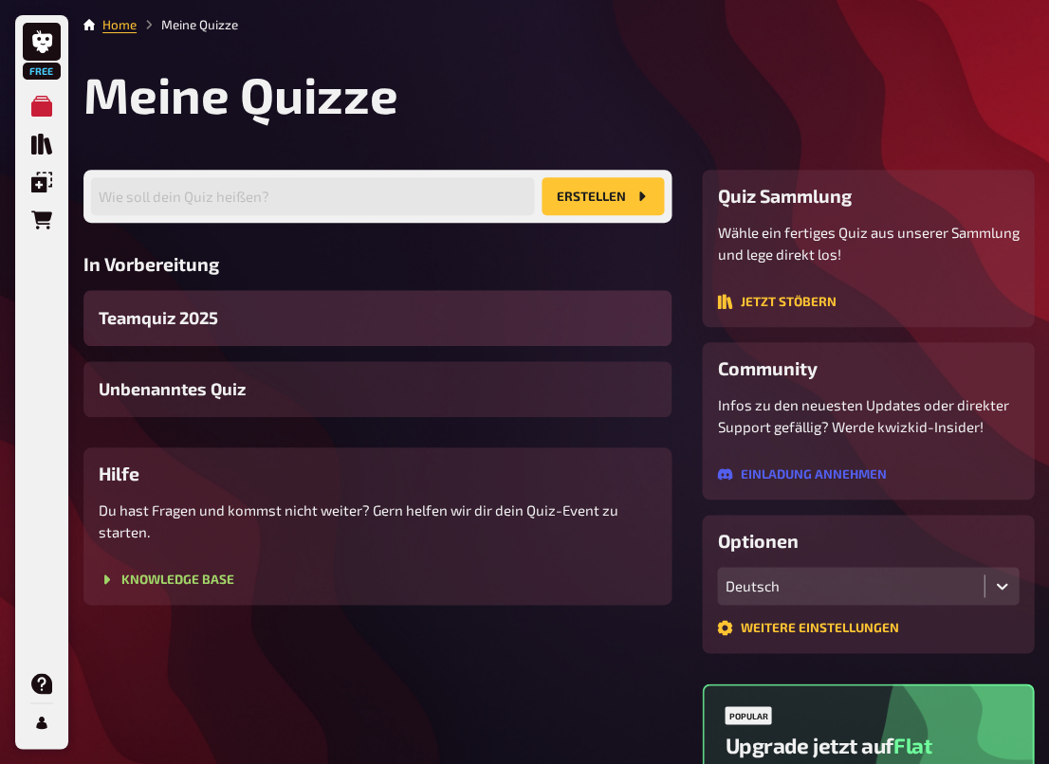
click at [228, 318] on div "Teamquiz 2025" at bounding box center [377, 318] width 588 height 56
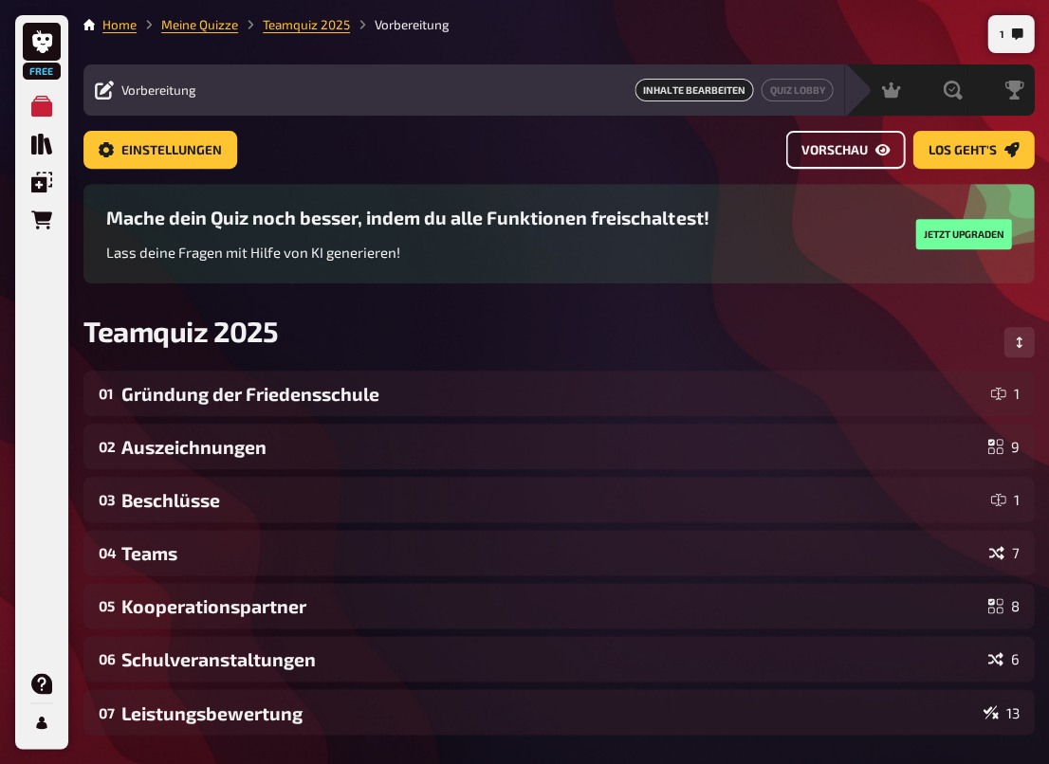
click at [835, 151] on span "Vorschau" at bounding box center [833, 150] width 66 height 13
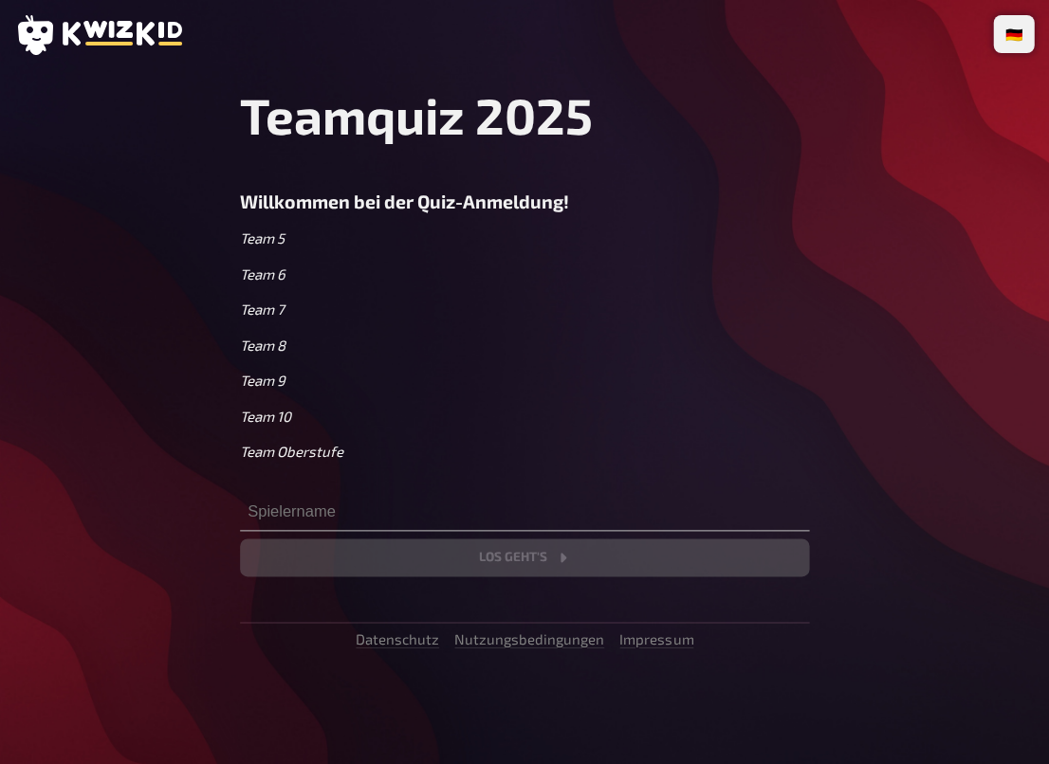
click at [499, 568] on div "Teamquiz 2025 Willkommen bei der Quiz-Anmeldung! Team 5 Team 6 Team 7 Team 8 Te…" at bounding box center [524, 366] width 569 height 562
click at [315, 499] on input "text" at bounding box center [524, 512] width 569 height 38
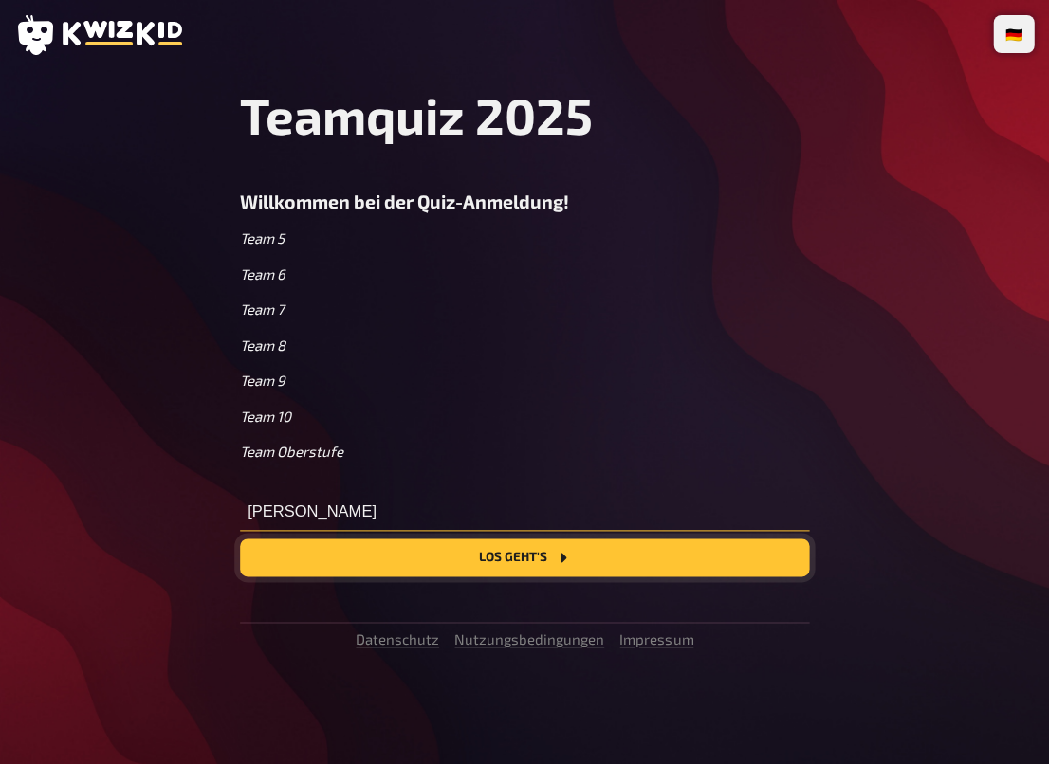
type input "David"
click at [461, 551] on button "Los geht's" at bounding box center [524, 558] width 569 height 38
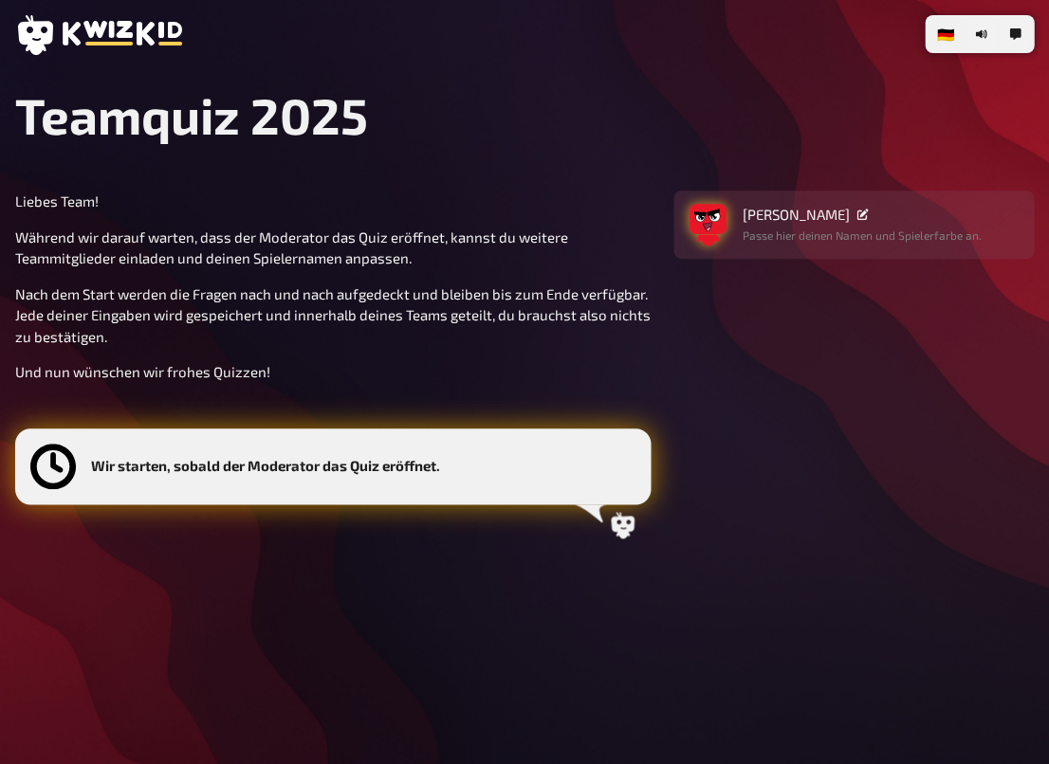
click at [713, 209] on img "button" at bounding box center [707, 219] width 38 height 38
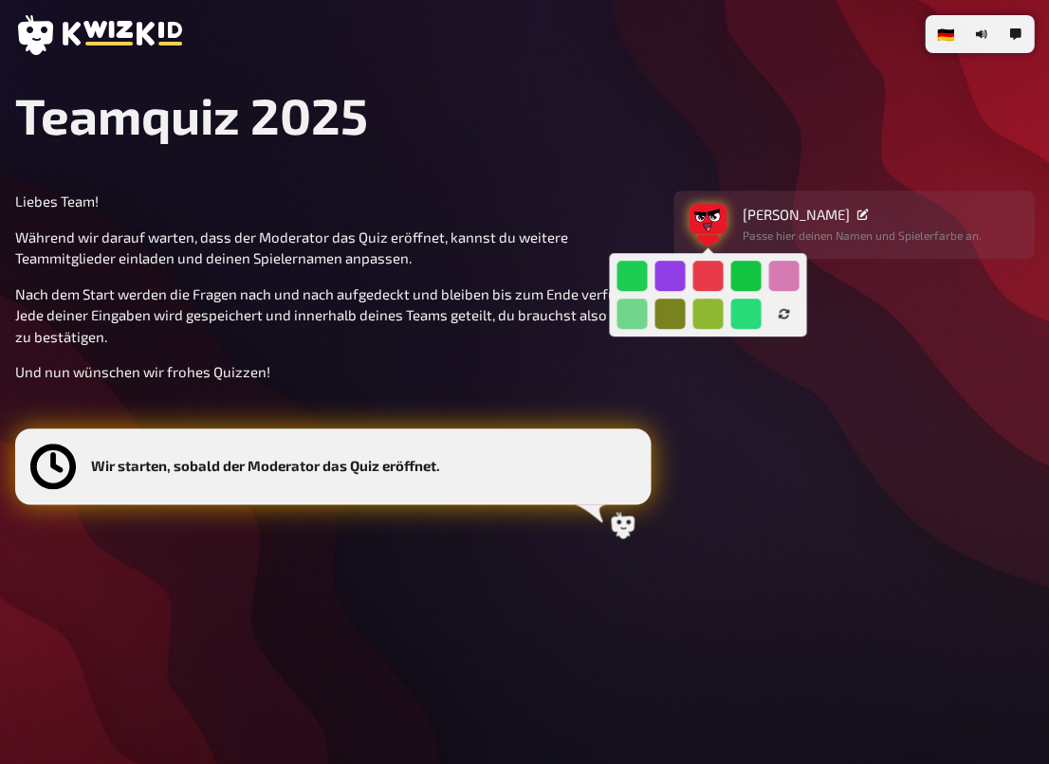
click at [713, 212] on img "button" at bounding box center [707, 219] width 38 height 38
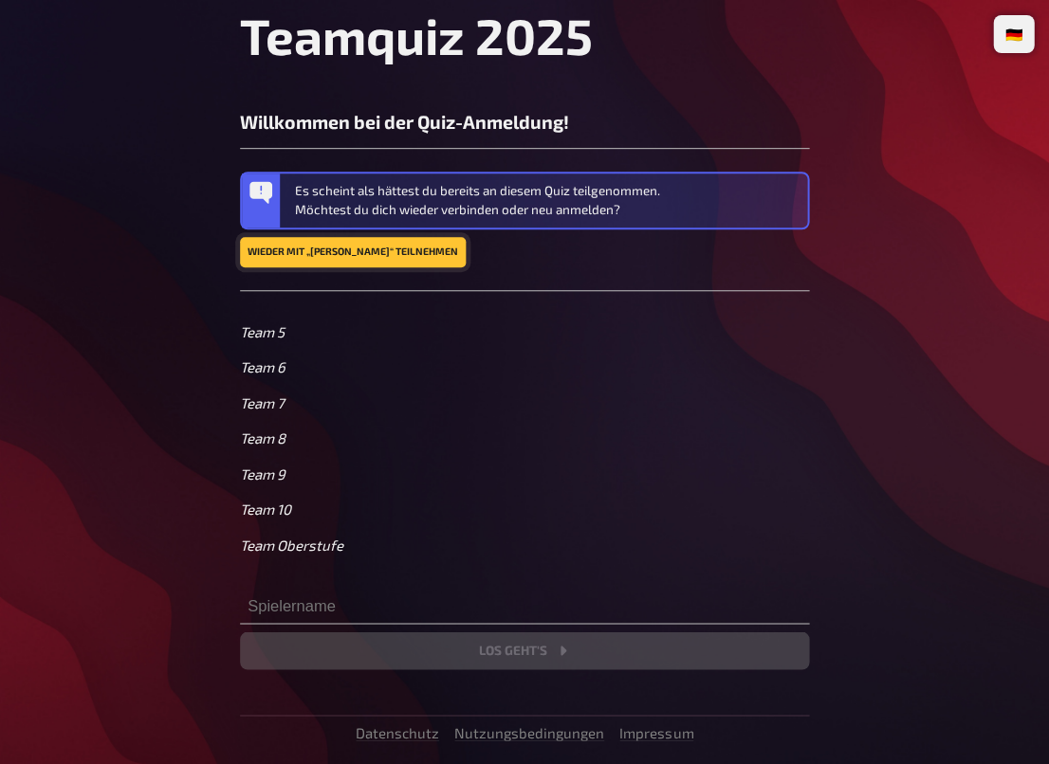
scroll to position [82, 0]
